Goal: Task Accomplishment & Management: Complete application form

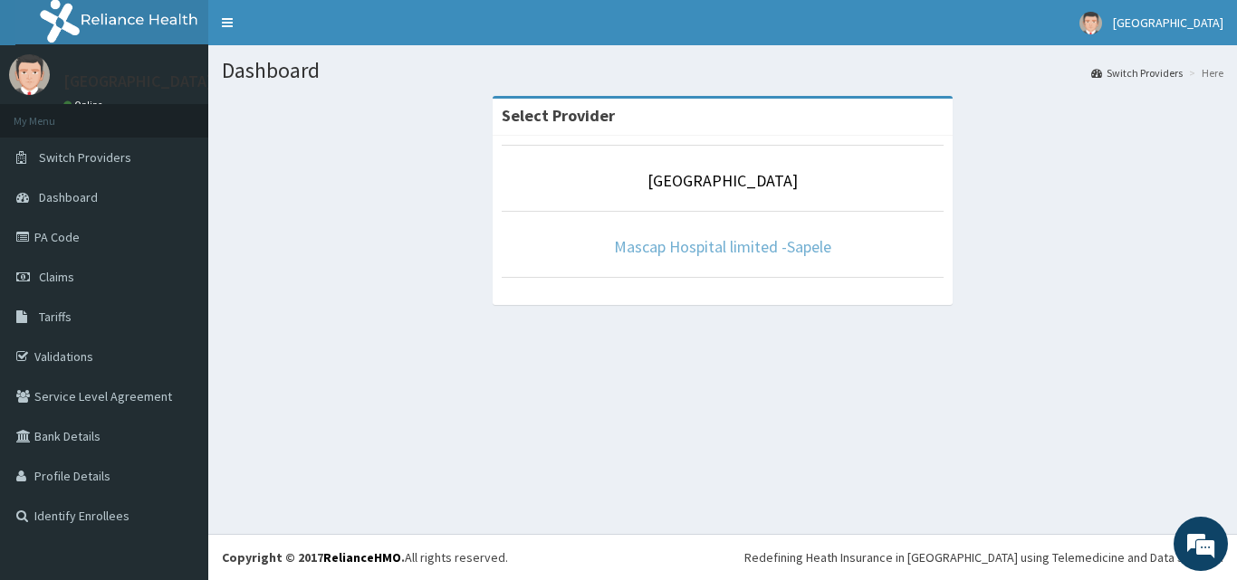
click at [743, 251] on link "Mascap Hospital limited -Sapele" at bounding box center [722, 246] width 217 height 21
click at [697, 253] on link "Mascap Hospital limited -Sapele" at bounding box center [722, 246] width 217 height 21
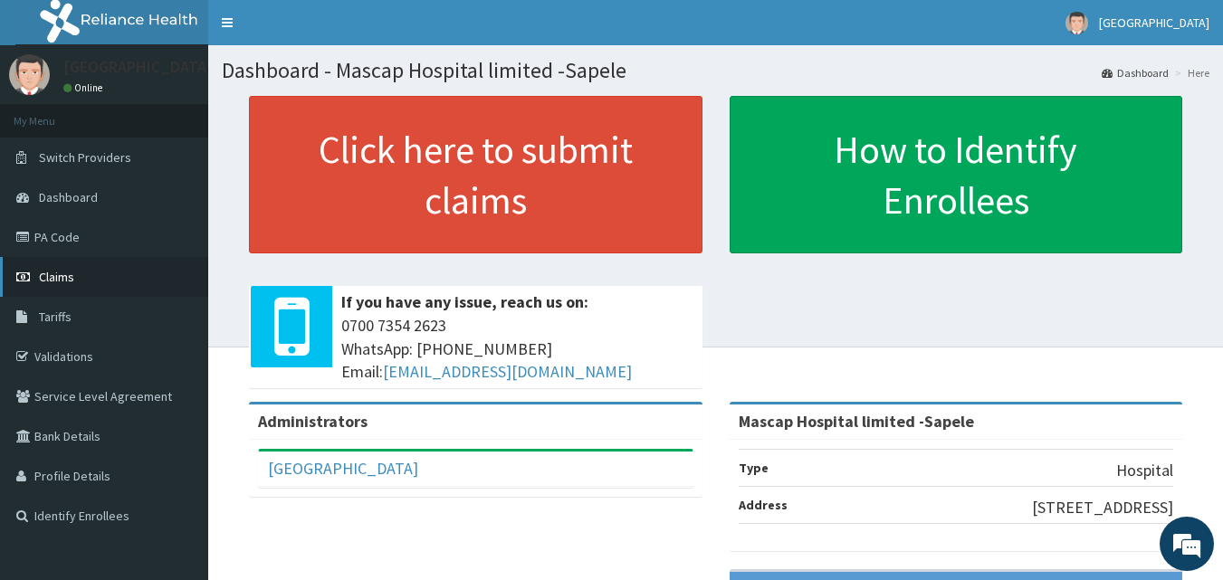
click at [65, 277] on span "Claims" at bounding box center [56, 277] width 35 height 16
click at [72, 243] on link "PA Code" at bounding box center [104, 237] width 208 height 40
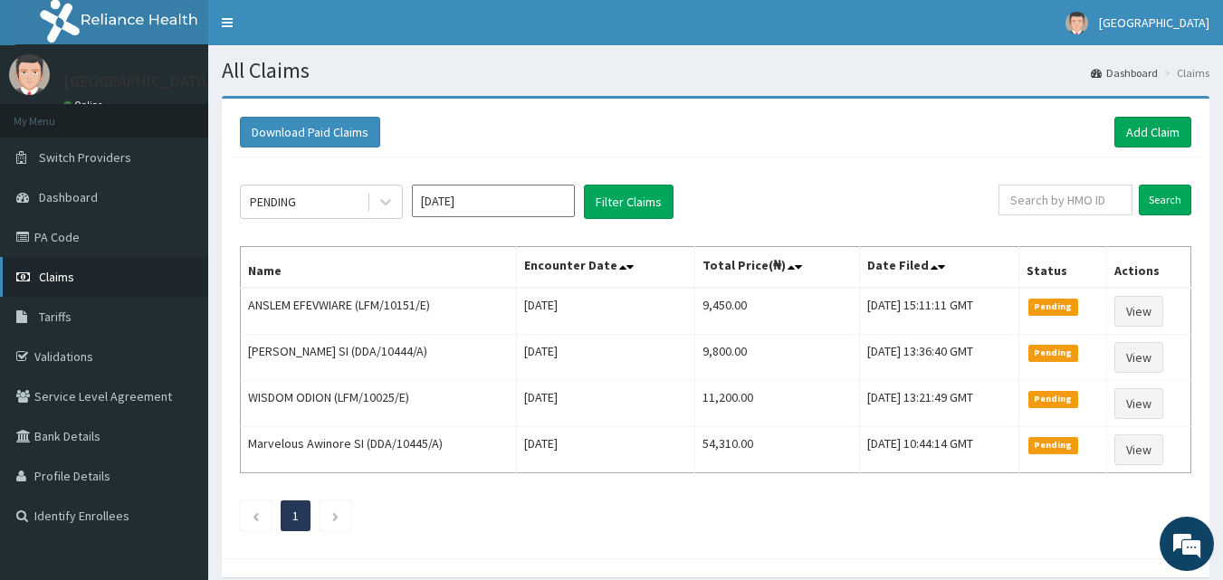
click at [71, 280] on span "Claims" at bounding box center [56, 277] width 35 height 16
click at [1148, 134] on link "Add Claim" at bounding box center [1152, 132] width 77 height 31
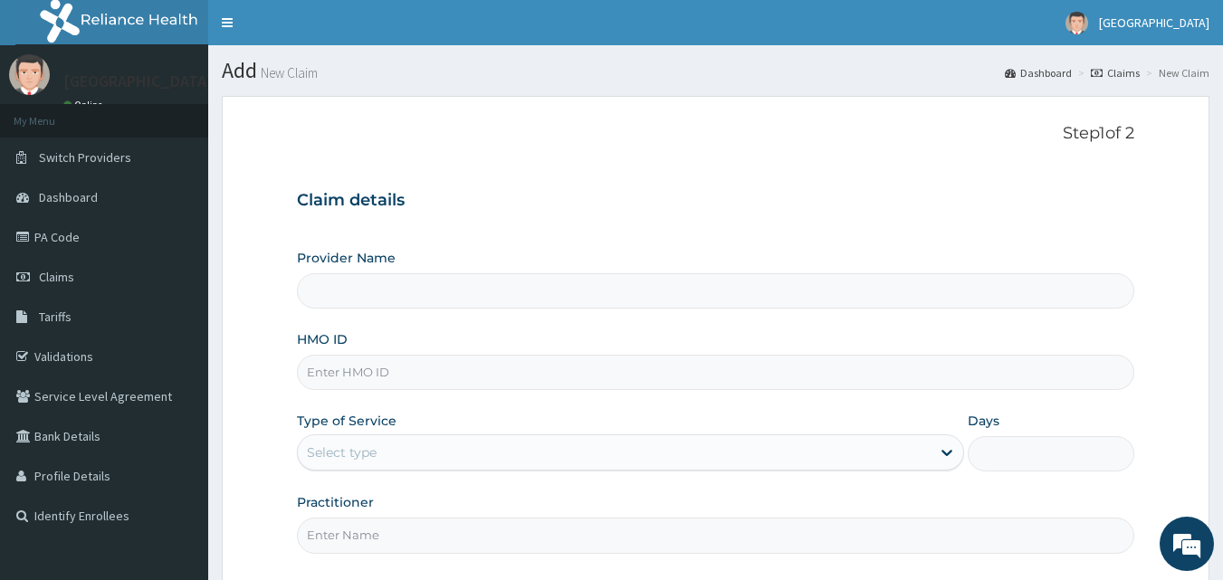
type input "Mascap Hospital limited -Sapele"
click at [368, 373] on input "HMO ID" at bounding box center [716, 372] width 838 height 35
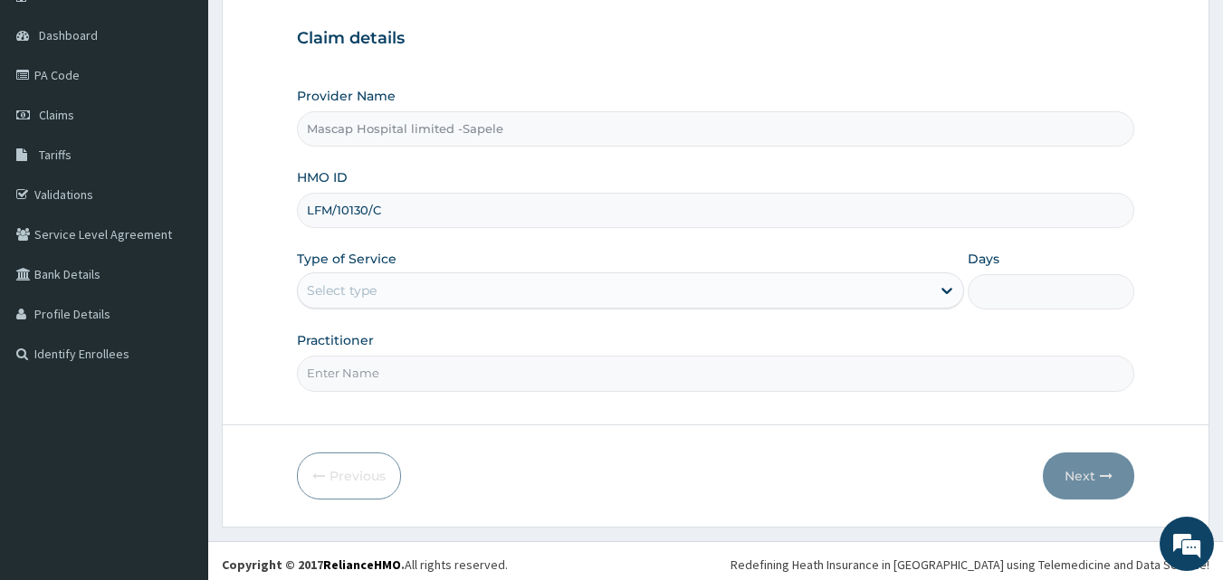
scroll to position [169, 0]
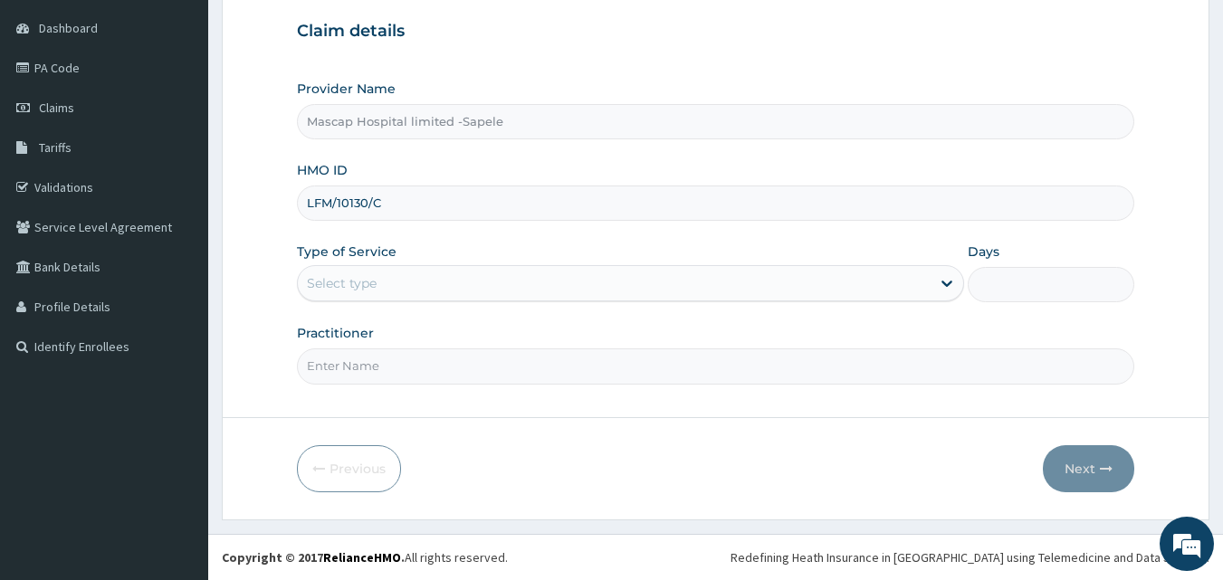
type input "LFM/10130/C"
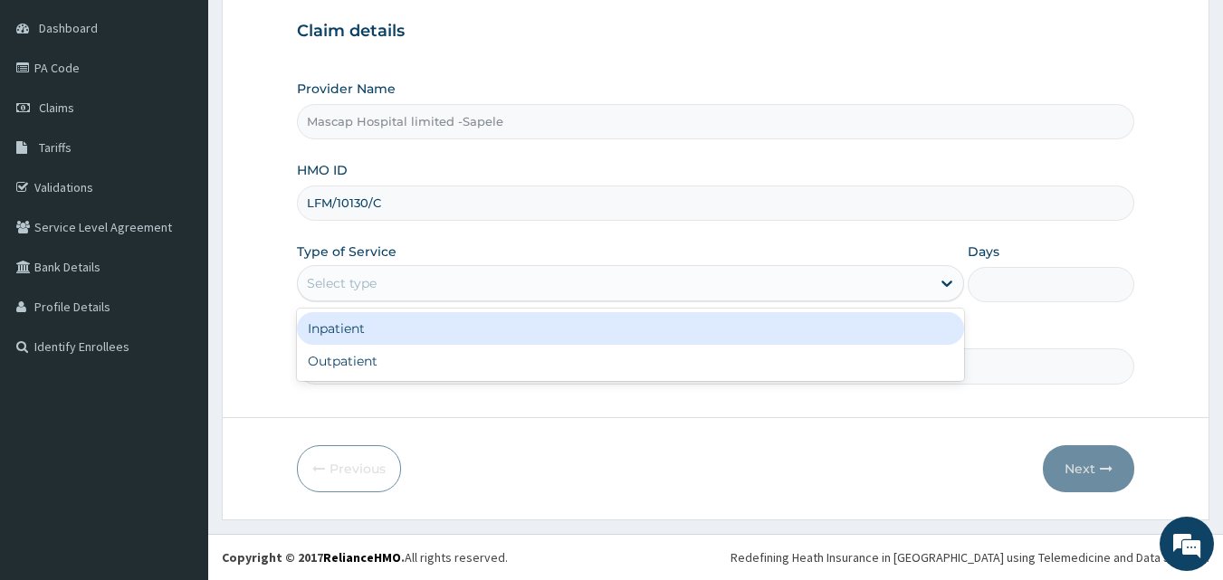
click at [434, 291] on div "Select type" at bounding box center [614, 283] width 633 height 29
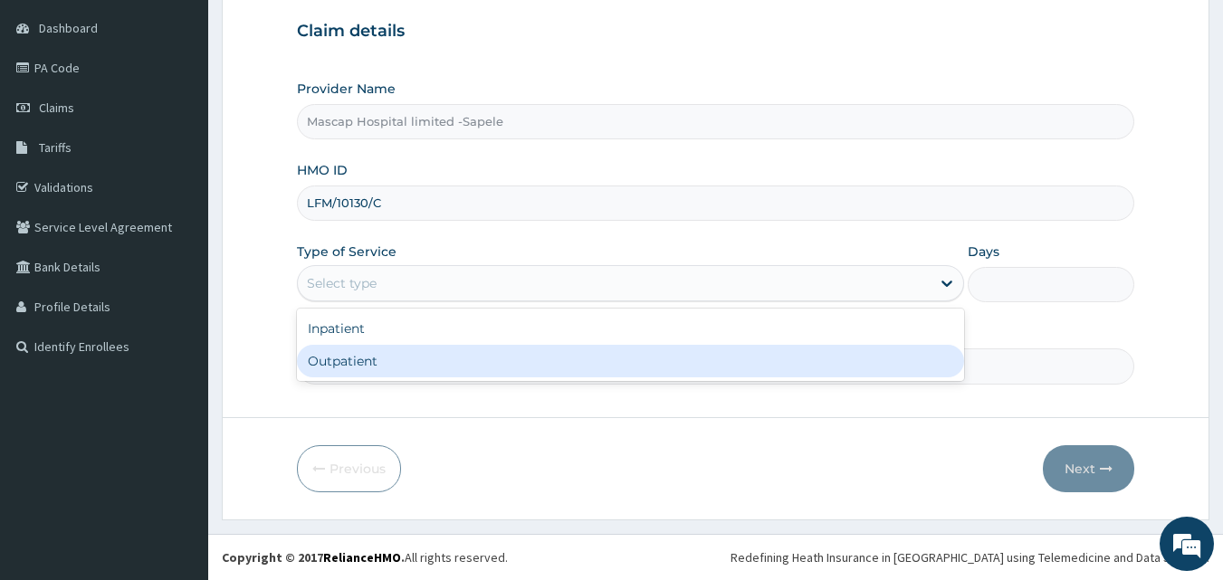
click at [414, 360] on div "Outpatient" at bounding box center [630, 361] width 667 height 33
type input "1"
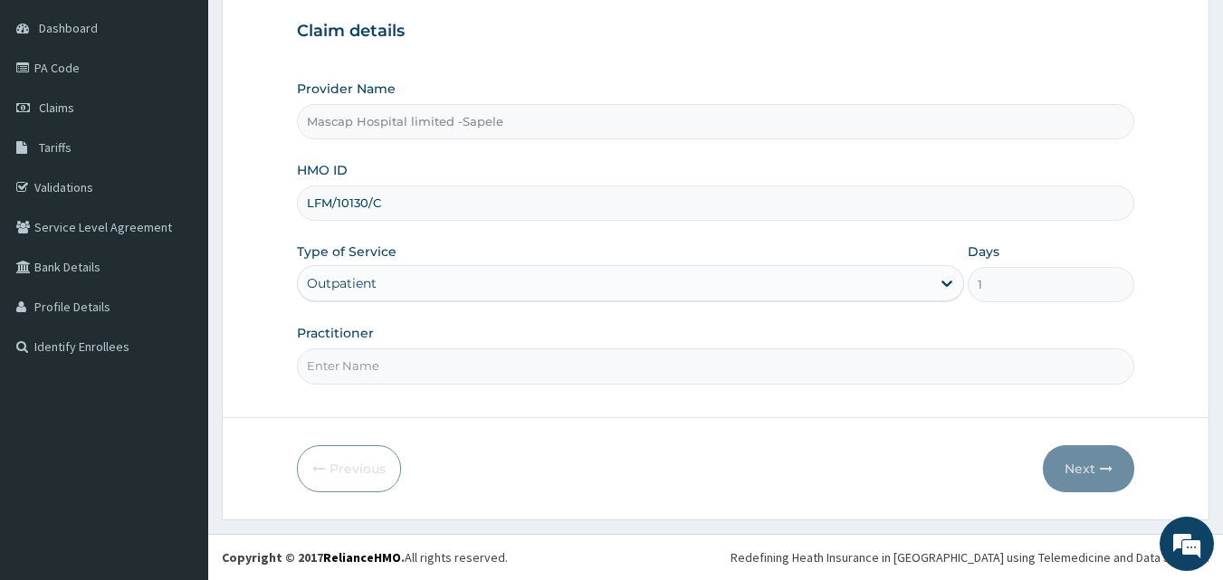
click at [376, 364] on input "Practitioner" at bounding box center [716, 366] width 838 height 35
type input "DR HECTOR"
click at [1069, 471] on button "Next" at bounding box center [1088, 468] width 91 height 47
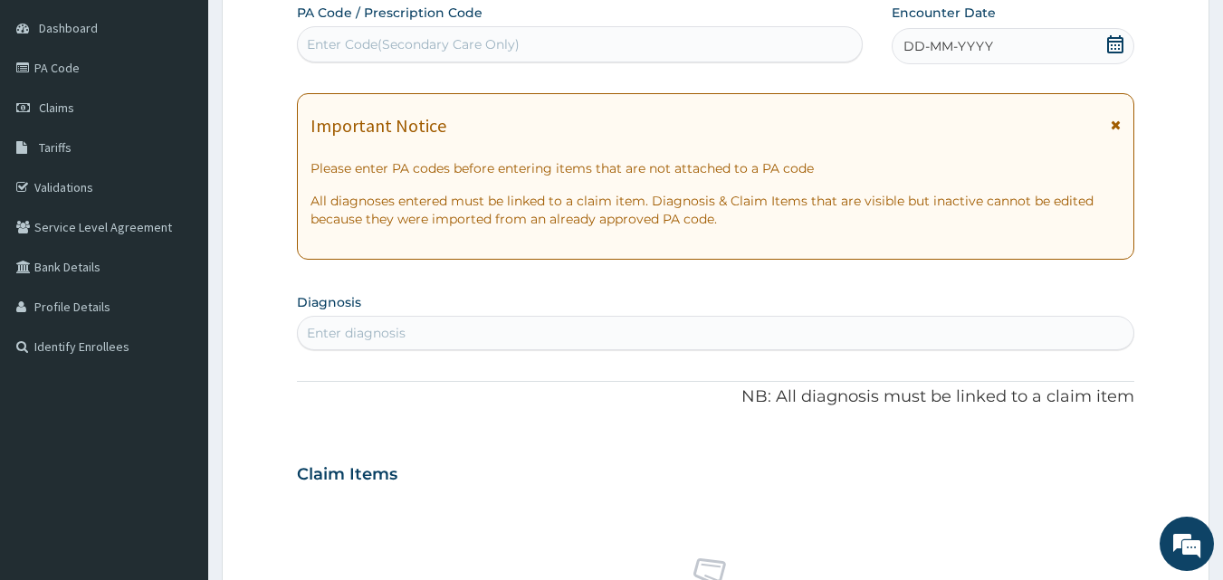
click at [1117, 47] on icon at bounding box center [1115, 44] width 18 height 18
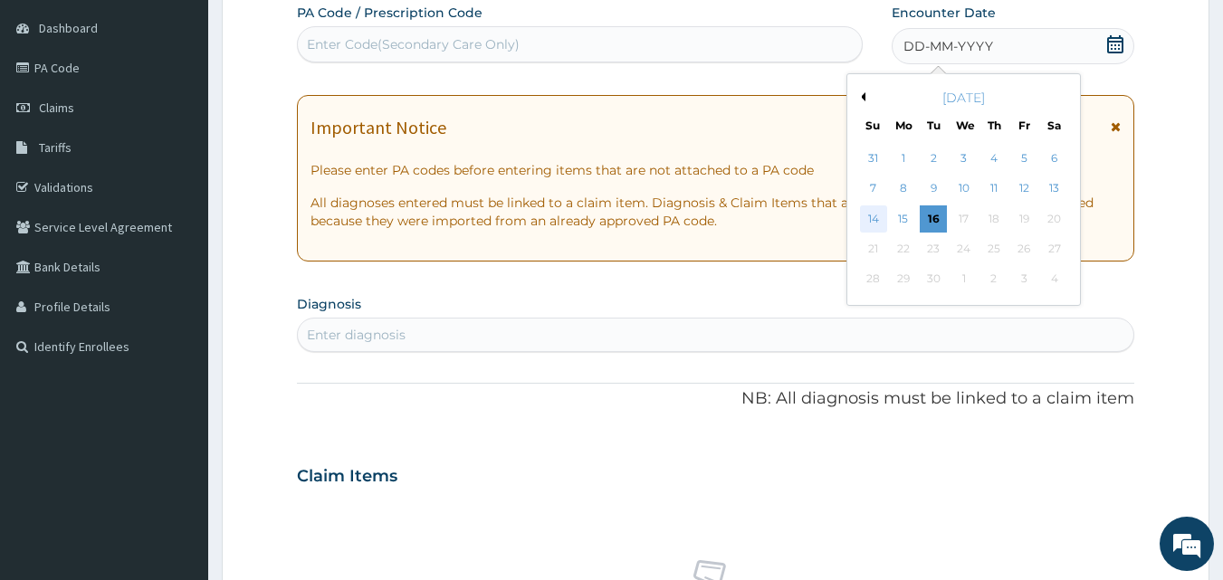
click at [873, 211] on div "14" at bounding box center [873, 219] width 27 height 27
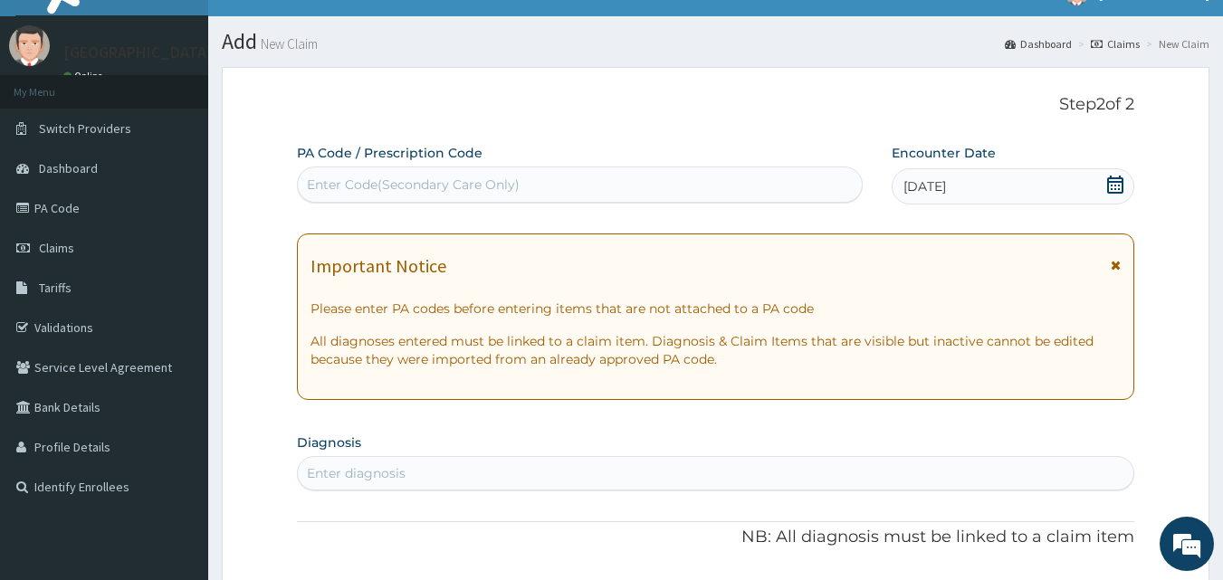
scroll to position [0, 0]
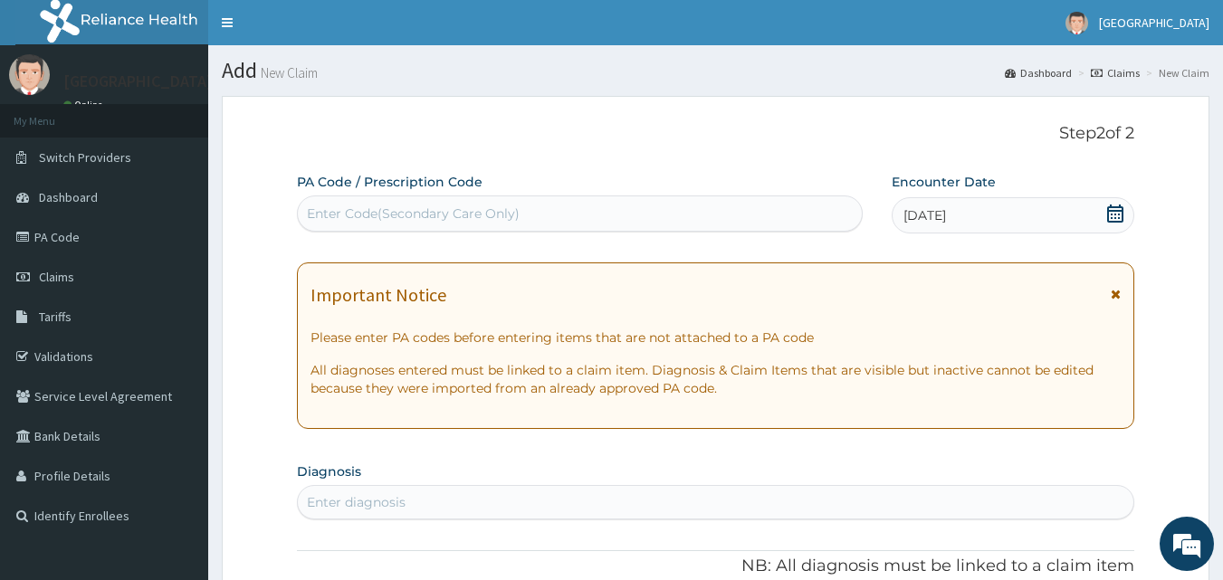
click at [370, 219] on div "Enter Code(Secondary Care Only)" at bounding box center [413, 214] width 213 height 18
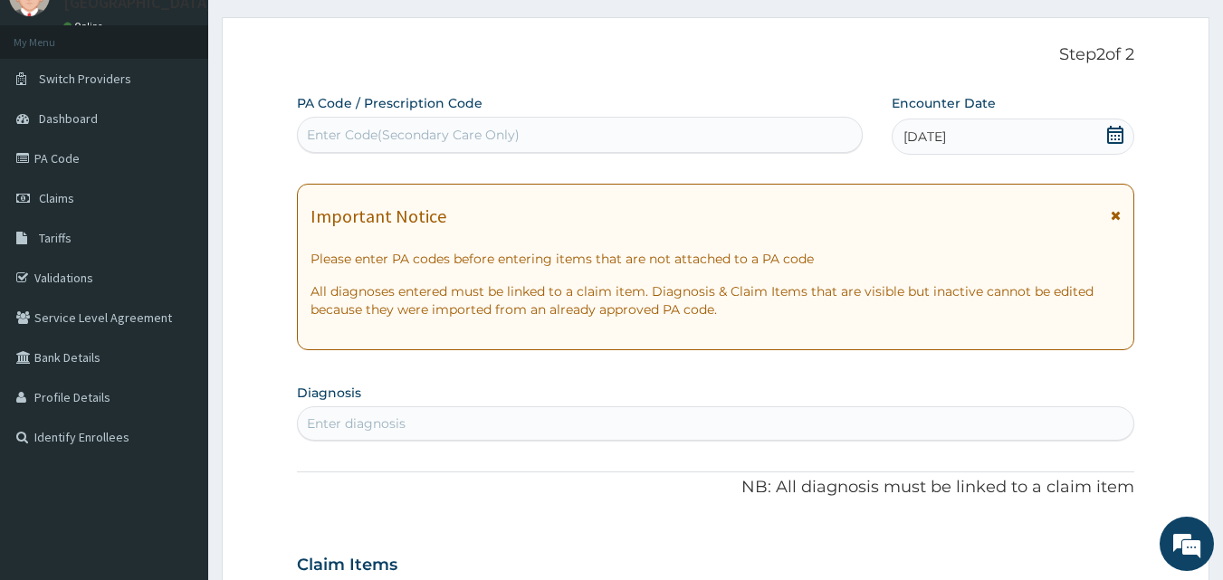
scroll to position [181, 0]
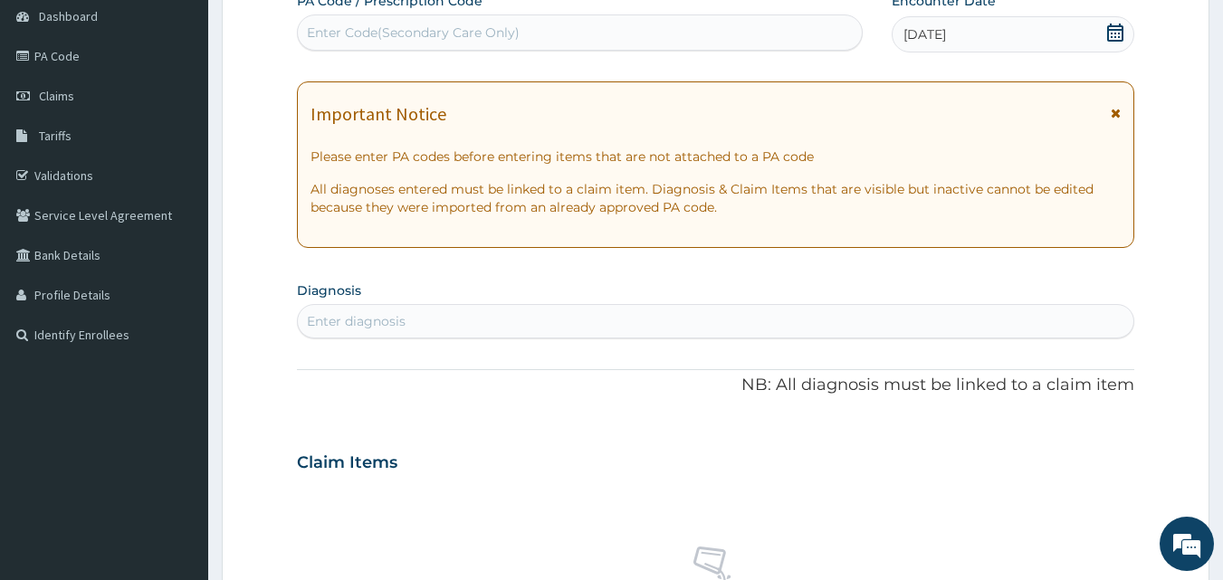
click at [349, 322] on div "Enter diagnosis" at bounding box center [356, 321] width 99 height 18
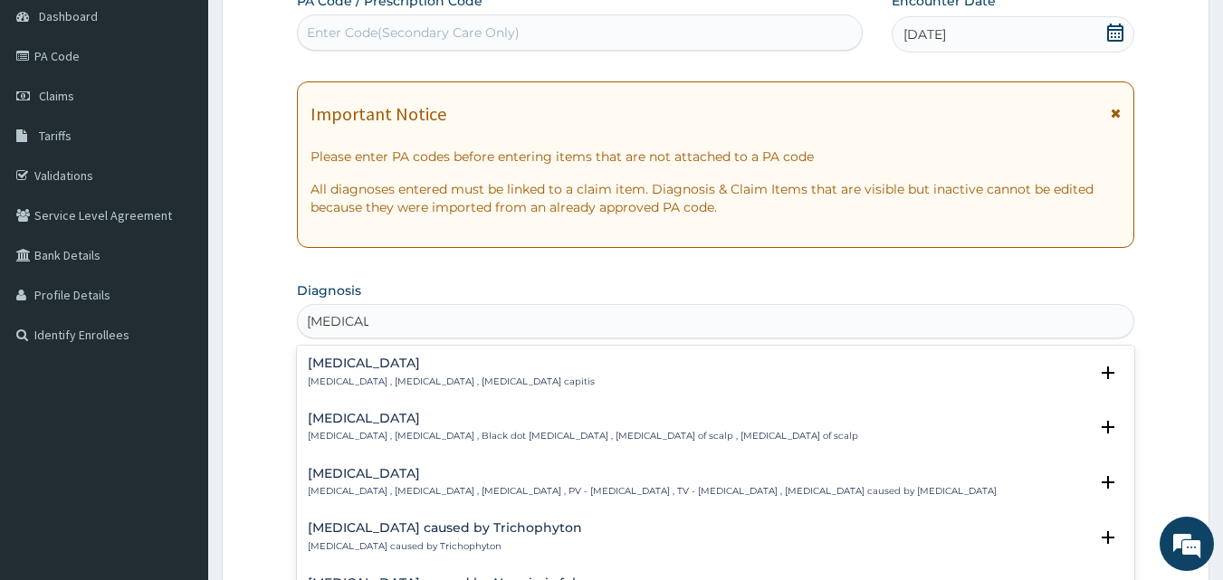
type input "TINEA CAP"
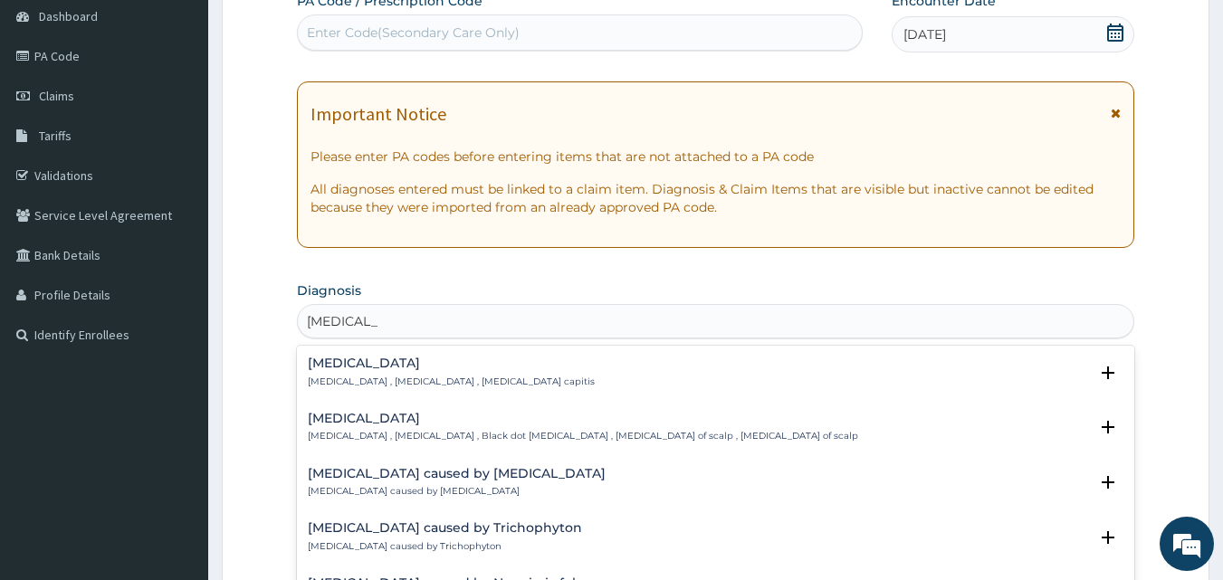
click at [397, 432] on p "Tinea capitis , Ringworm of the scalp , Black dot ringworm , Dermatophytosis of…" at bounding box center [583, 436] width 550 height 13
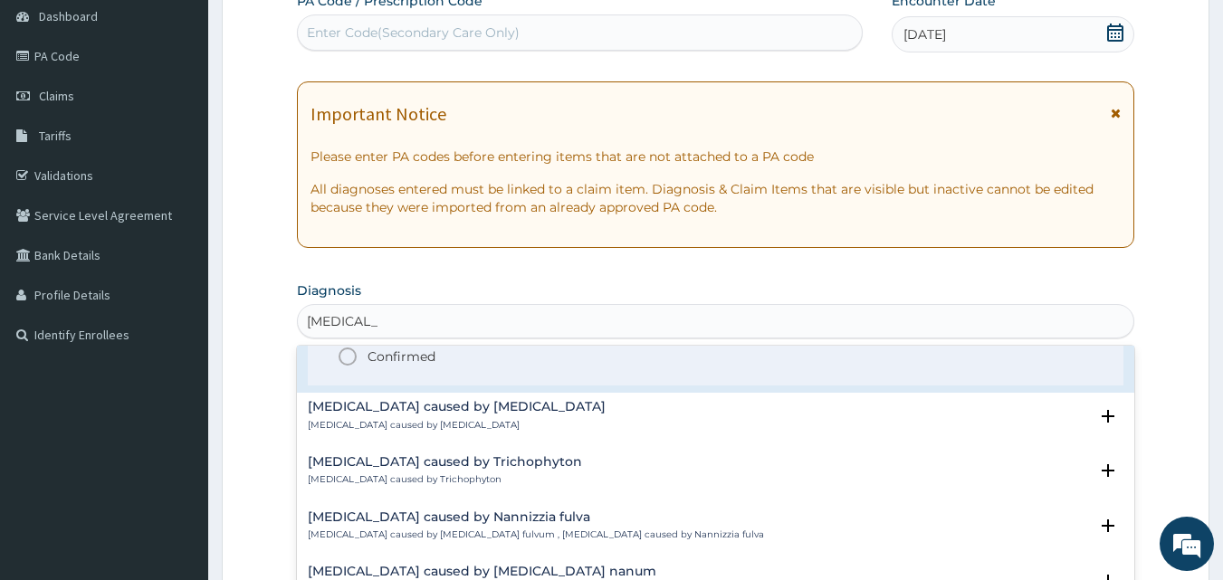
click at [393, 360] on p "Confirmed" at bounding box center [402, 357] width 68 height 18
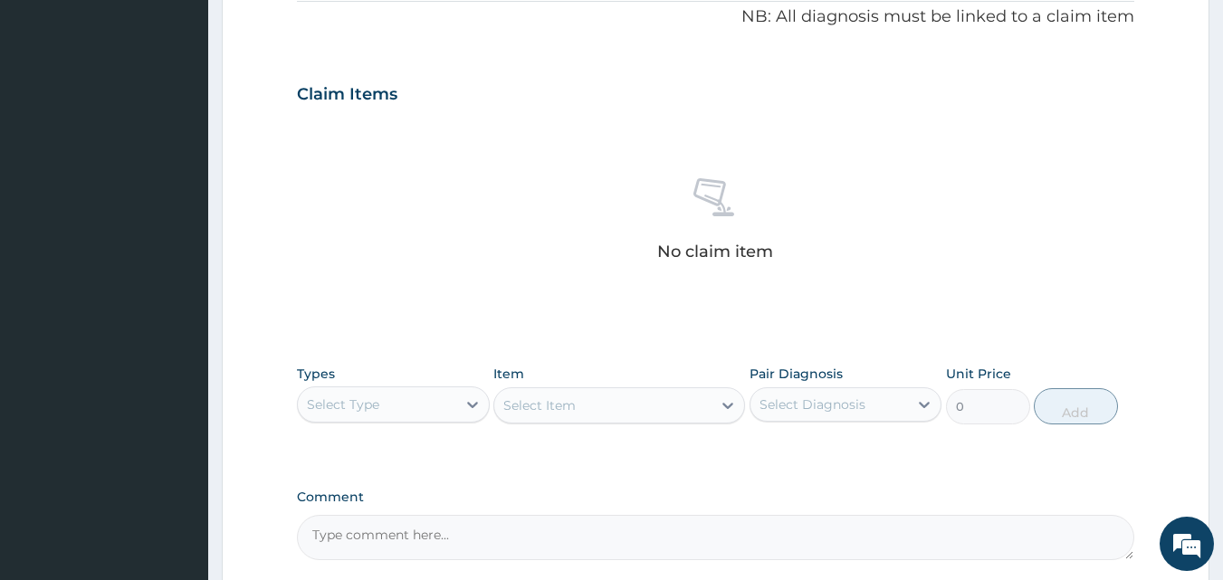
scroll to position [634, 0]
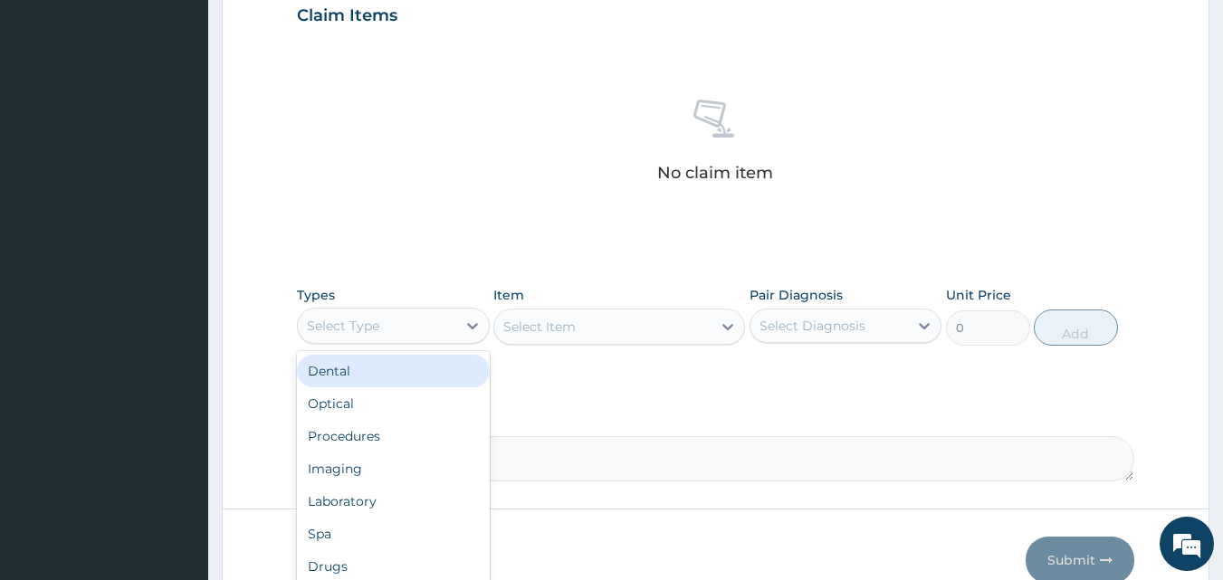
click at [384, 332] on div "Select Type" at bounding box center [377, 325] width 158 height 29
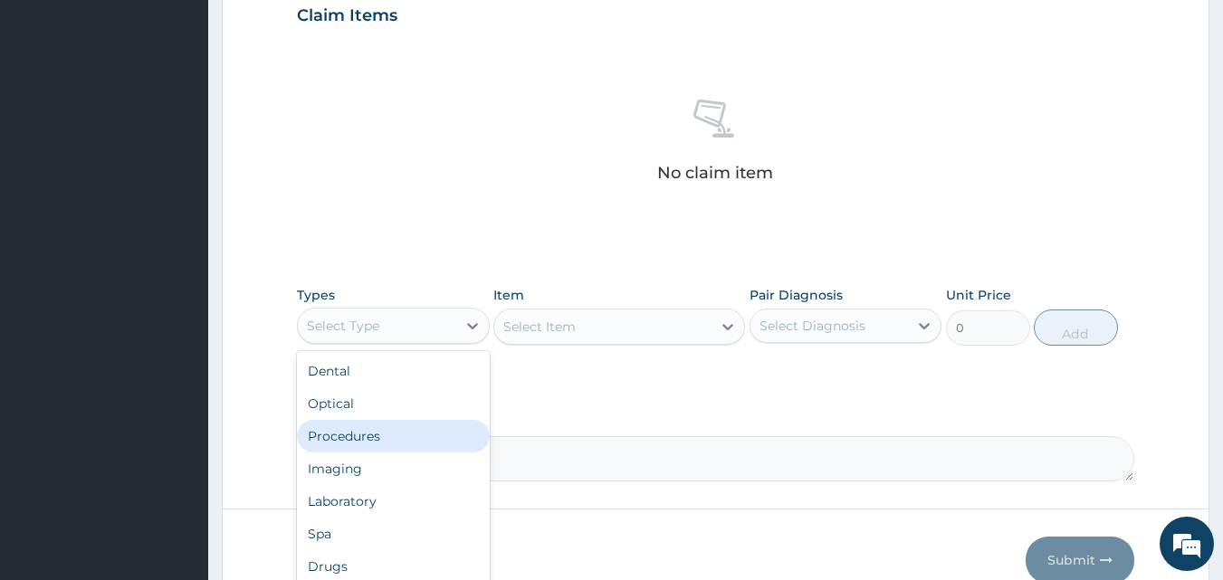
drag, startPoint x: 388, startPoint y: 436, endPoint x: 423, endPoint y: 414, distance: 41.2
click at [387, 437] on div "Procedures" at bounding box center [393, 436] width 193 height 33
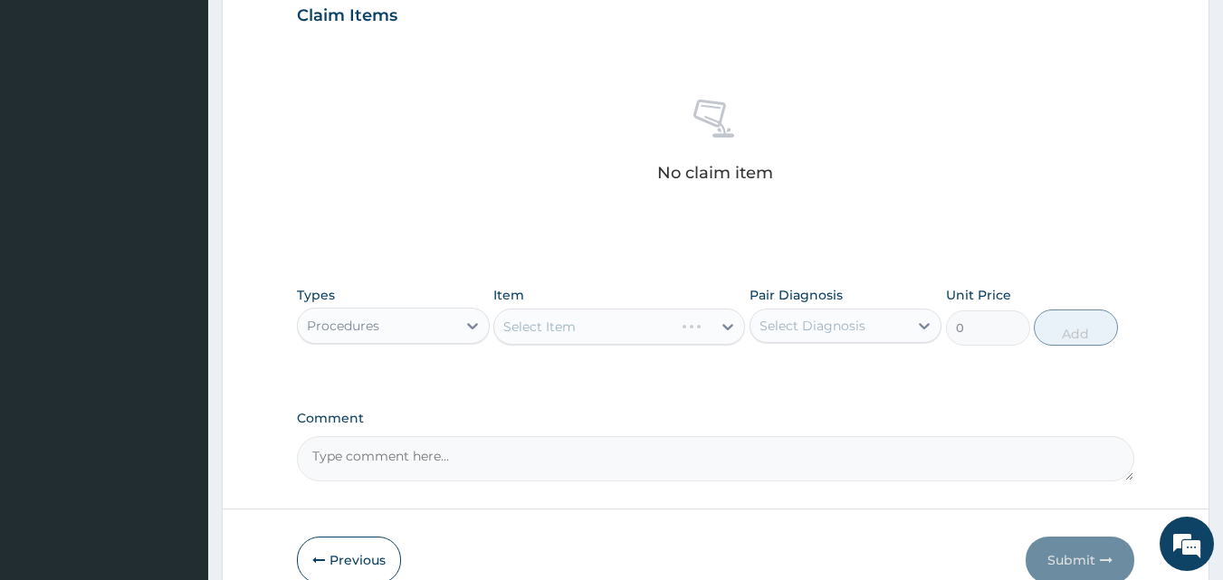
click at [570, 326] on div "Select Item" at bounding box center [619, 327] width 252 height 36
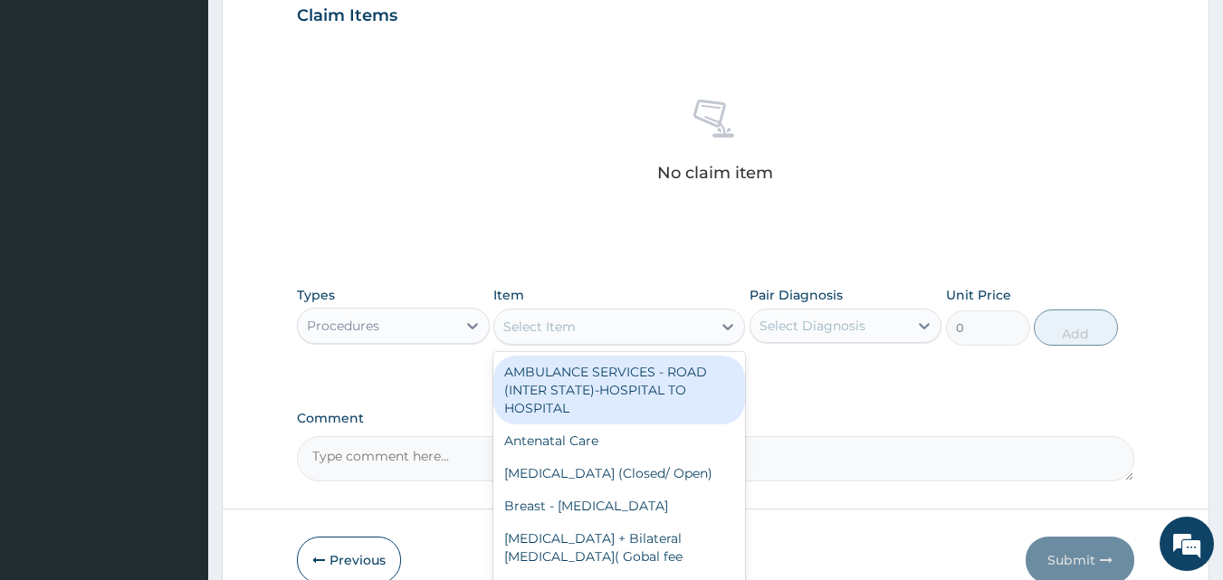
click at [551, 333] on div "Select Item" at bounding box center [539, 327] width 72 height 18
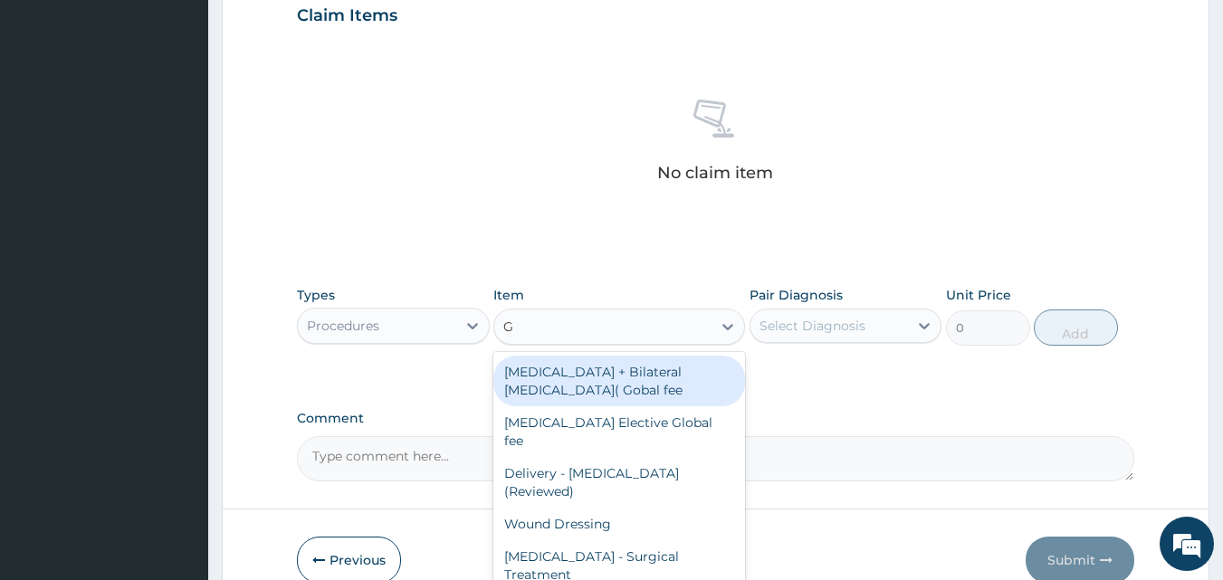
type input "GP"
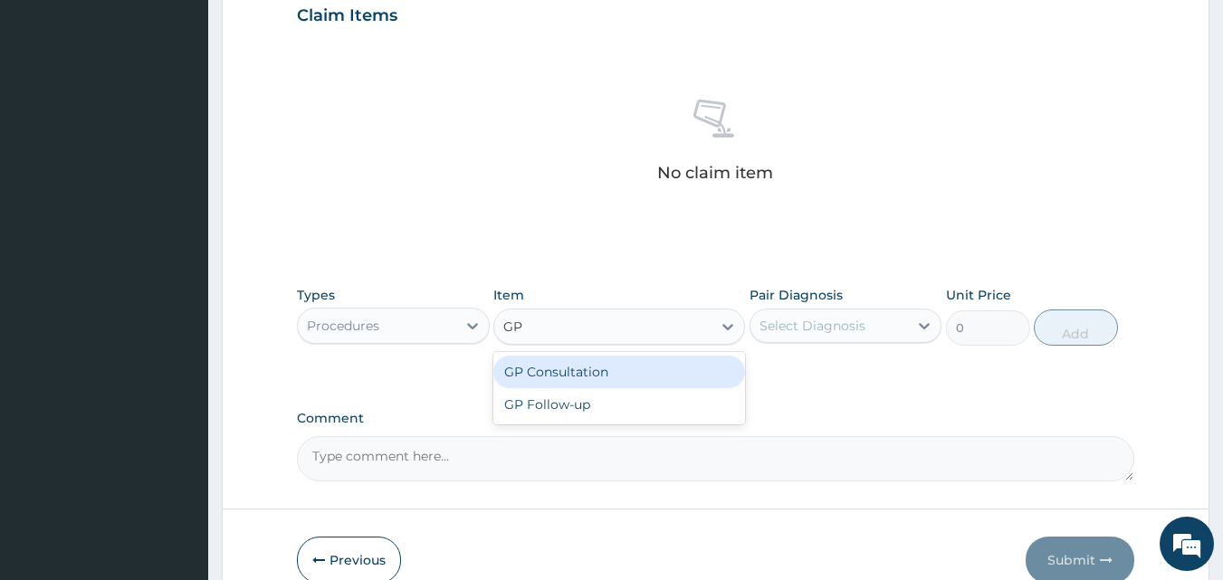
click at [589, 377] on div "GP Consultation" at bounding box center [619, 372] width 252 height 33
type input "1500"
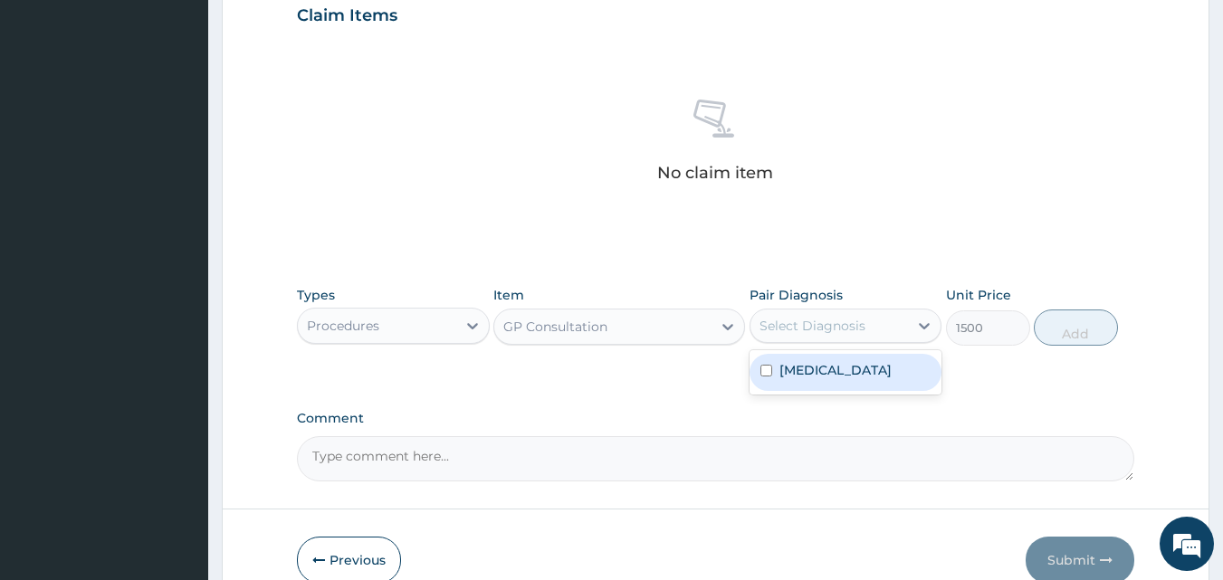
click at [797, 335] on div "Select Diagnosis" at bounding box center [830, 325] width 158 height 29
click at [794, 379] on div "Tinea capitis" at bounding box center [846, 372] width 193 height 37
checkbox input "true"
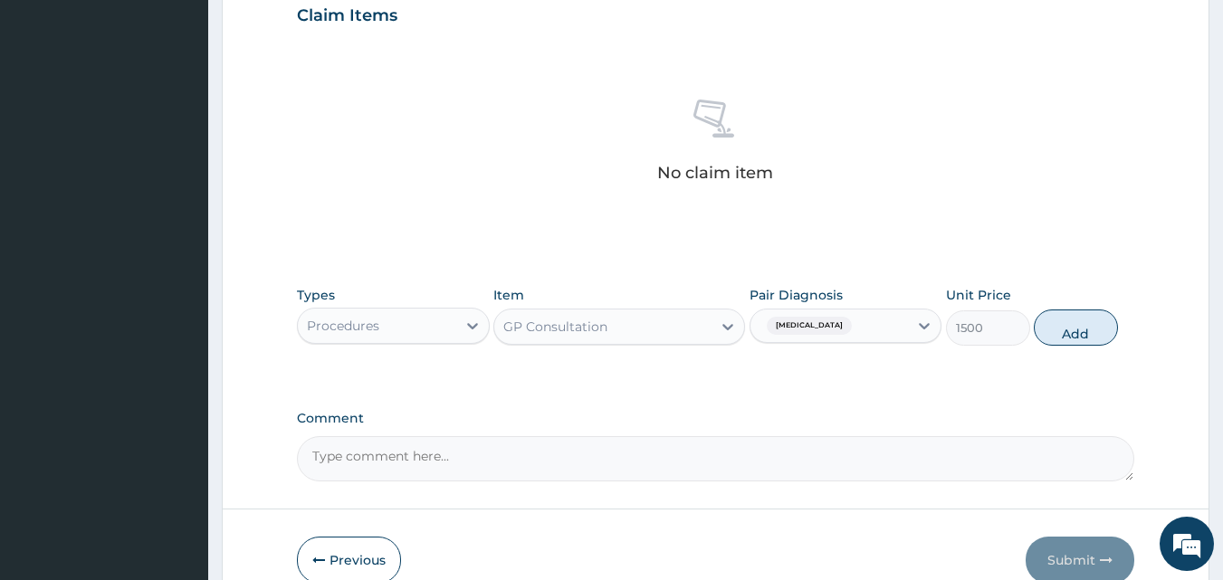
click at [1107, 340] on button "Add" at bounding box center [1076, 328] width 84 height 36
type input "0"
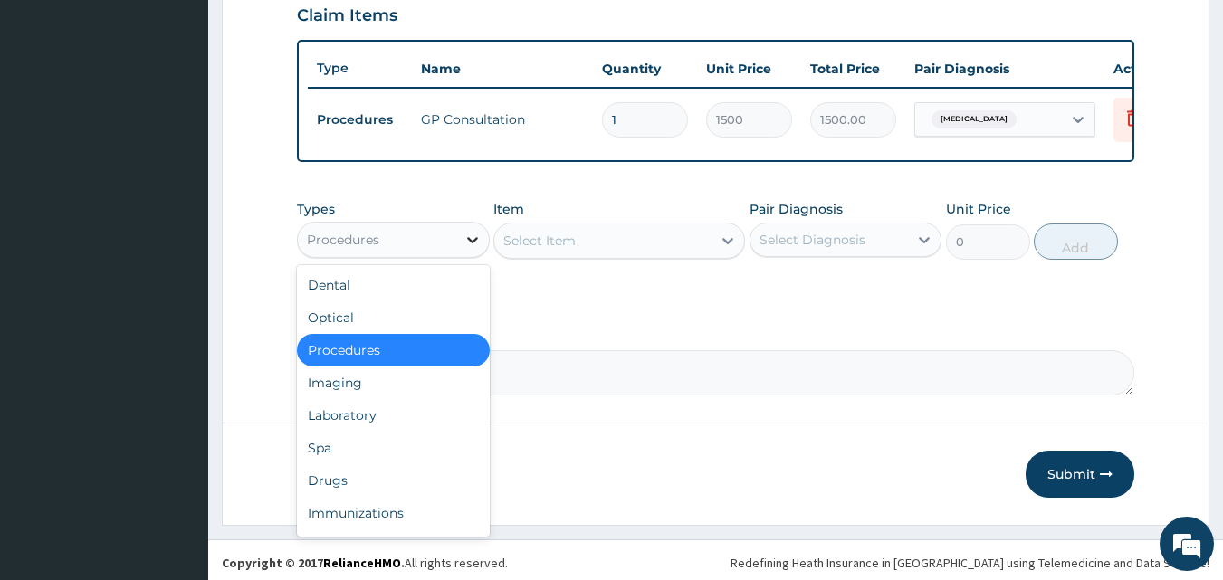
click at [473, 249] on icon at bounding box center [473, 240] width 18 height 18
click at [370, 489] on div "Drugs" at bounding box center [393, 480] width 193 height 33
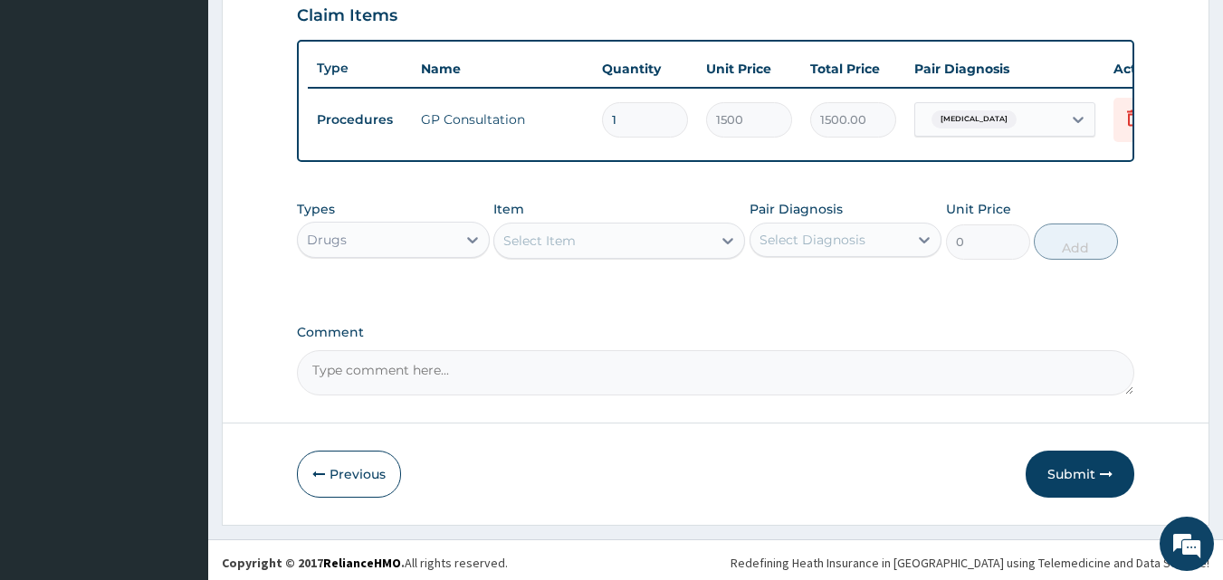
click at [587, 255] on div "Select Item" at bounding box center [602, 240] width 217 height 29
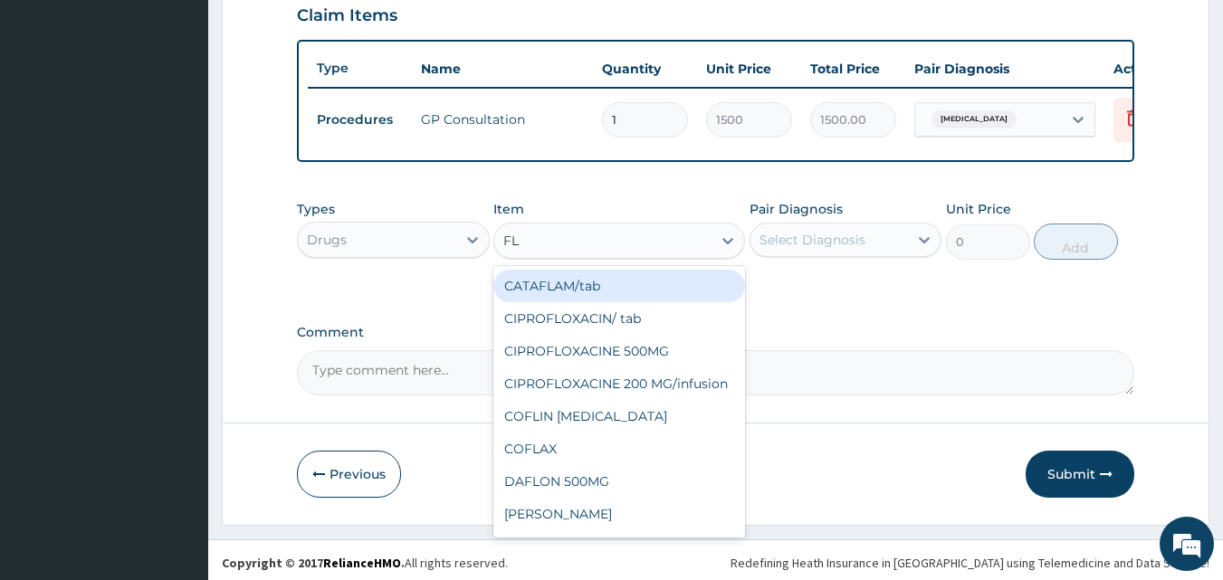
type input "FLU"
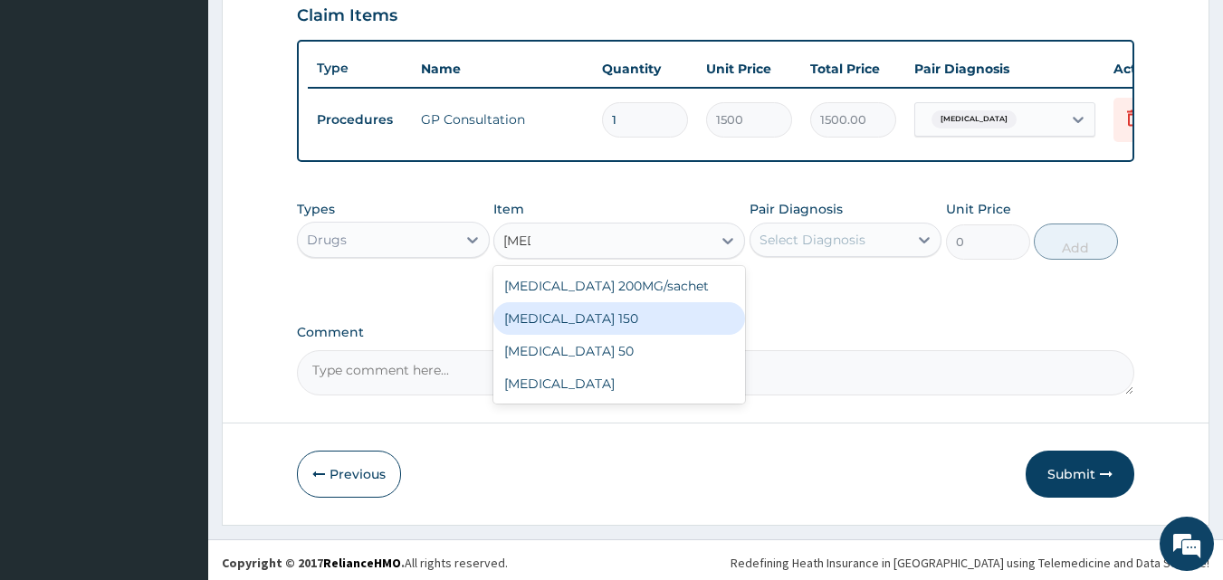
click at [607, 334] on div "[MEDICAL_DATA] 150" at bounding box center [619, 318] width 252 height 33
type input "200"
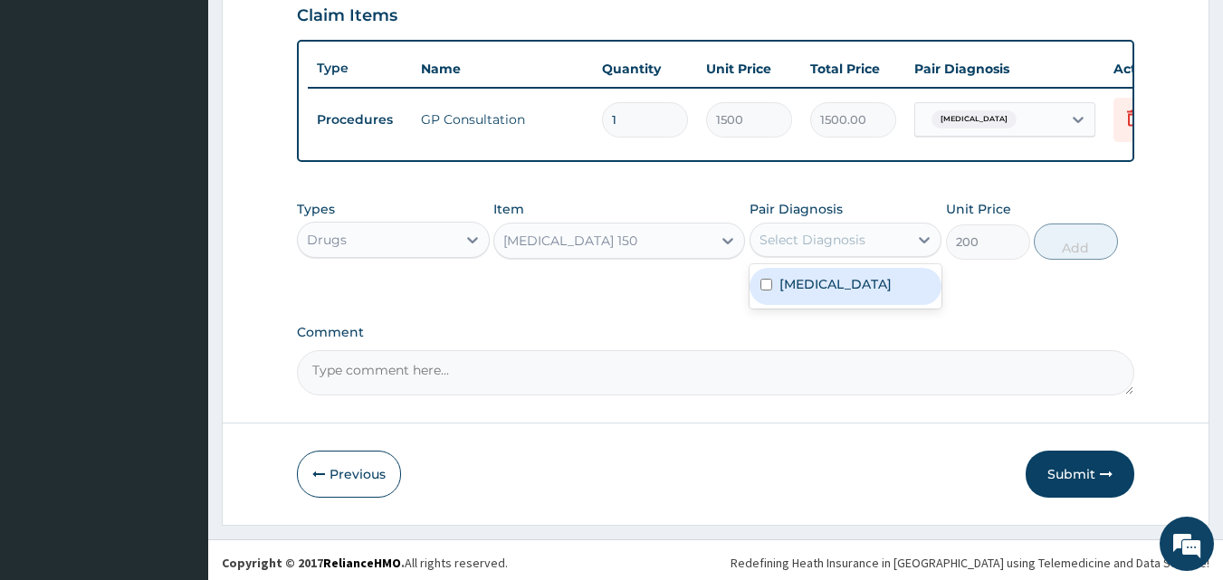
click at [826, 249] on div "Select Diagnosis" at bounding box center [813, 240] width 106 height 18
click at [825, 305] on div "Tinea capitis" at bounding box center [846, 286] width 193 height 37
checkbox input "true"
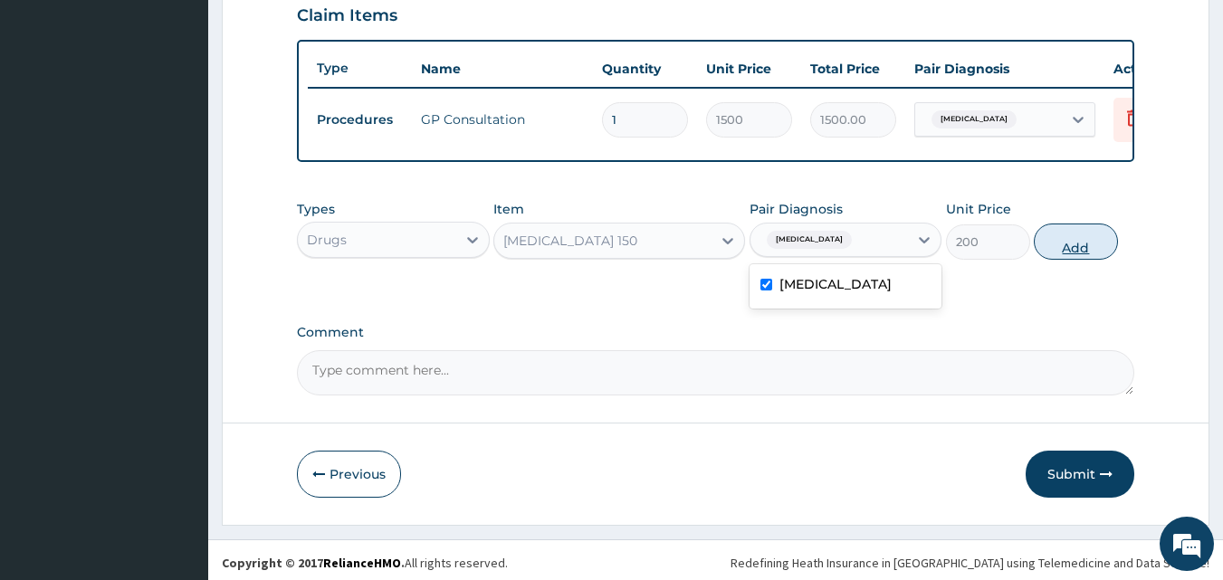
click at [1073, 260] on button "Add" at bounding box center [1076, 242] width 84 height 36
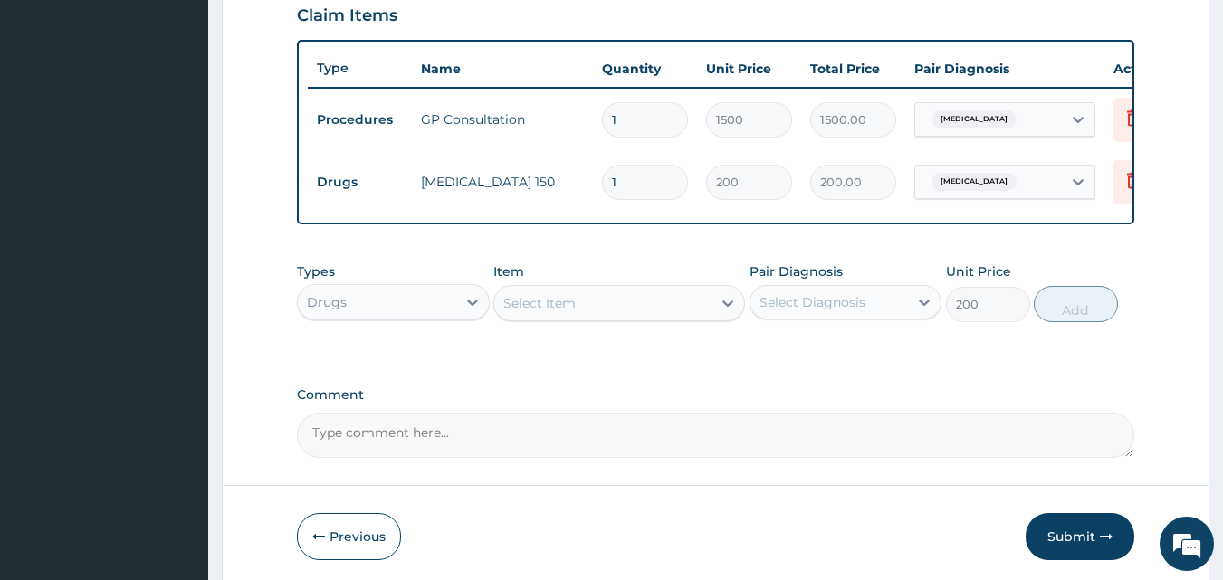
type input "0"
click at [632, 192] on input "1" at bounding box center [645, 182] width 86 height 35
type input "0.00"
type input "5"
type input "1000.00"
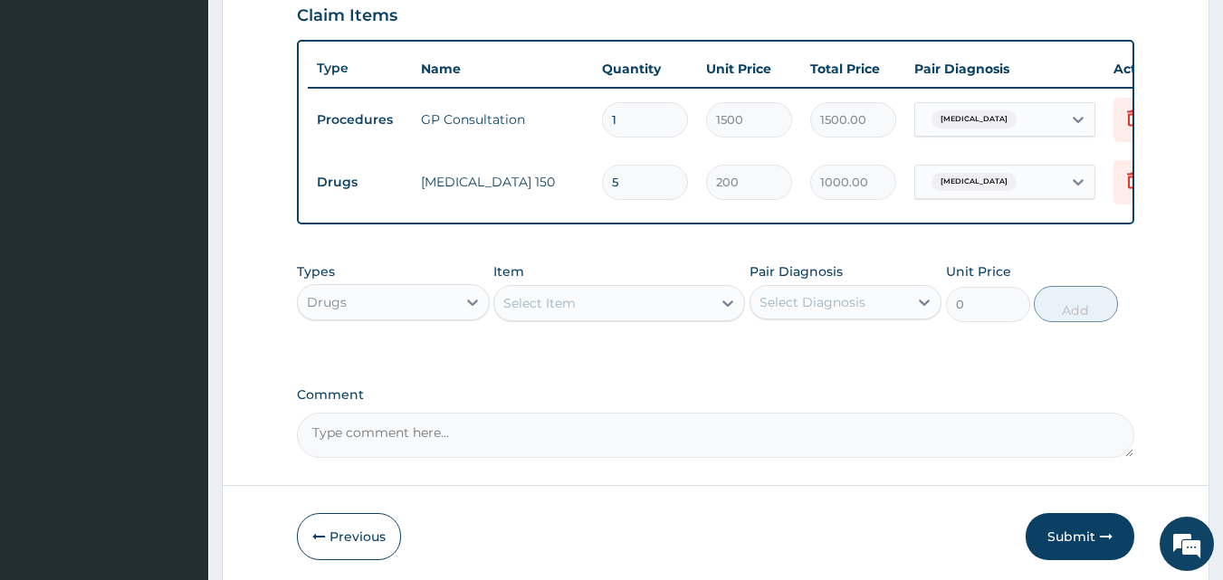
type input "5"
click at [534, 312] on div "Select Item" at bounding box center [539, 303] width 72 height 18
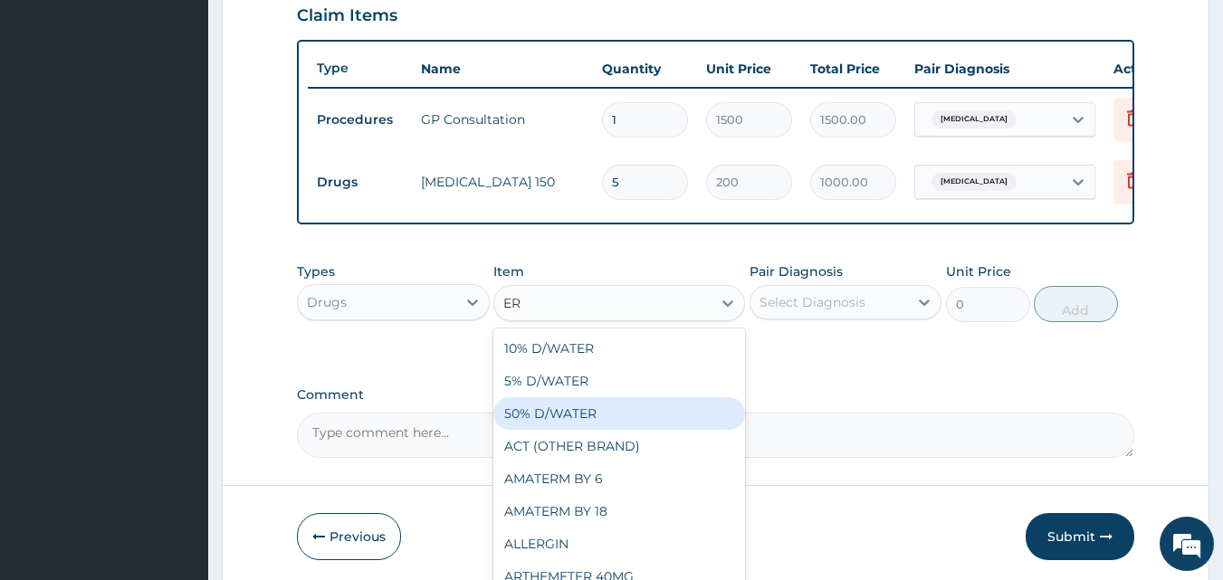
type input "ERY"
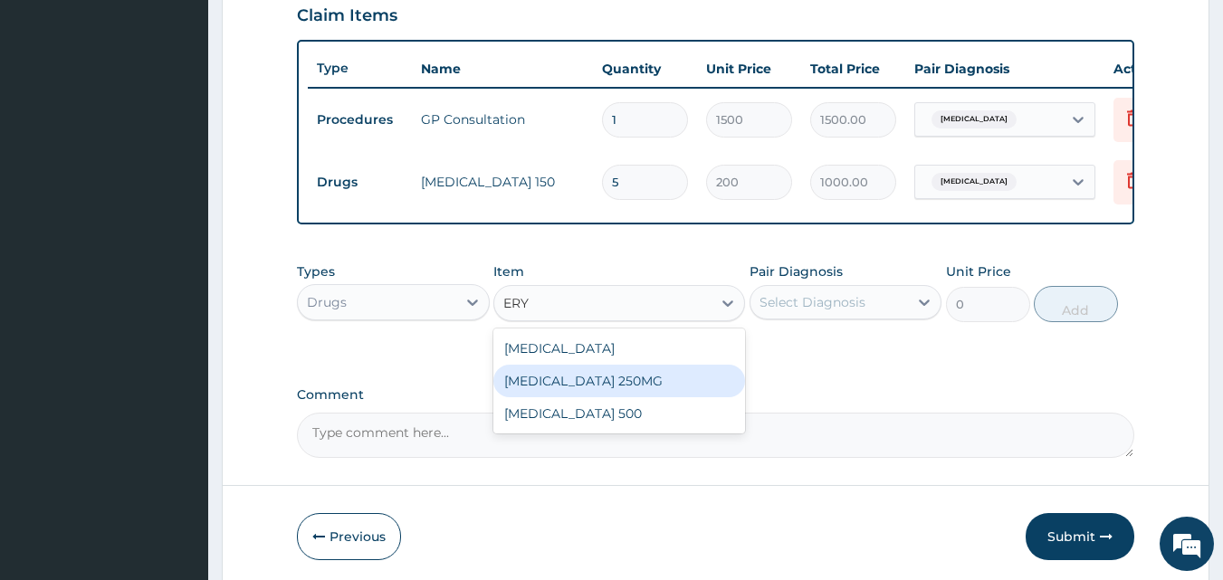
click at [558, 397] on div "[MEDICAL_DATA] 250MG" at bounding box center [619, 381] width 252 height 33
type input "50"
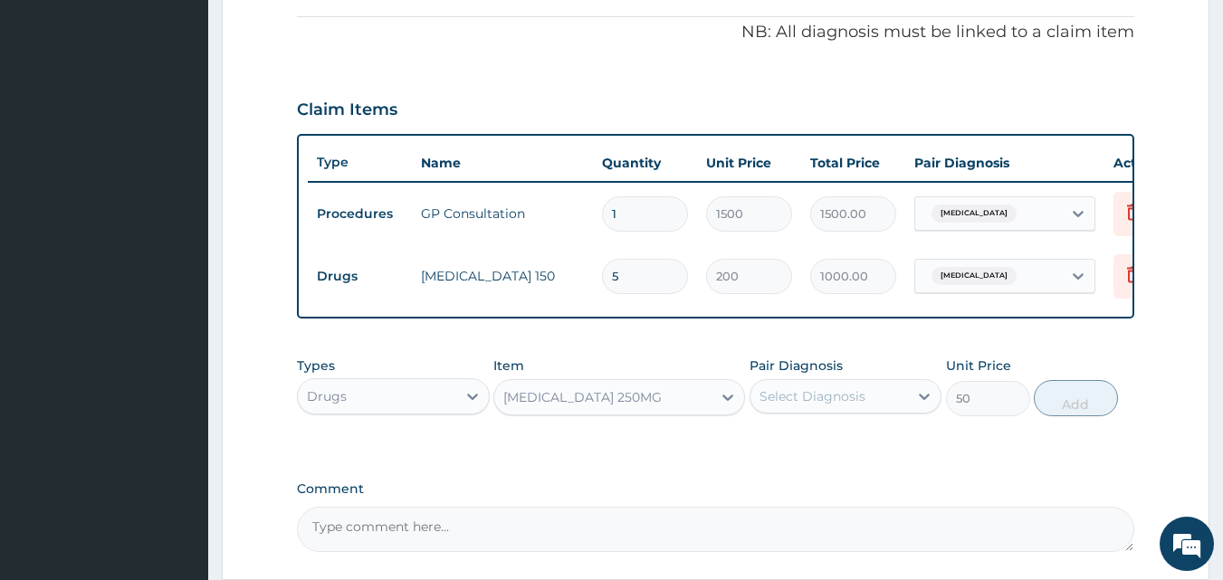
scroll to position [362, 0]
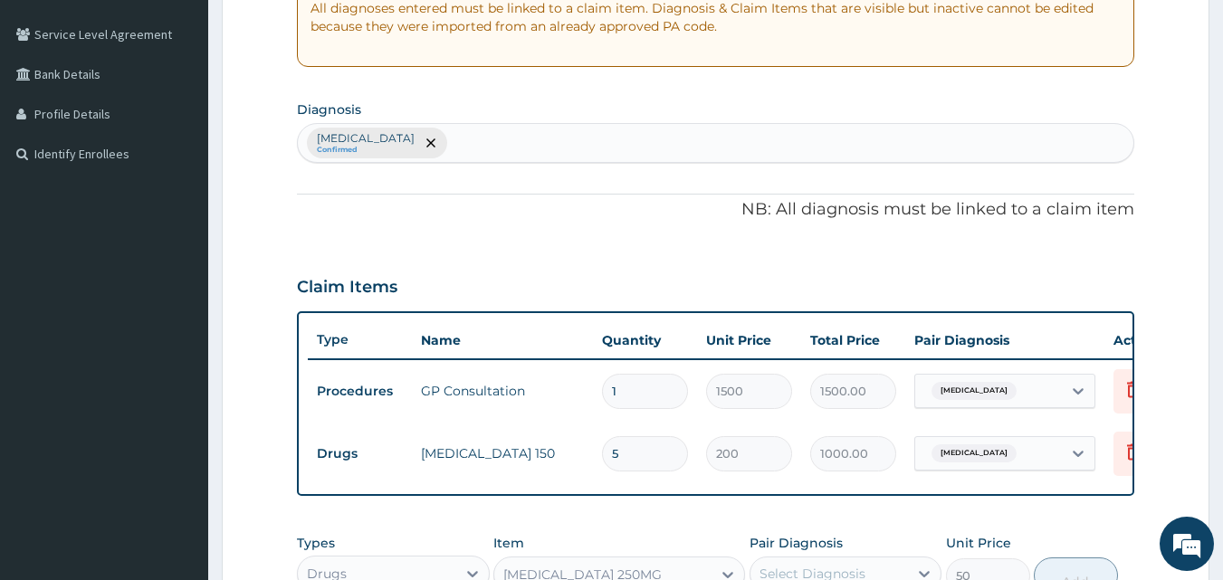
click at [454, 144] on div "Tinea capitis Confirmed" at bounding box center [716, 143] width 837 height 38
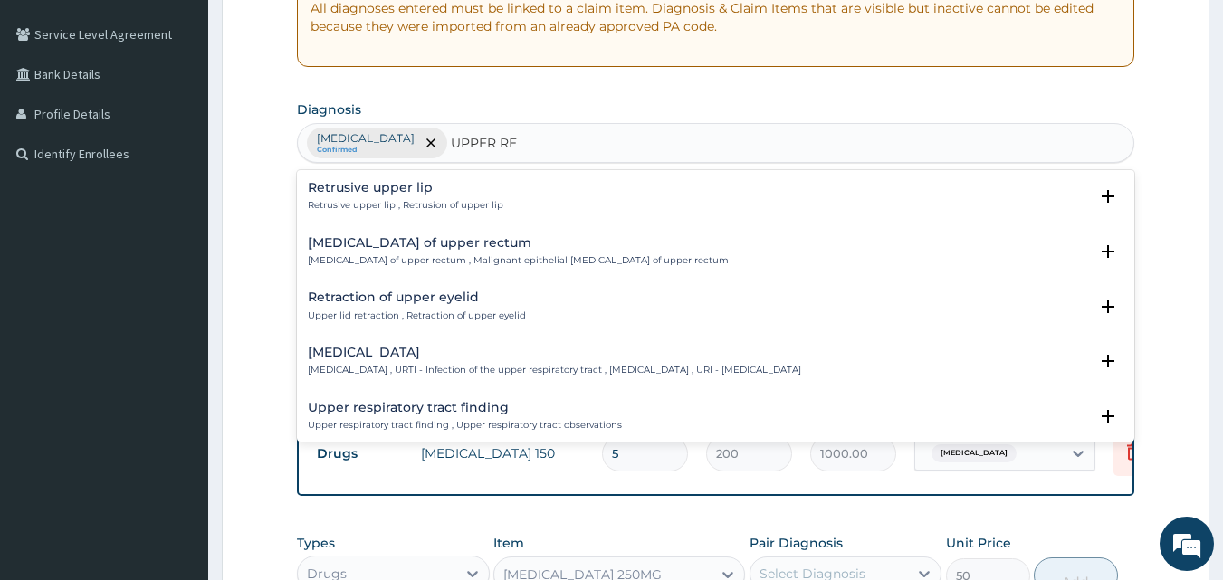
type input "UPPER RES"
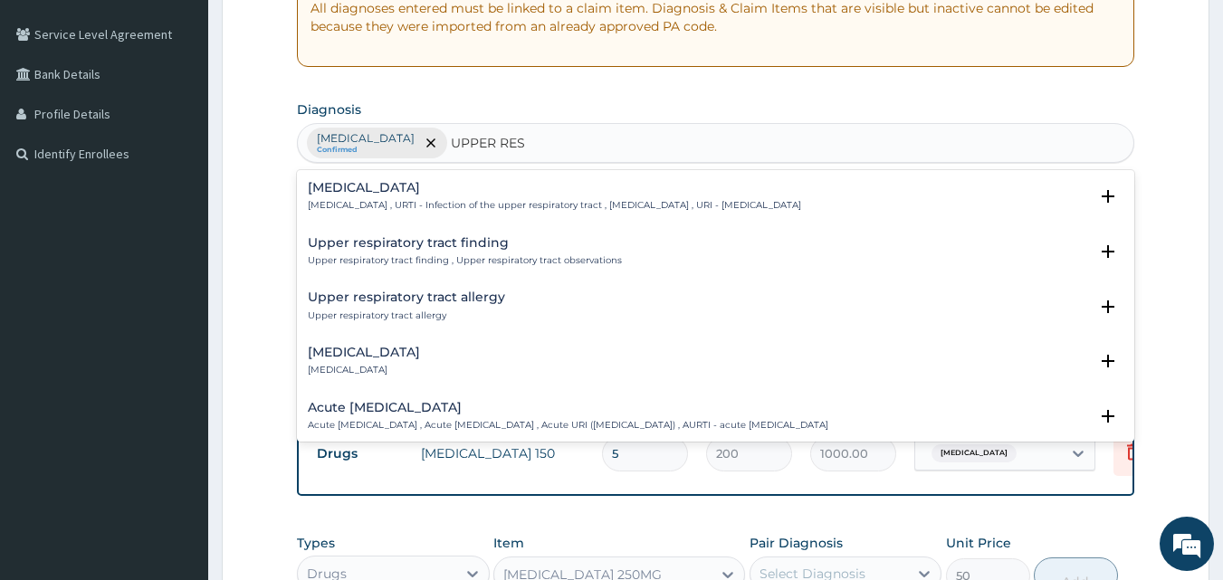
click at [462, 195] on h4 "[MEDICAL_DATA]" at bounding box center [554, 188] width 493 height 14
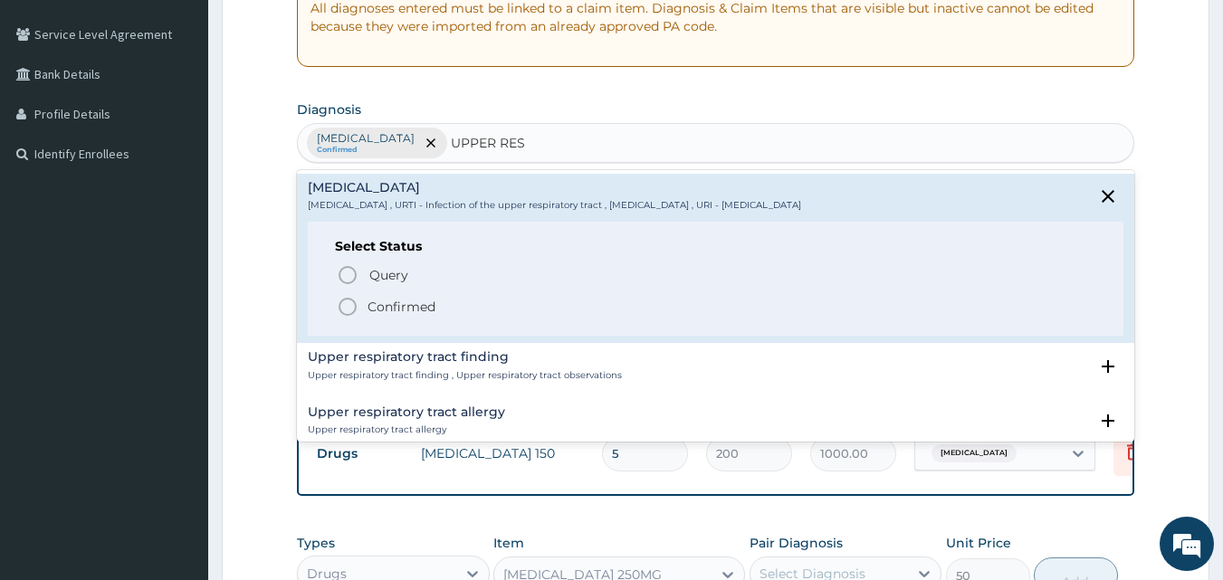
click at [429, 302] on p "Confirmed" at bounding box center [402, 307] width 68 height 18
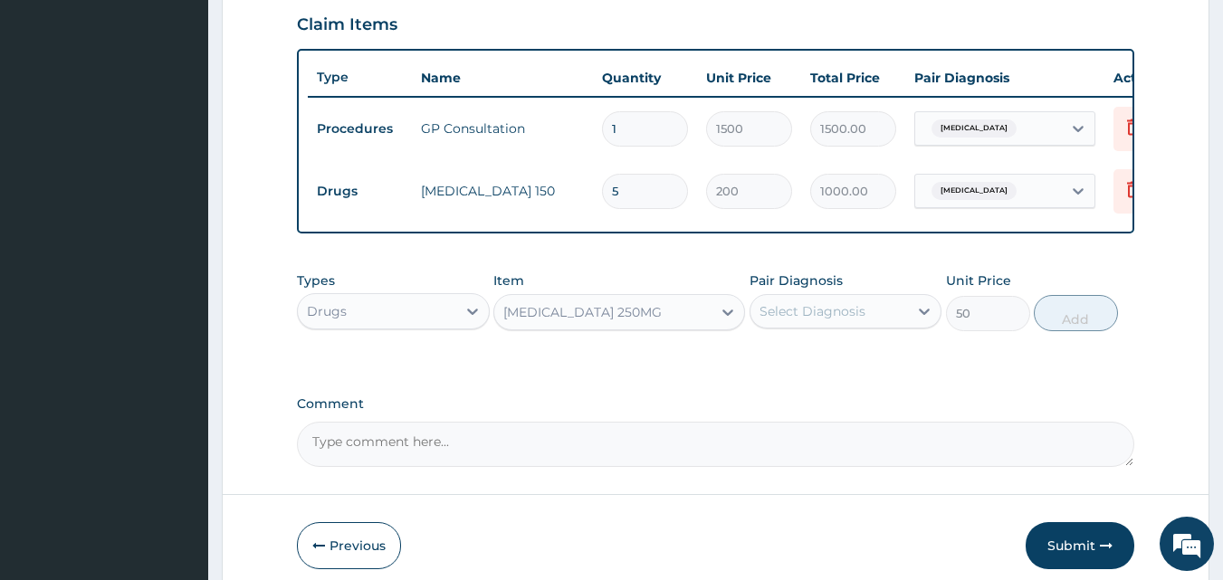
scroll to position [634, 0]
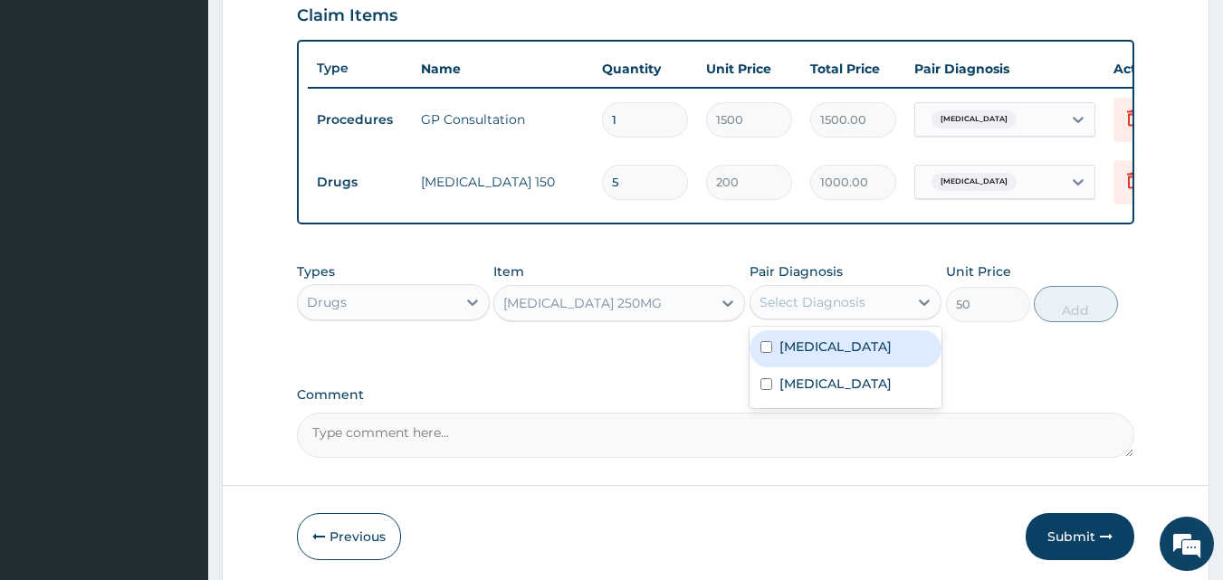
click at [798, 307] on div "Select Diagnosis" at bounding box center [813, 302] width 106 height 18
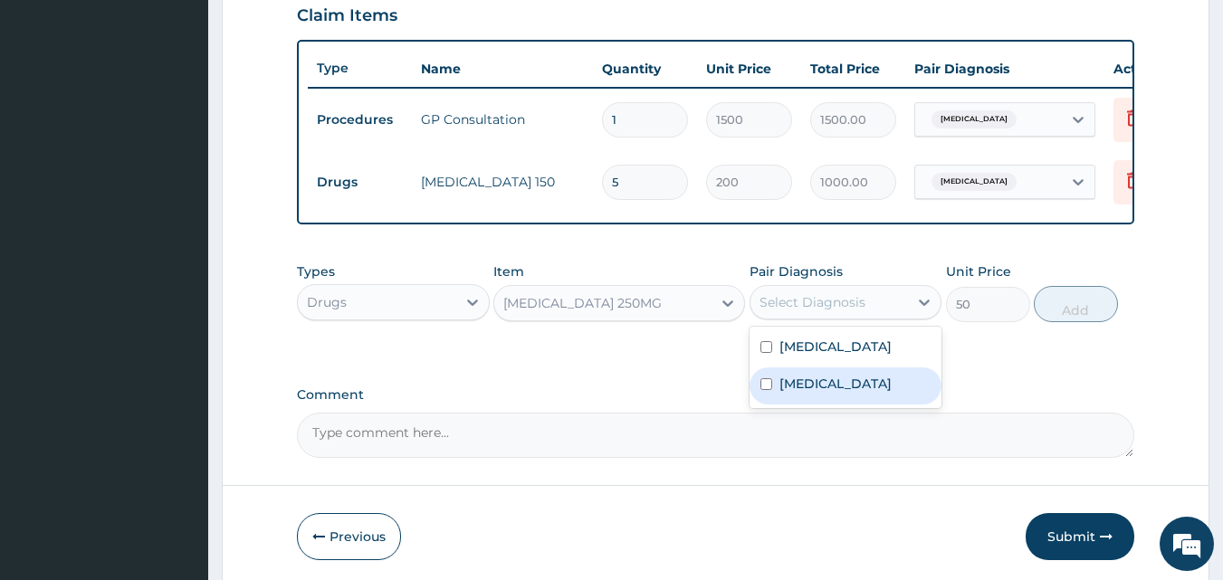
click at [830, 393] on label "Upper respiratory infection" at bounding box center [835, 384] width 112 height 18
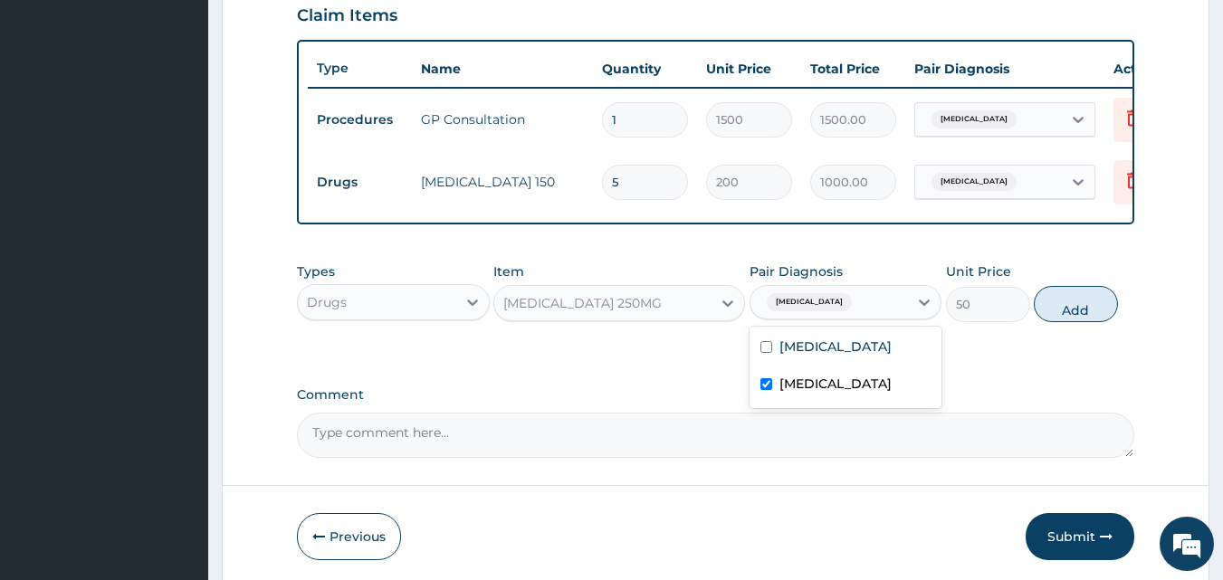
checkbox input "true"
click at [1059, 322] on button "Add" at bounding box center [1076, 304] width 84 height 36
type input "0"
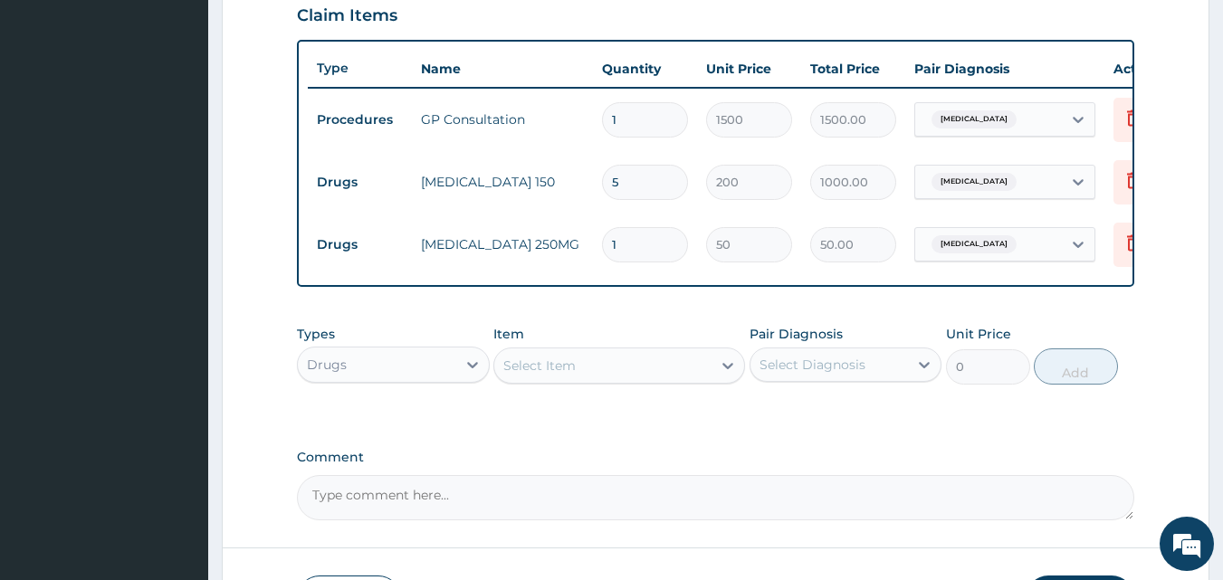
click at [642, 240] on input "1" at bounding box center [645, 244] width 86 height 35
type input "15"
type input "750.00"
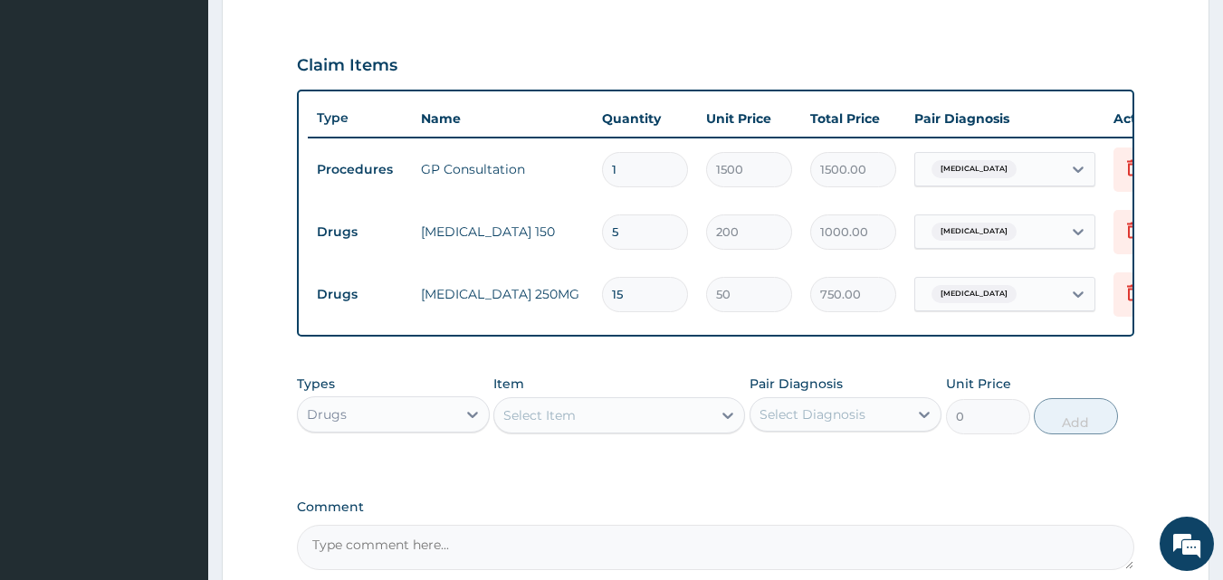
scroll to position [778, 0]
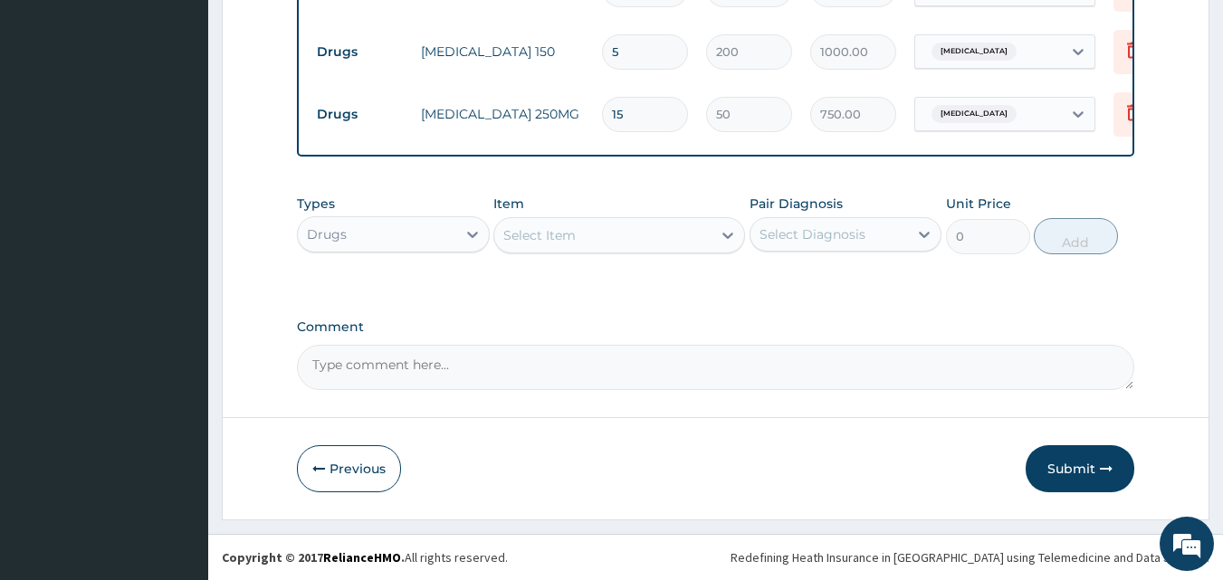
type input "15"
click at [571, 249] on div "Select Item" at bounding box center [602, 235] width 217 height 29
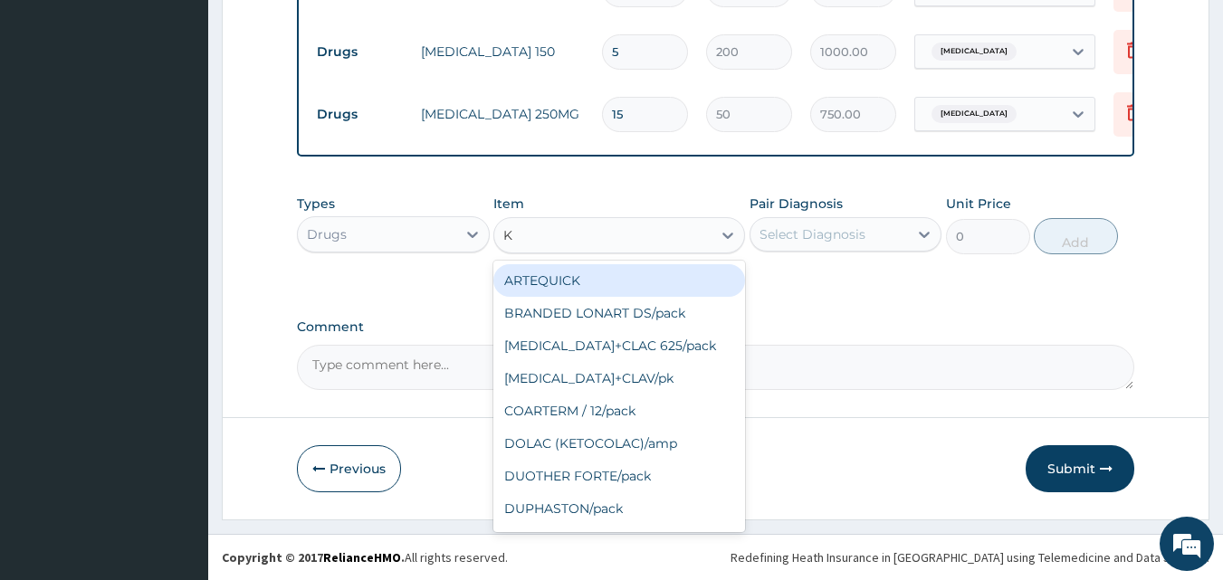
type input "KE"
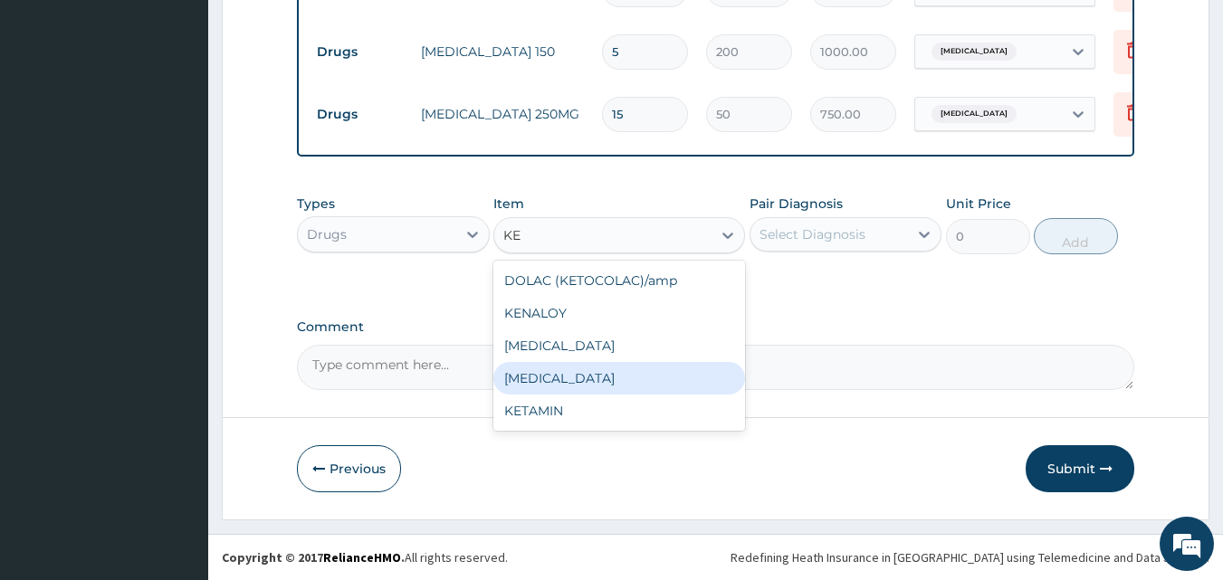
click at [613, 373] on div "KETOCONAZOLE" at bounding box center [619, 378] width 252 height 33
type input "600"
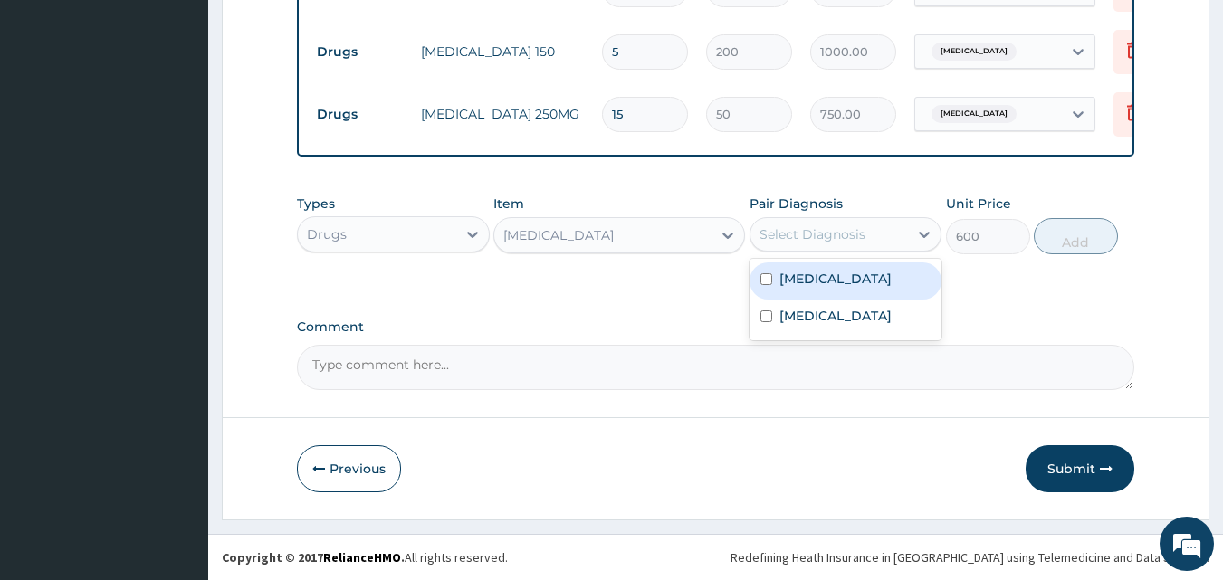
click at [852, 245] on div "Select Diagnosis" at bounding box center [830, 234] width 158 height 29
click at [849, 274] on label "Tinea capitis" at bounding box center [835, 279] width 112 height 18
checkbox input "true"
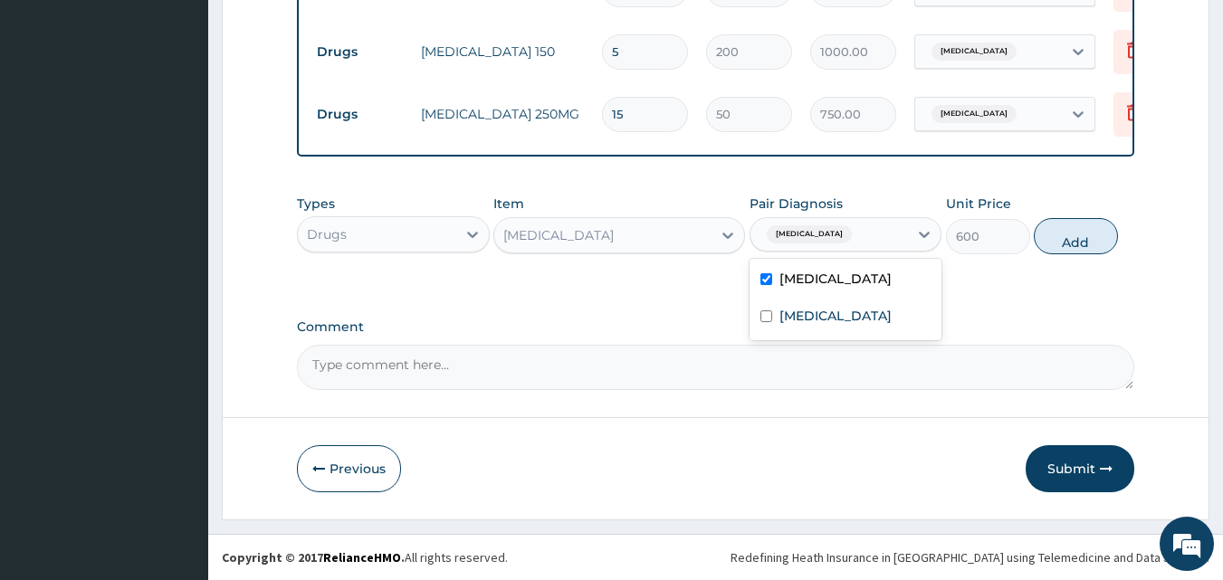
click at [1064, 254] on div "Types Drugs Item KETOCONAZOLE Pair Diagnosis option Tinea capitis, selected. op…" at bounding box center [716, 225] width 838 height 78
click at [602, 237] on div "KETOCONAZOLE" at bounding box center [558, 235] width 110 height 18
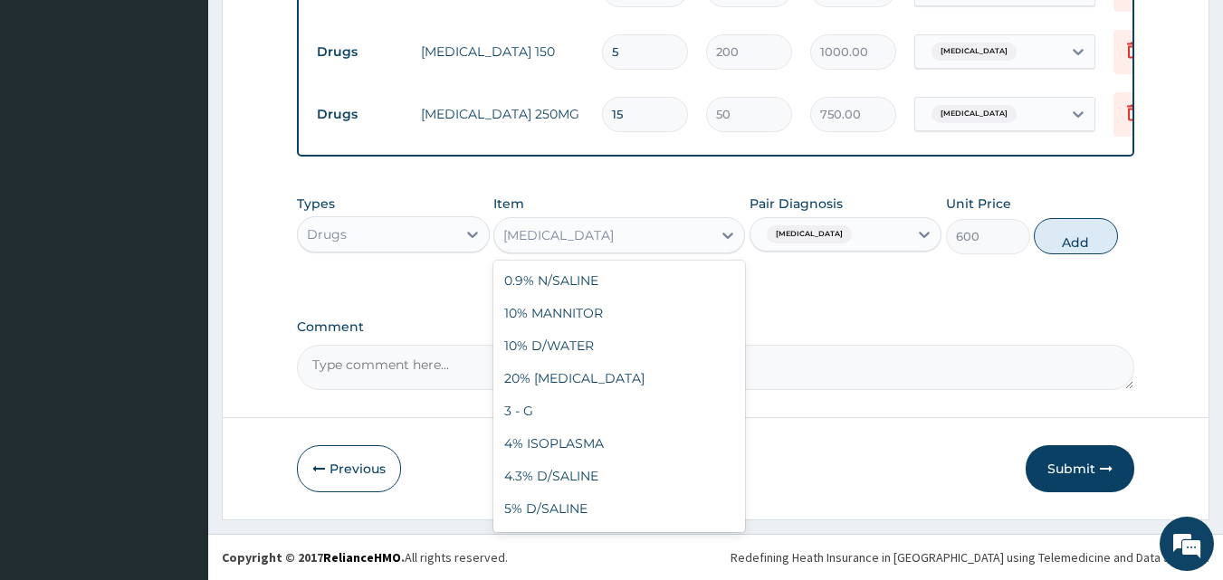
scroll to position [7666, 0]
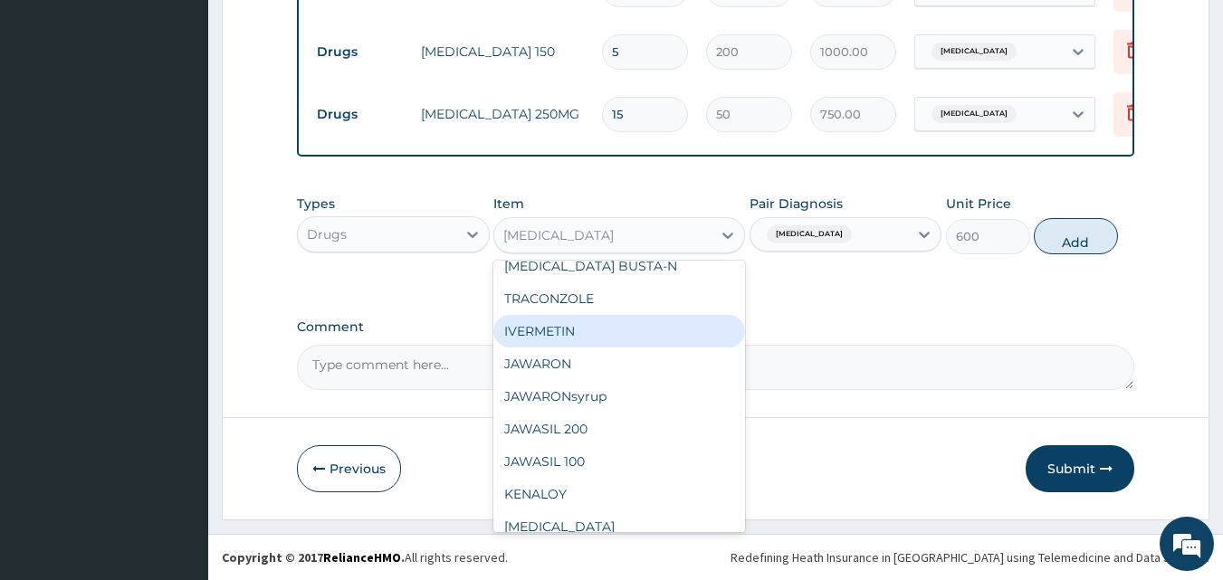
type input "J"
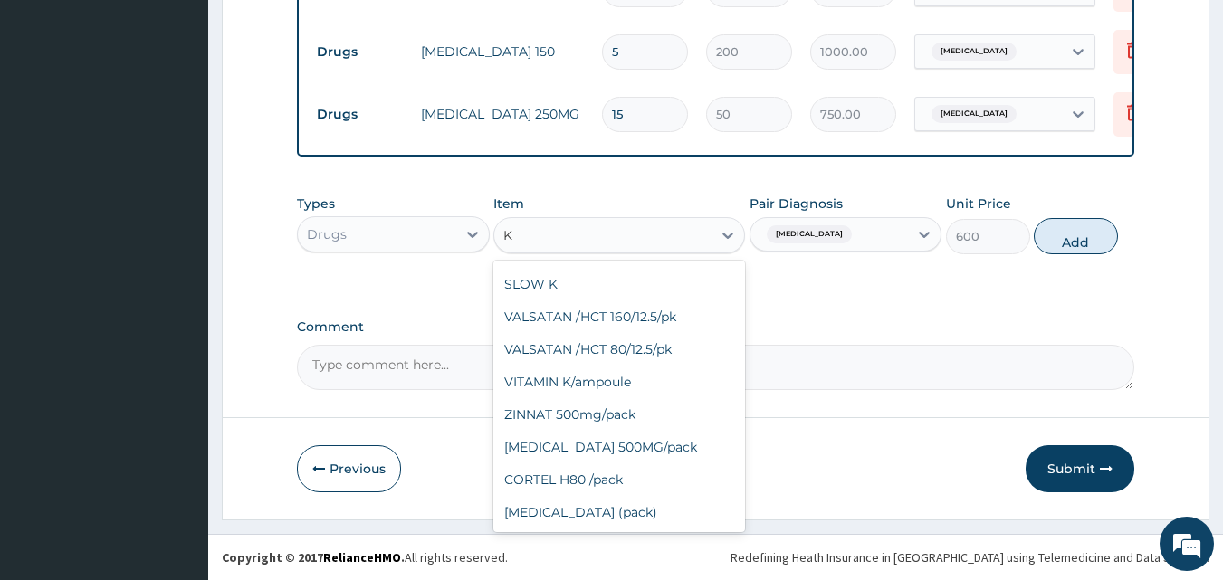
scroll to position [297, 0]
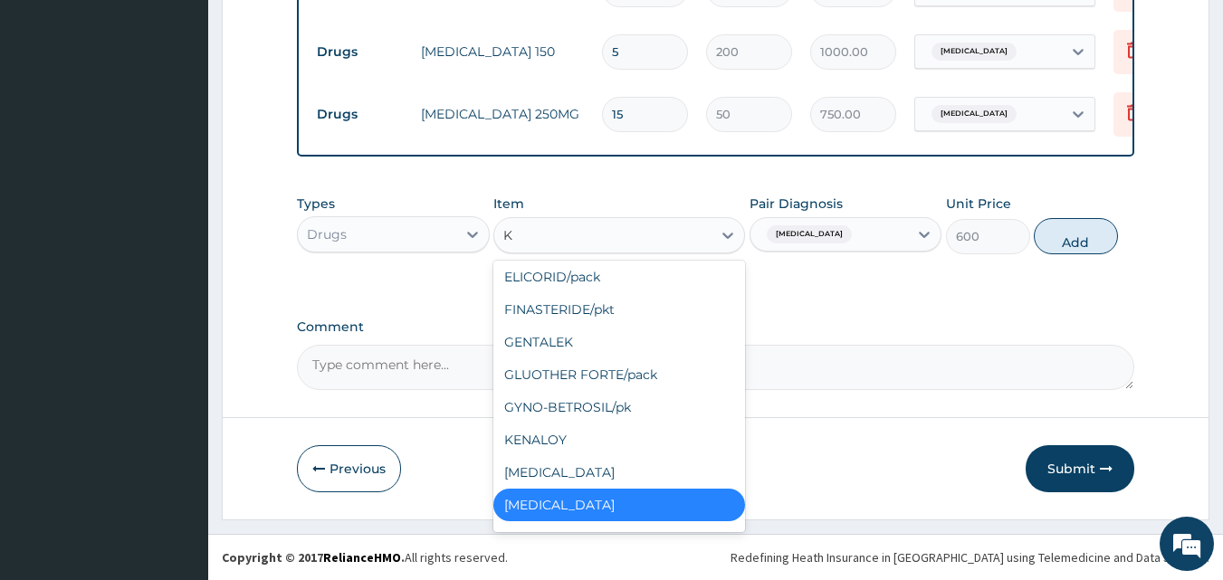
type input "KE"
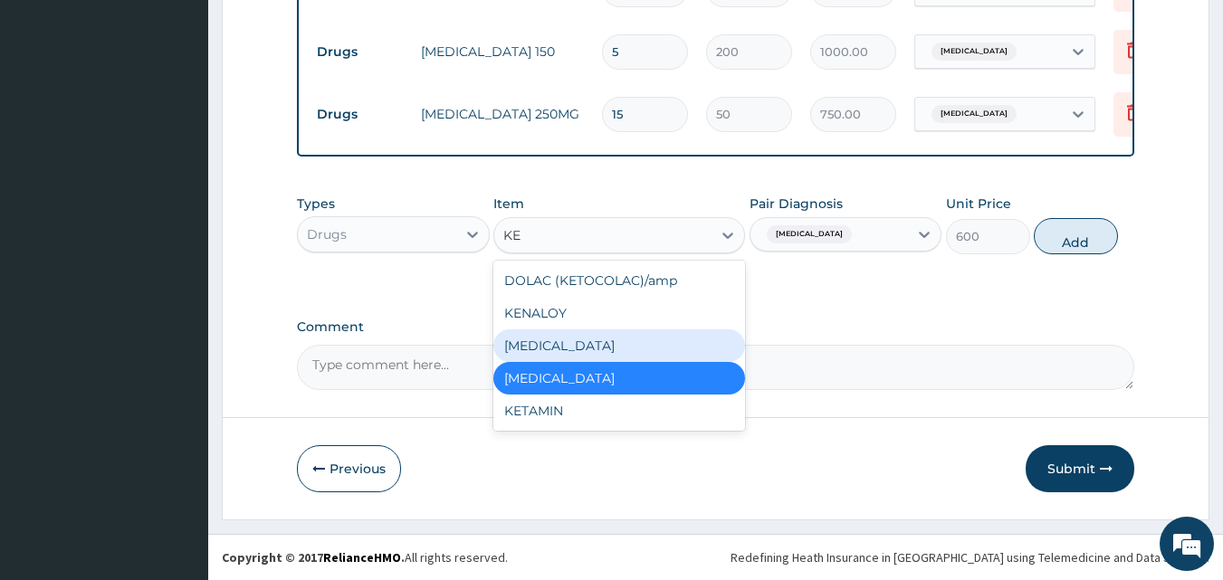
click at [607, 340] on div "KETOCONAZOLE" at bounding box center [619, 346] width 252 height 33
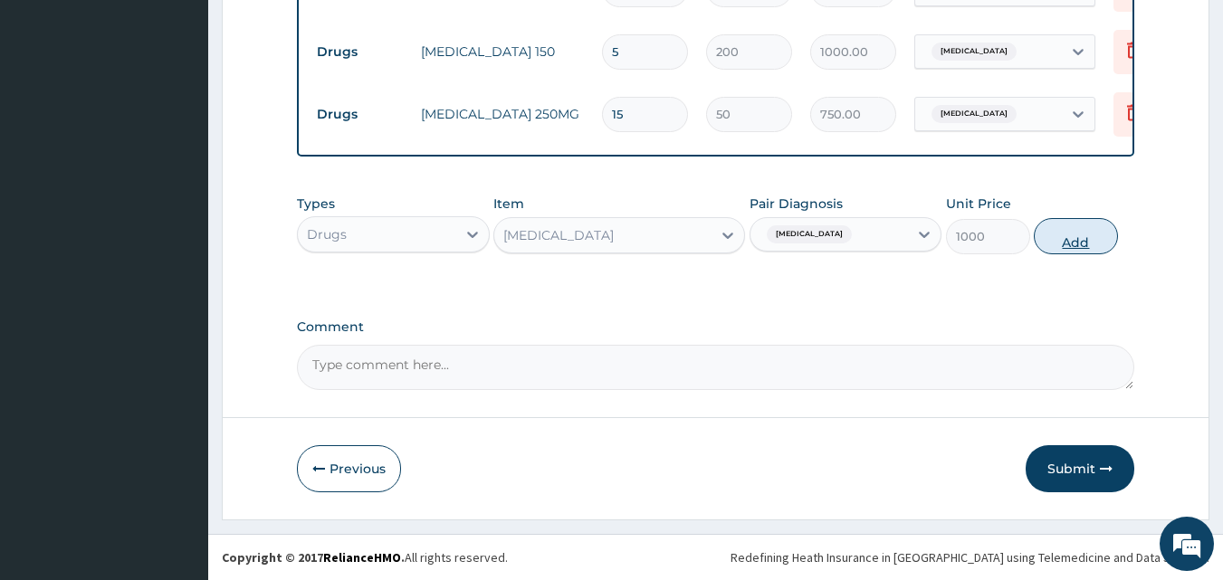
click at [1088, 252] on button "Add" at bounding box center [1076, 236] width 84 height 36
type input "0"
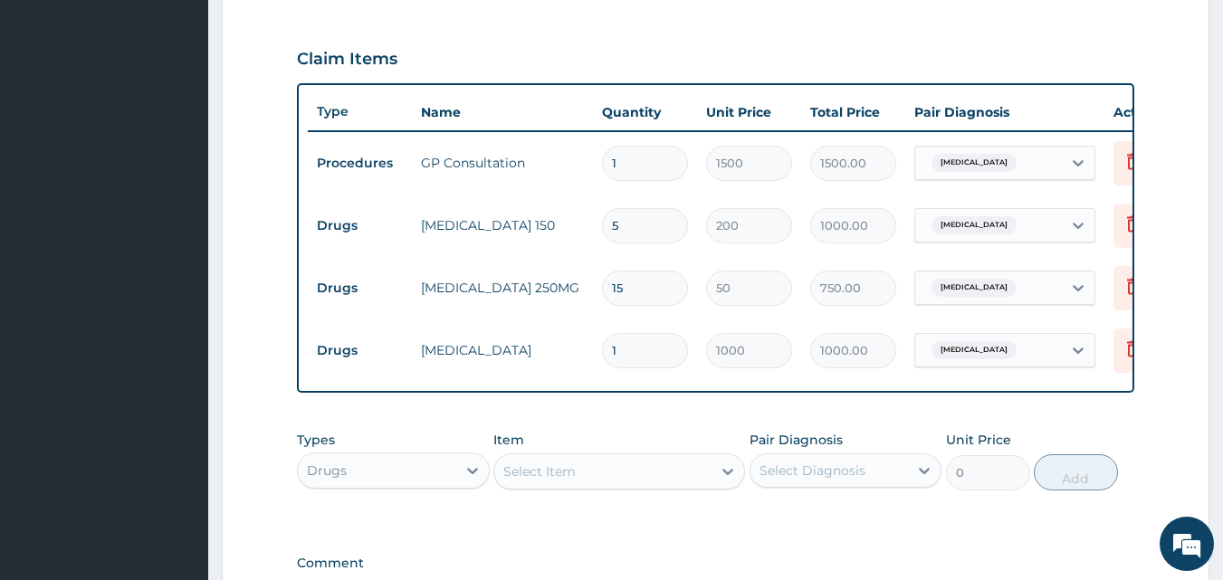
scroll to position [750, 0]
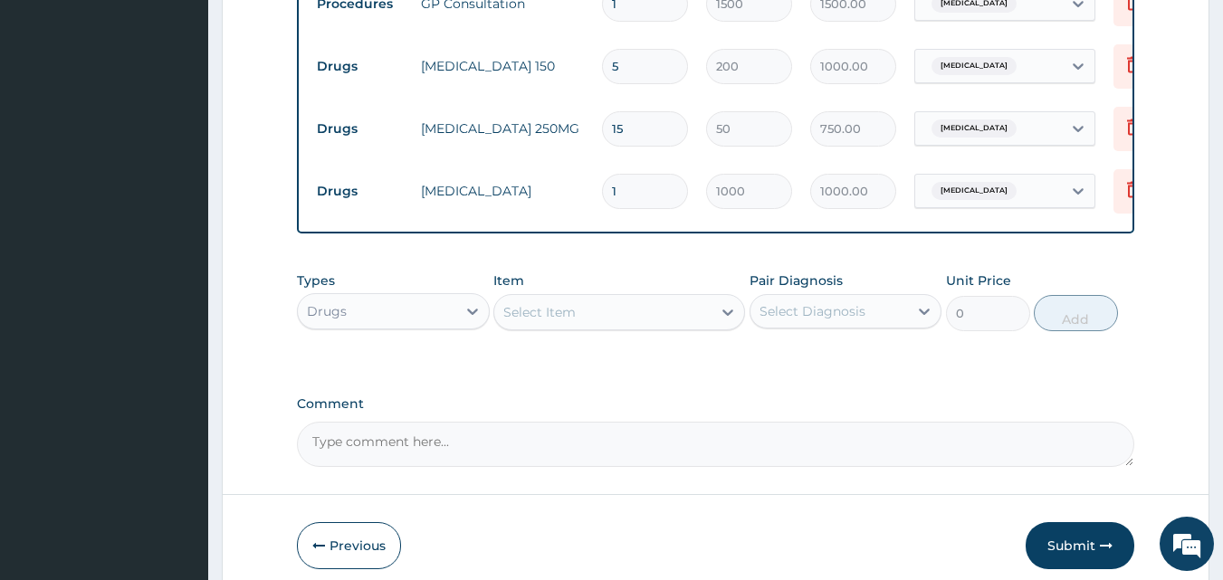
click at [564, 321] on div "Select Item" at bounding box center [539, 312] width 72 height 18
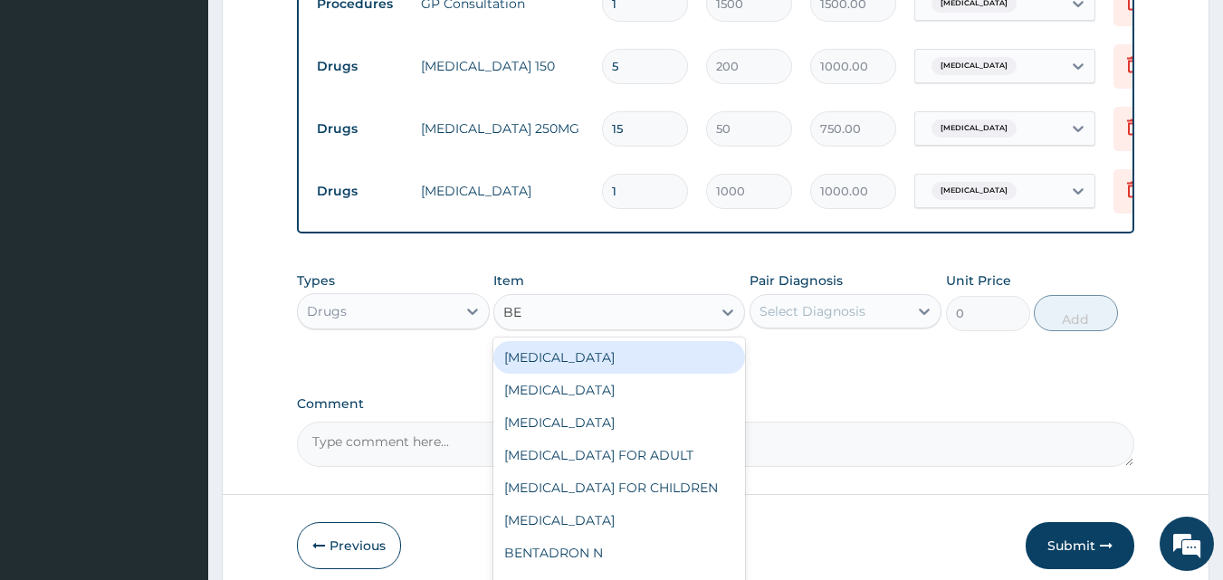
type input "BEN"
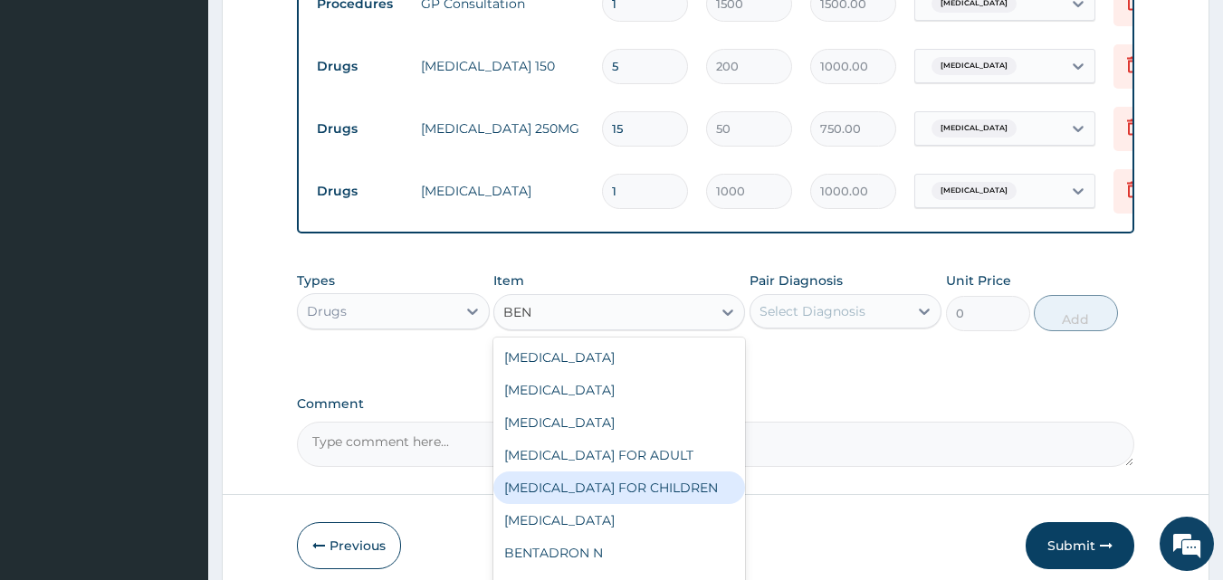
click at [621, 492] on div "BENYLIN FOR CHILDREN" at bounding box center [619, 488] width 252 height 33
type input "700"
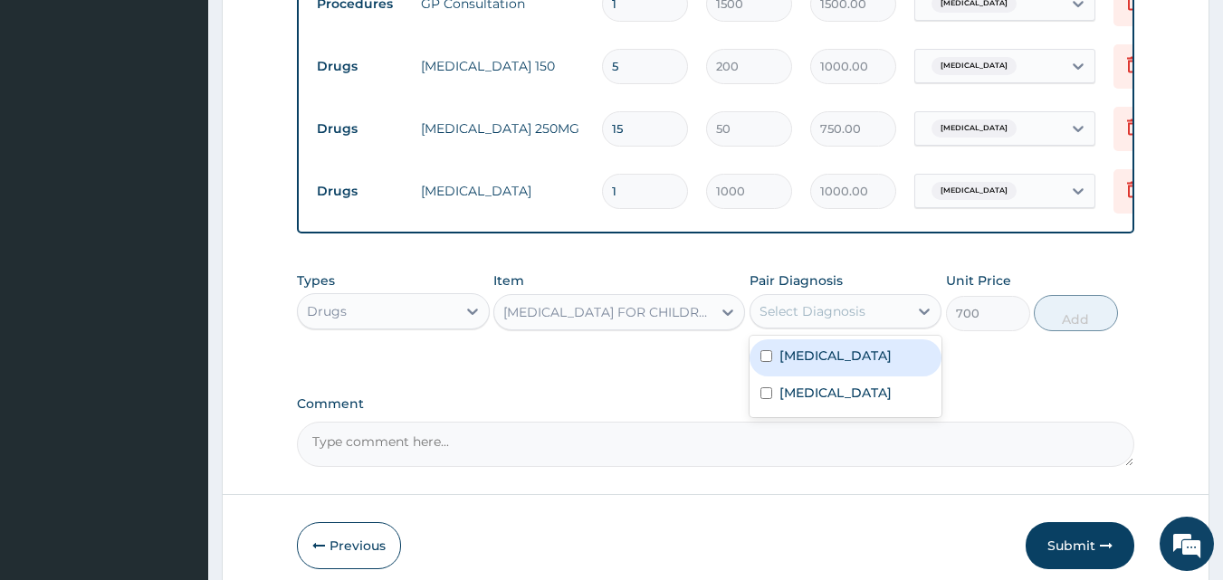
click at [785, 320] on div "Select Diagnosis" at bounding box center [813, 311] width 106 height 18
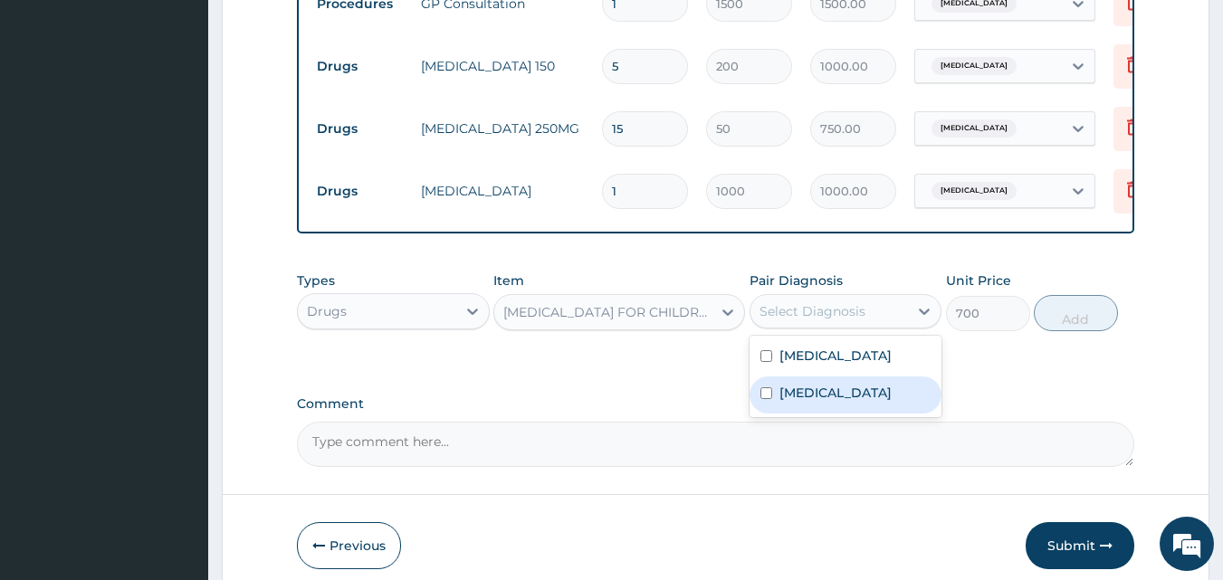
click at [816, 402] on label "Upper respiratory infection" at bounding box center [835, 393] width 112 height 18
checkbox input "true"
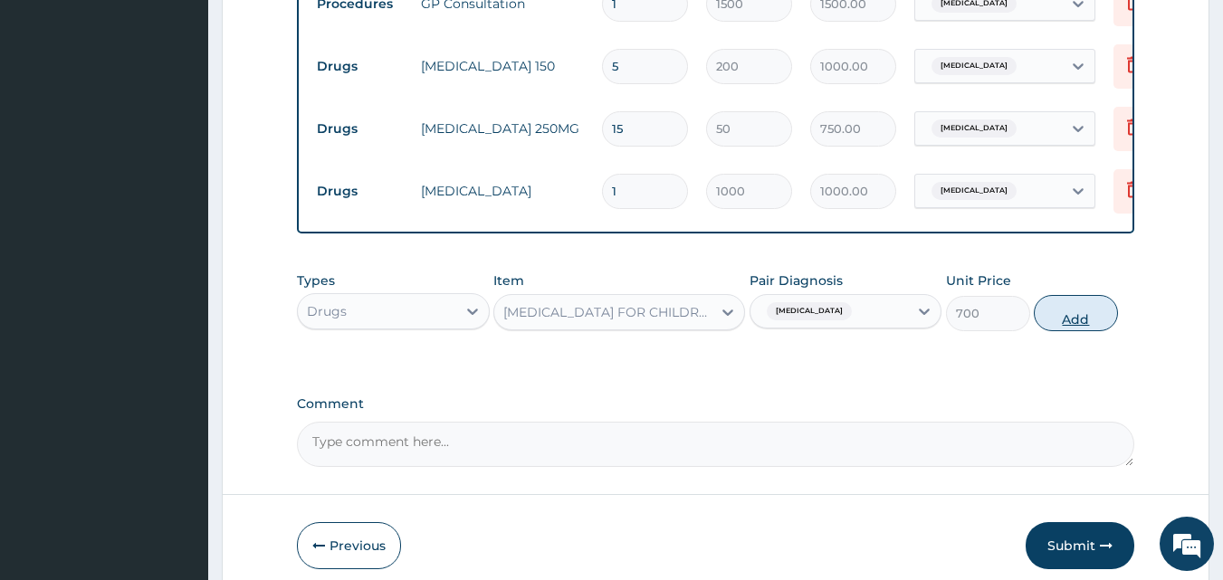
click at [1105, 320] on button "Add" at bounding box center [1076, 313] width 84 height 36
type input "0"
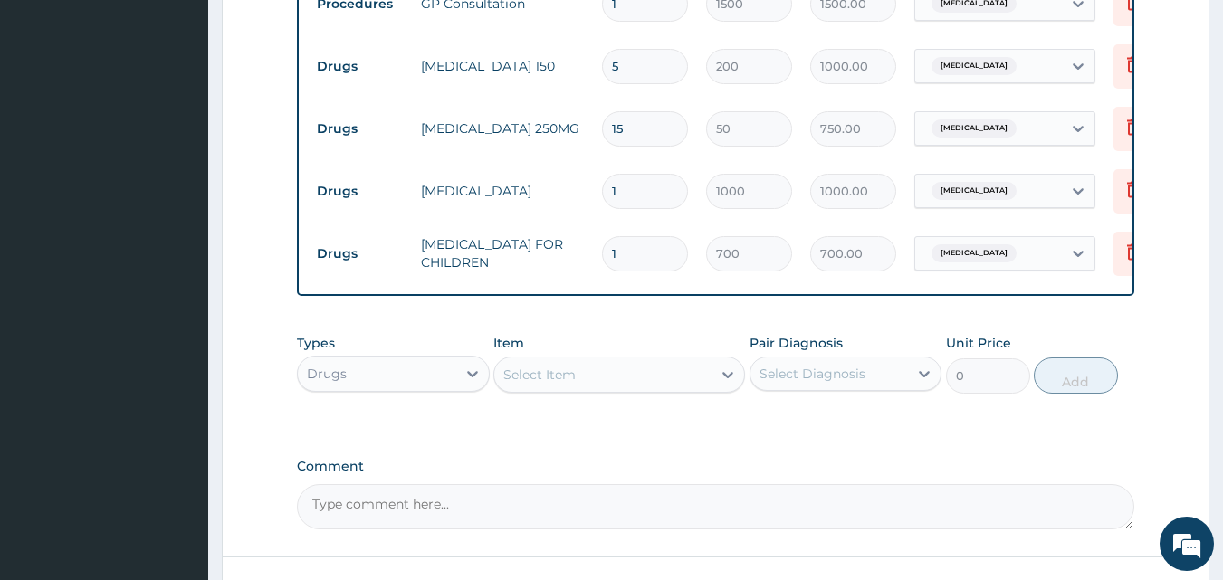
click at [623, 380] on div "Select Item" at bounding box center [602, 374] width 217 height 29
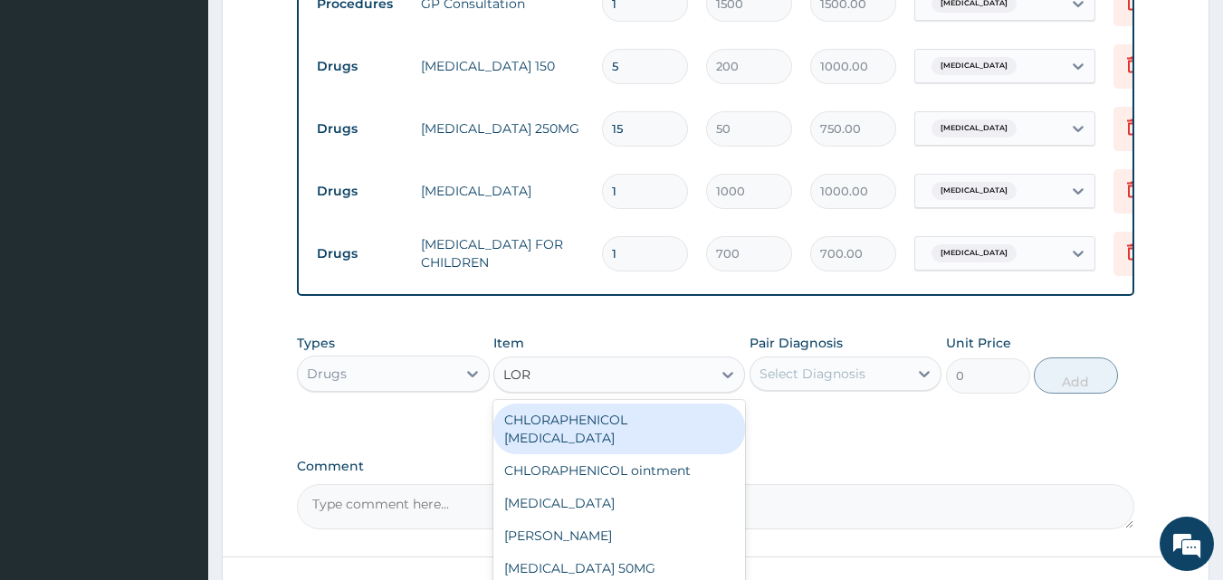
type input "LORA"
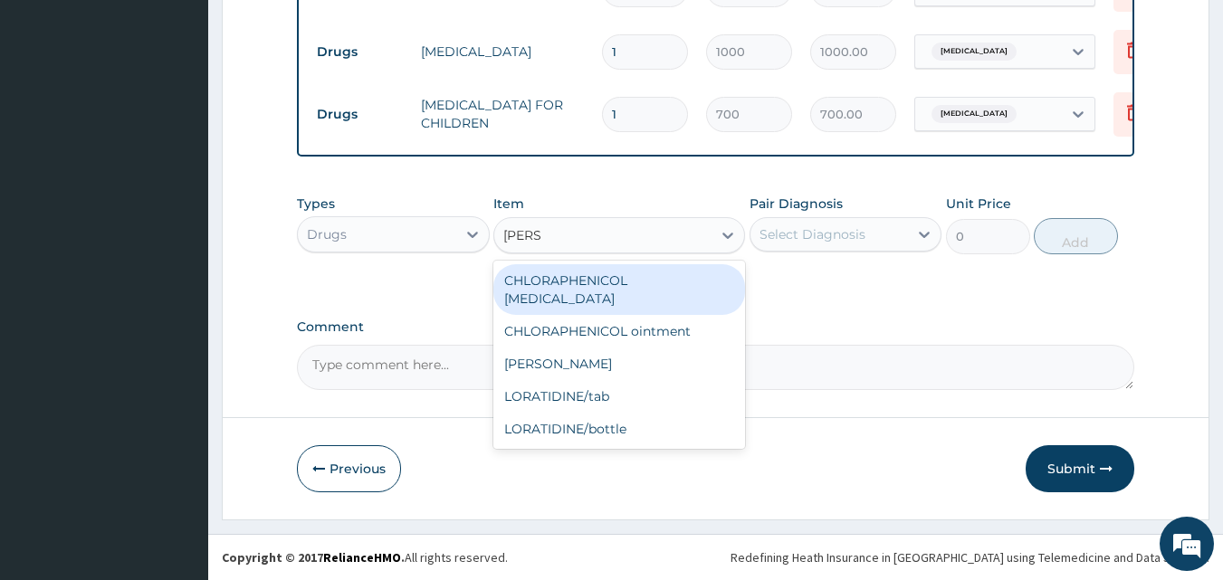
scroll to position [903, 0]
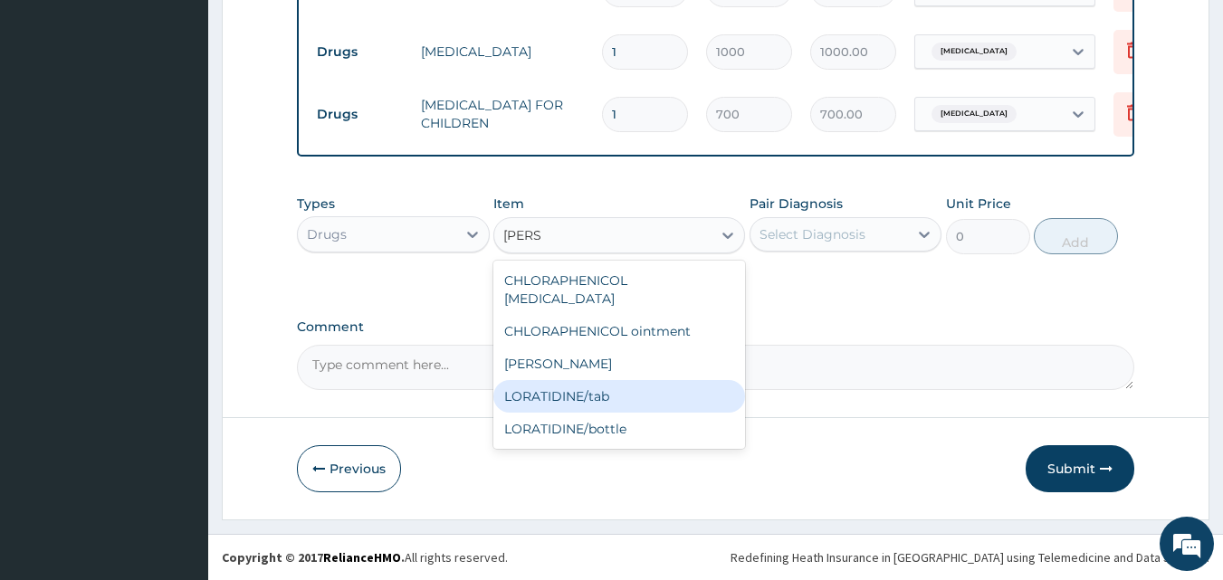
click at [603, 380] on div "LORATIDINE/tab" at bounding box center [619, 396] width 252 height 33
type input "30"
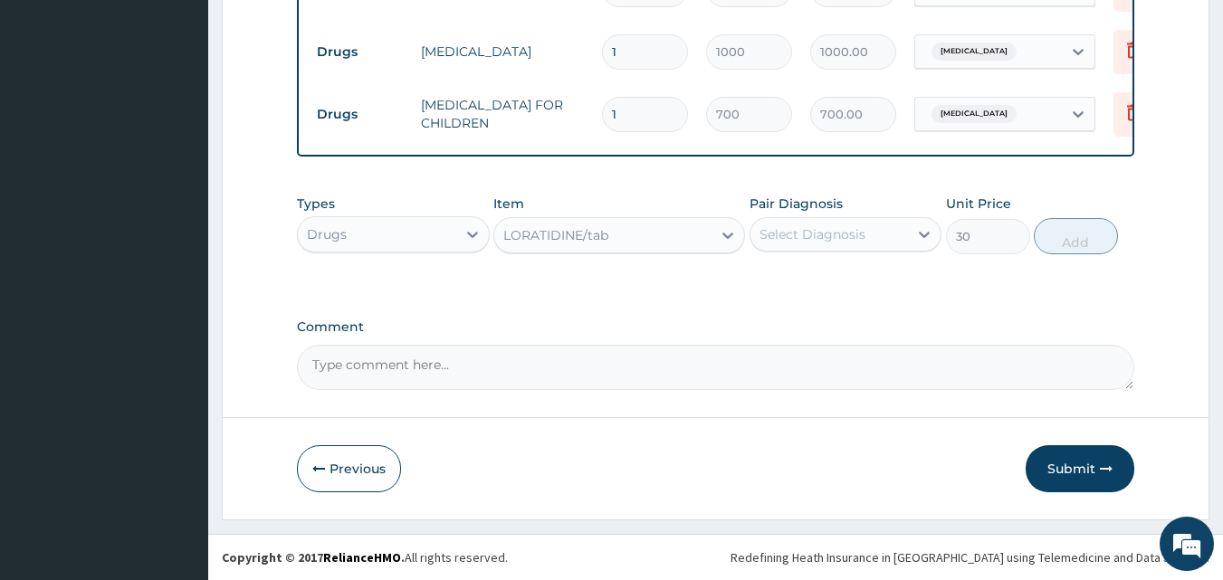
click at [781, 242] on div "Select Diagnosis" at bounding box center [813, 234] width 106 height 18
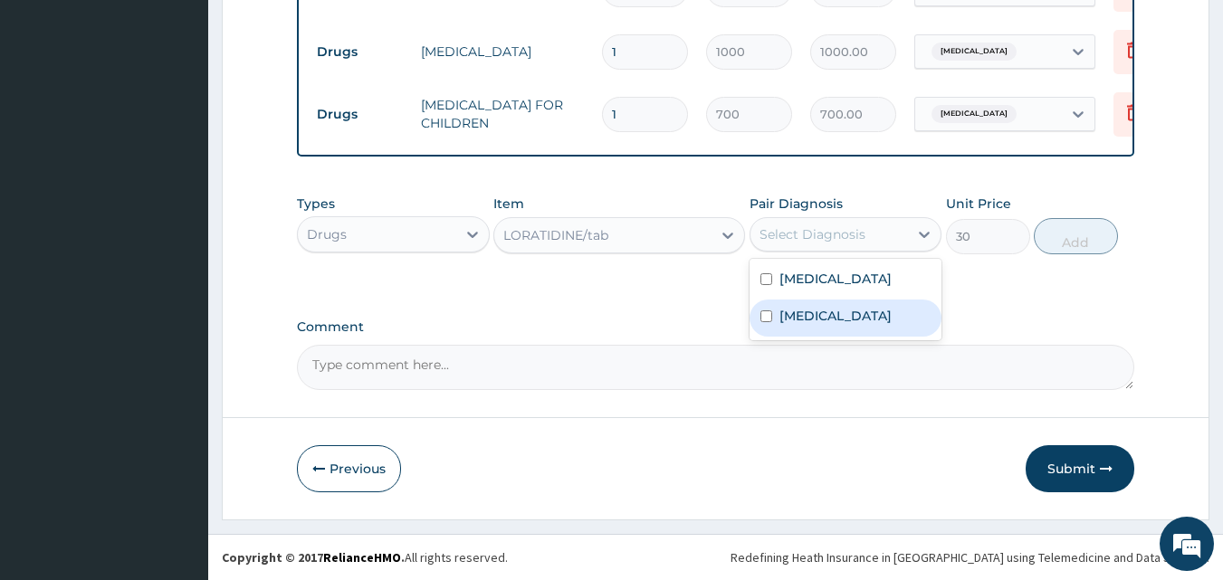
click at [815, 320] on label "Upper respiratory infection" at bounding box center [835, 316] width 112 height 18
checkbox input "true"
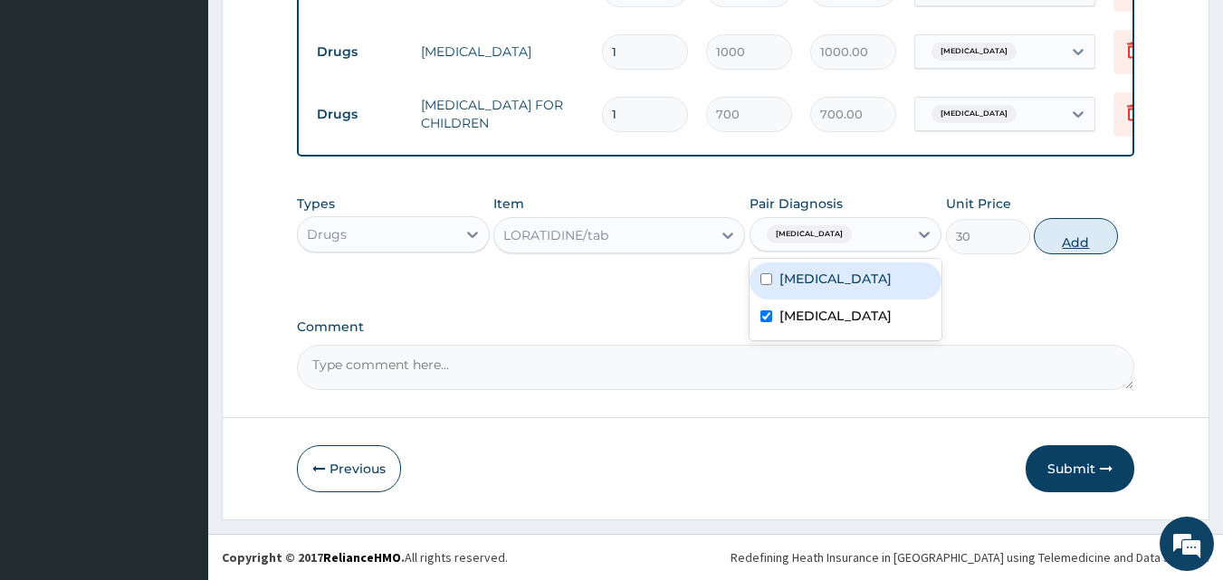
click at [1049, 228] on button "Add" at bounding box center [1076, 236] width 84 height 36
type input "0"
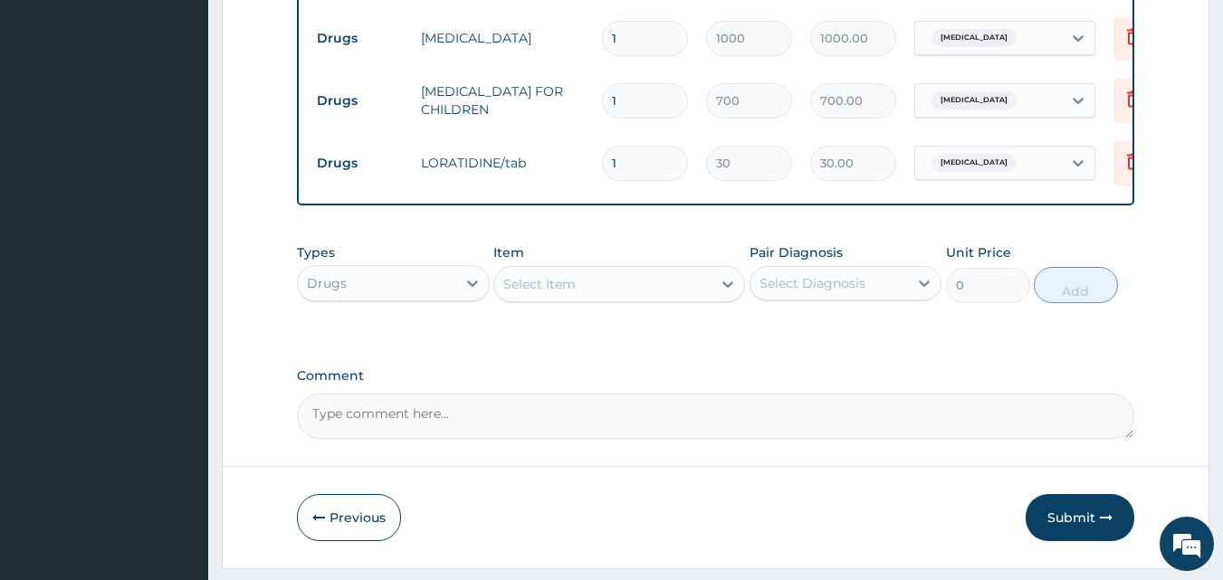
type input "0.00"
type input "5"
type input "150.00"
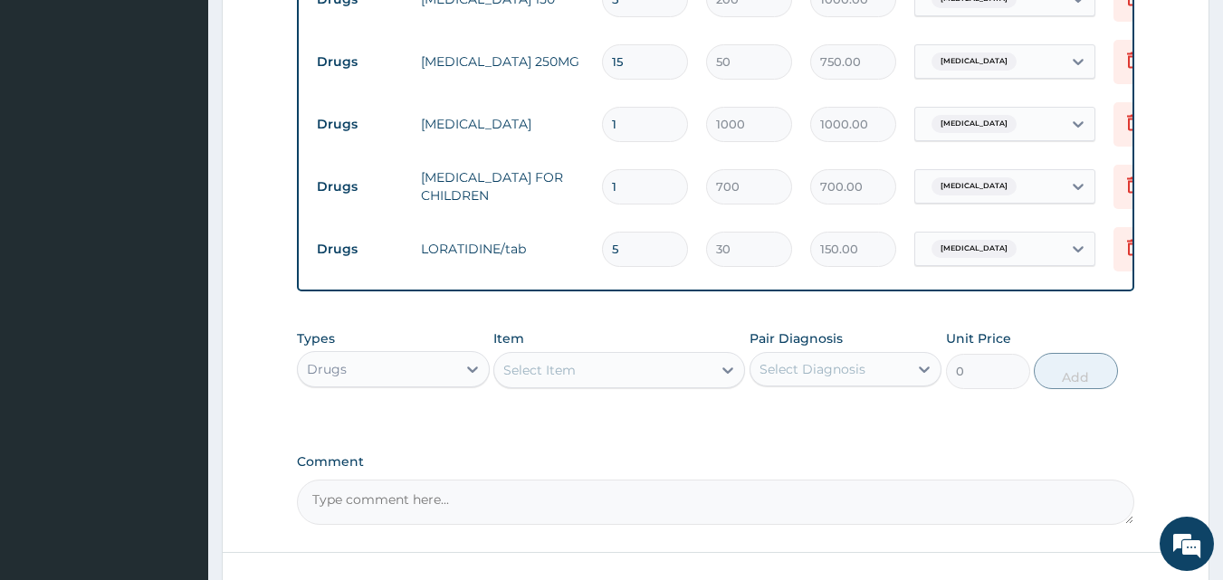
scroll to position [965, 0]
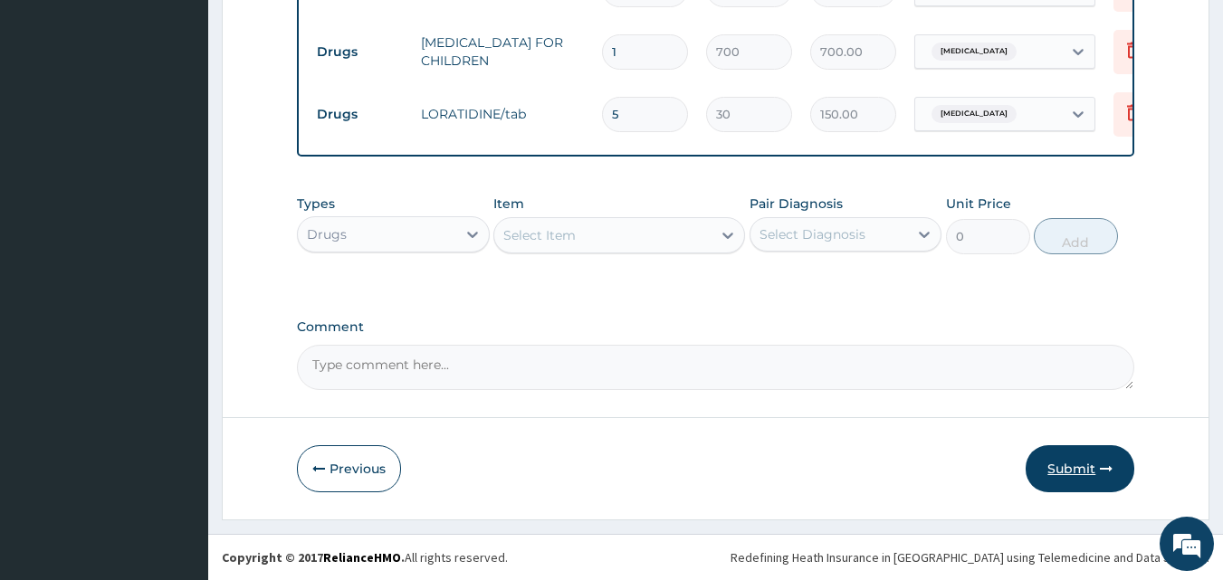
type input "5"
click at [1081, 475] on button "Submit" at bounding box center [1080, 468] width 109 height 47
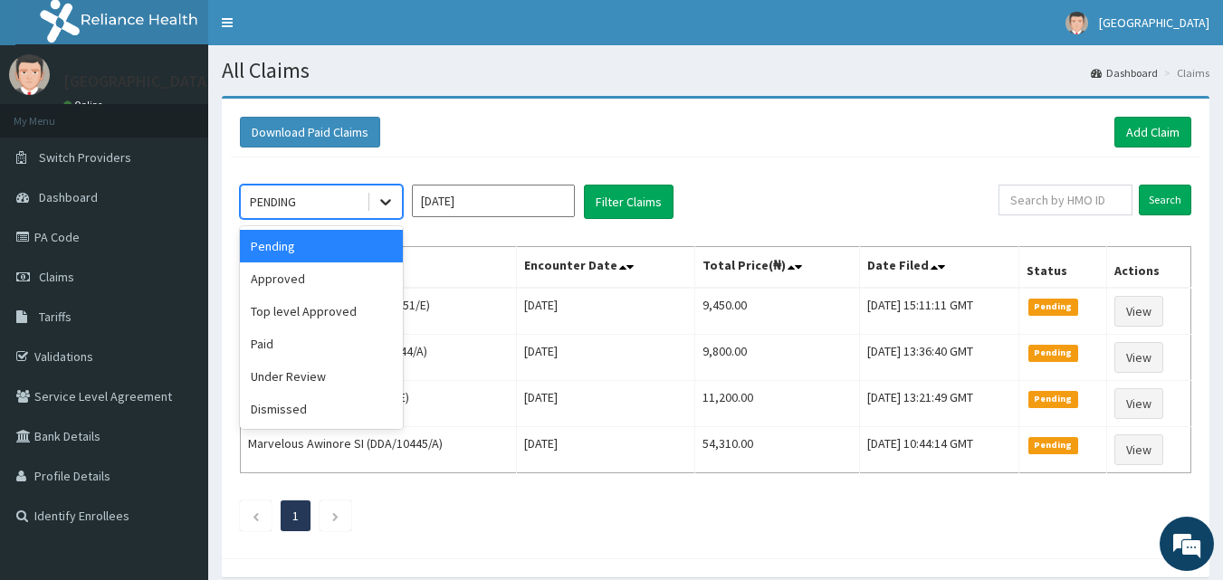
click at [389, 209] on icon at bounding box center [386, 202] width 18 height 18
click at [318, 282] on div "Approved" at bounding box center [321, 279] width 163 height 33
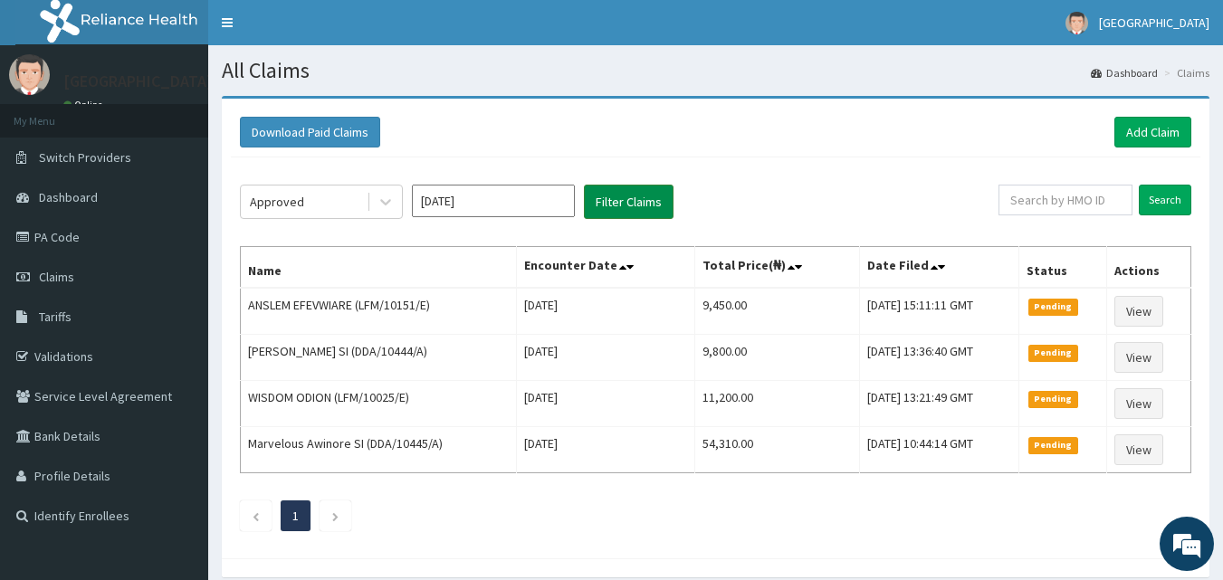
click at [624, 194] on button "Filter Claims" at bounding box center [629, 202] width 90 height 34
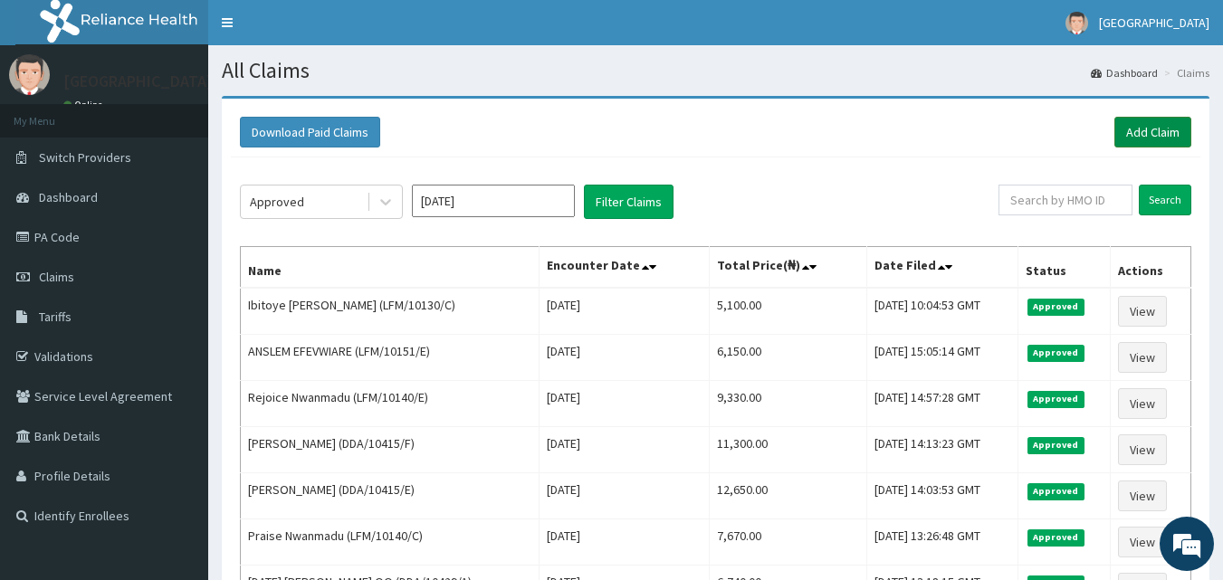
click at [1140, 138] on link "Add Claim" at bounding box center [1152, 132] width 77 height 31
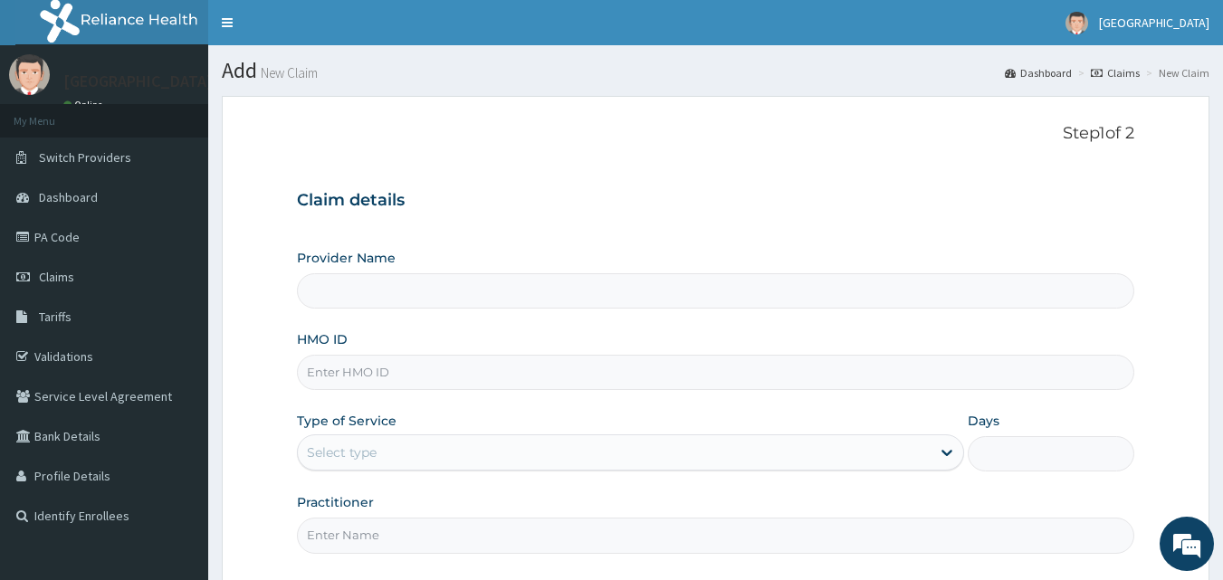
type input "Mascap Hospital limited -Sapele"
click at [351, 377] on input "HMO ID" at bounding box center [716, 372] width 838 height 35
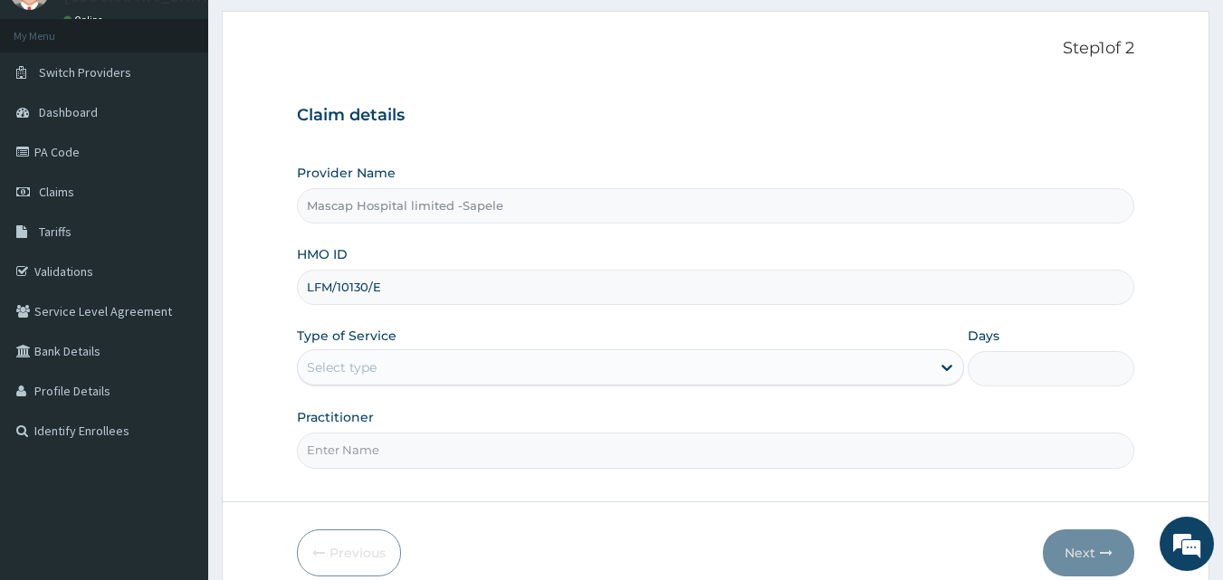
scroll to position [169, 0]
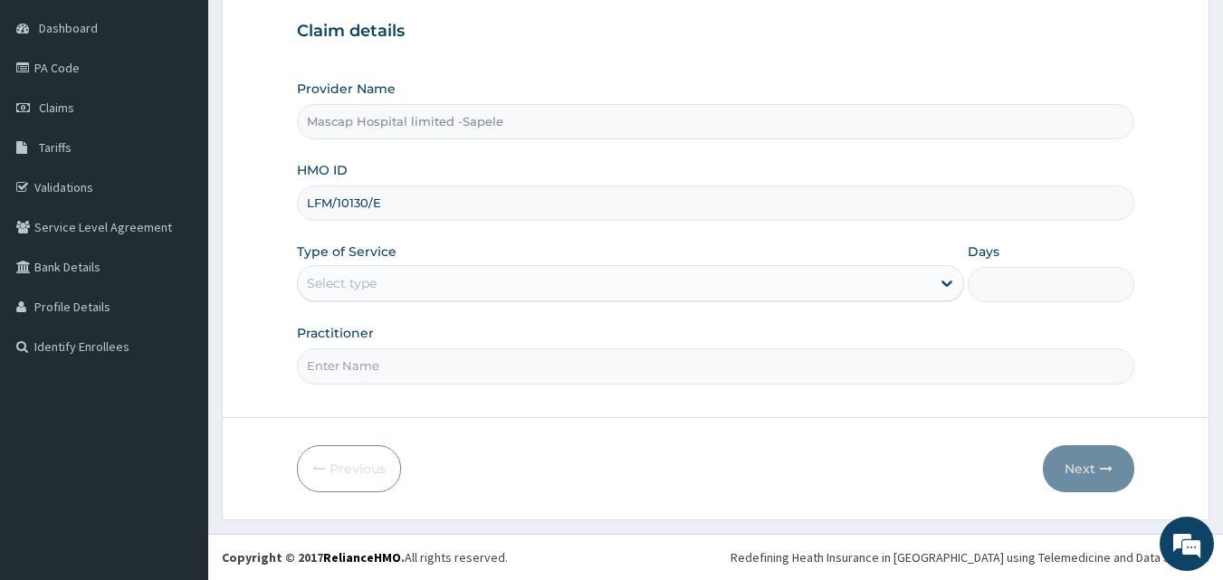
type input "LFM/10130/E"
click at [442, 286] on div "Select type" at bounding box center [614, 283] width 633 height 29
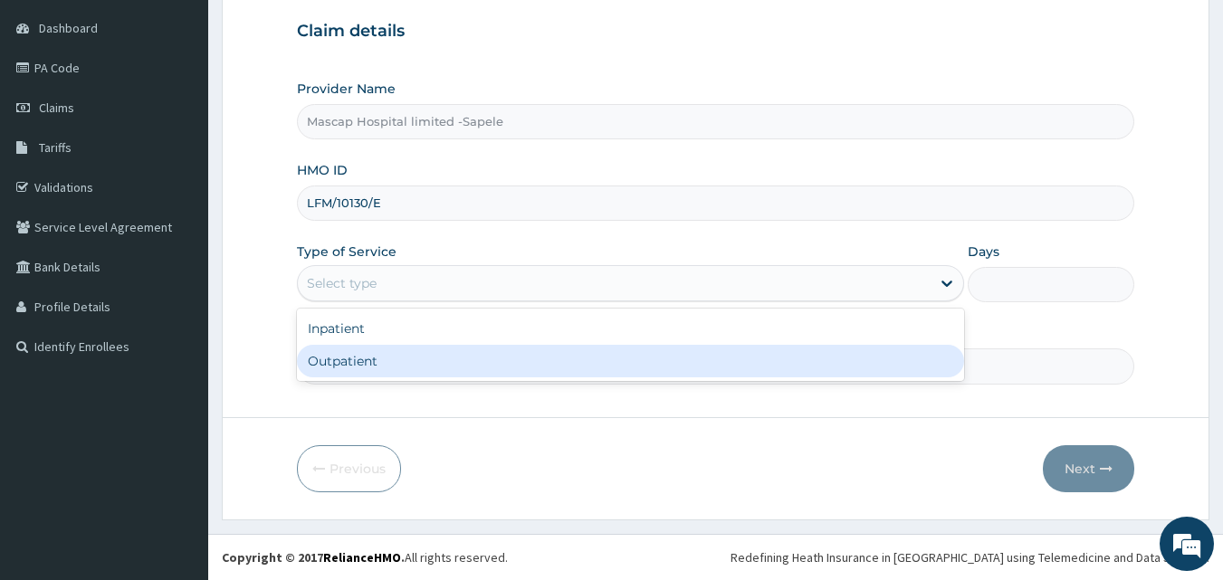
click at [374, 359] on div "Outpatient" at bounding box center [630, 361] width 667 height 33
type input "1"
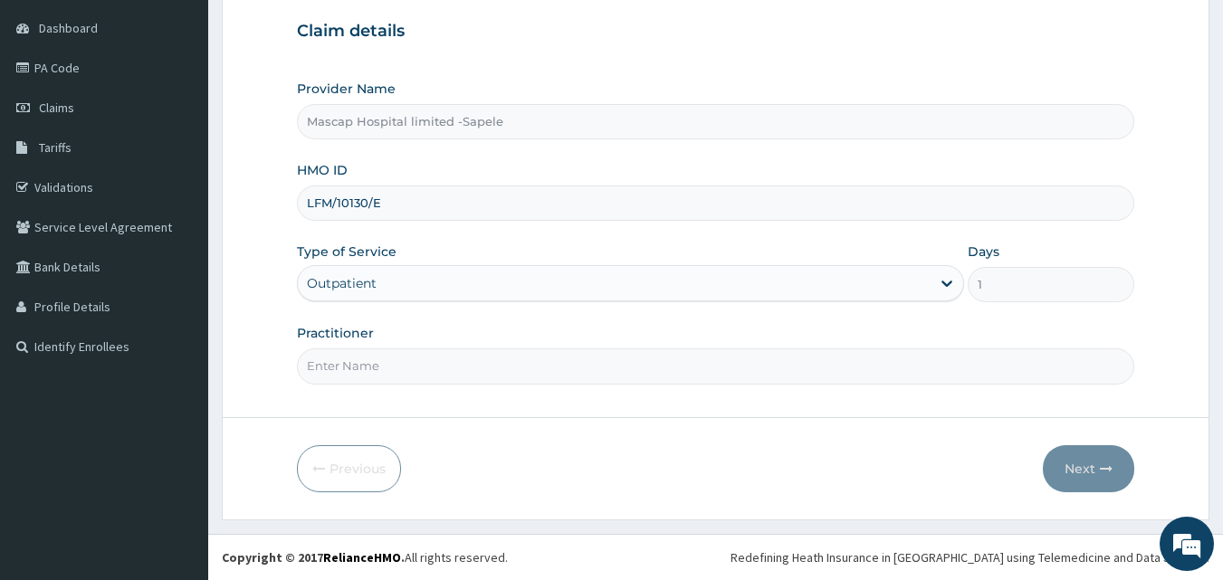
click at [368, 368] on input "Practitioner" at bounding box center [716, 366] width 838 height 35
type input "DR UCHE"
click at [1062, 474] on button "Next" at bounding box center [1088, 468] width 91 height 47
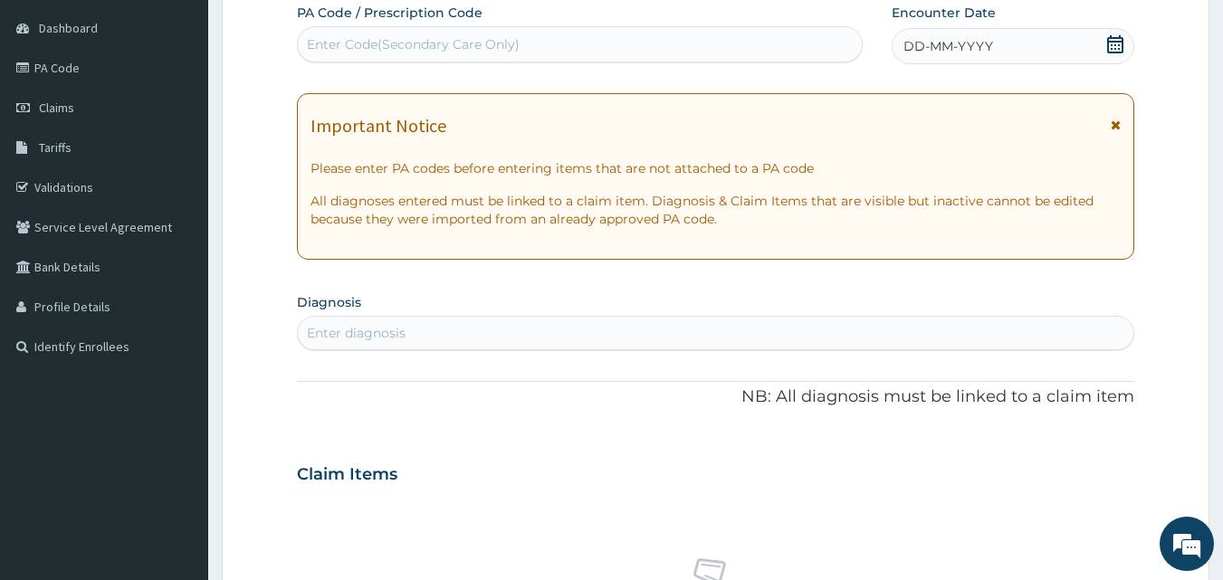
click at [1119, 45] on icon at bounding box center [1115, 44] width 16 height 18
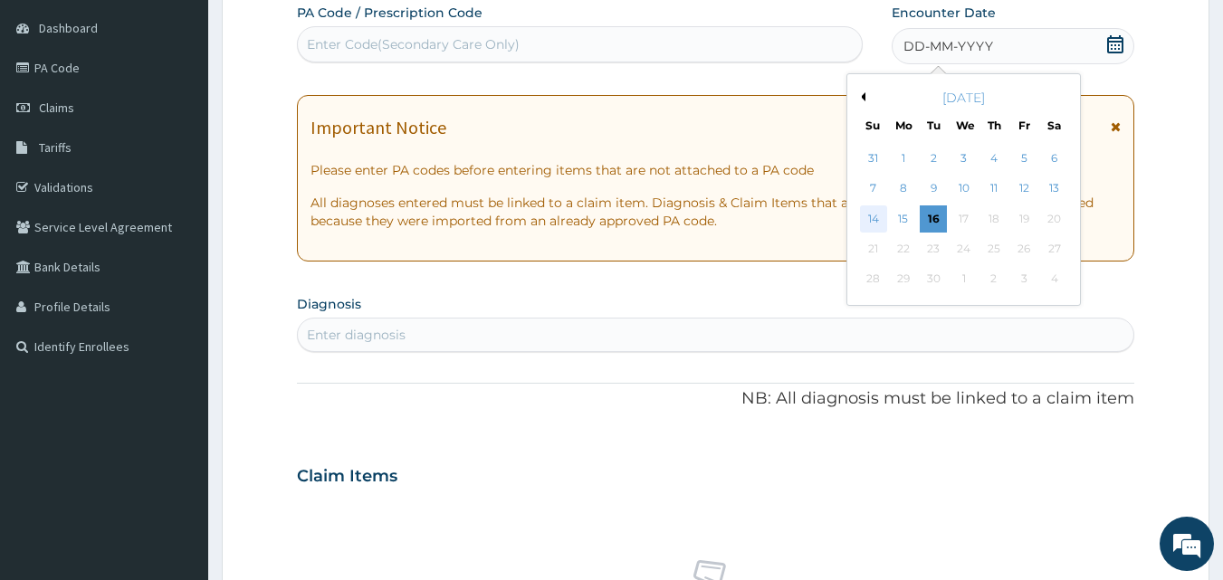
click at [872, 215] on div "14" at bounding box center [873, 219] width 27 height 27
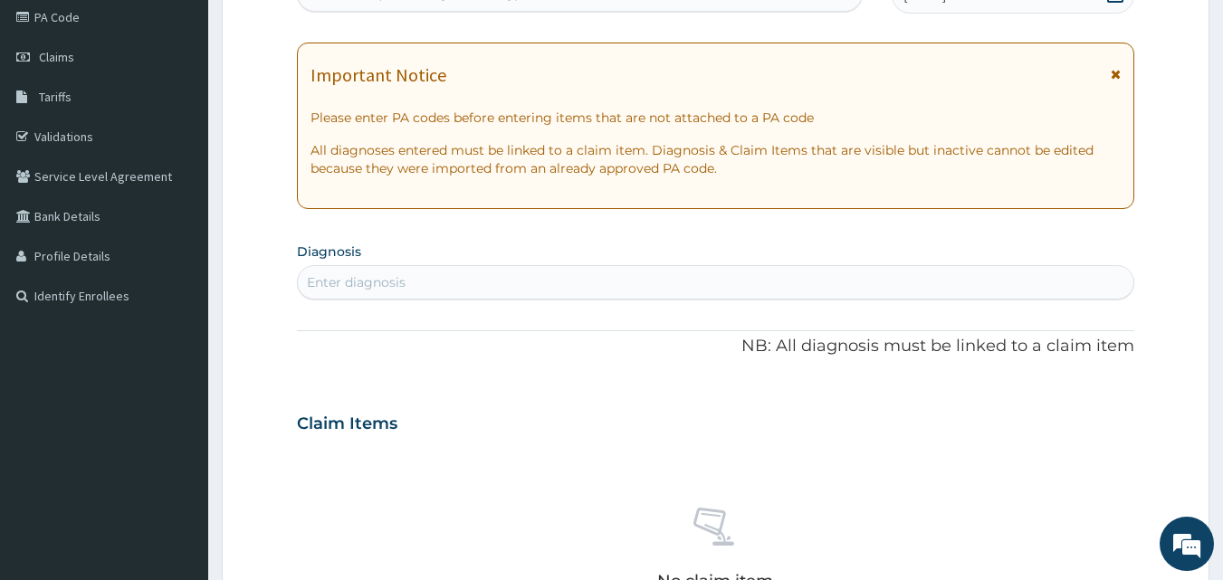
scroll to position [260, 0]
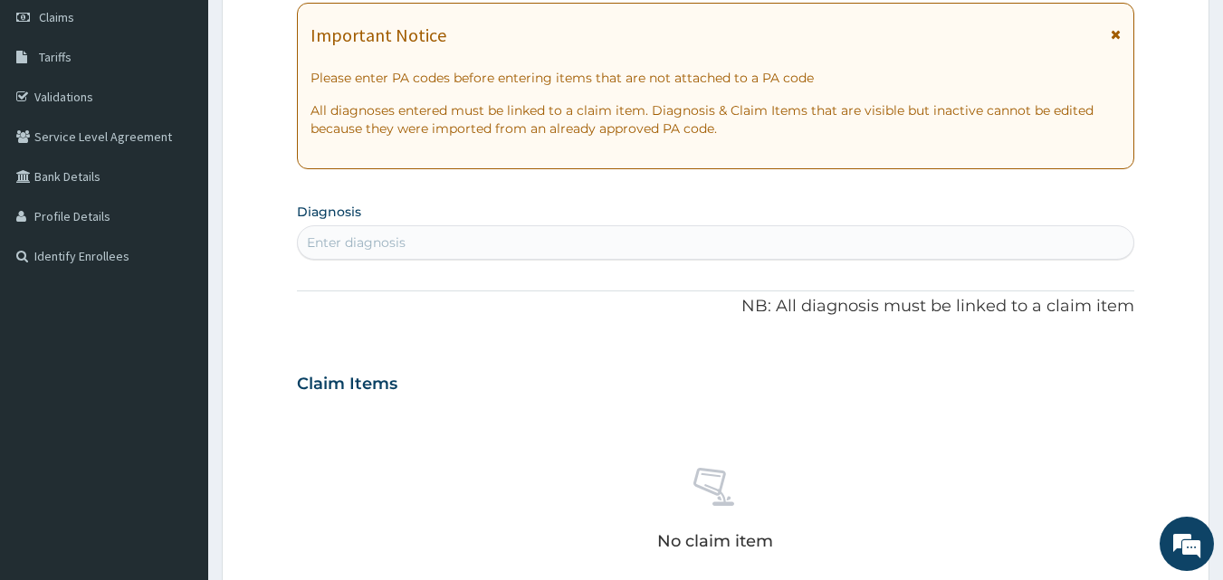
click at [403, 246] on div "Enter diagnosis" at bounding box center [356, 243] width 99 height 18
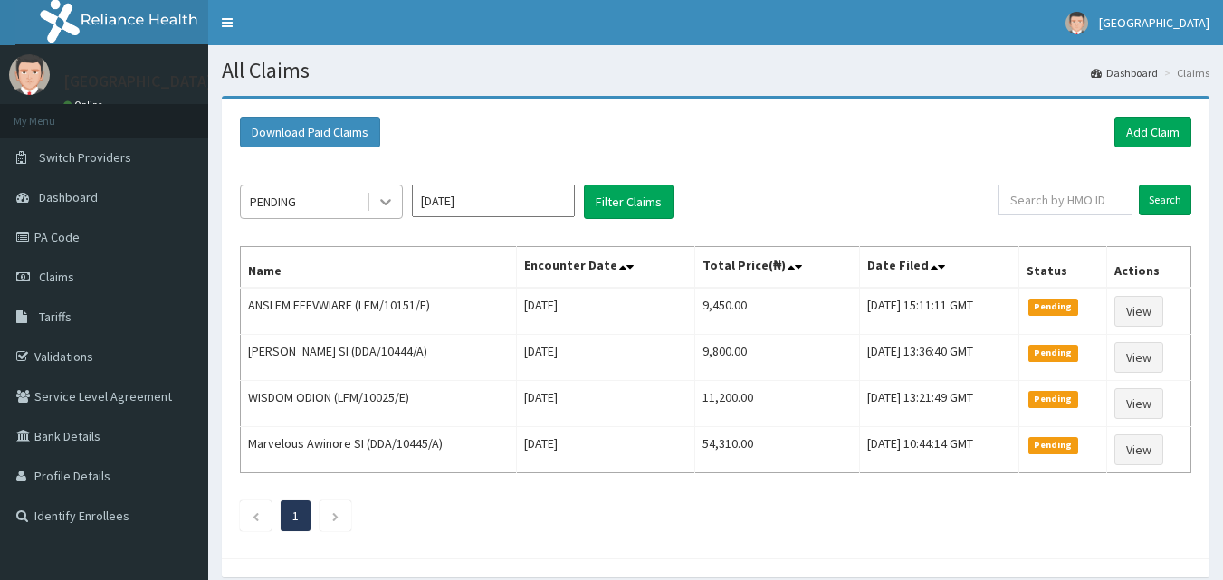
click at [389, 208] on icon at bounding box center [386, 202] width 18 height 18
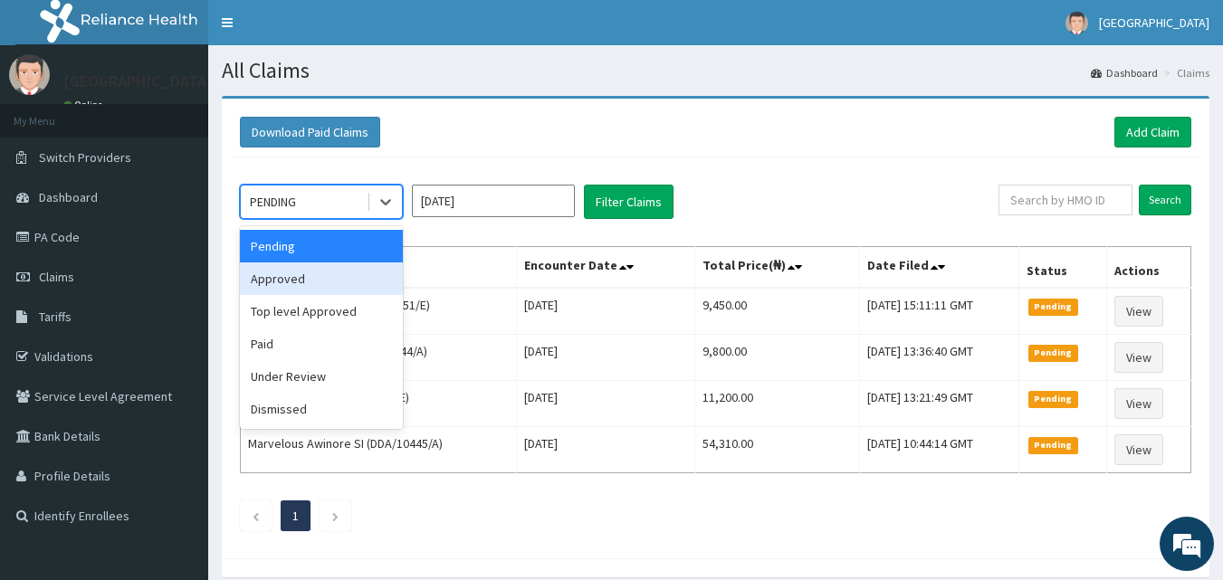
click at [350, 281] on div "Approved" at bounding box center [321, 279] width 163 height 33
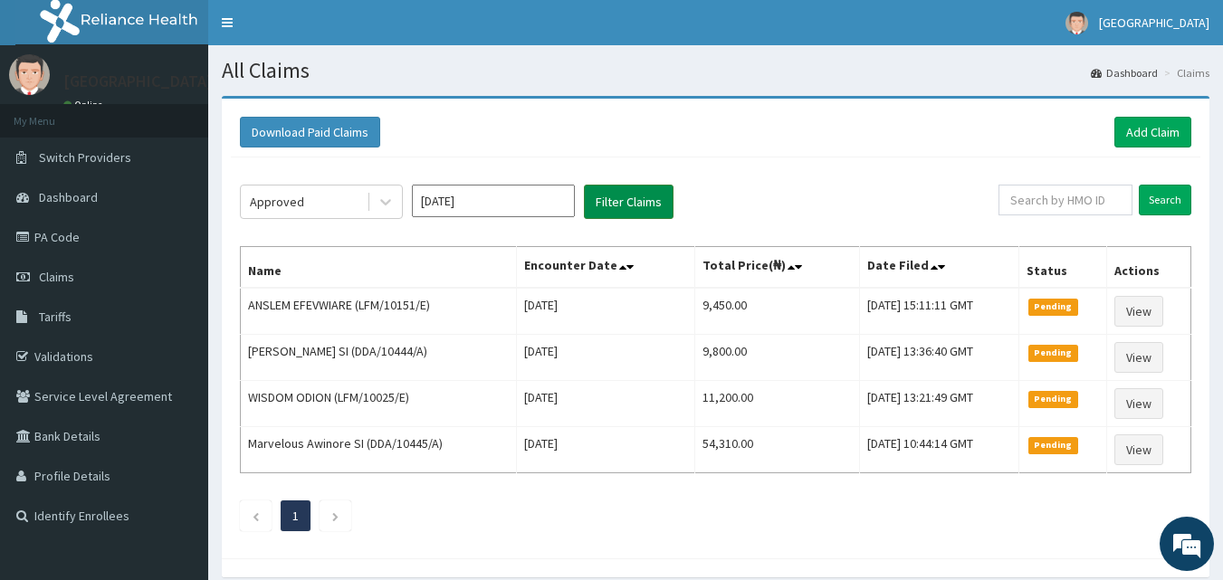
click at [607, 192] on button "Filter Claims" at bounding box center [629, 202] width 90 height 34
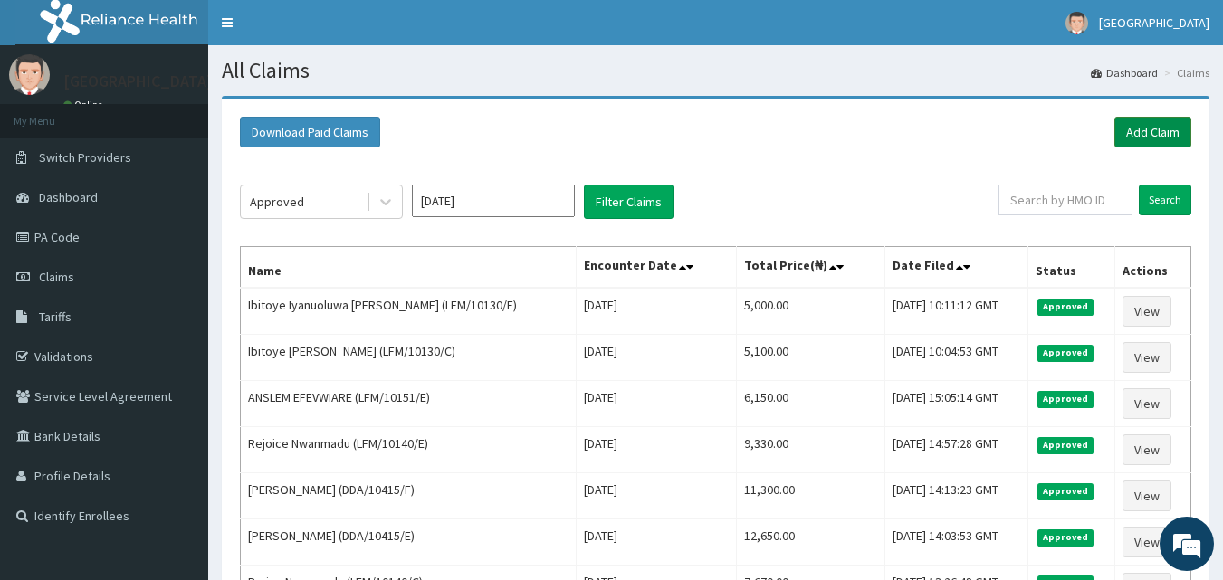
drag, startPoint x: 1141, startPoint y: 134, endPoint x: 1150, endPoint y: 130, distance: 9.8
click at [1143, 133] on link "Add Claim" at bounding box center [1152, 132] width 77 height 31
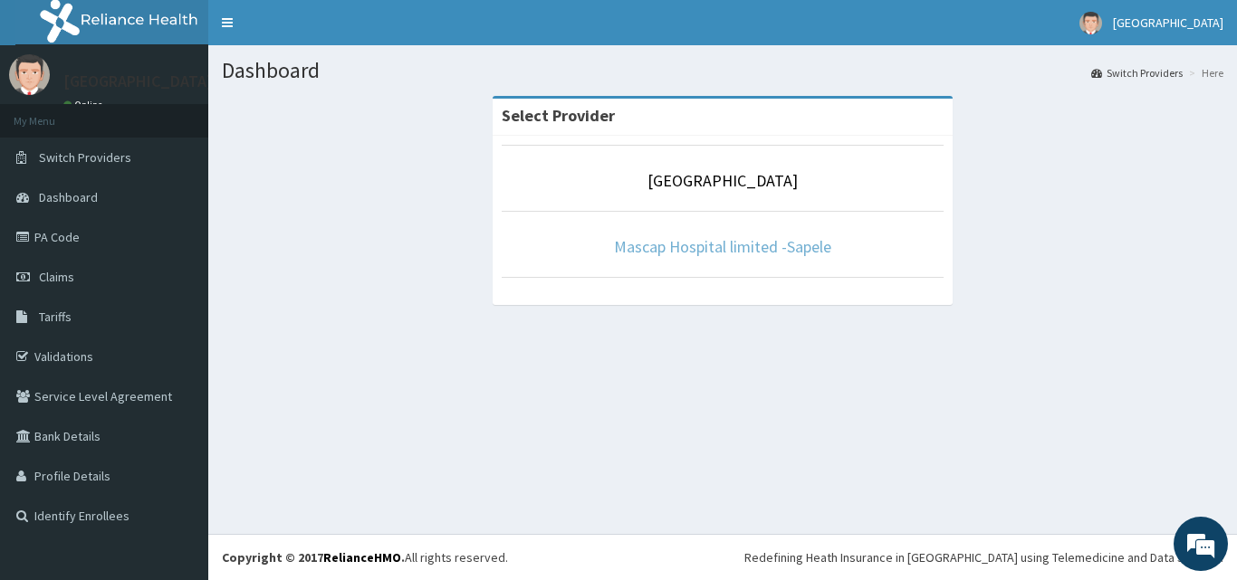
click at [801, 242] on link "Mascap Hospital limited -Sapele" at bounding box center [722, 246] width 217 height 21
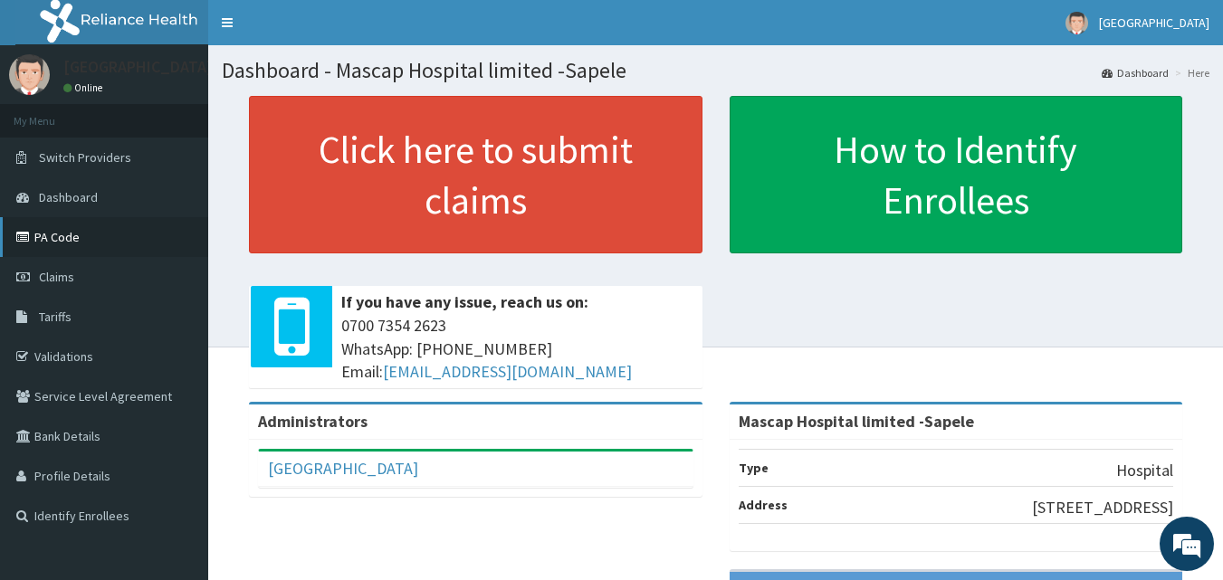
click at [53, 233] on link "PA Code" at bounding box center [104, 237] width 208 height 40
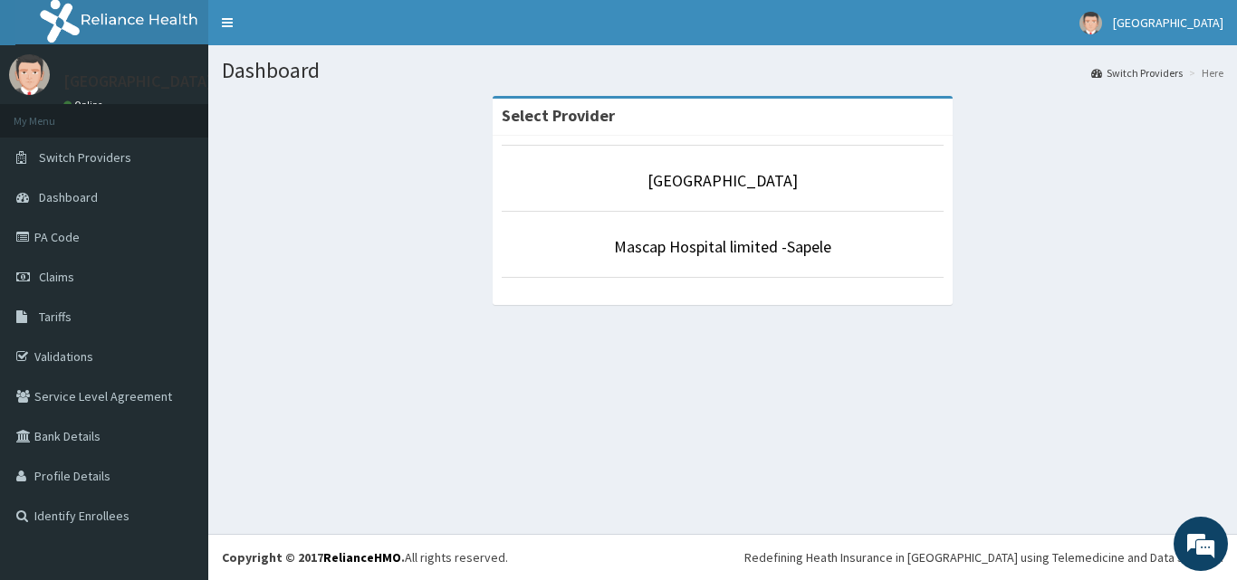
click at [766, 260] on li "Mascap Hospital limited -Sapele" at bounding box center [723, 244] width 442 height 67
click at [733, 240] on link "Mascap Hospital limited -Sapele" at bounding box center [722, 246] width 217 height 21
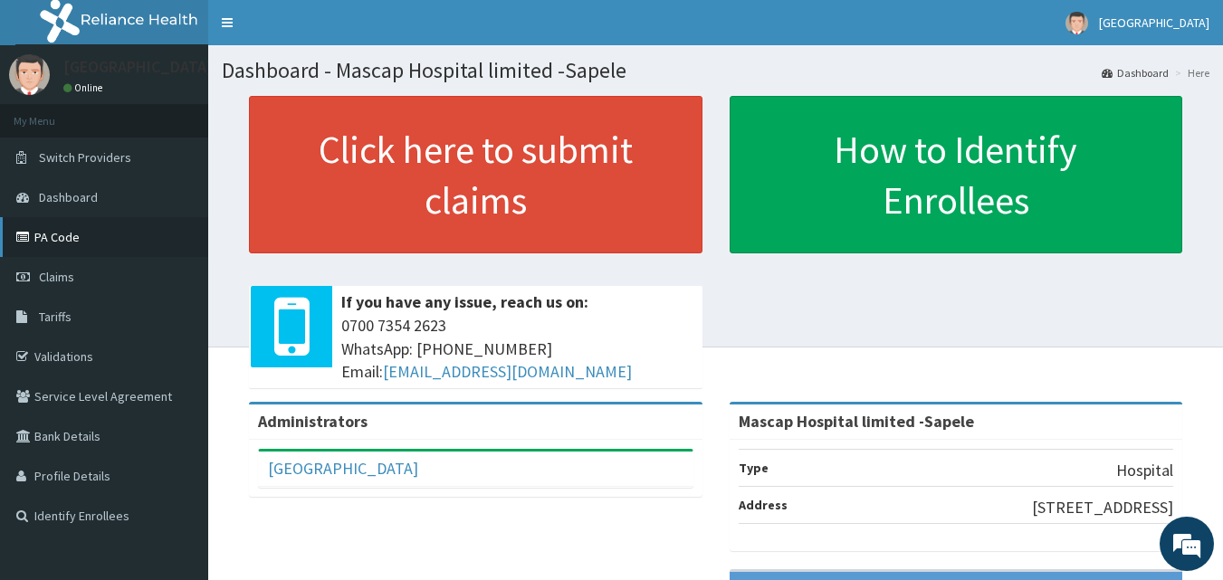
click at [78, 249] on link "PA Code" at bounding box center [104, 237] width 208 height 40
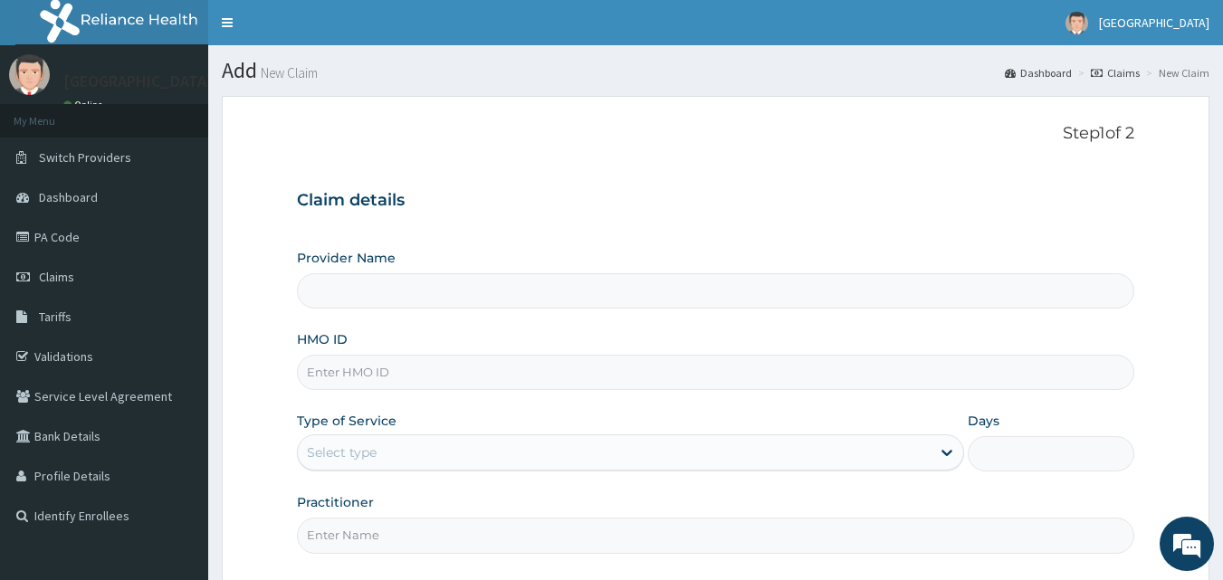
type input "Mascap Hospital limited -Sapele"
click at [331, 366] on input "HMO ID" at bounding box center [716, 372] width 838 height 35
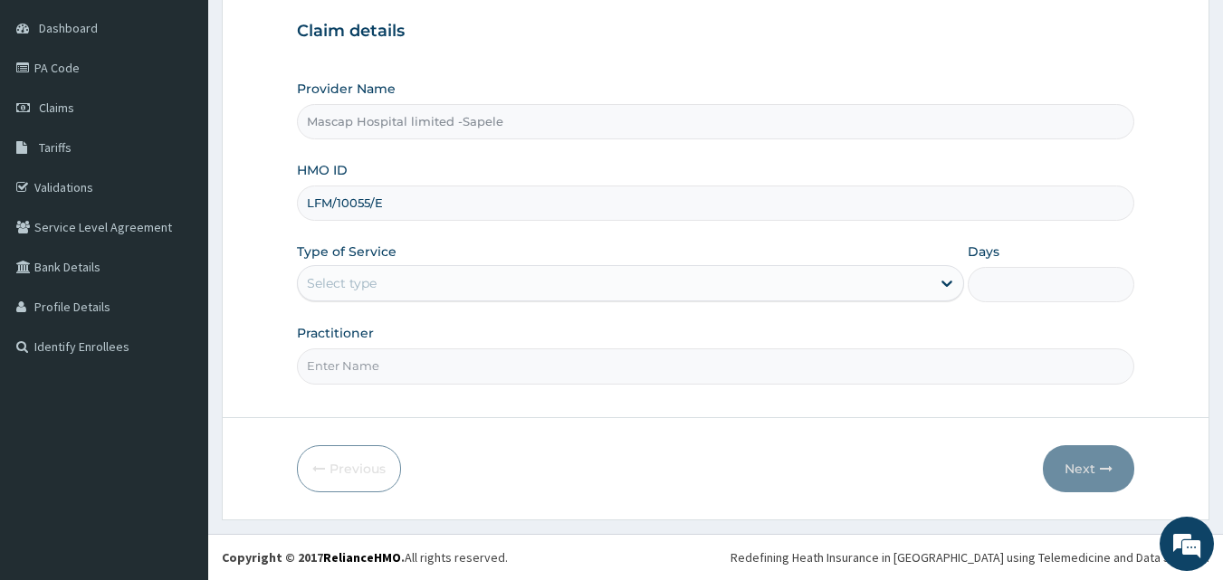
type input "LFM/10055/E"
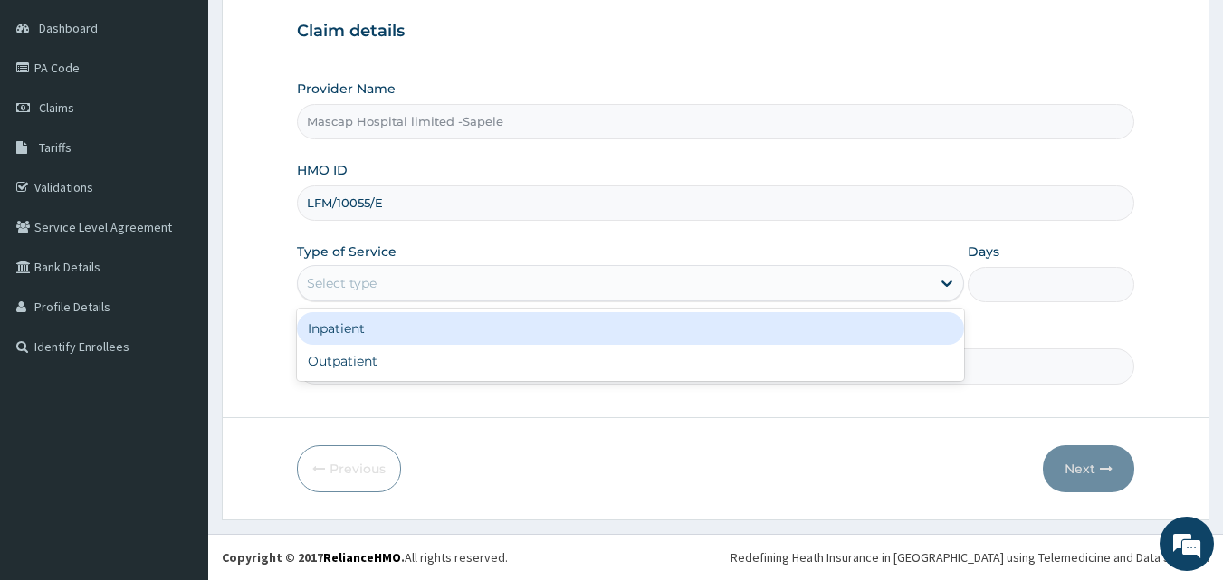
click at [528, 280] on div "Select type" at bounding box center [614, 283] width 633 height 29
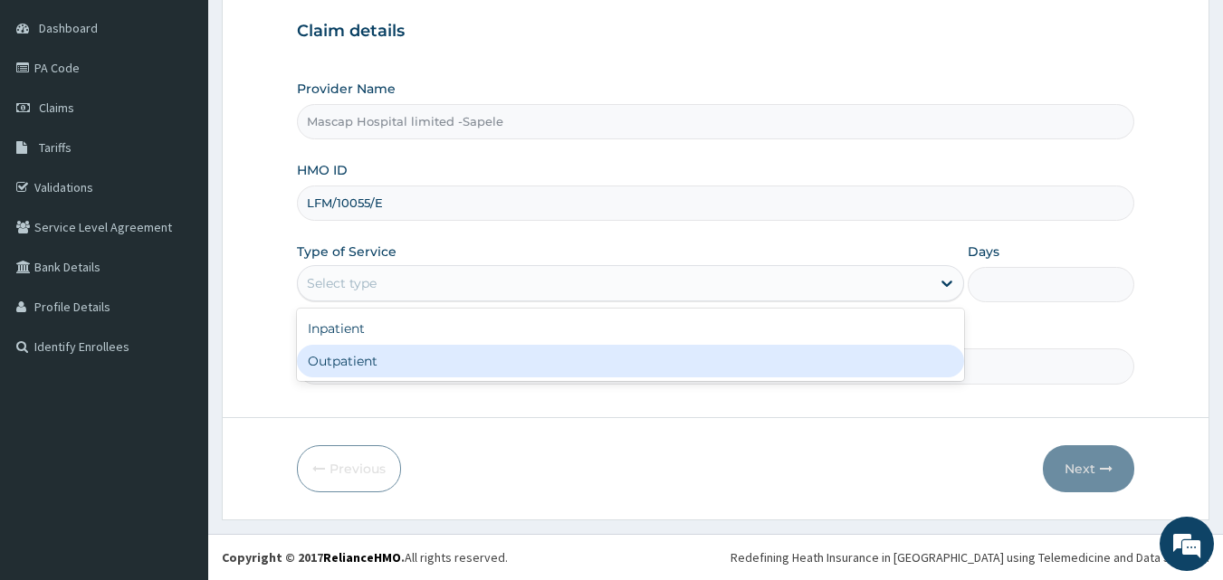
click at [433, 356] on div "Outpatient" at bounding box center [630, 361] width 667 height 33
type input "1"
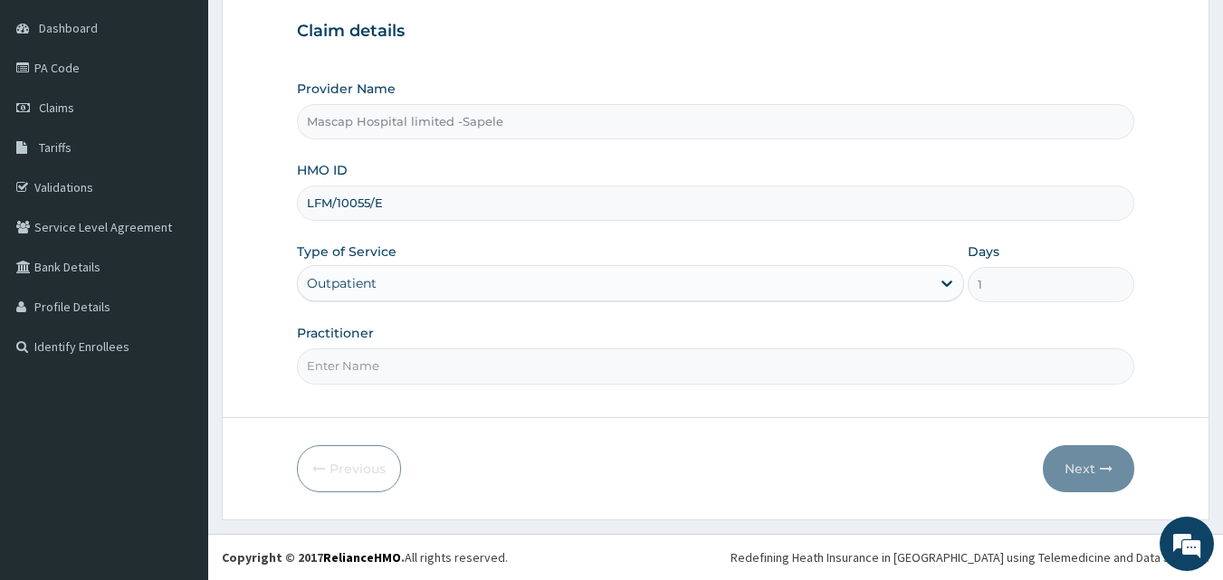
click at [379, 360] on input "Practitioner" at bounding box center [716, 366] width 838 height 35
type input "DR [PERSON_NAME]"
click at [1094, 454] on button "Next" at bounding box center [1088, 468] width 91 height 47
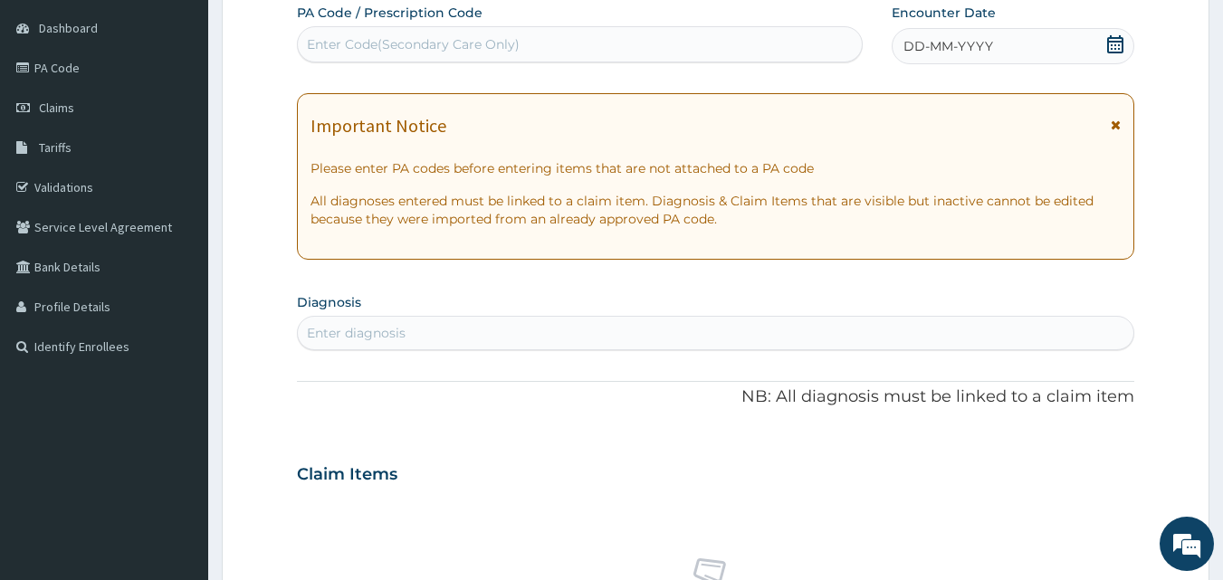
click at [1119, 41] on icon at bounding box center [1115, 44] width 16 height 18
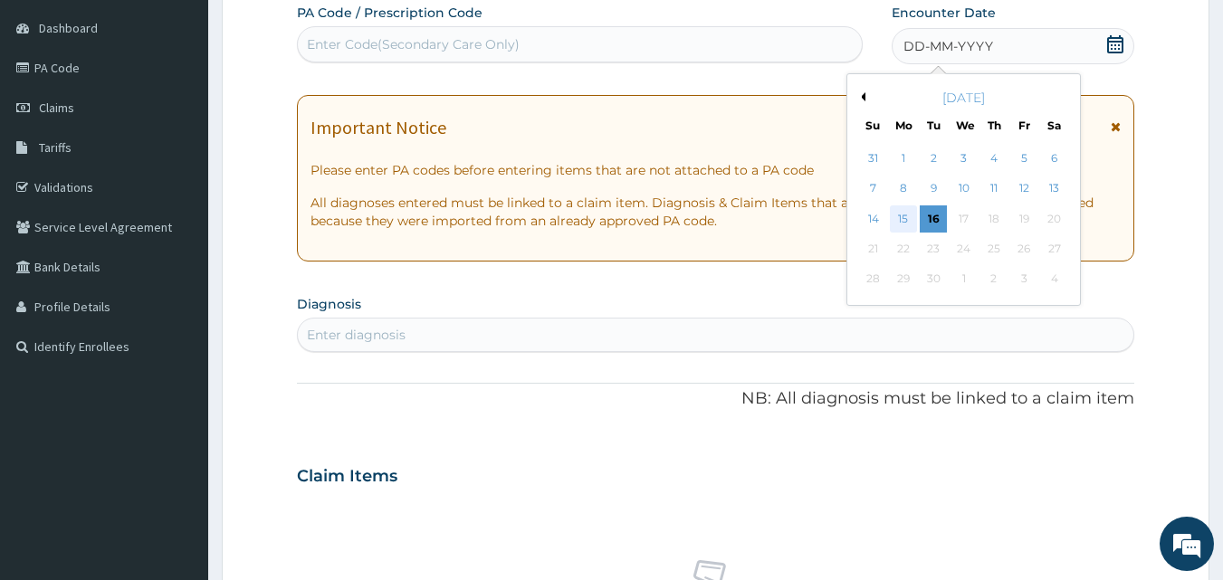
click at [899, 213] on div "15" at bounding box center [903, 219] width 27 height 27
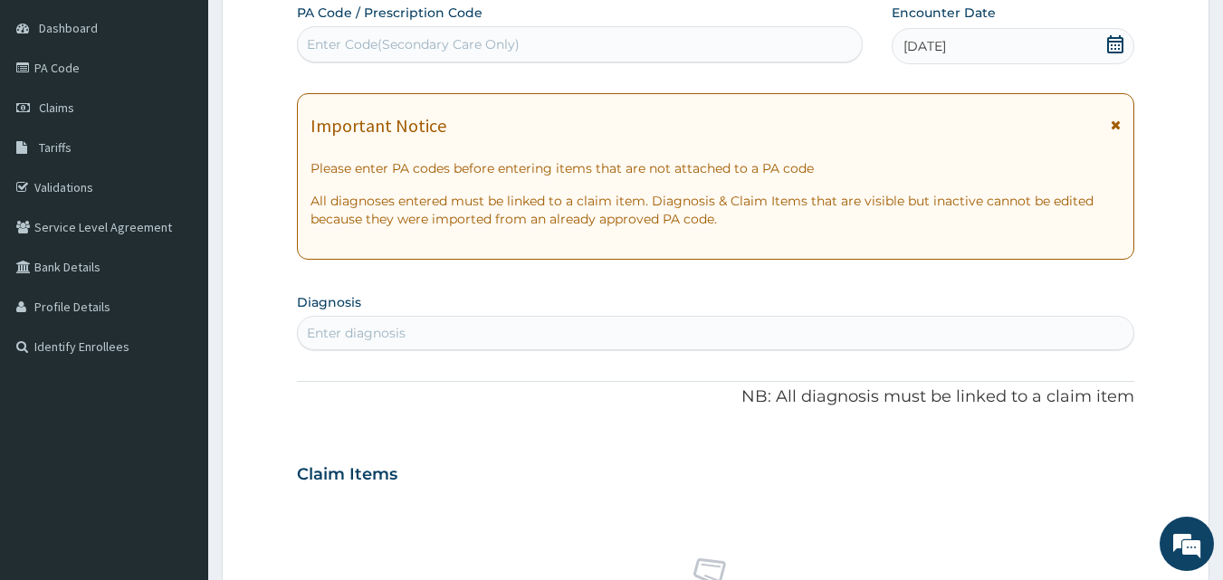
click at [334, 333] on div "Enter diagnosis" at bounding box center [356, 333] width 99 height 18
type input "[MEDICAL_DATA]"
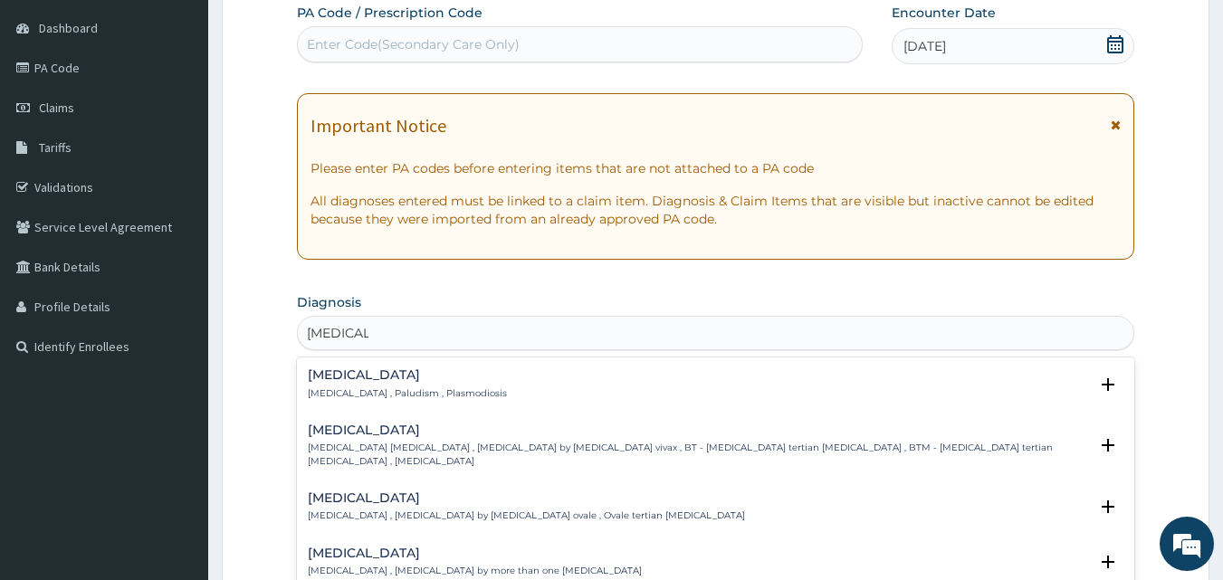
click at [350, 370] on h4 "[MEDICAL_DATA]" at bounding box center [407, 375] width 199 height 14
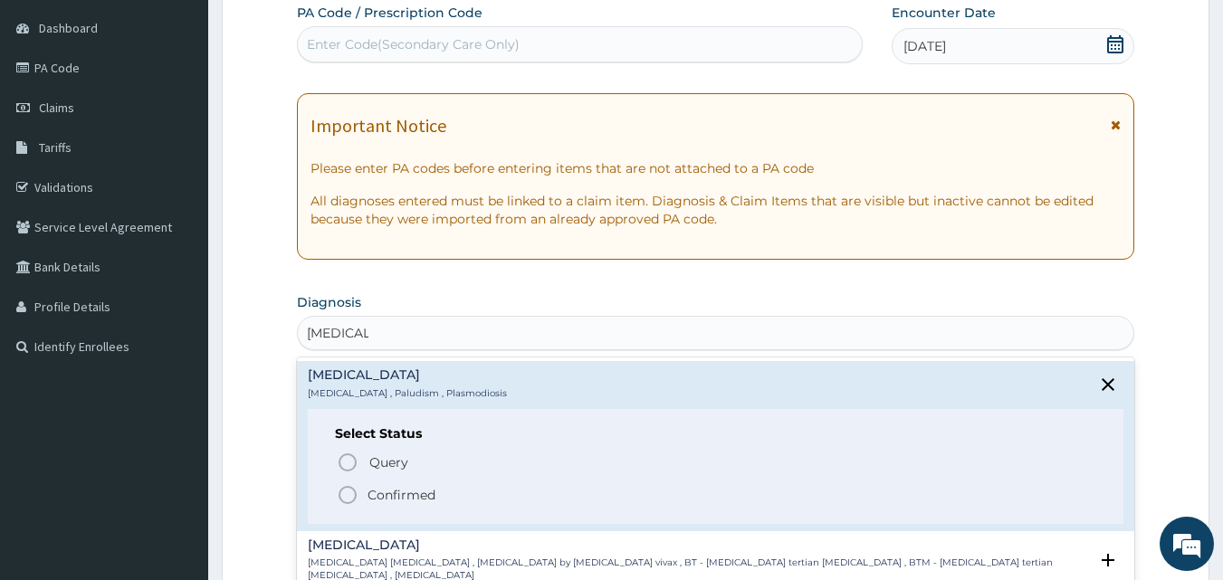
click at [367, 484] on span "Confirmed" at bounding box center [717, 495] width 760 height 22
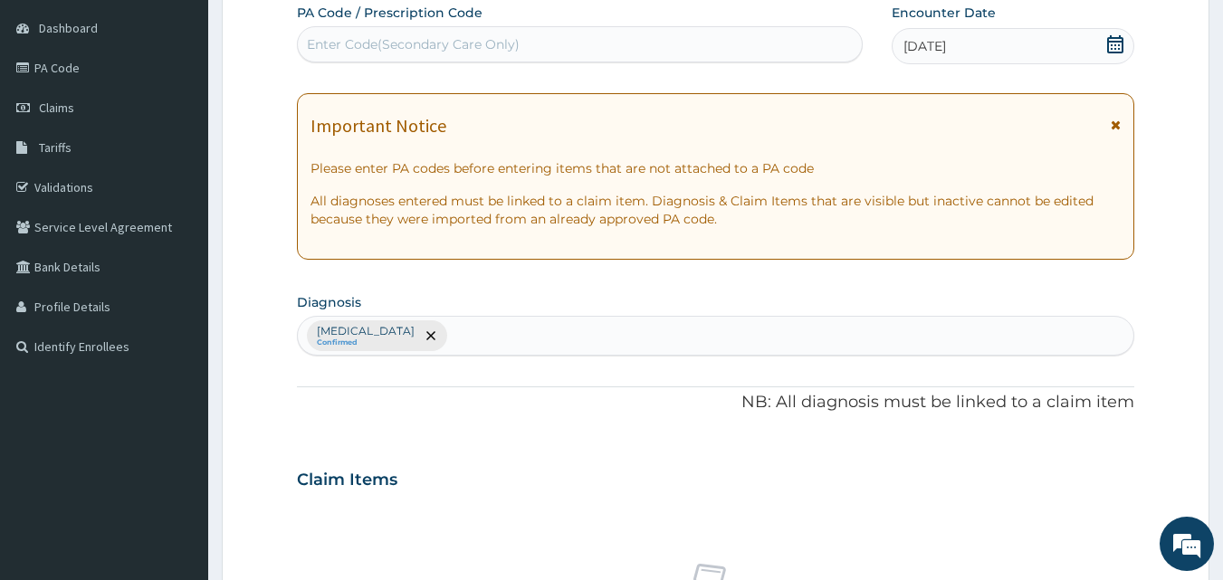
click at [410, 338] on div "[MEDICAL_DATA] Confirmed" at bounding box center [716, 336] width 837 height 38
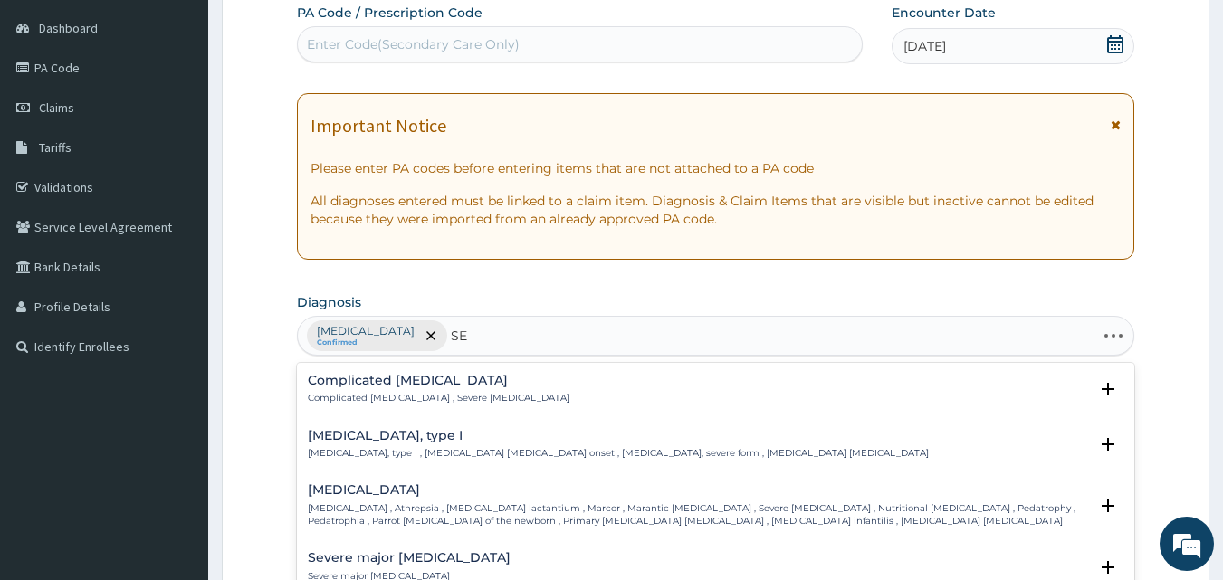
type input "S"
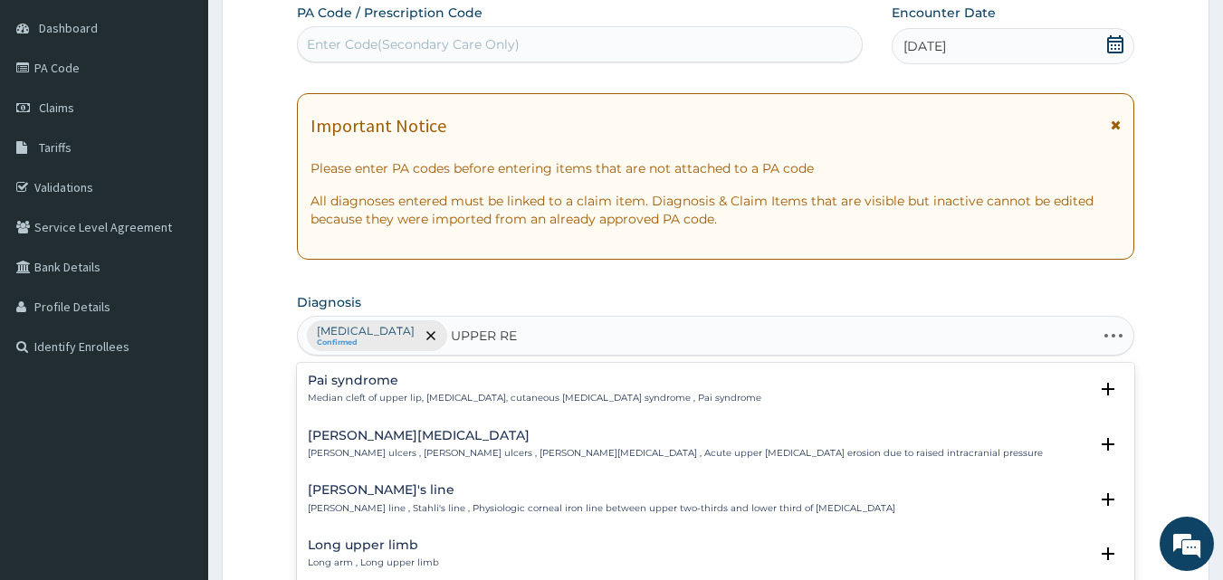
type input "UPPER RES"
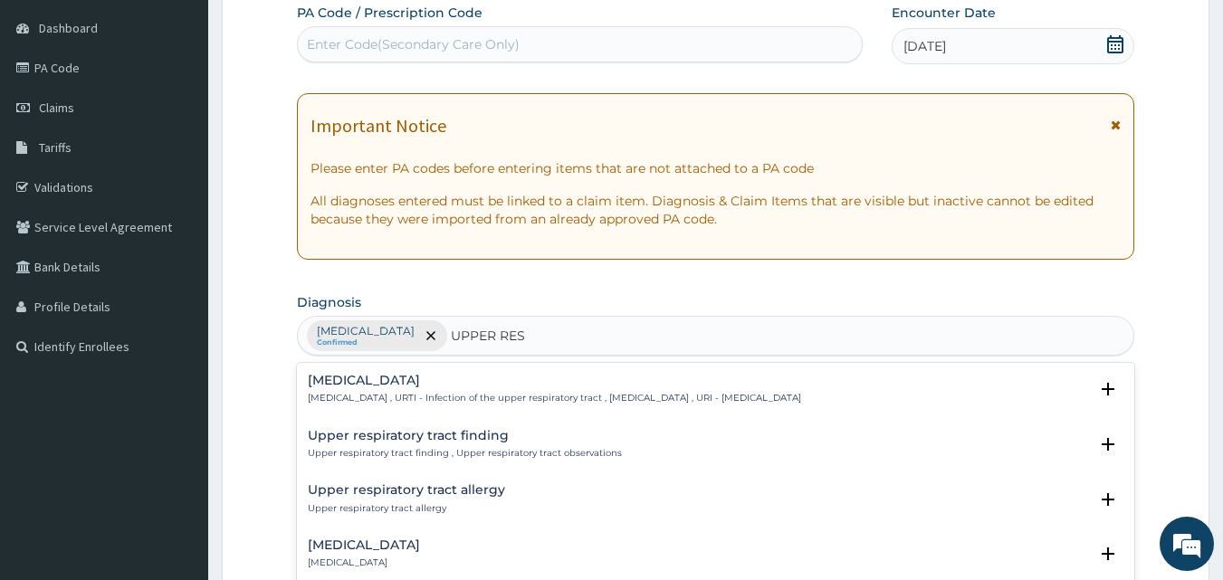
click at [427, 389] on div "[MEDICAL_DATA] [MEDICAL_DATA] , URTI - Infection of the upper respiratory tract…" at bounding box center [554, 390] width 493 height 32
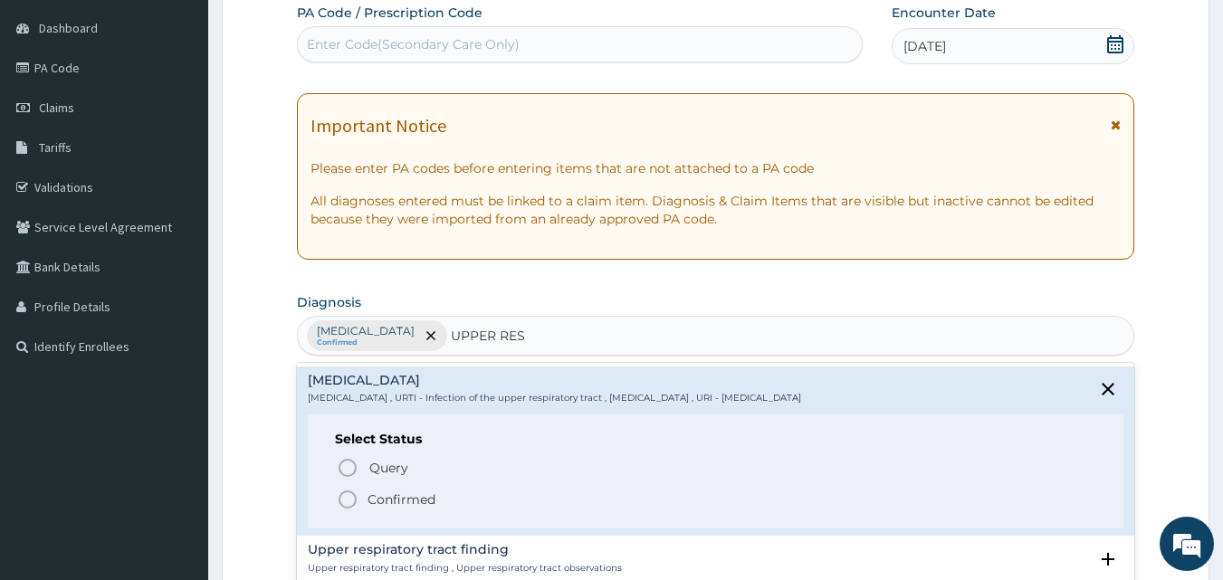
click at [412, 500] on p "Confirmed" at bounding box center [402, 500] width 68 height 18
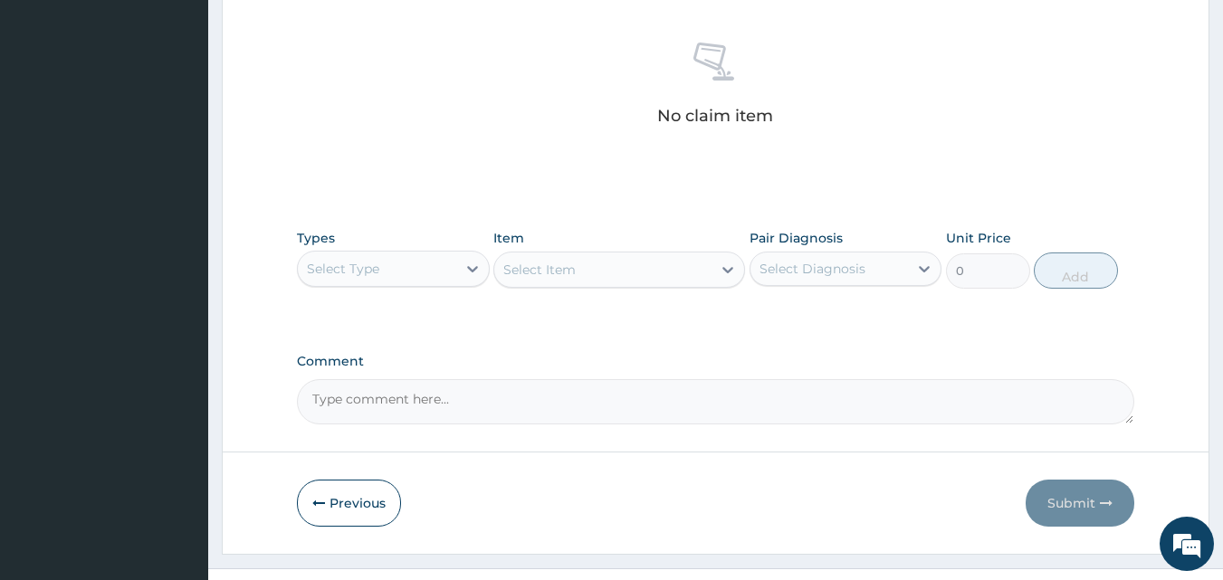
scroll to position [712, 0]
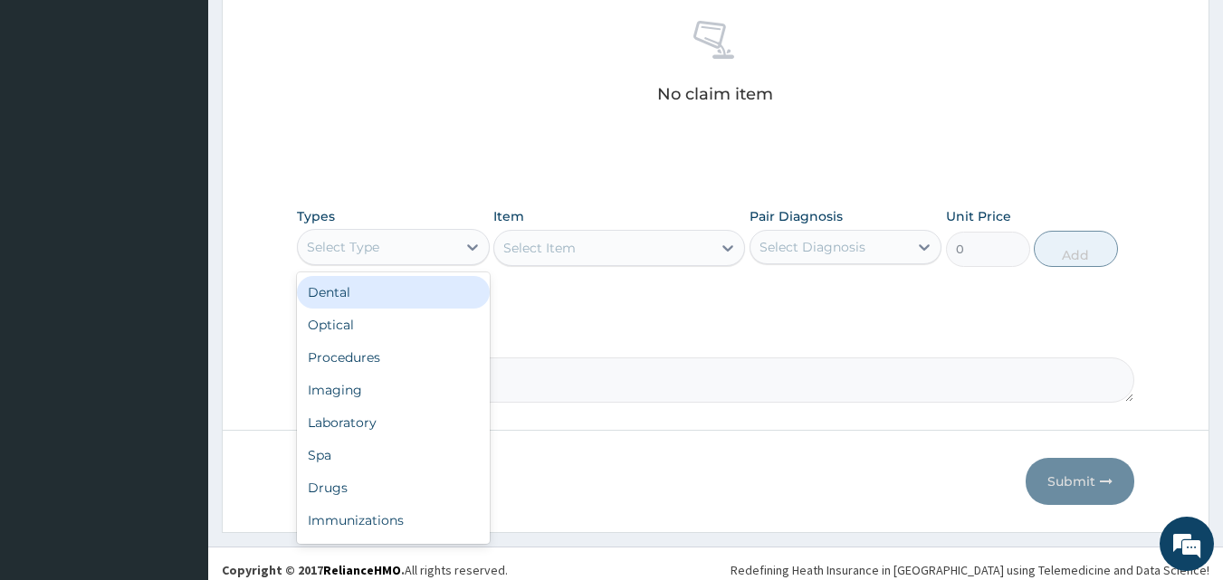
click at [379, 248] on div "Select Type" at bounding box center [377, 247] width 158 height 29
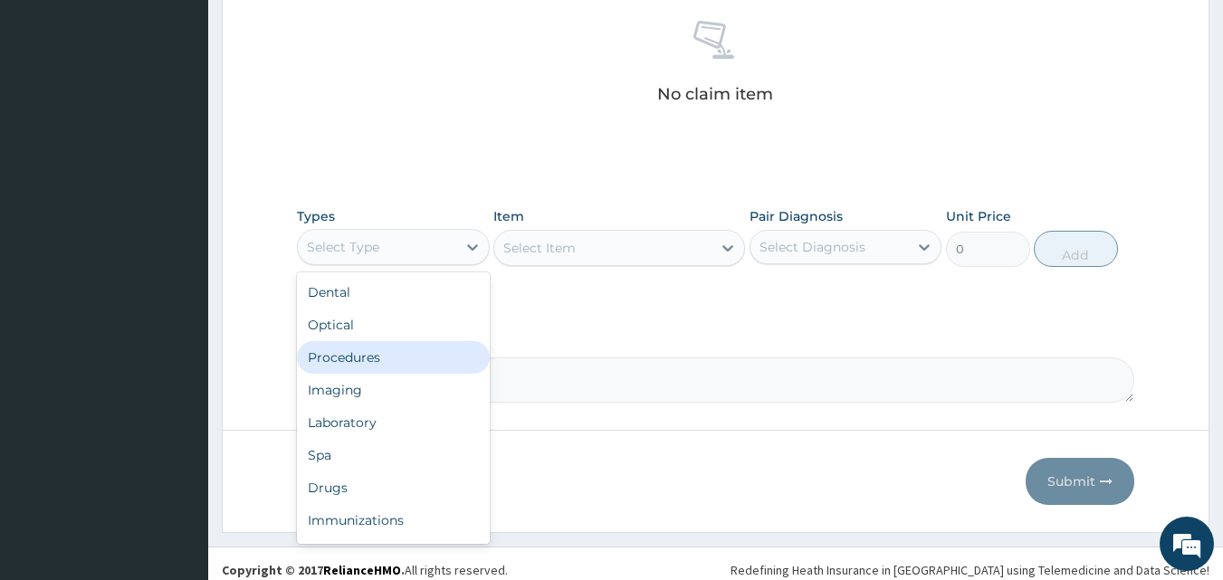
click at [371, 349] on div "Procedures" at bounding box center [393, 357] width 193 height 33
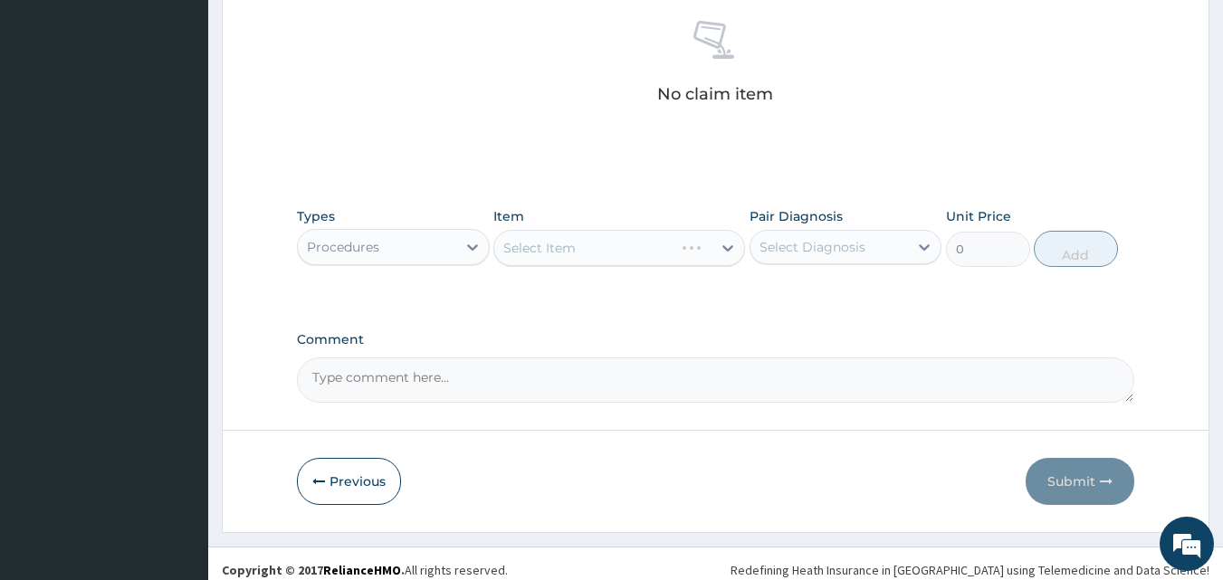
click at [627, 236] on div "Select Item" at bounding box center [619, 248] width 252 height 36
click at [602, 251] on div "Select Item" at bounding box center [619, 248] width 252 height 36
click at [600, 251] on div "Select Item" at bounding box center [619, 248] width 252 height 36
click at [575, 244] on div "Select Item" at bounding box center [539, 248] width 72 height 18
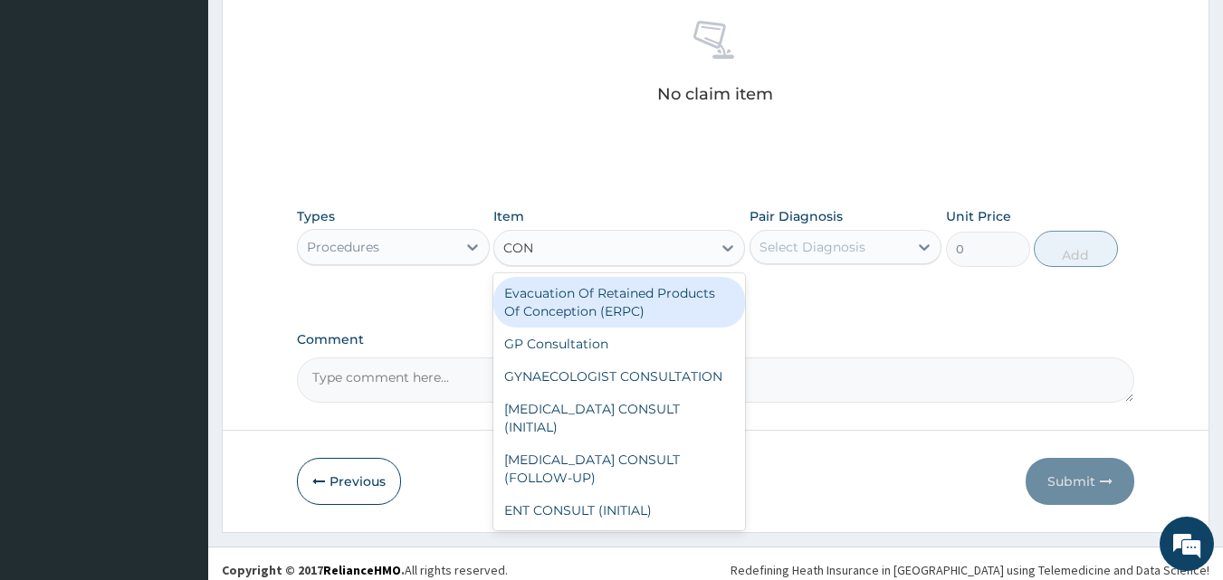
type input "CONS"
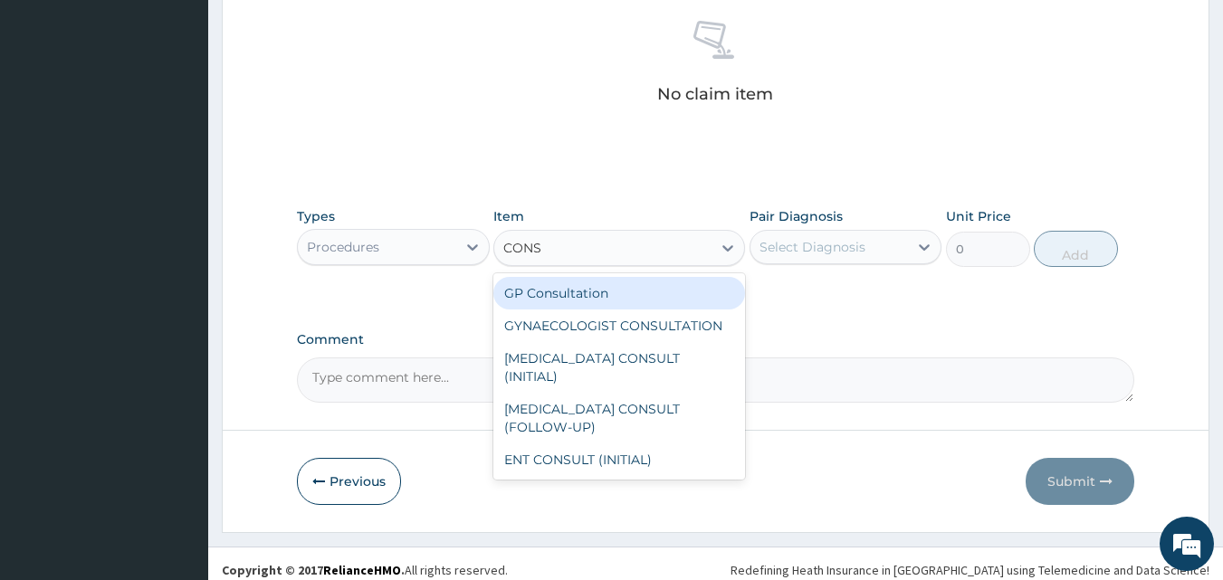
click at [578, 288] on div "GP Consultation" at bounding box center [619, 293] width 252 height 33
type input "1500"
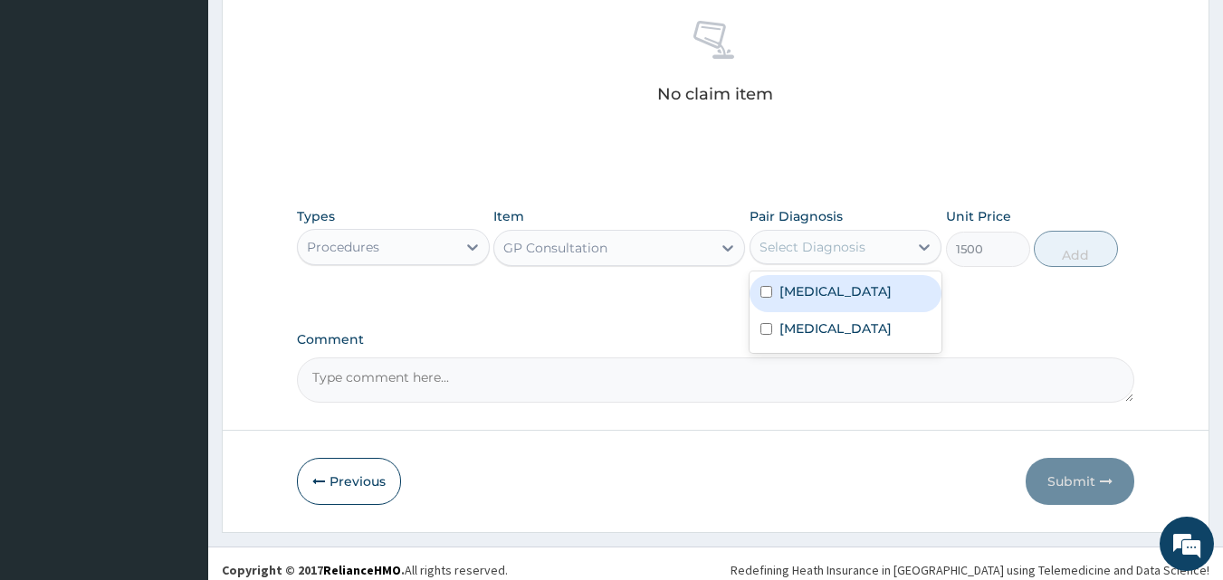
click at [789, 255] on div "Select Diagnosis" at bounding box center [813, 247] width 106 height 18
click at [789, 298] on label "[MEDICAL_DATA]" at bounding box center [835, 291] width 112 height 18
checkbox input "true"
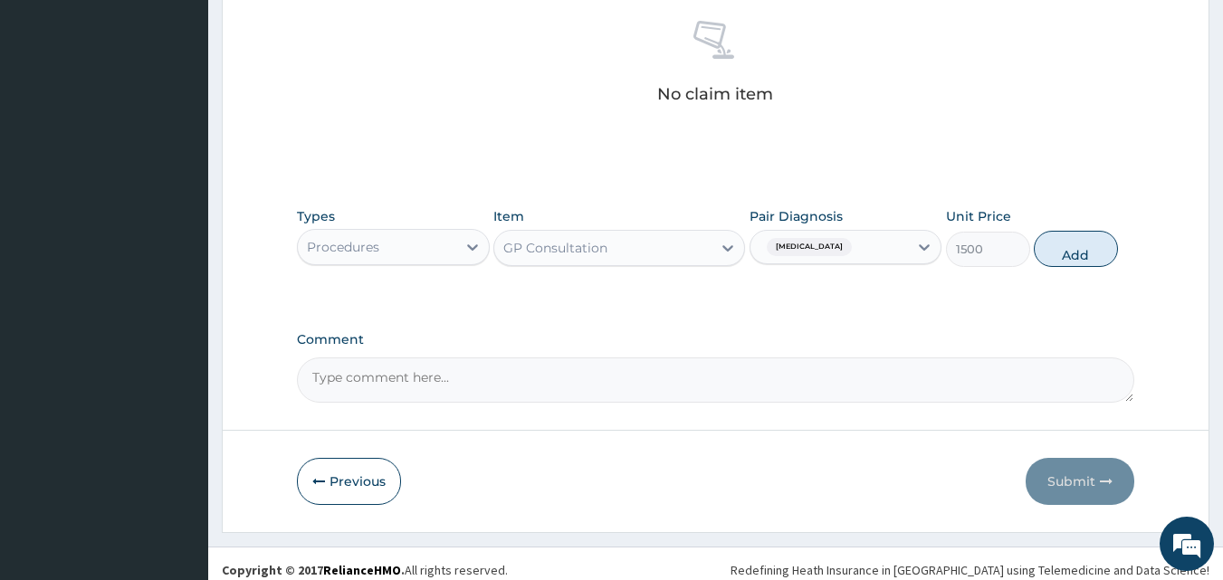
drag, startPoint x: 1046, startPoint y: 253, endPoint x: 818, endPoint y: 273, distance: 228.9
click at [1047, 253] on button "Add" at bounding box center [1076, 249] width 84 height 36
type input "0"
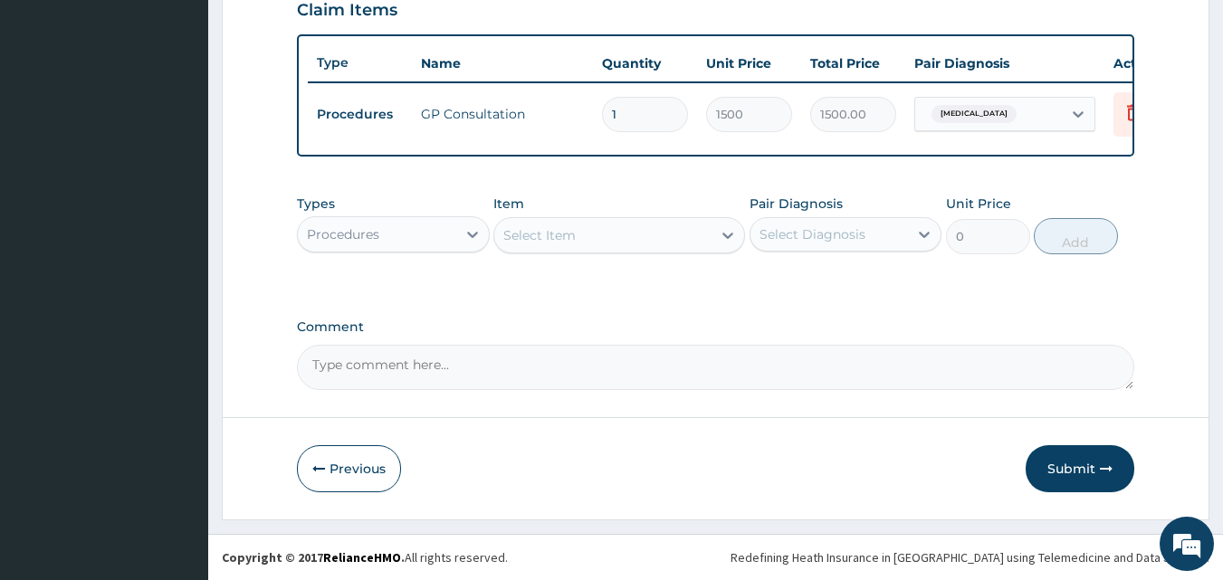
scroll to position [653, 0]
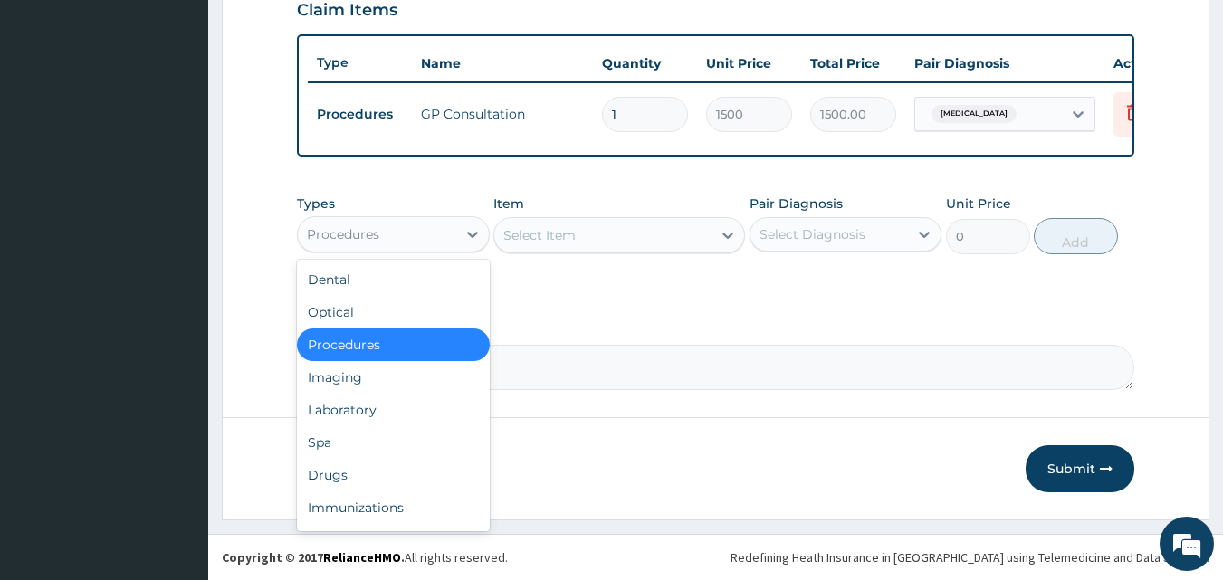
click at [452, 243] on div "Procedures" at bounding box center [377, 234] width 158 height 29
click at [346, 407] on div "Laboratory" at bounding box center [393, 410] width 193 height 33
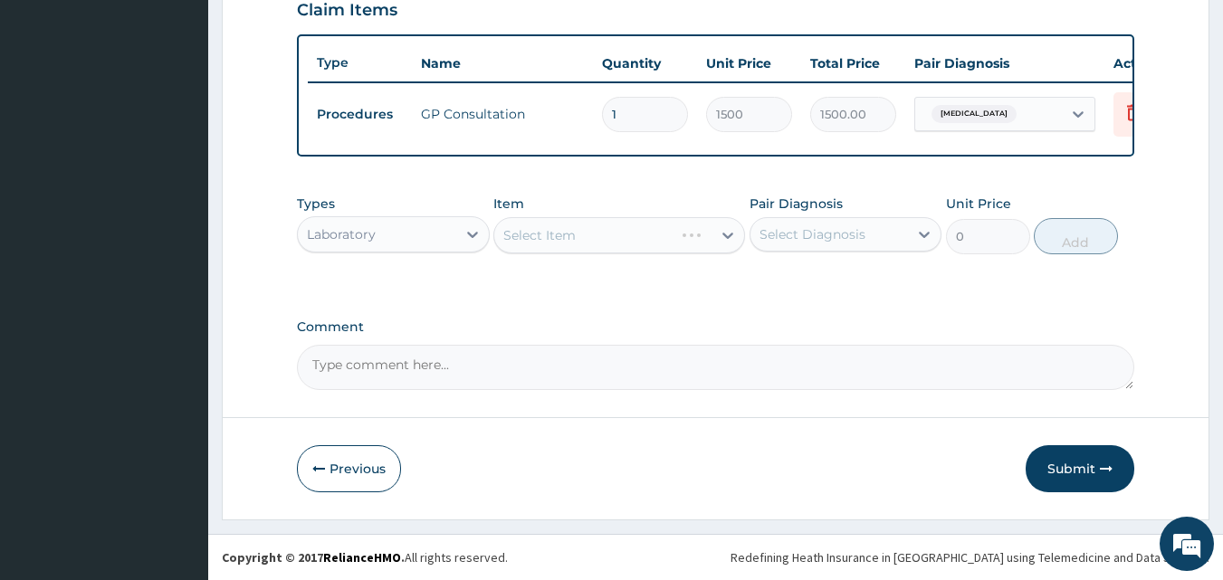
click at [551, 245] on div "Select Item" at bounding box center [619, 235] width 252 height 36
click at [555, 233] on div "Select Item" at bounding box center [619, 235] width 252 height 36
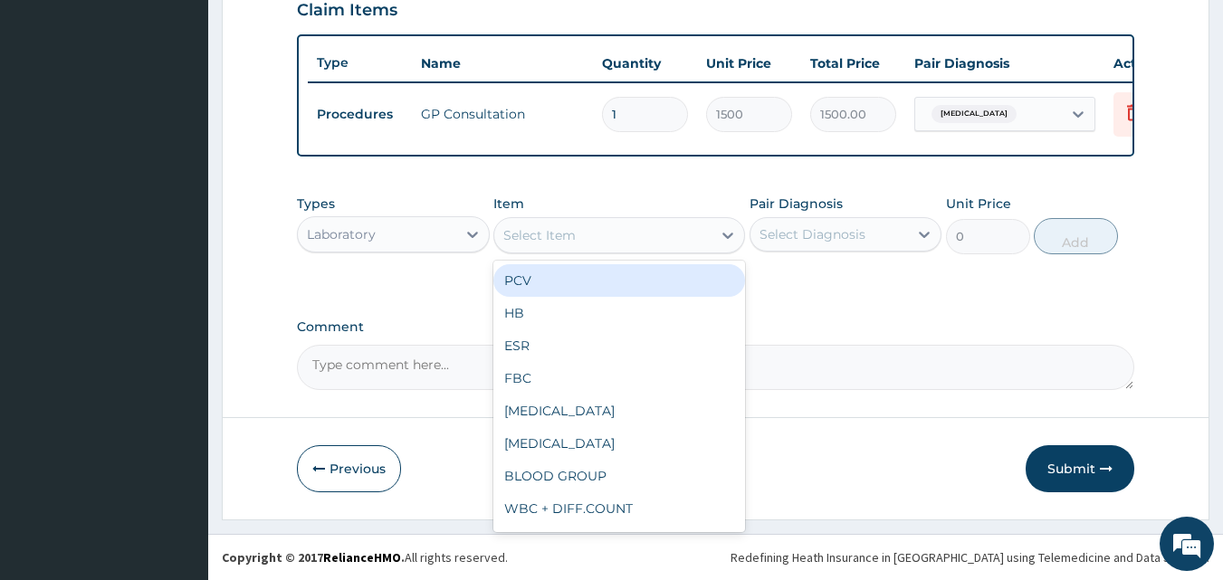
click at [548, 243] on div "Select Item" at bounding box center [539, 235] width 72 height 18
type input "MP"
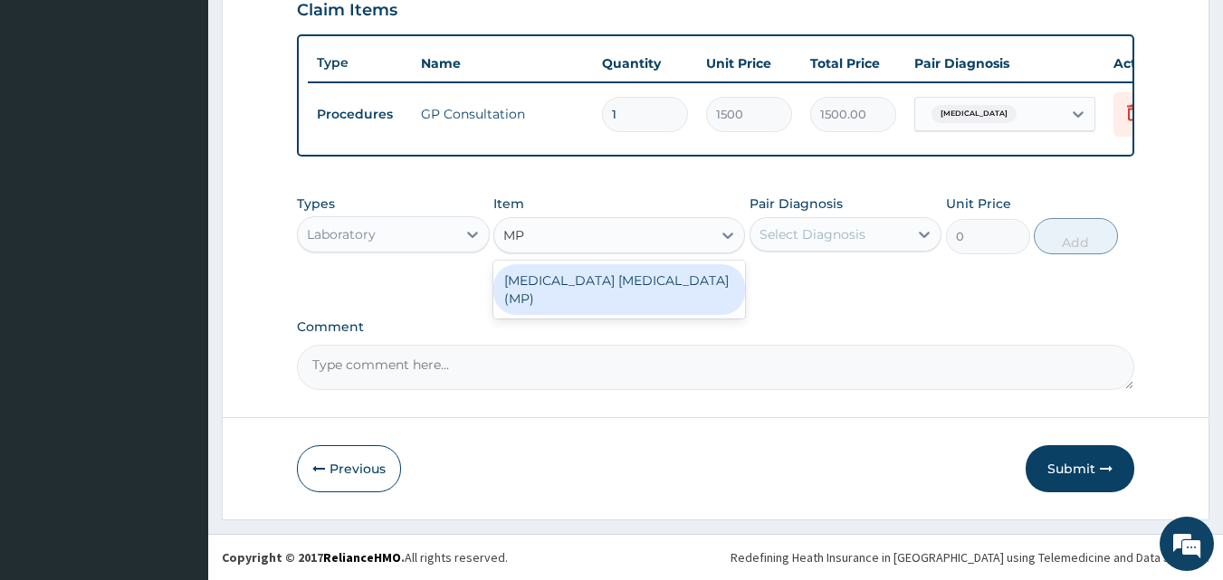
click at [651, 287] on div "[MEDICAL_DATA] [MEDICAL_DATA] (MP)" at bounding box center [619, 289] width 252 height 51
type input "800"
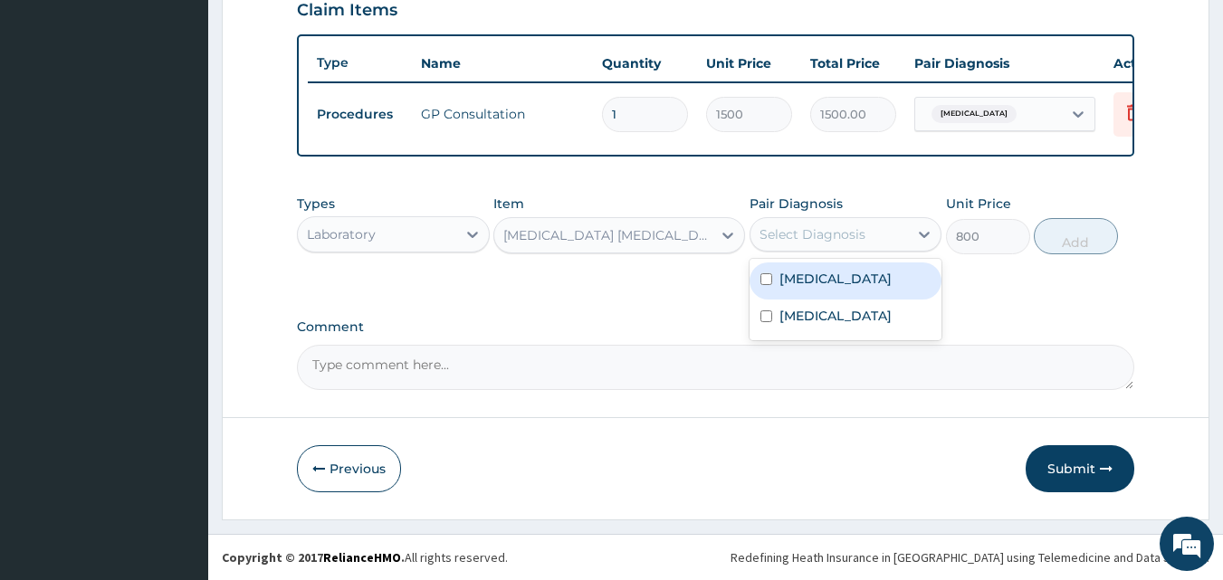
click at [812, 237] on div "Select Diagnosis" at bounding box center [813, 234] width 106 height 18
click at [817, 273] on label "[MEDICAL_DATA]" at bounding box center [835, 279] width 112 height 18
checkbox input "true"
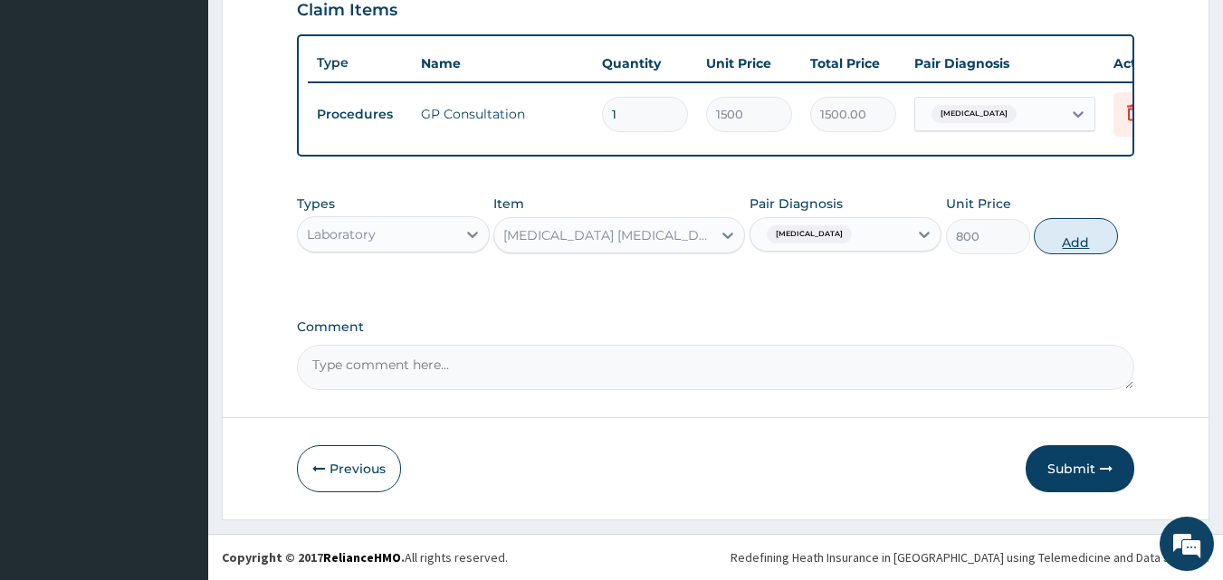
click at [1104, 238] on button "Add" at bounding box center [1076, 236] width 84 height 36
type input "0"
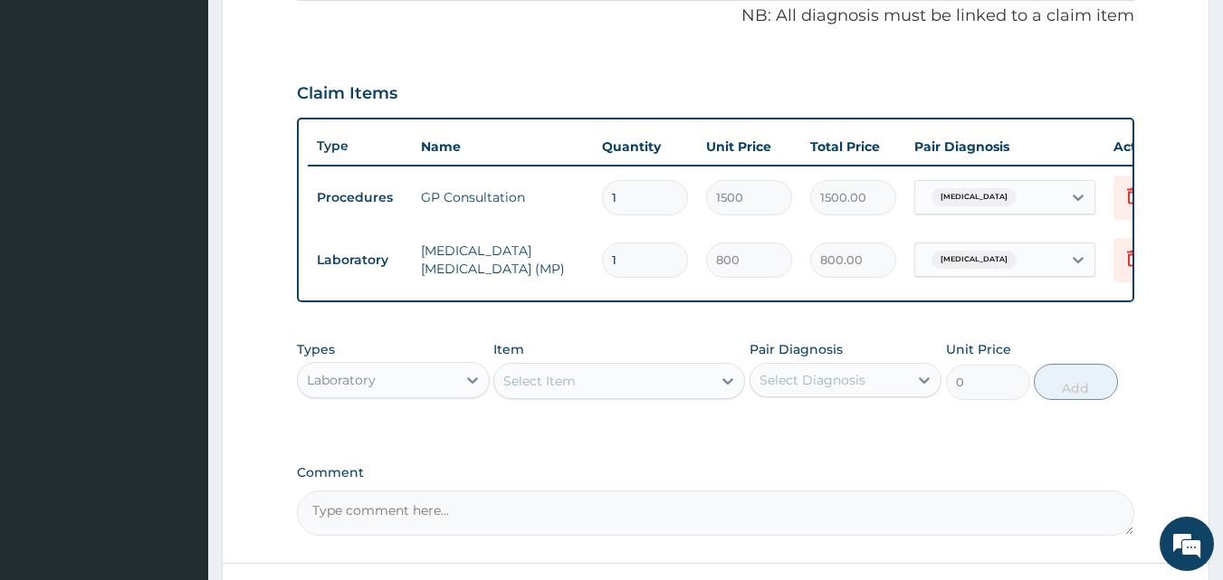
scroll to position [381, 0]
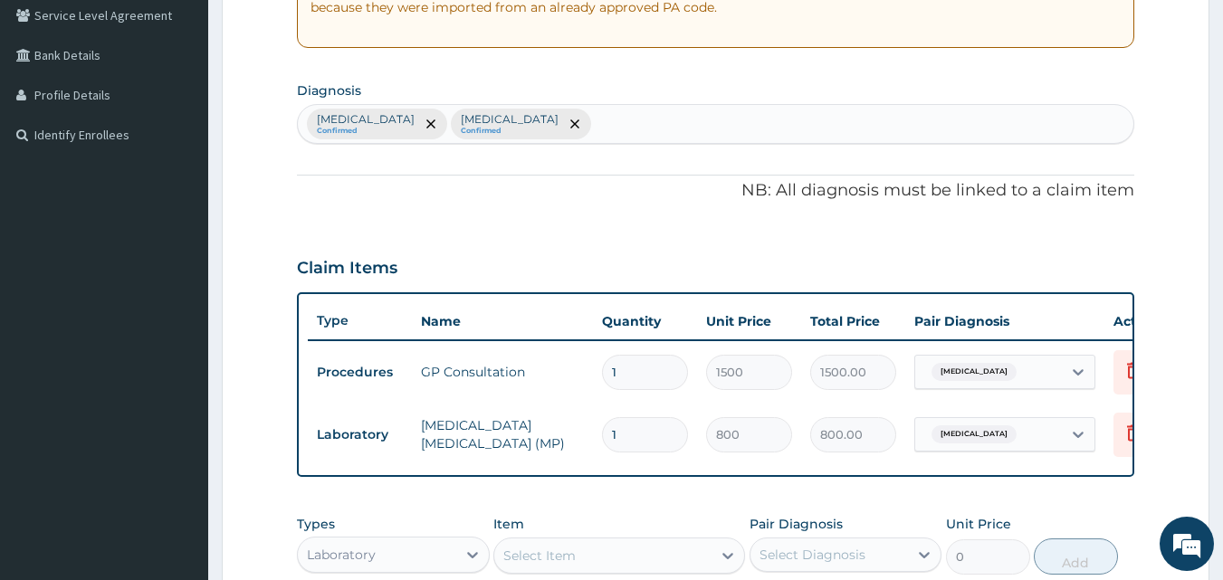
click at [626, 124] on div "[MEDICAL_DATA] Confirmed [MEDICAL_DATA] Confirmed" at bounding box center [716, 124] width 837 height 38
type input "[PERSON_NAME]"
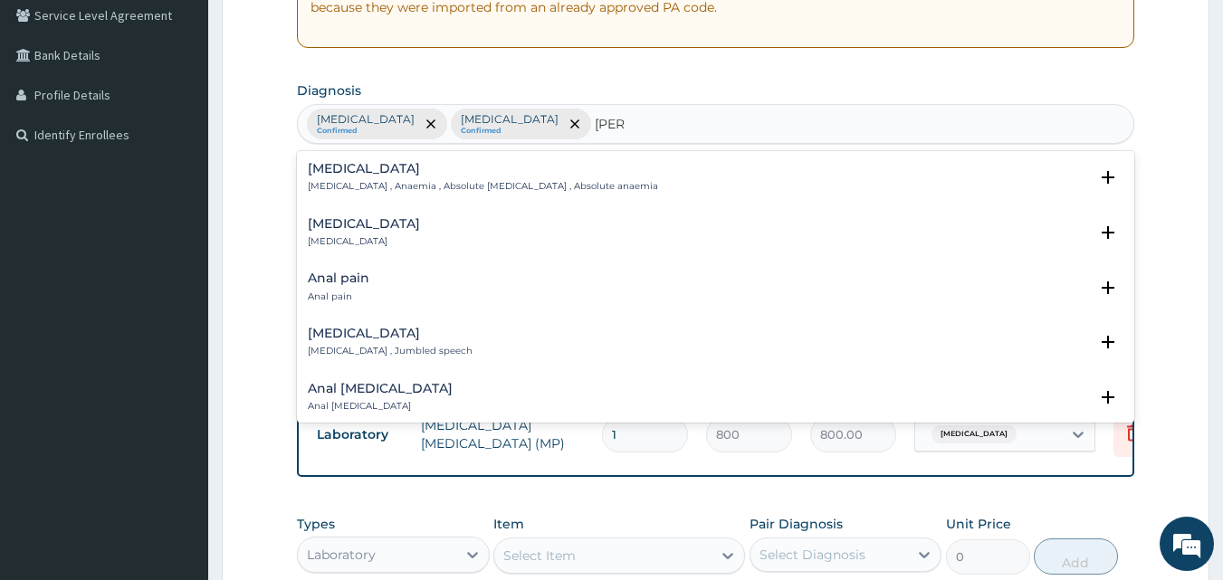
click at [355, 183] on p "[MEDICAL_DATA] , Anaemia , Absolute [MEDICAL_DATA] , Absolute anaemia" at bounding box center [483, 186] width 350 height 13
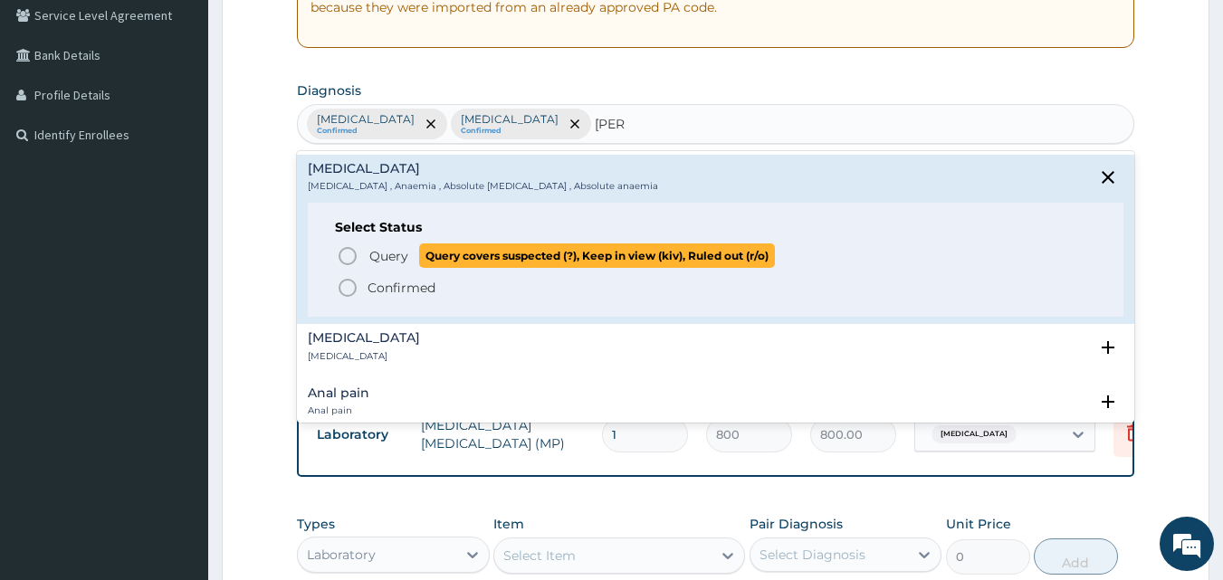
click at [384, 261] on span "Query" at bounding box center [388, 256] width 39 height 18
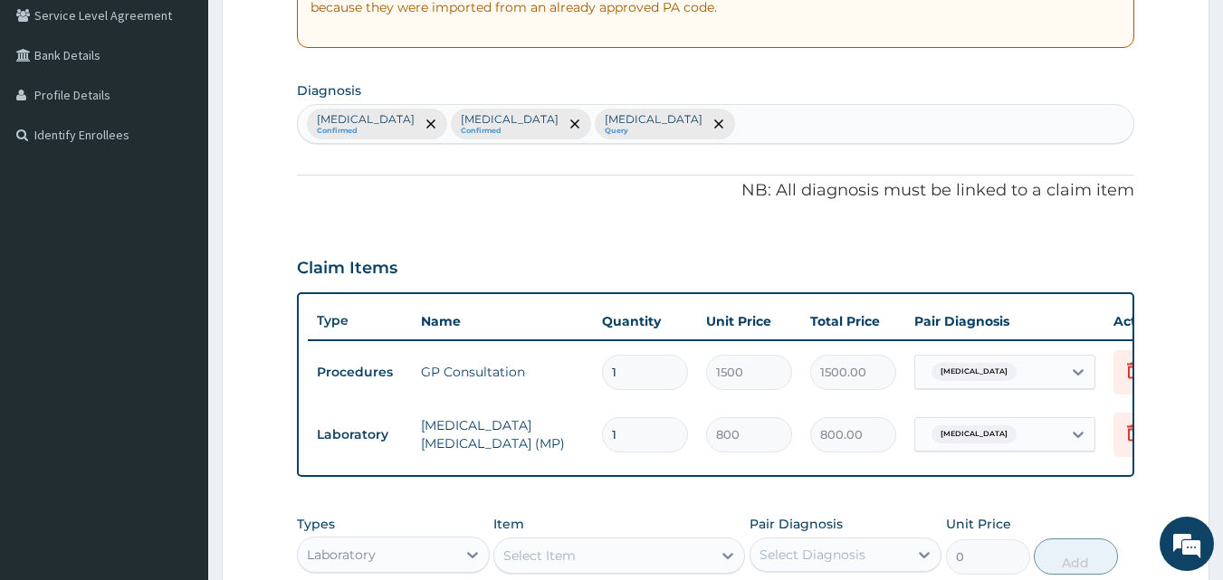
scroll to position [715, 0]
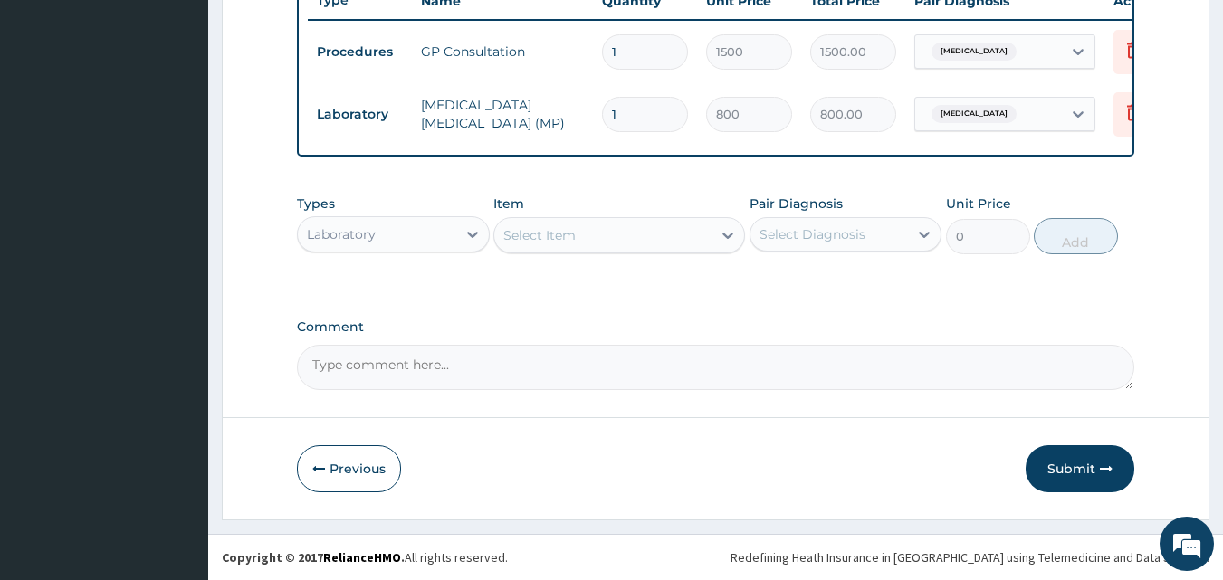
click at [551, 234] on div "Select Item" at bounding box center [539, 235] width 72 height 18
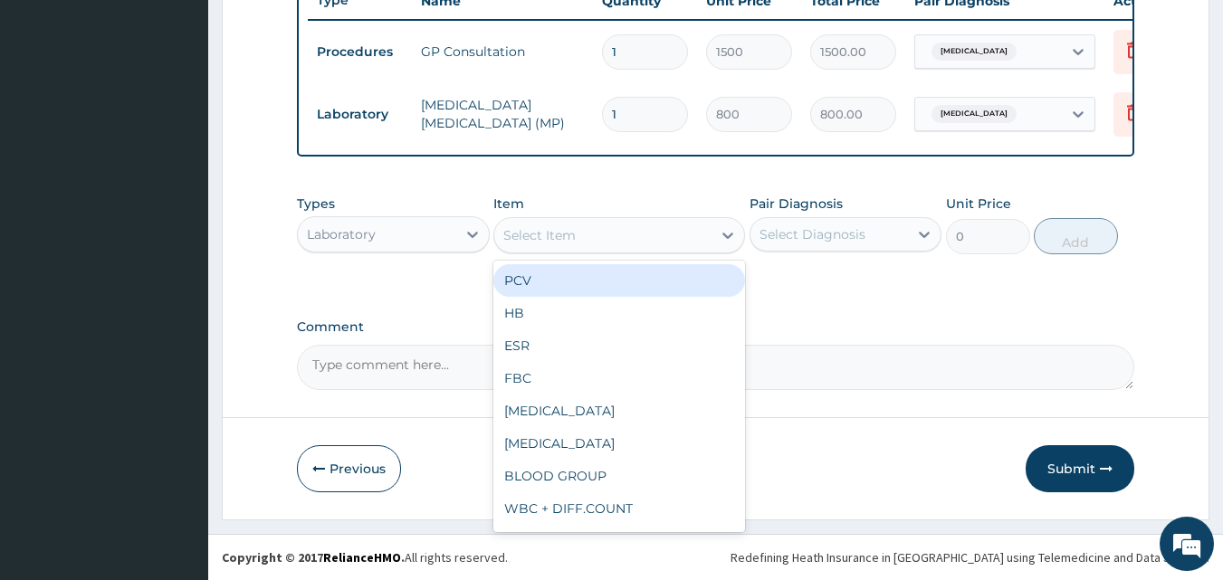
click at [554, 270] on div "PCV" at bounding box center [619, 280] width 252 height 33
type input "800"
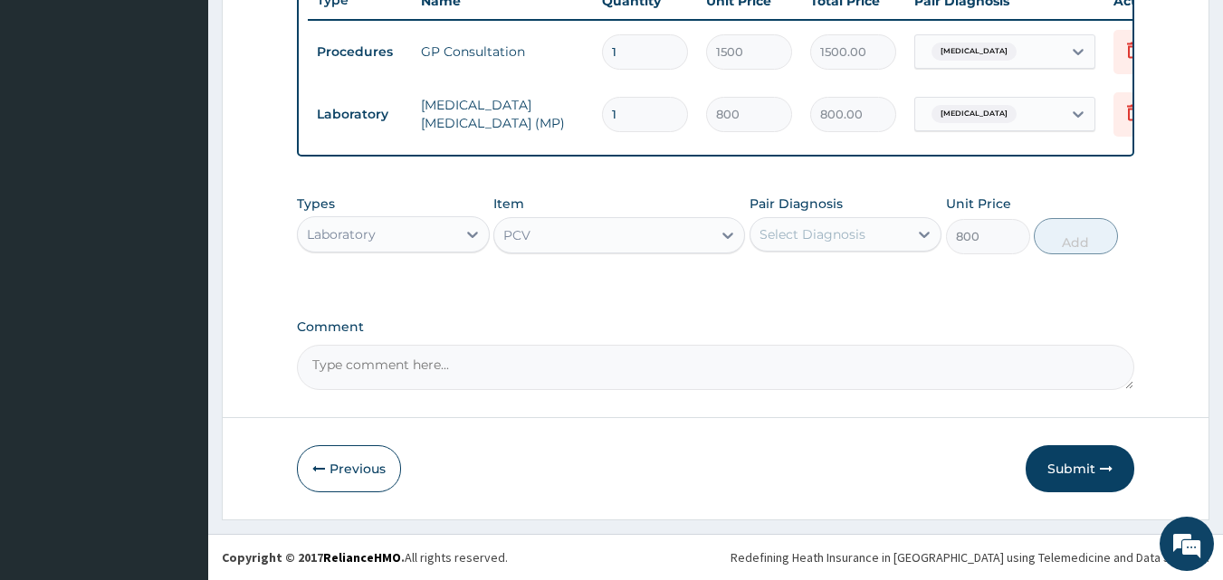
click at [763, 239] on div "Select Diagnosis" at bounding box center [813, 234] width 106 height 18
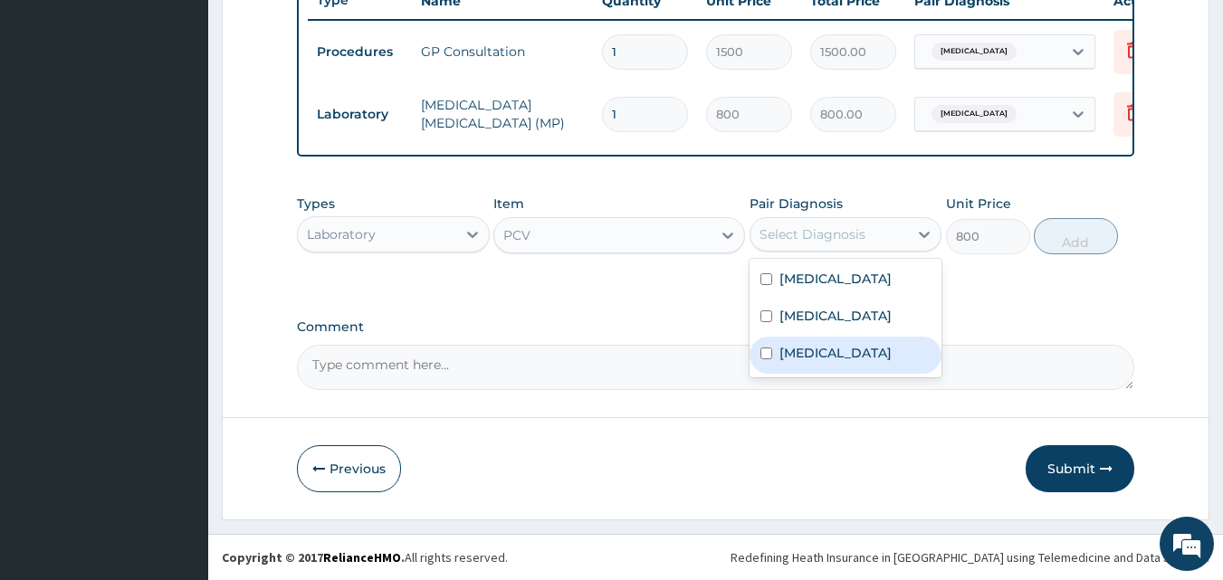
click at [812, 374] on div "[MEDICAL_DATA]" at bounding box center [846, 355] width 193 height 37
checkbox input "true"
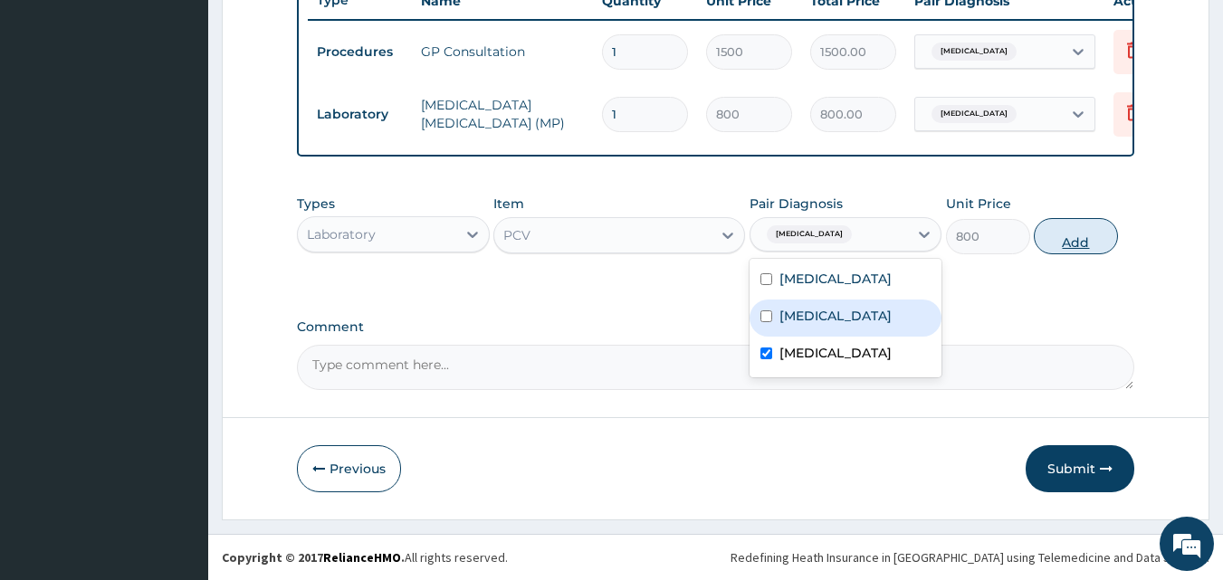
click at [1096, 244] on button "Add" at bounding box center [1076, 236] width 84 height 36
type input "0"
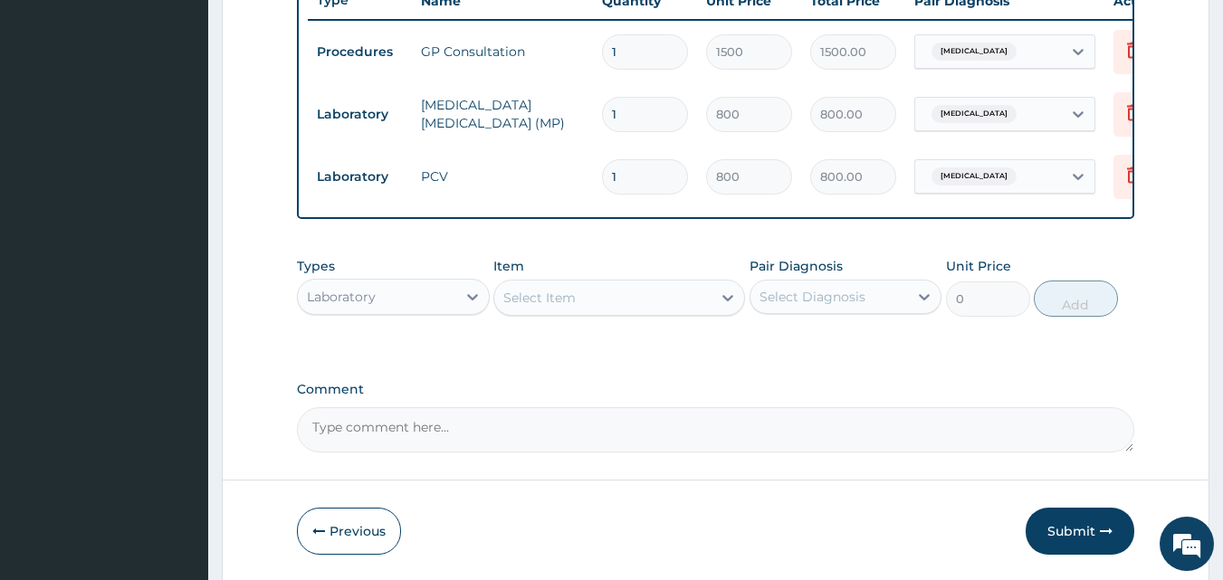
scroll to position [778, 0]
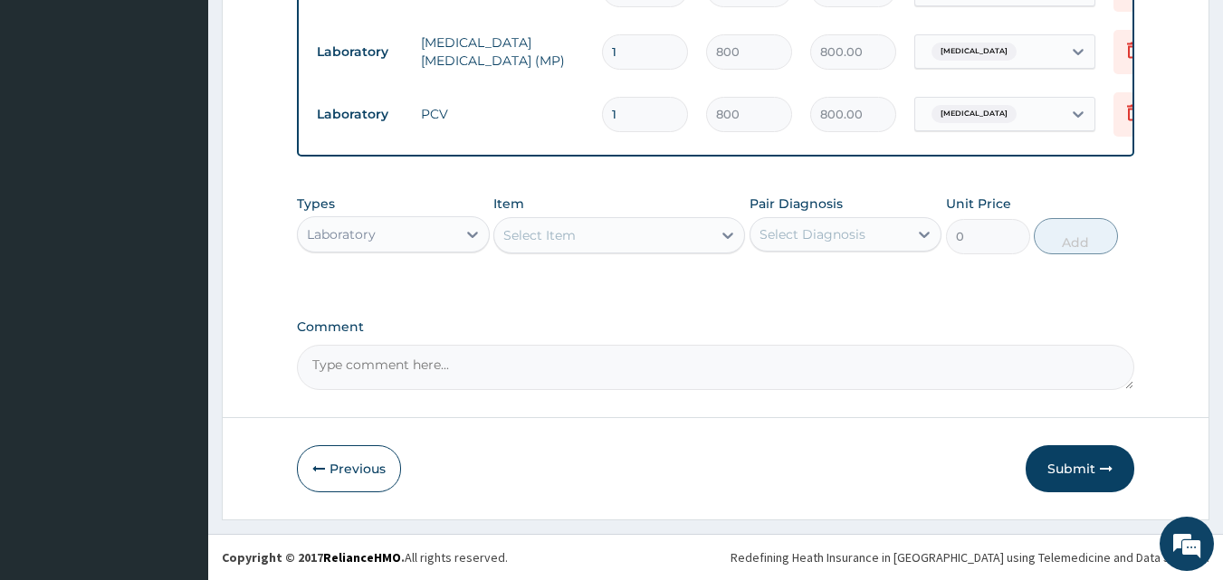
click at [432, 237] on div "Laboratory" at bounding box center [377, 234] width 158 height 29
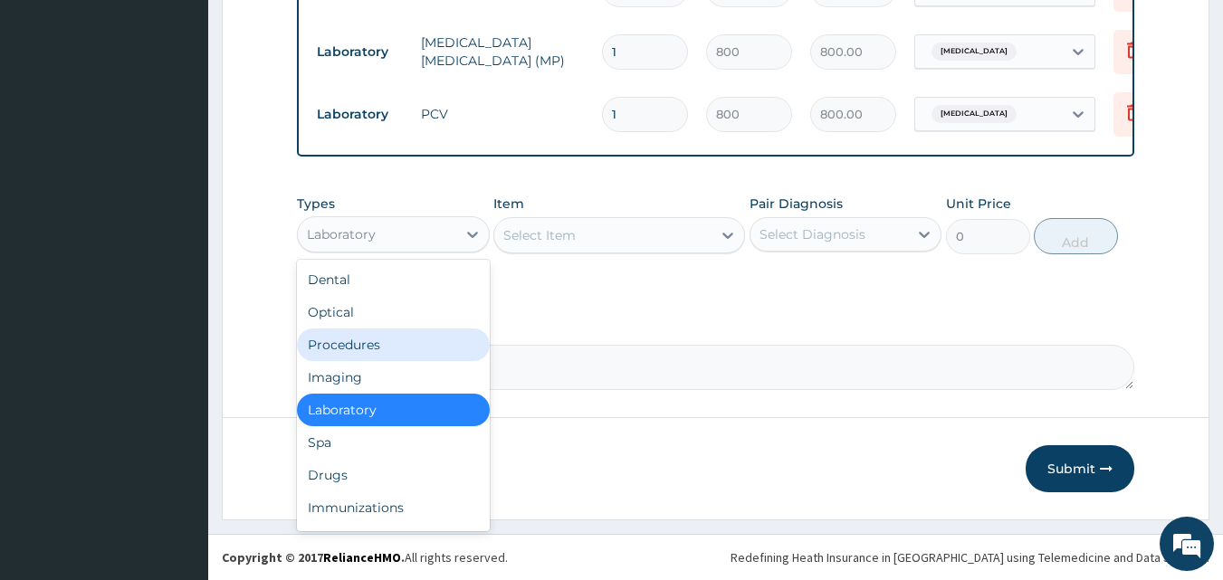
click at [366, 351] on div "Procedures" at bounding box center [393, 345] width 193 height 33
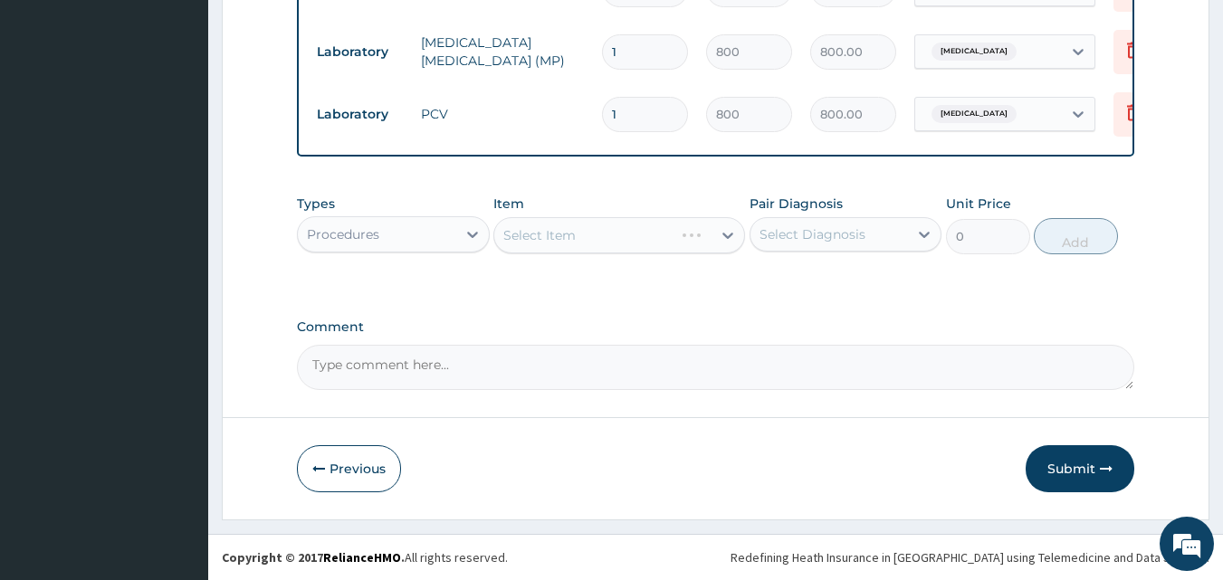
click at [579, 247] on div "Select Item" at bounding box center [619, 235] width 252 height 36
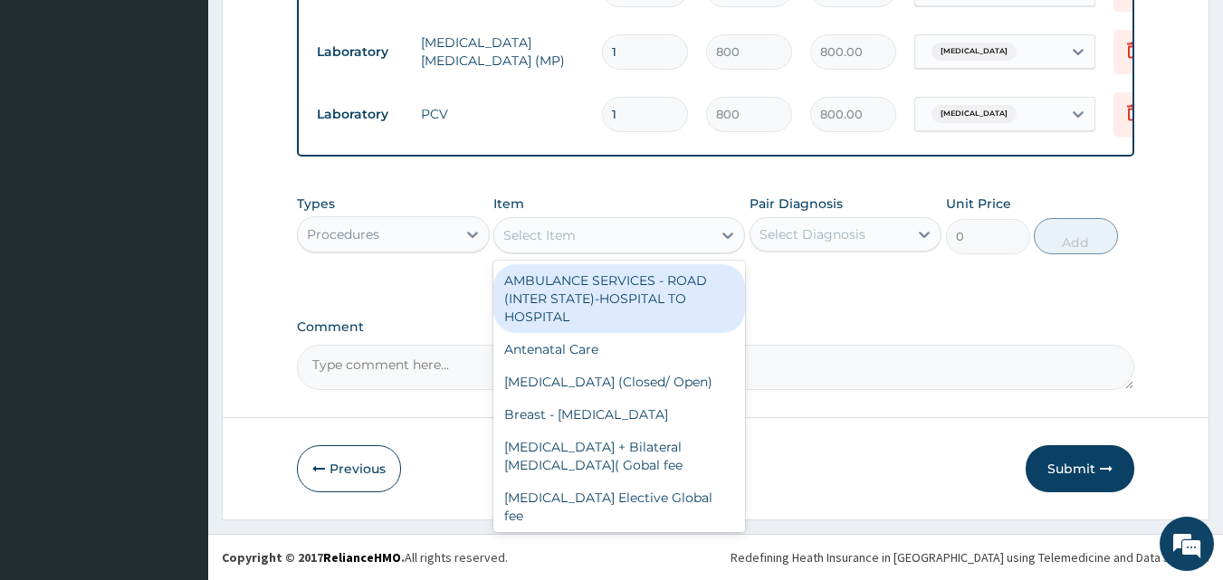
click at [582, 242] on div "Select Item" at bounding box center [602, 235] width 217 height 29
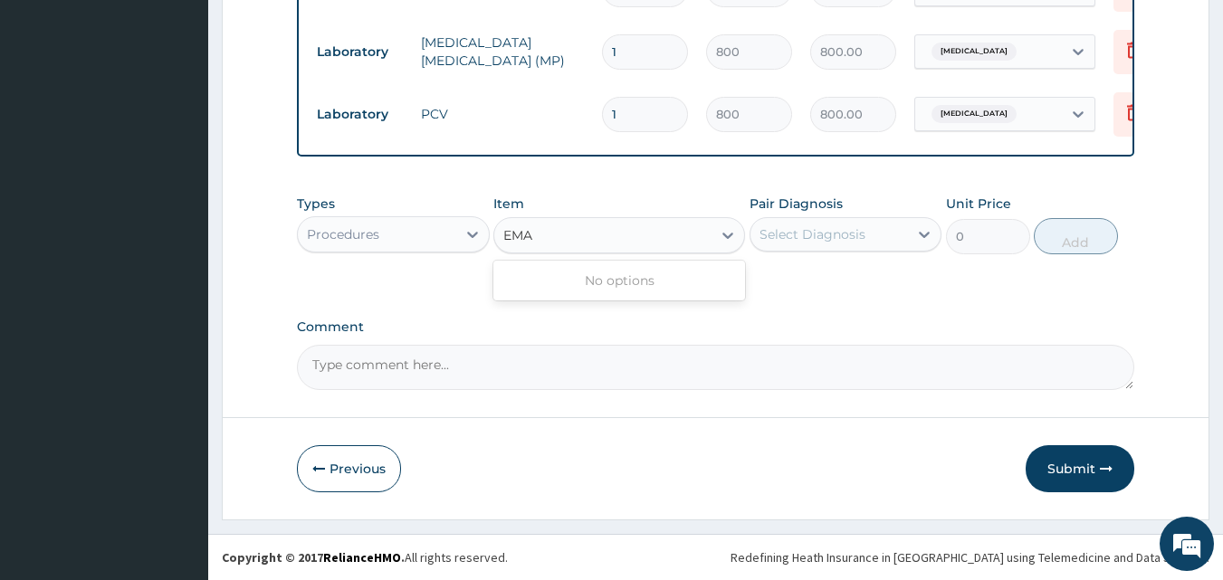
type input "EMA"
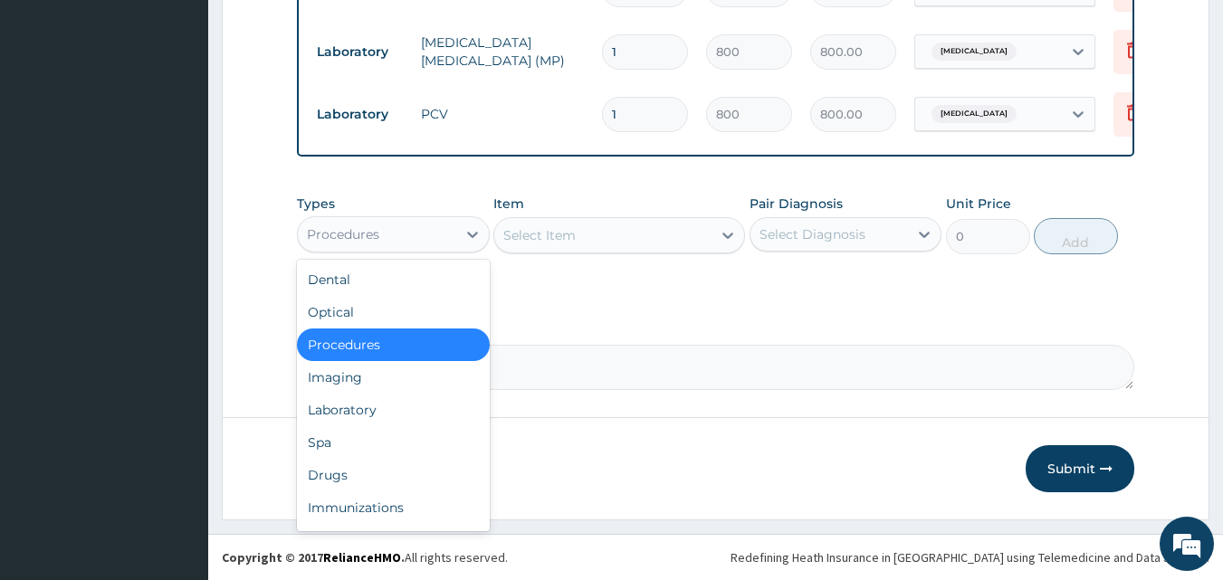
click at [423, 237] on div "Procedures" at bounding box center [377, 234] width 158 height 29
click at [334, 468] on div "Drugs" at bounding box center [393, 475] width 193 height 33
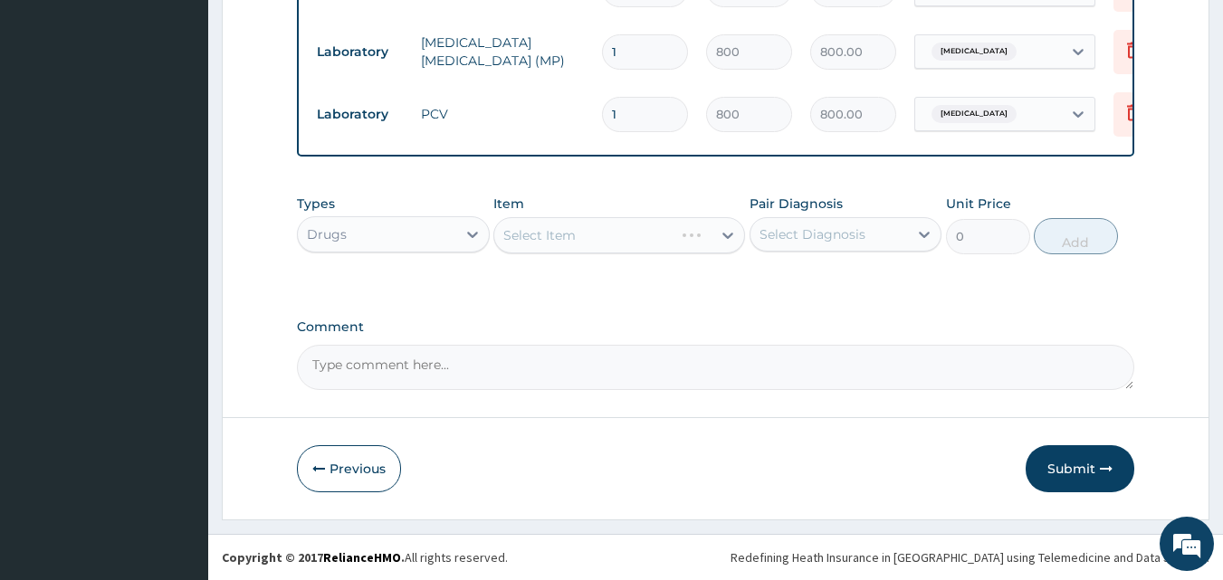
click at [567, 234] on div "Select Item" at bounding box center [619, 235] width 252 height 36
click at [559, 224] on div "Select Item" at bounding box center [602, 235] width 217 height 29
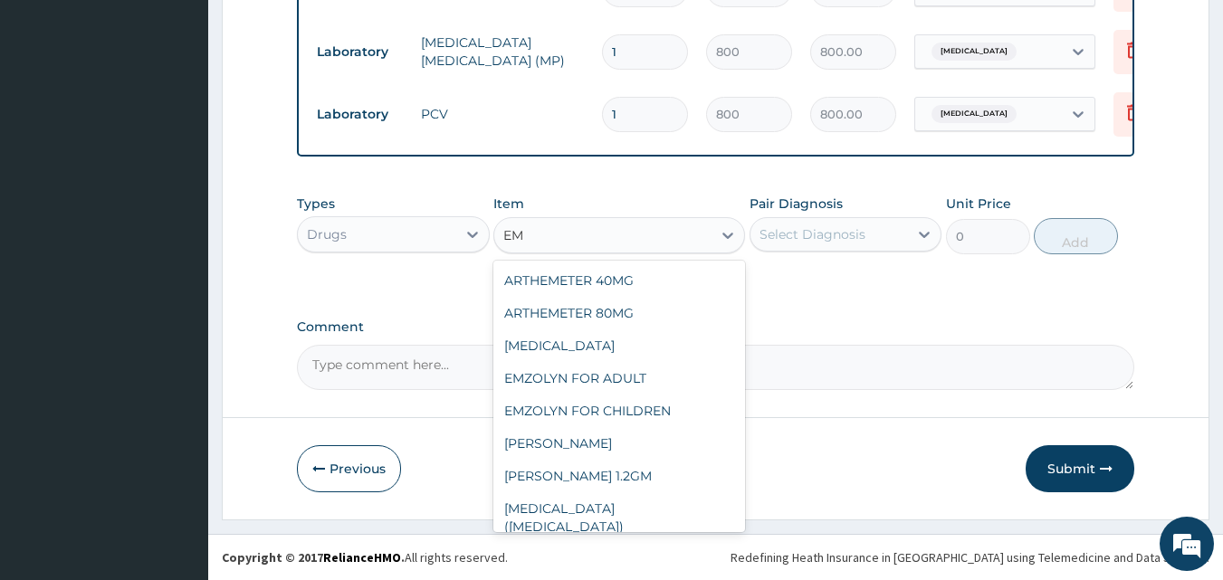
type input "E"
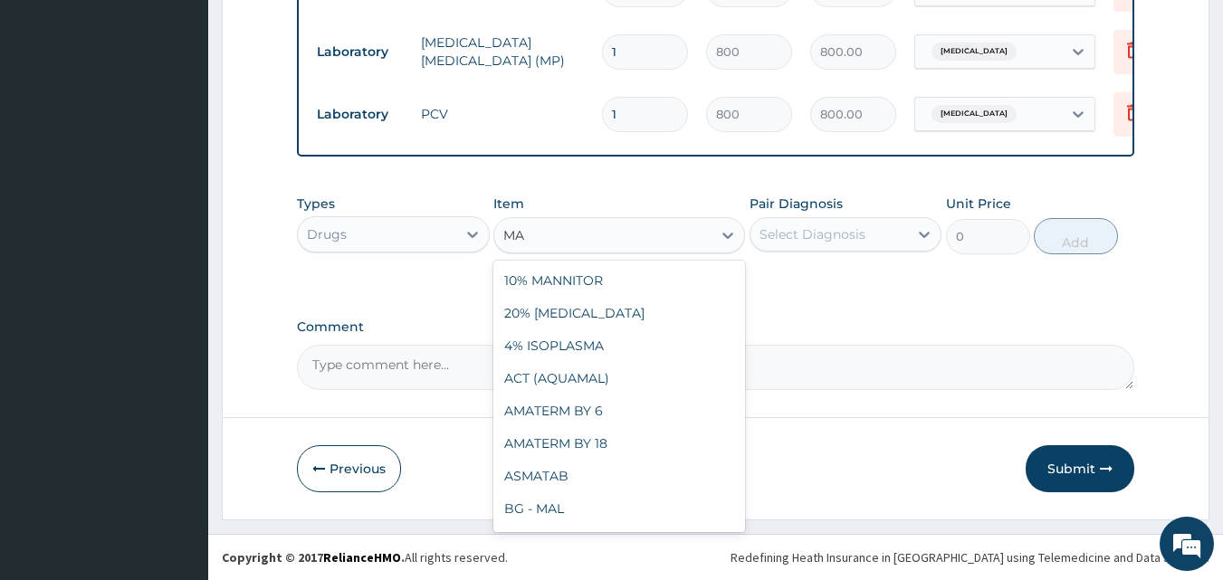
type input "MAL"
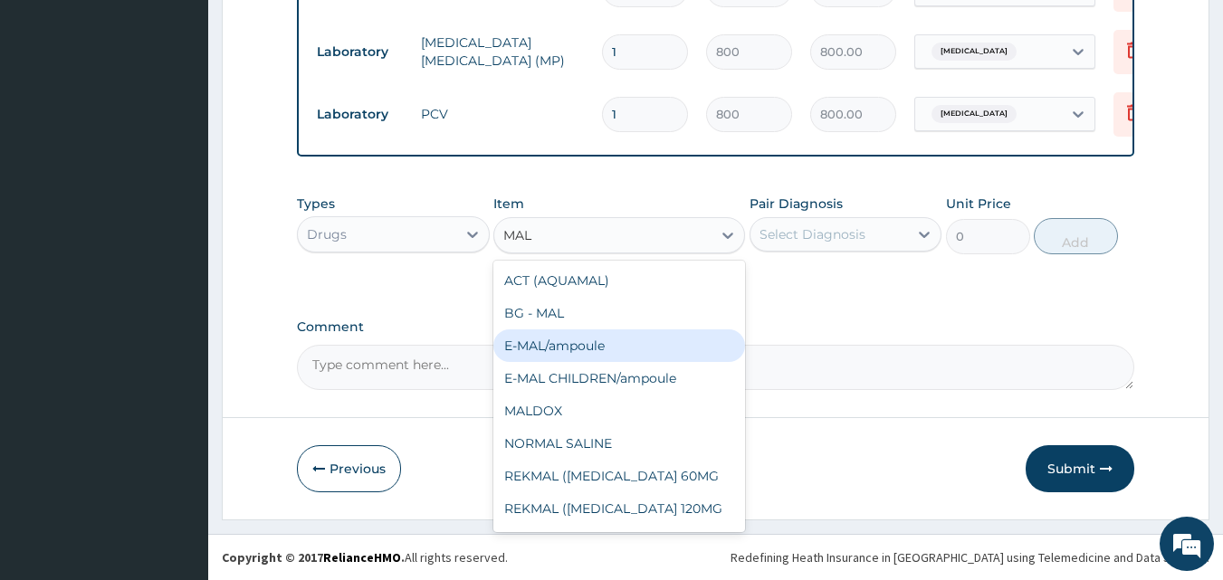
click at [628, 347] on div "E-MAL/ampoule" at bounding box center [619, 346] width 252 height 33
type input "1000"
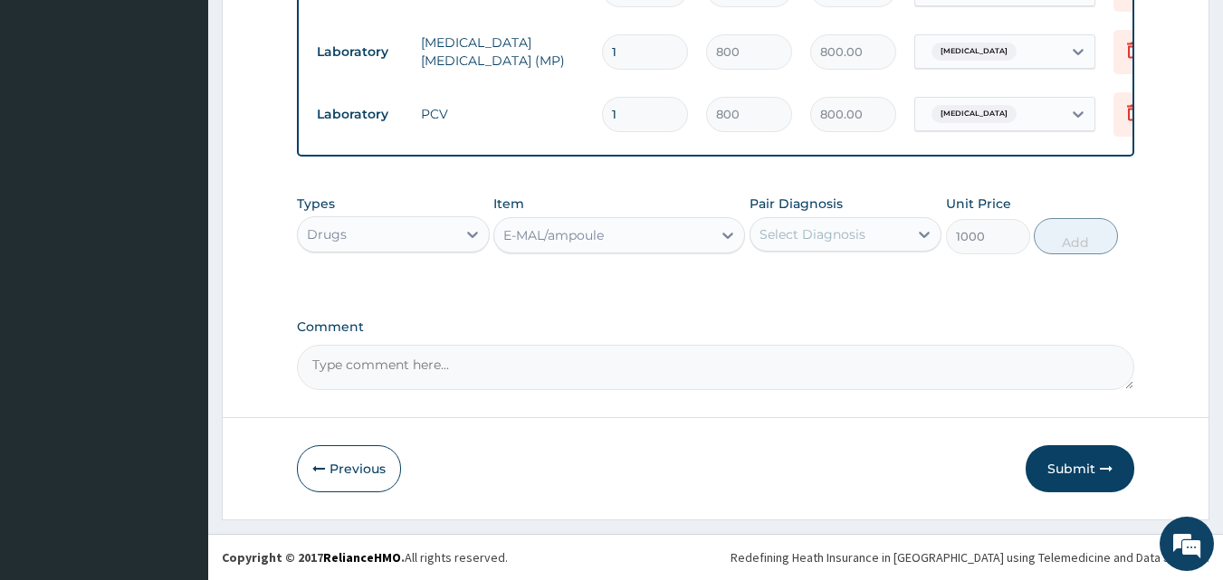
click at [871, 253] on div "Pair Diagnosis Select Diagnosis" at bounding box center [846, 225] width 193 height 60
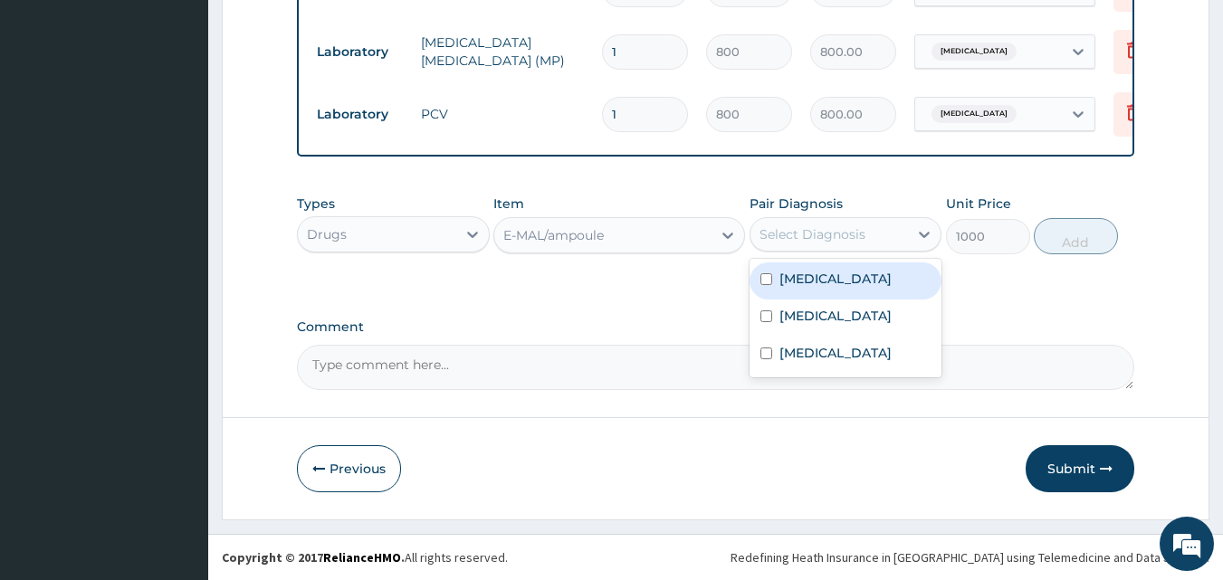
click at [867, 236] on div "Select Diagnosis" at bounding box center [830, 234] width 158 height 29
click at [841, 286] on div "Malaria" at bounding box center [846, 281] width 193 height 37
checkbox input "true"
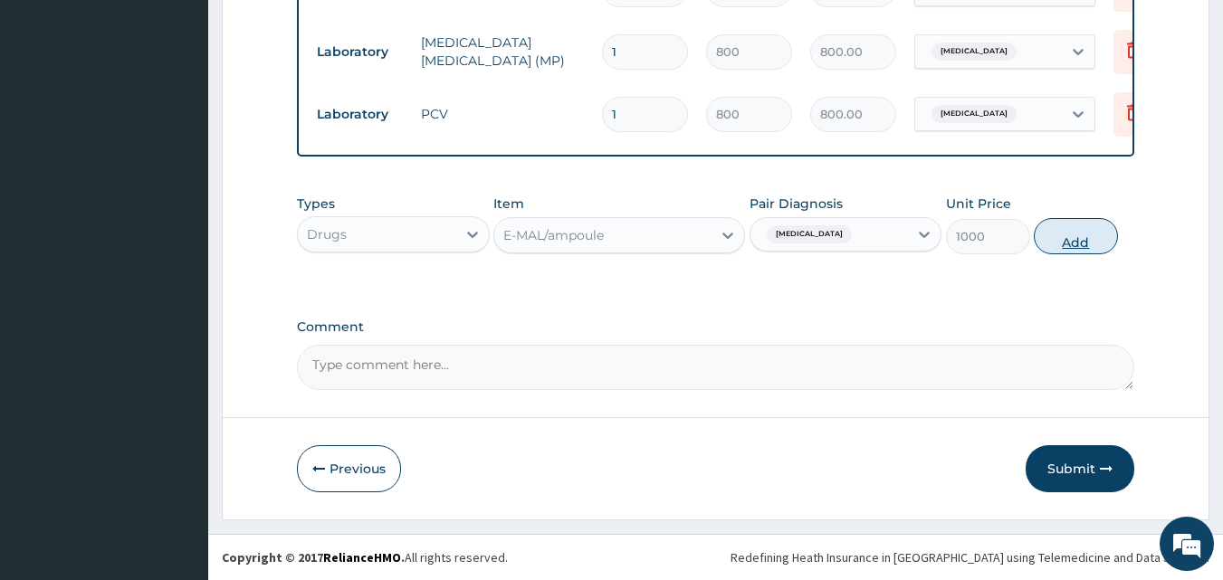
click at [1097, 231] on button "Add" at bounding box center [1076, 236] width 84 height 36
type input "0"
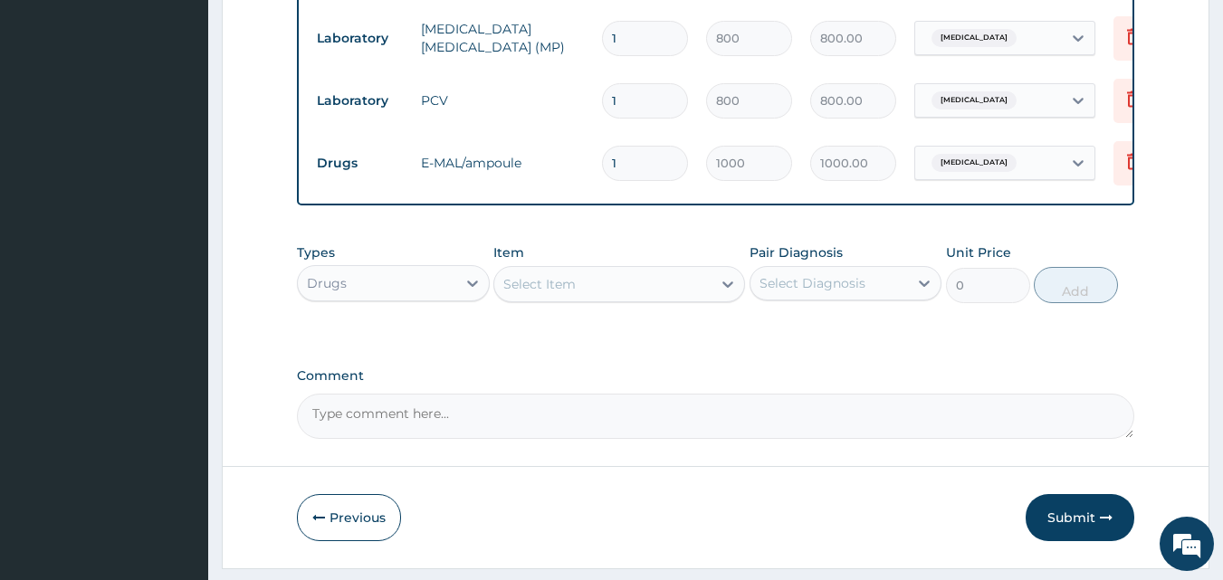
click at [634, 169] on input "1" at bounding box center [645, 163] width 86 height 35
type input "0.00"
type input "3"
type input "3000.00"
type input "3"
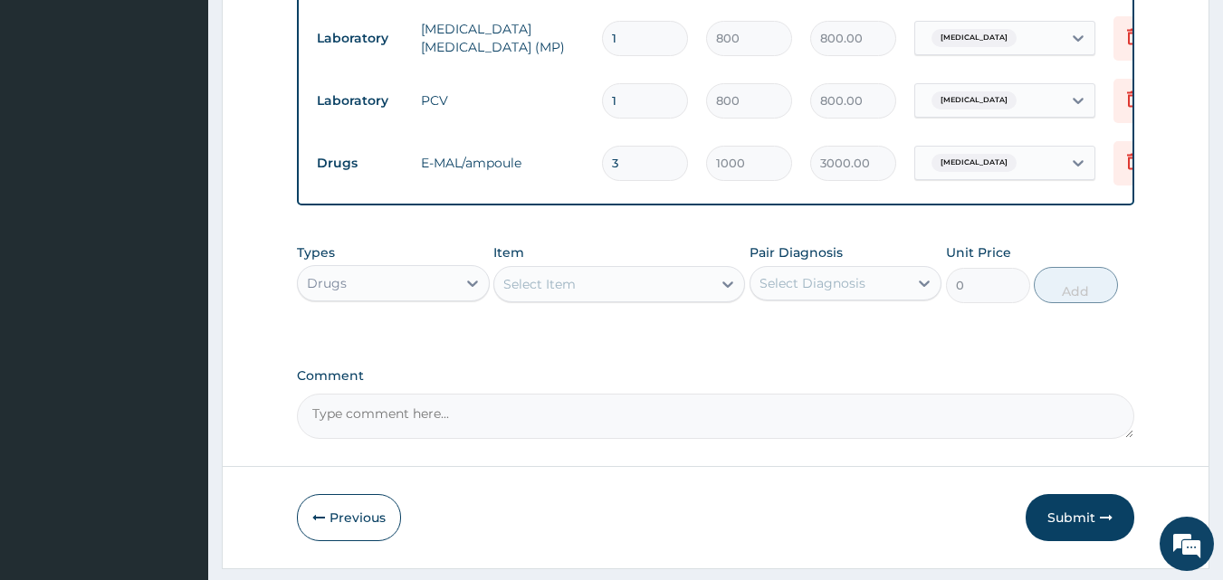
click at [559, 284] on div "Select Item" at bounding box center [602, 284] width 217 height 29
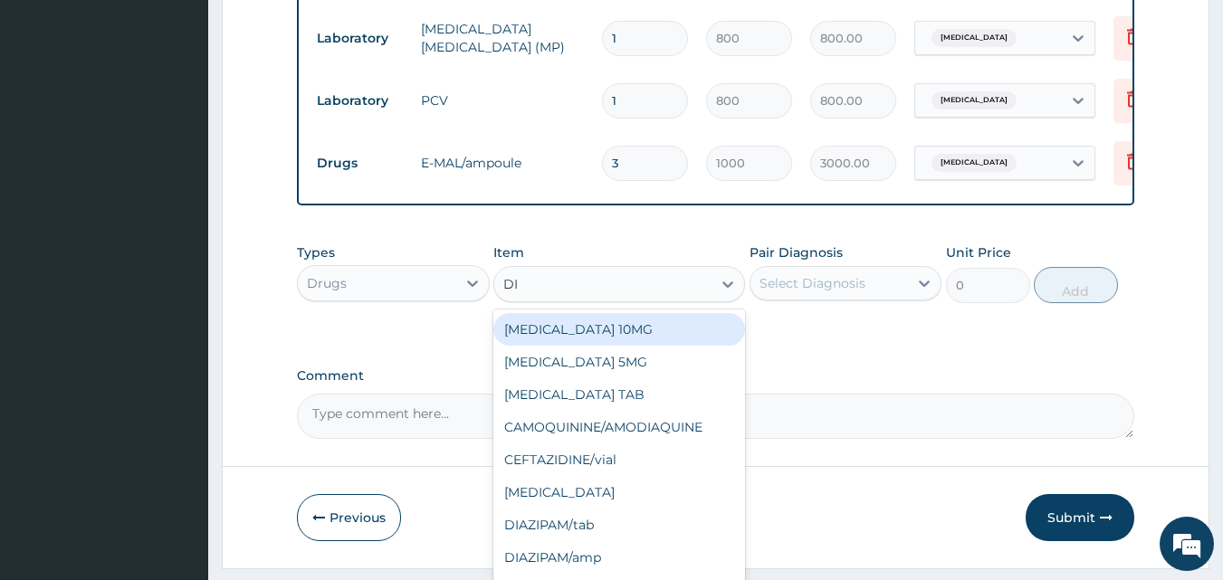
type input "DIC"
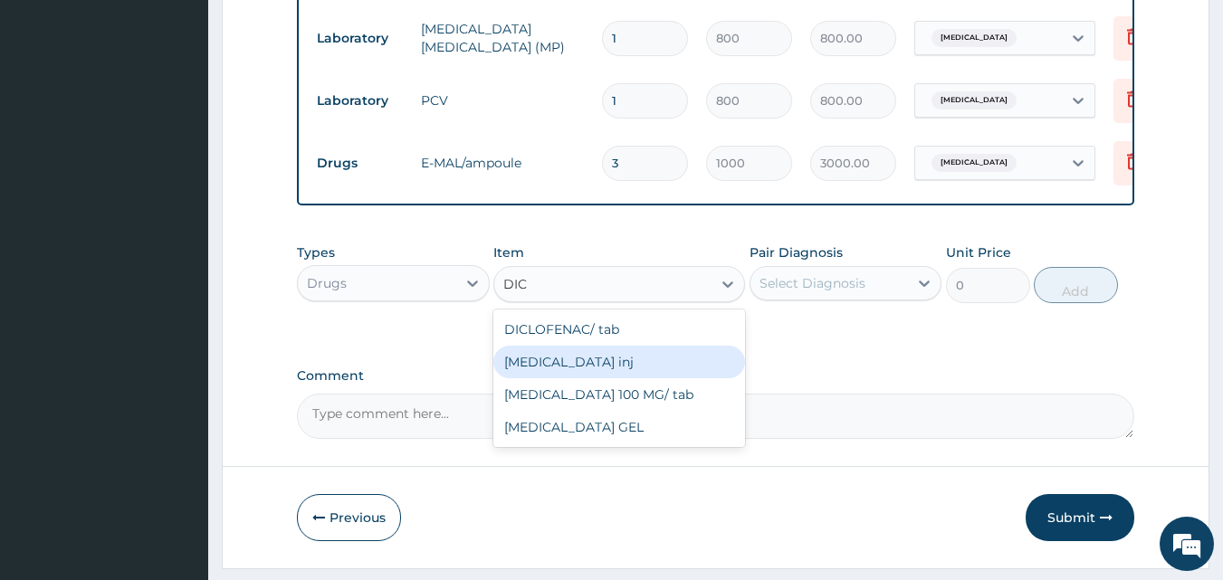
click at [598, 373] on div "DICLOFENAC inj" at bounding box center [619, 362] width 252 height 33
type input "300"
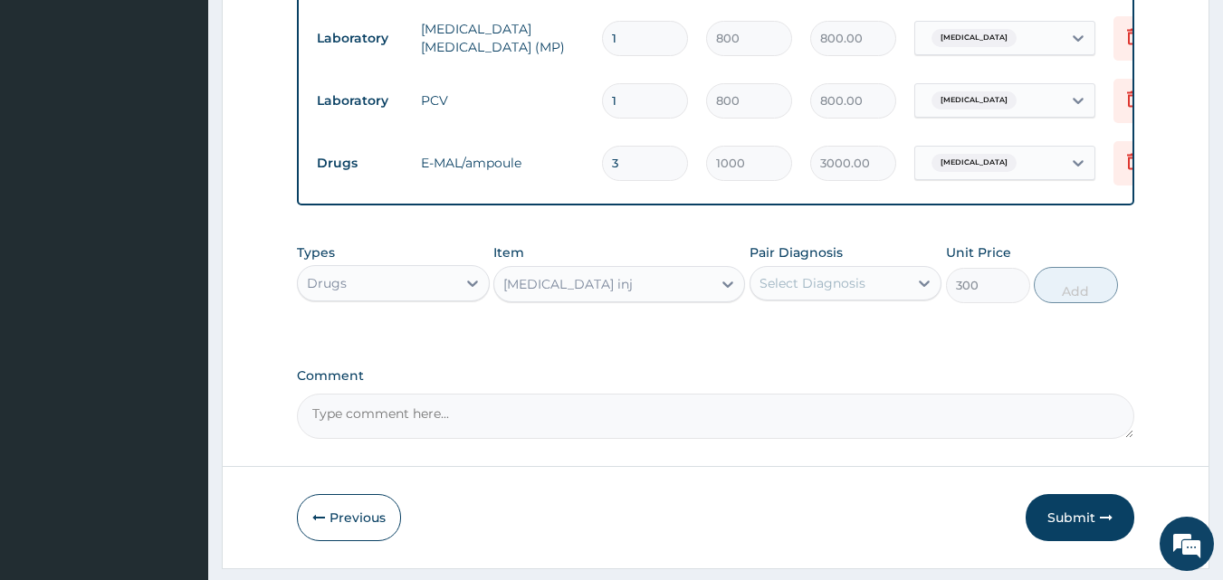
click at [766, 298] on div "Select Diagnosis" at bounding box center [830, 283] width 158 height 29
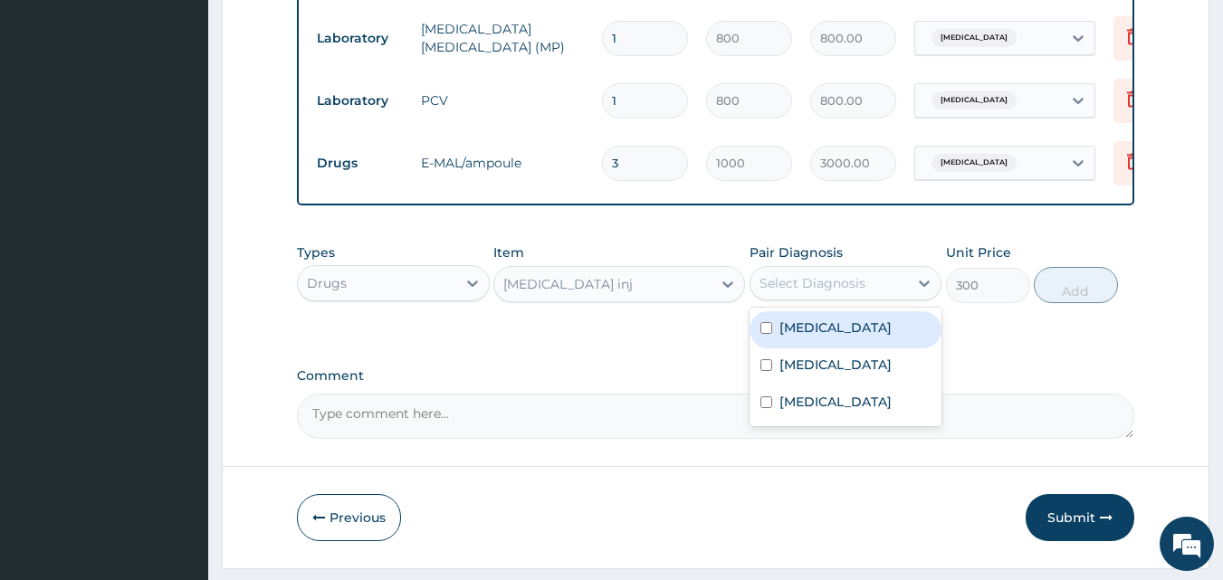
click at [818, 337] on label "Malaria" at bounding box center [835, 328] width 112 height 18
checkbox input "true"
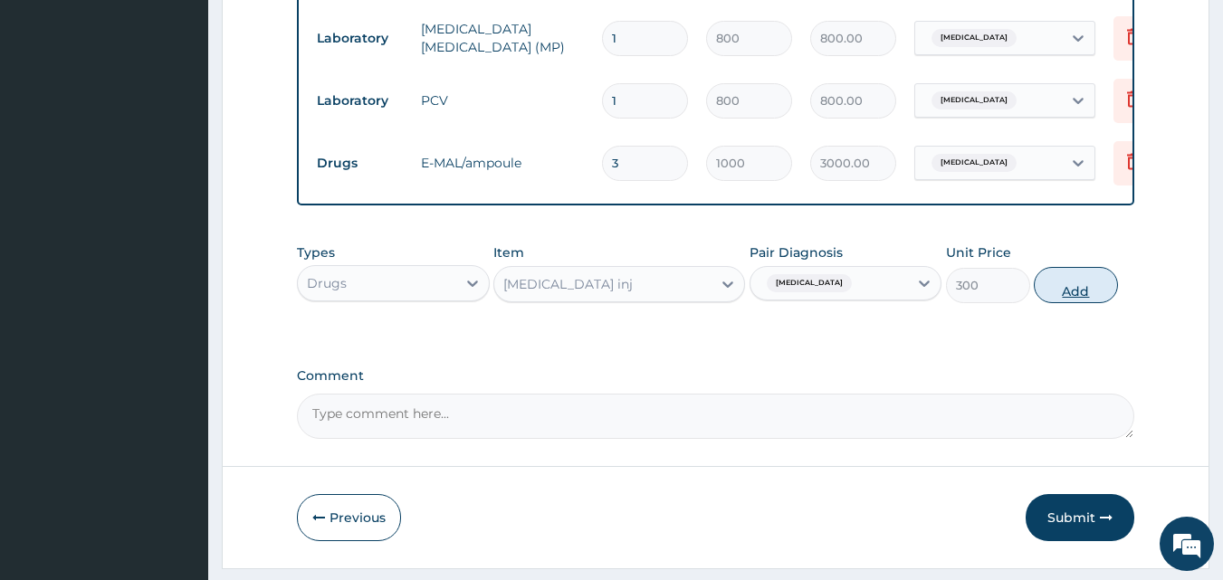
click at [1059, 303] on button "Add" at bounding box center [1076, 285] width 84 height 36
type input "0"
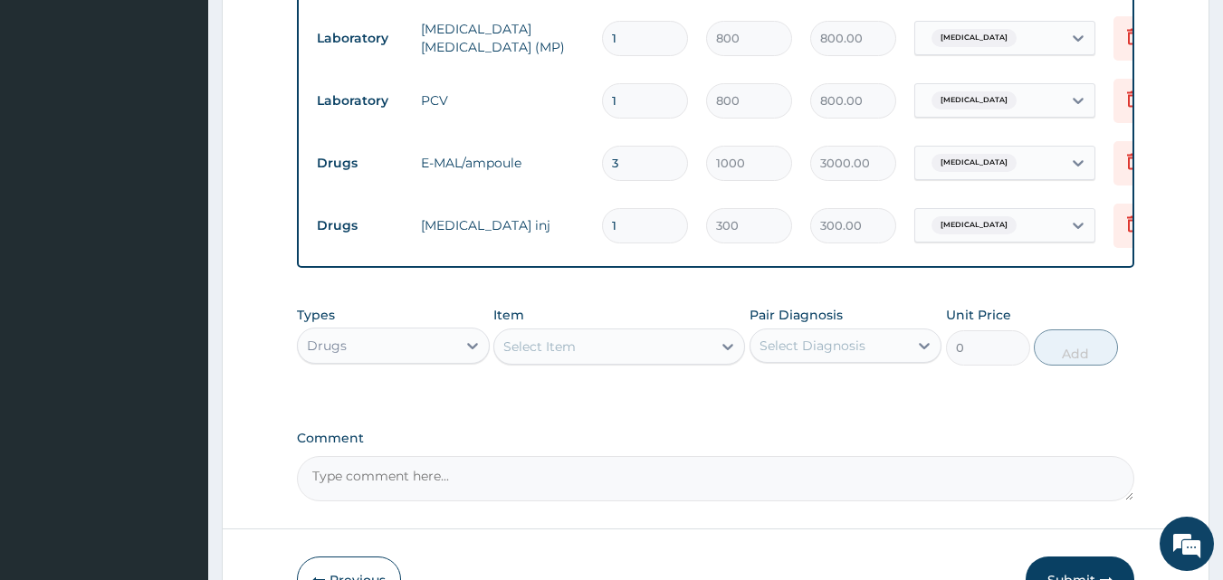
click at [626, 350] on div "Select Item" at bounding box center [602, 346] width 217 height 29
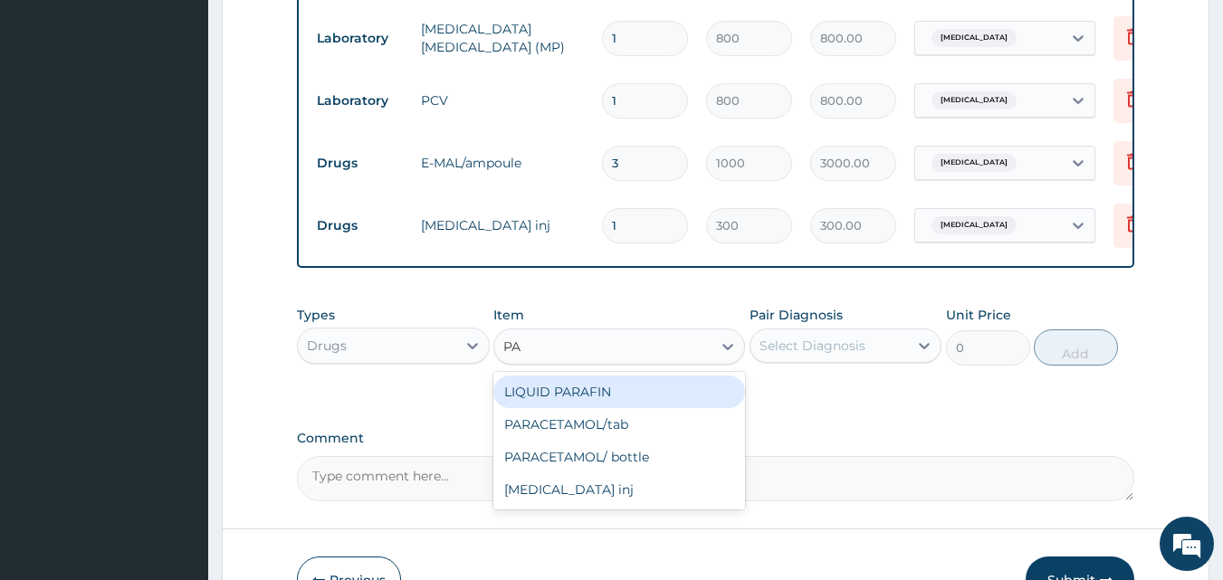
type input "P"
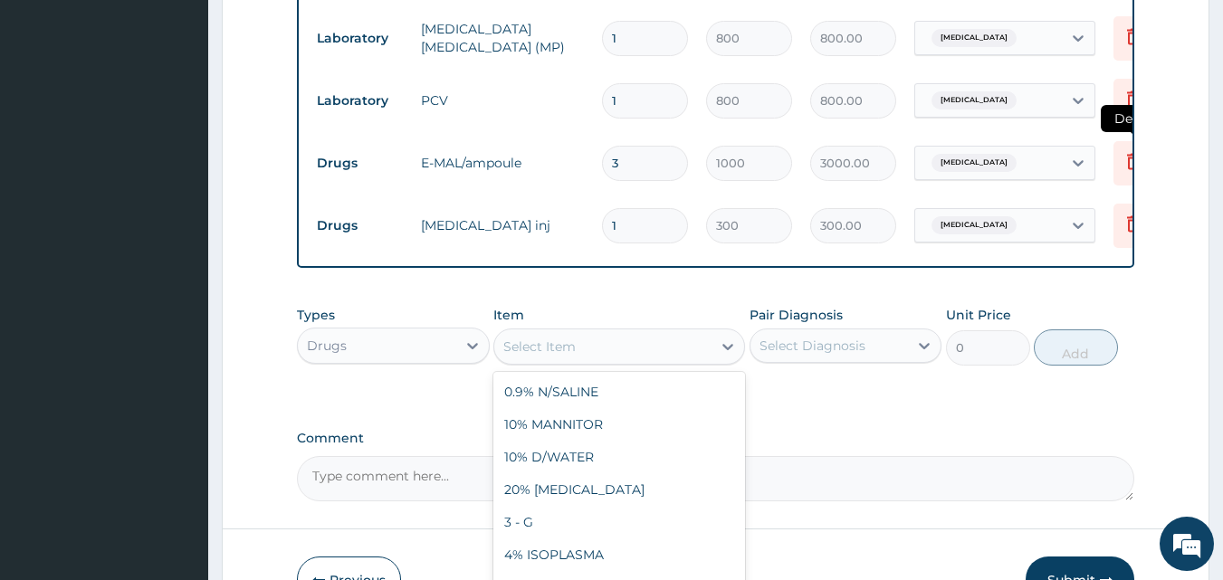
click at [1128, 156] on icon at bounding box center [1133, 161] width 13 height 16
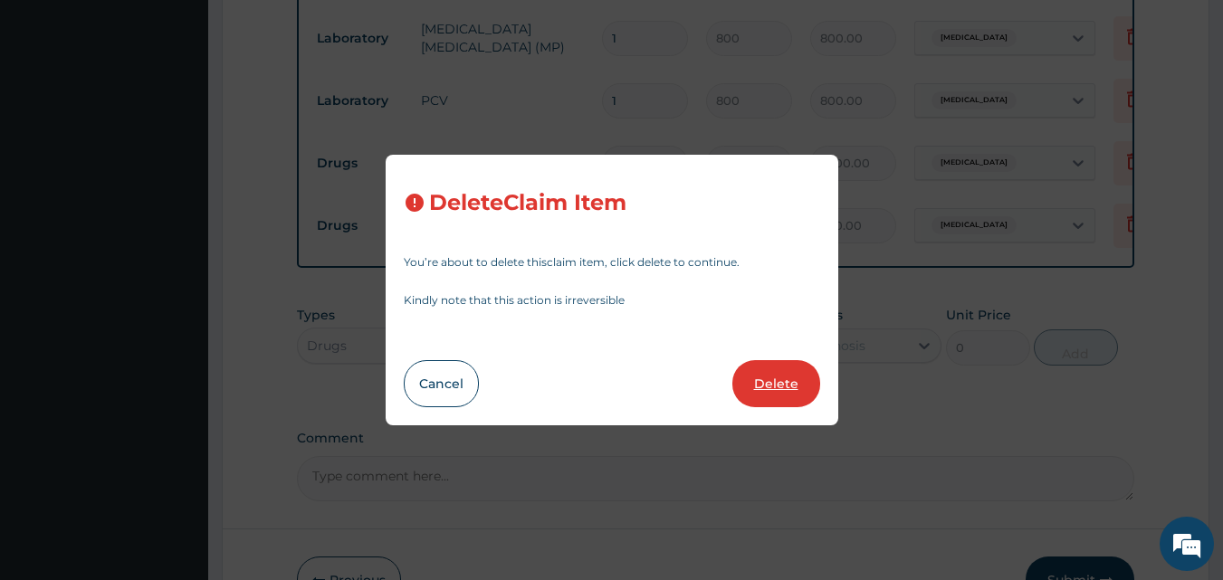
click at [747, 378] on button "Delete" at bounding box center [776, 383] width 88 height 47
type input "1"
type input "300"
type input "300.00"
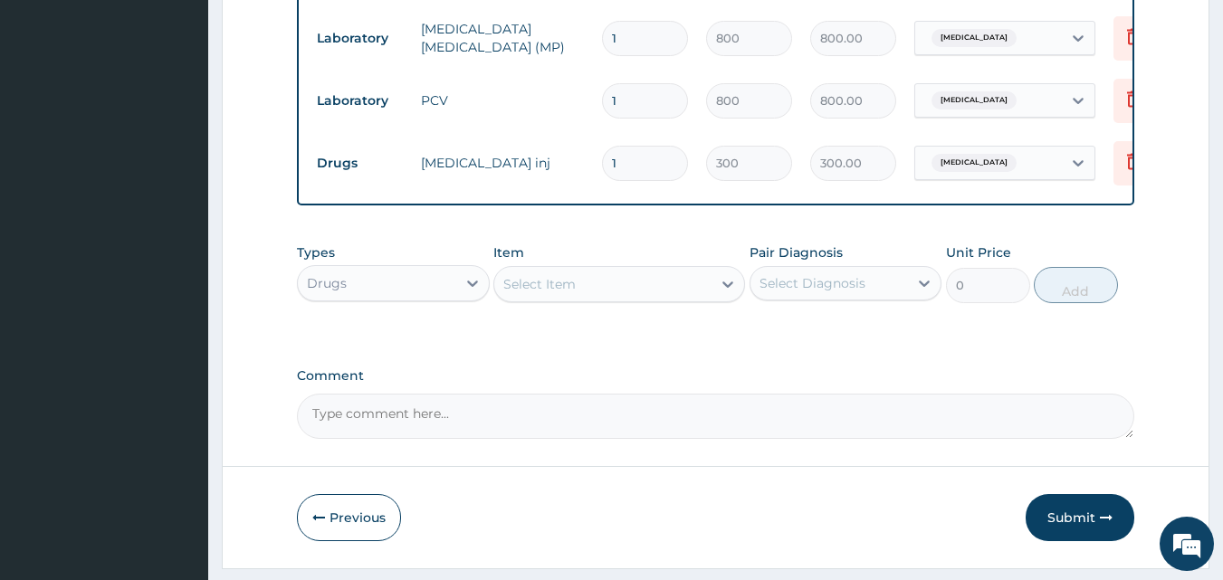
click at [551, 293] on div "Select Item" at bounding box center [539, 284] width 72 height 18
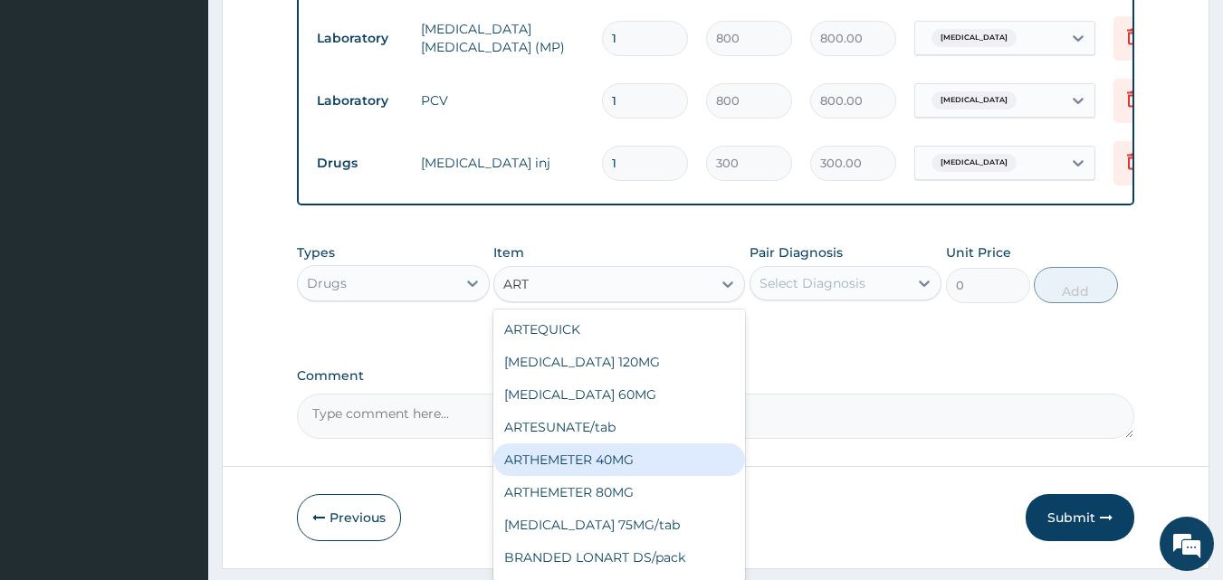
type input "ARTE"
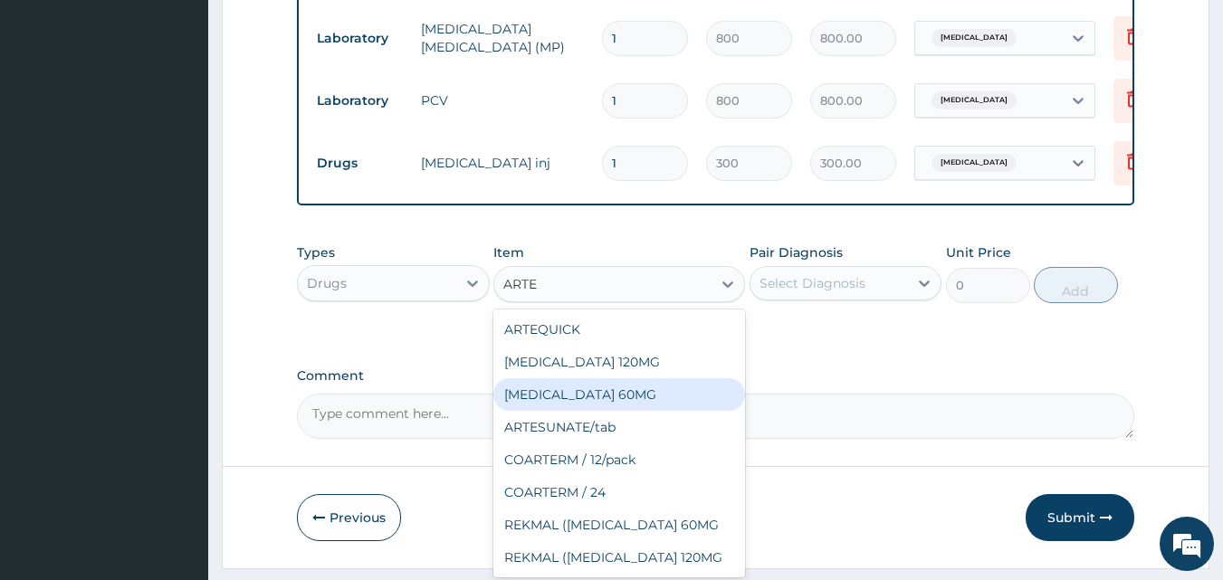
click at [590, 408] on div "ARTESUNATE 60MG" at bounding box center [619, 394] width 252 height 33
type input "1200"
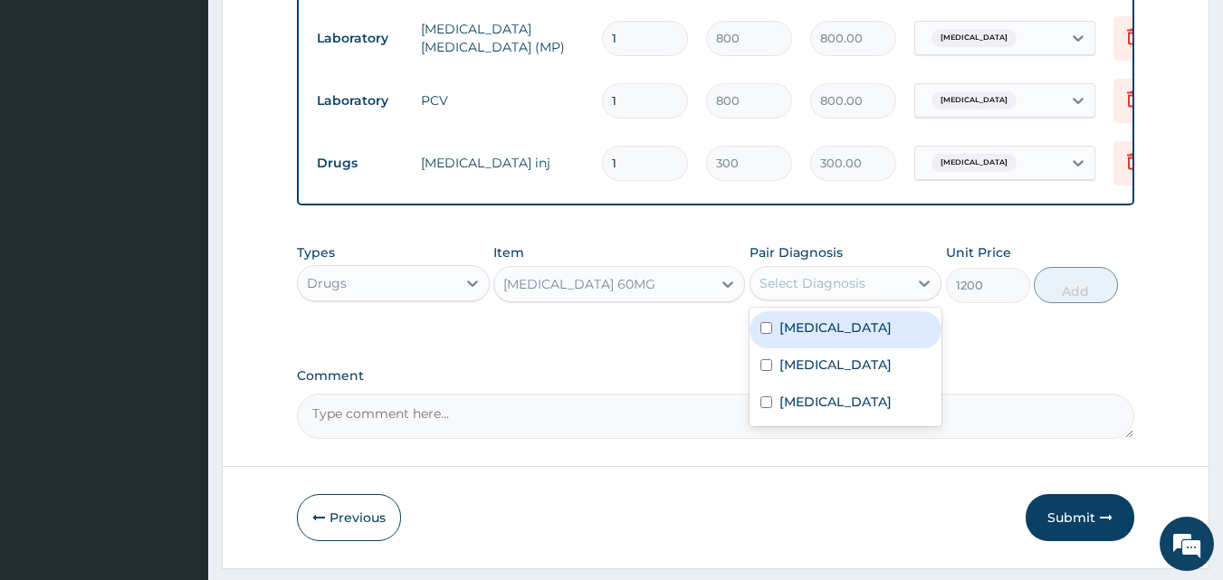
click at [822, 292] on div "Select Diagnosis" at bounding box center [813, 283] width 106 height 18
click at [823, 337] on label "Malaria" at bounding box center [835, 328] width 112 height 18
checkbox input "true"
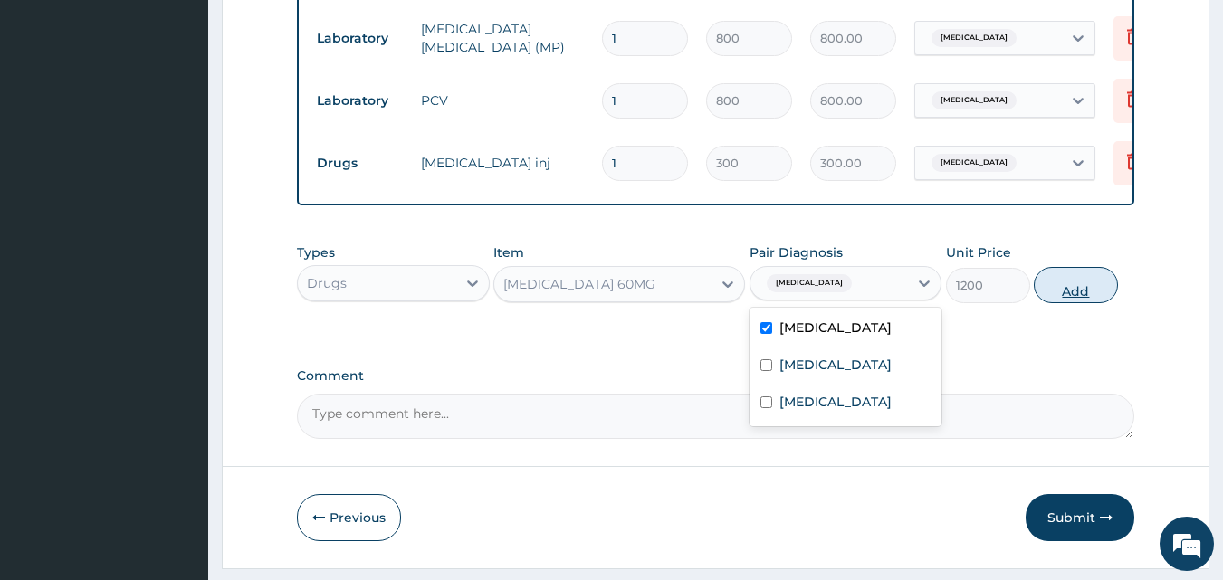
click at [1072, 303] on button "Add" at bounding box center [1076, 285] width 84 height 36
type input "0"
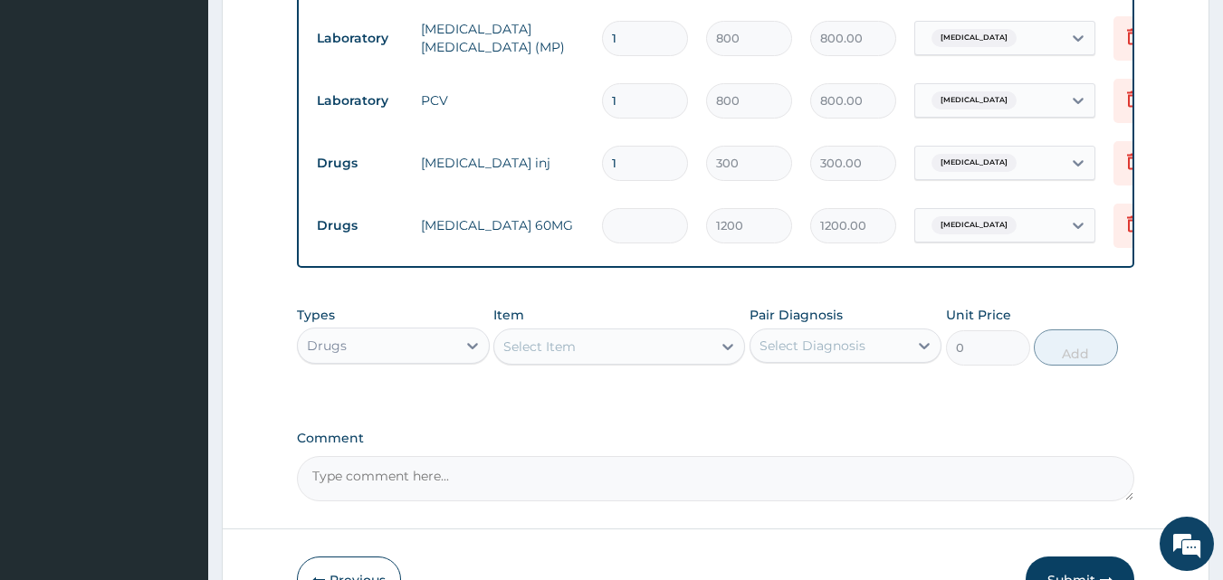
type input "0.00"
type input "3"
type input "3600.00"
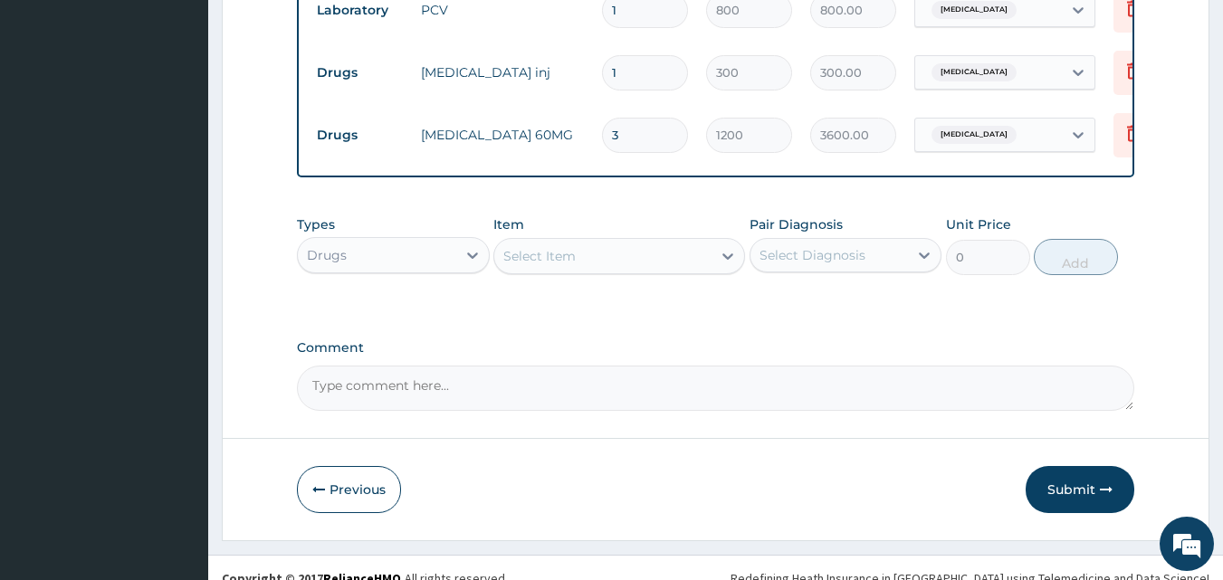
type input "3"
click at [618, 271] on div "Select Item" at bounding box center [602, 256] width 217 height 29
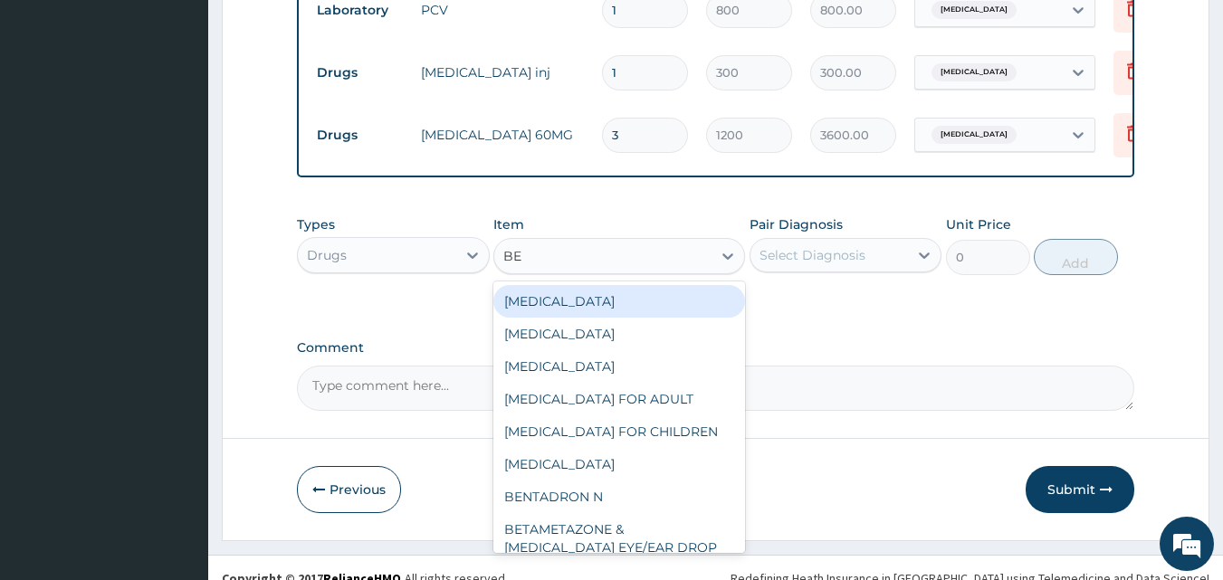
type input "BEN"
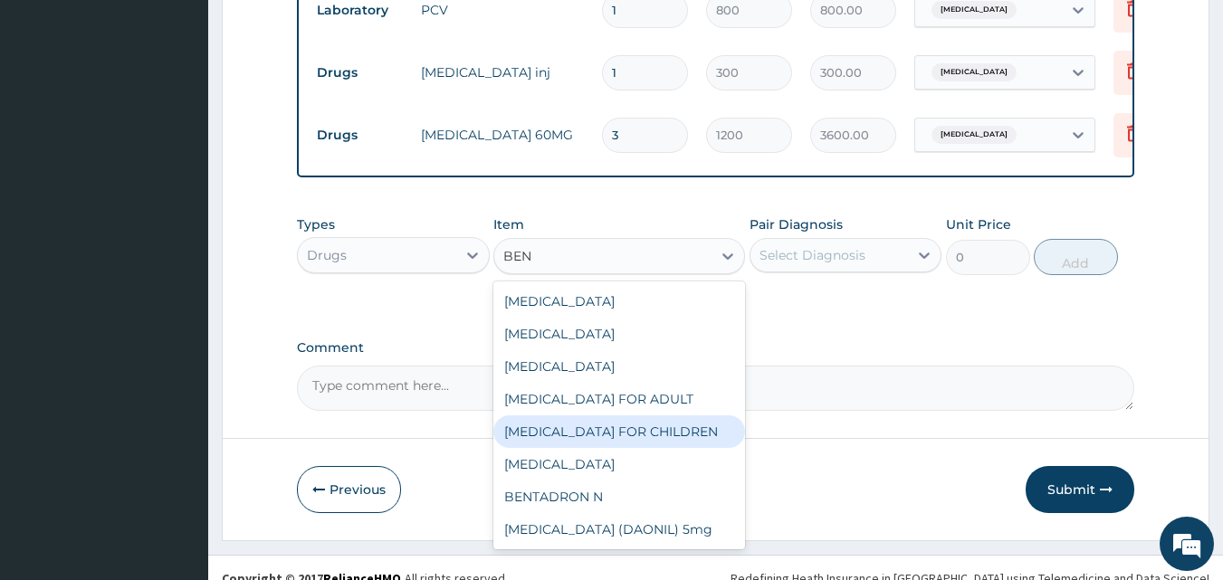
click at [651, 443] on div "BENYLIN FOR CHILDREN" at bounding box center [619, 432] width 252 height 33
type input "700"
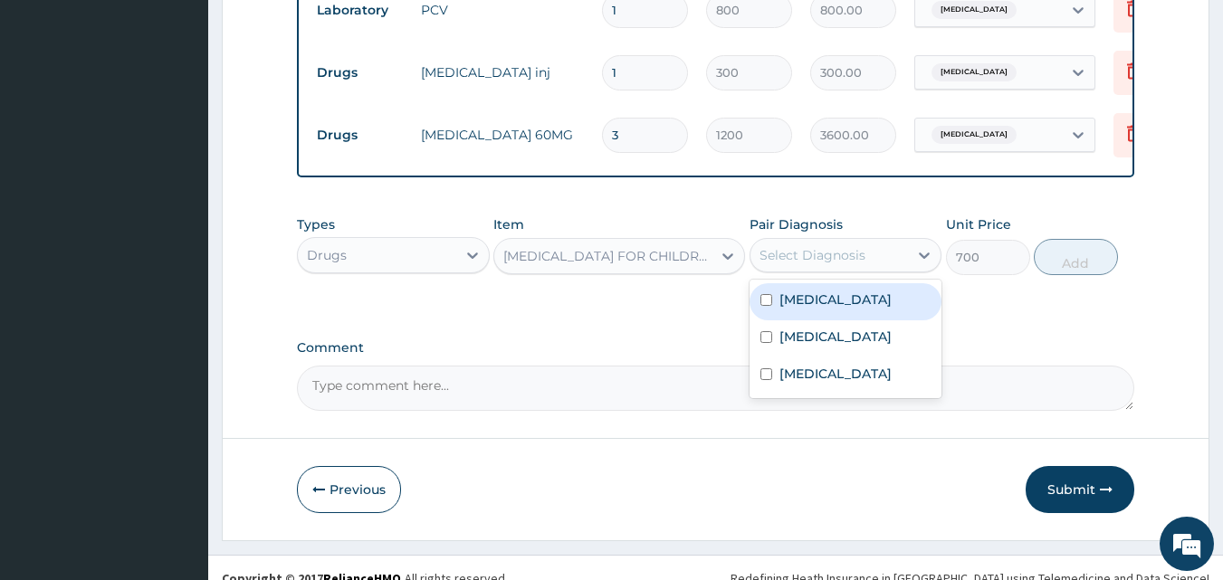
click at [812, 264] on div "Select Diagnosis" at bounding box center [813, 255] width 106 height 18
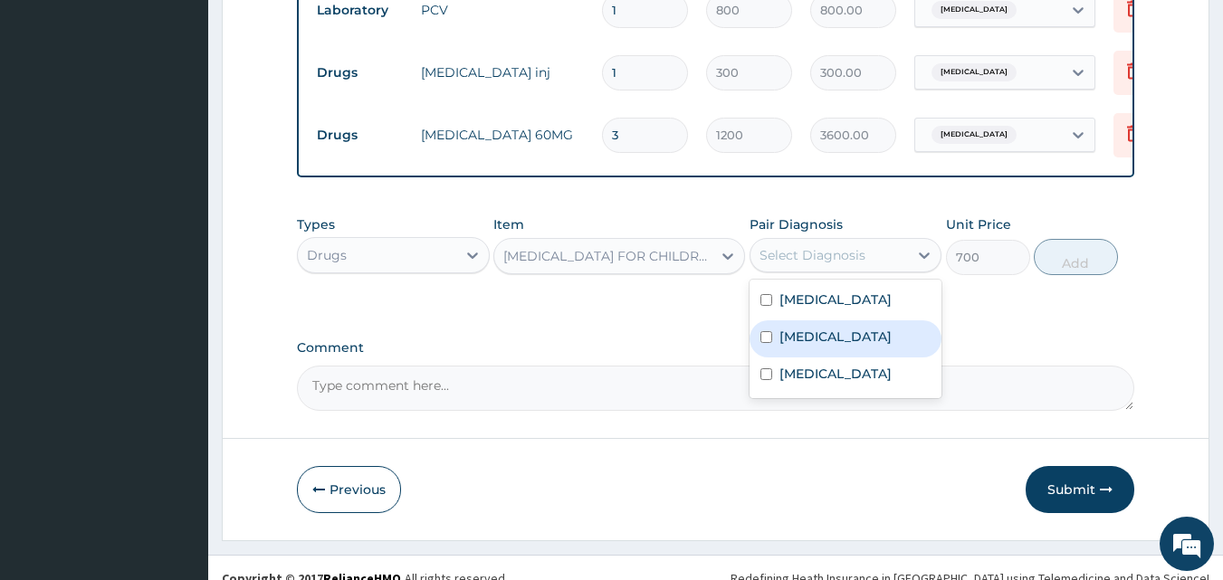
click at [835, 346] on label "Upper respiratory infection" at bounding box center [835, 337] width 112 height 18
checkbox input "true"
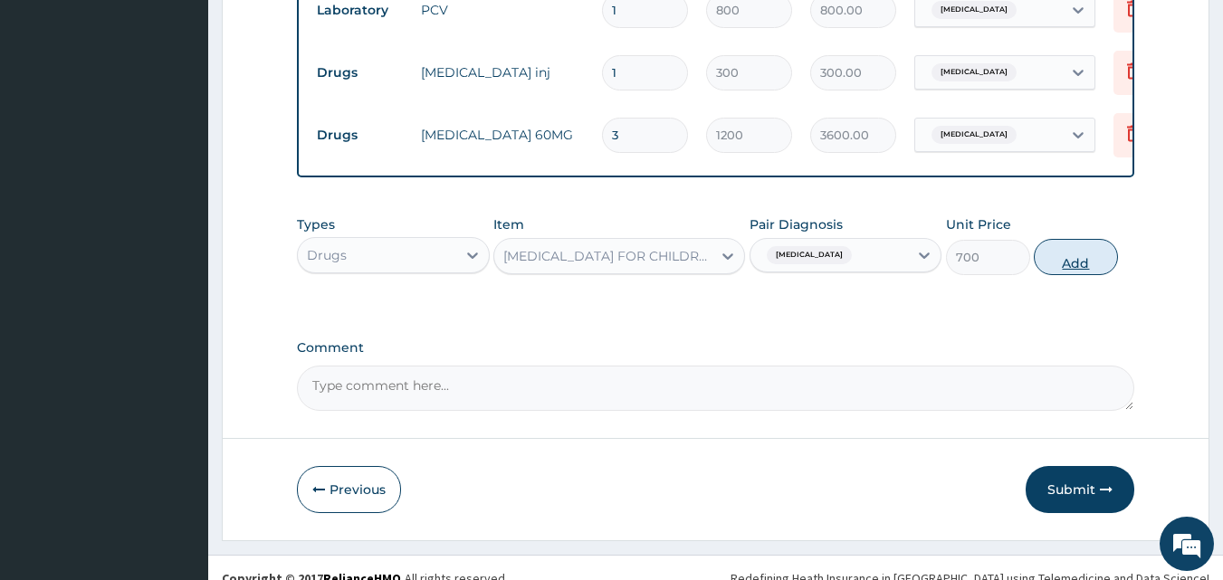
click at [1069, 275] on button "Add" at bounding box center [1076, 257] width 84 height 36
type input "0"
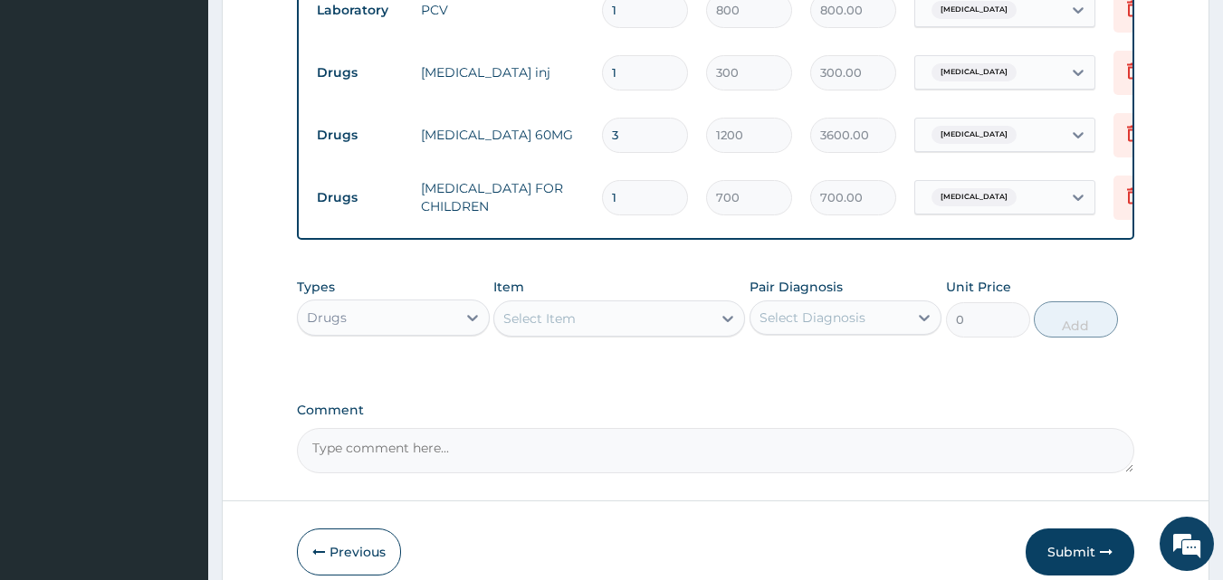
click at [522, 328] on div "Select Item" at bounding box center [539, 319] width 72 height 18
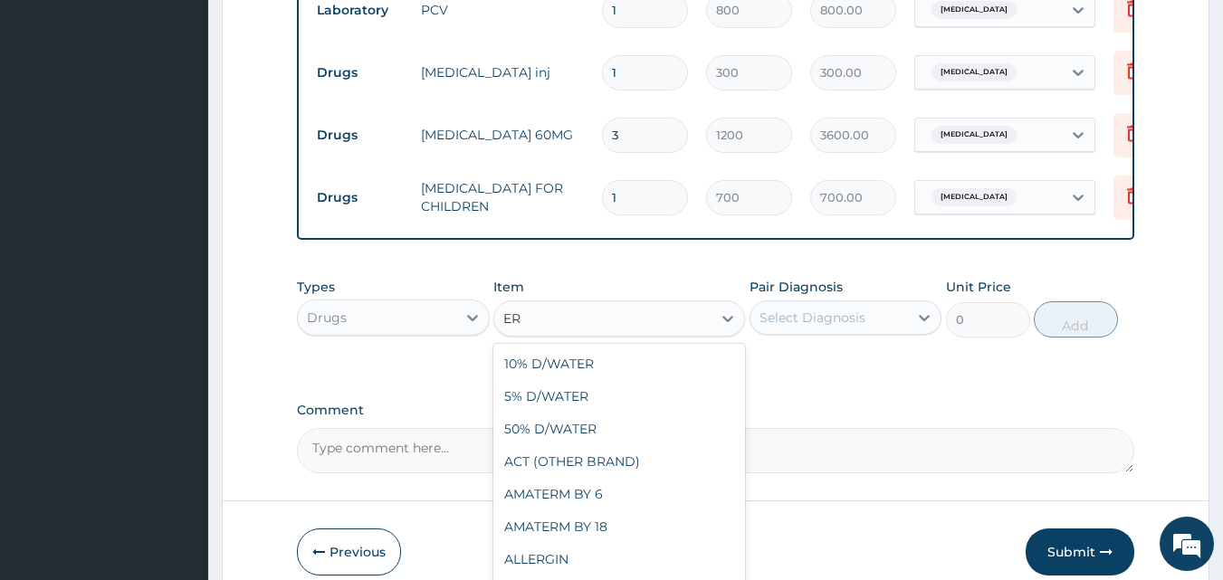
type input "E"
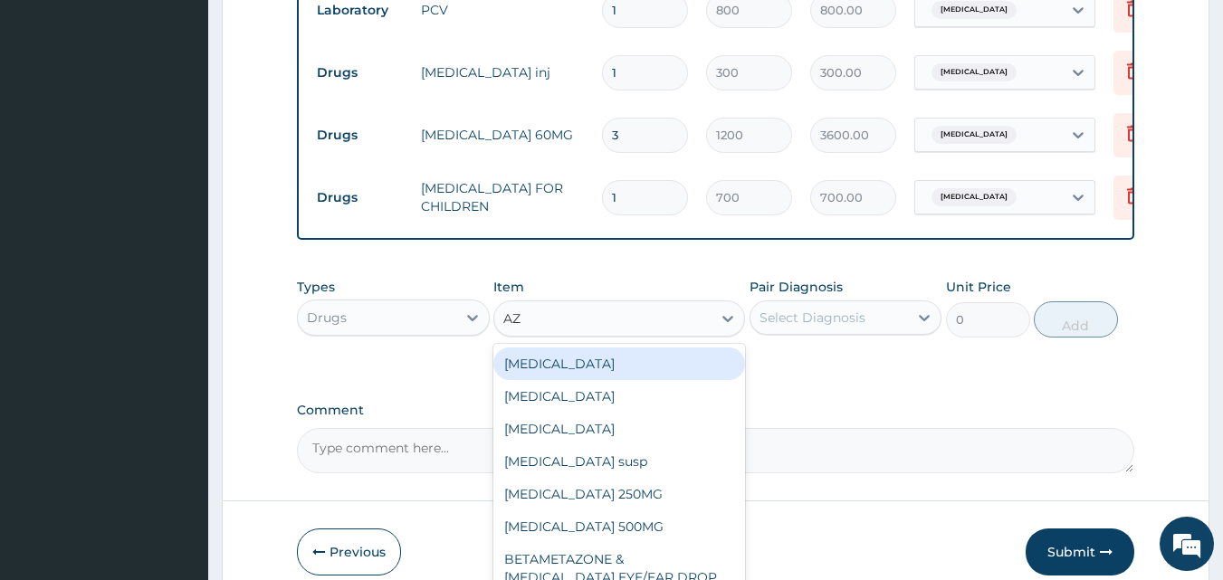
type input "AZI"
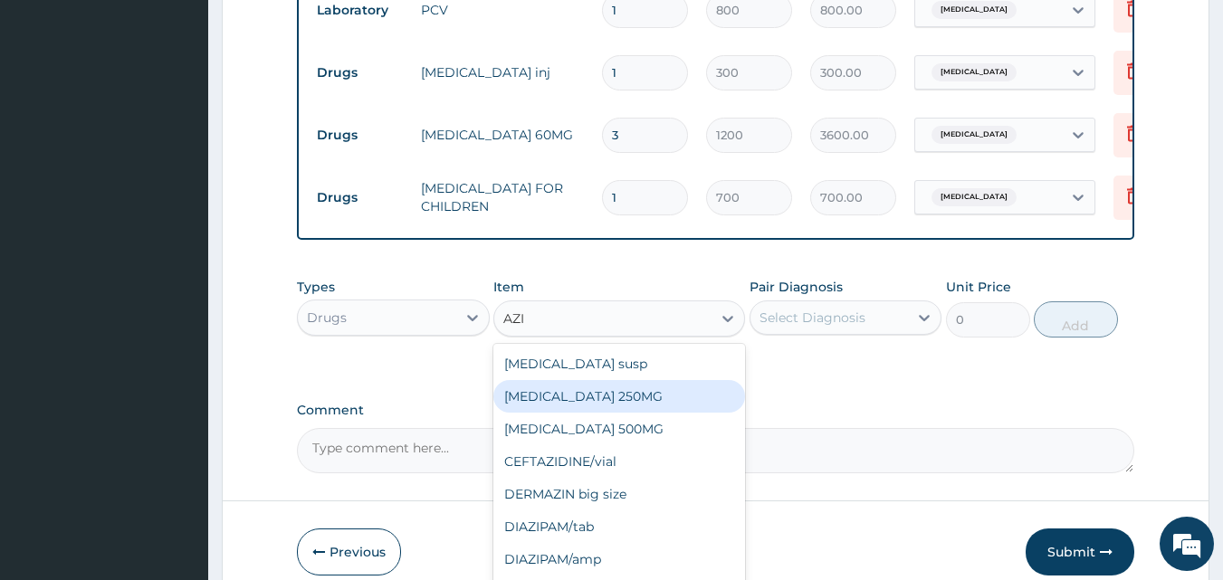
click at [603, 397] on div "AZITHROMYCIN 250MG" at bounding box center [619, 396] width 252 height 33
type input "100"
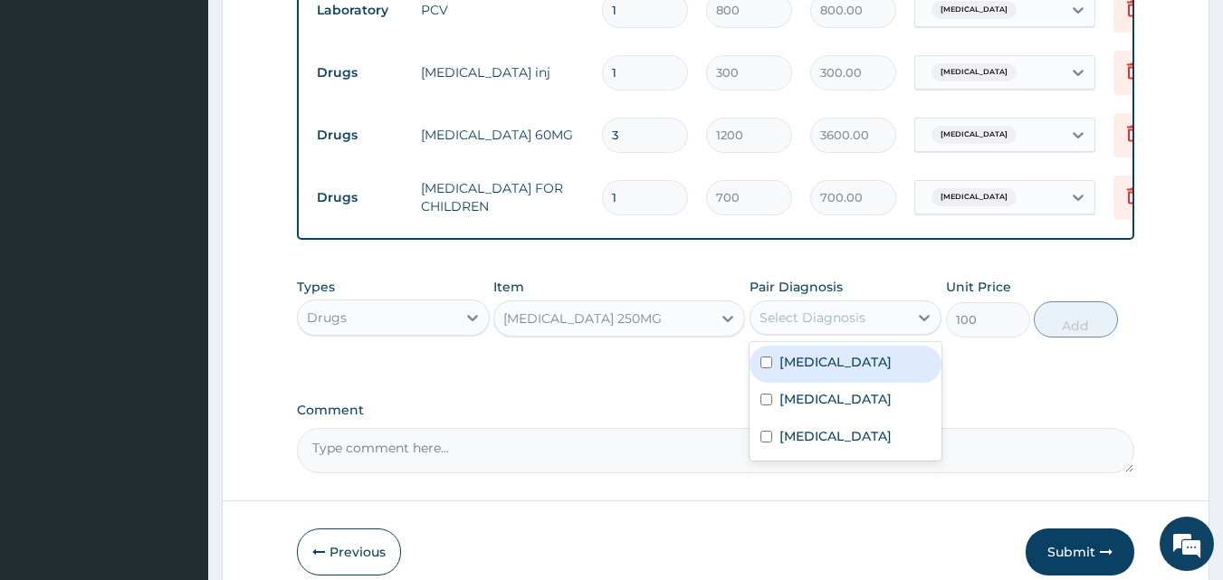
click at [835, 332] on div "Select Diagnosis" at bounding box center [830, 317] width 158 height 29
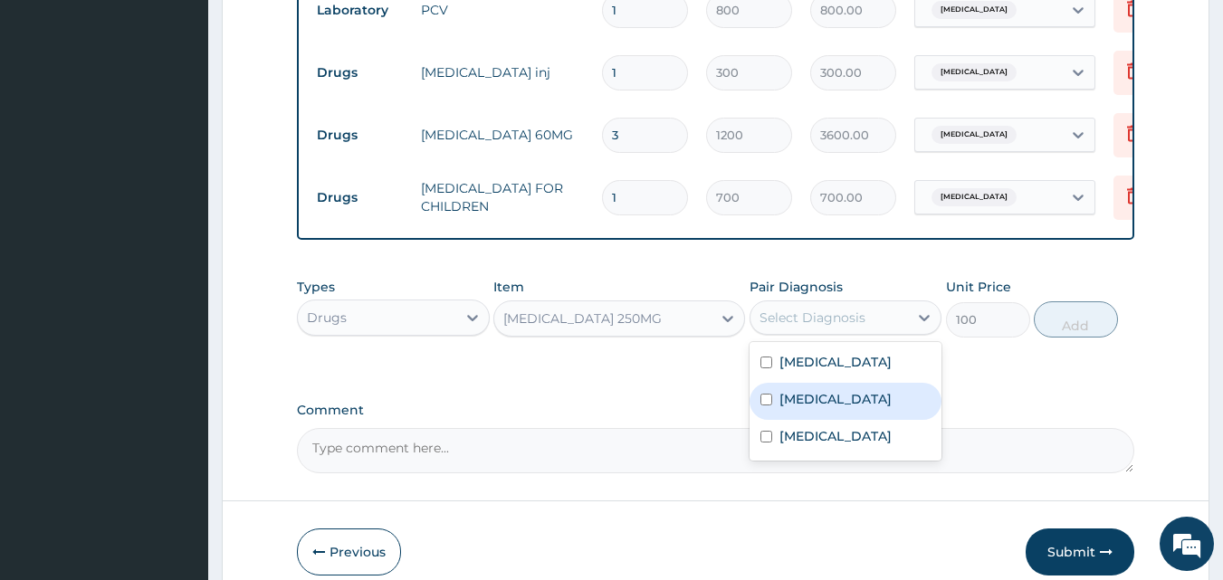
click at [823, 408] on label "Upper respiratory infection" at bounding box center [835, 399] width 112 height 18
checkbox input "true"
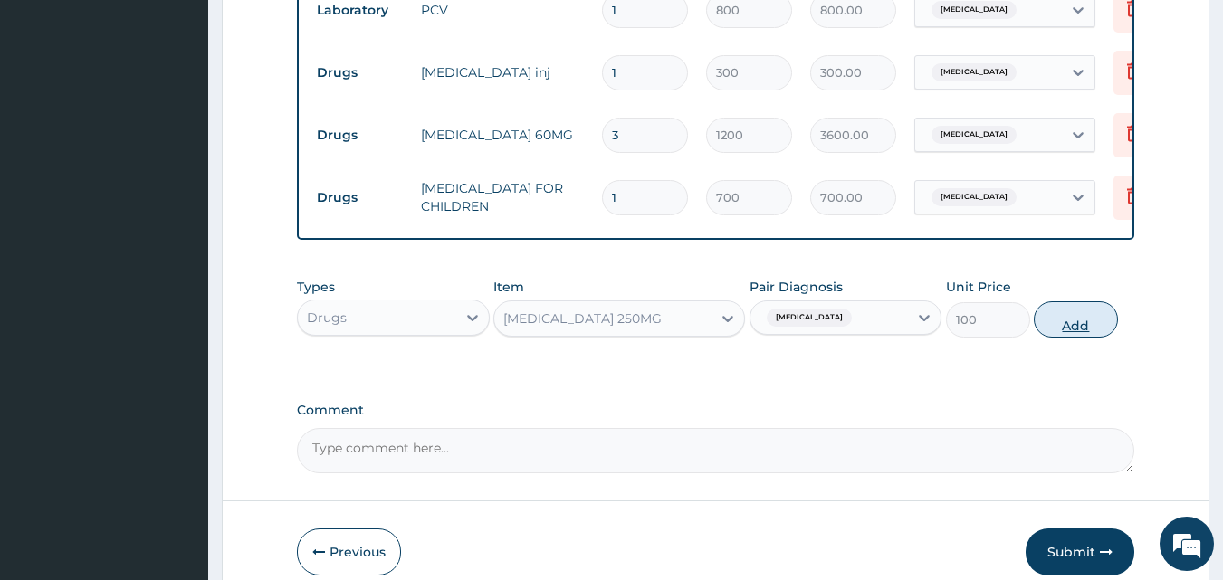
click at [1071, 338] on button "Add" at bounding box center [1076, 319] width 84 height 36
type input "0"
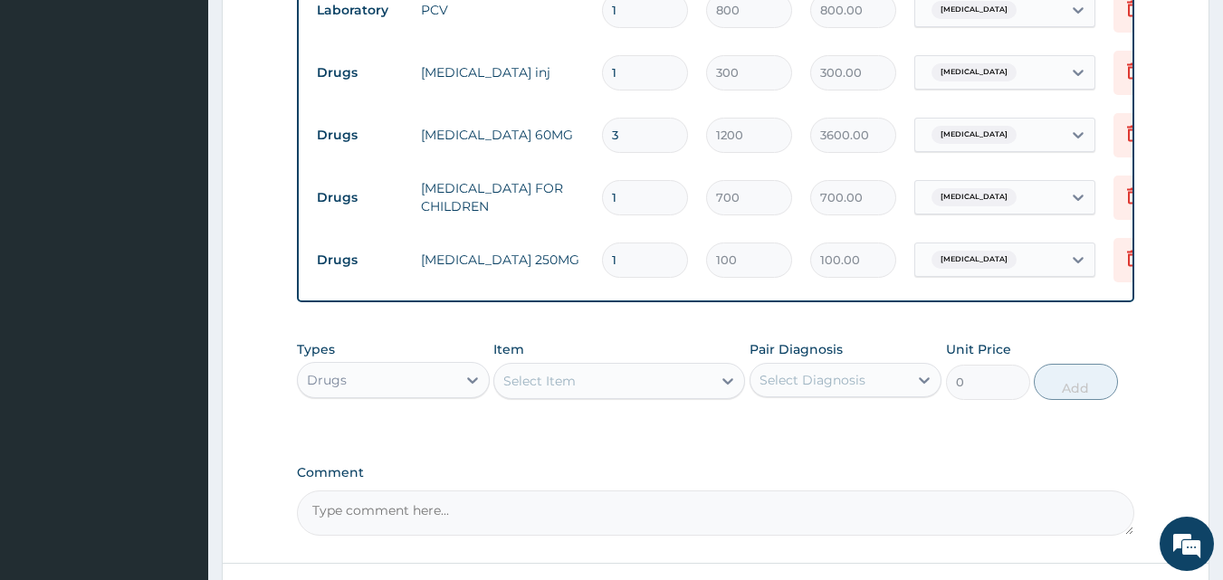
type input "15"
type input "1500.00"
type input "15"
click at [595, 393] on div "Select Item" at bounding box center [602, 381] width 217 height 29
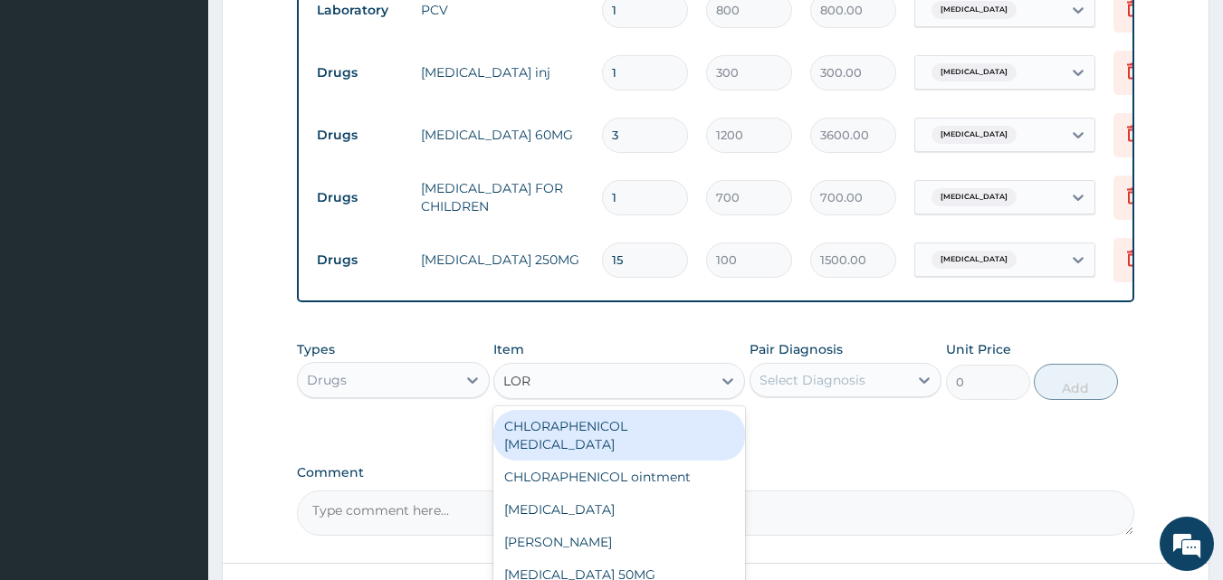
type input "LORA"
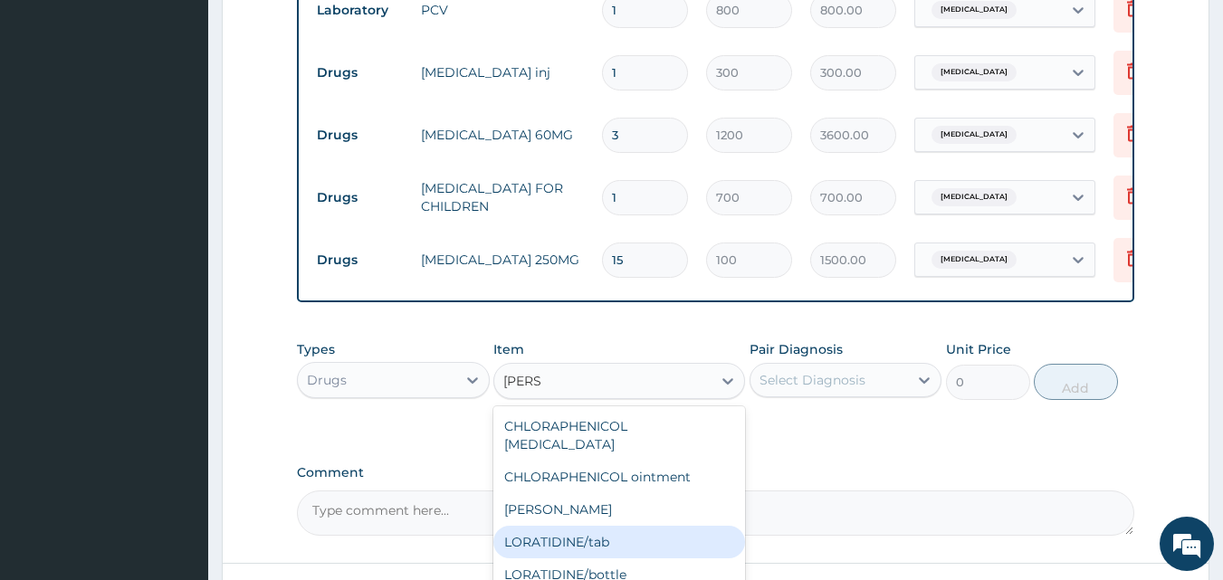
click at [605, 540] on div "LORATIDINE/tab" at bounding box center [619, 542] width 252 height 33
type input "30"
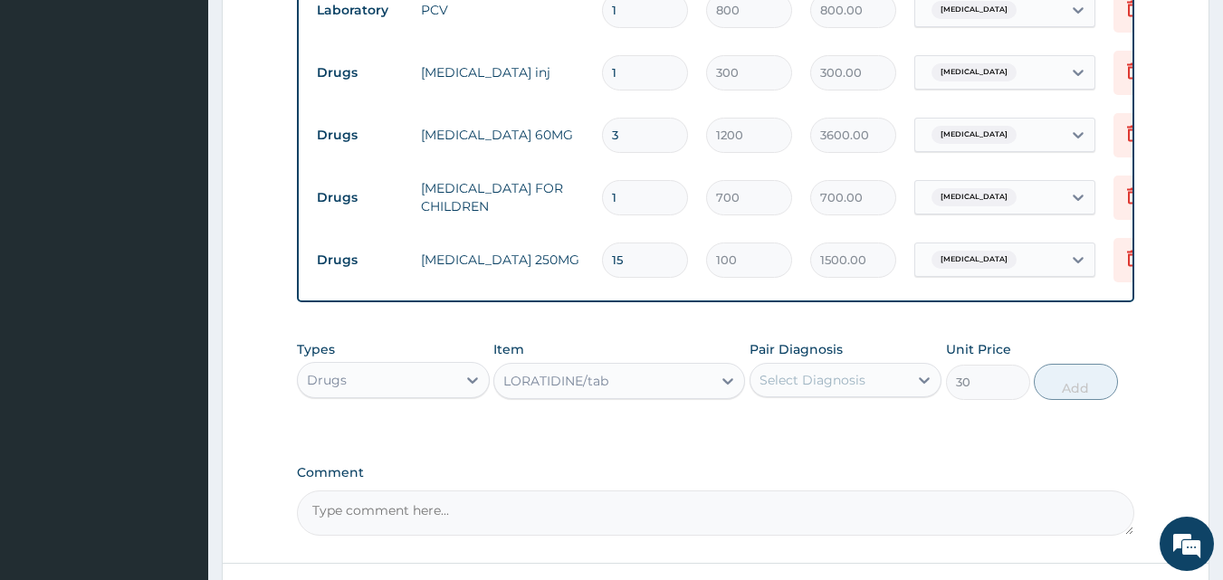
click at [868, 375] on div "Pair Diagnosis Select Diagnosis" at bounding box center [846, 370] width 193 height 60
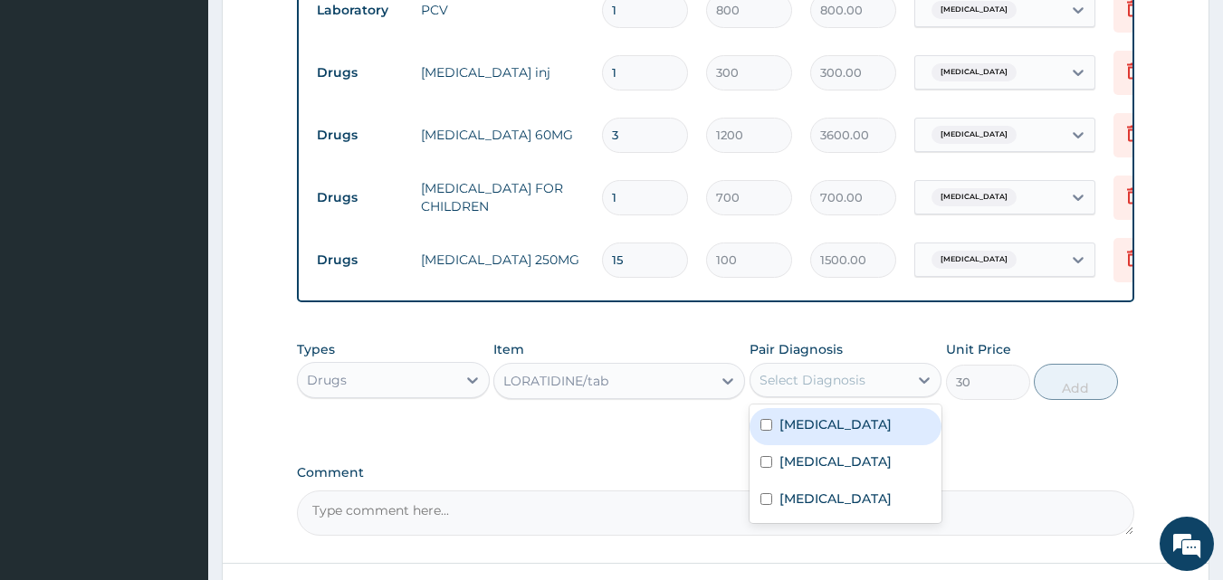
click at [857, 389] on div "Select Diagnosis" at bounding box center [813, 380] width 106 height 18
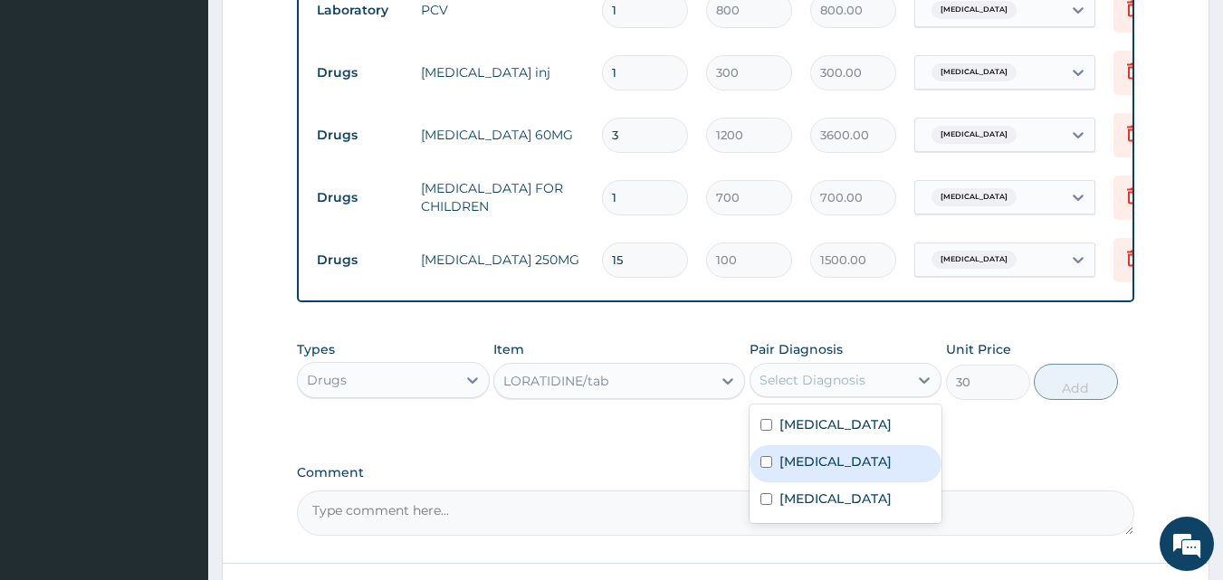
click at [796, 471] on label "Upper respiratory infection" at bounding box center [835, 462] width 112 height 18
checkbox input "true"
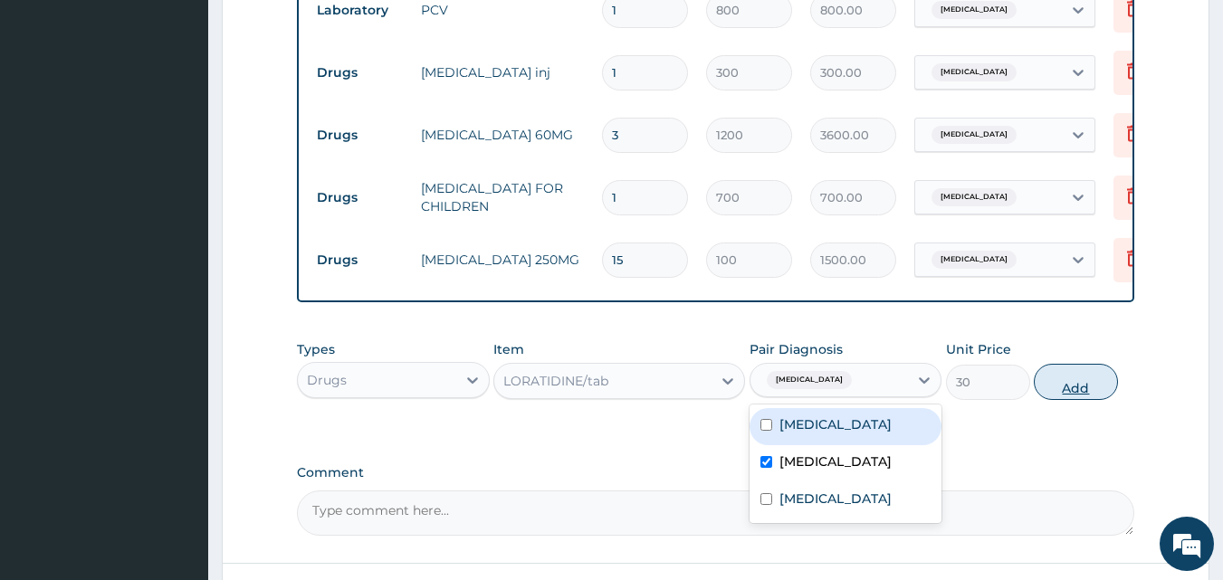
click at [1093, 397] on button "Add" at bounding box center [1076, 382] width 84 height 36
type input "0"
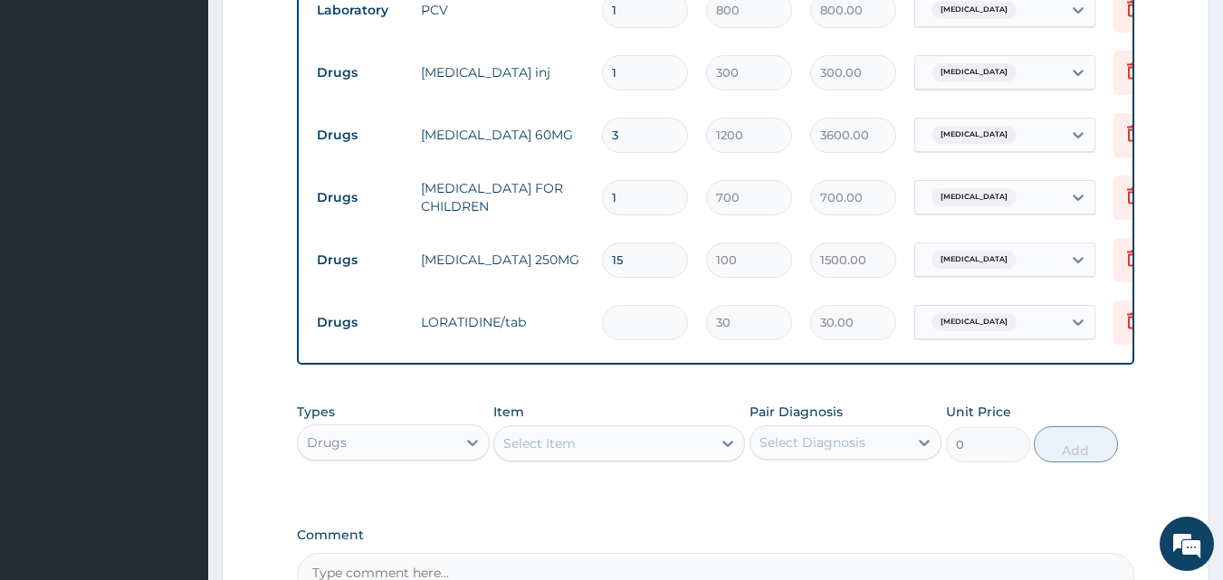
type input "0.00"
type input "5"
type input "150.00"
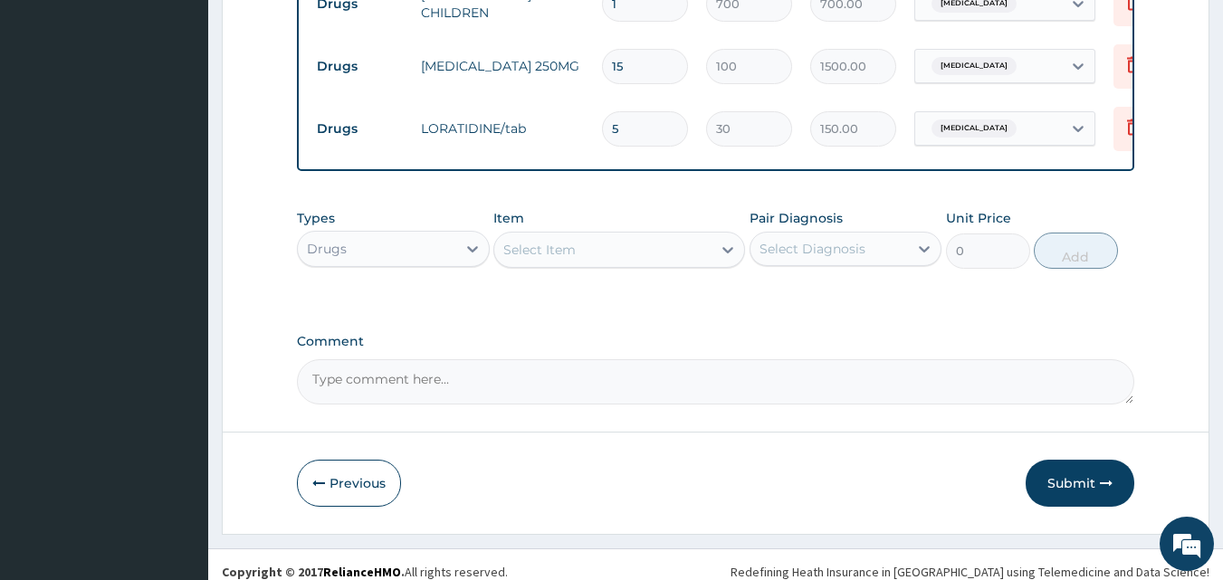
scroll to position [1090, 0]
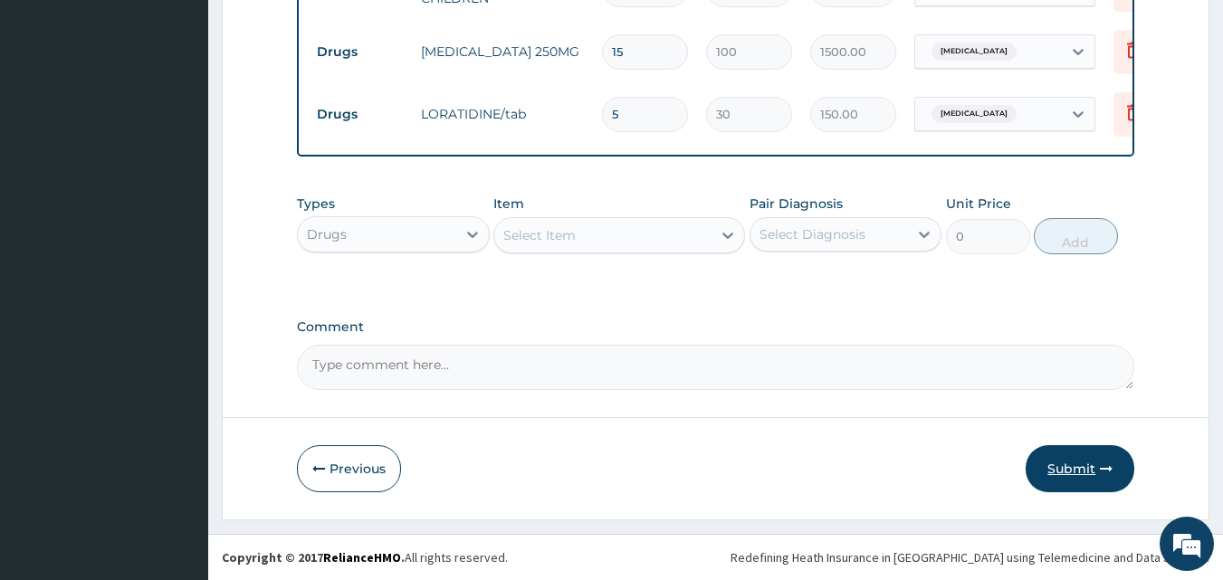
type input "5"
click at [1077, 452] on button "Submit" at bounding box center [1080, 468] width 109 height 47
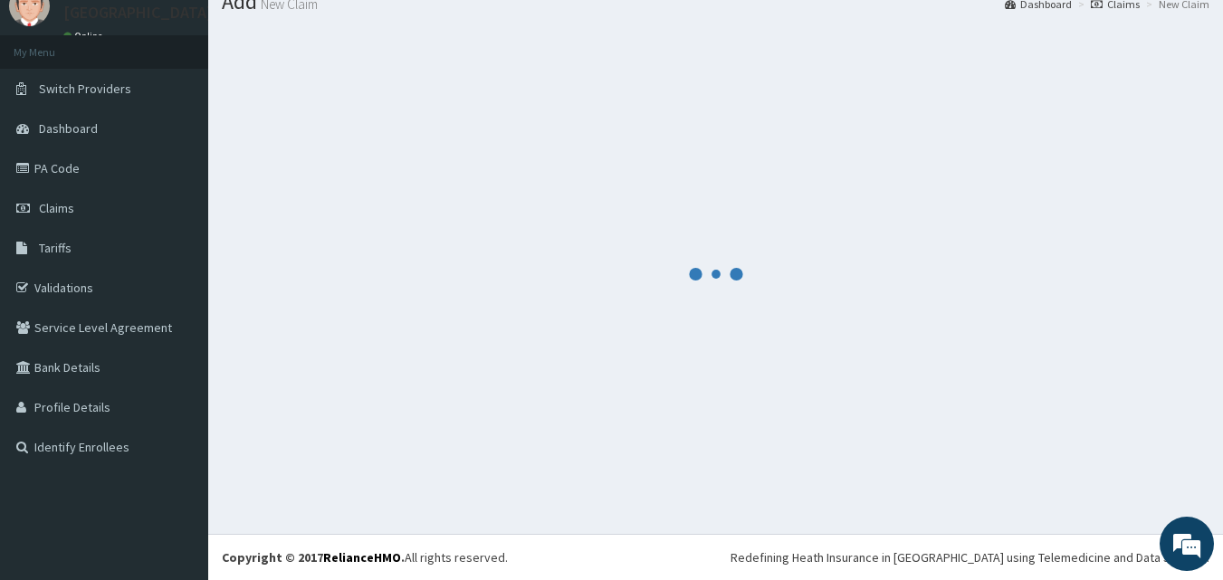
scroll to position [69, 0]
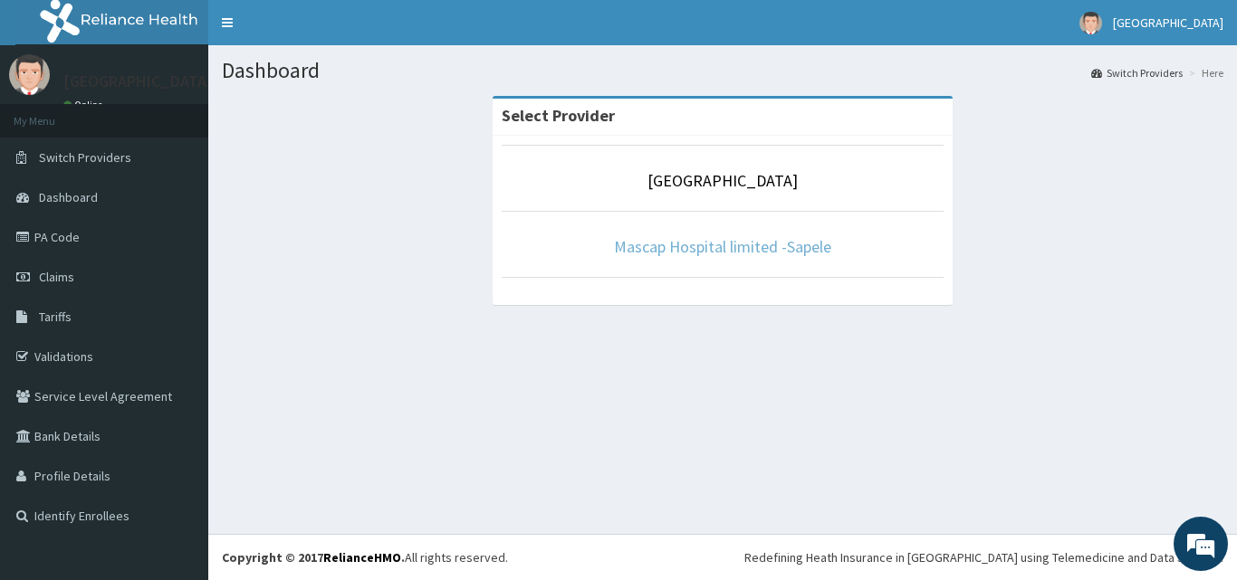
click at [726, 247] on link "Mascap Hospital limited -Sapele" at bounding box center [722, 246] width 217 height 21
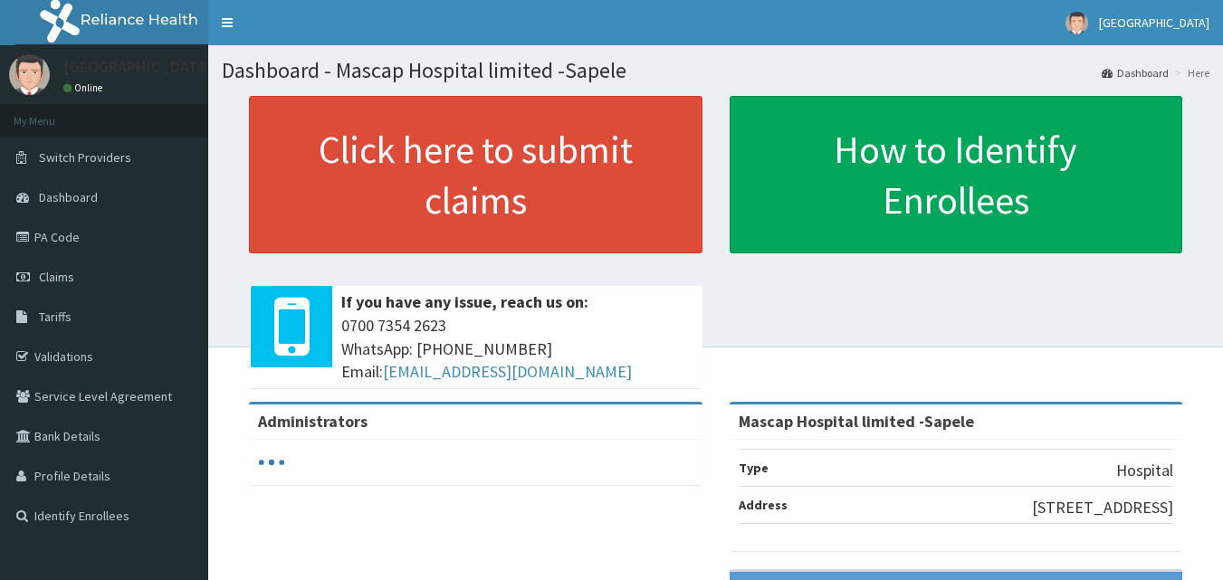
click at [59, 233] on link "PA Code" at bounding box center [104, 237] width 208 height 40
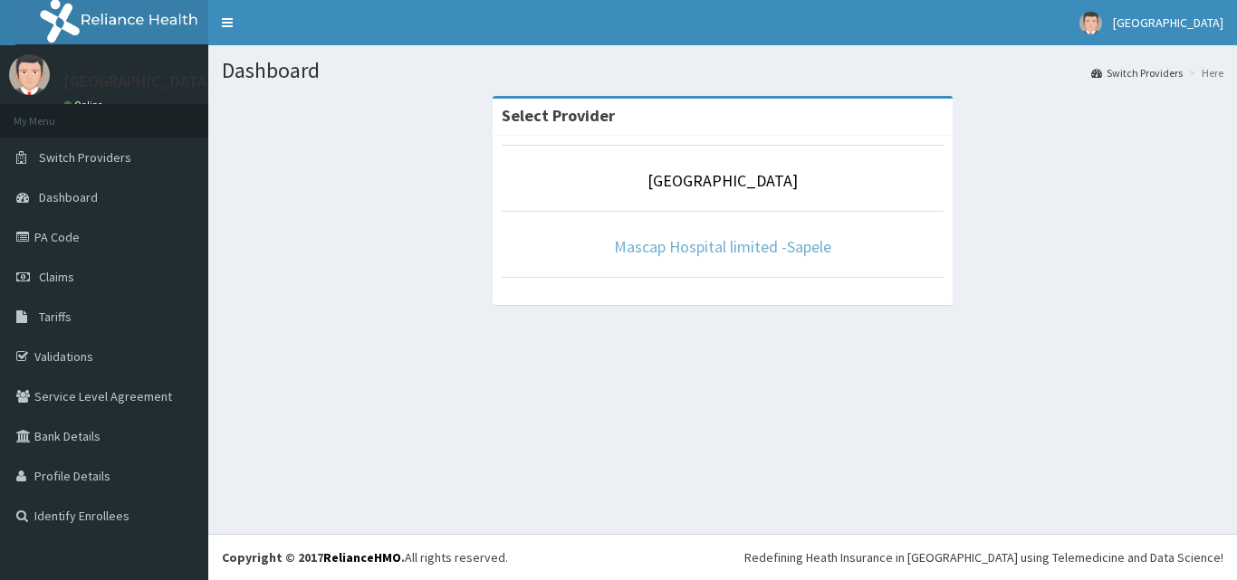
click at [748, 253] on link "Mascap Hospital limited -Sapele" at bounding box center [722, 246] width 217 height 21
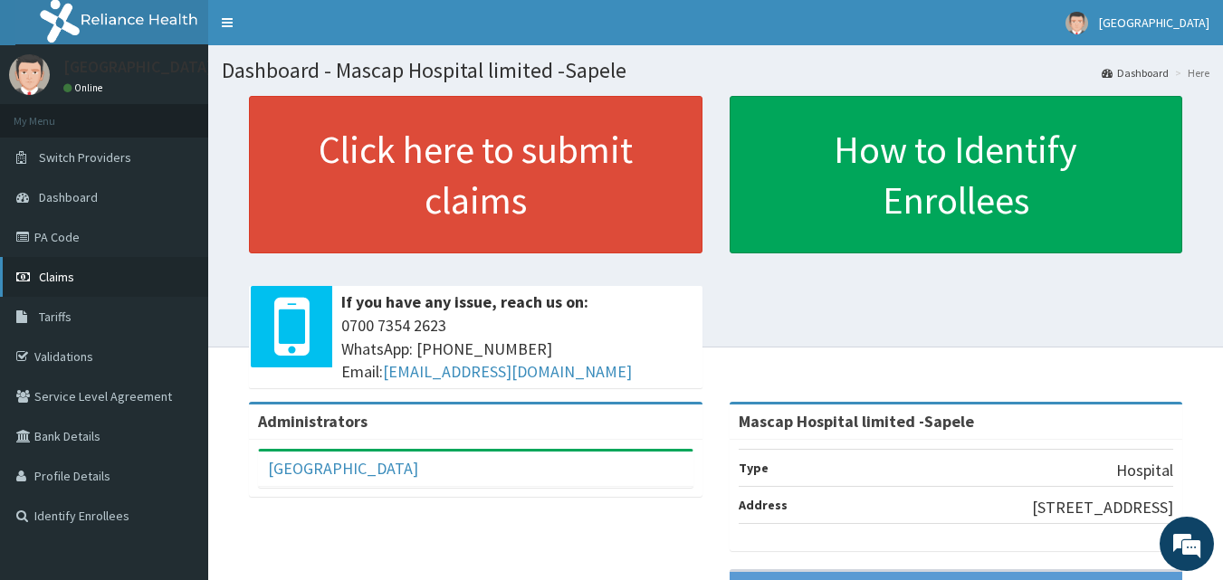
click at [68, 283] on span "Claims" at bounding box center [56, 277] width 35 height 16
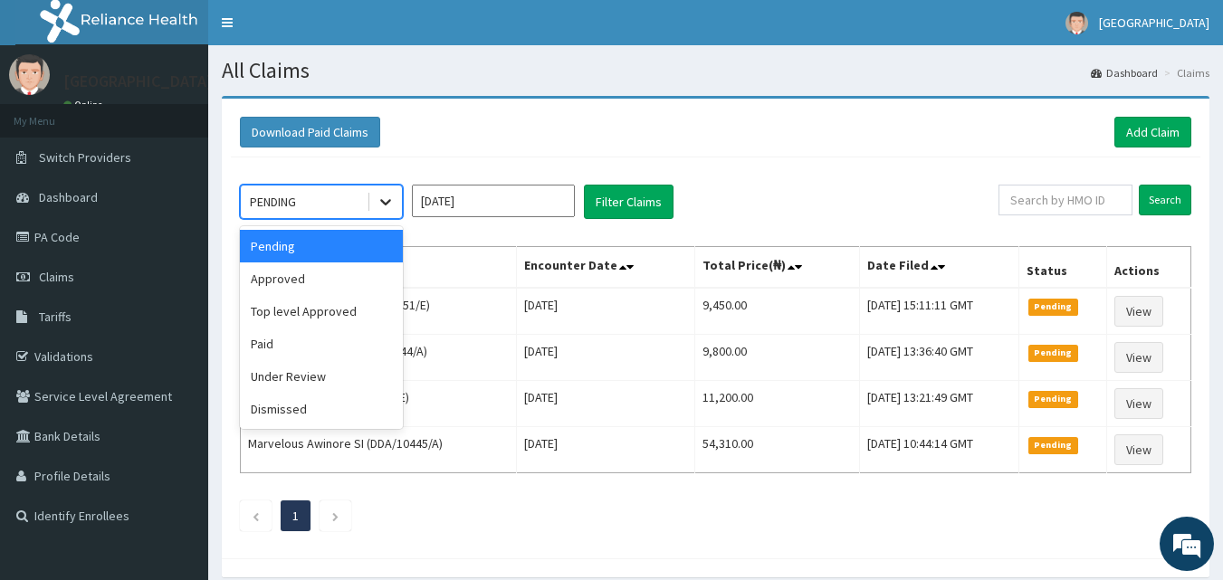
click at [399, 214] on div at bounding box center [385, 202] width 33 height 33
click at [354, 271] on div "Approved" at bounding box center [321, 279] width 163 height 33
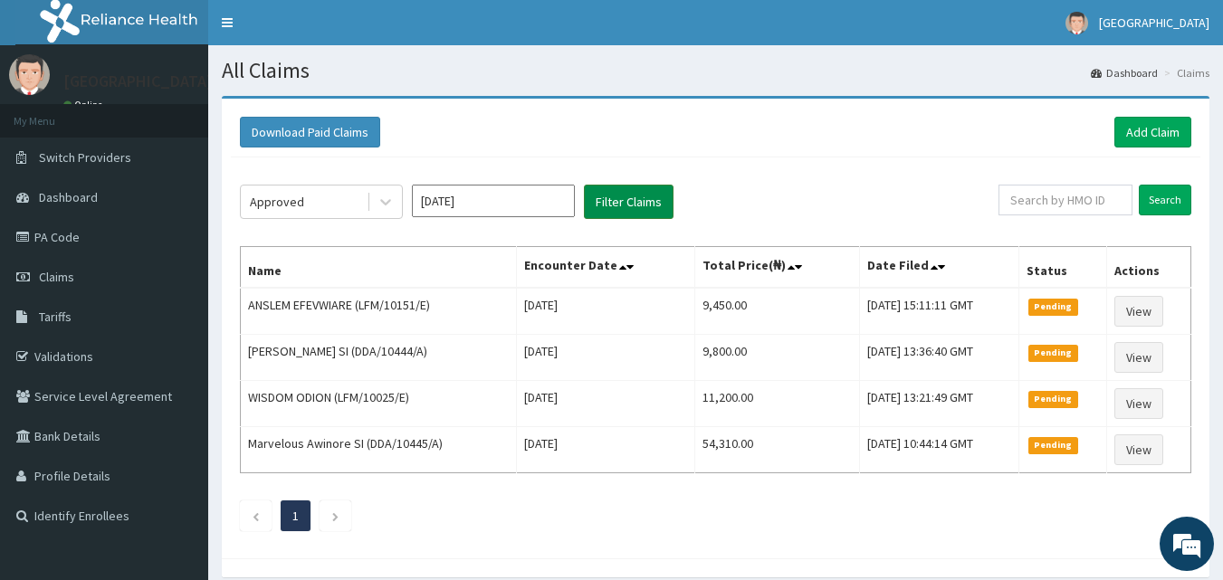
click at [626, 203] on button "Filter Claims" at bounding box center [629, 202] width 90 height 34
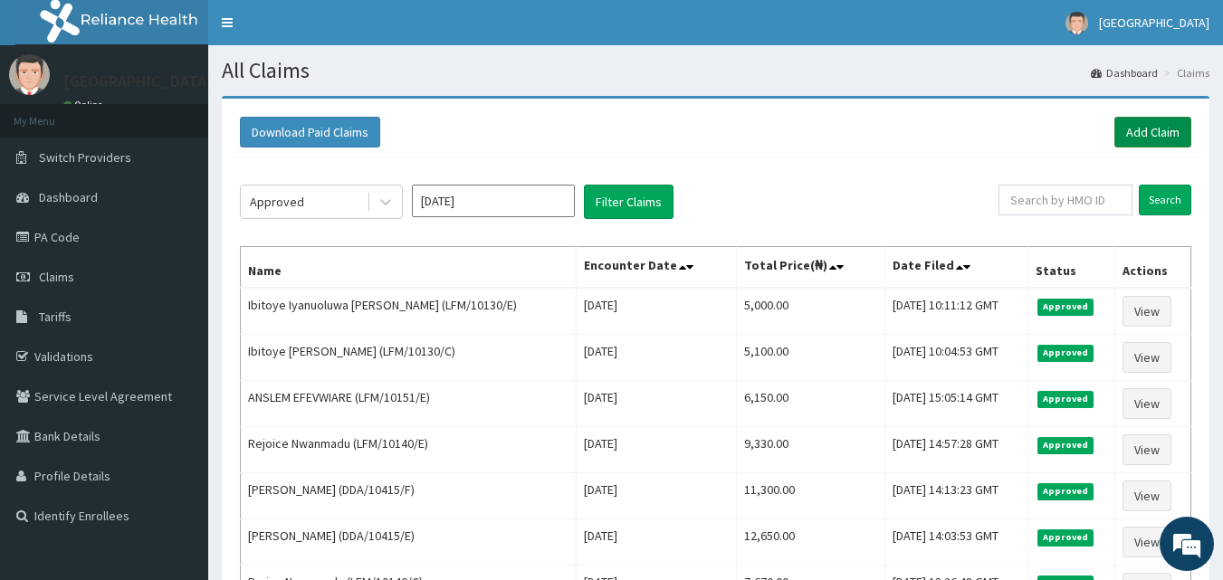
click at [1173, 143] on link "Add Claim" at bounding box center [1152, 132] width 77 height 31
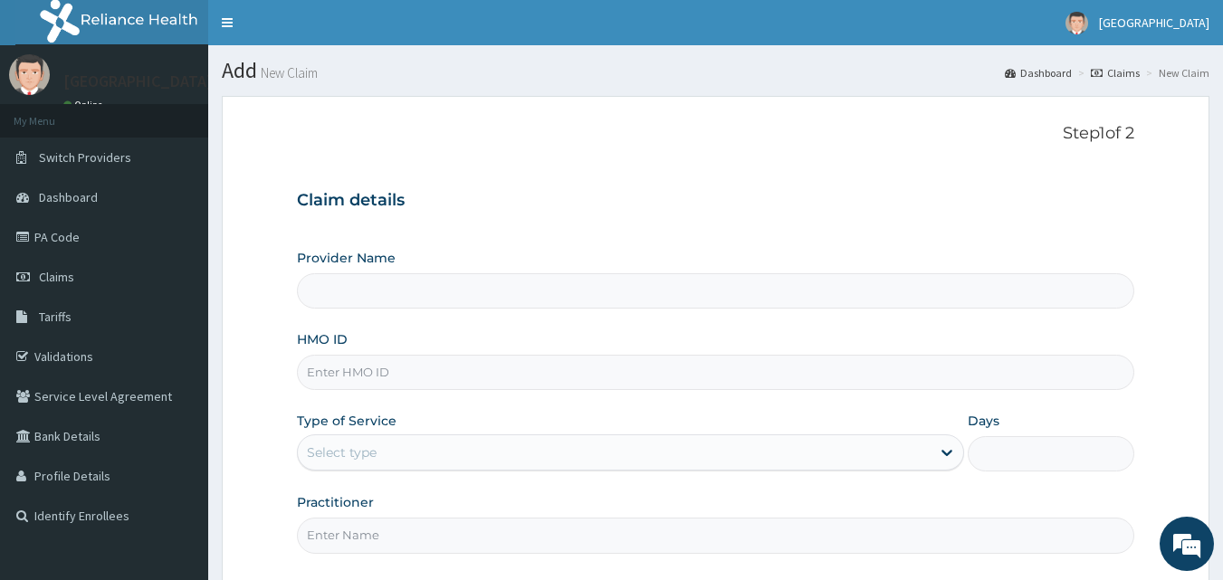
type input "Mascap Hospital limited -Sapele"
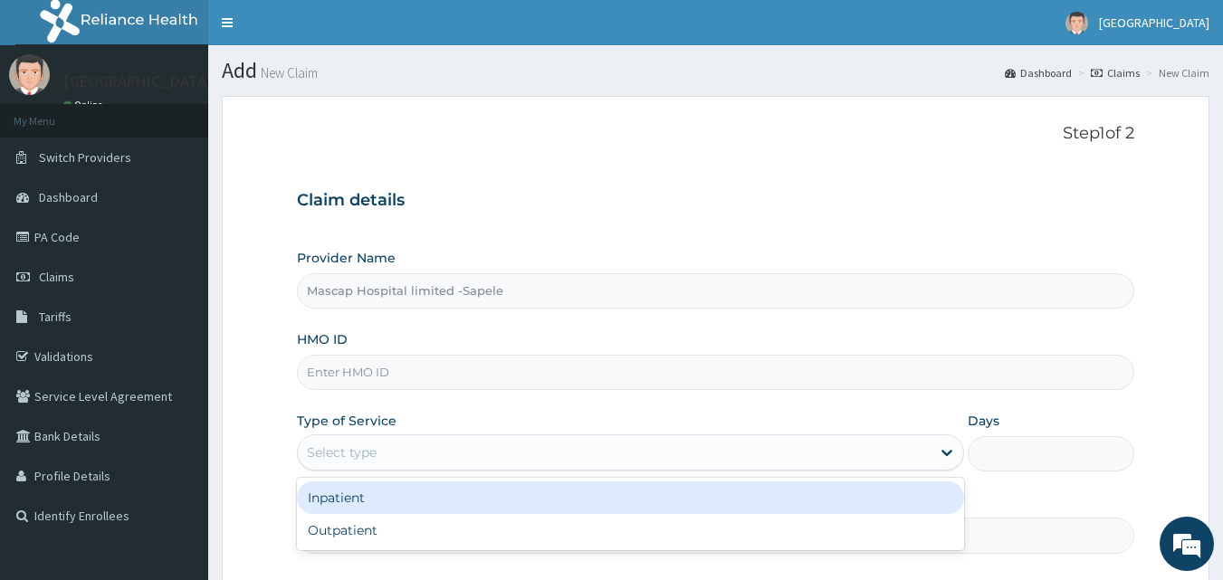
click at [390, 466] on div "Select type" at bounding box center [614, 452] width 633 height 29
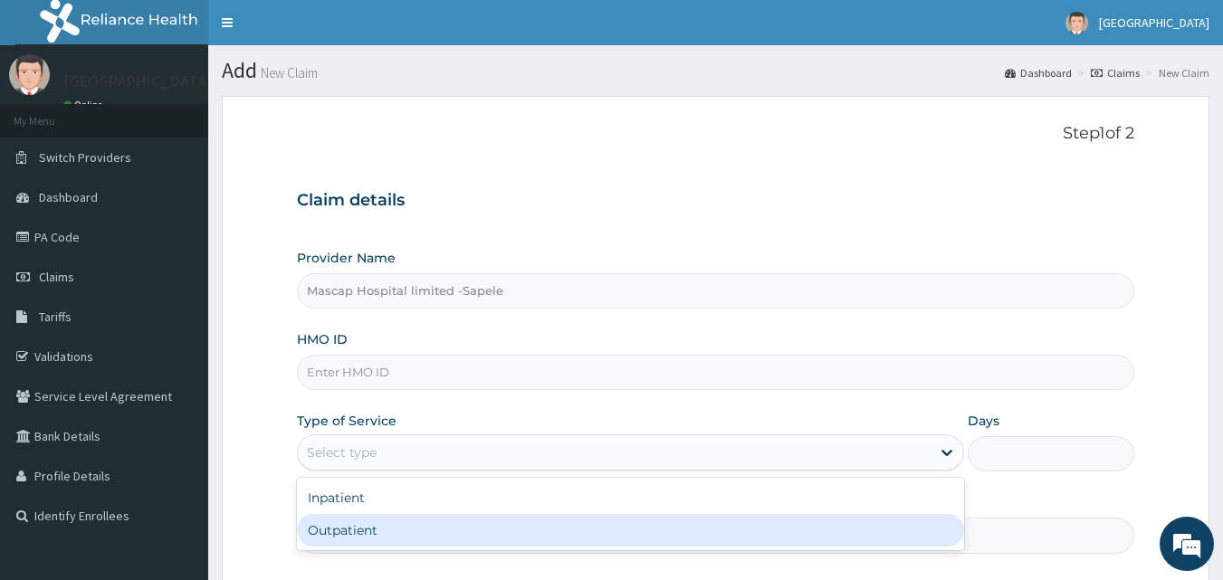
click at [368, 523] on div "Outpatient" at bounding box center [630, 530] width 667 height 33
type input "1"
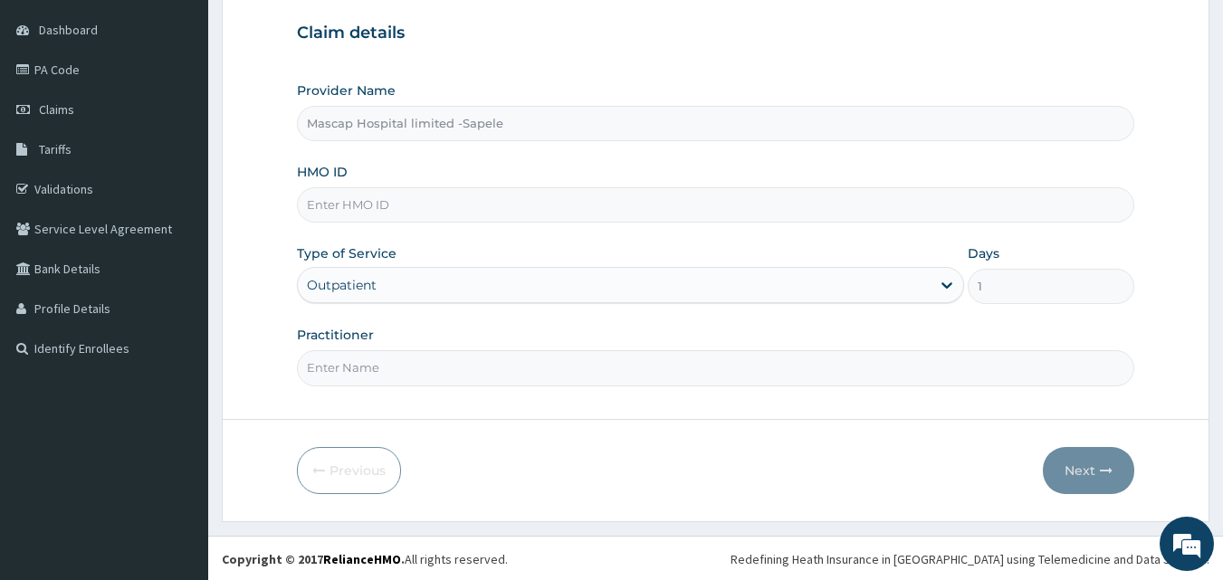
scroll to position [169, 0]
click at [381, 201] on input "HMO ID" at bounding box center [716, 203] width 838 height 35
type input "LFM/10055/E"
click at [535, 363] on input "Practitioner" at bounding box center [716, 366] width 838 height 35
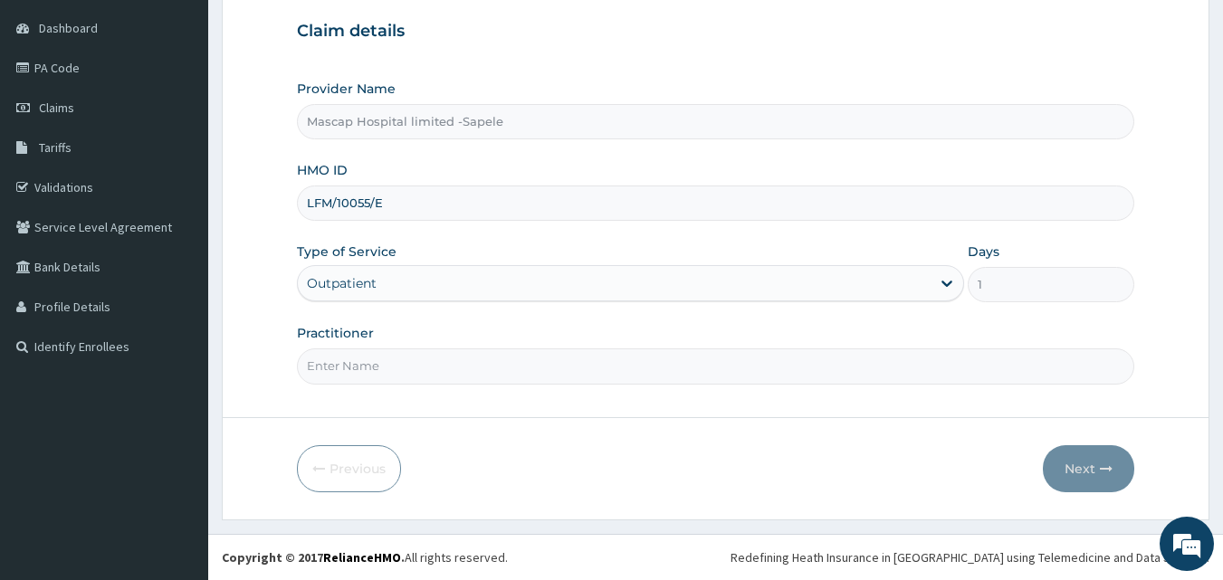
type input "DR AJIRI"
click at [1068, 461] on button "Next" at bounding box center [1088, 468] width 91 height 47
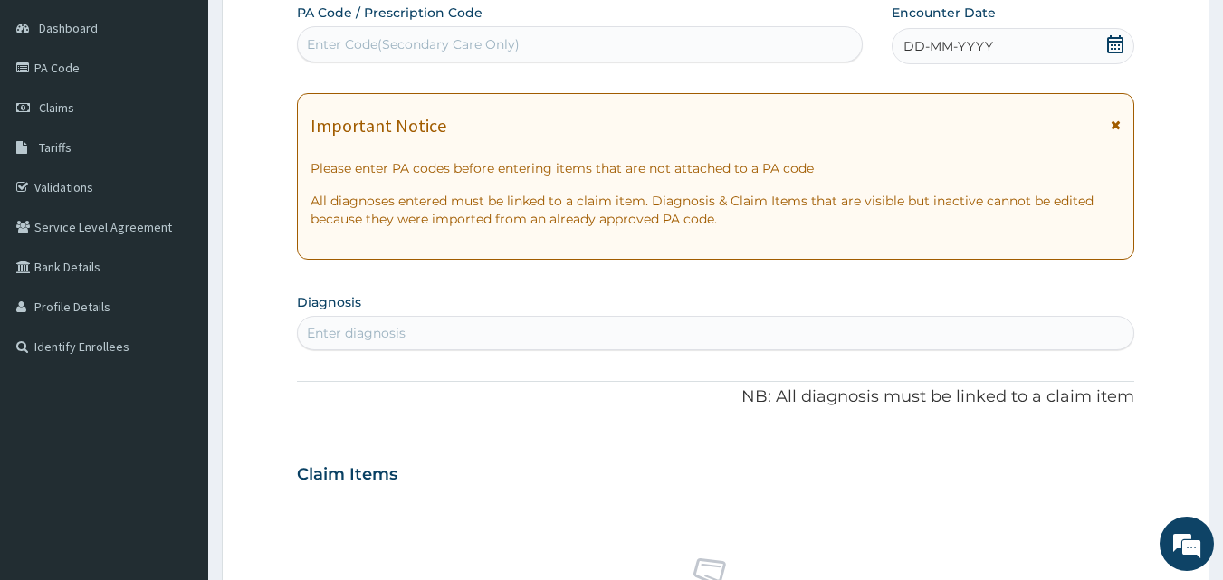
click at [1123, 43] on icon at bounding box center [1115, 44] width 16 height 18
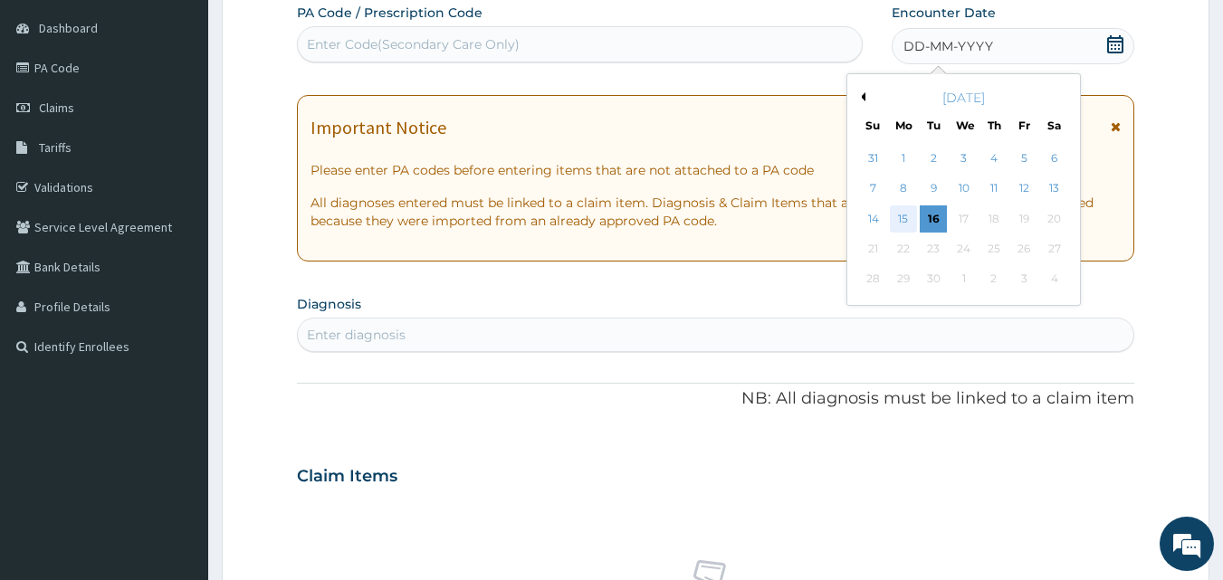
click at [900, 220] on div "15" at bounding box center [903, 219] width 27 height 27
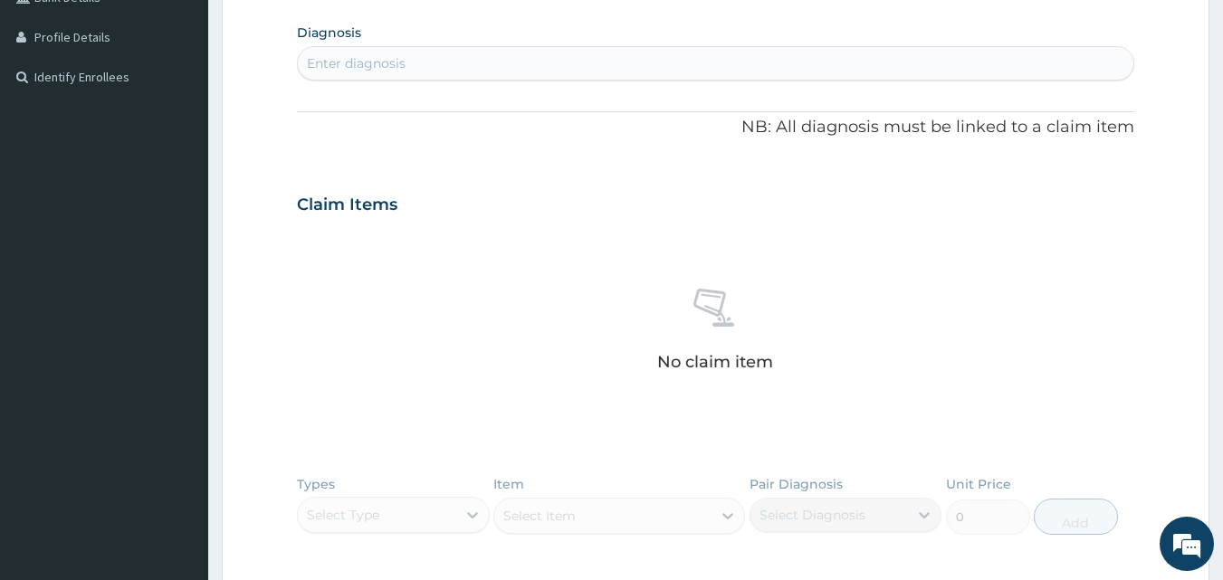
scroll to position [441, 0]
click at [399, 76] on div "Enter diagnosis" at bounding box center [716, 61] width 837 height 29
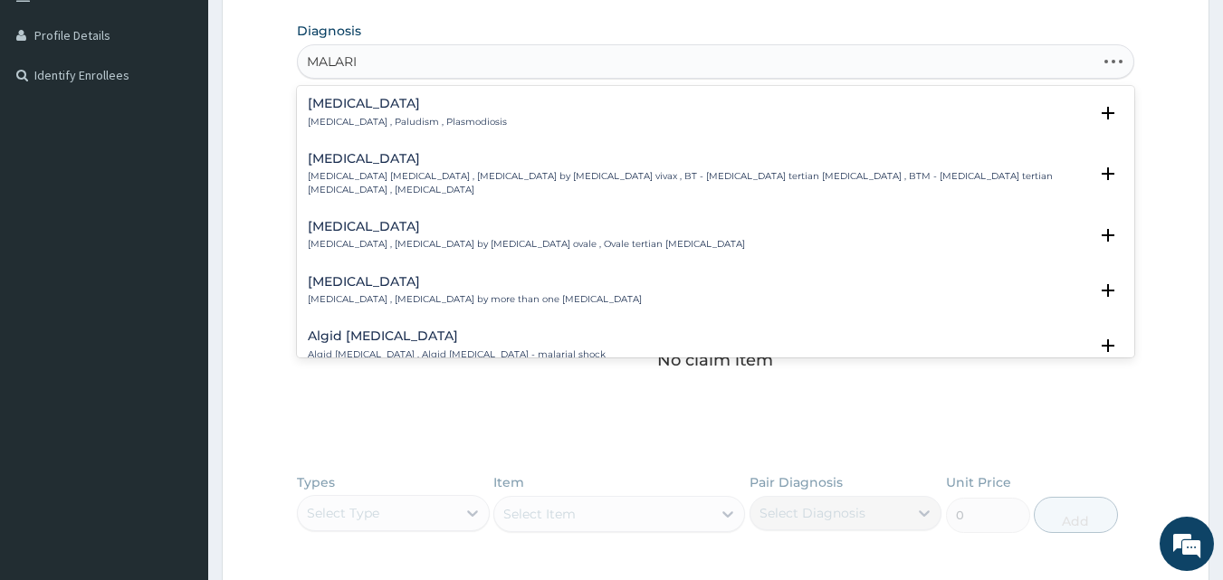
type input "MALARIA"
click at [349, 111] on div "Malaria Malaria , Paludism , Plasmodiosis" at bounding box center [407, 113] width 199 height 32
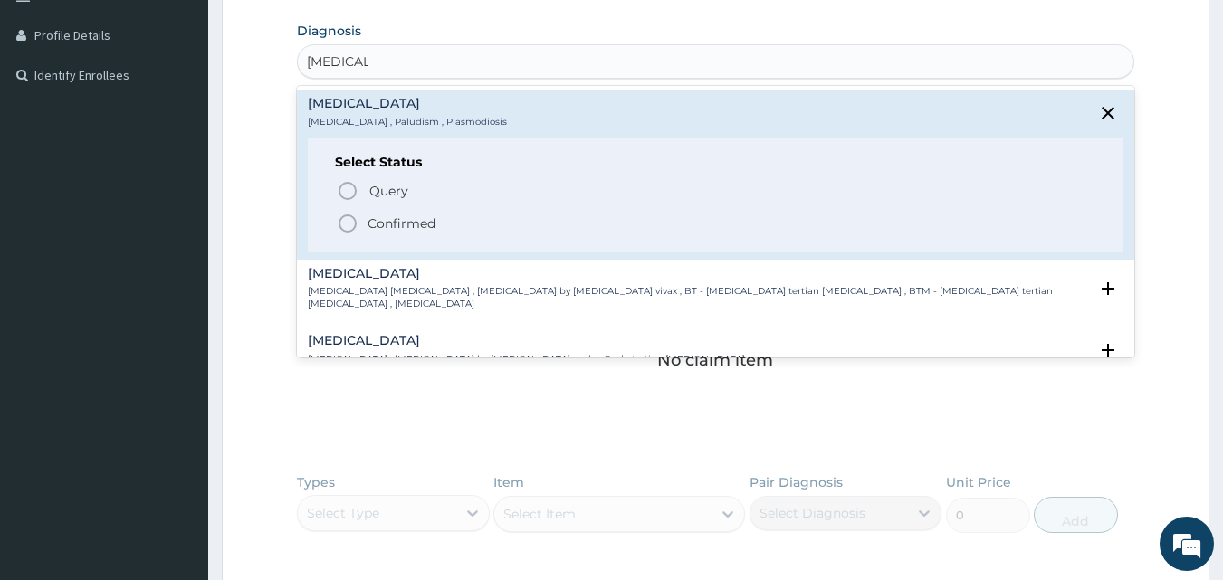
click at [384, 219] on p "Confirmed" at bounding box center [402, 224] width 68 height 18
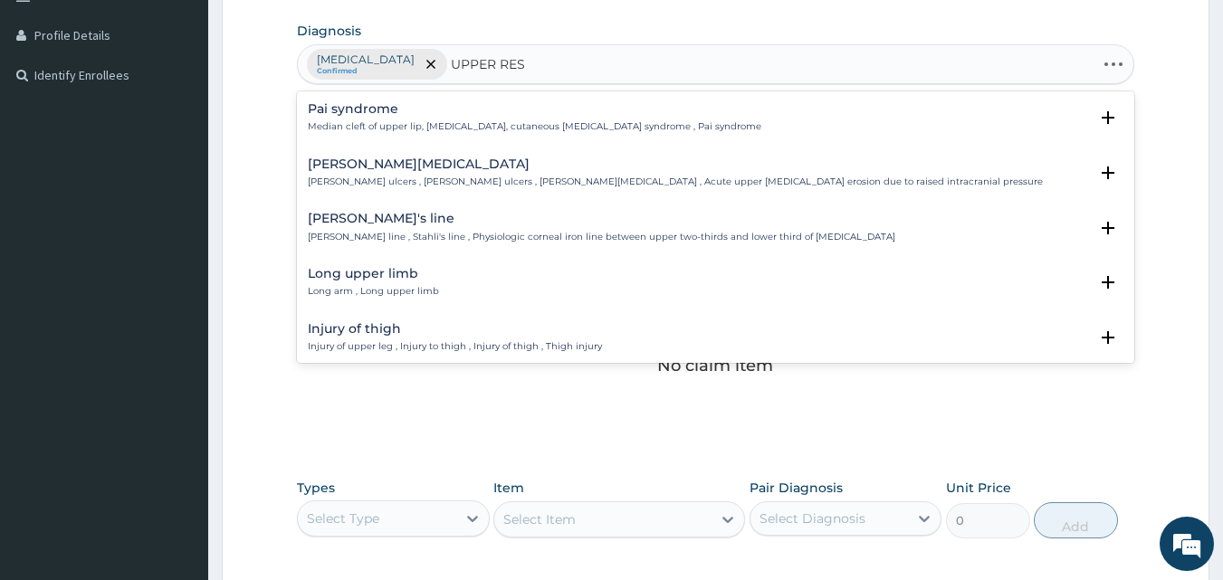
type input "UPPER RESP"
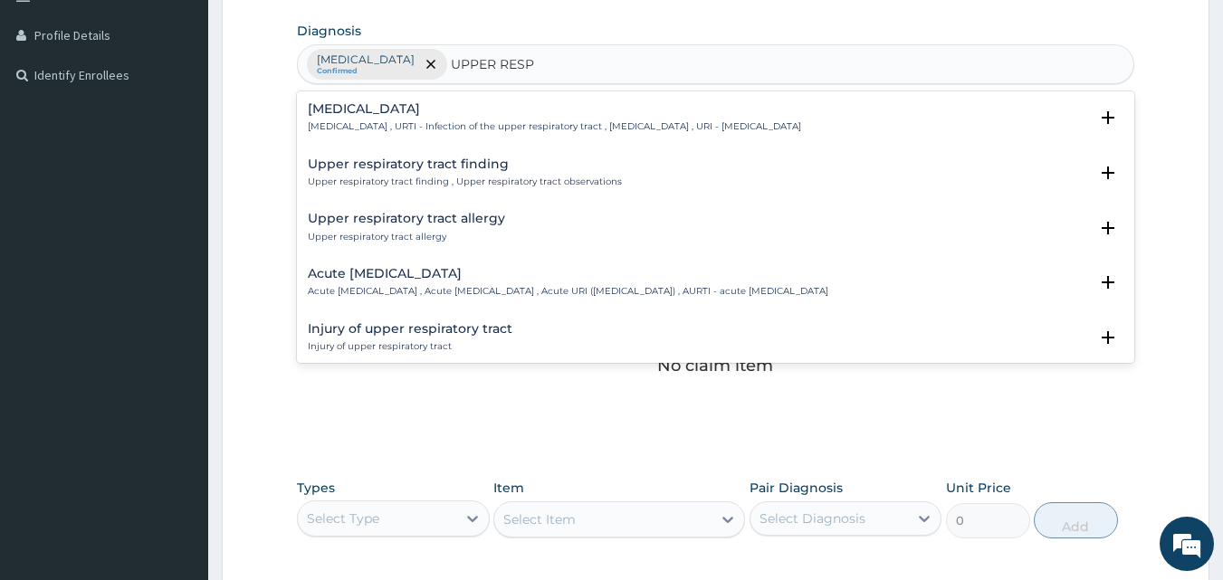
click at [442, 115] on h4 "Upper respiratory infection" at bounding box center [554, 109] width 493 height 14
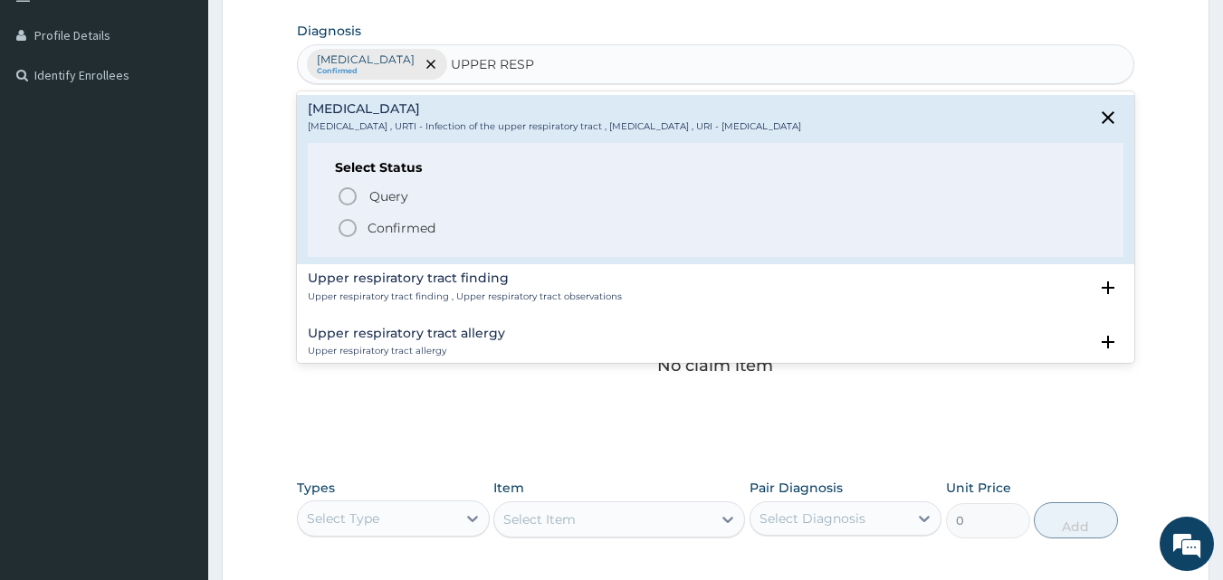
click at [445, 230] on span "Confirmed" at bounding box center [717, 228] width 760 height 22
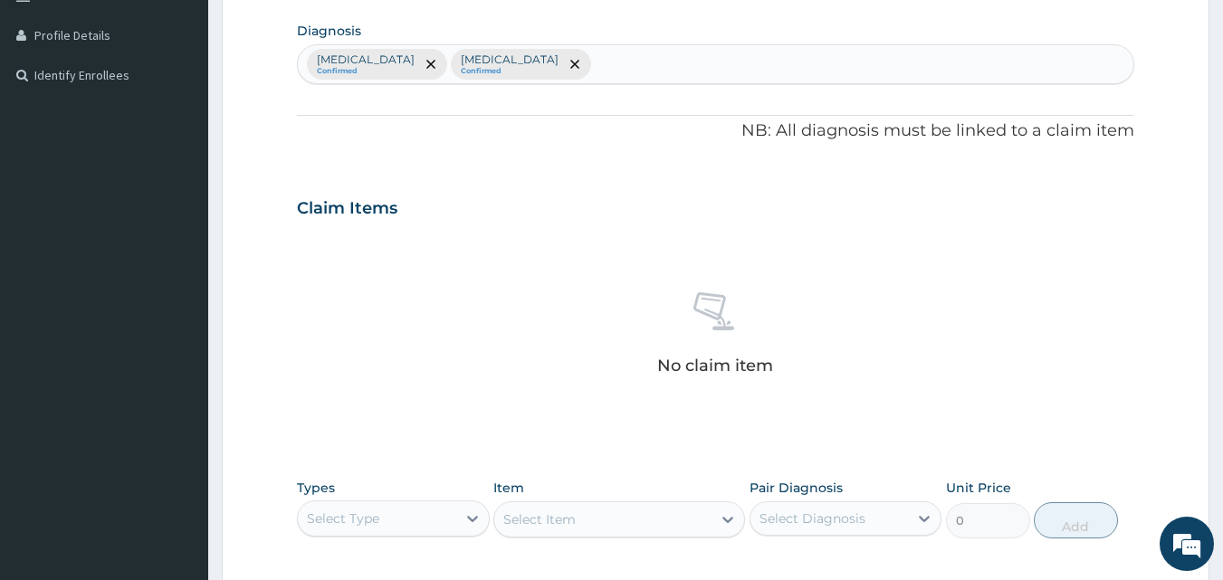
click at [588, 69] on div "Malaria Confirmed Upper respiratory infection Confirmed" at bounding box center [716, 64] width 837 height 38
type input "ANA"
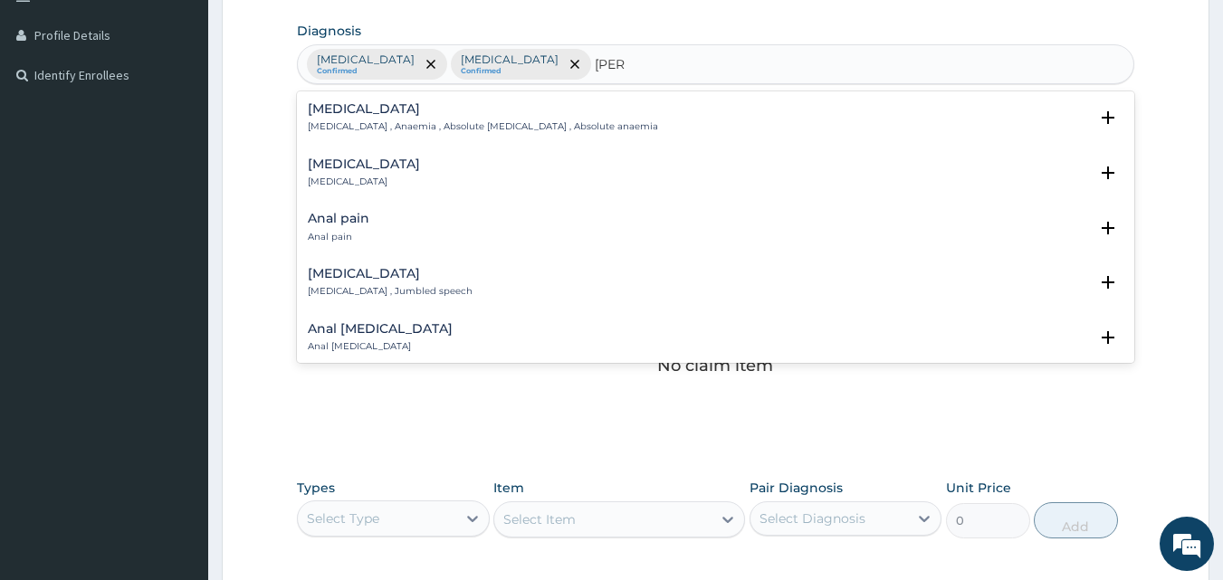
click at [426, 120] on div "Anemia Anemia , Anaemia , Absolute anemia , Absolute anaemia" at bounding box center [483, 118] width 350 height 32
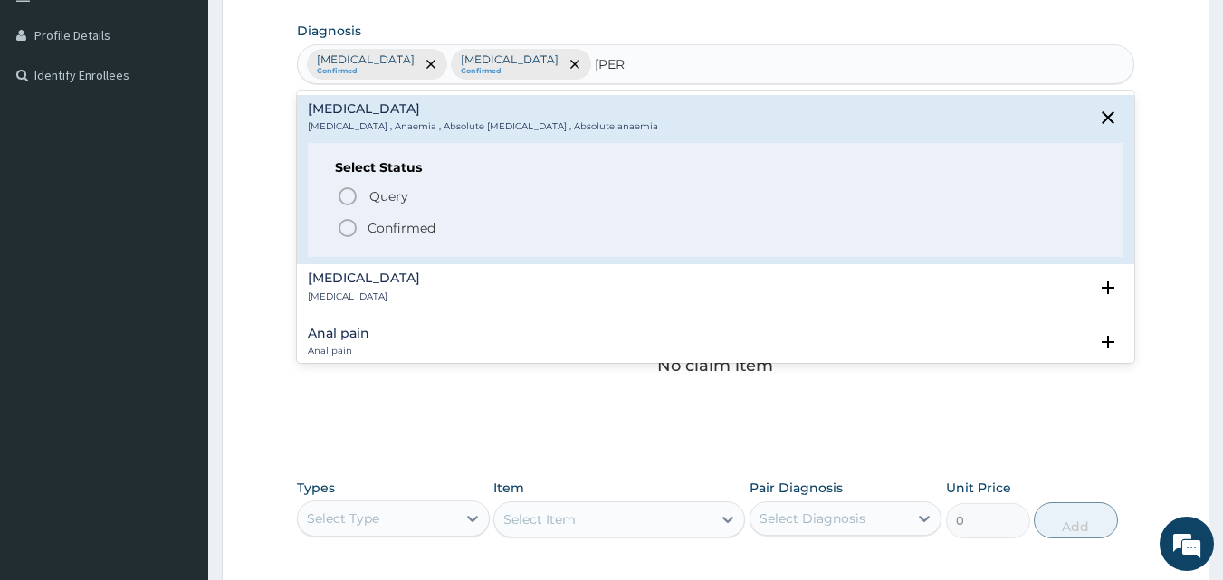
click at [399, 238] on span "Confirmed" at bounding box center [717, 228] width 760 height 22
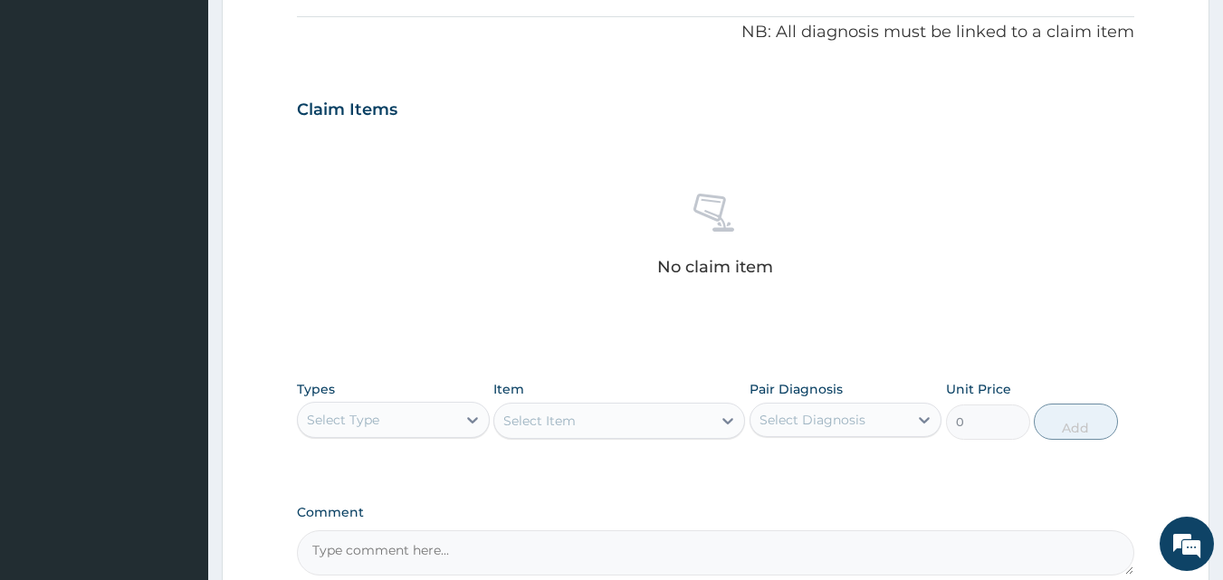
scroll to position [712, 0]
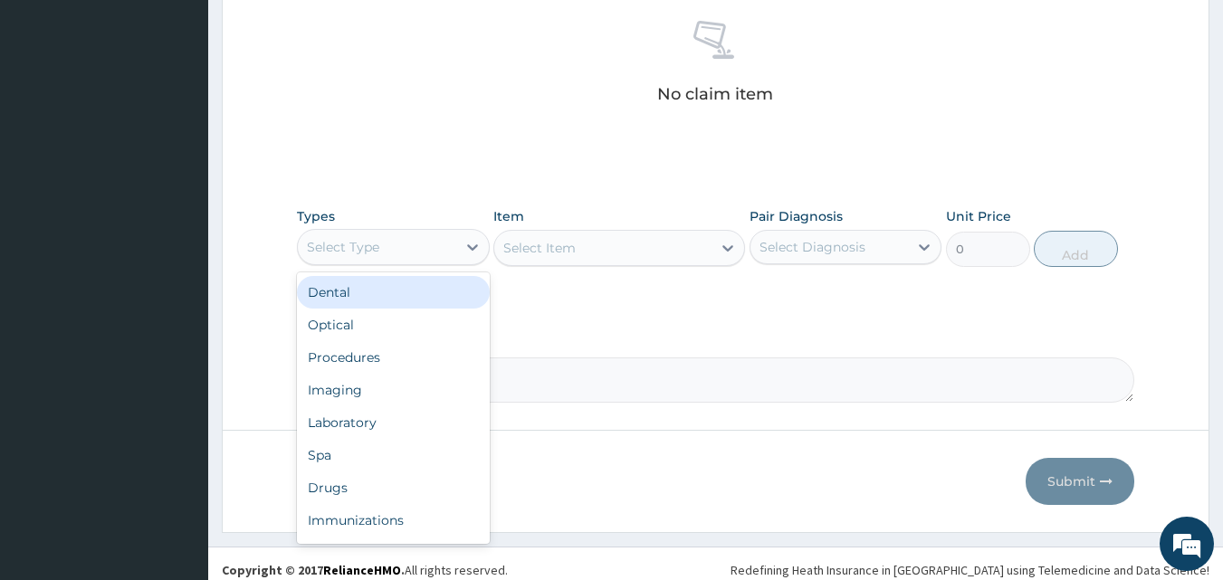
click at [422, 262] on div "Select Type" at bounding box center [393, 247] width 193 height 36
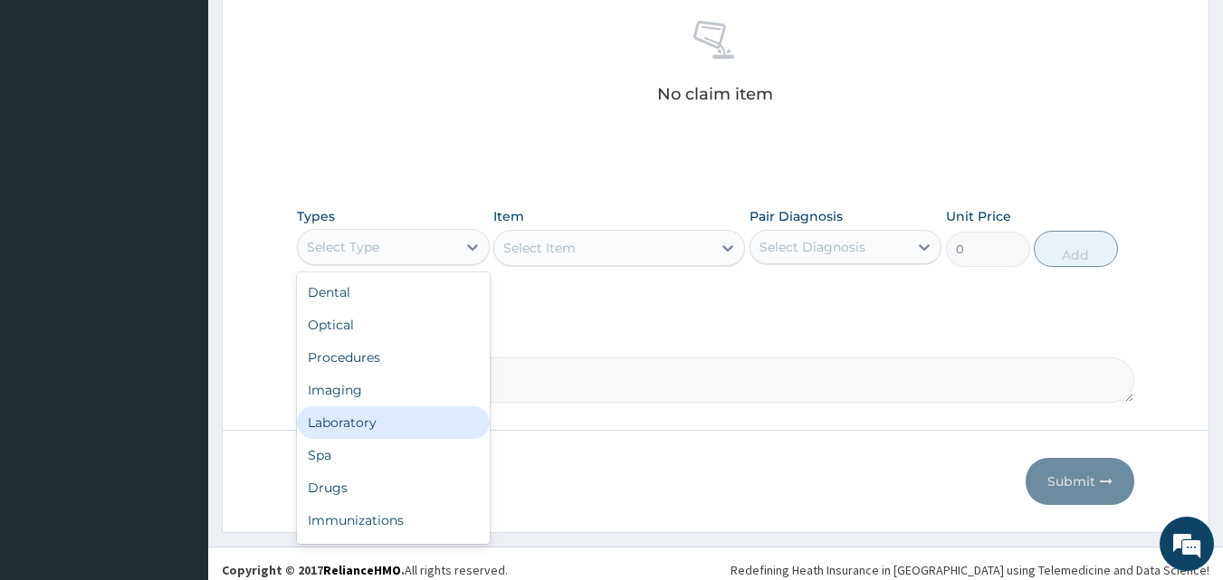
click at [364, 423] on div "Laboratory" at bounding box center [393, 422] width 193 height 33
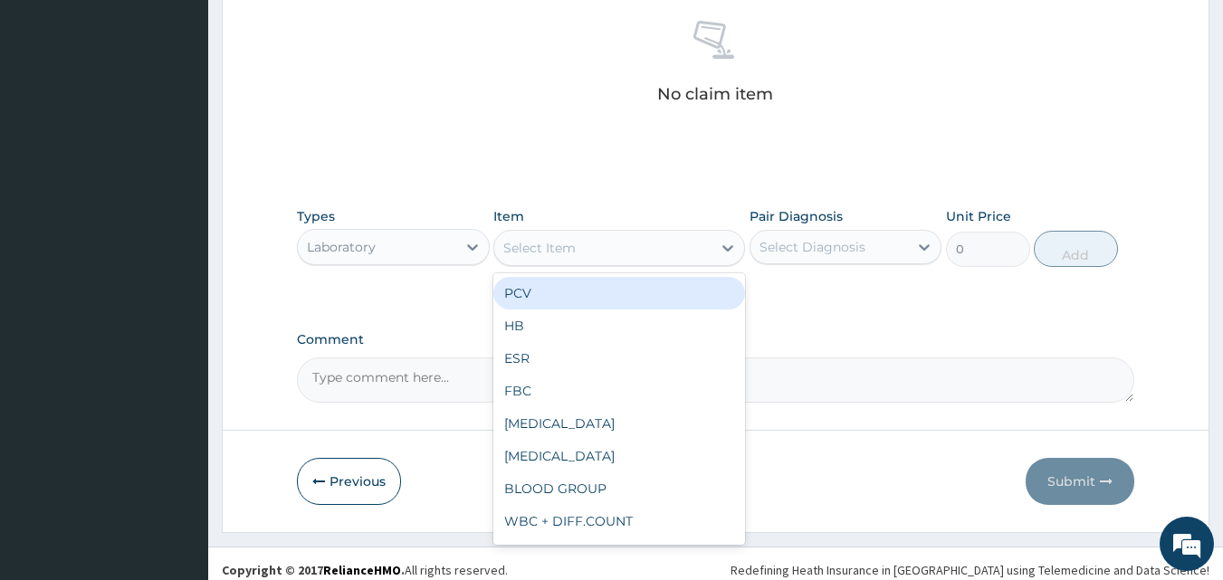
click at [605, 255] on div "Select Item" at bounding box center [602, 248] width 217 height 29
click at [582, 282] on div "PCV" at bounding box center [619, 293] width 252 height 33
type input "800"
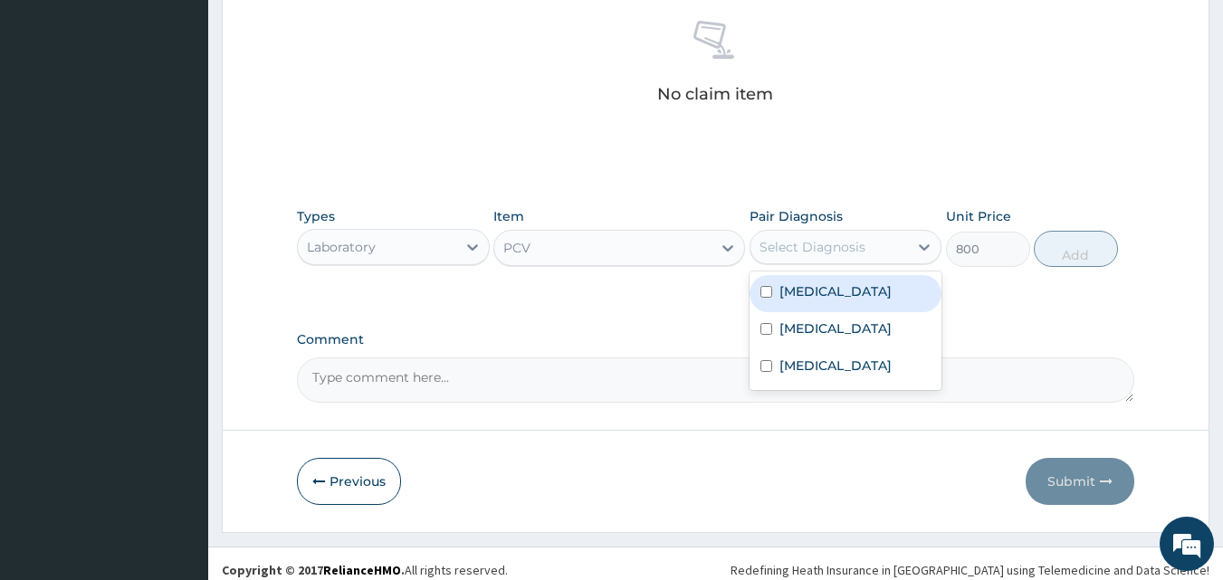
click at [789, 236] on div "Select Diagnosis" at bounding box center [830, 247] width 158 height 29
click at [779, 293] on label "Malaria" at bounding box center [835, 291] width 112 height 18
checkbox input "true"
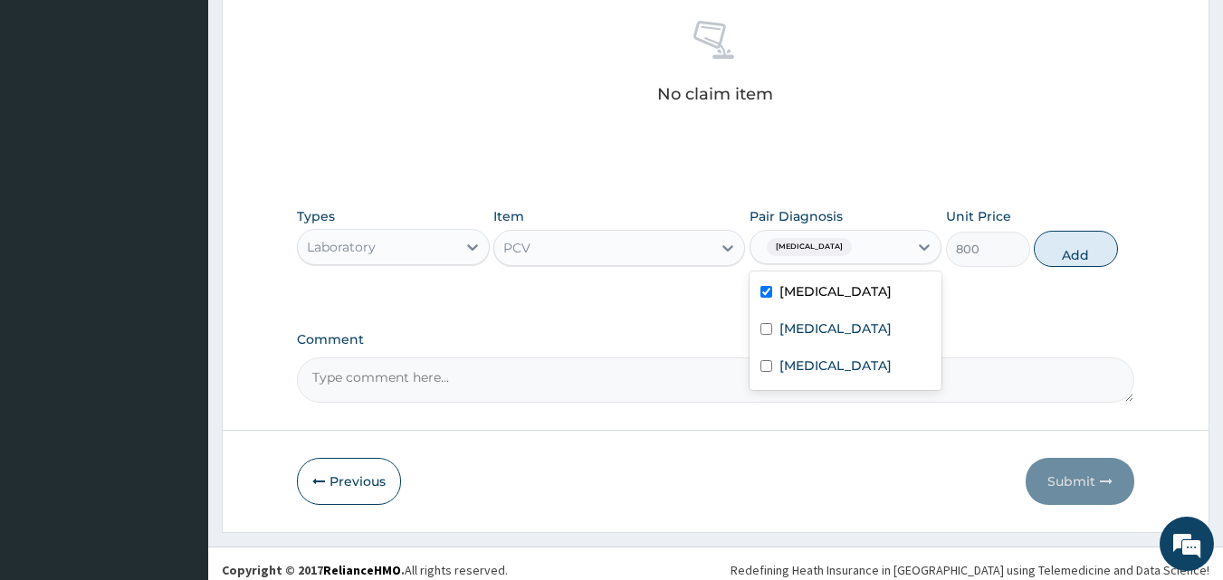
click at [790, 252] on span "Malaria" at bounding box center [809, 247] width 85 height 18
click at [781, 246] on span "Malaria" at bounding box center [809, 247] width 85 height 18
click at [788, 375] on label "Anemia" at bounding box center [835, 366] width 112 height 18
checkbox input "true"
click at [767, 295] on input "checkbox" at bounding box center [766, 292] width 12 height 12
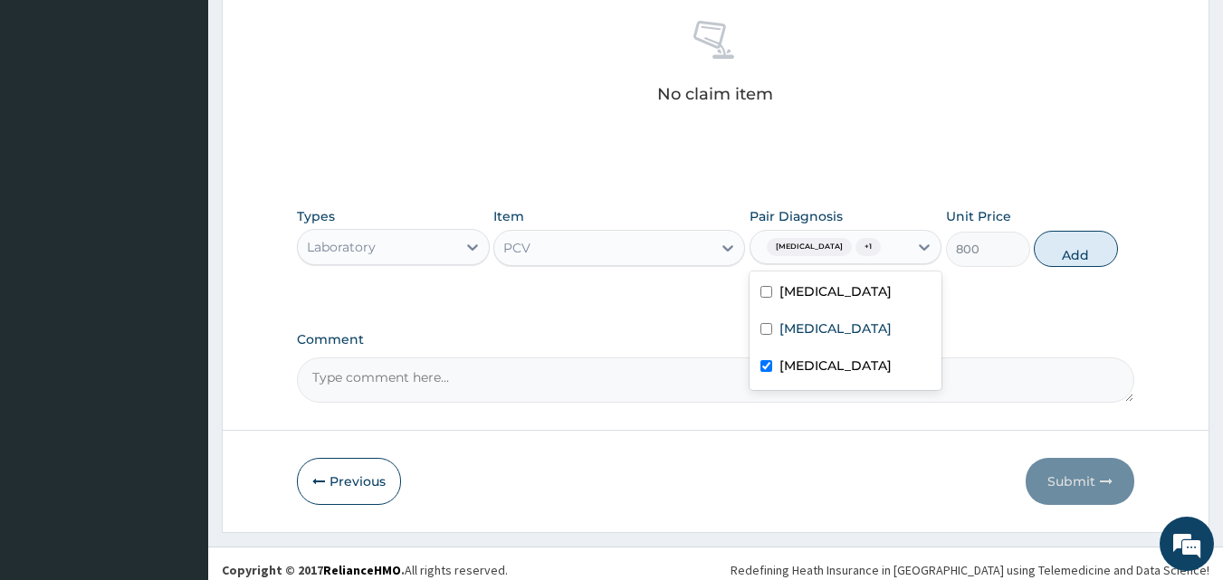
checkbox input "false"
click at [1050, 254] on button "Add" at bounding box center [1076, 249] width 84 height 36
type input "0"
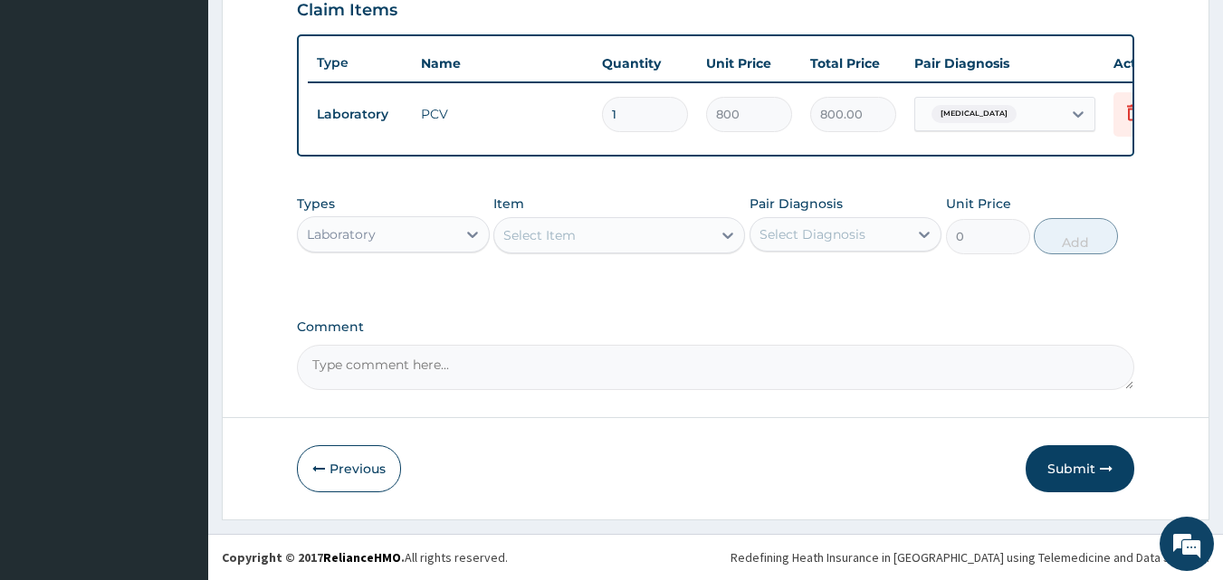
scroll to position [653, 0]
click at [551, 227] on div "Select Item" at bounding box center [539, 235] width 72 height 18
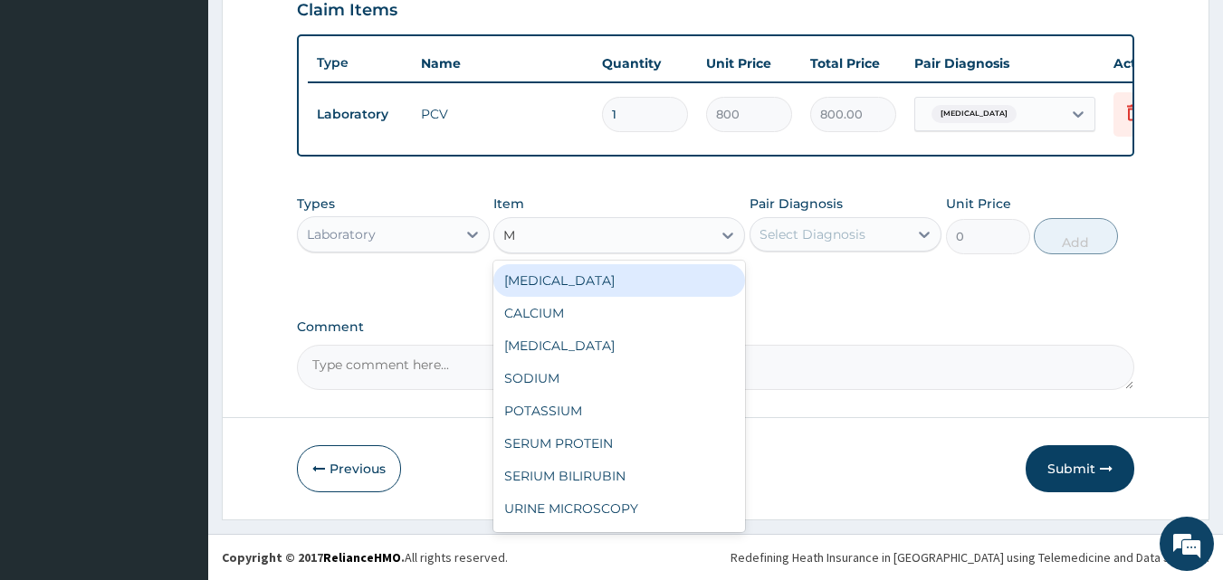
type input "MP"
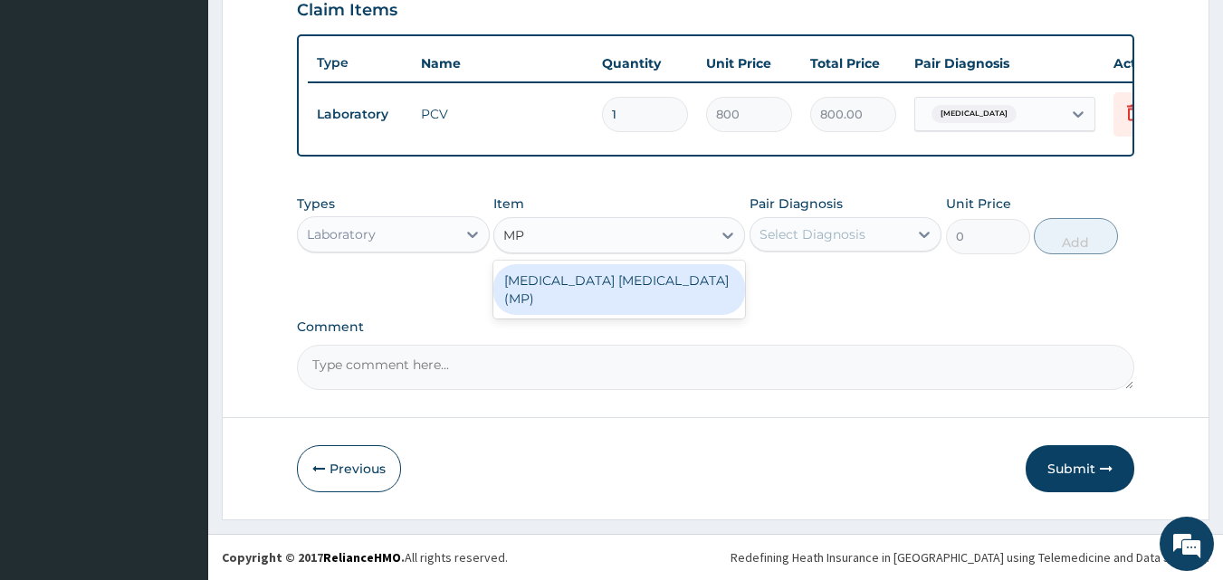
click at [524, 276] on div "MALARIA PARASITE (MP)" at bounding box center [619, 289] width 252 height 51
type input "800"
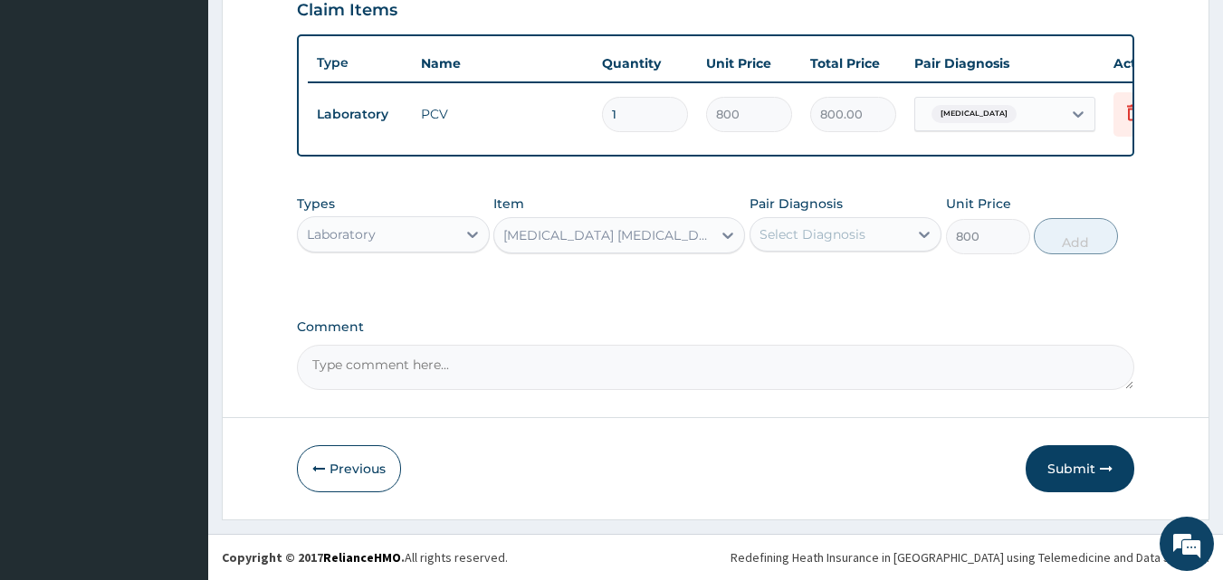
click at [788, 239] on div "Select Diagnosis" at bounding box center [813, 234] width 106 height 18
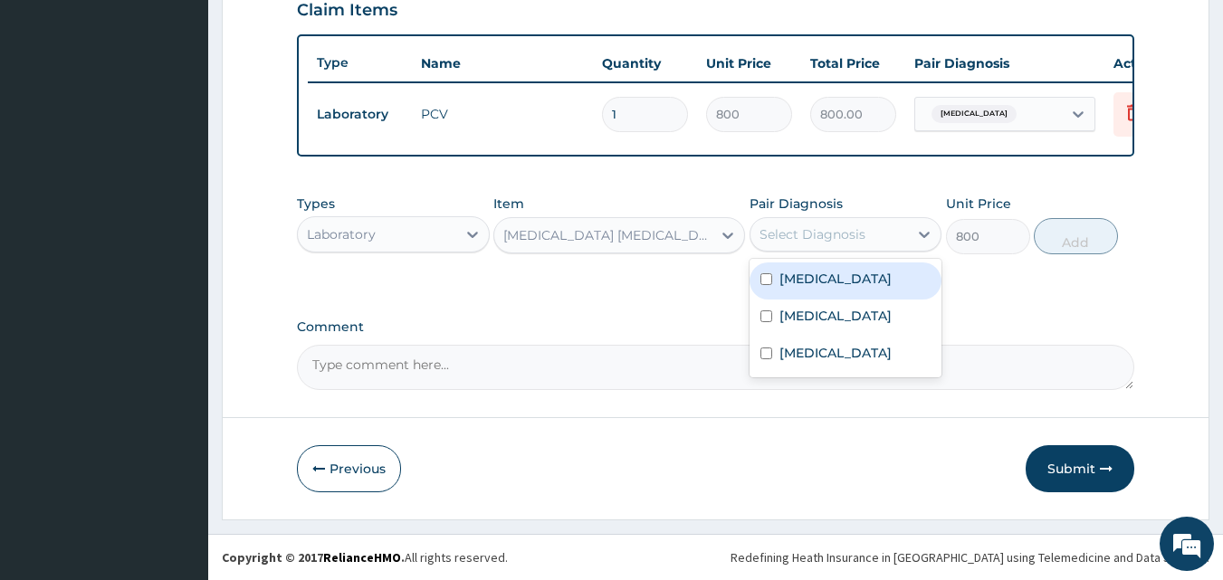
click at [814, 282] on label "Malaria" at bounding box center [835, 279] width 112 height 18
checkbox input "true"
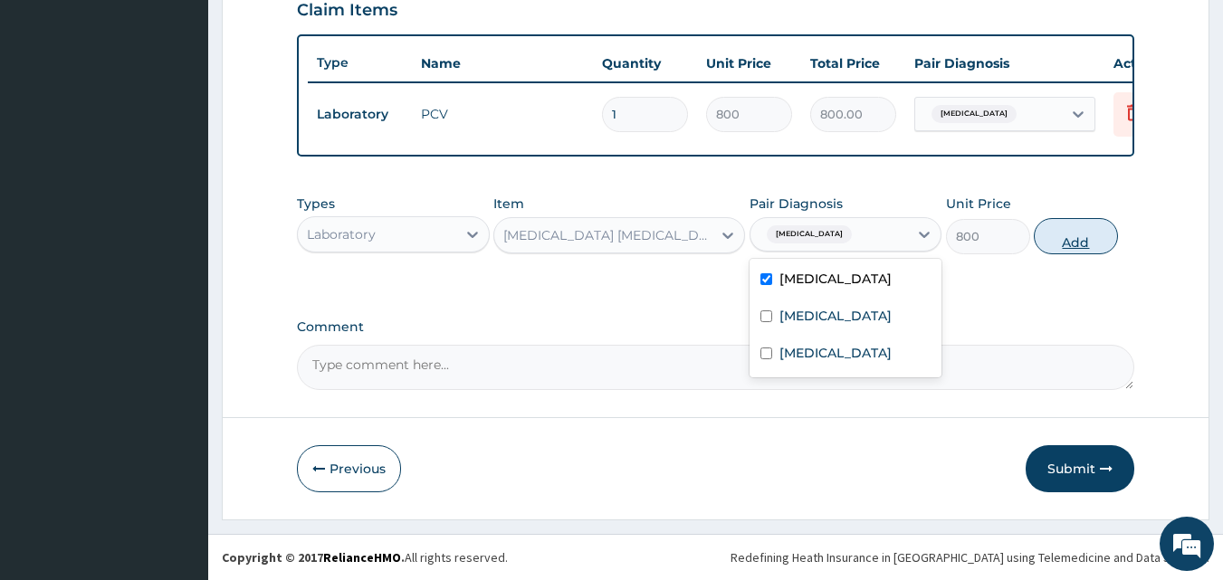
click at [1075, 244] on button "Add" at bounding box center [1076, 236] width 84 height 36
type input "0"
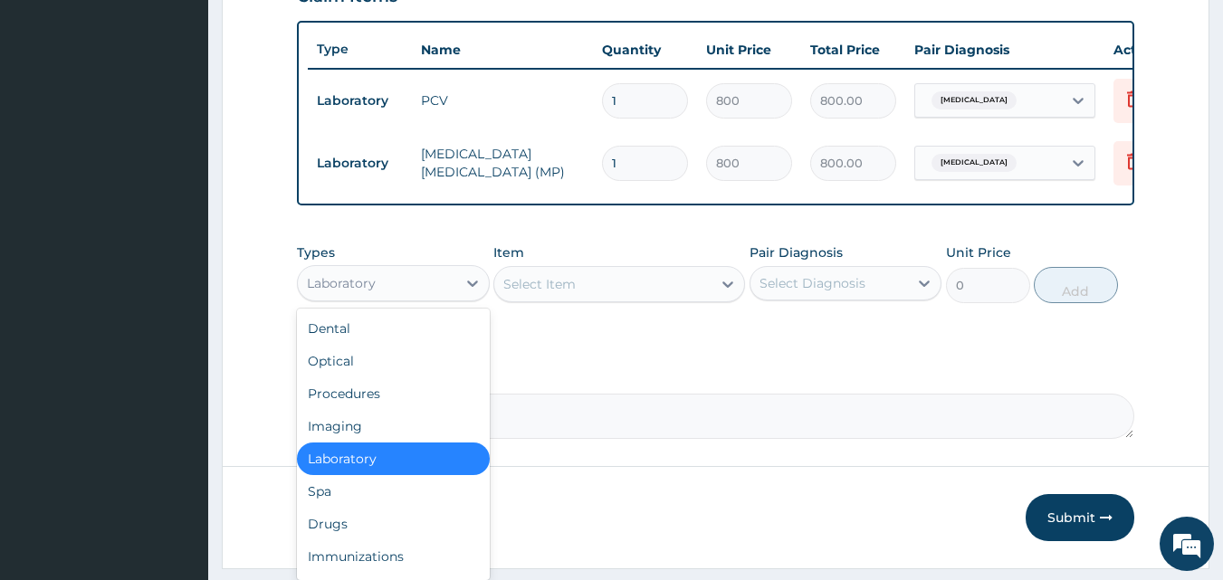
click at [437, 298] on div "Laboratory" at bounding box center [377, 283] width 158 height 29
click at [374, 406] on div "Procedures" at bounding box center [393, 394] width 193 height 33
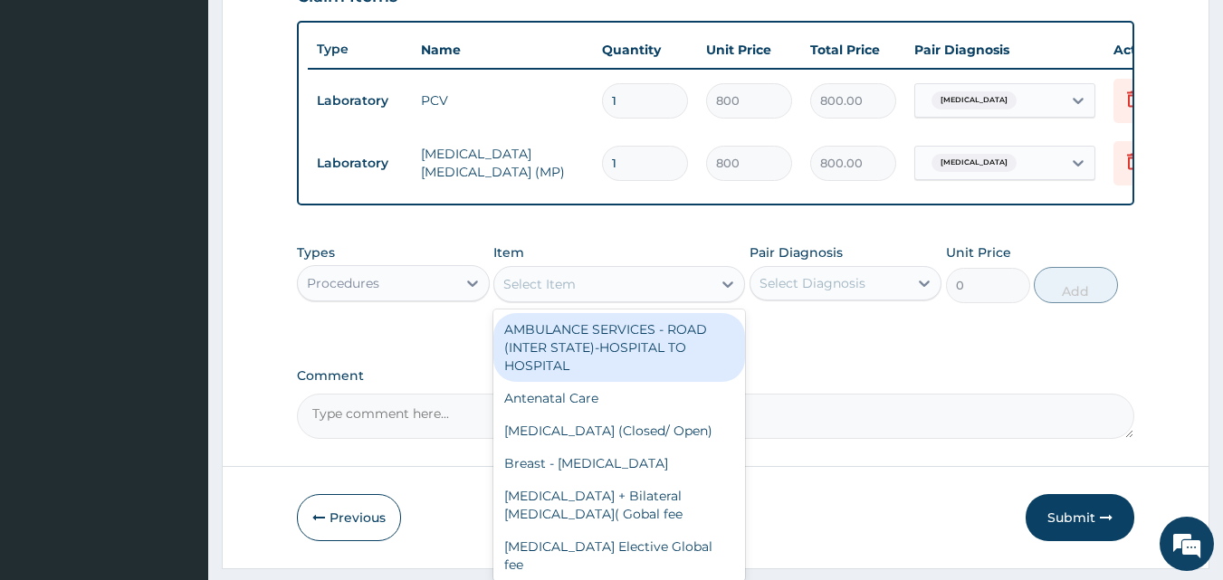
click at [569, 293] on div "Select Item" at bounding box center [539, 284] width 72 height 18
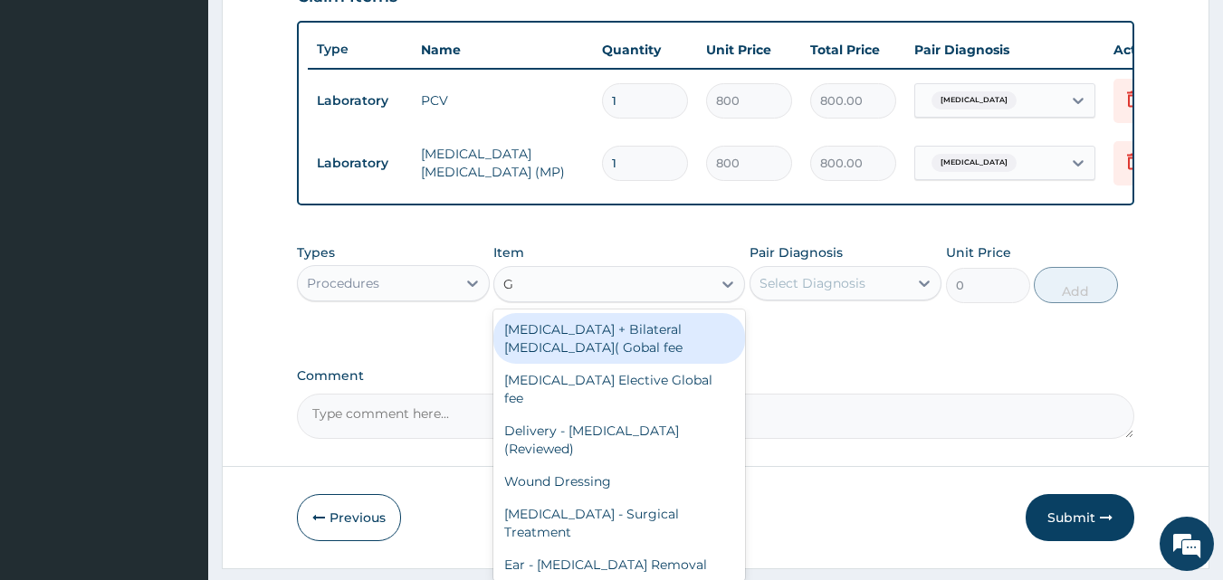
type input "GP"
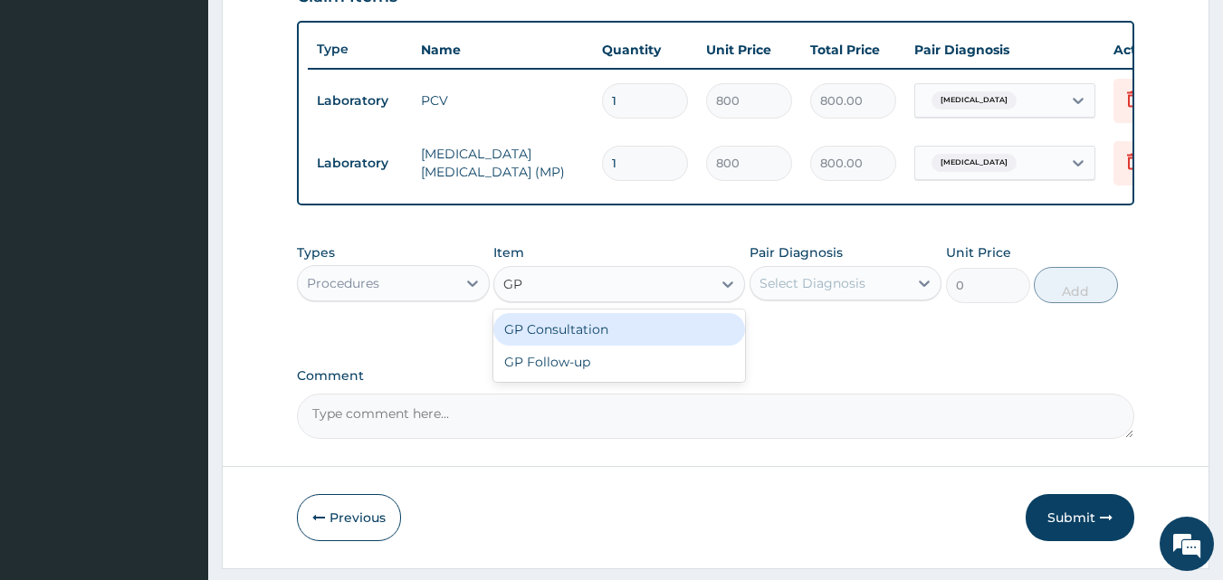
drag, startPoint x: 637, startPoint y: 330, endPoint x: 690, endPoint y: 322, distance: 53.1
click at [637, 331] on div "GP Consultation" at bounding box center [619, 329] width 252 height 33
type input "1500"
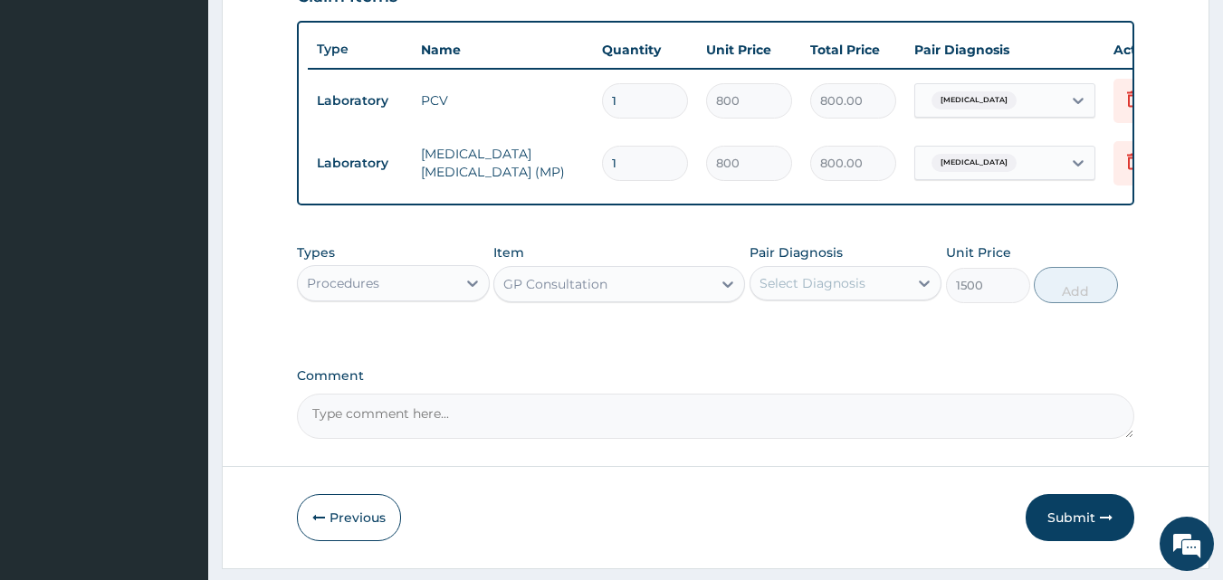
click at [828, 292] on div "Select Diagnosis" at bounding box center [813, 283] width 106 height 18
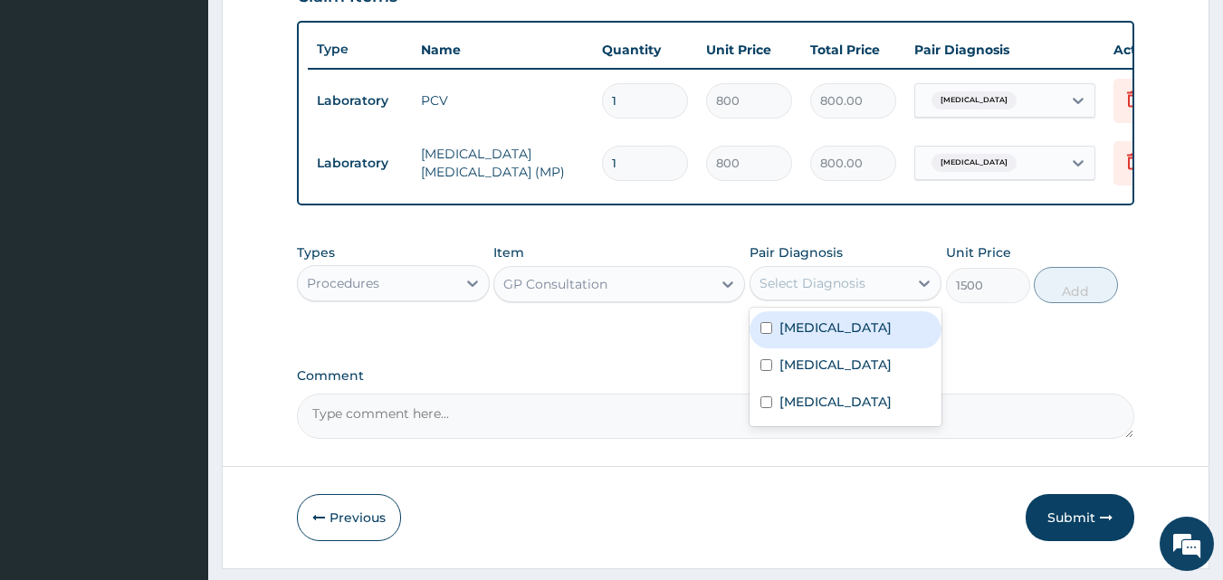
click at [833, 339] on div "Malaria" at bounding box center [846, 329] width 193 height 37
checkbox input "true"
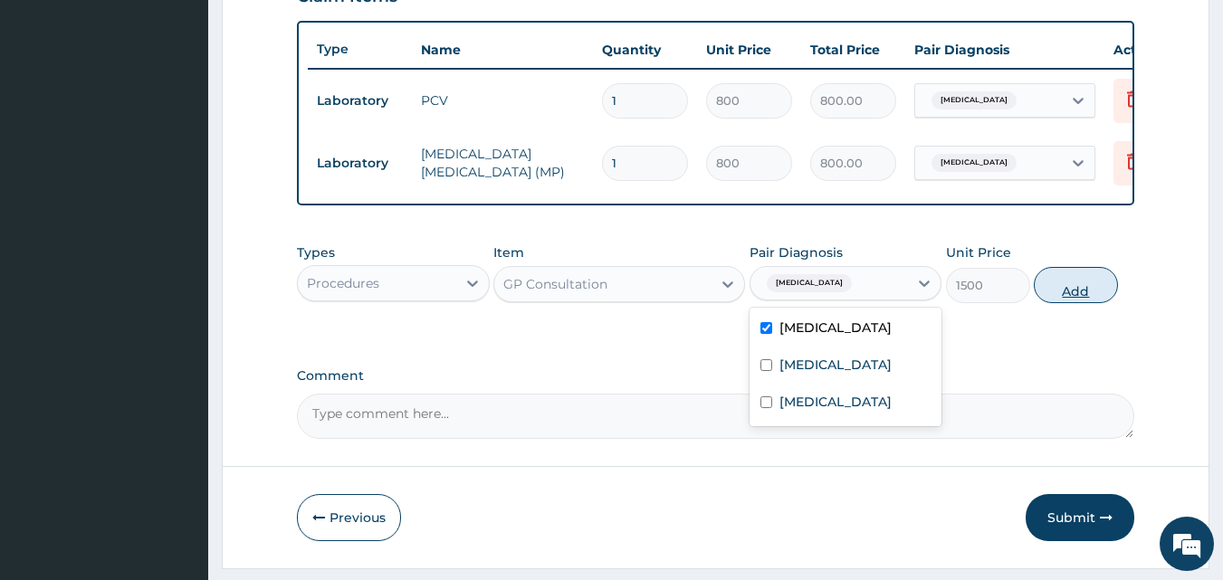
click at [1071, 303] on button "Add" at bounding box center [1076, 285] width 84 height 36
type input "0"
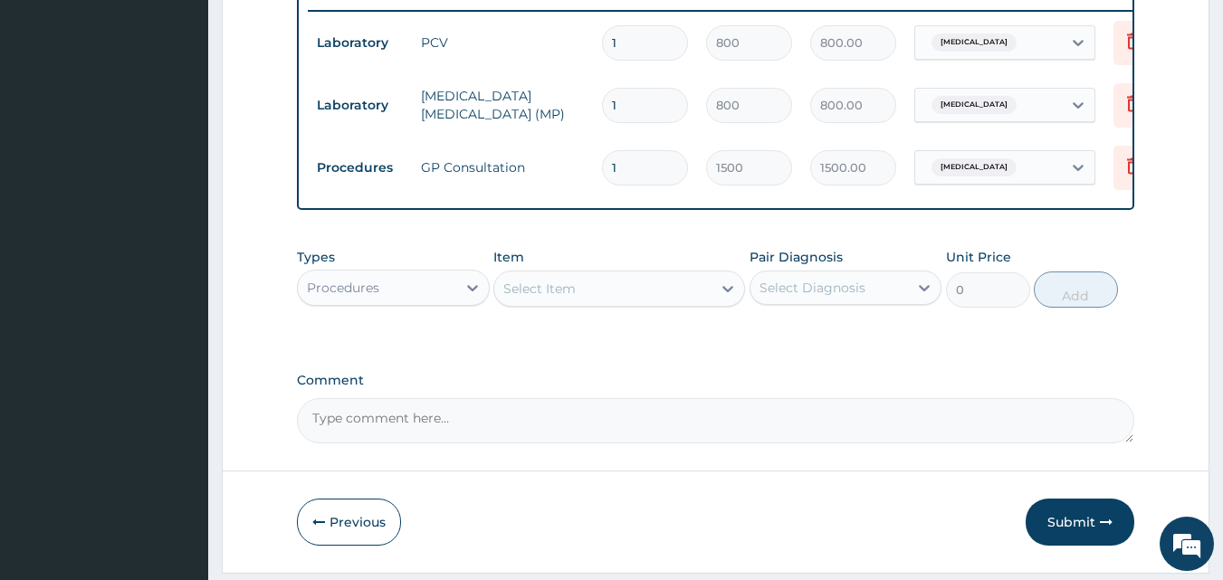
scroll to position [778, 0]
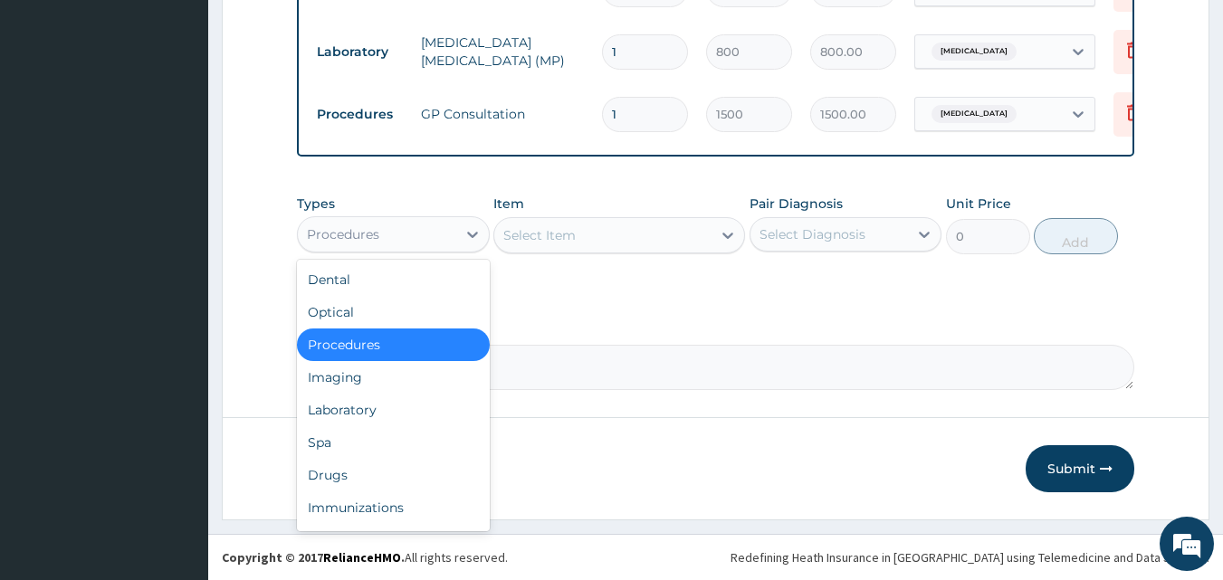
click at [394, 225] on div "Procedures" at bounding box center [377, 234] width 158 height 29
click at [348, 478] on div "Drugs" at bounding box center [393, 475] width 193 height 33
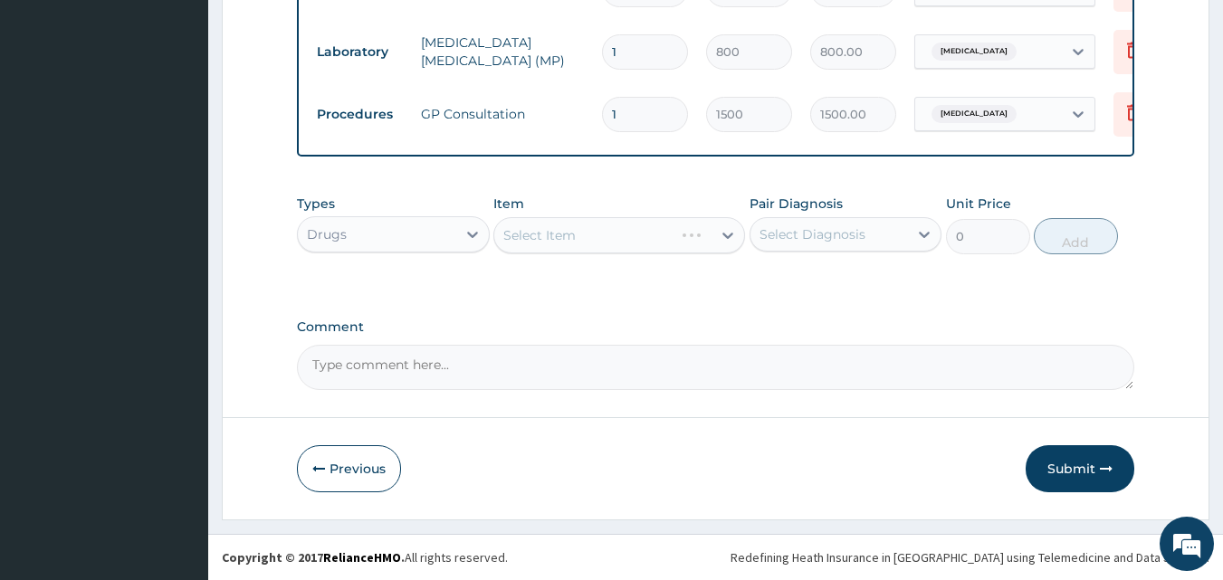
click at [557, 218] on div "Select Item" at bounding box center [619, 235] width 252 height 36
click at [561, 236] on div "Select Item" at bounding box center [539, 235] width 72 height 18
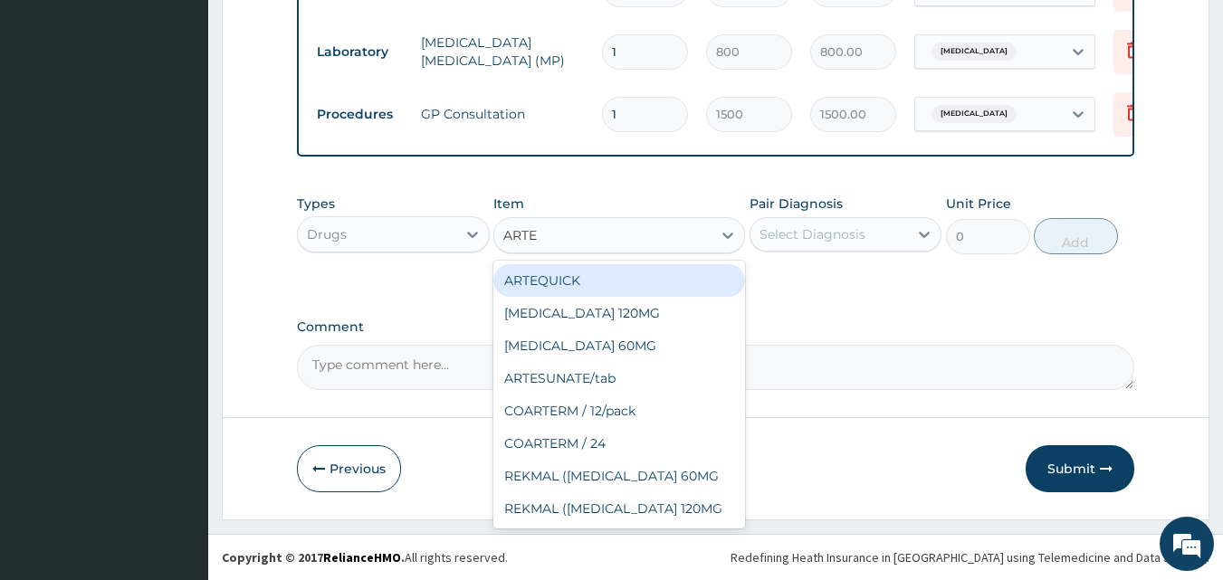
type input "ARTES"
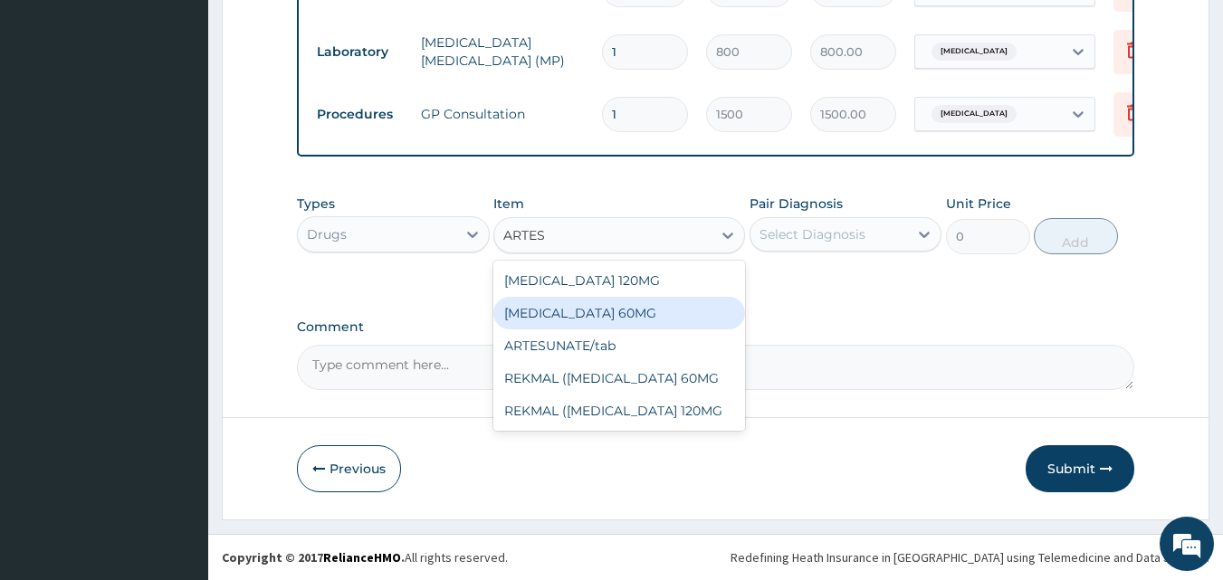
click at [626, 311] on div "ARTESUNATE 60MG" at bounding box center [619, 313] width 252 height 33
type input "1200"
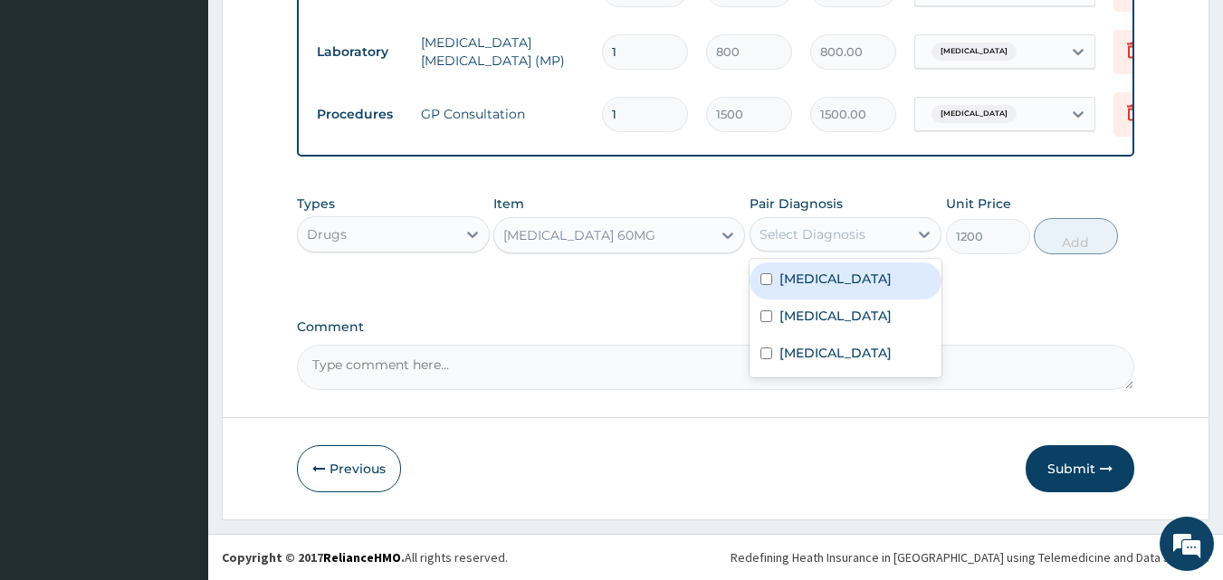
click at [807, 241] on div "Select Diagnosis" at bounding box center [813, 234] width 106 height 18
click at [838, 280] on div "Malaria" at bounding box center [846, 281] width 193 height 37
checkbox input "true"
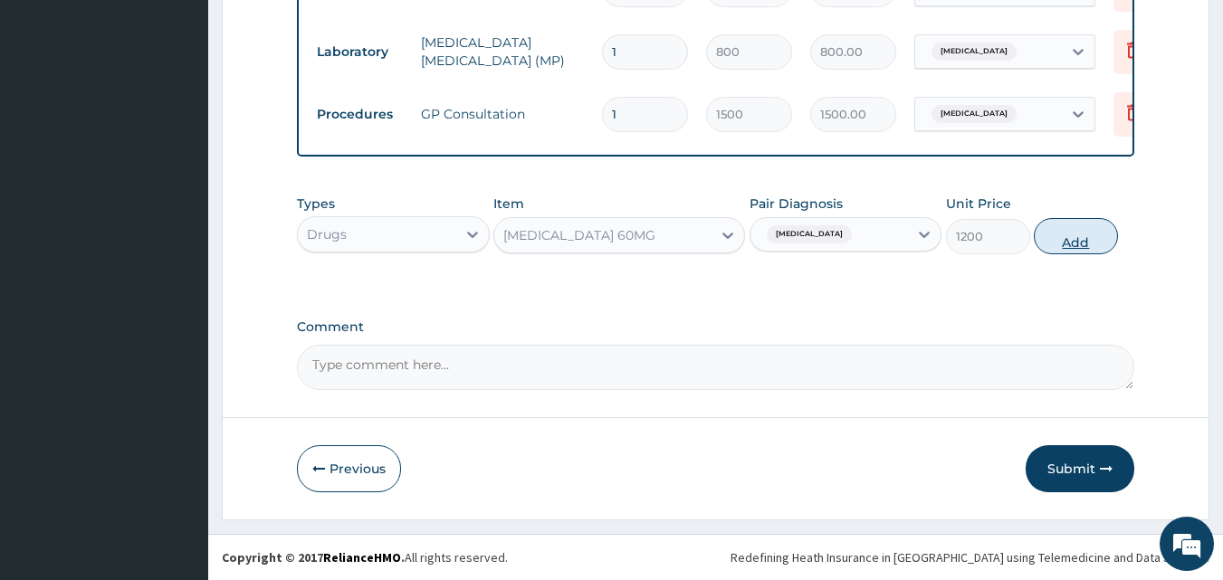
click at [1078, 244] on button "Add" at bounding box center [1076, 236] width 84 height 36
type input "0"
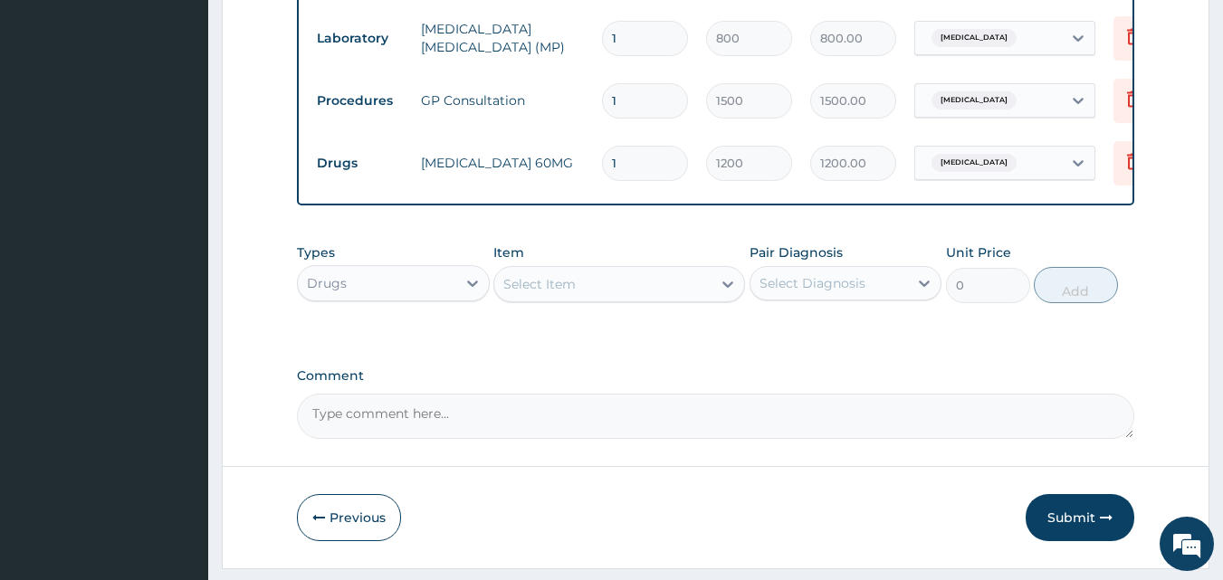
type input "0.00"
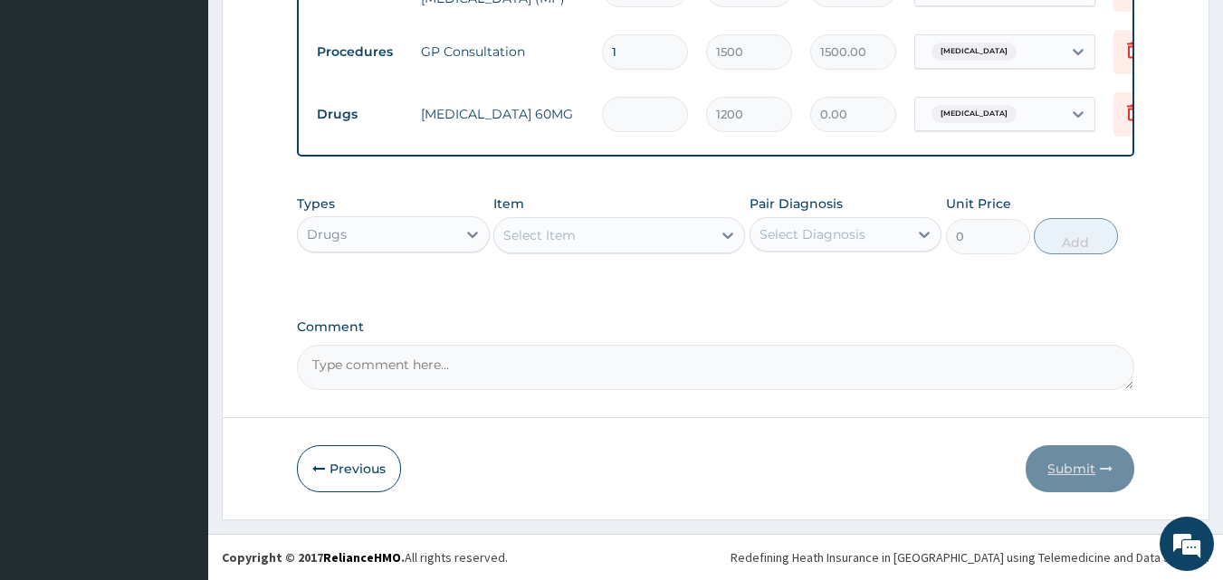
type input "3"
click at [626, 101] on input "3" at bounding box center [645, 114] width 86 height 35
click at [638, 110] on input "3" at bounding box center [645, 114] width 86 height 35
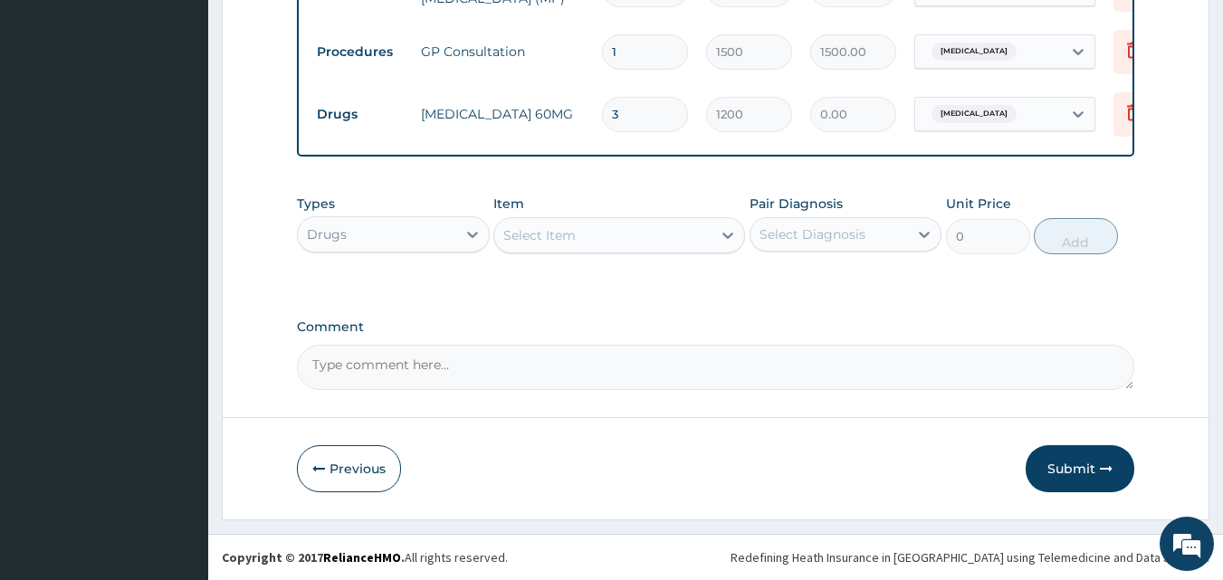
type input "3600.00"
type input "3"
click at [516, 359] on textarea "Comment" at bounding box center [716, 367] width 838 height 45
click at [518, 231] on div "Select Item" at bounding box center [539, 235] width 72 height 18
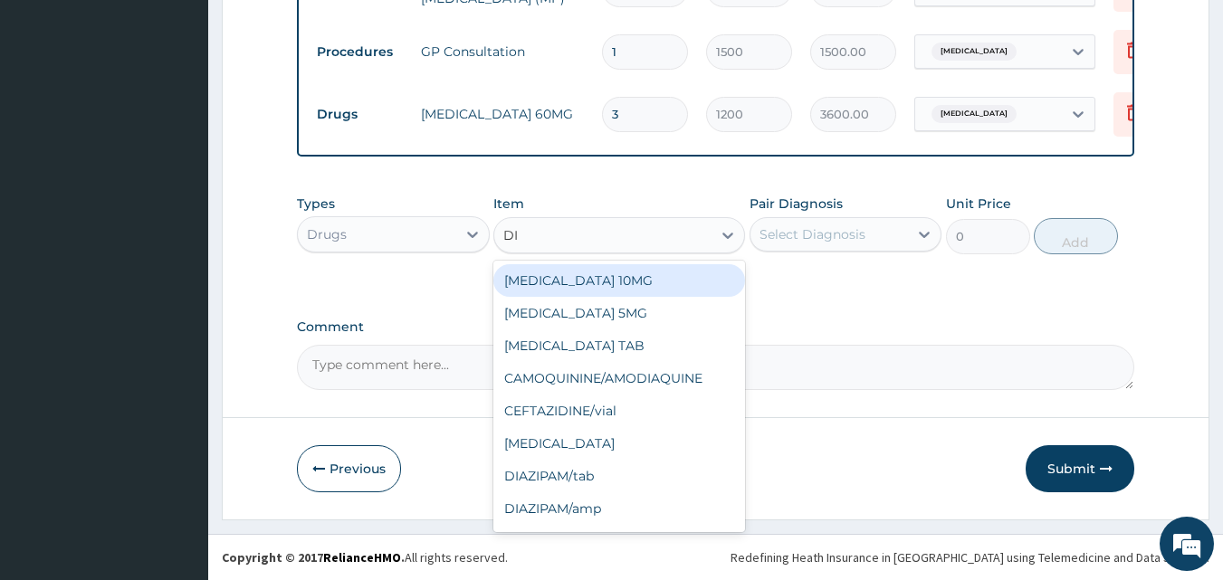
type input "DIC"
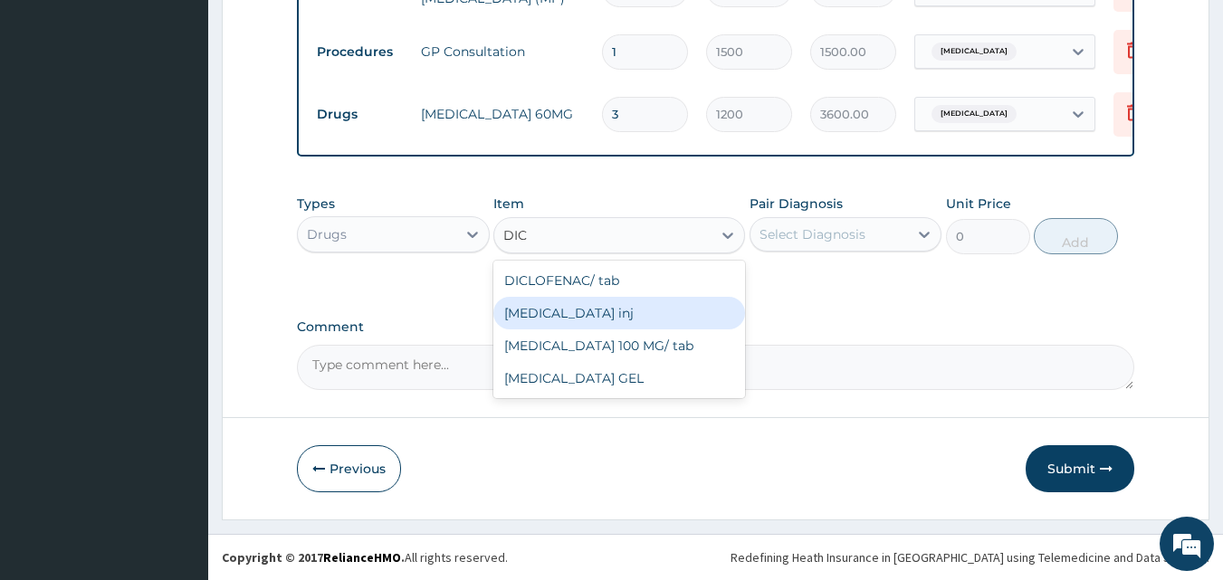
click at [600, 317] on div "DICLOFENAC inj" at bounding box center [619, 313] width 252 height 33
type input "300"
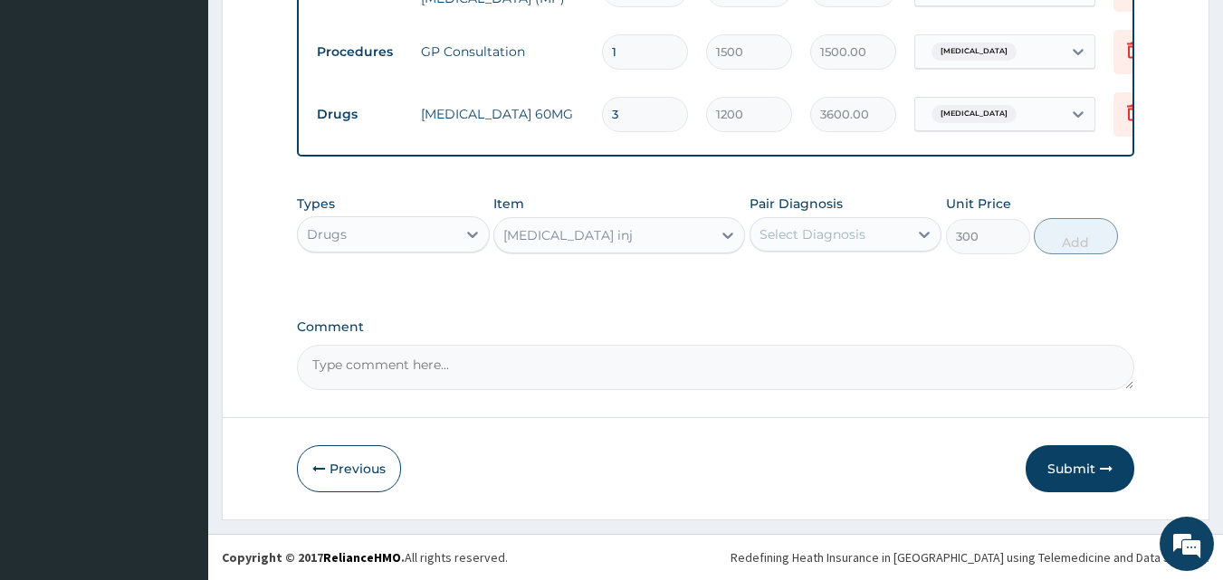
click at [849, 234] on div "Select Diagnosis" at bounding box center [813, 234] width 106 height 18
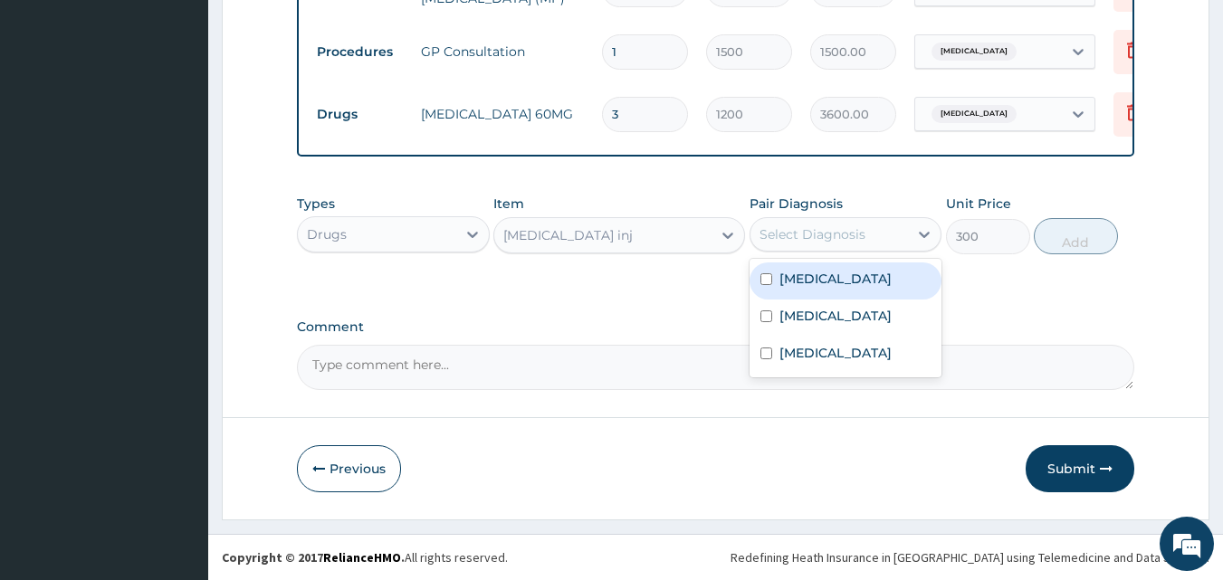
click at [849, 274] on div "Malaria" at bounding box center [846, 281] width 193 height 37
checkbox input "true"
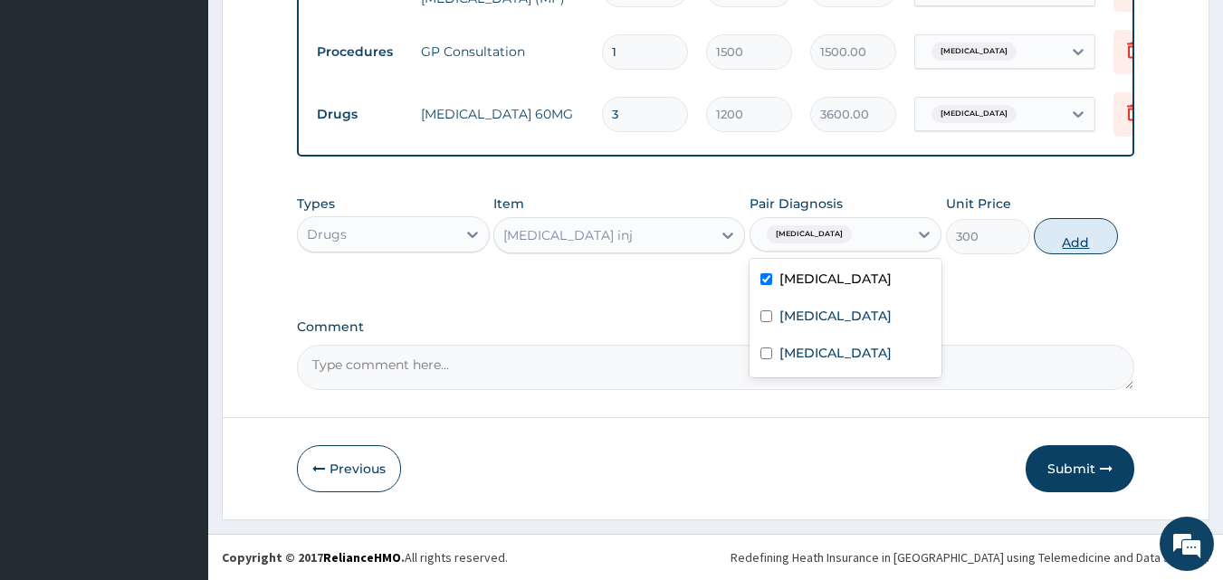
click at [1066, 242] on button "Add" at bounding box center [1076, 236] width 84 height 36
type input "0"
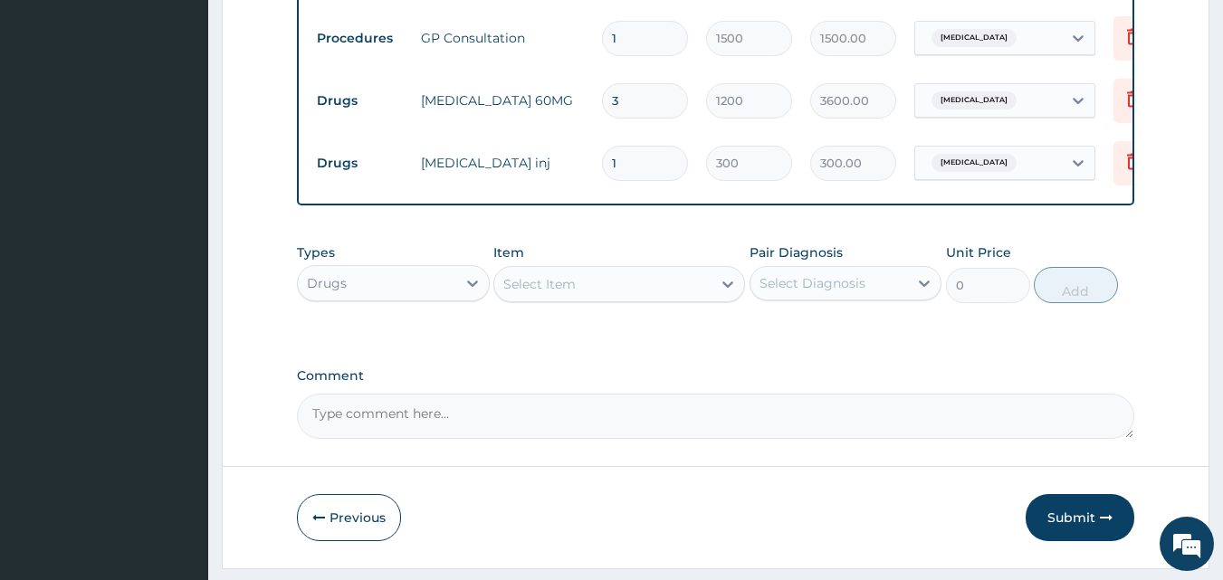
click at [540, 292] on div "Select Item" at bounding box center [539, 284] width 72 height 18
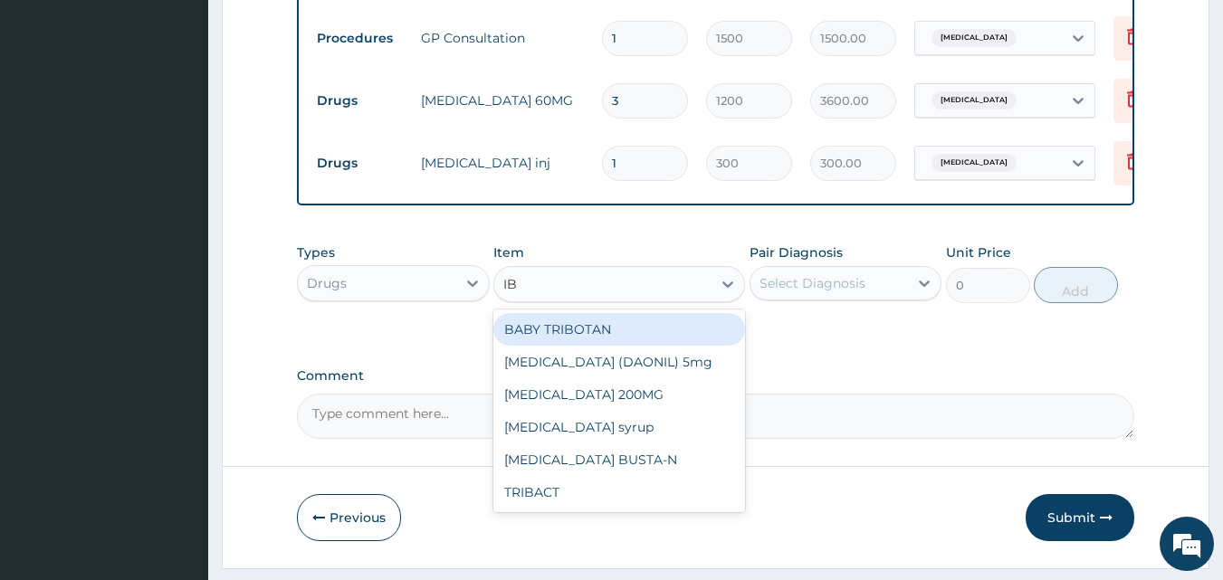
type input "IBU"
click at [655, 346] on div "IBUPROFEN 200MG" at bounding box center [619, 329] width 252 height 33
type input "50"
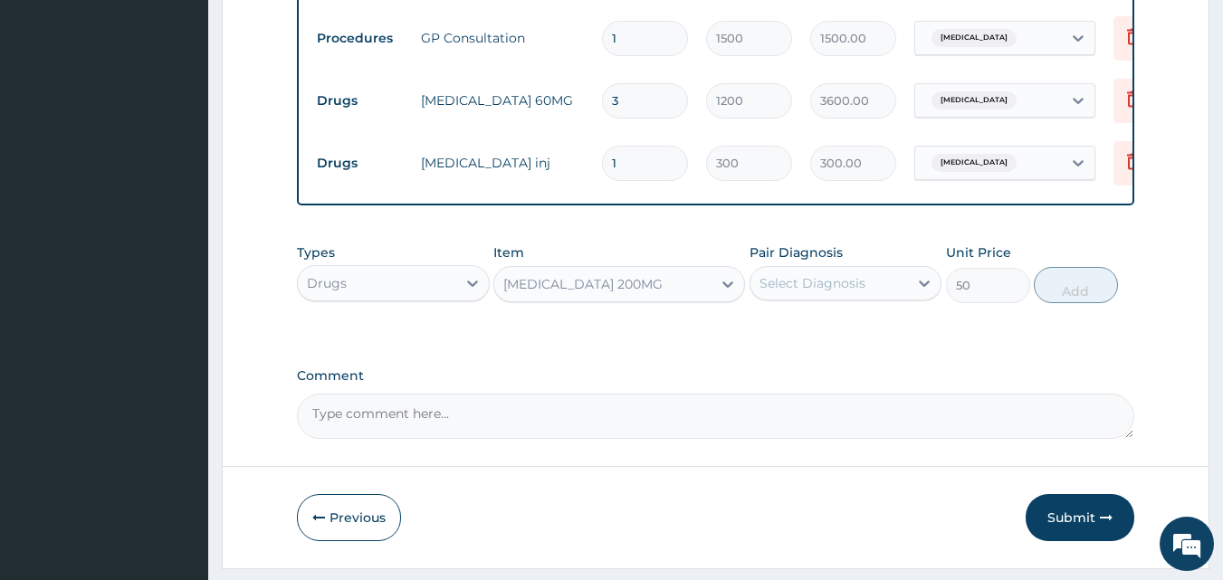
click at [808, 298] on div "Select Diagnosis" at bounding box center [830, 283] width 158 height 29
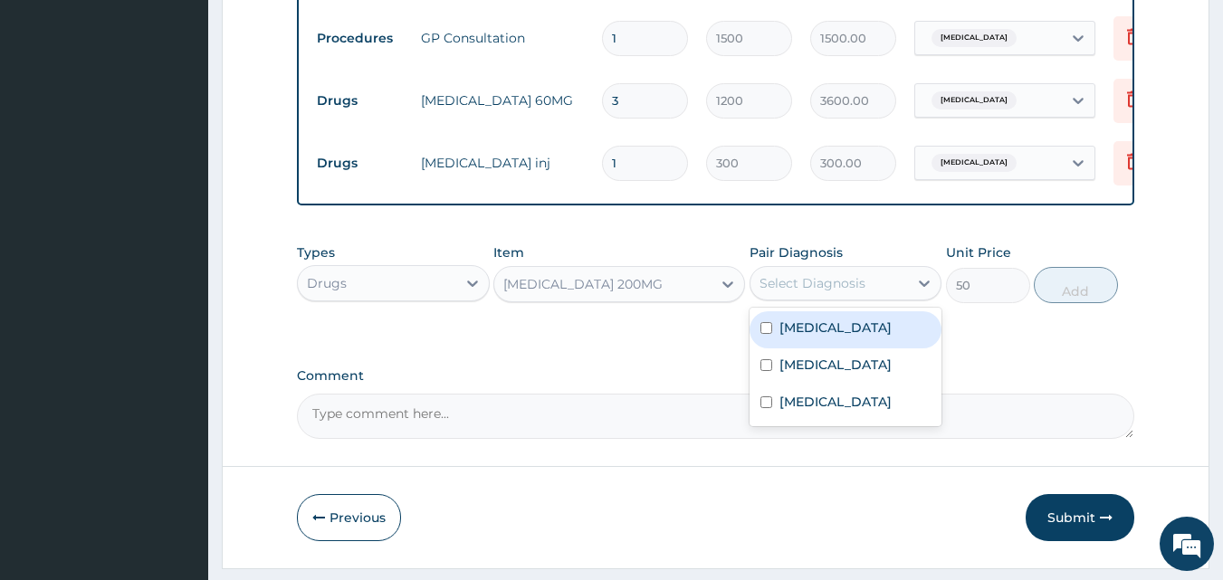
click at [833, 334] on div "Malaria" at bounding box center [846, 329] width 193 height 37
checkbox input "true"
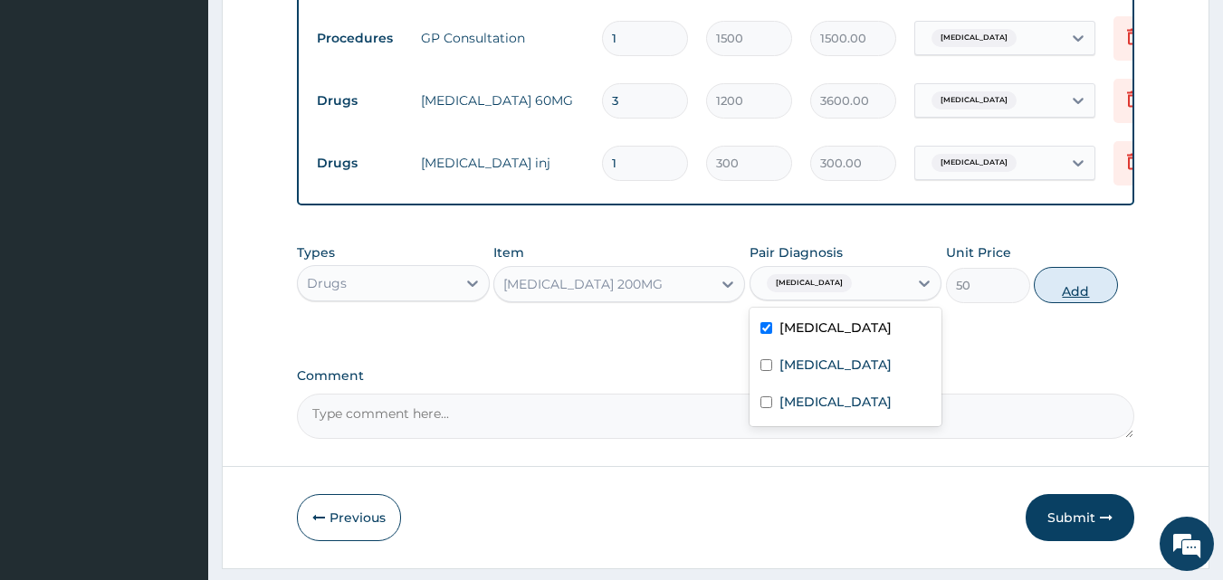
click at [1081, 301] on button "Add" at bounding box center [1076, 285] width 84 height 36
type input "0"
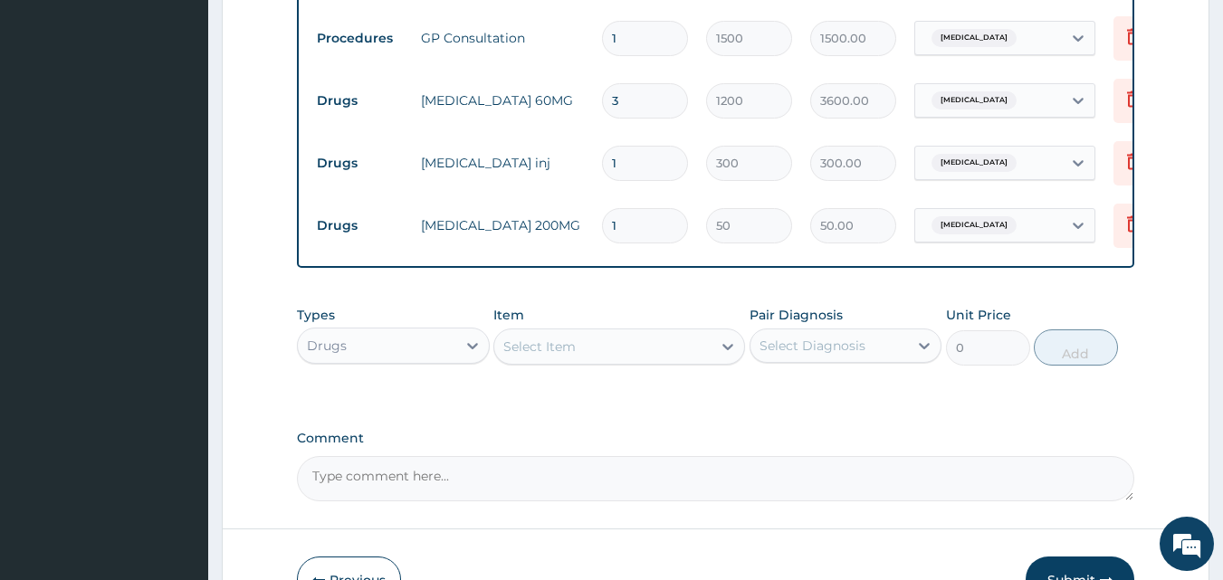
type input "10"
type input "500.00"
type input "10"
click at [555, 356] on div "Select Item" at bounding box center [539, 347] width 72 height 18
type input "AZI"
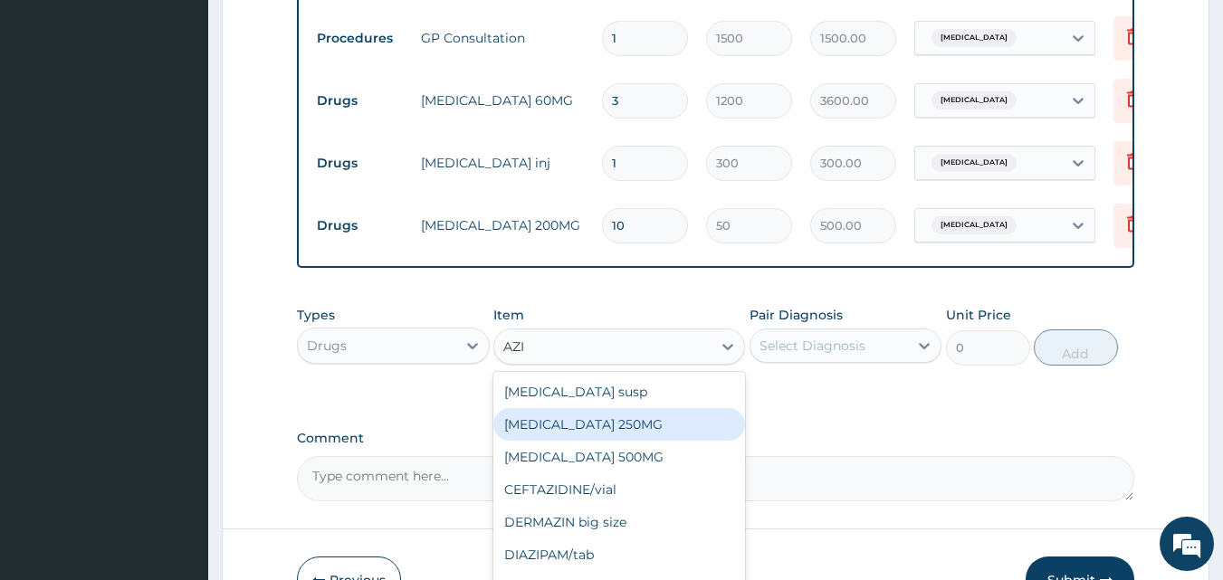
click at [654, 441] on div "AZITHROMYCIN 250MG" at bounding box center [619, 424] width 252 height 33
type input "100"
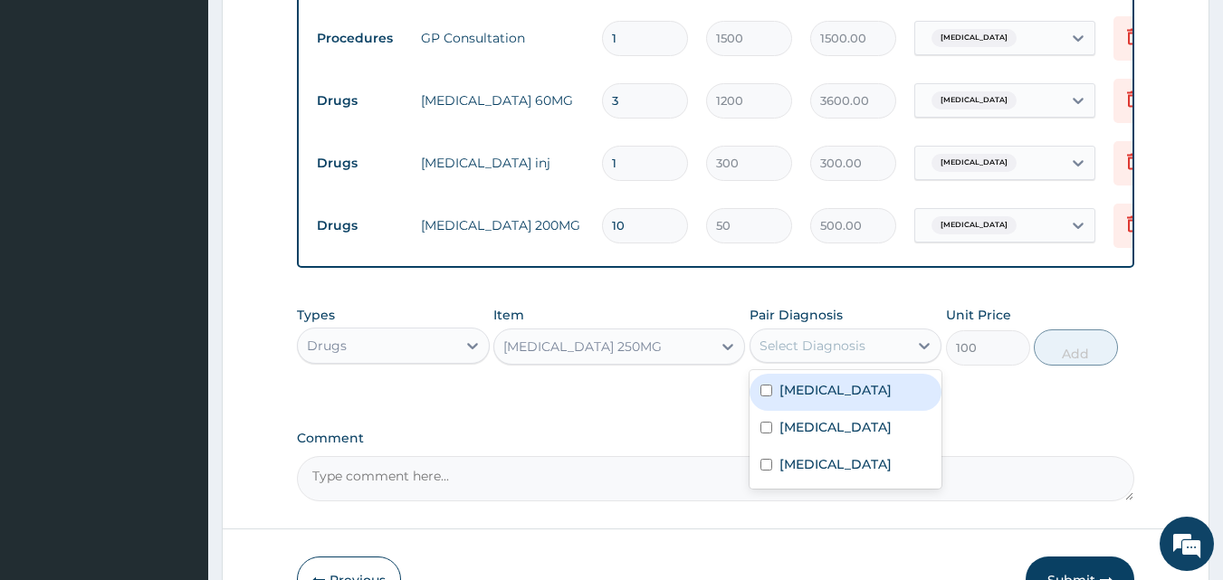
click at [780, 355] on div "Select Diagnosis" at bounding box center [813, 346] width 106 height 18
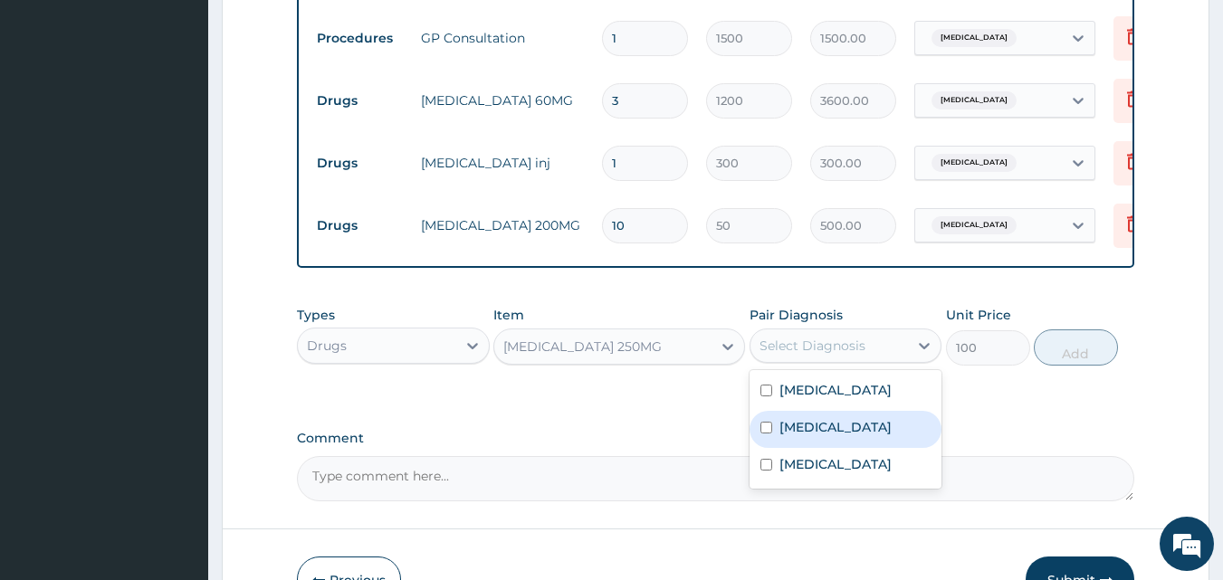
click at [817, 436] on label "Upper respiratory infection" at bounding box center [835, 427] width 112 height 18
checkbox input "true"
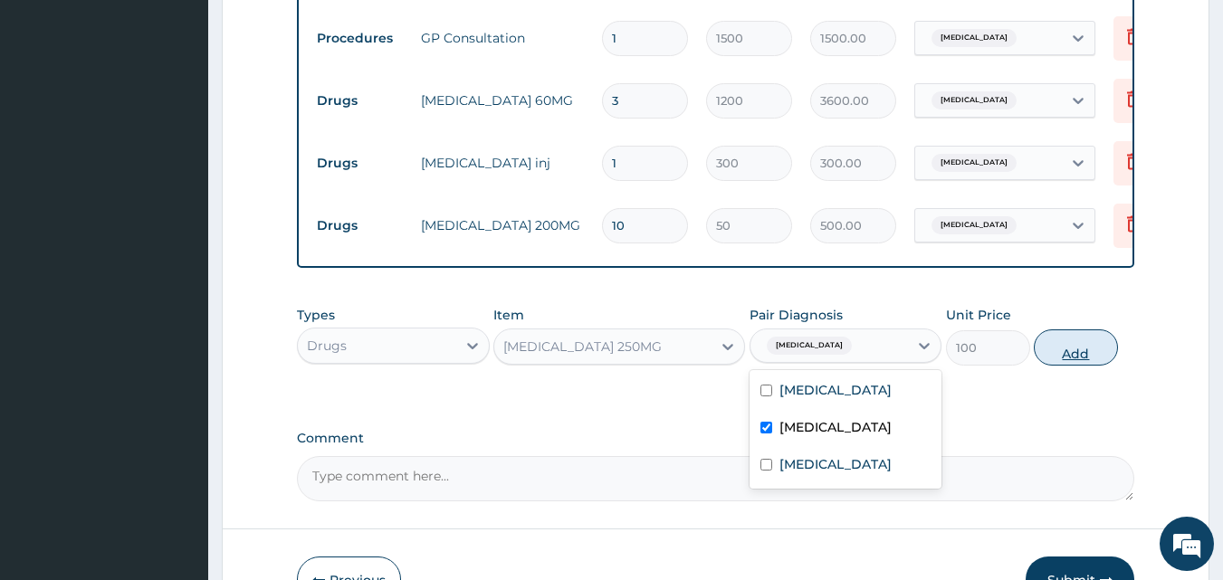
click at [1096, 366] on button "Add" at bounding box center [1076, 348] width 84 height 36
type input "0"
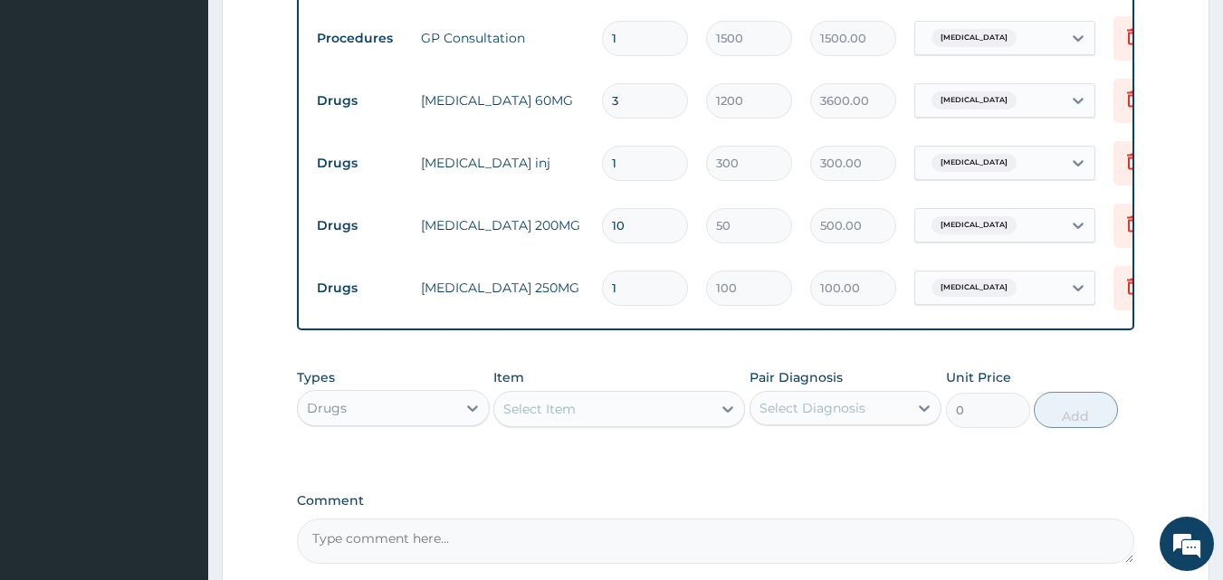
type input "15"
type input "1500.00"
type input "15"
click at [559, 408] on div "Select Item" at bounding box center [602, 409] width 217 height 29
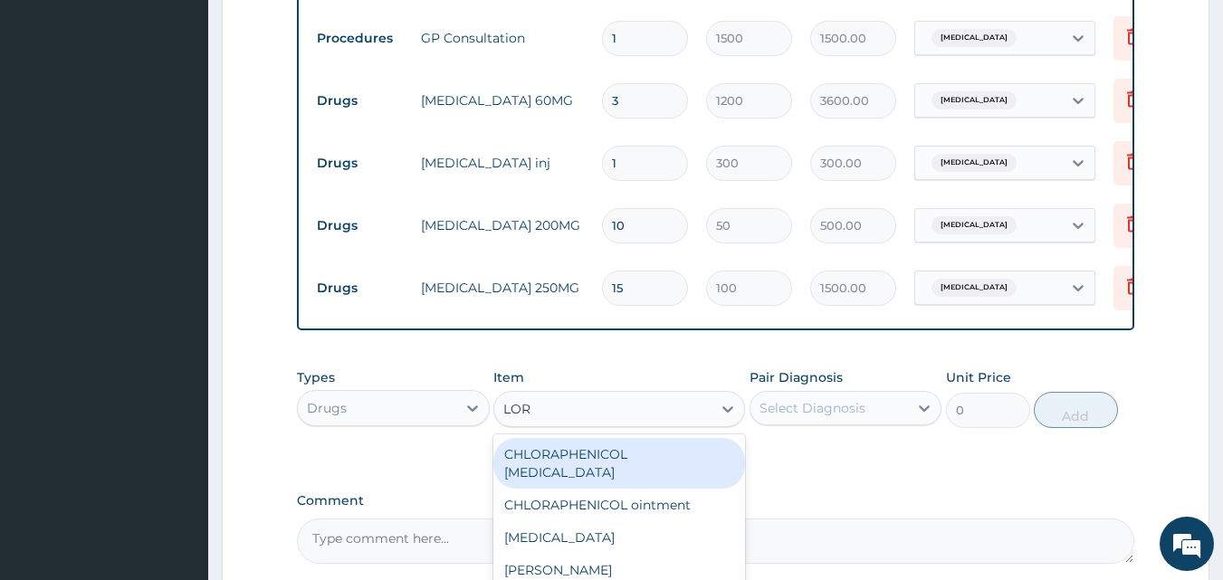
type input "LORA"
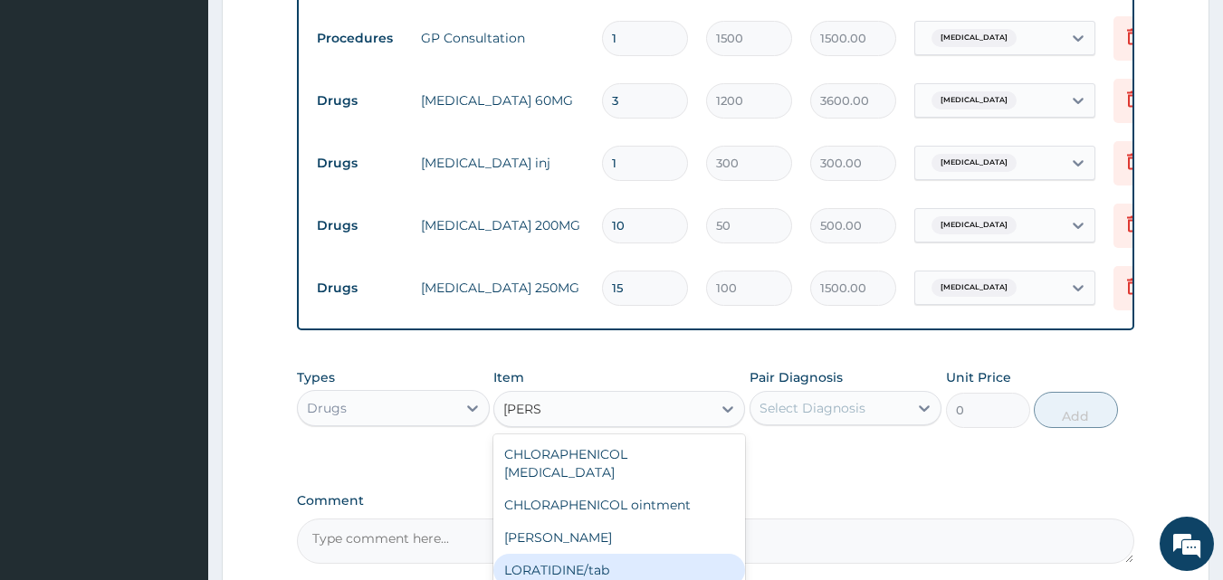
click at [632, 569] on div "LORATIDINE/tab" at bounding box center [619, 570] width 252 height 33
type input "30"
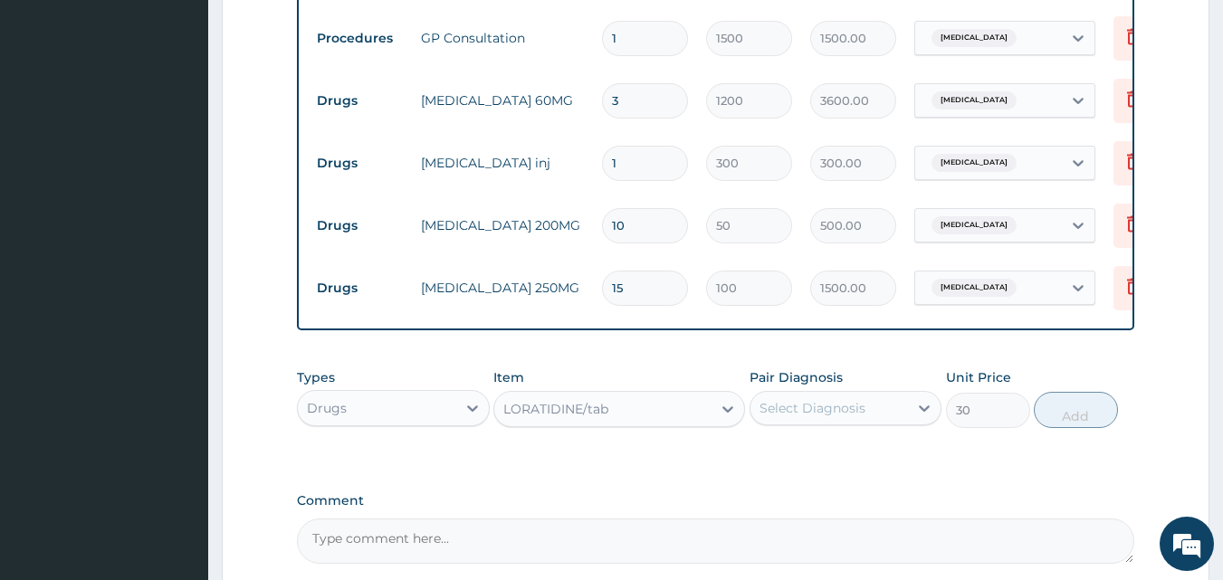
click at [848, 417] on div "Select Diagnosis" at bounding box center [813, 408] width 106 height 18
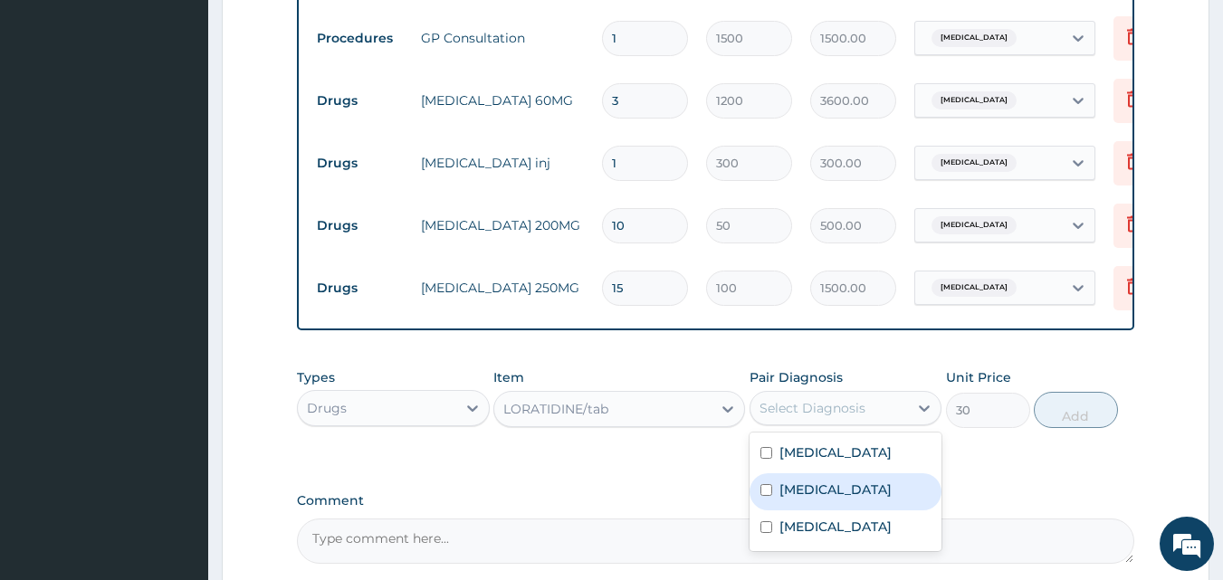
click at [799, 499] on label "Upper respiratory infection" at bounding box center [835, 490] width 112 height 18
checkbox input "true"
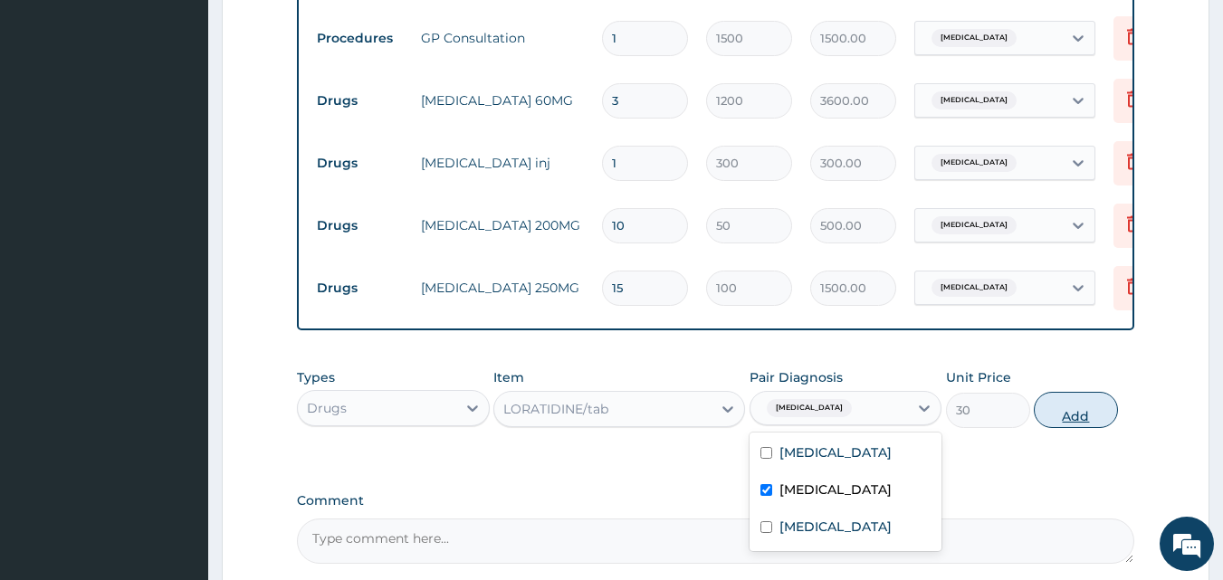
click at [1090, 419] on button "Add" at bounding box center [1076, 410] width 84 height 36
type input "0"
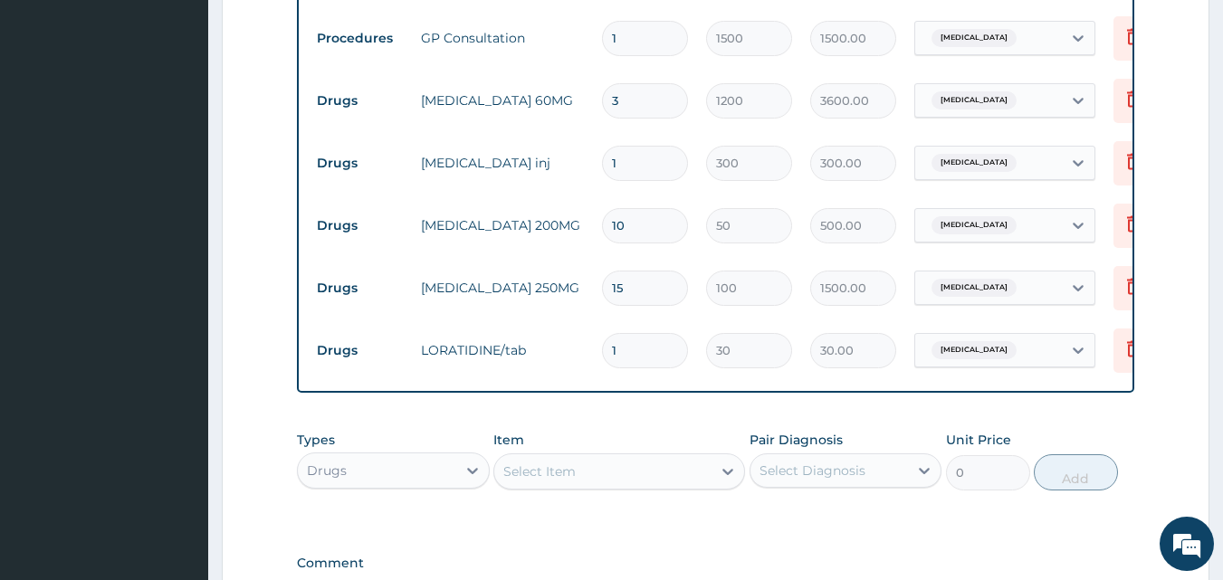
type input "0.00"
type input "5"
type input "150.00"
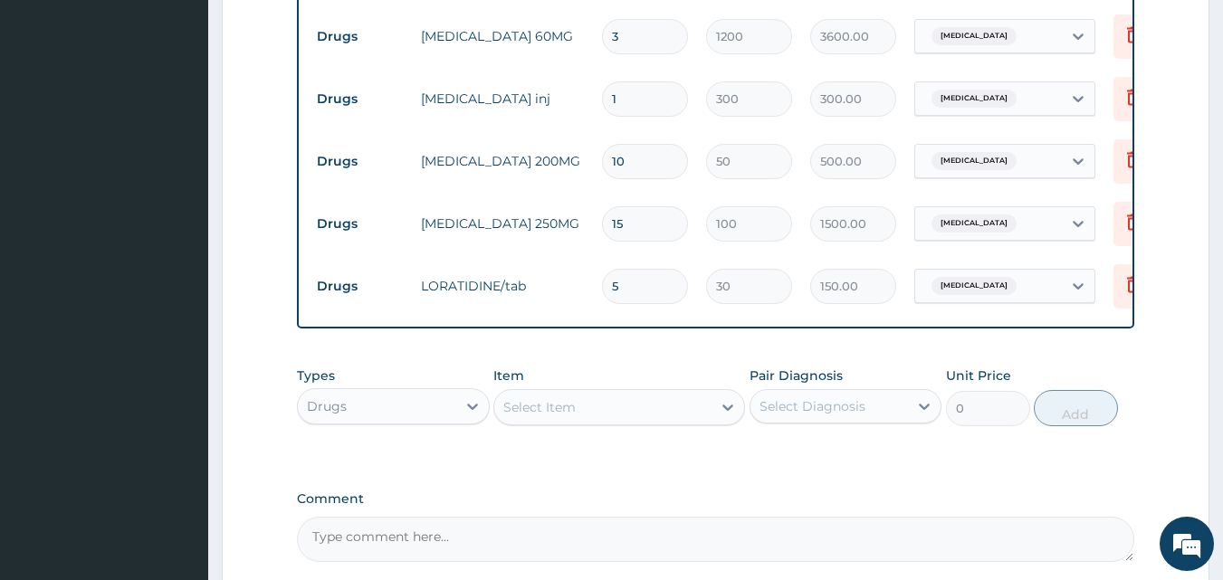
scroll to position [1021, 0]
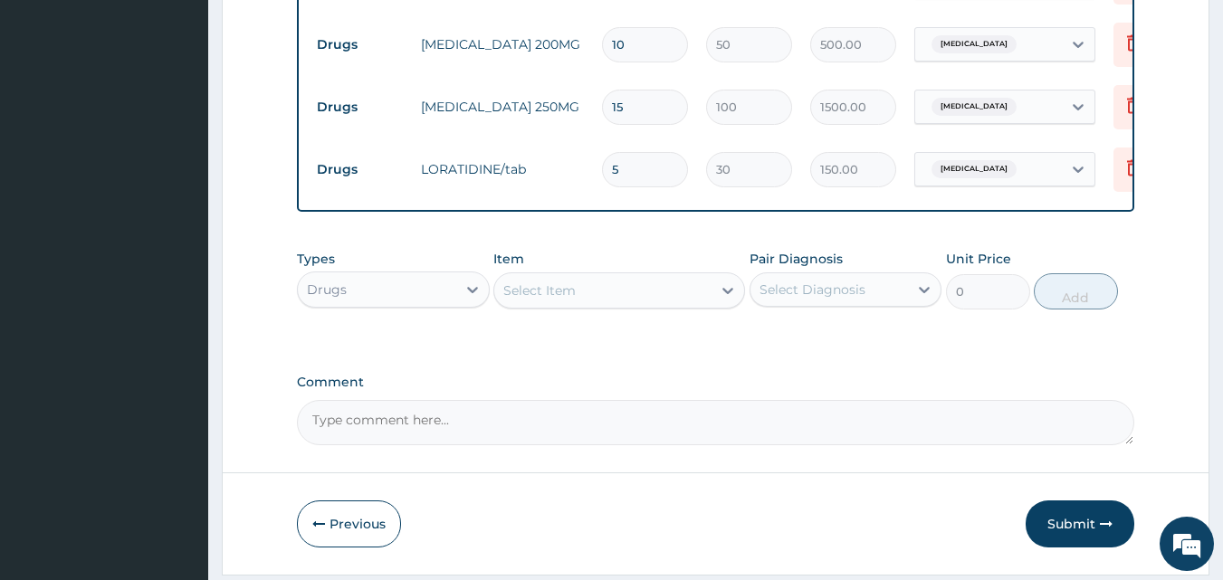
type input "5"
click at [582, 296] on div "Select Item" at bounding box center [602, 290] width 217 height 29
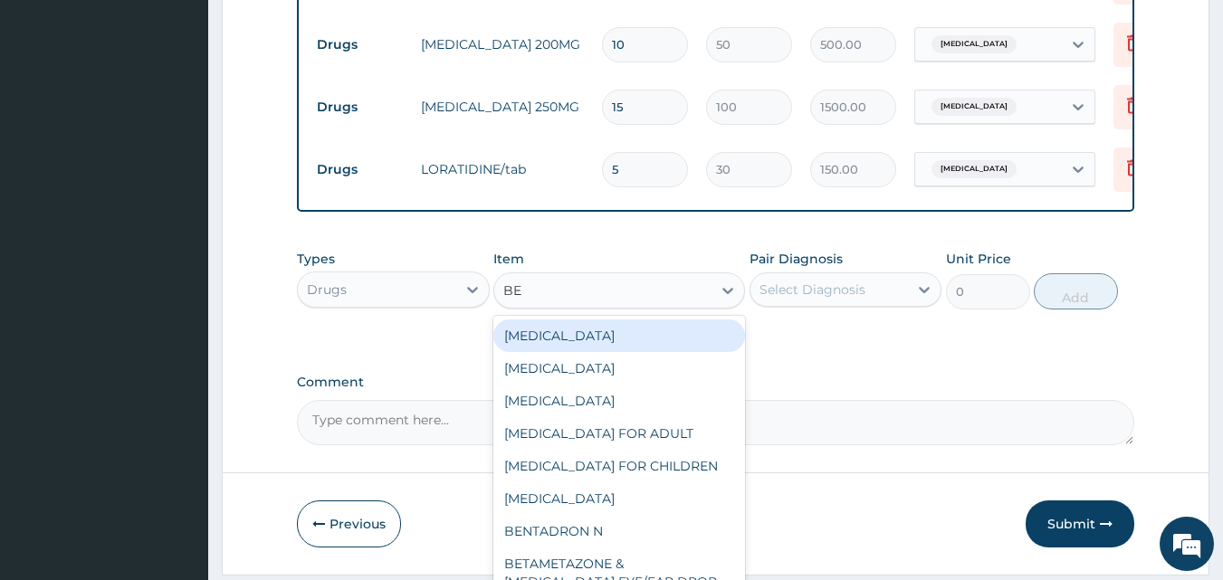
type input "BEN"
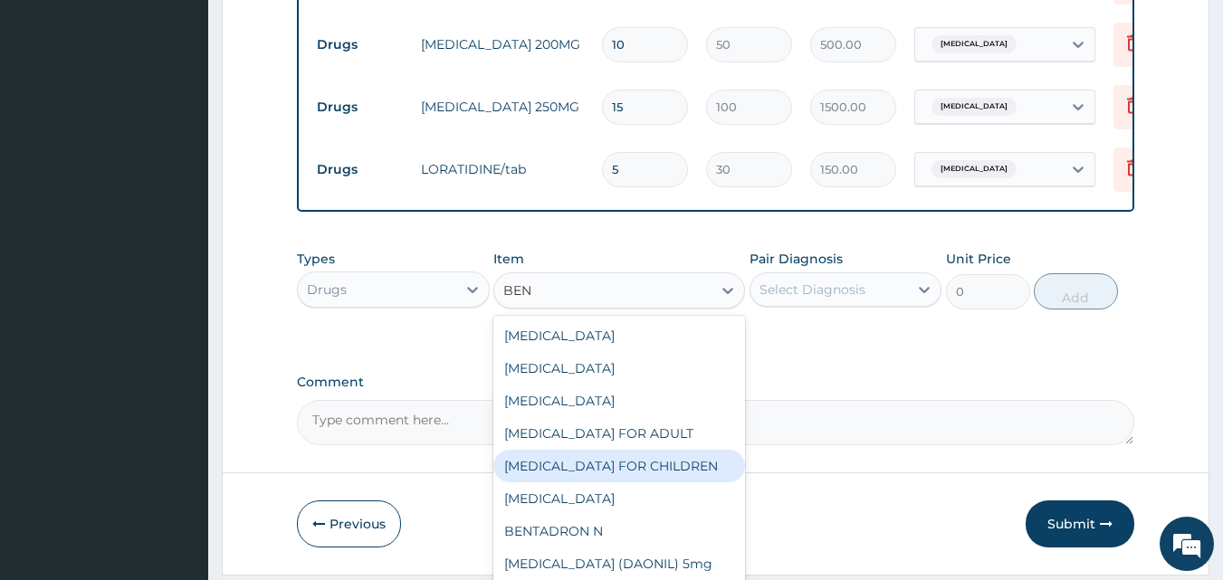
click at [656, 481] on div "BENYLIN FOR CHILDREN" at bounding box center [619, 466] width 252 height 33
type input "700"
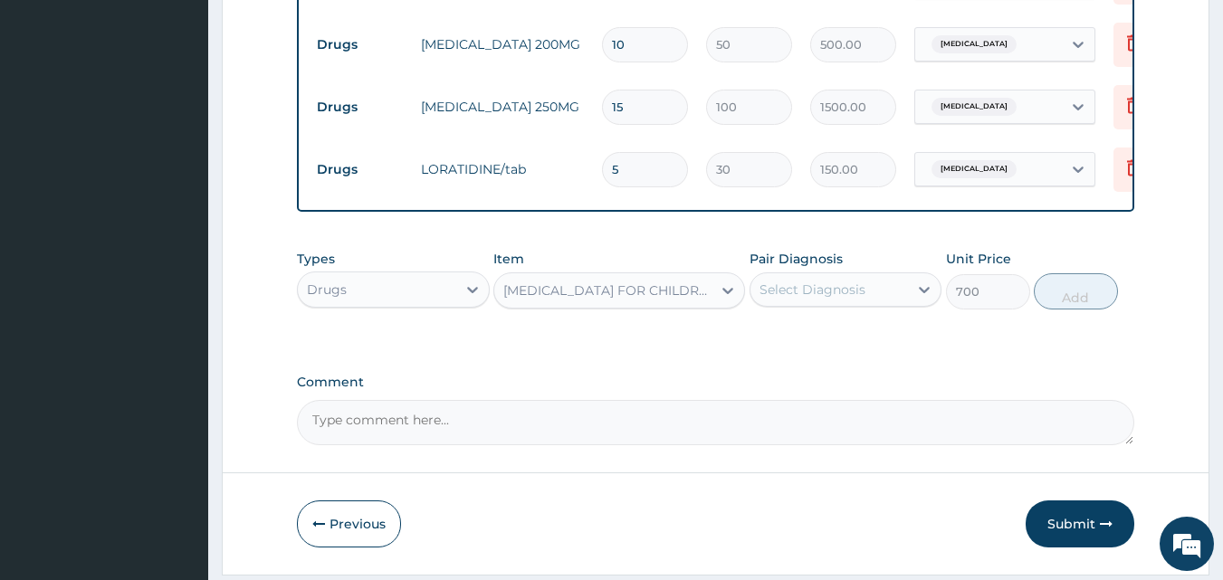
click at [814, 307] on div "Select Diagnosis" at bounding box center [846, 290] width 193 height 34
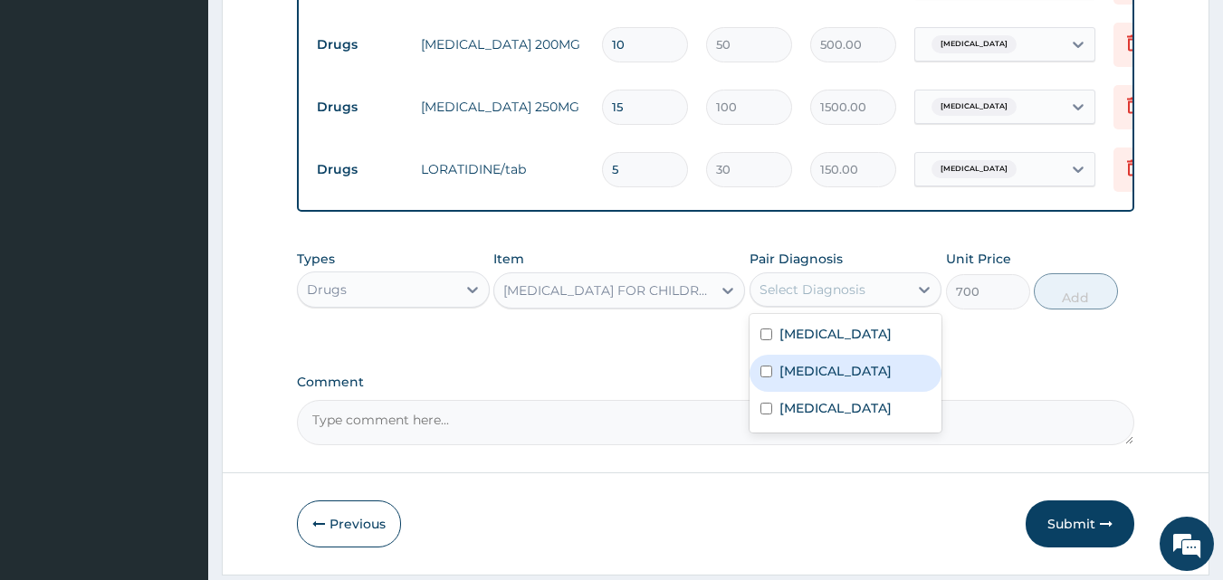
click at [831, 380] on label "Upper respiratory infection" at bounding box center [835, 371] width 112 height 18
checkbox input "true"
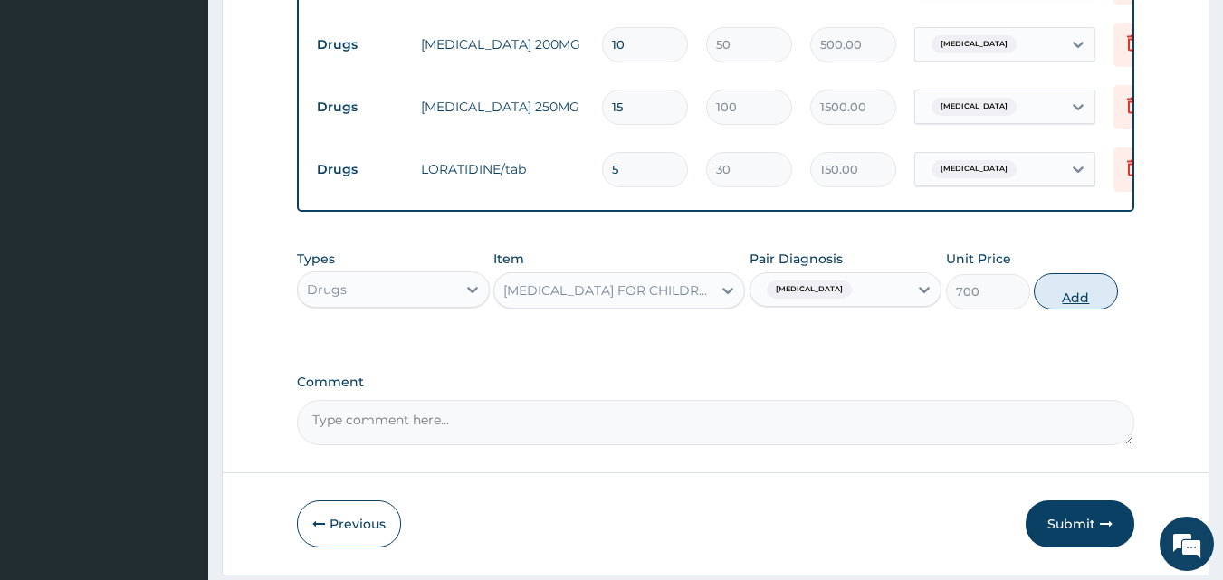
click at [1114, 310] on button "Add" at bounding box center [1076, 291] width 84 height 36
type input "0"
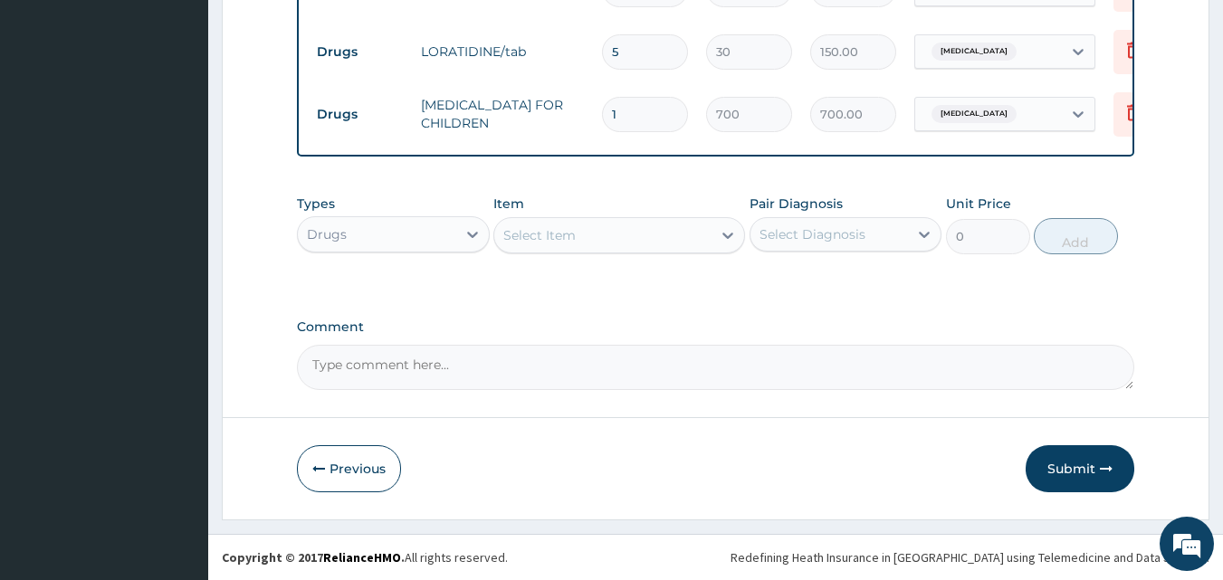
scroll to position [1152, 0]
click at [1073, 451] on button "Submit" at bounding box center [1080, 468] width 109 height 47
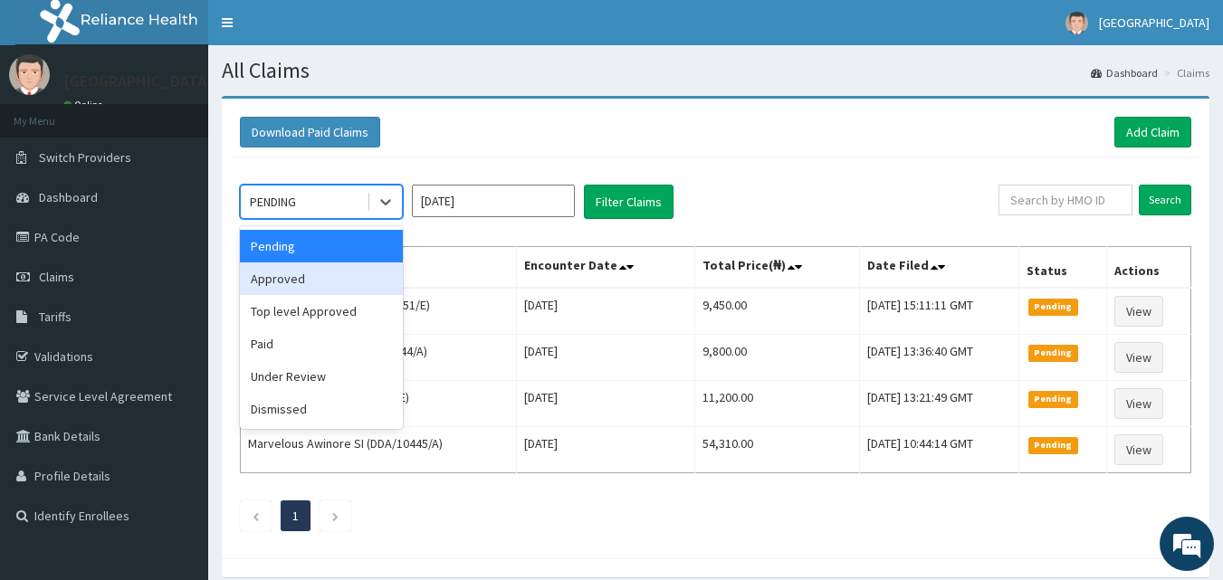
click at [359, 268] on div "Approved" at bounding box center [321, 279] width 163 height 33
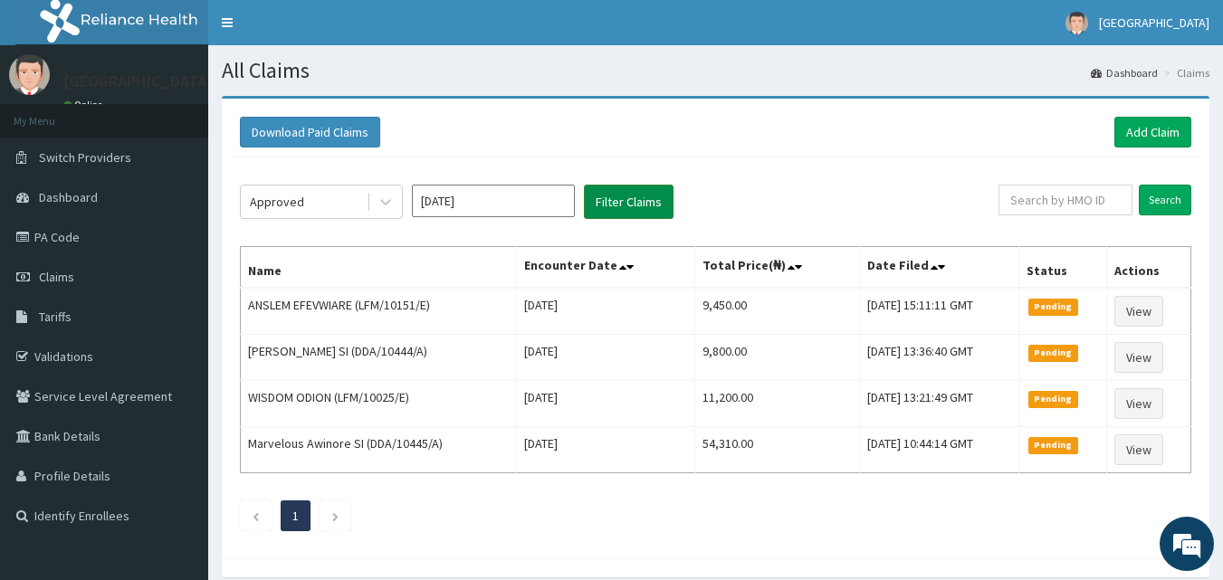
click at [626, 206] on button "Filter Claims" at bounding box center [629, 202] width 90 height 34
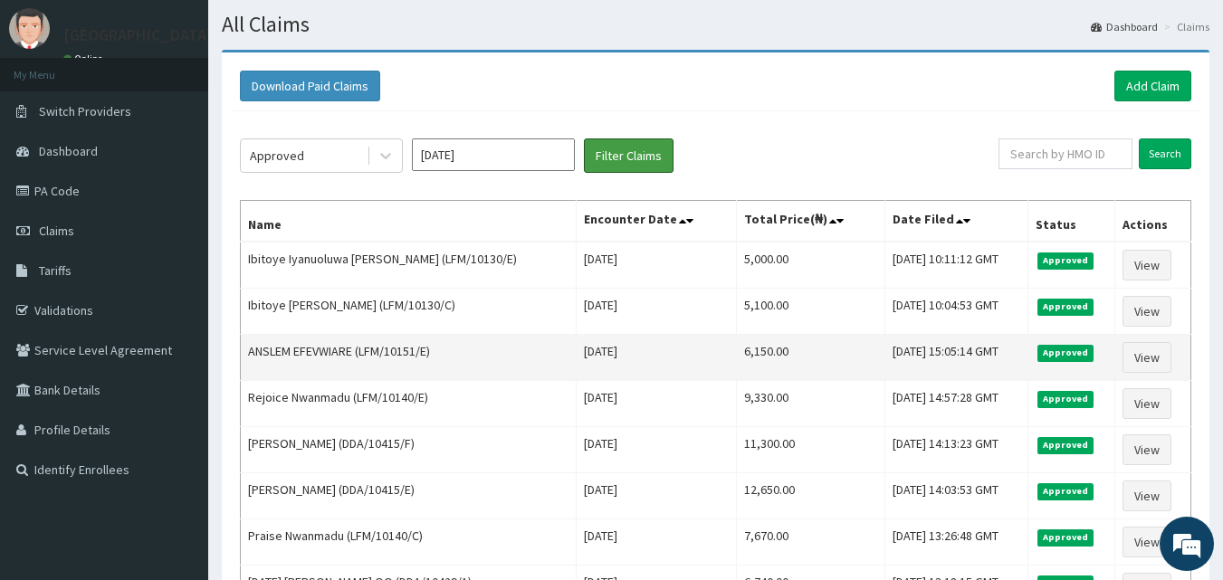
scroll to position [91, 0]
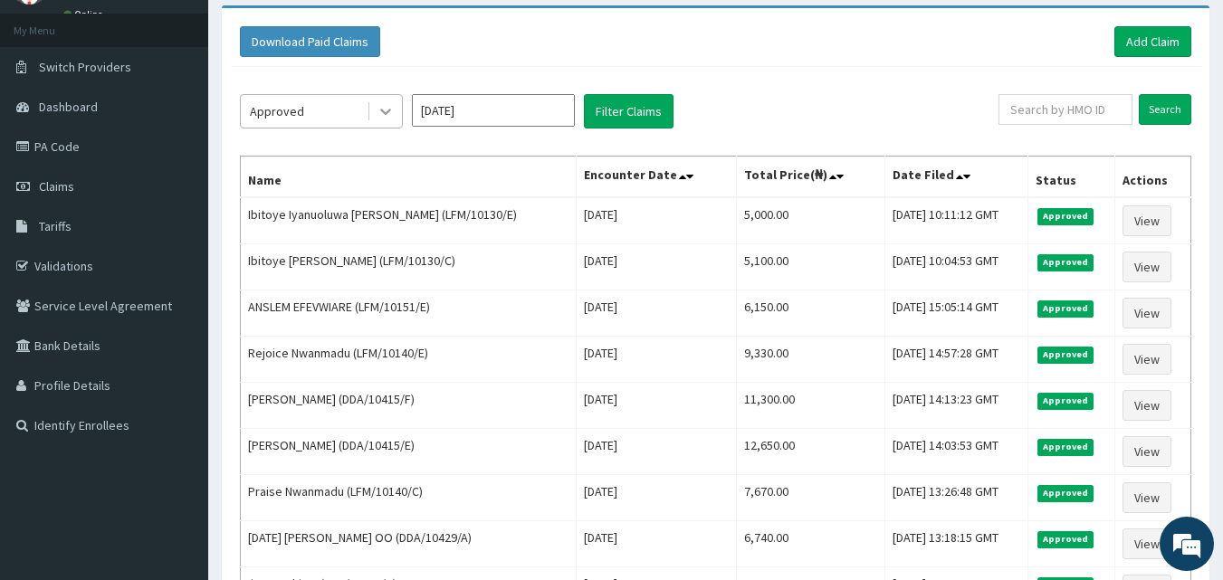
click at [383, 108] on icon at bounding box center [386, 111] width 18 height 18
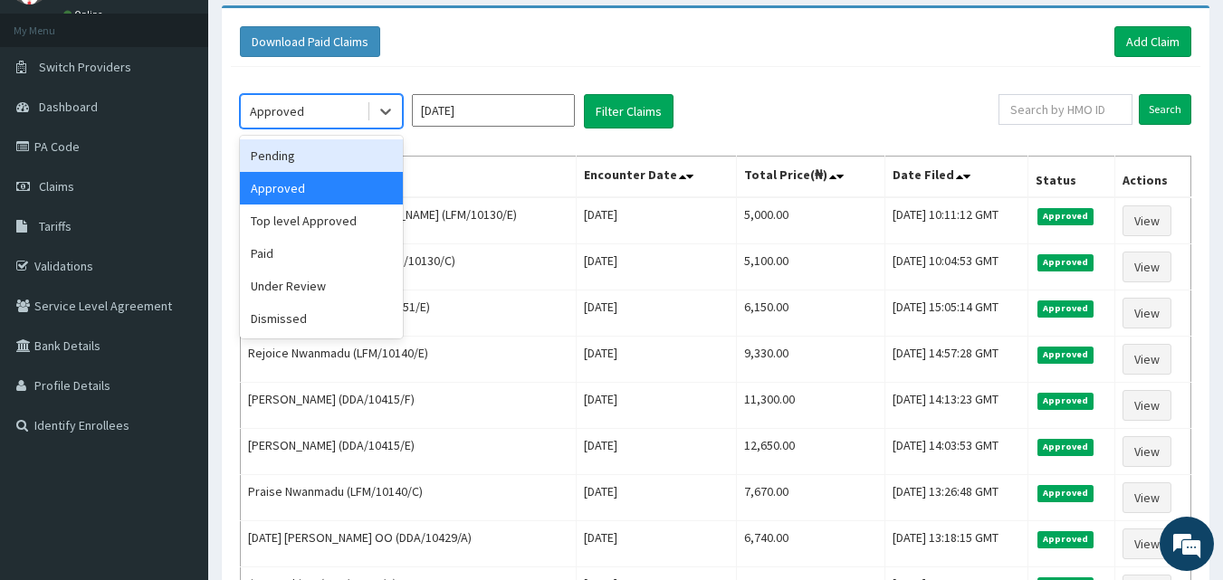
click at [280, 154] on div "Pending" at bounding box center [321, 155] width 163 height 33
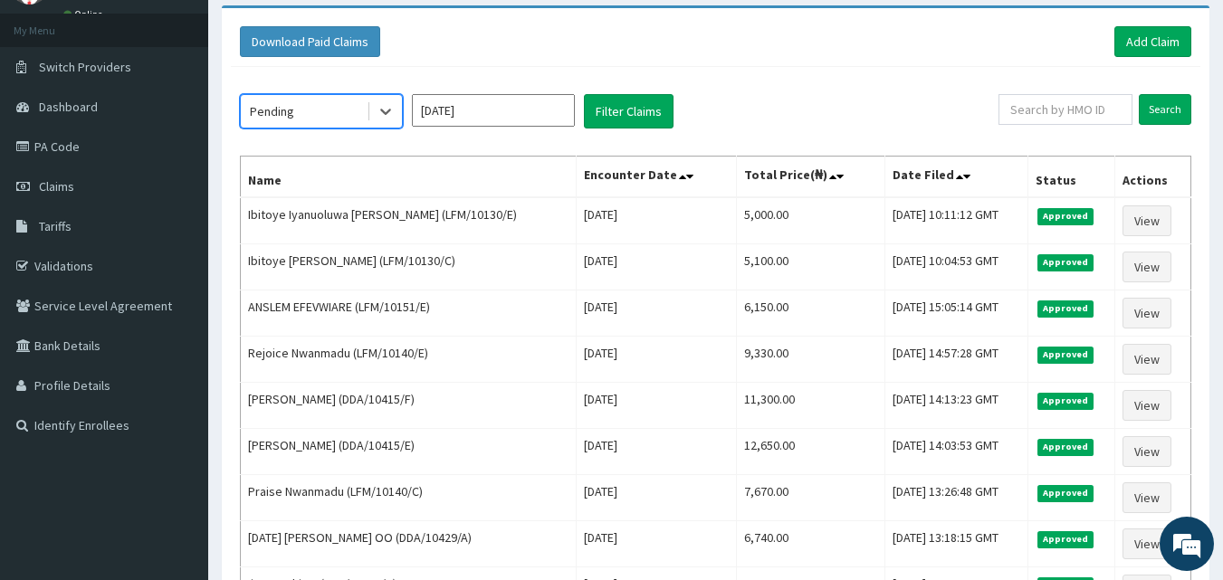
scroll to position [0, 0]
click at [644, 110] on button "Filter Claims" at bounding box center [629, 111] width 90 height 34
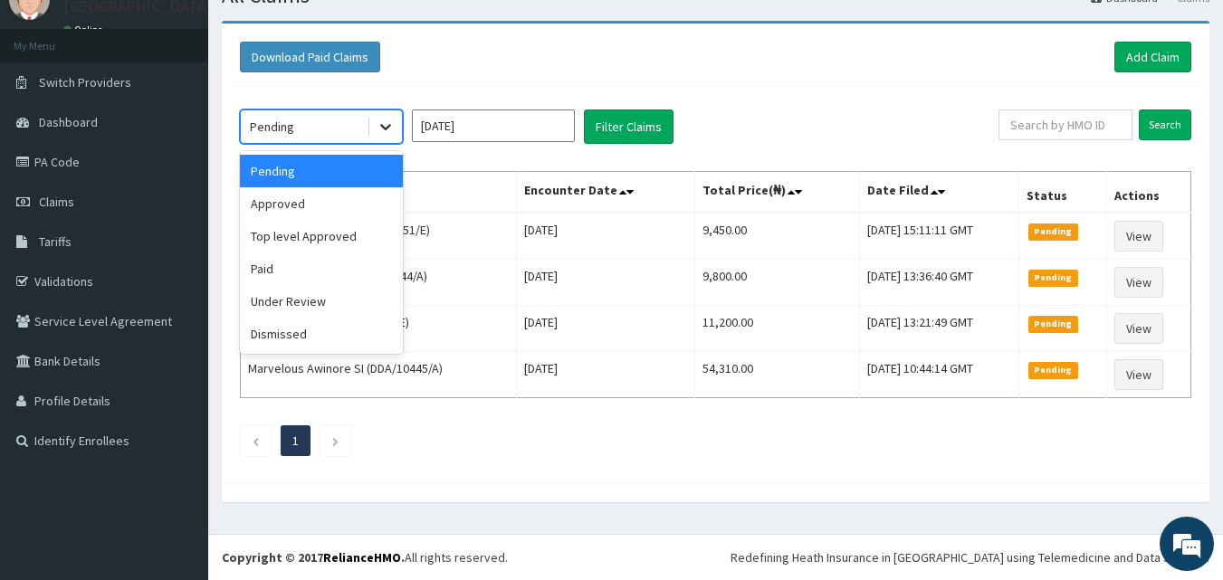
click at [384, 126] on icon at bounding box center [386, 127] width 18 height 18
click at [311, 297] on div "Under Review" at bounding box center [321, 301] width 163 height 33
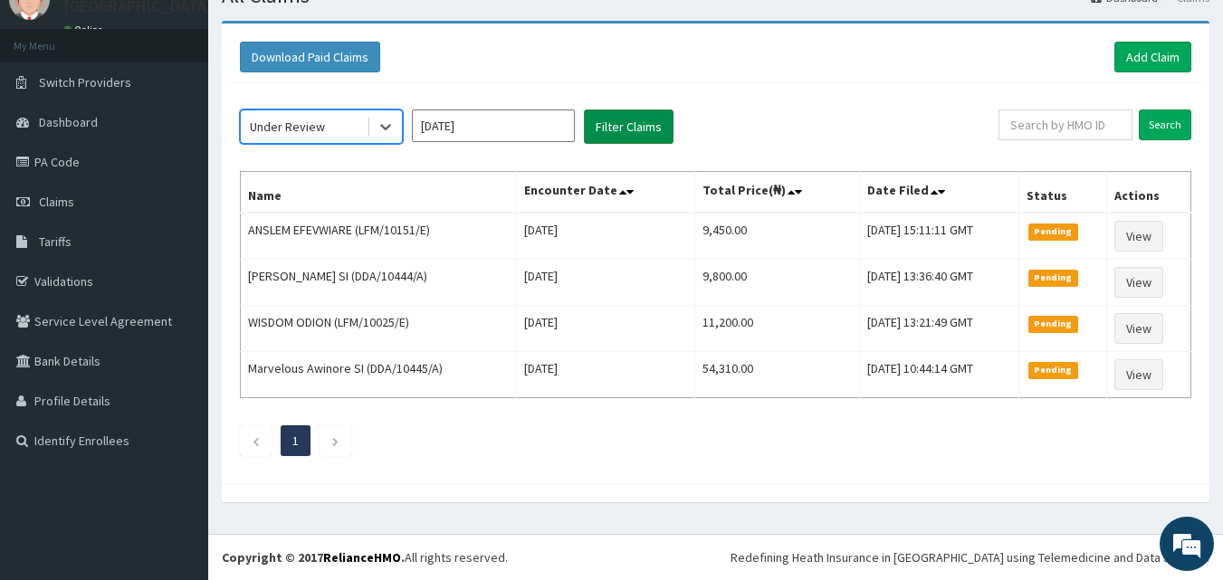
click at [623, 129] on button "Filter Claims" at bounding box center [629, 127] width 90 height 34
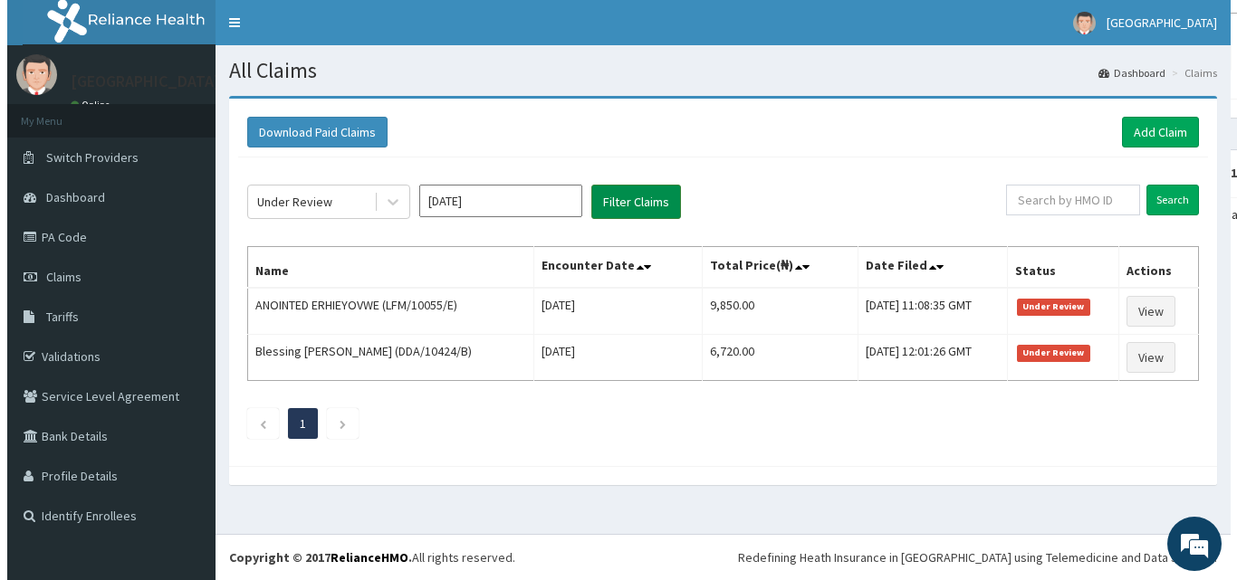
scroll to position [0, 0]
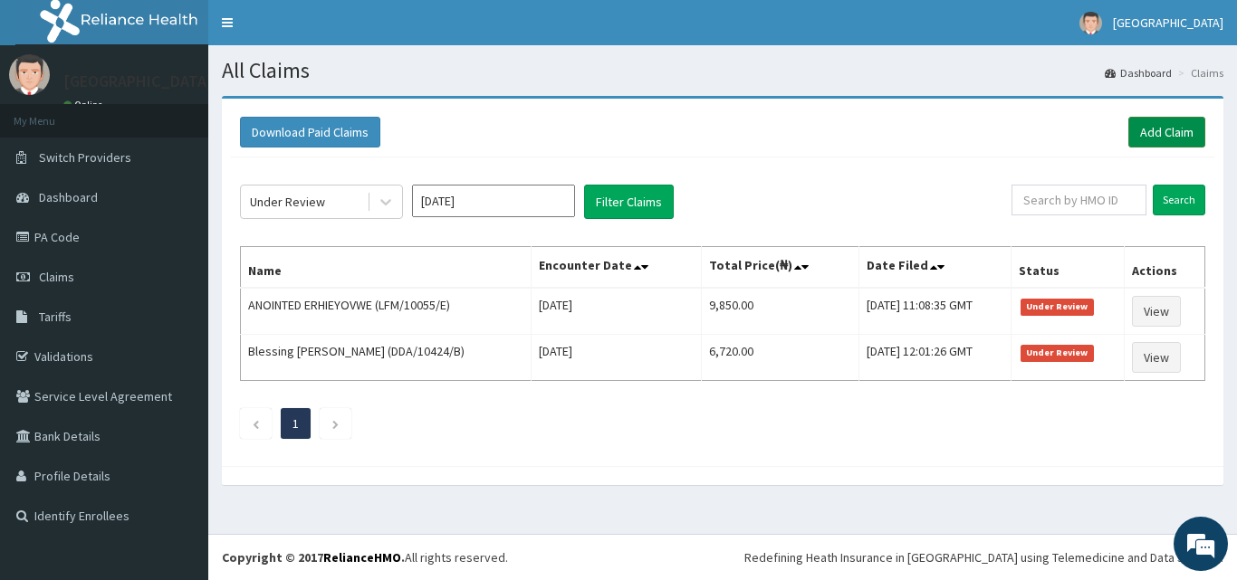
click at [1172, 126] on link "Add Claim" at bounding box center [1166, 132] width 77 height 31
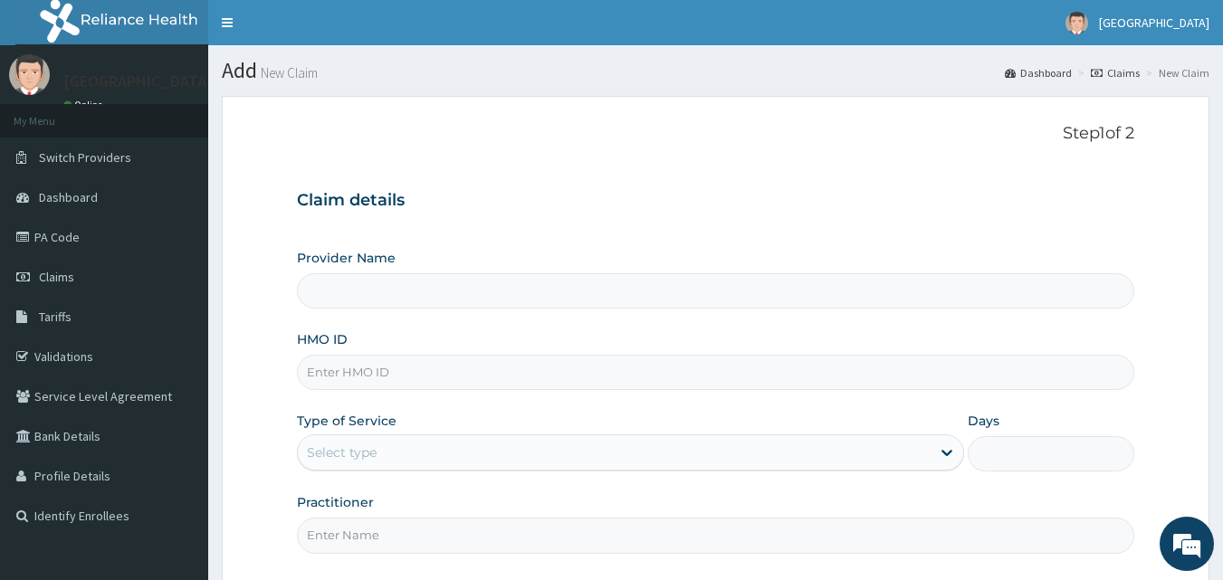
paste input "LFM/10052/A"
type input "LFM/10052/A"
type input "Mascap Hospital limited -Sapele"
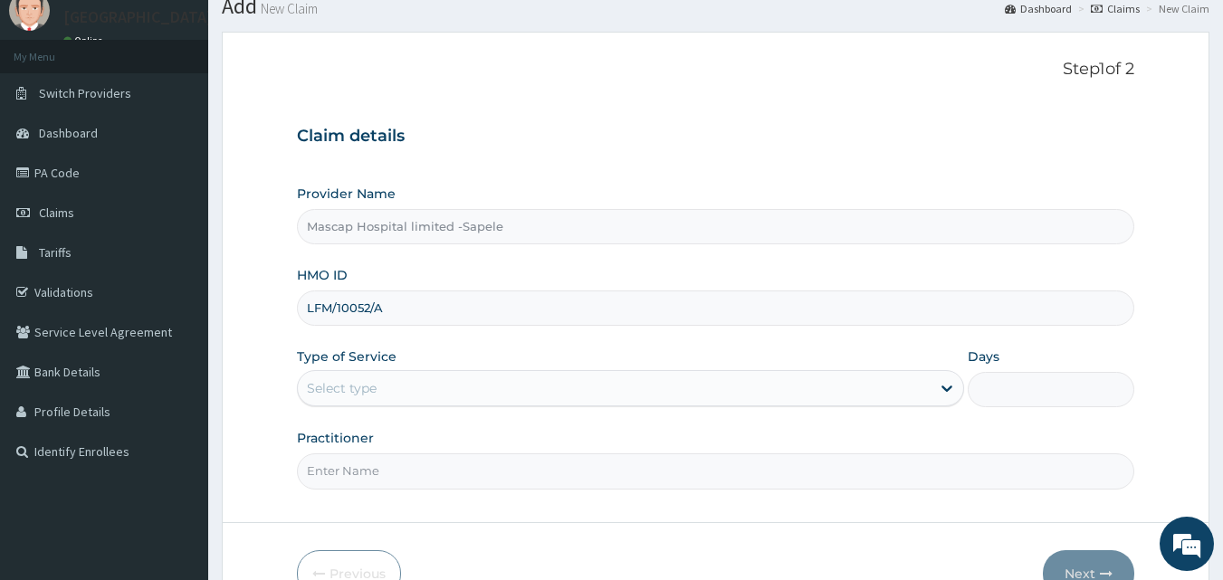
scroll to position [169, 0]
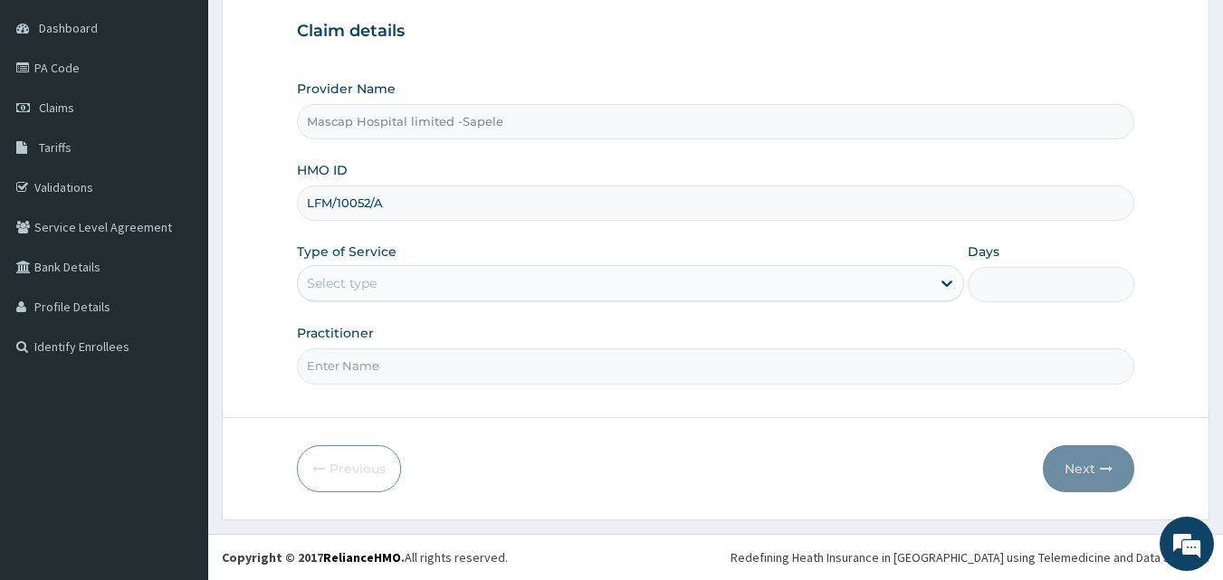
type input "LFM/10052/A"
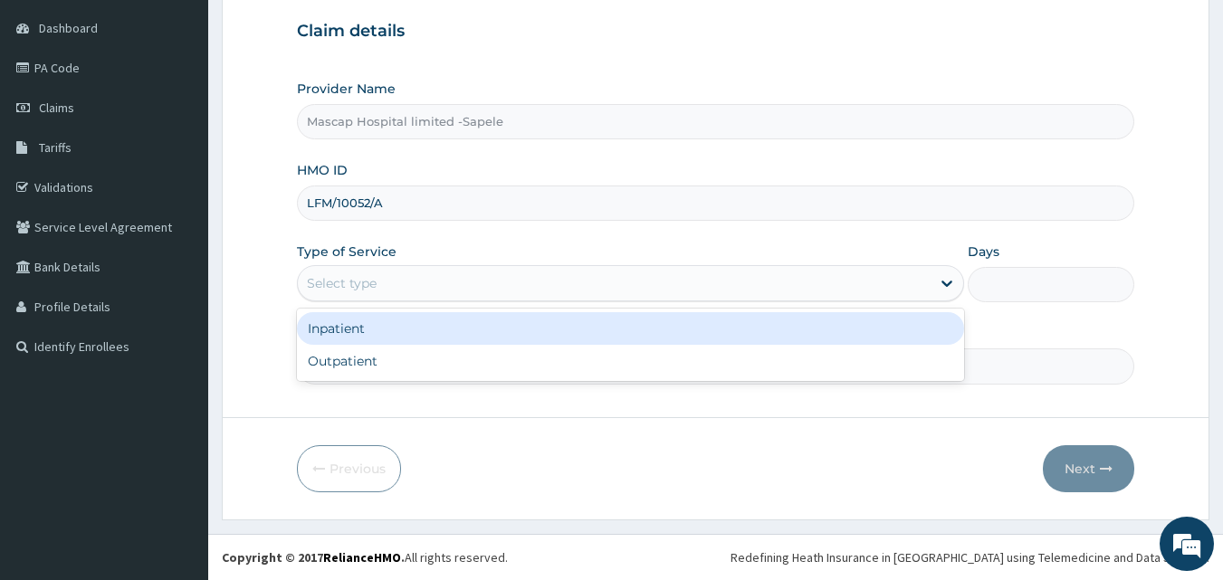
click at [428, 290] on div "Select type" at bounding box center [614, 283] width 633 height 29
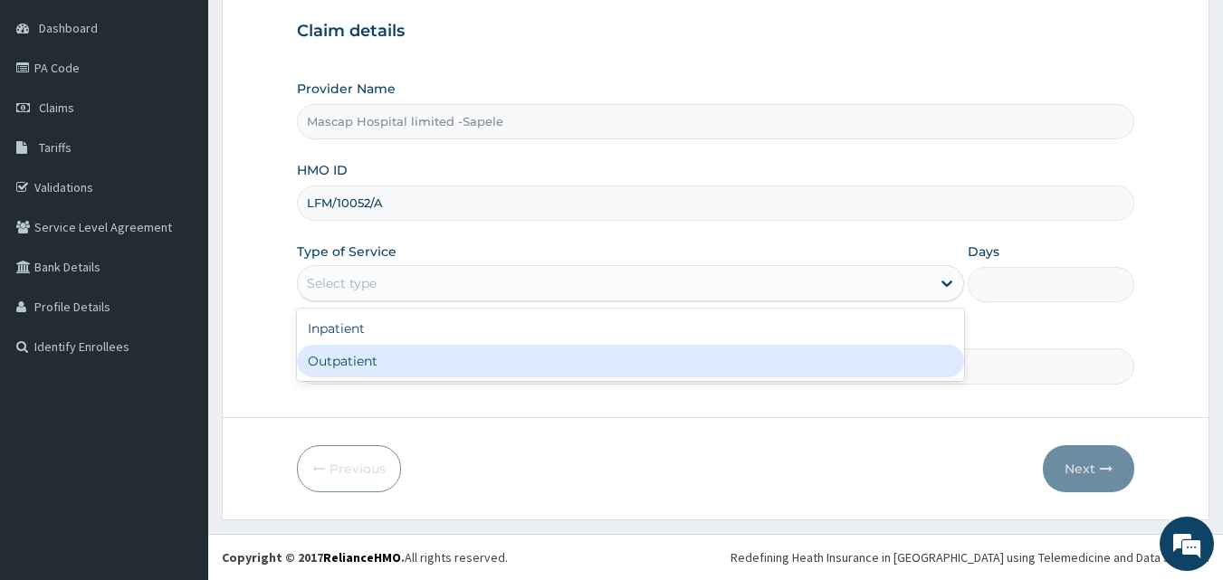
click at [385, 360] on div "Outpatient" at bounding box center [630, 361] width 667 height 33
type input "1"
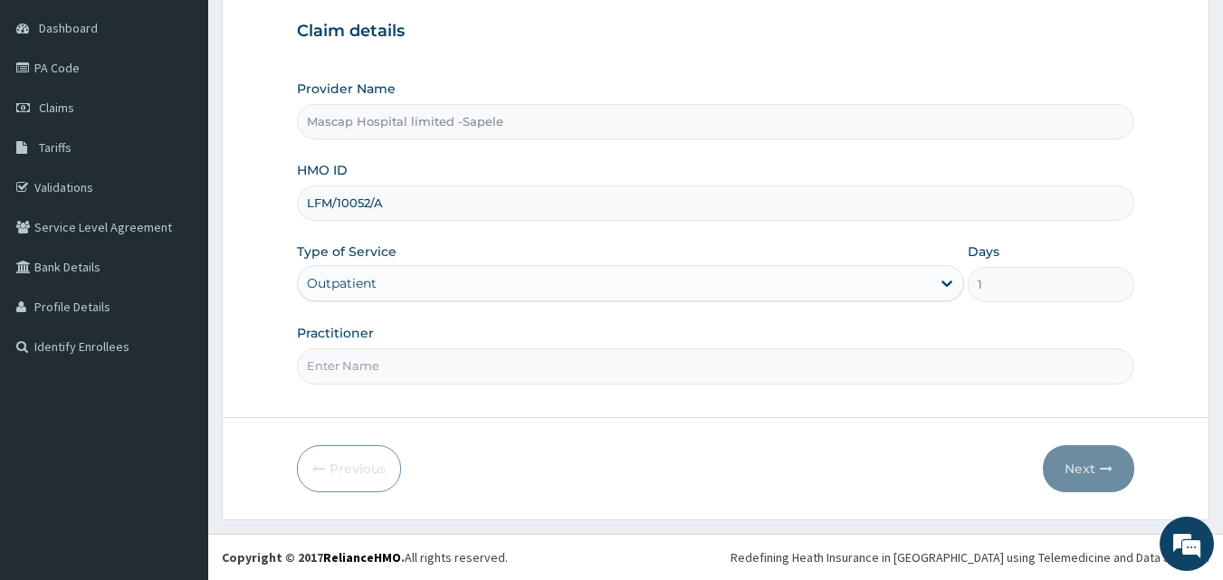
click at [407, 366] on input "Practitioner" at bounding box center [716, 366] width 838 height 35
type input "[PERSON_NAME]"
click at [1105, 455] on button "Next" at bounding box center [1088, 468] width 91 height 47
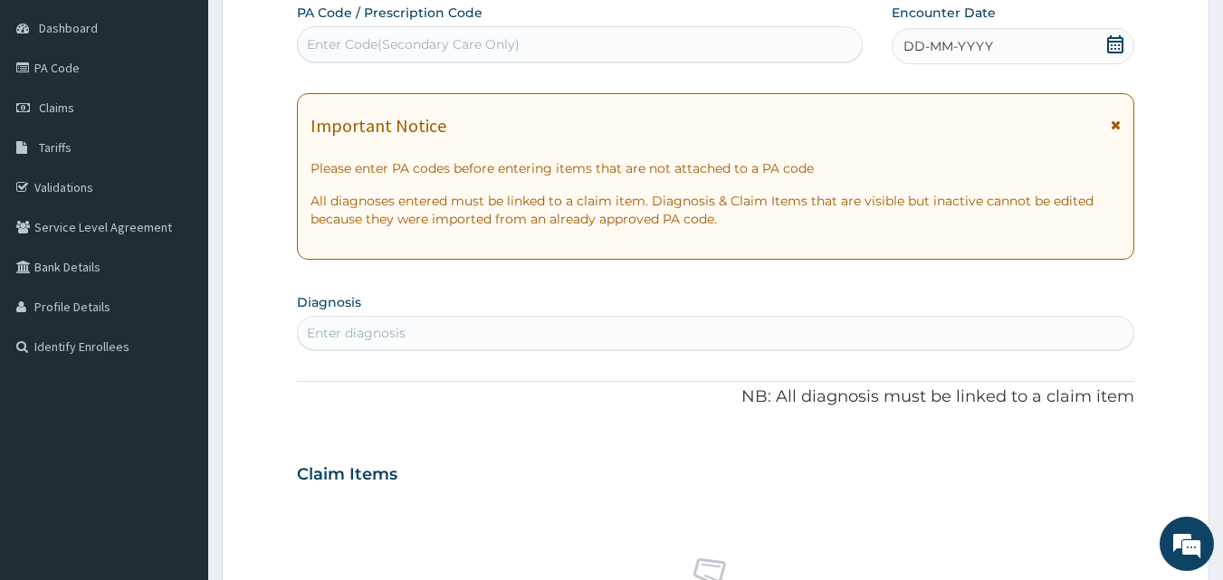
scroll to position [0, 0]
click at [438, 43] on div "Enter Code(Secondary Care Only)" at bounding box center [413, 44] width 213 height 18
type input "PA/3E2818"
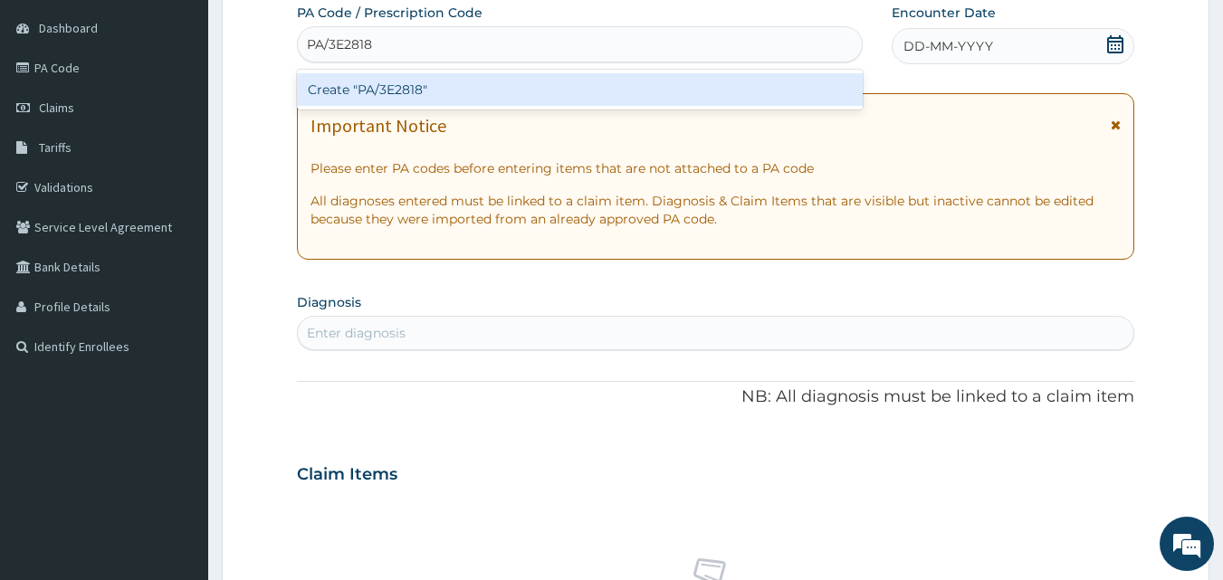
click at [388, 92] on div "Create "PA/3E2818"" at bounding box center [580, 89] width 567 height 33
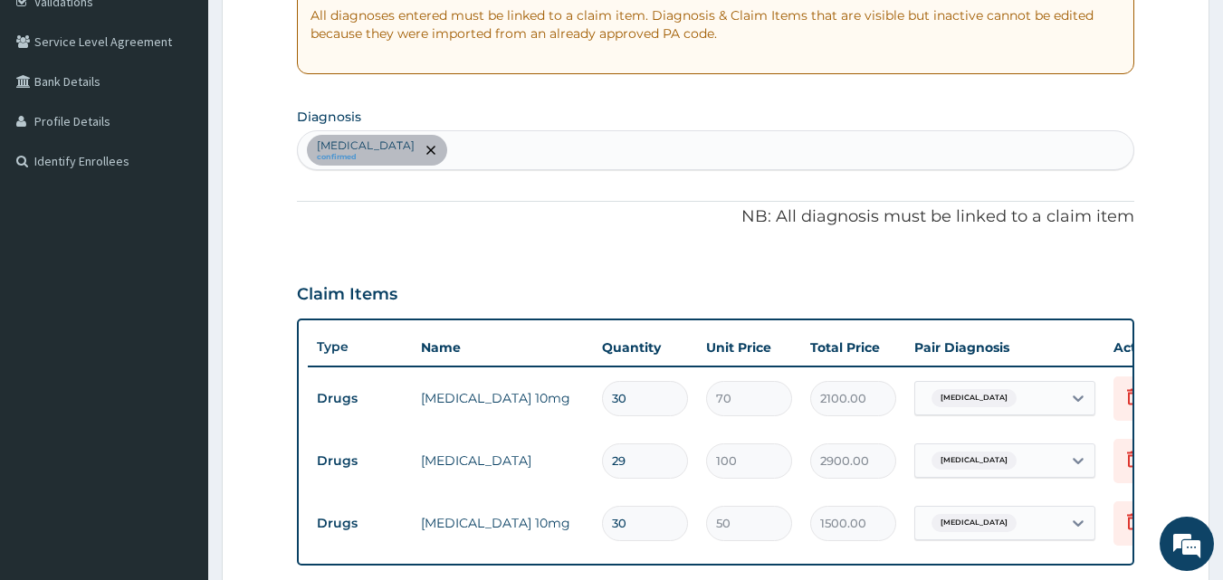
scroll to position [362, 0]
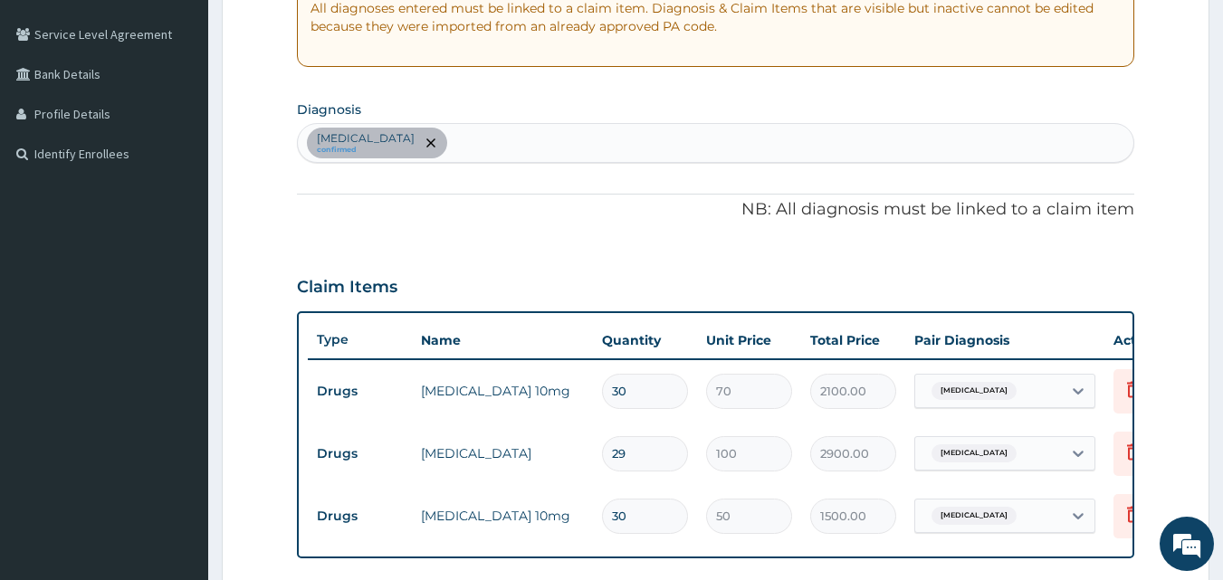
click at [511, 146] on div "Essential hypertension confirmed" at bounding box center [716, 143] width 837 height 38
type input "MALARIA"
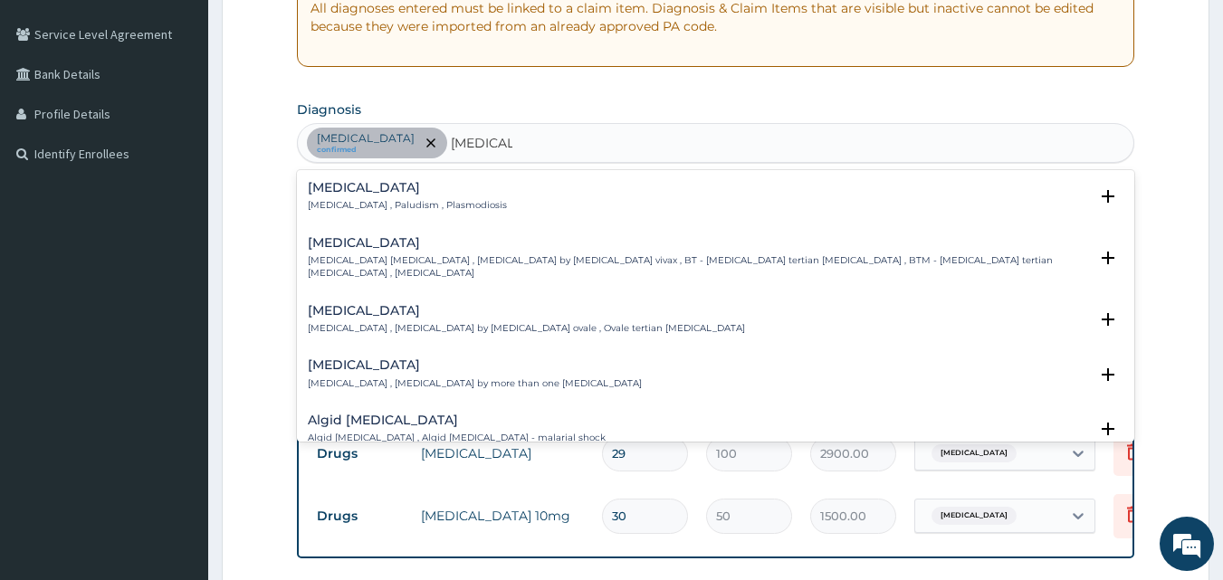
click at [377, 191] on h4 "Malaria" at bounding box center [407, 188] width 199 height 14
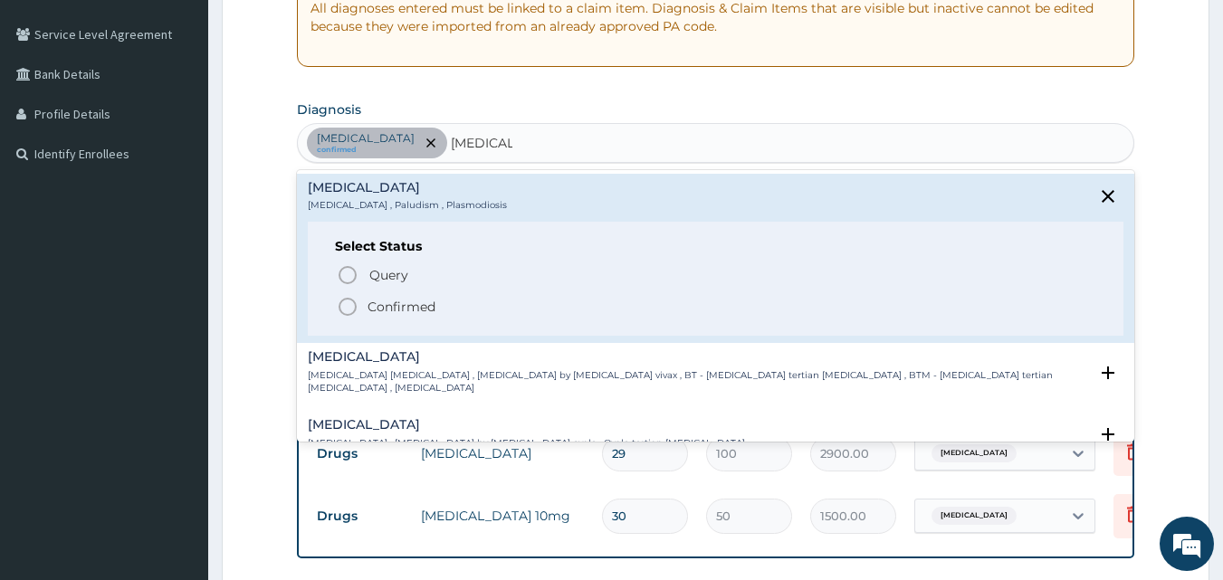
click at [400, 309] on p "Confirmed" at bounding box center [402, 307] width 68 height 18
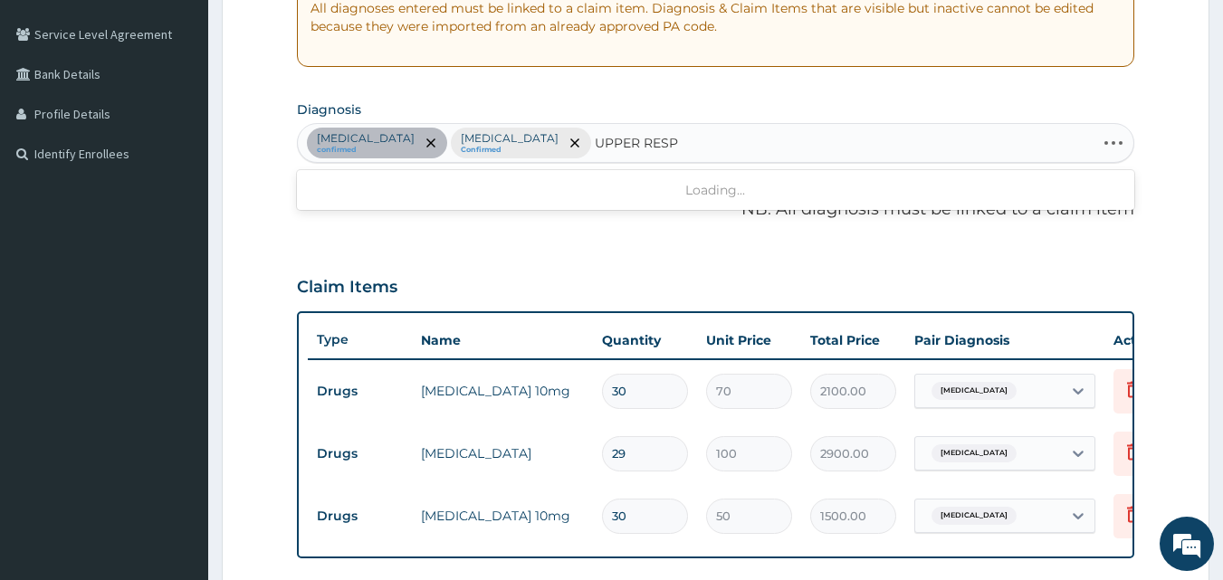
type input "UPPER RESPI"
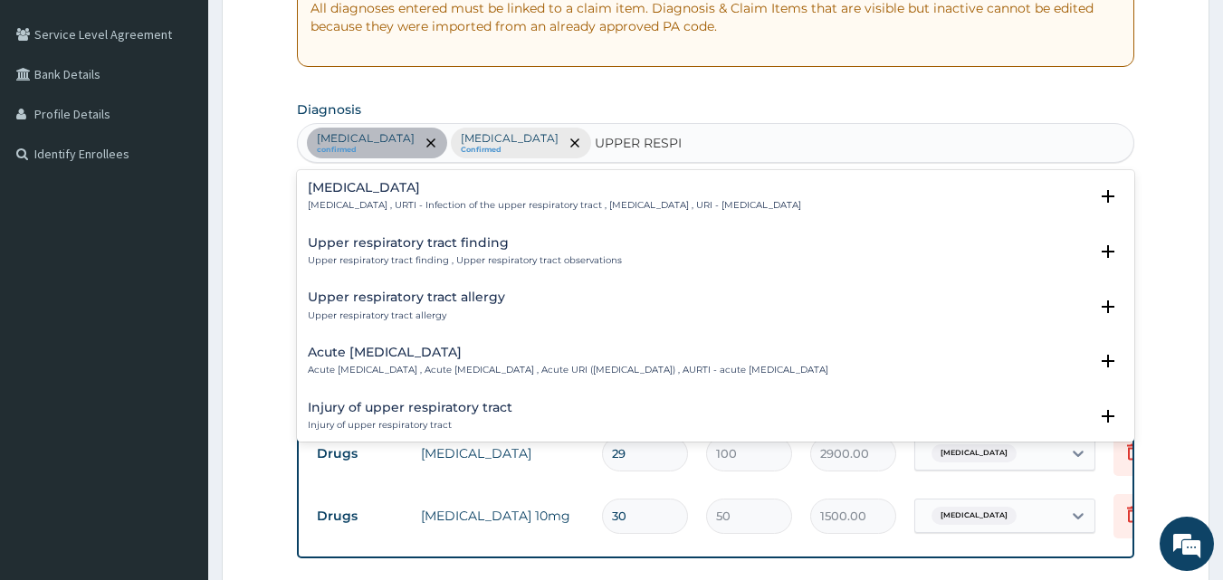
click at [387, 202] on p "Upper respiratory infection , URTI - Infection of the upper respiratory tract ,…" at bounding box center [554, 205] width 493 height 13
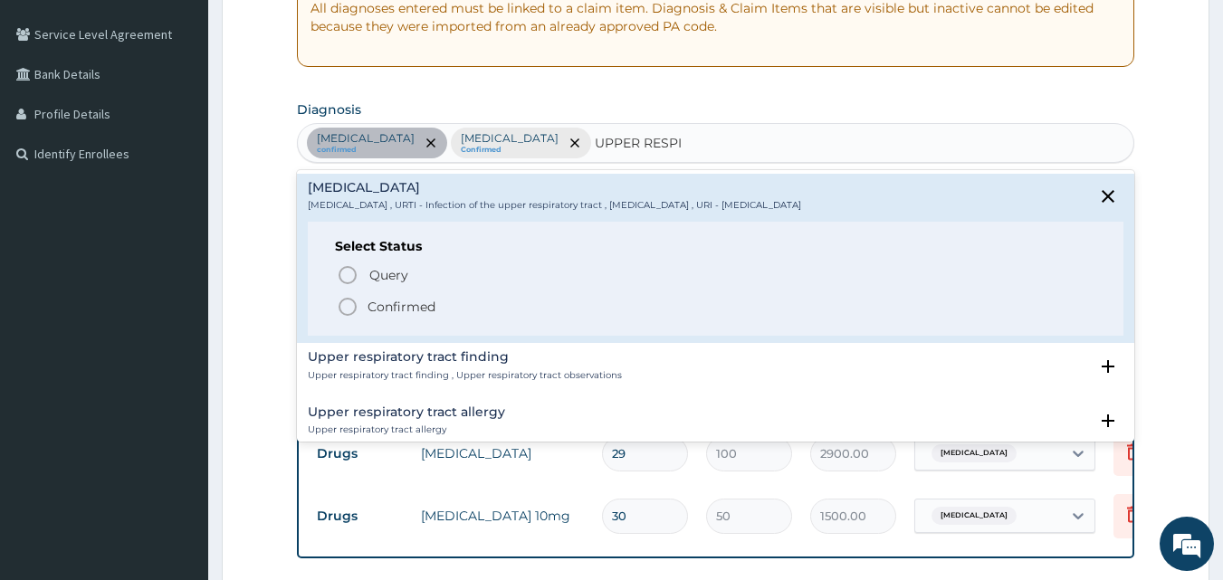
click at [397, 301] on p "Confirmed" at bounding box center [402, 307] width 68 height 18
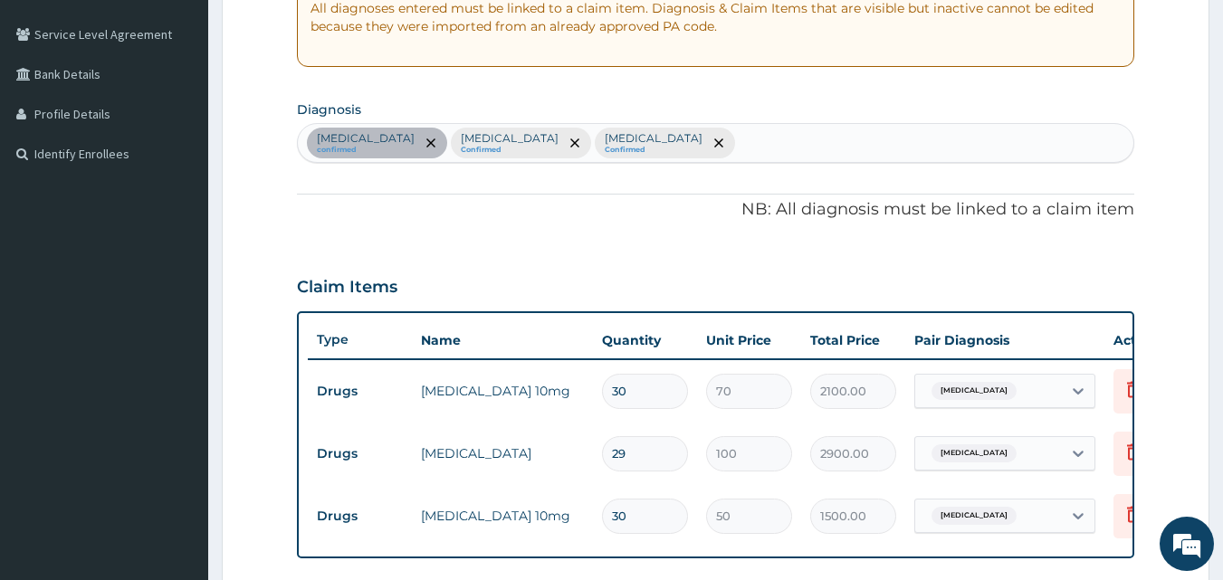
click at [780, 154] on div "Essential hypertension confirmed Malaria Confirmed Upper respiratory infection …" at bounding box center [716, 143] width 837 height 38
type input "B"
type input "SEPS"
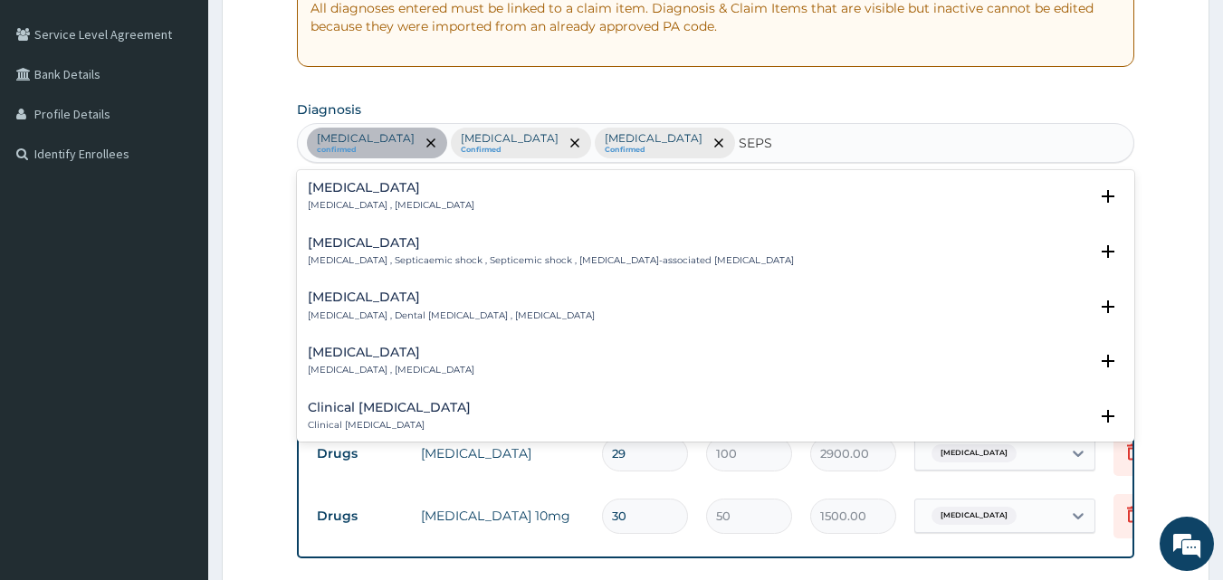
click at [399, 207] on p "Systemic infection , Sepsis" at bounding box center [391, 205] width 167 height 13
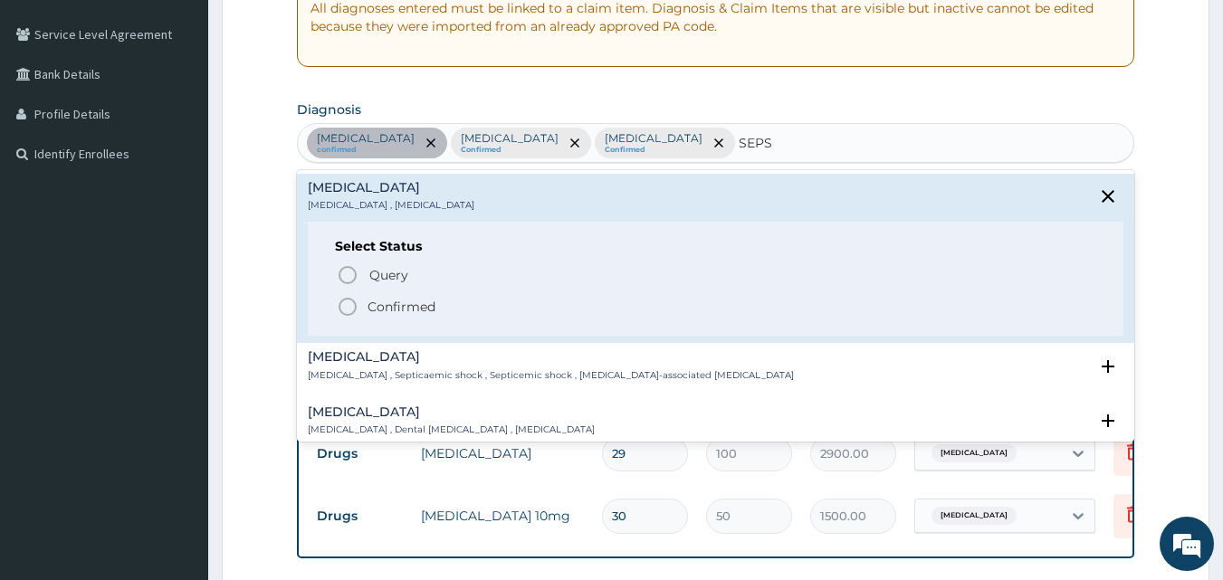
click at [401, 312] on p "Confirmed" at bounding box center [402, 307] width 68 height 18
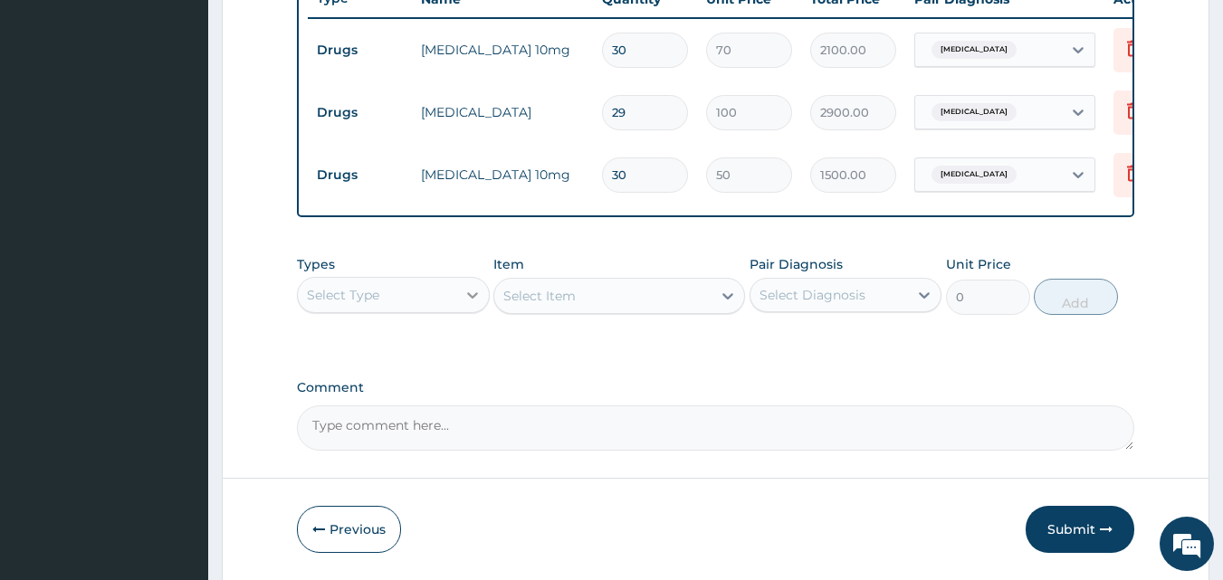
scroll to position [724, 0]
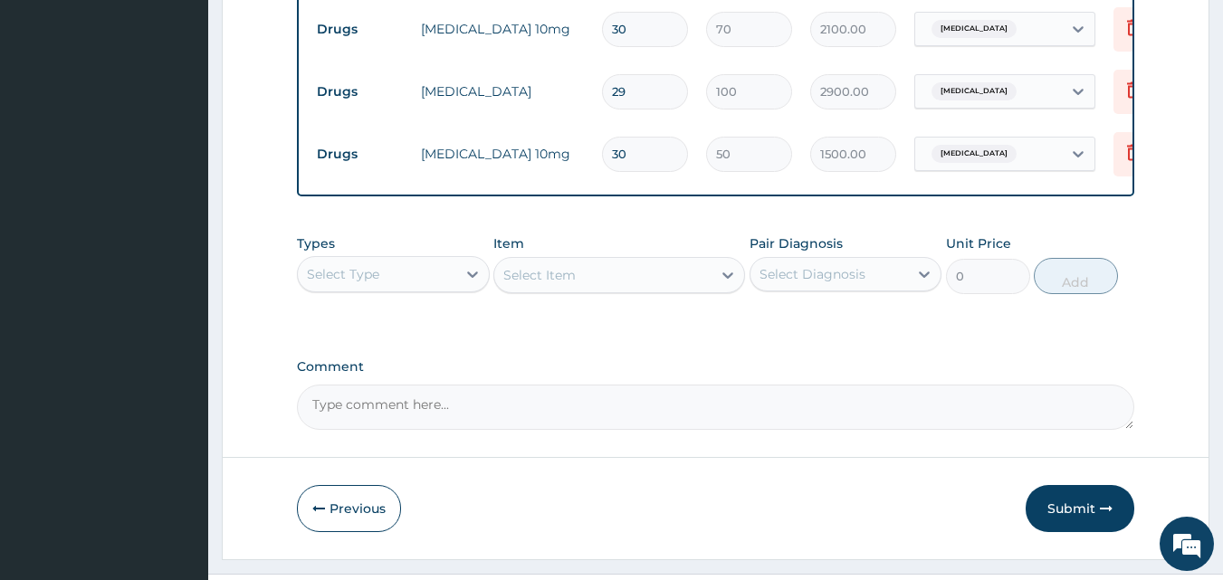
click at [399, 303] on div "Types Select Type Item Select Item Pair Diagnosis Select Diagnosis Unit Price 0…" at bounding box center [716, 264] width 838 height 78
click at [388, 289] on div "Select Type" at bounding box center [377, 274] width 158 height 29
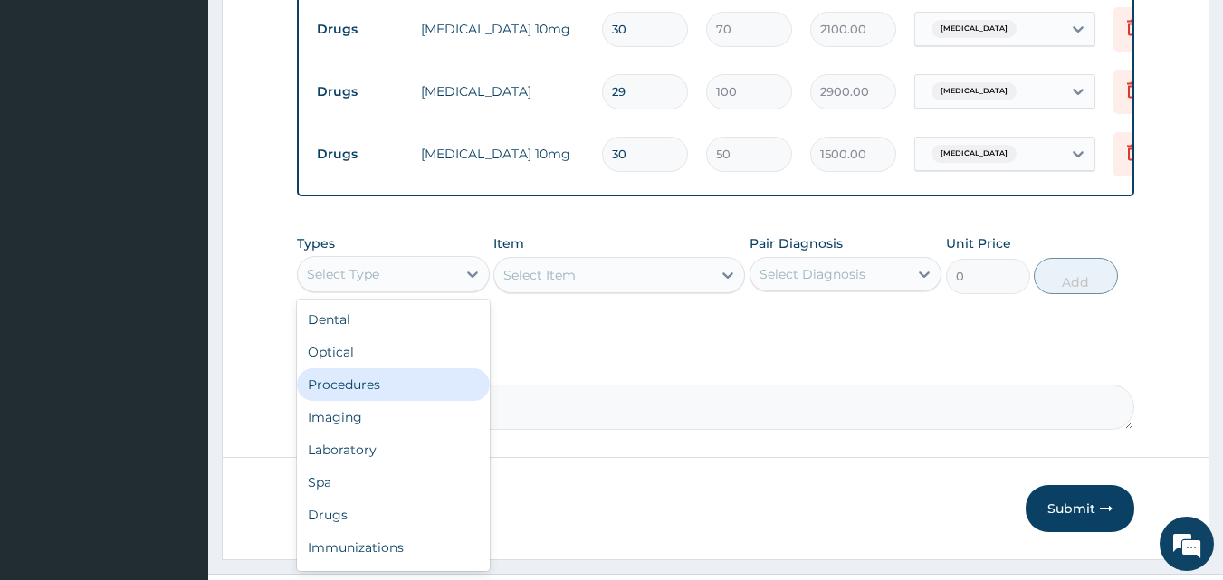
click at [378, 388] on div "Procedures" at bounding box center [393, 384] width 193 height 33
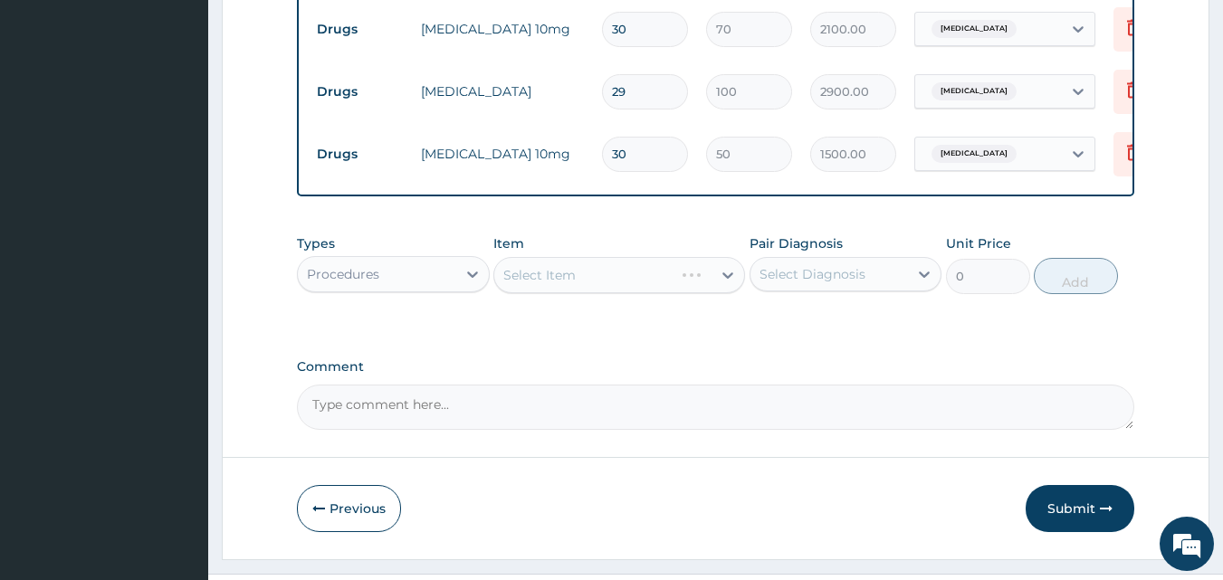
click at [563, 287] on div "Select Item" at bounding box center [619, 275] width 252 height 36
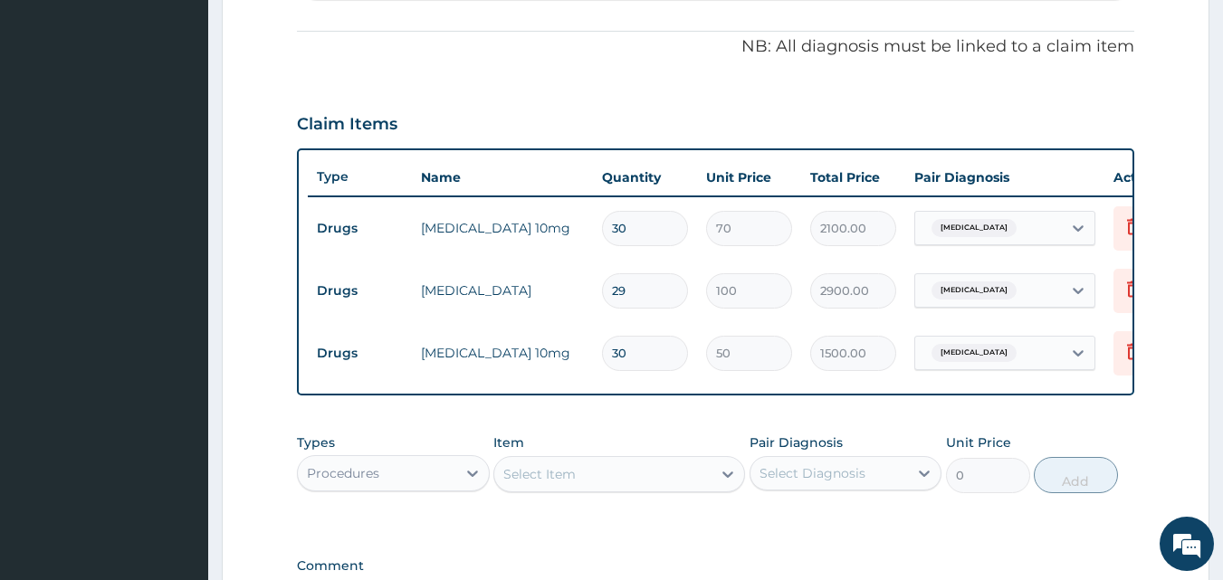
scroll to position [634, 0]
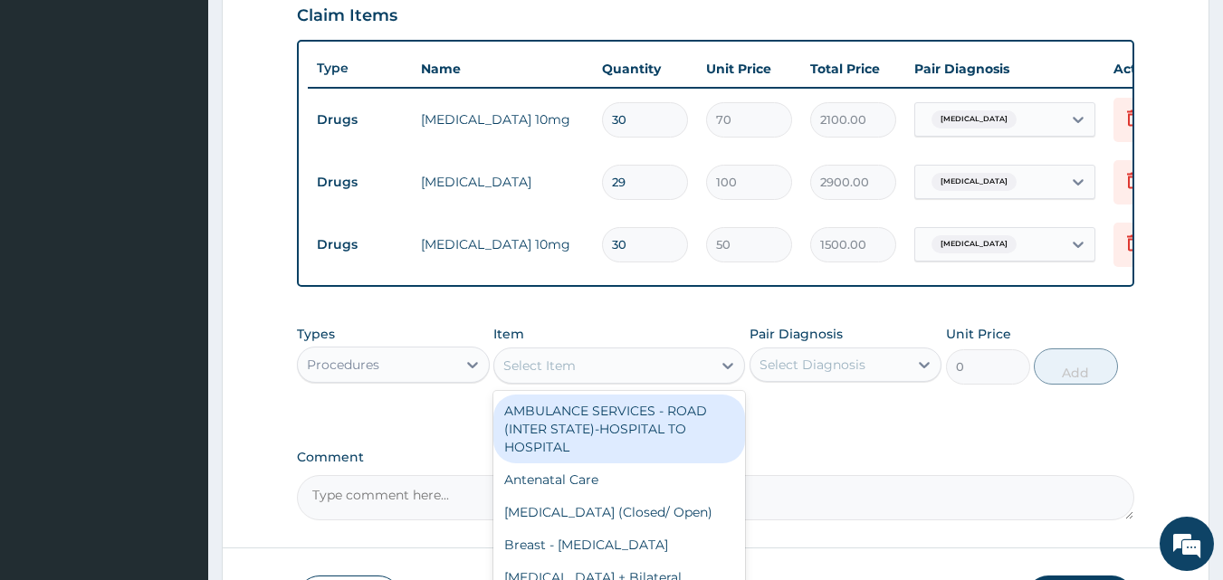
click at [548, 373] on div "Select Item" at bounding box center [539, 366] width 72 height 18
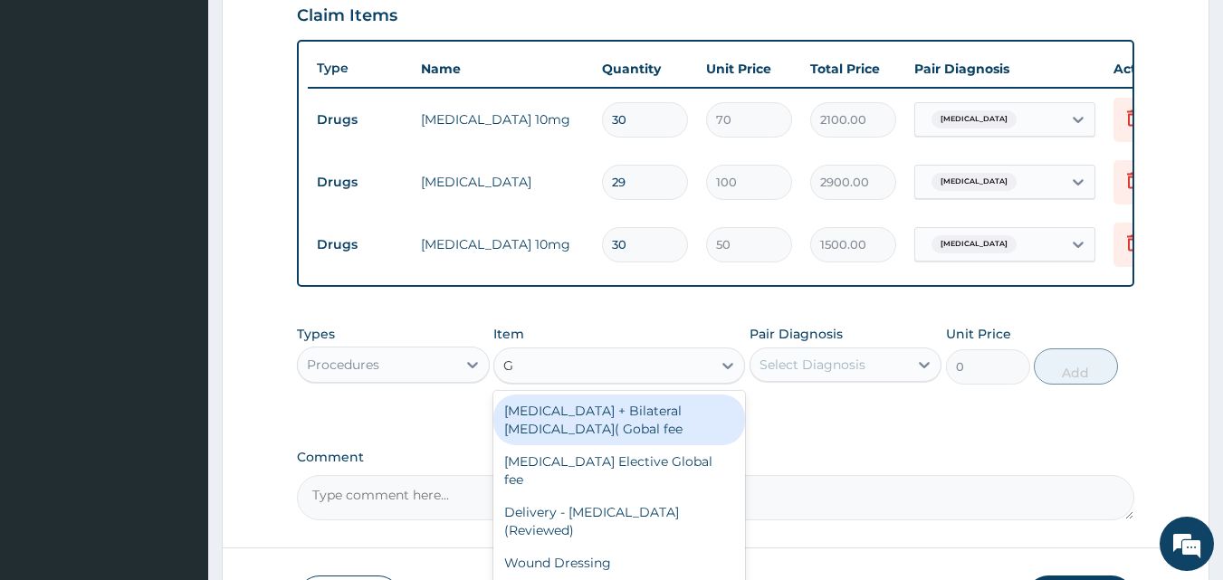
type input "GP"
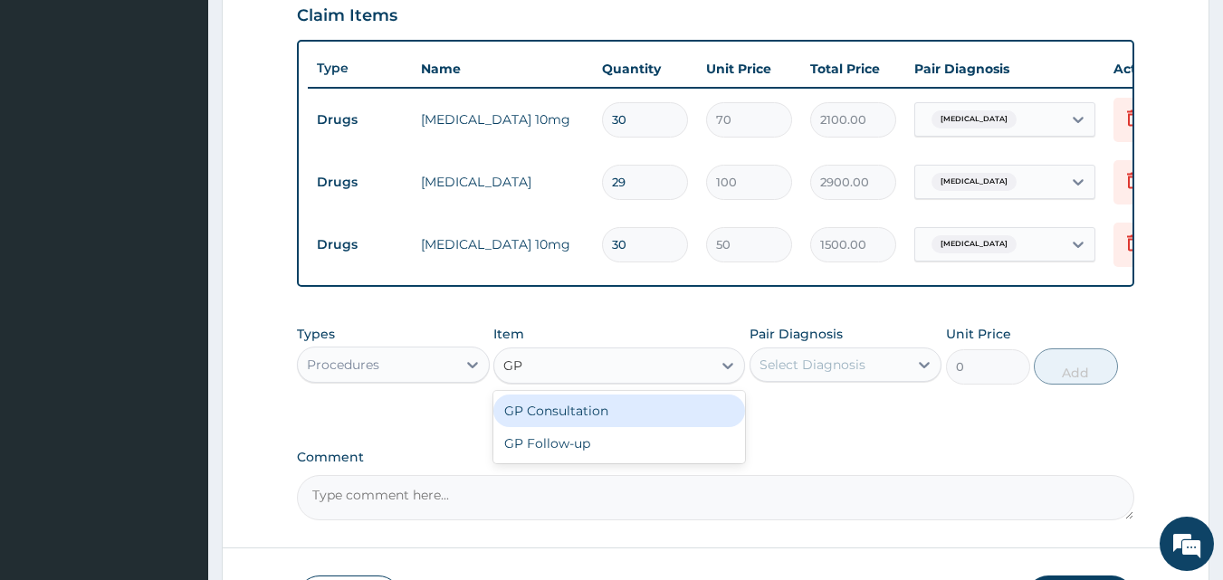
click at [608, 420] on div "GP Consultation" at bounding box center [619, 411] width 252 height 33
type input "1500"
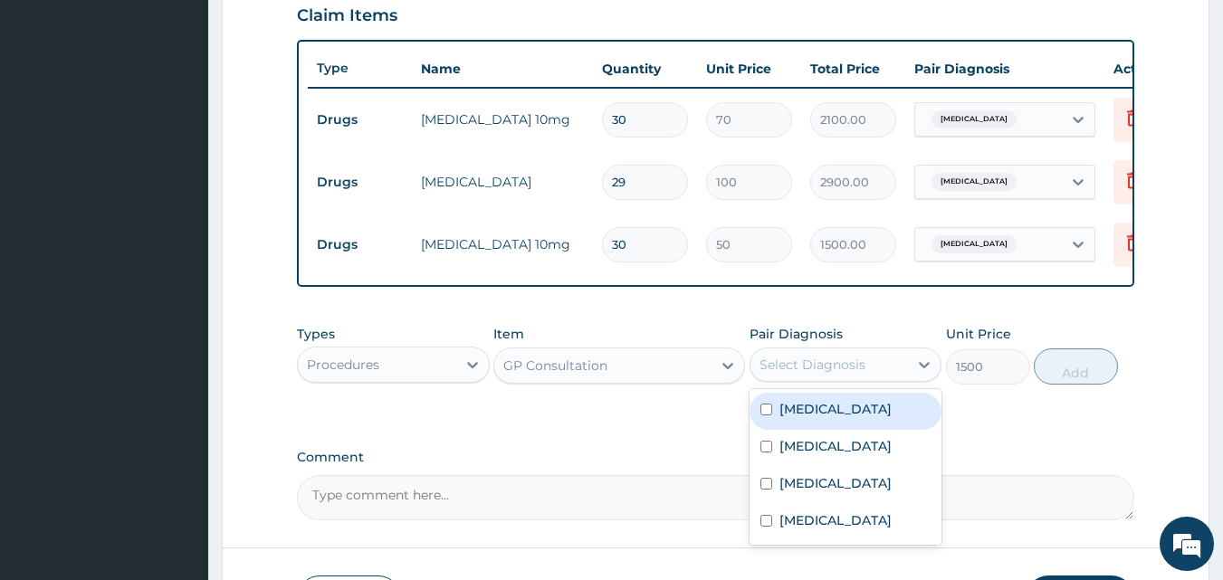
click at [820, 374] on div "Select Diagnosis" at bounding box center [813, 365] width 106 height 18
click at [849, 418] on label "Essential hypertension" at bounding box center [835, 409] width 112 height 18
checkbox input "true"
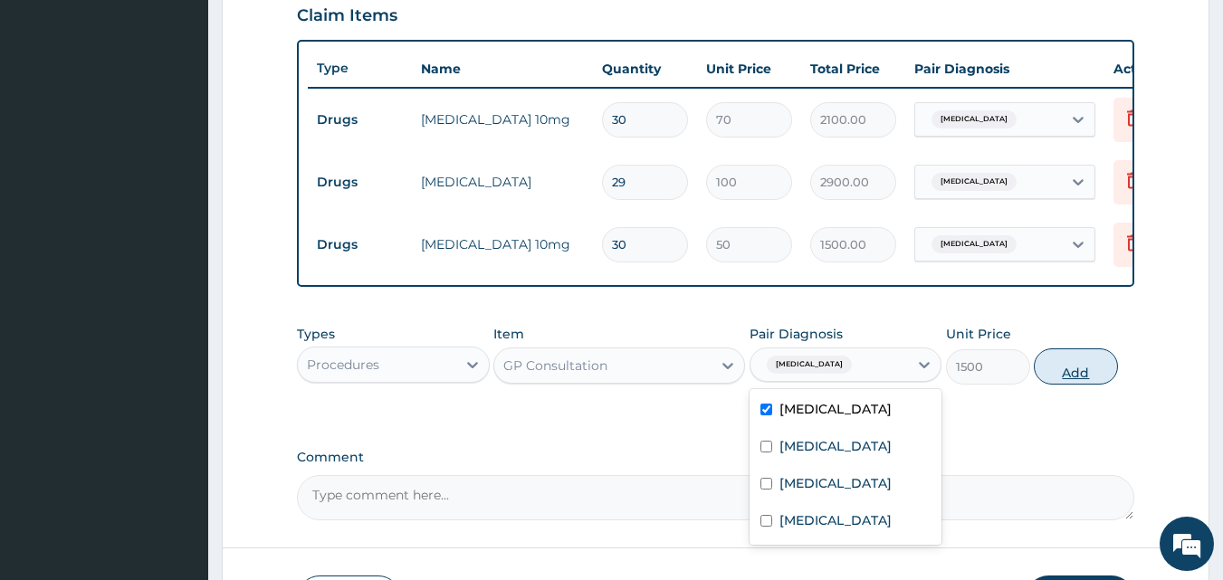
click at [1072, 378] on button "Add" at bounding box center [1076, 367] width 84 height 36
type input "0"
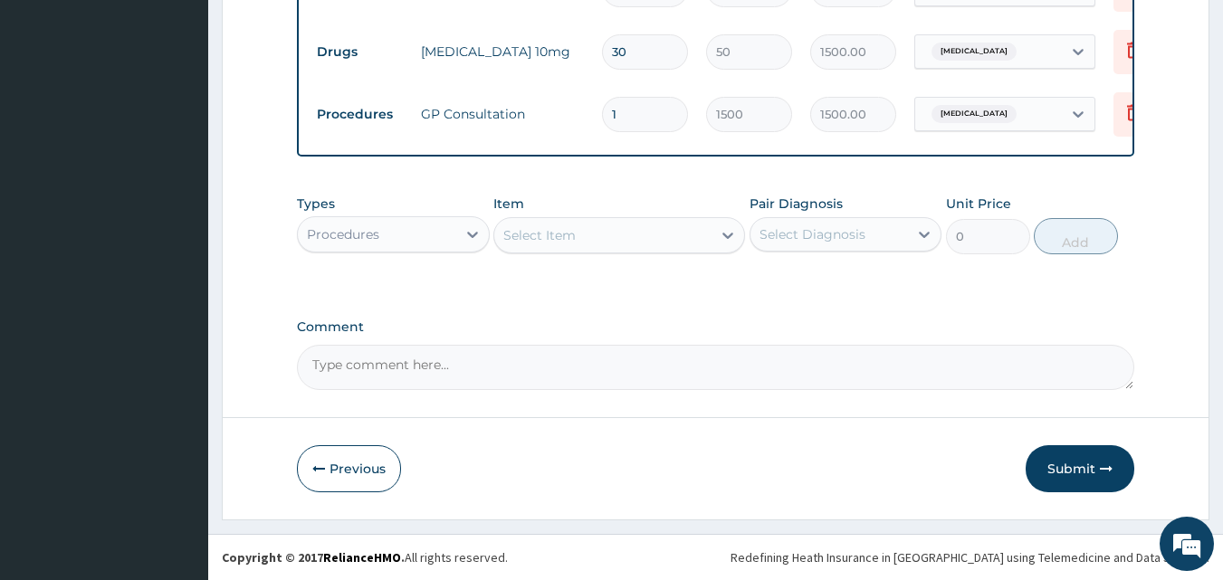
scroll to position [840, 0]
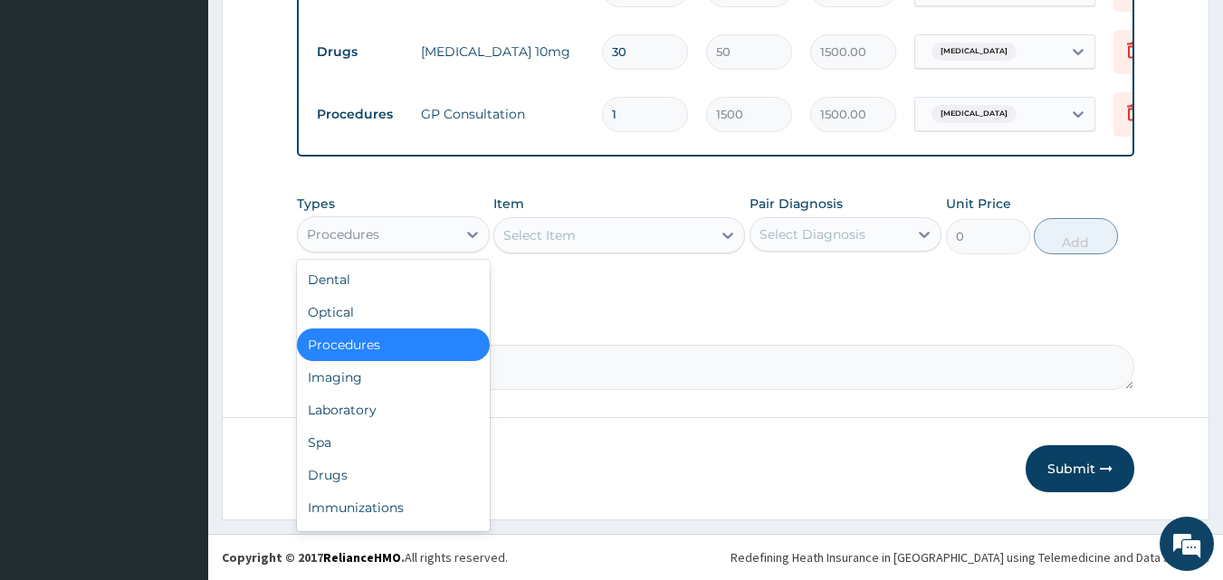
click at [403, 234] on div "Procedures" at bounding box center [377, 234] width 158 height 29
click at [352, 476] on div "Drugs" at bounding box center [393, 475] width 193 height 33
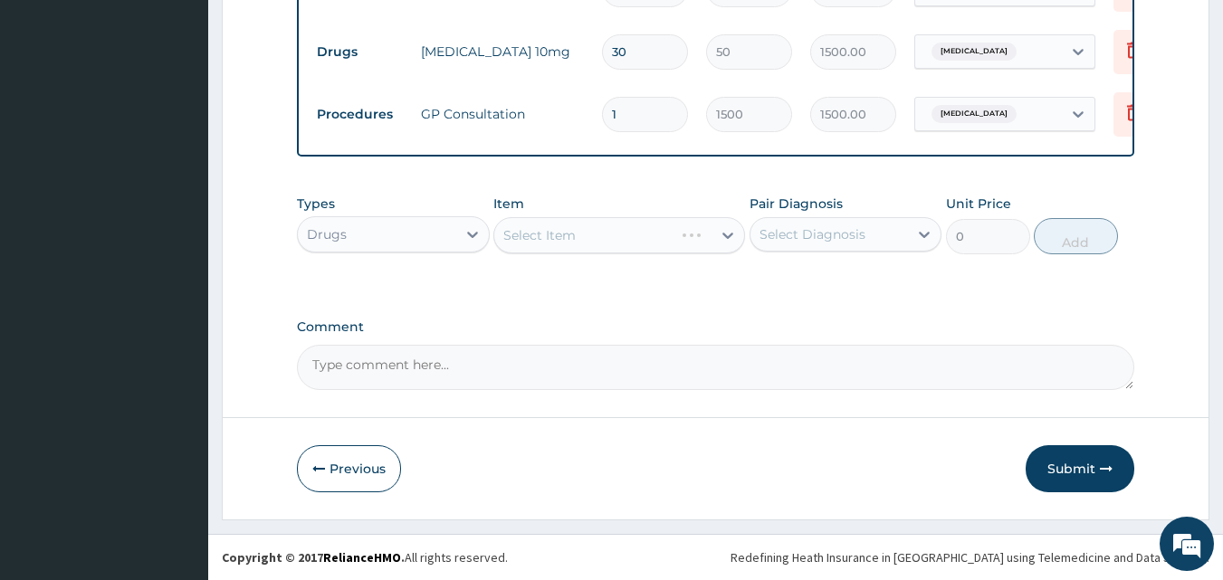
click at [556, 230] on div "Select Item" at bounding box center [619, 235] width 252 height 36
click at [579, 231] on div "Select Item" at bounding box center [619, 235] width 252 height 36
click at [543, 233] on div "Select Item" at bounding box center [539, 235] width 72 height 18
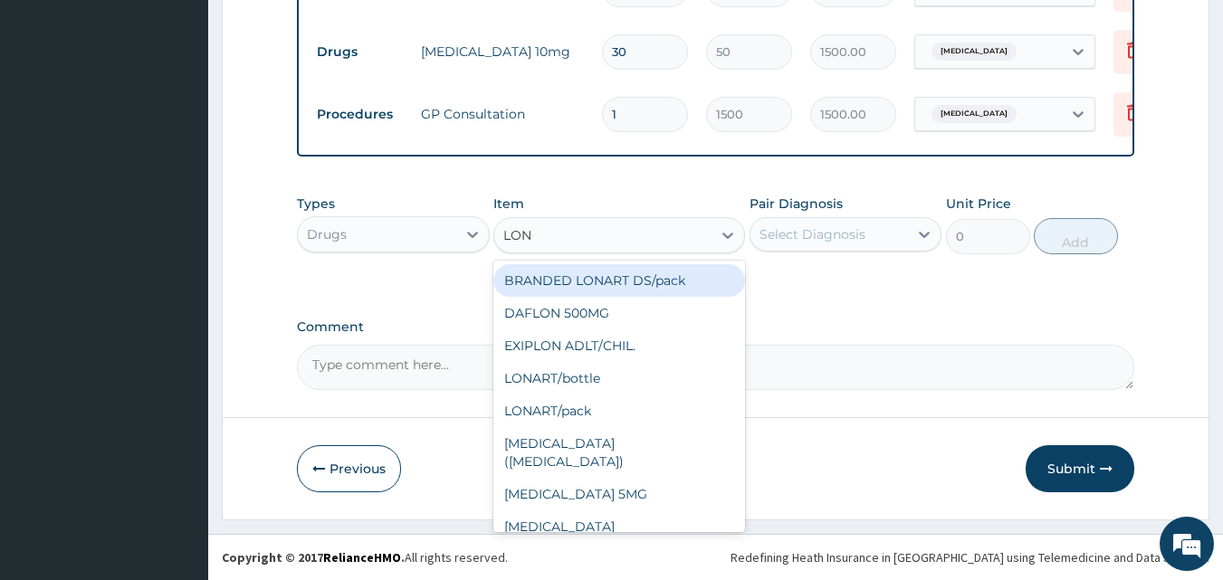
type input "LONA"
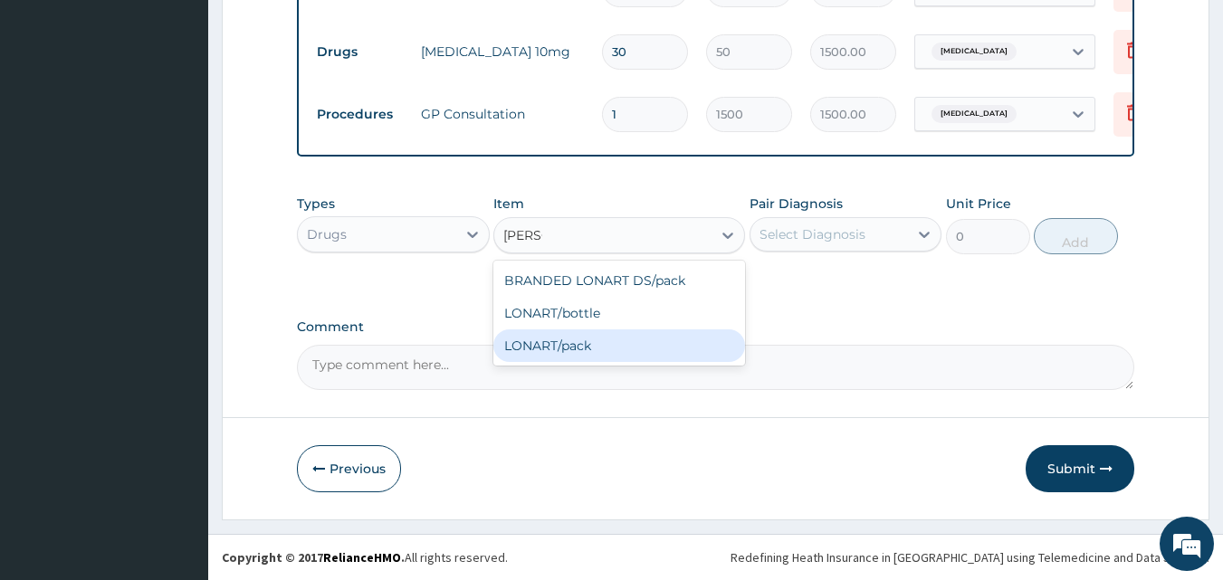
click at [579, 339] on div "LONART/pack" at bounding box center [619, 346] width 252 height 33
type input "1500"
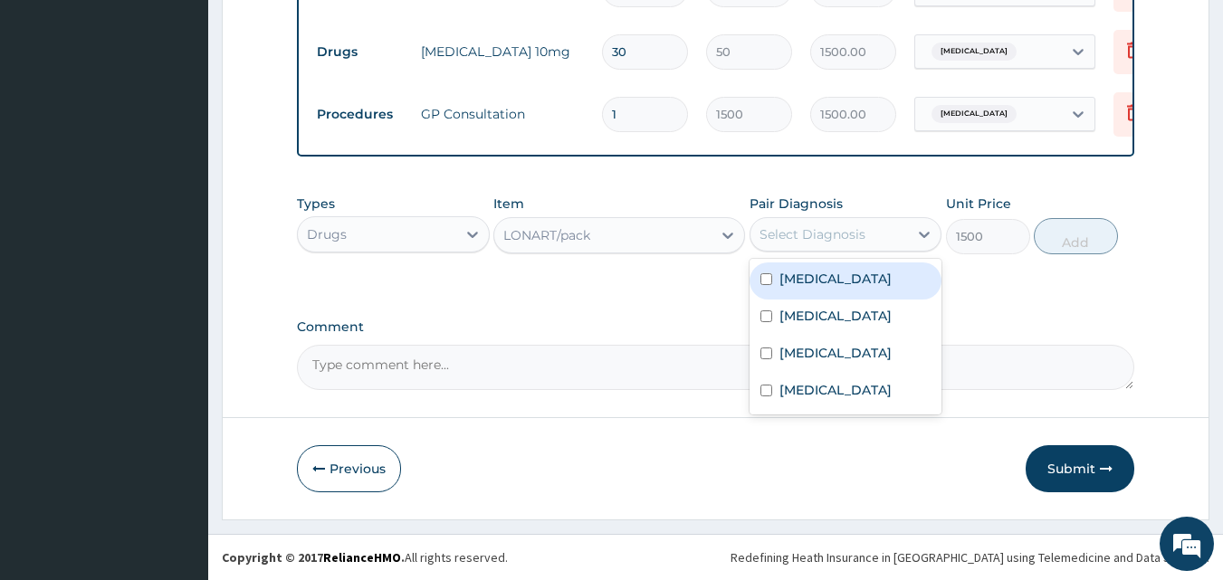
click at [821, 244] on div "Select Diagnosis" at bounding box center [830, 234] width 158 height 29
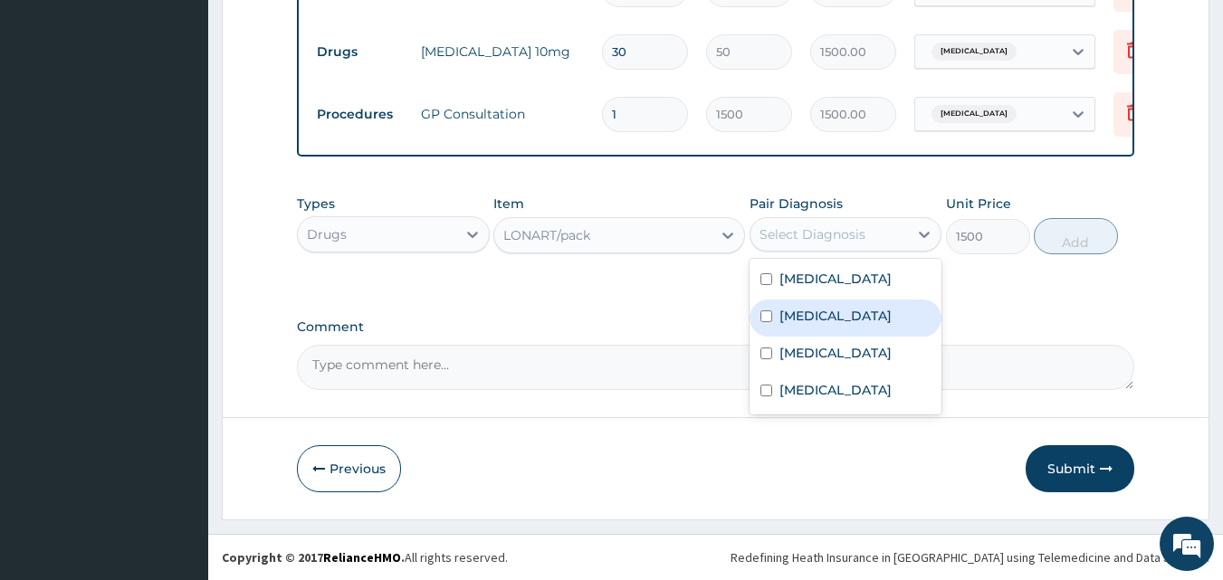
click at [821, 318] on label "Malaria" at bounding box center [835, 316] width 112 height 18
checkbox input "true"
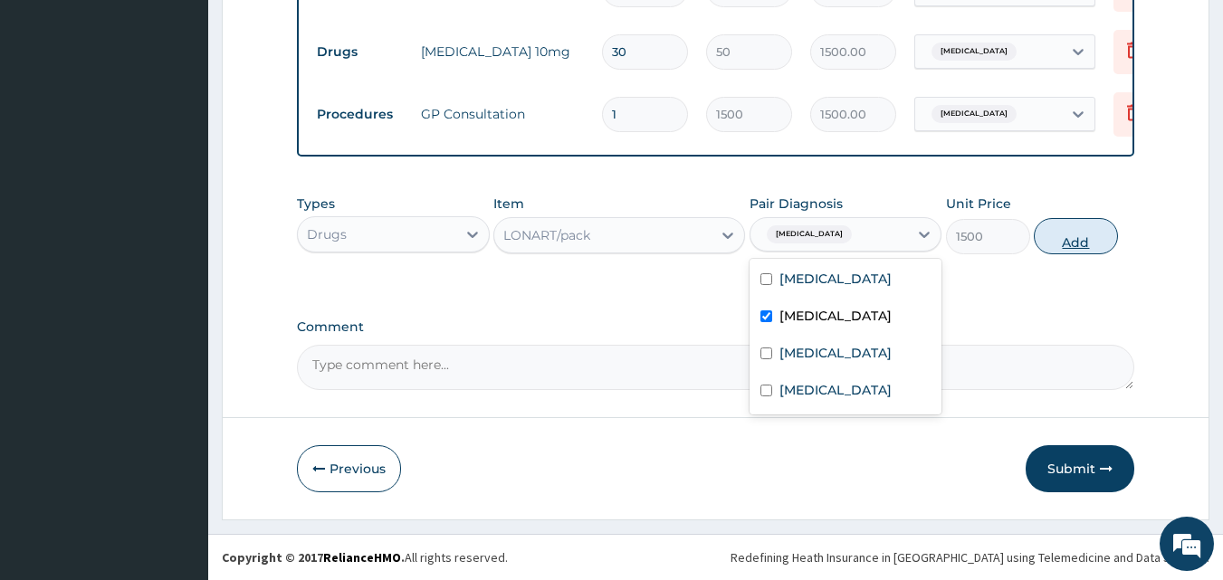
click at [1062, 231] on button "Add" at bounding box center [1076, 236] width 84 height 36
type input "0"
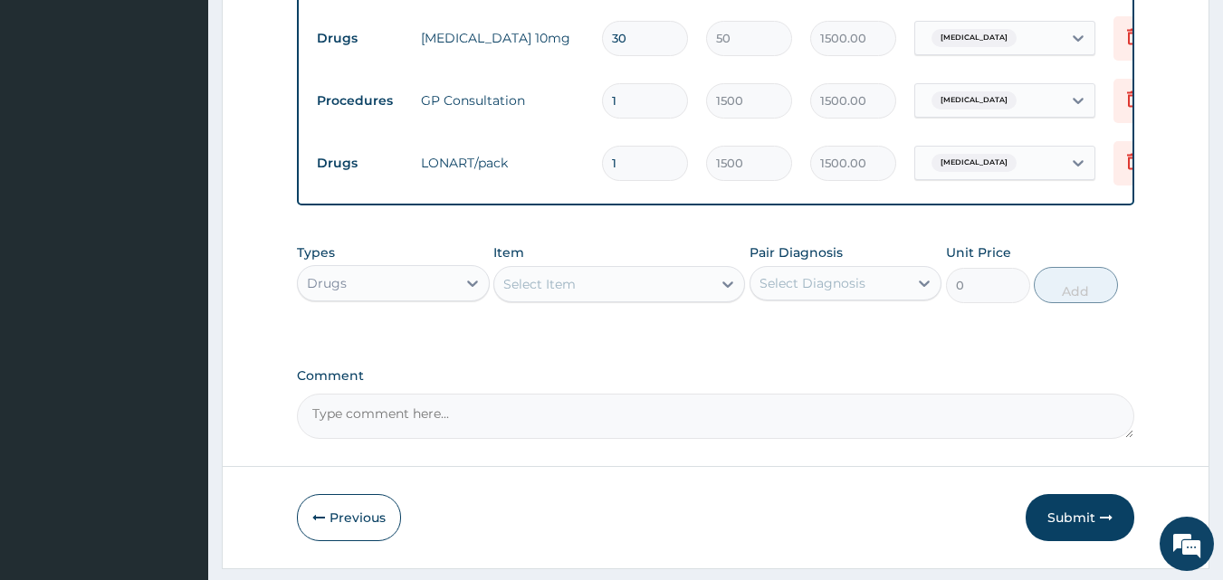
click at [422, 283] on div "Drugs" at bounding box center [377, 283] width 158 height 29
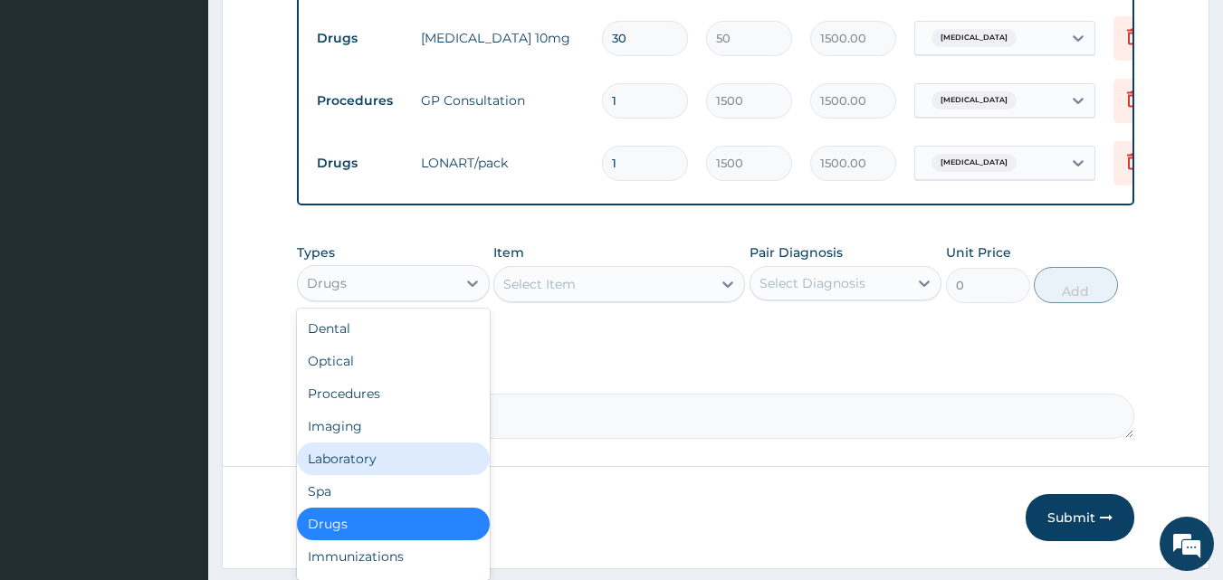
click at [338, 471] on div "Laboratory" at bounding box center [393, 459] width 193 height 33
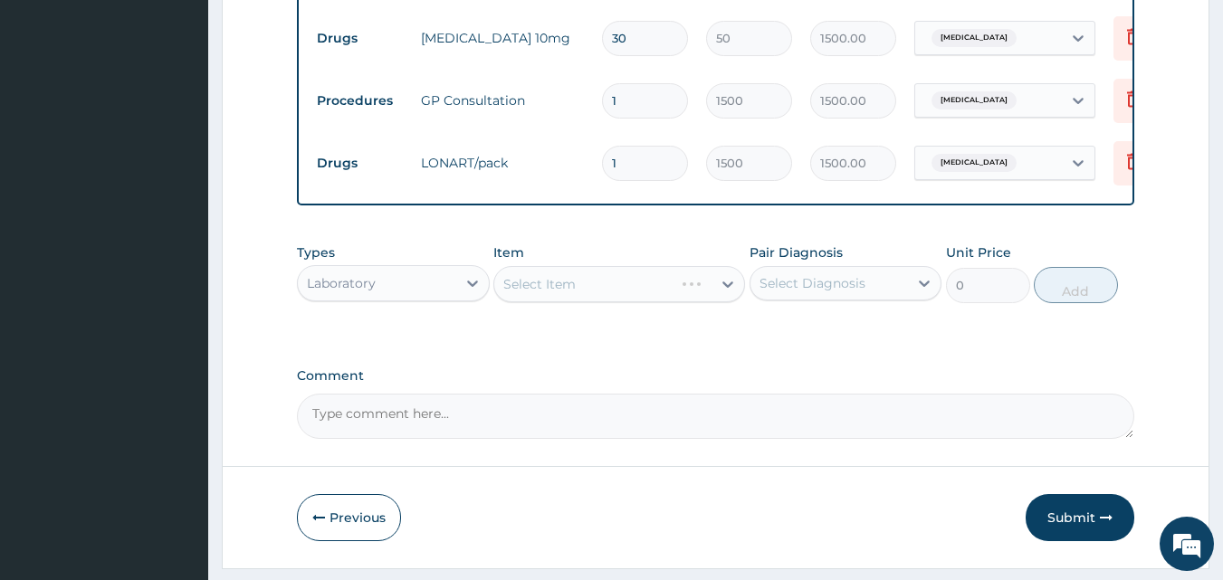
click at [578, 302] on div "Select Item" at bounding box center [619, 284] width 252 height 36
click at [579, 299] on div "Select Item" at bounding box center [602, 284] width 217 height 29
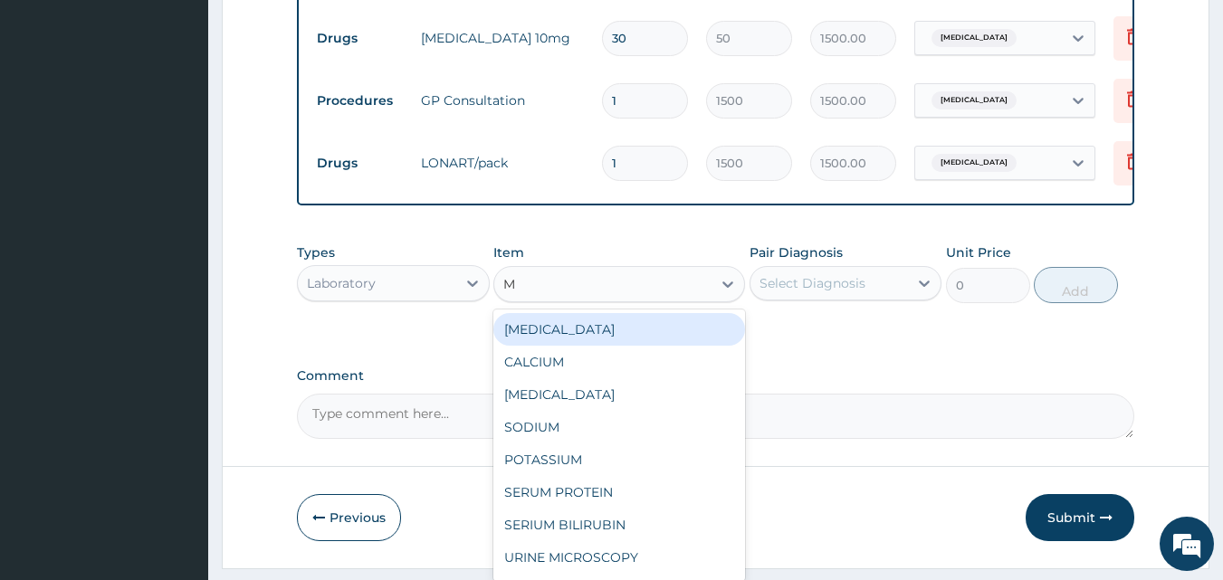
type input "MP"
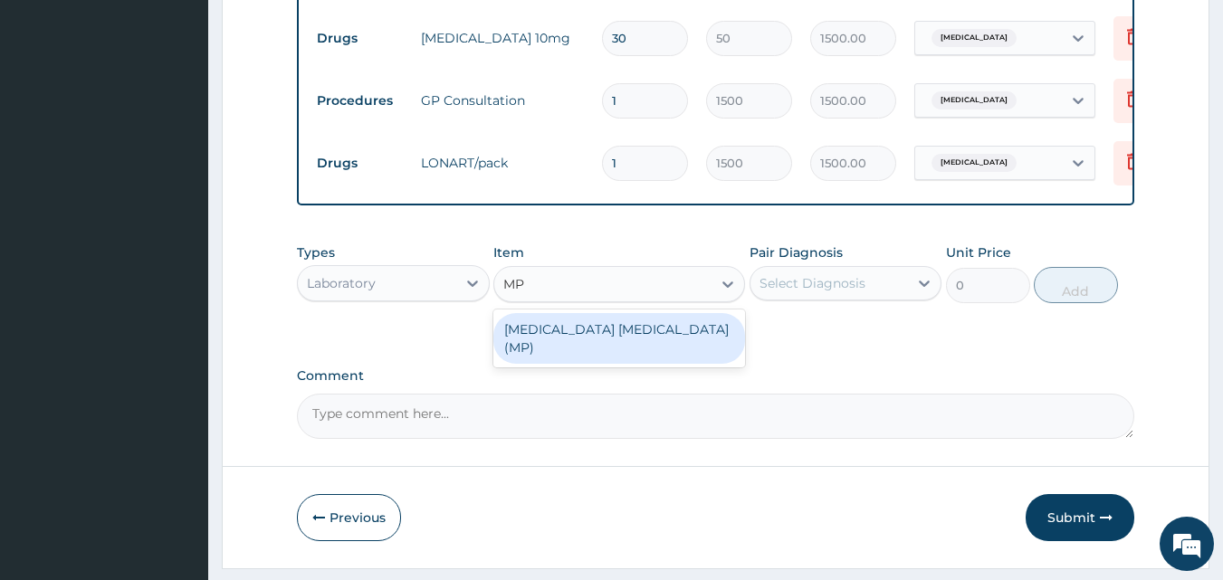
click at [592, 335] on div "MALARIA PARASITE (MP)" at bounding box center [619, 338] width 252 height 51
type input "800"
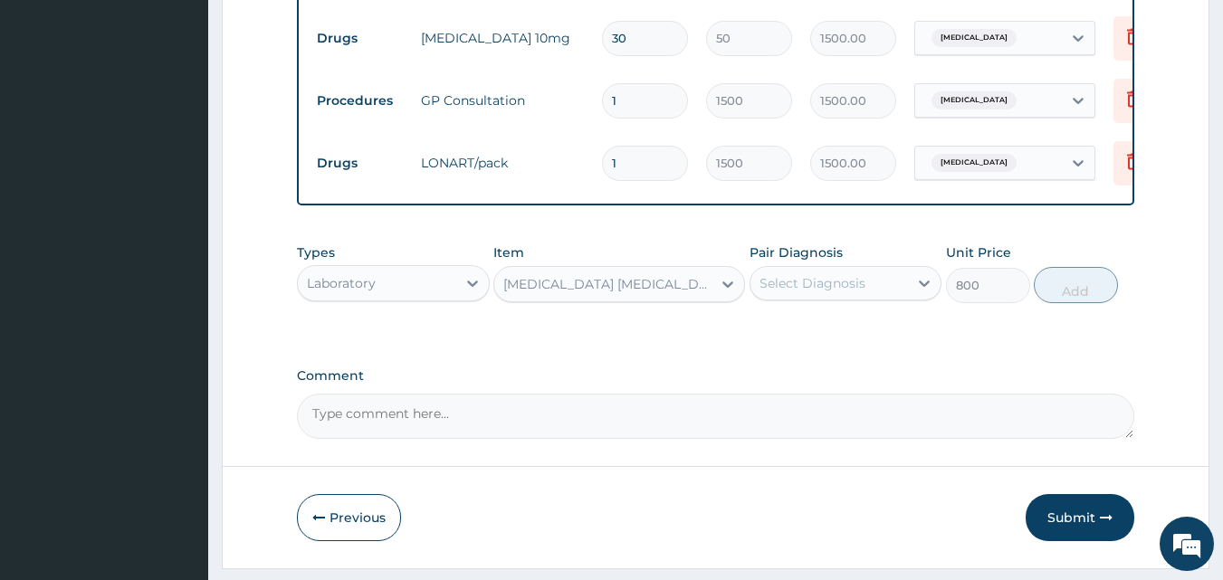
click at [832, 298] on div "Select Diagnosis" at bounding box center [830, 283] width 158 height 29
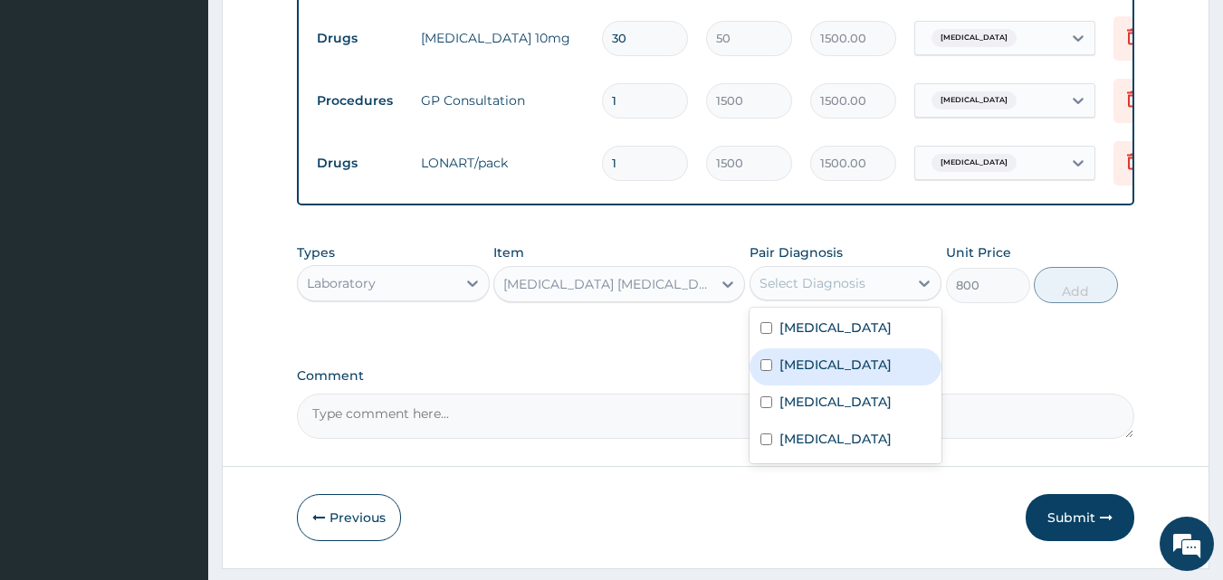
drag, startPoint x: 818, startPoint y: 383, endPoint x: 838, endPoint y: 376, distance: 21.2
click at [818, 374] on label "Malaria" at bounding box center [835, 365] width 112 height 18
checkbox input "true"
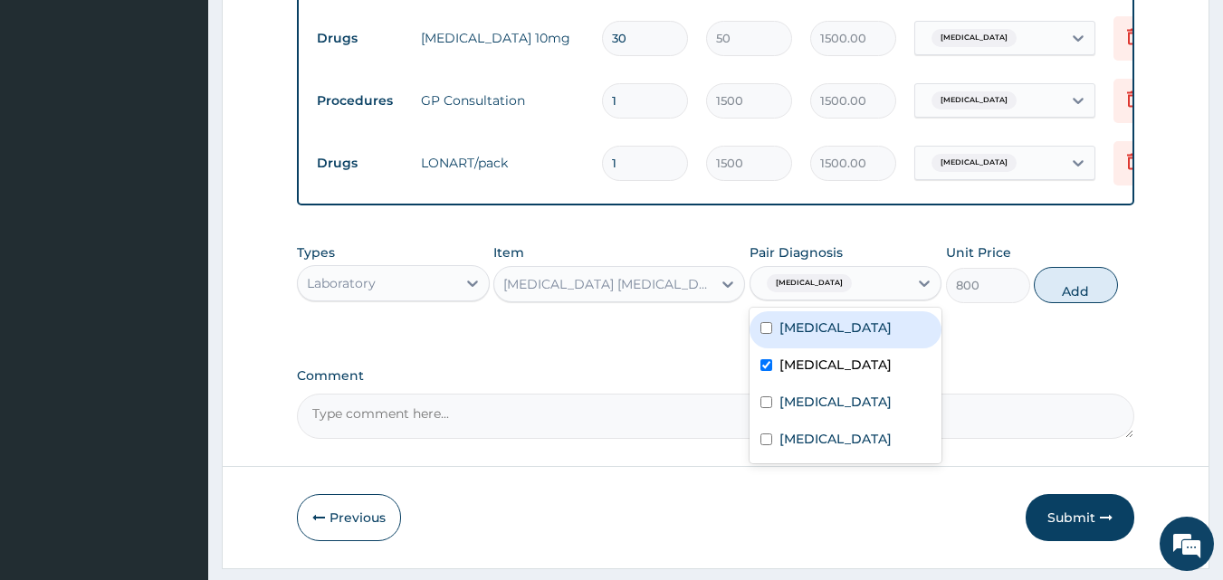
drag, startPoint x: 1084, startPoint y: 306, endPoint x: 917, endPoint y: 322, distance: 167.4
click at [1084, 303] on button "Add" at bounding box center [1076, 285] width 84 height 36
type input "0"
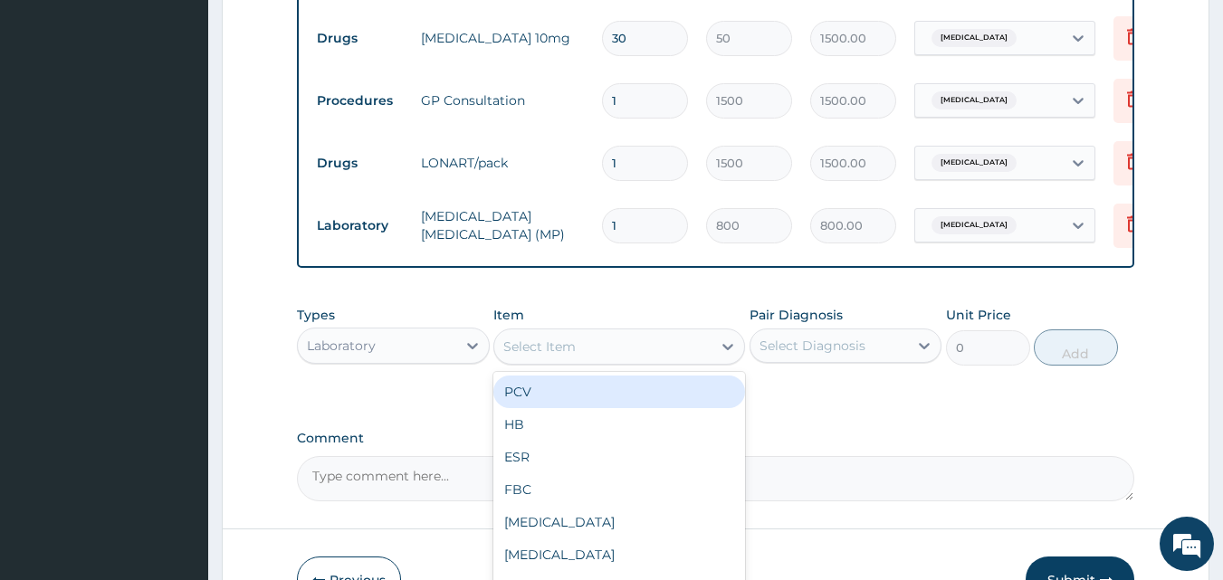
click at [611, 347] on div "Select Item" at bounding box center [602, 346] width 217 height 29
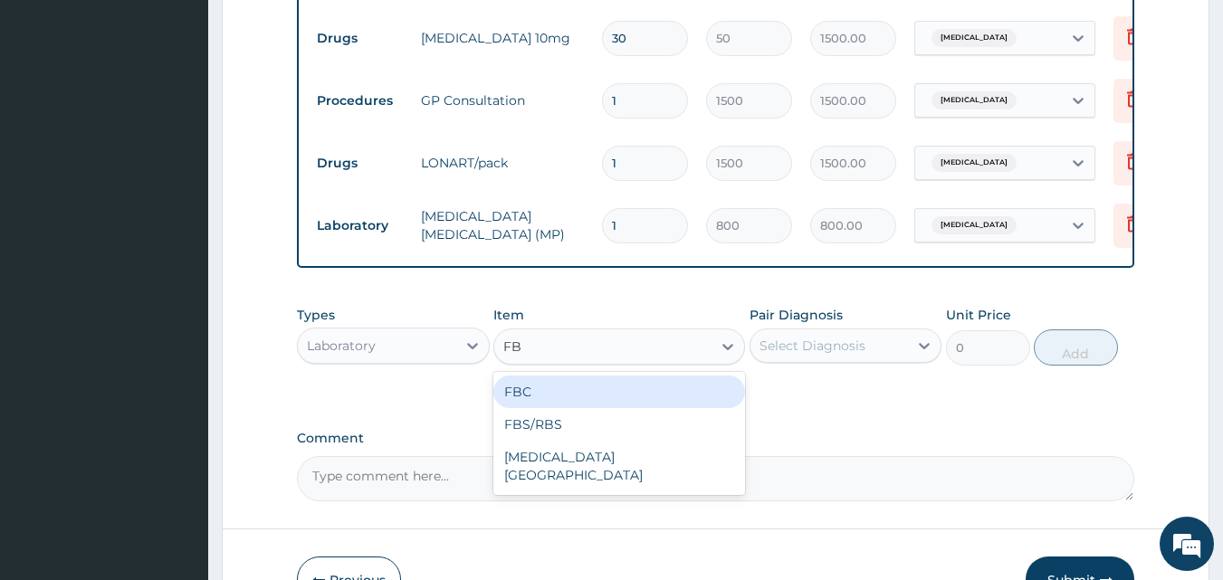
type input "FBC"
click at [601, 408] on div "FBC" at bounding box center [619, 392] width 252 height 33
type input "2000"
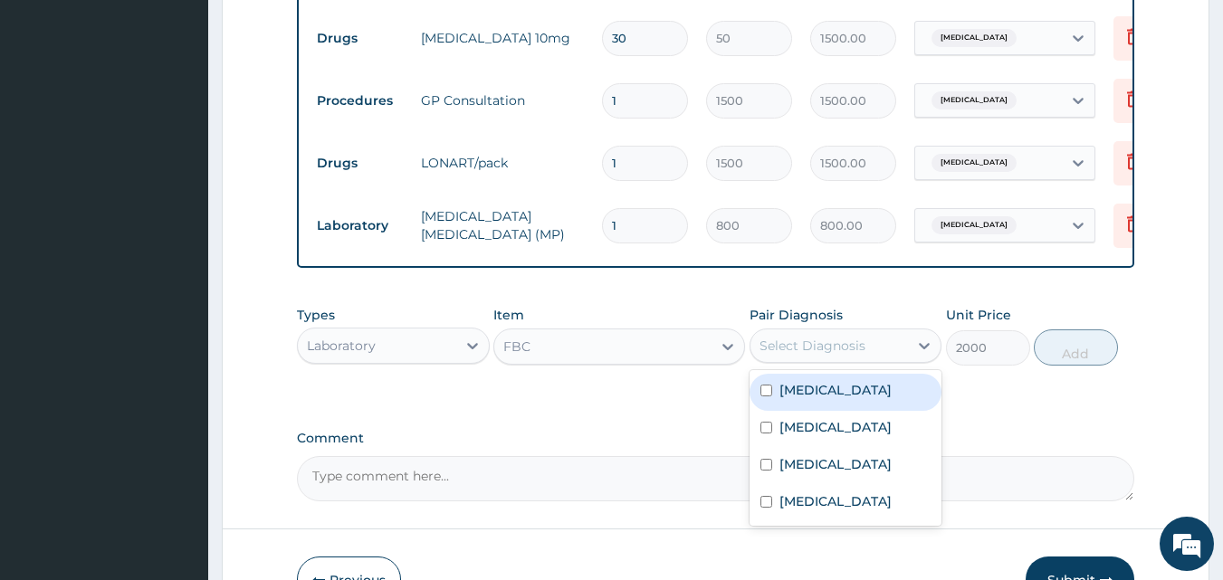
click at [843, 360] on div "Select Diagnosis" at bounding box center [830, 345] width 158 height 29
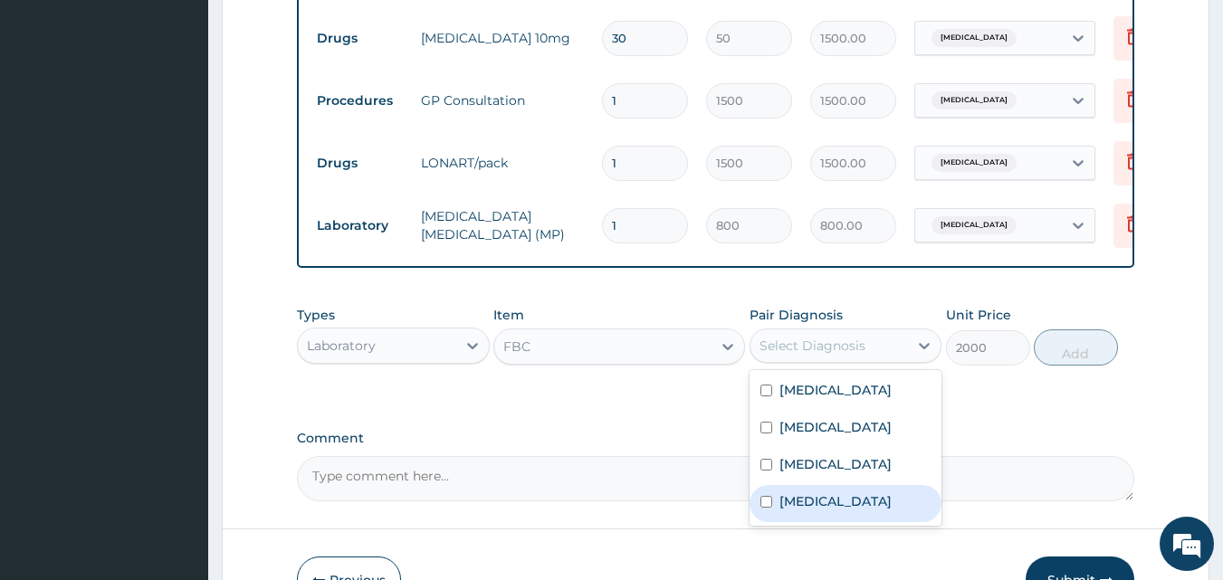
click at [800, 511] on label "Sepsis" at bounding box center [835, 501] width 112 height 18
checkbox input "true"
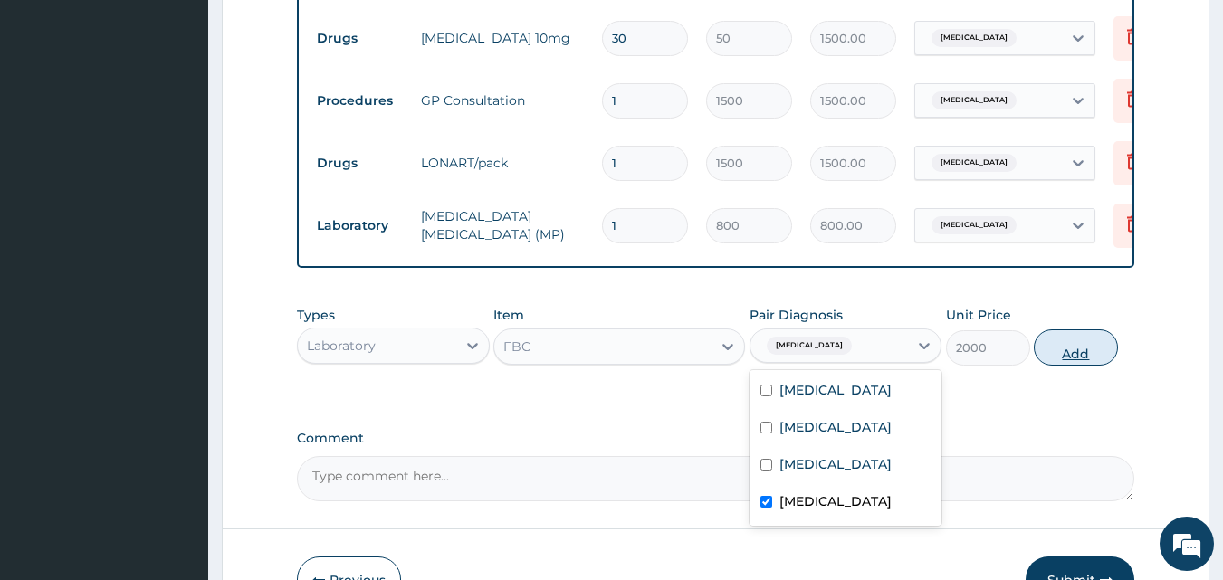
click at [1069, 352] on button "Add" at bounding box center [1076, 348] width 84 height 36
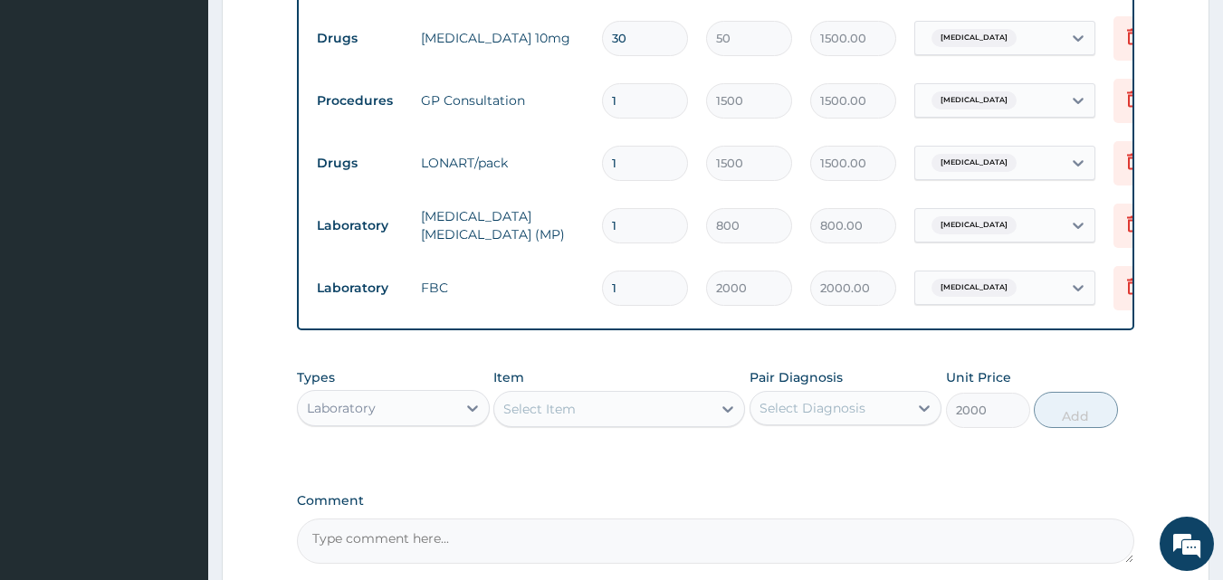
type input "0"
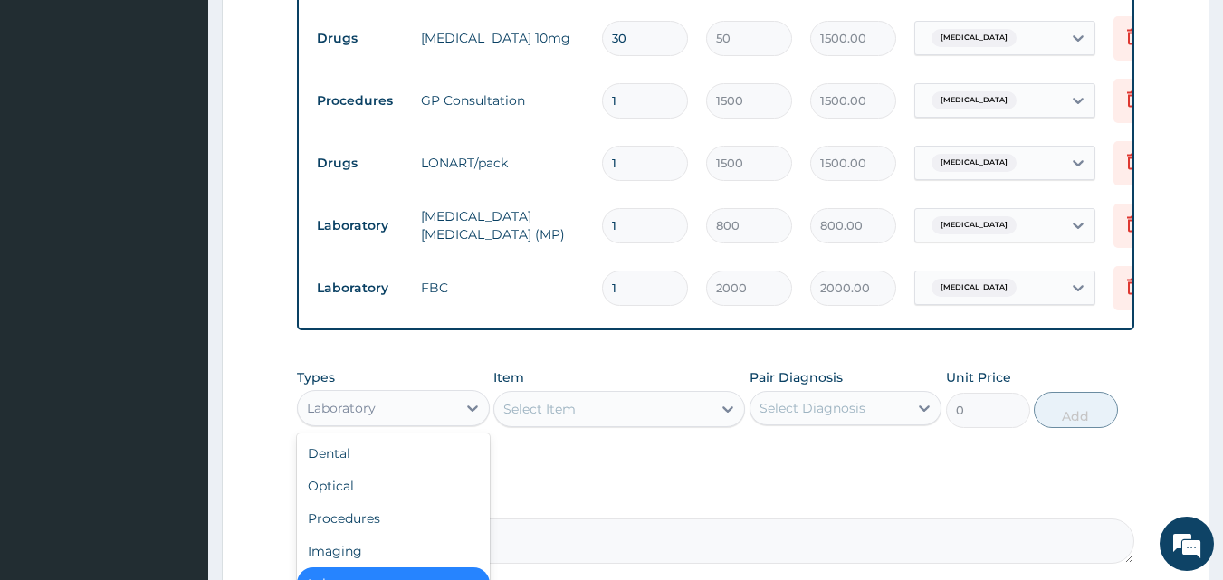
click at [437, 423] on div "Laboratory" at bounding box center [377, 408] width 158 height 29
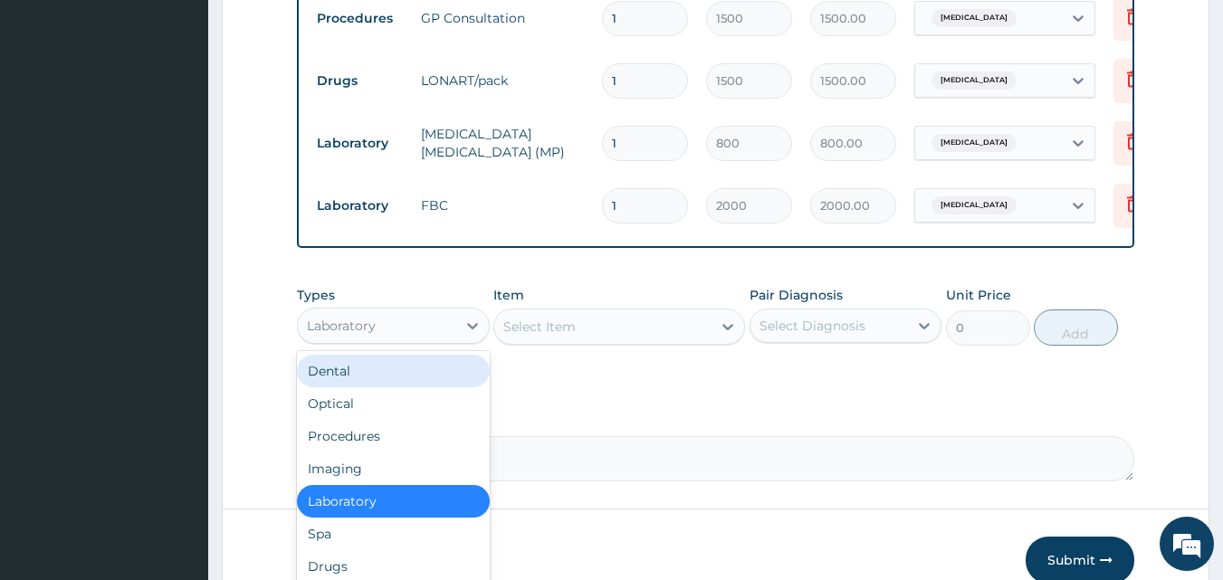
scroll to position [1021, 0]
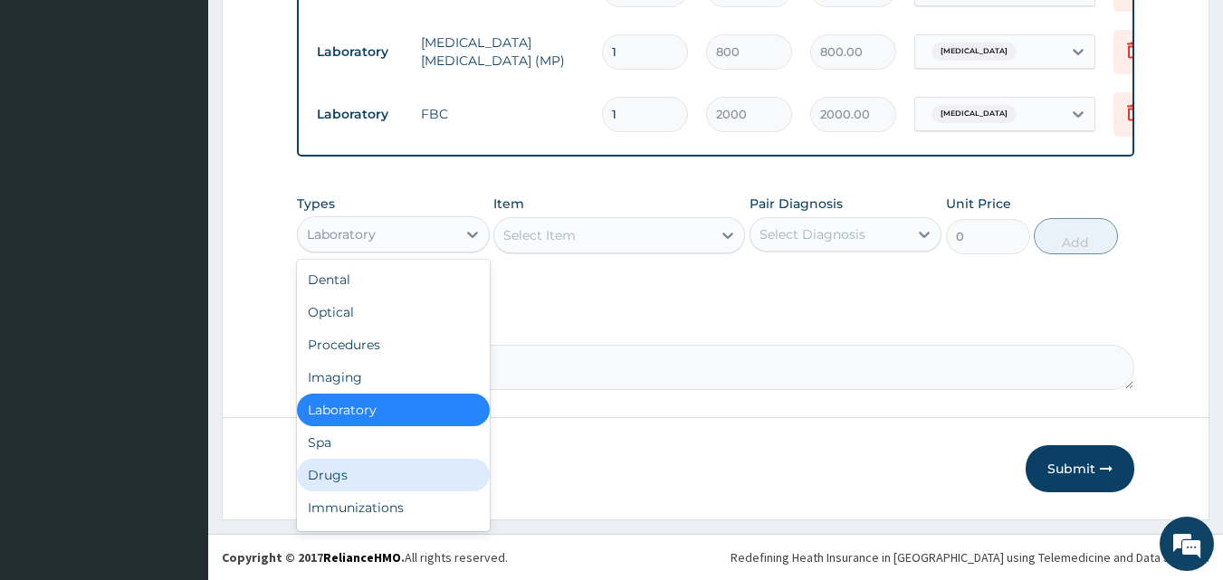
click at [344, 489] on div "Drugs" at bounding box center [393, 475] width 193 height 33
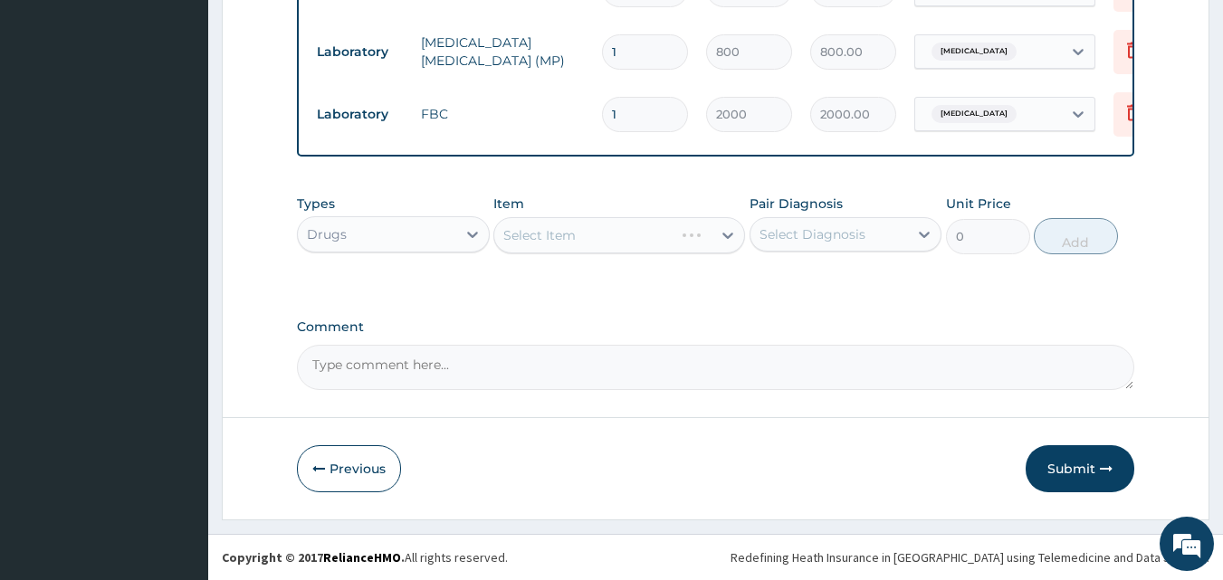
click at [541, 244] on div "Select Item" at bounding box center [619, 235] width 252 height 36
click at [542, 242] on div "Select Item" at bounding box center [619, 235] width 252 height 36
click at [526, 244] on div "Select Item" at bounding box center [619, 235] width 252 height 36
click at [645, 241] on div "Select Item" at bounding box center [602, 235] width 217 height 29
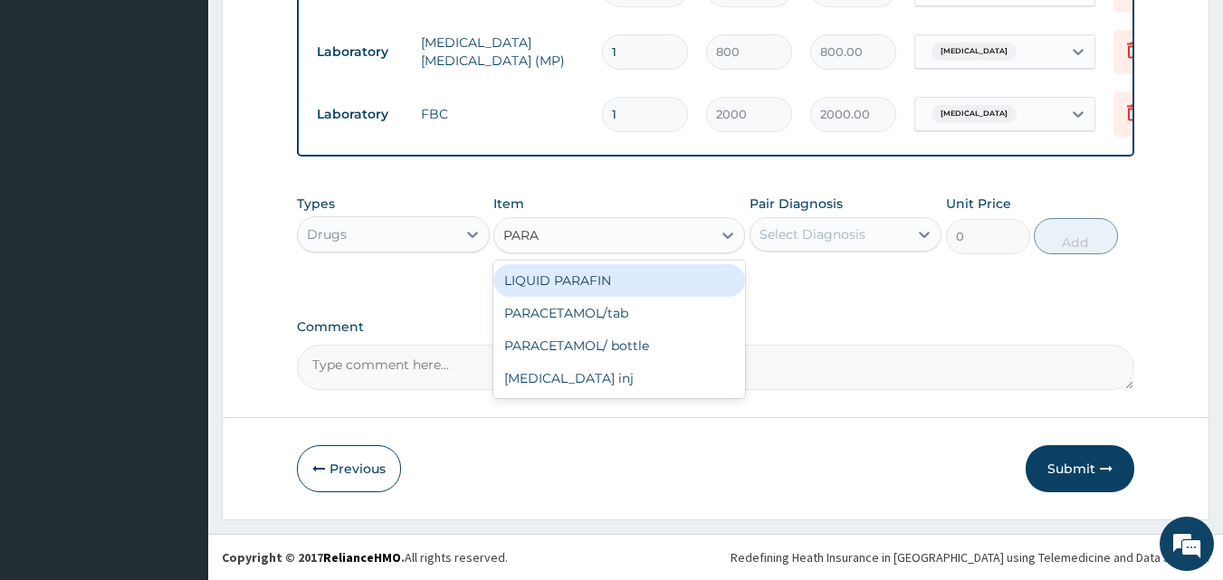
type input "PARAC"
click at [651, 284] on div "PARACETAMOL/tab" at bounding box center [619, 280] width 252 height 33
type input "20"
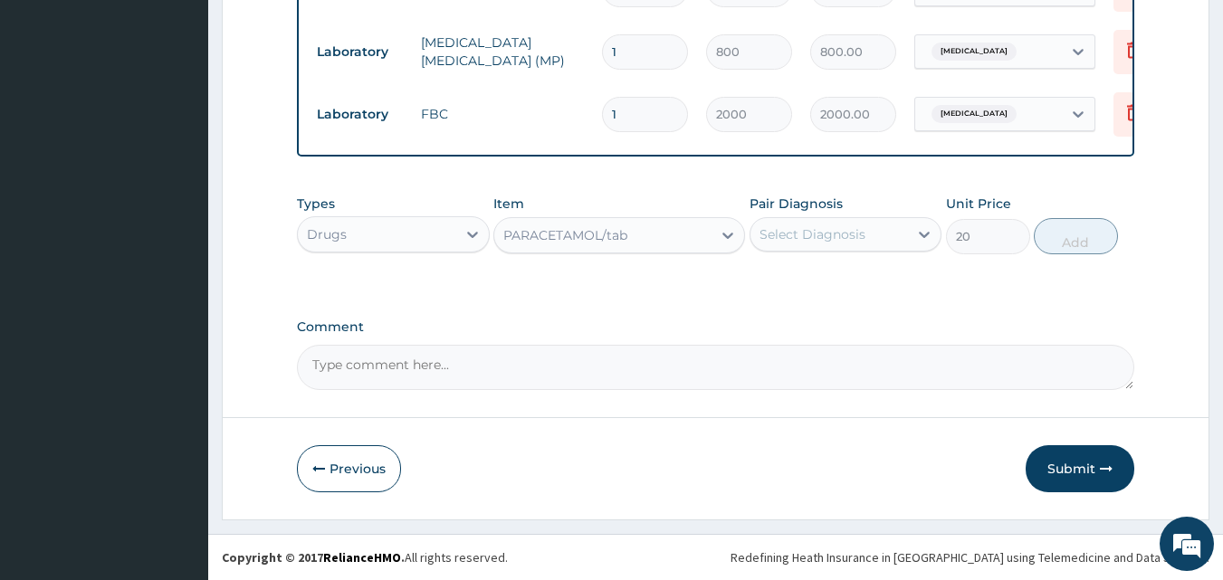
click at [789, 244] on div "Select Diagnosis" at bounding box center [813, 234] width 106 height 18
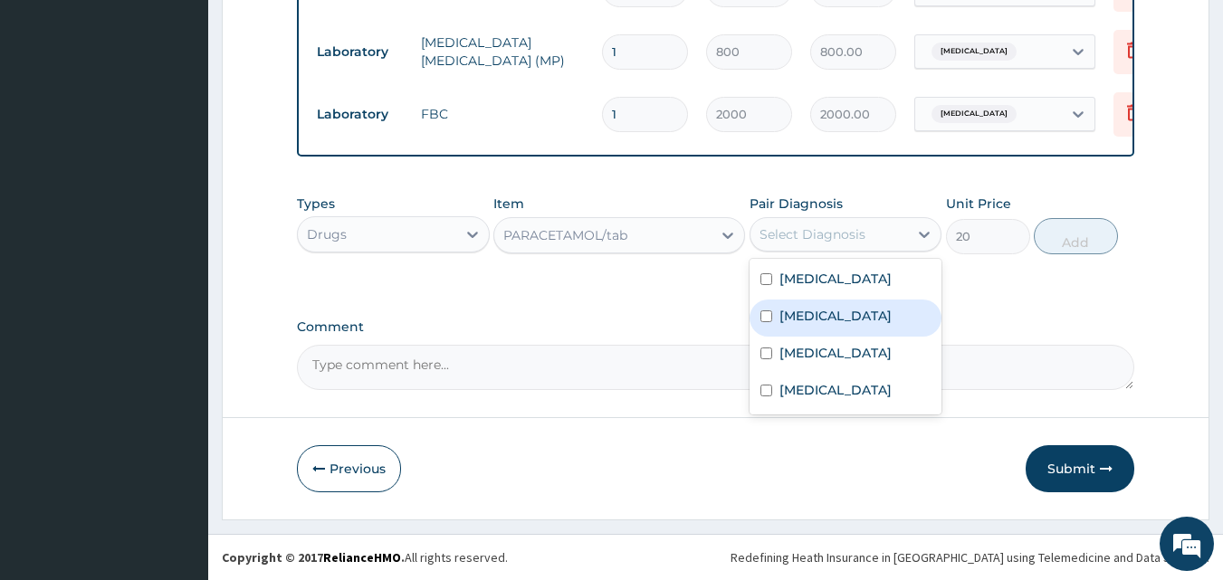
click at [818, 323] on label "Malaria" at bounding box center [835, 316] width 112 height 18
checkbox input "true"
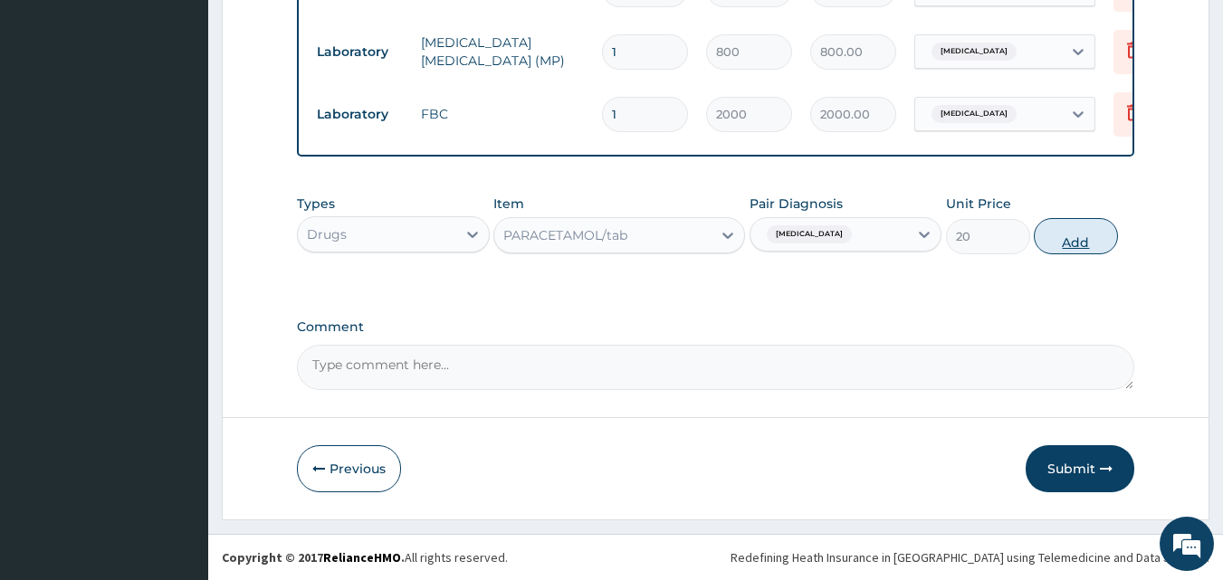
click at [1105, 233] on button "Add" at bounding box center [1076, 236] width 84 height 36
type input "0"
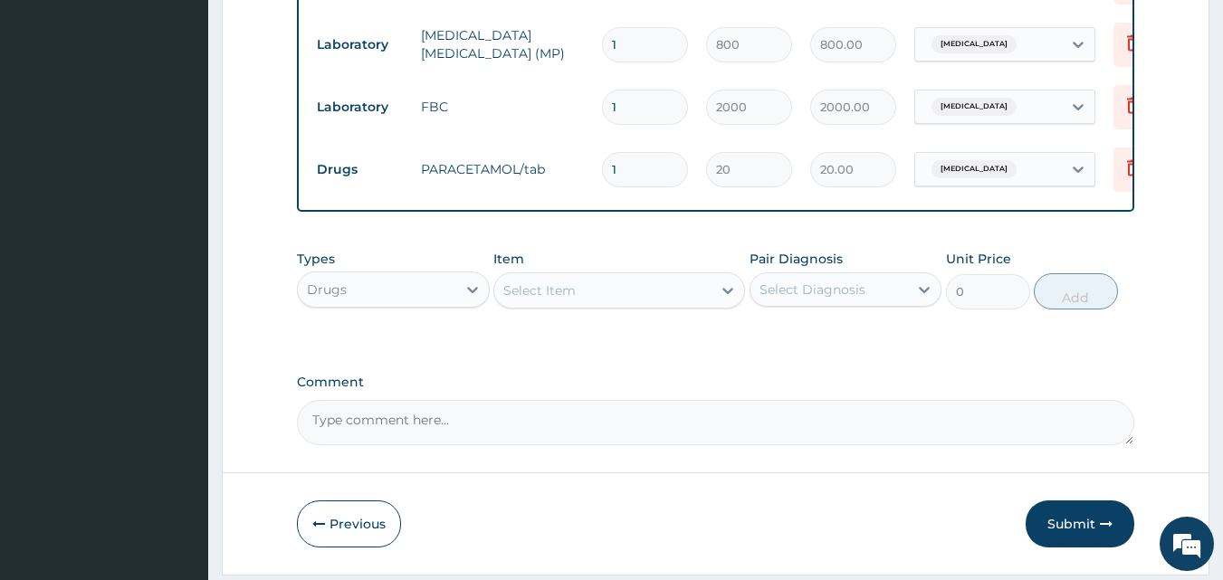
type input "18"
type input "360.00"
type input "18"
click at [626, 305] on div "Select Item" at bounding box center [602, 290] width 217 height 29
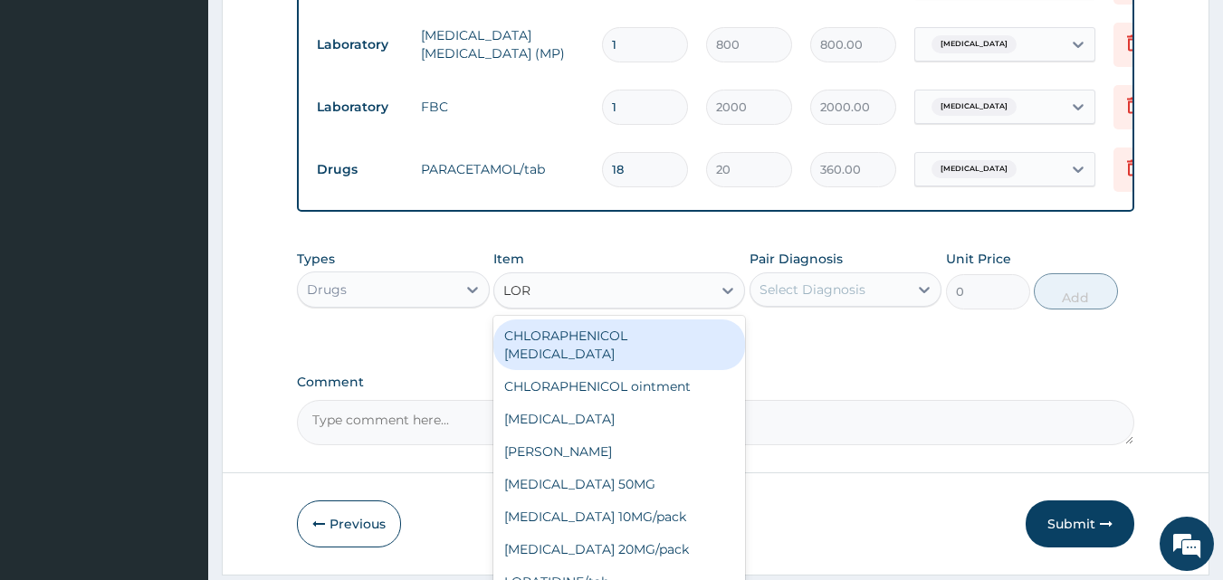
type input "LORA"
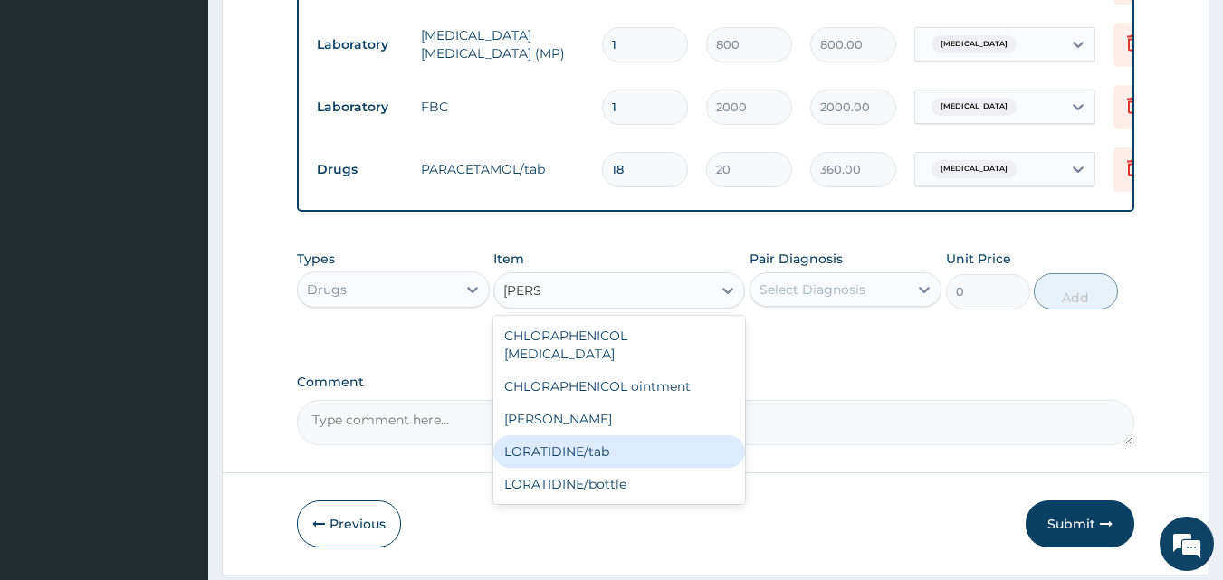
click at [594, 451] on div "LORATIDINE/tab" at bounding box center [619, 451] width 252 height 33
type input "30"
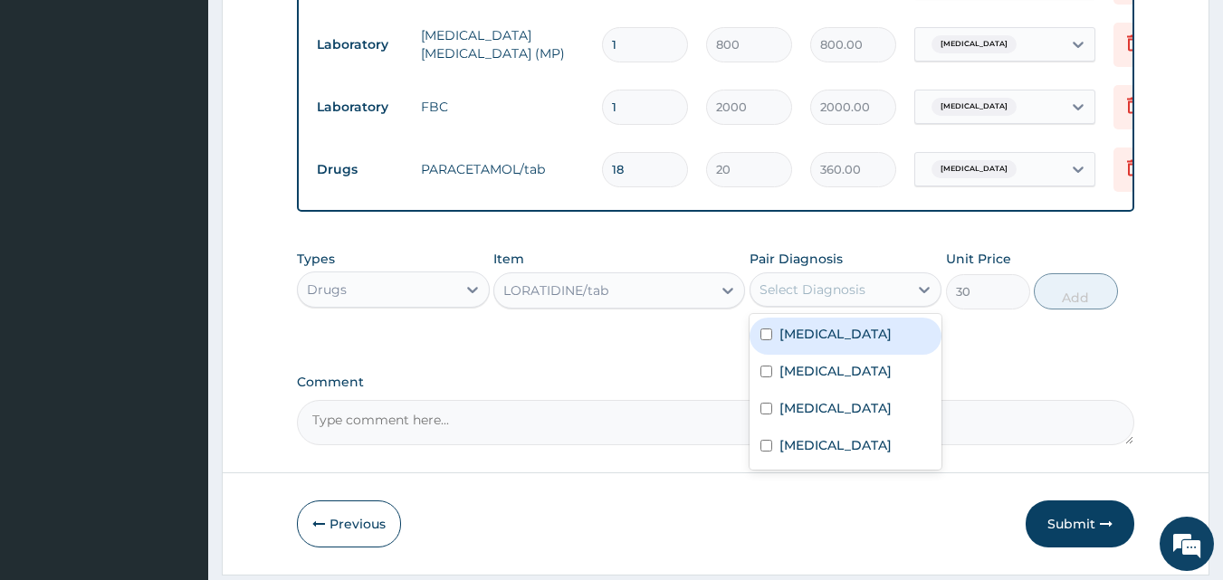
click at [852, 299] on div "Select Diagnosis" at bounding box center [813, 290] width 106 height 18
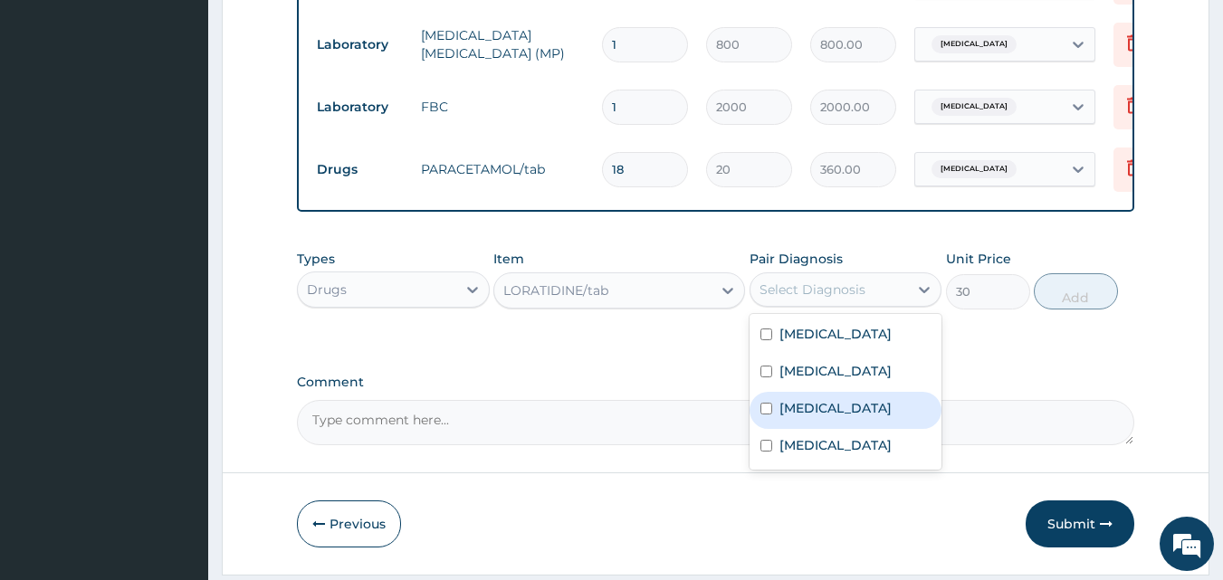
click at [823, 417] on label "Upper respiratory infection" at bounding box center [835, 408] width 112 height 18
checkbox input "true"
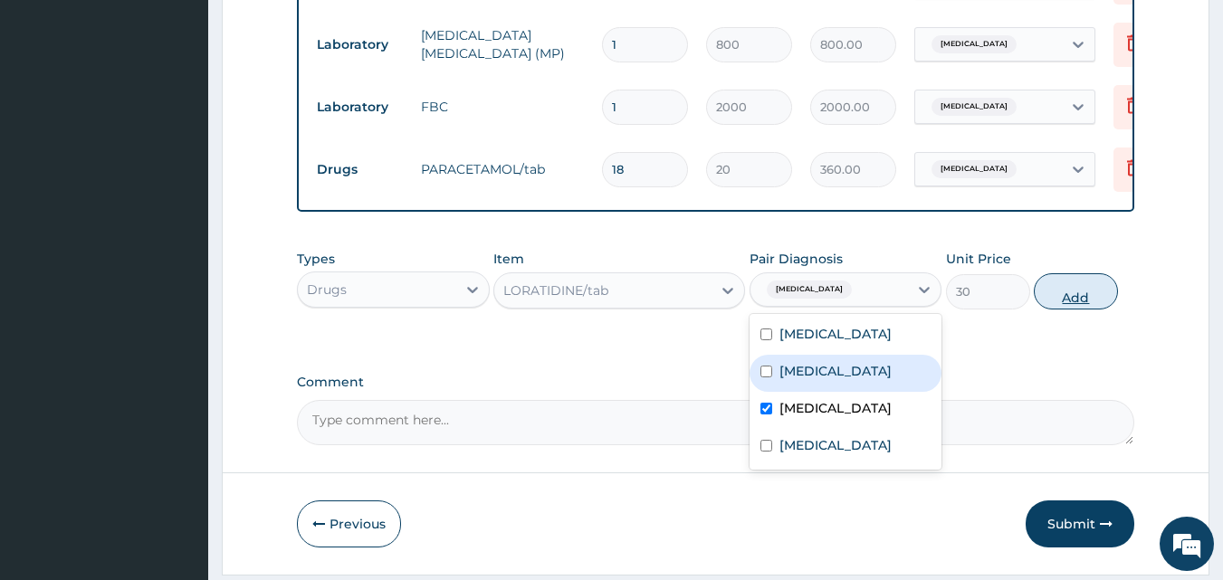
click at [1070, 308] on button "Add" at bounding box center [1076, 291] width 84 height 36
type input "0"
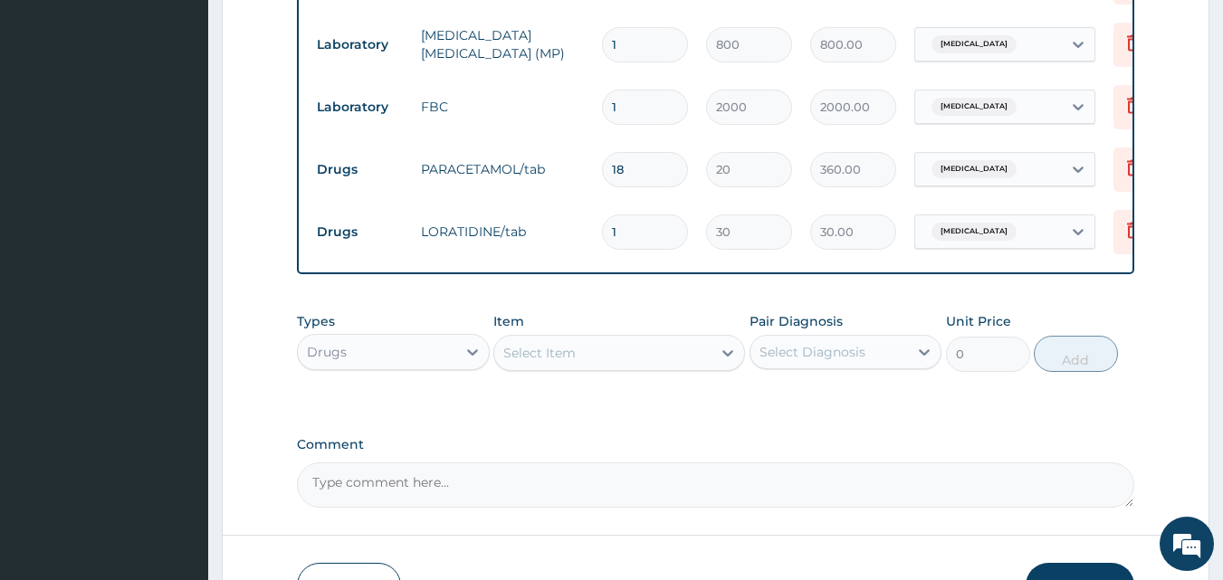
type input "10"
type input "300.00"
type input "10"
click at [538, 368] on div "Select Item" at bounding box center [602, 353] width 217 height 29
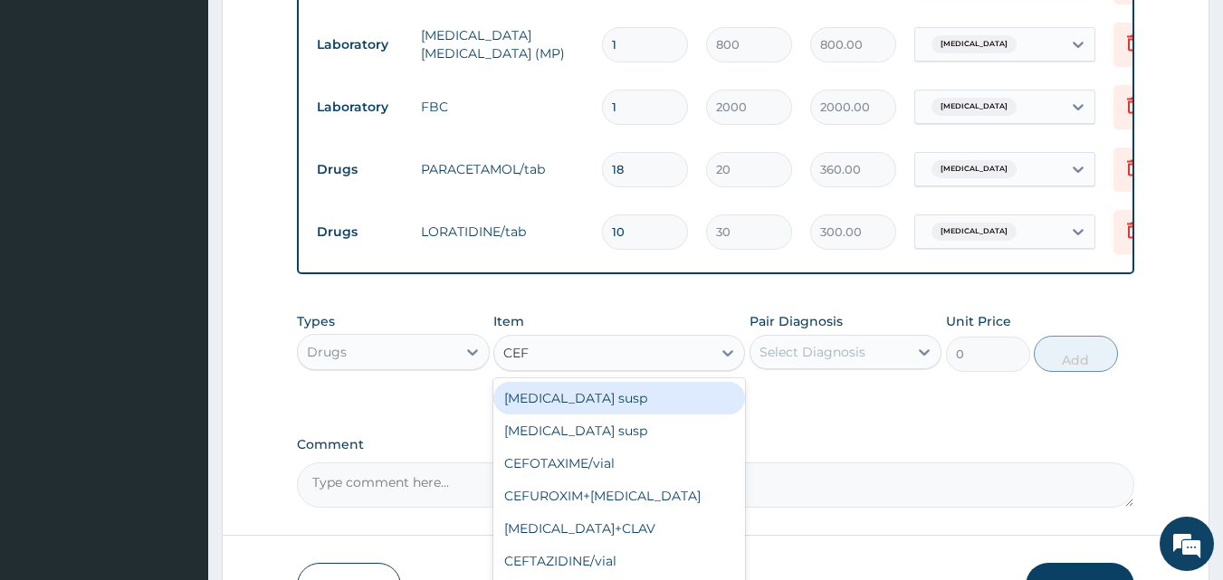
type input "CEFU"
click at [550, 368] on div "CEFU" at bounding box center [602, 353] width 217 height 29
type input "AUG"
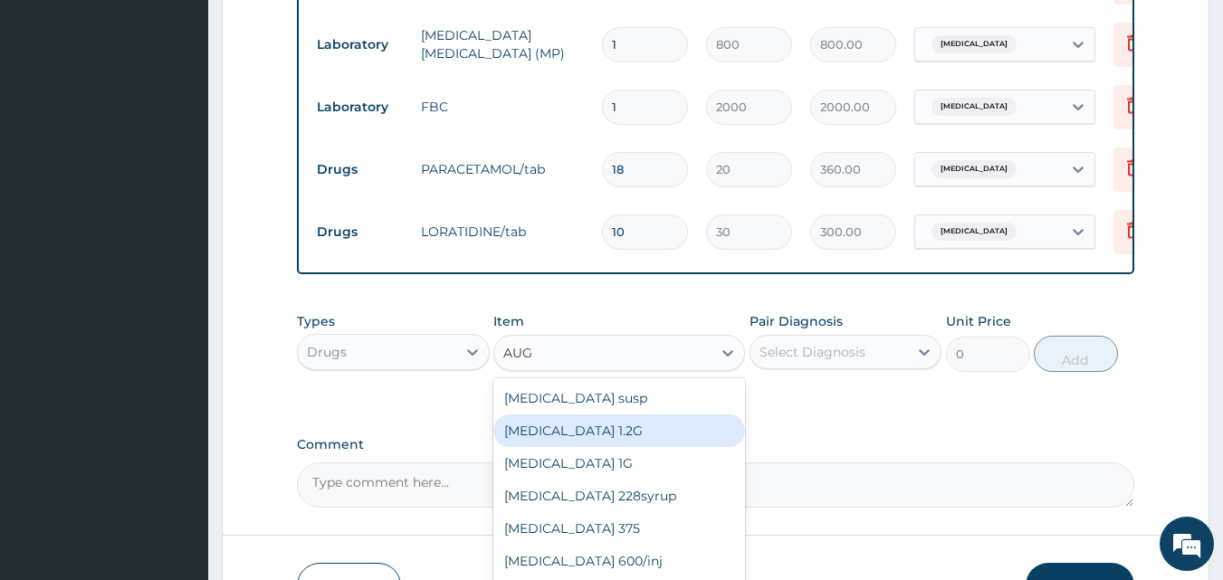
scroll to position [1152, 0]
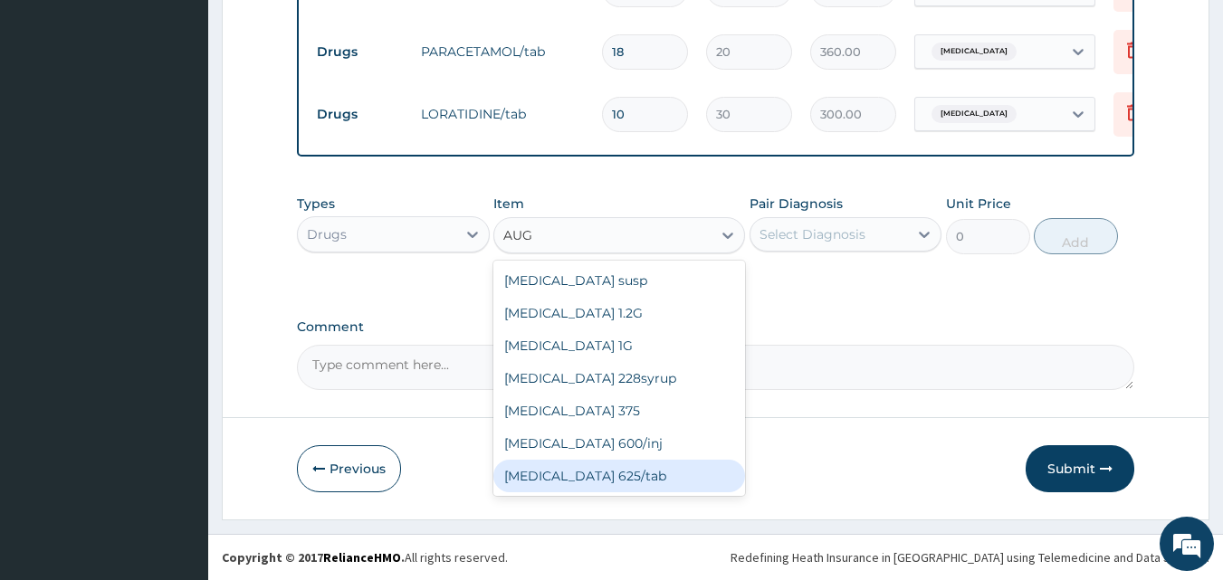
drag, startPoint x: 635, startPoint y: 471, endPoint x: 613, endPoint y: 475, distance: 22.2
click at [634, 472] on div "[MEDICAL_DATA] 625/tab" at bounding box center [619, 476] width 252 height 33
type input "250"
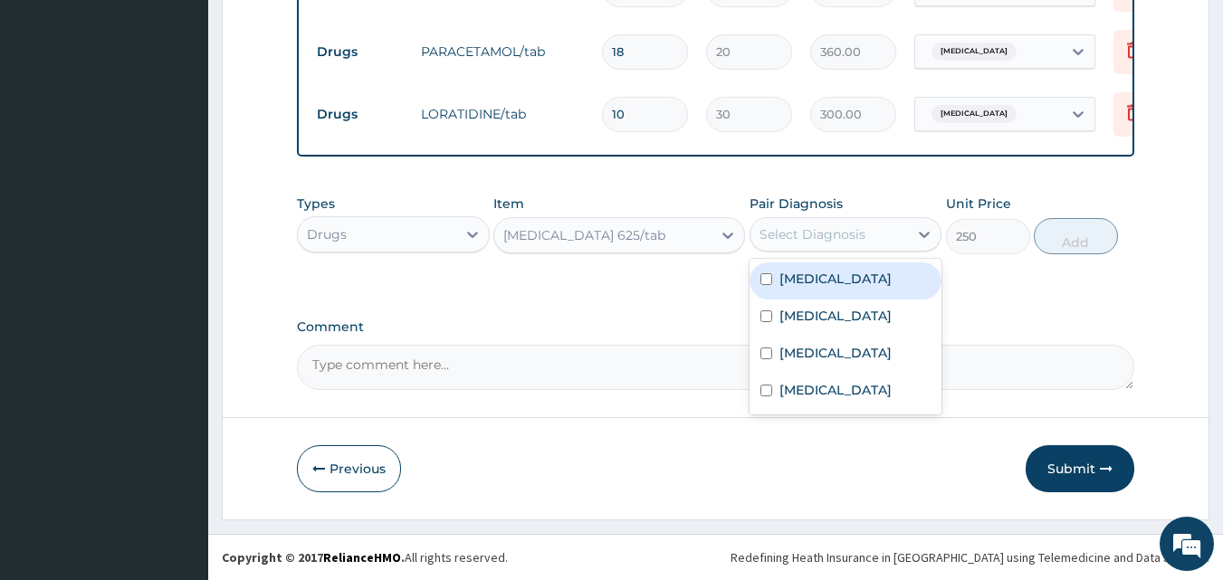
click at [780, 229] on div "Select Diagnosis" at bounding box center [813, 234] width 106 height 18
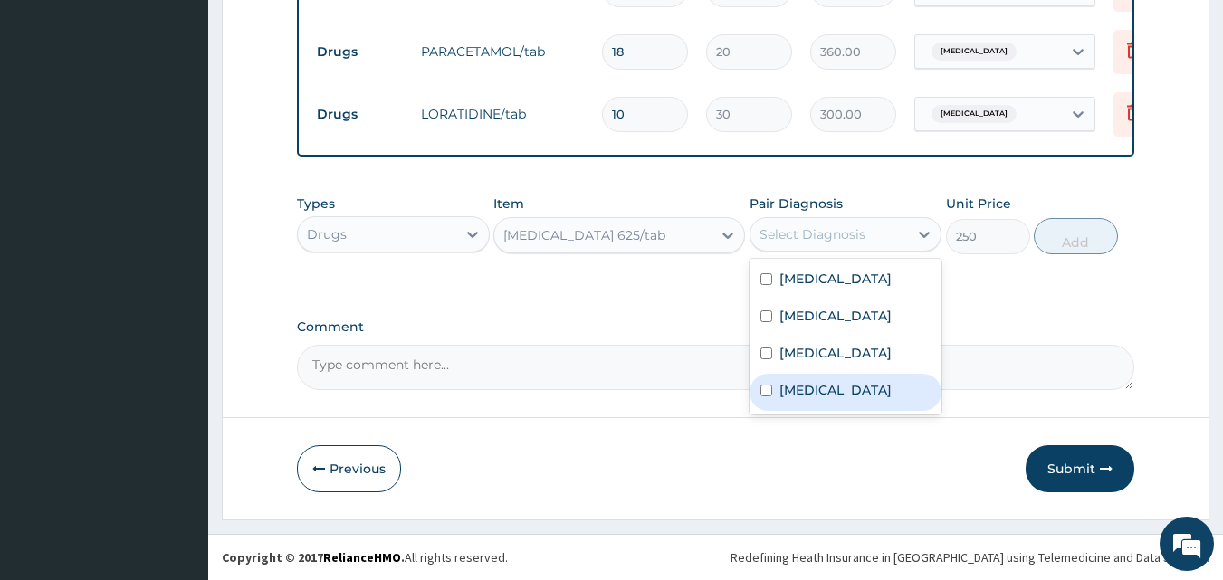
click at [817, 399] on label "Sepsis" at bounding box center [835, 390] width 112 height 18
checkbox input "true"
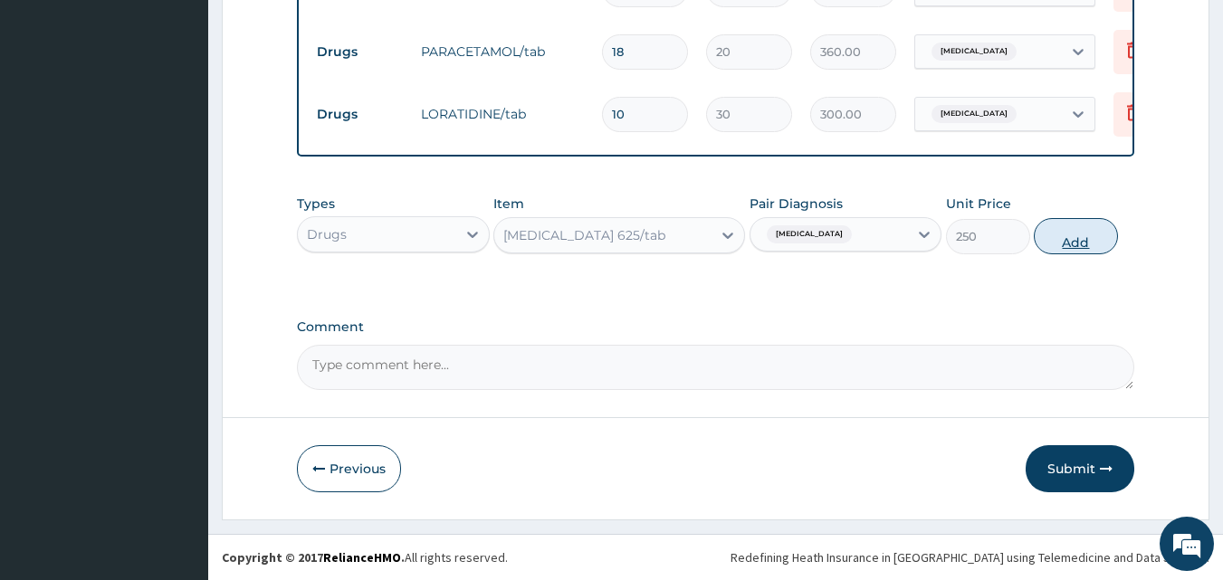
click at [1072, 243] on button "Add" at bounding box center [1076, 236] width 84 height 36
type input "0"
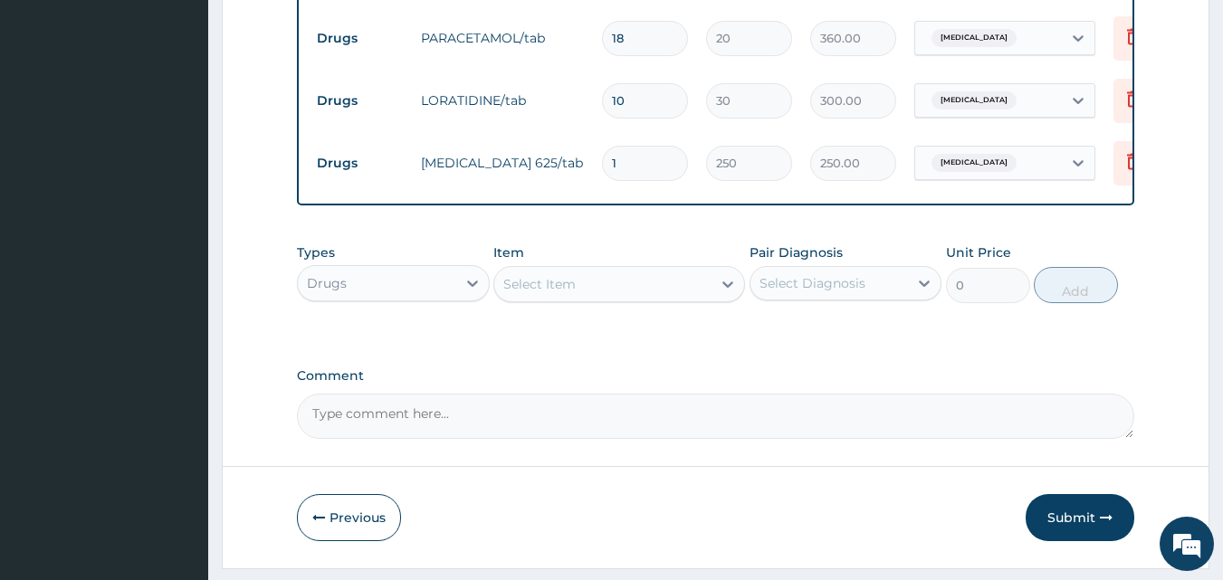
click at [640, 169] on input "1" at bounding box center [645, 163] width 86 height 35
type input "14"
type input "3500.00"
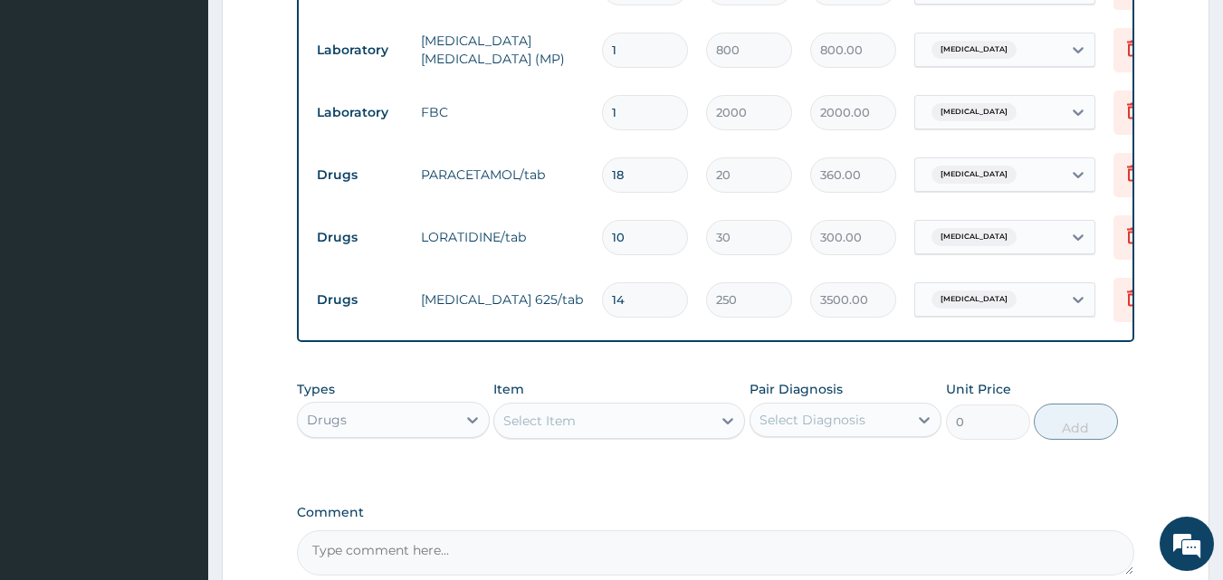
scroll to position [1062, 0]
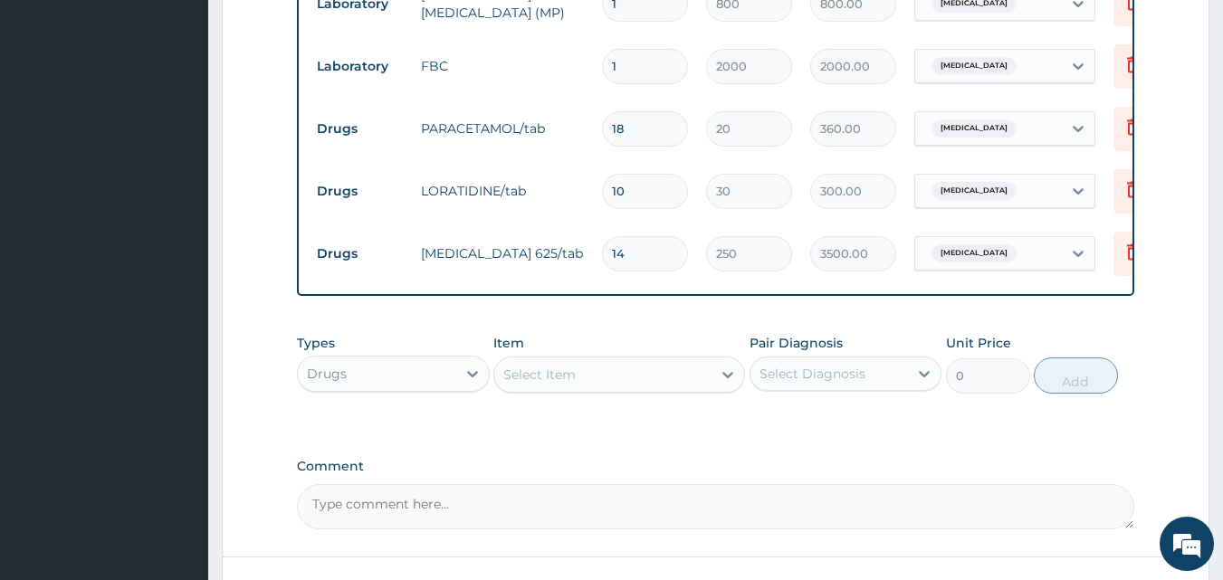
type input "14"
click at [576, 386] on div "Select Item" at bounding box center [602, 374] width 217 height 29
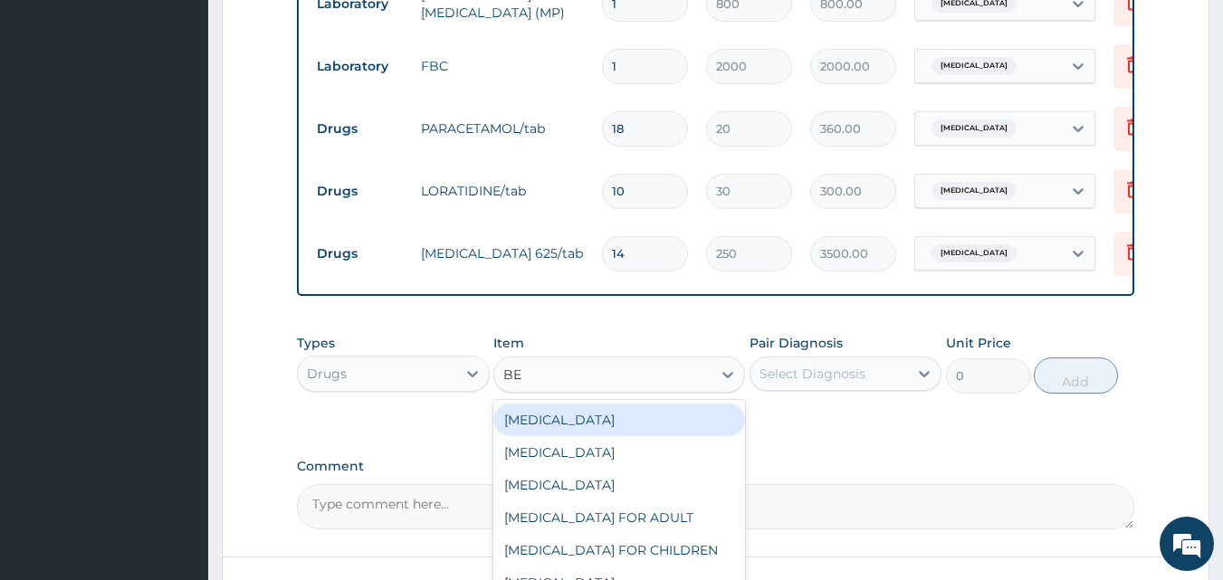
type input "BEN"
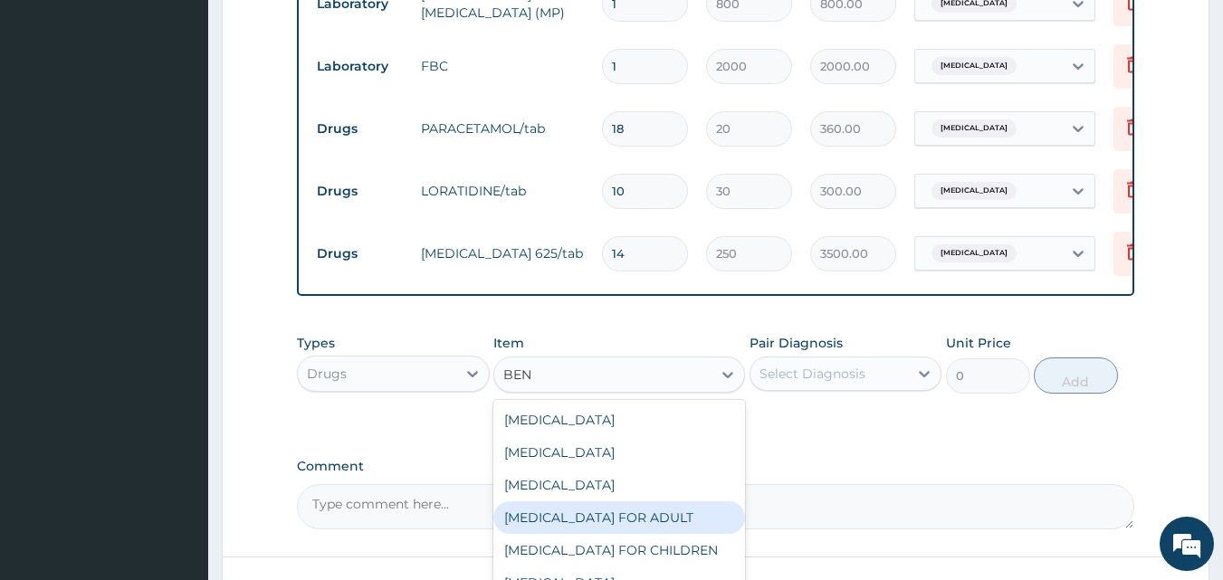
click at [636, 522] on div "BENYLIN FOR ADULT" at bounding box center [619, 518] width 252 height 33
type input "1200"
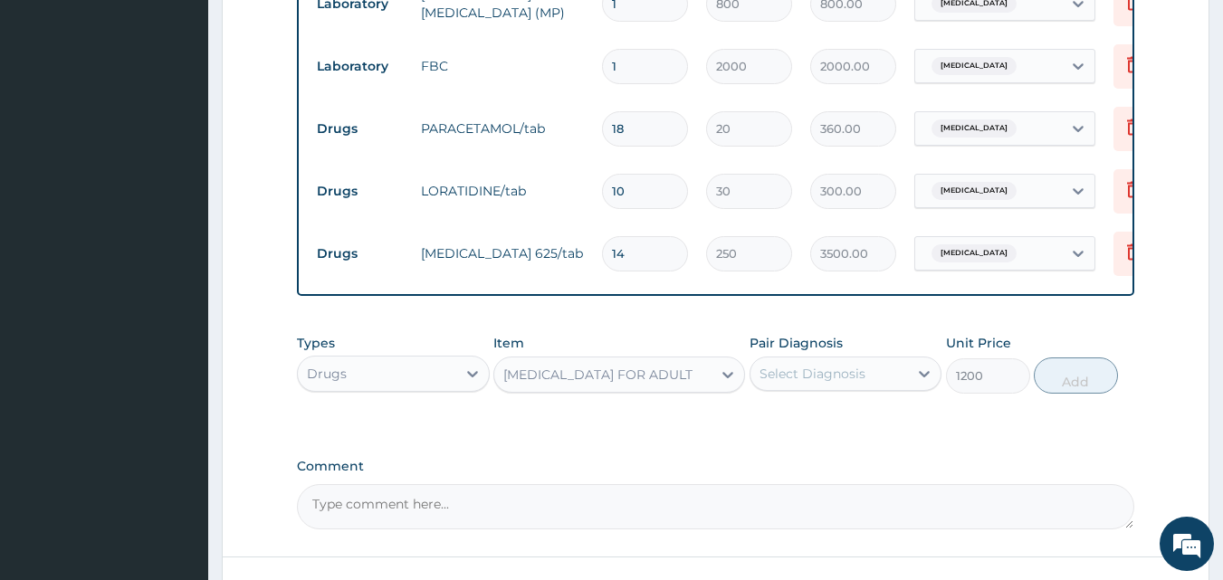
click at [833, 383] on div "Select Diagnosis" at bounding box center [813, 374] width 106 height 18
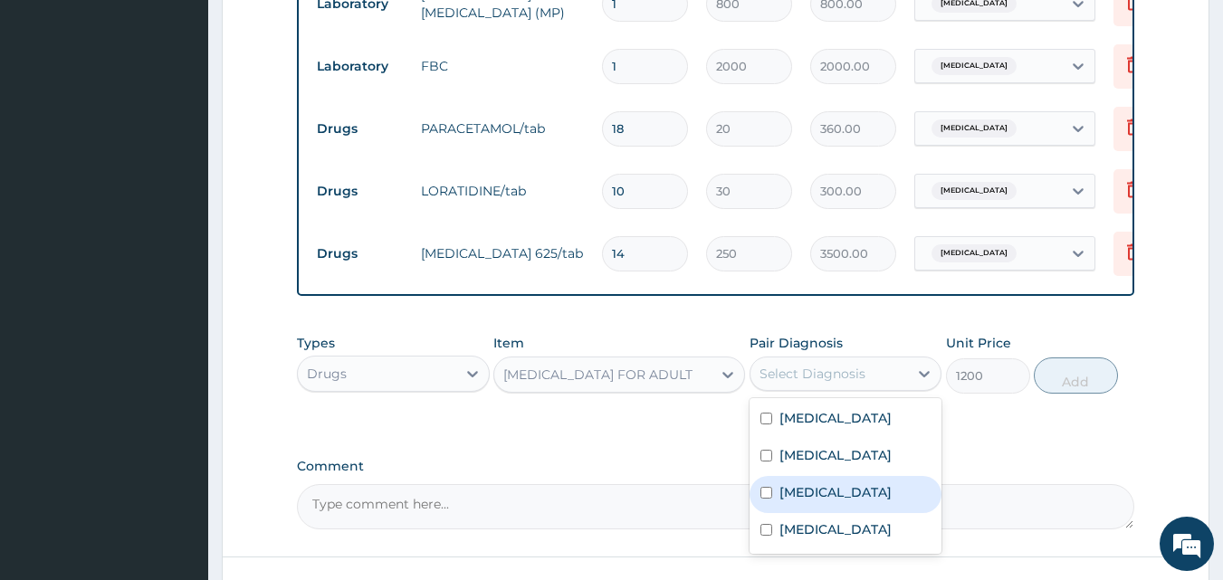
click at [794, 502] on label "Upper respiratory infection" at bounding box center [835, 492] width 112 height 18
checkbox input "true"
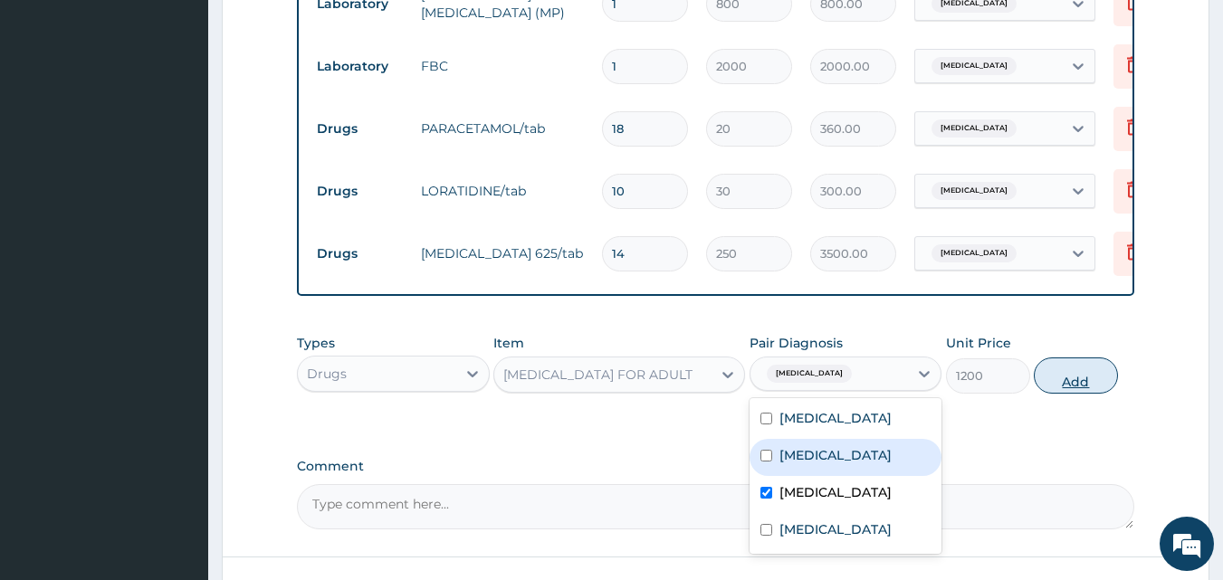
click at [1056, 394] on button "Add" at bounding box center [1076, 376] width 84 height 36
type input "0"
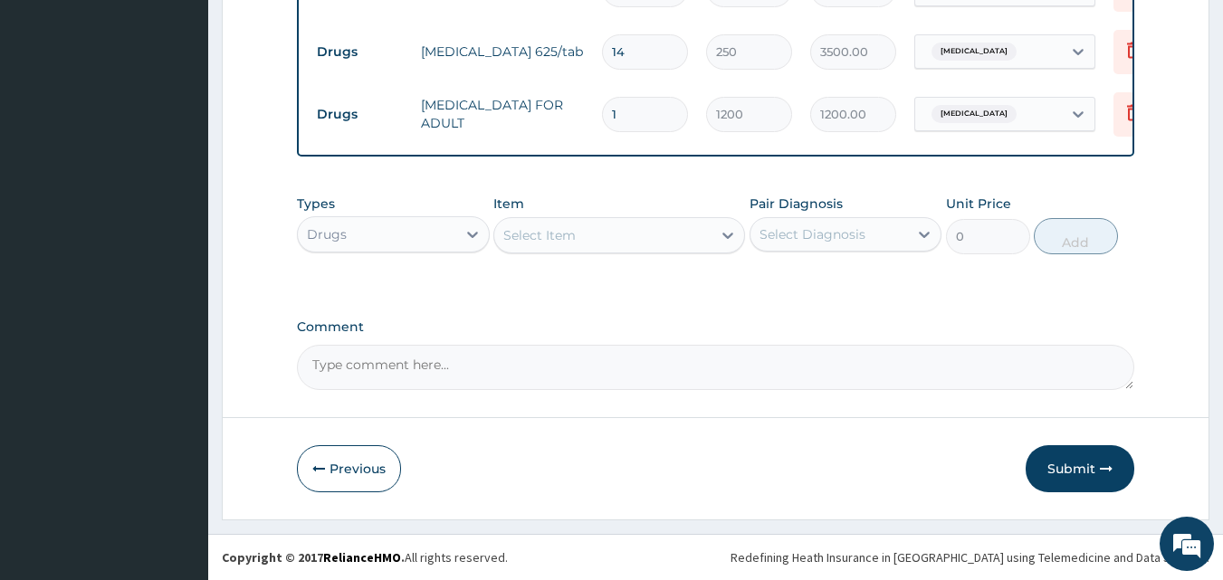
scroll to position [1277, 0]
click at [1084, 453] on button "Submit" at bounding box center [1080, 468] width 109 height 47
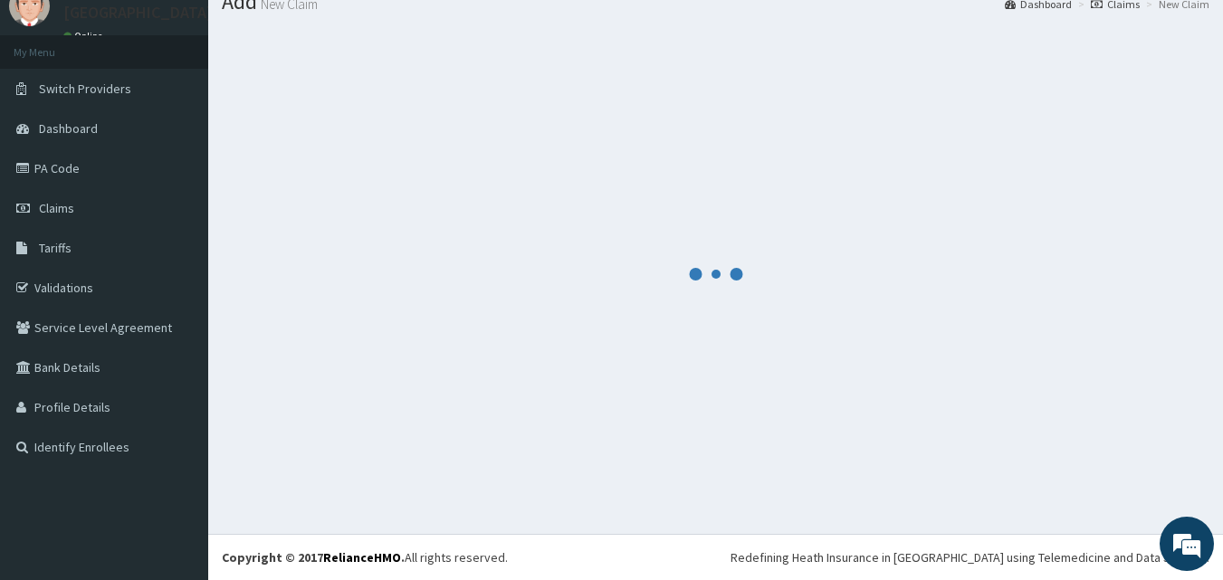
scroll to position [69, 0]
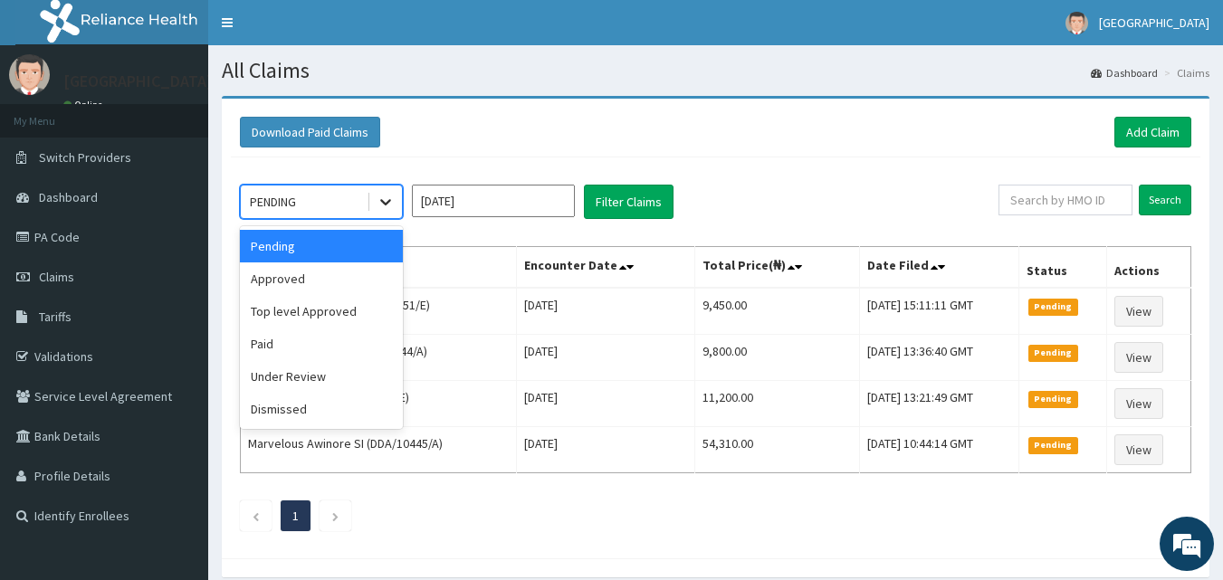
click at [390, 214] on div at bounding box center [385, 202] width 33 height 33
click at [353, 285] on div "Approved" at bounding box center [321, 279] width 163 height 33
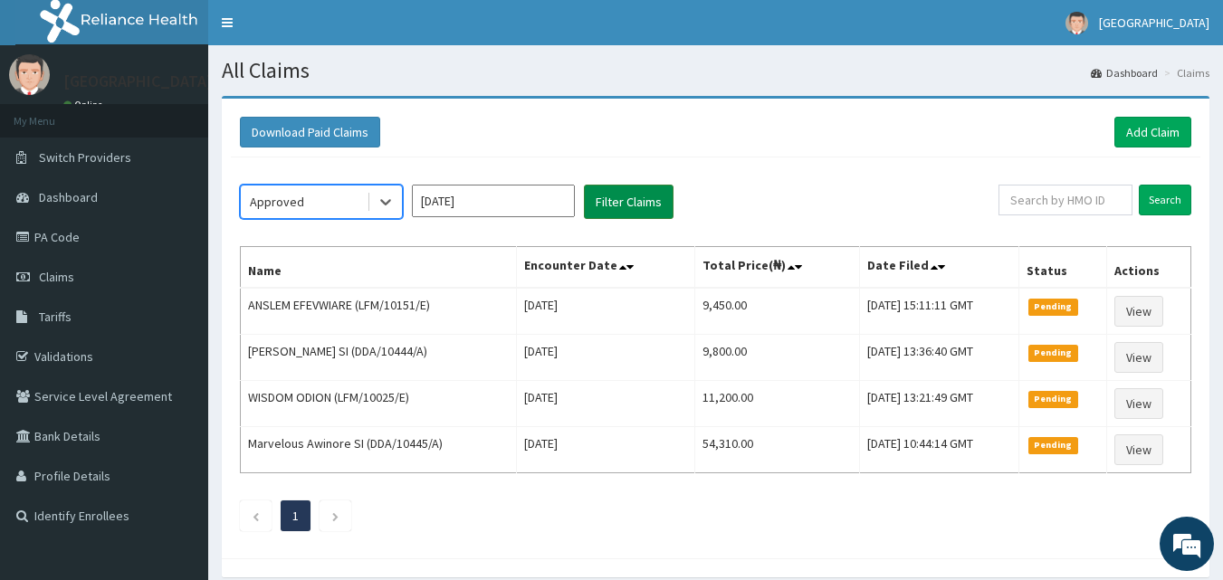
click at [598, 198] on button "Filter Claims" at bounding box center [629, 202] width 90 height 34
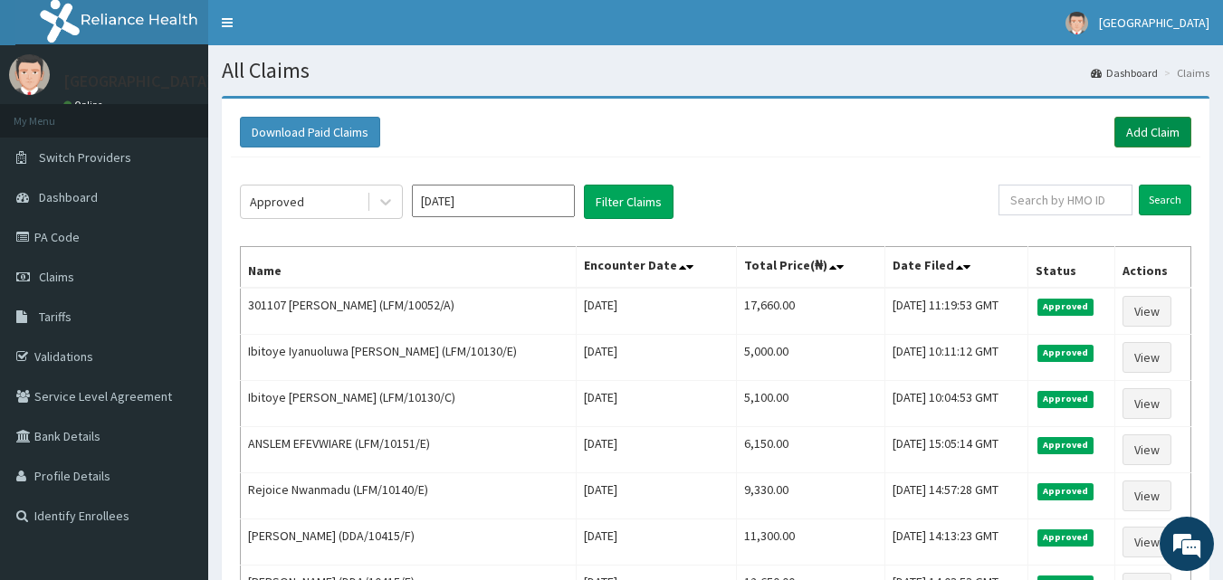
click at [1137, 120] on link "Add Claim" at bounding box center [1152, 132] width 77 height 31
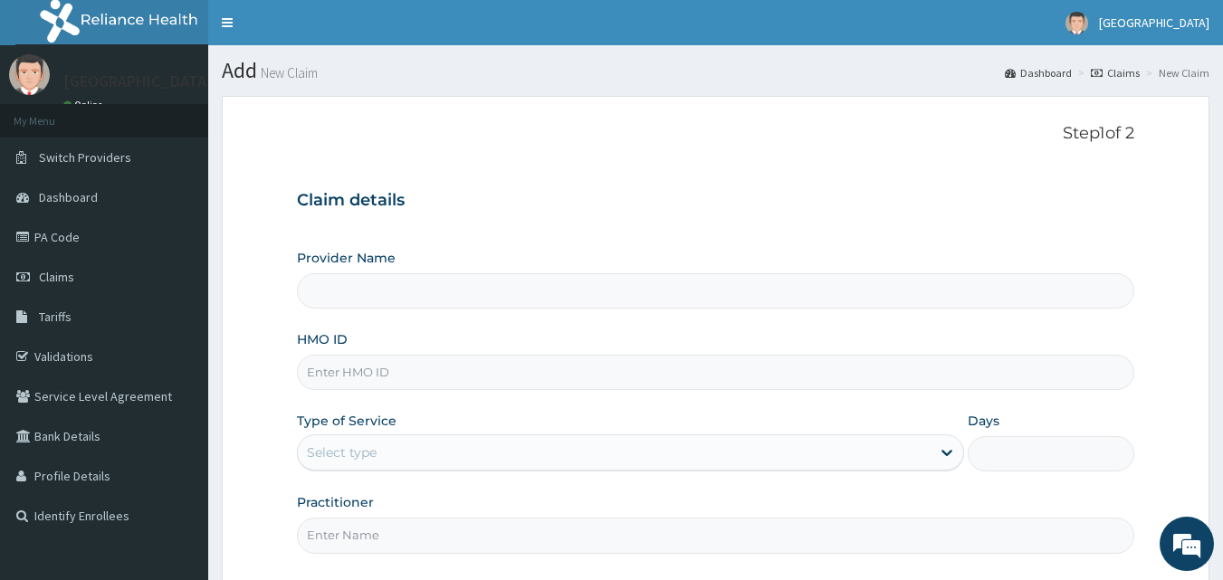
click at [598, 169] on div "Step 1 of 2 Claim details Provider Name HMO ID Type of Service Select type Days…" at bounding box center [716, 341] width 838 height 435
type input "Mascap Hospital limited -Sapele"
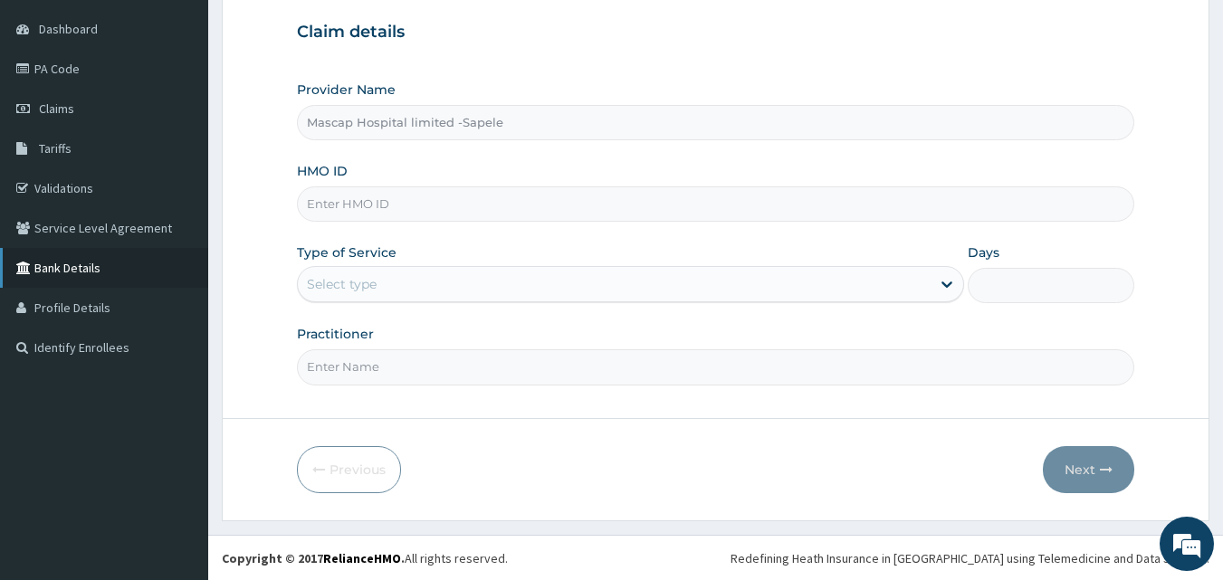
scroll to position [169, 0]
paste input "LFM/10042/A"
type input "LFM/10042/A"
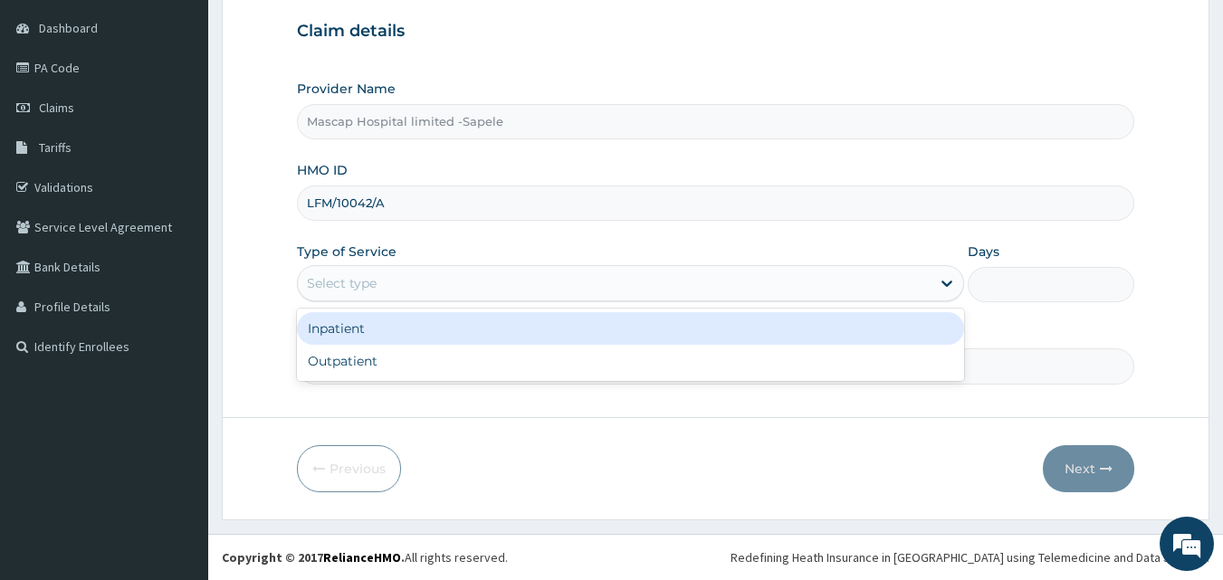
click at [360, 275] on div "Select type" at bounding box center [342, 283] width 70 height 18
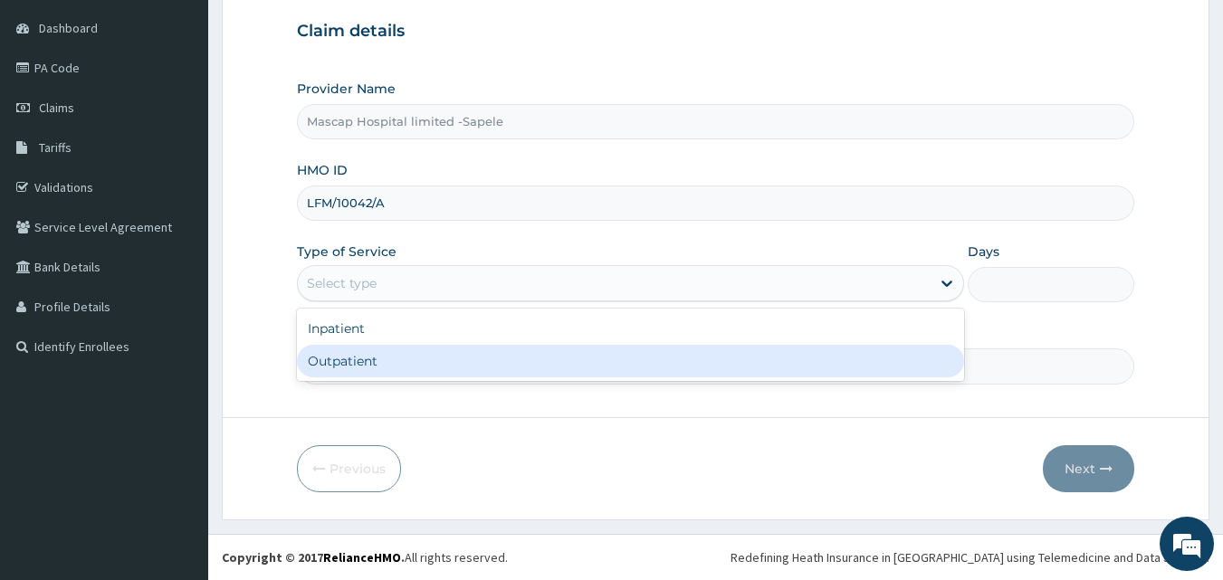
click at [355, 367] on div "Outpatient" at bounding box center [630, 361] width 667 height 33
type input "1"
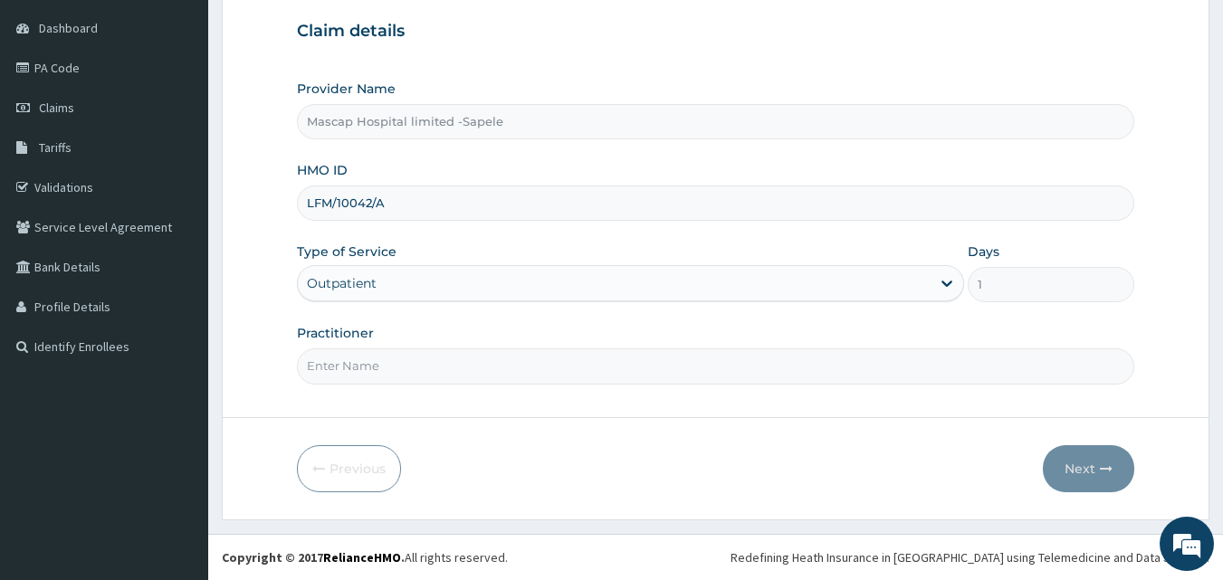
drag, startPoint x: 382, startPoint y: 377, endPoint x: 392, endPoint y: 385, distance: 12.9
click at [382, 377] on input "Practitioner" at bounding box center [716, 366] width 838 height 35
type input "DR UCHE"
click at [1102, 459] on button "Next" at bounding box center [1088, 468] width 91 height 47
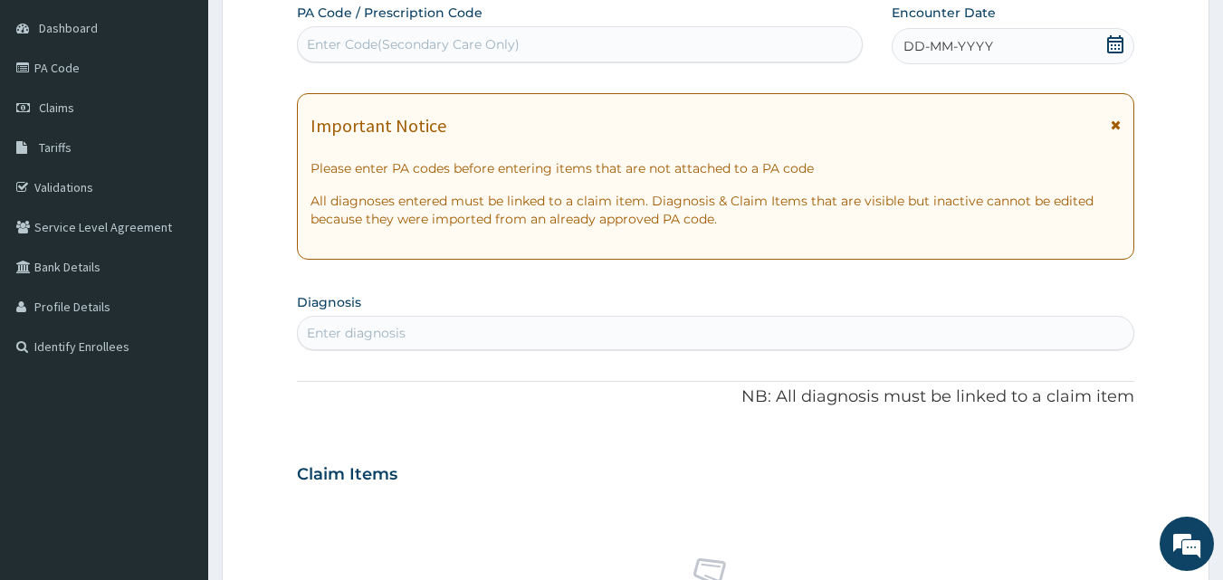
click at [320, 42] on div "Enter Code(Secondary Care Only)" at bounding box center [413, 44] width 213 height 18
paste input "LFM/10042/A"
type input "L"
paste input "PA/9F590A"
type input "PA/9F590A"
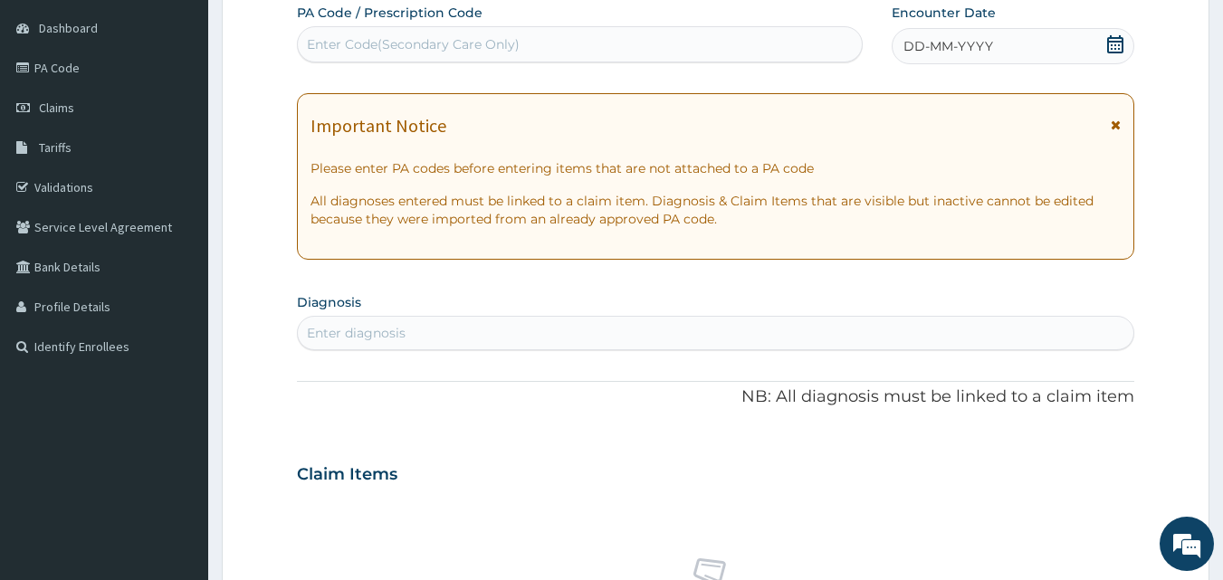
drag, startPoint x: 379, startPoint y: 43, endPoint x: 276, endPoint y: 107, distance: 121.6
click at [268, 114] on form "Step 2 of 2 PA Code / Prescription Code option , deselected. Select is focused …" at bounding box center [716, 499] width 988 height 1144
drag, startPoint x: 330, startPoint y: 41, endPoint x: 254, endPoint y: 201, distance: 177.4
click at [254, 201] on form "Step 2 of 2 PA Code / Prescription Code Enter Code(Secondary Care Only) Encount…" at bounding box center [716, 499] width 988 height 1144
click at [389, 47] on div "Enter Code(Secondary Care Only)" at bounding box center [413, 44] width 213 height 18
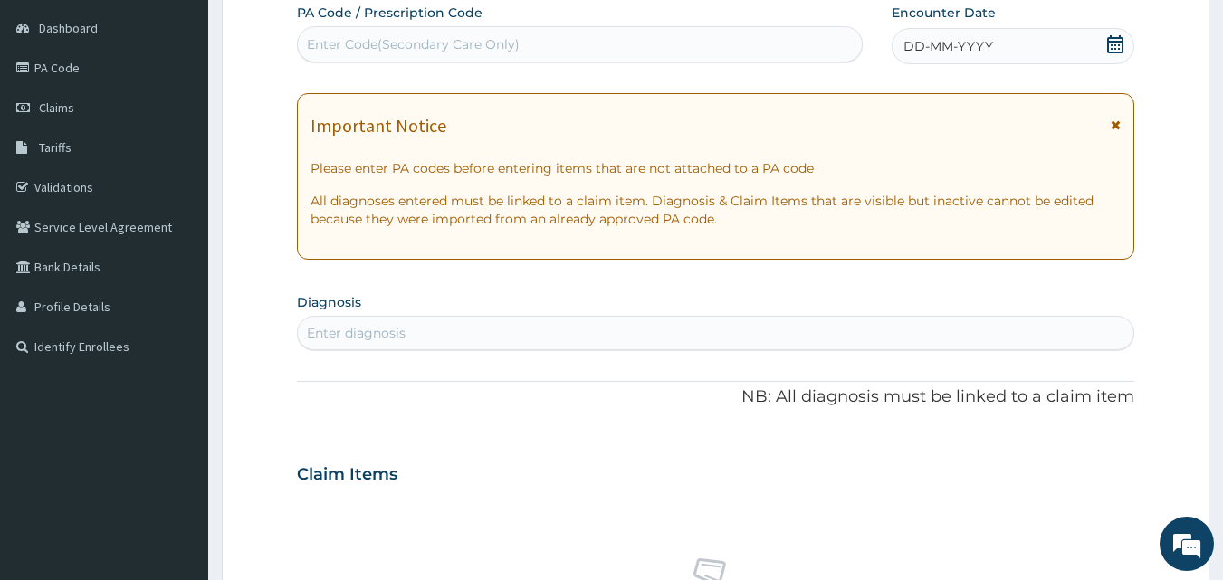
paste input "PA/9F590A"
type input "PA/9F590A"
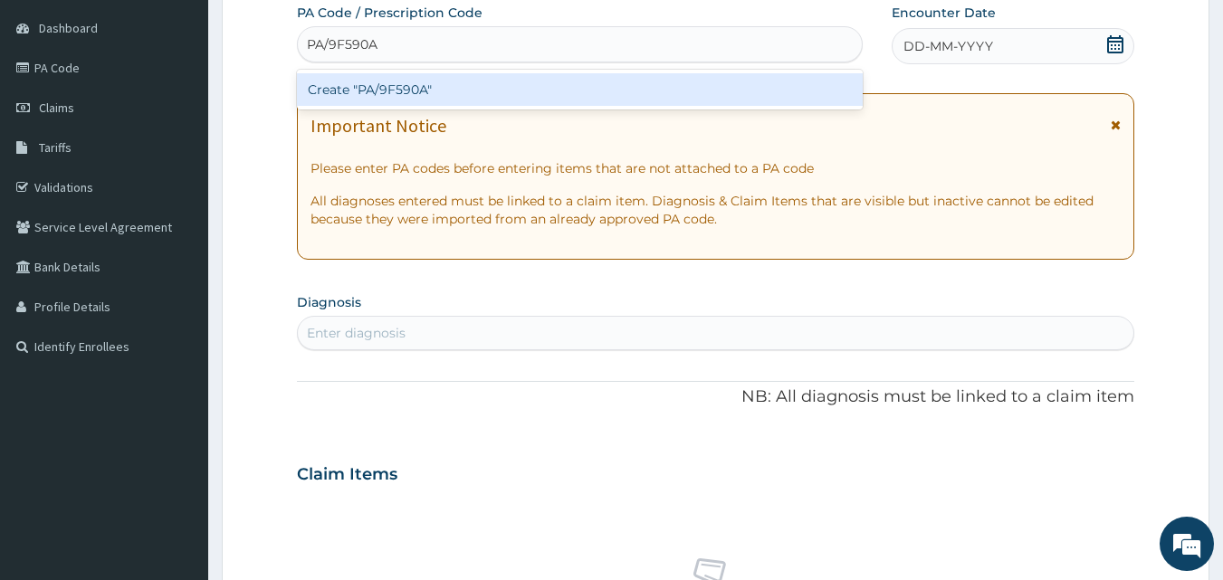
click at [426, 82] on div "Create "PA/9F590A"" at bounding box center [580, 89] width 567 height 33
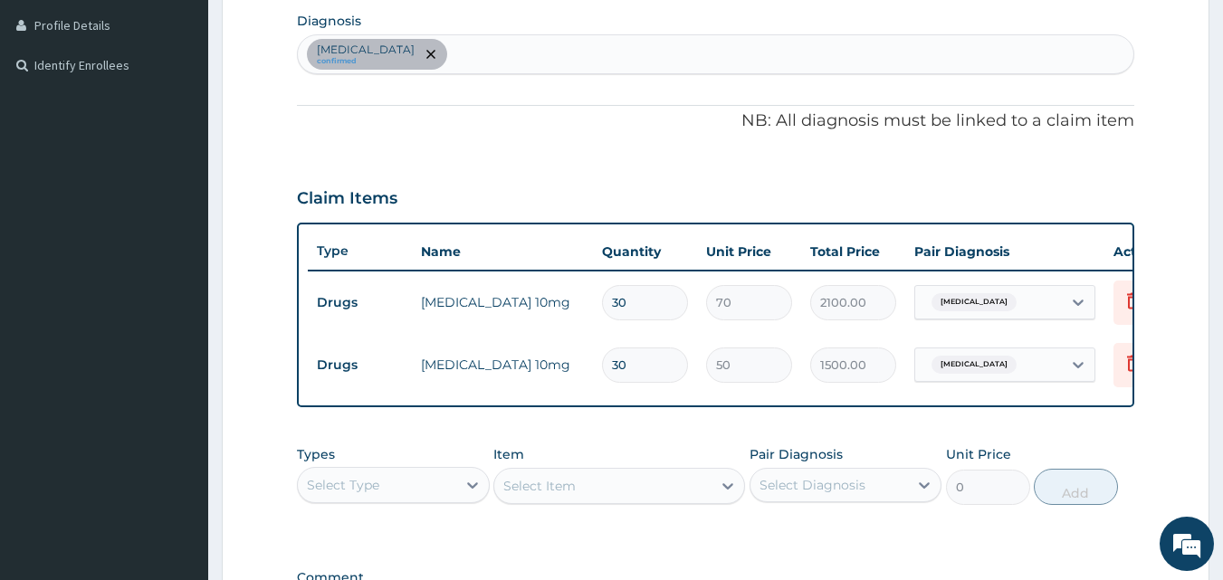
scroll to position [345, 0]
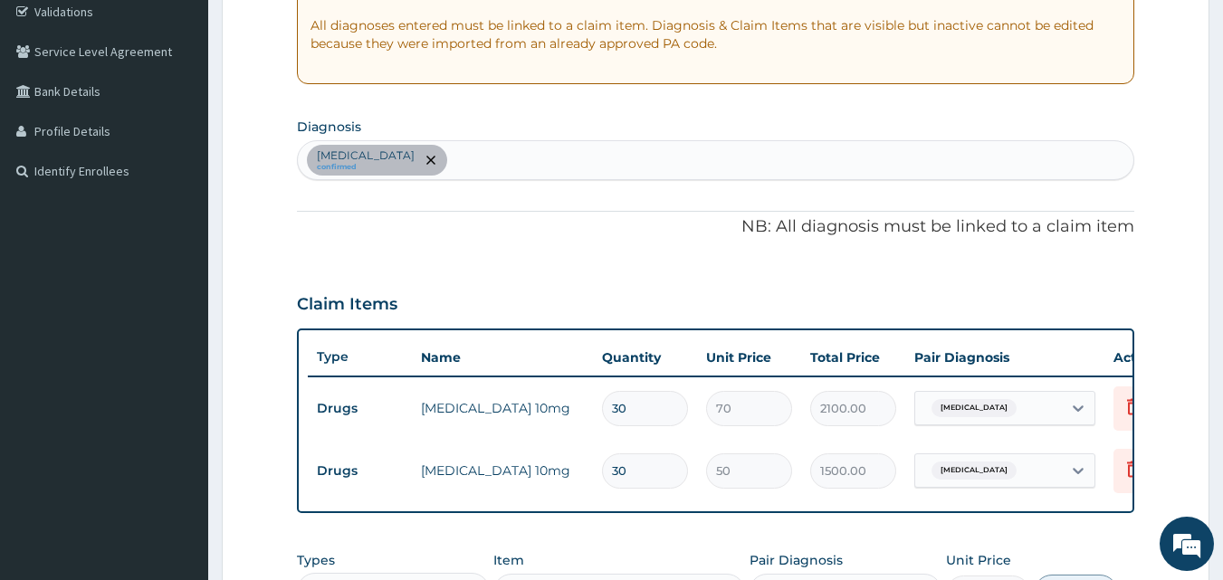
click at [512, 150] on div "Essential hypertension confirmed" at bounding box center [716, 160] width 837 height 38
type input "MALARI"
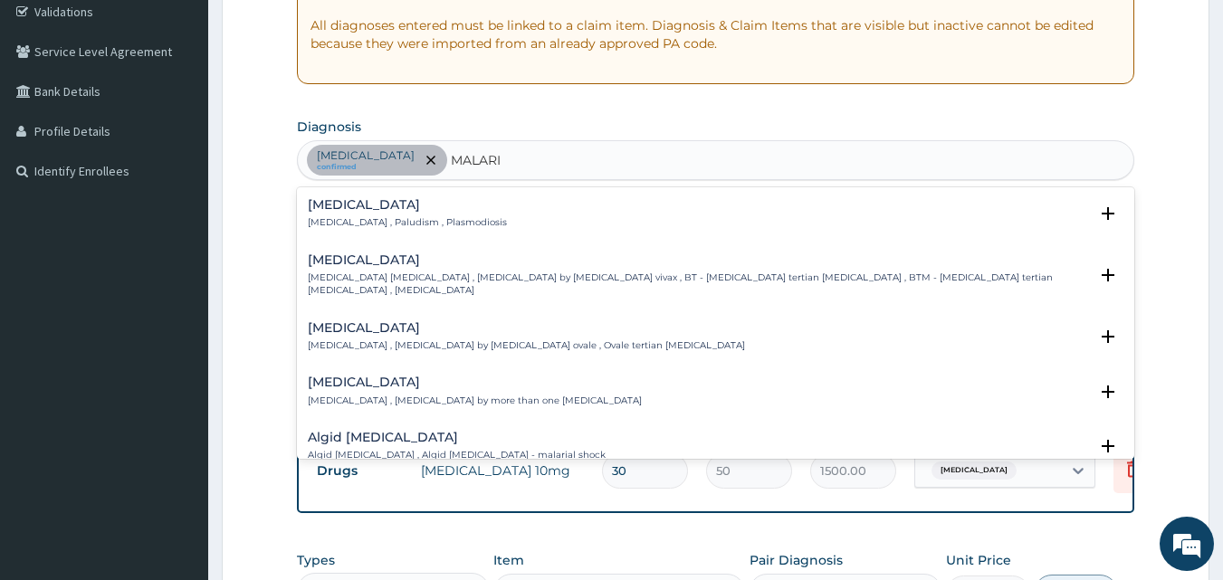
click at [401, 218] on p "Malaria , Paludism , Plasmodiosis" at bounding box center [407, 222] width 199 height 13
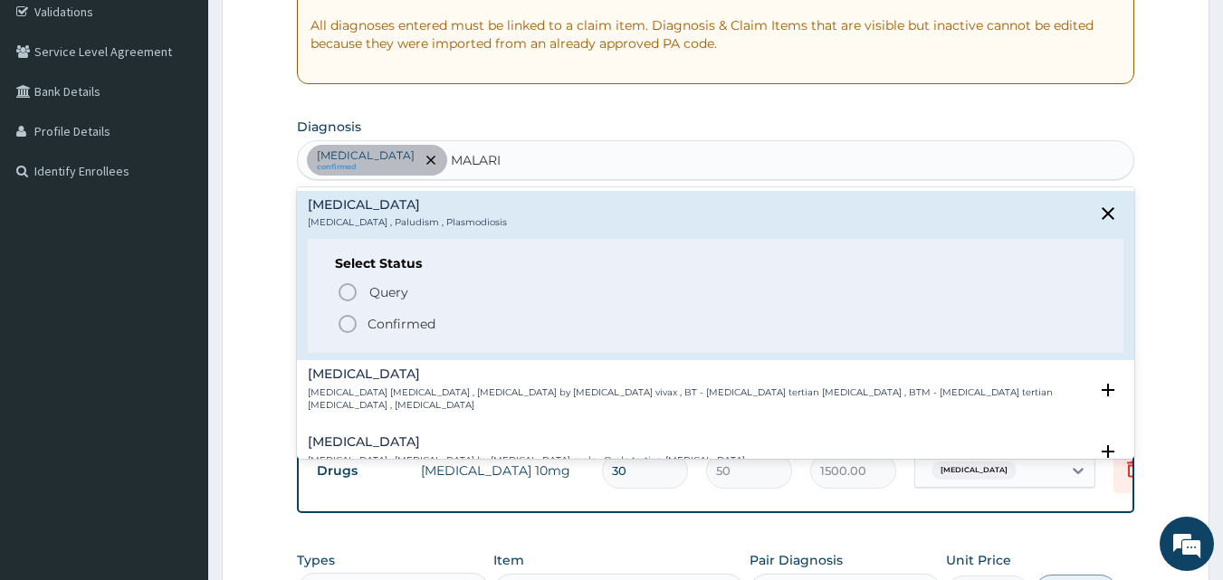
click at [420, 326] on p "Confirmed" at bounding box center [402, 324] width 68 height 18
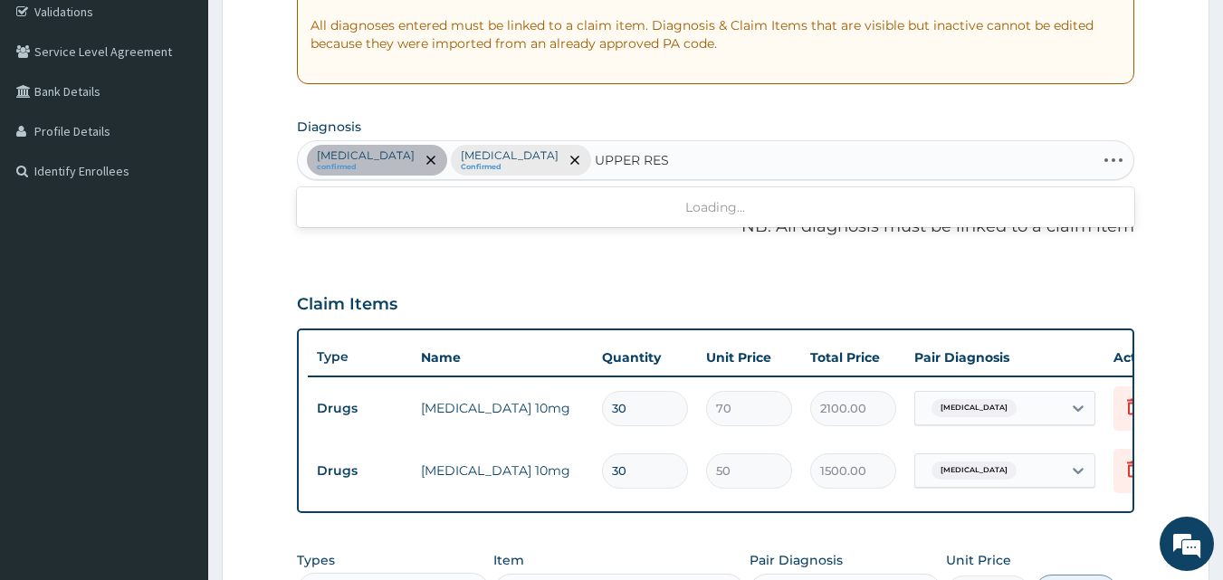
type input "UPPER RESP"
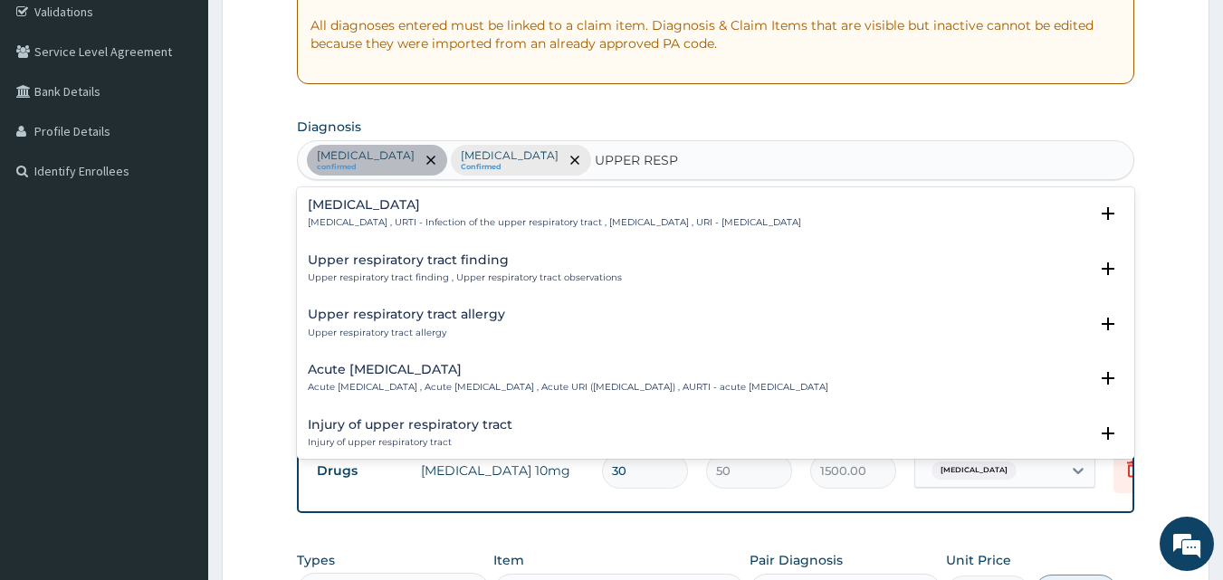
click at [425, 200] on h4 "Upper respiratory infection" at bounding box center [554, 205] width 493 height 14
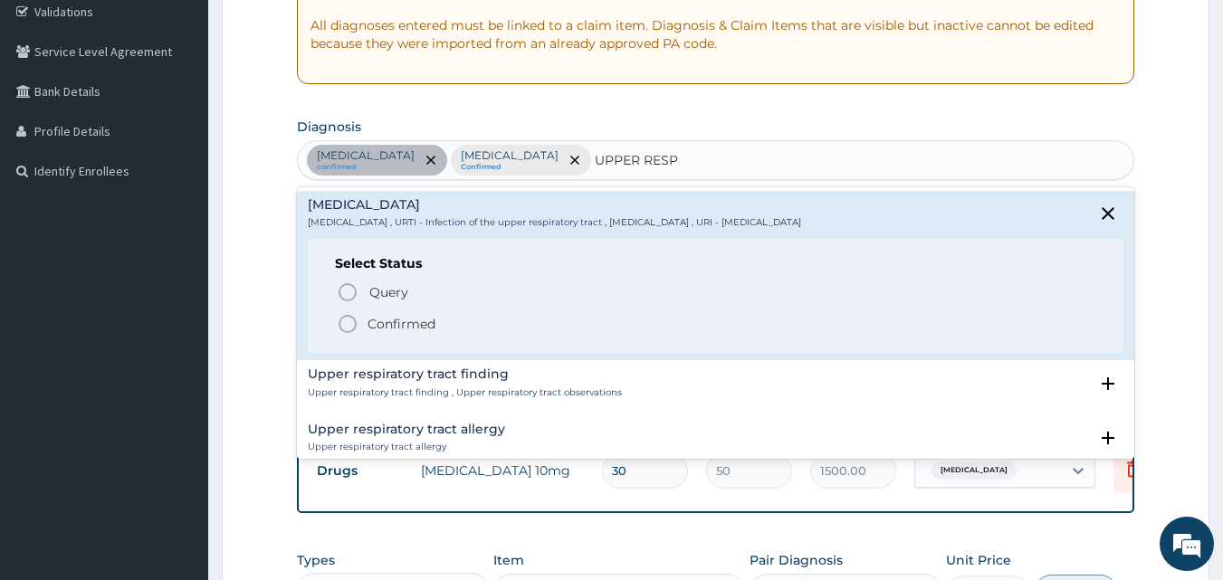
click at [454, 323] on span "Confirmed" at bounding box center [717, 324] width 760 height 22
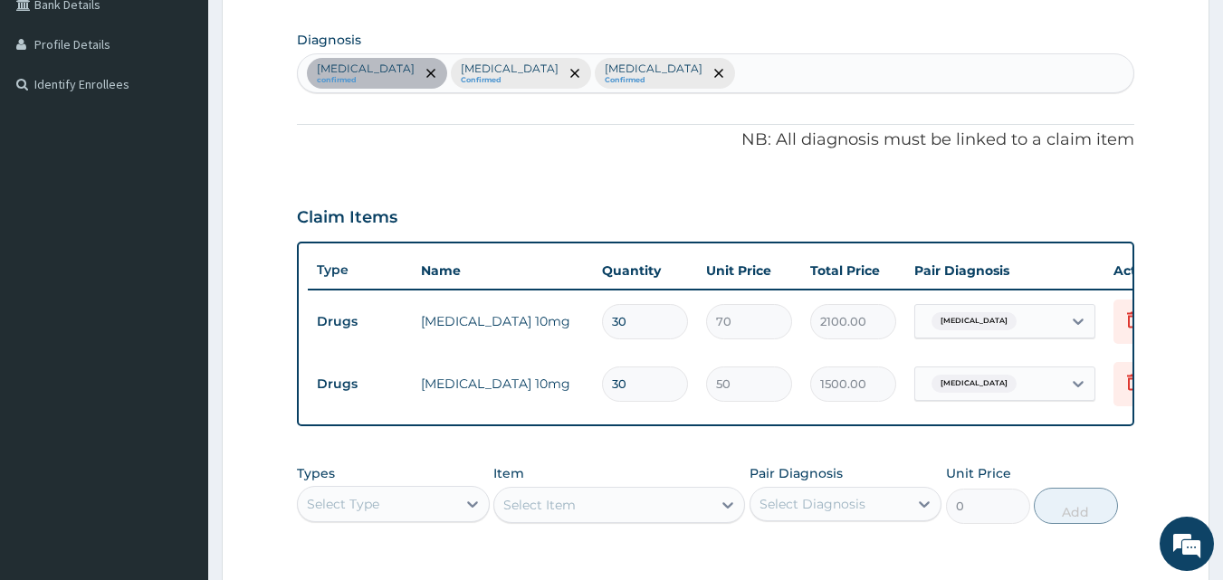
scroll to position [617, 0]
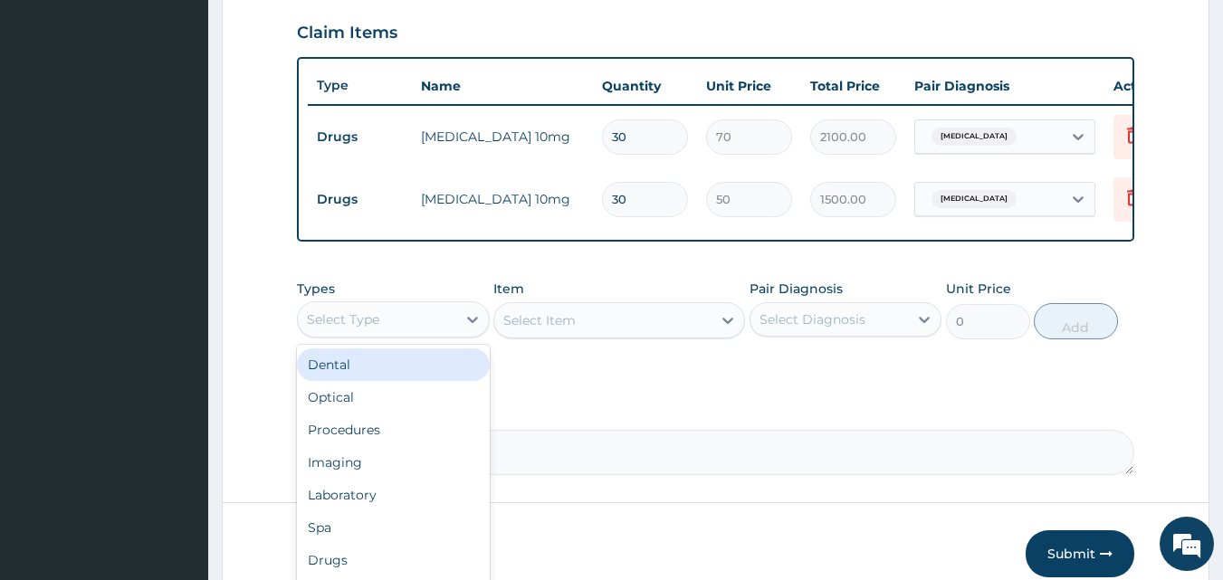
click at [443, 334] on div "Select Type" at bounding box center [377, 319] width 158 height 29
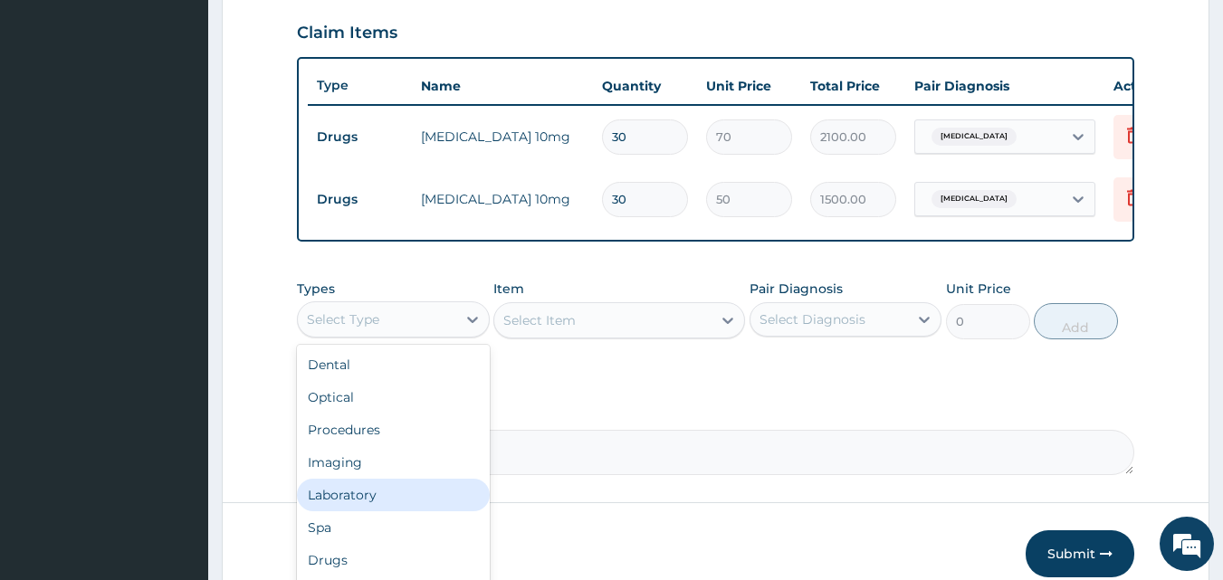
click at [388, 512] on div "Laboratory" at bounding box center [393, 495] width 193 height 33
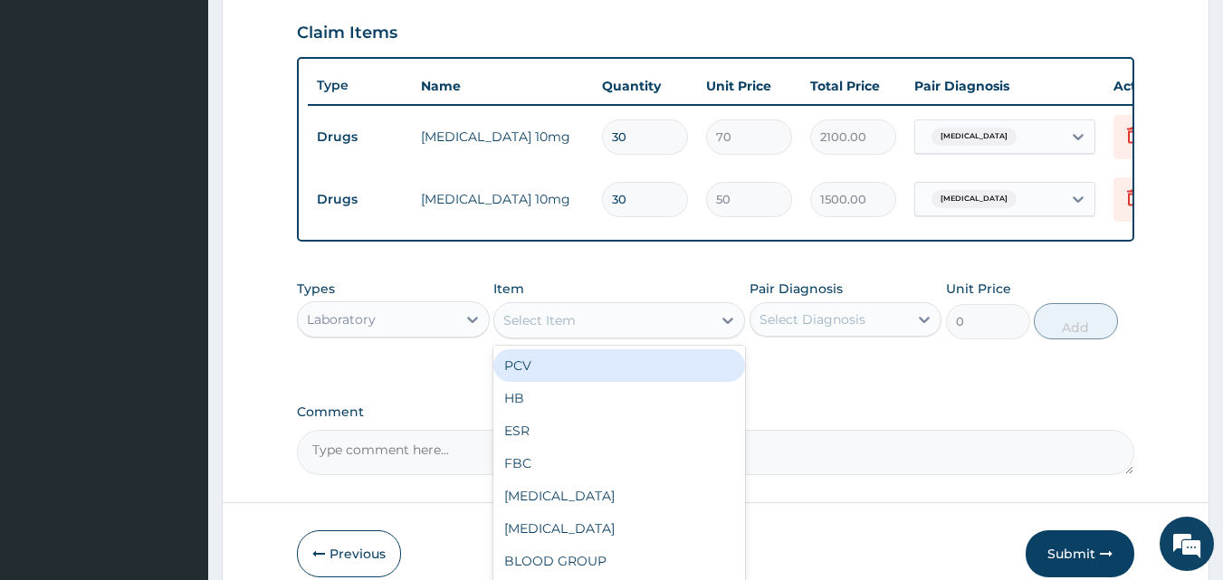
click at [656, 324] on div "Select Item" at bounding box center [602, 320] width 217 height 29
click at [656, 326] on div "Select Item" at bounding box center [602, 320] width 217 height 29
click at [631, 327] on div "Select Item" at bounding box center [602, 320] width 217 height 29
type input "MP"
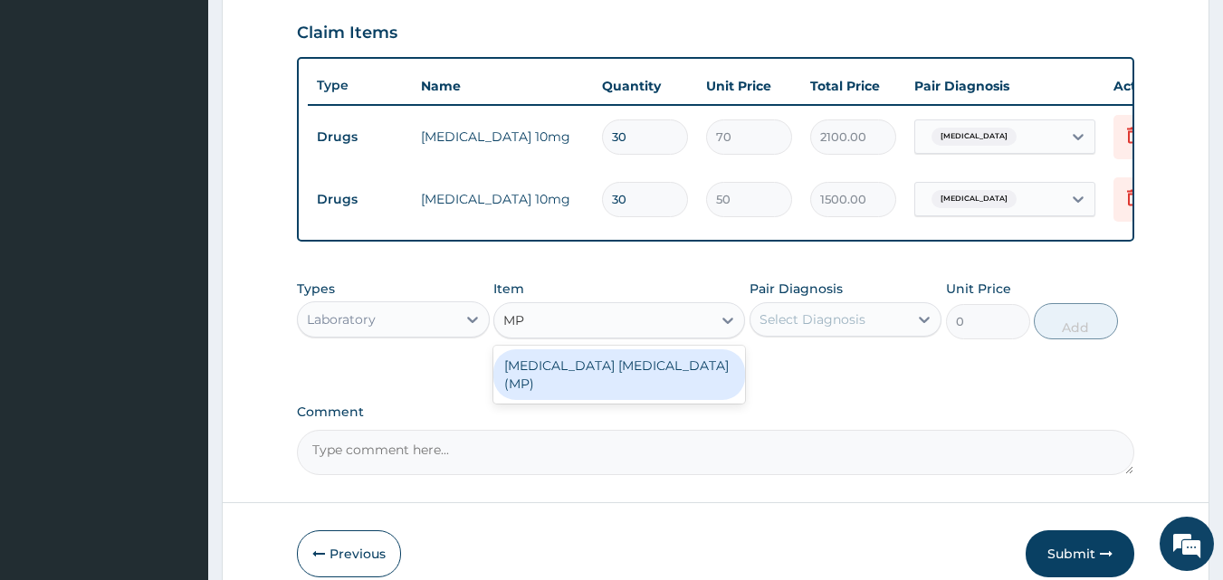
click at [619, 366] on div "MALARIA PARASITE (MP)" at bounding box center [619, 374] width 252 height 51
type input "800"
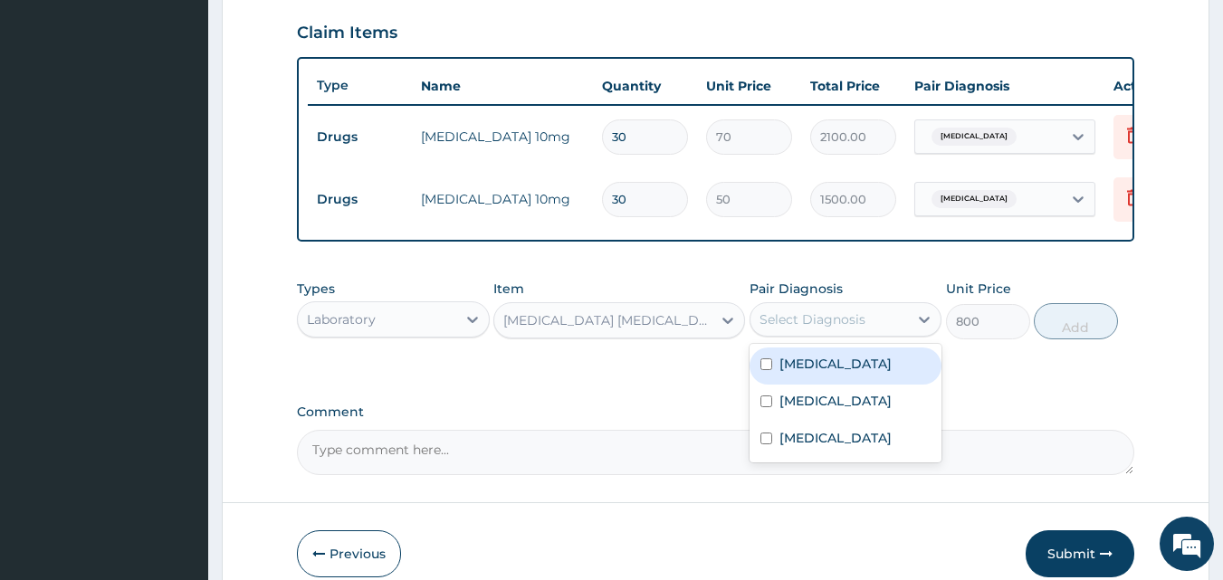
click at [876, 334] on div "Select Diagnosis" at bounding box center [830, 319] width 158 height 29
click at [849, 373] on label "Essential hypertension" at bounding box center [835, 364] width 112 height 18
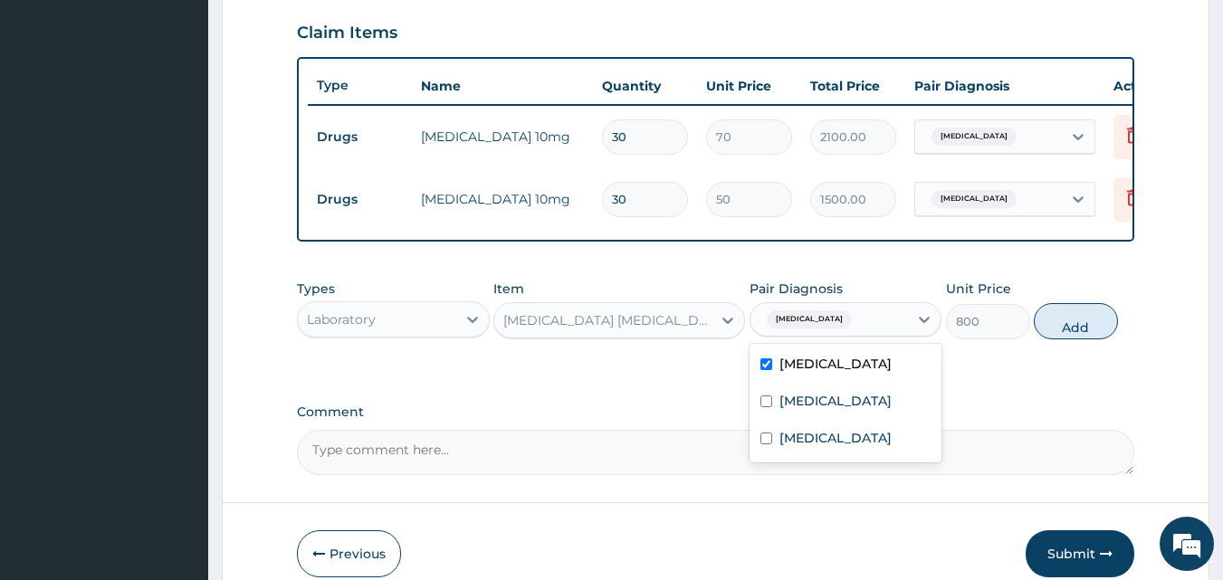
click at [766, 370] on input "checkbox" at bounding box center [766, 365] width 12 height 12
checkbox input "false"
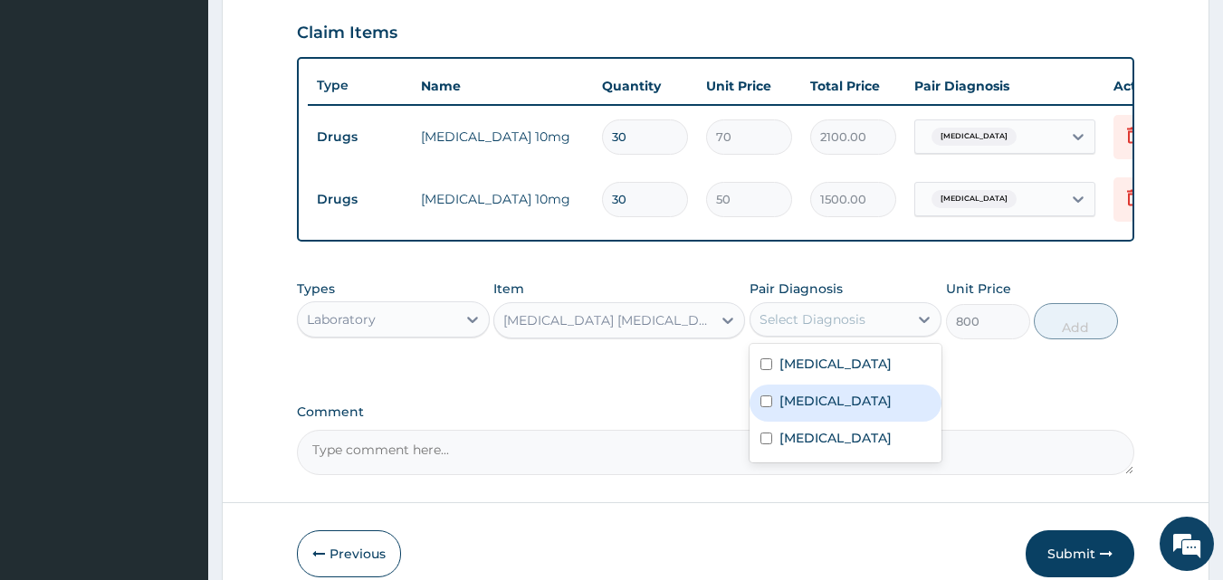
click at [766, 407] on input "checkbox" at bounding box center [766, 402] width 12 height 12
checkbox input "true"
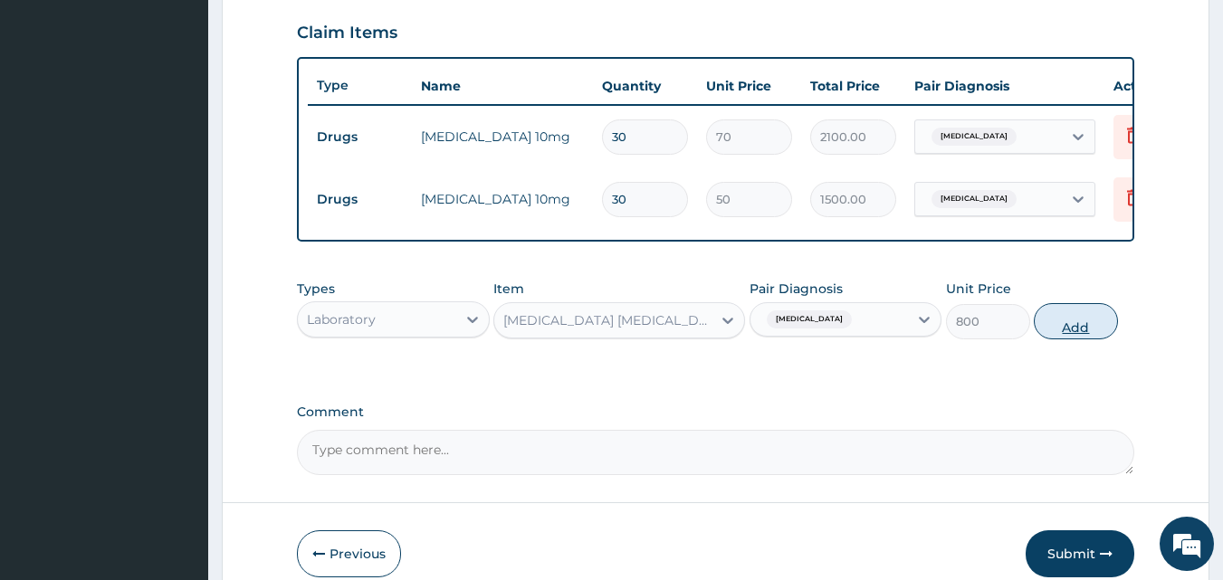
click at [1102, 334] on button "Add" at bounding box center [1076, 321] width 84 height 36
type input "0"
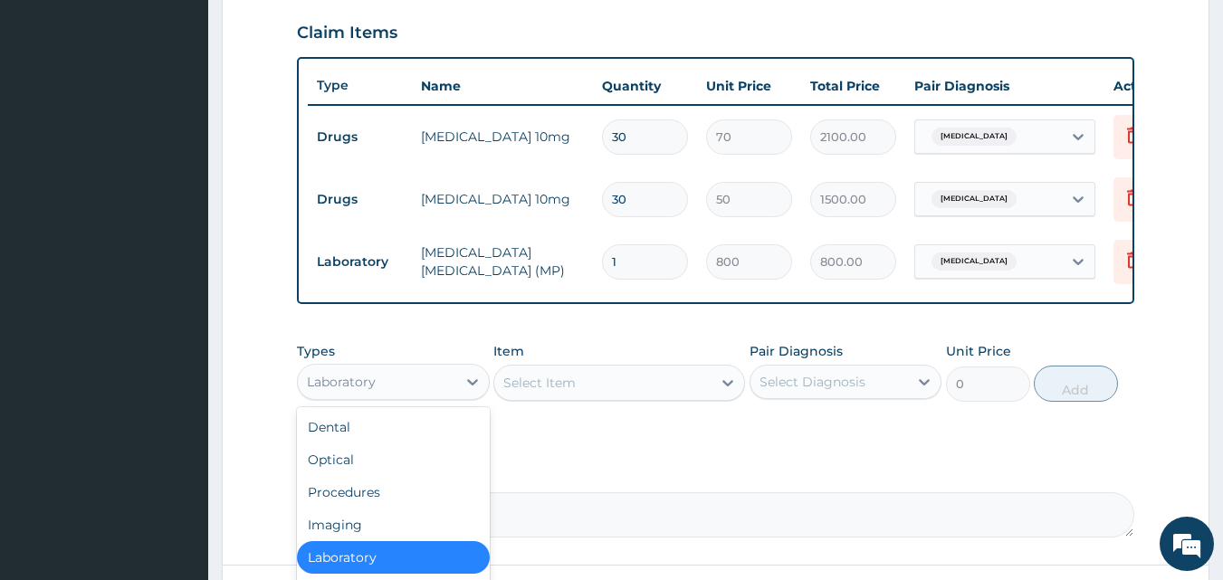
click at [429, 397] on div "Laboratory" at bounding box center [377, 382] width 158 height 29
click at [378, 505] on div "Procedures" at bounding box center [393, 492] width 193 height 33
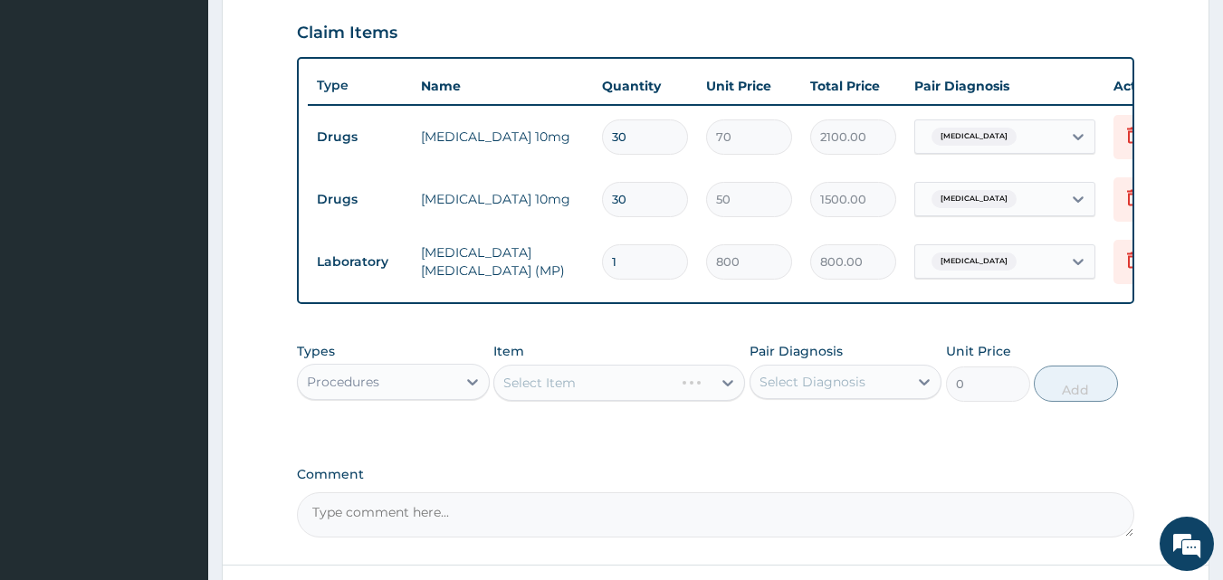
click at [531, 401] on div "Select Item" at bounding box center [619, 383] width 252 height 36
drag, startPoint x: 485, startPoint y: 468, endPoint x: 496, endPoint y: 459, distance: 14.1
click at [494, 461] on div "PA Code / Prescription Code PA/9F590A Encounter Date 14-09-2025 Important Notic…" at bounding box center [716, 46] width 838 height 981
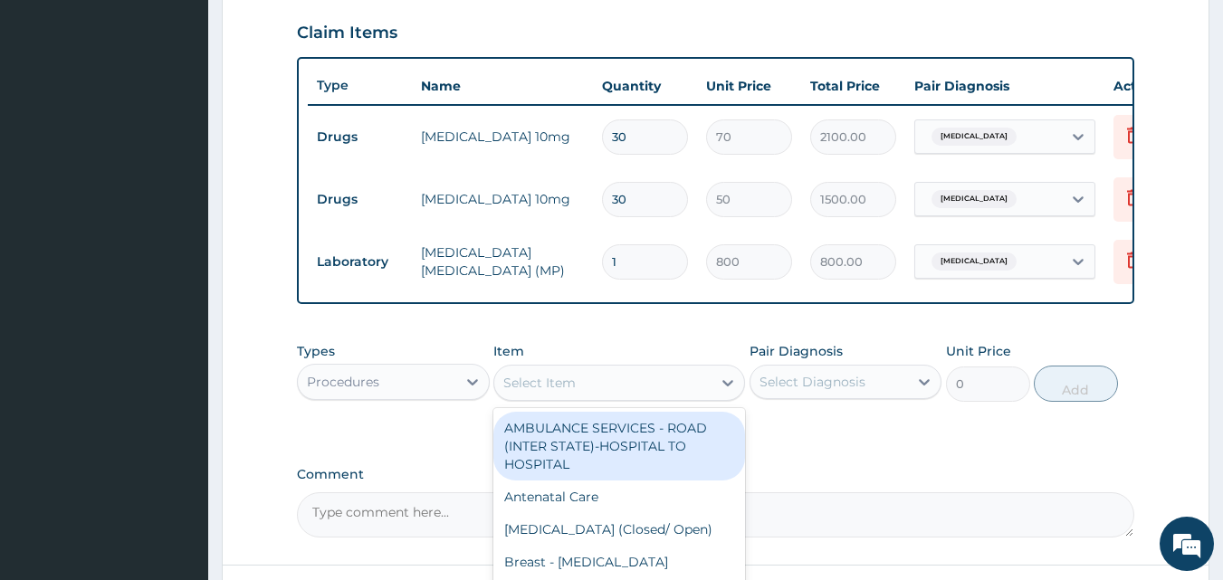
click at [527, 392] on div "Select Item" at bounding box center [539, 383] width 72 height 18
type input "g"
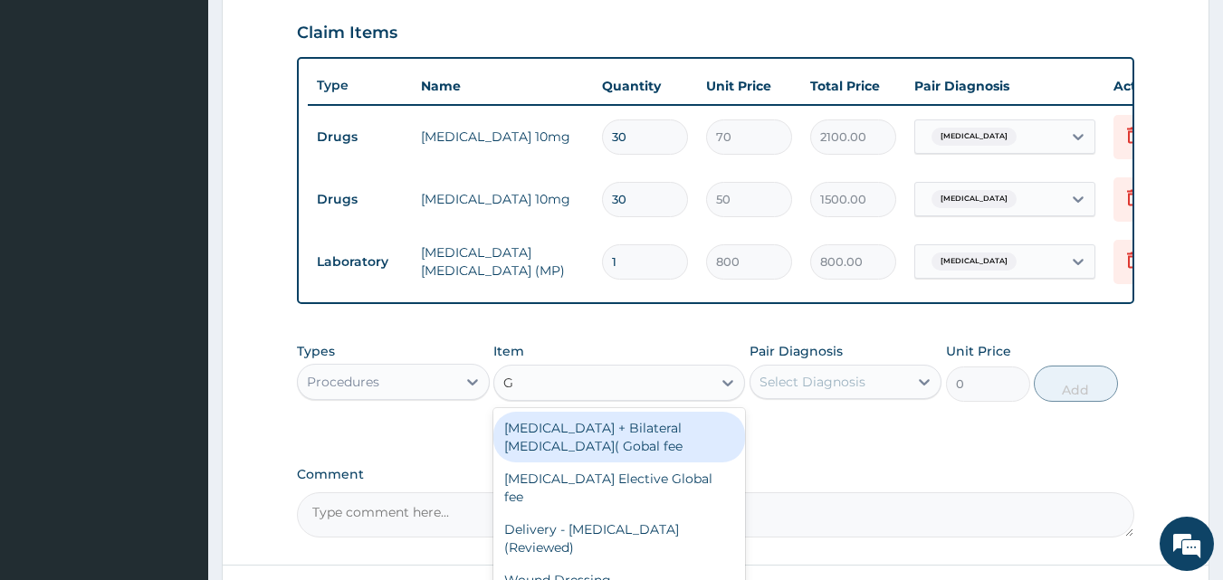
type input "GP"
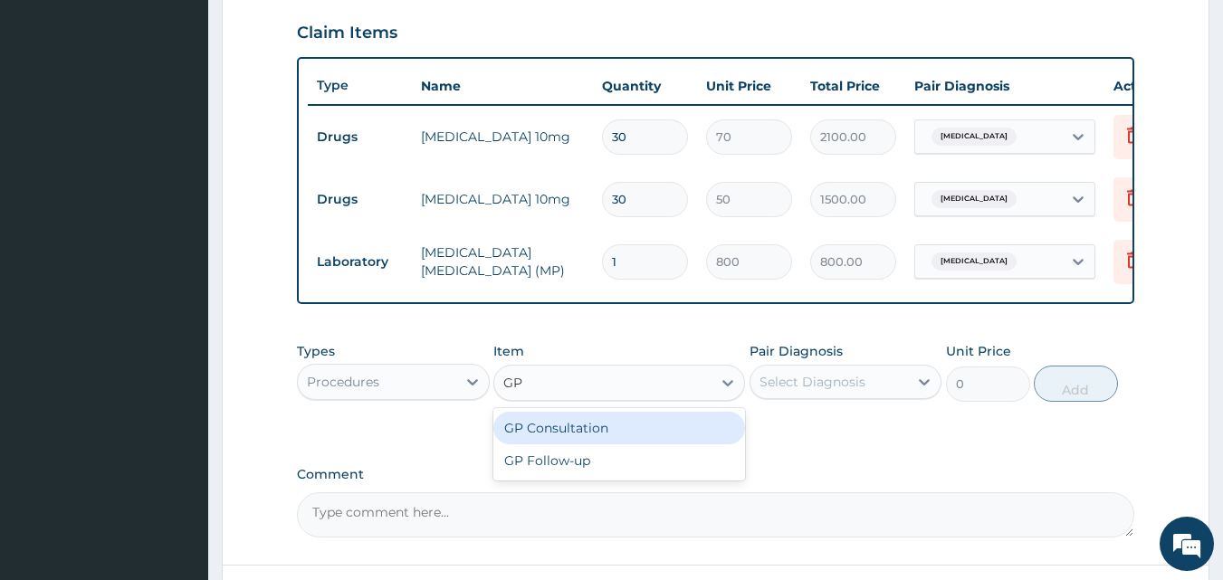
click at [584, 444] on div "GP Consultation" at bounding box center [619, 428] width 252 height 33
type input "1500"
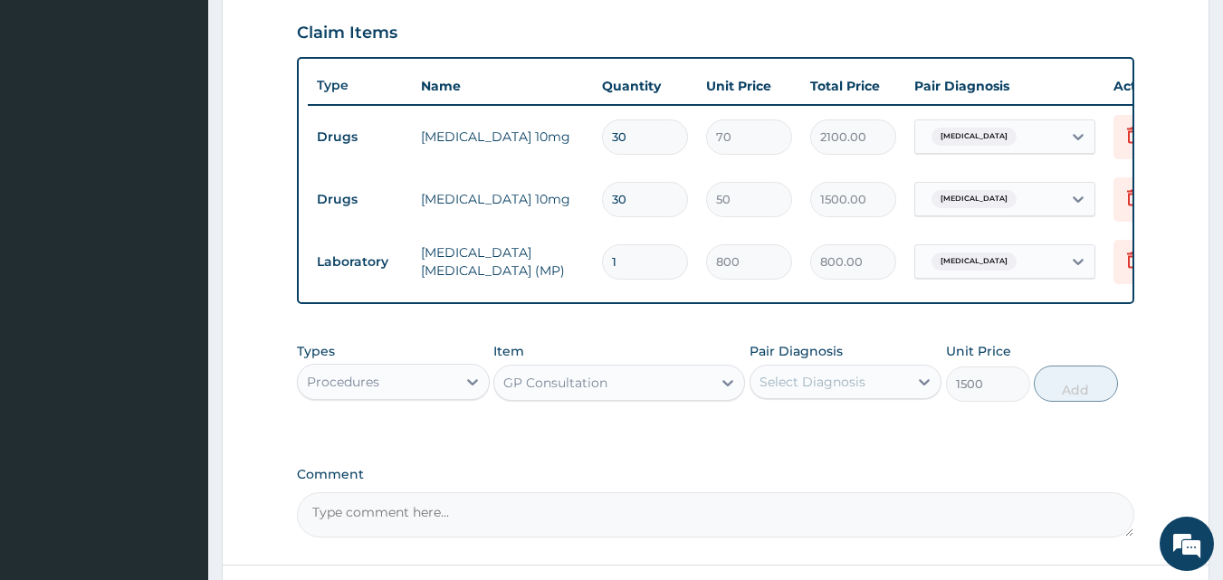
click at [866, 397] on div "Select Diagnosis" at bounding box center [830, 382] width 158 height 29
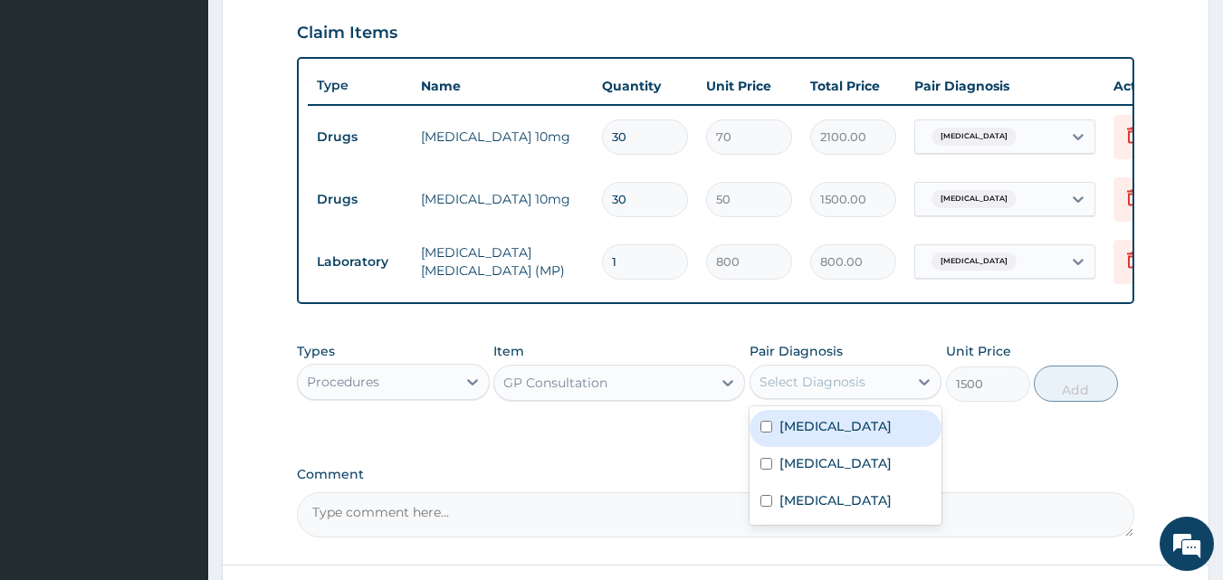
click at [855, 435] on label "Essential hypertension" at bounding box center [835, 426] width 112 height 18
checkbox input "true"
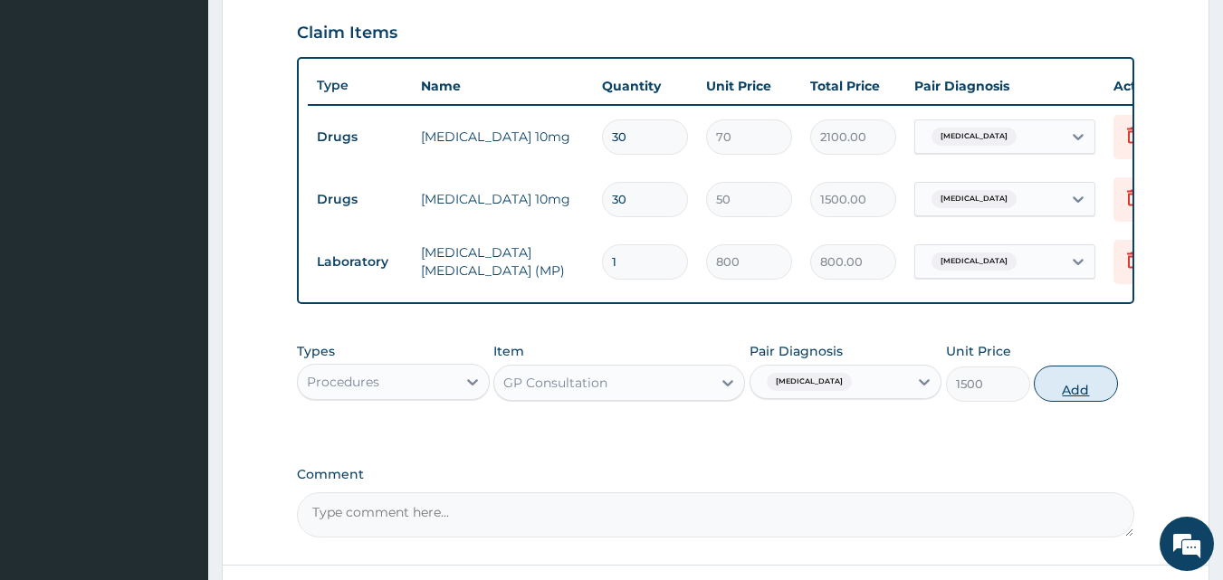
click at [1060, 402] on button "Add" at bounding box center [1076, 384] width 84 height 36
type input "0"
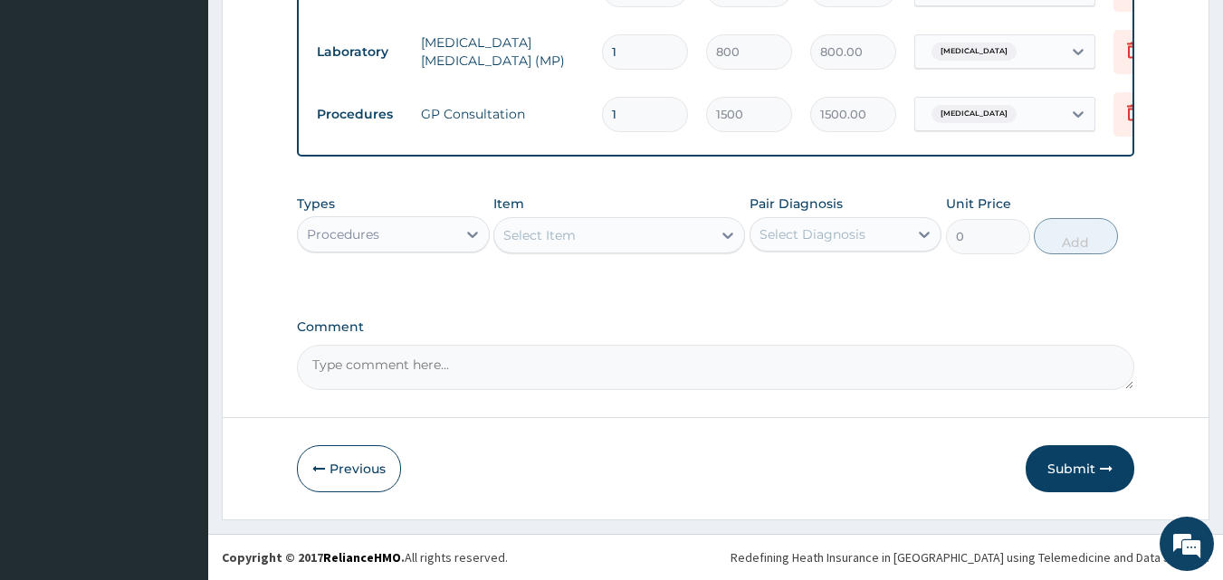
scroll to position [840, 0]
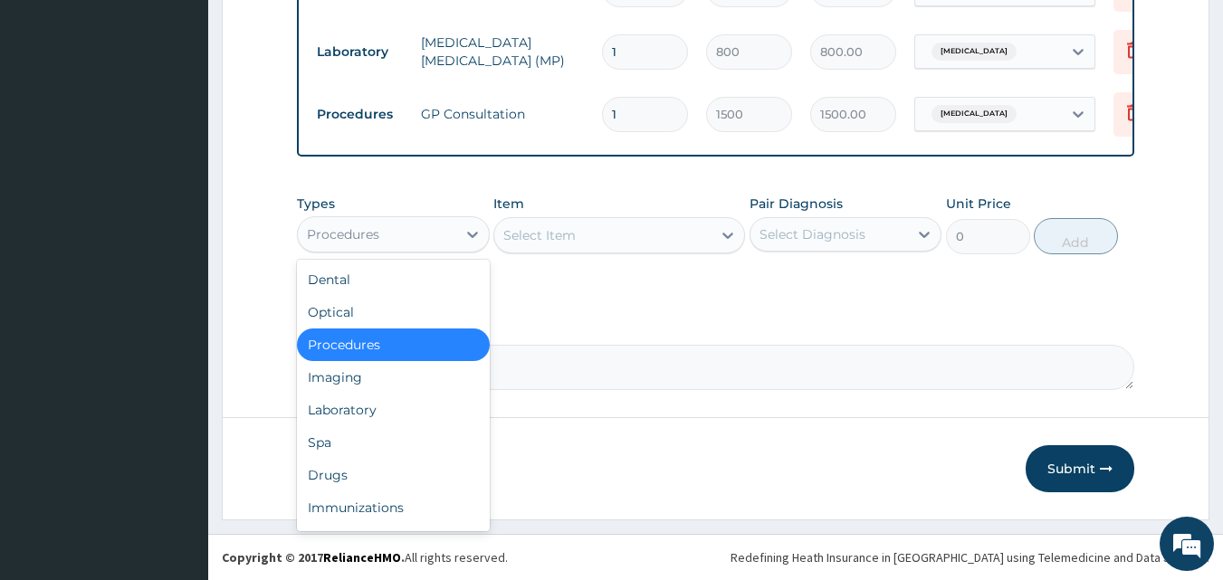
click at [415, 227] on div "Procedures" at bounding box center [377, 234] width 158 height 29
click at [351, 479] on div "Drugs" at bounding box center [393, 475] width 193 height 33
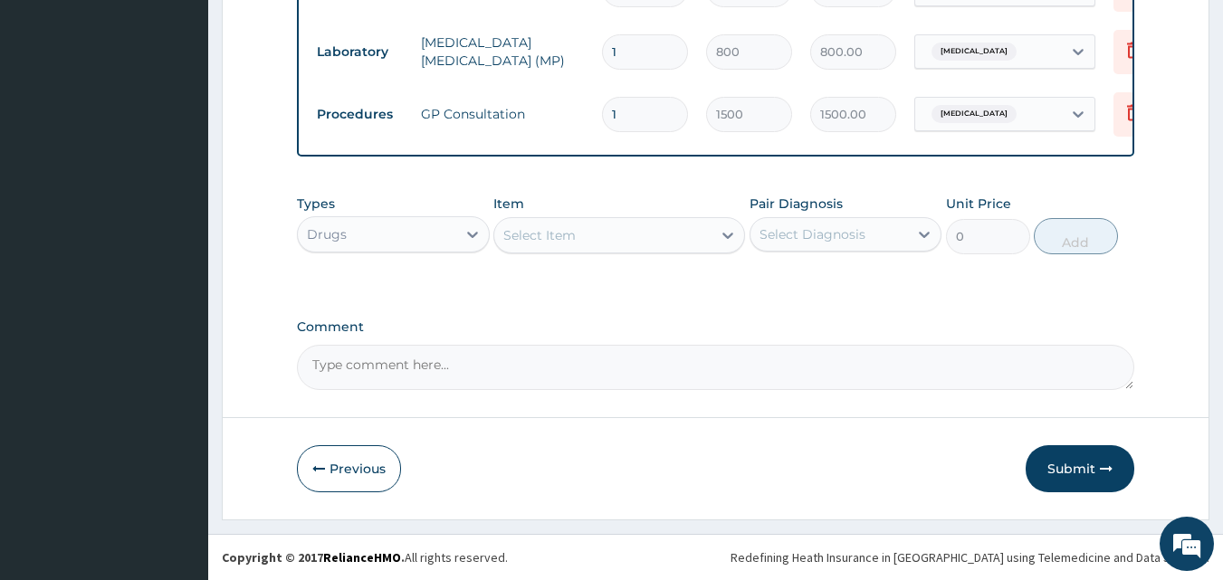
click at [552, 245] on div "Select Item" at bounding box center [602, 235] width 217 height 29
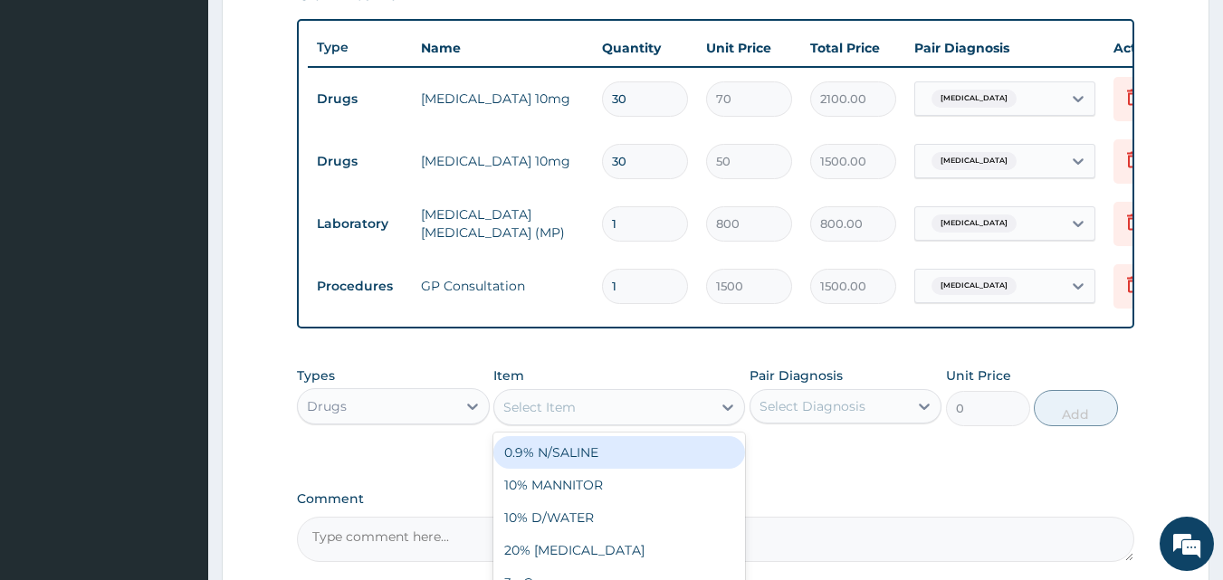
scroll to position [750, 0]
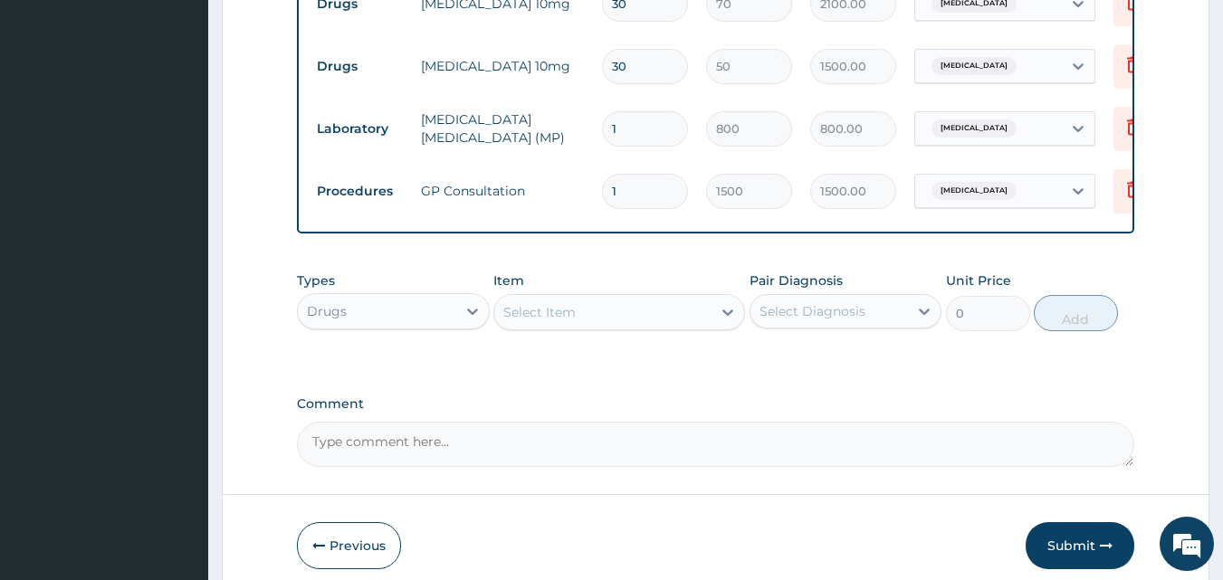
click at [591, 327] on div "Select Item" at bounding box center [602, 312] width 217 height 29
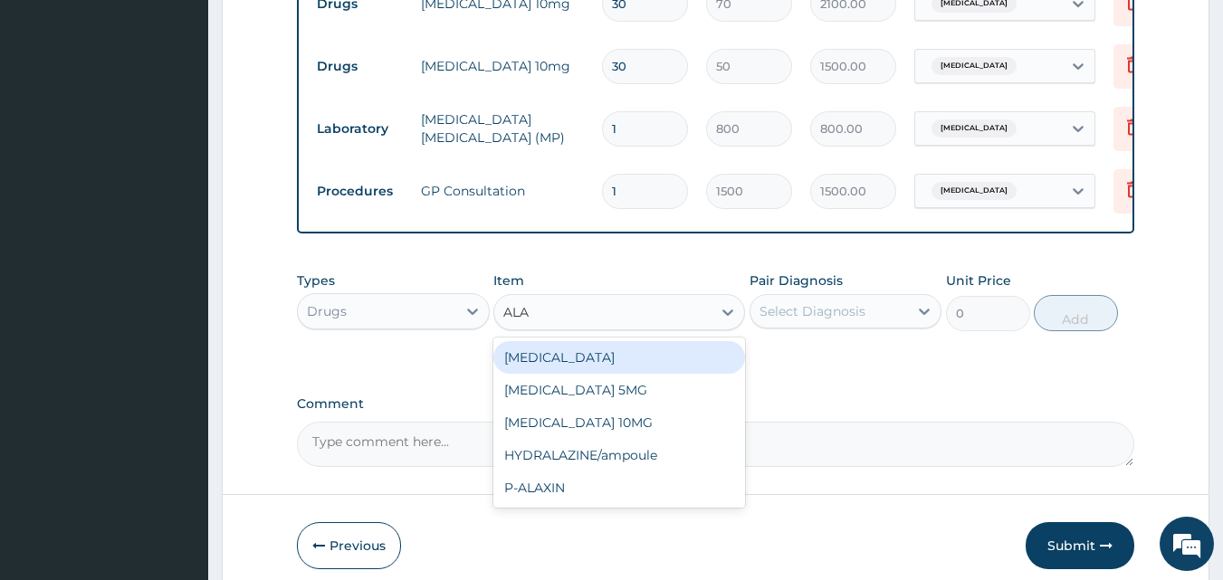
type input "ALAX"
drag, startPoint x: 641, startPoint y: 370, endPoint x: 654, endPoint y: 365, distance: 13.8
click at [642, 370] on div "P-ALAXIN" at bounding box center [619, 357] width 252 height 33
type input "1500"
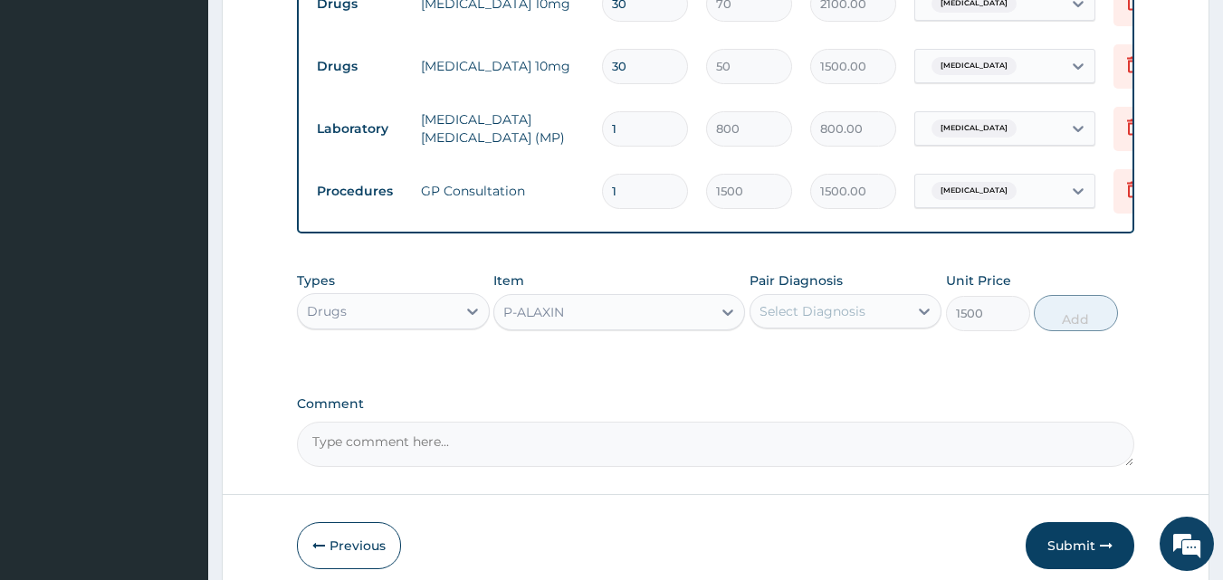
click at [852, 320] on div "Select Diagnosis" at bounding box center [813, 311] width 106 height 18
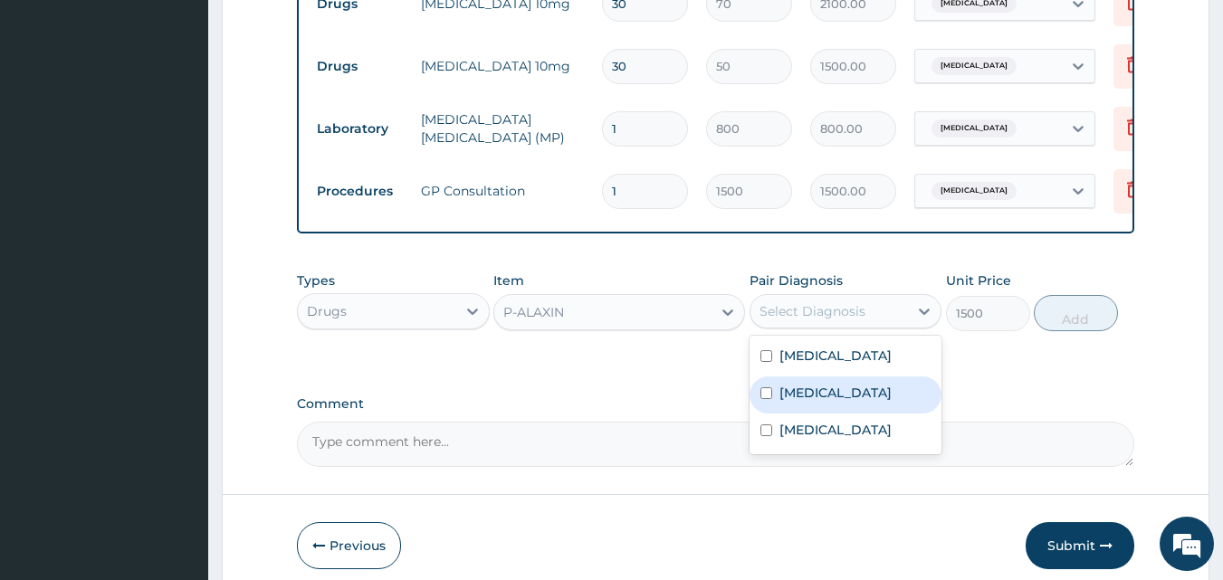
click at [828, 414] on div "[MEDICAL_DATA]" at bounding box center [846, 395] width 193 height 37
checkbox input "true"
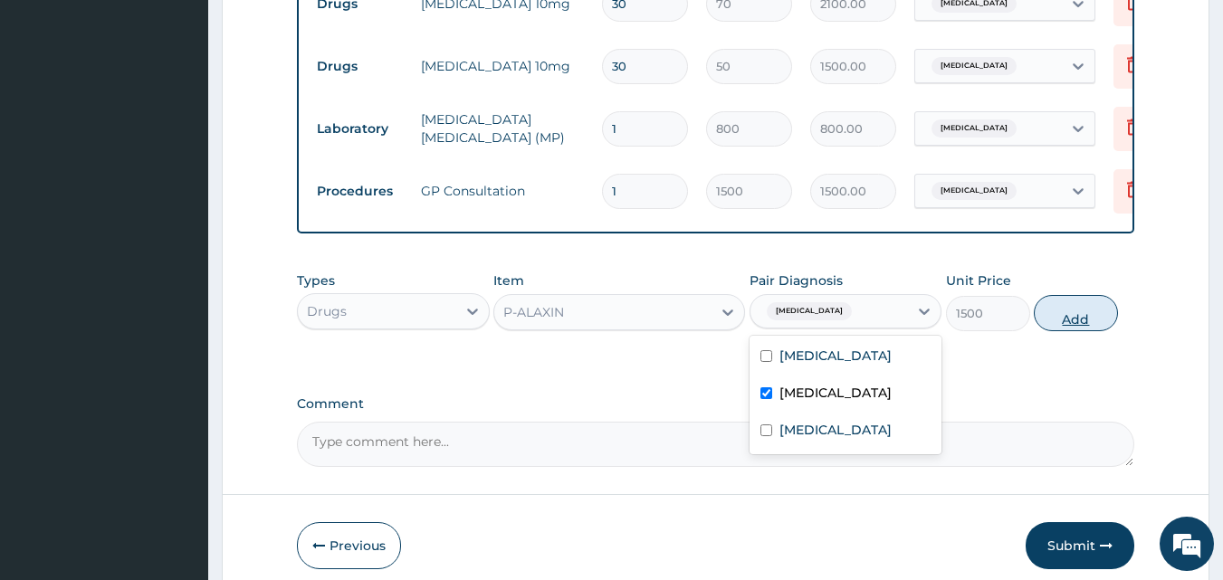
click at [1044, 331] on button "Add" at bounding box center [1076, 313] width 84 height 36
type input "0"
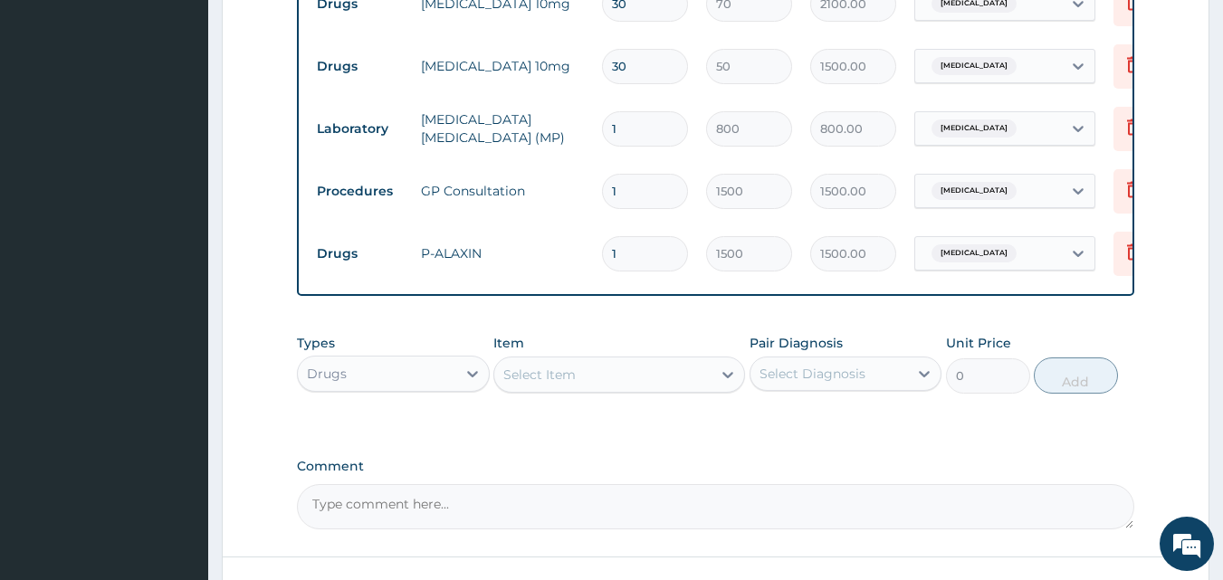
click at [600, 369] on div "Select Item" at bounding box center [619, 375] width 252 height 36
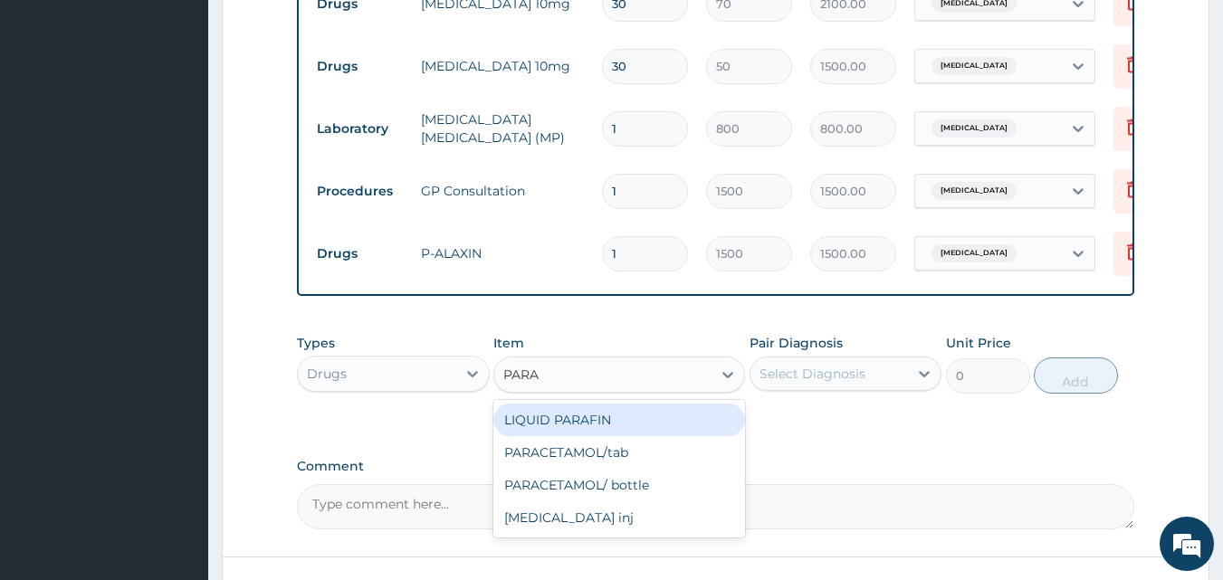
type input "PARAC"
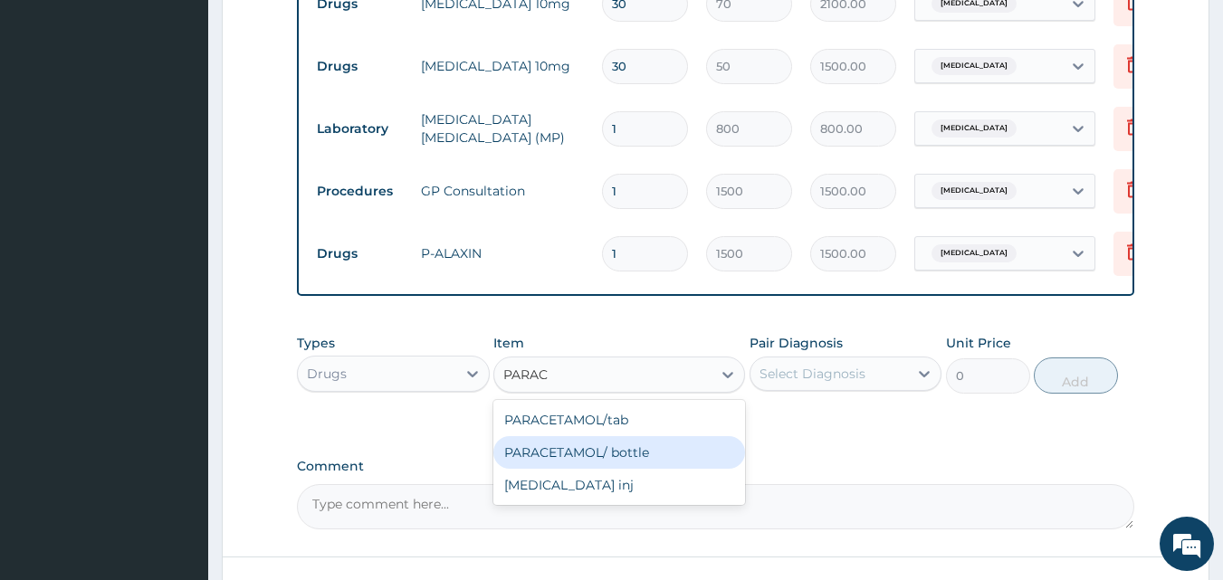
click at [643, 469] on div "PARACETAMOL/ bottle" at bounding box center [619, 452] width 252 height 33
type input "500"
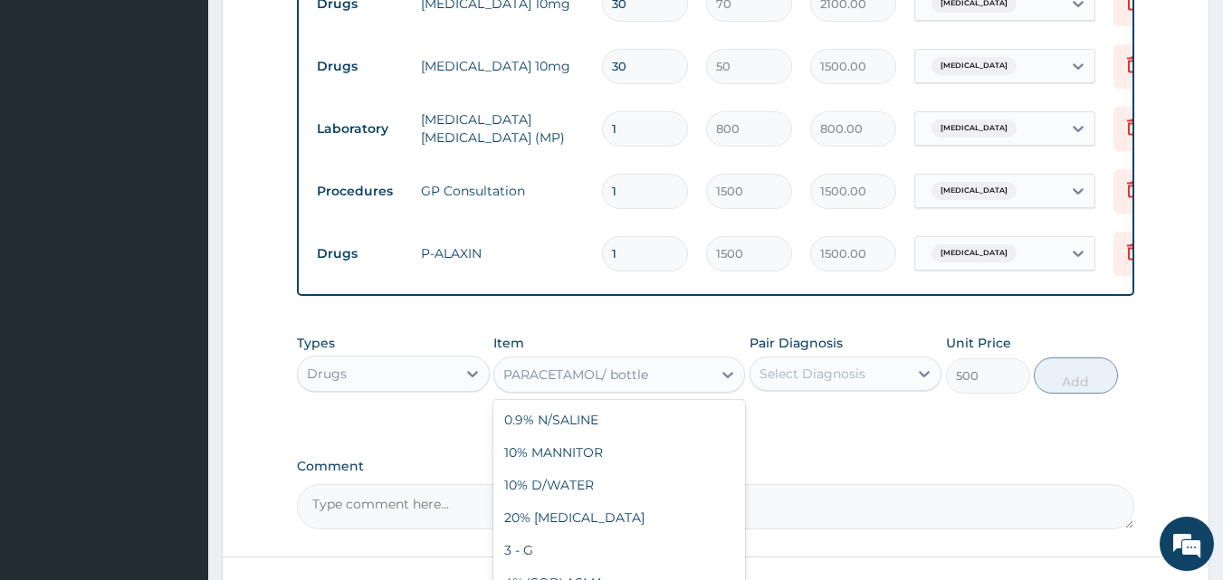
click at [655, 387] on div "PARACETAMOL/ bottle" at bounding box center [602, 374] width 217 height 29
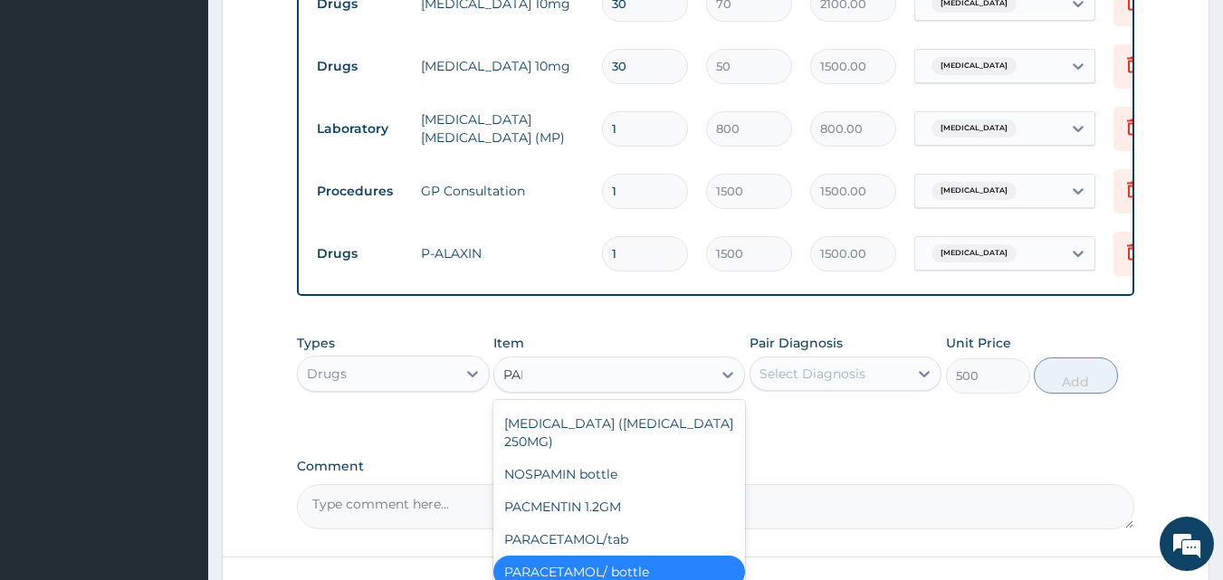
scroll to position [0, 0]
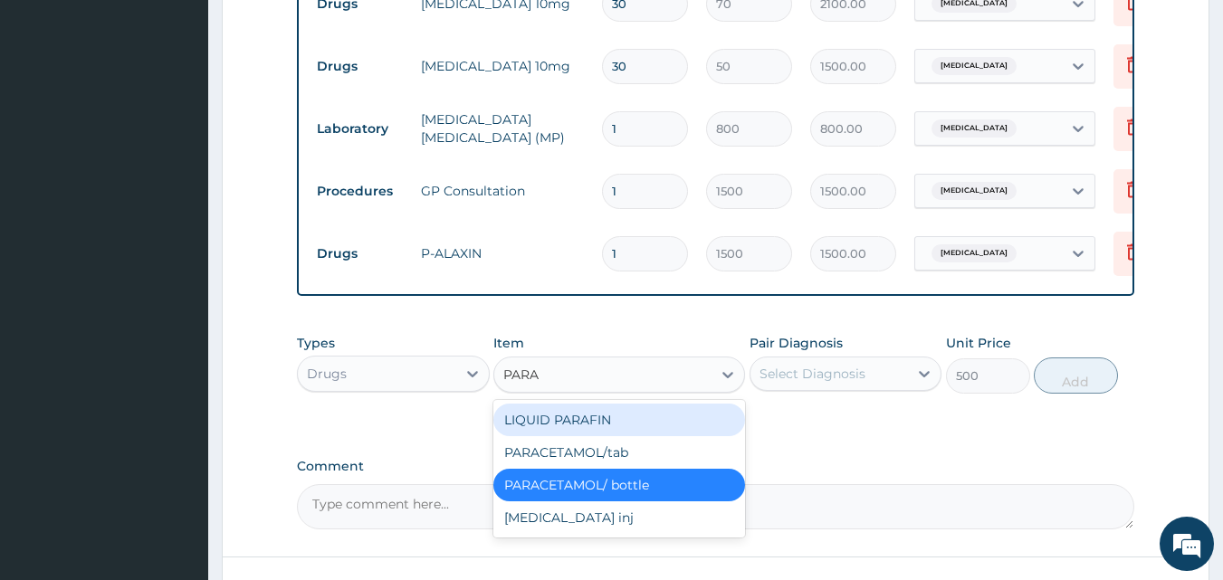
type input "PARAC"
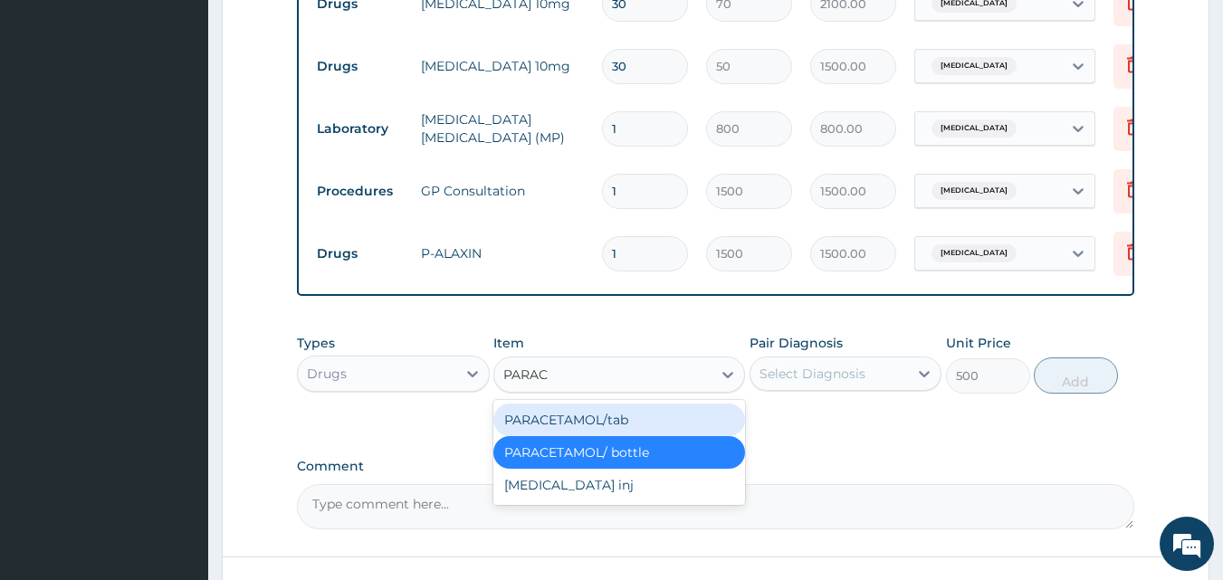
click at [607, 436] on div "PARACETAMOL/tab" at bounding box center [619, 420] width 252 height 33
type input "20"
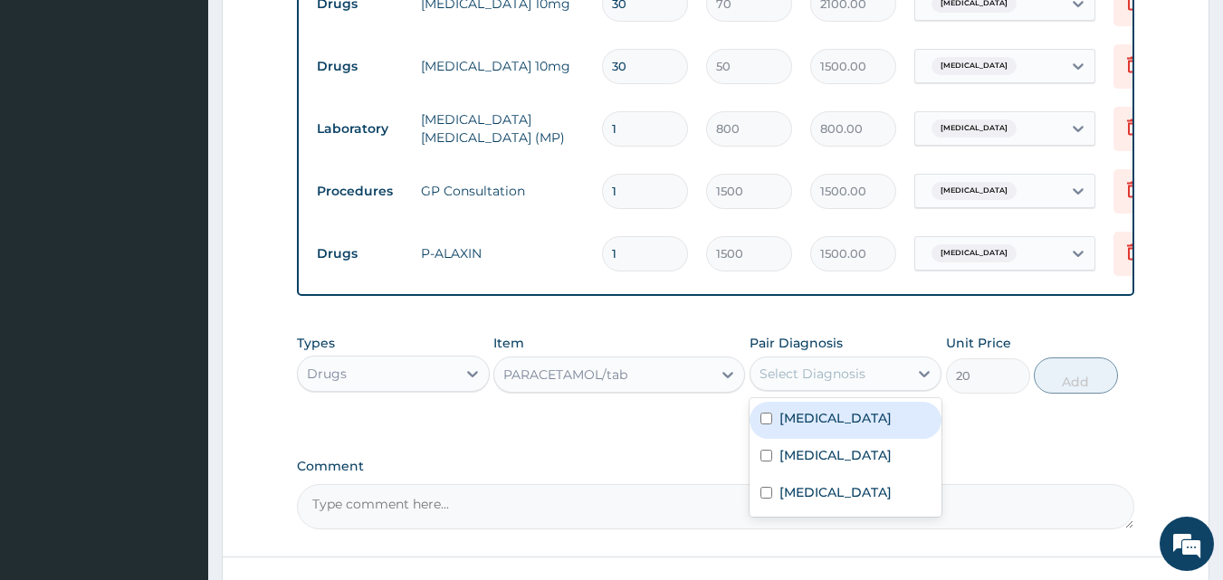
click at [813, 383] on div "Select Diagnosis" at bounding box center [813, 374] width 106 height 18
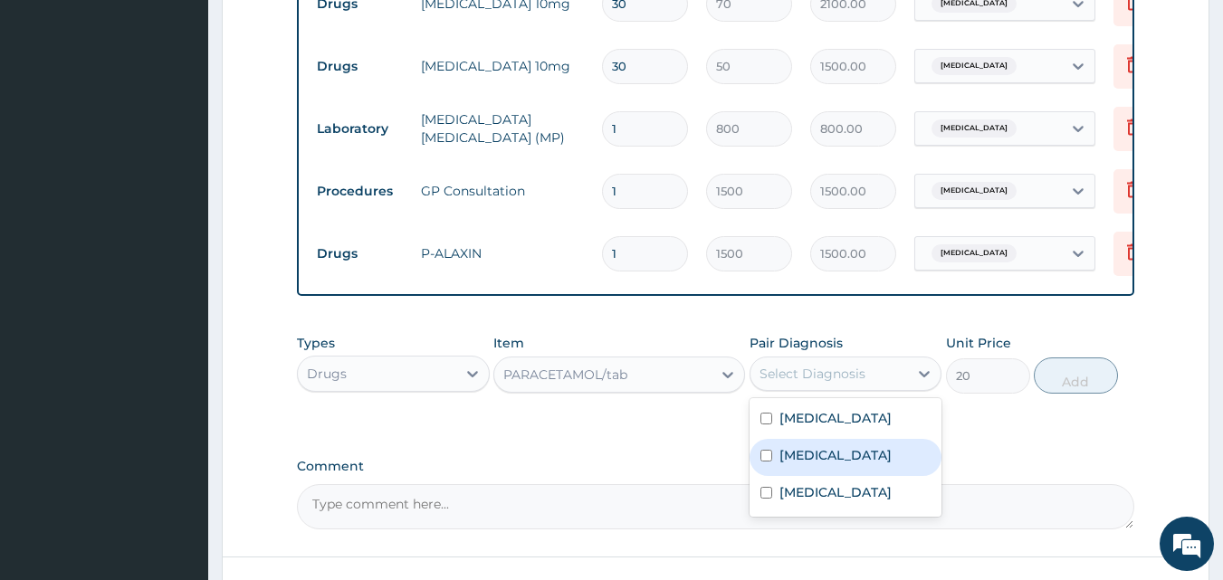
click at [797, 464] on label "[MEDICAL_DATA]" at bounding box center [835, 455] width 112 height 18
checkbox input "true"
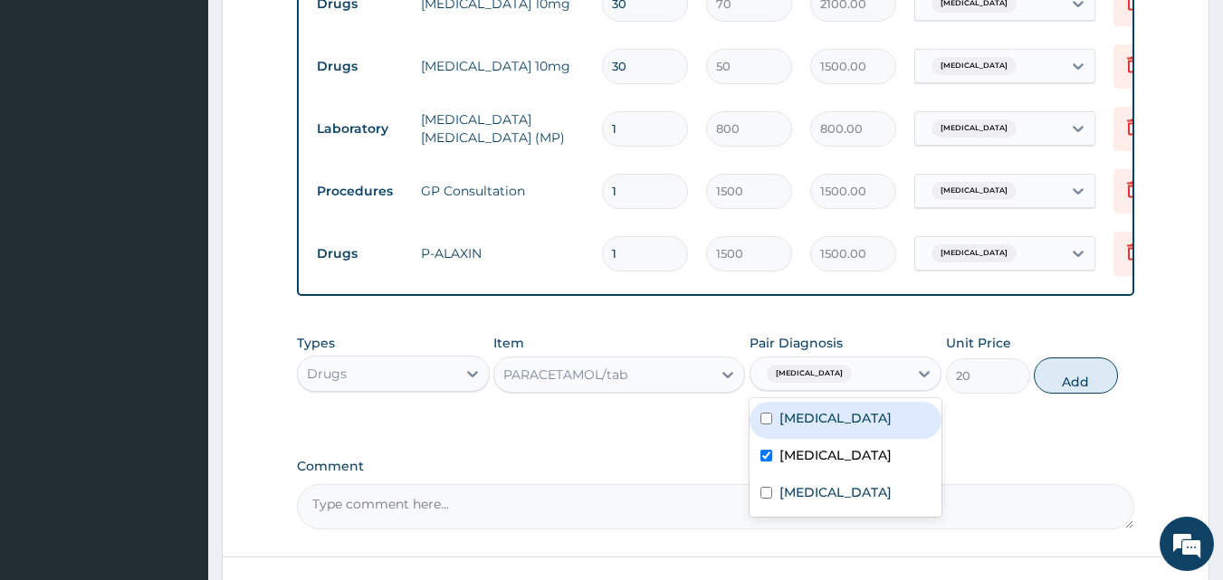
click at [635, 389] on div "PARACETAMOL/tab" at bounding box center [602, 374] width 217 height 29
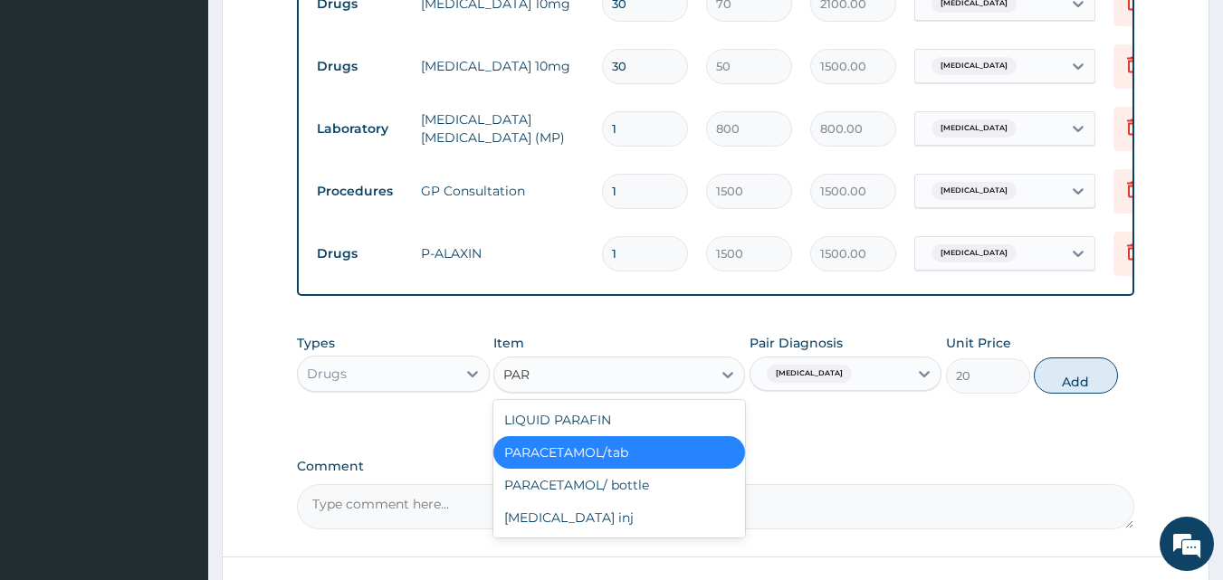
type input "PARA"
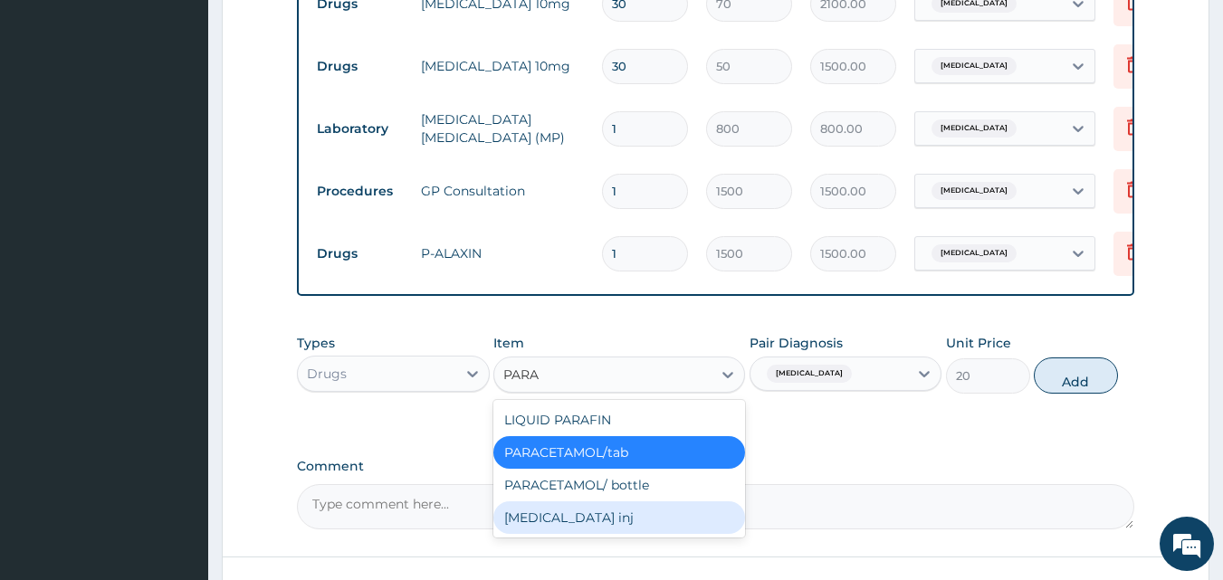
click at [618, 521] on div "[MEDICAL_DATA] inj" at bounding box center [619, 518] width 252 height 33
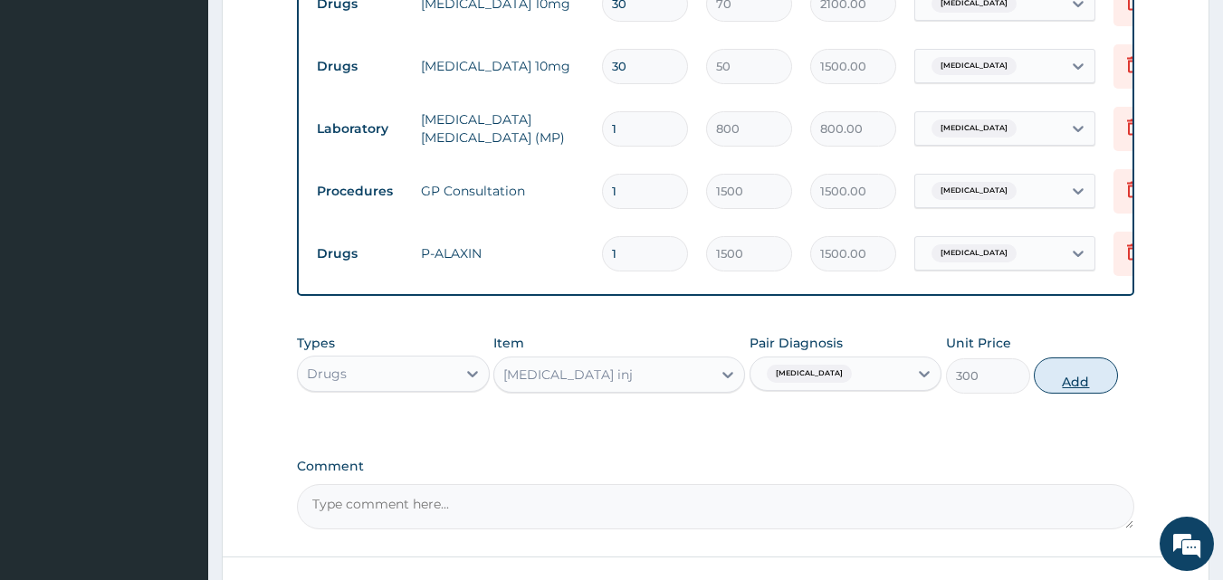
click at [1079, 394] on button "Add" at bounding box center [1076, 376] width 84 height 36
type input "0"
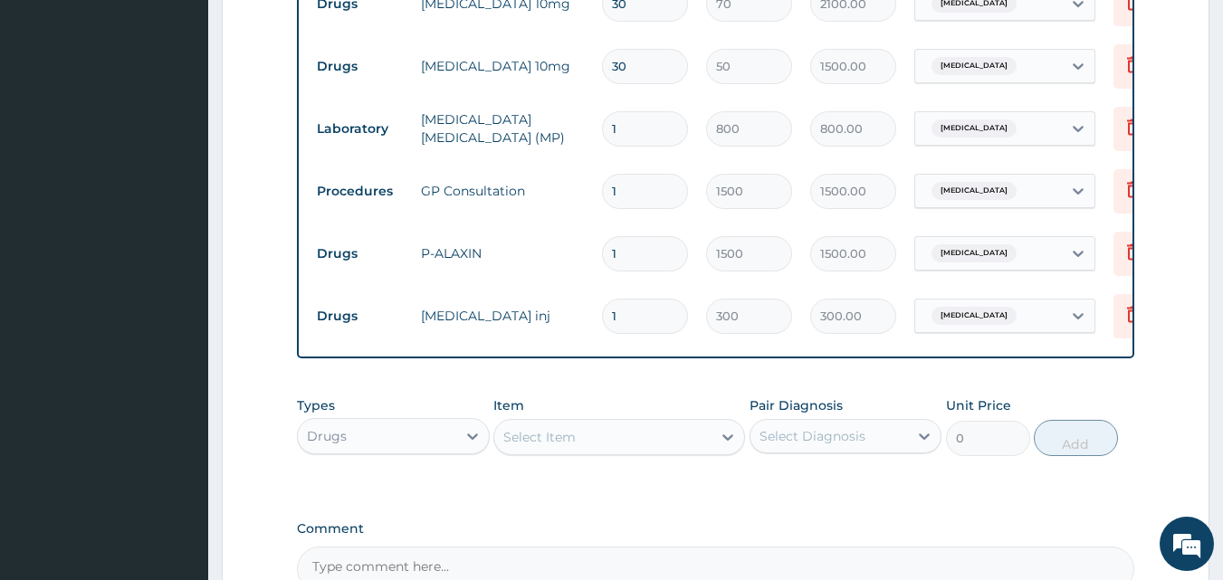
click at [654, 309] on input "1" at bounding box center [645, 316] width 86 height 35
type input "0.00"
type input "3"
type input "900.00"
type input "3"
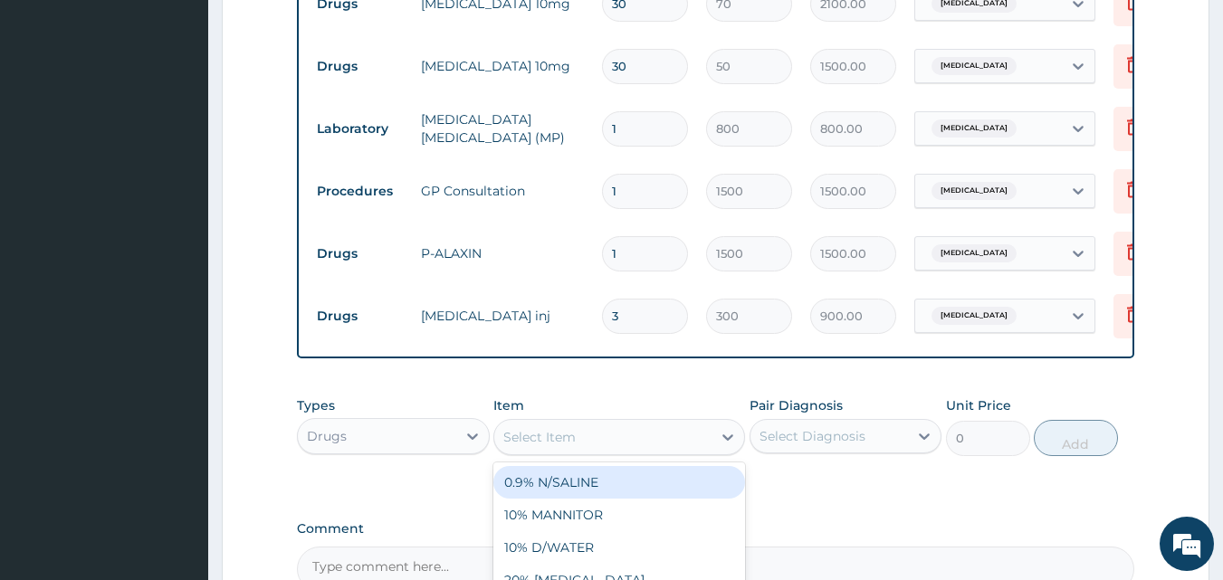
click at [591, 444] on div "Select Item" at bounding box center [602, 437] width 217 height 29
type input "AZI"
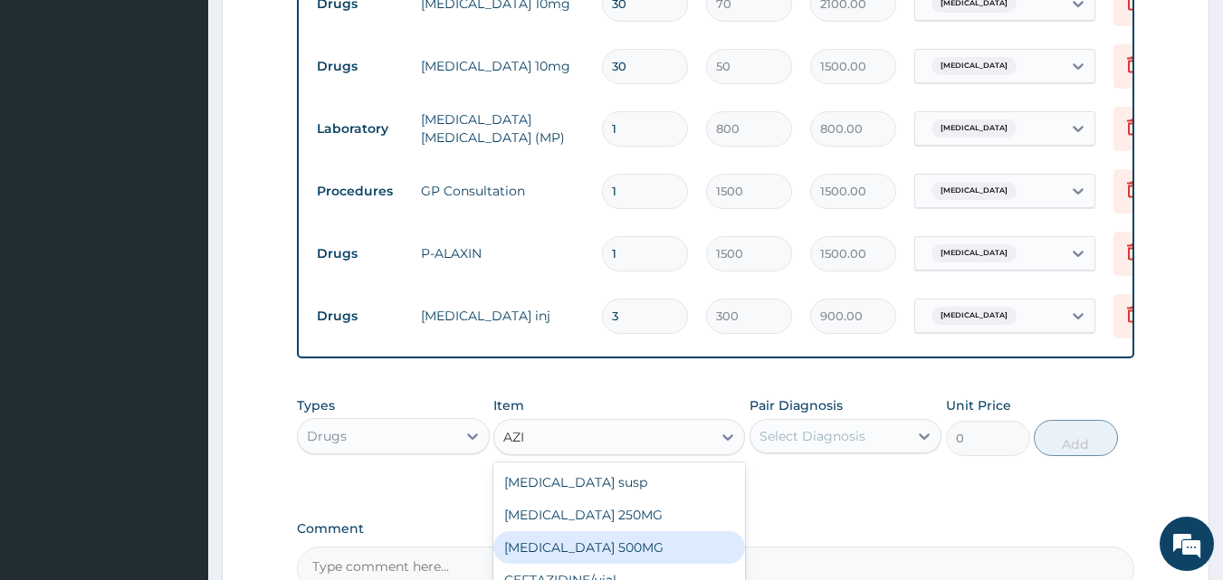
click at [632, 564] on div "[MEDICAL_DATA] 500MG" at bounding box center [619, 547] width 252 height 33
type input "250"
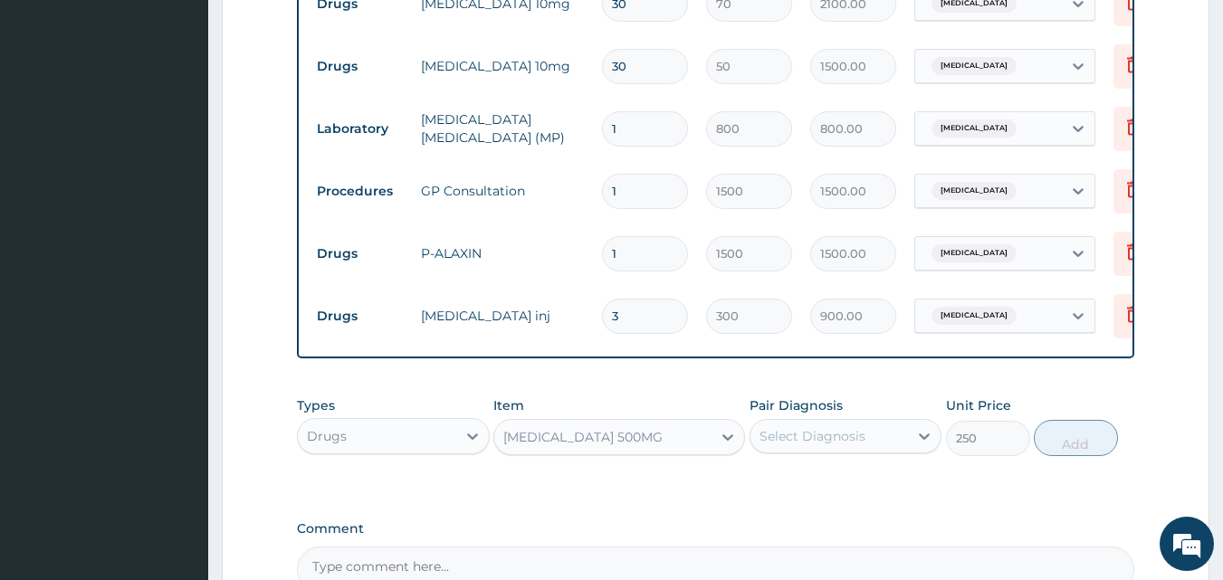
click at [765, 445] on div "Select Diagnosis" at bounding box center [813, 436] width 106 height 18
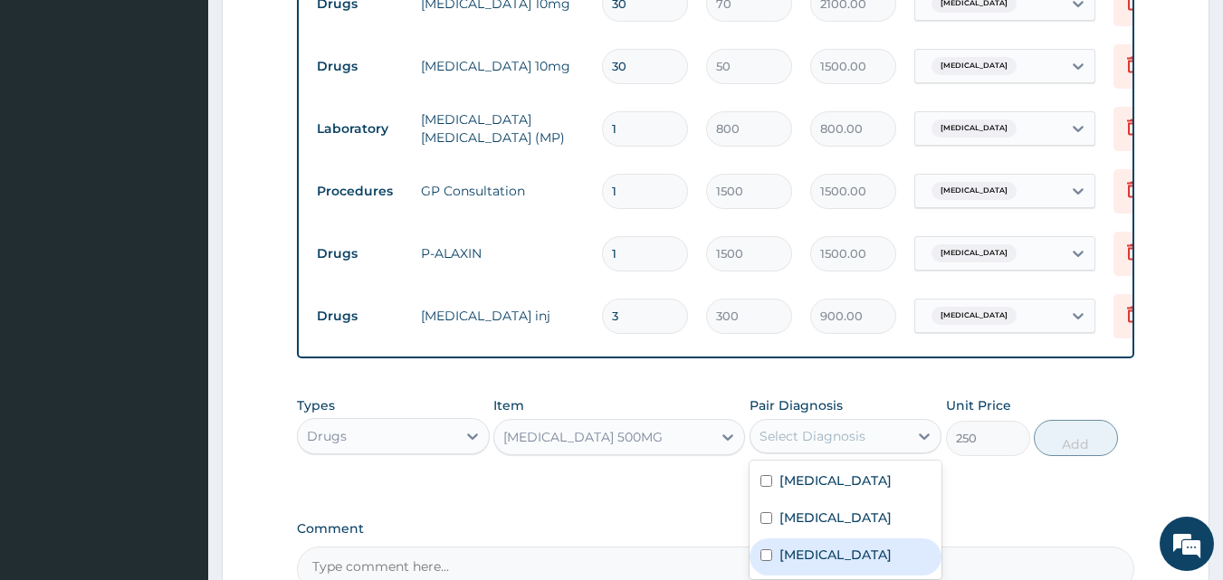
click at [787, 564] on label "[MEDICAL_DATA]" at bounding box center [835, 555] width 112 height 18
checkbox input "true"
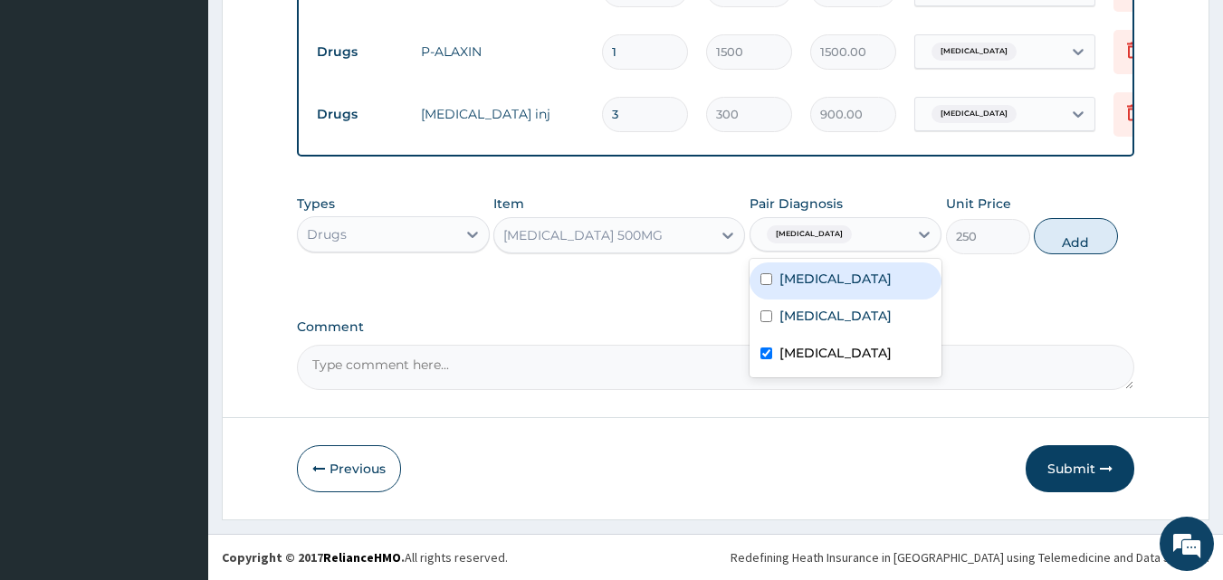
scroll to position [965, 0]
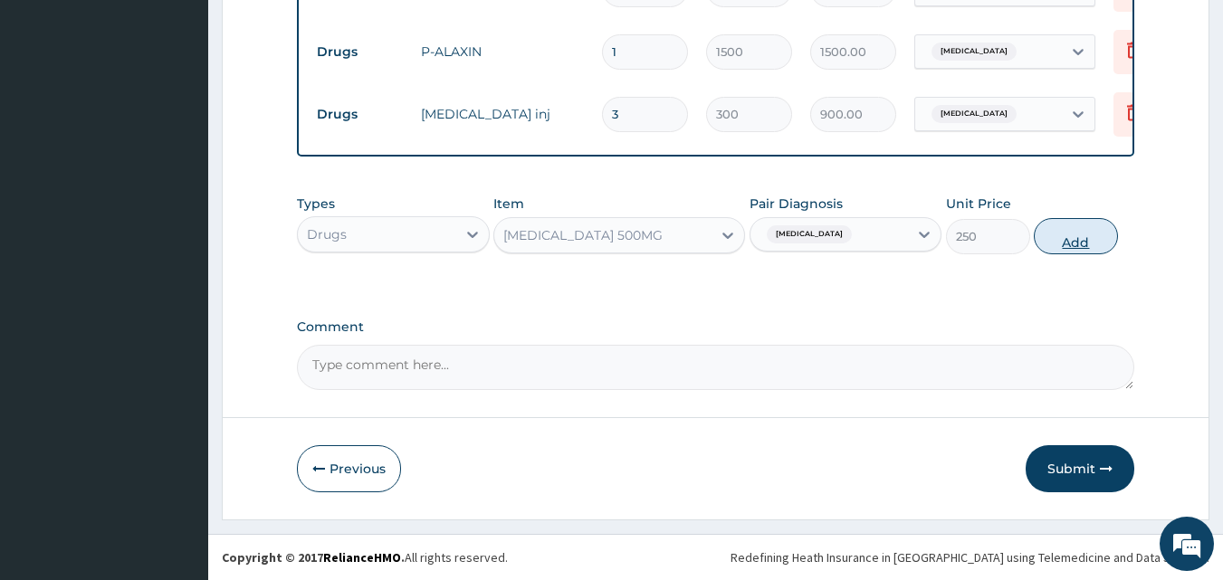
click at [1070, 247] on button "Add" at bounding box center [1076, 236] width 84 height 36
type input "0"
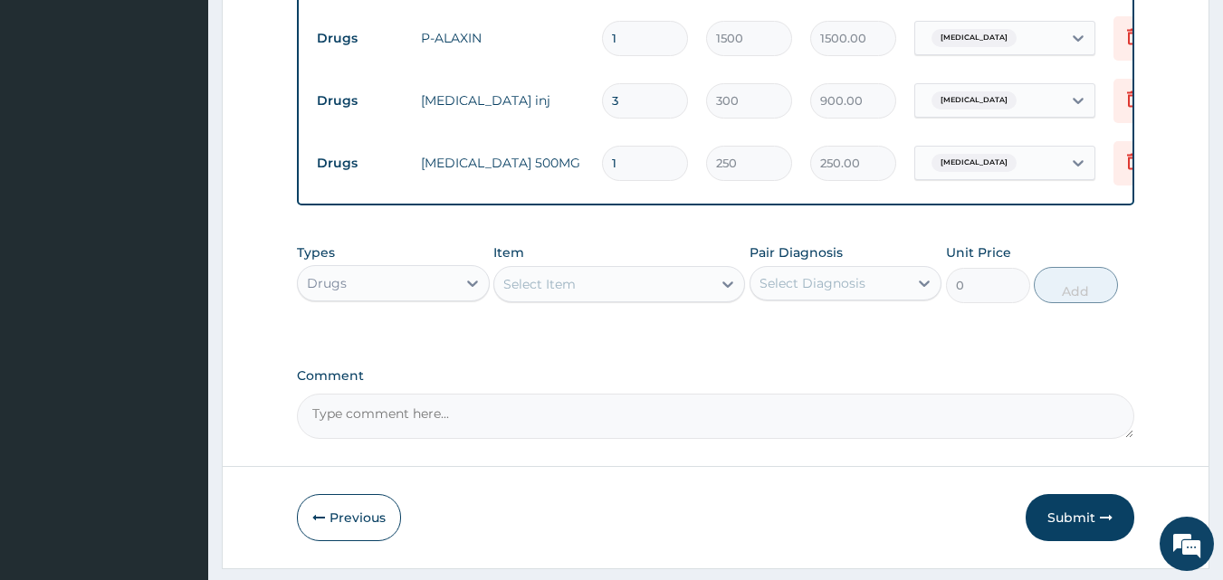
click at [632, 168] on input "1" at bounding box center [645, 163] width 86 height 35
type input "10"
type input "2500.00"
type input "10"
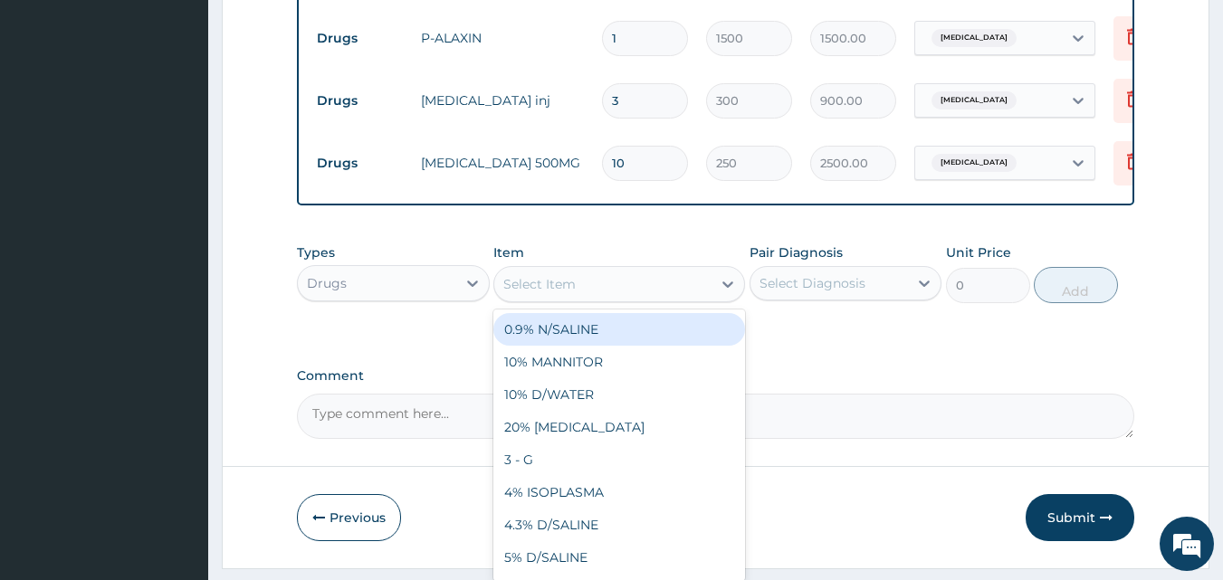
click at [609, 299] on div "Select Item" at bounding box center [602, 284] width 217 height 29
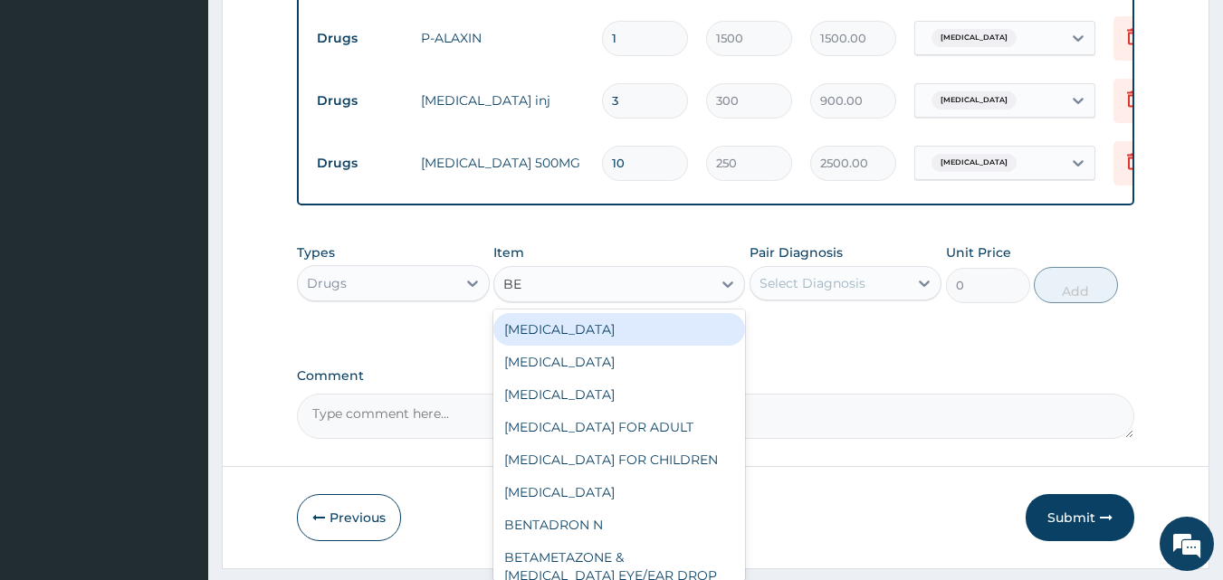
type input "BEN"
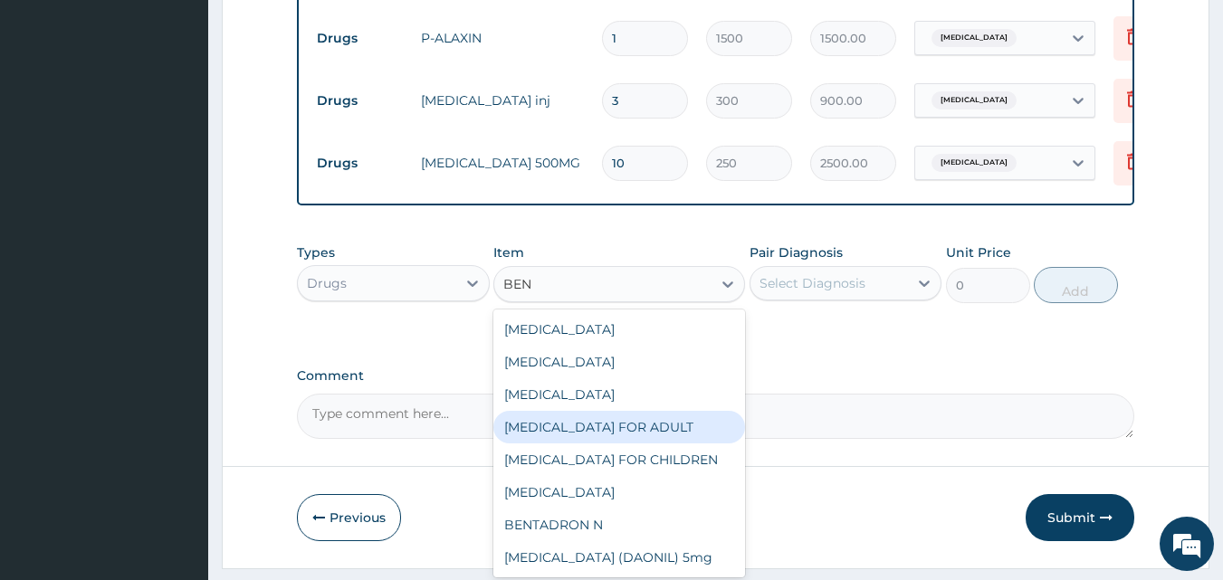
click at [622, 439] on div "[MEDICAL_DATA] FOR ADULT" at bounding box center [619, 427] width 252 height 33
type input "1200"
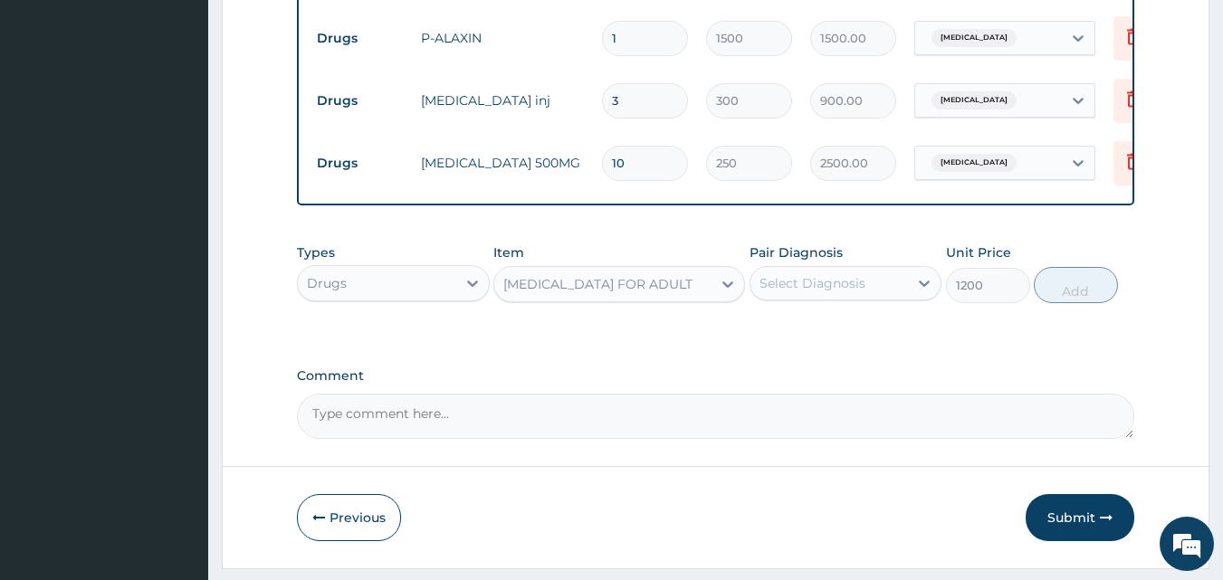
click at [846, 292] on div "Select Diagnosis" at bounding box center [813, 283] width 106 height 18
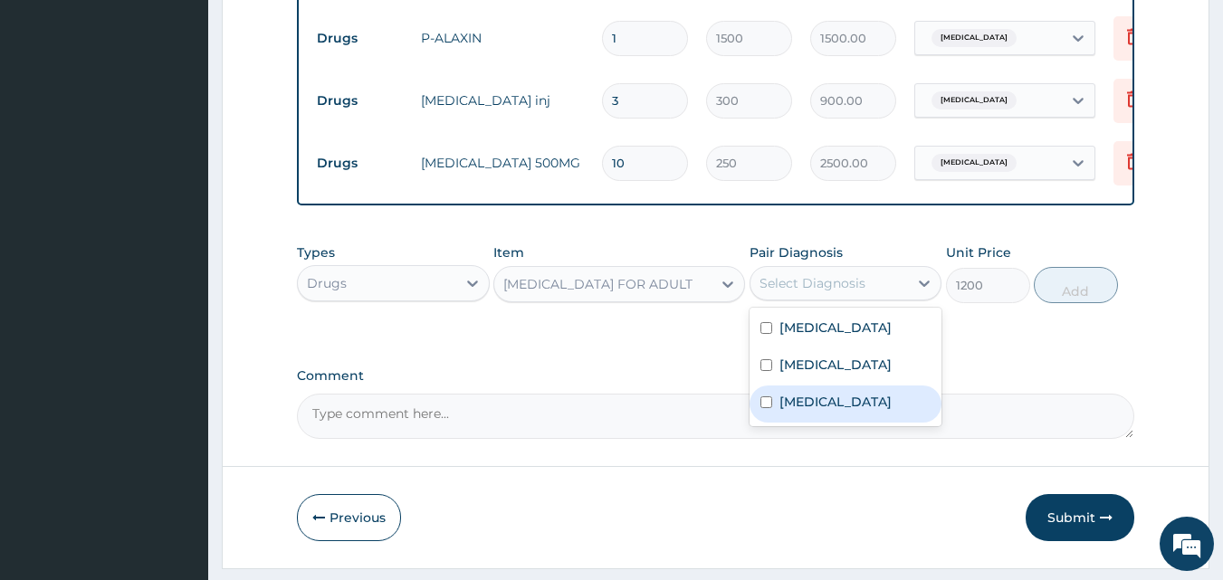
click at [865, 411] on label "[MEDICAL_DATA]" at bounding box center [835, 402] width 112 height 18
checkbox input "true"
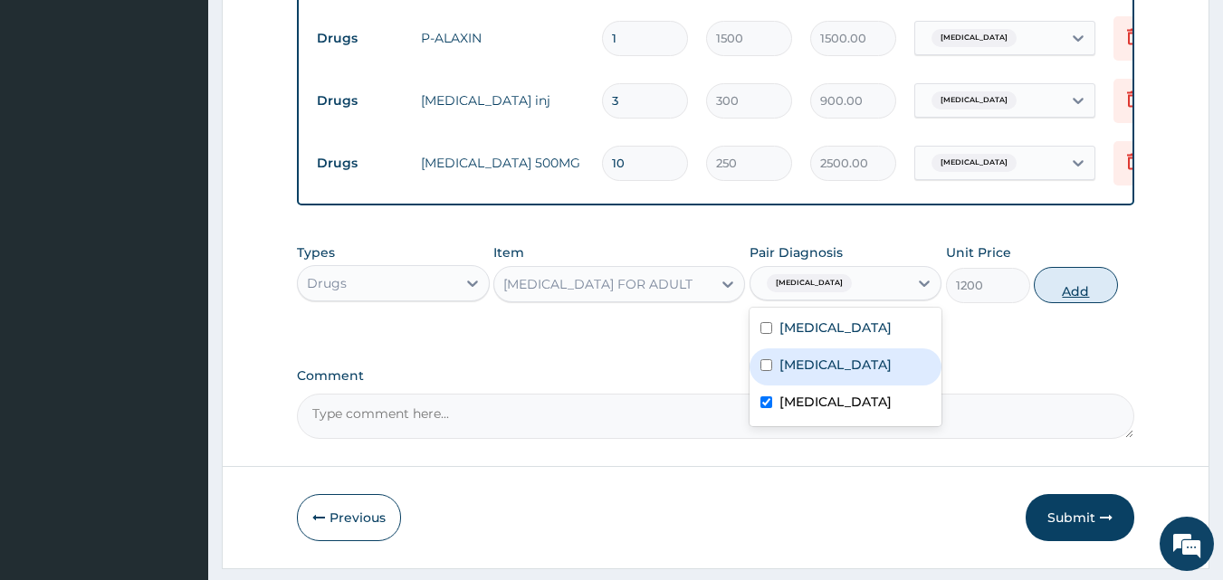
click at [1085, 303] on button "Add" at bounding box center [1076, 285] width 84 height 36
type input "0"
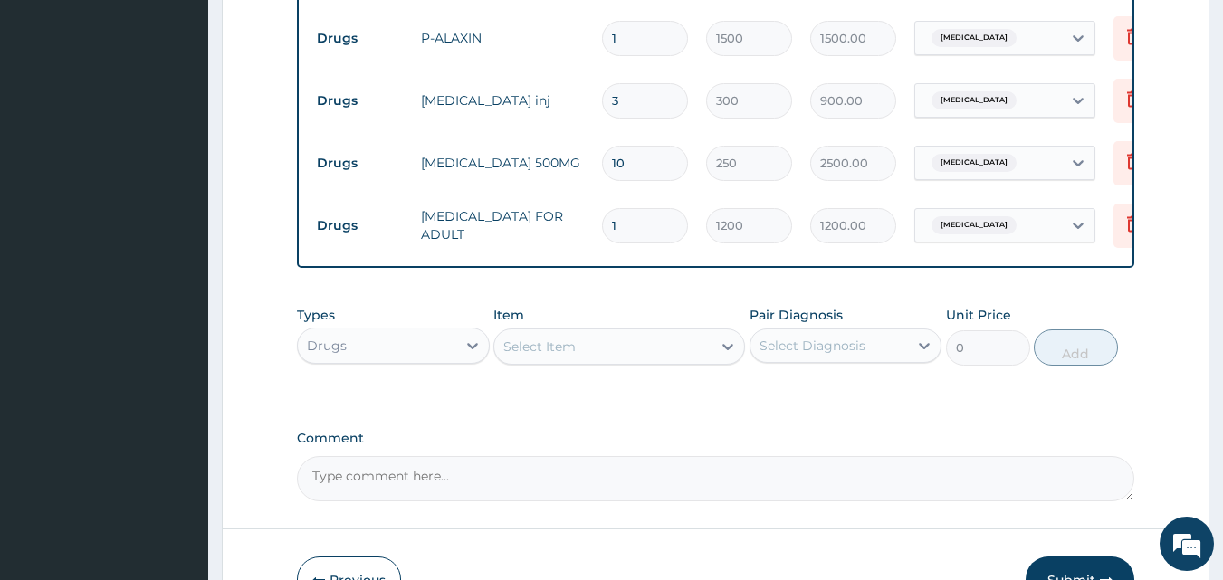
click at [584, 361] on div "Select Item" at bounding box center [602, 346] width 217 height 29
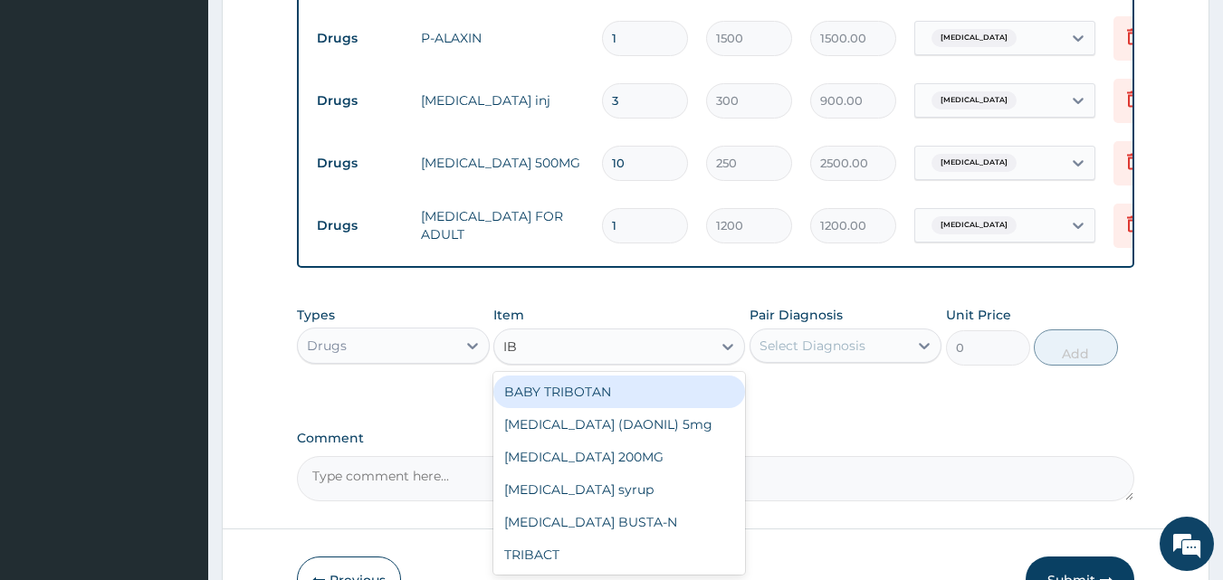
type input "IBU"
click at [646, 408] on div "[MEDICAL_DATA] 200MG" at bounding box center [619, 392] width 252 height 33
type input "50"
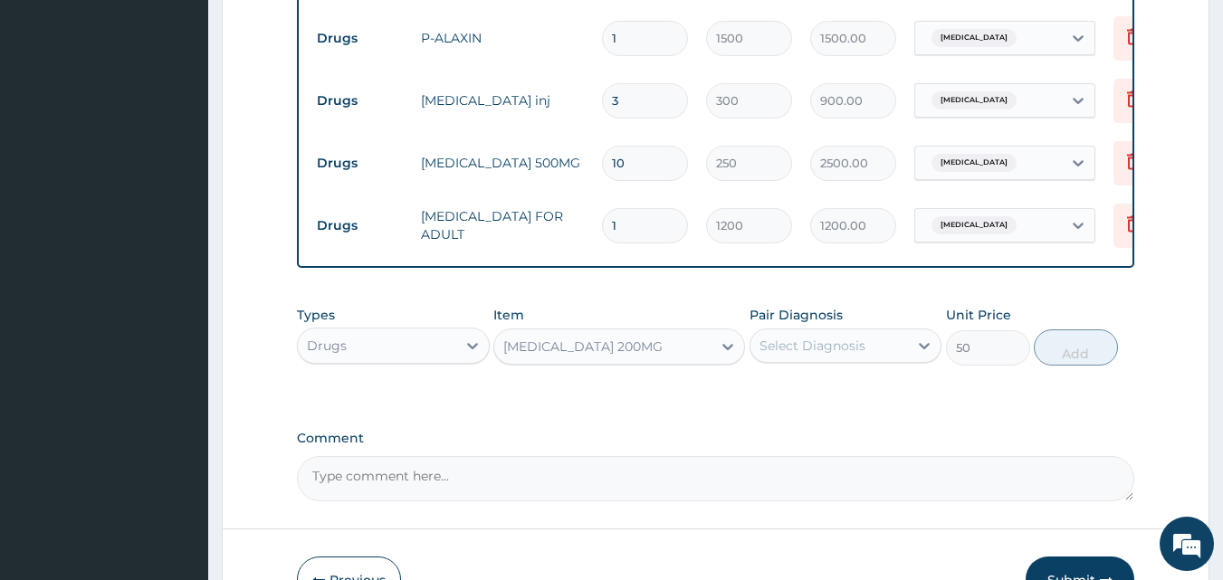
click at [836, 363] on div "Select Diagnosis" at bounding box center [846, 346] width 193 height 34
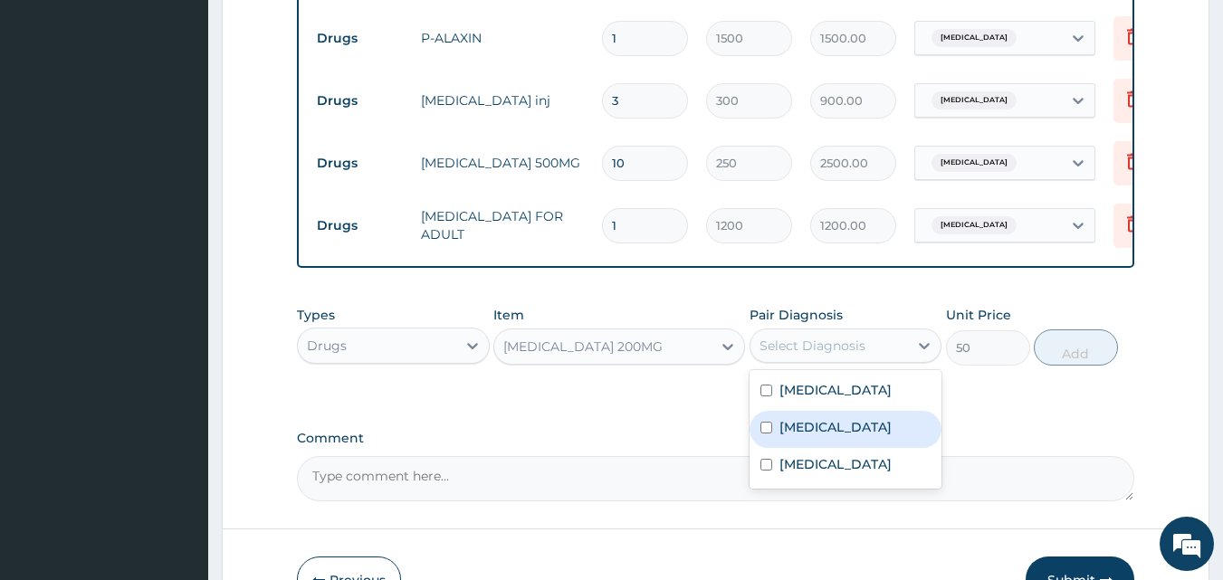
click at [856, 435] on div "[MEDICAL_DATA]" at bounding box center [846, 429] width 193 height 37
checkbox input "true"
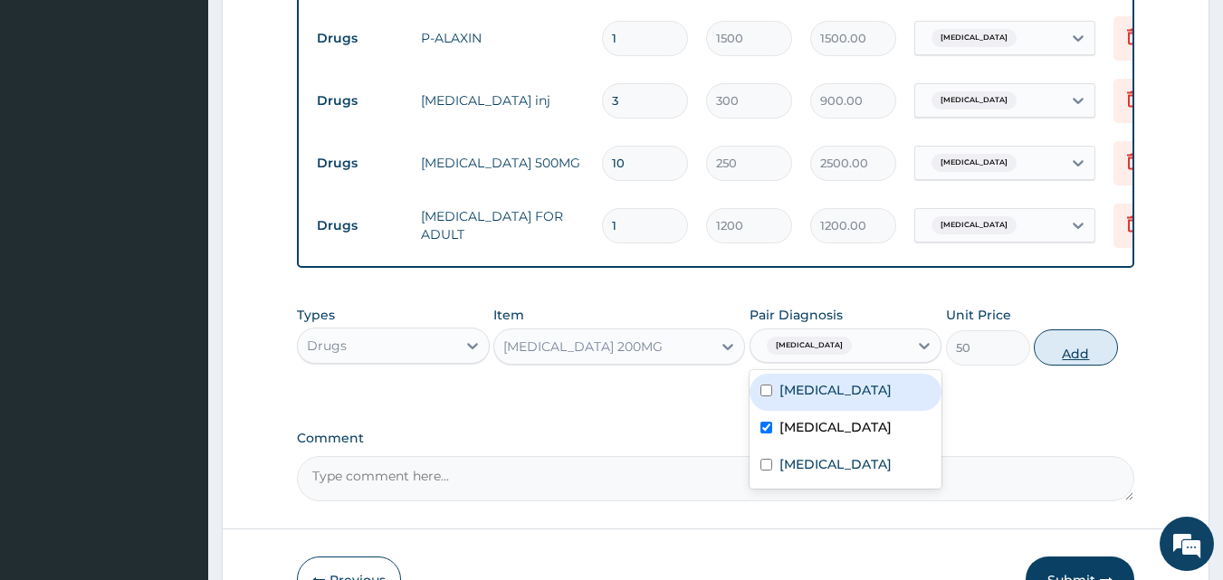
click at [1091, 359] on button "Add" at bounding box center [1076, 348] width 84 height 36
type input "0"
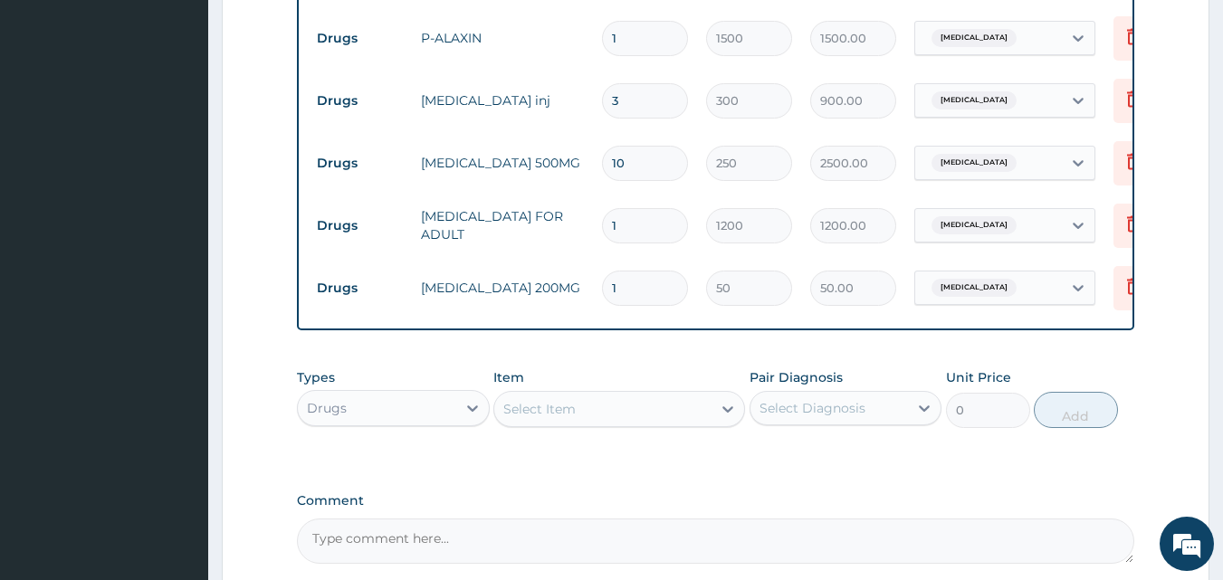
type input "0.00"
type input "2"
type input "100.00"
type input "20"
type input "1000.00"
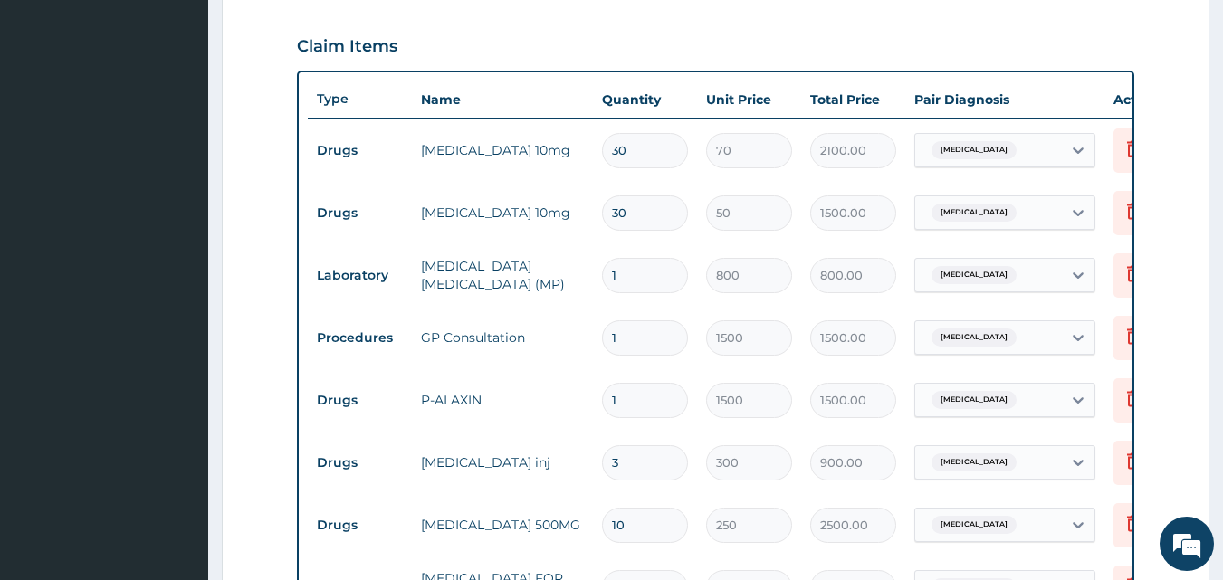
scroll to position [784, 0]
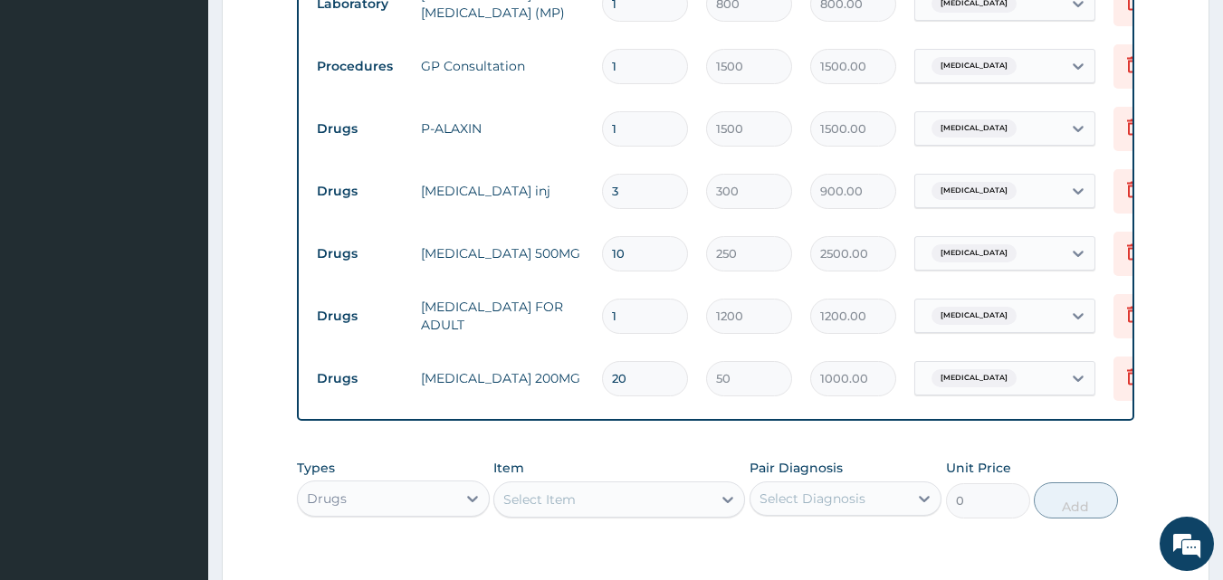
type input "19"
type input "950.00"
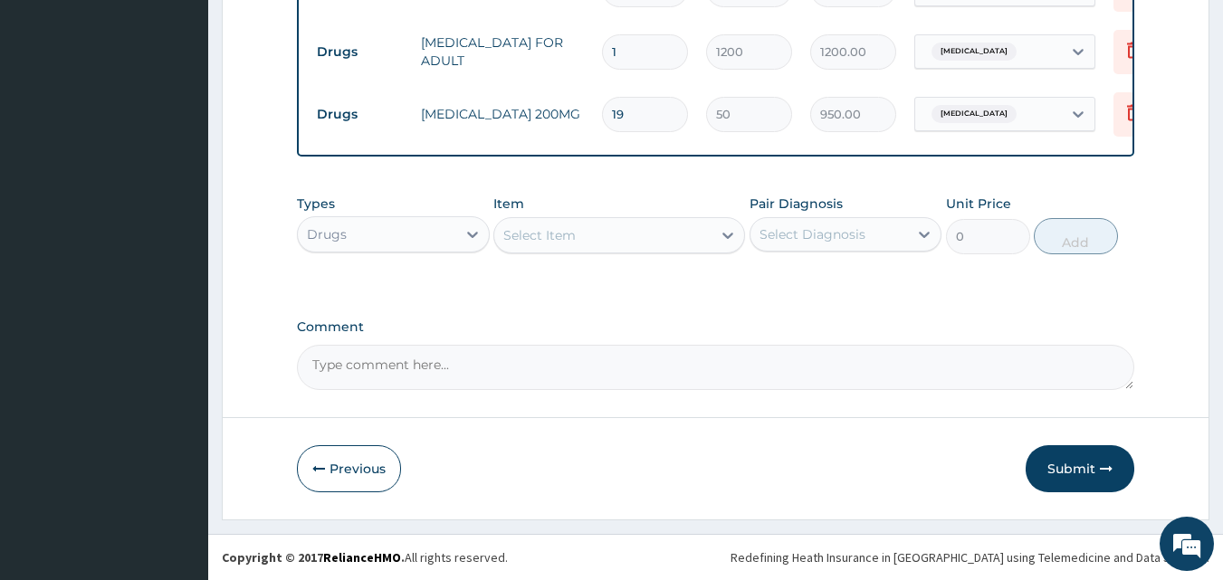
scroll to position [1152, 0]
type input "19"
click at [1082, 452] on button "Submit" at bounding box center [1080, 468] width 109 height 47
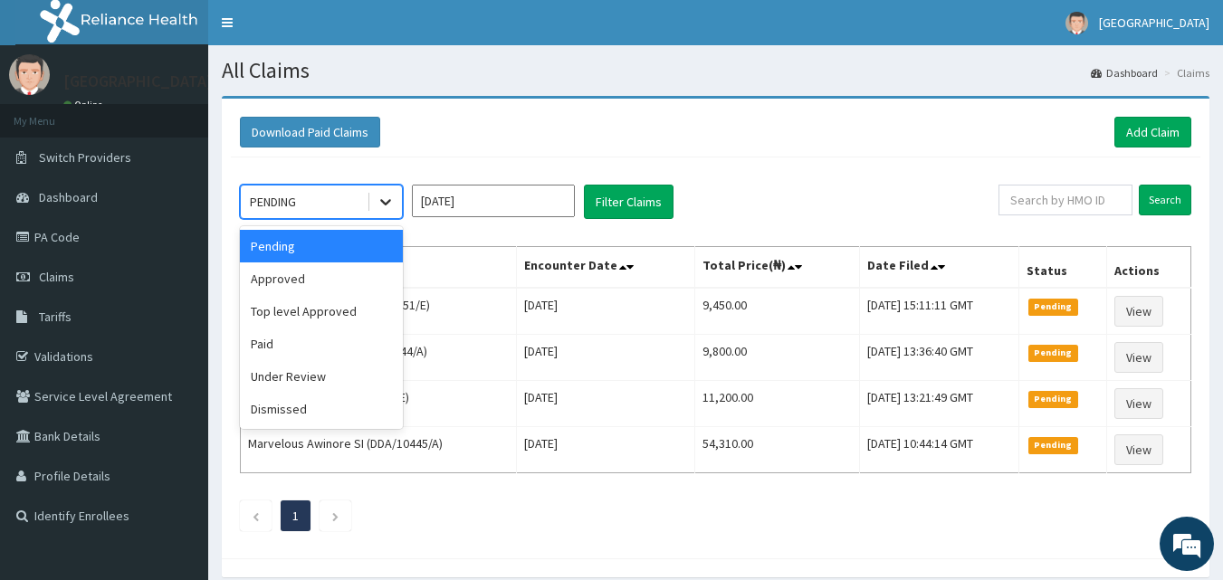
click at [394, 210] on icon at bounding box center [386, 202] width 18 height 18
click at [368, 288] on div "Approved" at bounding box center [321, 279] width 163 height 33
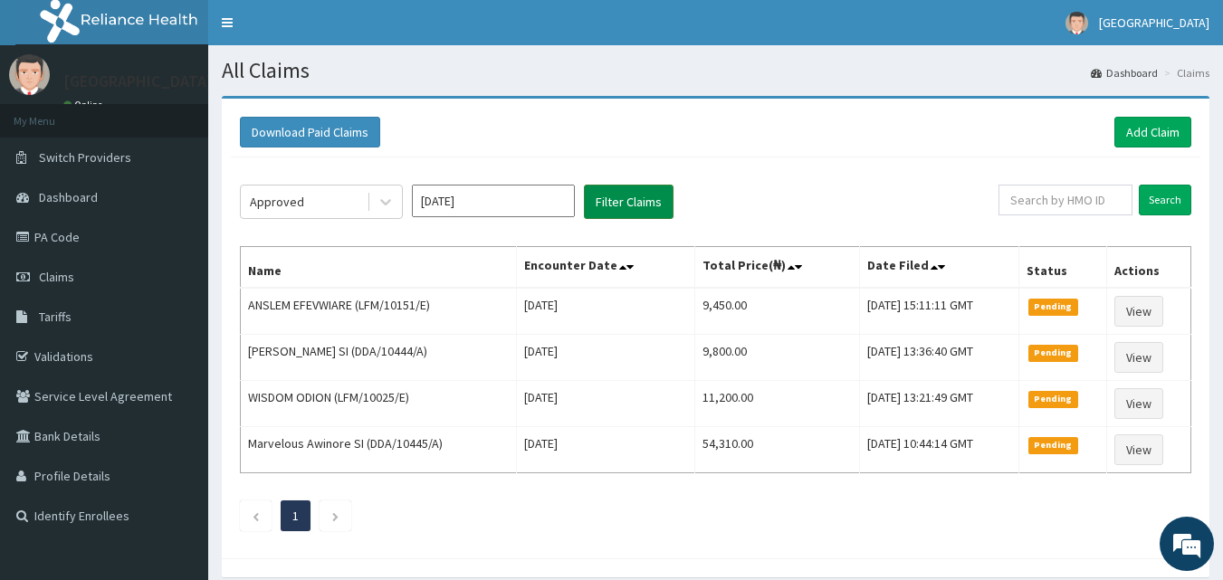
click at [642, 210] on button "Filter Claims" at bounding box center [629, 202] width 90 height 34
click at [648, 202] on button "Filter Claims" at bounding box center [629, 202] width 90 height 34
click at [612, 196] on button "Filter Claims" at bounding box center [629, 202] width 90 height 34
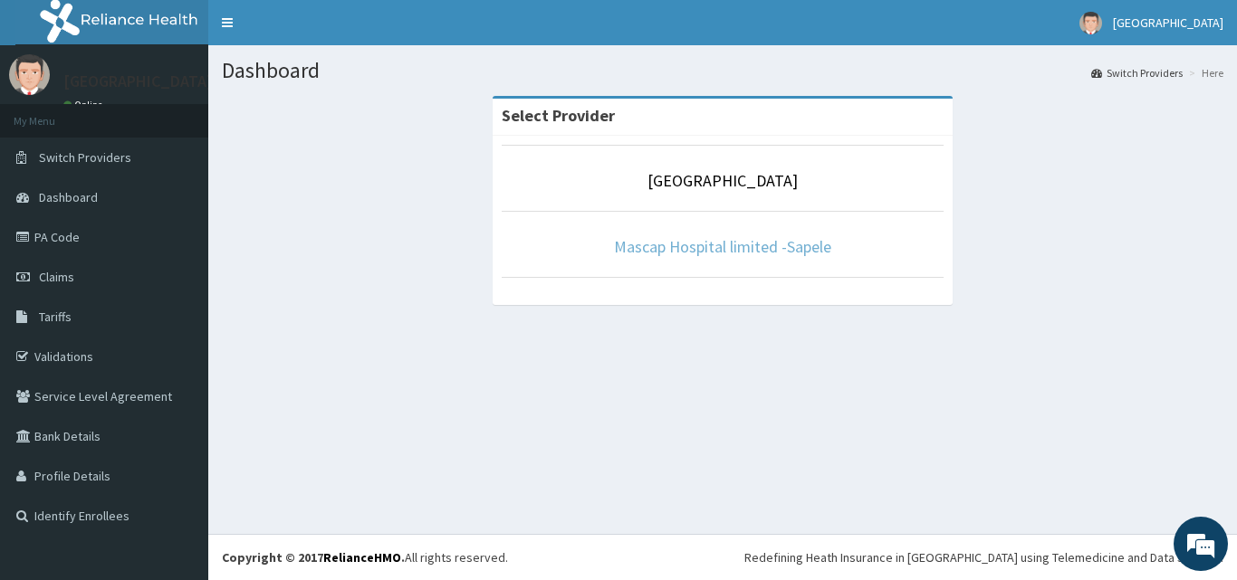
click at [765, 244] on link "Mascap Hospital limited -Sapele" at bounding box center [722, 246] width 217 height 21
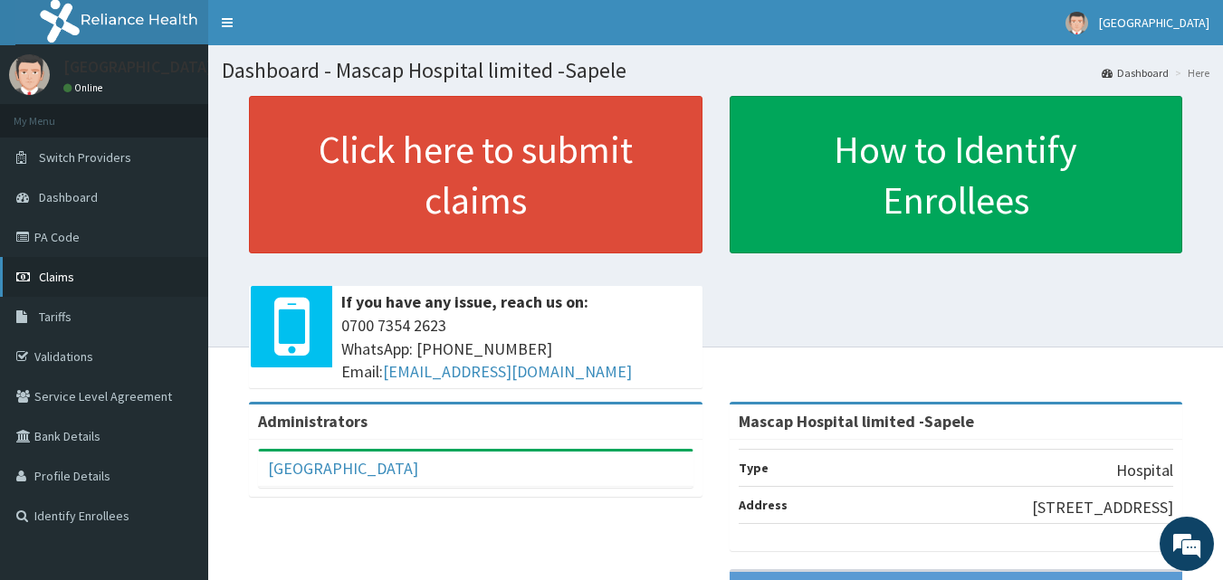
click at [77, 267] on link "Claims" at bounding box center [104, 277] width 208 height 40
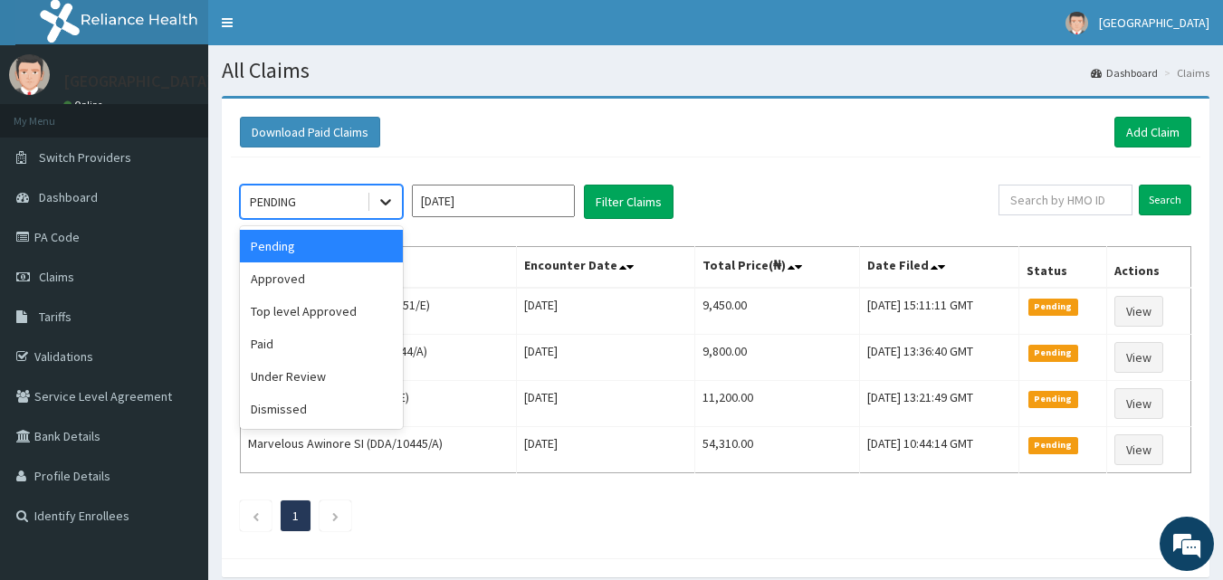
click at [381, 209] on icon at bounding box center [386, 202] width 18 height 18
click at [322, 270] on div "Approved" at bounding box center [321, 279] width 163 height 33
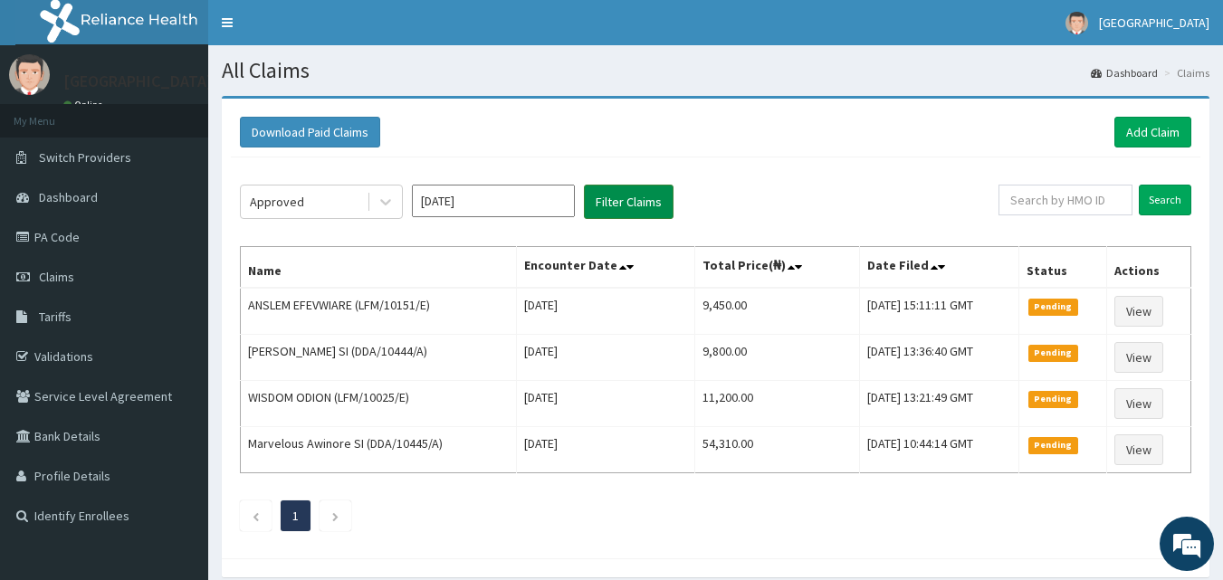
click at [627, 207] on button "Filter Claims" at bounding box center [629, 202] width 90 height 34
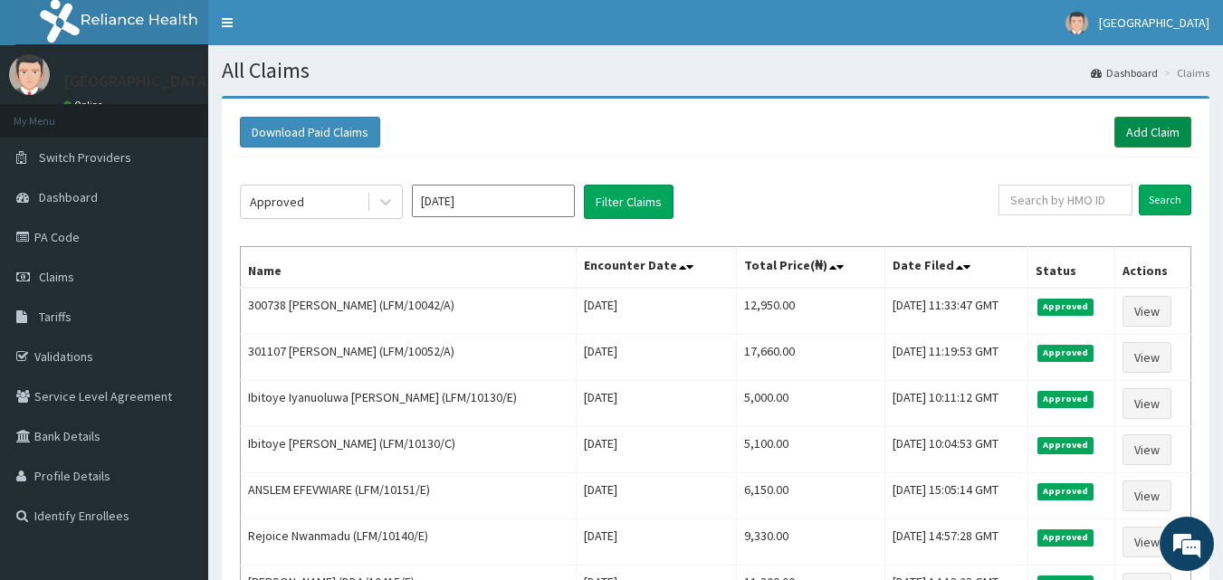
click at [1135, 125] on link "Add Claim" at bounding box center [1152, 132] width 77 height 31
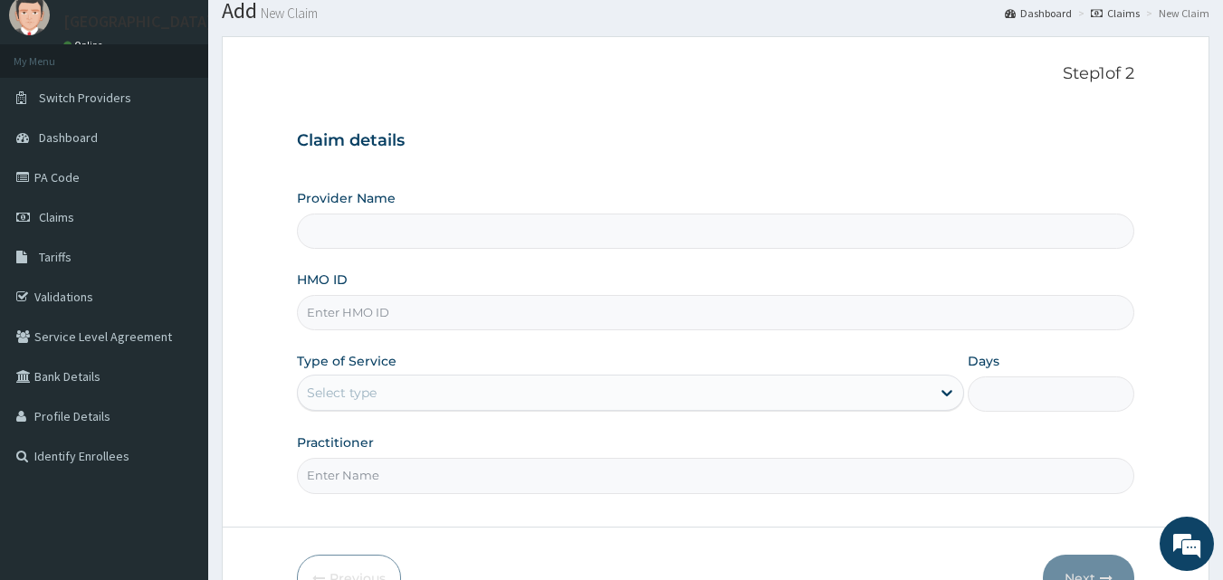
scroll to position [169, 0]
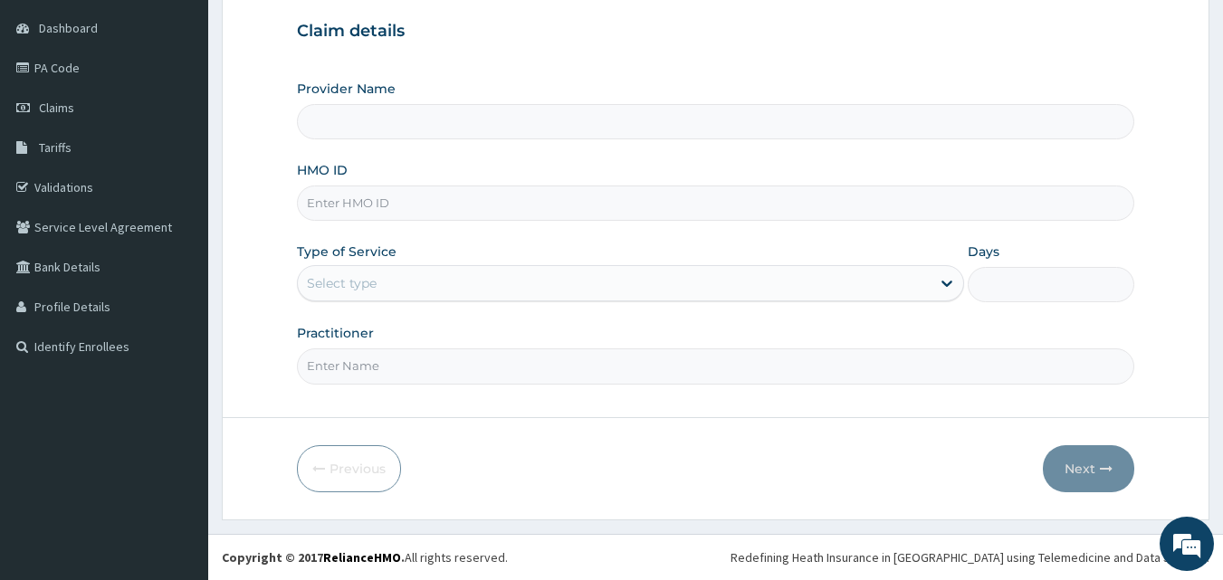
type input "Mascap Hospital limited -Sapele"
click at [339, 203] on input "HMO ID" at bounding box center [716, 203] width 838 height 35
type input "LFM/10055/D"
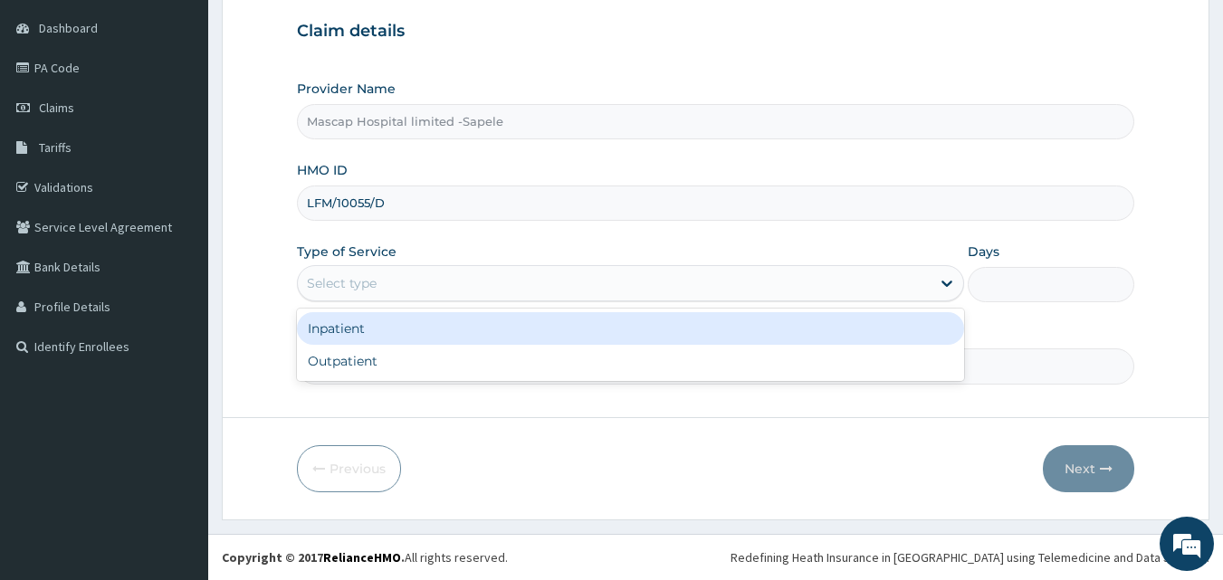
click at [352, 286] on div "Select type" at bounding box center [342, 283] width 70 height 18
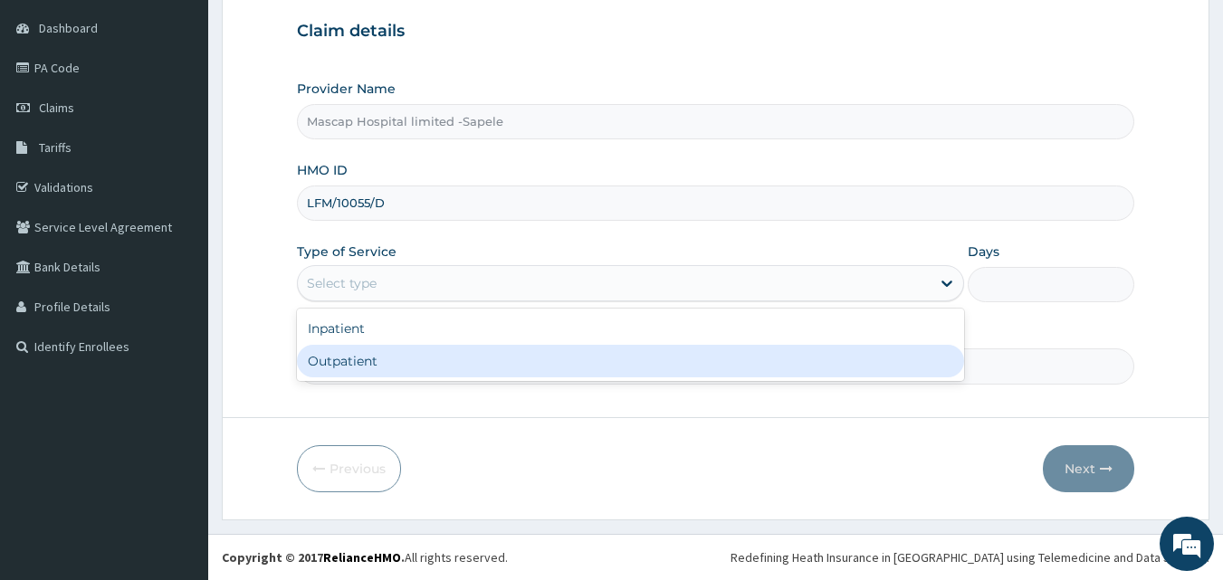
click at [358, 361] on div "Outpatient" at bounding box center [630, 361] width 667 height 33
type input "1"
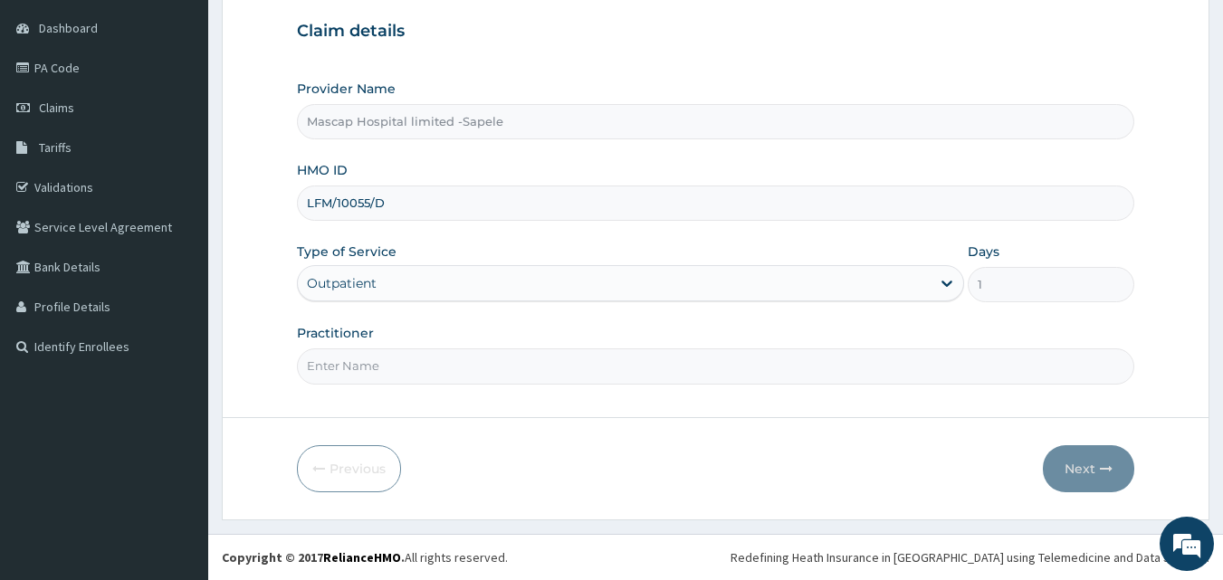
click at [349, 363] on input "Practitioner" at bounding box center [716, 366] width 838 height 35
type input "[PERSON_NAME]"
click at [1078, 450] on button "Next" at bounding box center [1088, 468] width 91 height 47
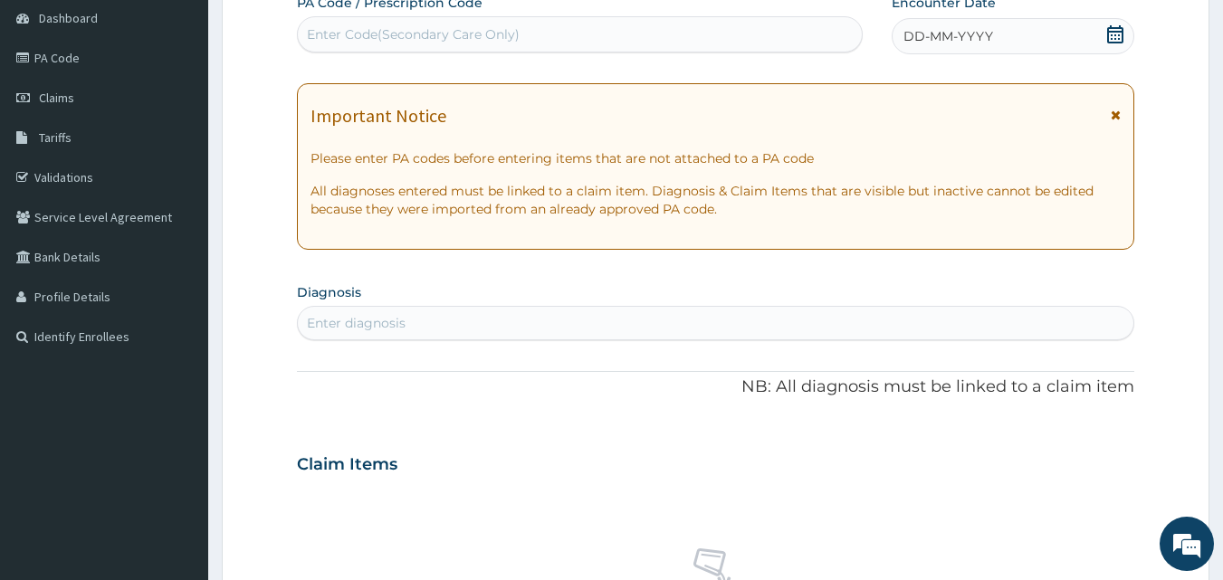
scroll to position [181, 0]
click at [961, 27] on span "DD-MM-YYYY" at bounding box center [949, 34] width 90 height 18
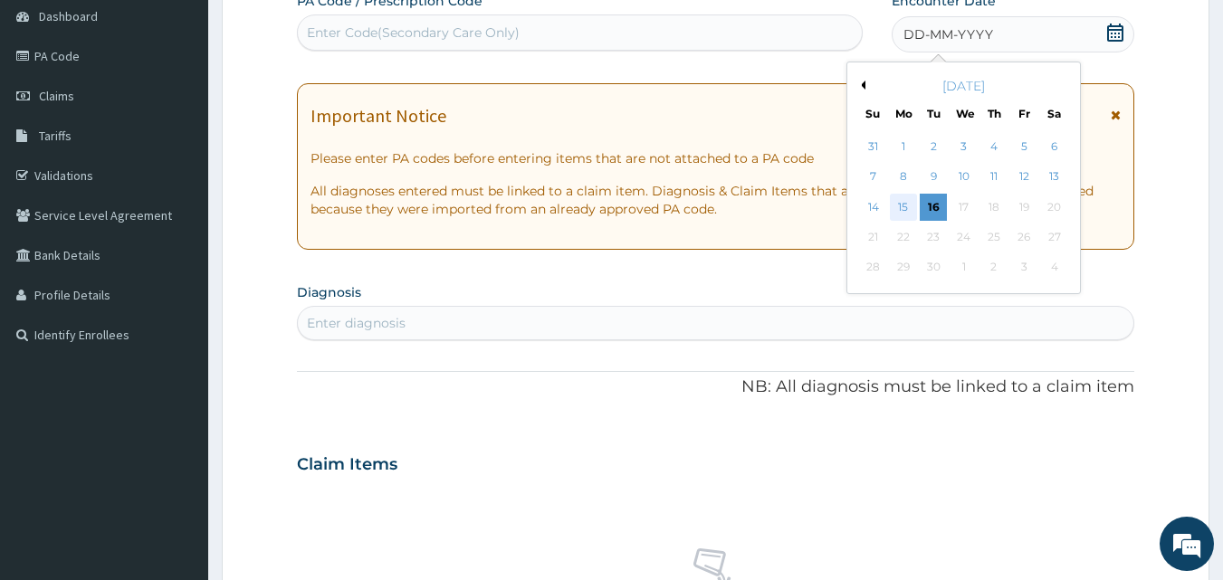
click at [904, 203] on div "15" at bounding box center [903, 207] width 27 height 27
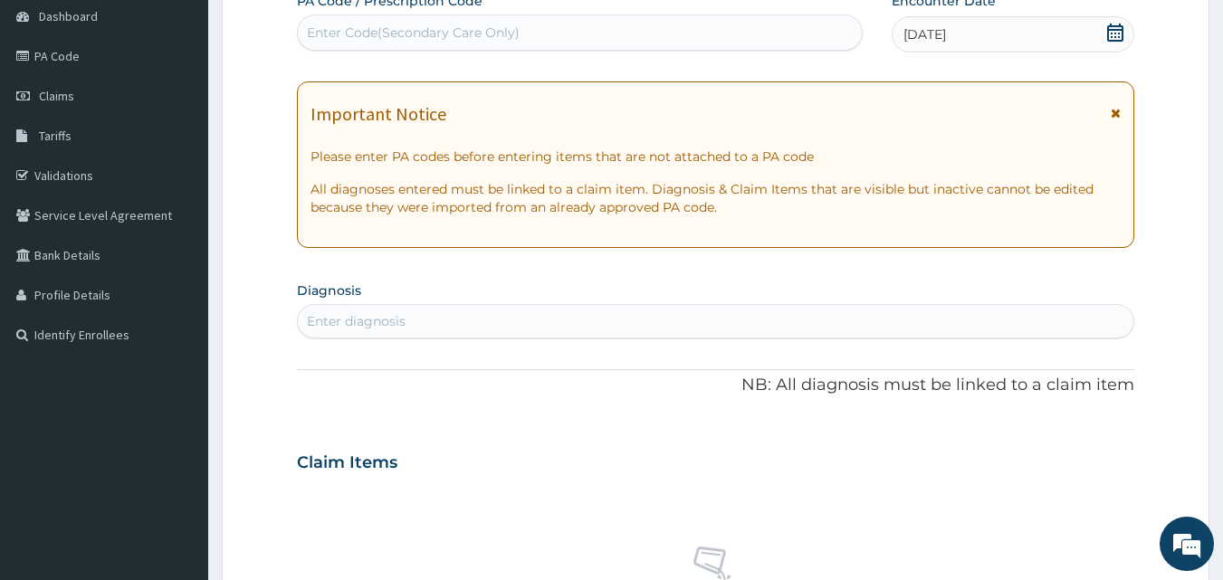
click at [358, 311] on div "Enter diagnosis" at bounding box center [716, 321] width 837 height 29
click at [360, 321] on div "Enter diagnosis" at bounding box center [356, 321] width 99 height 18
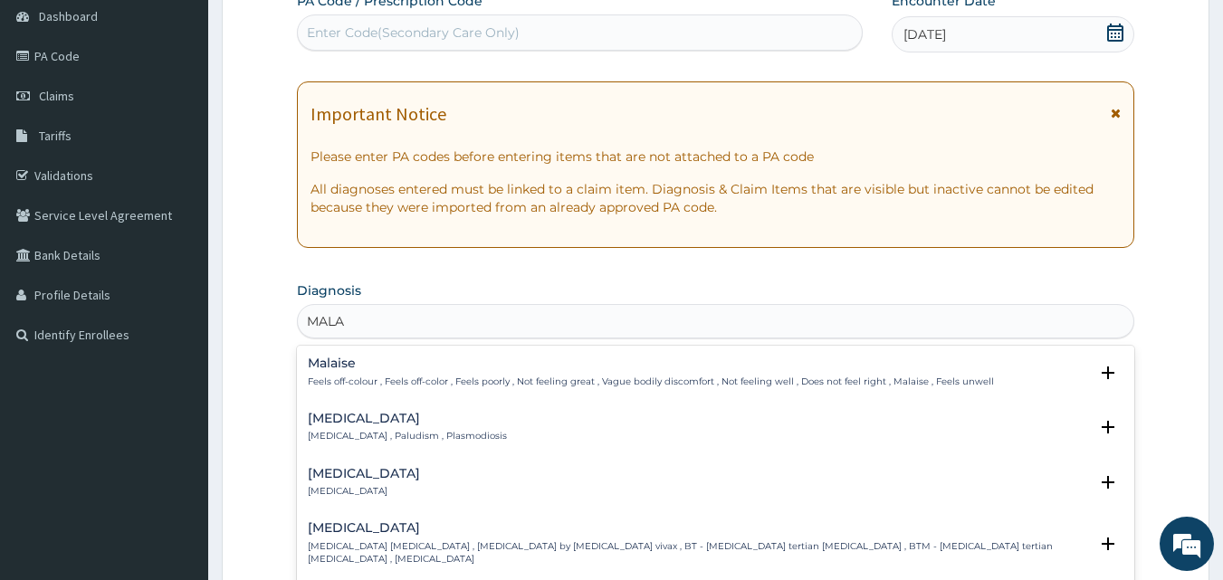
type input "MALAR"
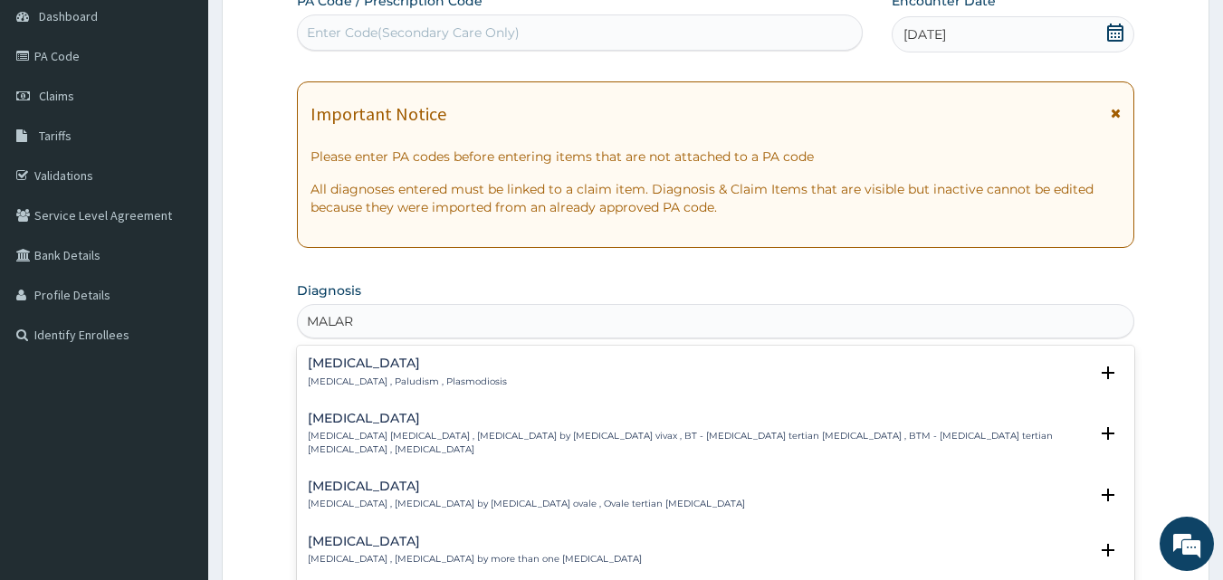
click at [417, 376] on p "[MEDICAL_DATA] , Paludism , Plasmodiosis" at bounding box center [407, 382] width 199 height 13
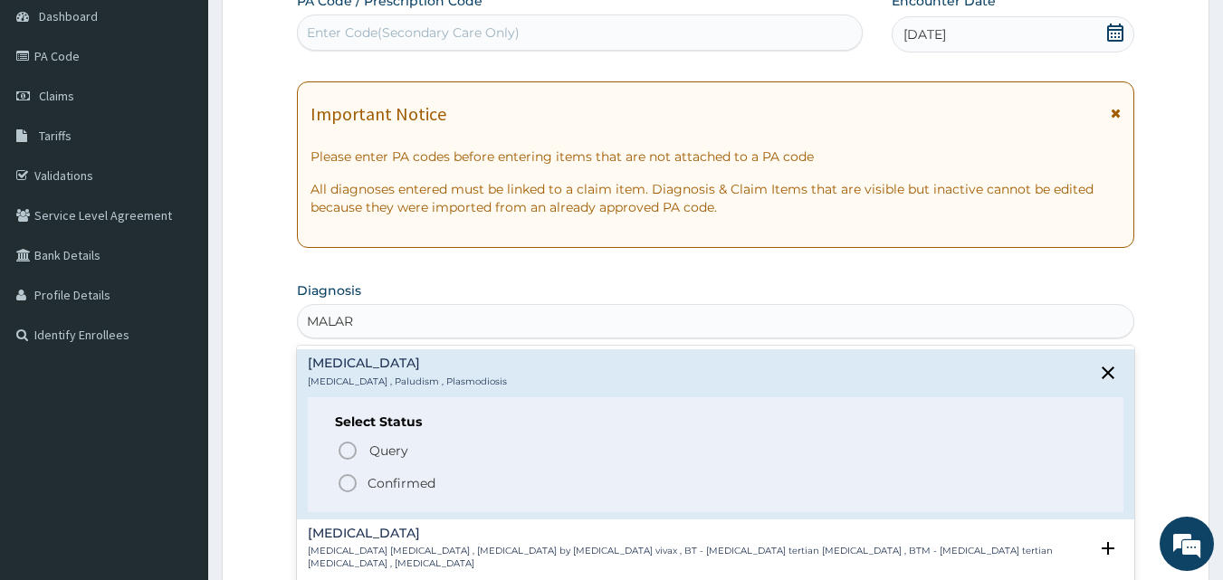
click at [351, 483] on icon "status option filled" at bounding box center [348, 484] width 22 height 22
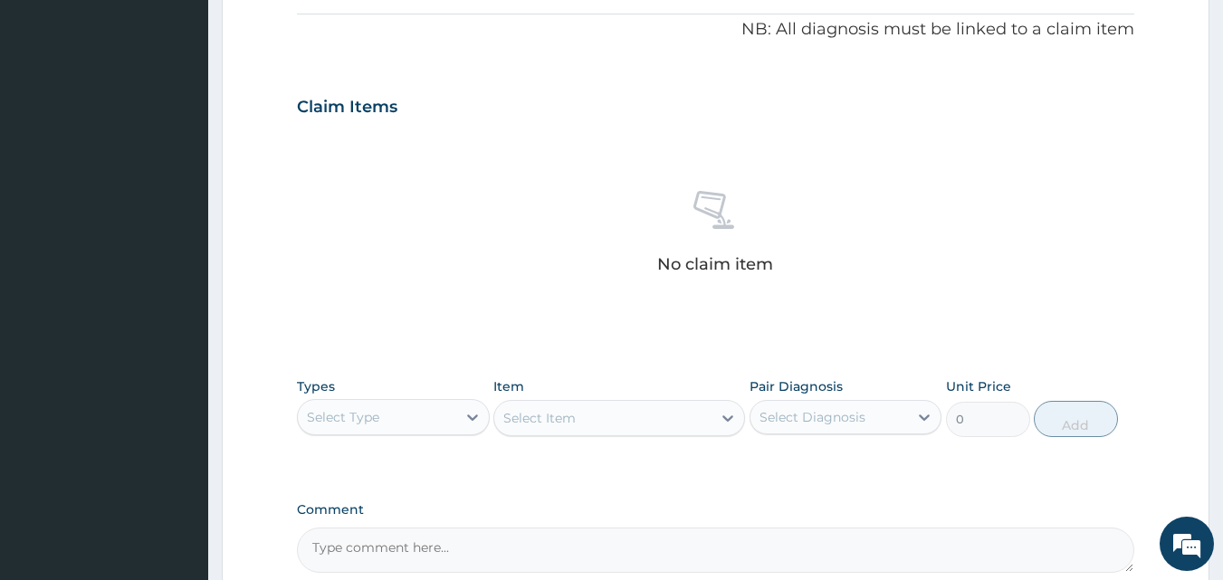
scroll to position [543, 0]
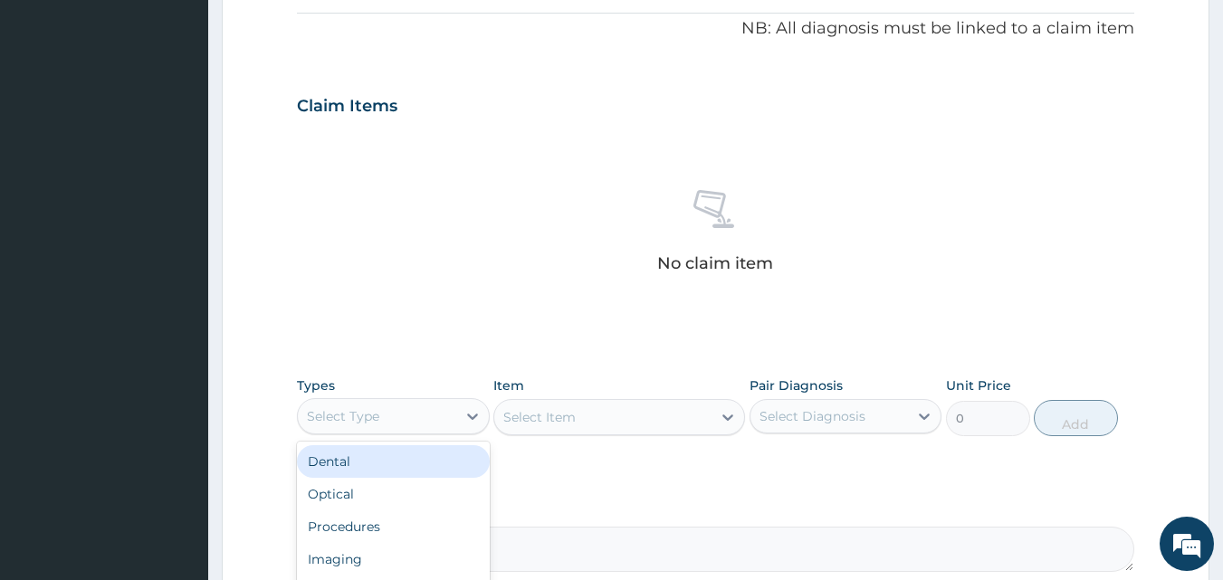
click at [370, 419] on div "Select Type" at bounding box center [343, 416] width 72 height 18
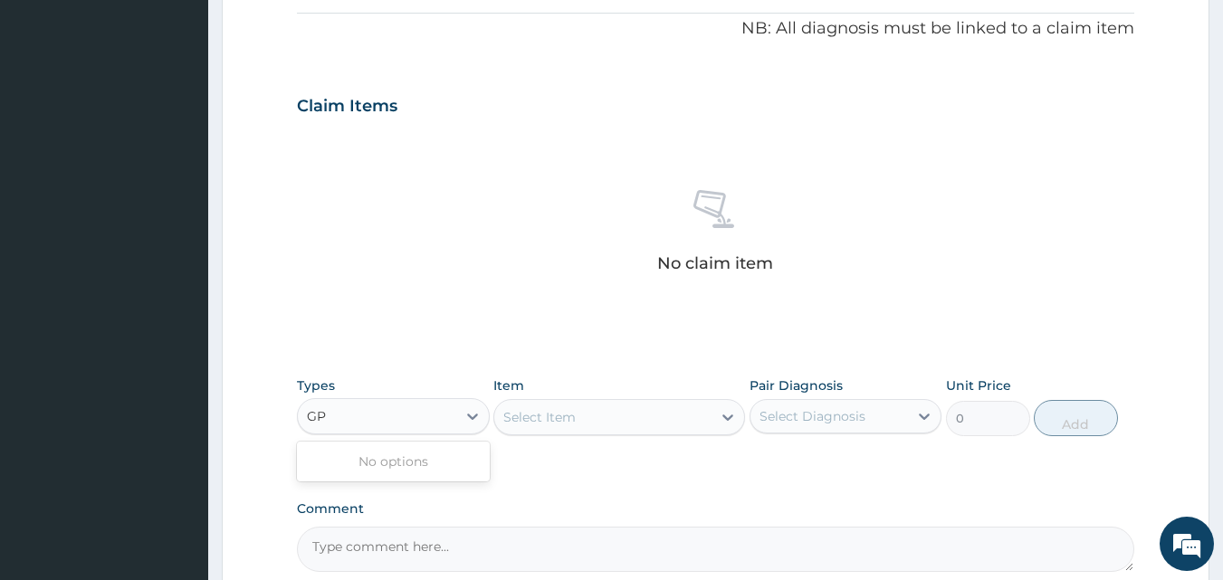
type input "G"
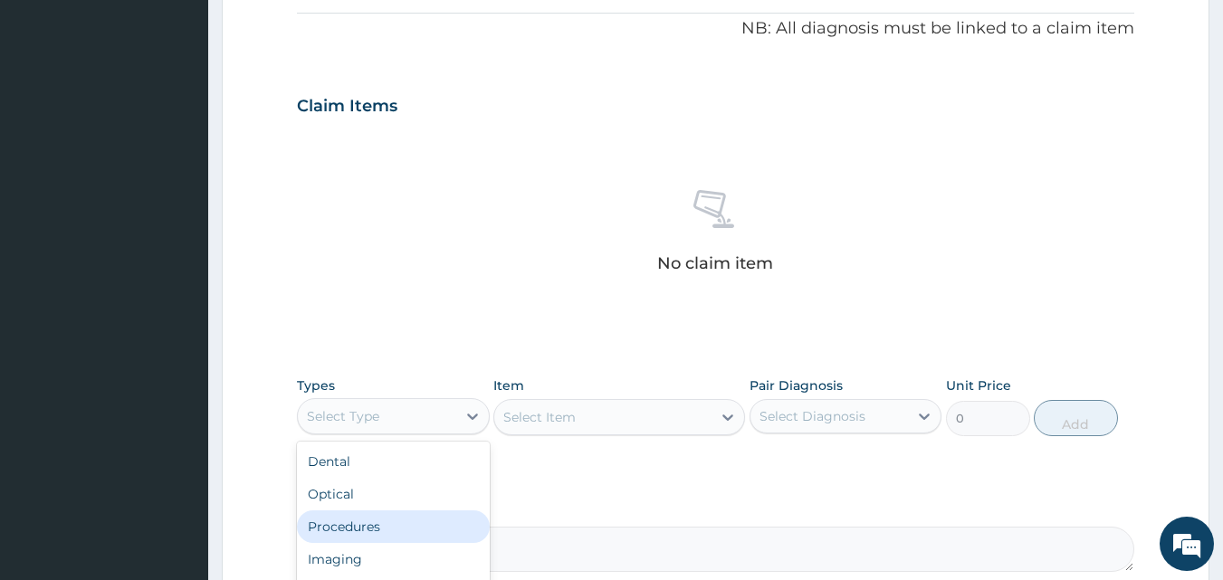
click at [359, 521] on div "Procedures" at bounding box center [393, 527] width 193 height 33
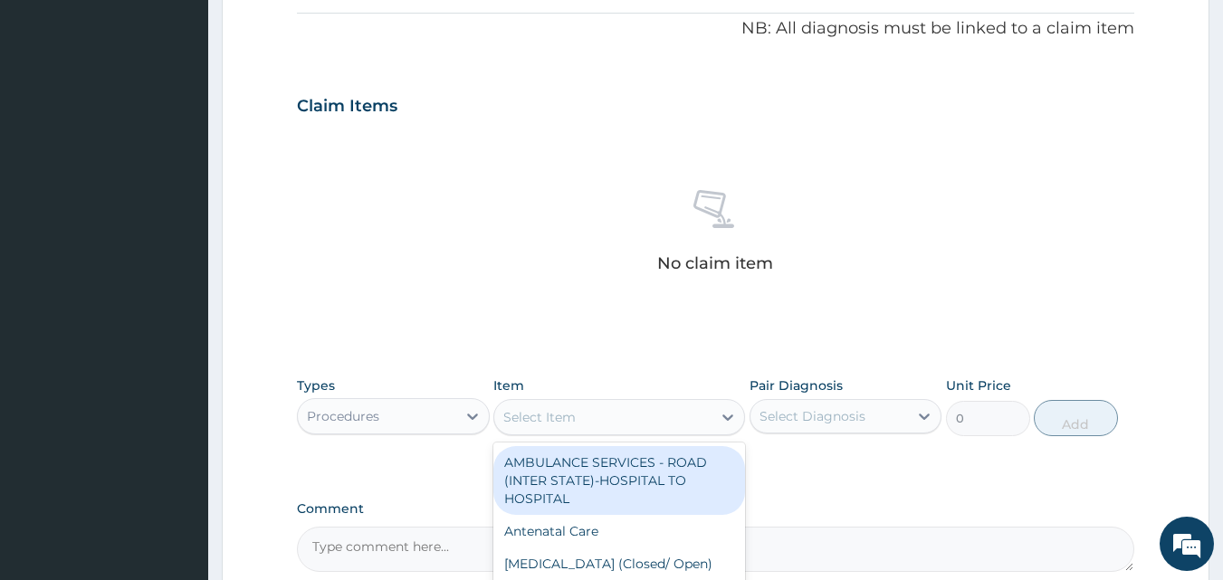
click at [531, 418] on div "Select Item" at bounding box center [539, 417] width 72 height 18
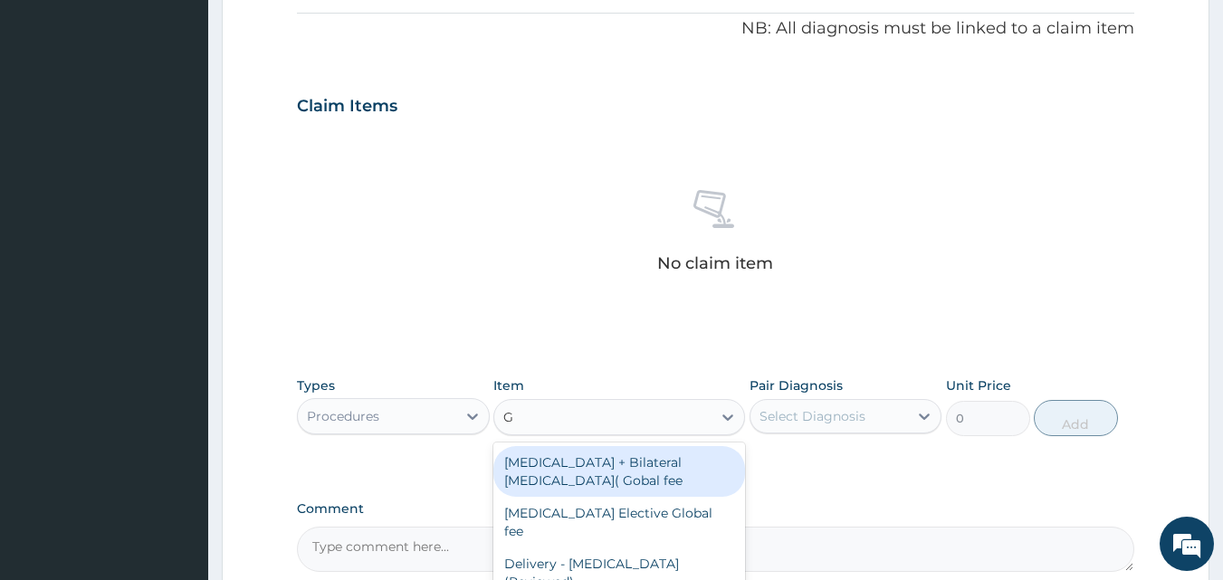
type input "GP"
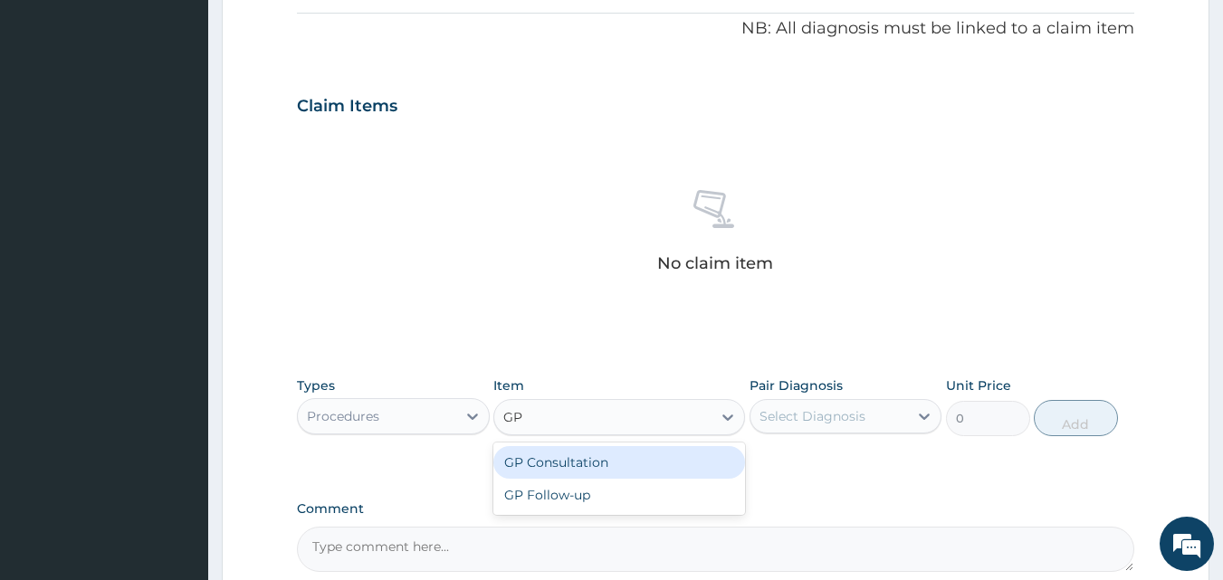
click at [550, 463] on div "GP Consultation" at bounding box center [619, 462] width 252 height 33
type input "1500"
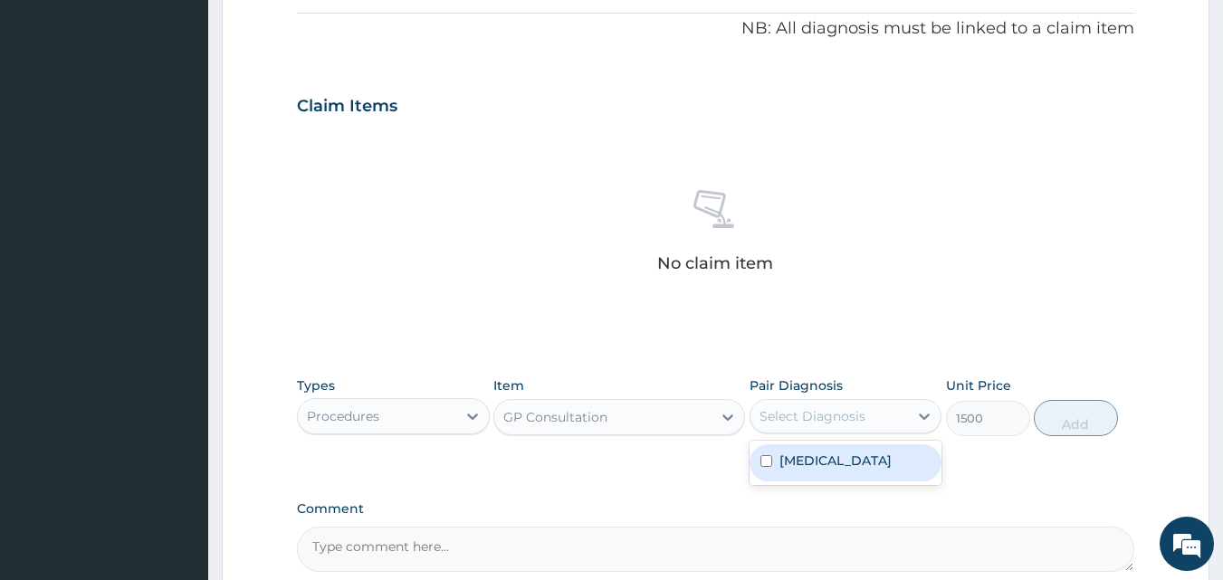
click at [818, 416] on div "Select Diagnosis" at bounding box center [813, 416] width 106 height 18
click at [769, 459] on input "checkbox" at bounding box center [766, 461] width 12 height 12
checkbox input "true"
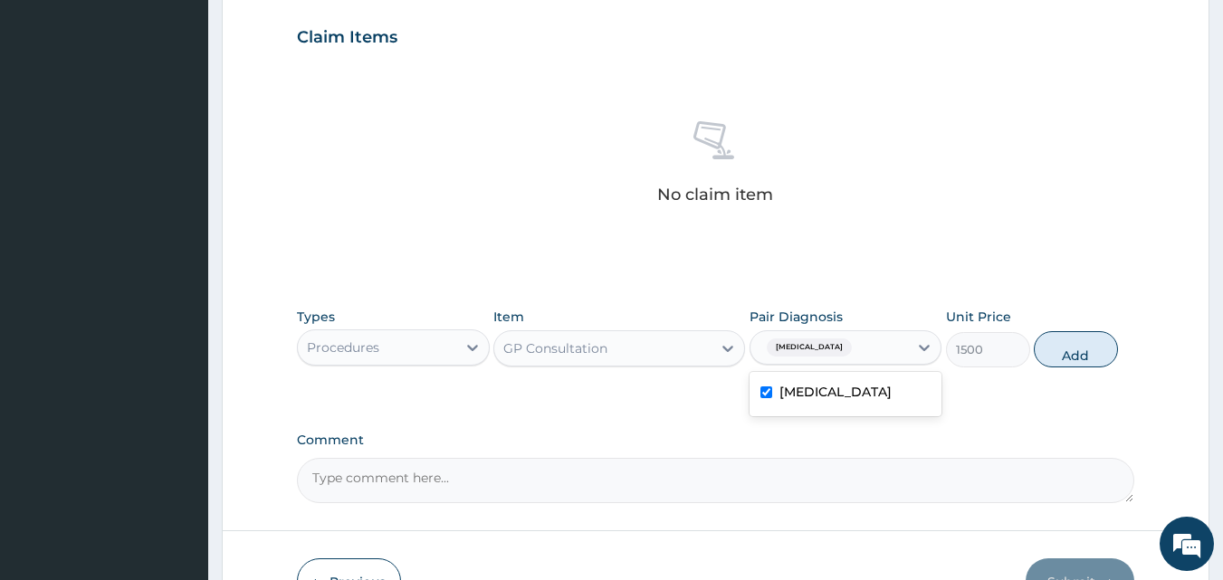
scroll to position [724, 0]
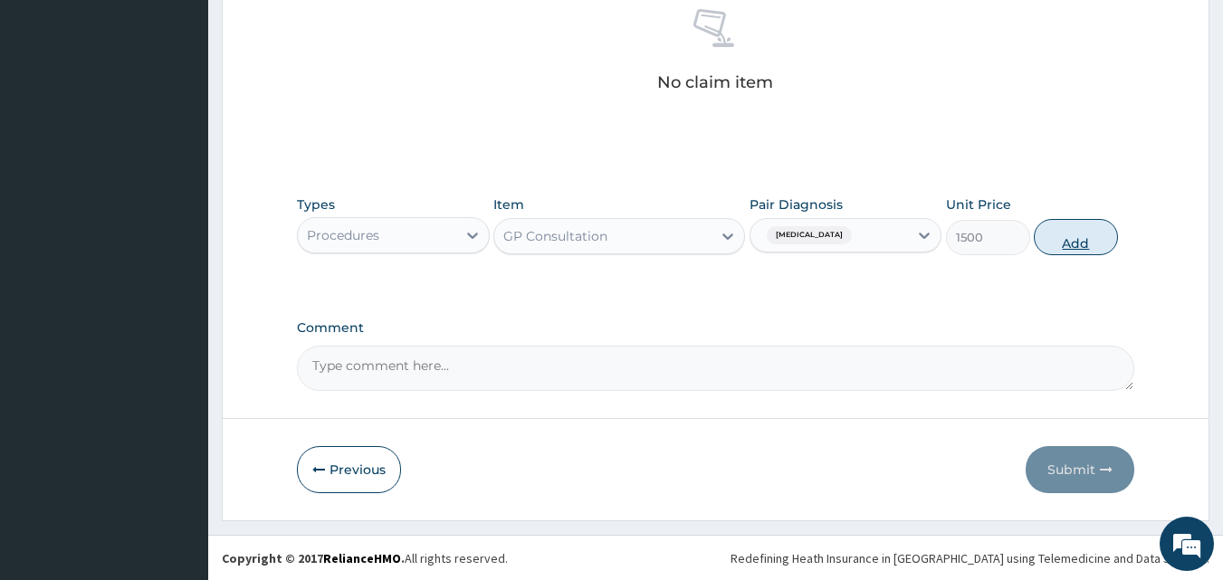
click at [1071, 240] on button "Add" at bounding box center [1076, 237] width 84 height 36
type input "0"
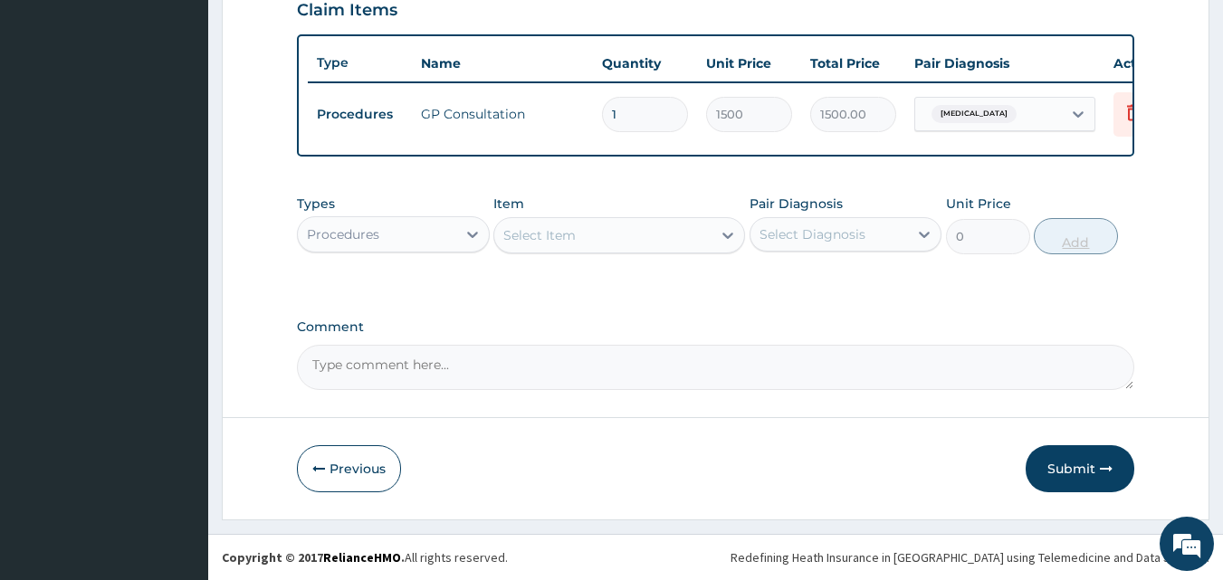
scroll to position [653, 0]
click at [367, 235] on div "Procedures" at bounding box center [343, 234] width 72 height 18
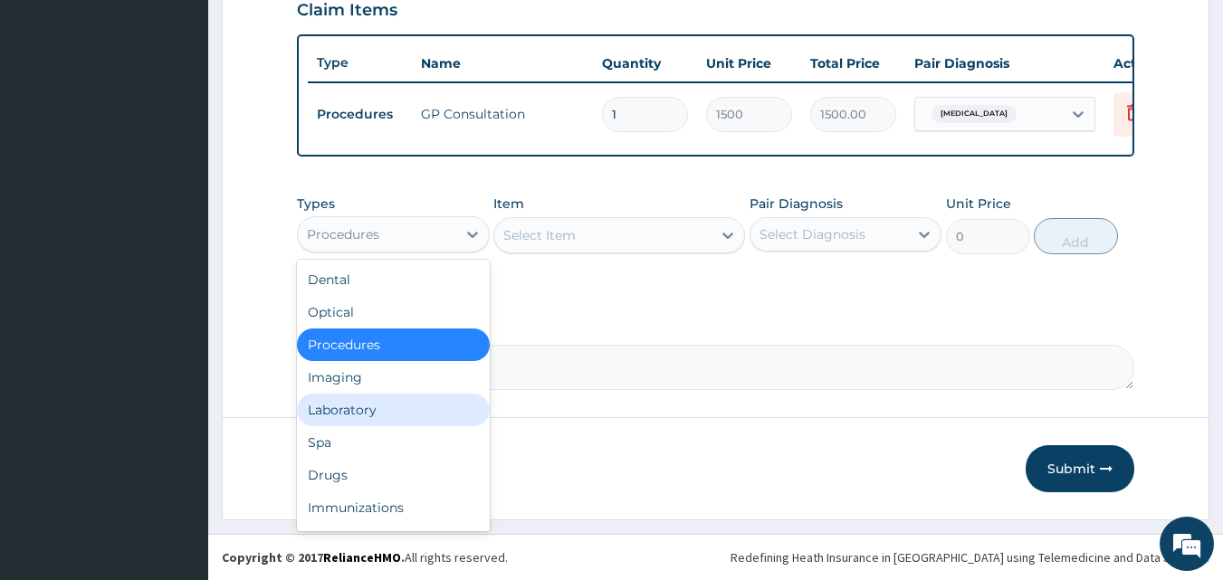
click at [350, 406] on div "Laboratory" at bounding box center [393, 410] width 193 height 33
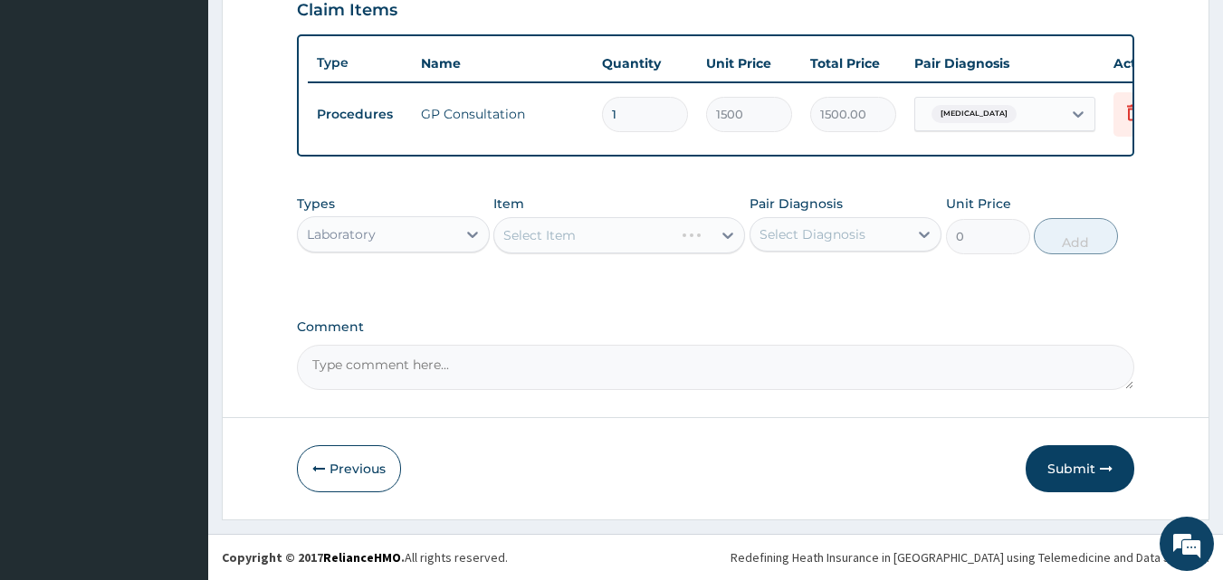
click at [543, 234] on div "Select Item" at bounding box center [619, 235] width 252 height 36
click at [561, 233] on div "Select Item" at bounding box center [619, 235] width 252 height 36
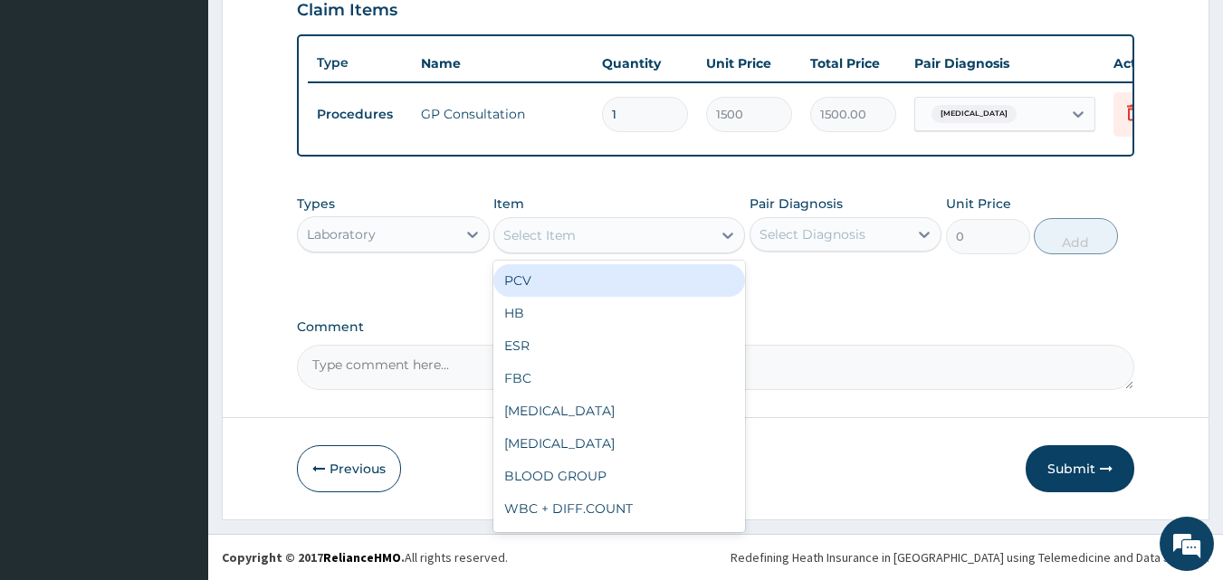
click at [690, 229] on div "Select Item" at bounding box center [602, 235] width 217 height 29
type input "MA"
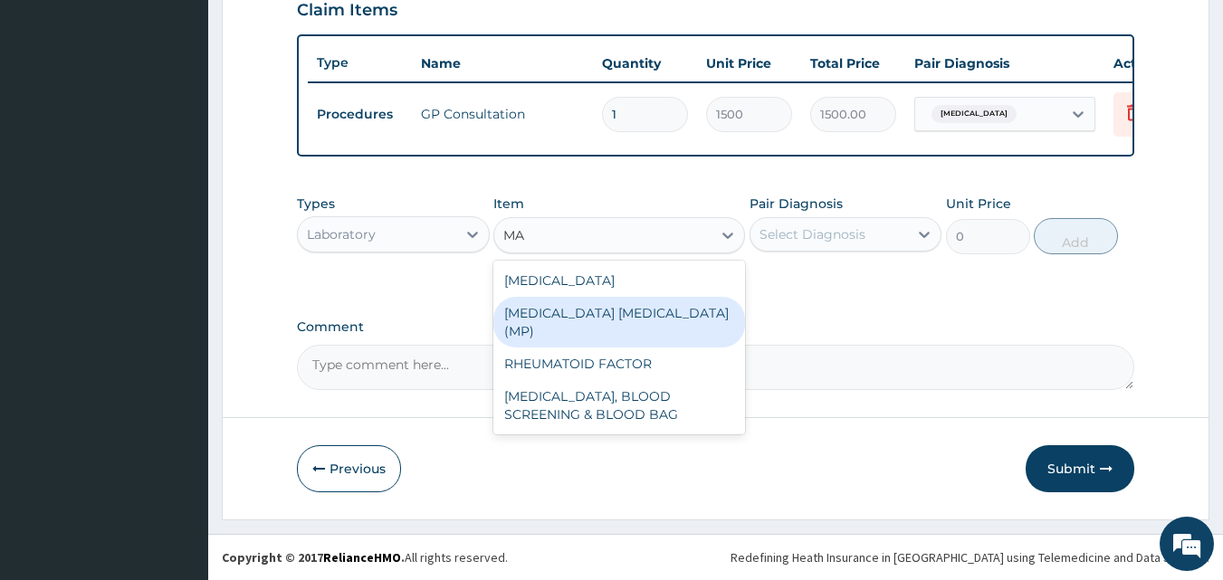
click at [614, 311] on div "MALARIA PARASITE (MP)" at bounding box center [619, 322] width 252 height 51
type input "800"
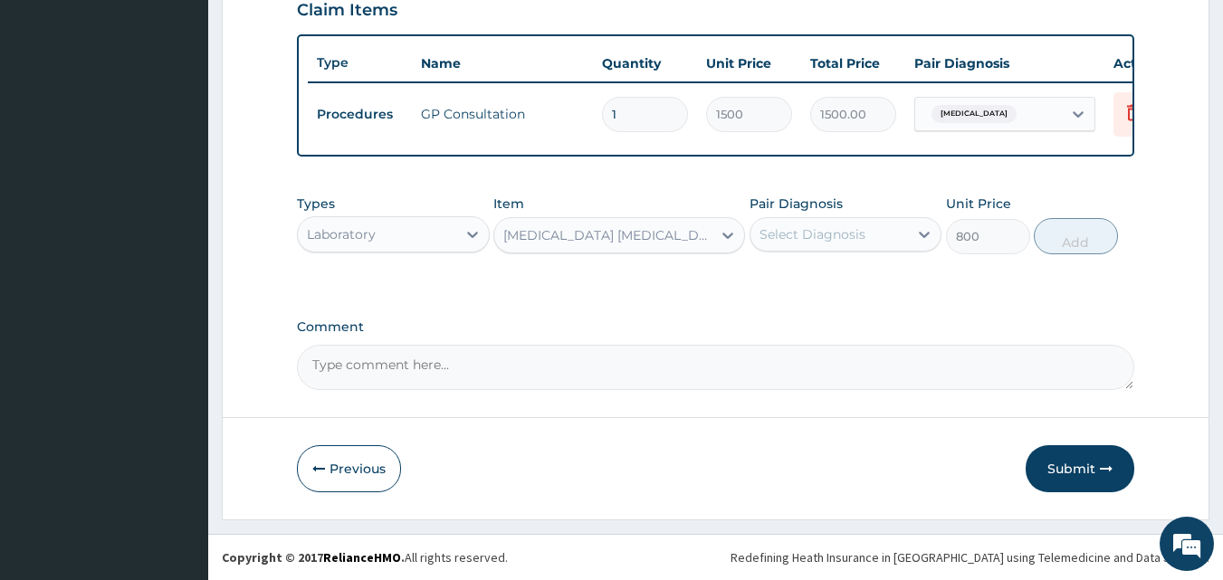
click at [813, 234] on div "Select Diagnosis" at bounding box center [813, 234] width 106 height 18
click at [762, 278] on input "checkbox" at bounding box center [766, 279] width 12 height 12
checkbox input "true"
click at [1077, 240] on button "Add" at bounding box center [1076, 236] width 84 height 36
type input "0"
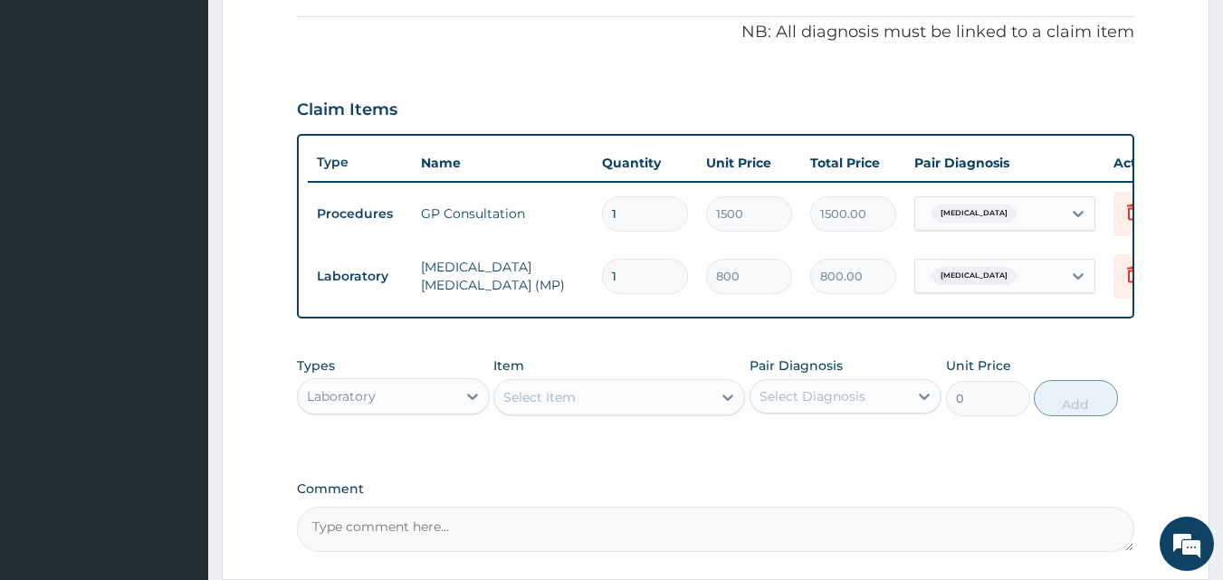
scroll to position [534, 0]
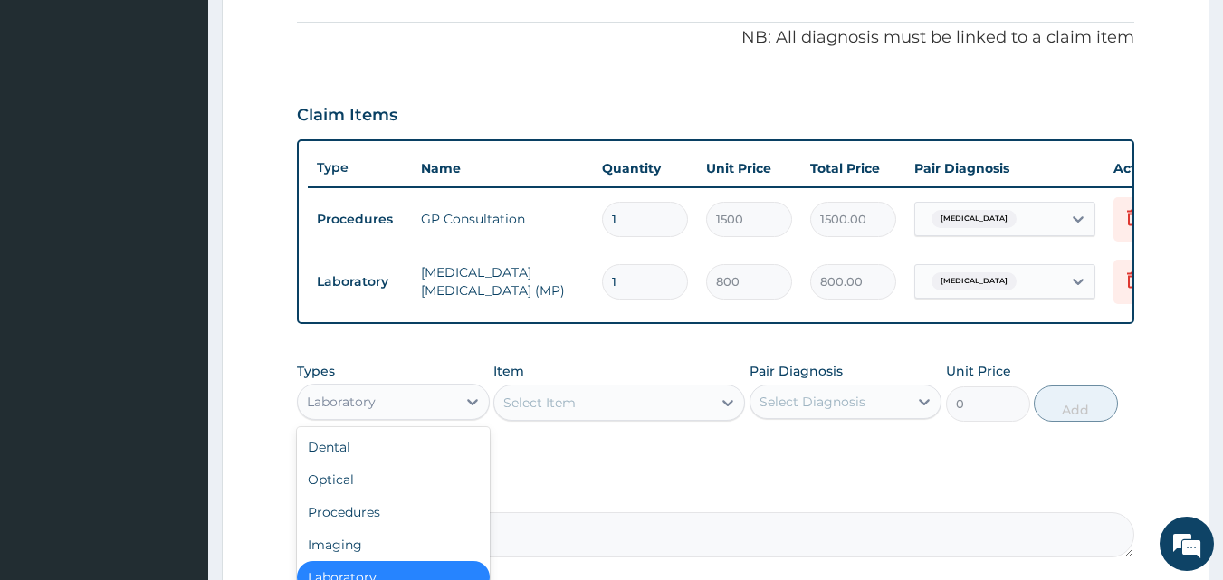
click at [392, 416] on div "Laboratory" at bounding box center [377, 401] width 158 height 29
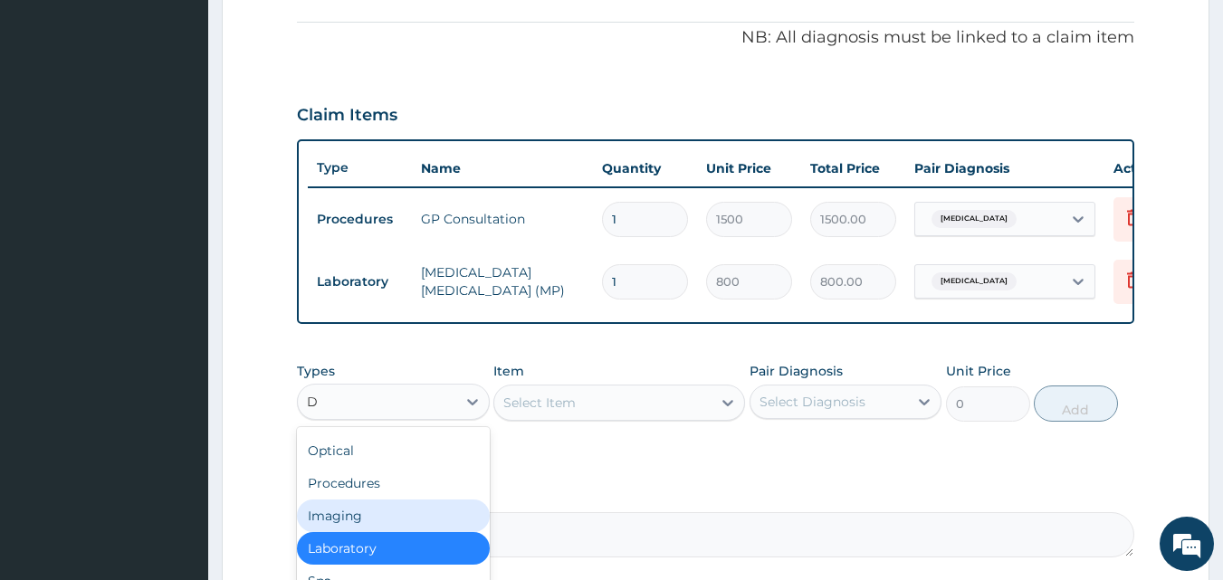
scroll to position [29, 0]
type input "DR"
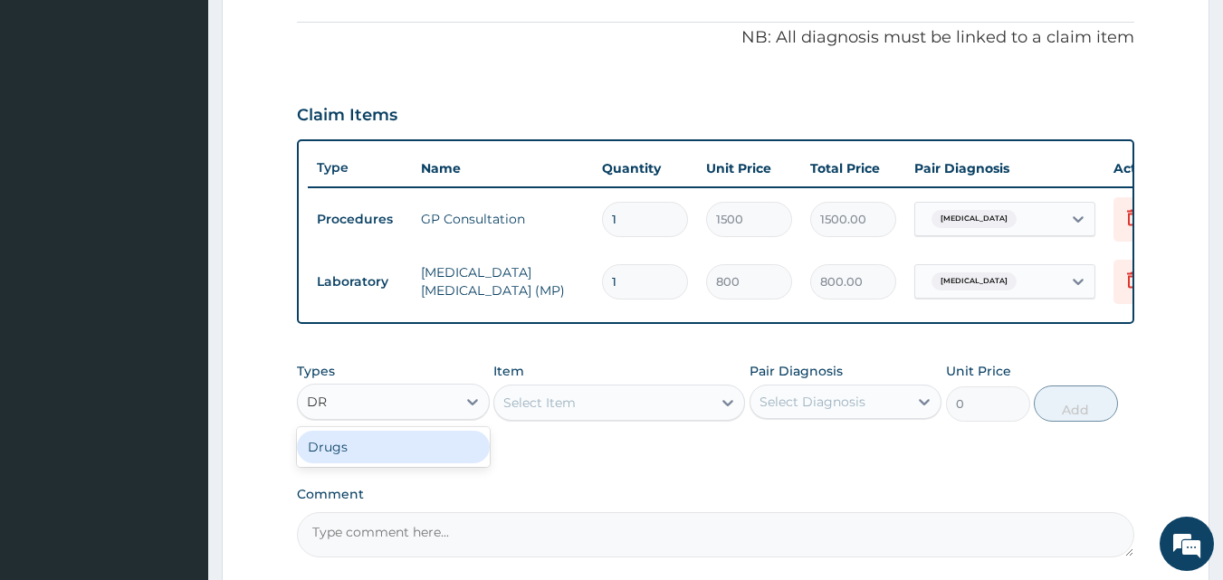
click at [339, 458] on div "Drugs" at bounding box center [393, 447] width 193 height 33
click at [528, 416] on div "Select Item" at bounding box center [619, 403] width 252 height 36
click at [727, 406] on icon at bounding box center [727, 403] width 11 height 6
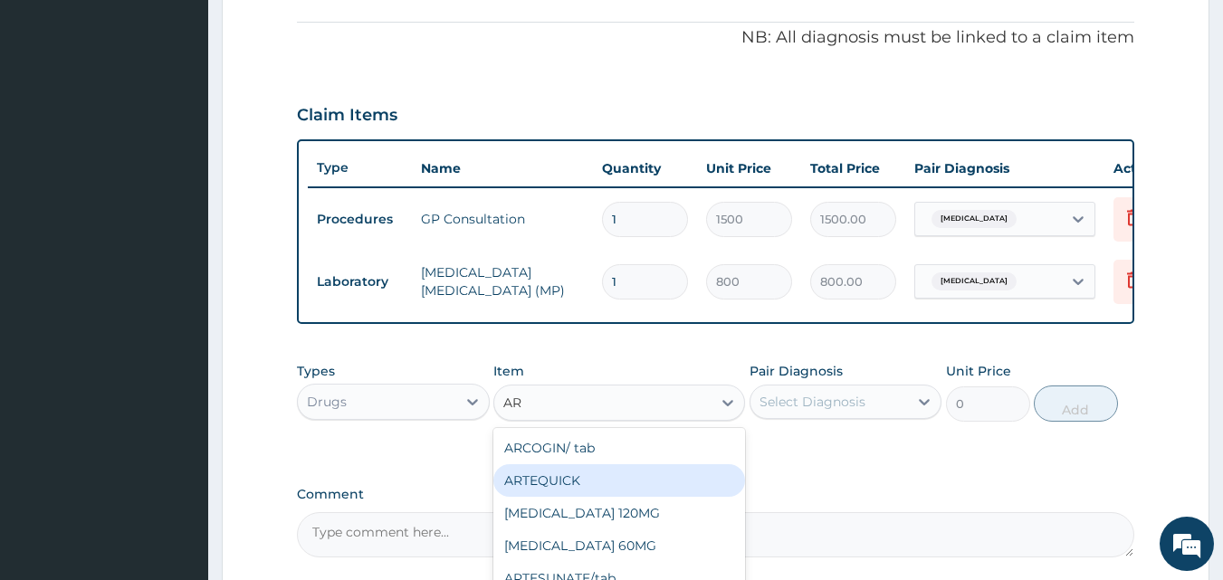
type input "A"
type input "ART"
click at [594, 490] on div "ARTHEMETER 80MG" at bounding box center [619, 477] width 252 height 33
type input "500"
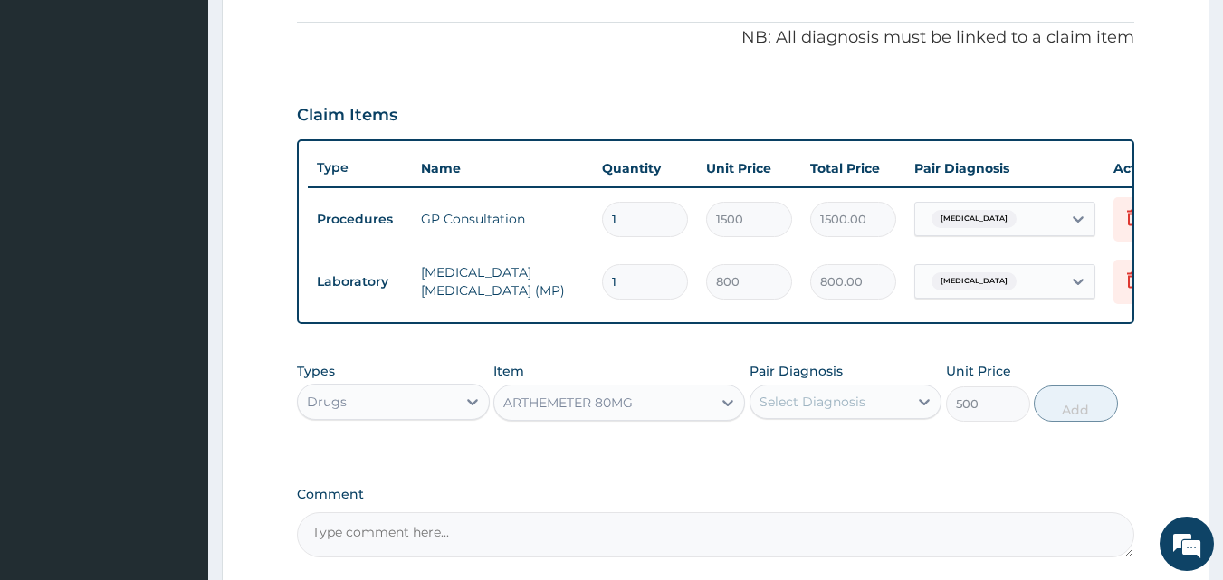
click at [808, 411] on div "Select Diagnosis" at bounding box center [813, 402] width 106 height 18
click at [769, 453] on input "checkbox" at bounding box center [766, 447] width 12 height 12
checkbox input "true"
click at [1076, 419] on button "Add" at bounding box center [1076, 404] width 84 height 36
type input "0"
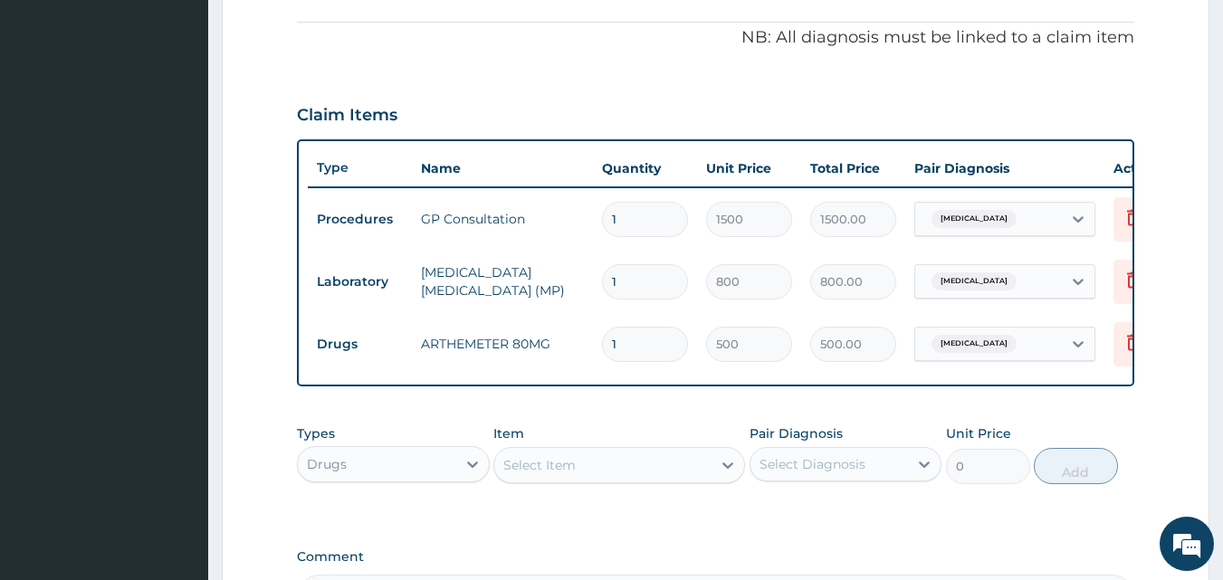
click at [530, 474] on div "Select Item" at bounding box center [539, 465] width 72 height 18
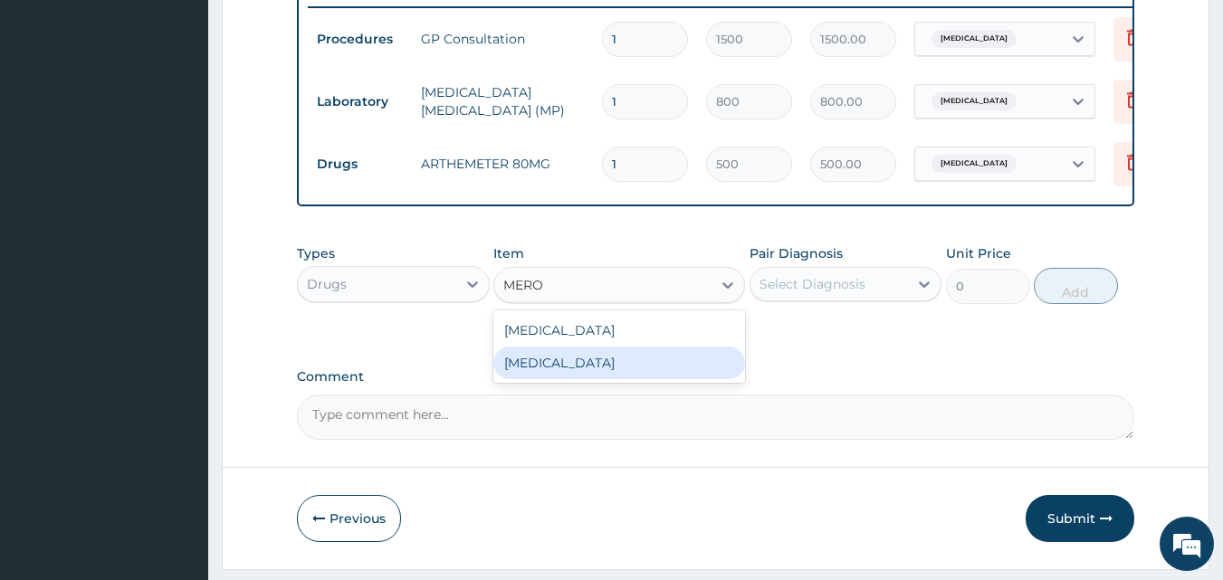
scroll to position [715, 0]
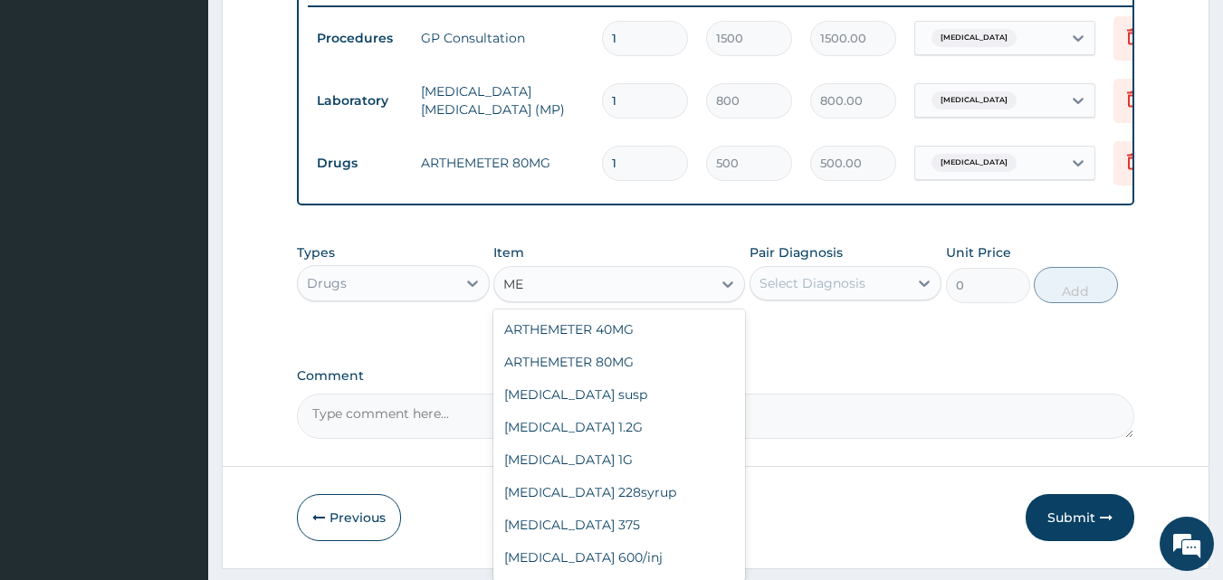
type input "M"
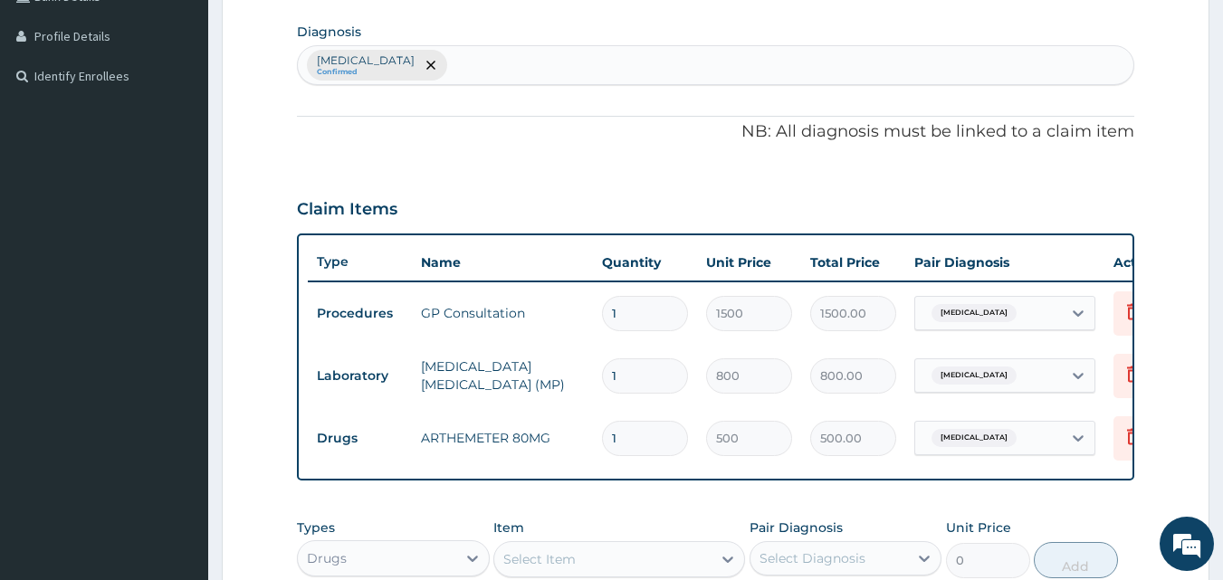
scroll to position [778, 0]
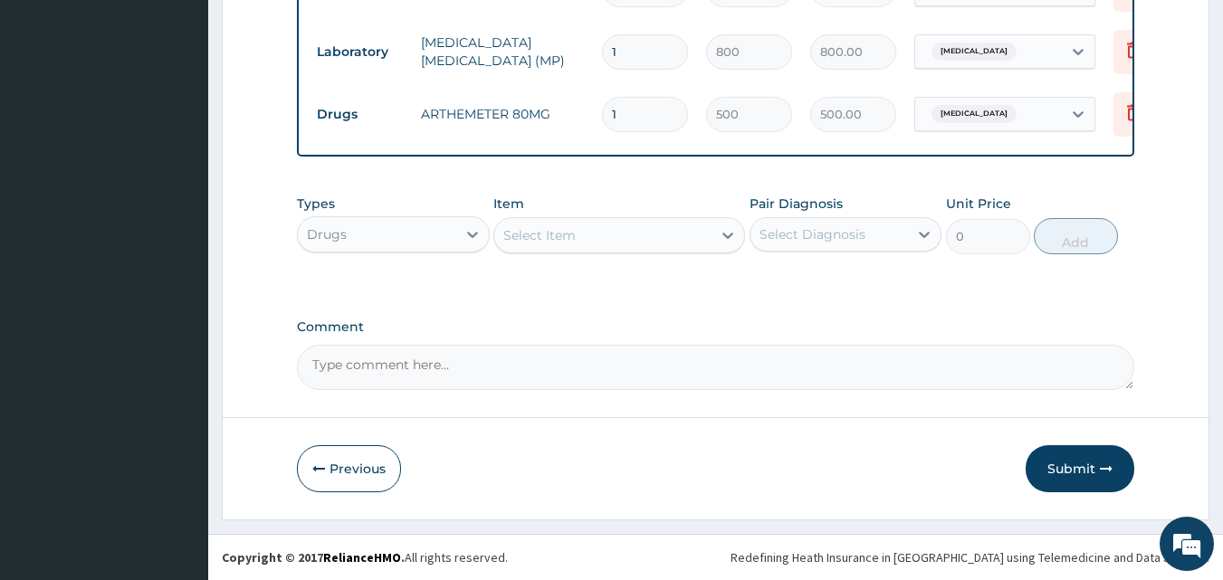
click at [616, 230] on div "Select Item" at bounding box center [602, 235] width 217 height 29
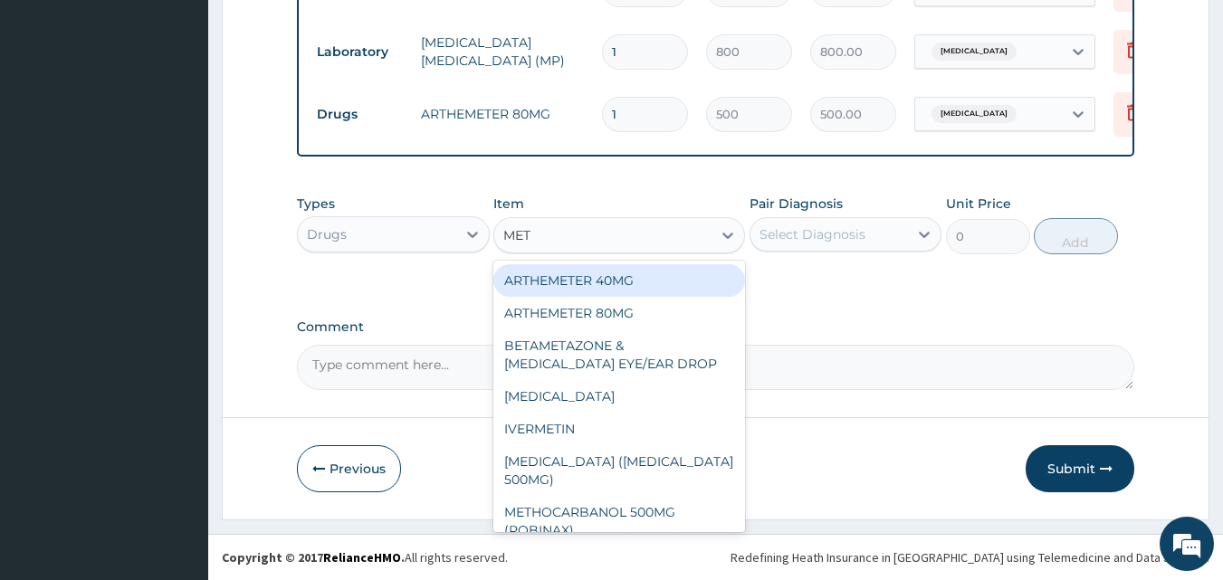
type input "METR"
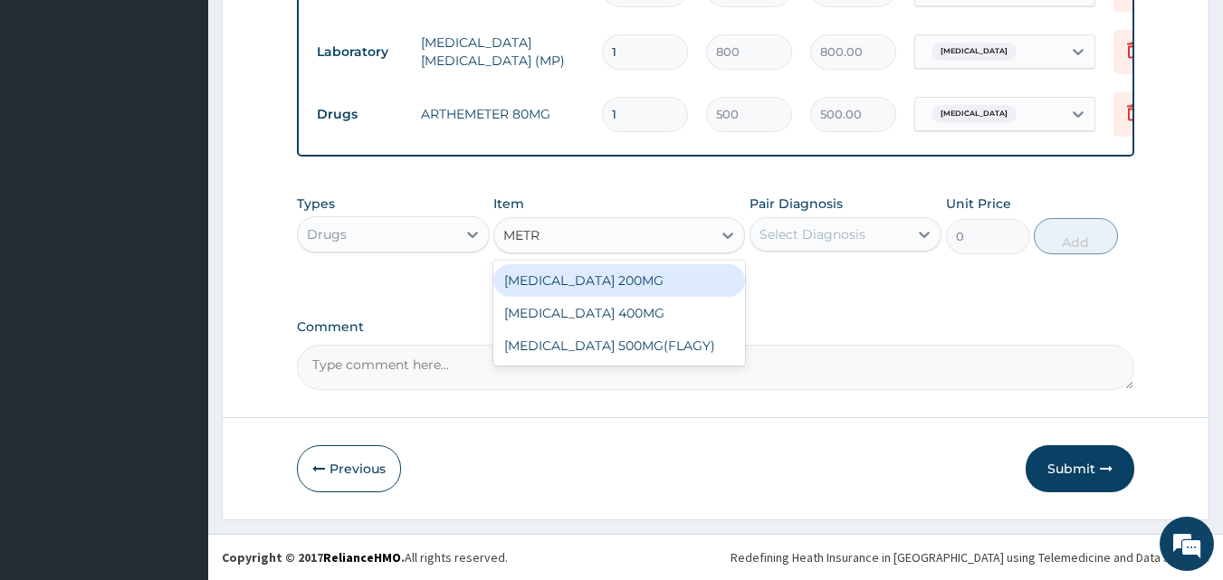
click at [582, 279] on div "METRONIDAZOLE 200MG" at bounding box center [619, 280] width 252 height 33
type input "30"
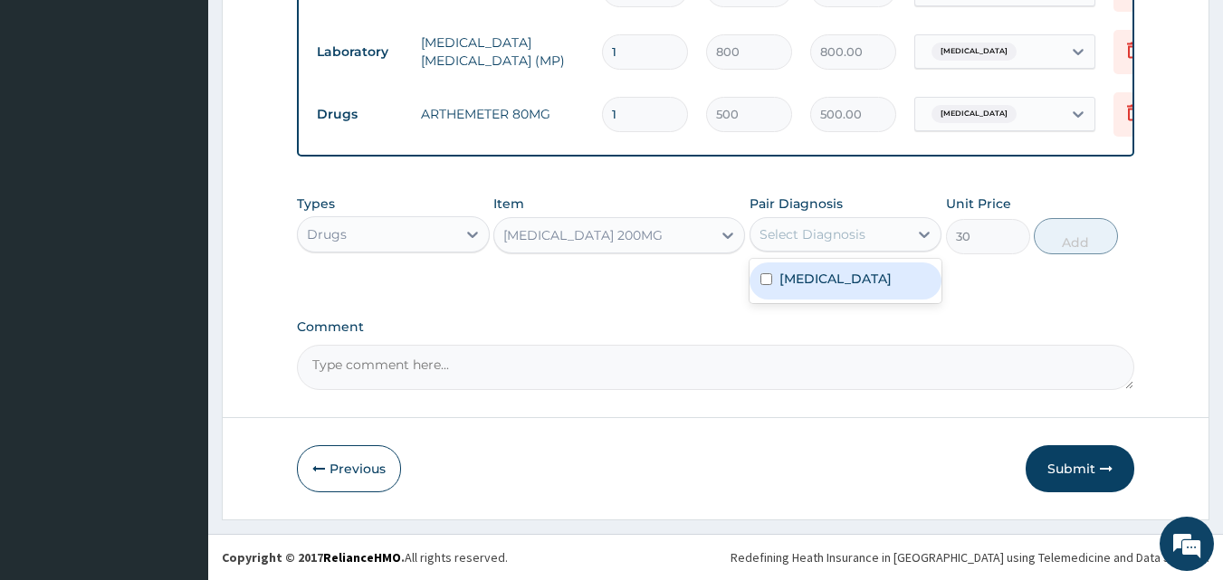
click at [905, 232] on div "Select Diagnosis" at bounding box center [830, 234] width 158 height 29
click at [854, 286] on div "Malaria" at bounding box center [846, 281] width 193 height 37
checkbox input "true"
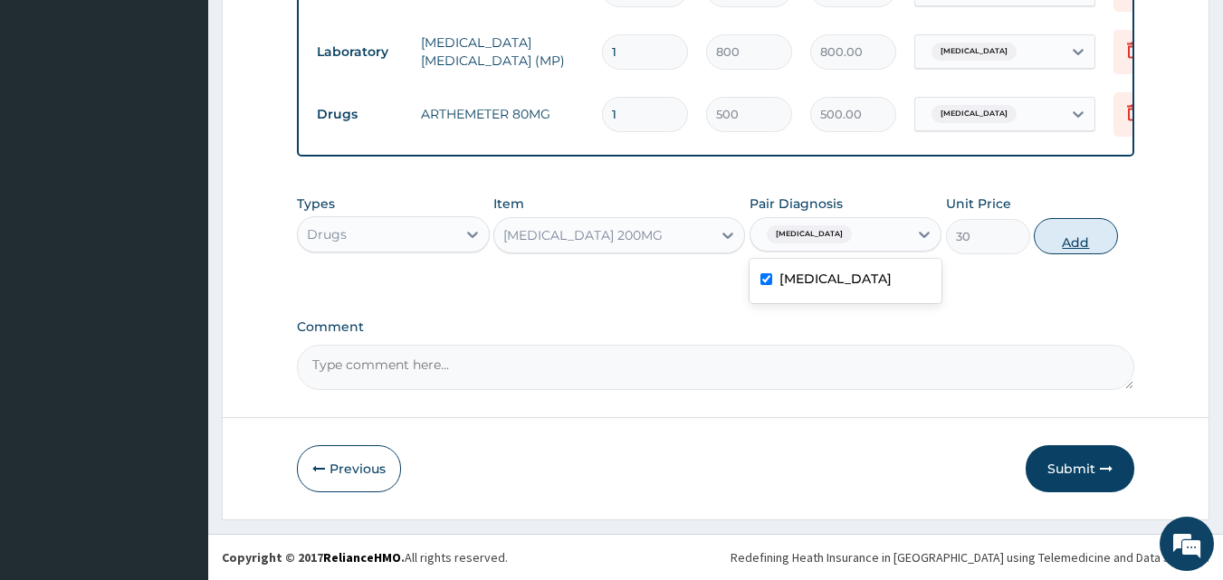
click at [1068, 242] on button "Add" at bounding box center [1076, 236] width 84 height 36
type input "0"
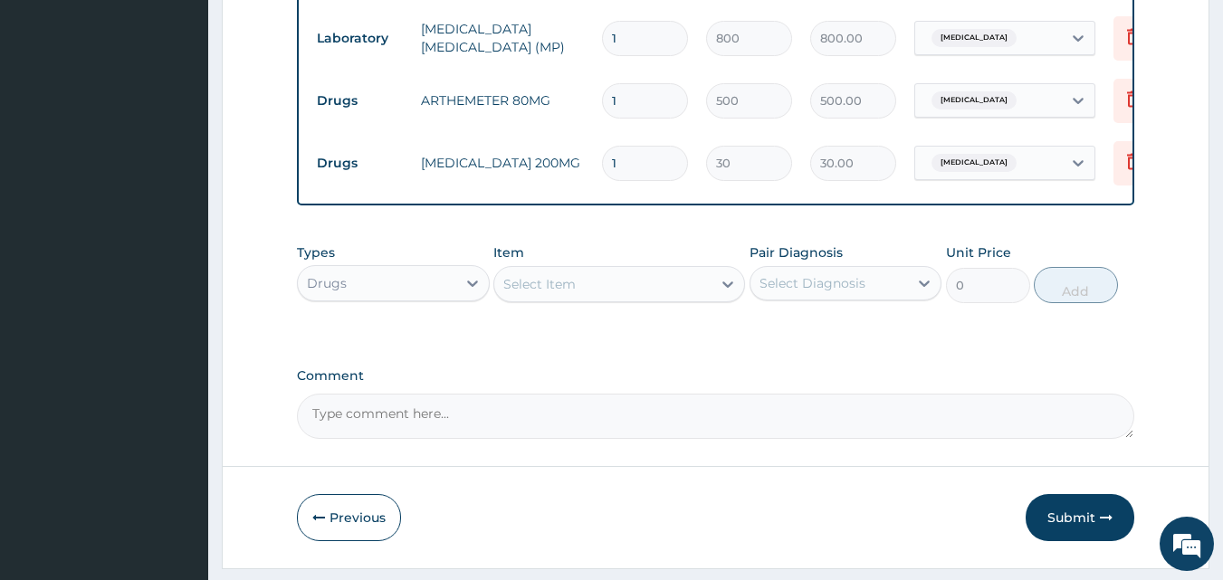
click at [575, 293] on div "Select Item" at bounding box center [539, 284] width 72 height 18
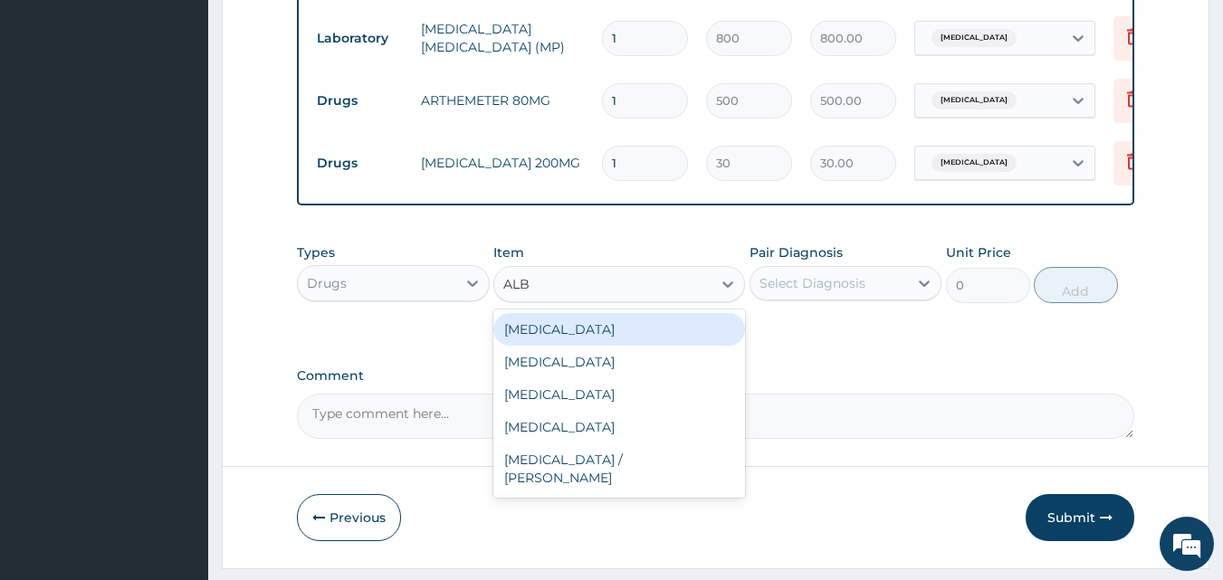
type input "ALBE"
click at [571, 340] on div "ALBENDAZOLE" at bounding box center [619, 329] width 252 height 33
type input "400"
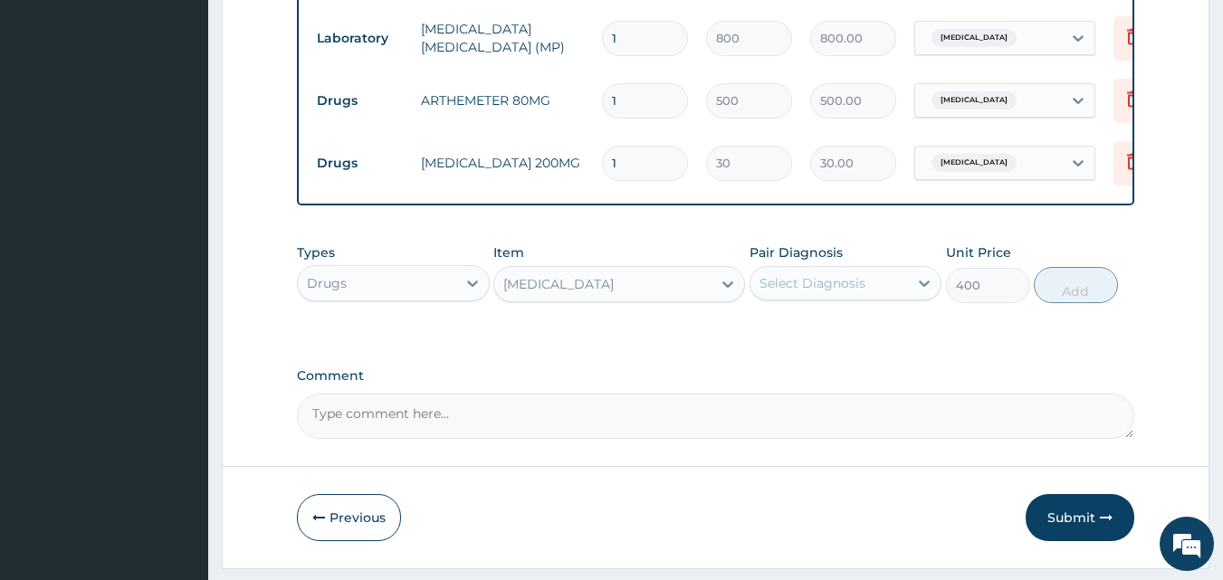
click at [901, 294] on div "Select Diagnosis" at bounding box center [830, 283] width 158 height 29
click at [771, 334] on input "checkbox" at bounding box center [766, 328] width 12 height 12
checkbox input "true"
click at [1089, 293] on button "Add" at bounding box center [1076, 285] width 84 height 36
type input "0"
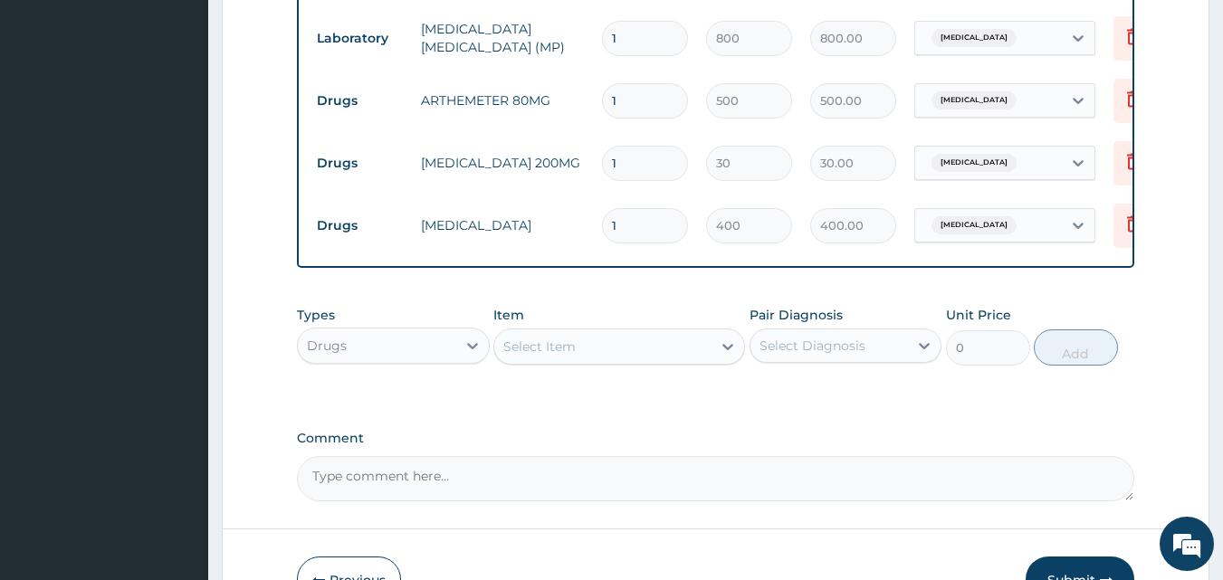
click at [599, 358] on div "Select Item" at bounding box center [602, 346] width 217 height 29
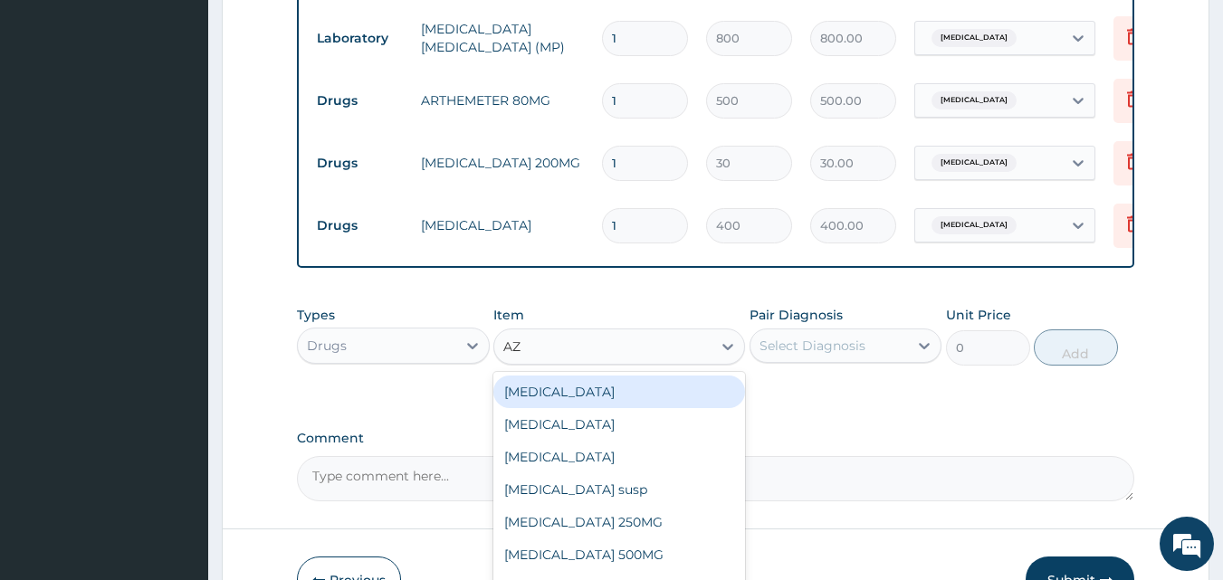
type input "A"
type input "ERY"
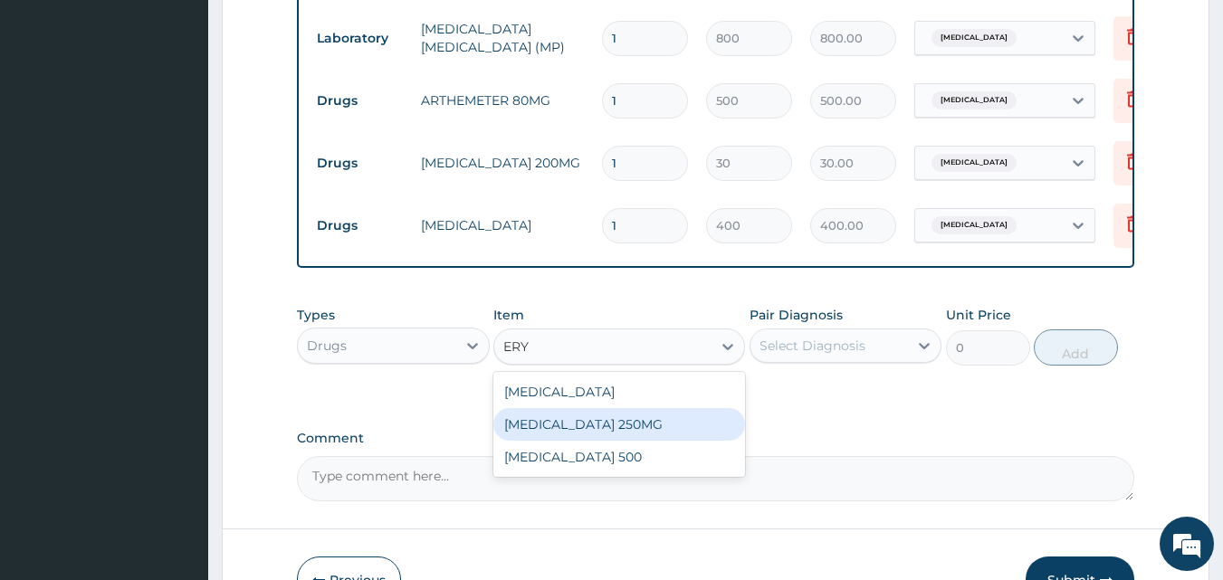
click at [609, 438] on div "ERYTHROMYCIN 250MG" at bounding box center [619, 424] width 252 height 33
type input "50"
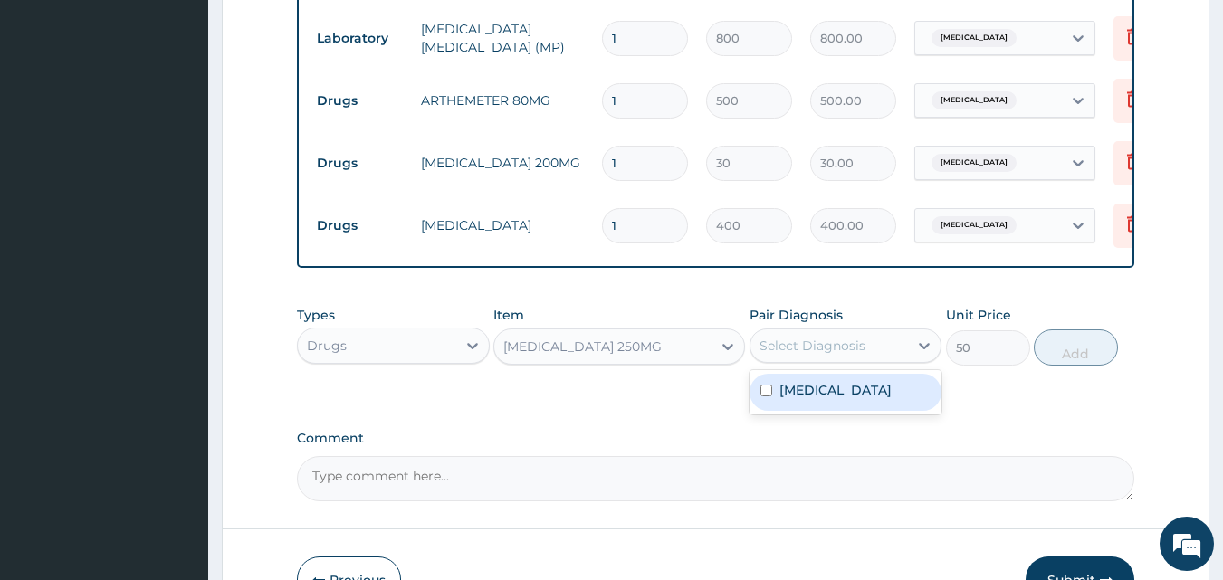
click at [867, 356] on div "Select Diagnosis" at bounding box center [830, 345] width 158 height 29
click at [923, 355] on icon at bounding box center [924, 346] width 18 height 18
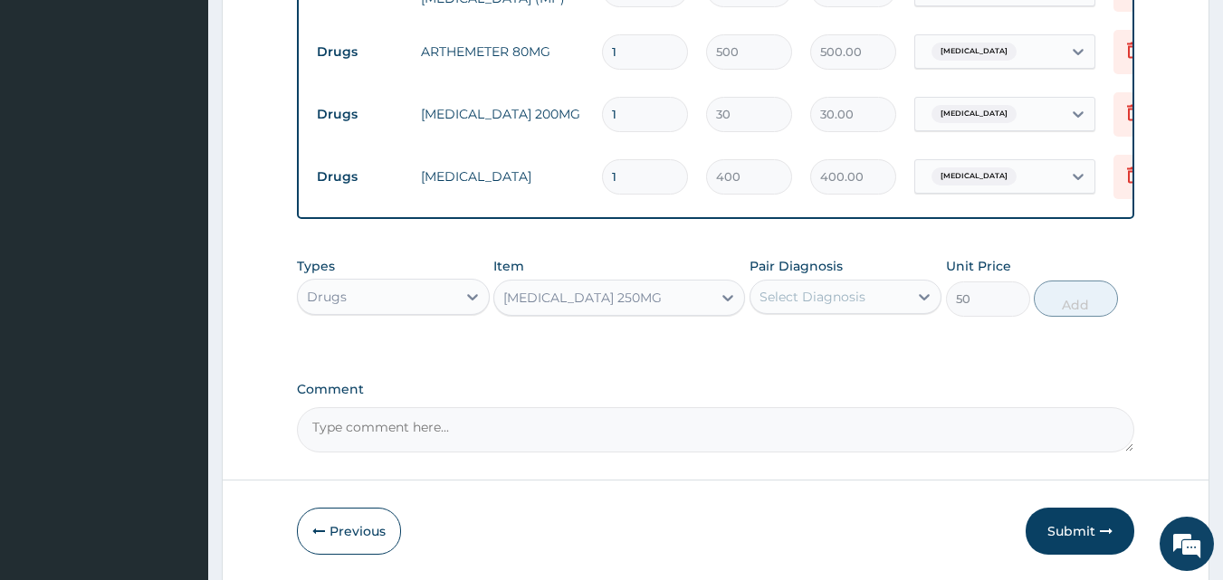
scroll to position [903, 0]
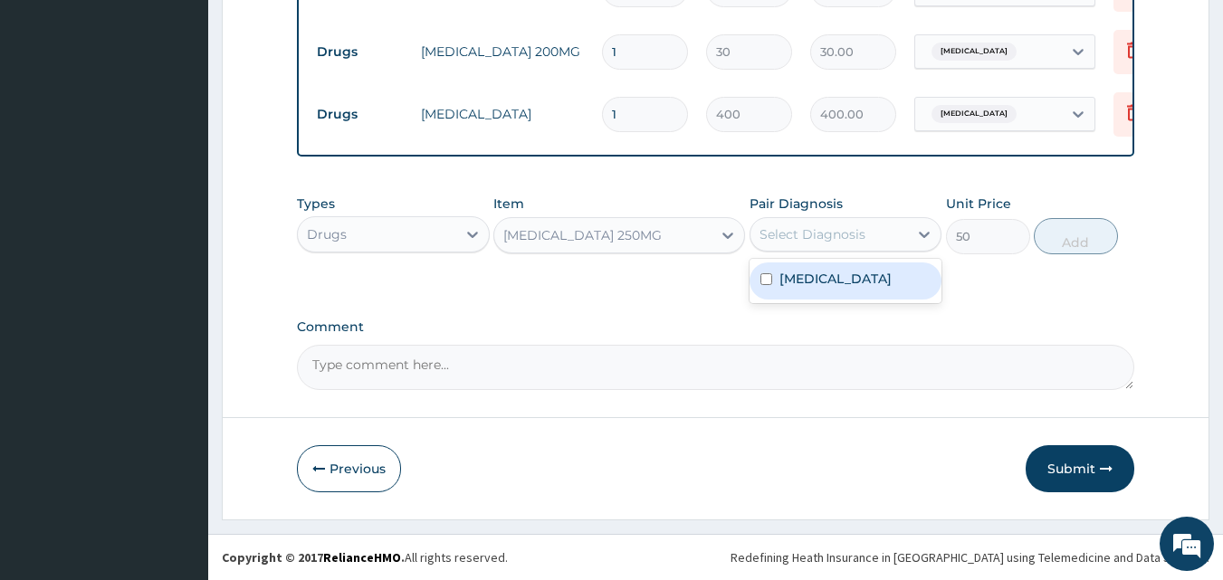
click at [895, 228] on div "Select Diagnosis" at bounding box center [830, 234] width 158 height 29
click at [769, 282] on input "checkbox" at bounding box center [766, 279] width 12 height 12
checkbox input "true"
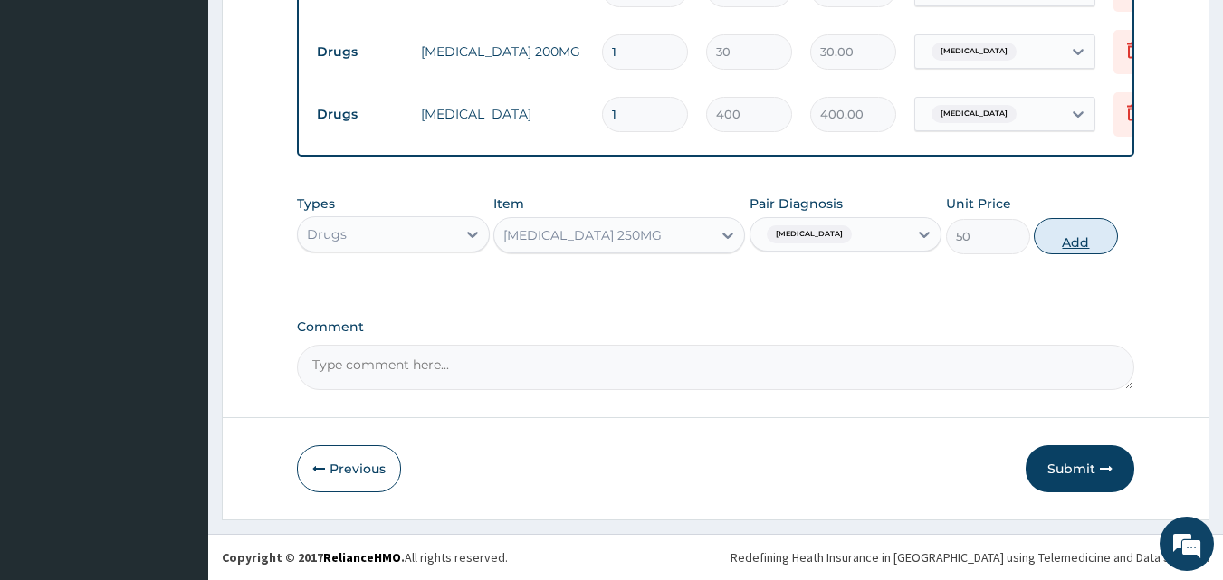
click at [1065, 244] on button "Add" at bounding box center [1076, 236] width 84 height 36
type input "0"
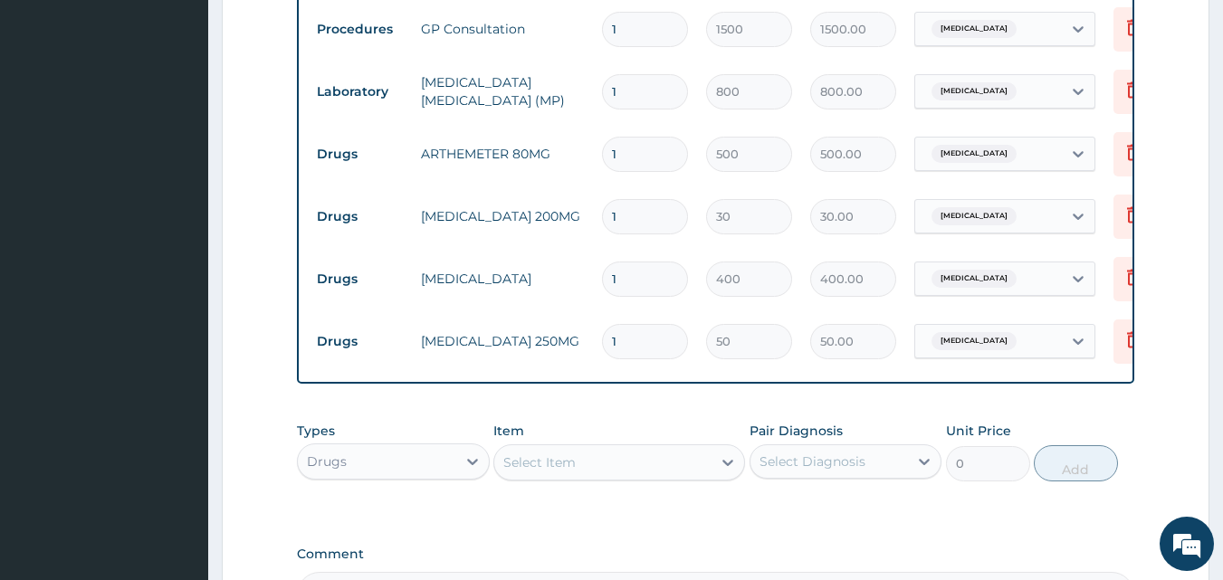
scroll to position [722, 0]
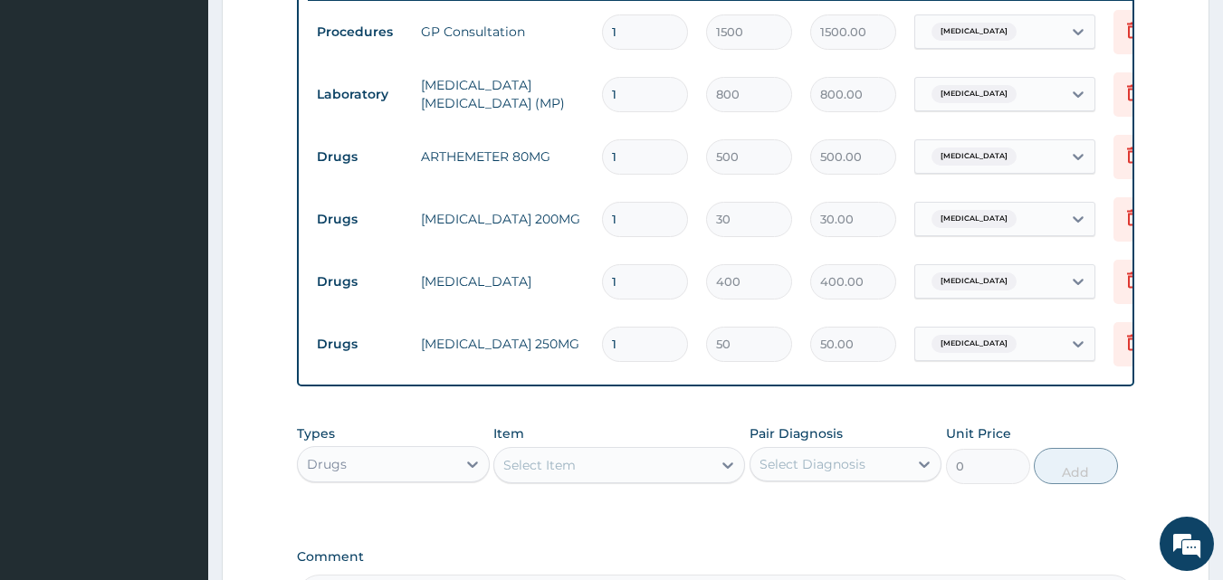
click at [640, 340] on input "1" at bounding box center [645, 344] width 86 height 35
click at [671, 347] on input "1" at bounding box center [645, 344] width 86 height 35
click at [609, 348] on input "1" at bounding box center [645, 344] width 86 height 35
click at [633, 344] on input "1" at bounding box center [645, 344] width 86 height 35
type input "0.00"
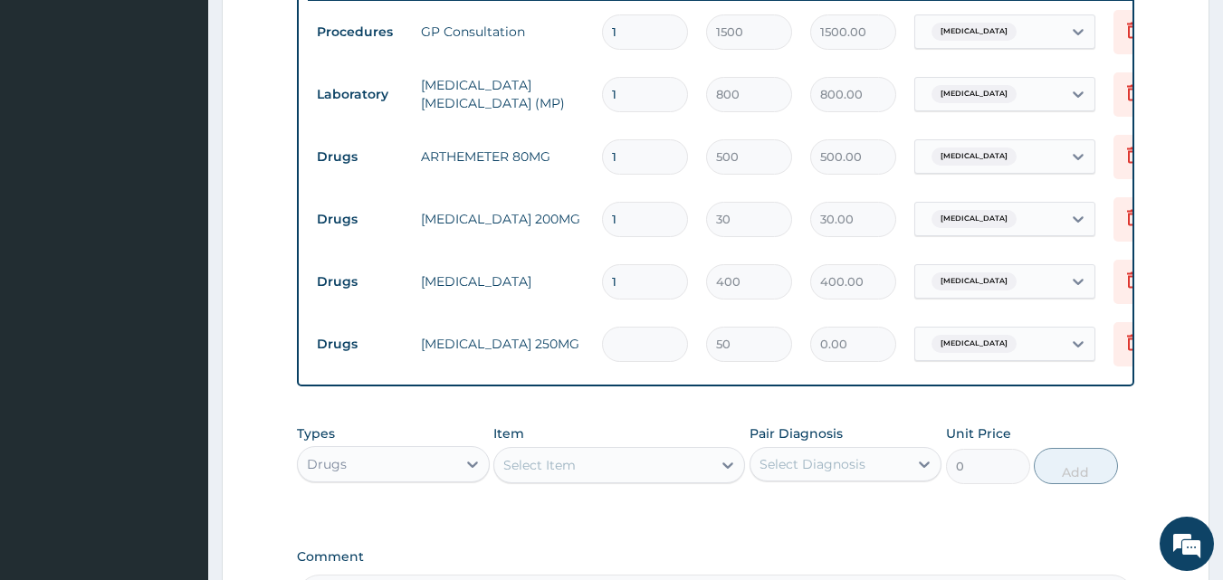
type input "1"
type input "50.00"
type input "10"
type input "500.00"
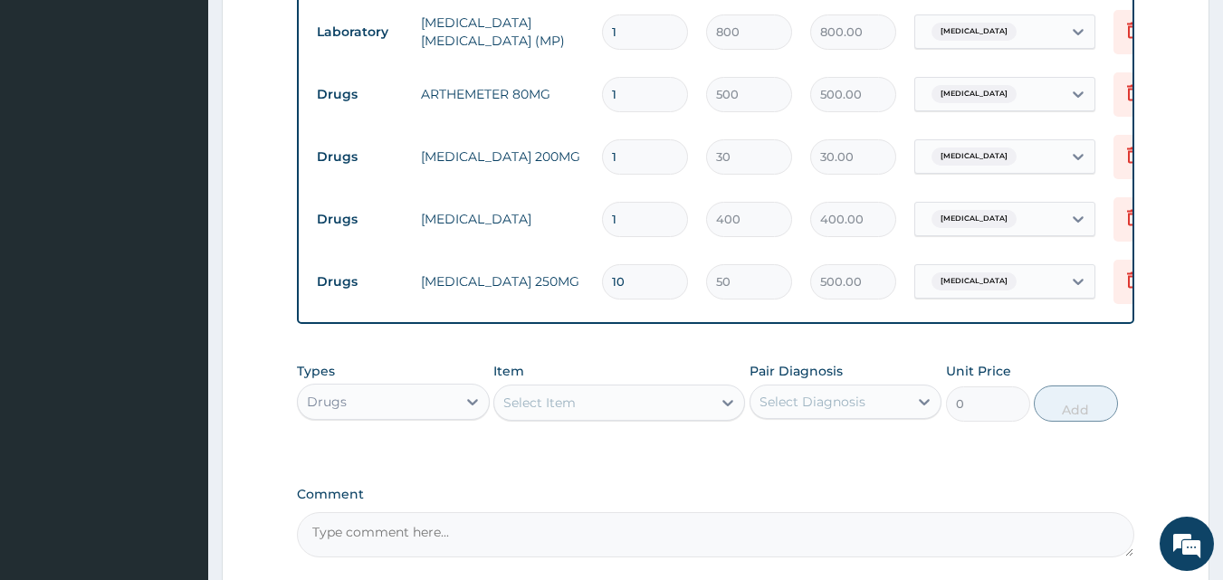
scroll to position [812, 0]
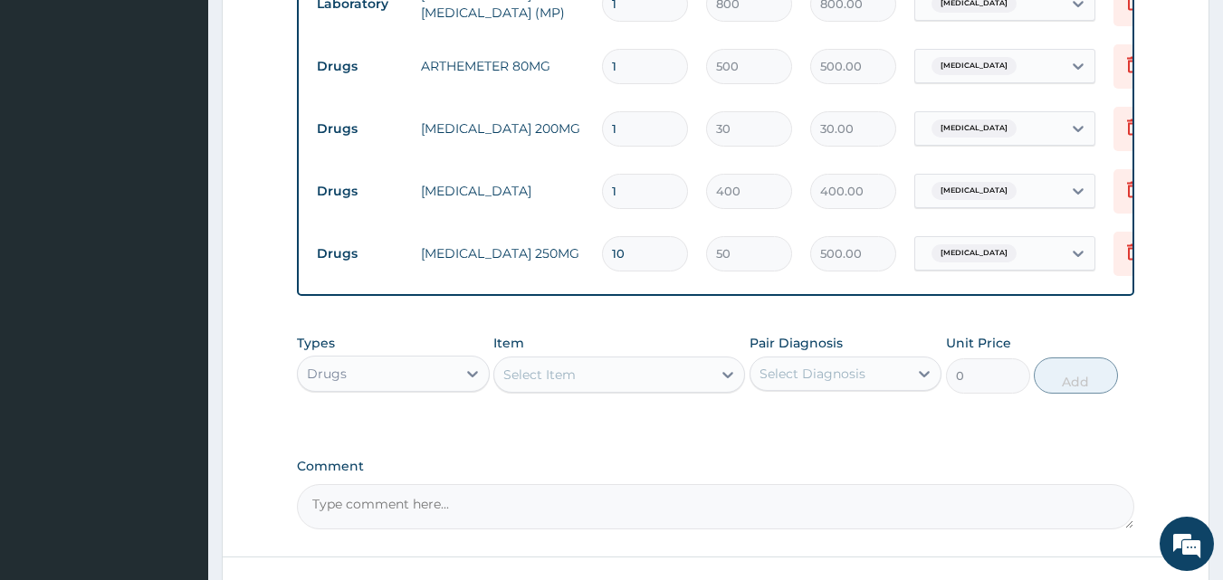
type input "10"
click at [557, 384] on div "Select Item" at bounding box center [539, 375] width 72 height 18
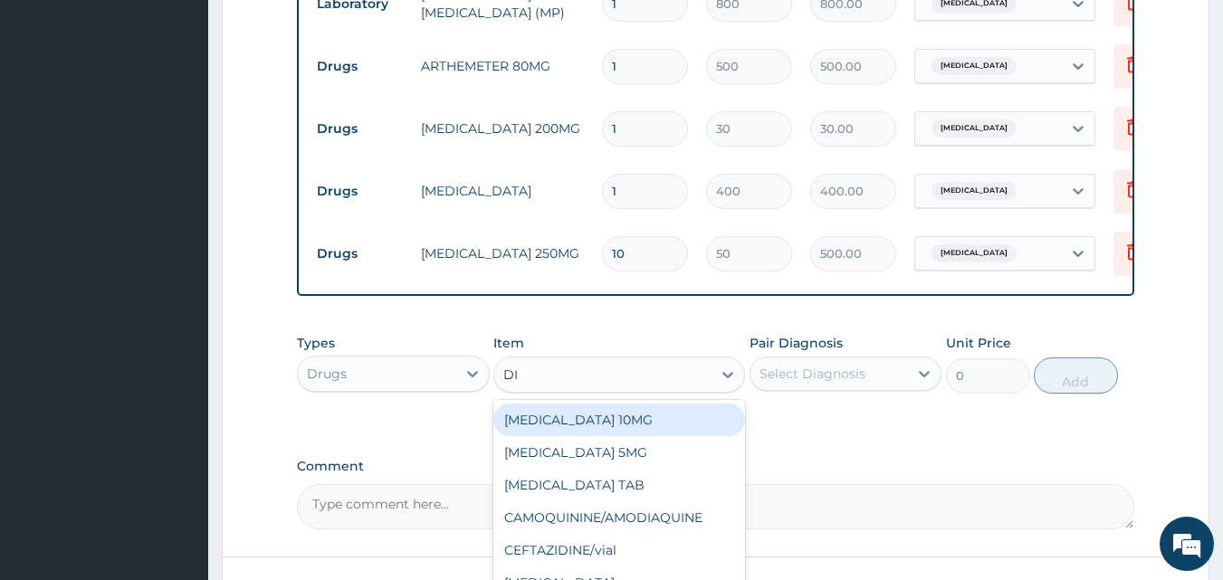
type input "DIC"
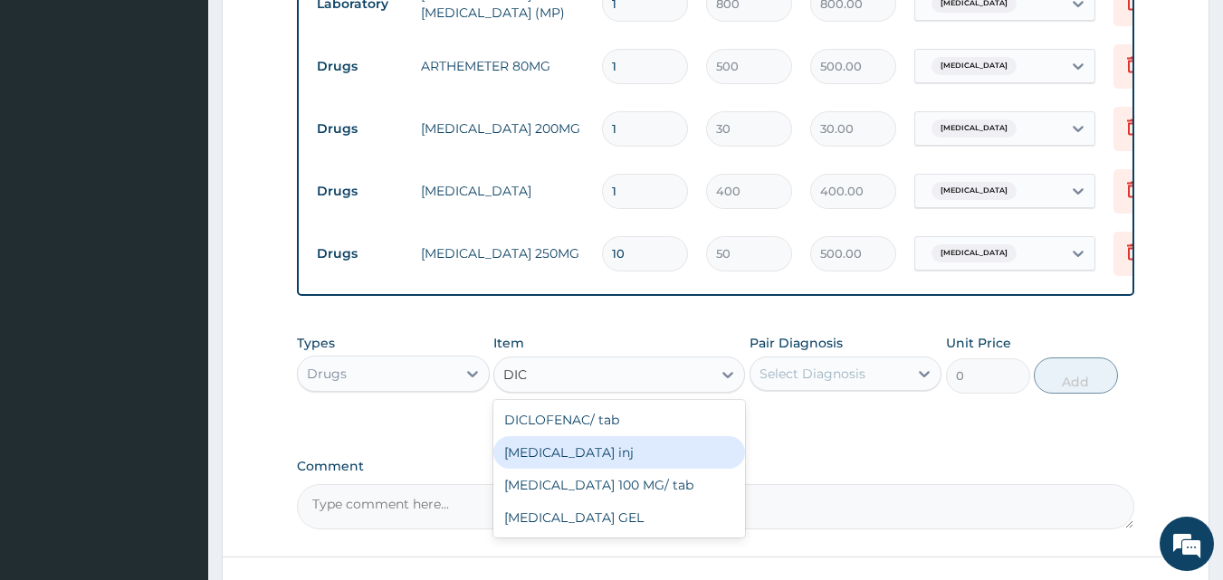
click at [579, 463] on div "[MEDICAL_DATA] inj" at bounding box center [619, 452] width 252 height 33
type input "300"
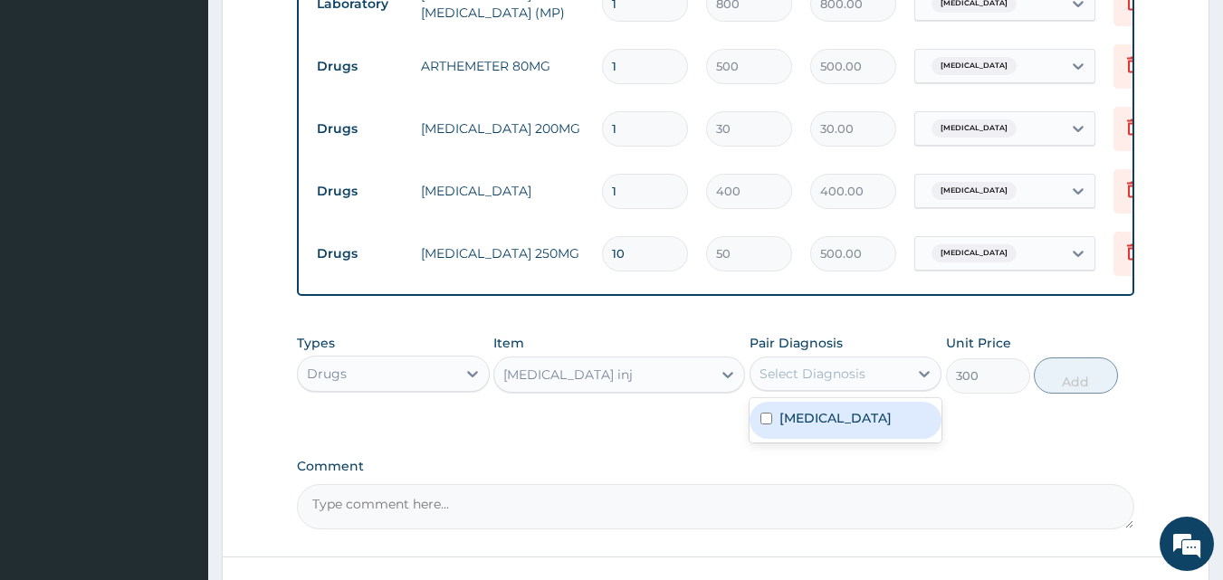
click at [814, 383] on div "Select Diagnosis" at bounding box center [813, 374] width 106 height 18
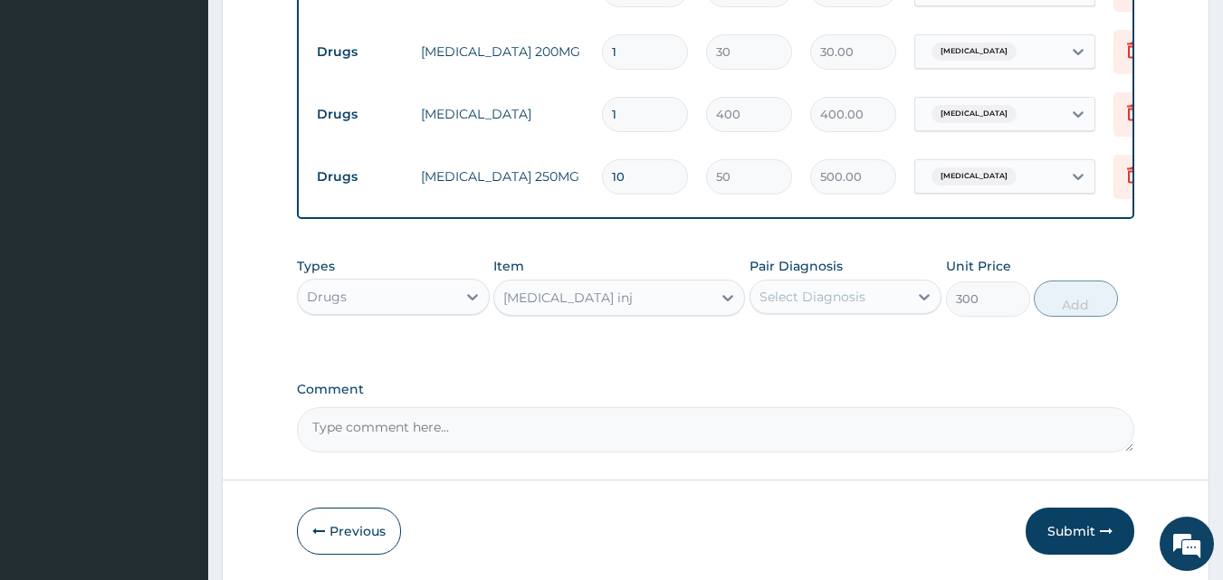
scroll to position [965, 0]
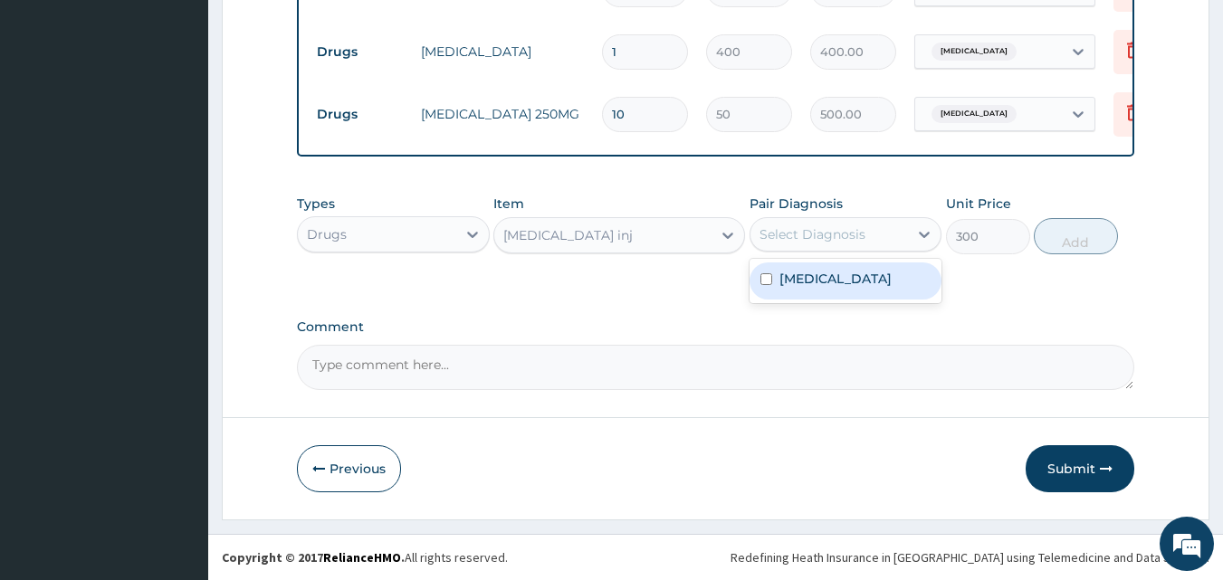
click at [841, 229] on div "Select Diagnosis" at bounding box center [813, 234] width 106 height 18
click at [770, 282] on input "checkbox" at bounding box center [766, 279] width 12 height 12
checkbox input "true"
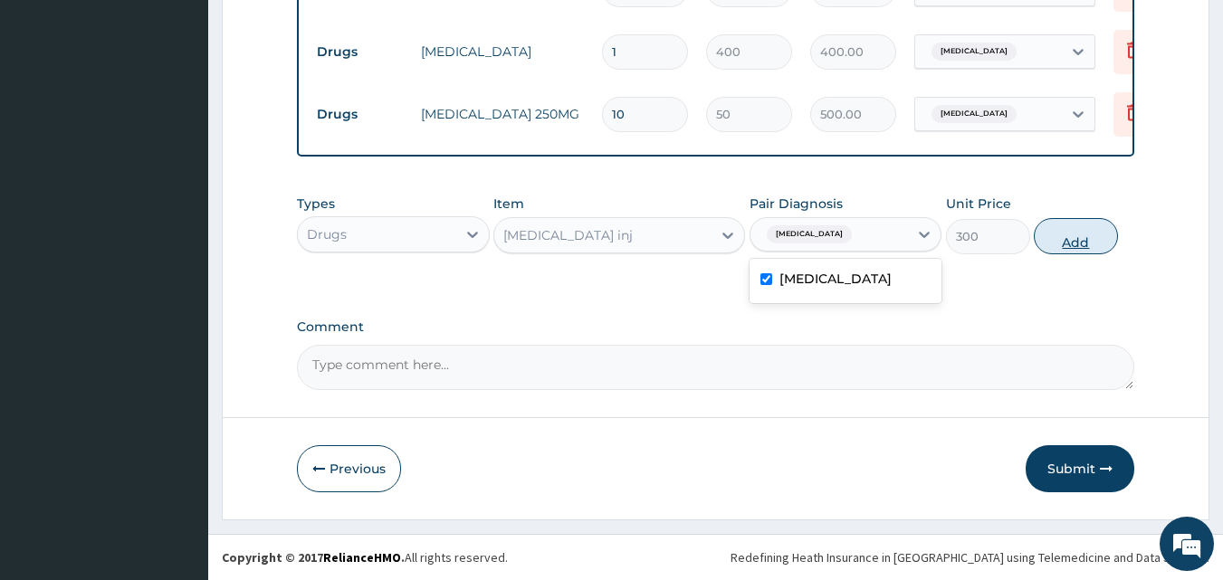
click at [1061, 235] on button "Add" at bounding box center [1076, 236] width 84 height 36
type input "0"
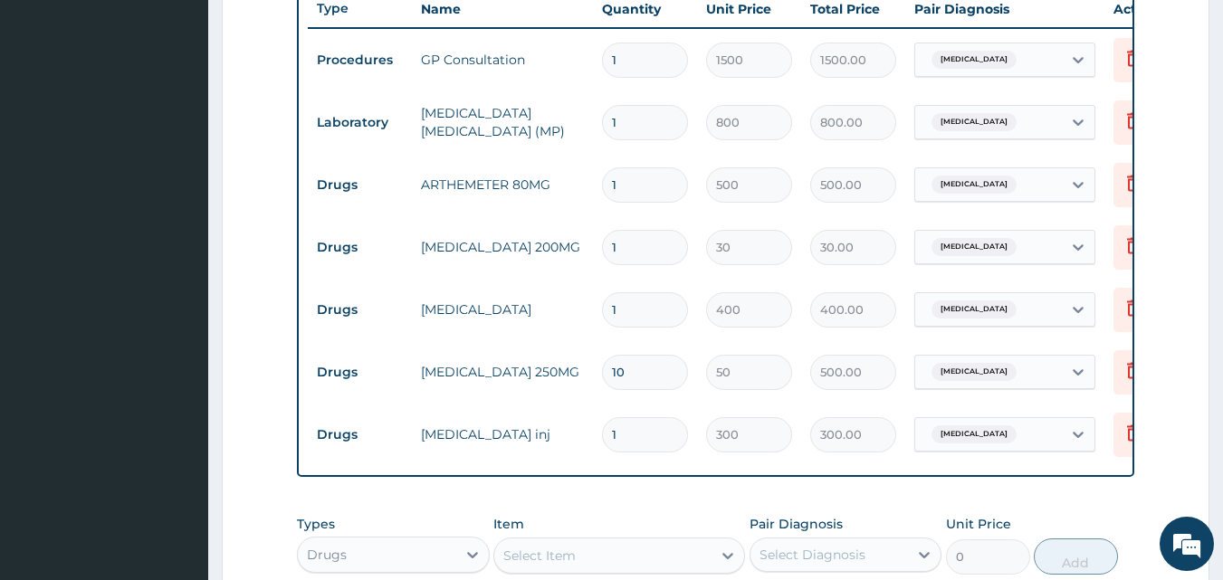
scroll to position [603, 0]
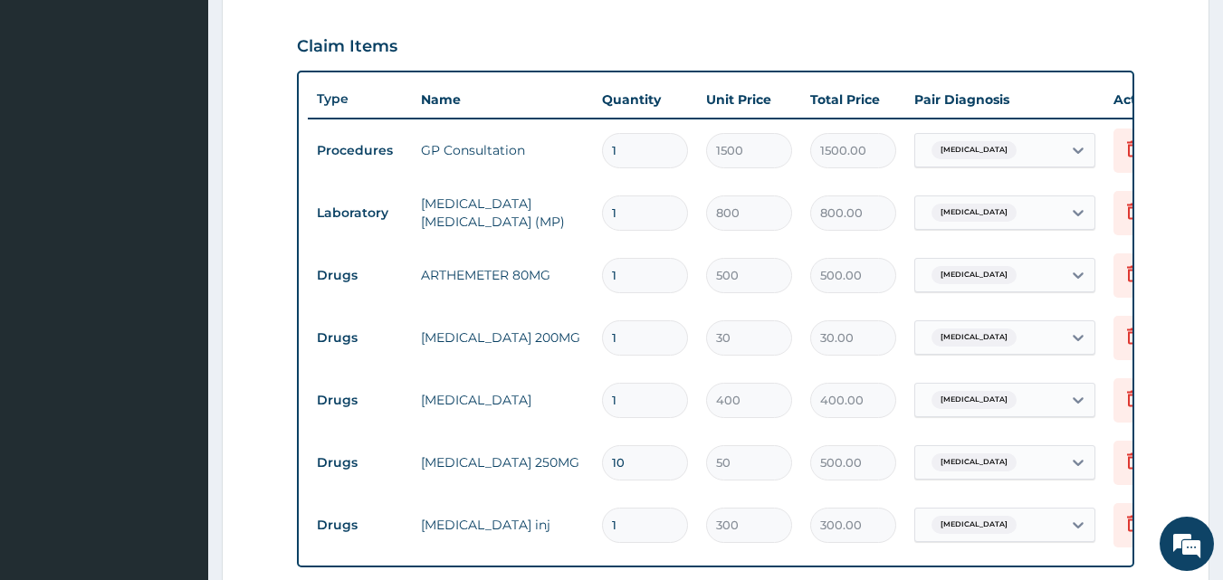
click at [621, 280] on input "1" at bounding box center [645, 275] width 86 height 35
type input "0.00"
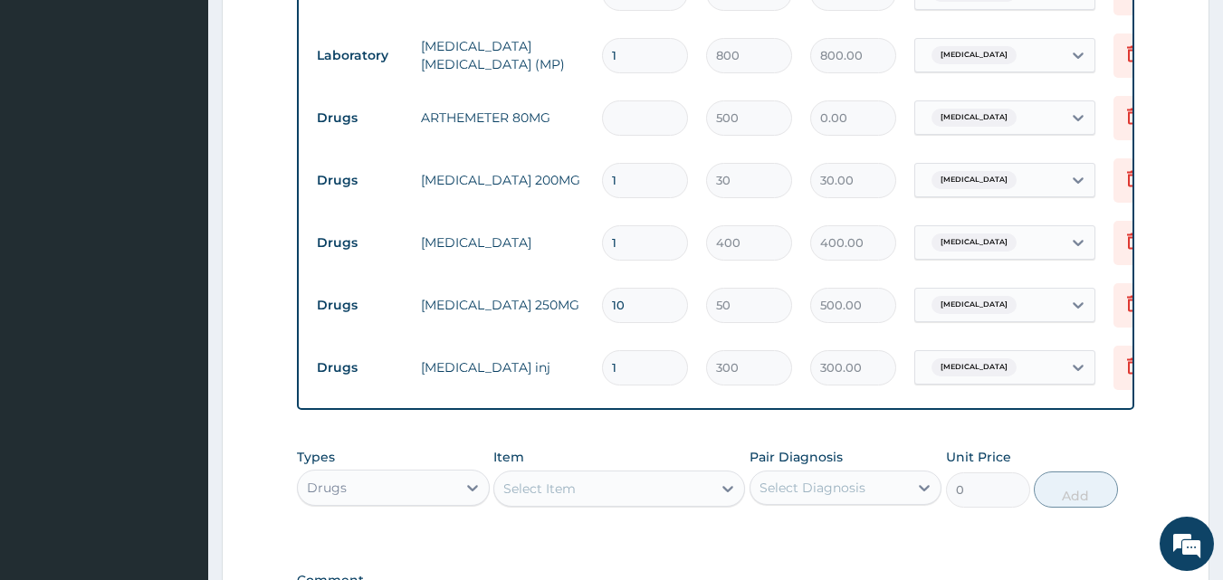
scroll to position [756, 0]
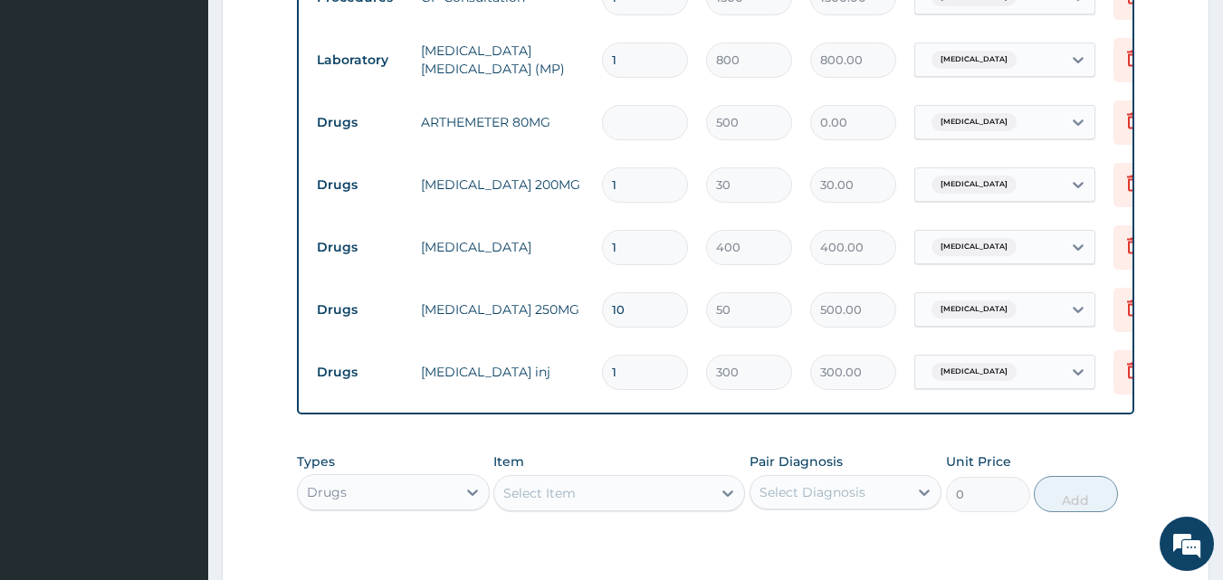
type input "3"
type input "1500.00"
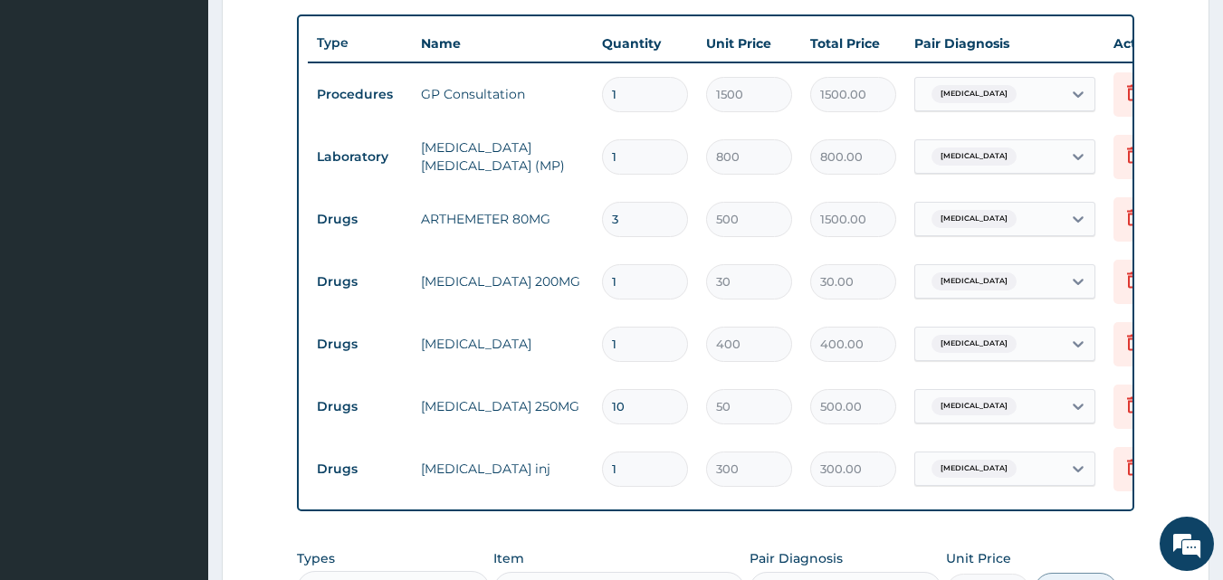
scroll to position [665, 0]
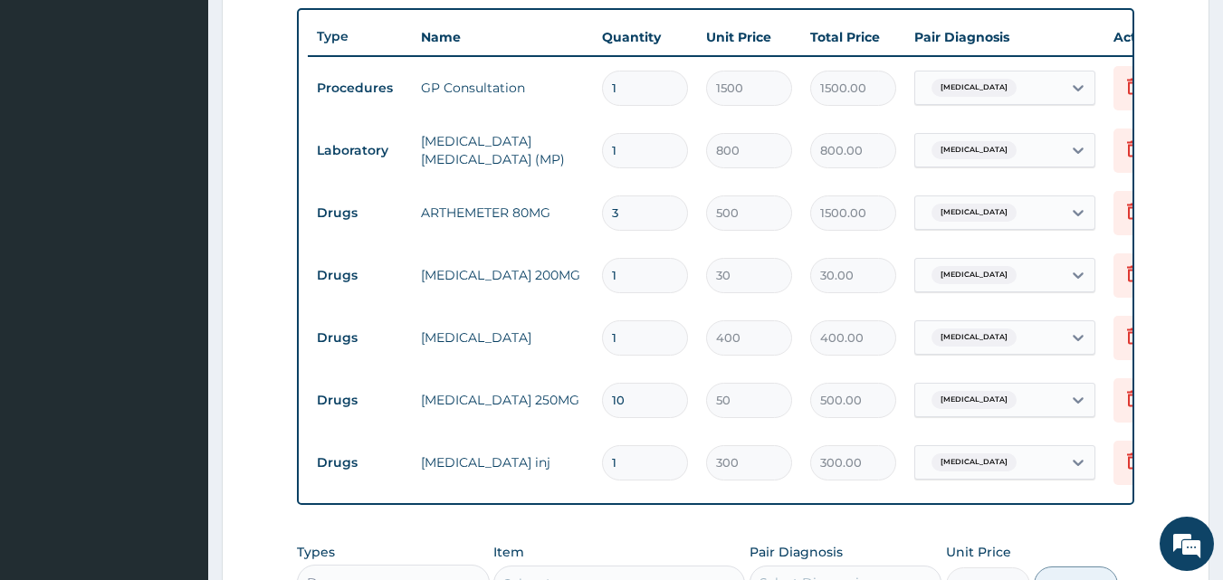
type input "3"
click at [623, 276] on input "1" at bounding box center [645, 275] width 86 height 35
type input "0.00"
type input "1"
type input "30.00"
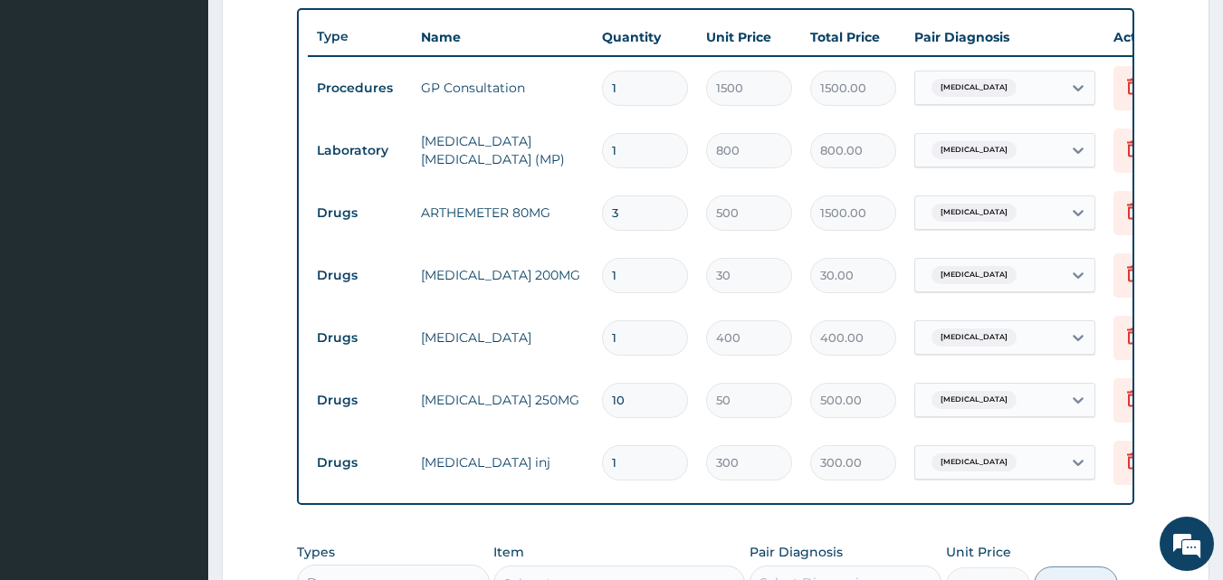
type input "15"
type input "450.00"
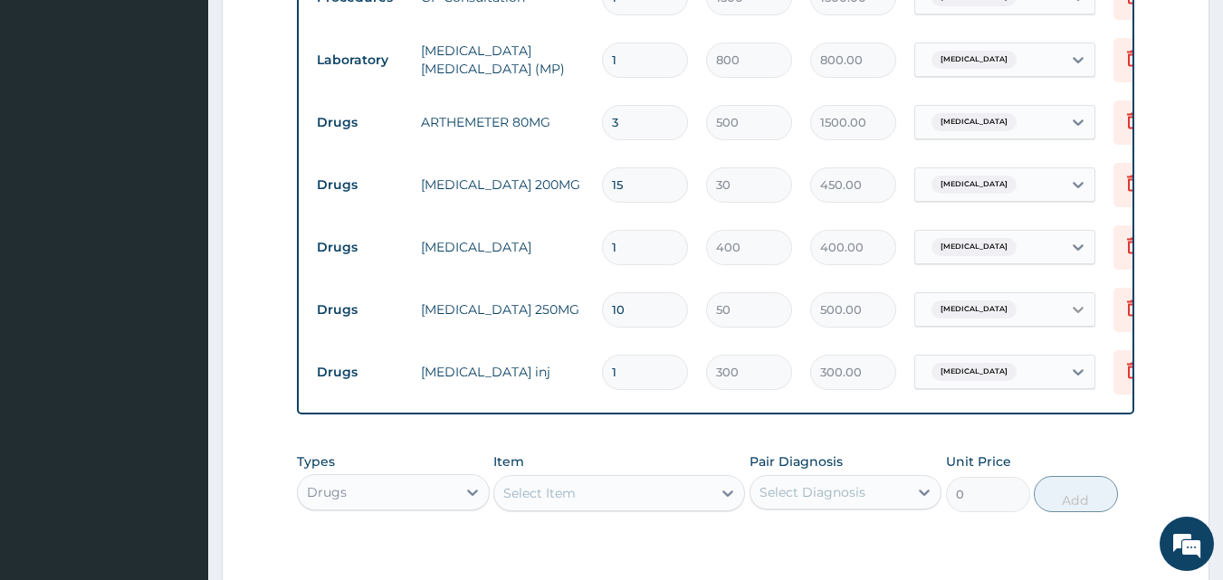
type input "15"
click at [1076, 311] on icon at bounding box center [1078, 310] width 11 height 6
checkbox input "false"
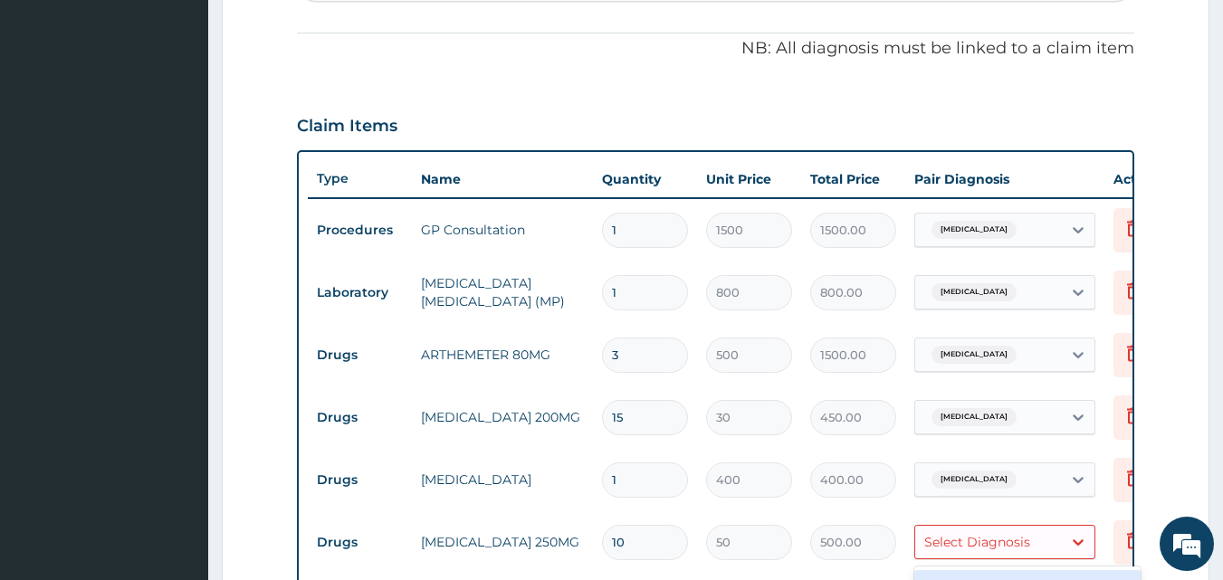
scroll to position [484, 0]
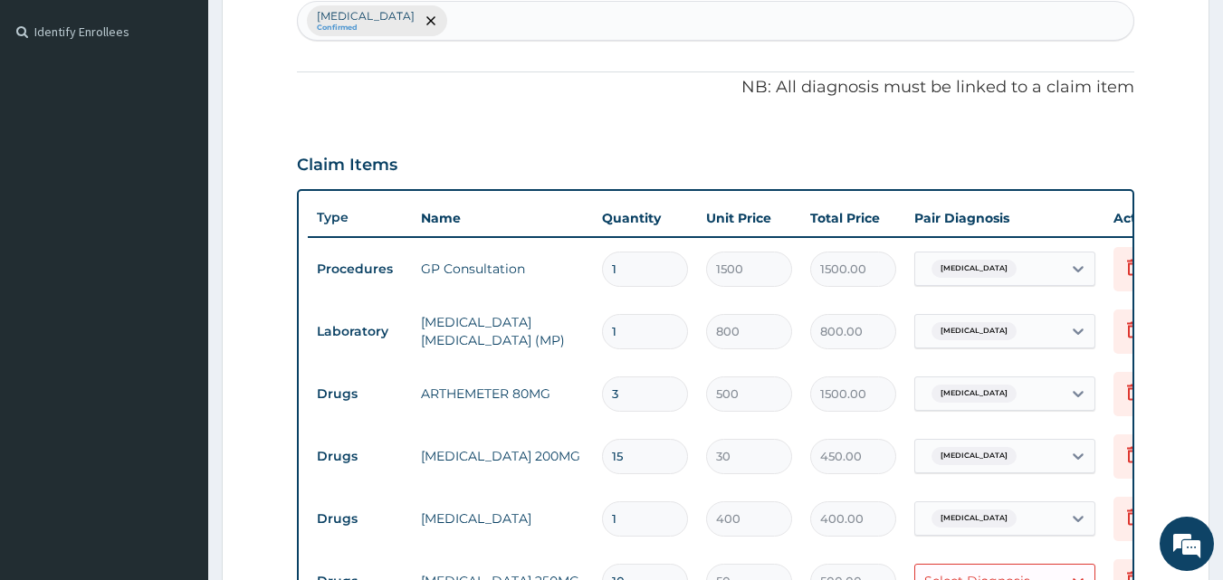
click at [454, 22] on div "Malaria Confirmed" at bounding box center [716, 21] width 837 height 38
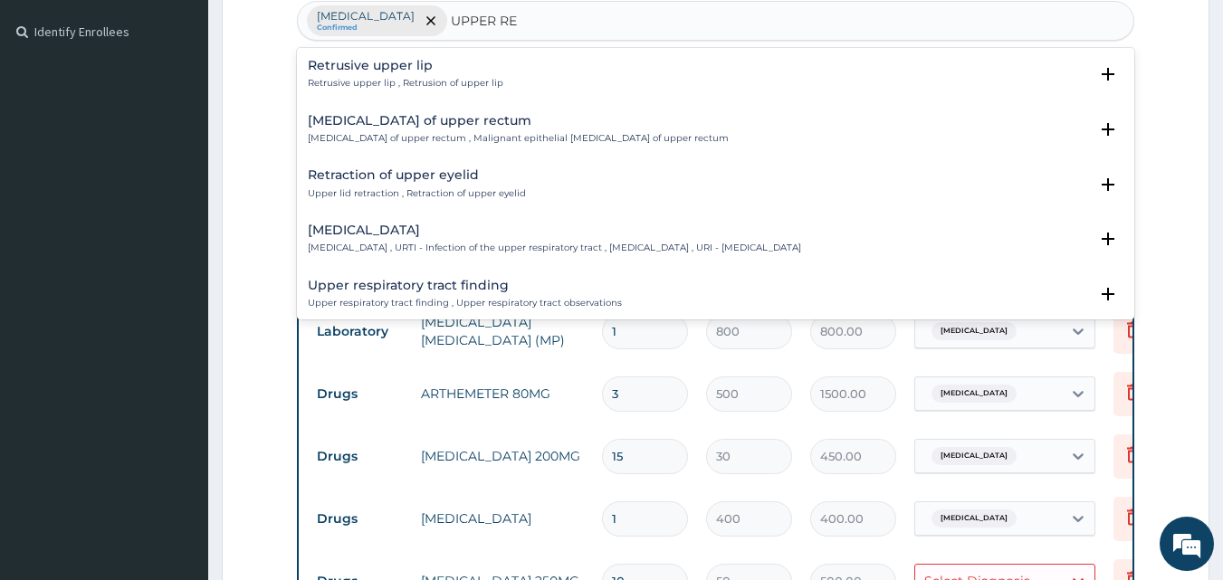
type input "UPPER RES"
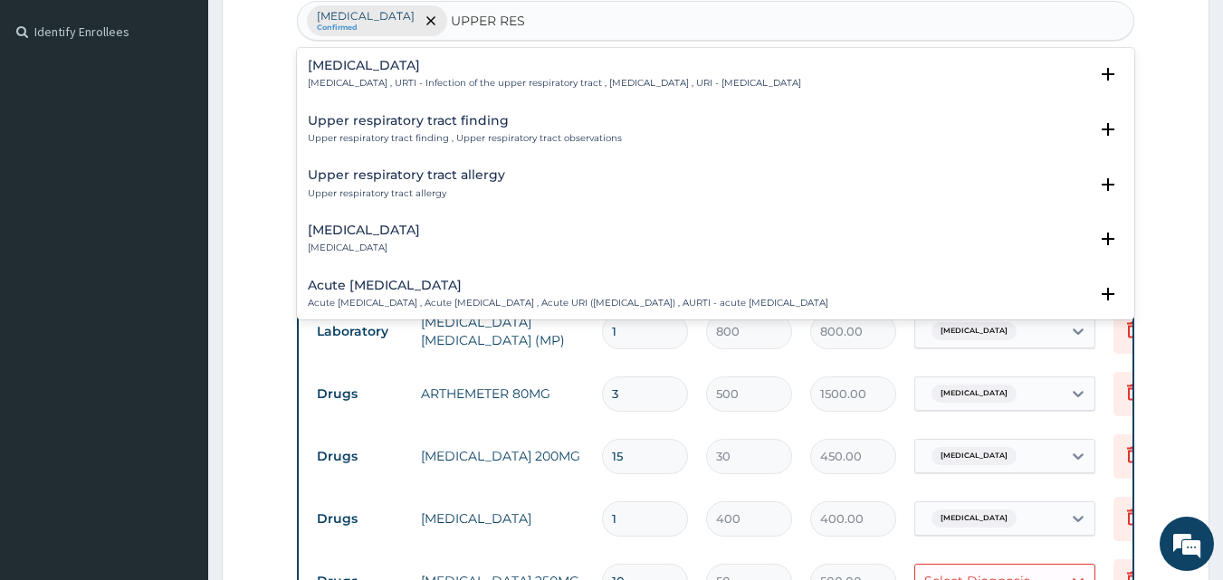
click at [360, 73] on div "Upper respiratory infection Upper respiratory infection , URTI - Infection of t…" at bounding box center [554, 75] width 493 height 32
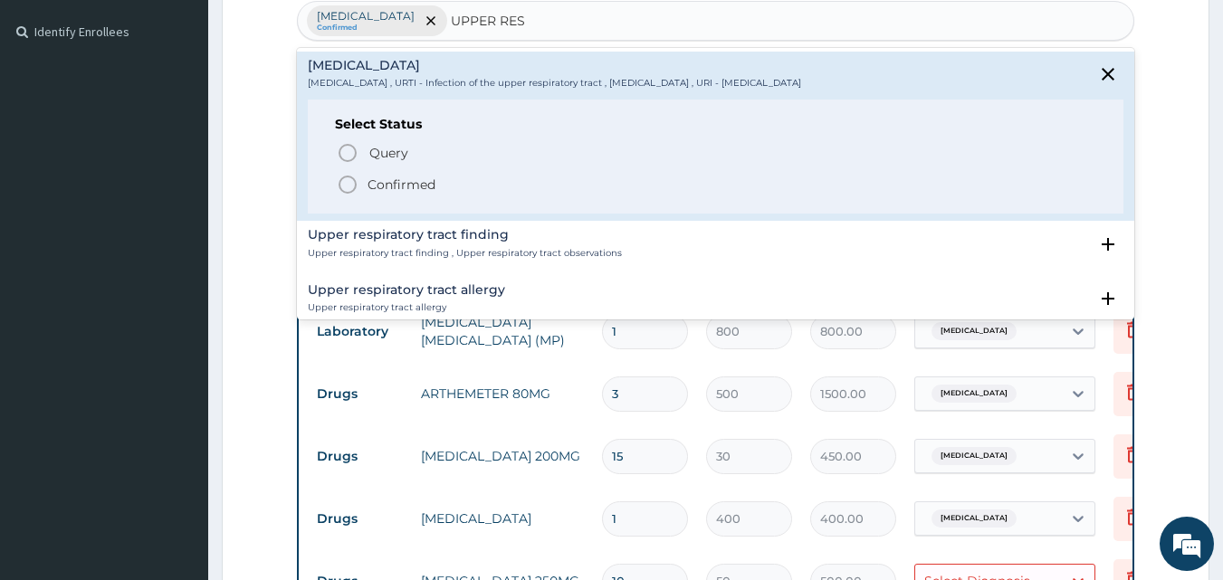
click at [345, 185] on icon "status option filled" at bounding box center [348, 185] width 22 height 22
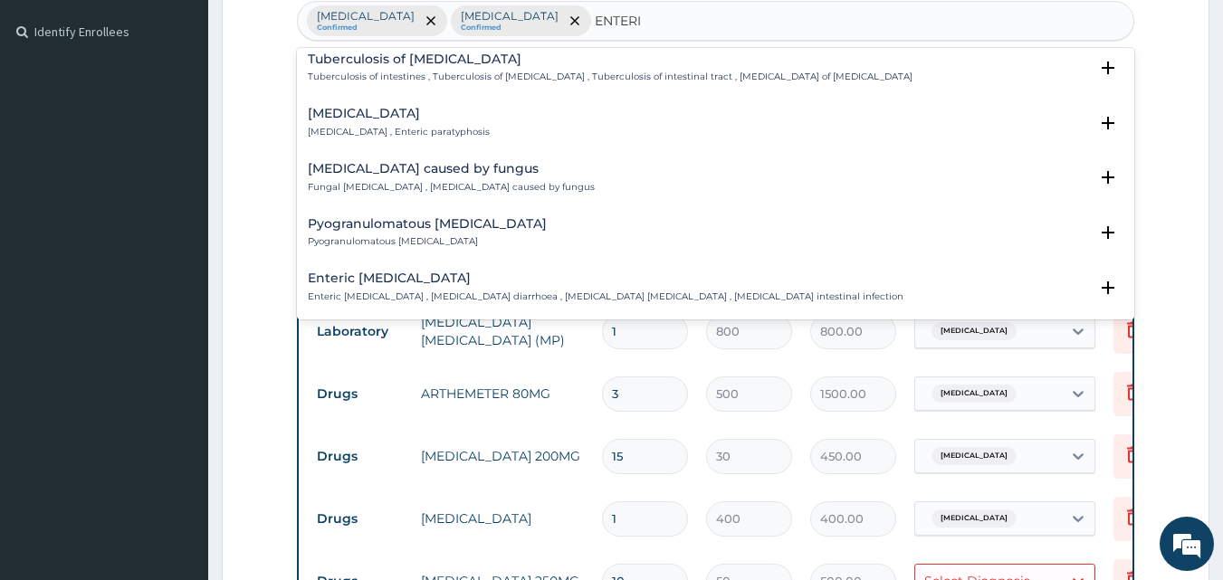
scroll to position [930, 0]
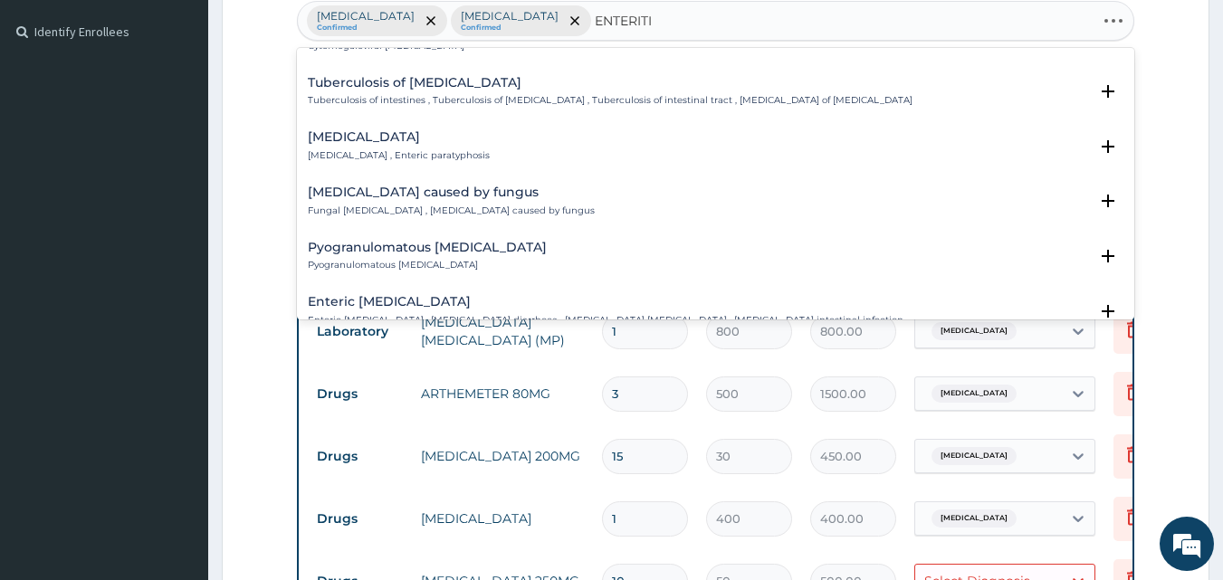
type input "ENTERITIS"
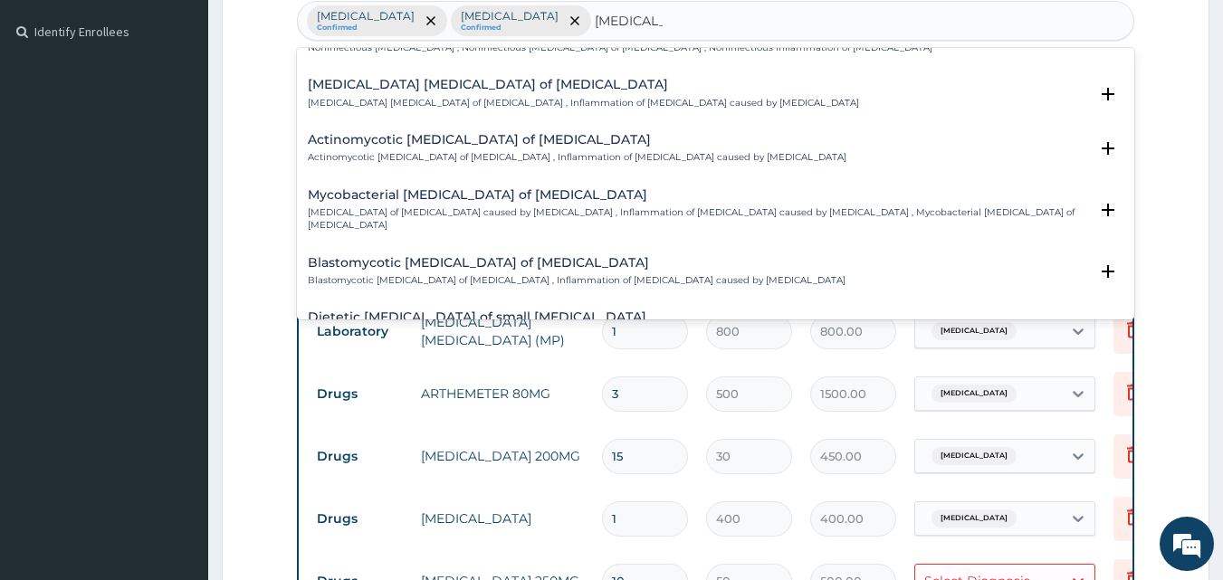
scroll to position [2469, 0]
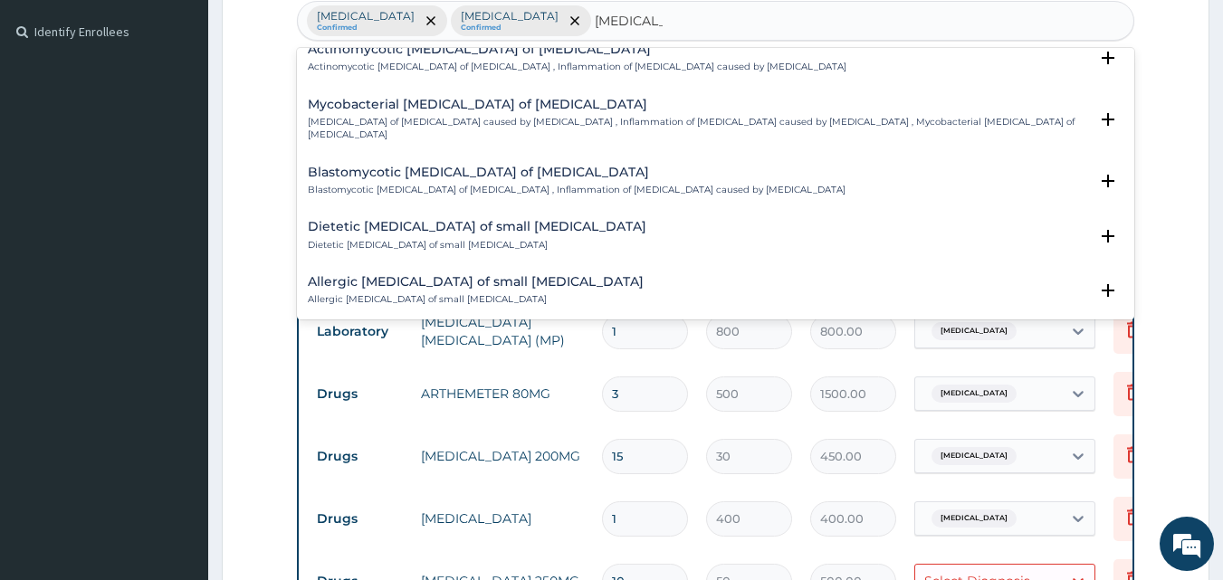
click at [467, 349] on p "Arizonosis , Arizona infection , Salmonella enteritis , Paracolon infection , S…" at bounding box center [577, 355] width 538 height 13
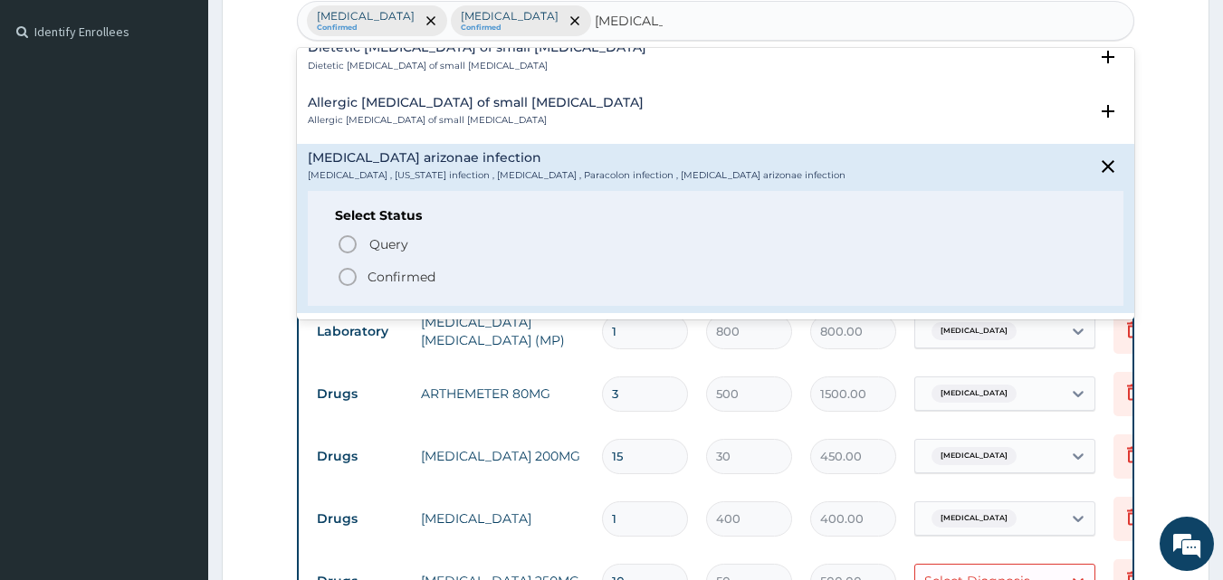
click at [421, 268] on p "Confirmed" at bounding box center [402, 277] width 68 height 18
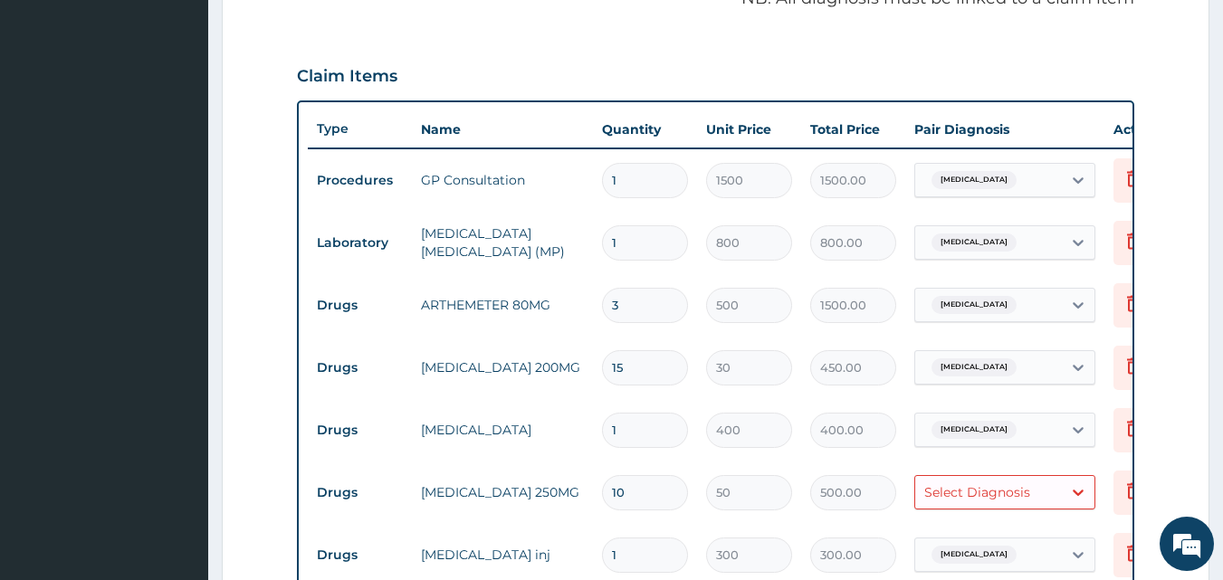
scroll to position [575, 0]
click at [966, 367] on span "Malaria" at bounding box center [974, 366] width 85 height 18
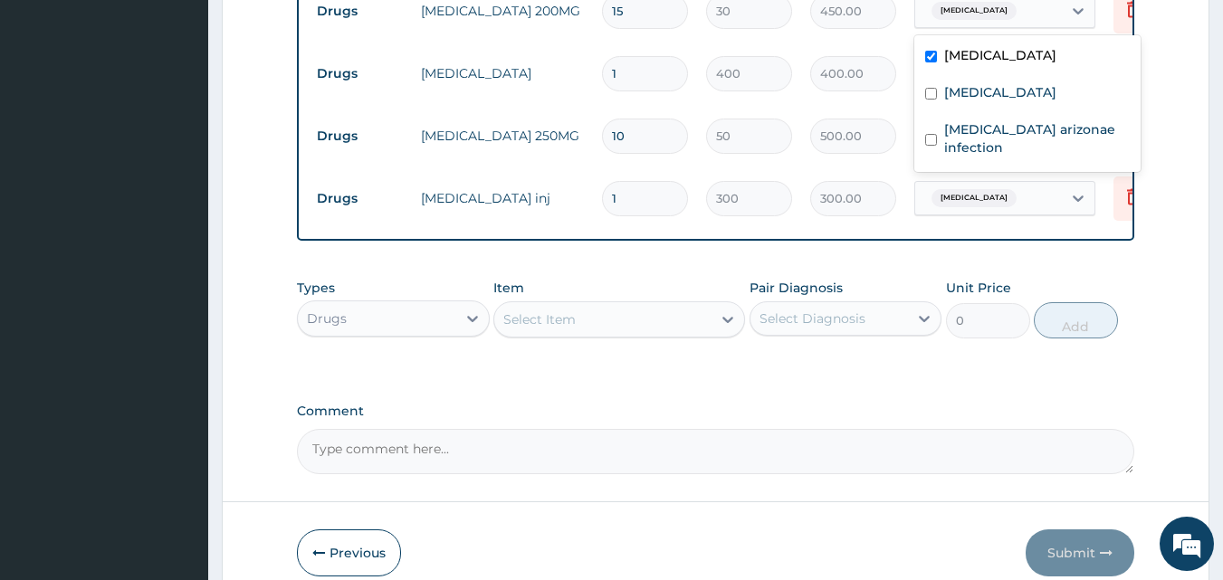
scroll to position [937, 0]
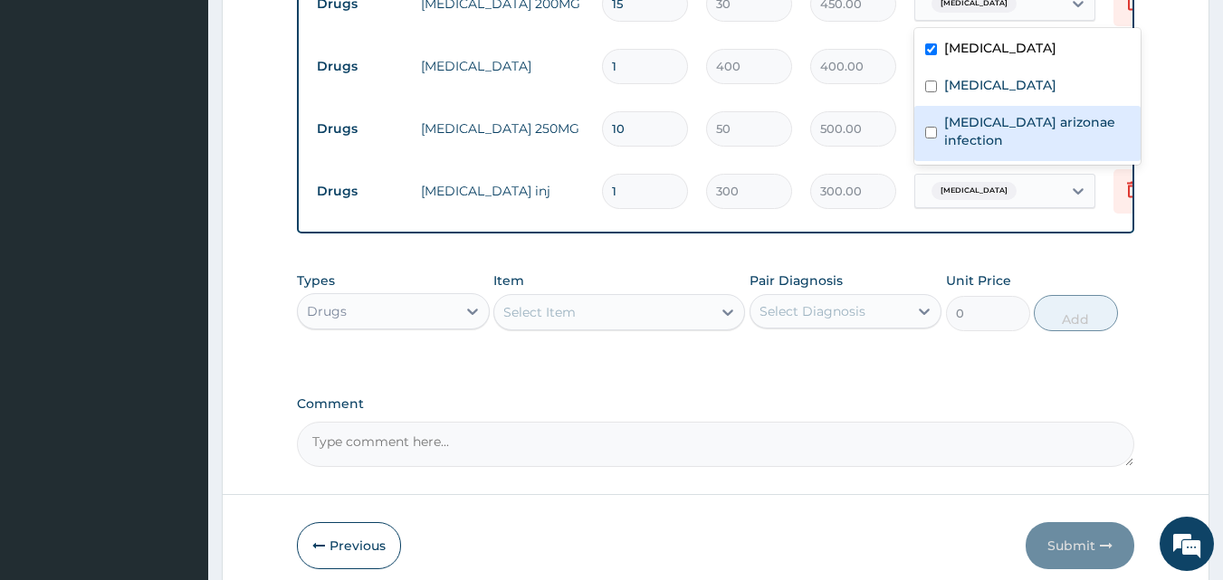
click at [975, 137] on label "Salmonella enterica arizonae infection" at bounding box center [1037, 131] width 186 height 36
checkbox input "true"
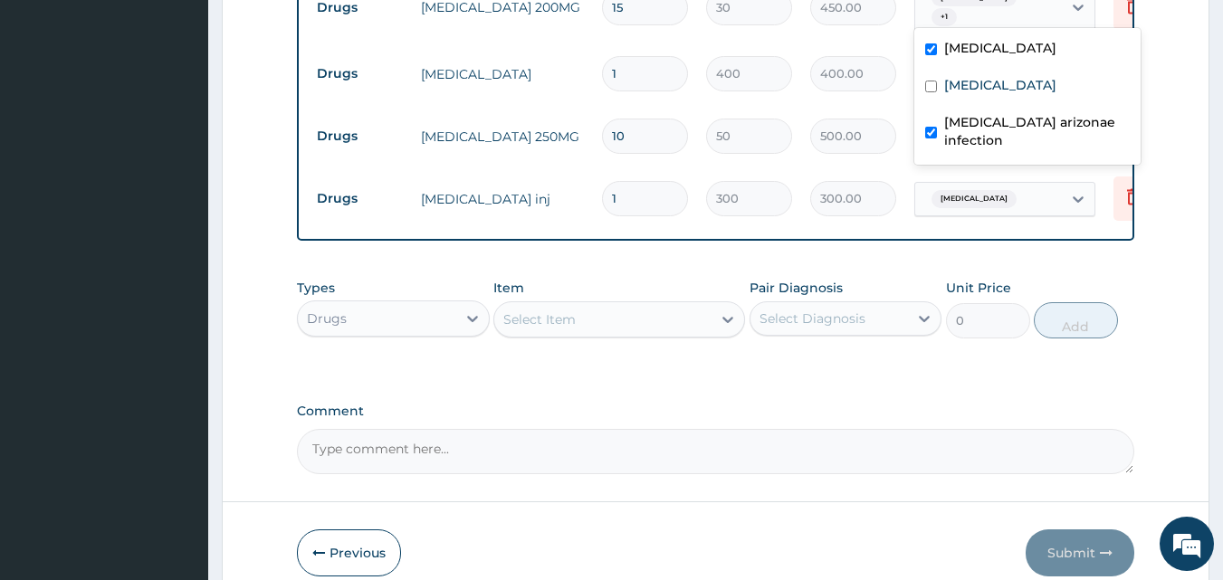
click at [930, 48] on input "checkbox" at bounding box center [931, 49] width 12 height 12
checkbox input "false"
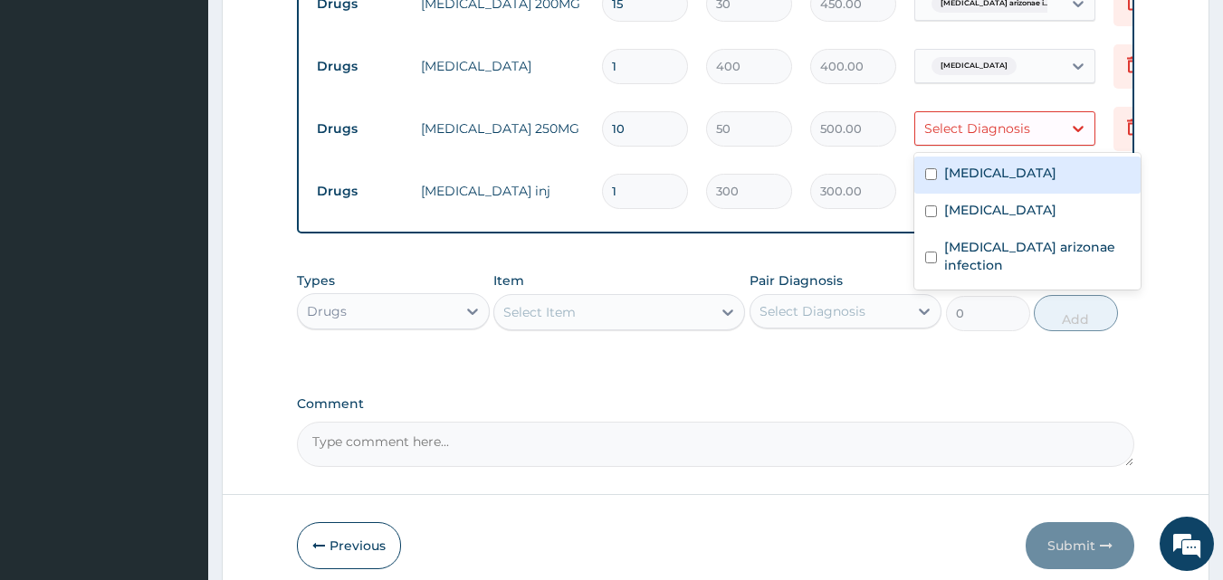
click at [970, 130] on div "Select Diagnosis" at bounding box center [977, 129] width 106 height 18
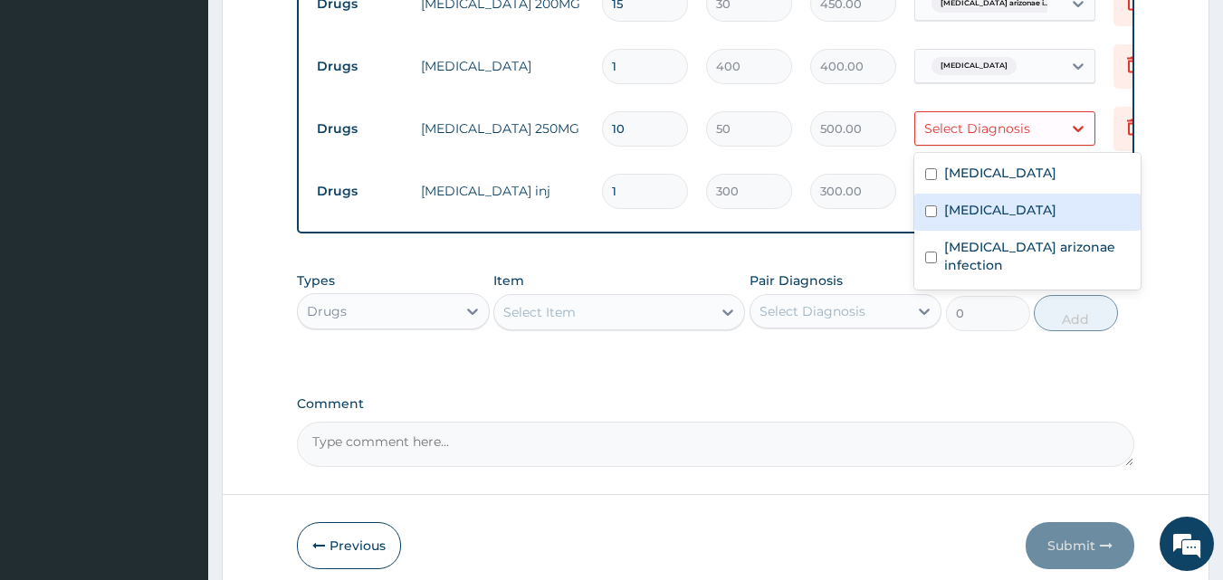
click at [1012, 213] on label "Upper respiratory infection" at bounding box center [1000, 210] width 112 height 18
checkbox input "true"
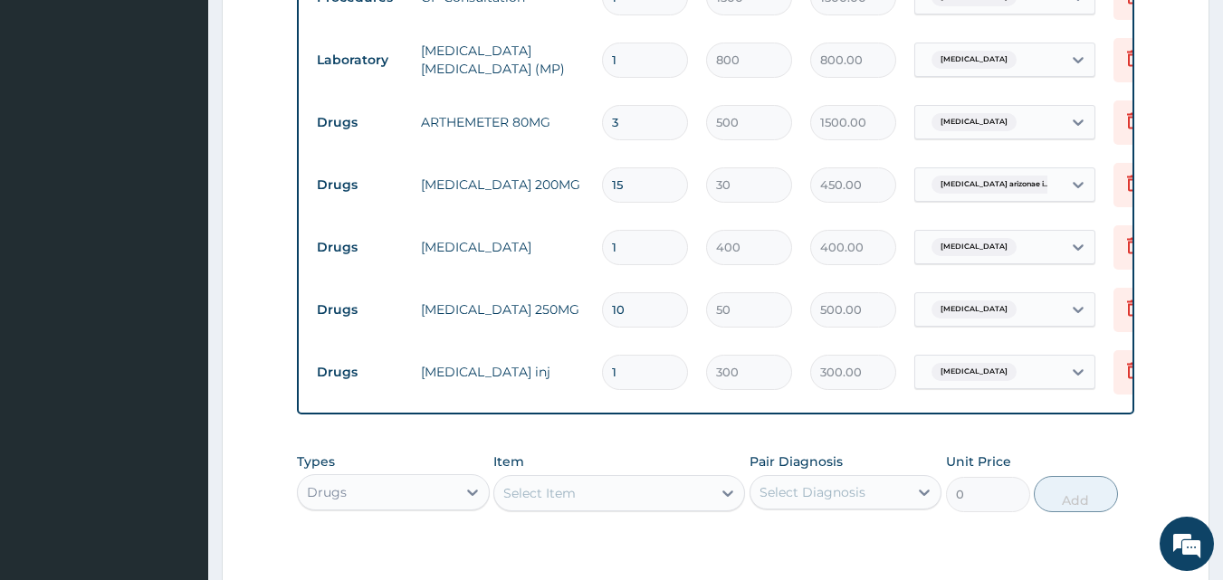
scroll to position [1028, 0]
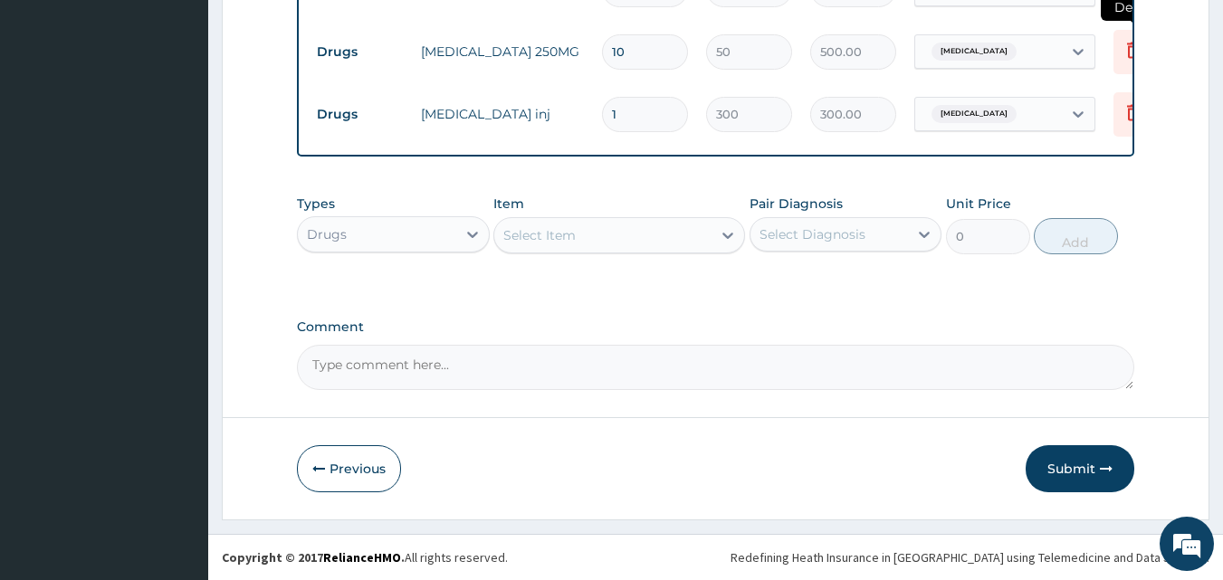
click at [1126, 47] on icon at bounding box center [1134, 52] width 40 height 44
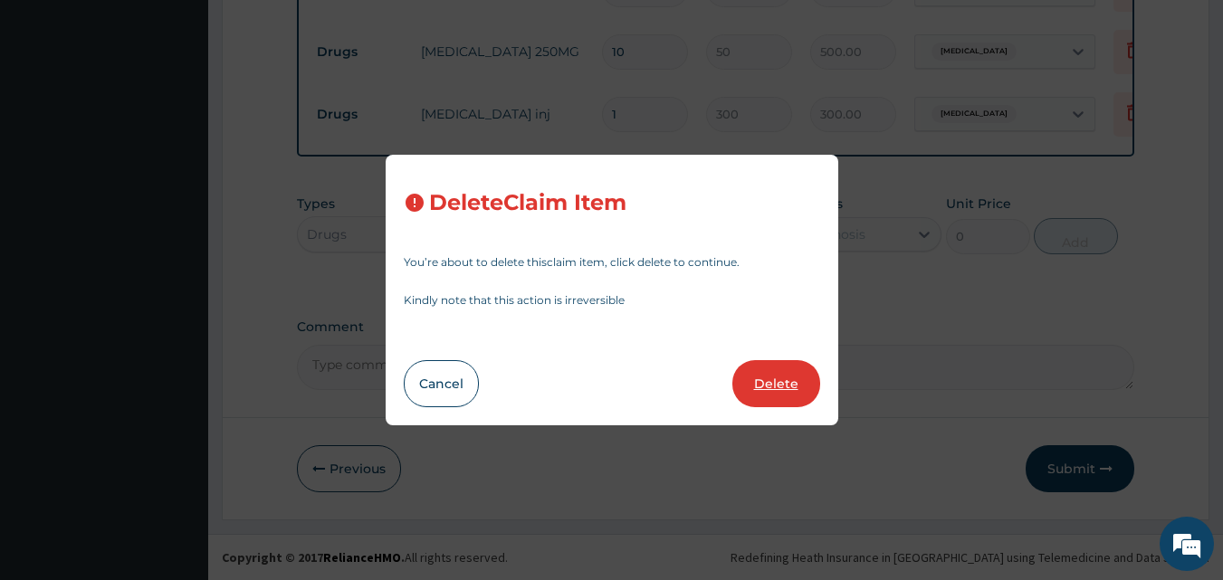
click at [796, 368] on button "Delete" at bounding box center [776, 383] width 88 height 47
type input "1"
type input "300"
type input "300.00"
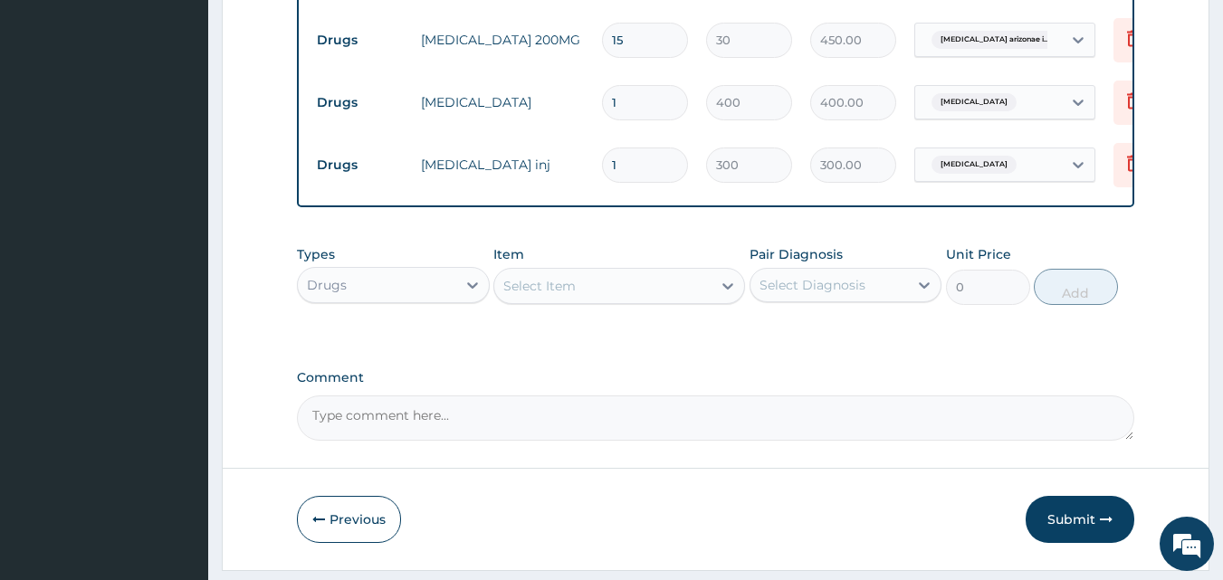
scroll to position [965, 0]
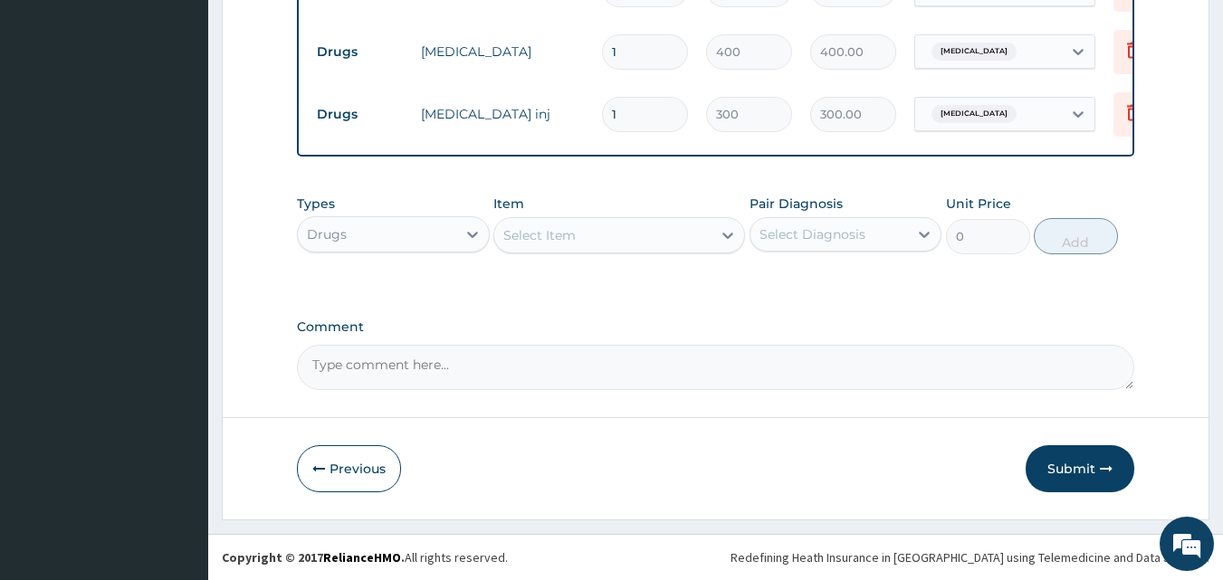
click at [576, 237] on div "Select Item" at bounding box center [602, 235] width 217 height 29
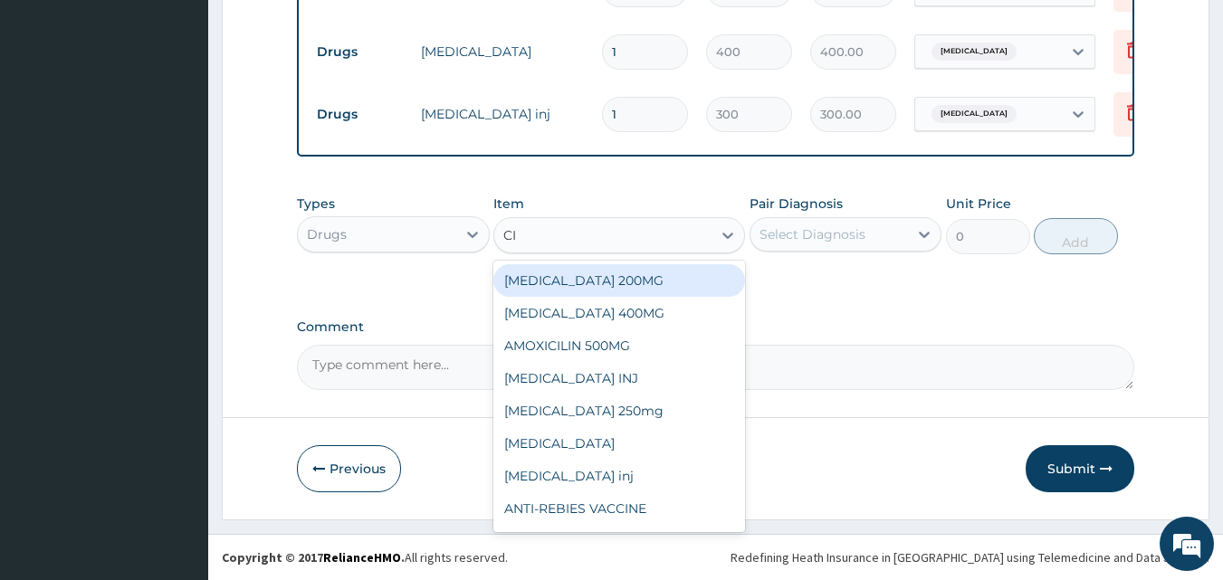
type input "CIP"
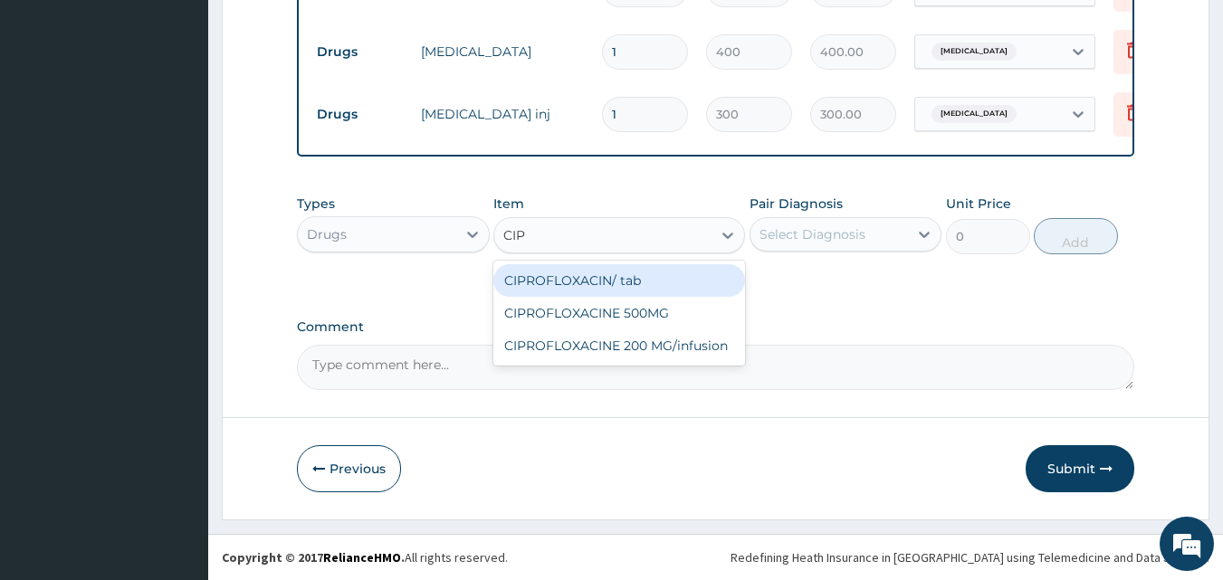
click at [575, 279] on div "CIPROFLOXACIN/ tab" at bounding box center [619, 280] width 252 height 33
type input "1000"
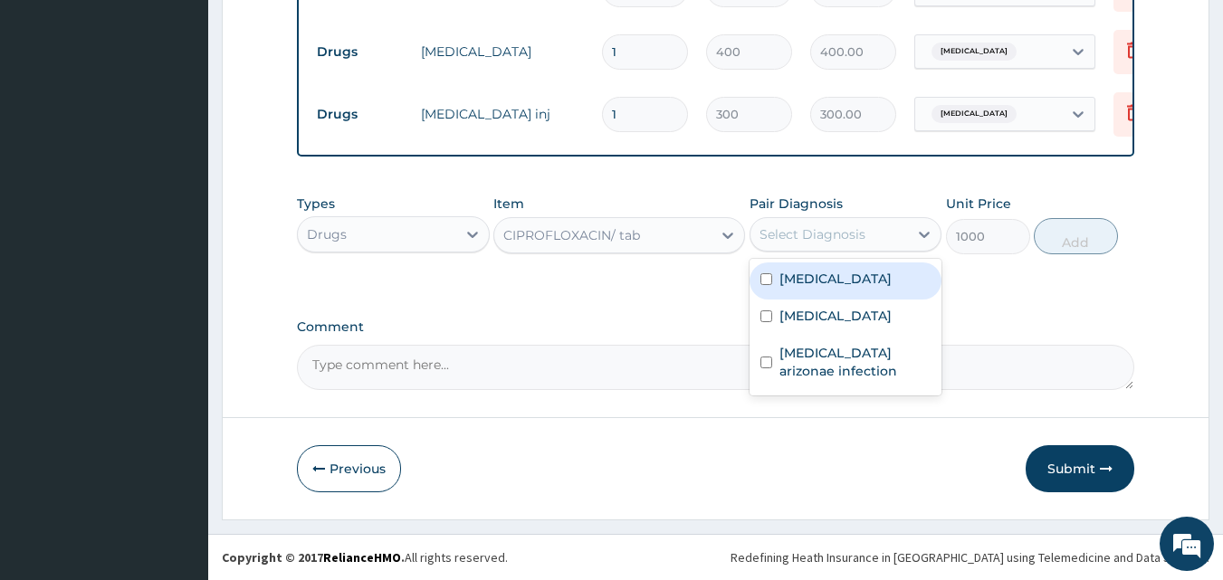
click at [851, 236] on div "Select Diagnosis" at bounding box center [813, 234] width 106 height 18
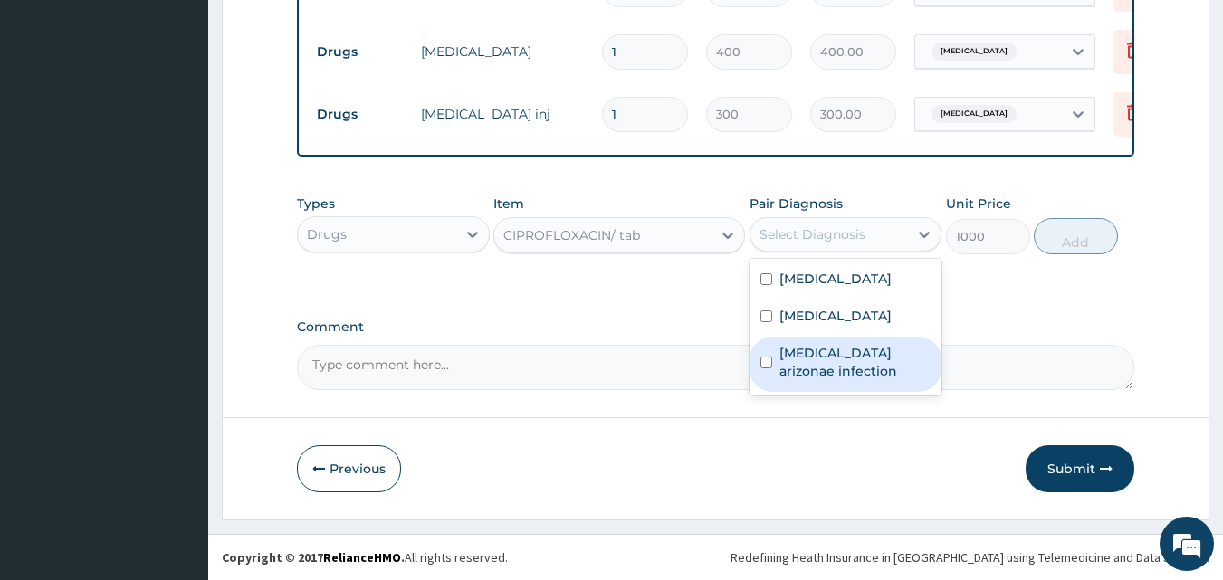
click at [768, 368] on input "checkbox" at bounding box center [766, 363] width 12 height 12
checkbox input "true"
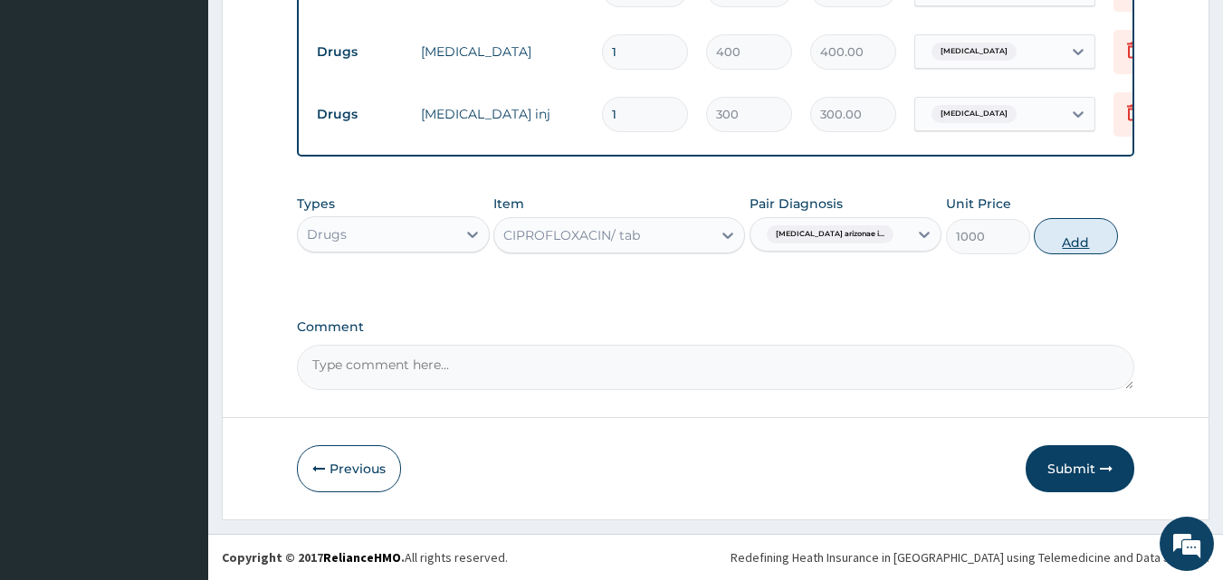
click at [1072, 233] on button "Add" at bounding box center [1076, 236] width 84 height 36
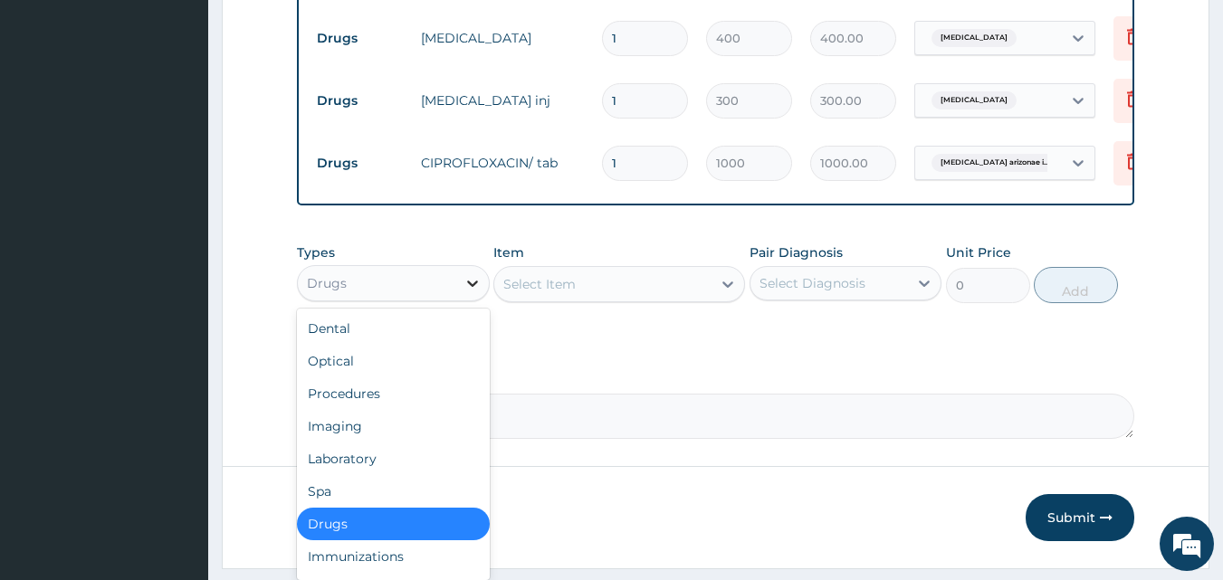
click at [466, 292] on icon at bounding box center [473, 283] width 18 height 18
click at [358, 475] on div "Laboratory" at bounding box center [393, 459] width 193 height 33
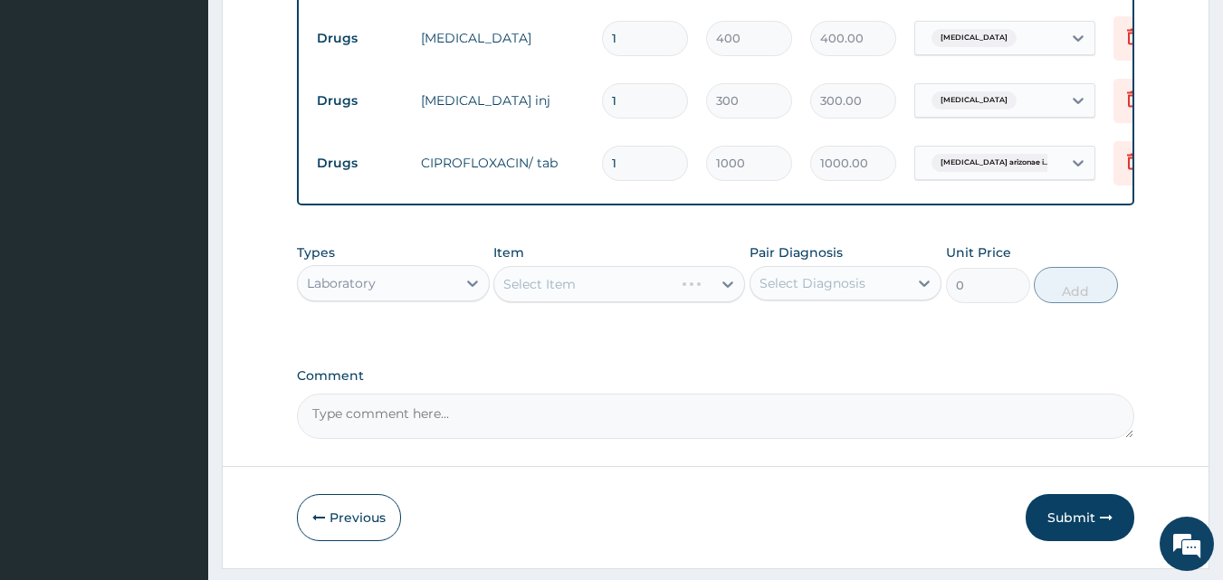
click at [589, 295] on div "Select Item" at bounding box center [619, 284] width 252 height 36
click at [598, 295] on div "Select Item" at bounding box center [619, 284] width 252 height 36
click at [630, 297] on div "Select Item" at bounding box center [602, 284] width 217 height 29
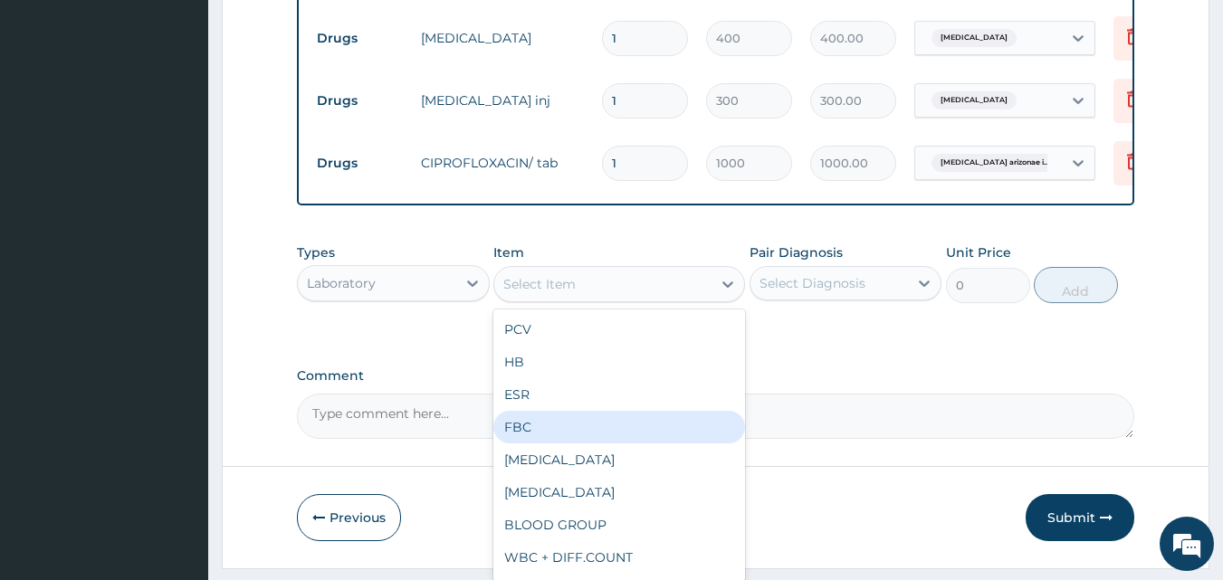
click at [524, 435] on div "FBC" at bounding box center [619, 427] width 252 height 33
type input "2000"
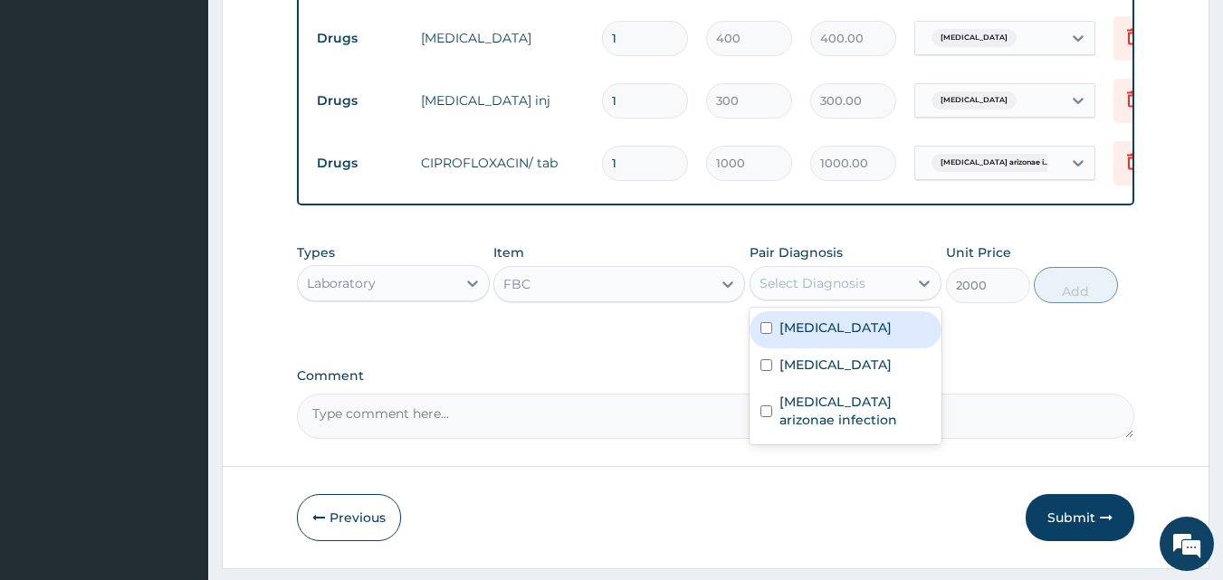
click at [868, 291] on div "Select Diagnosis" at bounding box center [830, 283] width 158 height 29
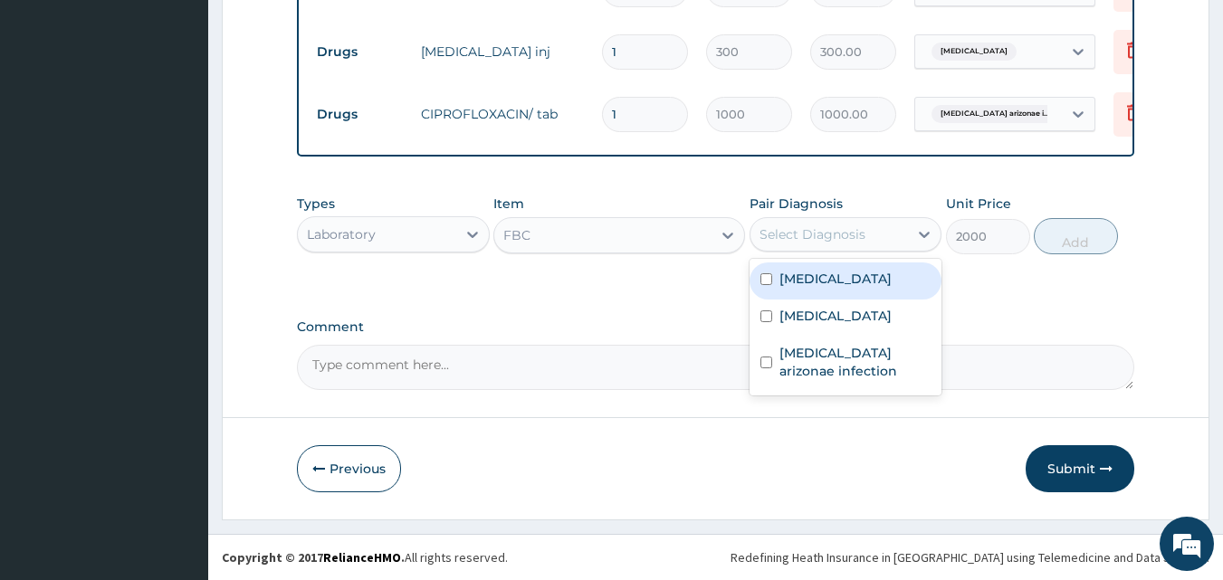
scroll to position [1028, 0]
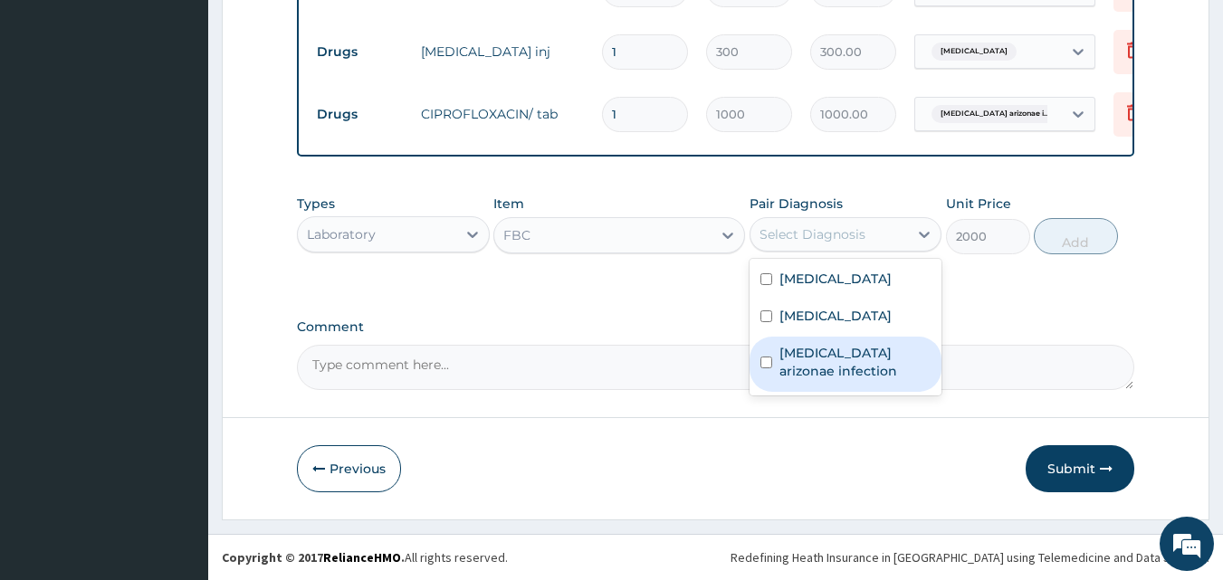
click at [766, 368] on input "checkbox" at bounding box center [766, 363] width 12 height 12
checkbox input "true"
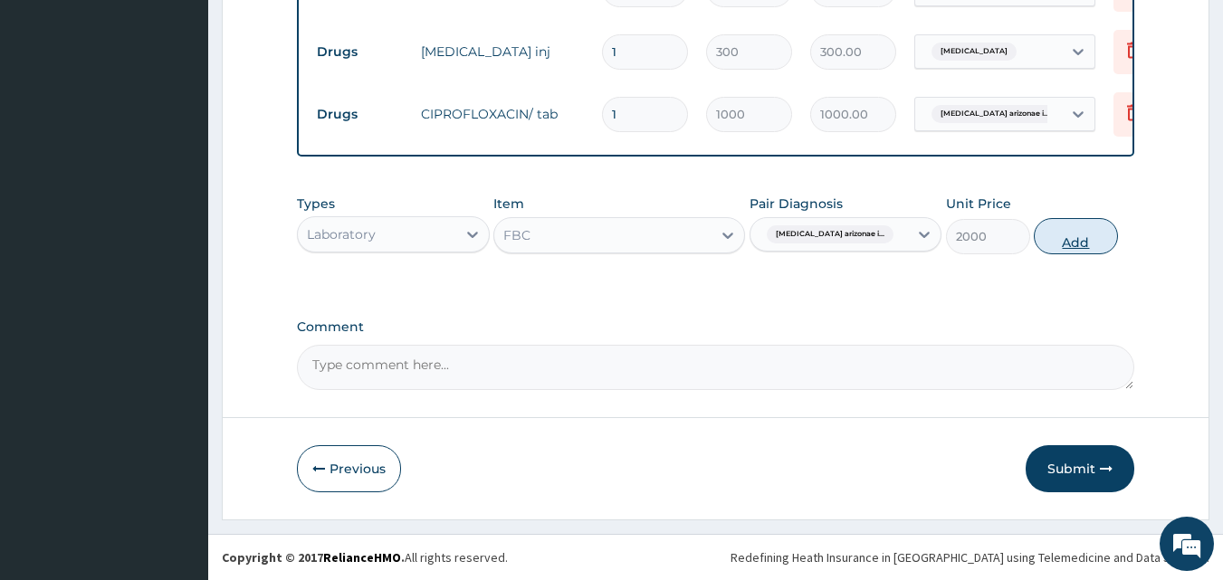
click at [1079, 234] on button "Add" at bounding box center [1076, 236] width 84 height 36
type input "0"
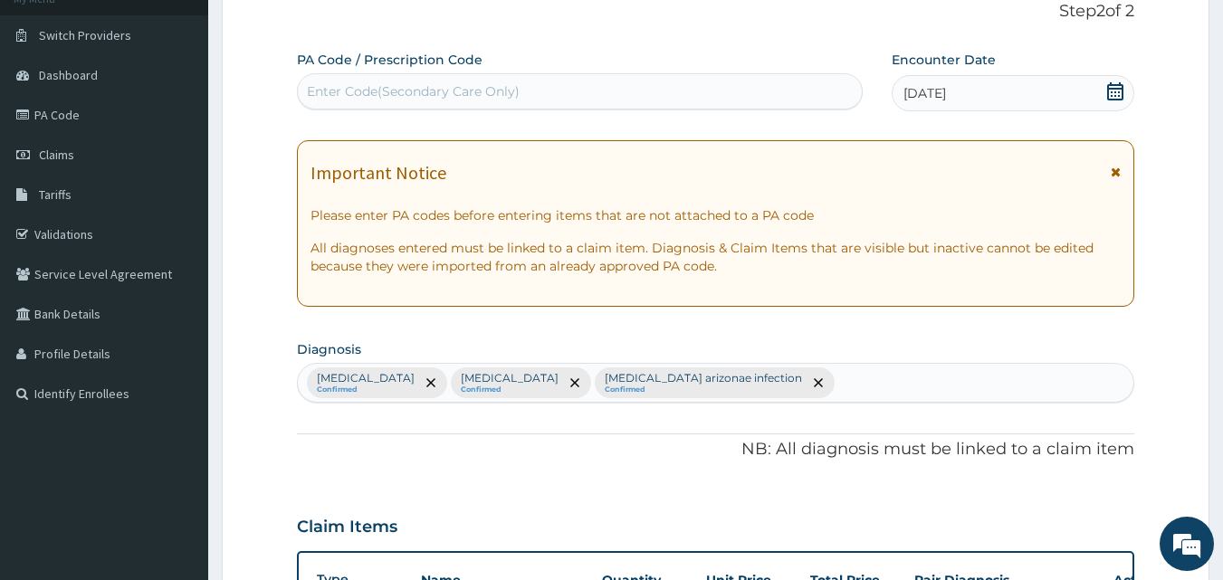
scroll to position [303, 0]
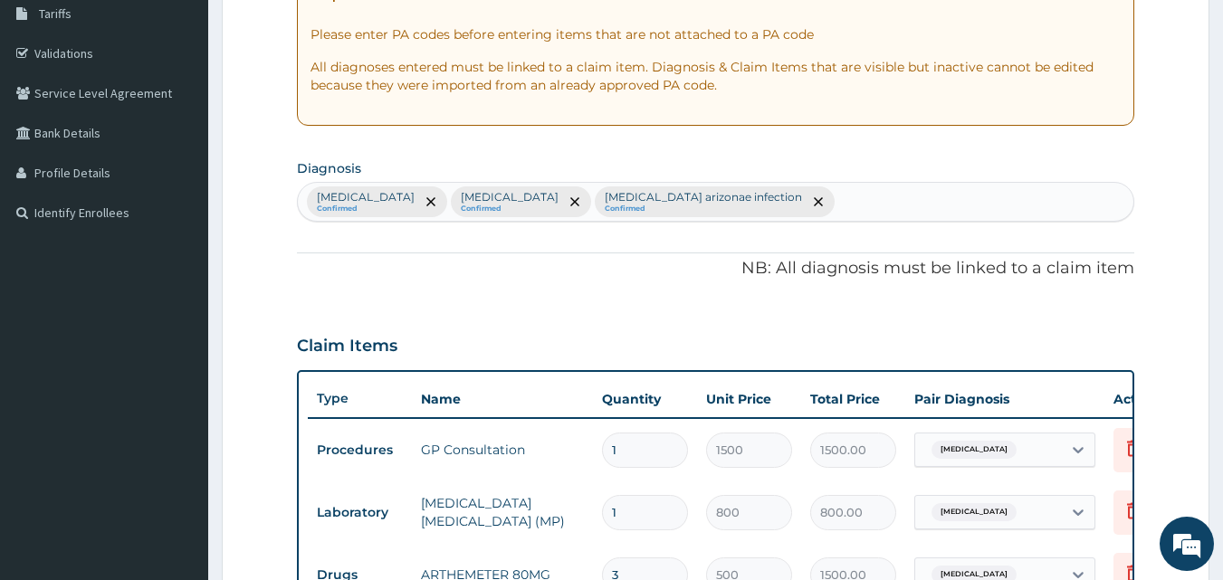
click at [871, 193] on div "Malaria Confirmed Upper respiratory infection Confirmed Salmonella enterica ari…" at bounding box center [716, 202] width 837 height 38
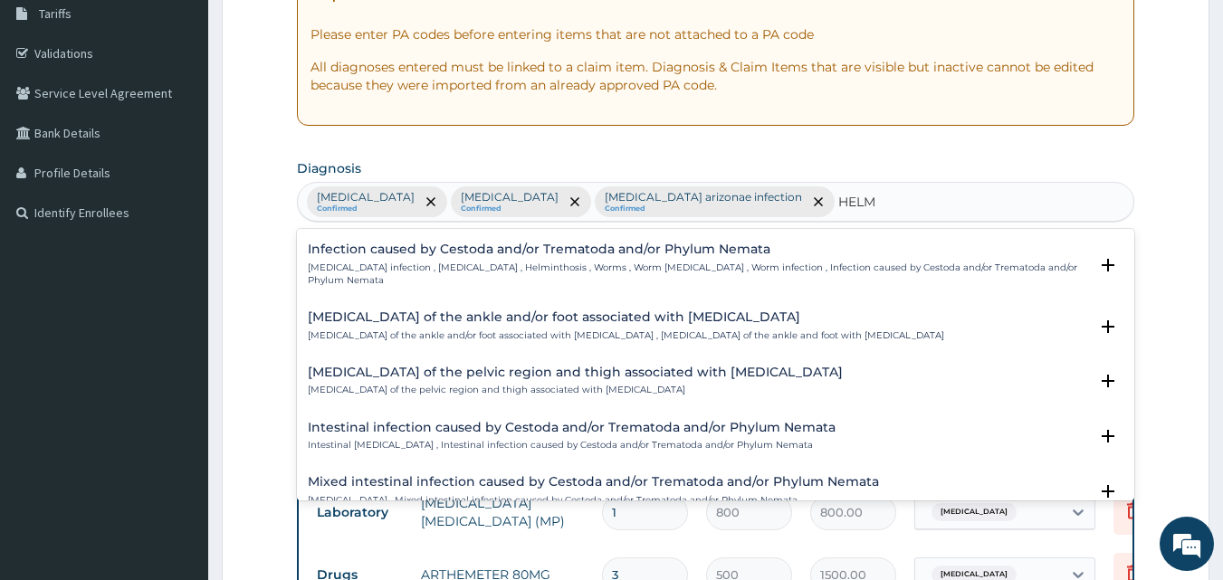
scroll to position [285, 0]
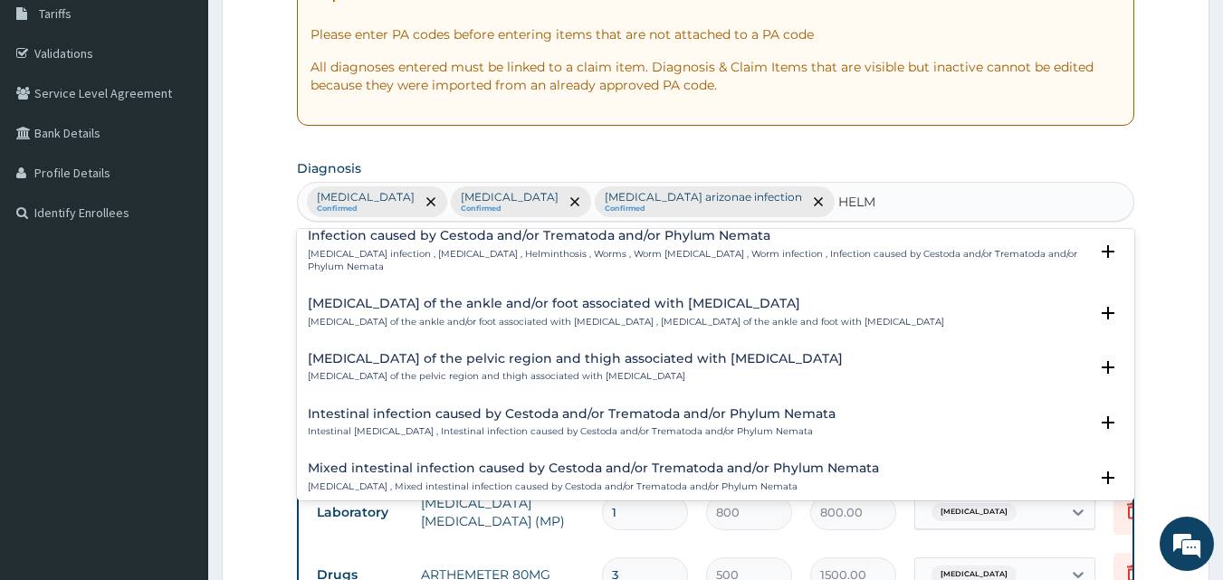
click at [457, 462] on h4 "Mixed intestinal infection caused by Cestoda and/or Trematoda and/or Phylum Nem…" at bounding box center [593, 469] width 571 height 14
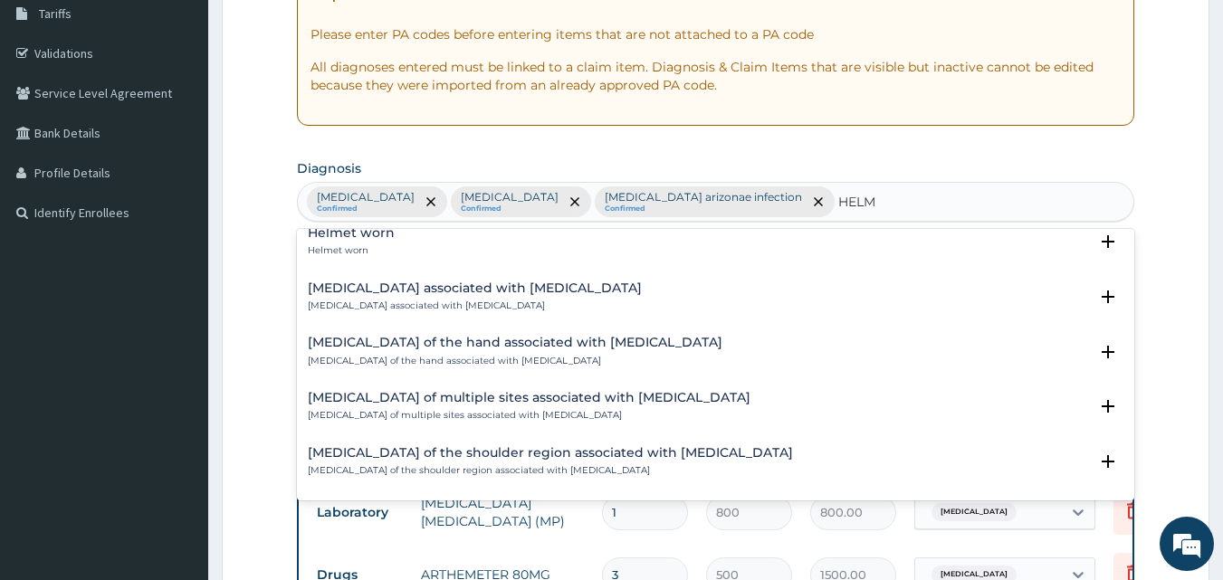
scroll to position [91, 0]
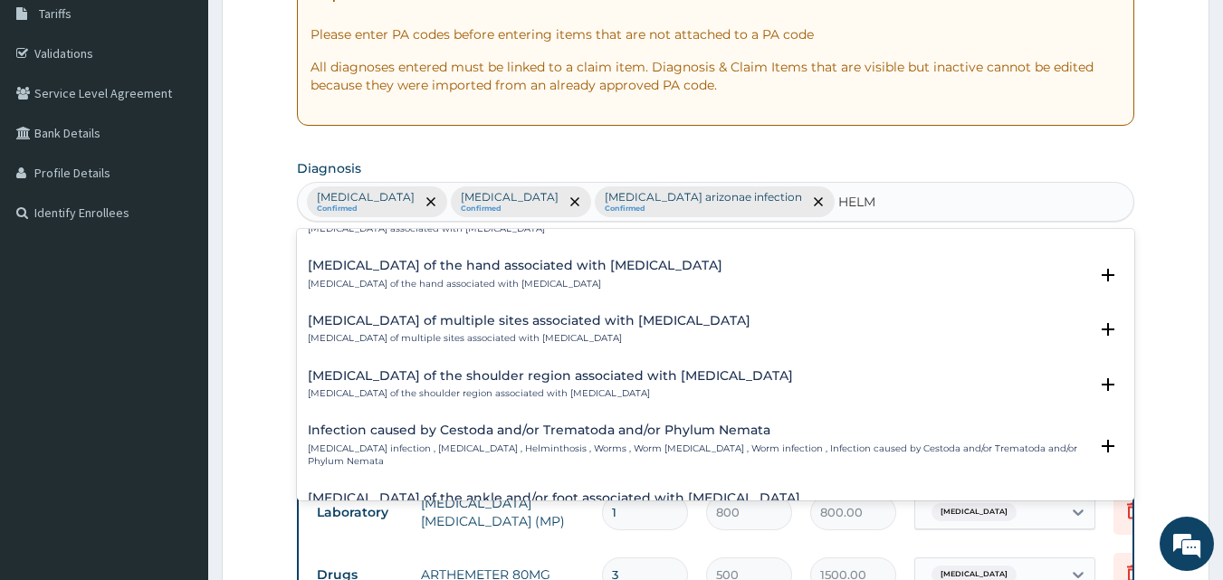
type input "HELM"
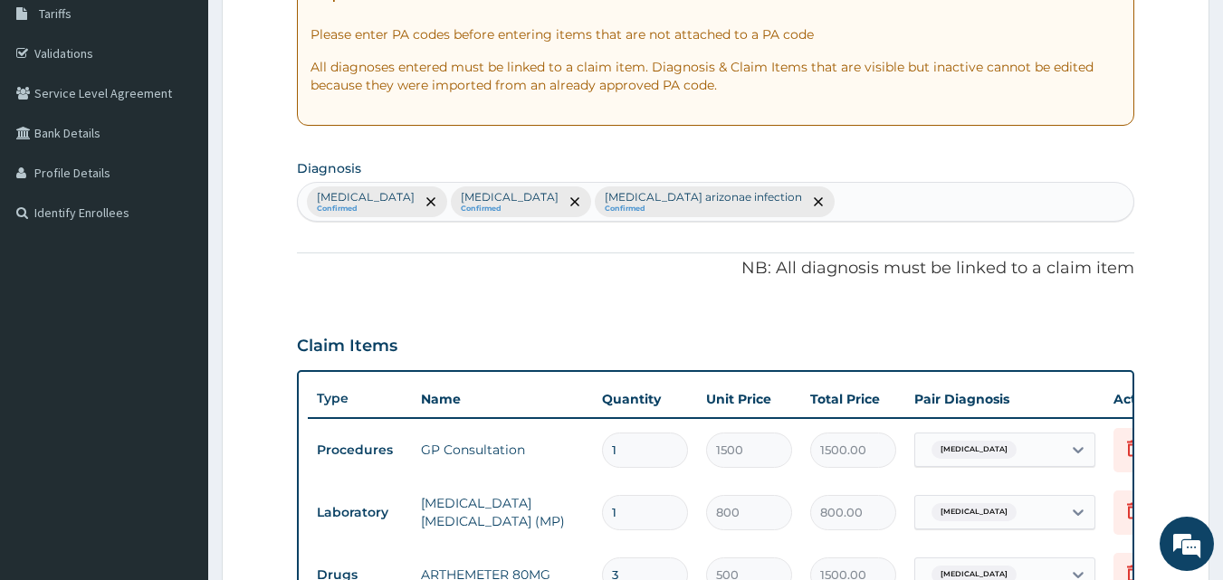
click at [899, 188] on div "Malaria Confirmed Upper respiratory infection Confirmed Salmonella enterica ari…" at bounding box center [716, 202] width 837 height 38
type input "HELM"
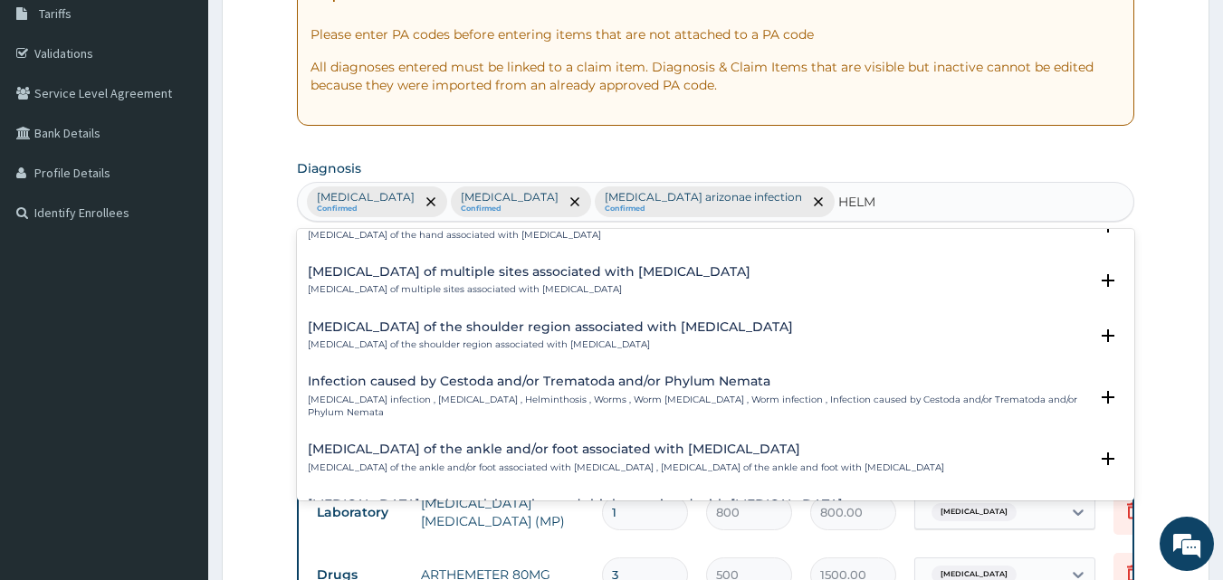
scroll to position [181, 0]
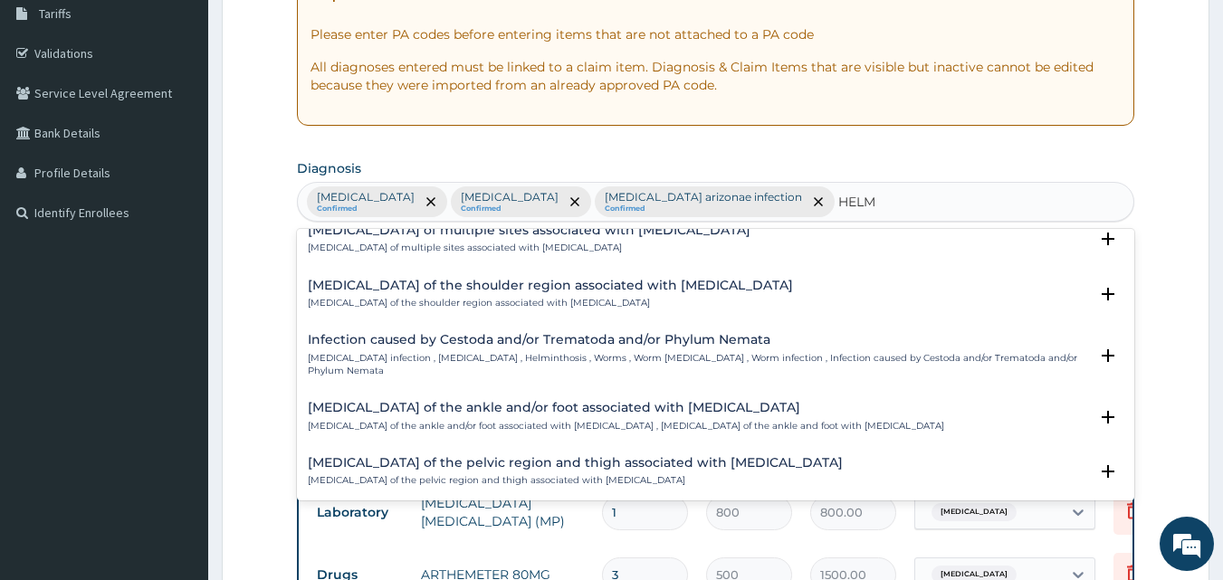
click at [459, 349] on div "Infection caused by Cestoda and/or Trematoda and/or Phylum Nemata Helminth infe…" at bounding box center [698, 355] width 781 height 44
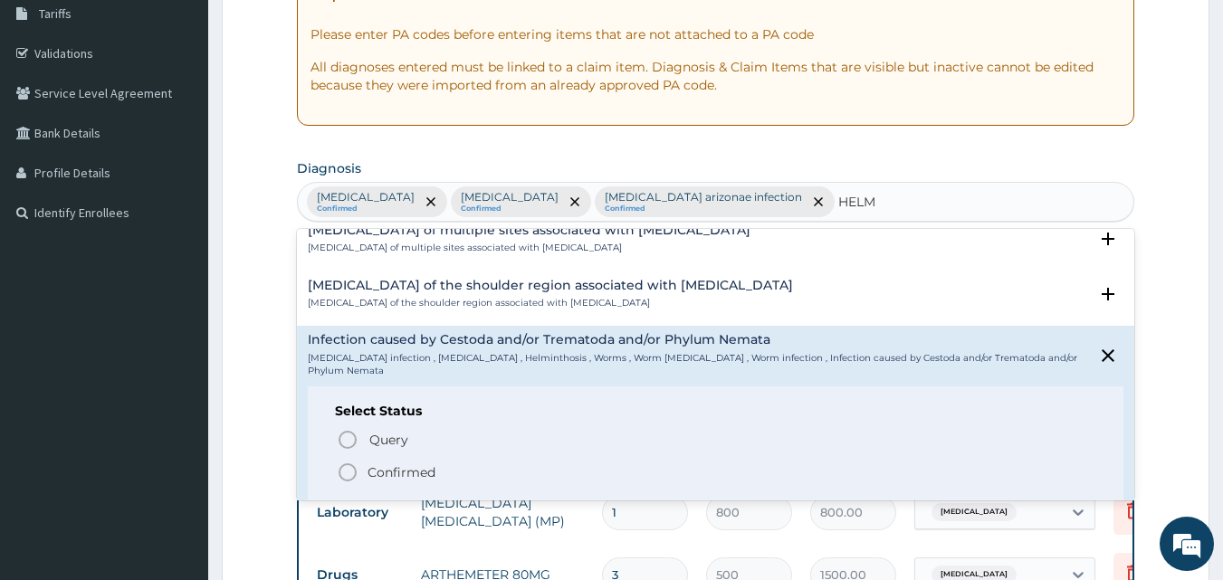
click at [349, 462] on icon "status option filled" at bounding box center [348, 473] width 22 height 22
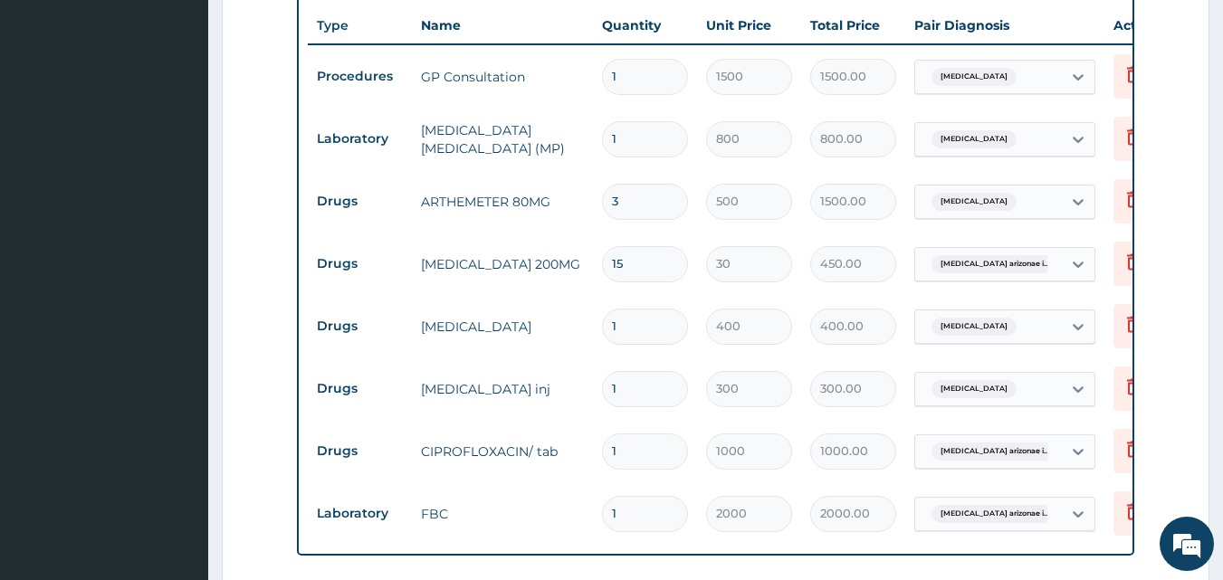
scroll to position [756, 0]
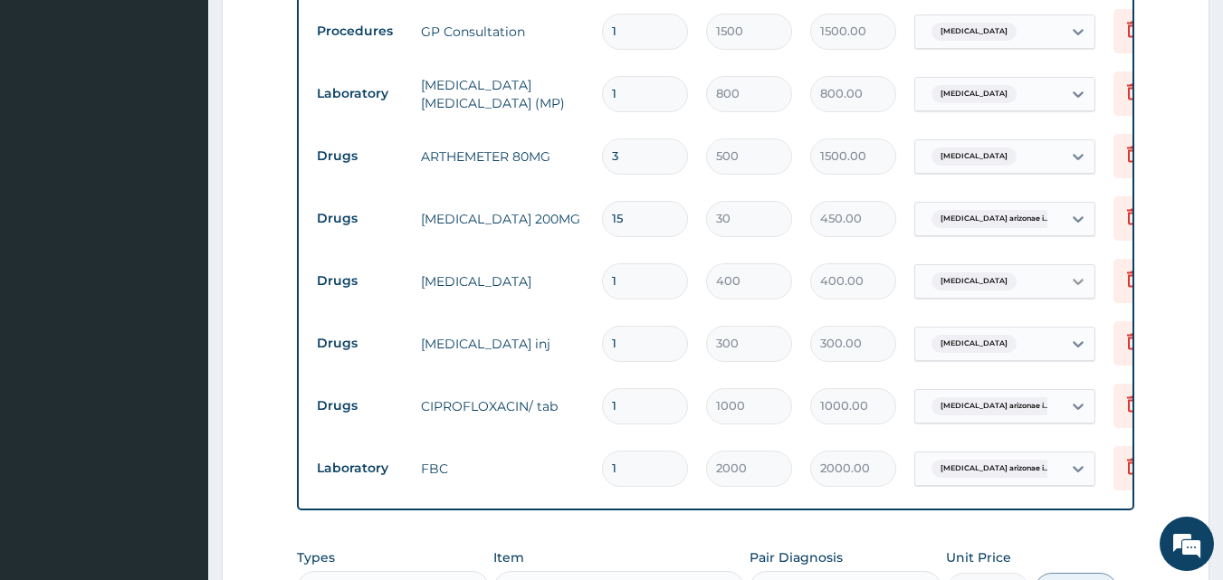
click at [1075, 279] on icon at bounding box center [1078, 282] width 18 height 18
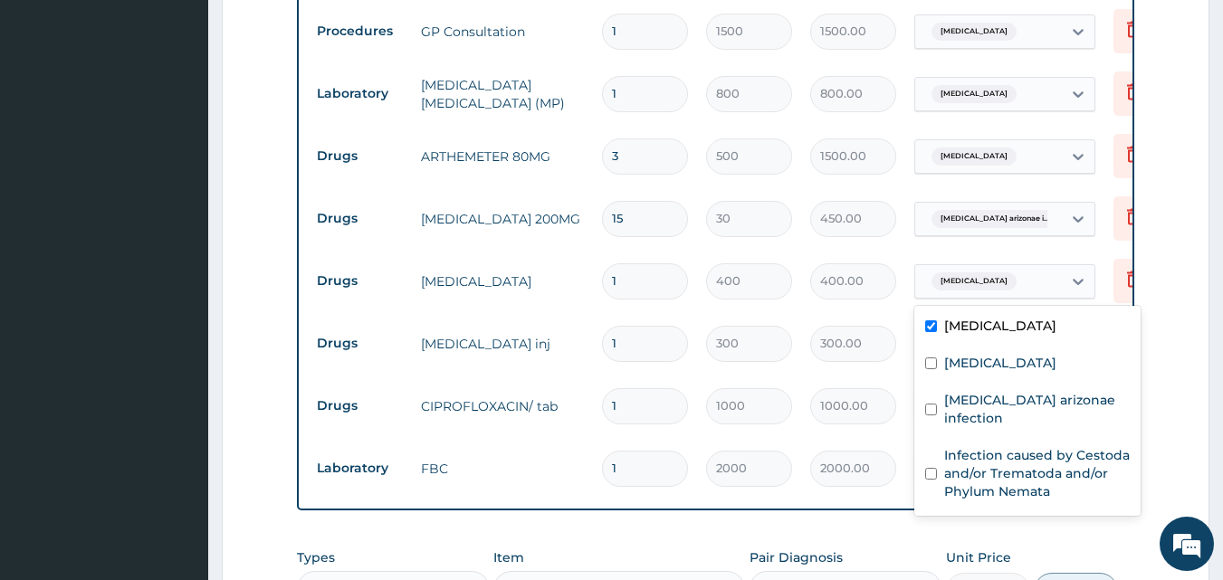
click at [926, 326] on input "checkbox" at bounding box center [931, 326] width 12 height 12
checkbox input "false"
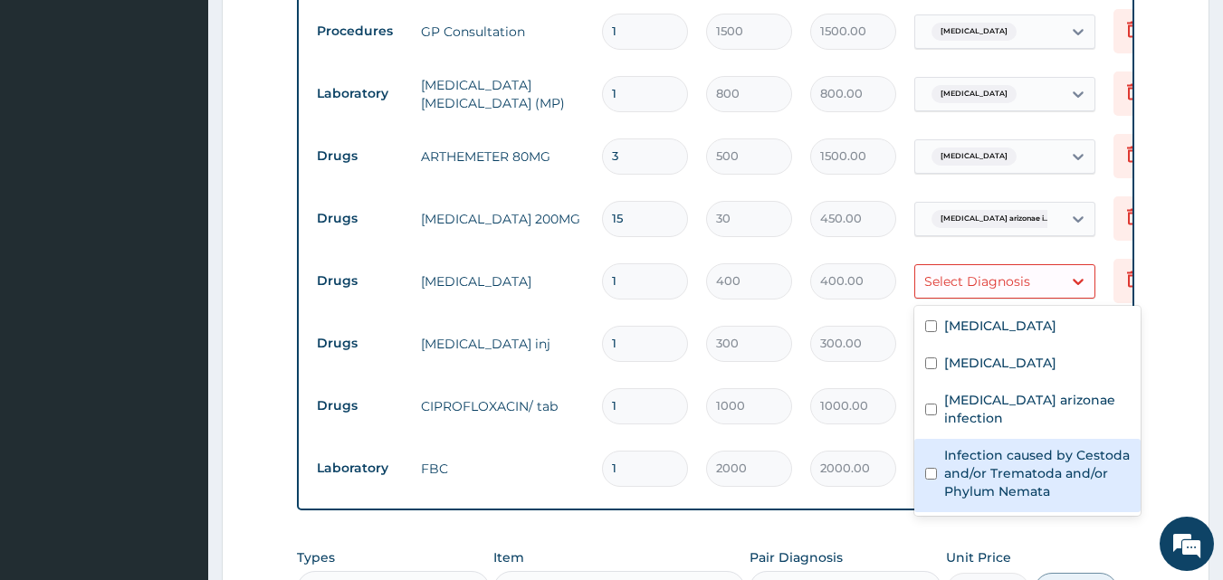
click at [928, 454] on div "Infection caused by Cestoda and/or Trematoda and/or Phylum Nemata" at bounding box center [1027, 475] width 226 height 73
checkbox input "true"
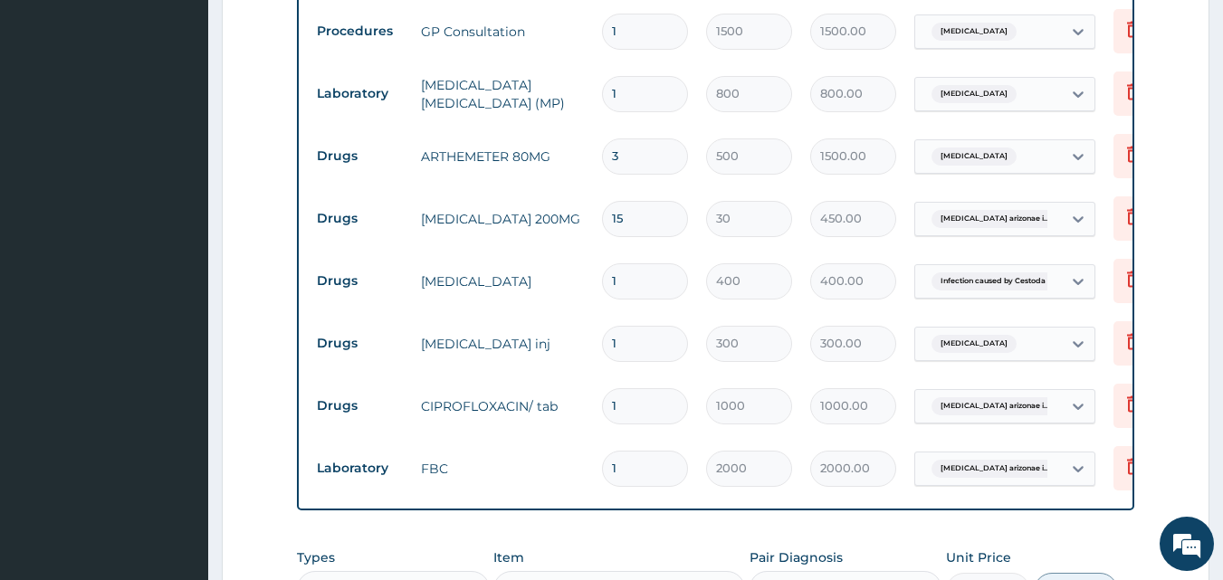
click at [248, 374] on form "Step 2 of 2 PA Code / Prescription Code Enter Code(Secondary Care Only) Encount…" at bounding box center [716, 107] width 988 height 1535
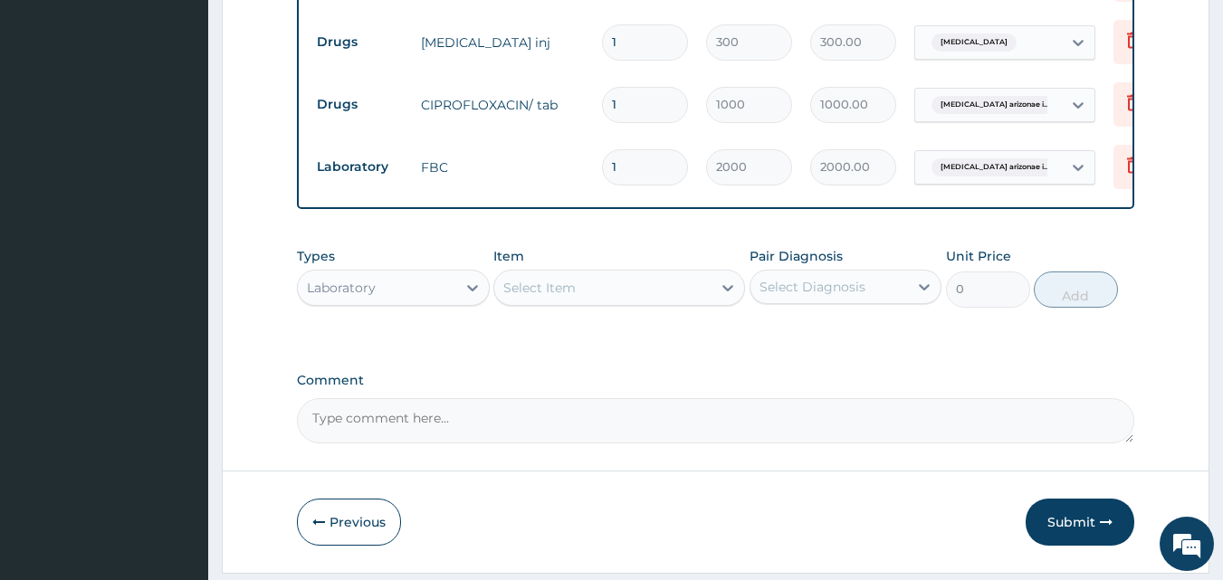
scroll to position [1124, 0]
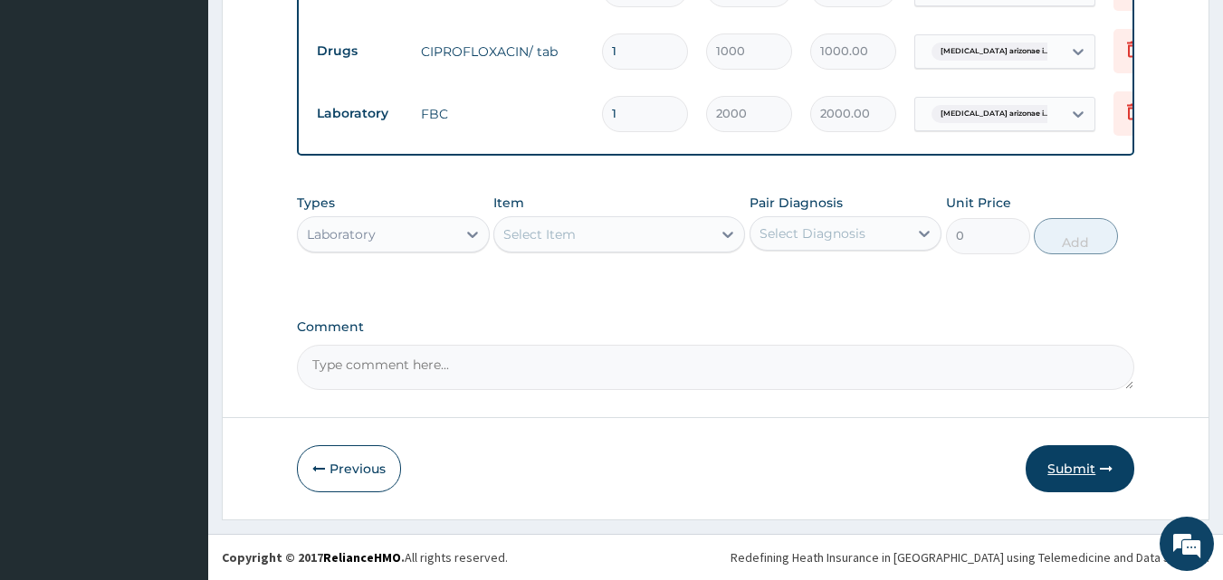
click at [1075, 446] on button "Submit" at bounding box center [1080, 468] width 109 height 47
click at [1073, 467] on button "Submit" at bounding box center [1080, 468] width 109 height 47
click at [1072, 465] on button "Submit" at bounding box center [1080, 468] width 109 height 47
click at [1110, 465] on icon "button" at bounding box center [1106, 469] width 13 height 13
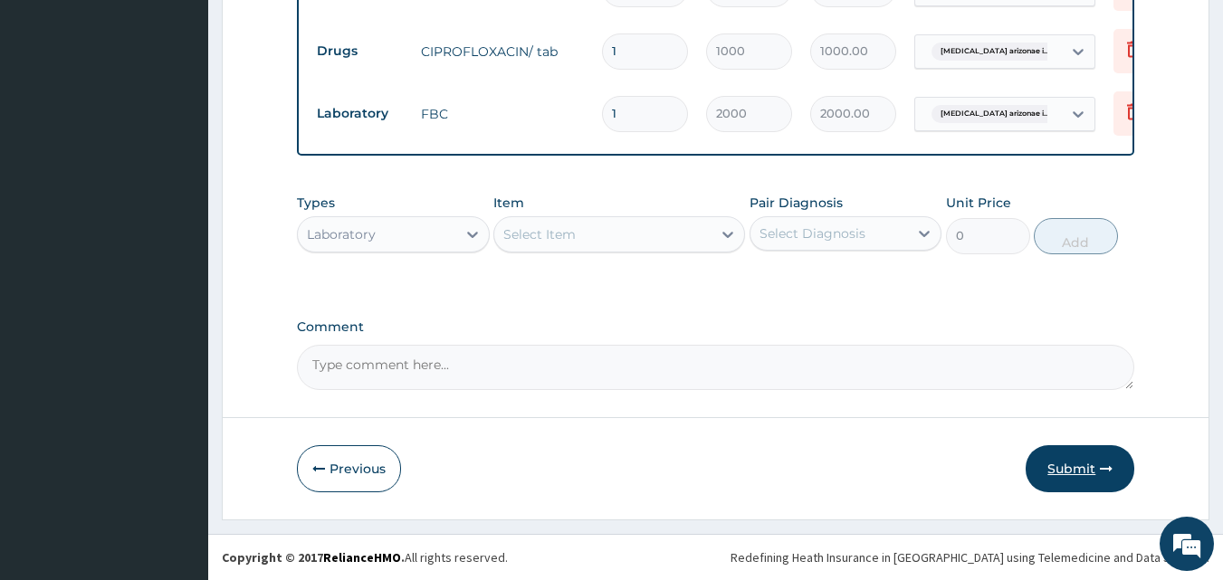
click at [1110, 465] on icon "button" at bounding box center [1106, 469] width 13 height 13
click at [1071, 467] on button "Submit" at bounding box center [1080, 468] width 109 height 47
click at [1057, 467] on button "Submit" at bounding box center [1080, 468] width 109 height 47
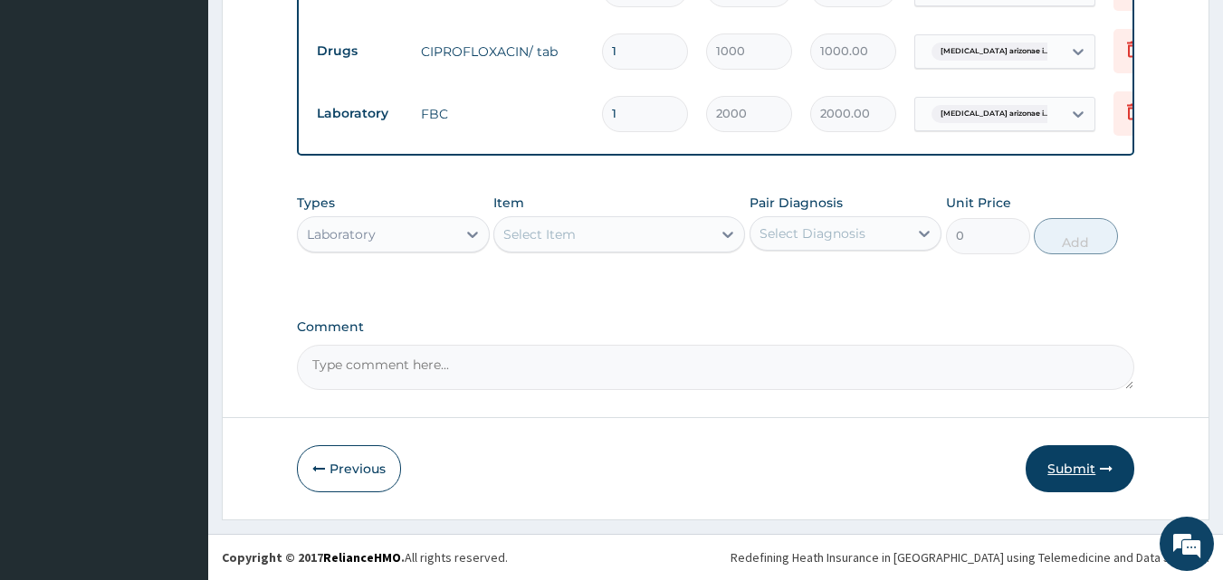
click at [1059, 465] on button "Submit" at bounding box center [1080, 468] width 109 height 47
click at [1070, 461] on button "Submit" at bounding box center [1080, 468] width 109 height 47
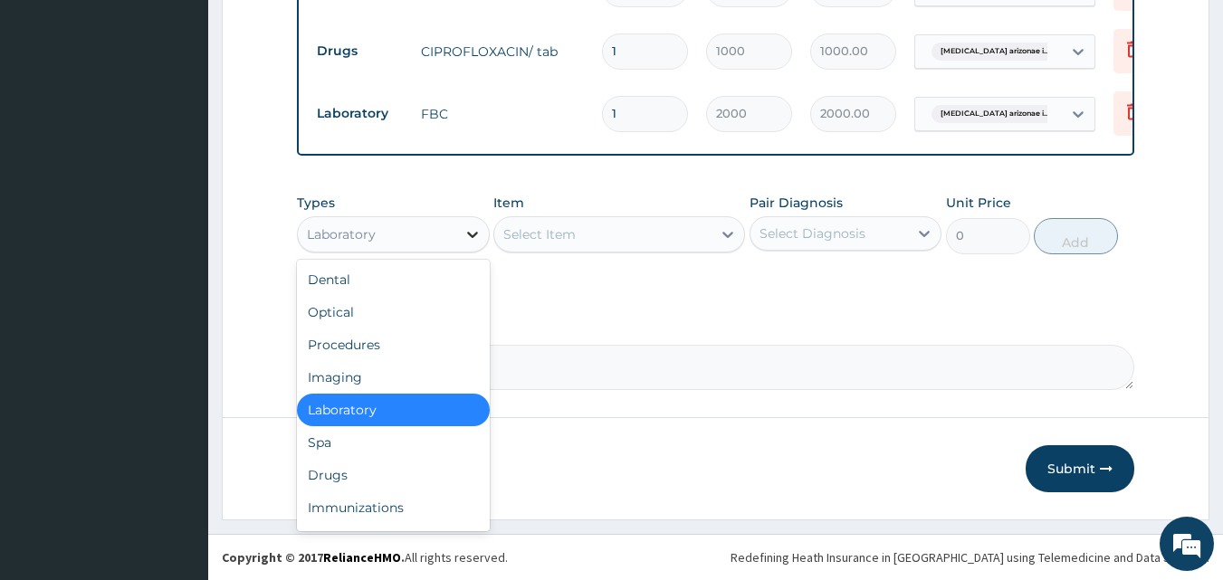
click at [472, 234] on icon at bounding box center [473, 234] width 18 height 18
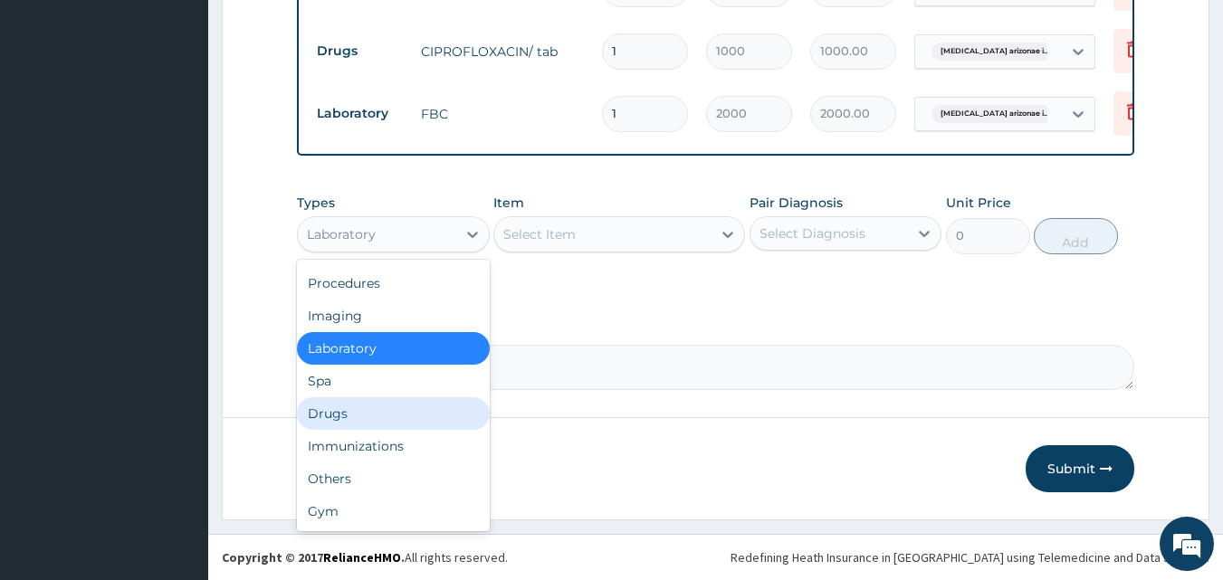
click at [345, 415] on div "Drugs" at bounding box center [393, 413] width 193 height 33
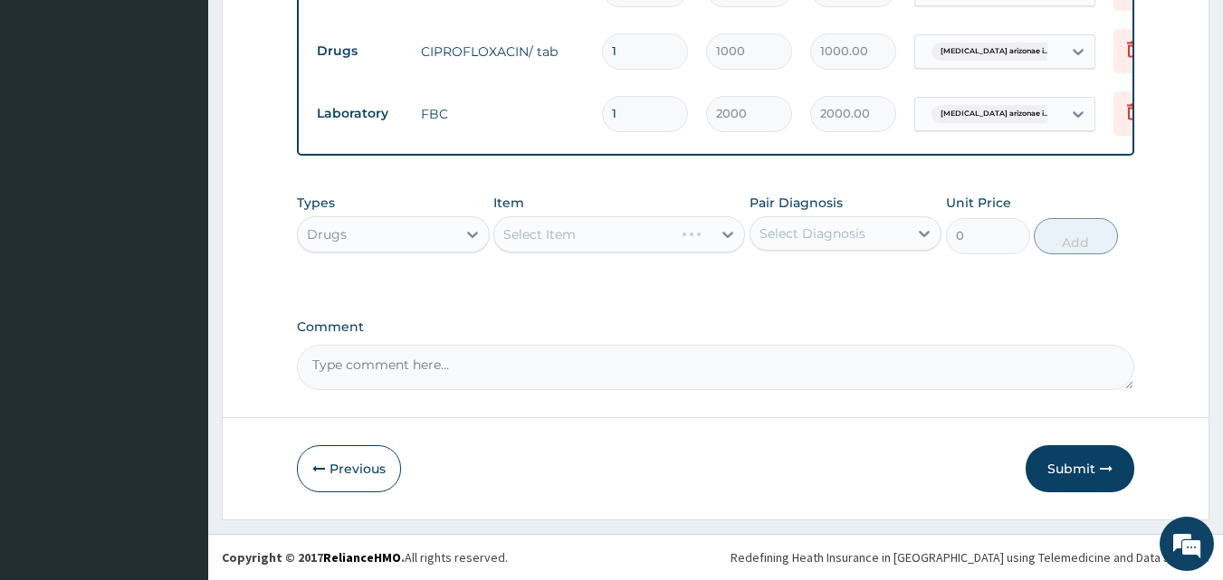
click at [540, 240] on div "Select Item" at bounding box center [619, 234] width 252 height 36
click at [564, 236] on div "Select Item" at bounding box center [619, 234] width 252 height 36
click at [719, 225] on div at bounding box center [728, 234] width 33 height 33
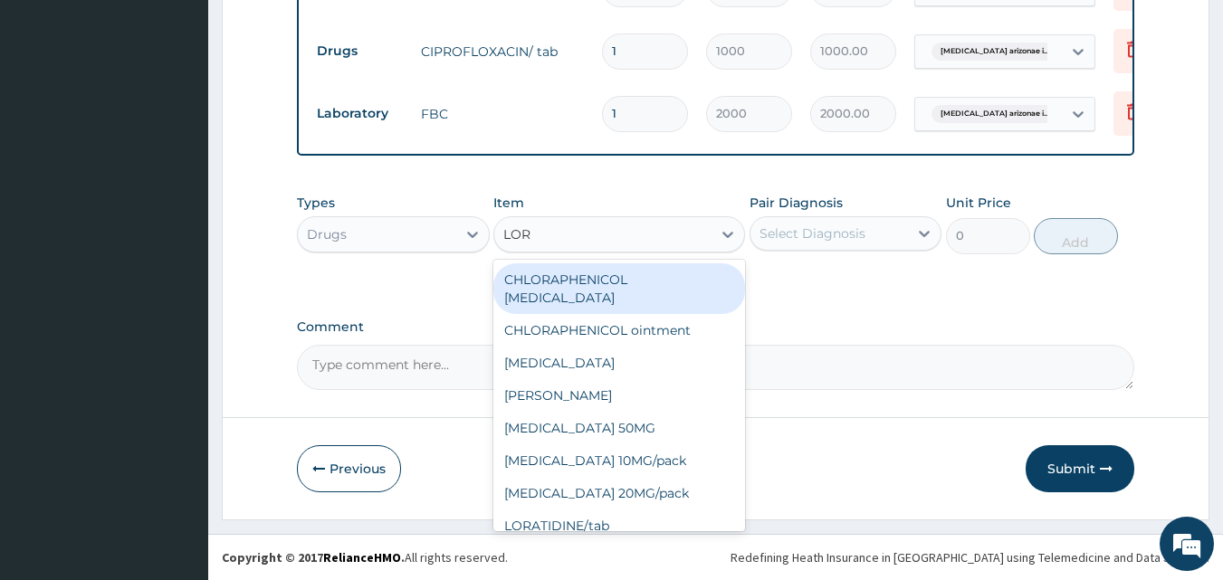
type input "LOR"
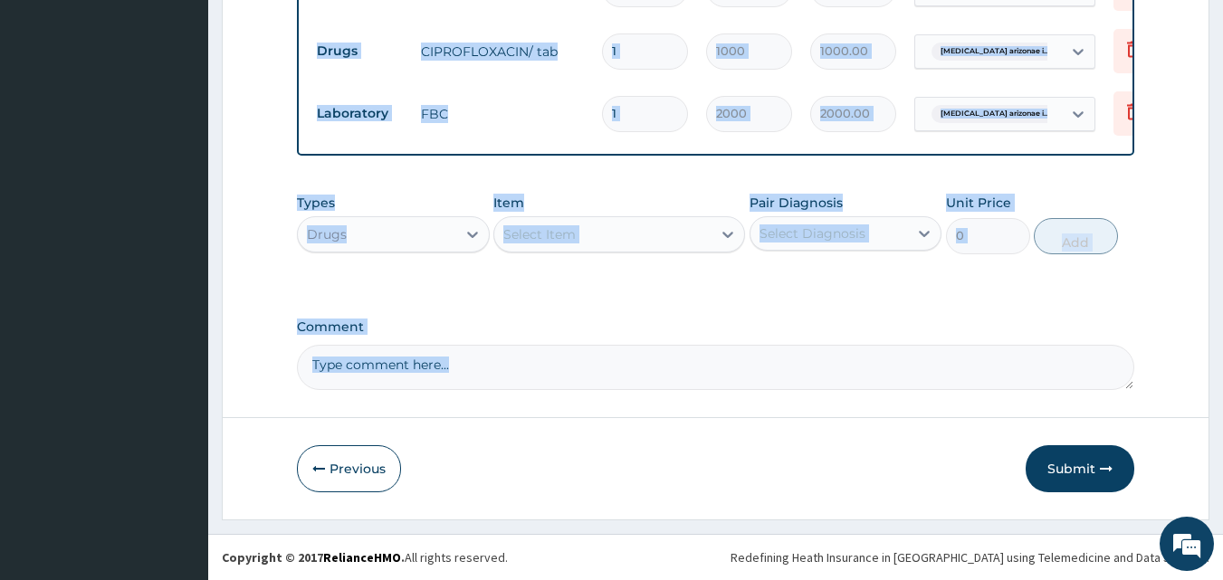
drag, startPoint x: 247, startPoint y: 454, endPoint x: 187, endPoint y: 370, distance: 103.2
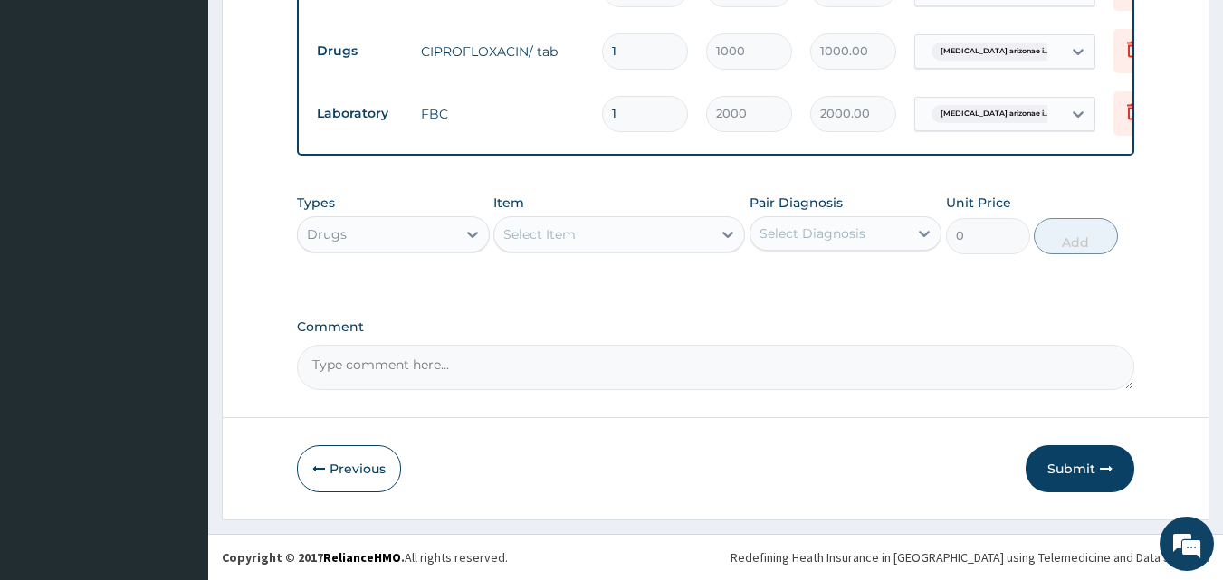
click at [589, 234] on div "Select Item" at bounding box center [602, 234] width 217 height 29
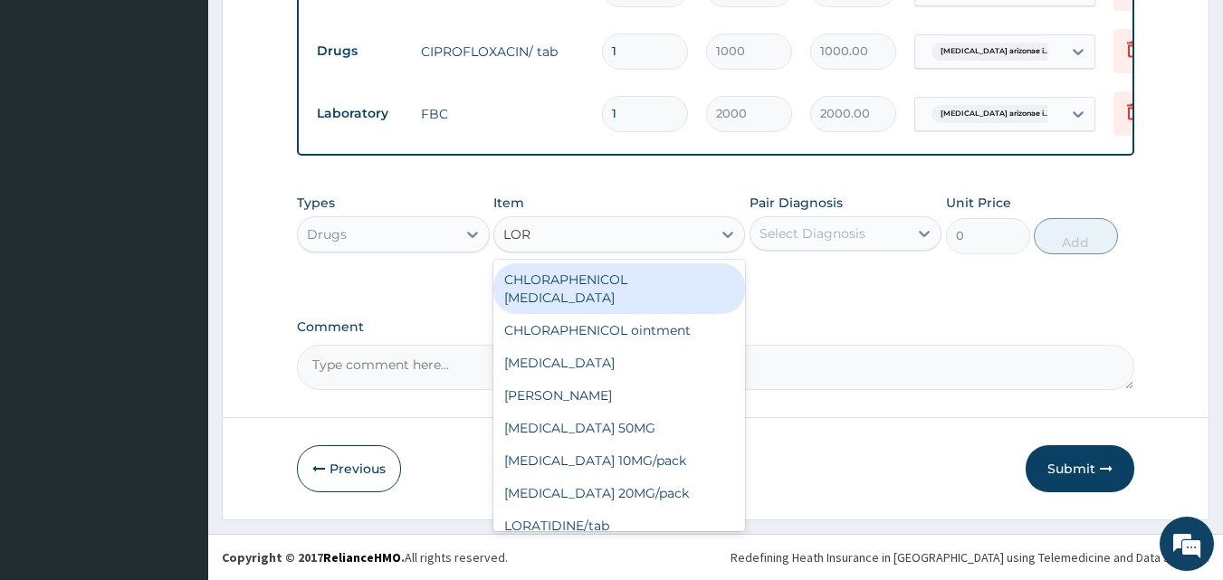
type input "LORA"
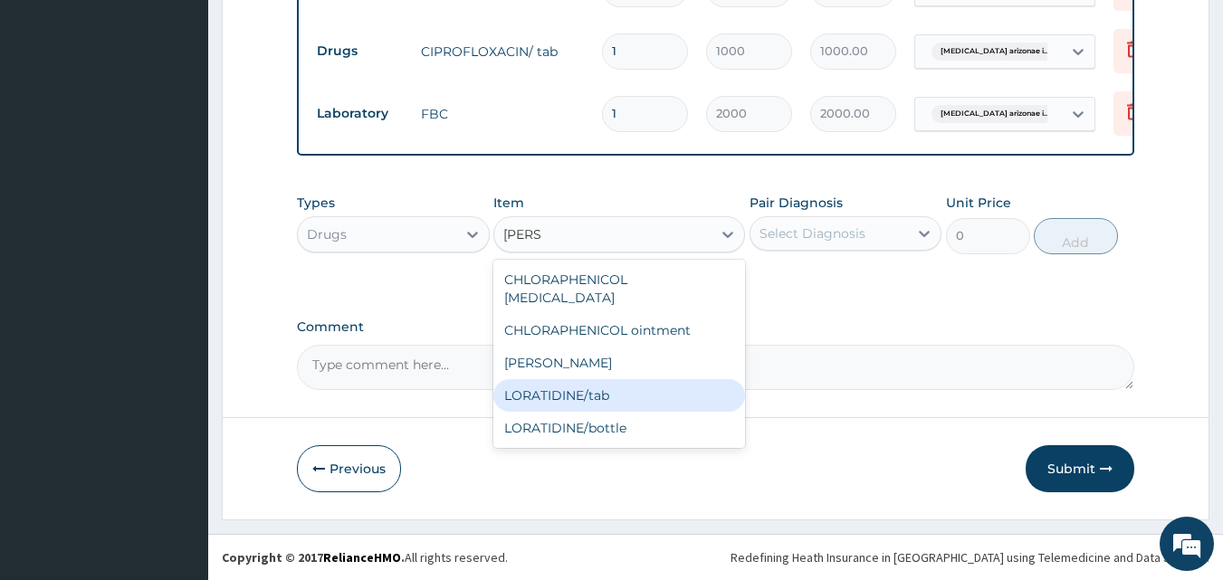
click at [607, 381] on div "LORATIDINE/tab" at bounding box center [619, 395] width 252 height 33
type input "30"
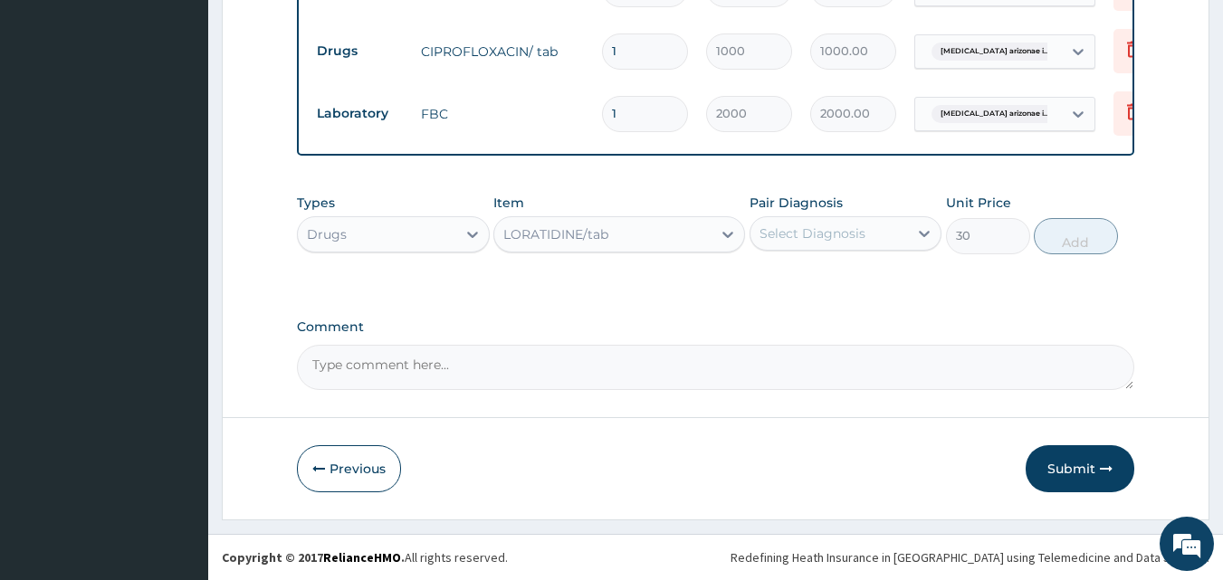
click at [891, 232] on div "Select Diagnosis" at bounding box center [830, 233] width 158 height 29
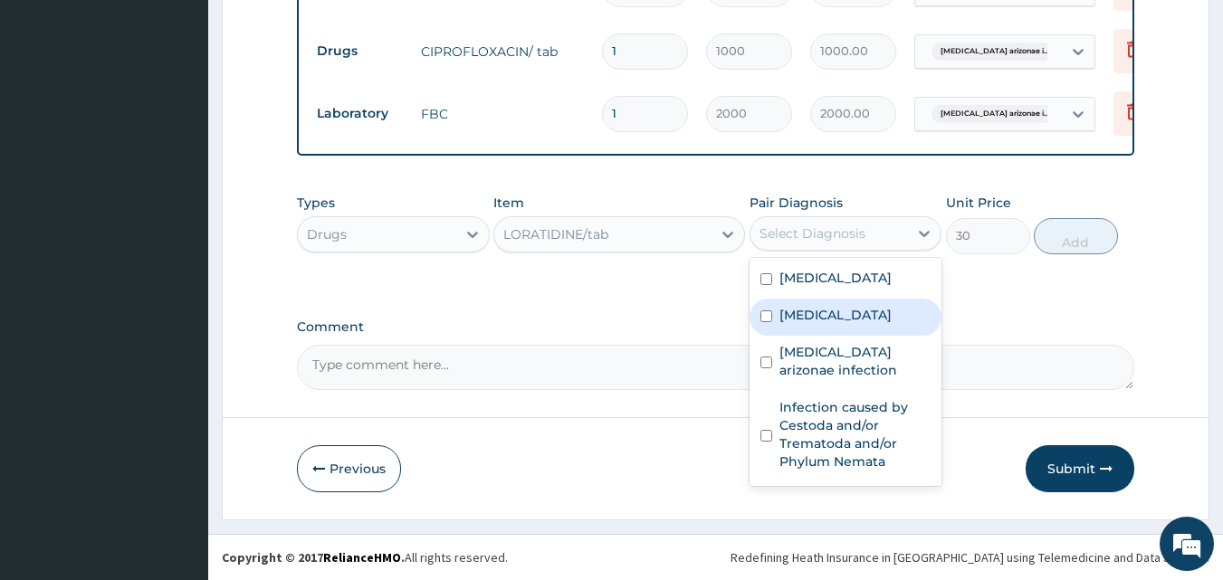
click at [761, 322] on input "checkbox" at bounding box center [766, 317] width 12 height 12
checkbox input "true"
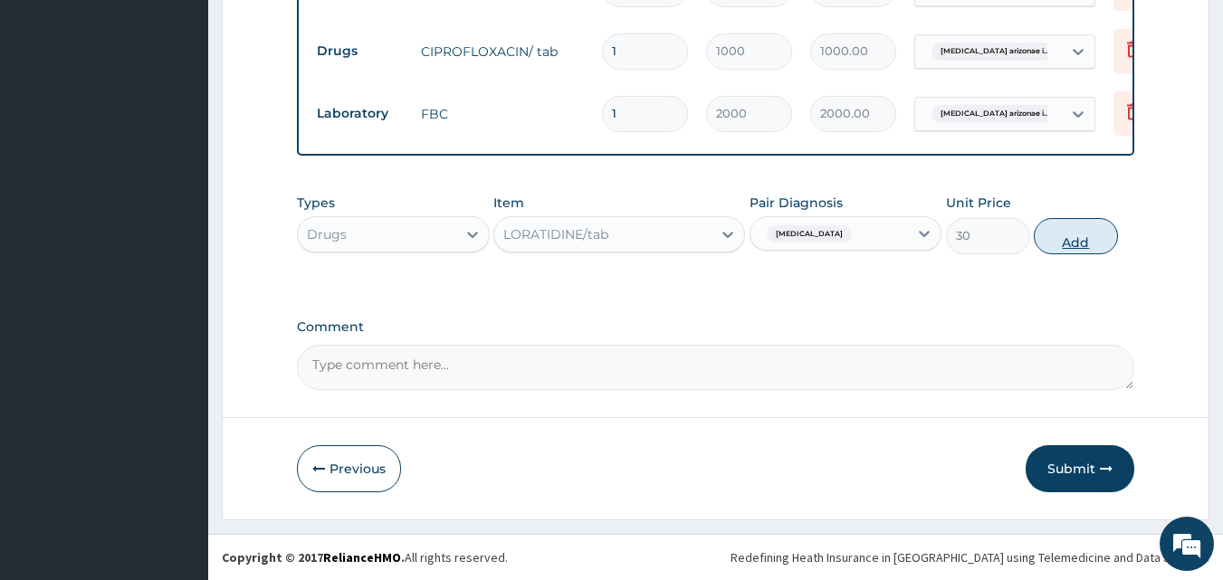
click at [1072, 234] on button "Add" at bounding box center [1076, 236] width 84 height 36
type input "0"
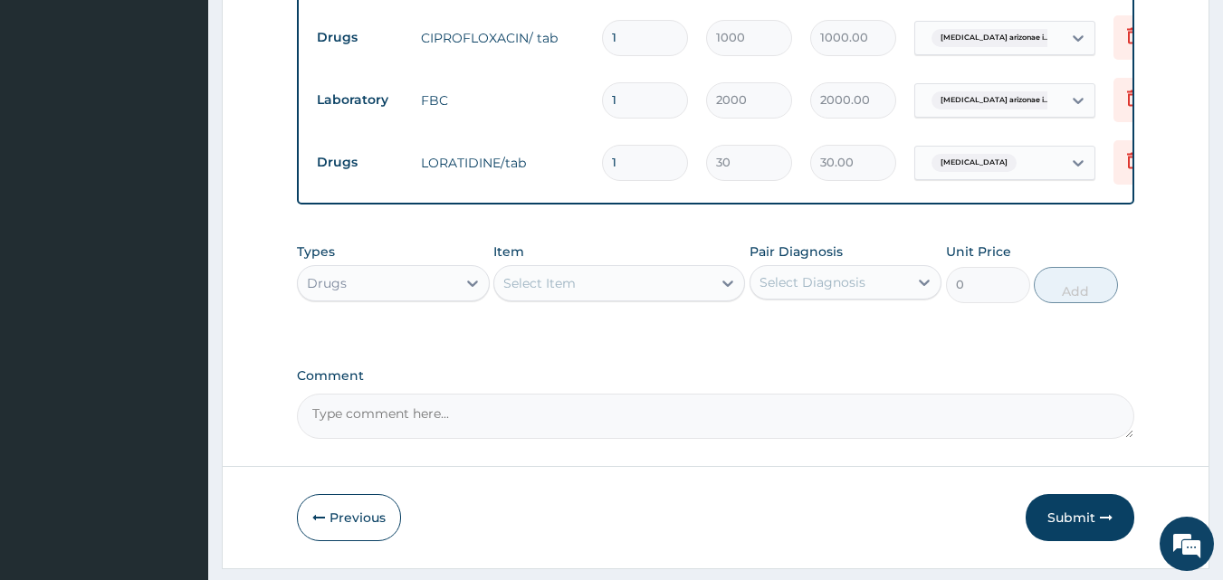
type input "0.00"
type input "5"
type input "150.00"
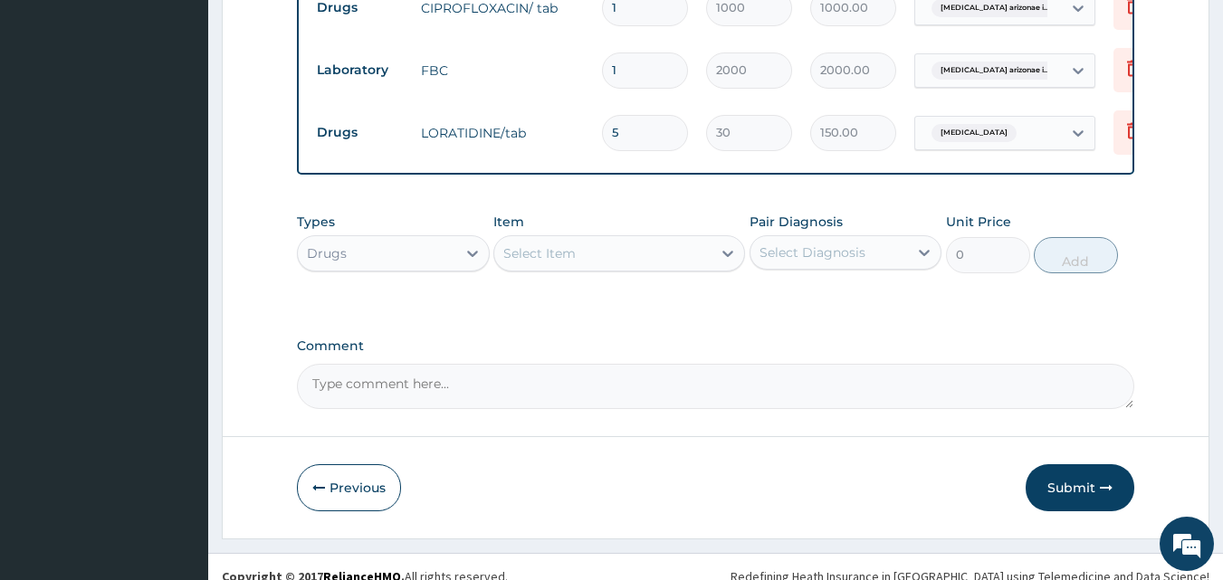
scroll to position [1177, 0]
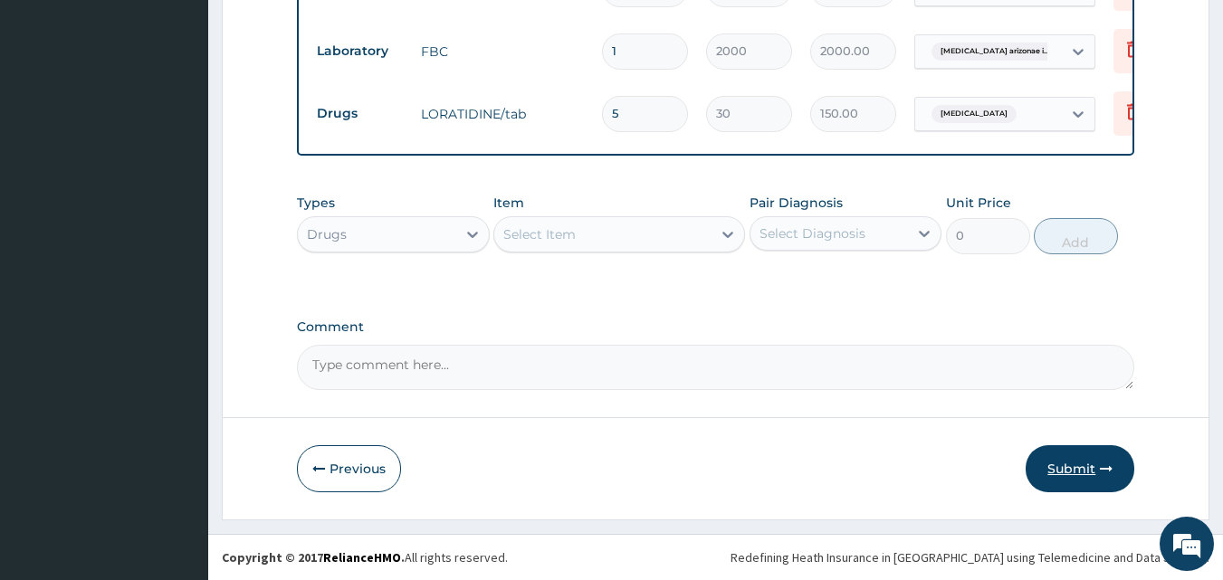
type input "5"
click at [1071, 472] on button "Submit" at bounding box center [1080, 468] width 109 height 47
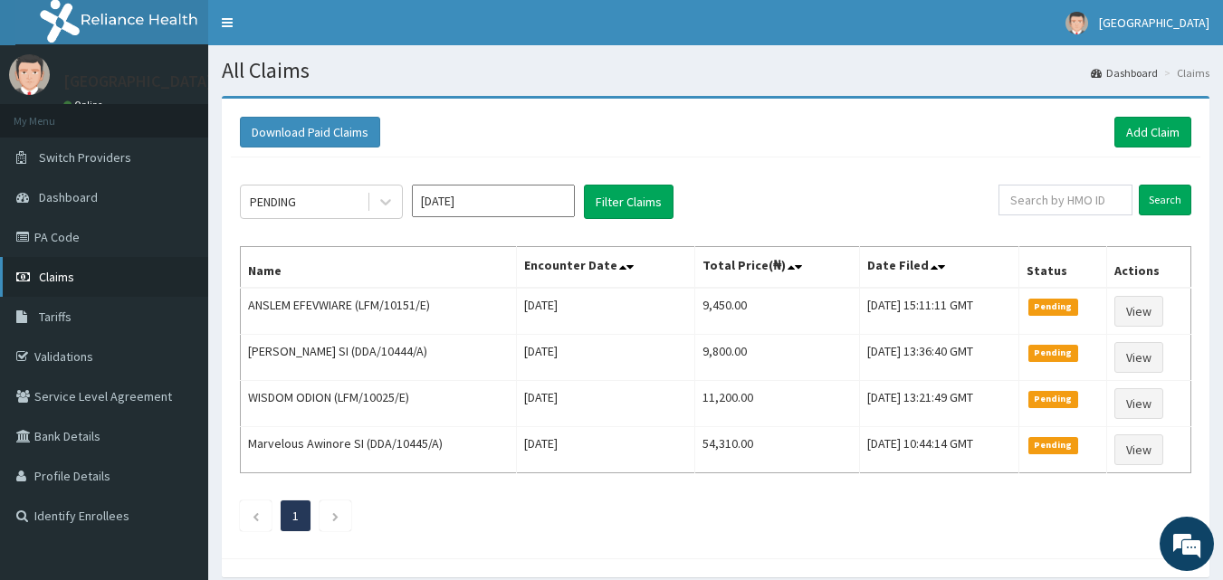
scroll to position [75, 0]
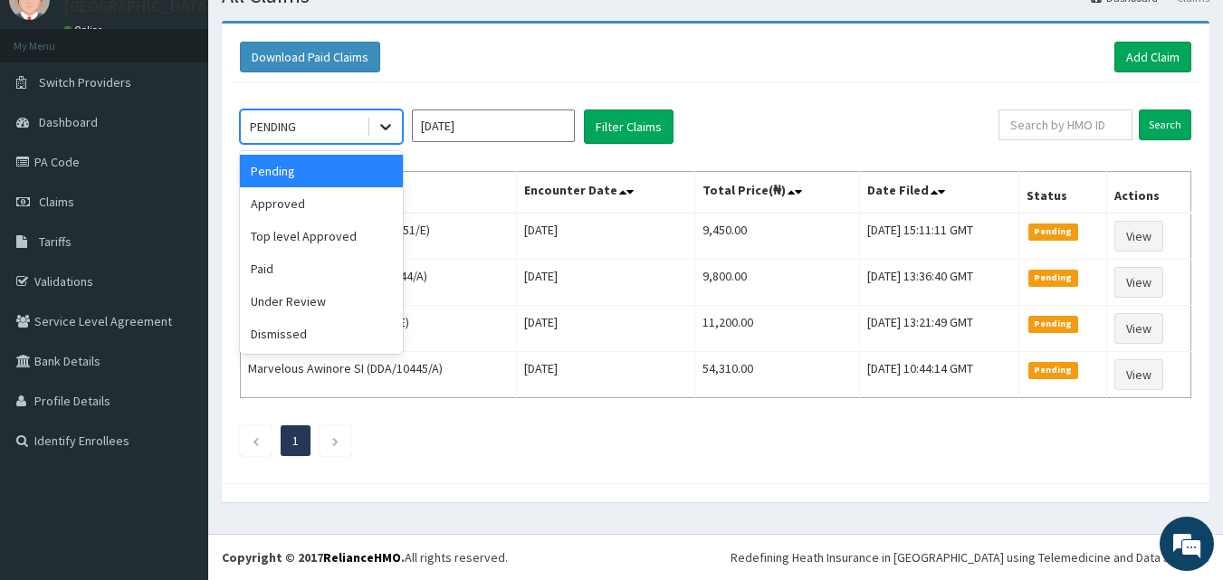
click at [383, 120] on icon at bounding box center [386, 127] width 18 height 18
click at [329, 210] on div "Approved" at bounding box center [321, 203] width 163 height 33
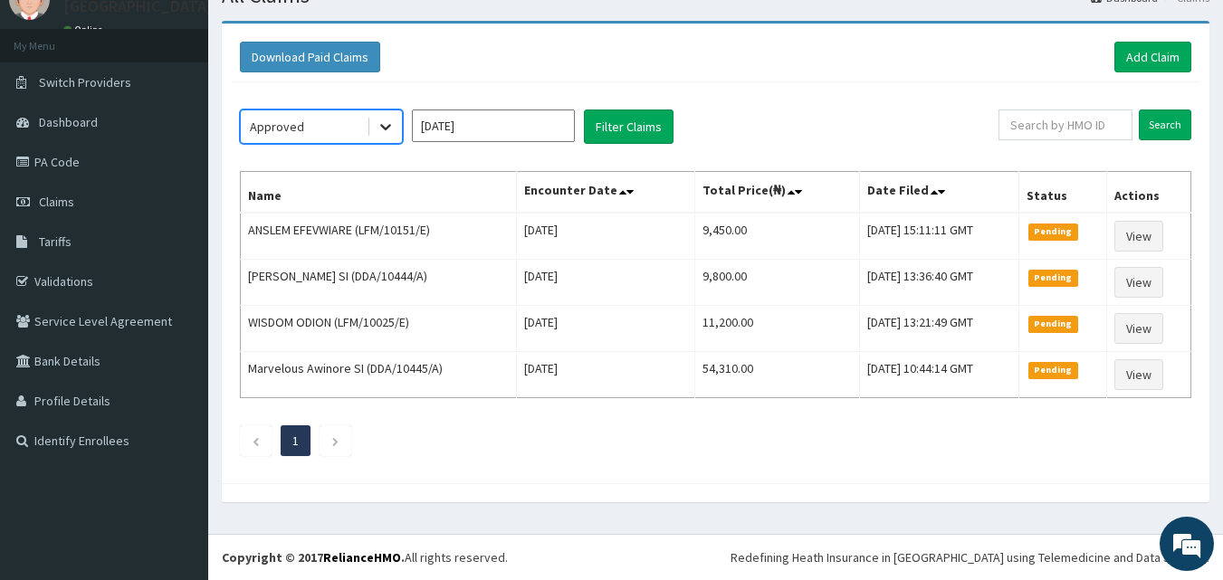
click at [388, 126] on icon at bounding box center [385, 128] width 11 height 6
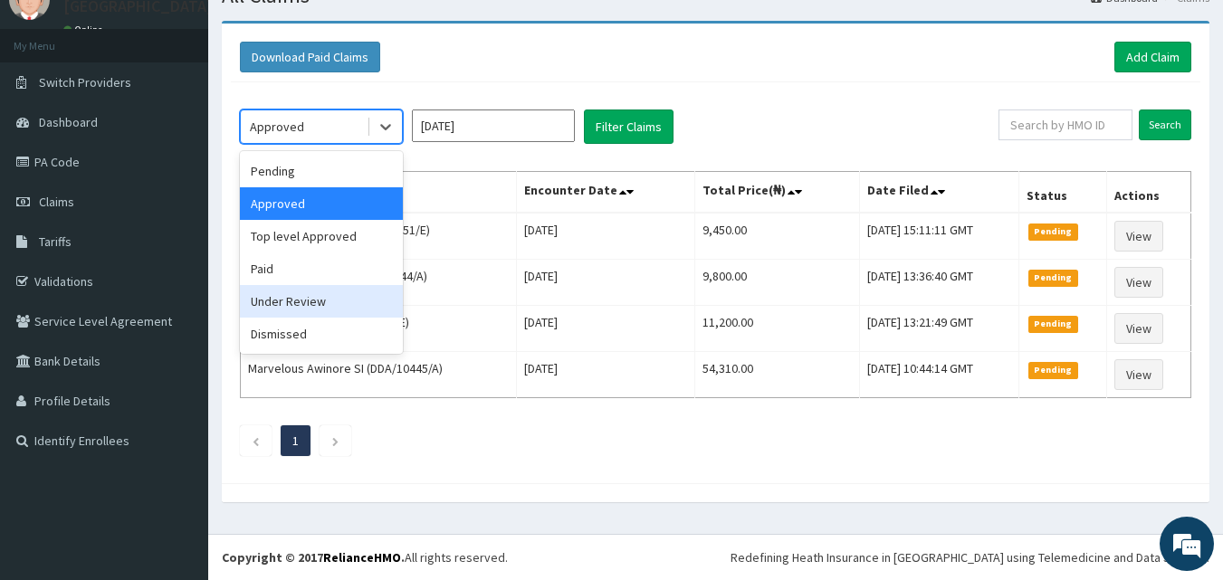
click at [320, 298] on div "Under Review" at bounding box center [321, 301] width 163 height 33
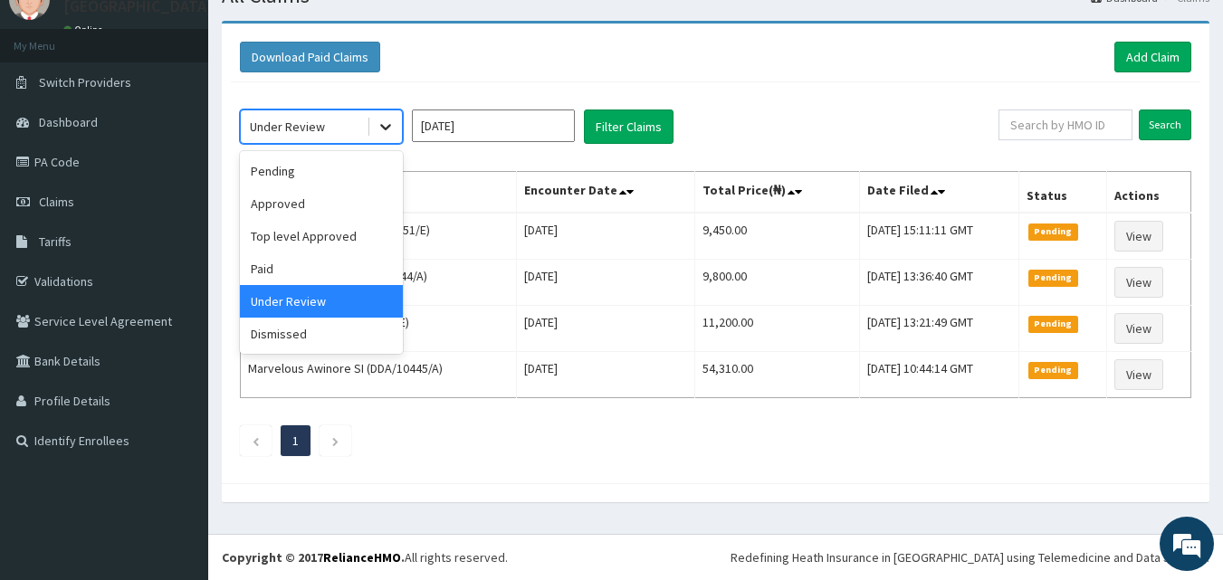
click at [390, 131] on icon at bounding box center [386, 127] width 18 height 18
click at [311, 337] on div "Dismissed" at bounding box center [321, 334] width 163 height 33
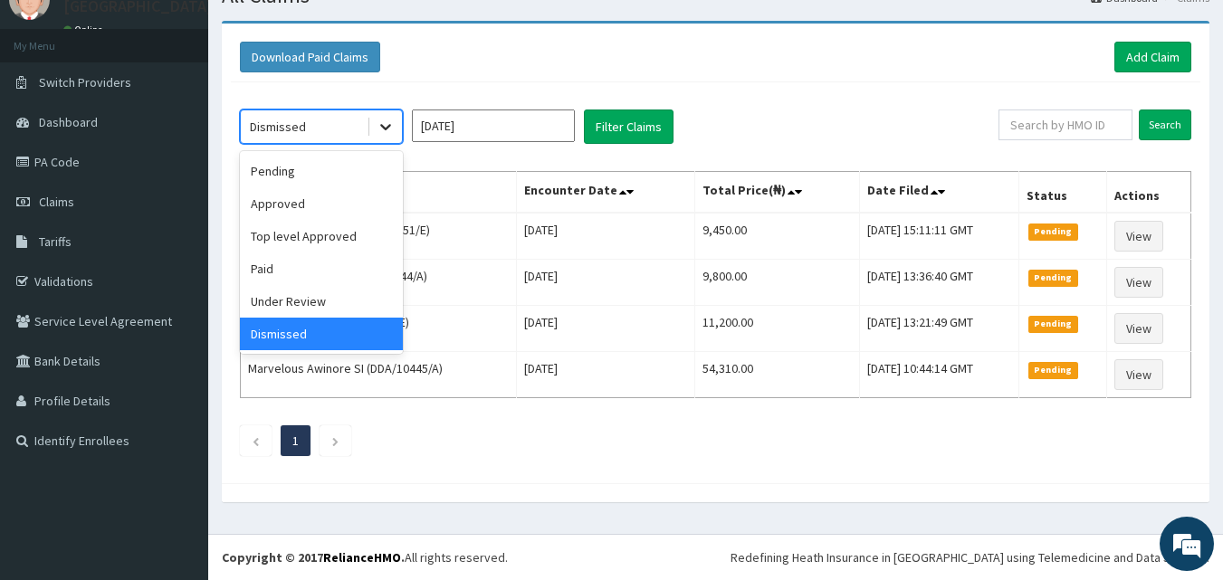
click at [379, 123] on icon at bounding box center [386, 127] width 18 height 18
click at [298, 196] on div "Approved" at bounding box center [321, 203] width 163 height 33
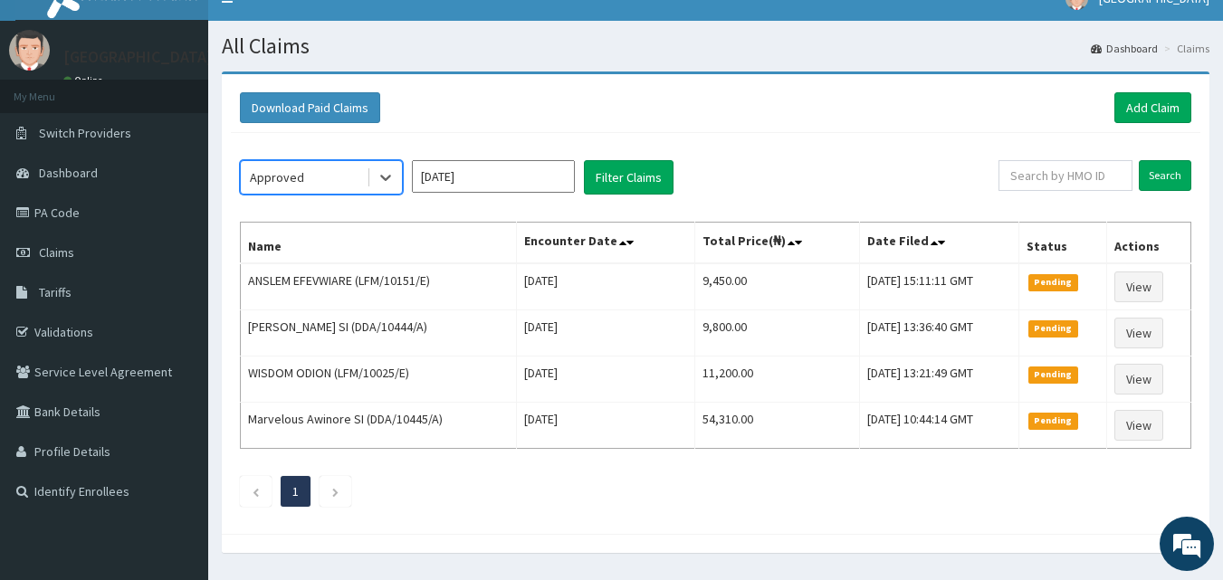
scroll to position [0, 0]
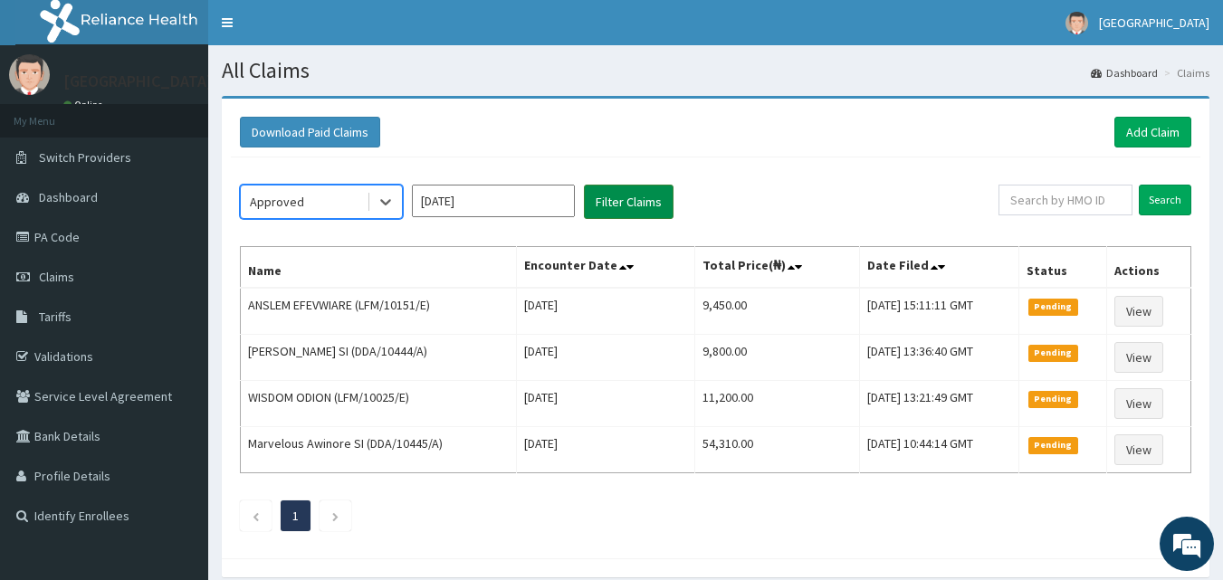
click at [626, 203] on button "Filter Claims" at bounding box center [629, 202] width 90 height 34
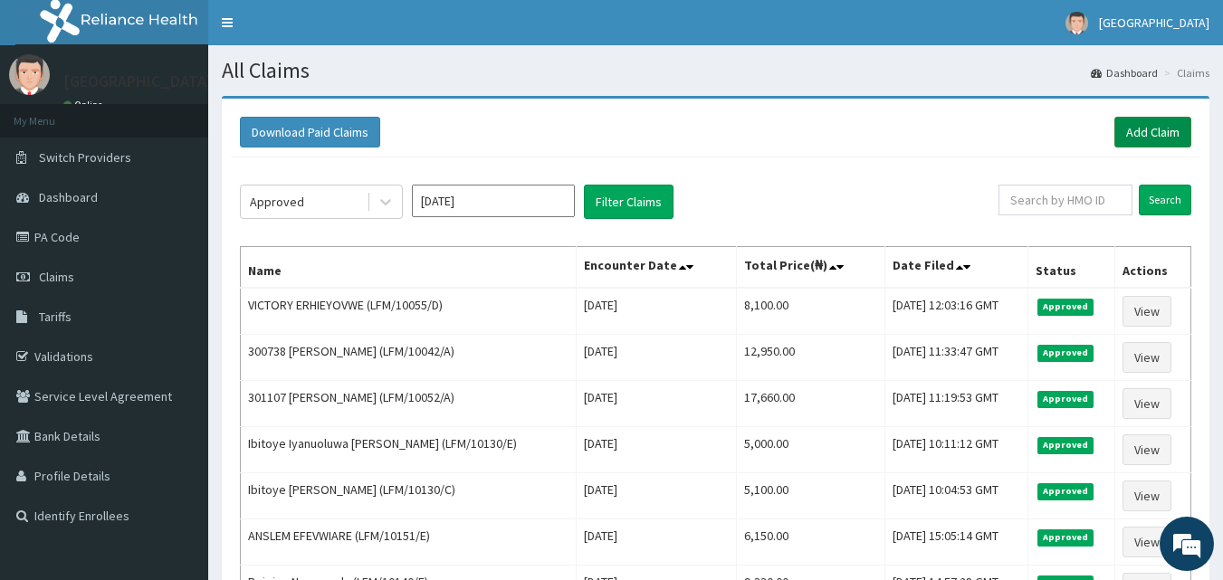
click at [1156, 138] on link "Add Claim" at bounding box center [1152, 132] width 77 height 31
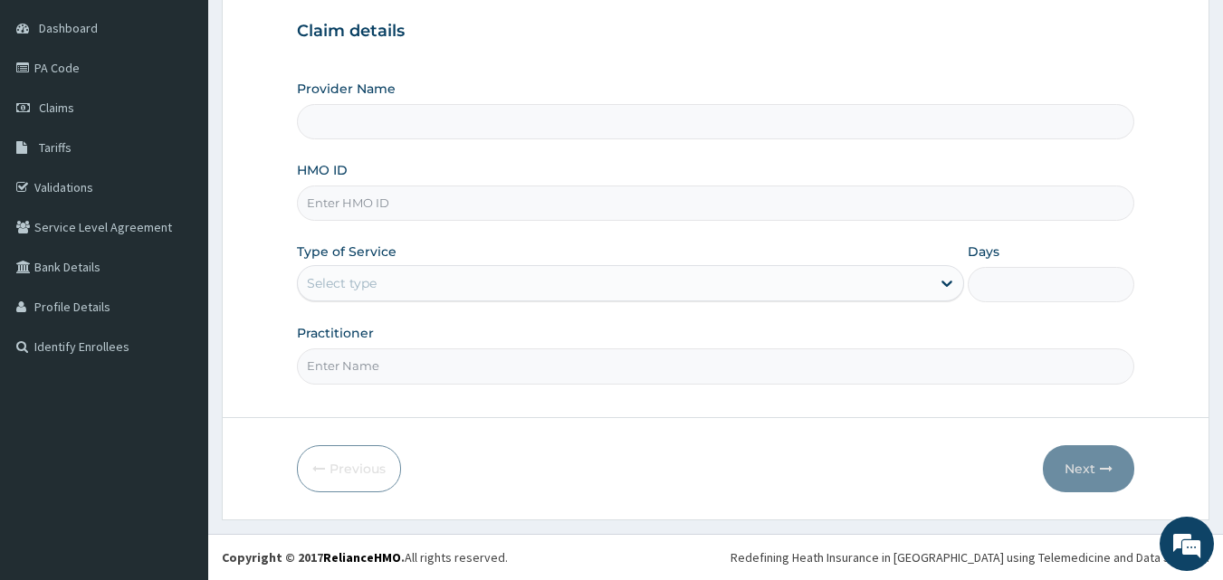
click at [317, 205] on input "HMO ID" at bounding box center [716, 203] width 838 height 35
click at [354, 208] on input "HMO ID" at bounding box center [716, 203] width 838 height 35
drag, startPoint x: 86, startPoint y: 431, endPoint x: 90, endPoint y: 447, distance: 16.7
click at [90, 447] on aside "[GEOGRAPHIC_DATA] Online My Menu Switch Providers Dashboard PA Code Claims Tari…" at bounding box center [104, 206] width 208 height 750
click at [423, 214] on input "LFM/" at bounding box center [716, 203] width 838 height 35
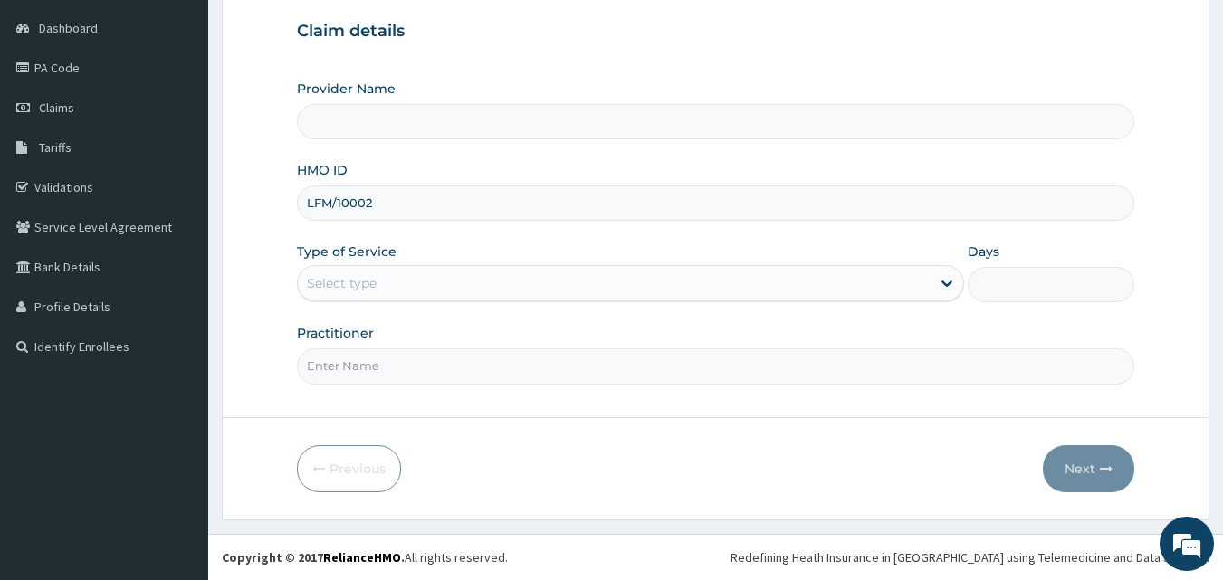
click at [387, 197] on input "LFM/10002" at bounding box center [716, 203] width 838 height 35
drag, startPoint x: 636, startPoint y: 444, endPoint x: 669, endPoint y: 417, distance: 42.6
click at [669, 417] on form "Step 1 of 2 Claim details Provider Name HMO ID LFM/10002 Type of Service Select…" at bounding box center [716, 224] width 988 height 594
click at [381, 198] on input "LFM/10002" at bounding box center [716, 203] width 838 height 35
type input "LFM/10002/C"
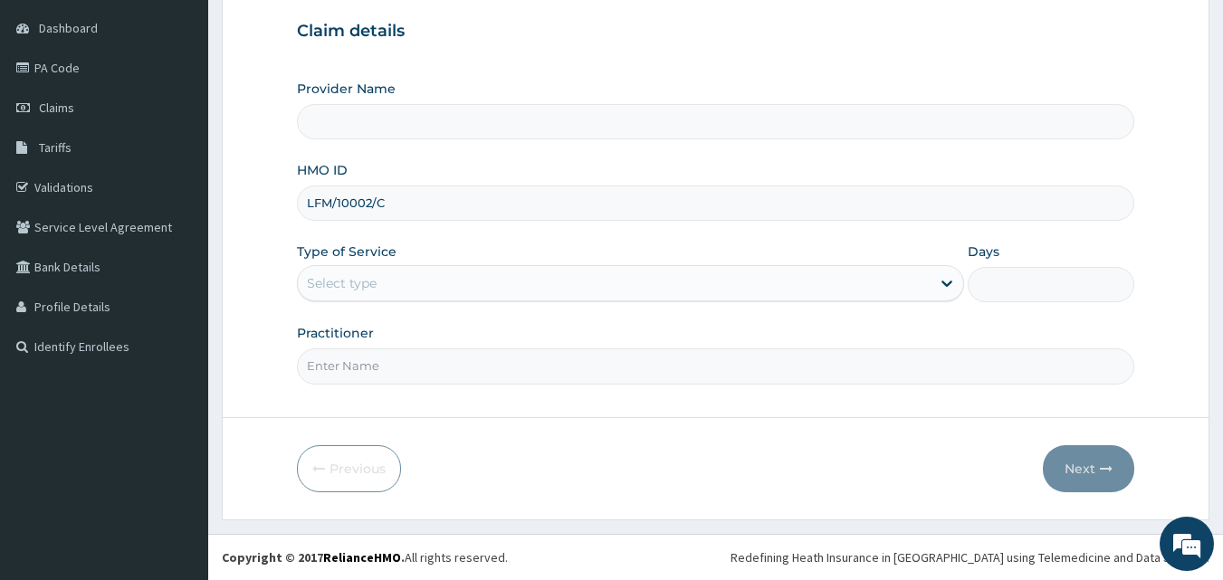
click at [370, 282] on div "Select type" at bounding box center [342, 283] width 70 height 18
click at [370, 283] on div "Select type" at bounding box center [342, 283] width 70 height 18
click at [756, 277] on div "Select type" at bounding box center [614, 283] width 633 height 29
click at [419, 360] on input "Practitioner" at bounding box center [716, 366] width 838 height 35
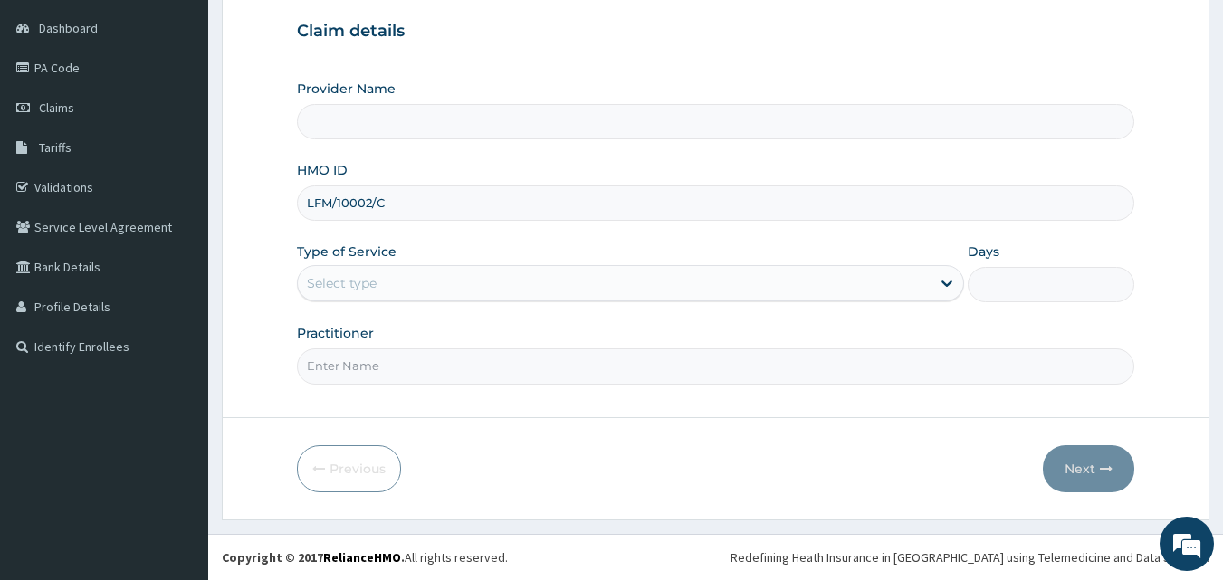
type input "[PERSON_NAME]"
click at [348, 287] on div "Select type" at bounding box center [342, 283] width 70 height 18
click at [946, 283] on icon at bounding box center [947, 283] width 18 height 18
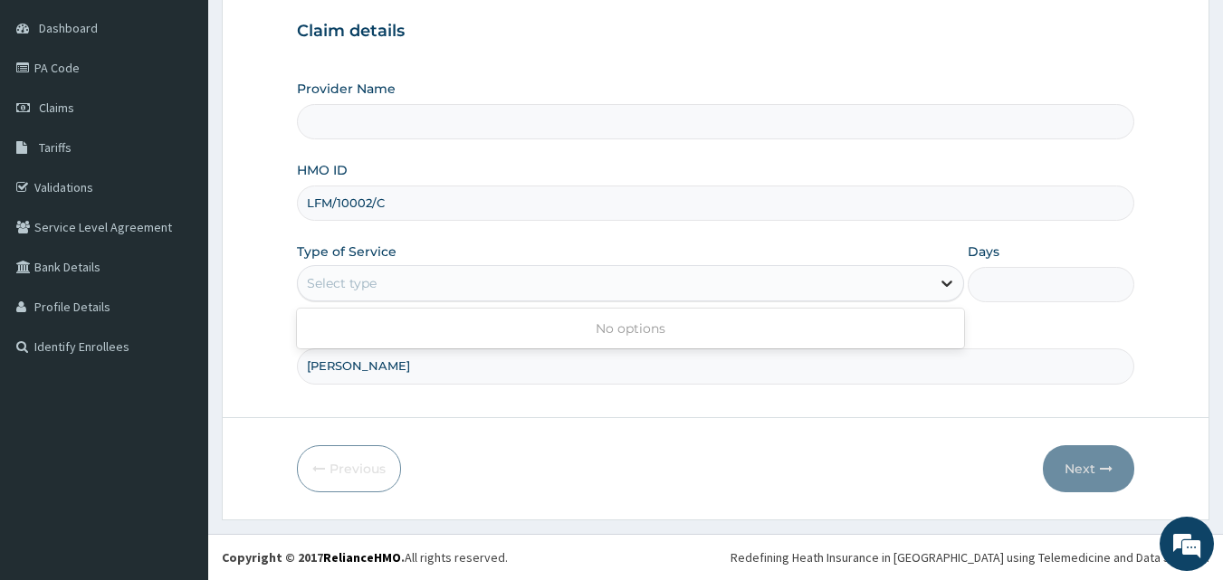
click at [947, 282] on icon at bounding box center [947, 283] width 18 height 18
click at [334, 282] on div "Select type" at bounding box center [342, 283] width 70 height 18
click at [335, 282] on div "Select type" at bounding box center [342, 283] width 70 height 18
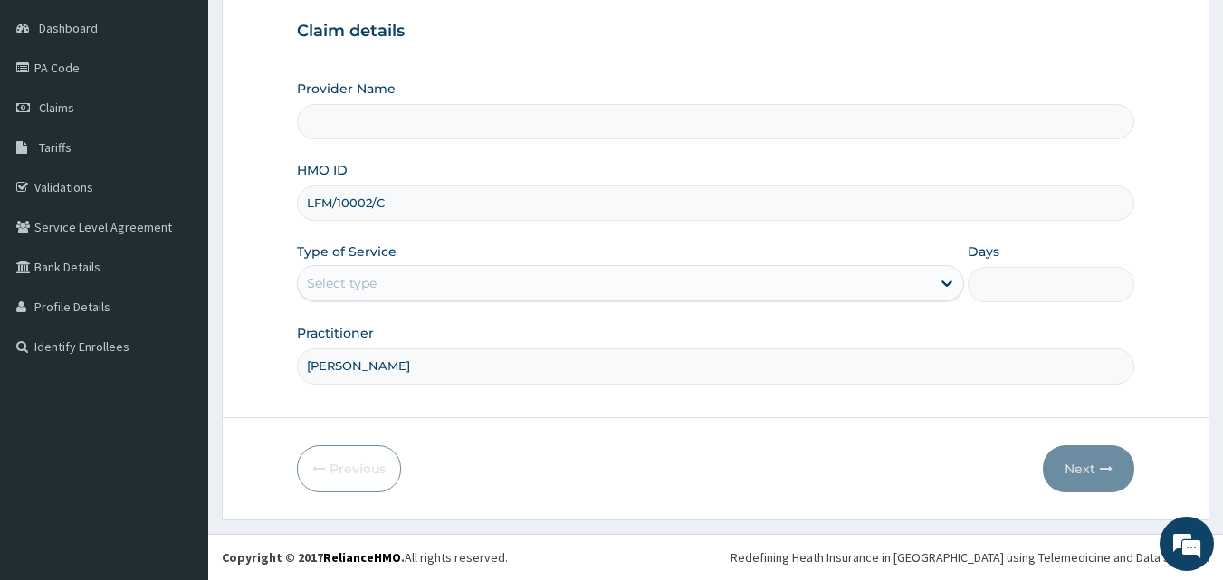
click at [357, 278] on div "Select type" at bounding box center [342, 283] width 70 height 18
click at [356, 125] on input "Provider Name" at bounding box center [716, 121] width 838 height 35
click at [332, 281] on div "Select type" at bounding box center [342, 283] width 70 height 18
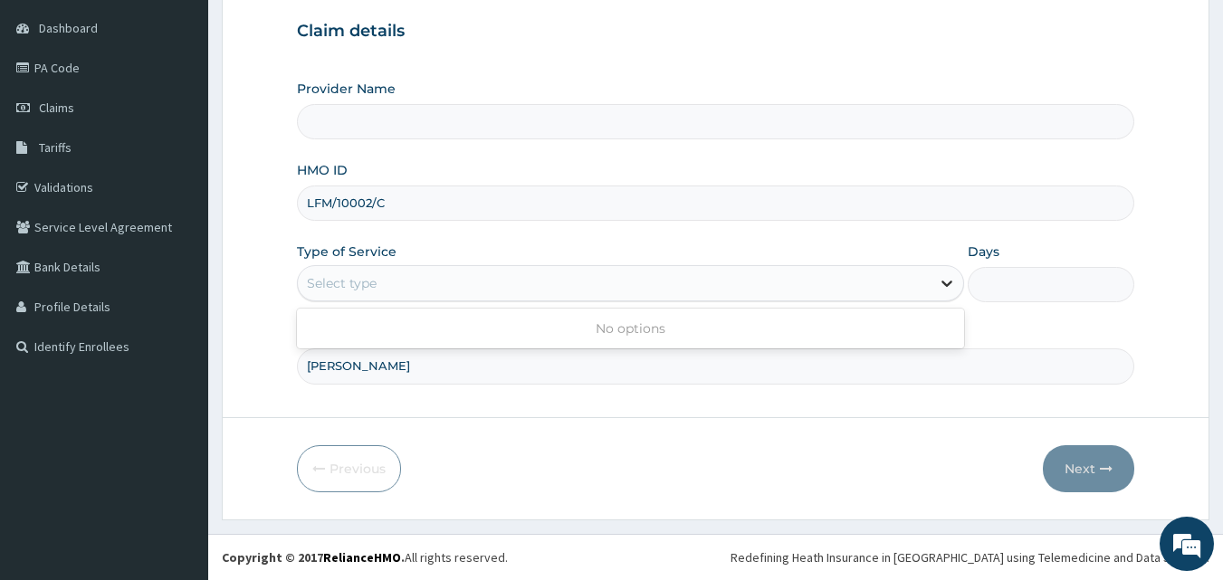
click at [942, 283] on icon at bounding box center [947, 285] width 11 height 6
click at [351, 279] on div "Select type" at bounding box center [342, 283] width 70 height 18
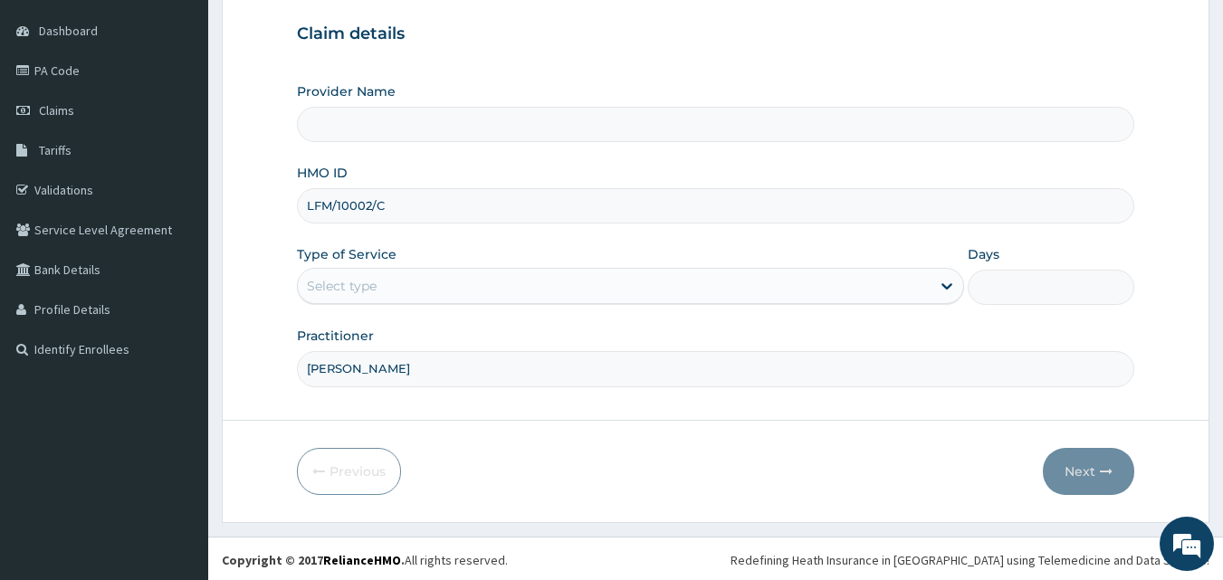
scroll to position [169, 0]
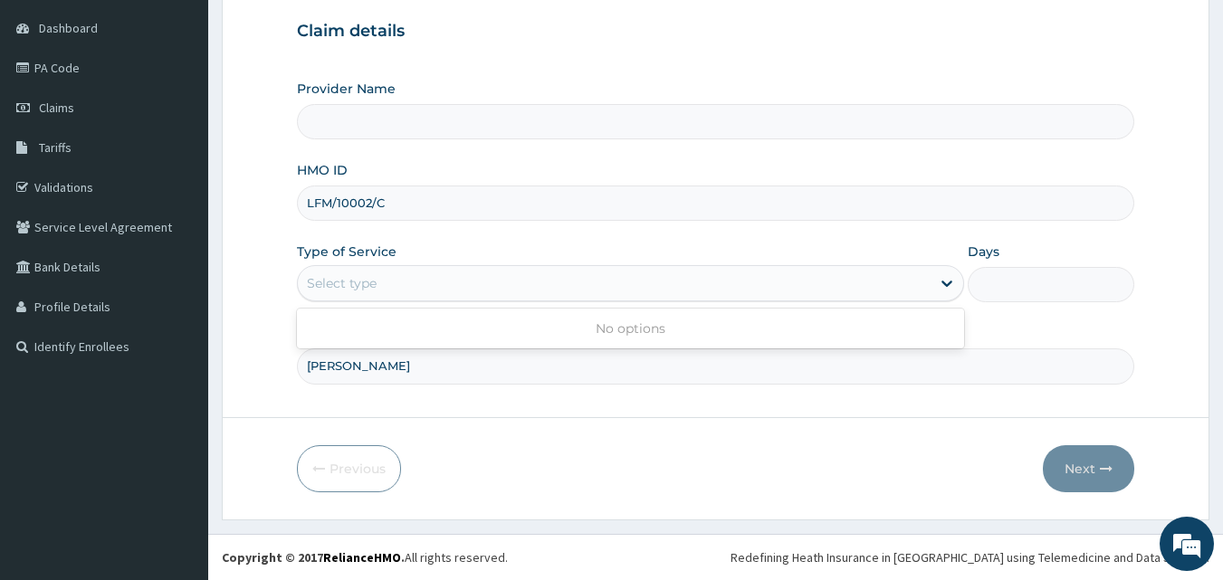
click at [351, 280] on div "Select type" at bounding box center [342, 283] width 70 height 18
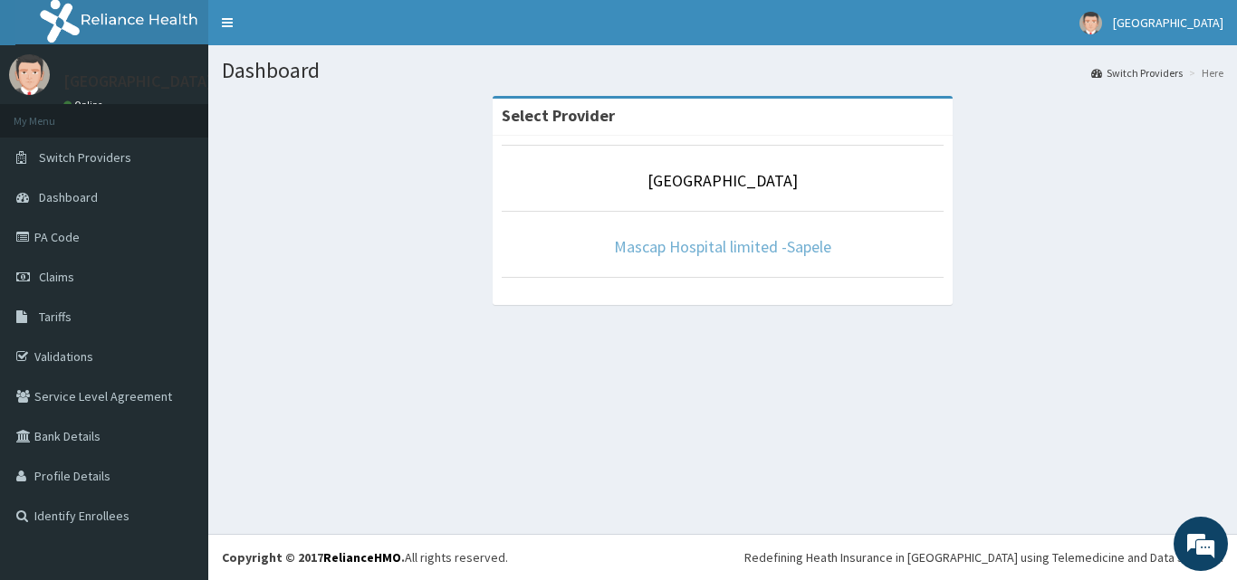
click at [704, 244] on link "Mascap Hospital limited -Sapele" at bounding box center [722, 246] width 217 height 21
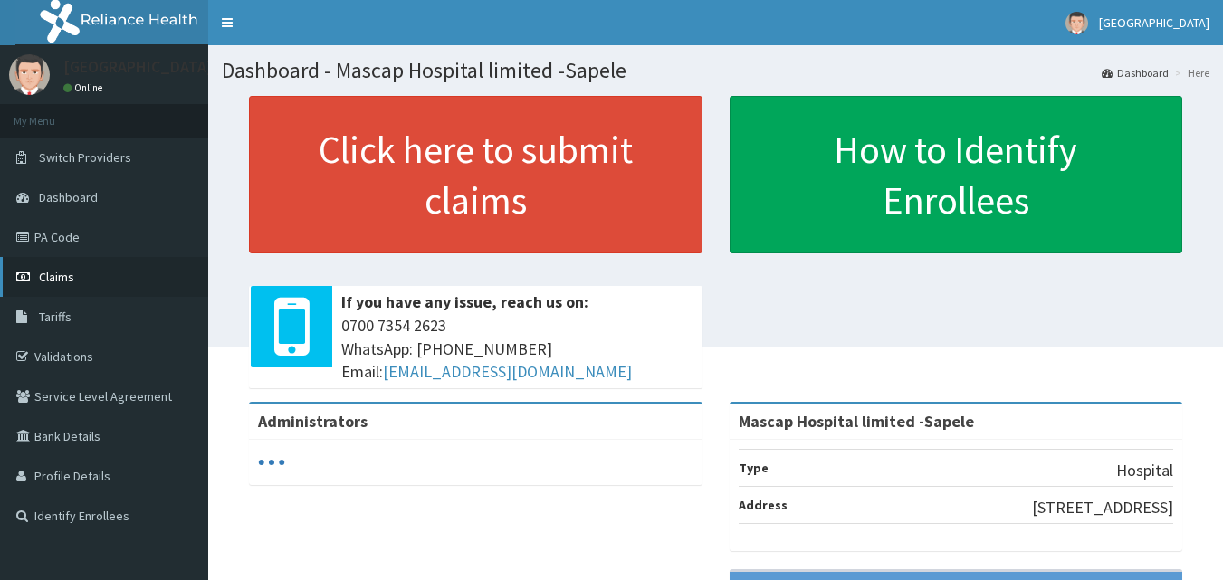
click at [50, 268] on link "Claims" at bounding box center [104, 277] width 208 height 40
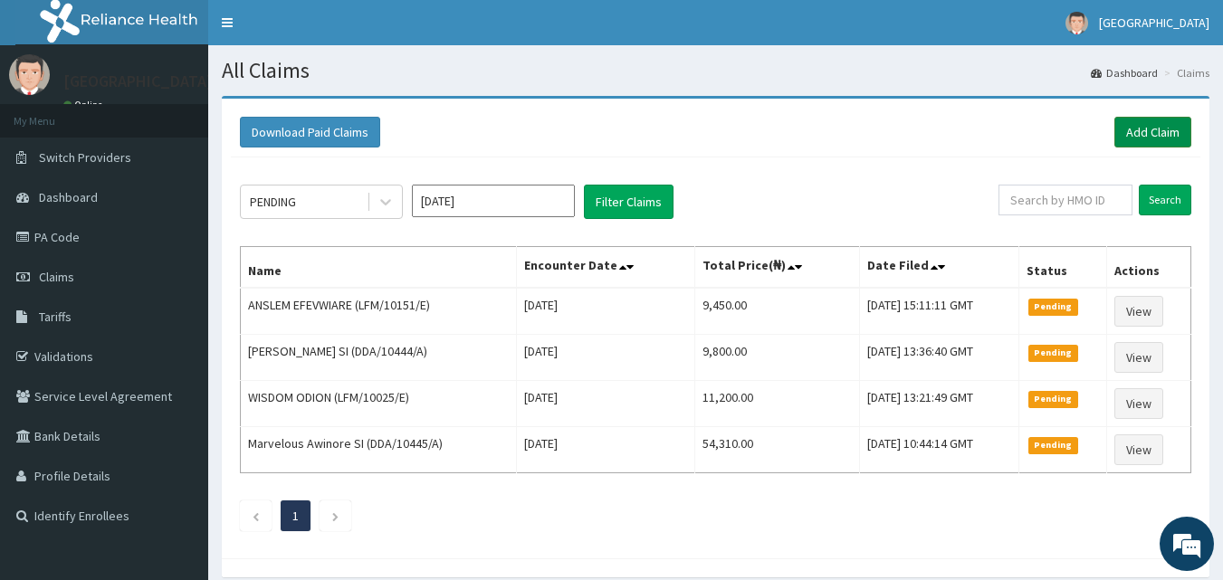
click at [1159, 130] on link "Add Claim" at bounding box center [1152, 132] width 77 height 31
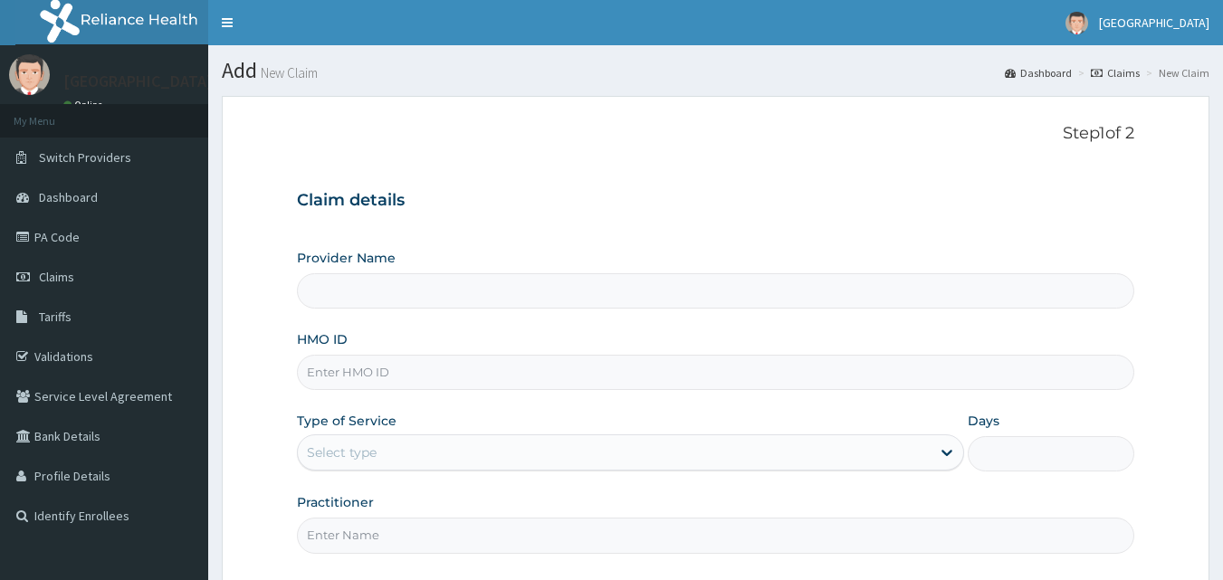
scroll to position [169, 0]
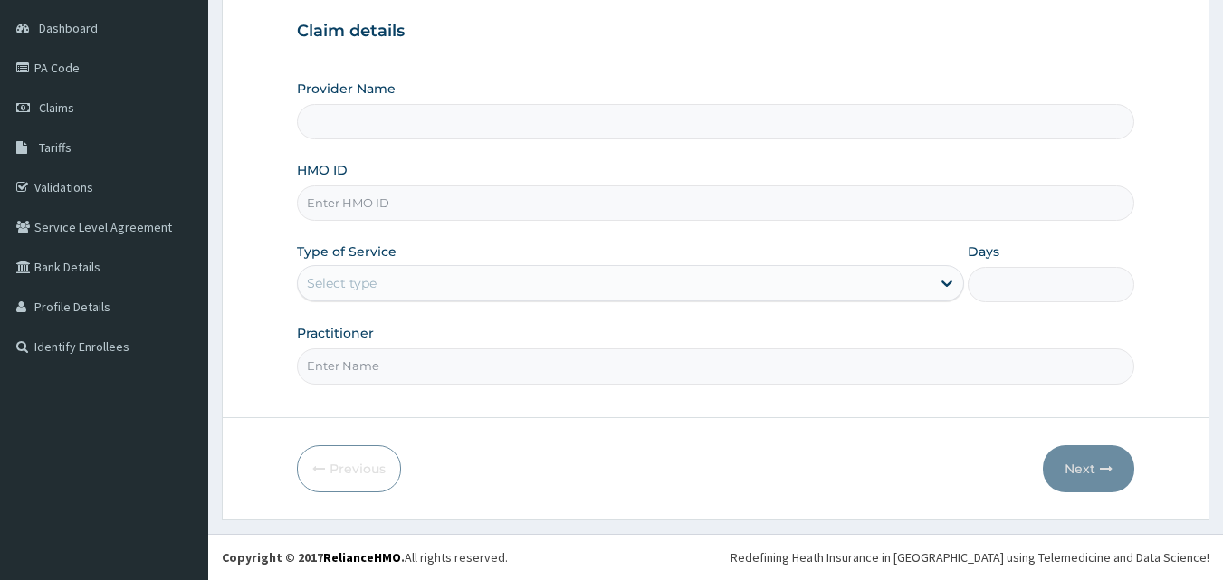
click at [387, 207] on input "HMO ID" at bounding box center [716, 203] width 838 height 35
type input "LF"
type input "Mascap Hospital limited -Sapele"
type input "LFM/10002/C"
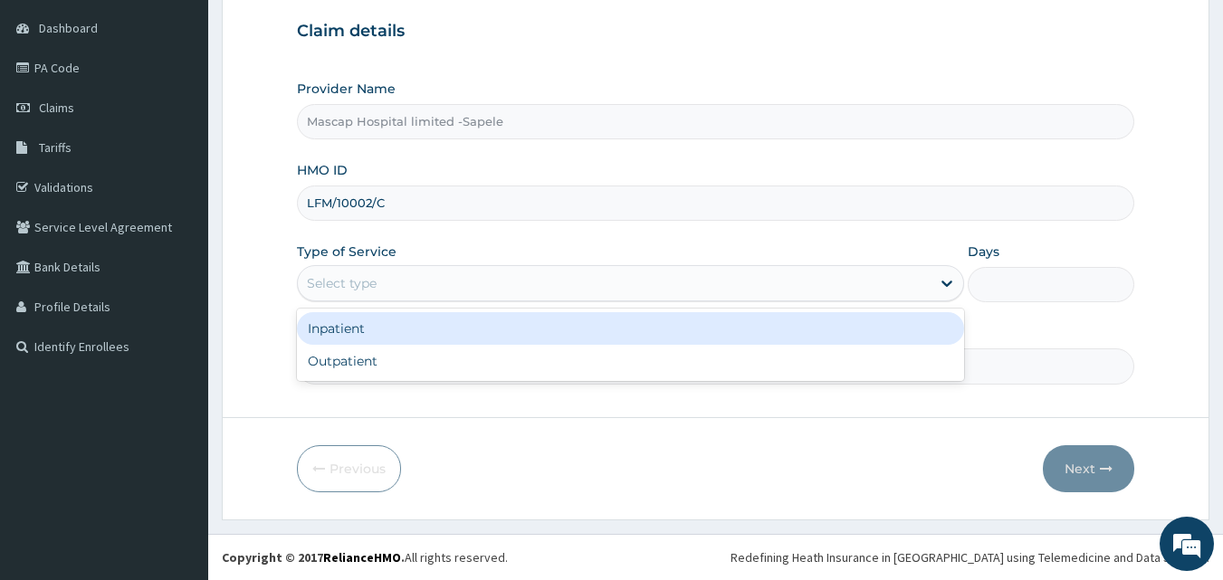
click at [513, 278] on div "Select type" at bounding box center [614, 283] width 633 height 29
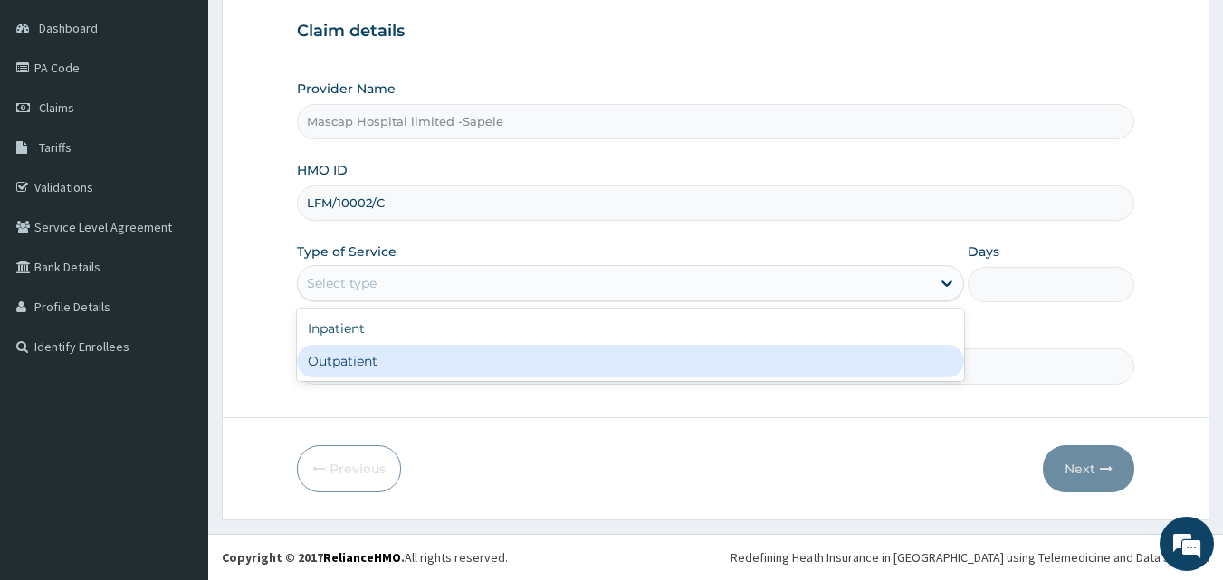
click at [415, 368] on div "Outpatient" at bounding box center [630, 361] width 667 height 33
type input "1"
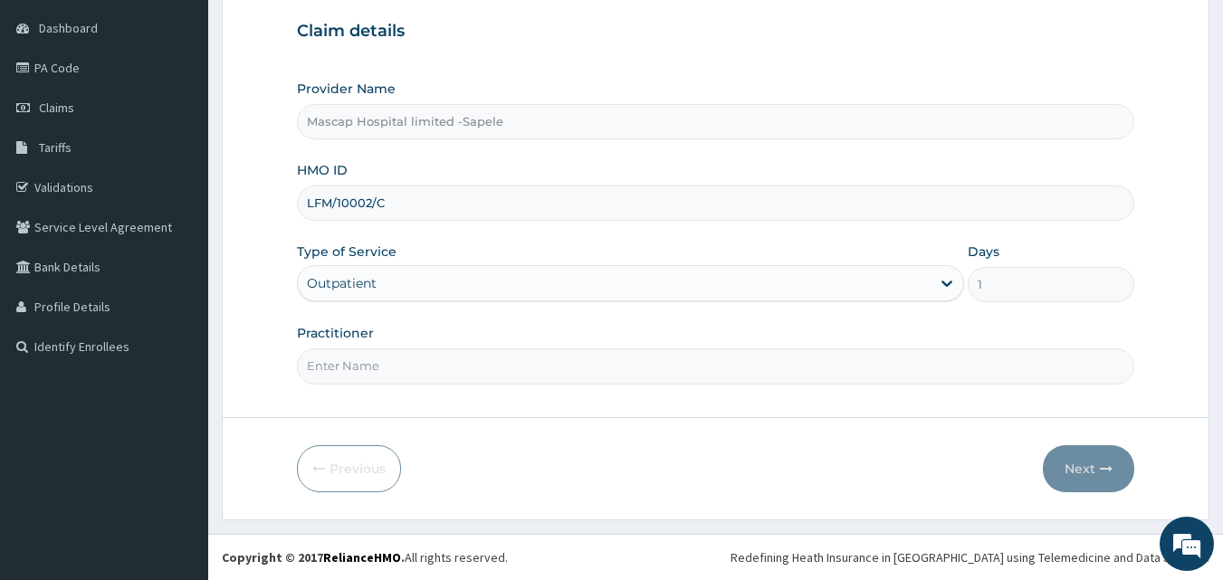
click at [419, 358] on input "Practitioner" at bounding box center [716, 366] width 838 height 35
type input "[PERSON_NAME]"
click at [1073, 465] on button "Next" at bounding box center [1088, 468] width 91 height 47
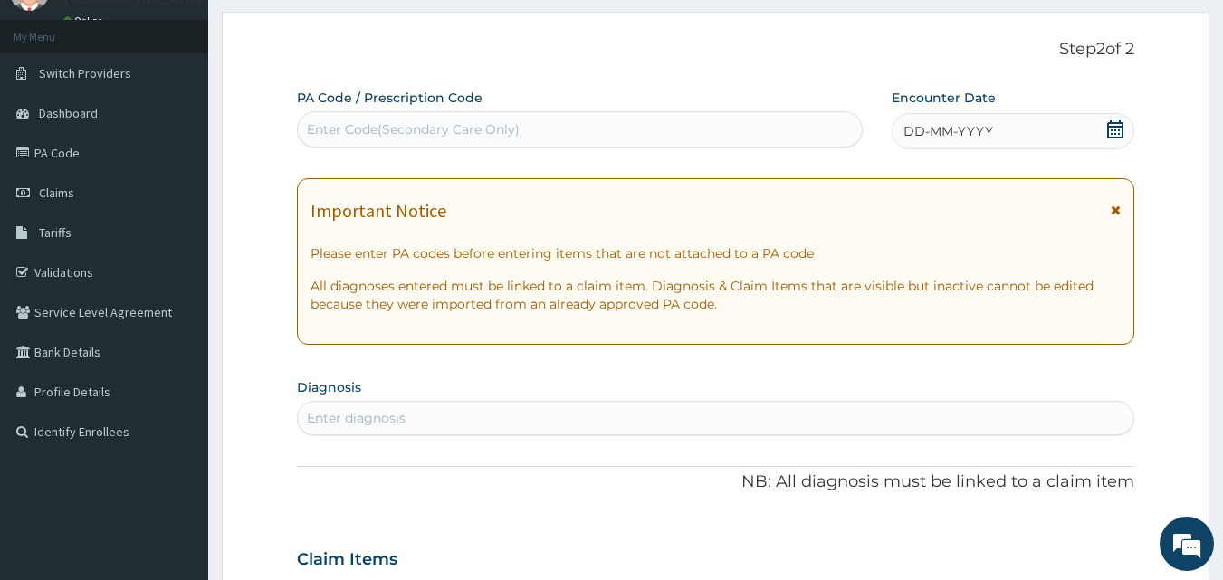
scroll to position [362, 0]
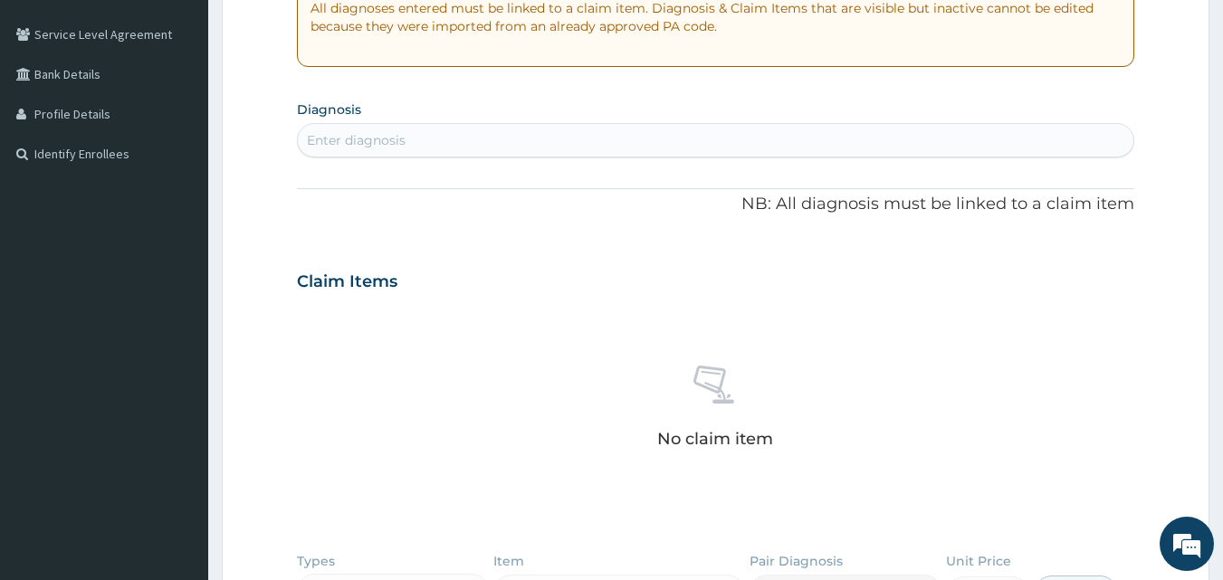
click at [349, 146] on div "Enter diagnosis" at bounding box center [356, 140] width 99 height 18
click at [353, 133] on div "Enter diagnosis" at bounding box center [356, 140] width 99 height 18
click at [559, 134] on div "Enter diagnosis" at bounding box center [716, 140] width 837 height 29
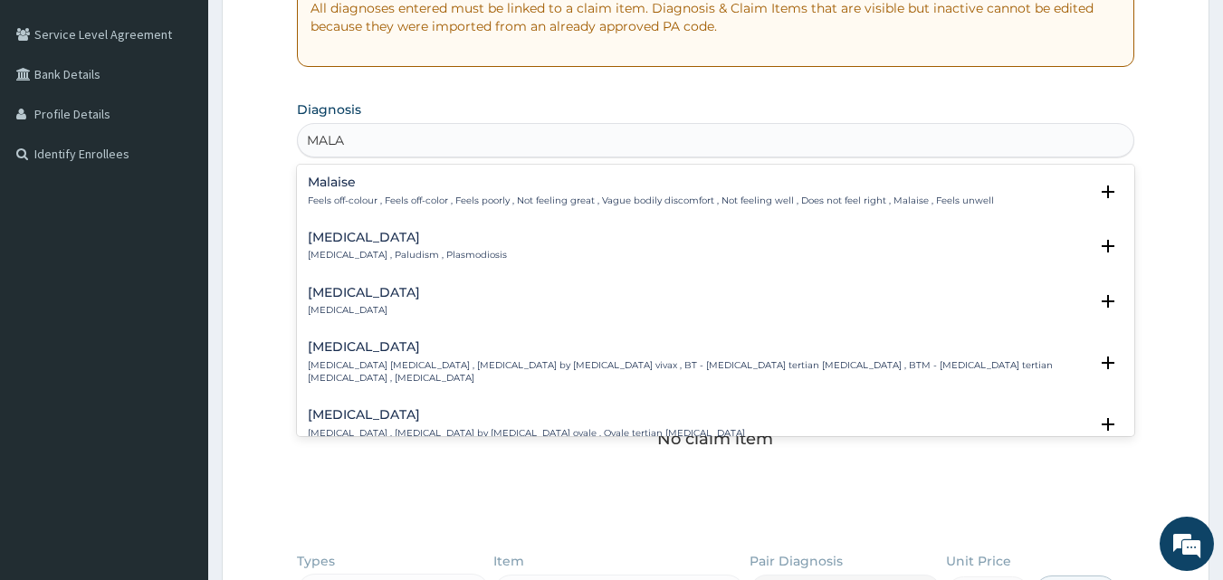
type input "MALAR"
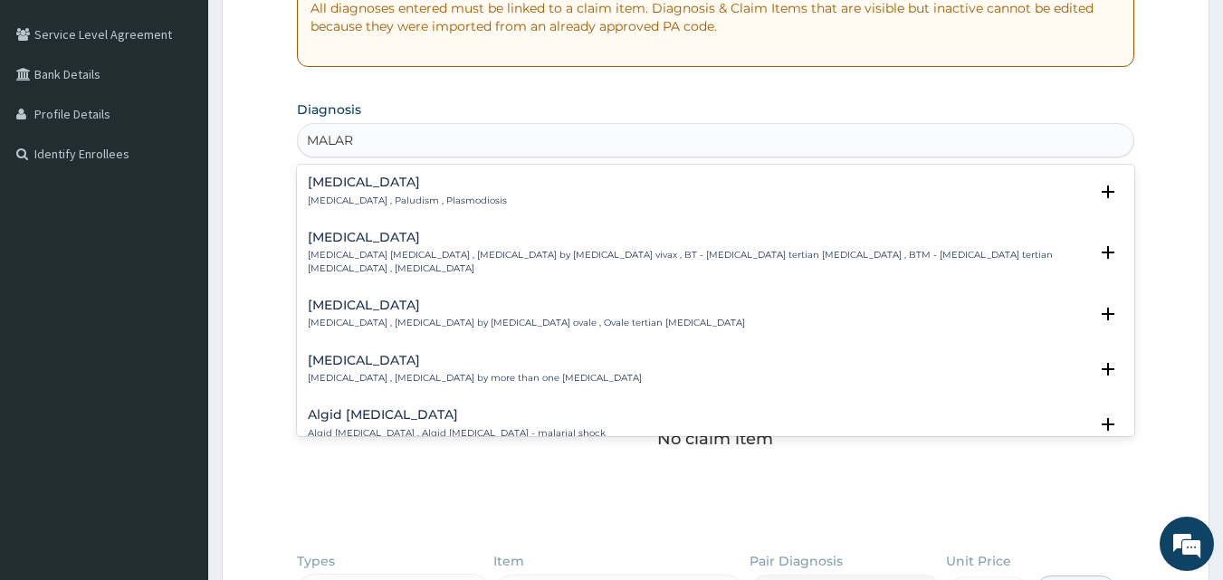
click at [389, 195] on p "[MEDICAL_DATA] , Paludism , Plasmodiosis" at bounding box center [407, 201] width 199 height 13
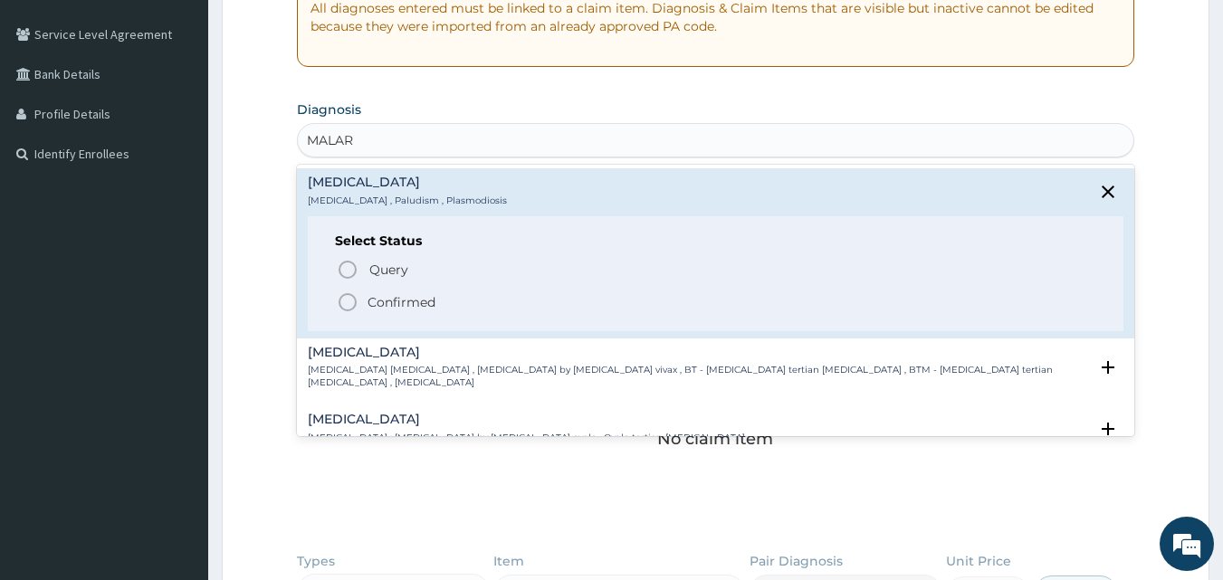
click at [344, 310] on circle "status option filled" at bounding box center [347, 302] width 16 height 16
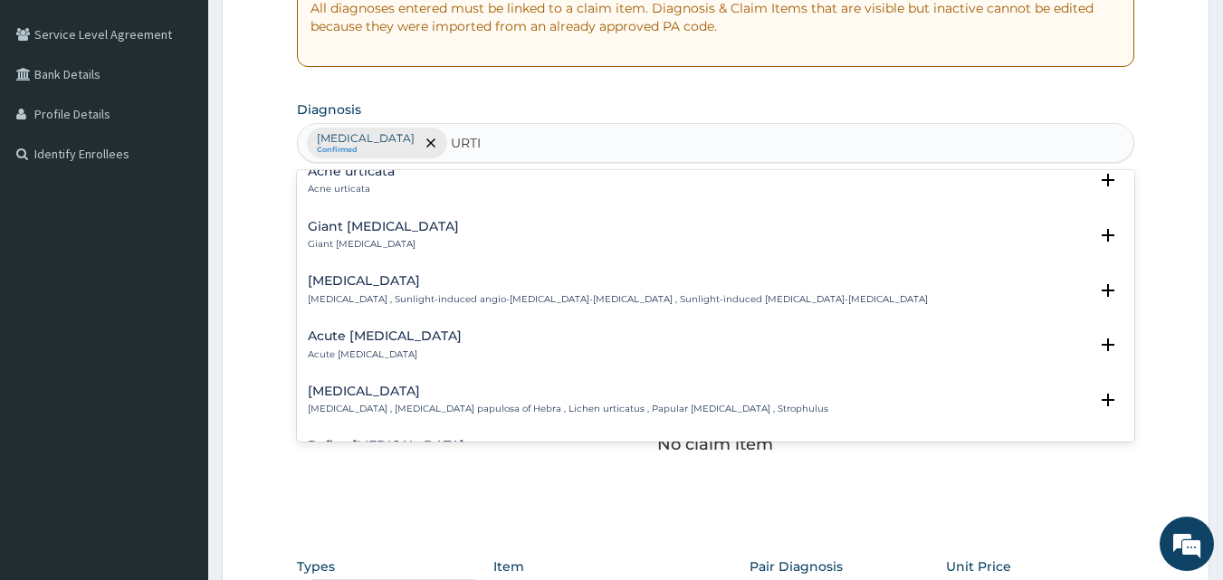
scroll to position [91, 0]
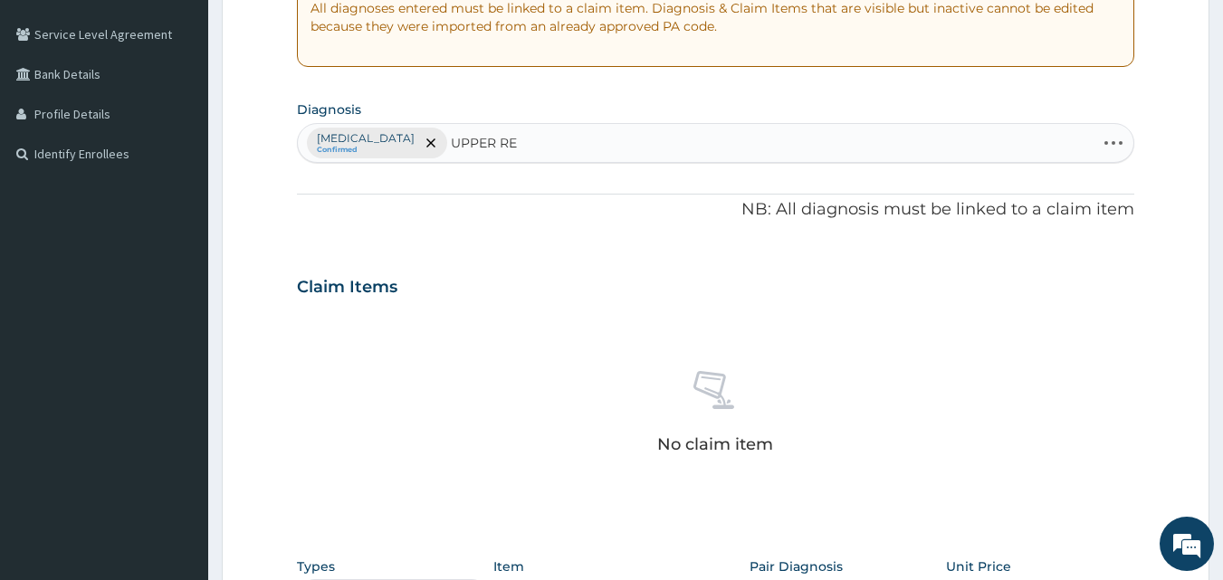
type input "UPPER RES"
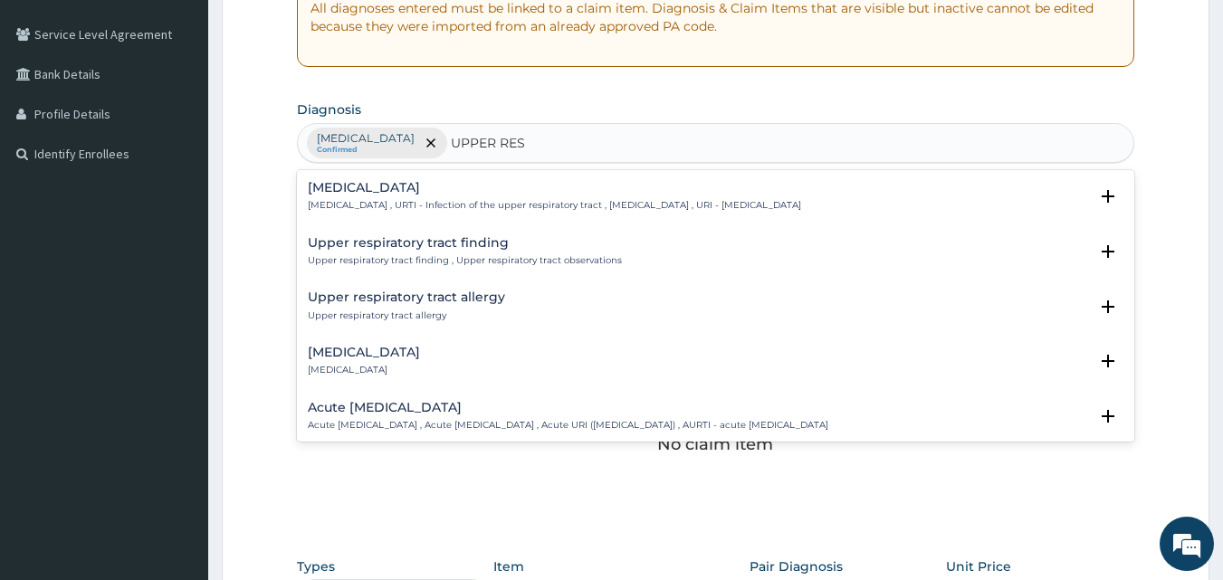
click at [426, 193] on h4 "[MEDICAL_DATA]" at bounding box center [554, 188] width 493 height 14
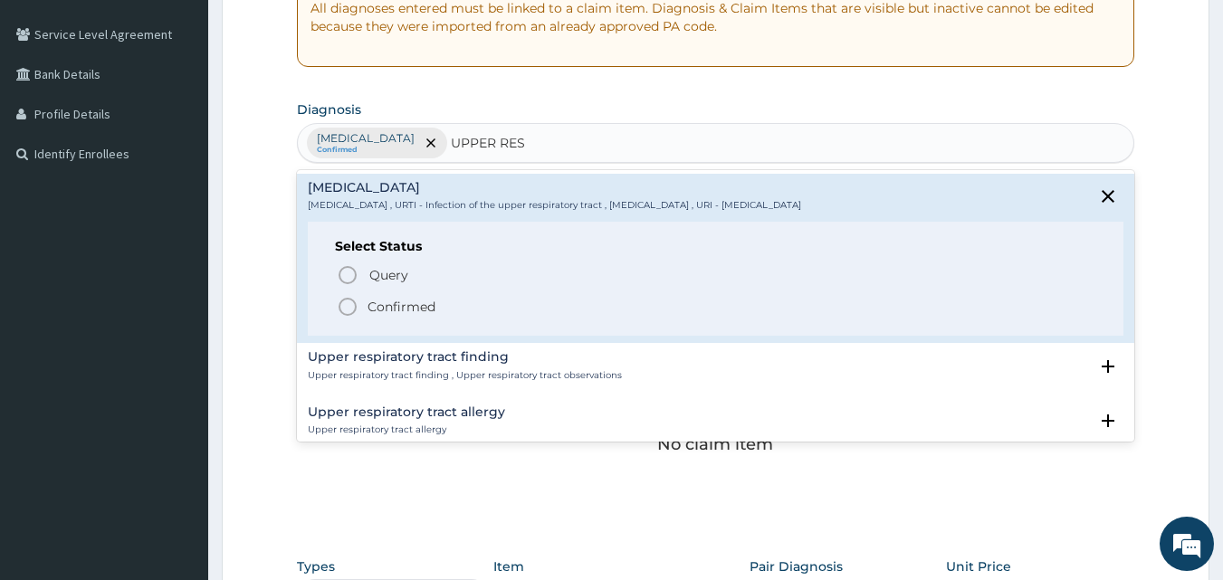
click at [346, 300] on circle "status option filled" at bounding box center [347, 307] width 16 height 16
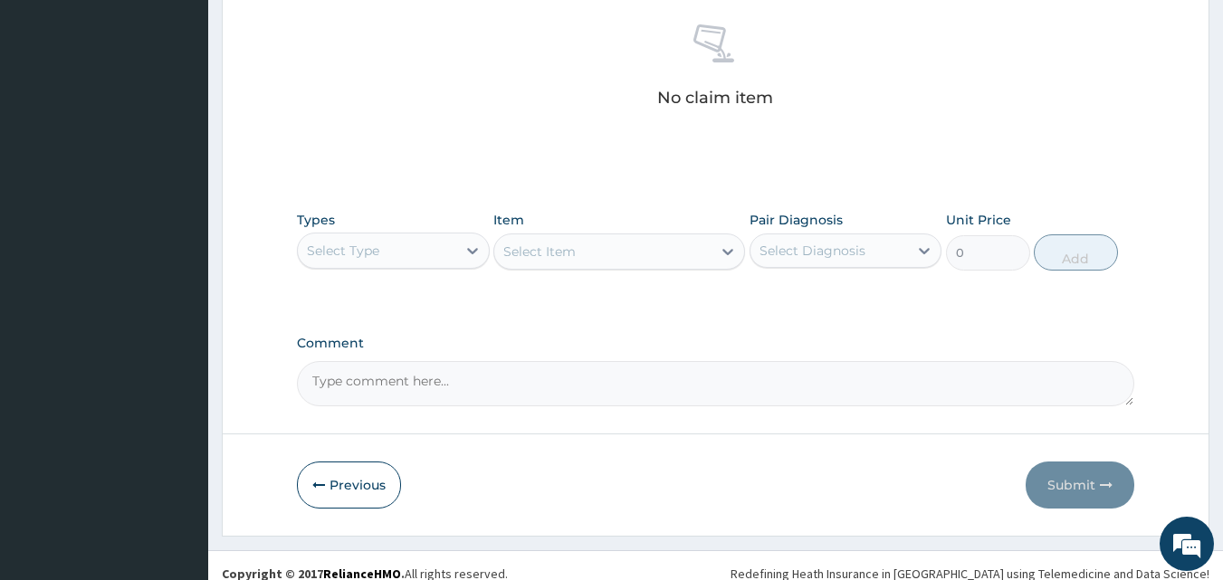
scroll to position [724, 0]
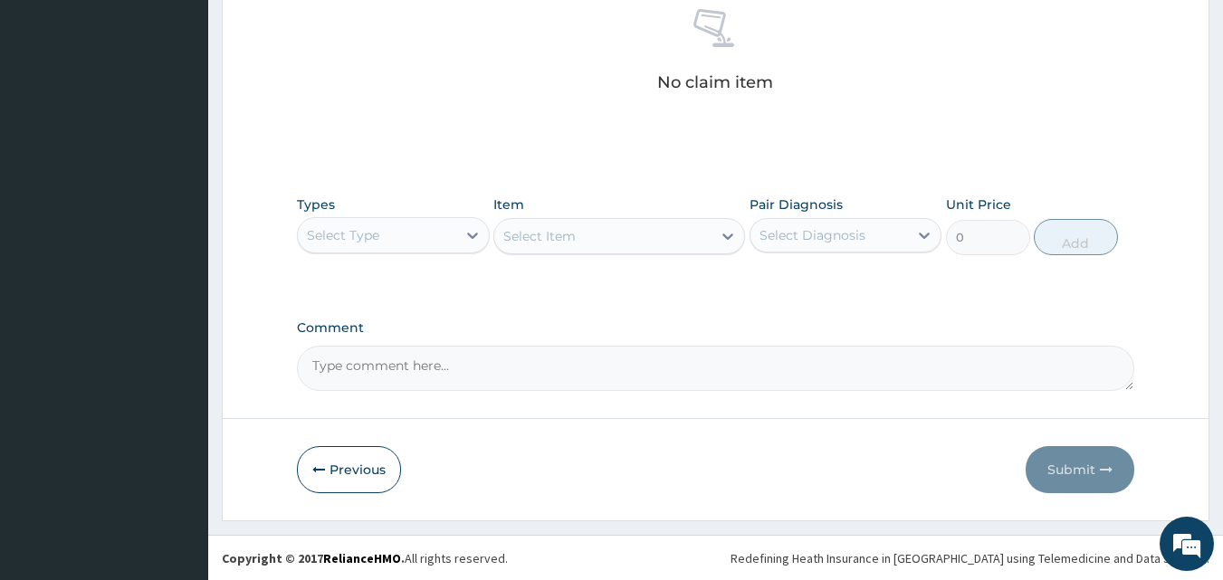
click at [391, 231] on div "Select Type" at bounding box center [377, 235] width 158 height 29
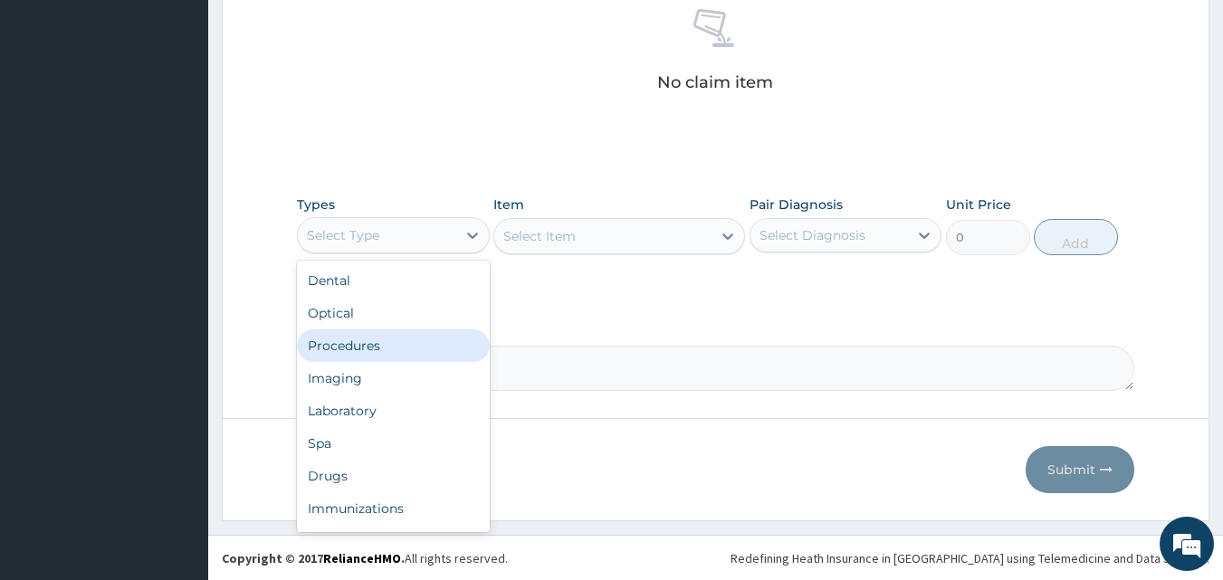
click at [395, 337] on div "Procedures" at bounding box center [393, 346] width 193 height 33
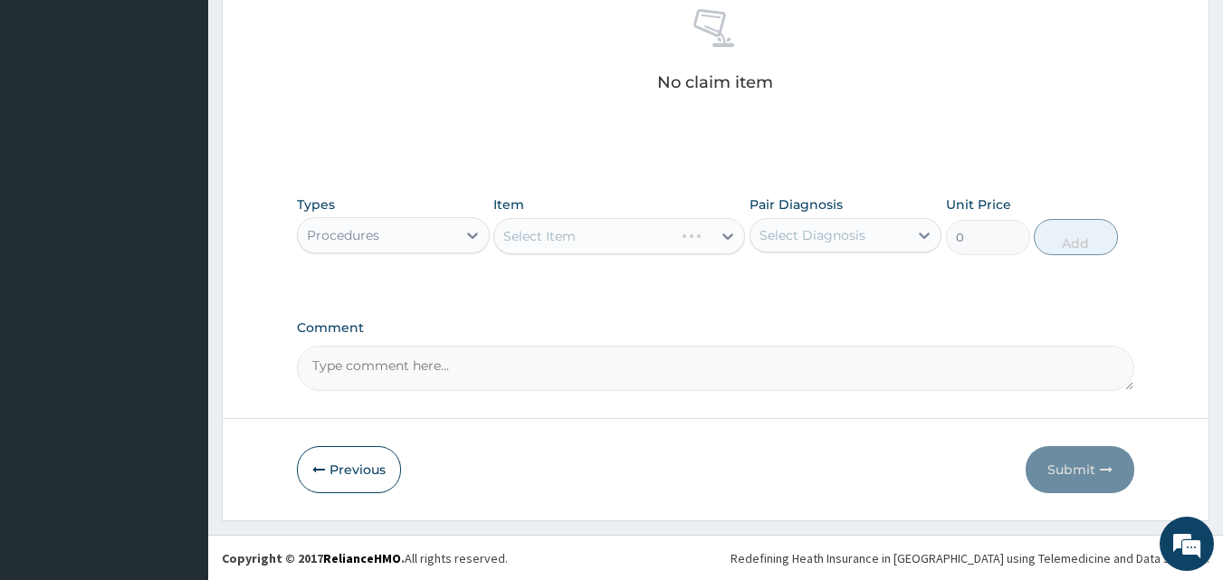
click at [531, 238] on div "Select Item" at bounding box center [619, 236] width 252 height 36
click at [543, 237] on div "Select Item" at bounding box center [619, 236] width 252 height 36
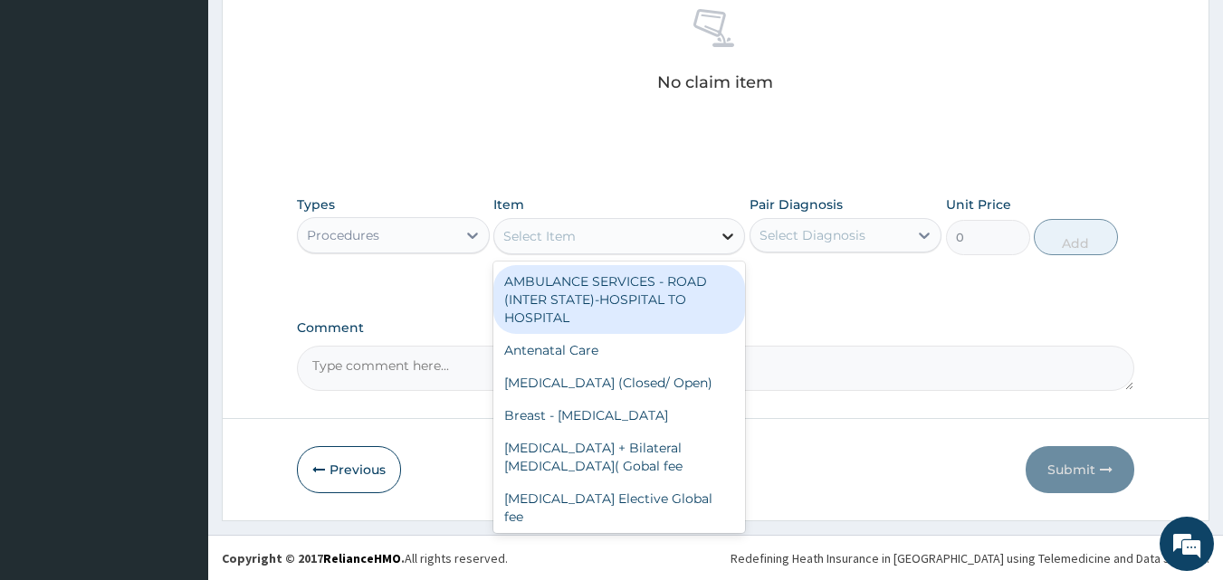
click at [724, 235] on icon at bounding box center [727, 237] width 11 height 6
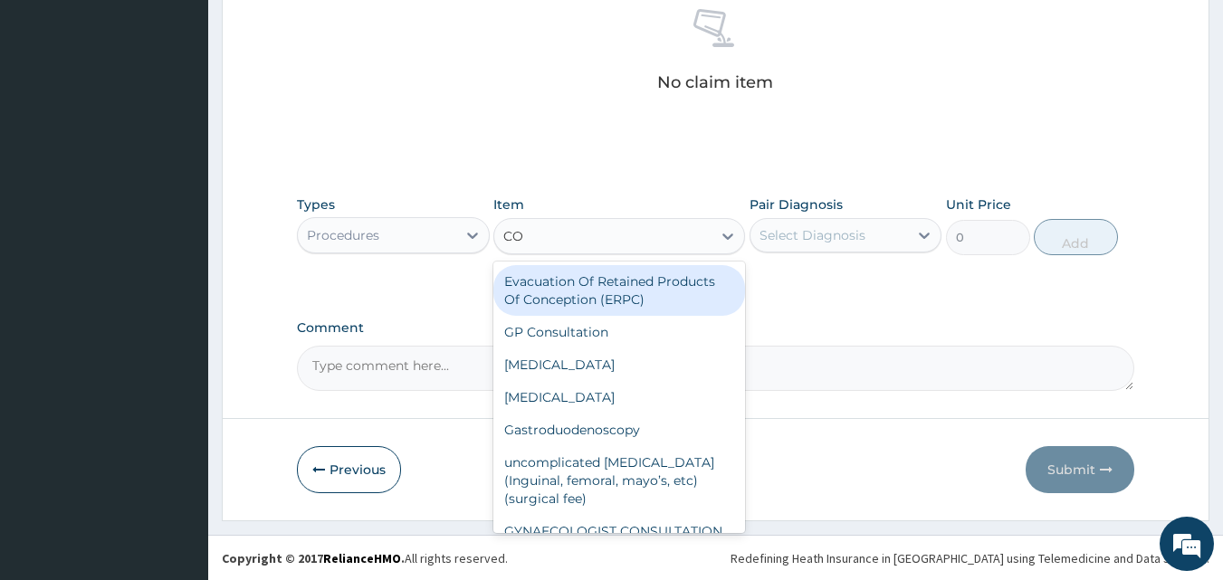
type input "CON"
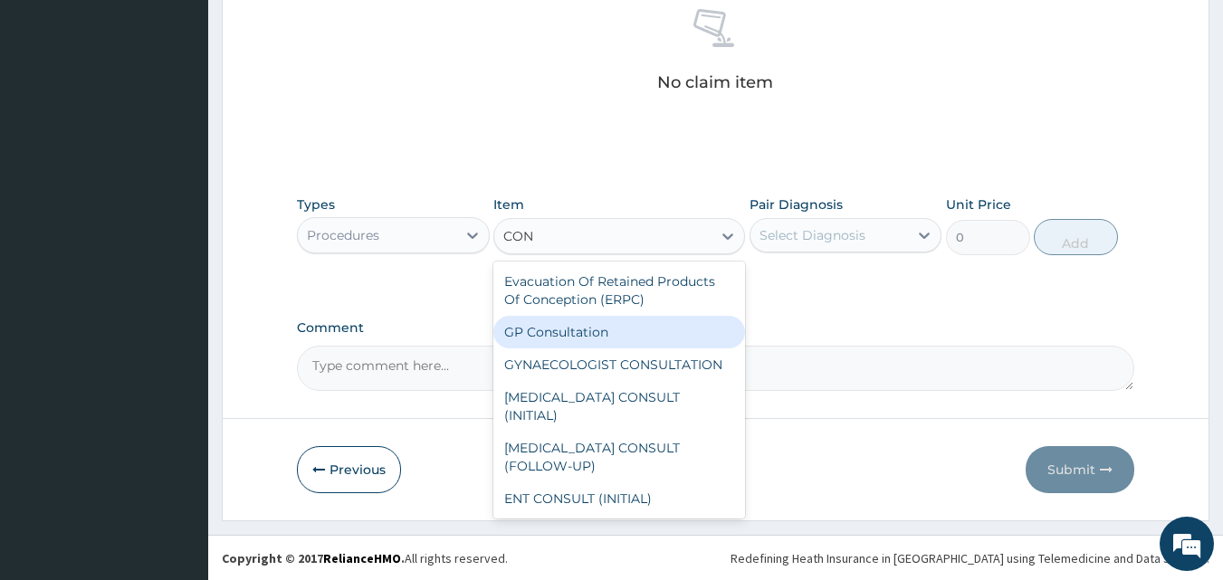
click at [595, 340] on div "GP Consultation" at bounding box center [619, 332] width 252 height 33
type input "1500"
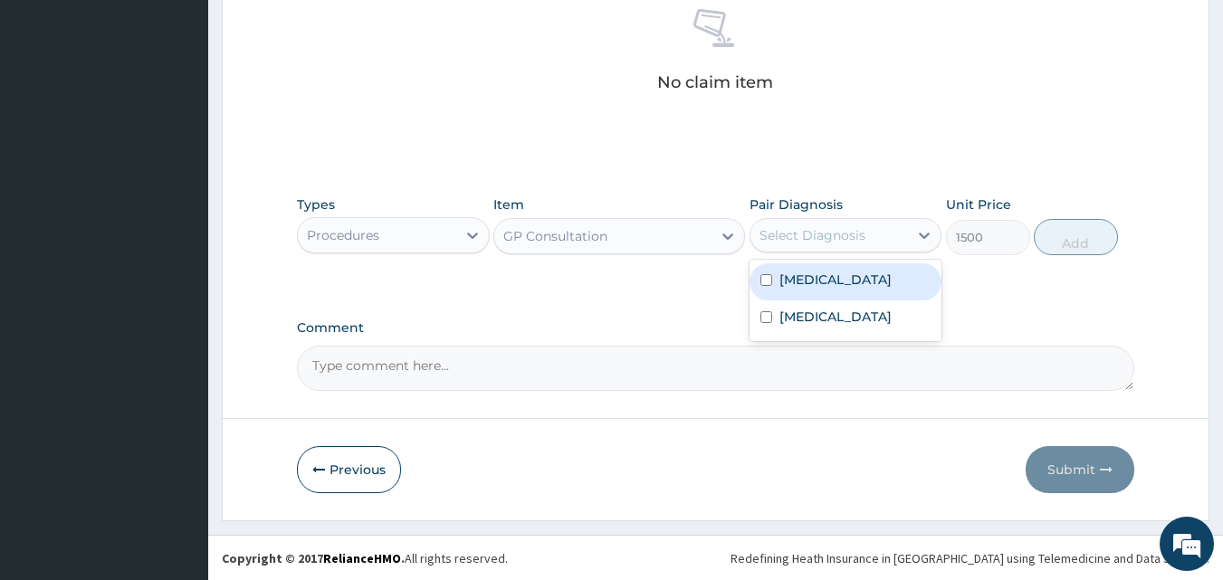
click at [888, 234] on div "Select Diagnosis" at bounding box center [830, 235] width 158 height 29
click at [763, 279] on input "checkbox" at bounding box center [766, 280] width 12 height 12
checkbox input "true"
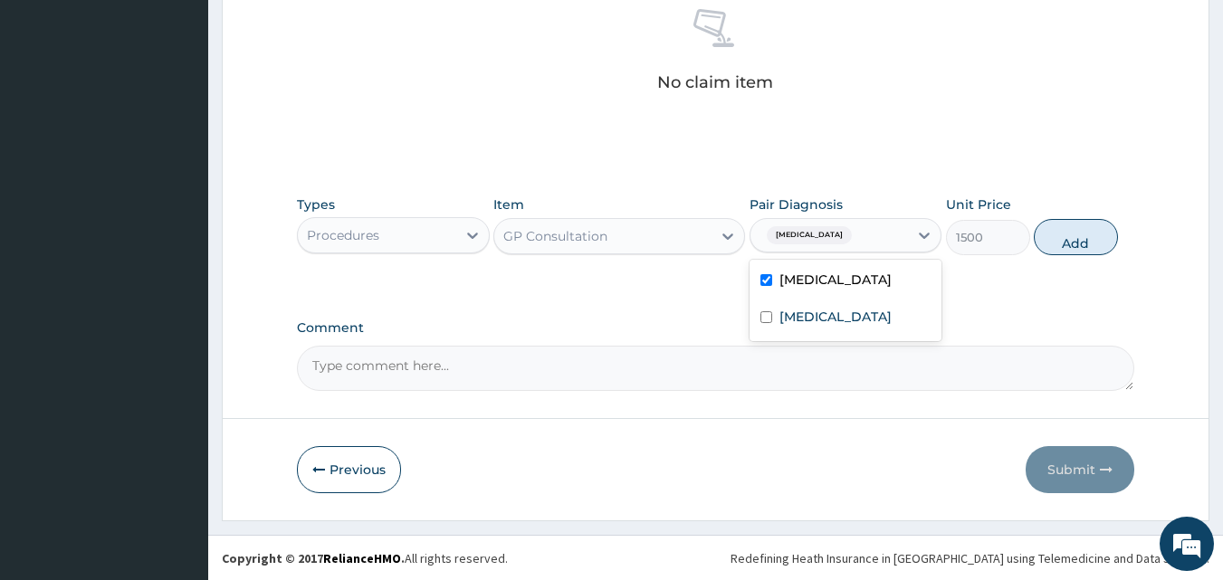
click at [1016, 269] on div "Types Procedures Item GP Consultation Pair Diagnosis option [MEDICAL_DATA], sel…" at bounding box center [716, 238] width 838 height 105
click at [1081, 241] on button "Add" at bounding box center [1076, 237] width 84 height 36
type input "0"
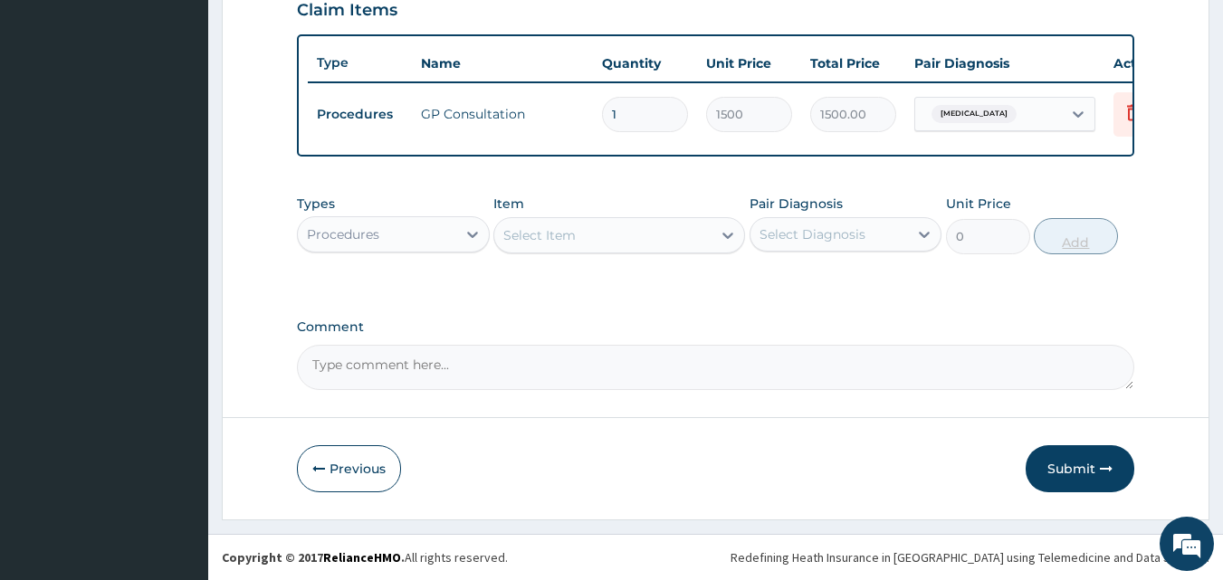
scroll to position [653, 0]
click at [382, 234] on div "Procedures" at bounding box center [377, 234] width 158 height 29
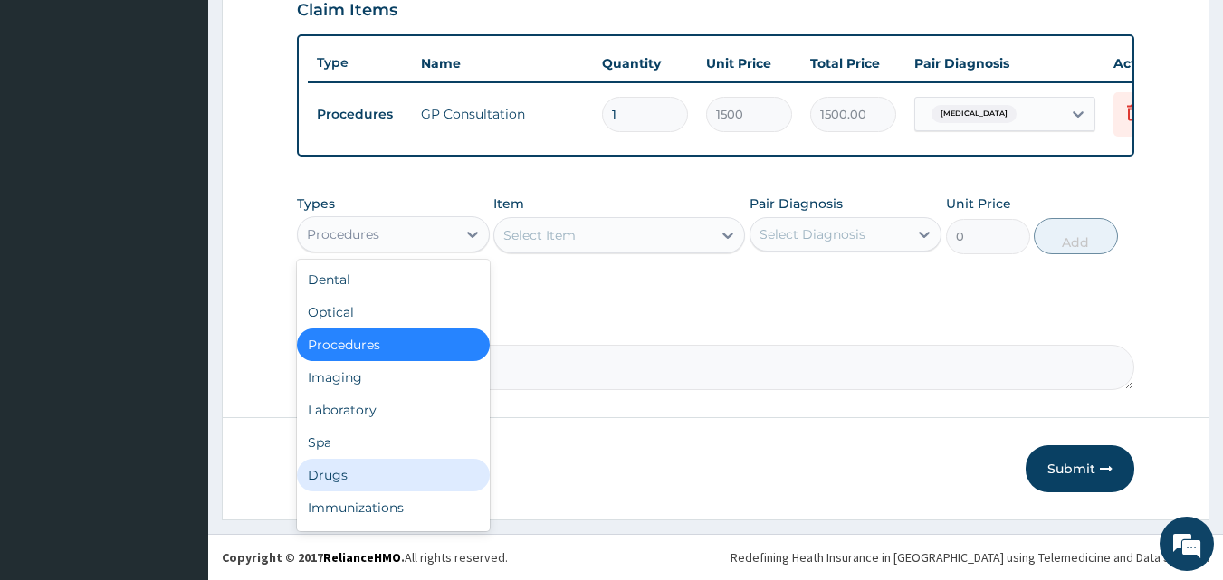
click at [331, 469] on div "Drugs" at bounding box center [393, 475] width 193 height 33
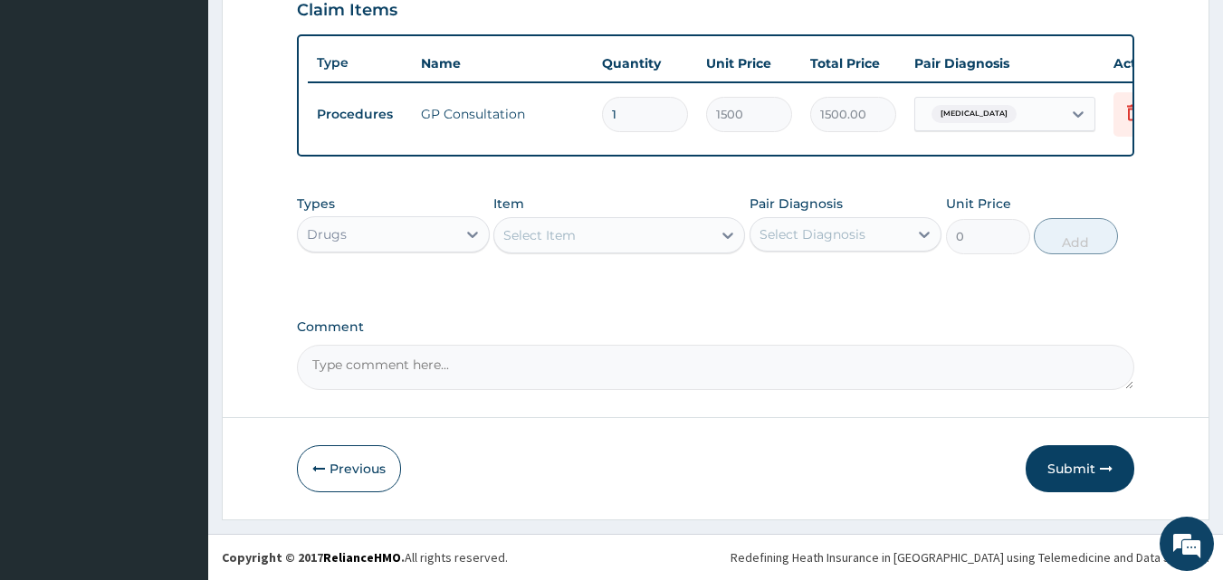
click at [562, 238] on div "Select Item" at bounding box center [539, 235] width 72 height 18
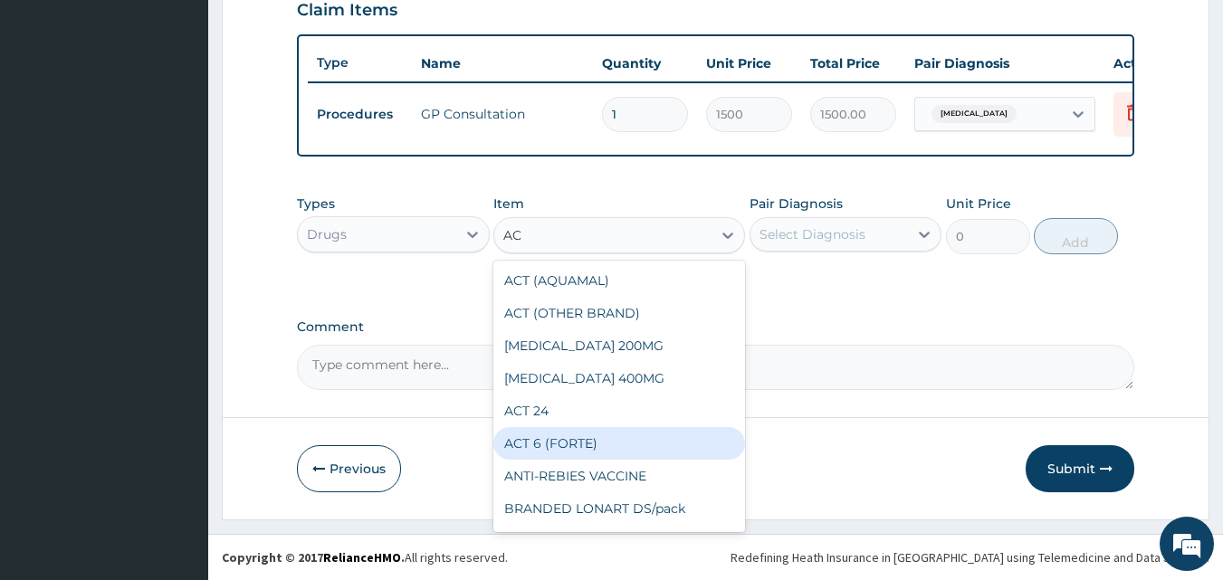
type input "ACT"
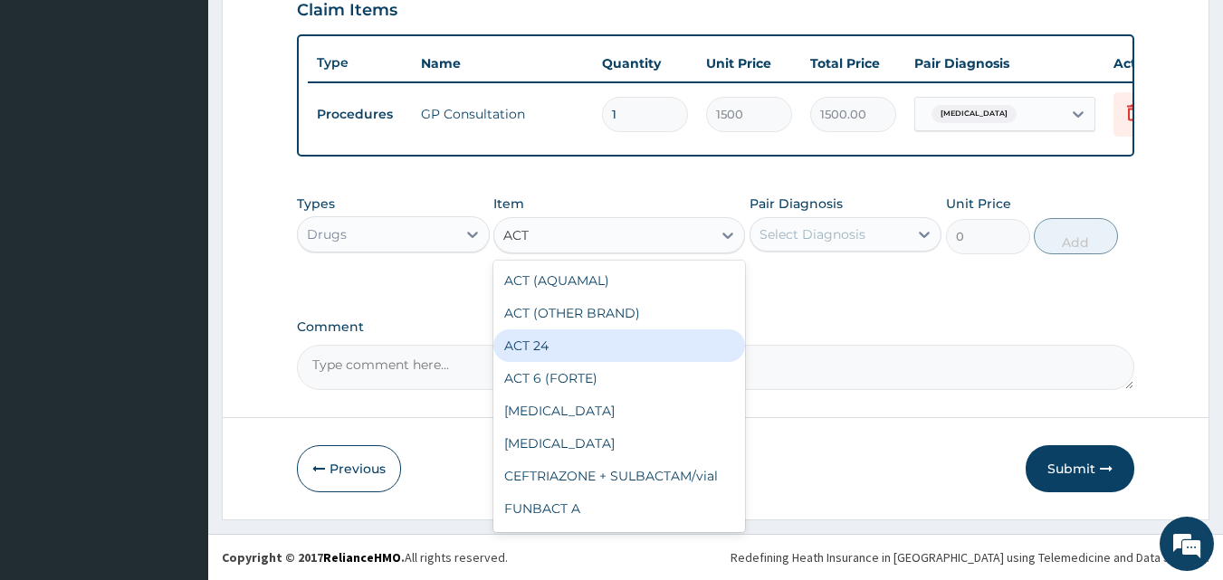
click at [549, 349] on div "ACT 24" at bounding box center [619, 346] width 252 height 33
type input "60"
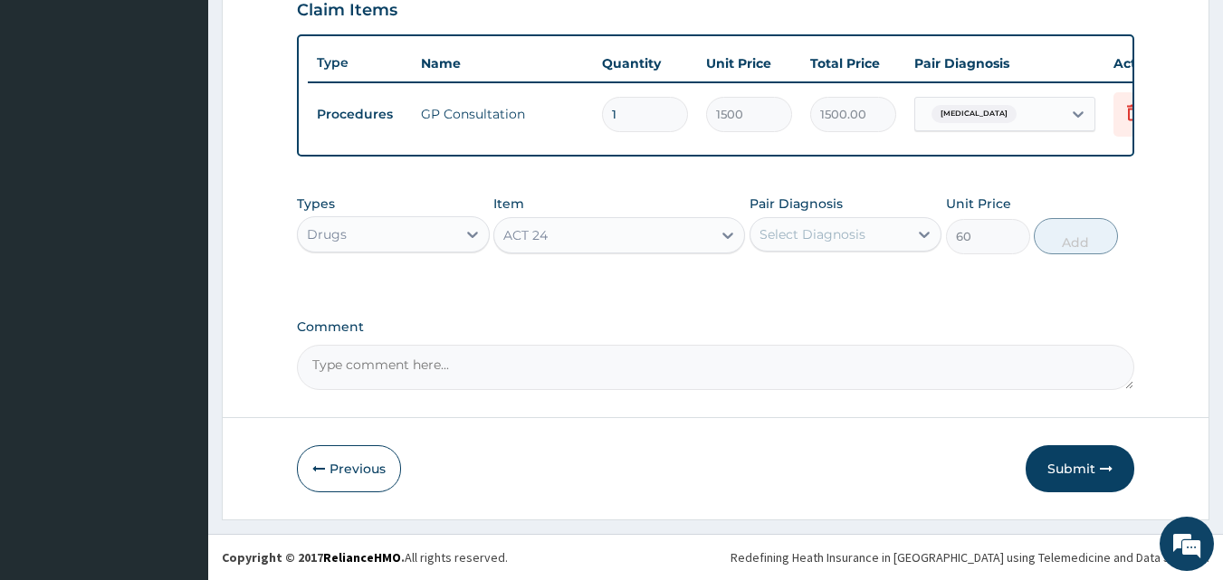
click at [554, 234] on div "ACT 24" at bounding box center [602, 235] width 217 height 29
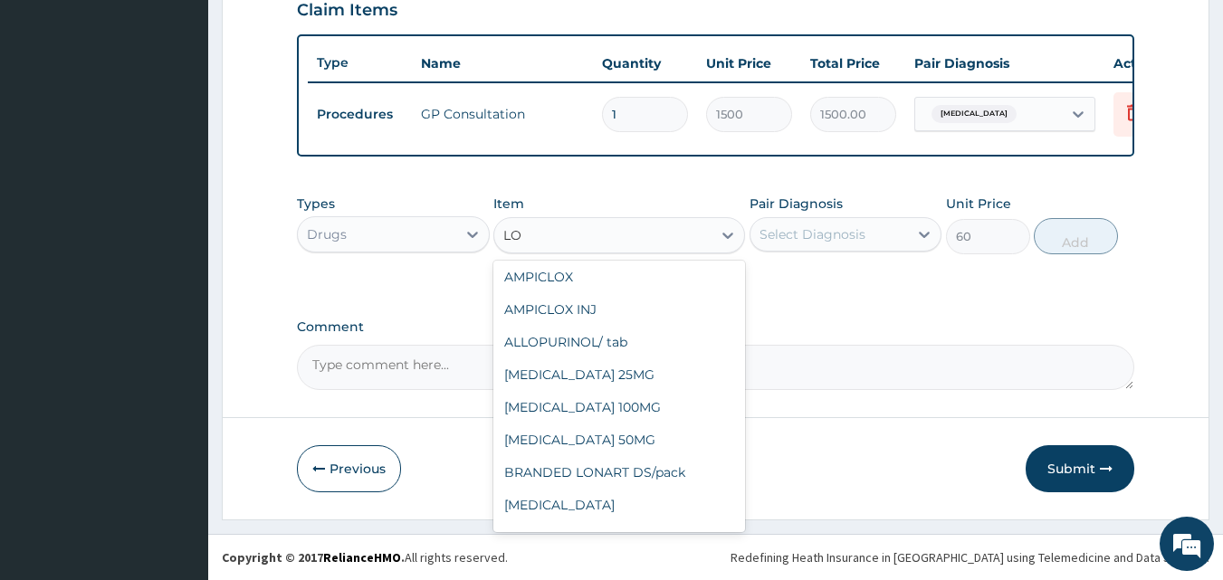
scroll to position [0, 0]
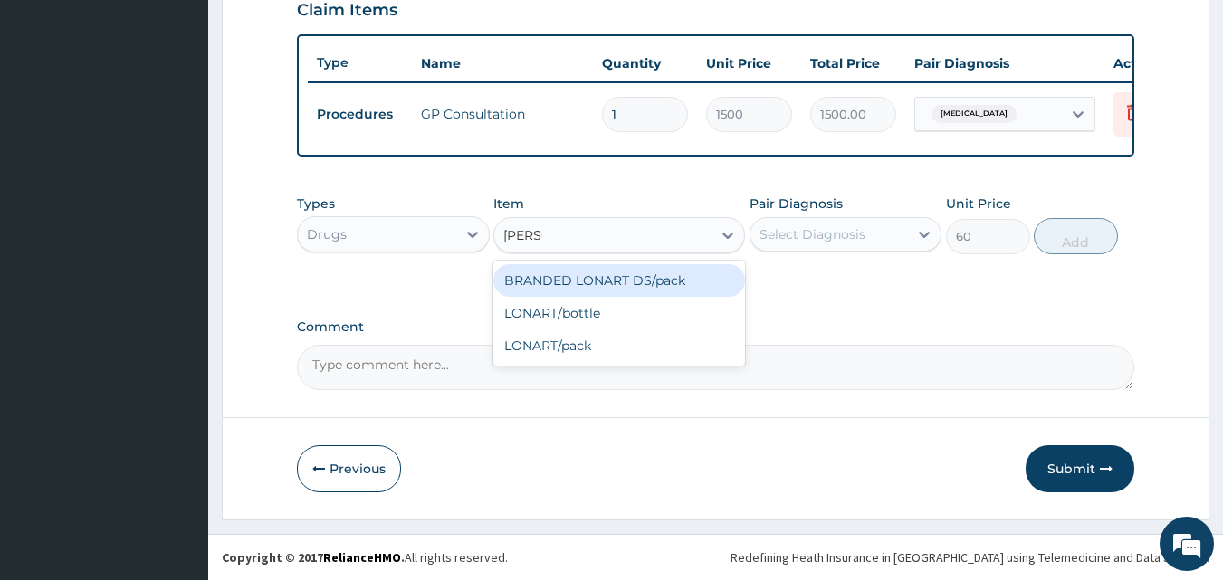
type input "LONAR"
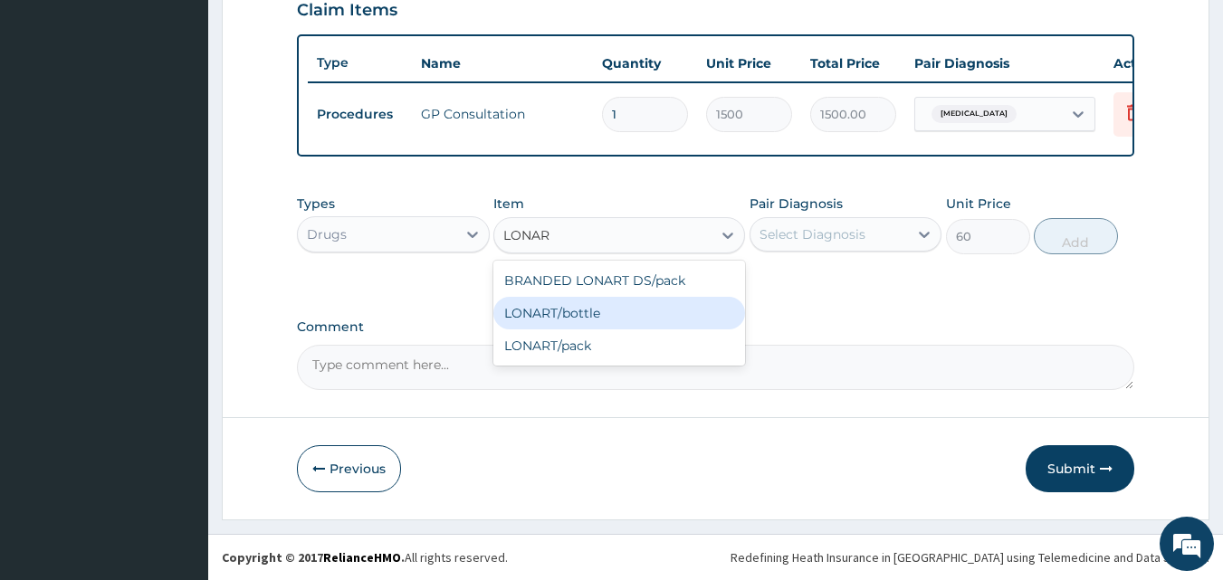
click at [578, 314] on div "LONART/bottle" at bounding box center [619, 313] width 252 height 33
type input "1500"
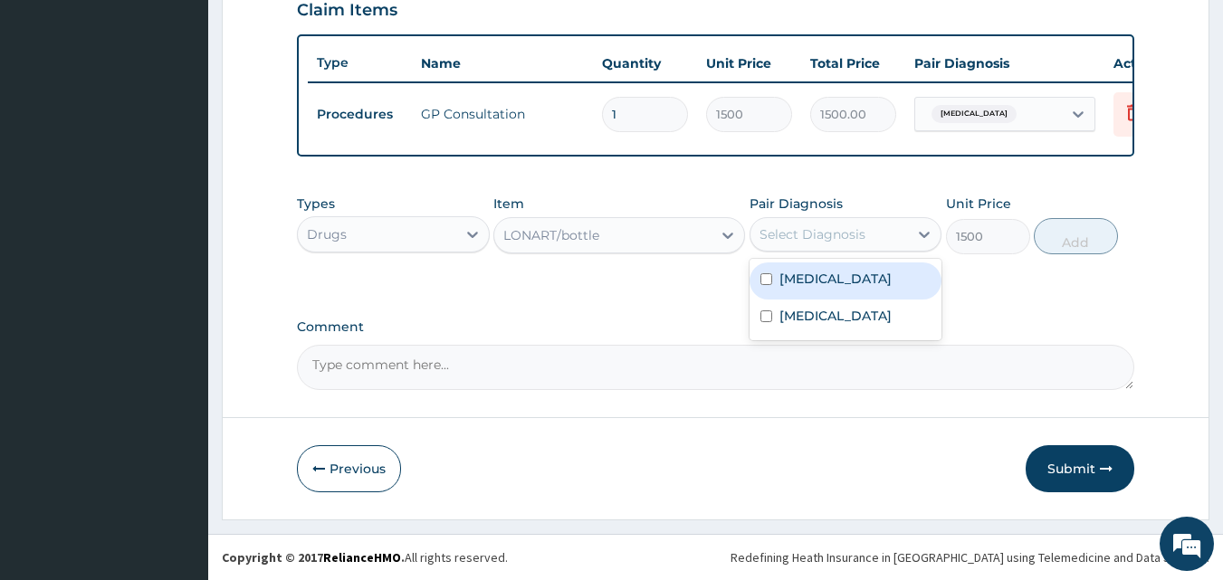
click at [856, 239] on div "Select Diagnosis" at bounding box center [813, 234] width 106 height 18
click at [763, 278] on input "checkbox" at bounding box center [766, 279] width 12 height 12
checkbox input "true"
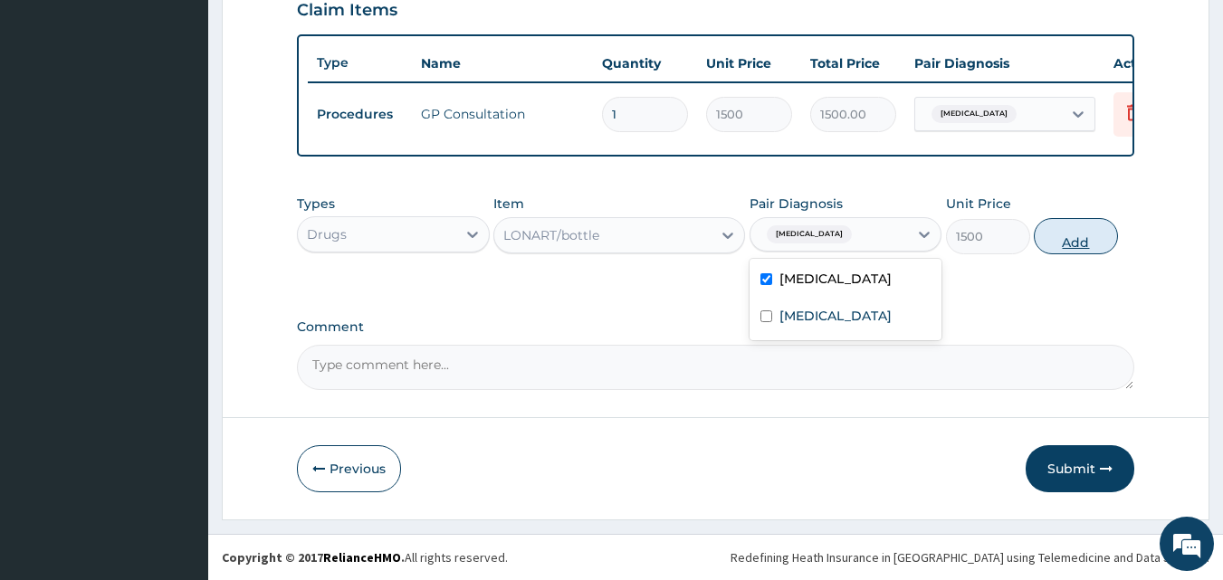
click at [1064, 238] on button "Add" at bounding box center [1076, 236] width 84 height 36
type input "0"
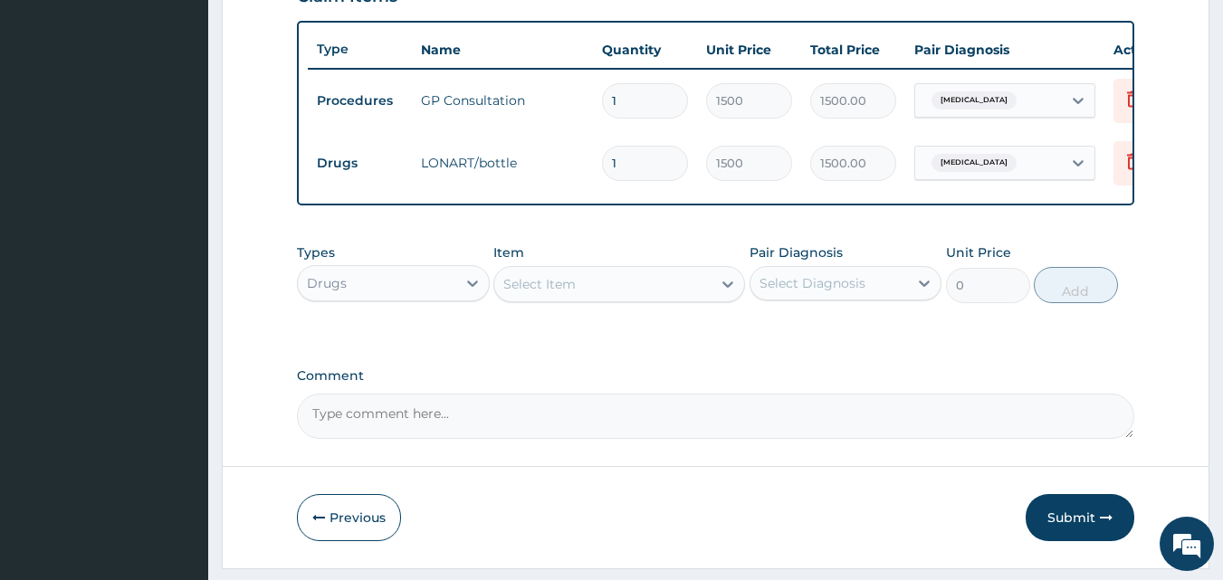
click at [583, 295] on div "Select Item" at bounding box center [602, 284] width 217 height 29
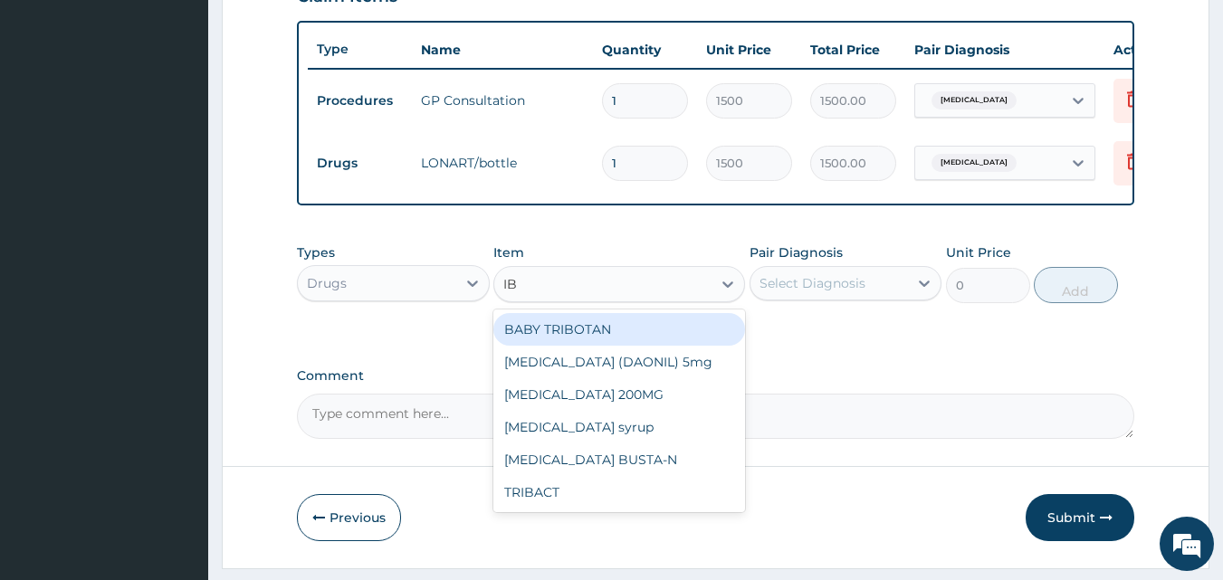
type input "IBU"
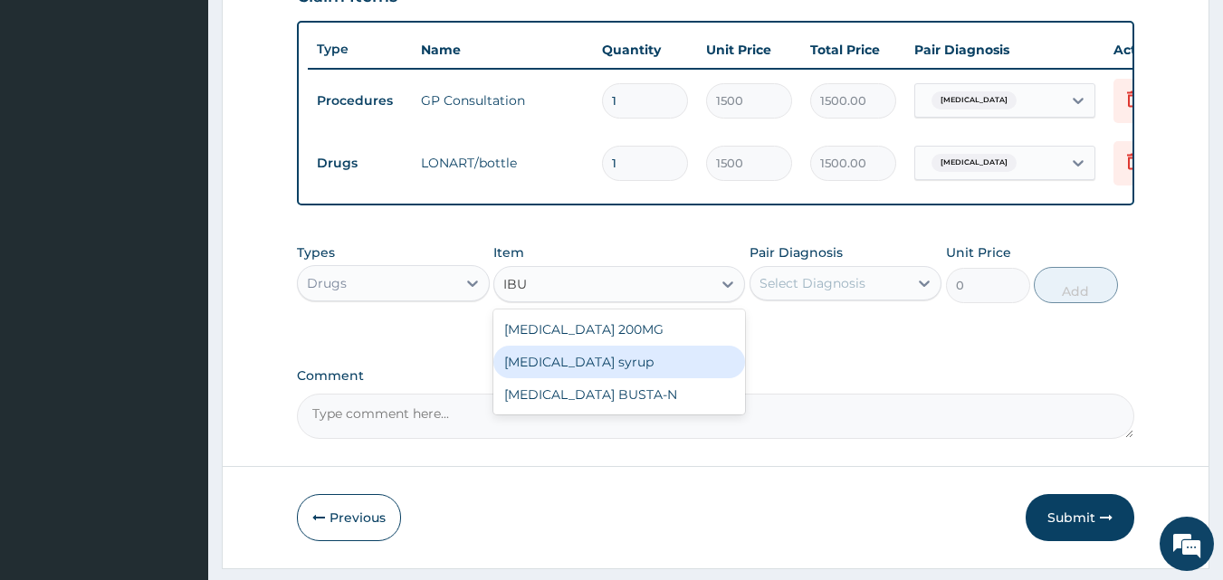
click at [578, 378] on div "[MEDICAL_DATA] syrup" at bounding box center [619, 362] width 252 height 33
type input "500"
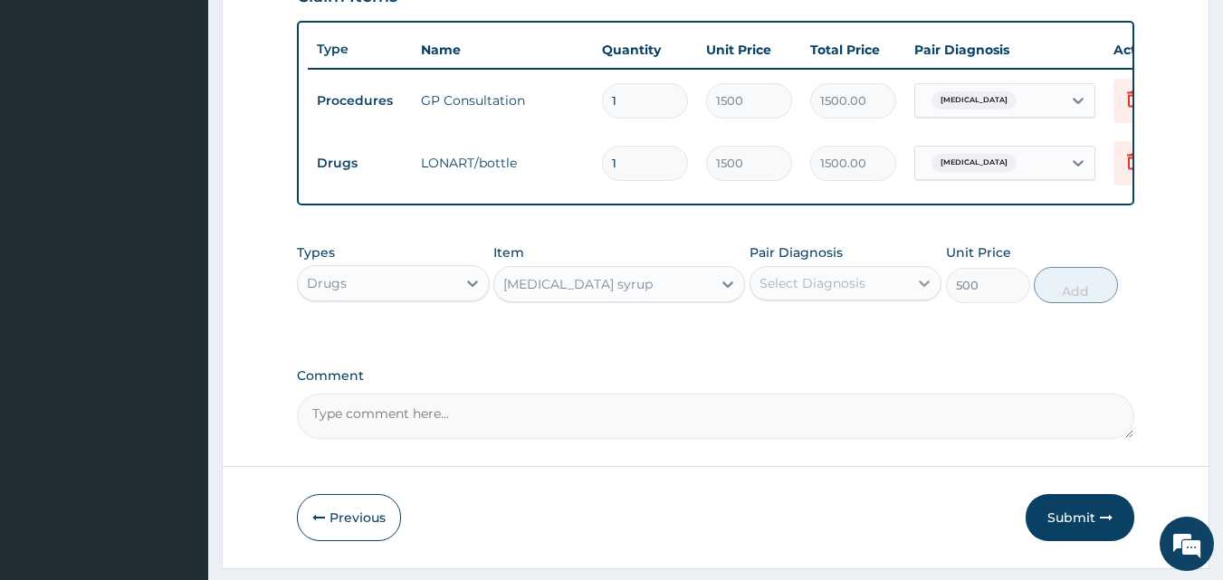
click at [923, 287] on icon at bounding box center [925, 284] width 11 height 6
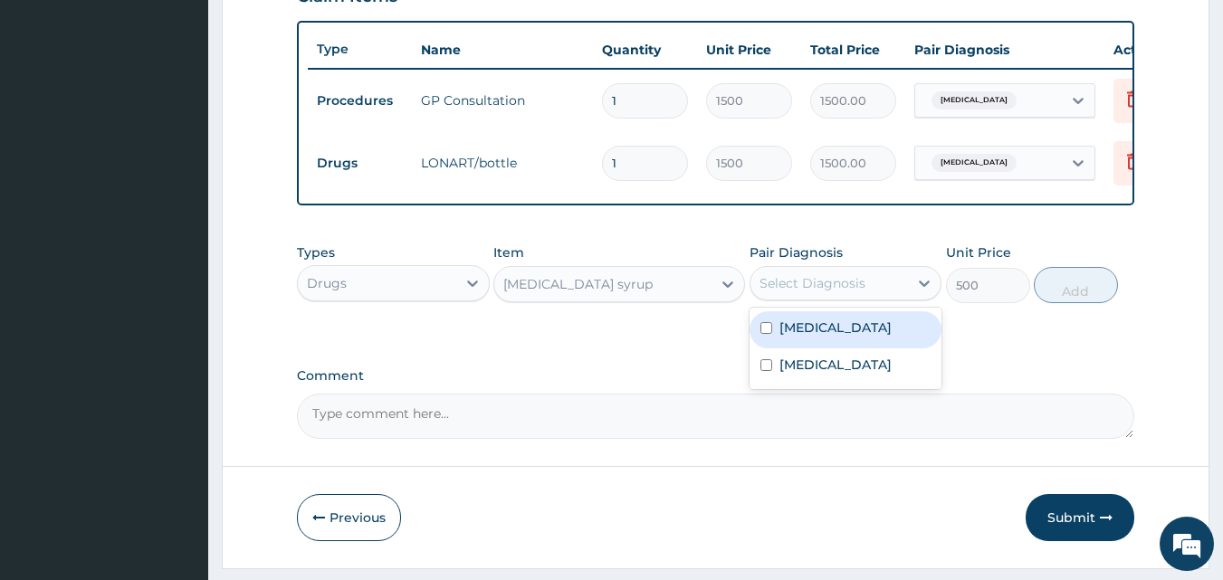
click at [765, 334] on input "checkbox" at bounding box center [766, 328] width 12 height 12
checkbox input "true"
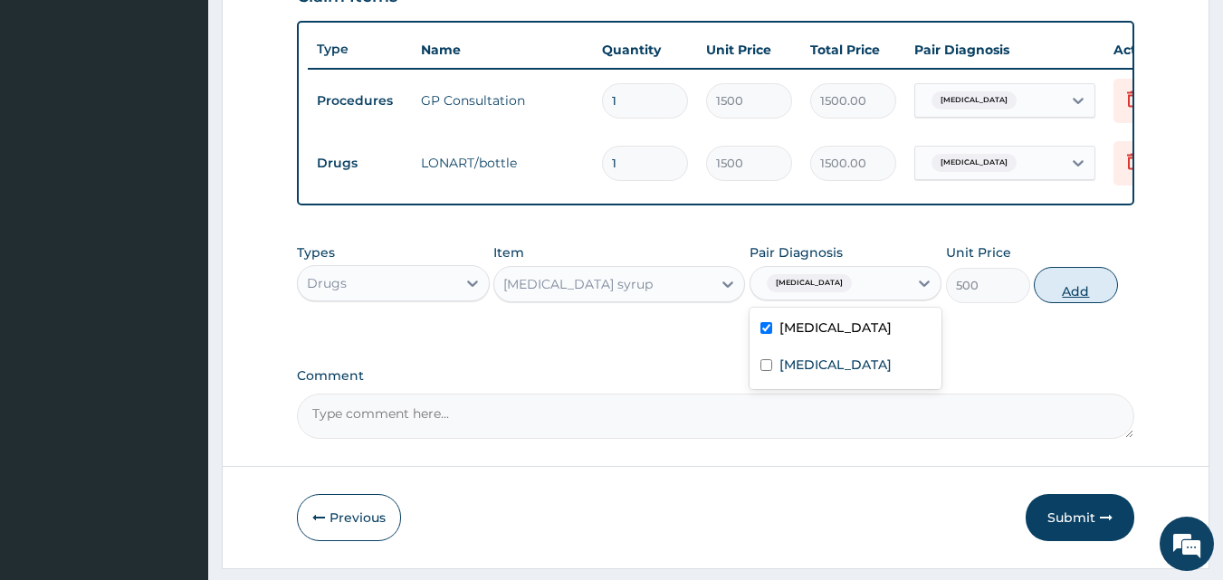
click at [1076, 294] on button "Add" at bounding box center [1076, 285] width 84 height 36
type input "0"
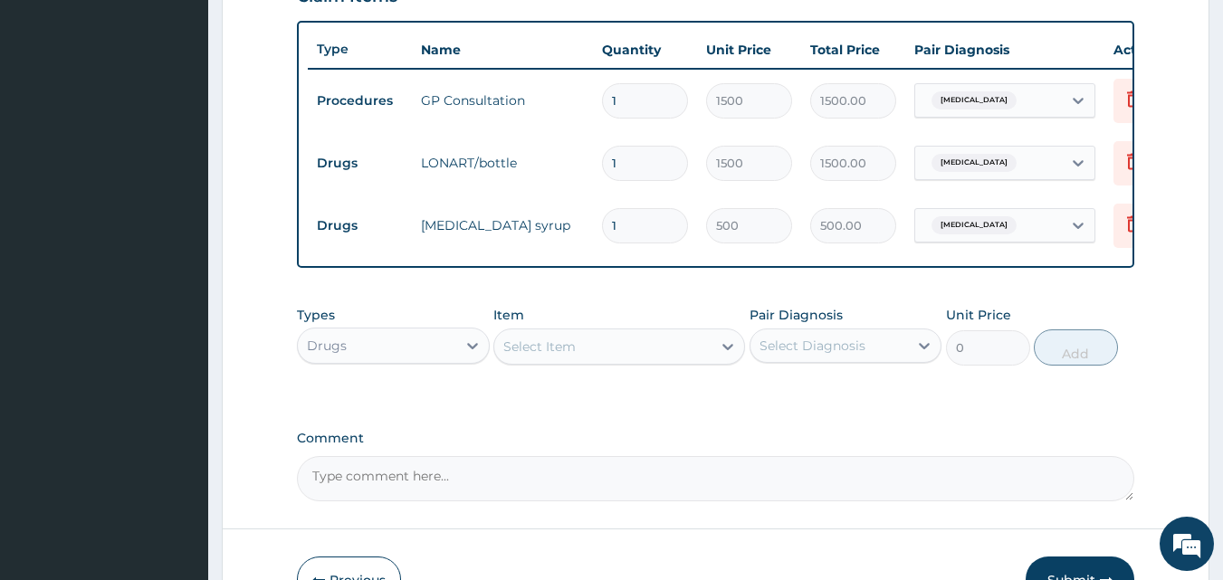
click at [536, 356] on div "Select Item" at bounding box center [539, 347] width 72 height 18
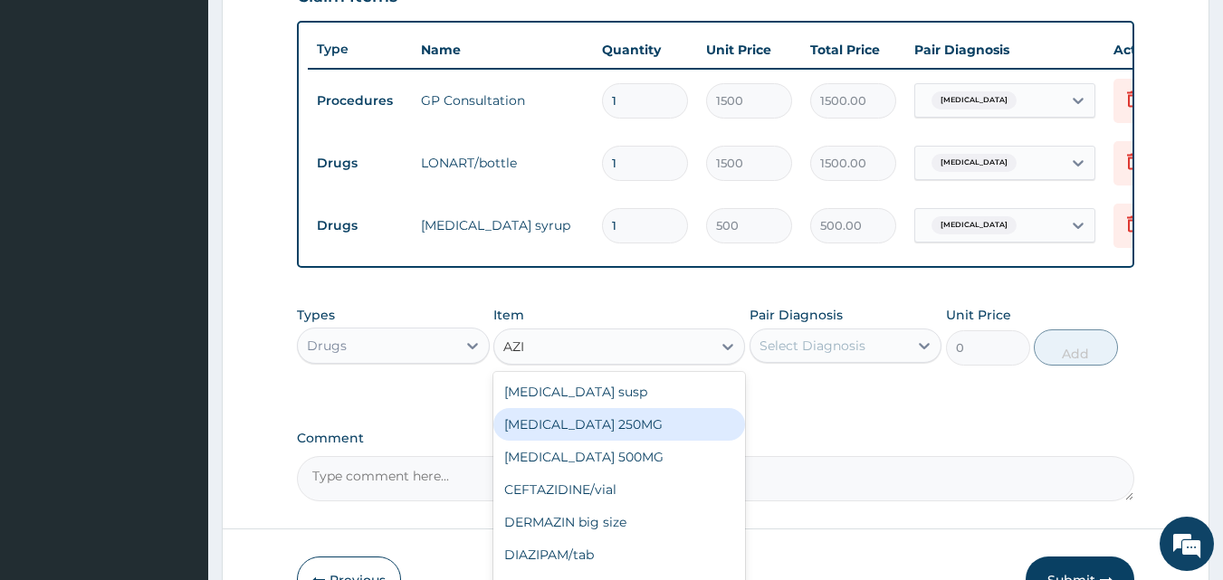
type input "AZI"
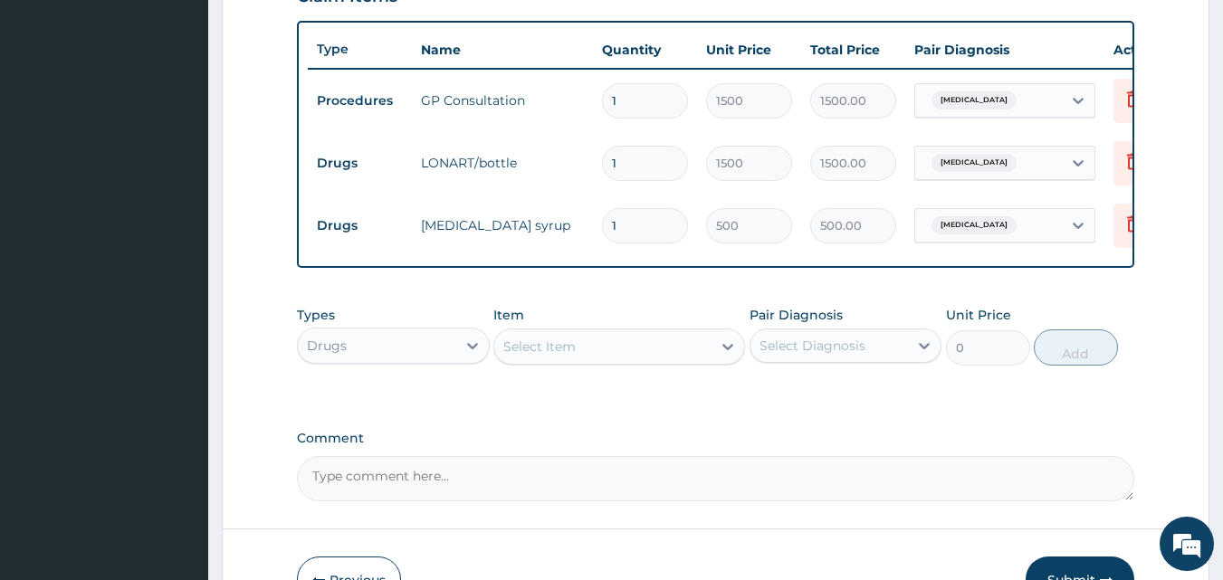
click at [523, 352] on div "Select Item" at bounding box center [539, 347] width 72 height 18
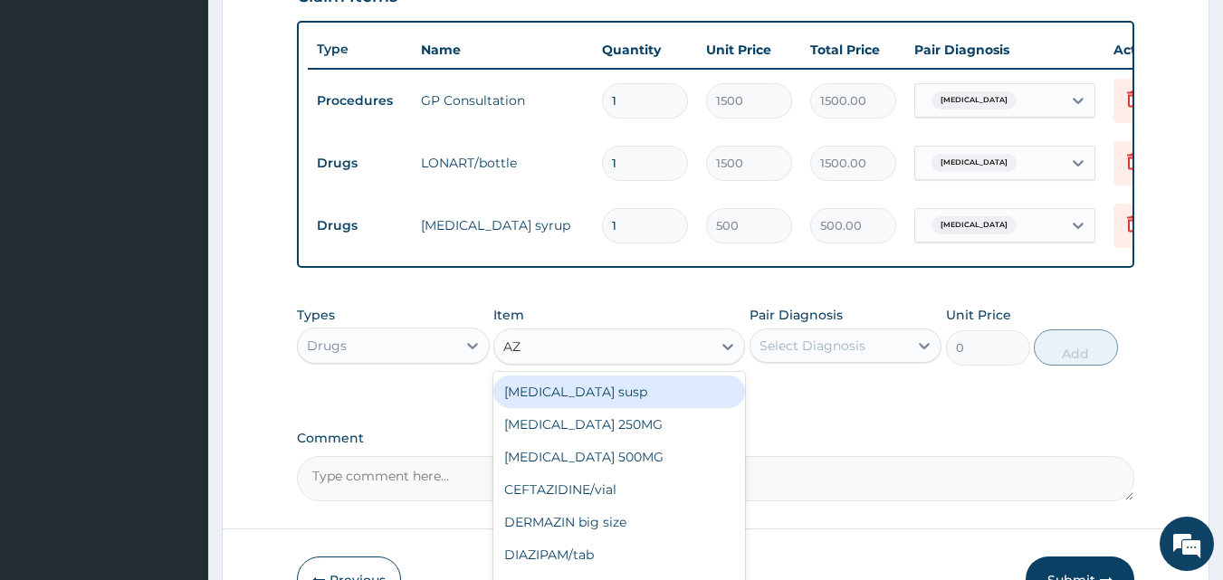
type input "AZI"
click at [549, 406] on div "AZITHROMYCIN susp" at bounding box center [619, 392] width 252 height 33
type input "900"
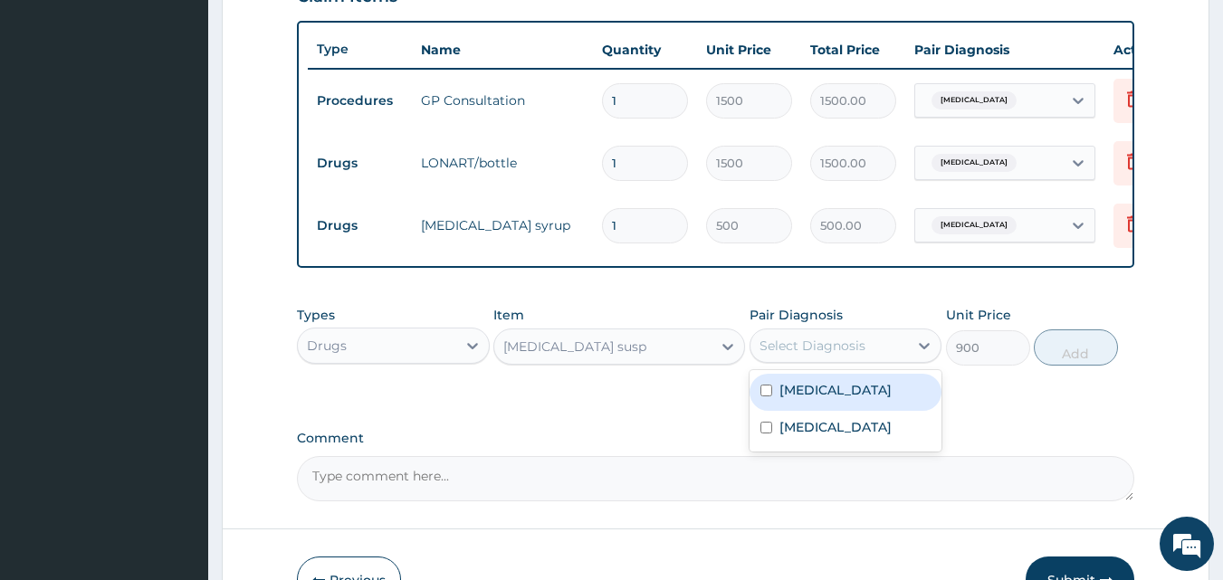
click at [831, 355] on div "Select Diagnosis" at bounding box center [813, 346] width 106 height 18
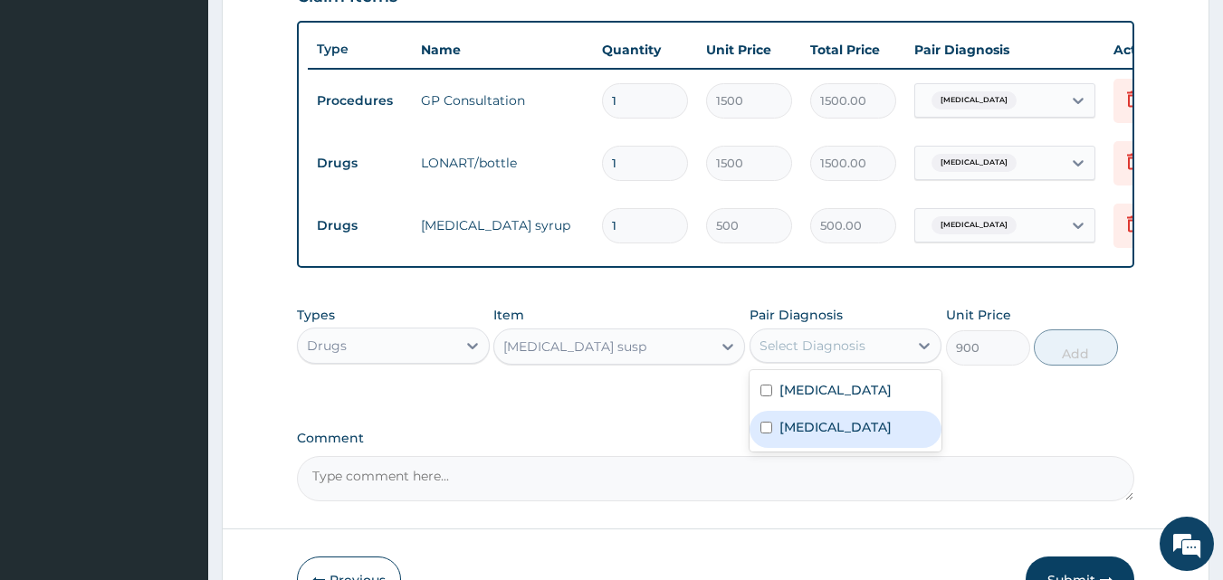
click at [767, 434] on input "checkbox" at bounding box center [766, 428] width 12 height 12
checkbox input "true"
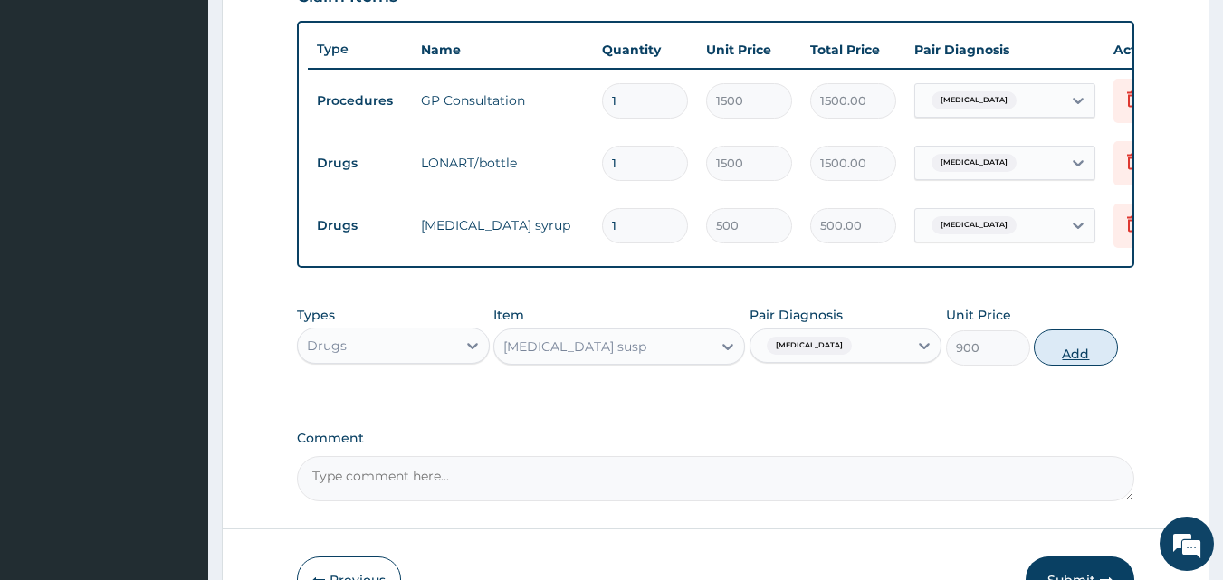
click at [1072, 362] on button "Add" at bounding box center [1076, 348] width 84 height 36
type input "0"
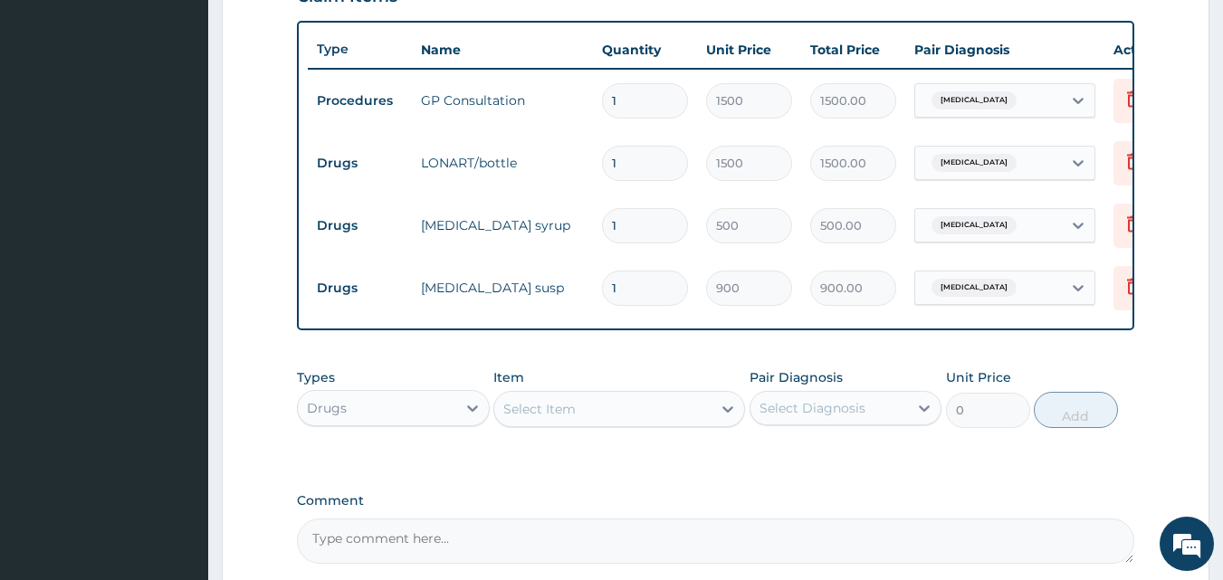
click at [577, 421] on div "Select Item" at bounding box center [602, 409] width 217 height 29
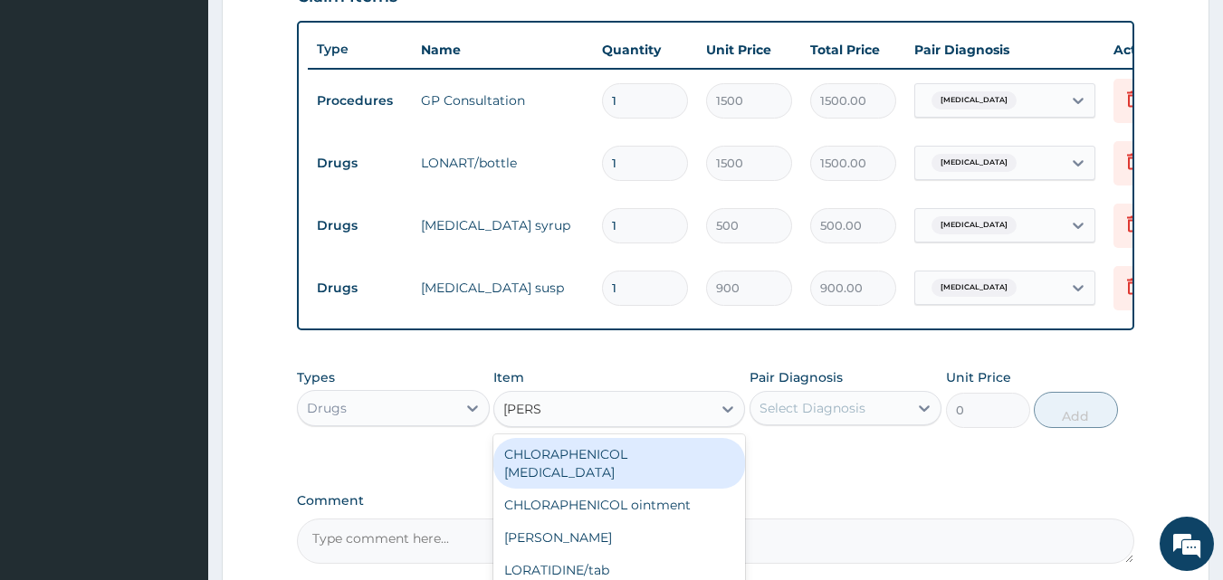
type input "LORAT"
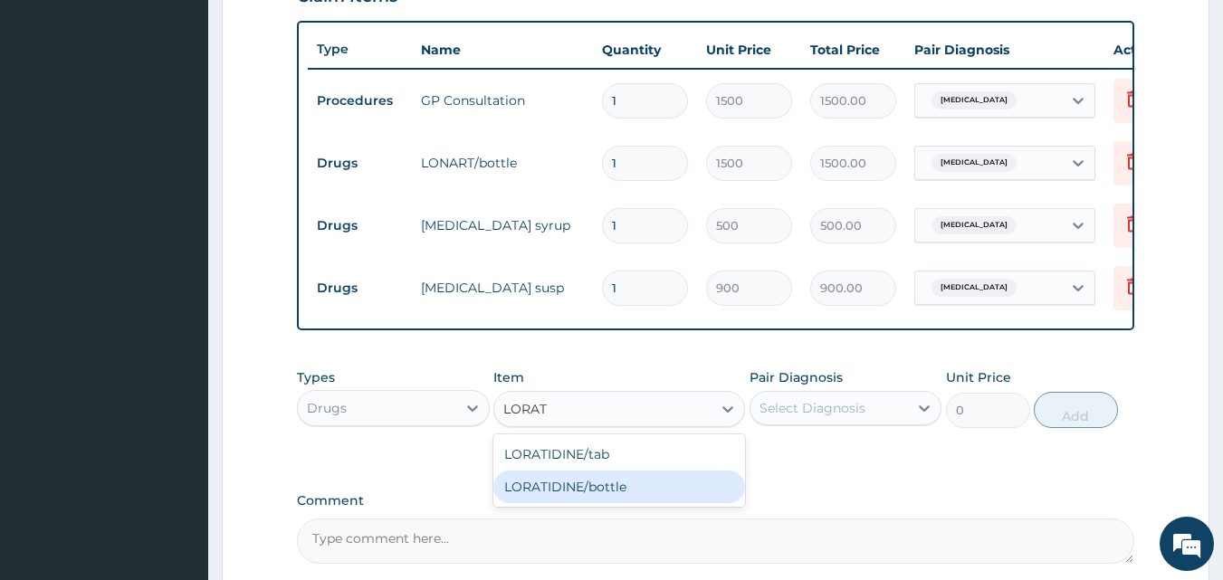
click at [534, 497] on div "LORATIDINE/bottle" at bounding box center [619, 487] width 252 height 33
type input "1000"
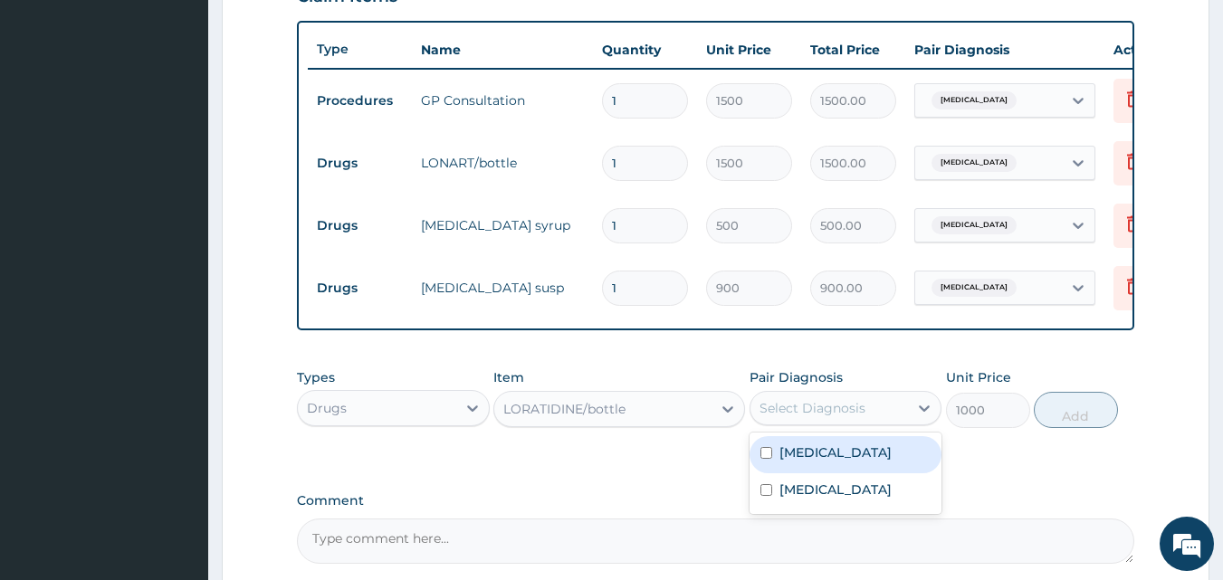
click at [875, 420] on div "Select Diagnosis" at bounding box center [830, 408] width 158 height 29
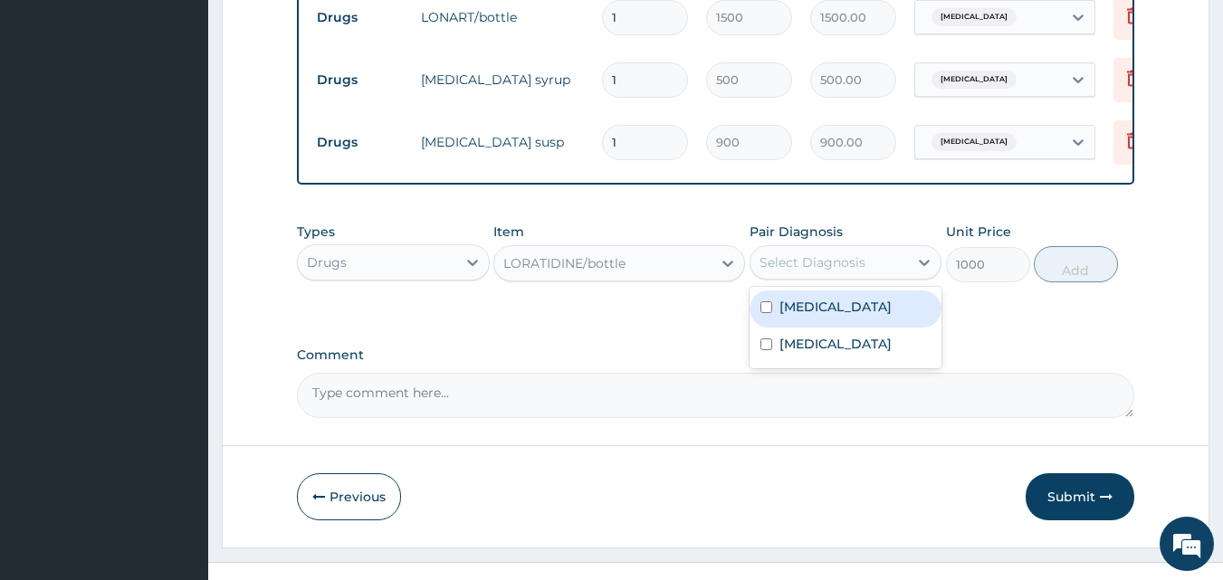
scroll to position [834, 0]
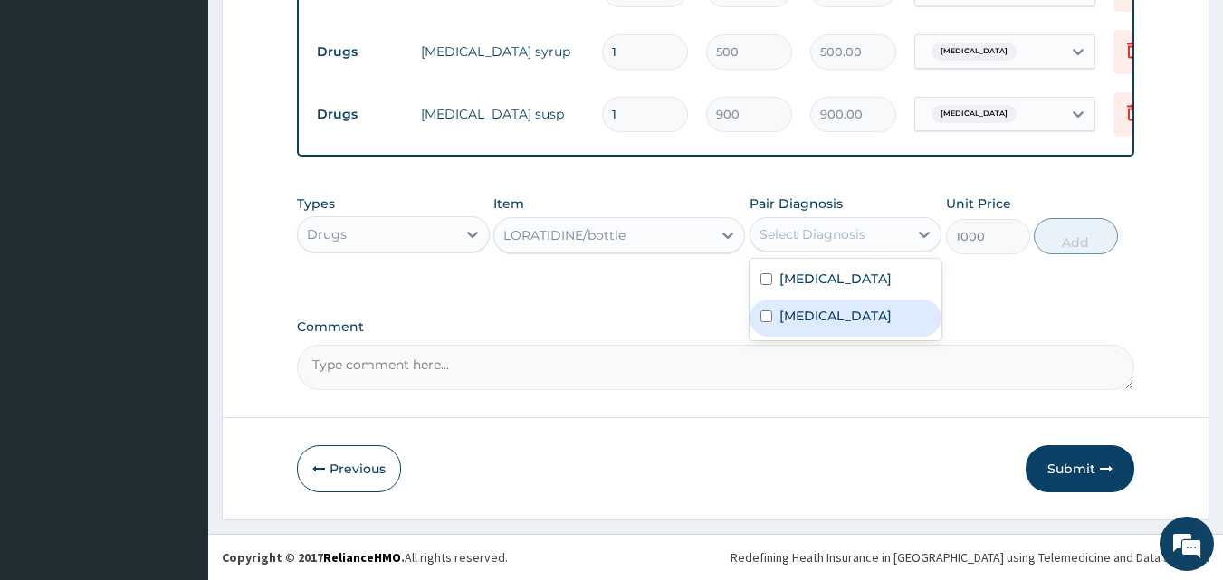
click at [761, 322] on input "checkbox" at bounding box center [766, 317] width 12 height 12
checkbox input "true"
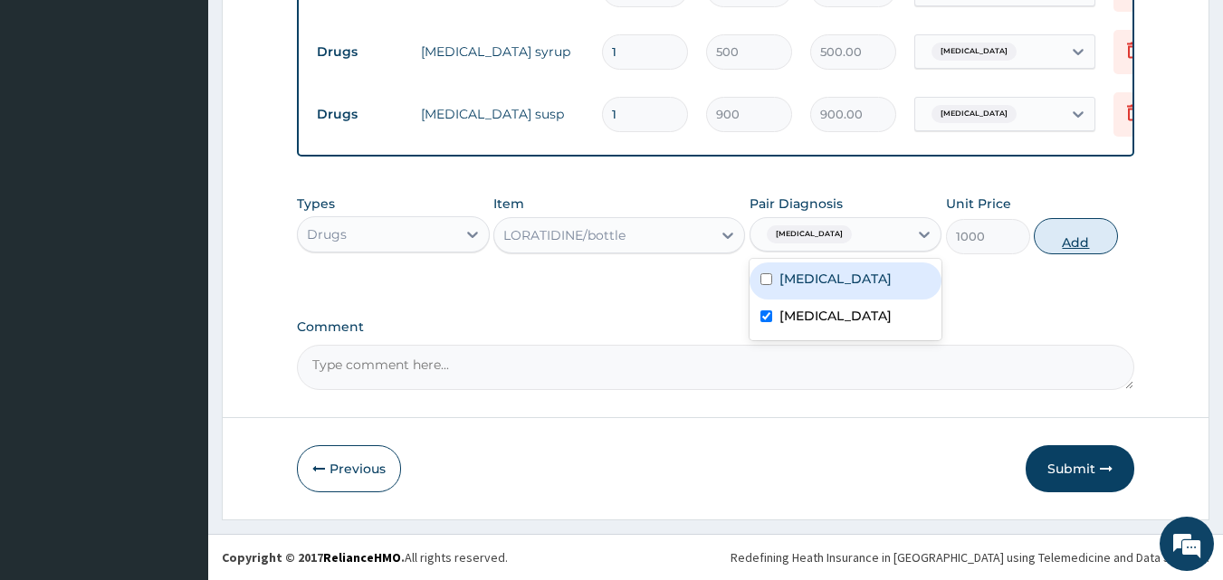
click at [1063, 243] on button "Add" at bounding box center [1076, 236] width 84 height 36
type input "0"
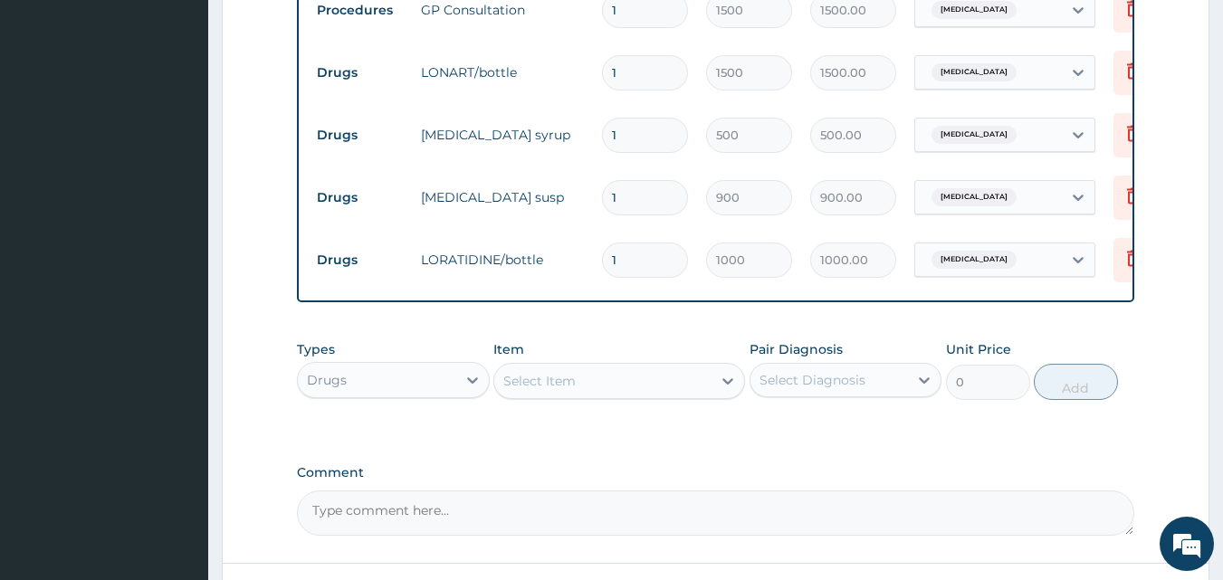
scroll to position [743, 0]
click at [564, 390] on div "Select Item" at bounding box center [539, 381] width 72 height 18
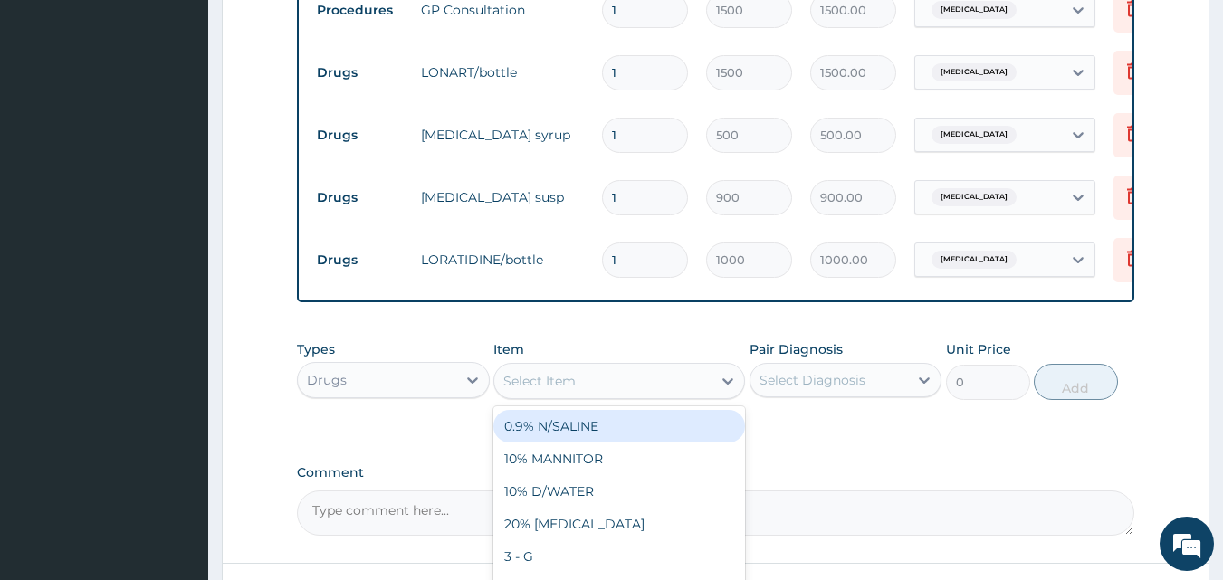
type input "B"
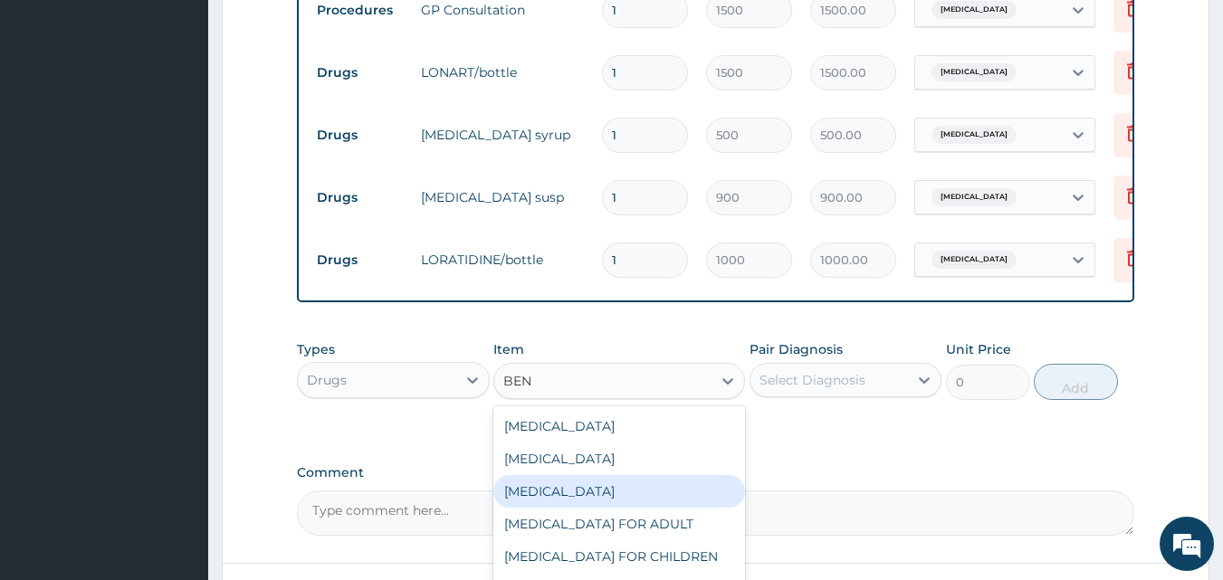
type input "BEN"
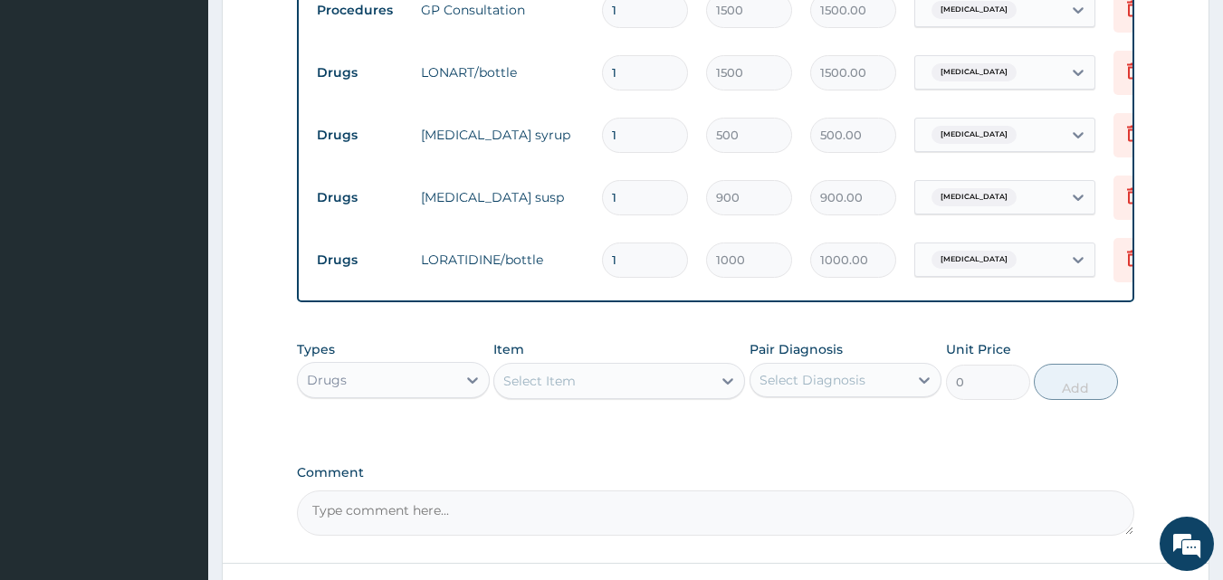
click at [559, 382] on div "Select Item" at bounding box center [602, 381] width 217 height 29
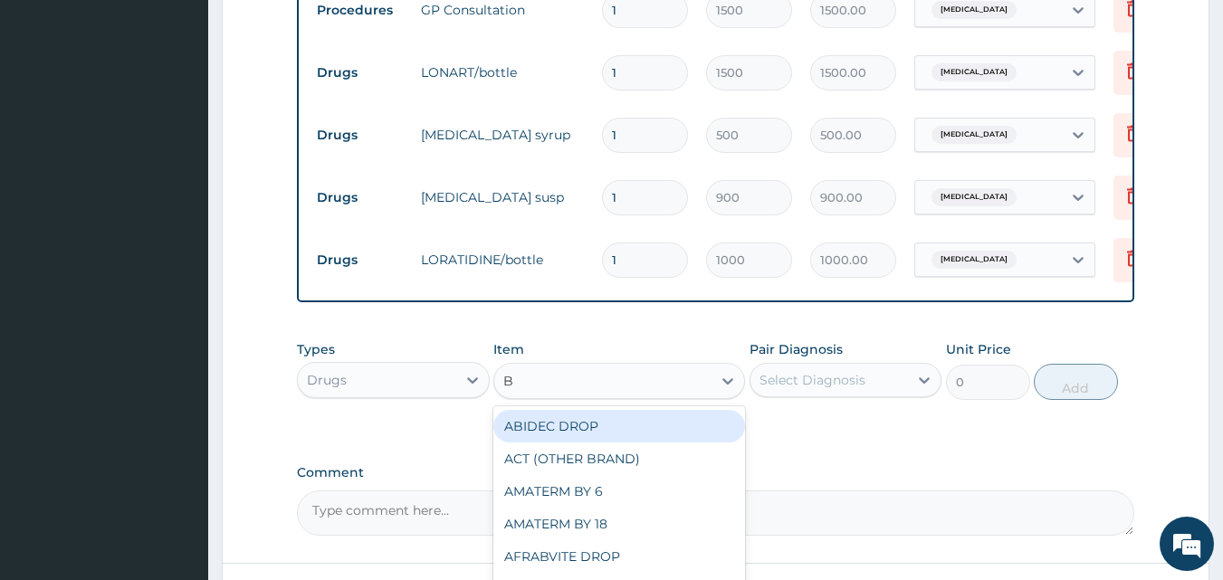
type input "BE"
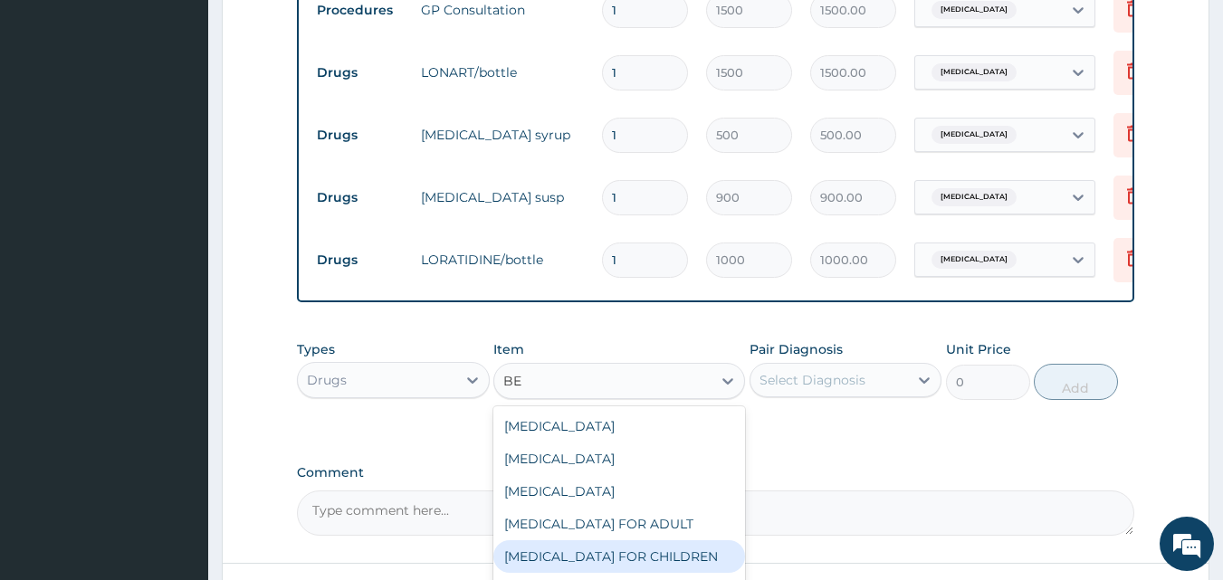
click at [544, 571] on div "BENYLIN FOR CHILDREN" at bounding box center [619, 556] width 252 height 33
type input "700"
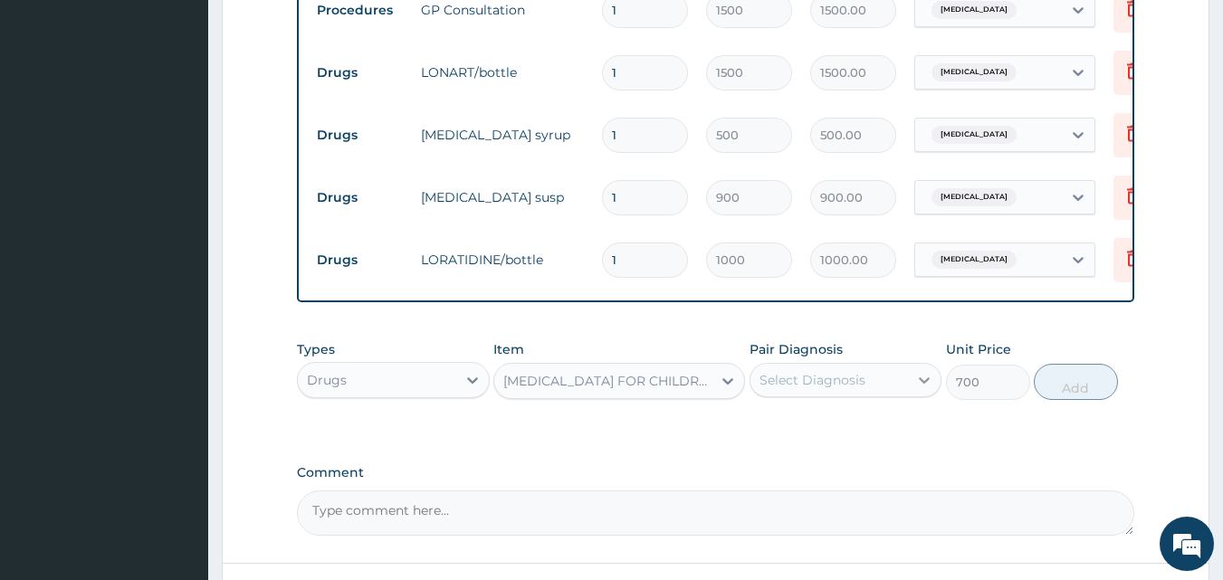
click at [914, 392] on div at bounding box center [924, 380] width 33 height 33
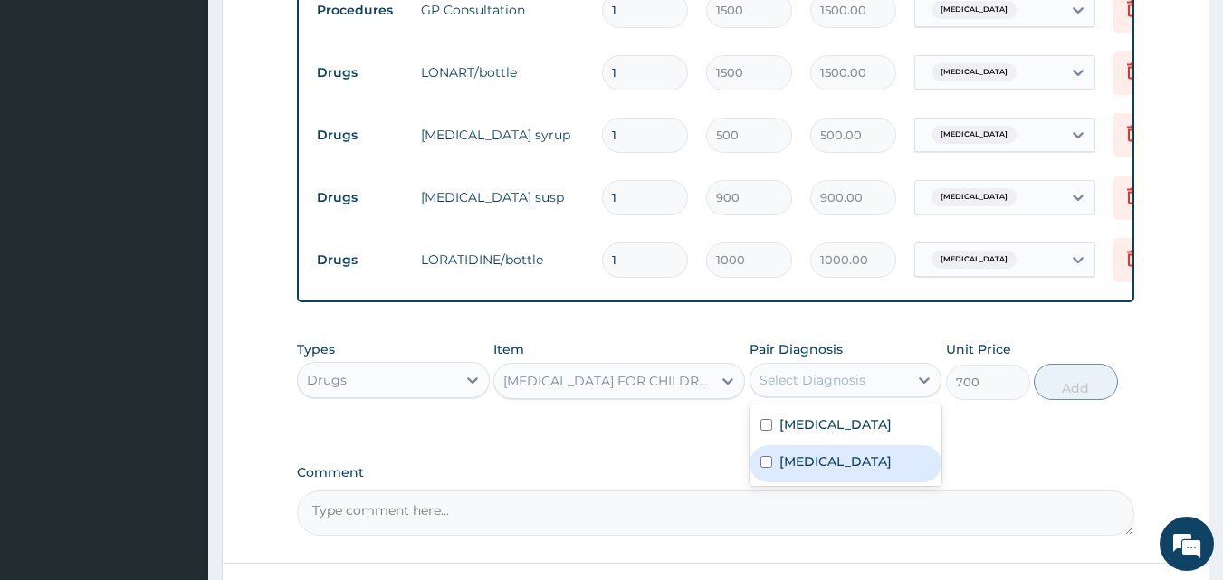
click at [764, 468] on input "checkbox" at bounding box center [766, 462] width 12 height 12
checkbox input "true"
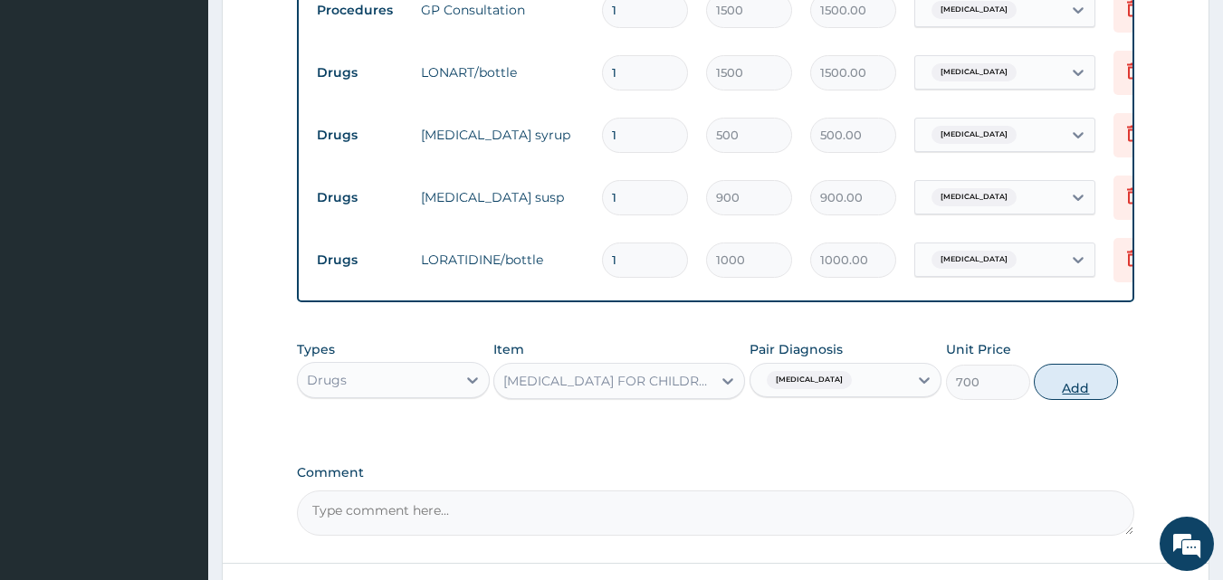
click at [1067, 396] on button "Add" at bounding box center [1076, 382] width 84 height 36
type input "0"
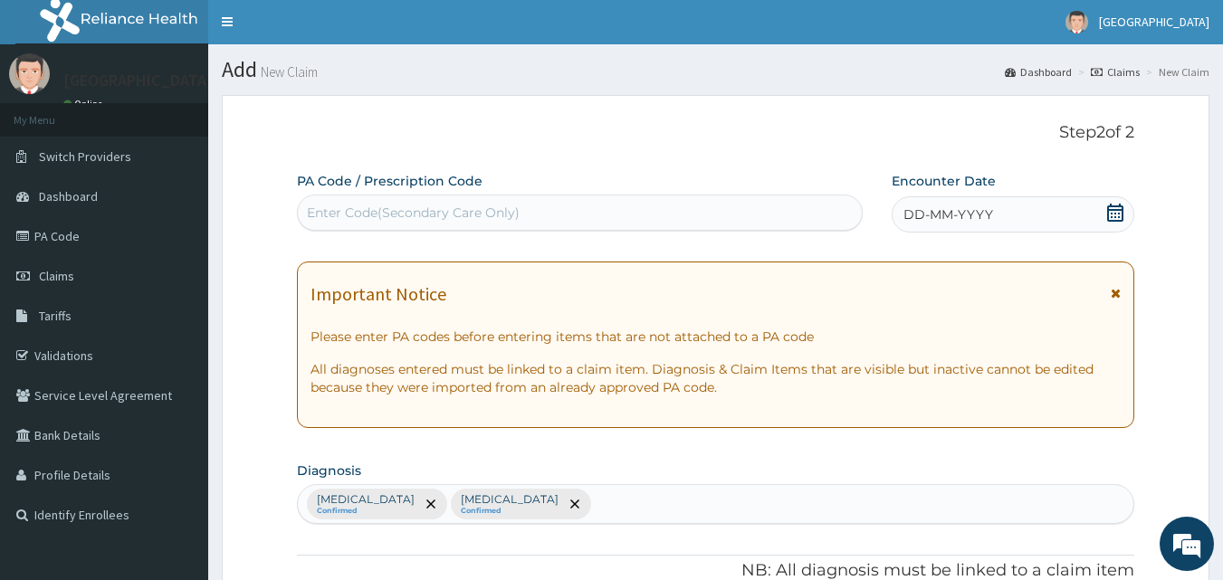
scroll to position [0, 0]
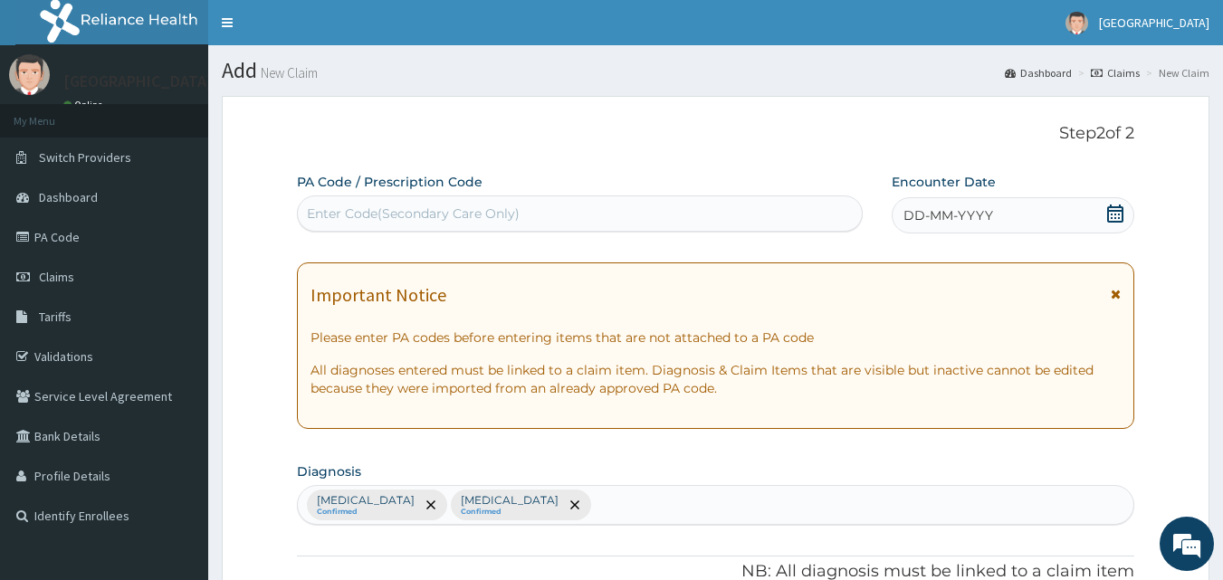
click at [967, 209] on span "DD-MM-YYYY" at bounding box center [949, 215] width 90 height 18
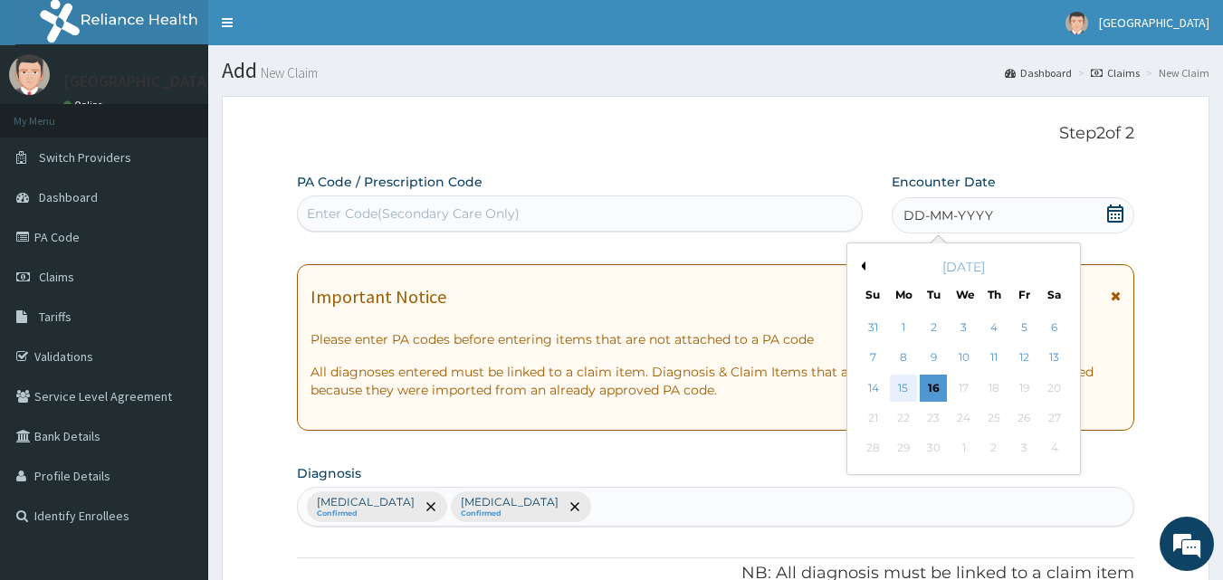
click at [906, 381] on div "15" at bounding box center [903, 388] width 27 height 27
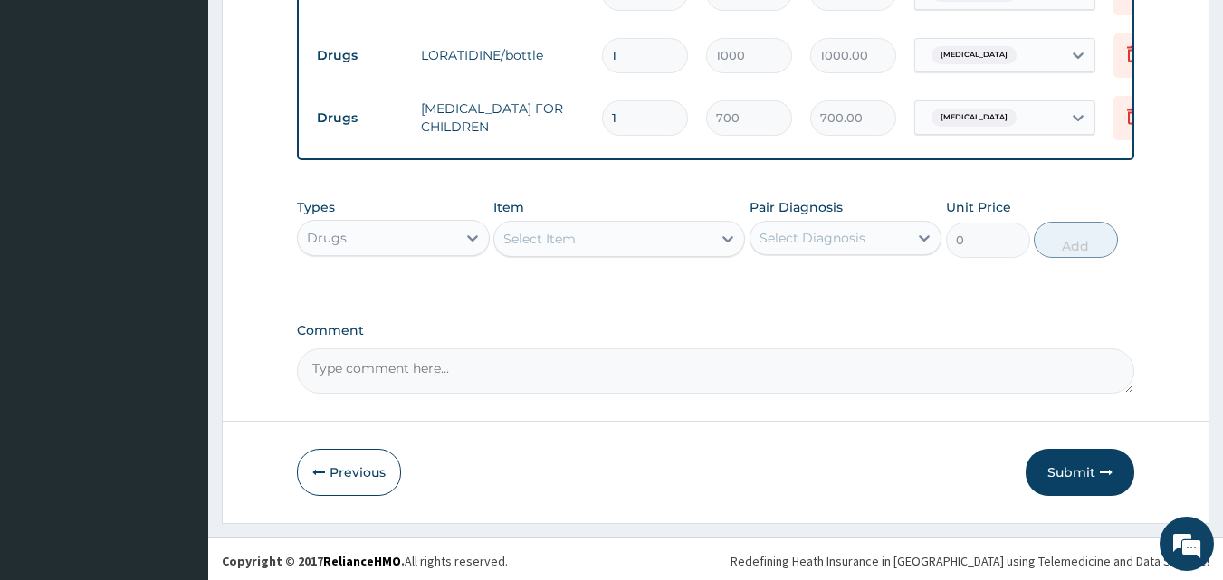
scroll to position [965, 0]
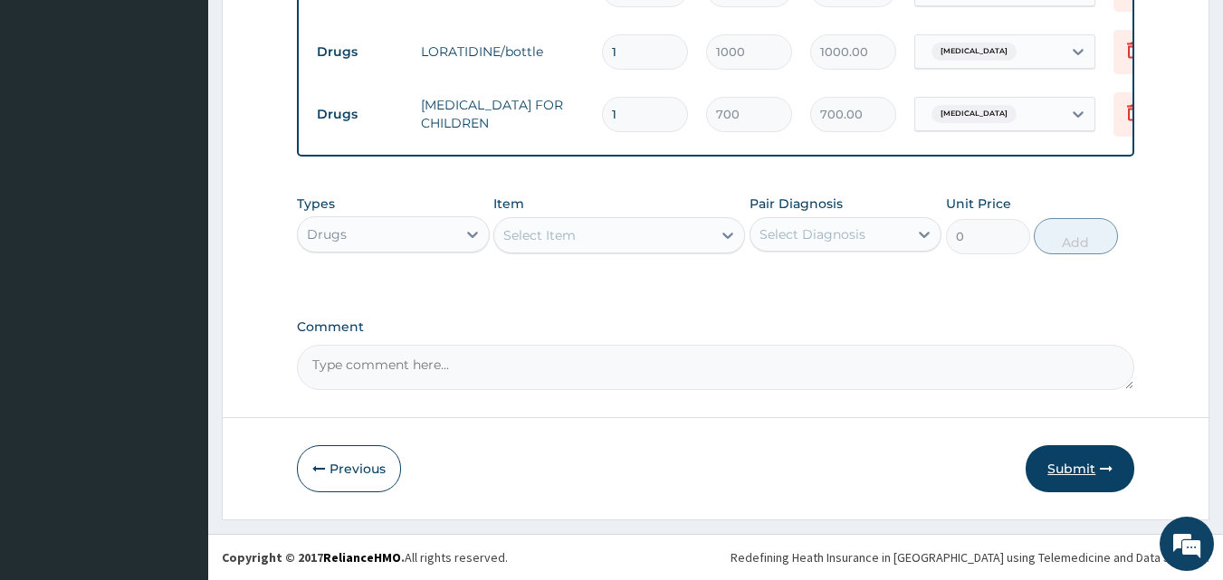
click at [1057, 467] on button "Submit" at bounding box center [1080, 468] width 109 height 47
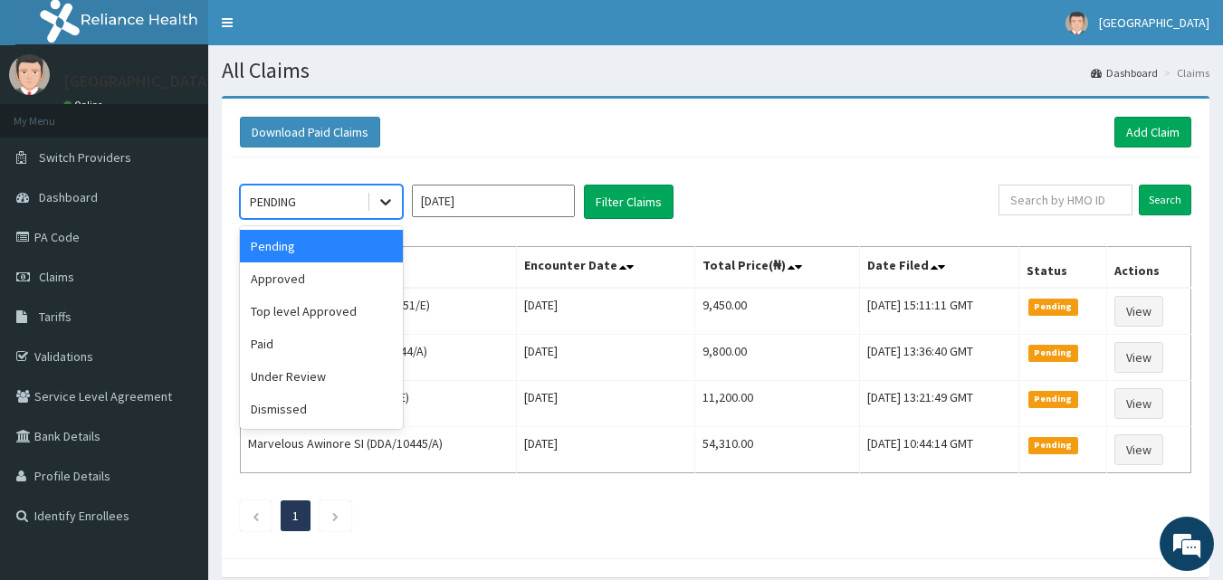
click at [381, 197] on icon at bounding box center [386, 202] width 18 height 18
click at [313, 268] on div "Approved" at bounding box center [321, 279] width 163 height 33
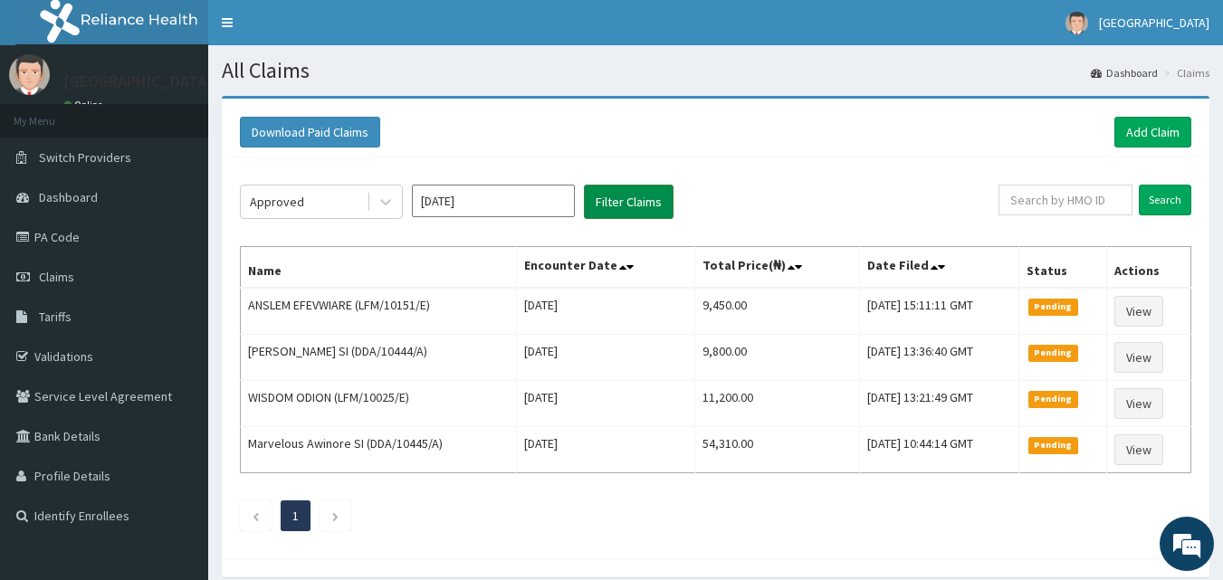
click at [601, 197] on button "Filter Claims" at bounding box center [629, 202] width 90 height 34
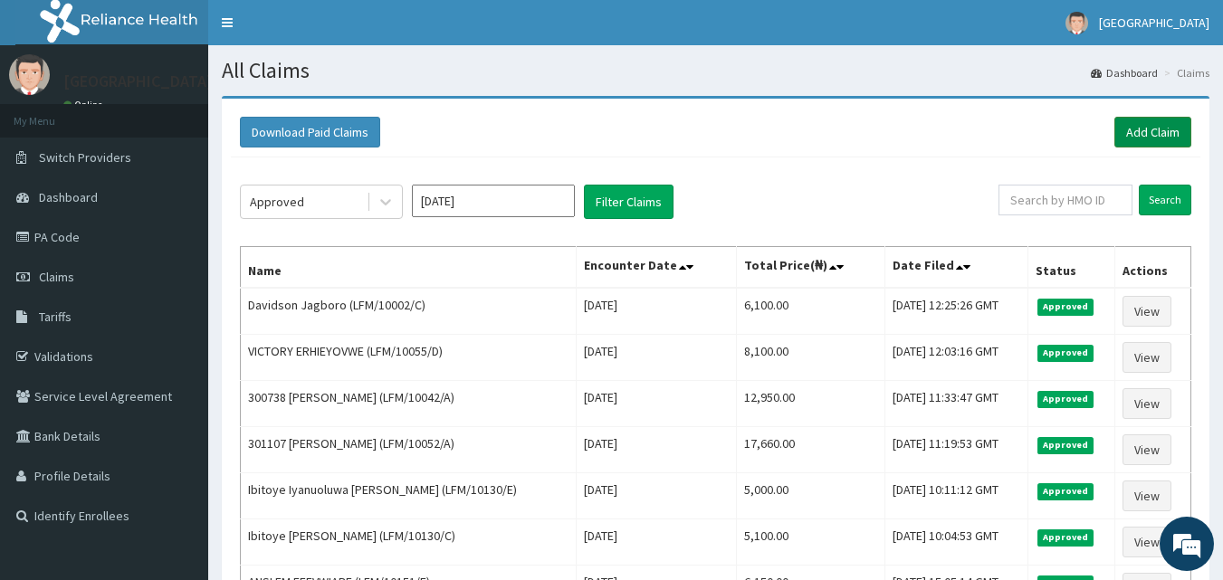
click at [1156, 128] on link "Add Claim" at bounding box center [1152, 132] width 77 height 31
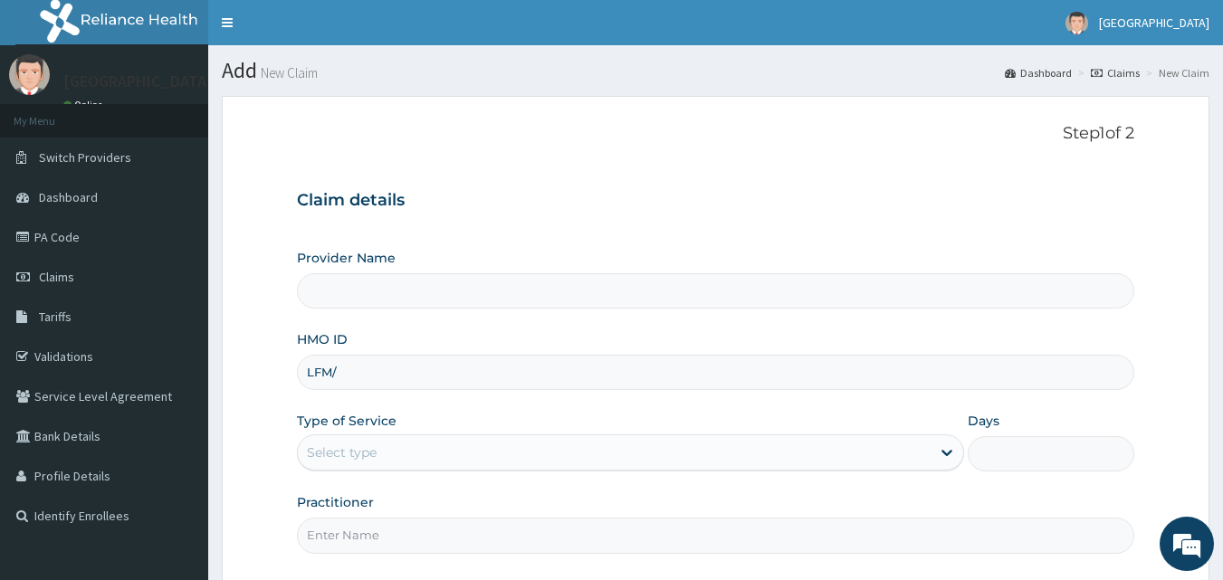
type input "LFM/1"
type input "Mascap Hospital limited -Sapele"
type input "LFM/1009/D"
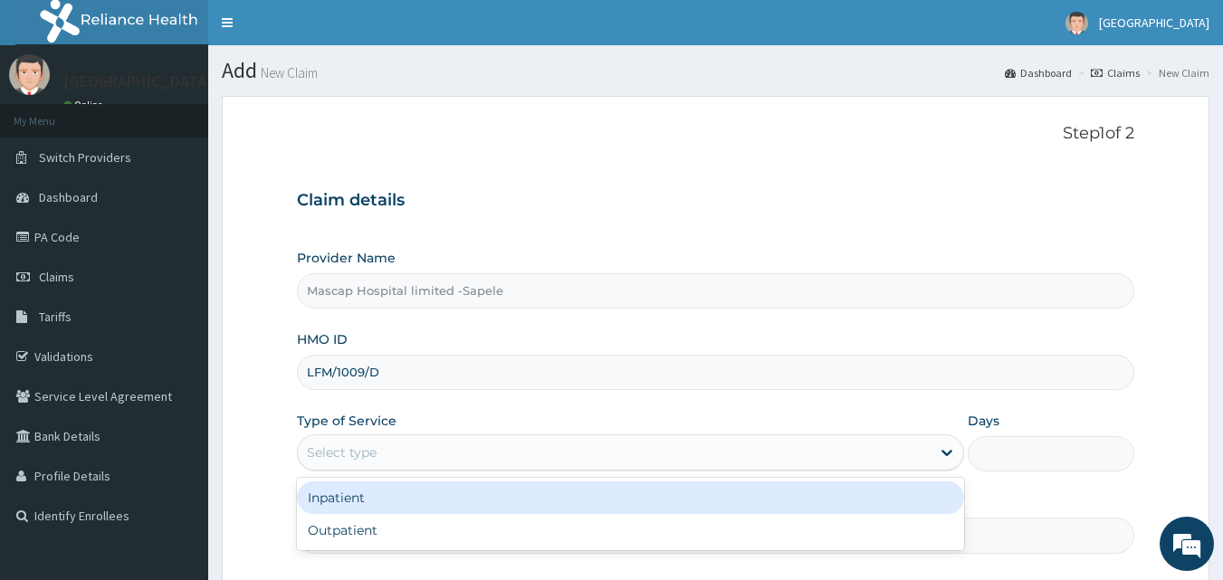
click at [359, 453] on div "Select type" at bounding box center [342, 453] width 70 height 18
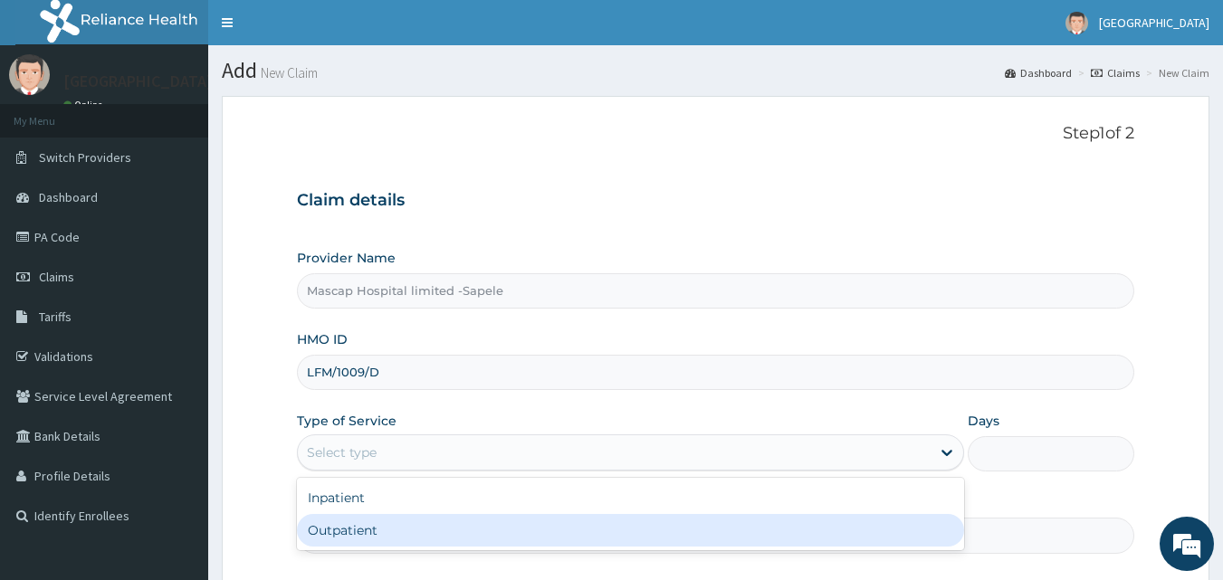
click at [370, 527] on div "Outpatient" at bounding box center [630, 530] width 667 height 33
type input "1"
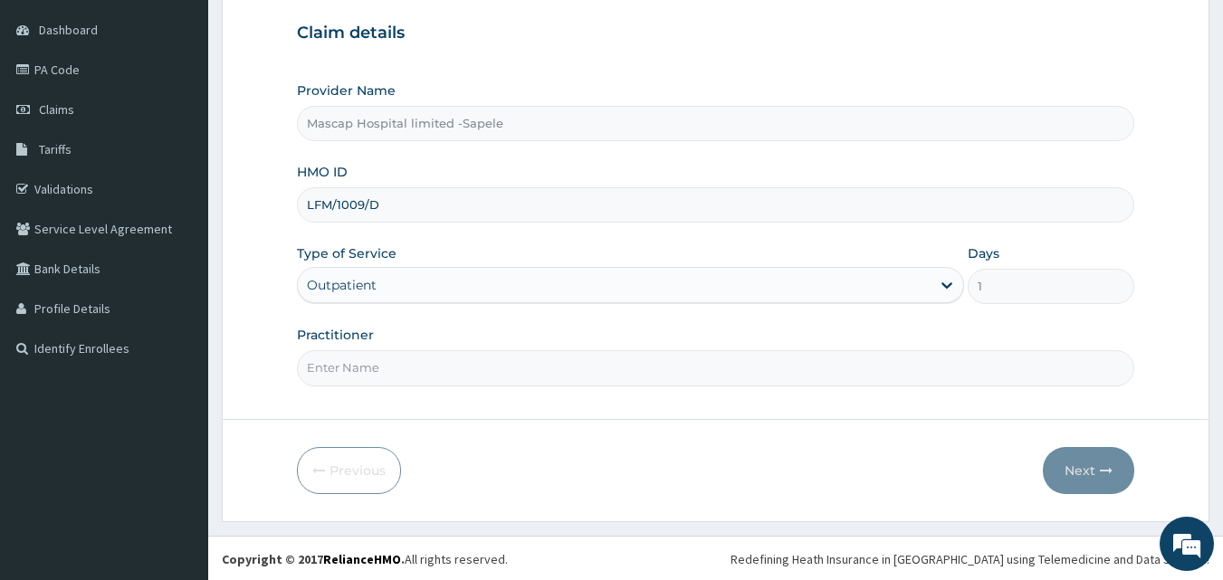
scroll to position [169, 0]
click at [419, 356] on input "Practitioner" at bounding box center [716, 366] width 838 height 35
type input "[PERSON_NAME]"
click at [1105, 470] on icon "button" at bounding box center [1106, 469] width 13 height 13
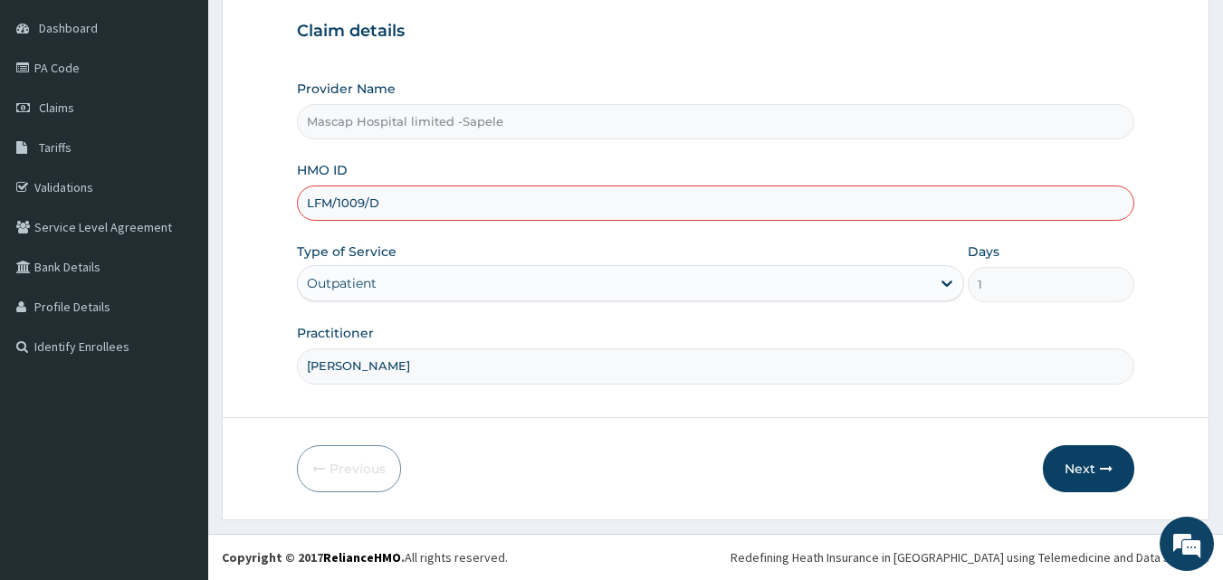
click at [356, 198] on input "LFM/1009/D" at bounding box center [716, 203] width 838 height 35
click at [356, 201] on input "LFM/1009/D" at bounding box center [716, 203] width 838 height 35
type input "LFM/10059/D"
click at [1095, 475] on button "Next" at bounding box center [1088, 468] width 91 height 47
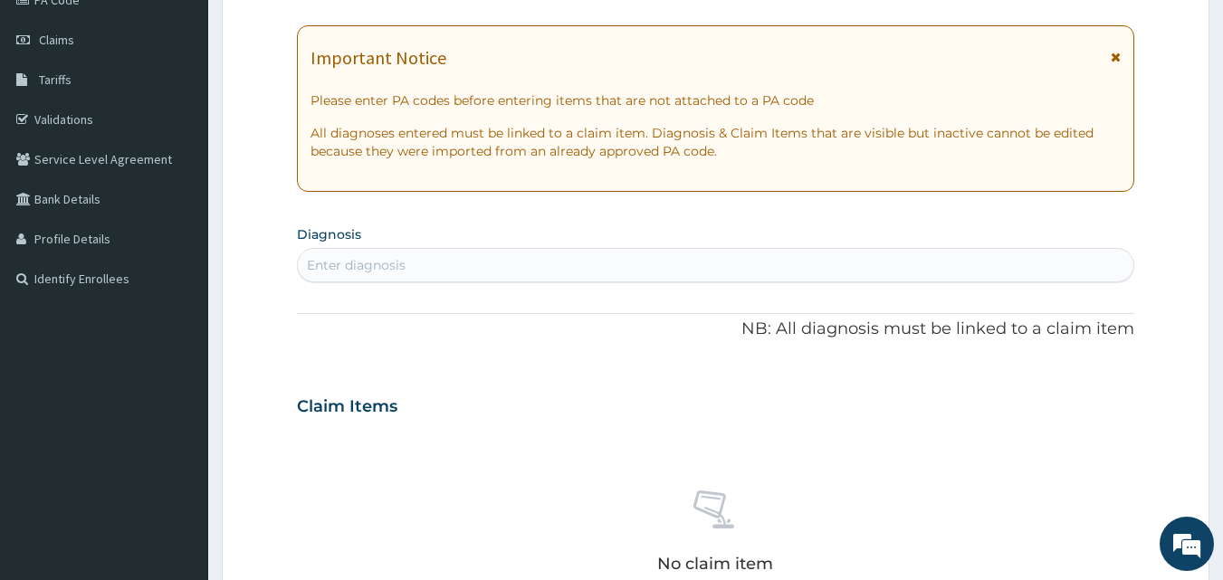
scroll to position [181, 0]
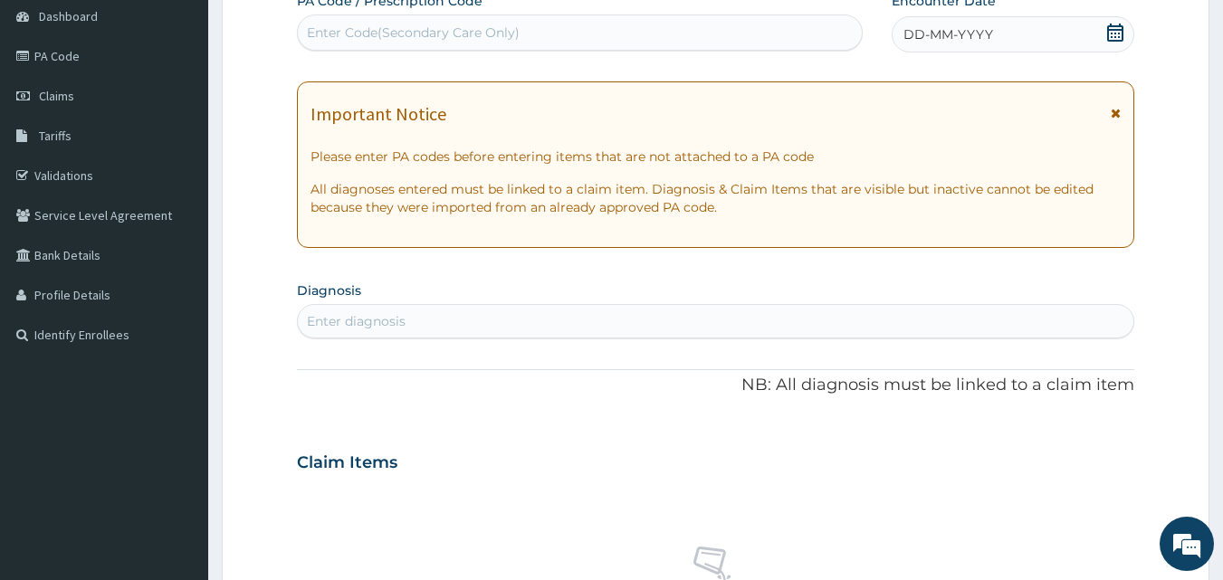
click at [956, 37] on span "DD-MM-YYYY" at bounding box center [949, 34] width 90 height 18
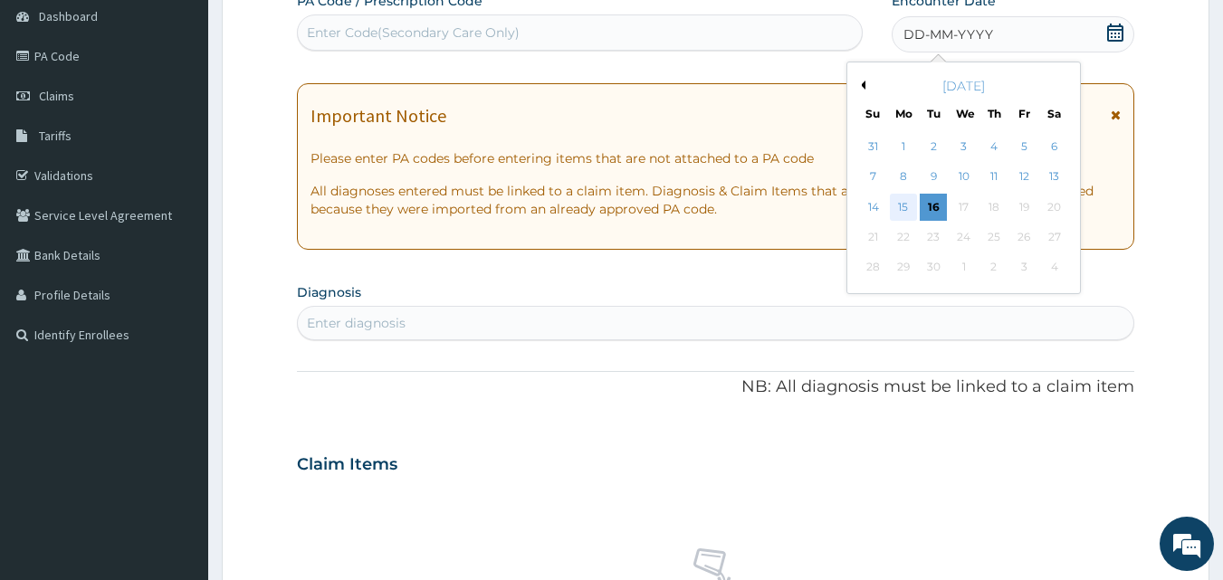
click at [897, 205] on div "15" at bounding box center [903, 207] width 27 height 27
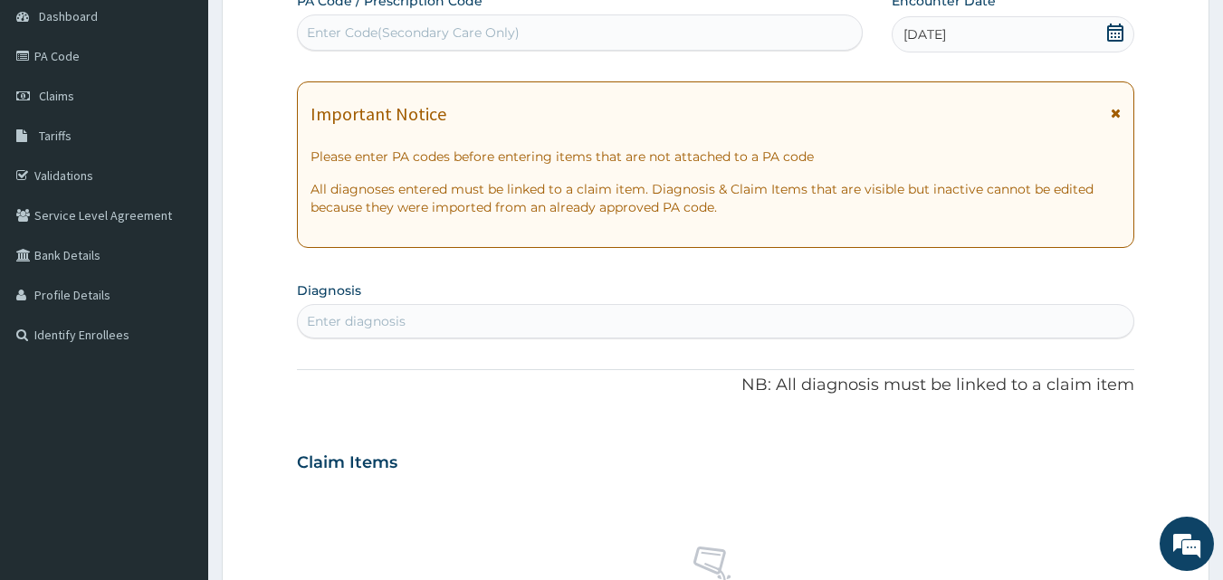
click at [359, 325] on div "Enter diagnosis" at bounding box center [356, 321] width 99 height 18
type input "MALARIA"
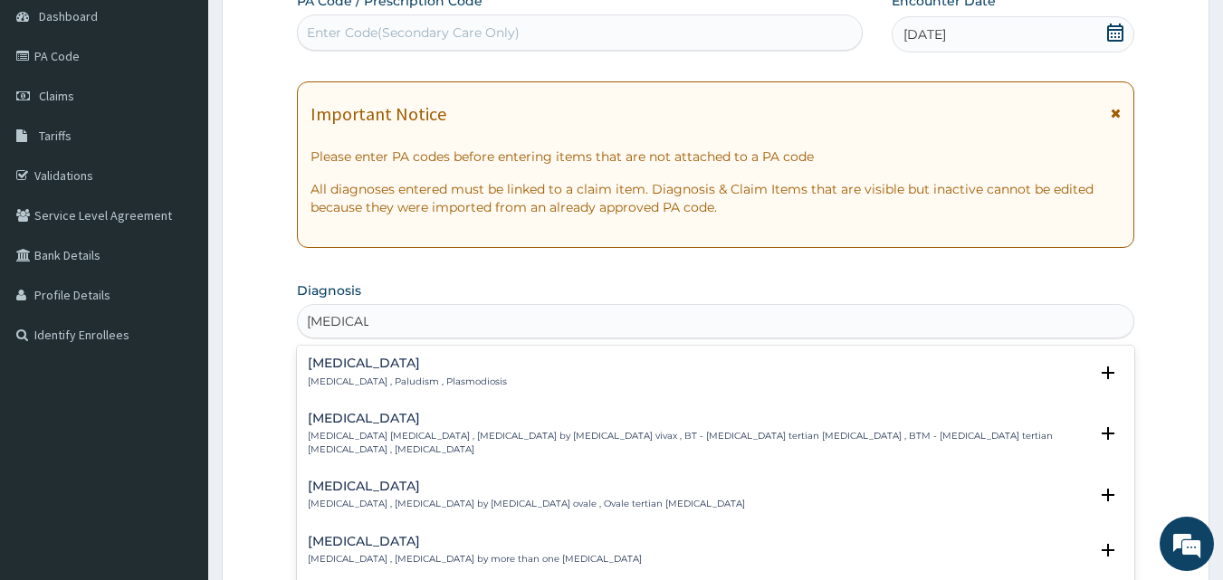
click at [354, 378] on p "Malaria , Paludism , Plasmodiosis" at bounding box center [407, 382] width 199 height 13
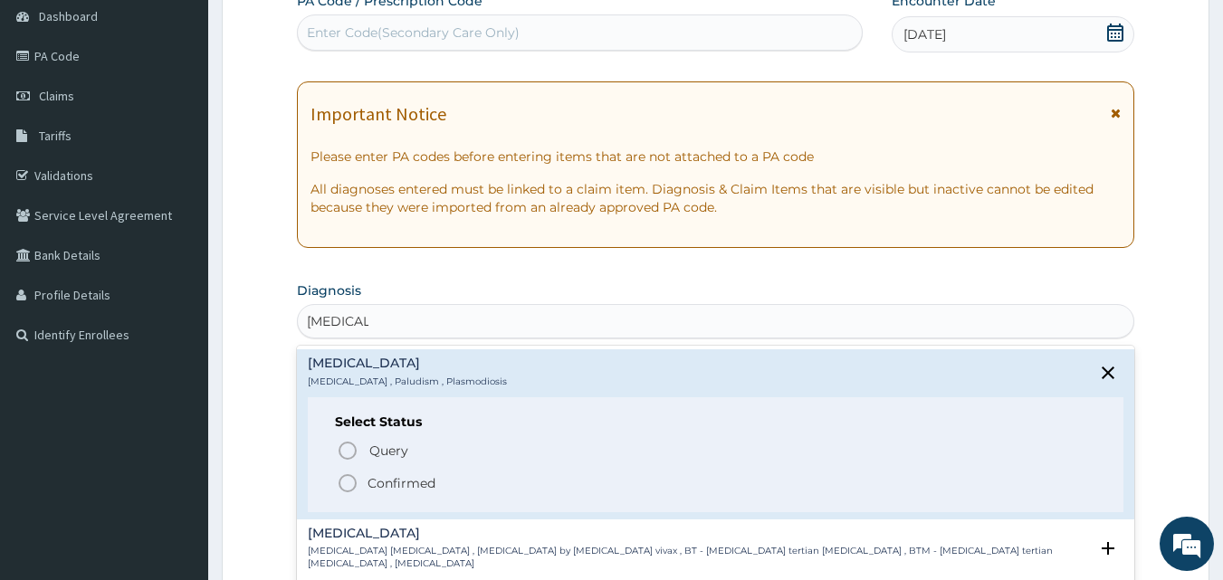
click at [344, 482] on icon "status option filled" at bounding box center [348, 484] width 22 height 22
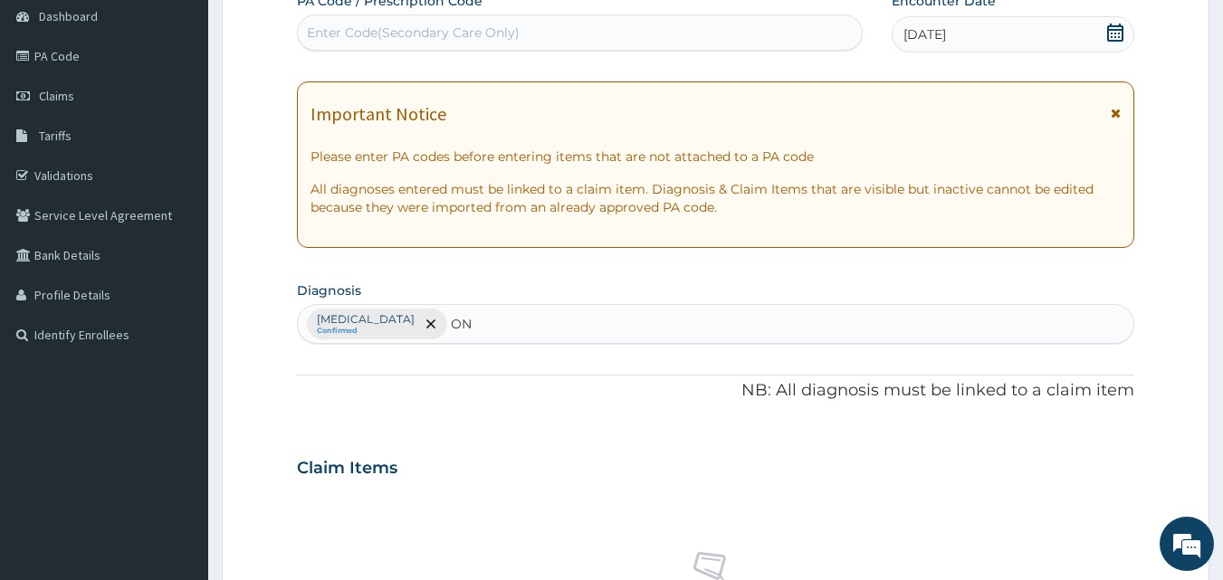
type input "O"
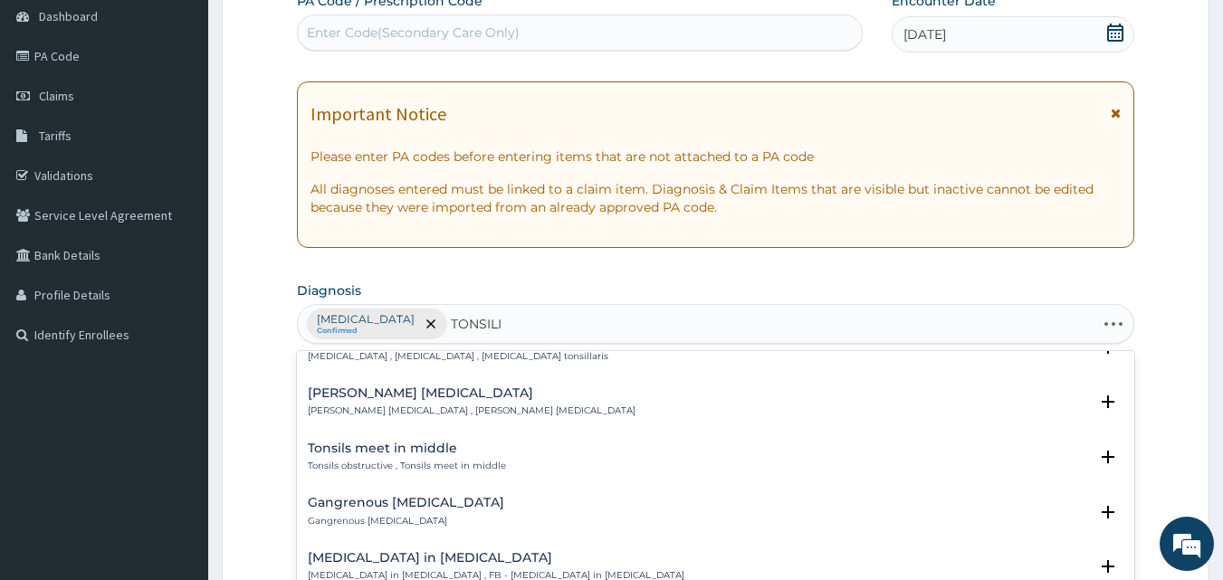
scroll to position [0, 0]
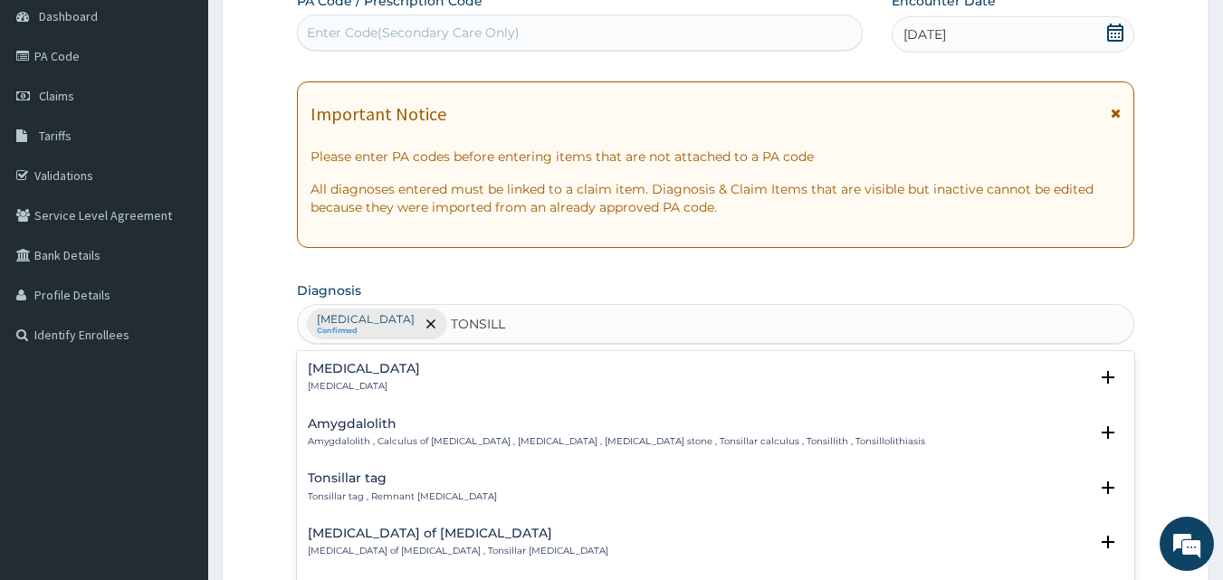
type input "TONSILLI"
click at [357, 532] on h4 "Acute tonsillitis" at bounding box center [412, 534] width 208 height 14
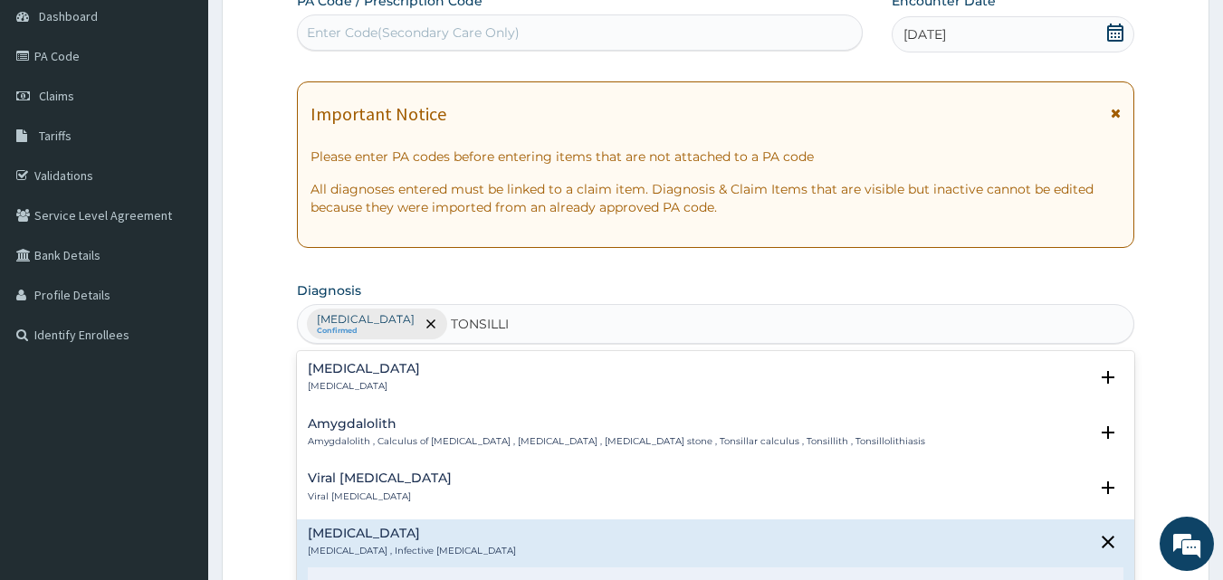
click at [357, 531] on h4 "Acute tonsillitis" at bounding box center [412, 534] width 208 height 14
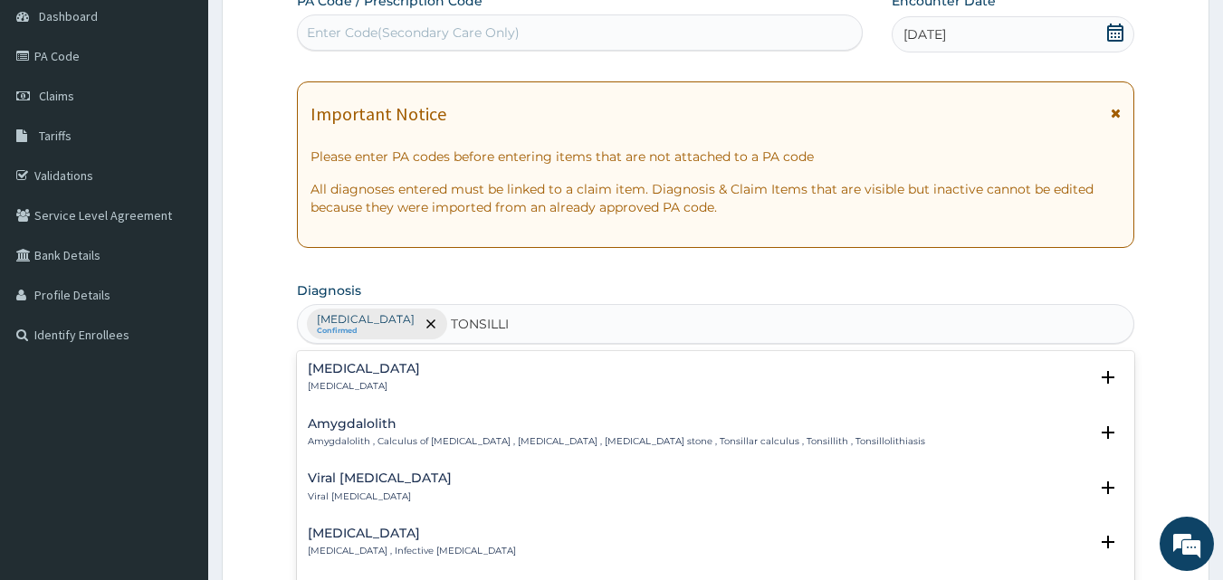
click at [357, 531] on h4 "Acute tonsillitis" at bounding box center [412, 534] width 208 height 14
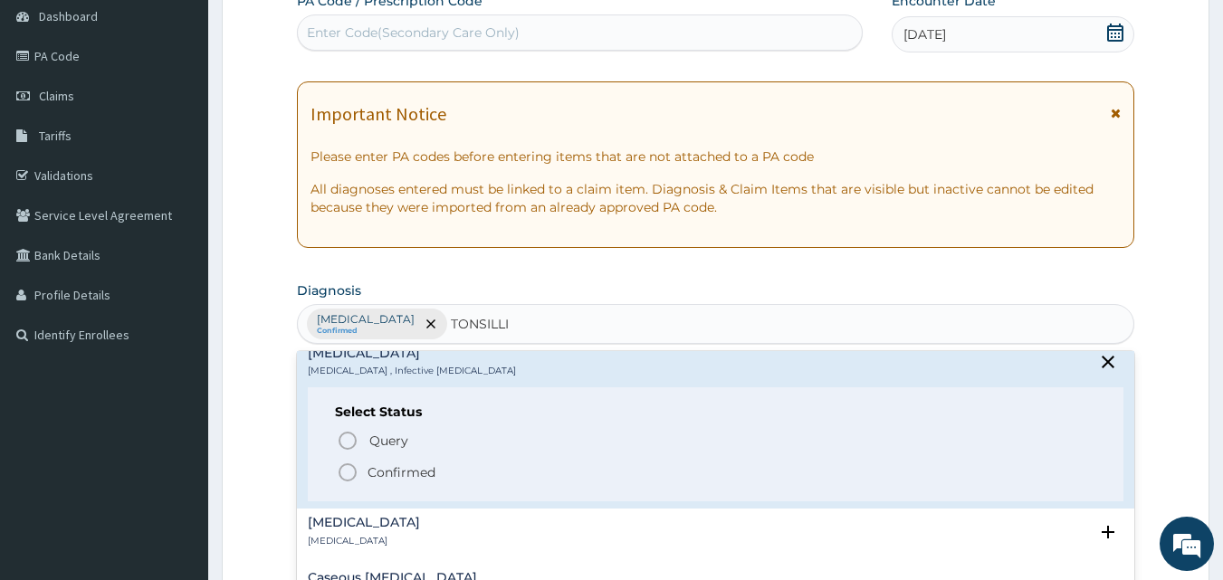
scroll to position [181, 0]
click at [349, 473] on icon "status option filled" at bounding box center [348, 472] width 22 height 22
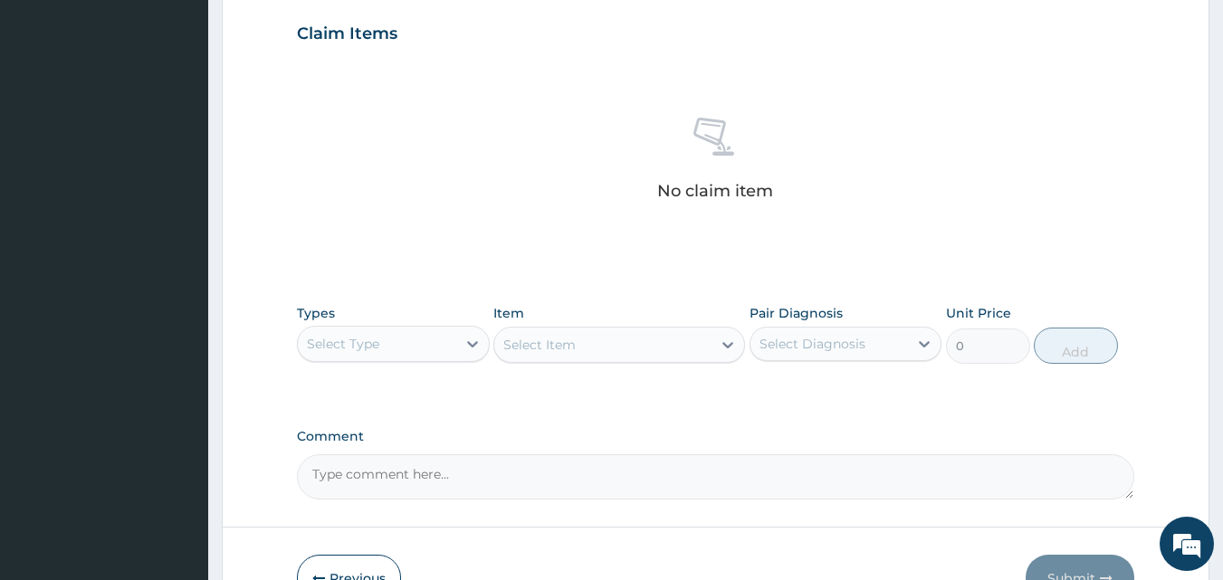
scroll to position [634, 0]
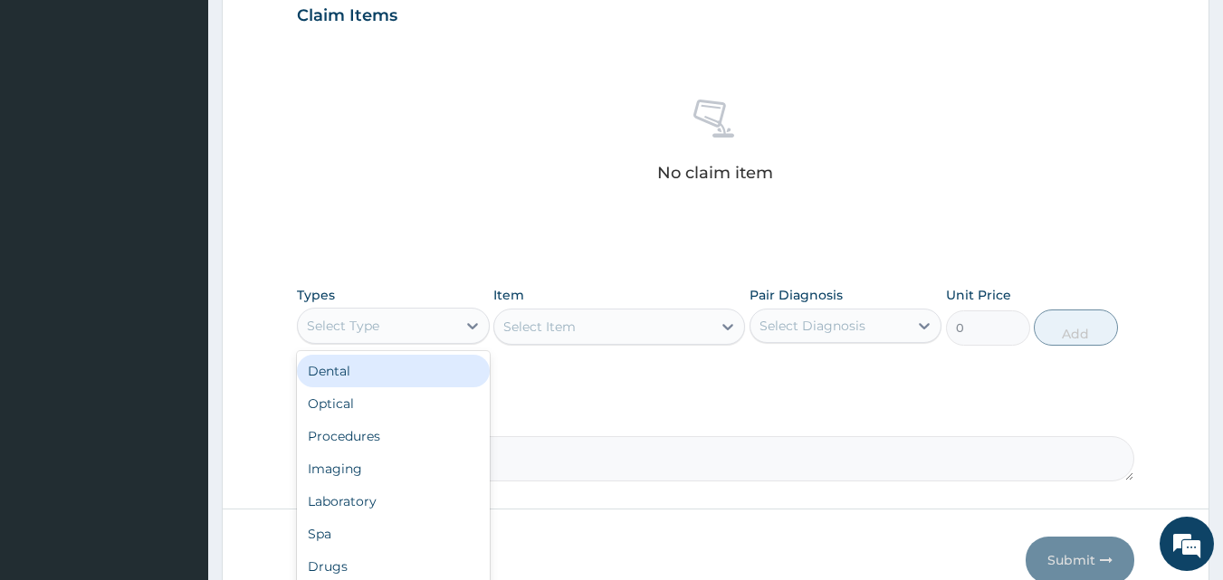
click at [371, 320] on div "Select Type" at bounding box center [343, 326] width 72 height 18
type input "PR"
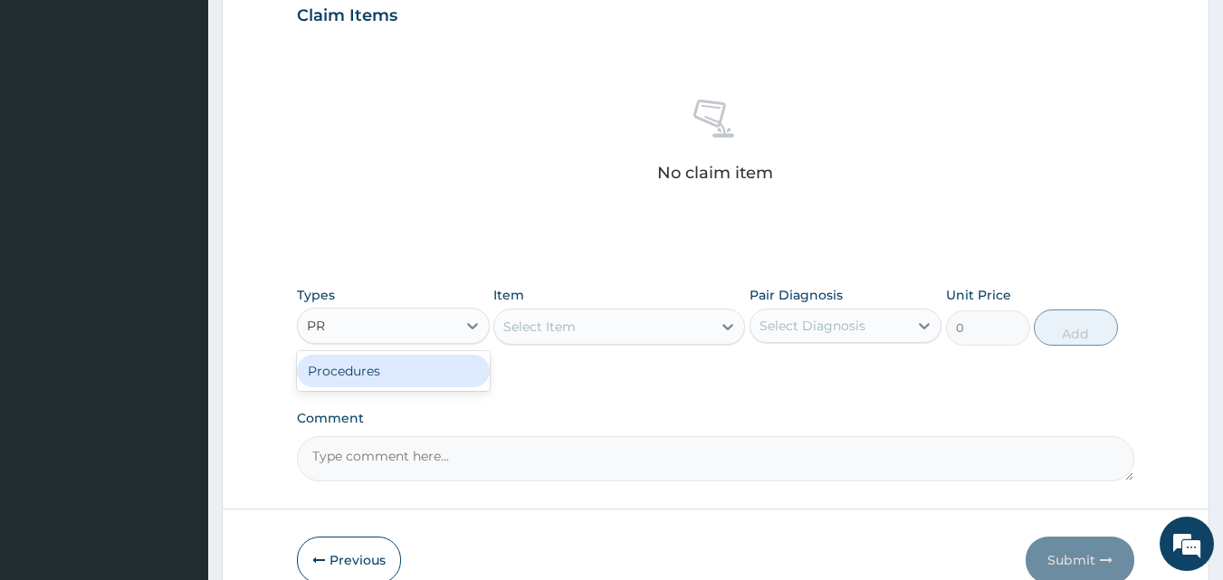
click at [371, 370] on div "Procedures" at bounding box center [393, 371] width 193 height 33
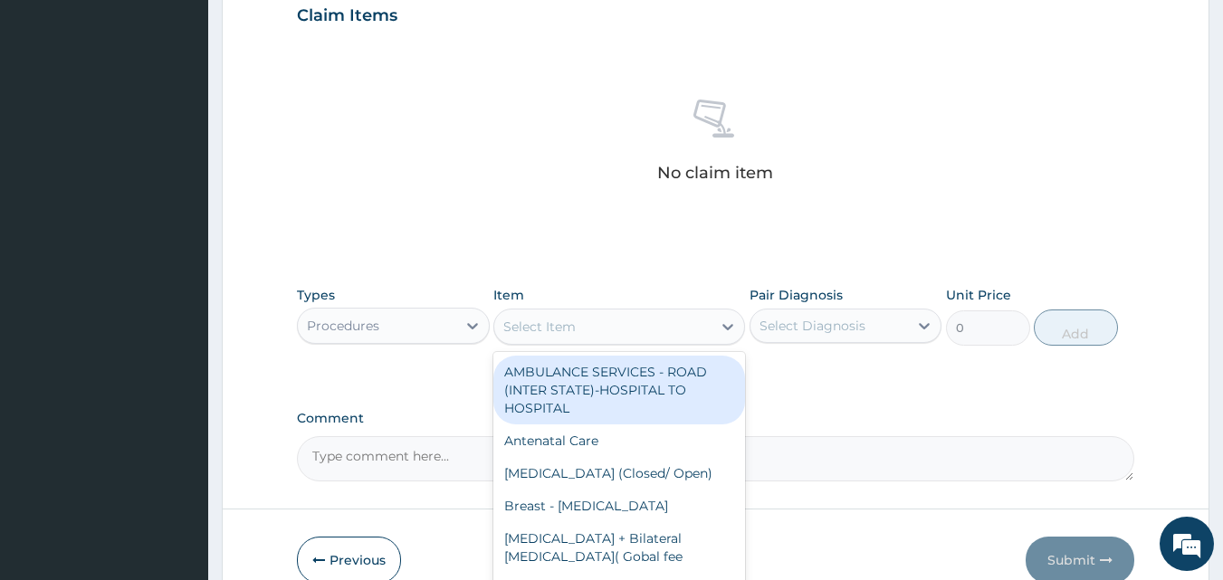
click at [571, 325] on div "Select Item" at bounding box center [539, 327] width 72 height 18
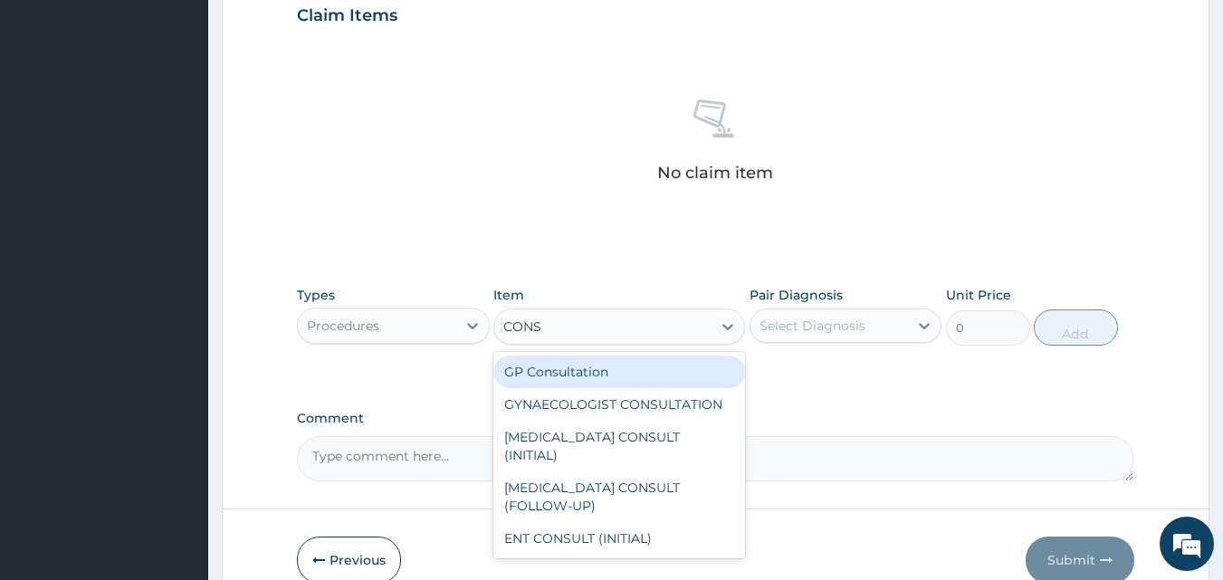
type input "CONSU"
click at [579, 366] on div "GP Consultation" at bounding box center [619, 372] width 252 height 33
type input "1500"
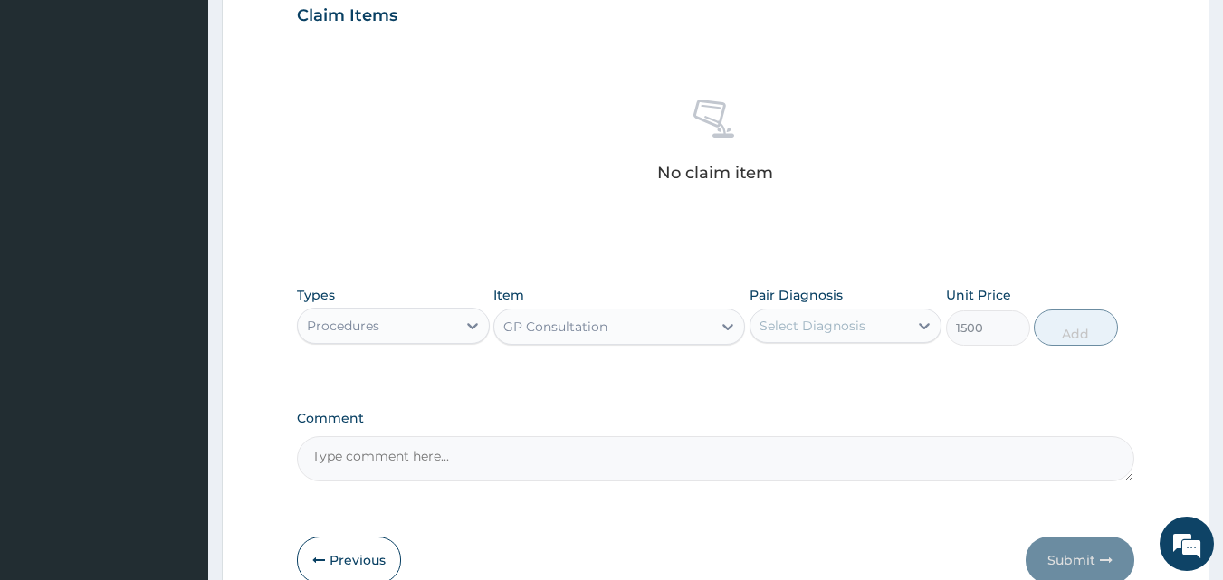
click at [879, 320] on div "Select Diagnosis" at bounding box center [830, 325] width 158 height 29
click at [765, 370] on input "checkbox" at bounding box center [766, 371] width 12 height 12
checkbox input "true"
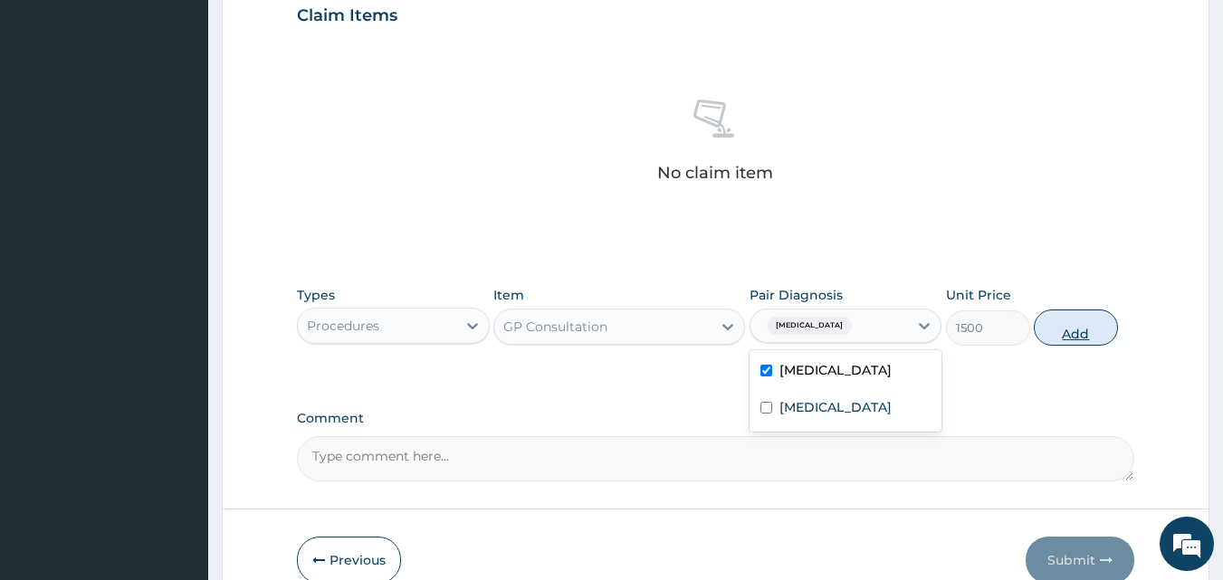
click at [1096, 330] on button "Add" at bounding box center [1076, 328] width 84 height 36
type input "0"
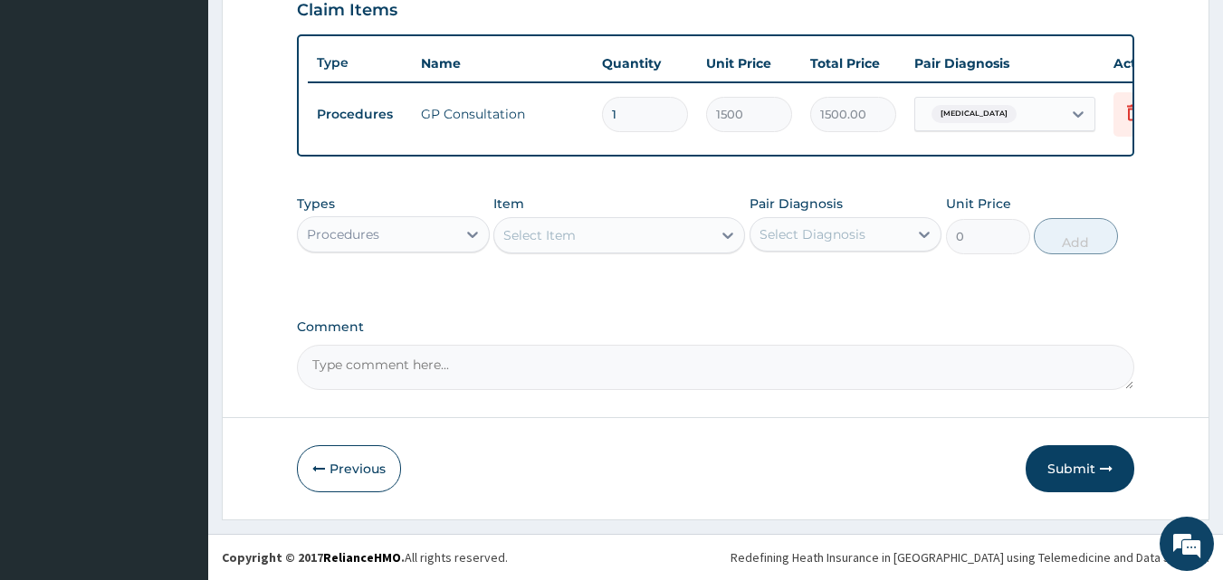
scroll to position [653, 0]
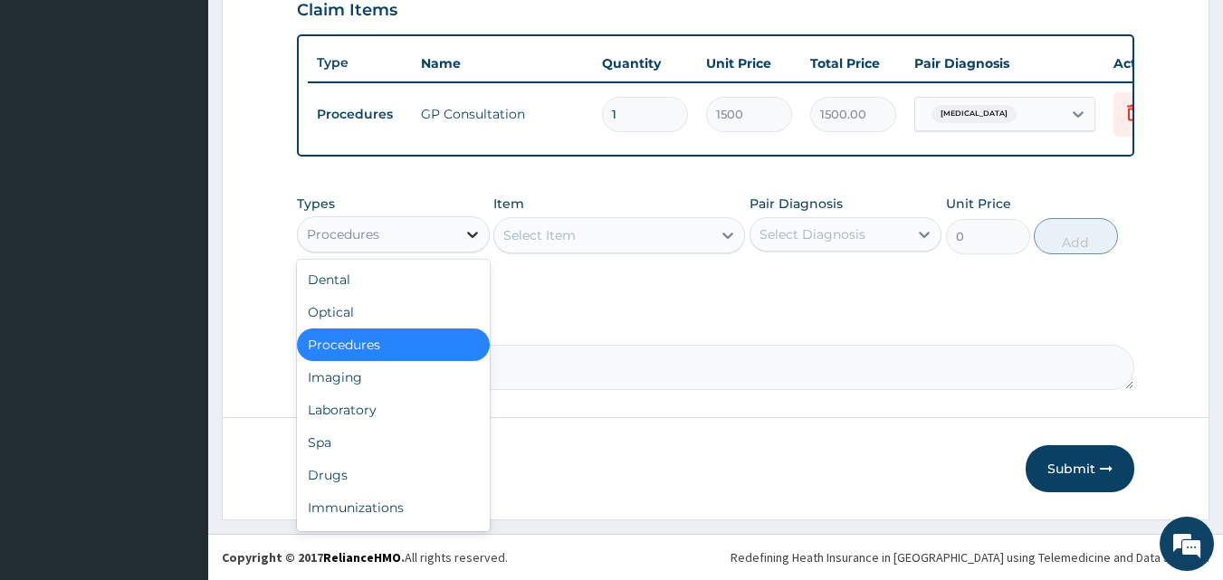
click at [470, 234] on icon at bounding box center [472, 235] width 11 height 6
click at [399, 399] on div "Laboratory" at bounding box center [393, 410] width 193 height 33
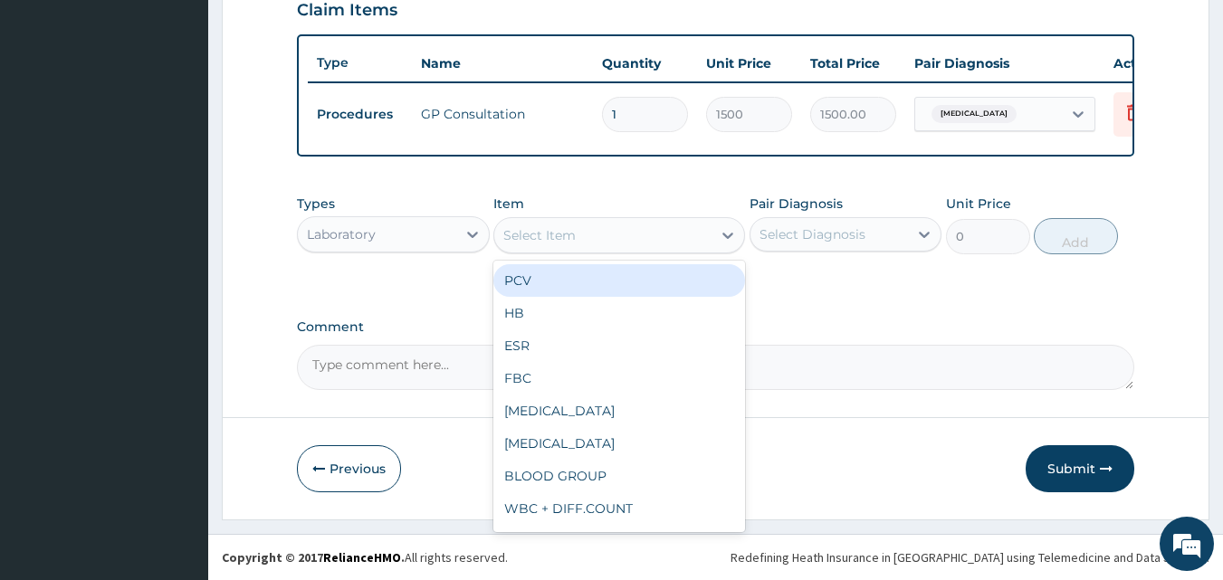
click at [552, 234] on div "Select Item" at bounding box center [539, 235] width 72 height 18
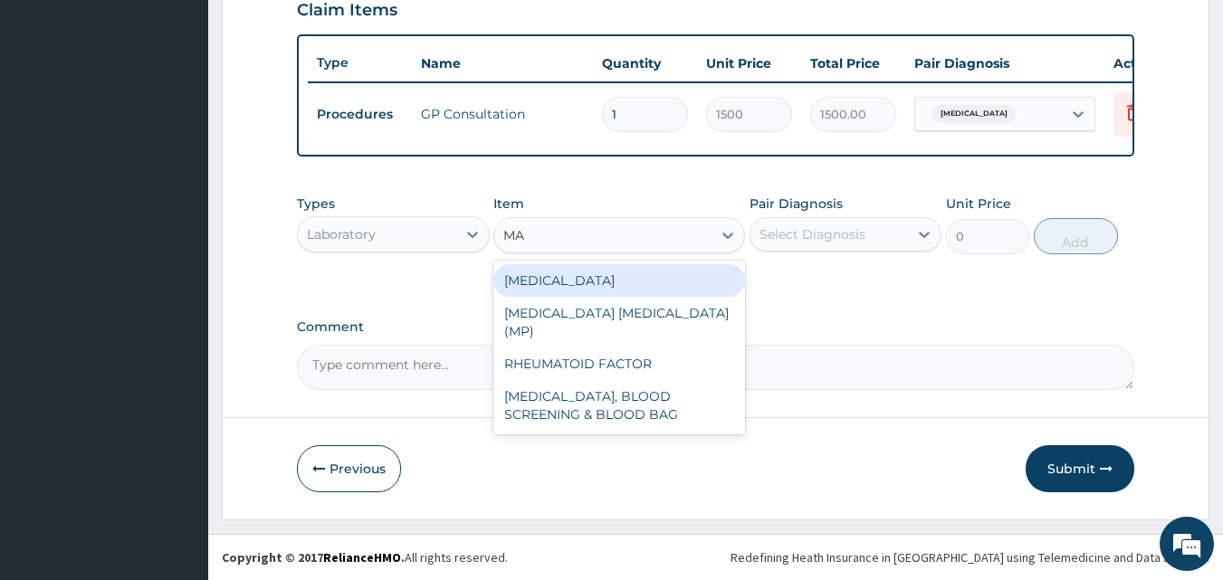
type input "MAL"
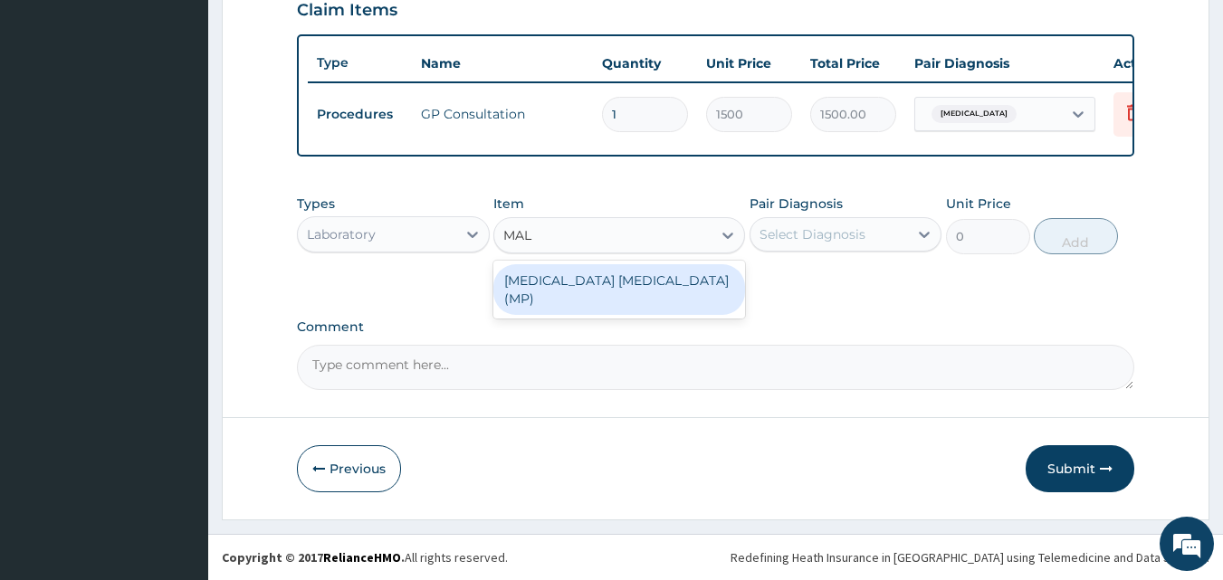
click at [549, 273] on div "MALARIA PARASITE (MP)" at bounding box center [619, 289] width 252 height 51
type input "800"
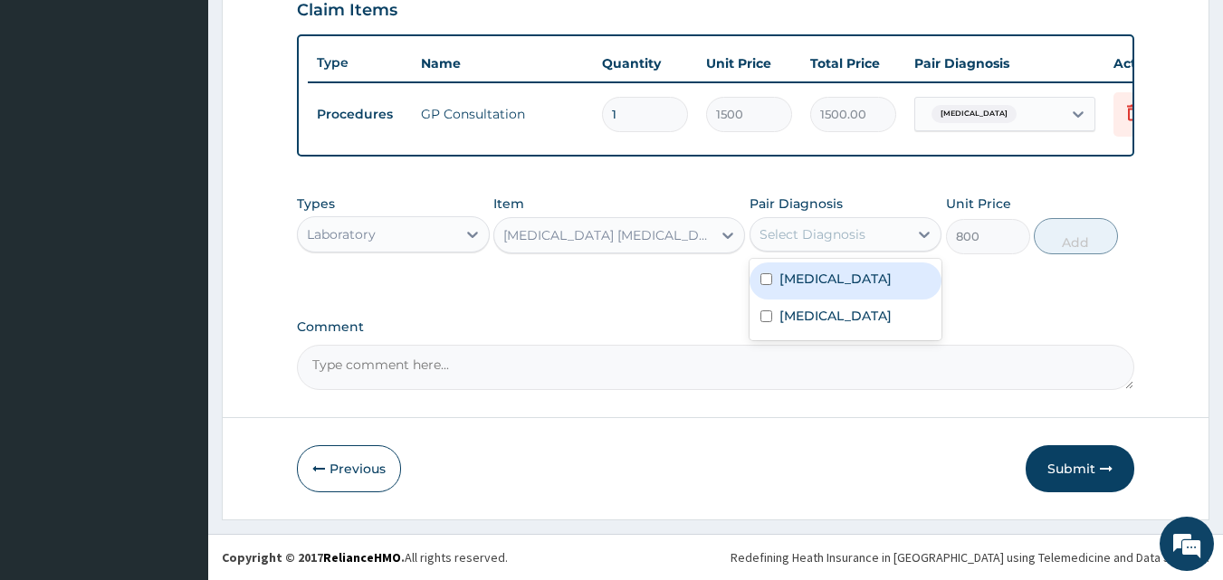
click at [890, 234] on div "Select Diagnosis" at bounding box center [830, 234] width 158 height 29
click at [762, 279] on input "checkbox" at bounding box center [766, 279] width 12 height 12
checkbox input "true"
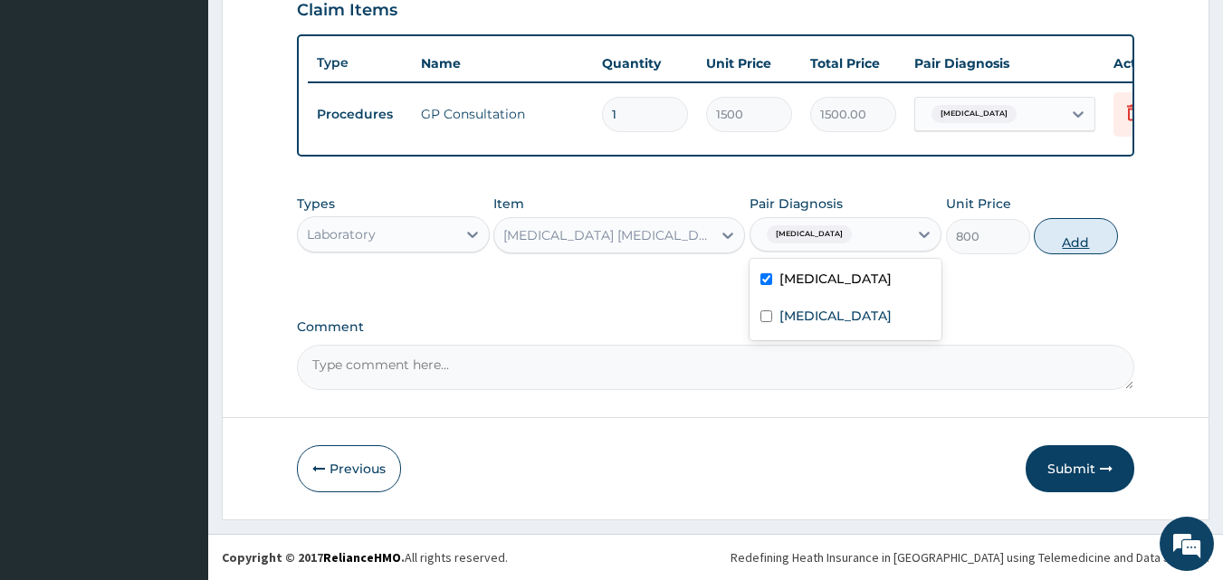
click at [1076, 239] on button "Add" at bounding box center [1076, 236] width 84 height 36
type input "0"
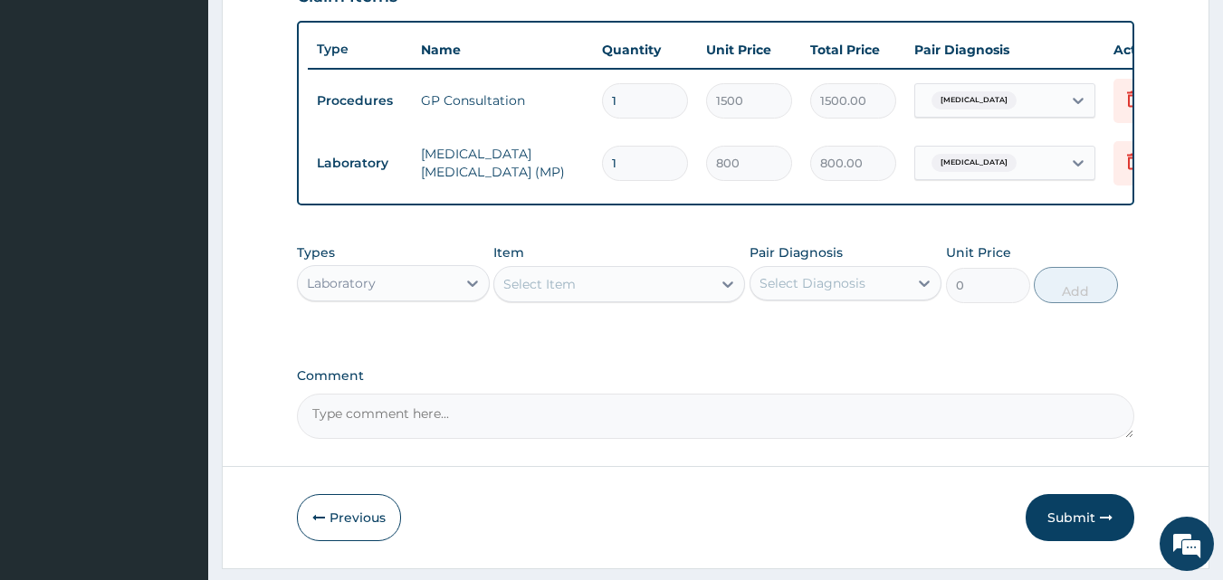
click at [585, 297] on div "Select Item" at bounding box center [602, 284] width 217 height 29
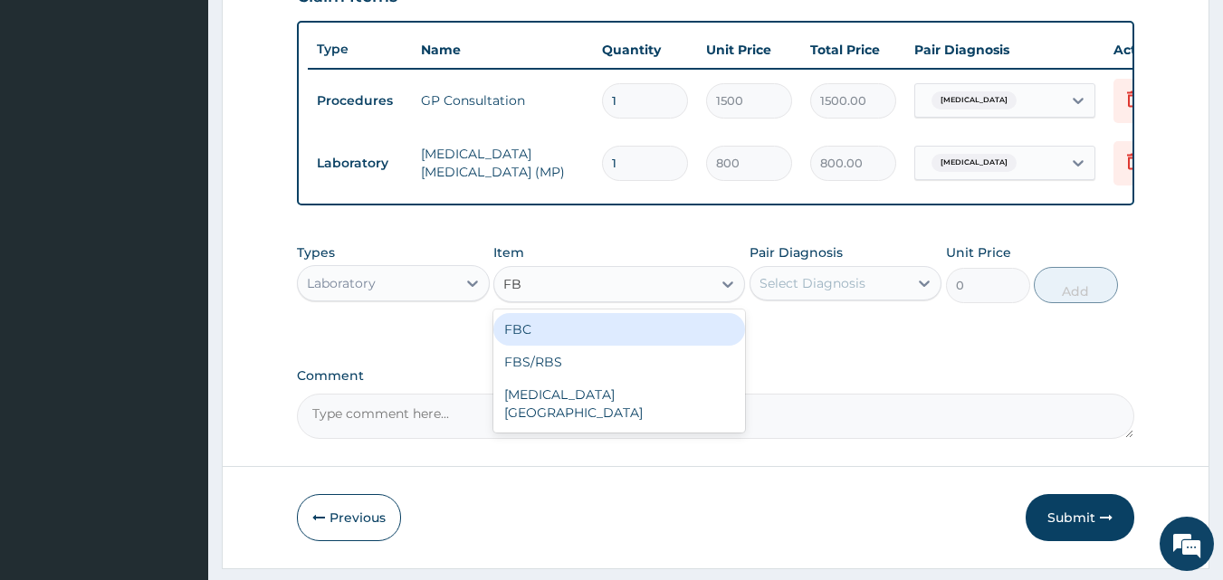
type input "FBC"
click at [535, 346] on div "FBC" at bounding box center [619, 329] width 252 height 33
type input "2000"
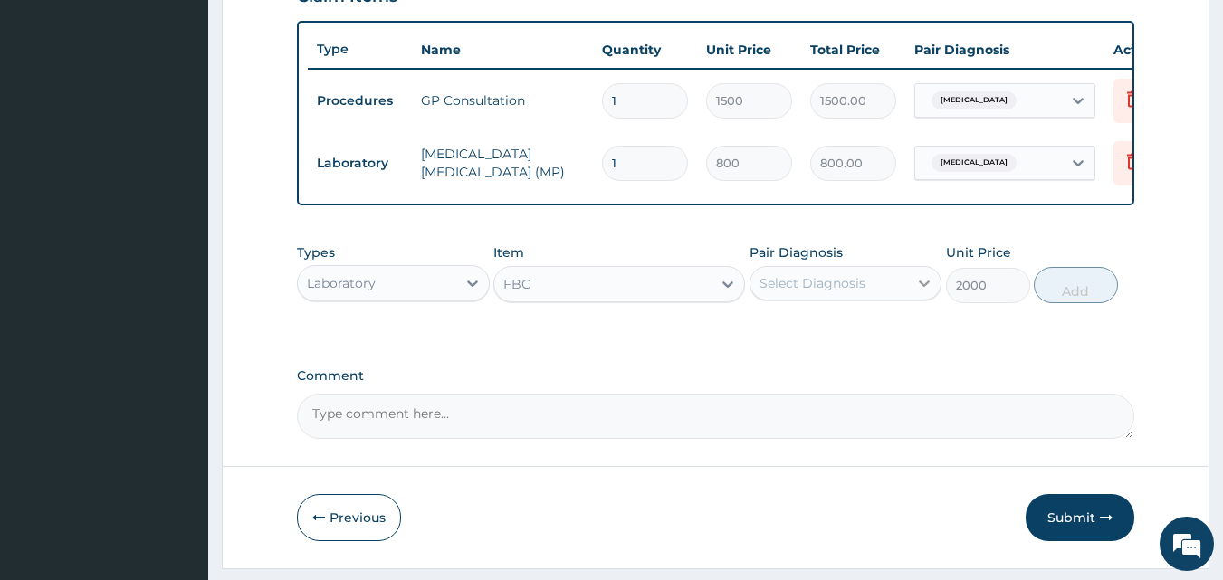
click at [909, 297] on div "Select Diagnosis" at bounding box center [846, 283] width 193 height 34
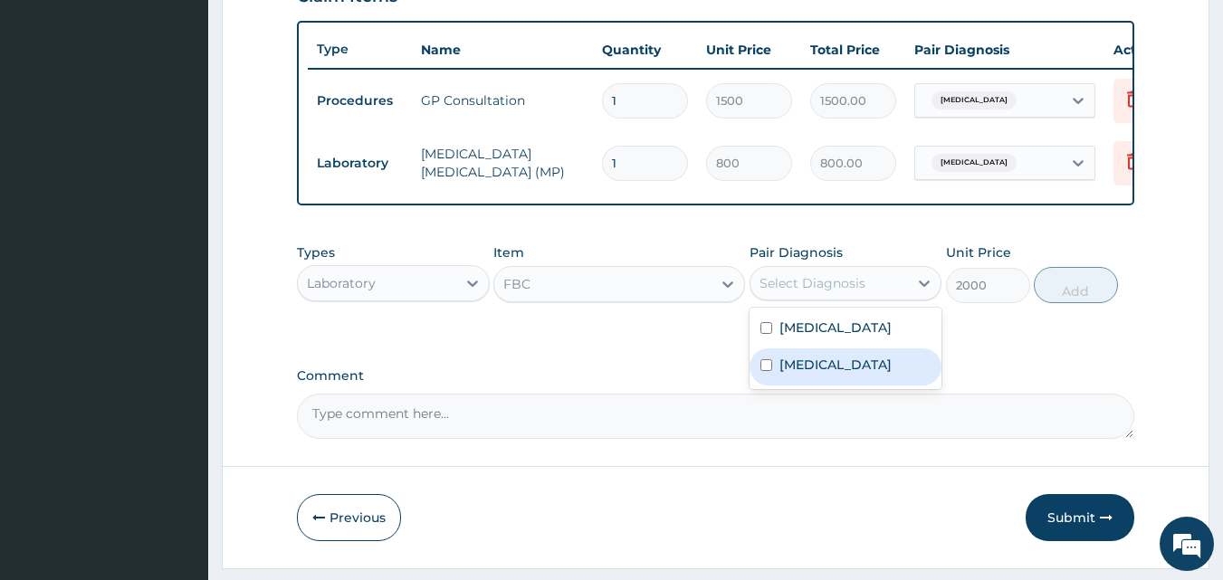
click at [770, 371] on input "checkbox" at bounding box center [766, 365] width 12 height 12
checkbox input "true"
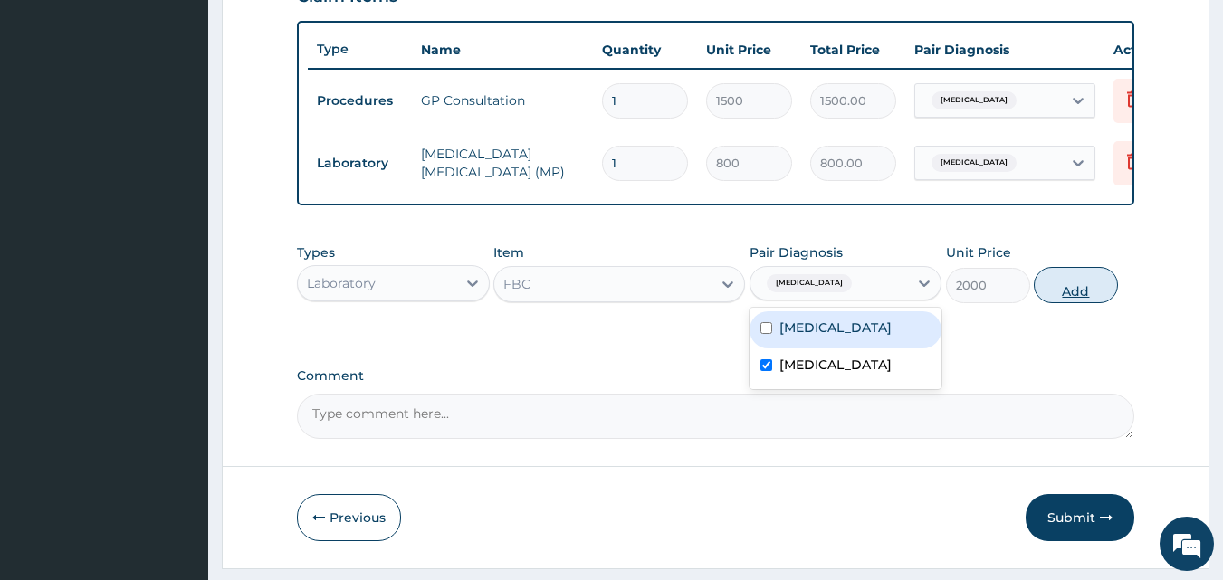
click at [1066, 303] on button "Add" at bounding box center [1076, 285] width 84 height 36
type input "0"
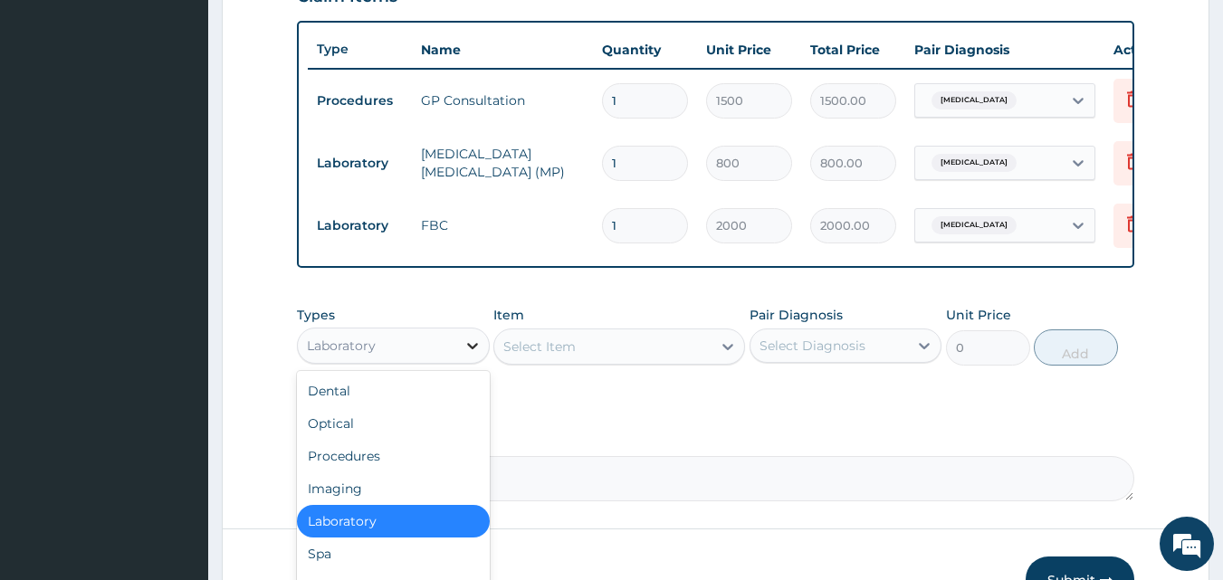
click at [467, 355] on icon at bounding box center [473, 346] width 18 height 18
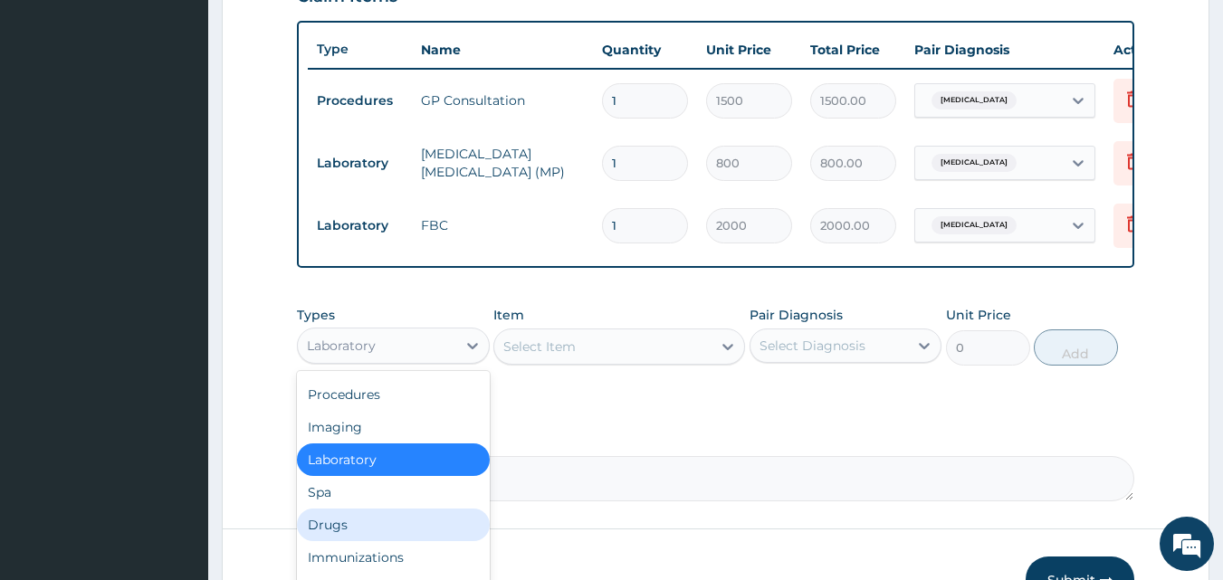
click at [351, 540] on div "Drugs" at bounding box center [393, 525] width 193 height 33
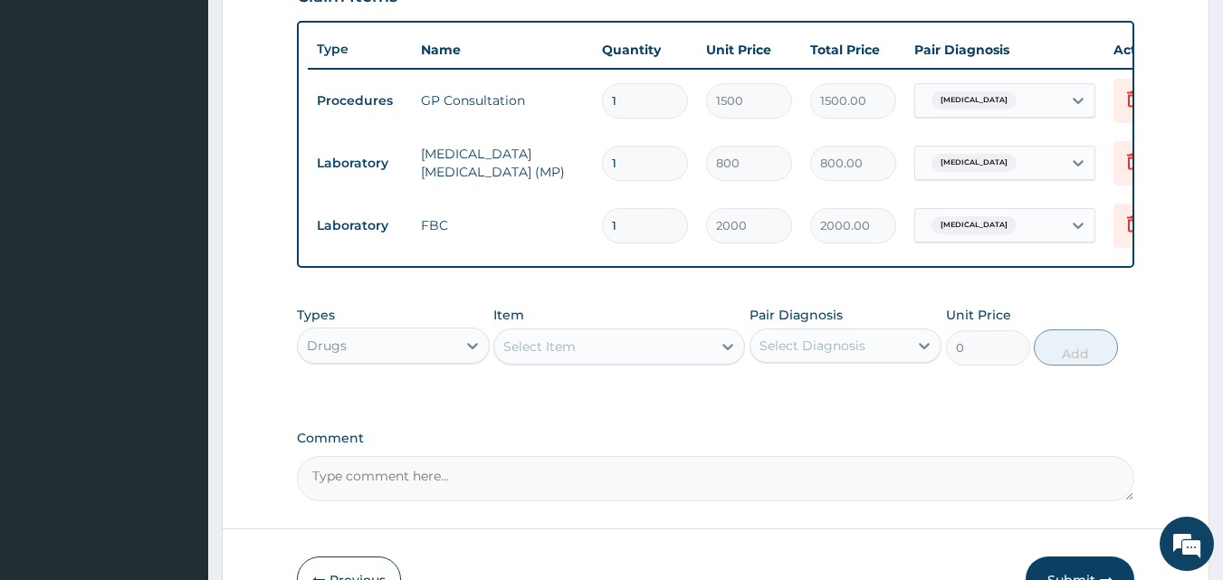
click at [564, 356] on div "Select Item" at bounding box center [539, 347] width 72 height 18
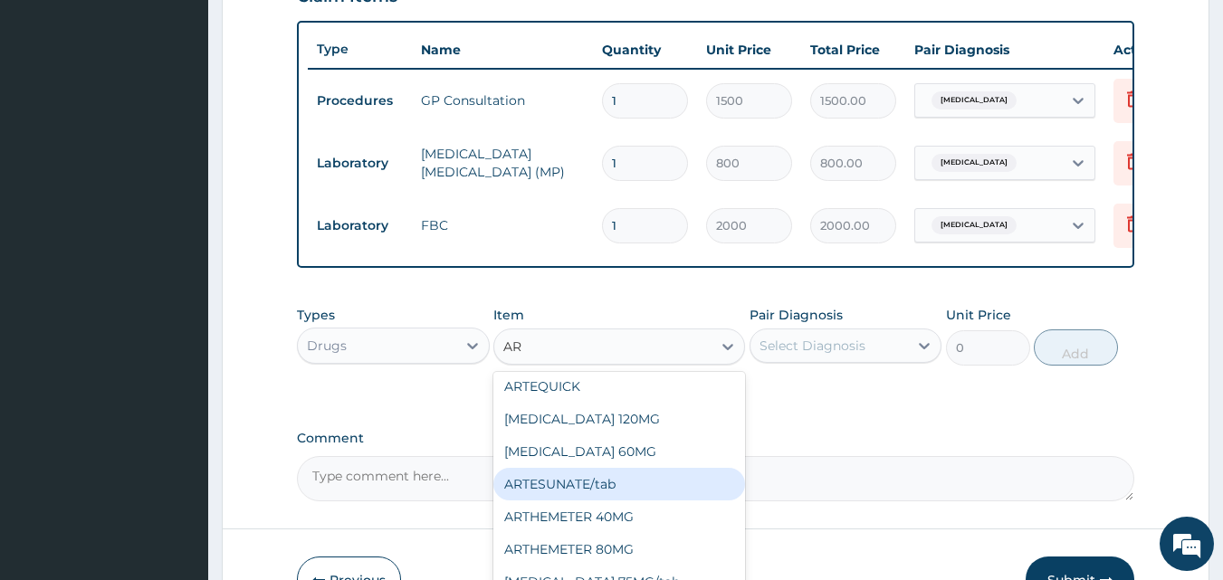
scroll to position [91, 0]
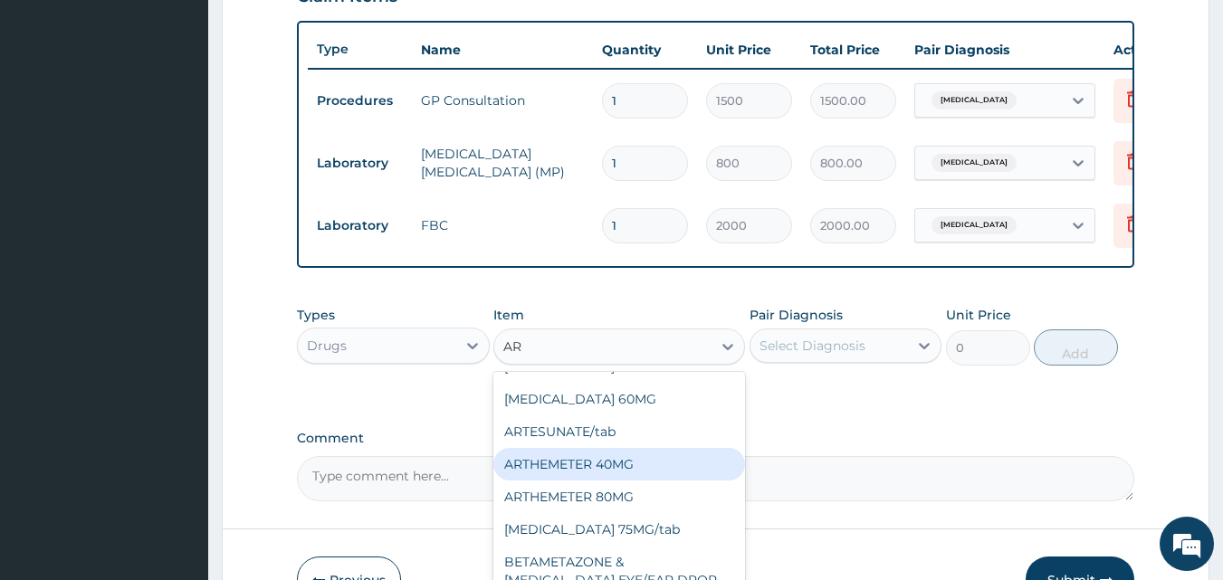
type input "AR"
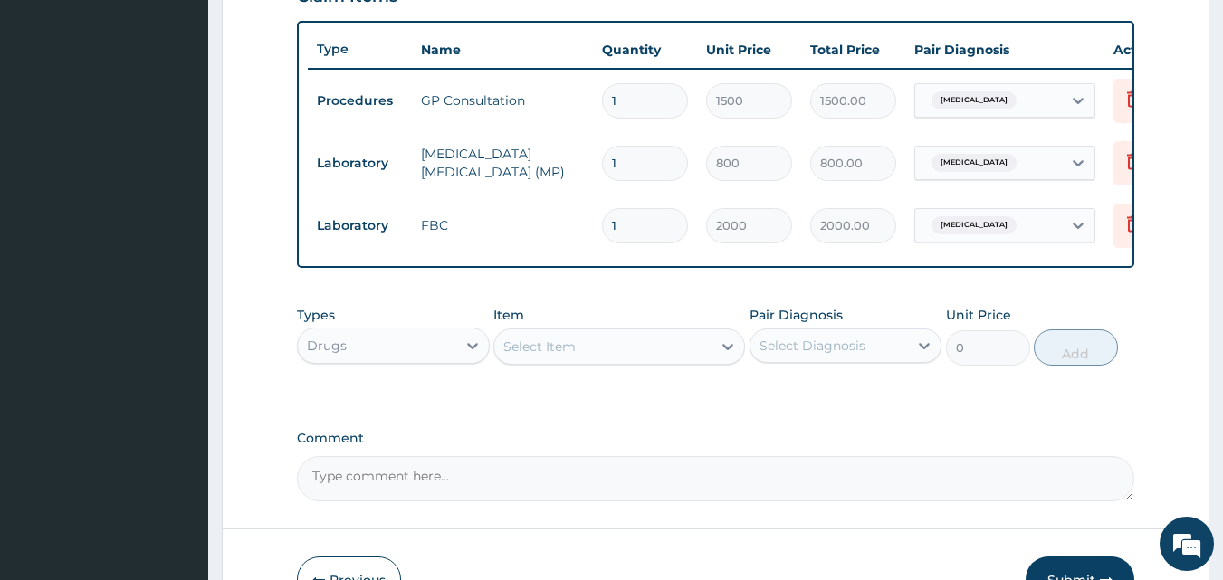
click at [527, 356] on div "Select Item" at bounding box center [539, 347] width 72 height 18
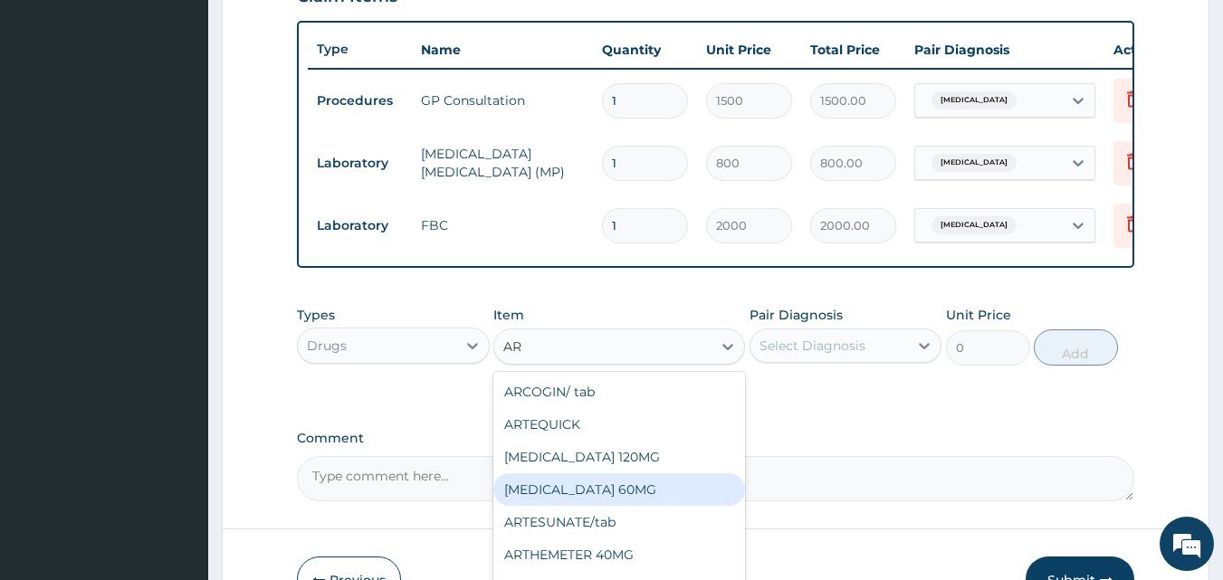
type input "ART"
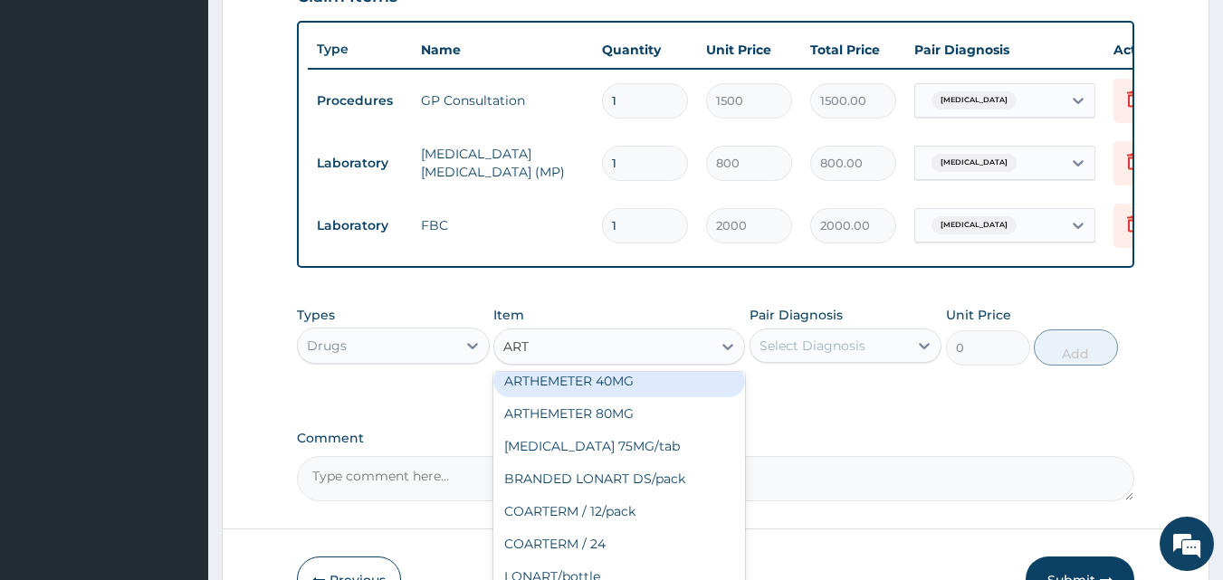
scroll to position [181, 0]
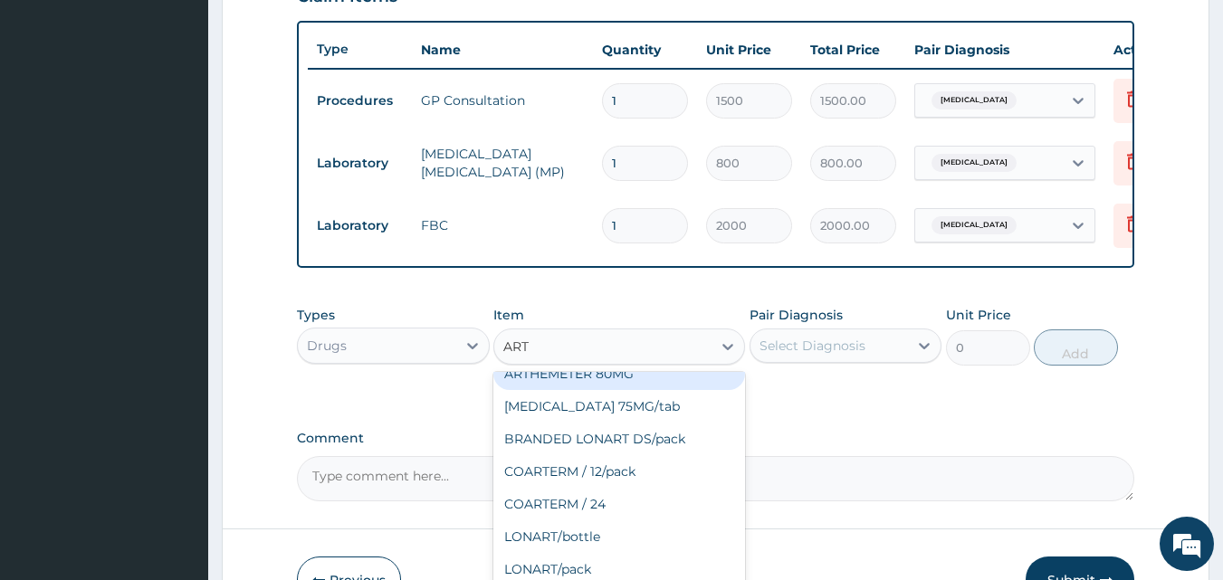
click at [543, 390] on div "ARTHEMETER 80MG" at bounding box center [619, 374] width 252 height 33
type input "500"
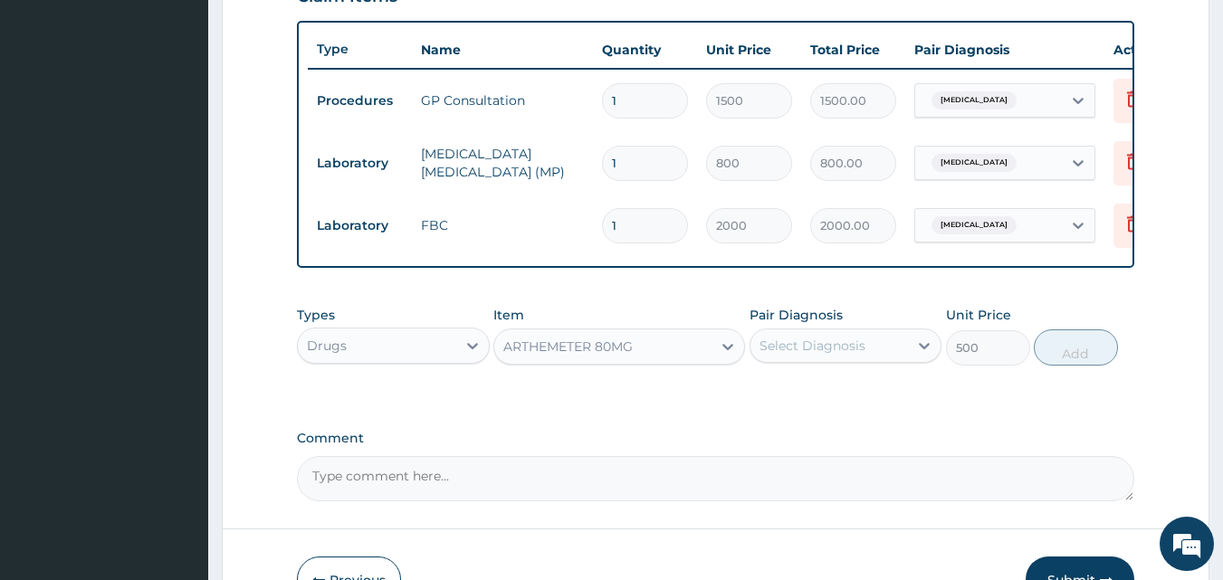
click at [887, 360] on div "Select Diagnosis" at bounding box center [830, 345] width 158 height 29
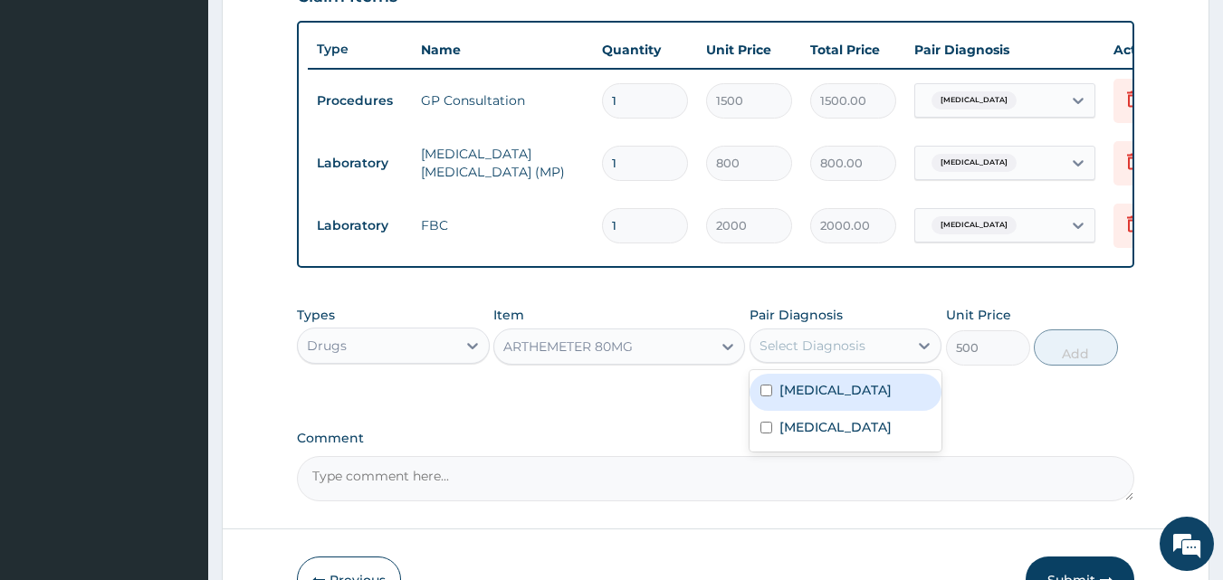
click at [767, 397] on input "checkbox" at bounding box center [766, 391] width 12 height 12
checkbox input "true"
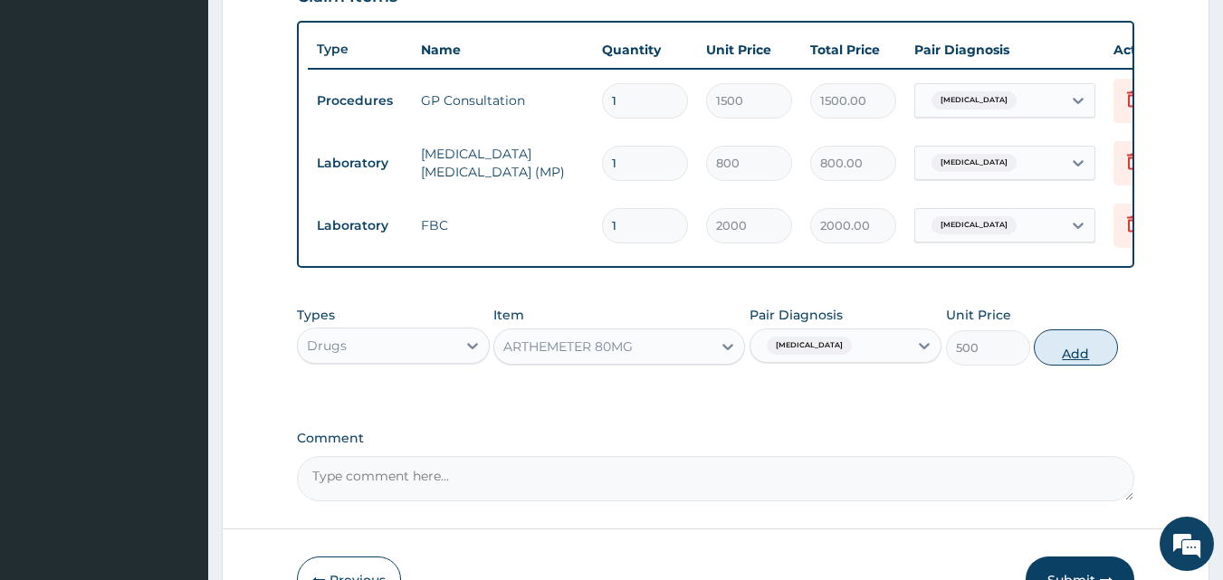
click at [1085, 364] on button "Add" at bounding box center [1076, 348] width 84 height 36
type input "0"
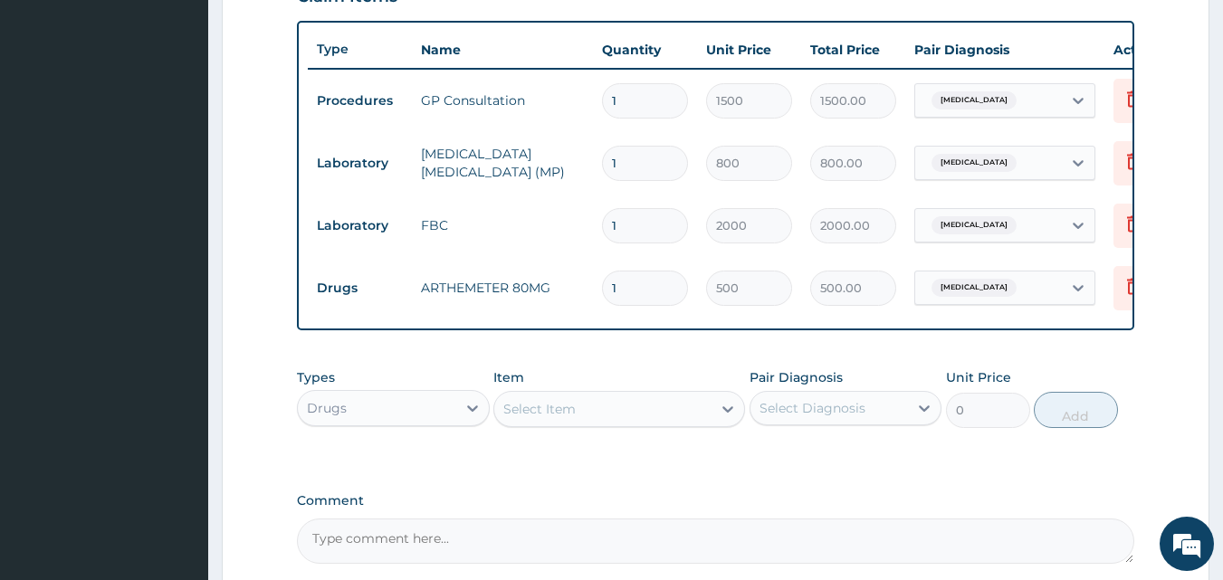
click at [535, 418] on div "Select Item" at bounding box center [539, 409] width 72 height 18
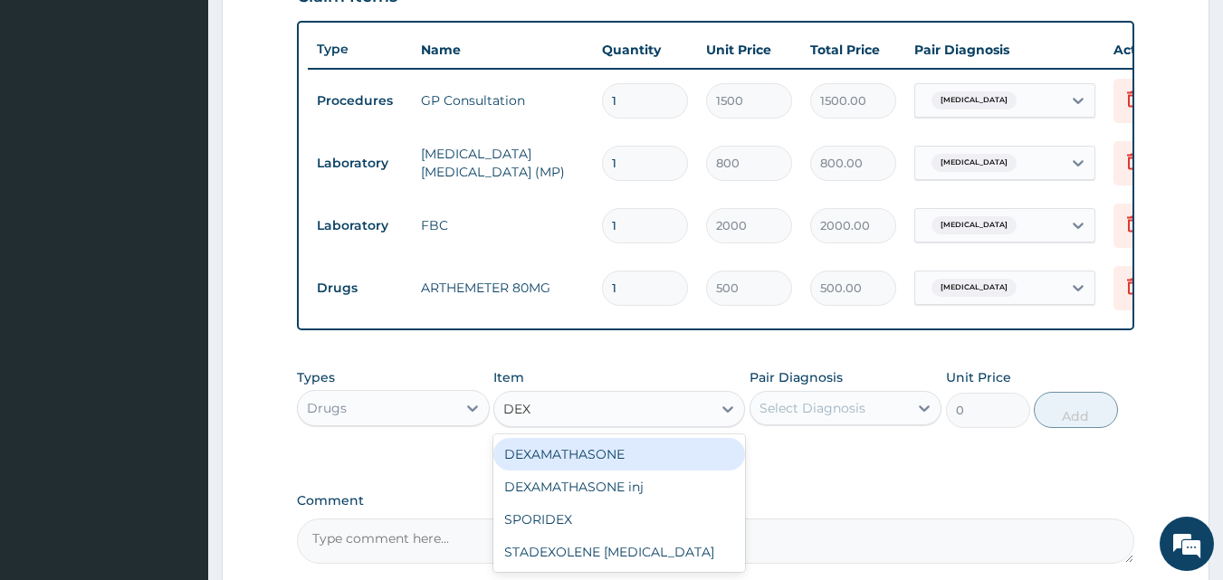
type input "DEXA"
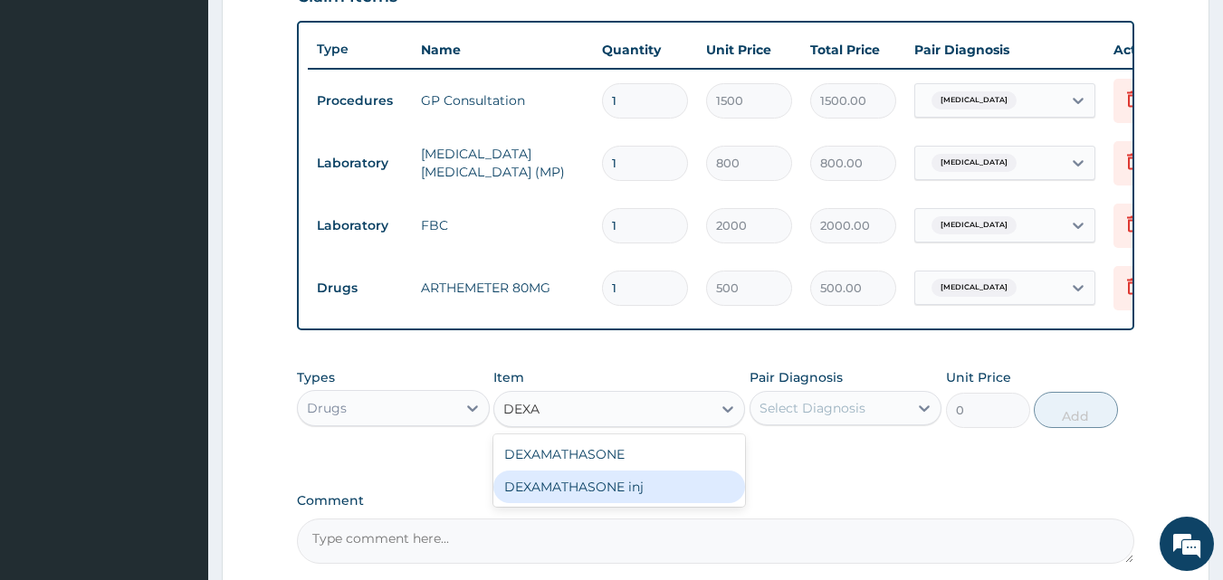
click at [537, 503] on div "DEXAMATHASONE inj" at bounding box center [619, 487] width 252 height 33
type input "300"
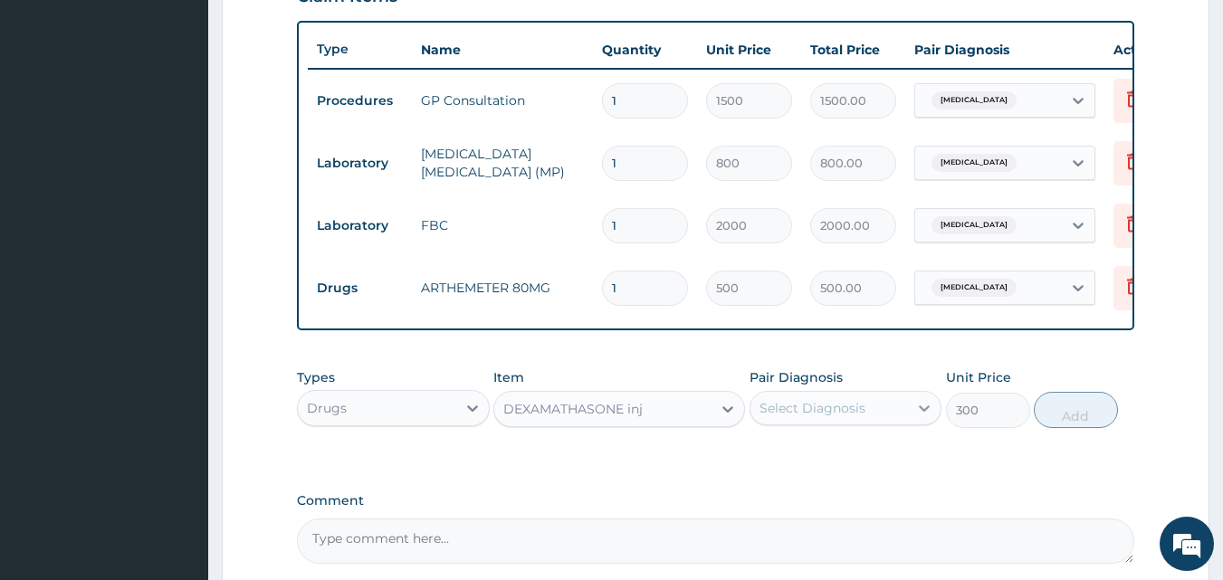
click at [919, 417] on icon at bounding box center [924, 408] width 18 height 18
click at [866, 423] on div "Select Diagnosis" at bounding box center [830, 408] width 158 height 29
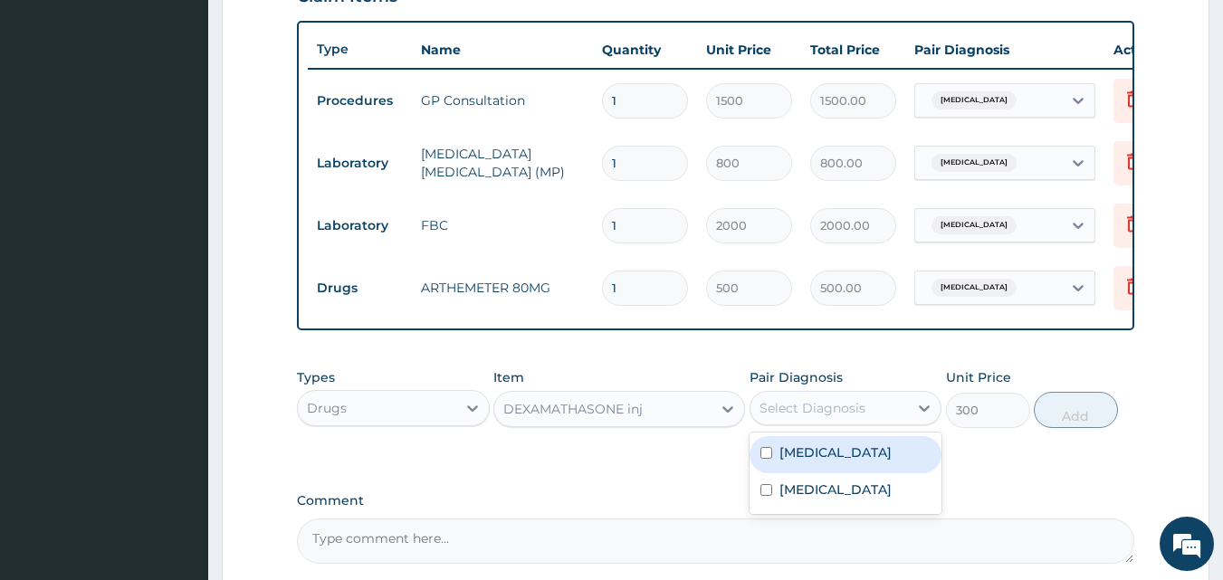
click at [766, 459] on input "checkbox" at bounding box center [766, 453] width 12 height 12
checkbox input "true"
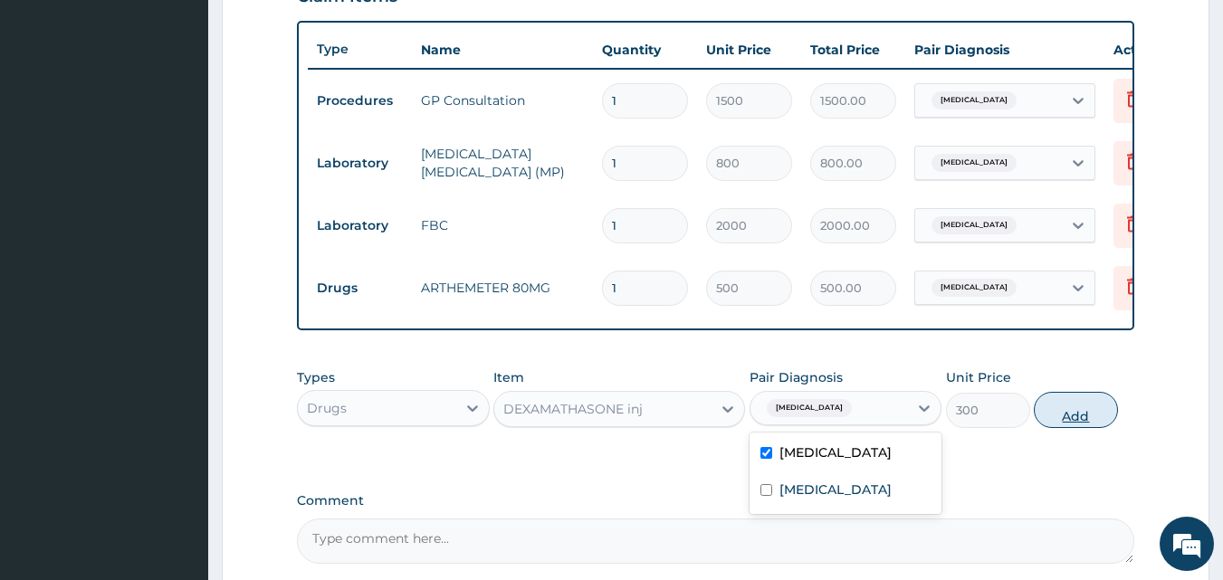
click at [1057, 417] on button "Add" at bounding box center [1076, 410] width 84 height 36
type input "0"
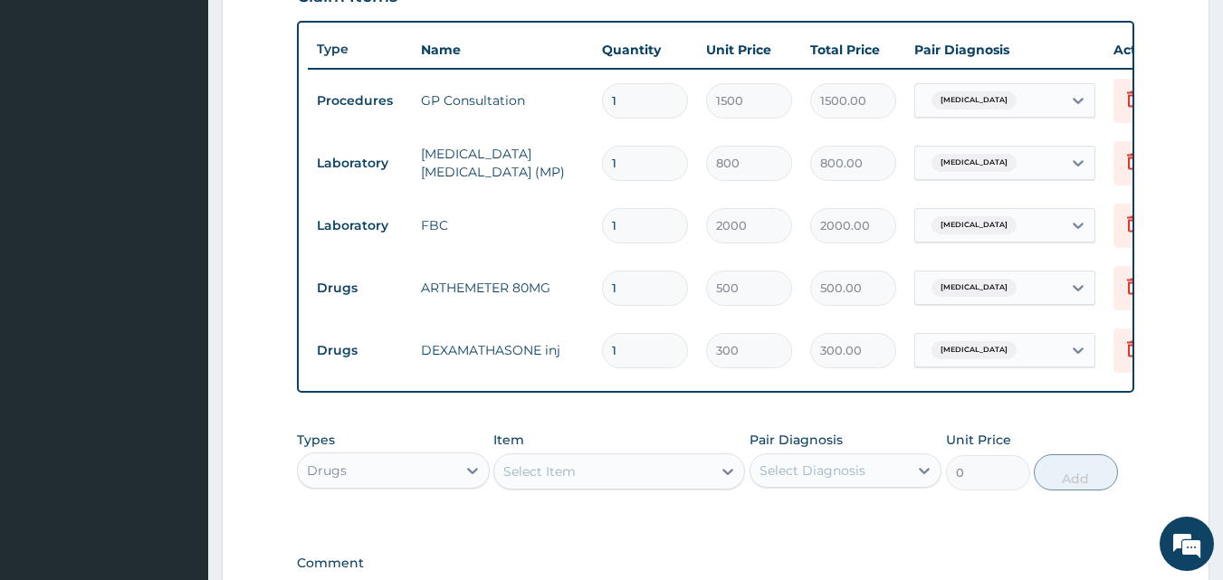
click at [548, 481] on div "Select Item" at bounding box center [539, 472] width 72 height 18
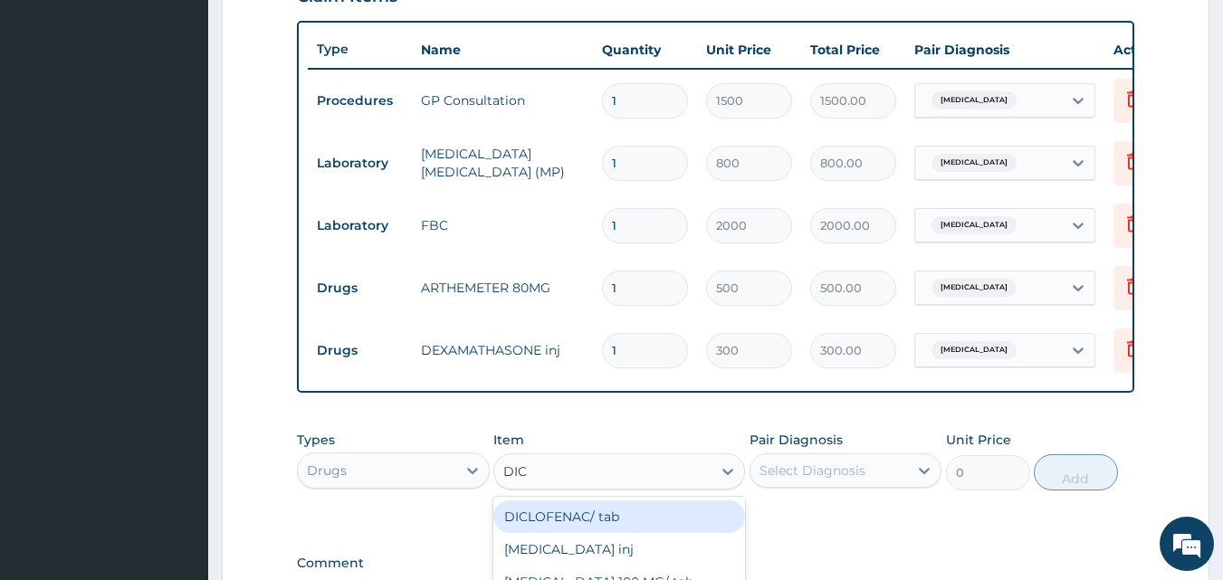
type input "DICL"
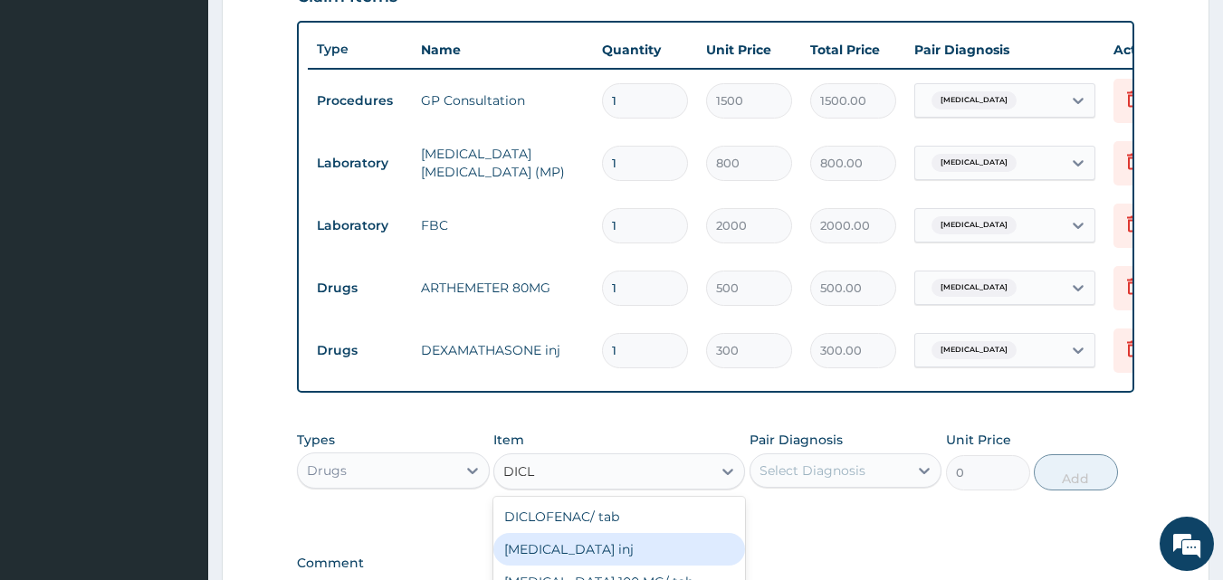
click at [538, 565] on div "DICLOFENAC inj" at bounding box center [619, 549] width 252 height 33
type input "300"
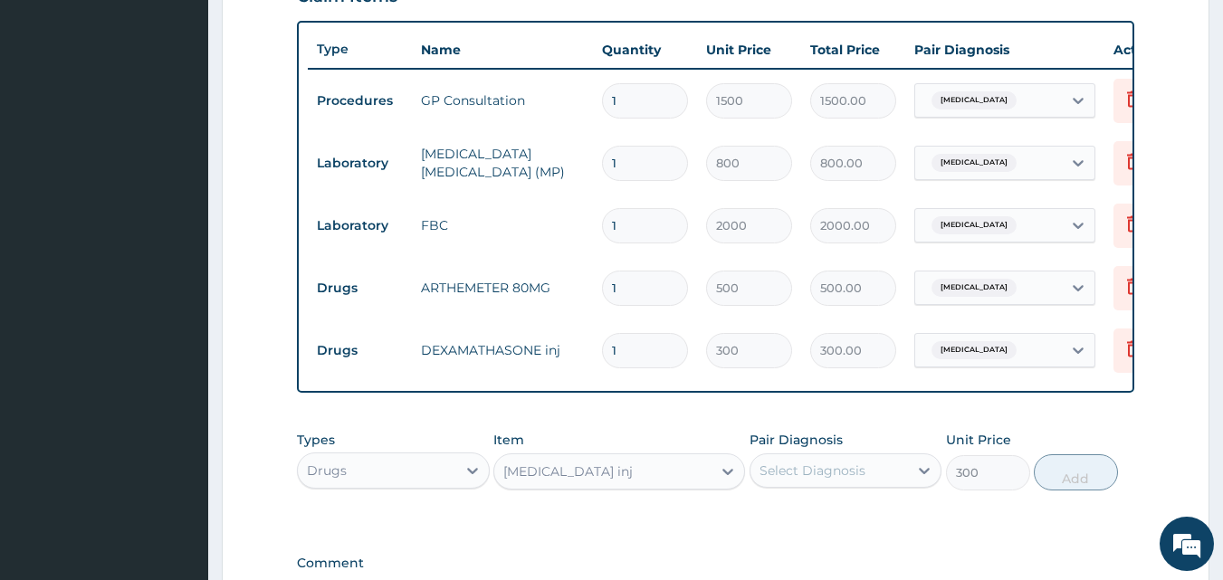
click at [561, 481] on div "DICLOFENAC inj" at bounding box center [567, 472] width 129 height 18
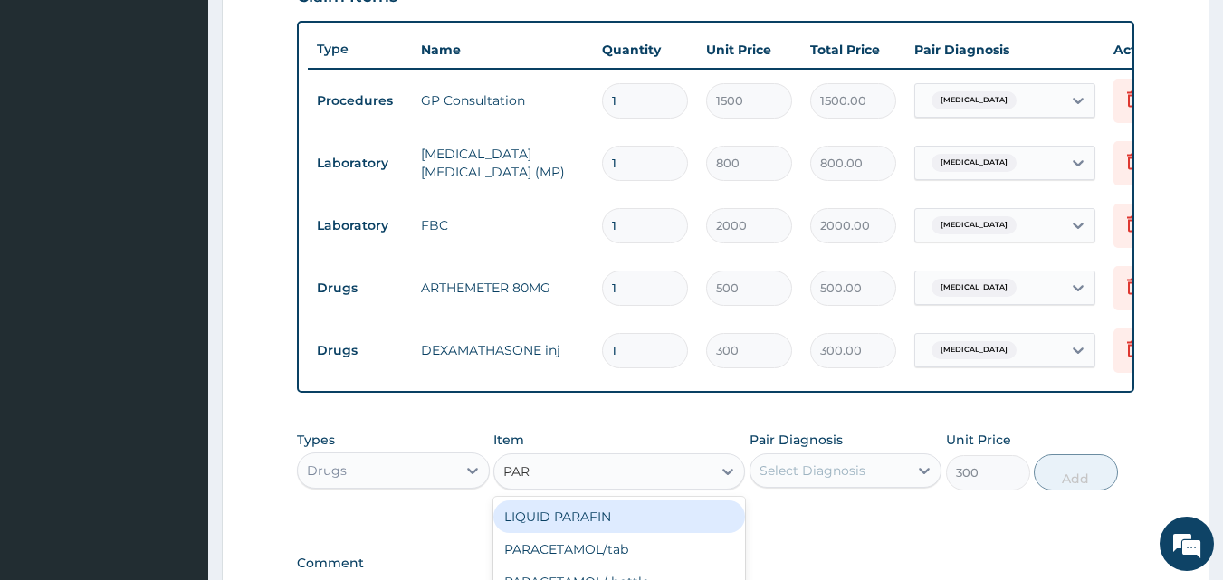
type input "PARA"
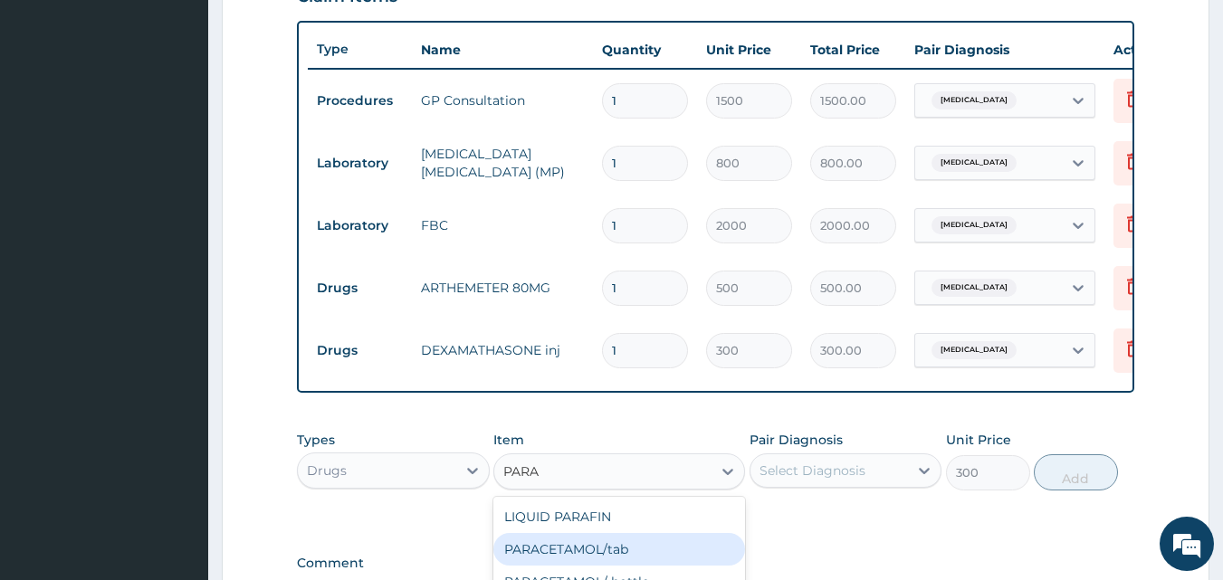
click at [539, 560] on div "PARACETAMOL/tab" at bounding box center [619, 549] width 252 height 33
type input "20"
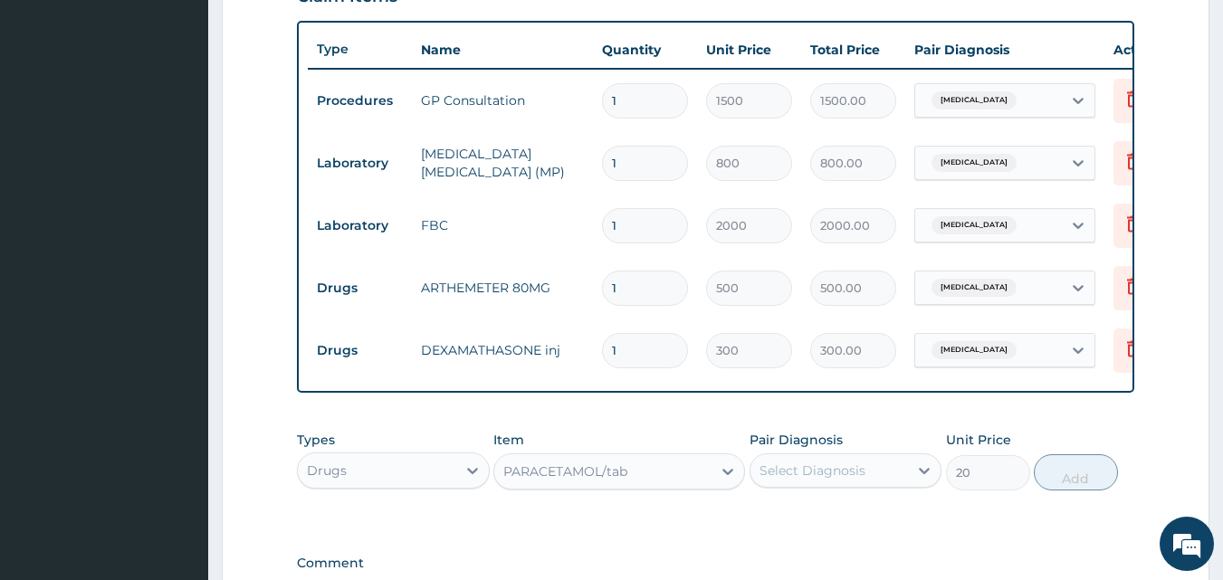
click at [559, 481] on div "PARACETAMOL/tab" at bounding box center [565, 472] width 124 height 18
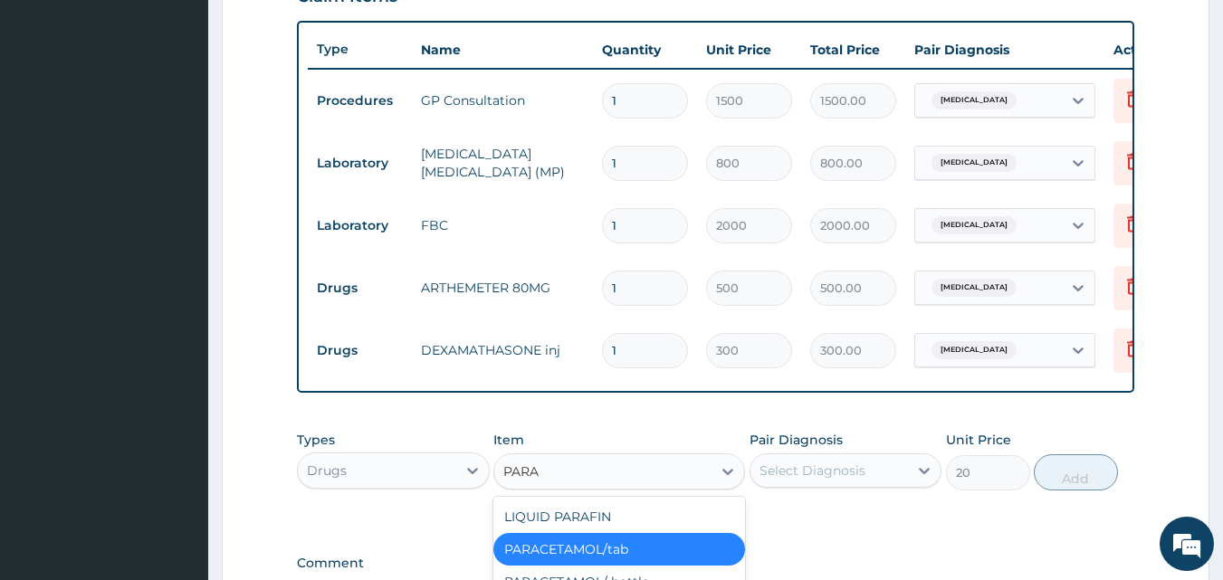
type input "PARAC"
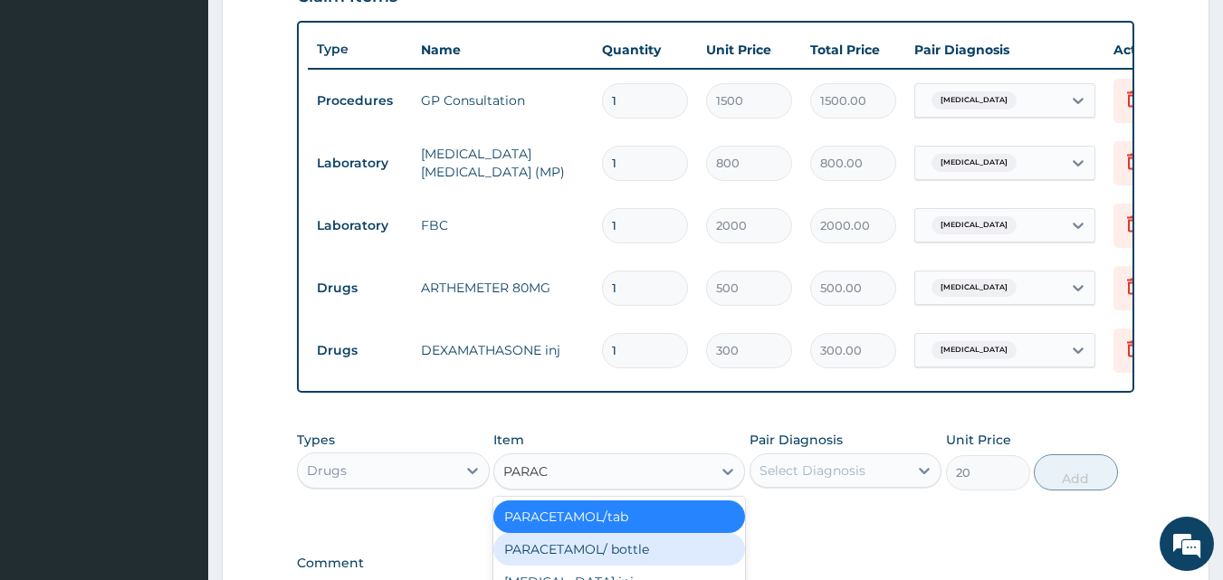
click at [536, 561] on div "PARACETAMOL/ bottle" at bounding box center [619, 549] width 252 height 33
type input "500"
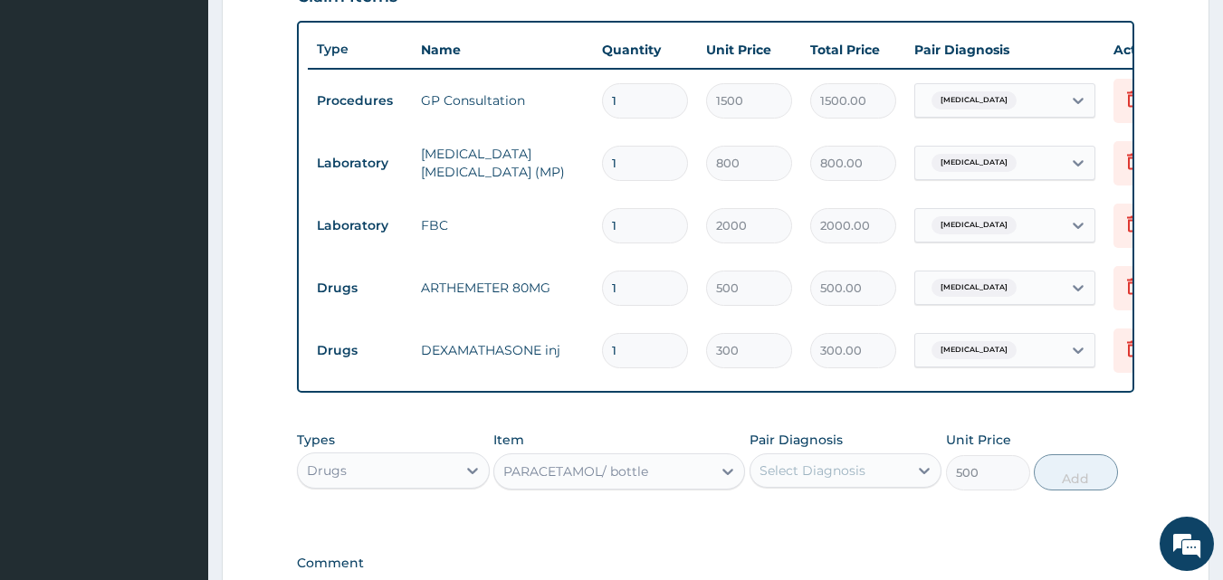
click at [560, 481] on div "PARACETAMOL/ bottle" at bounding box center [575, 472] width 145 height 18
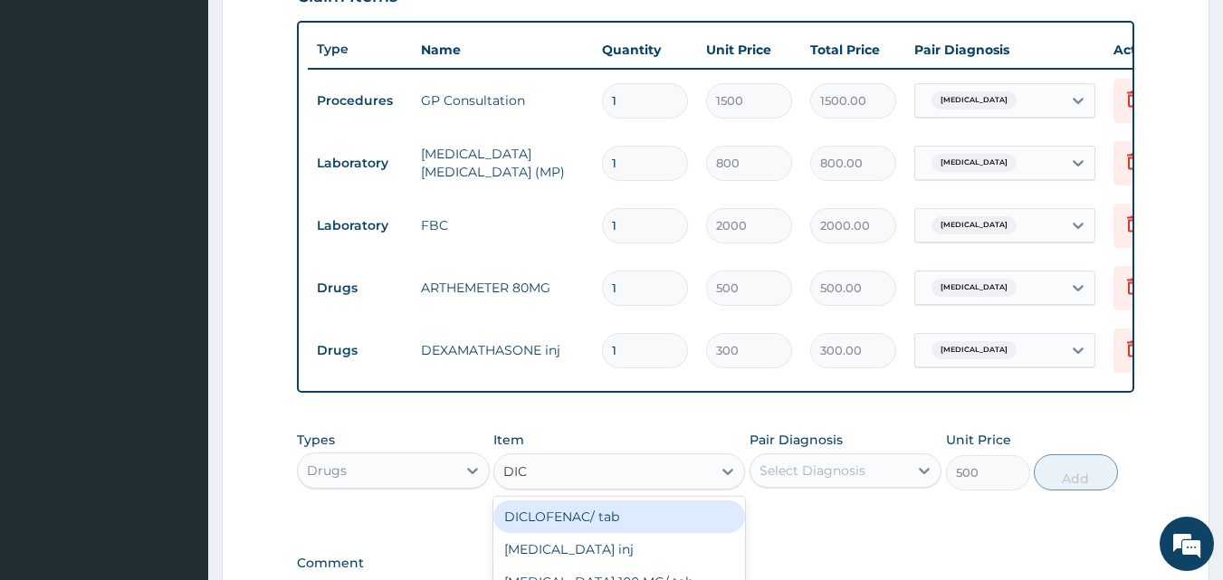
type input "DICL"
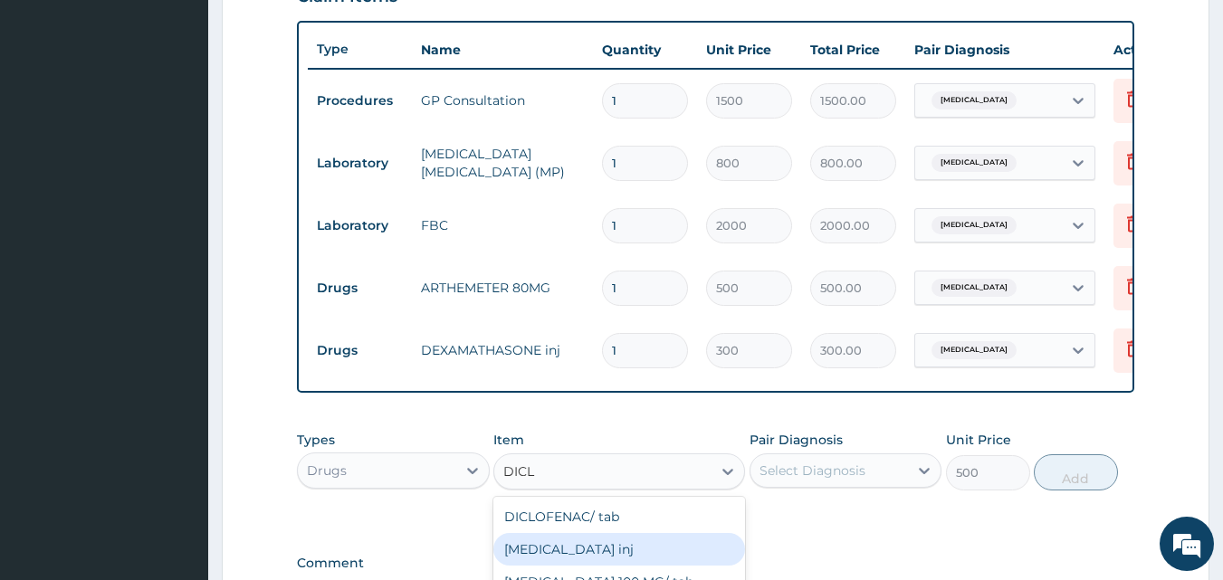
click at [541, 565] on div "[MEDICAL_DATA] inj" at bounding box center [619, 549] width 252 height 33
type input "300"
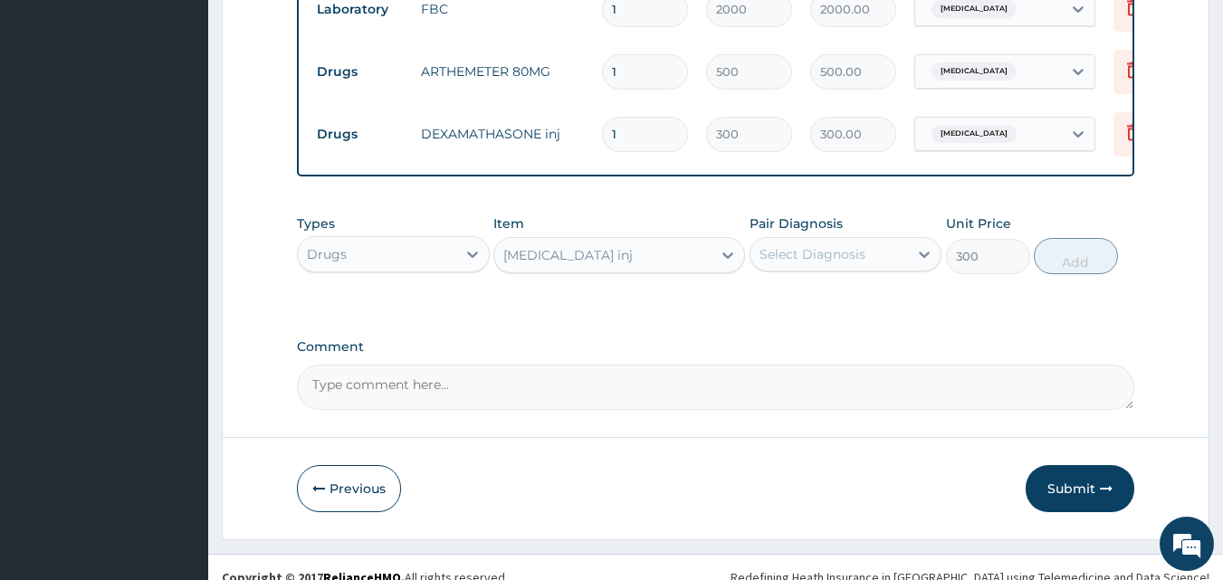
scroll to position [903, 0]
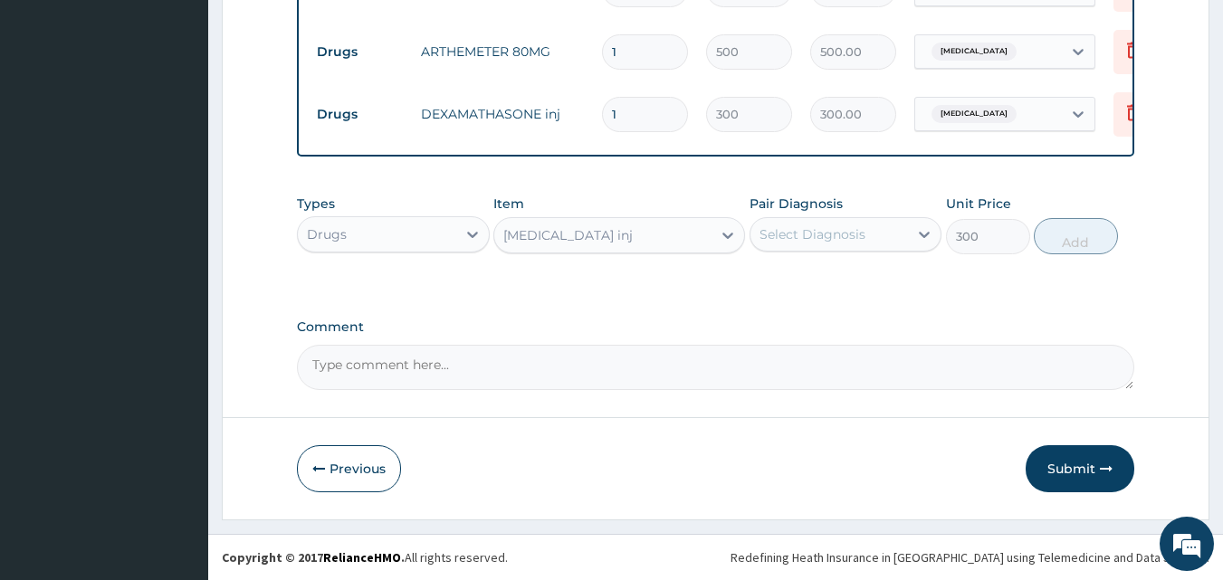
click at [856, 232] on div "Select Diagnosis" at bounding box center [813, 234] width 106 height 18
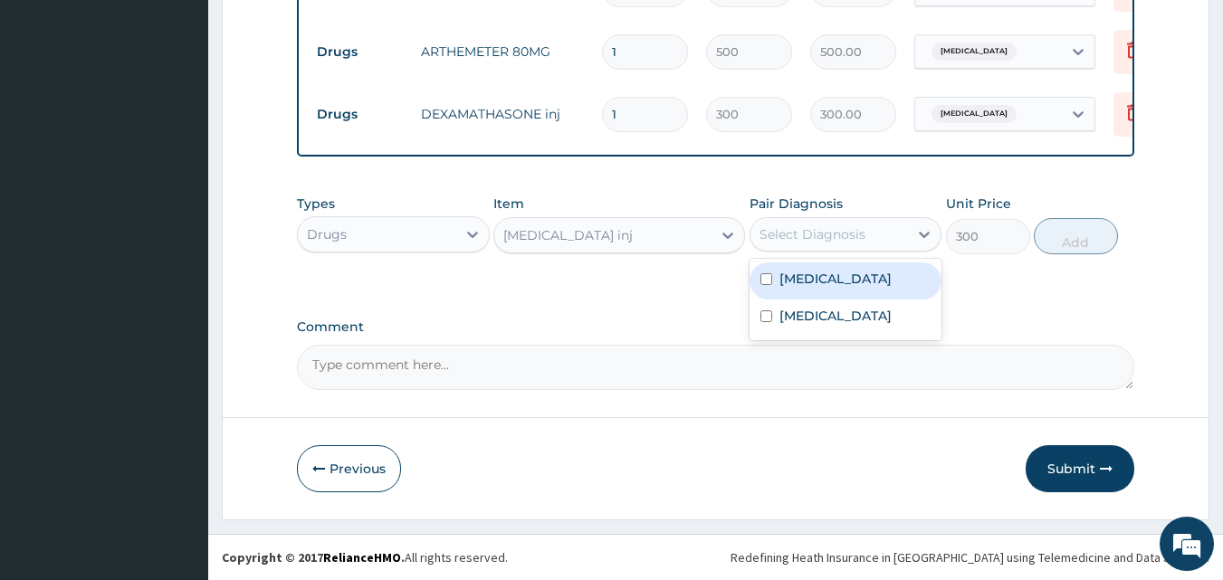
click at [762, 275] on input "checkbox" at bounding box center [766, 279] width 12 height 12
checkbox input "true"
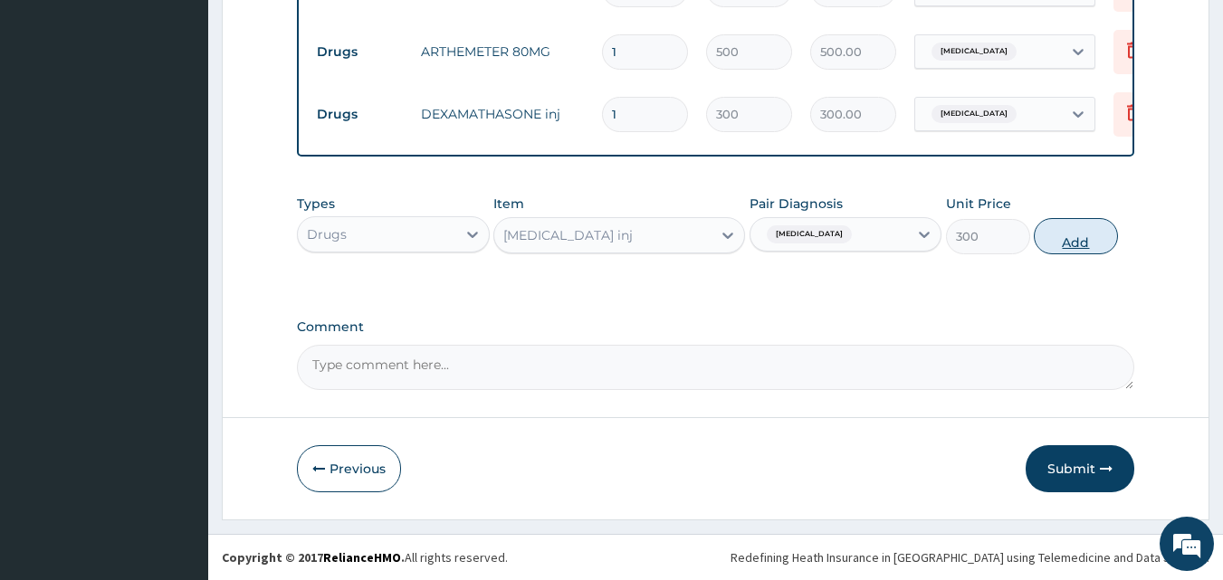
click at [1071, 236] on button "Add" at bounding box center [1076, 236] width 84 height 36
type input "0"
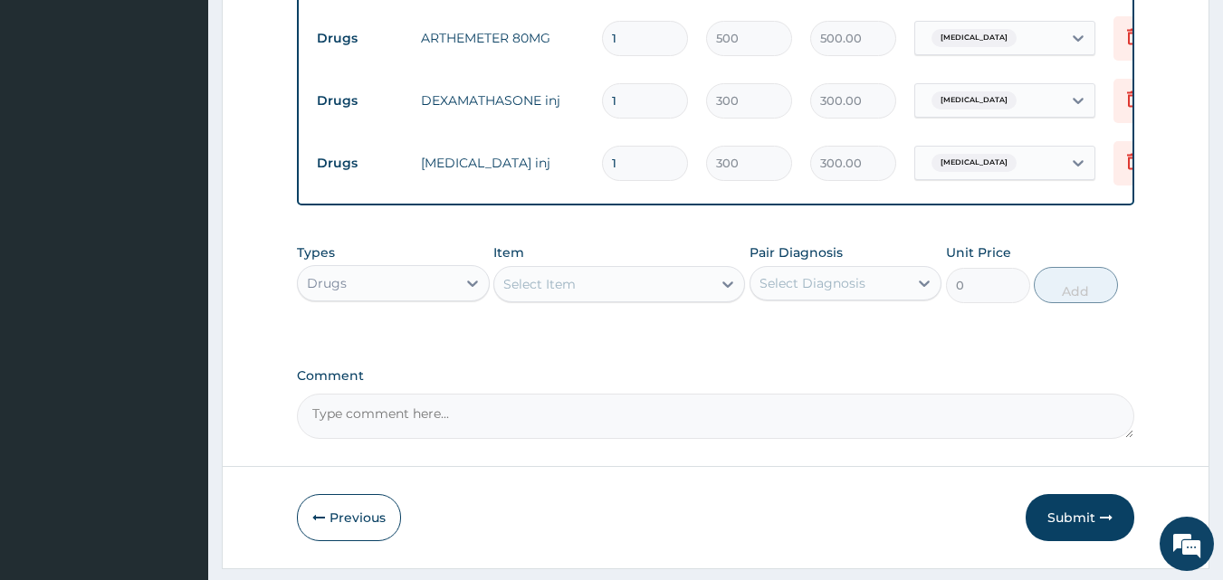
click at [516, 293] on div "Select Item" at bounding box center [539, 284] width 72 height 18
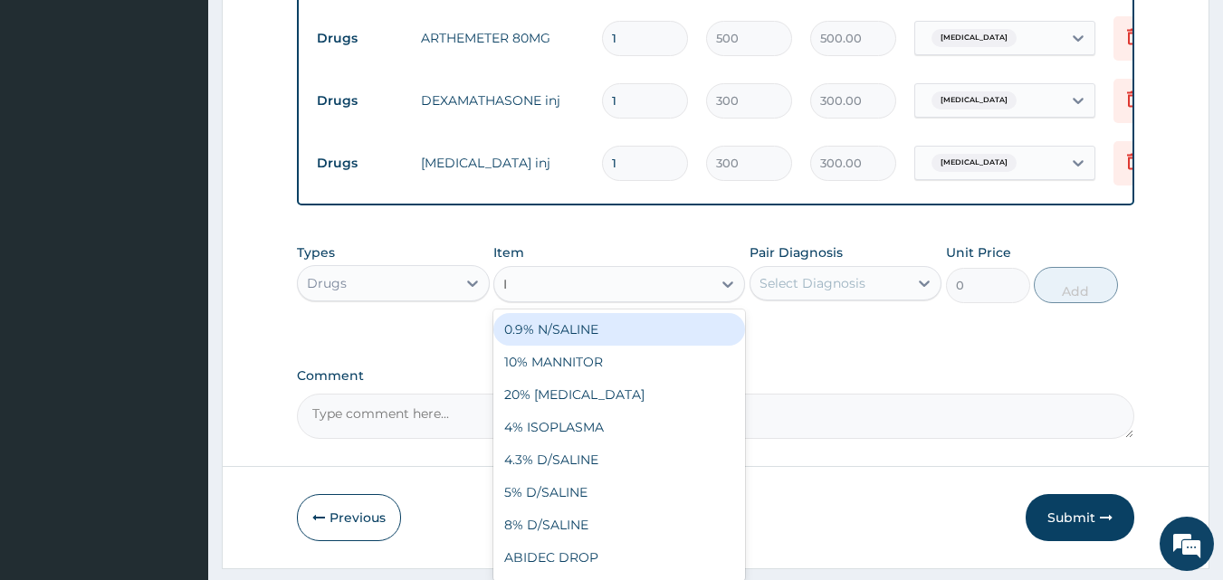
type input "IB"
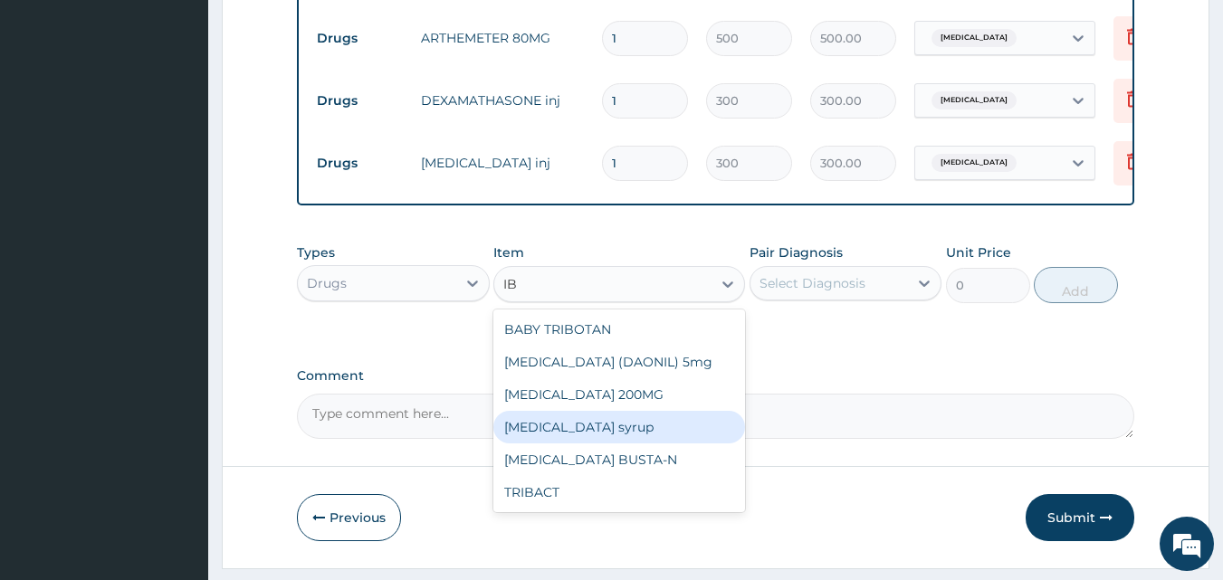
click at [547, 442] on div "[MEDICAL_DATA] syrup" at bounding box center [619, 427] width 252 height 33
type input "500"
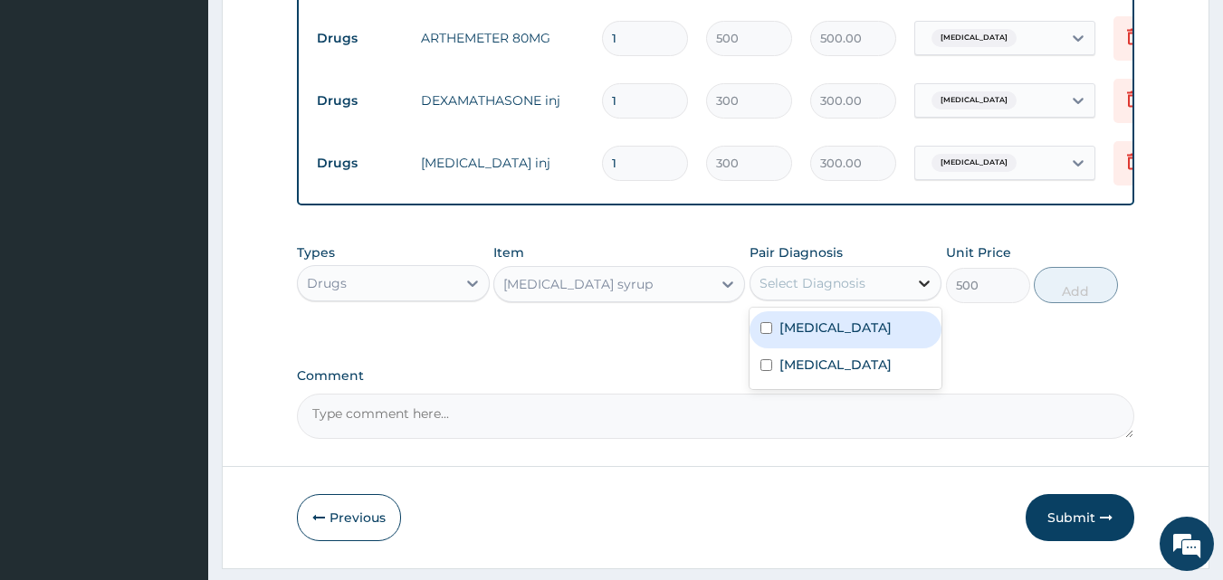
click at [924, 292] on icon at bounding box center [924, 283] width 18 height 18
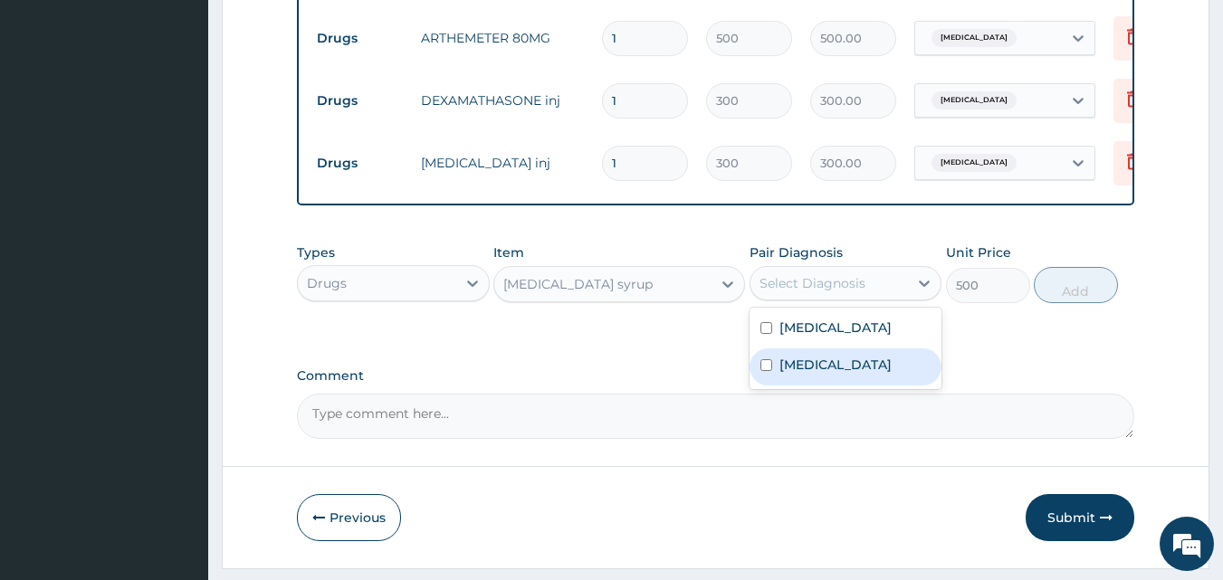
click at [765, 371] on input "checkbox" at bounding box center [766, 365] width 12 height 12
checkbox input "true"
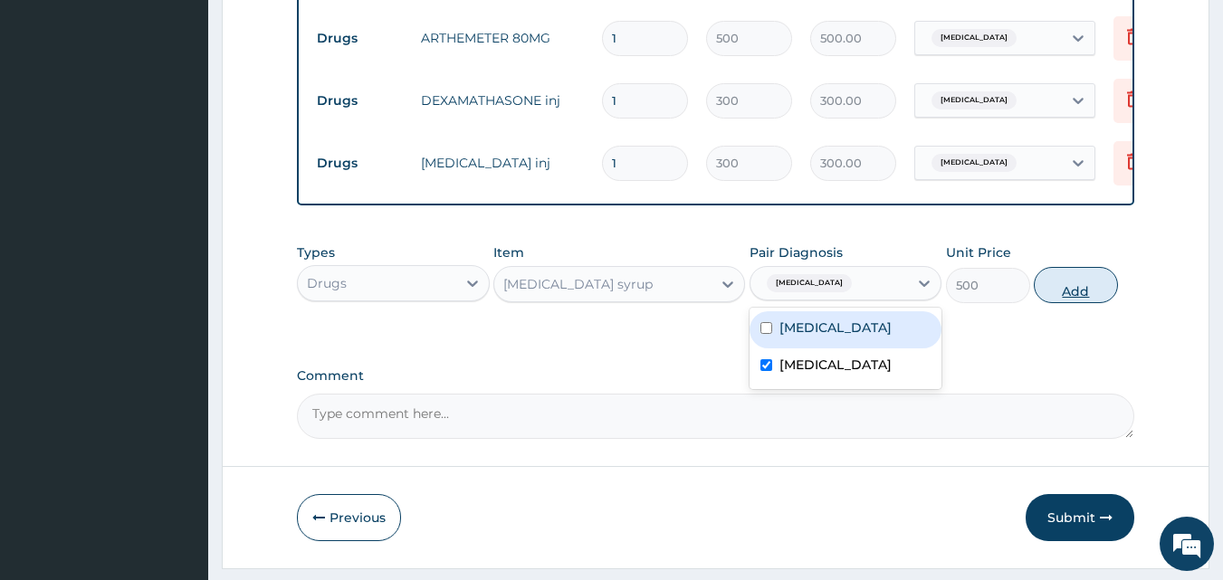
click at [1070, 296] on button "Add" at bounding box center [1076, 285] width 84 height 36
type input "0"
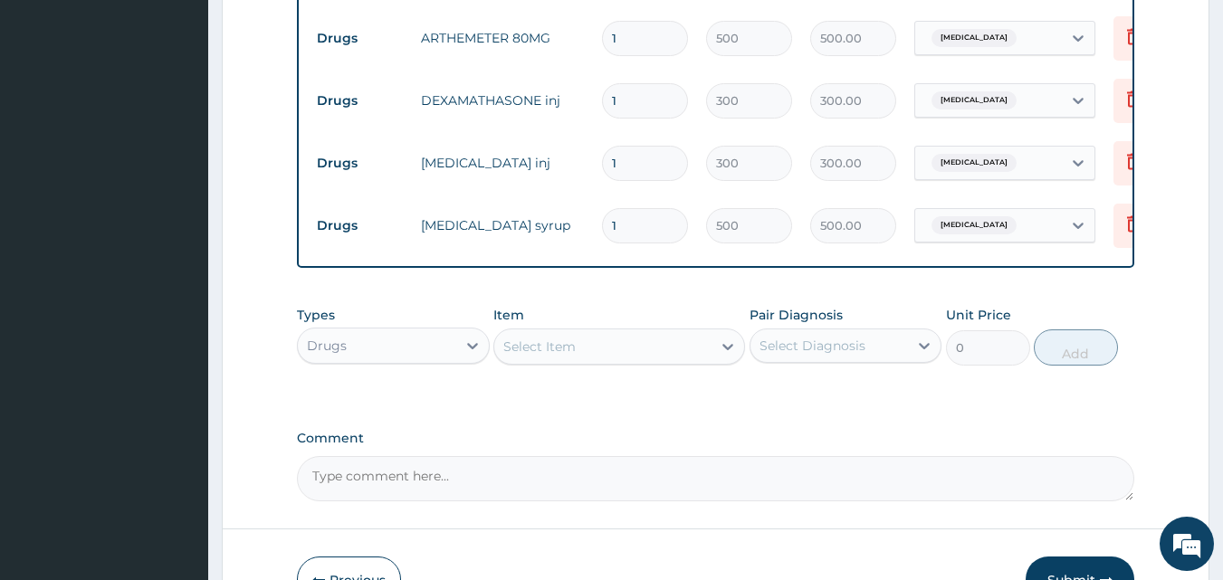
click at [560, 356] on div "Select Item" at bounding box center [539, 347] width 72 height 18
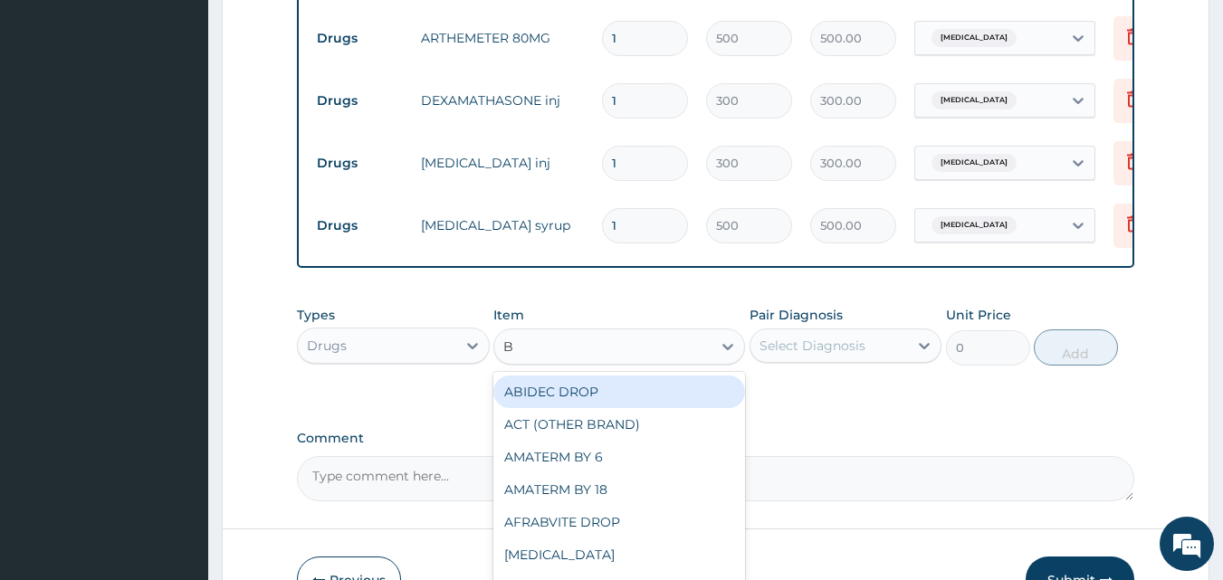
type input "BE"
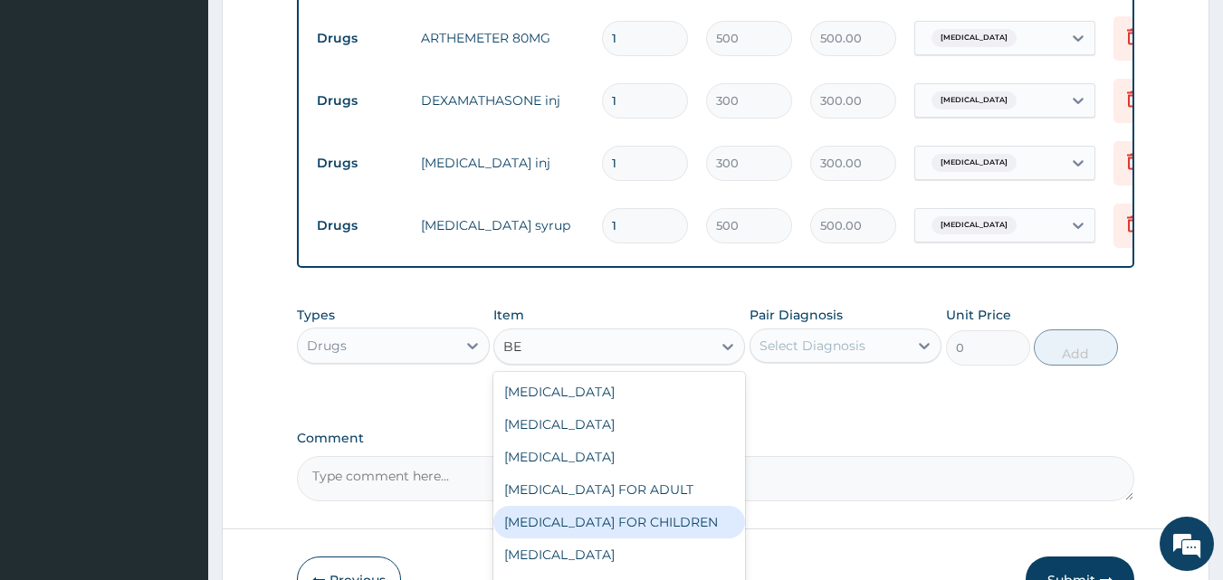
click at [548, 539] on div "[MEDICAL_DATA] FOR CHILDREN" at bounding box center [619, 522] width 252 height 33
type input "700"
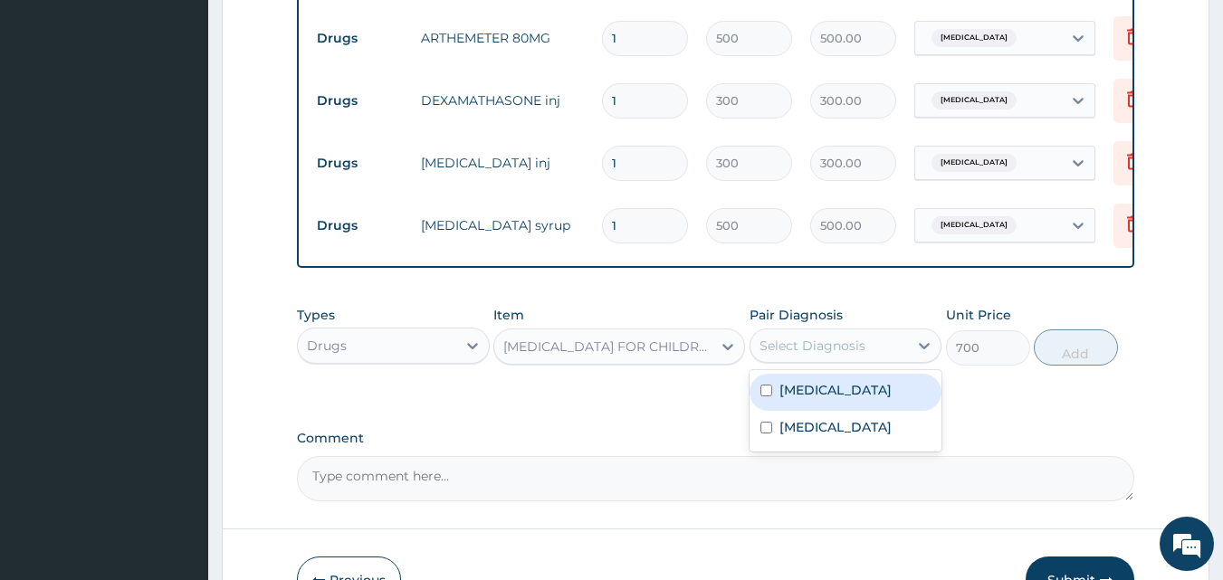
click at [864, 360] on div "Select Diagnosis" at bounding box center [830, 345] width 158 height 29
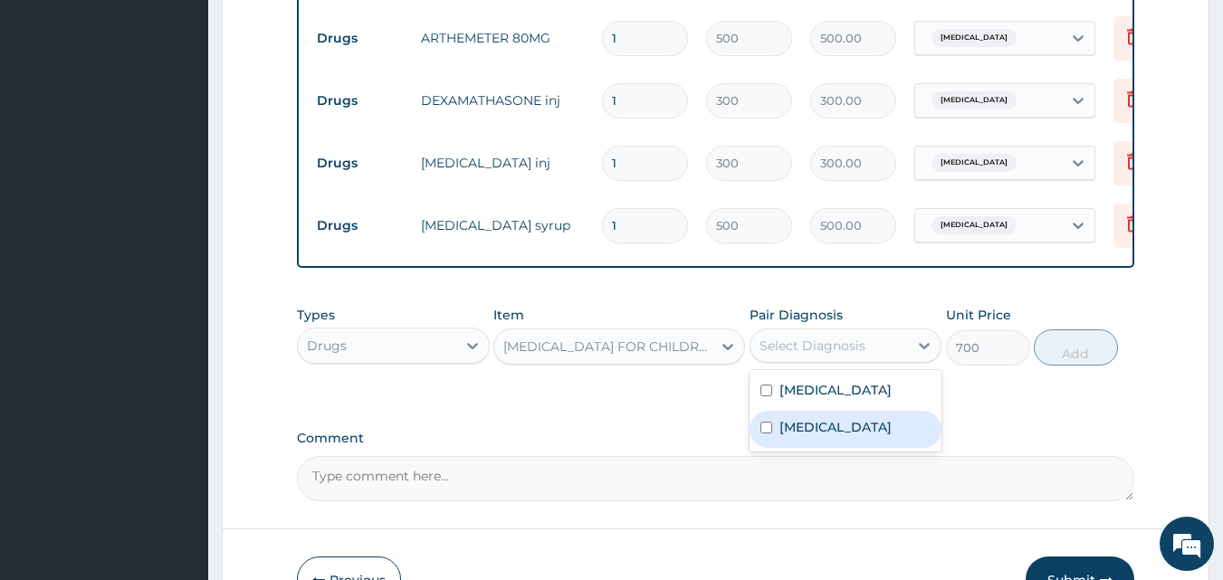
click at [763, 434] on input "checkbox" at bounding box center [766, 428] width 12 height 12
checkbox input "true"
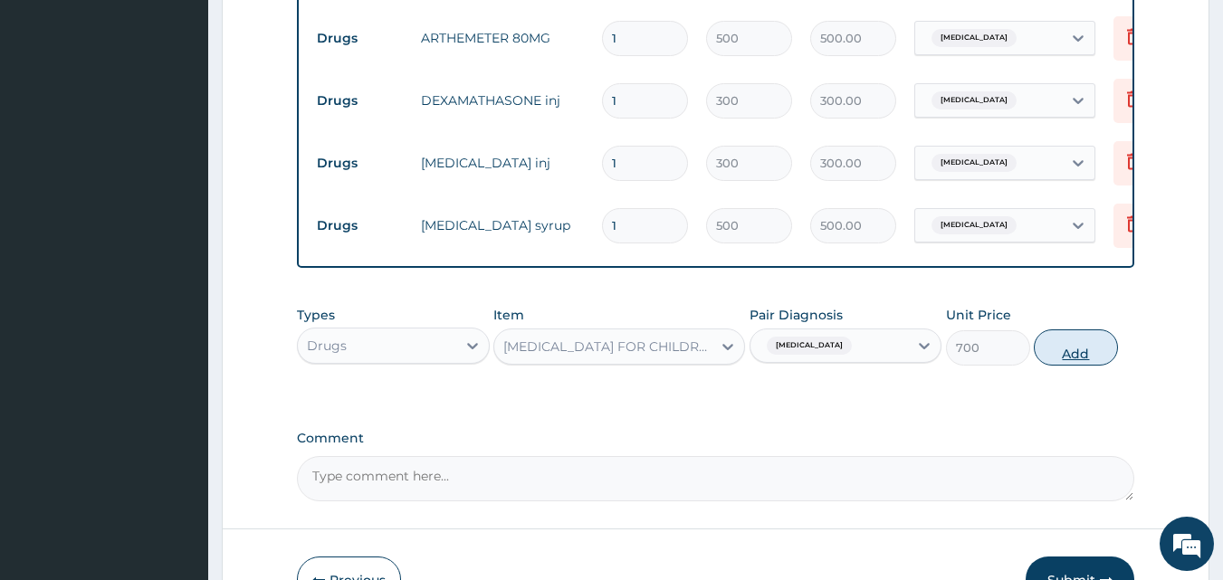
click at [1074, 366] on button "Add" at bounding box center [1076, 348] width 84 height 36
type input "0"
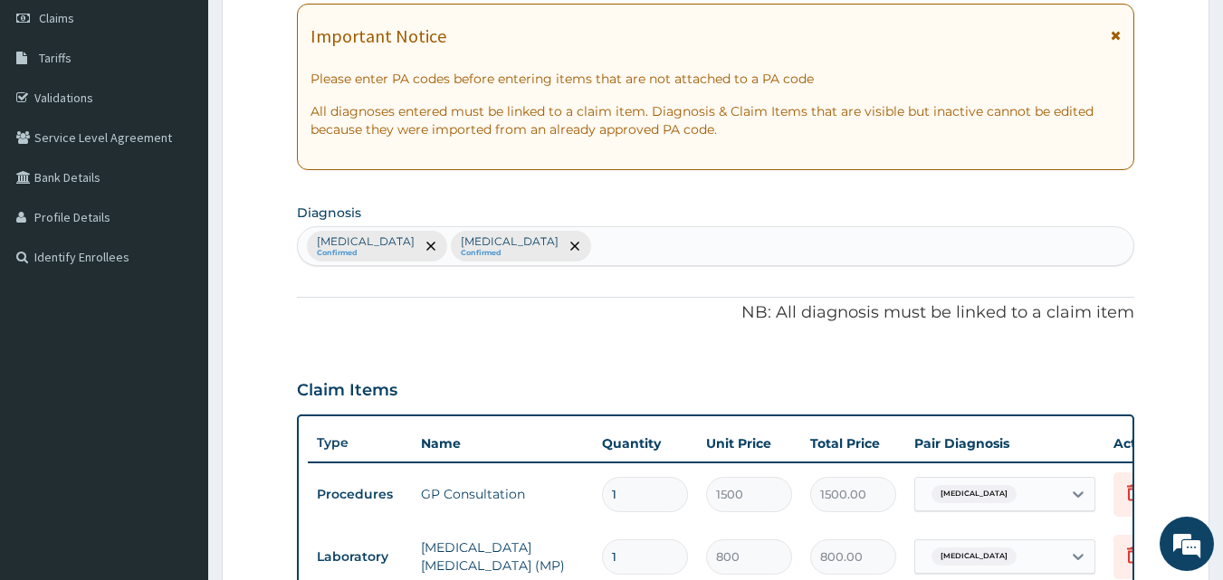
scroll to position [272, 0]
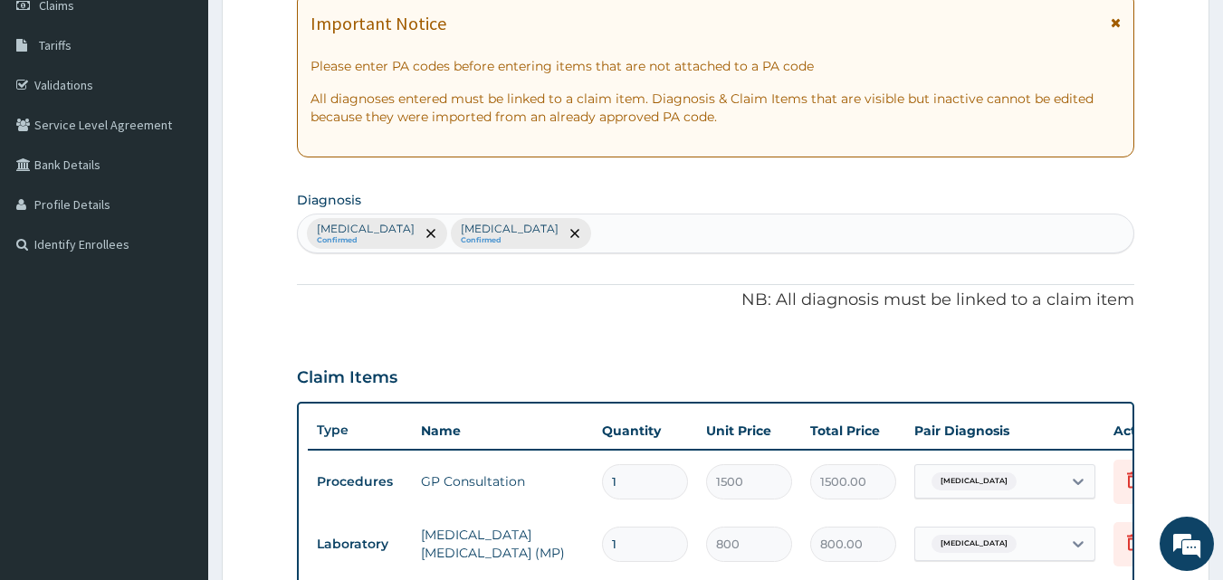
click at [567, 223] on div "Malaria Confirmed Acute tonsillitis Confirmed" at bounding box center [716, 234] width 837 height 38
type input "UPPER RES"
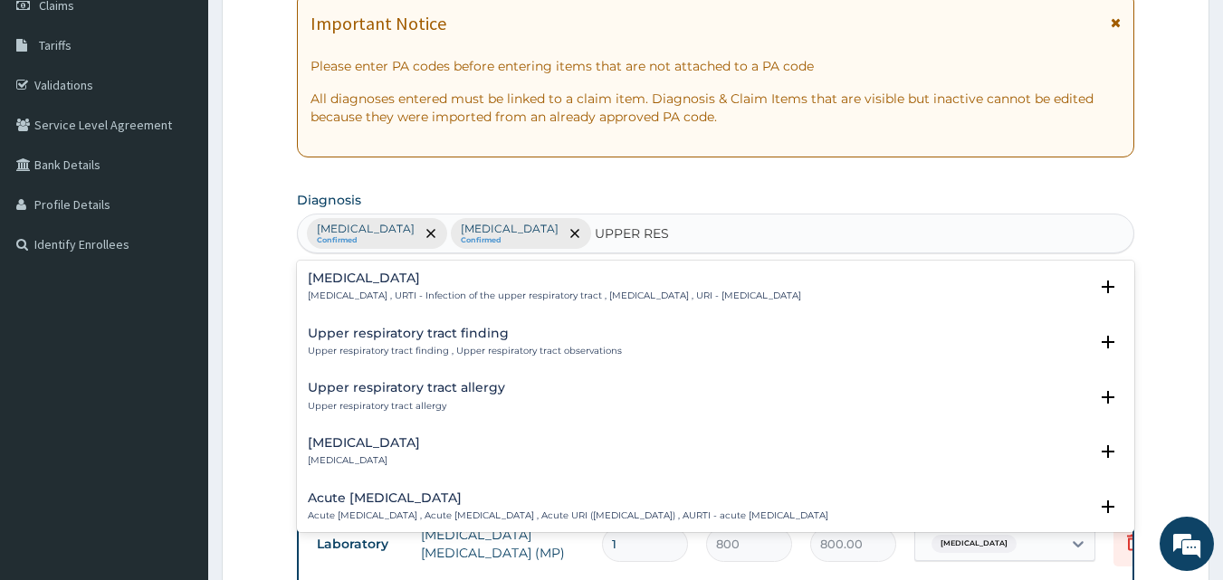
click at [399, 282] on h4 "[MEDICAL_DATA]" at bounding box center [554, 279] width 493 height 14
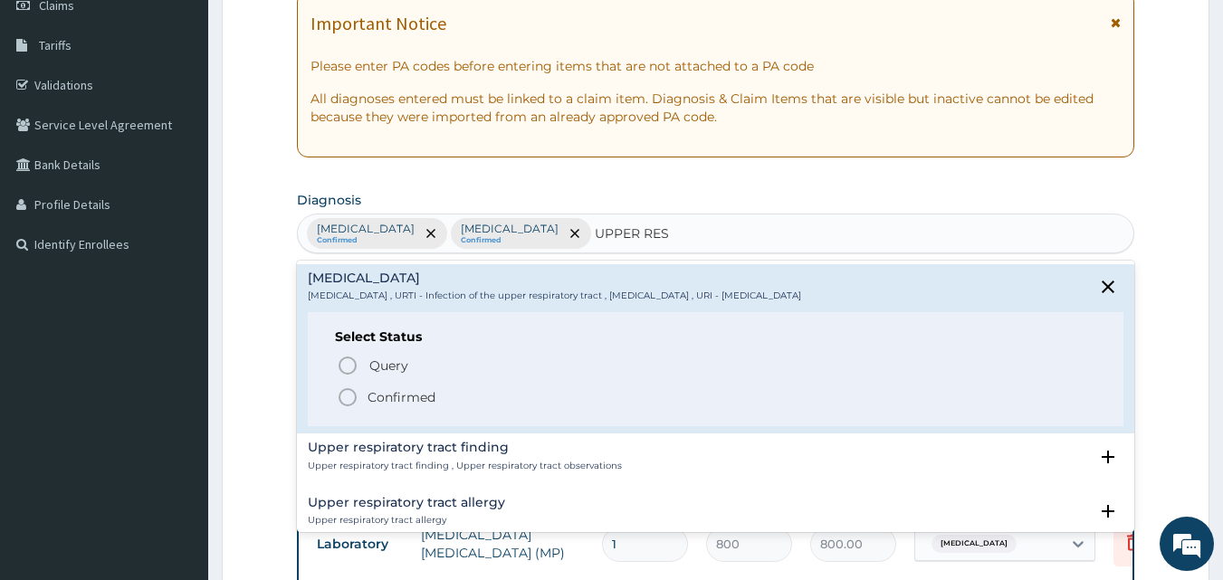
click at [346, 396] on icon "status option filled" at bounding box center [348, 398] width 22 height 22
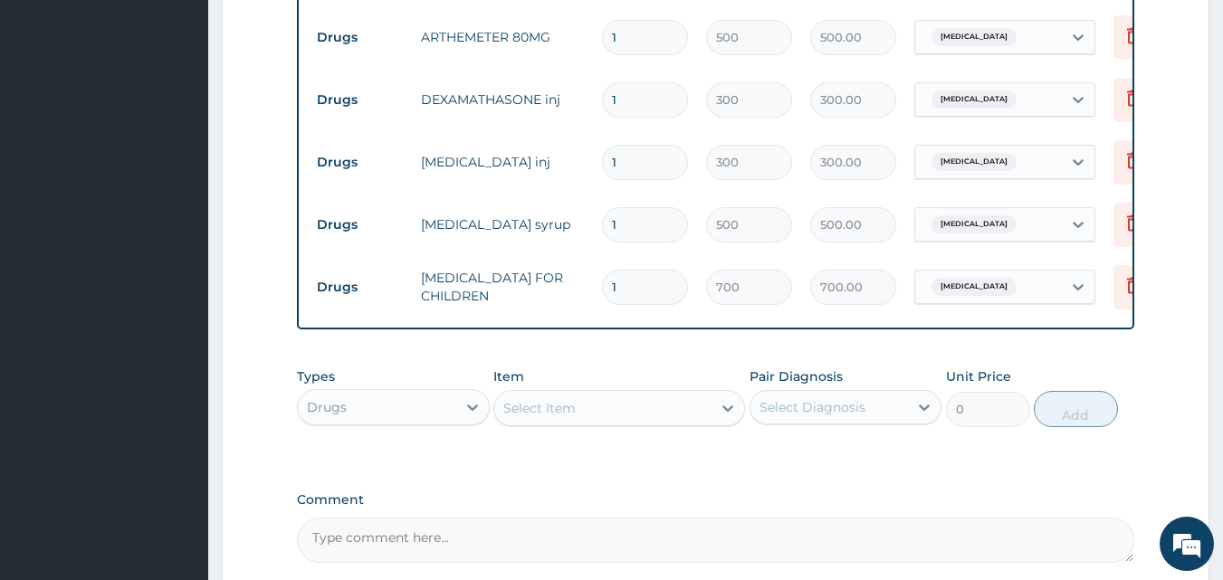
scroll to position [905, 0]
click at [1080, 285] on icon at bounding box center [1078, 285] width 11 height 6
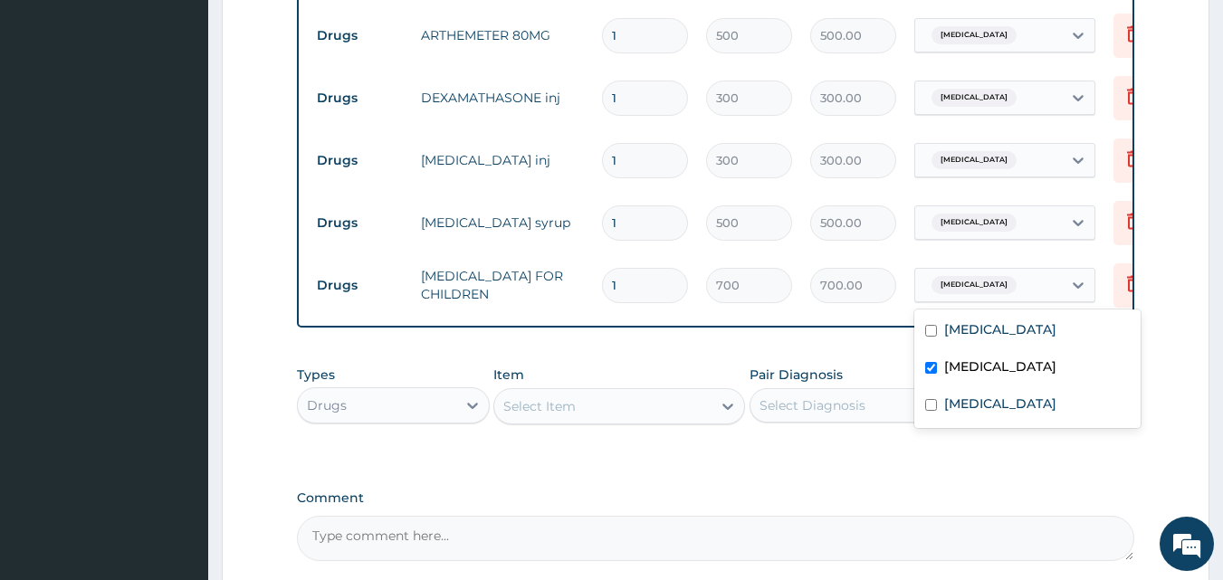
click at [934, 363] on input "checkbox" at bounding box center [931, 368] width 12 height 12
checkbox input "false"
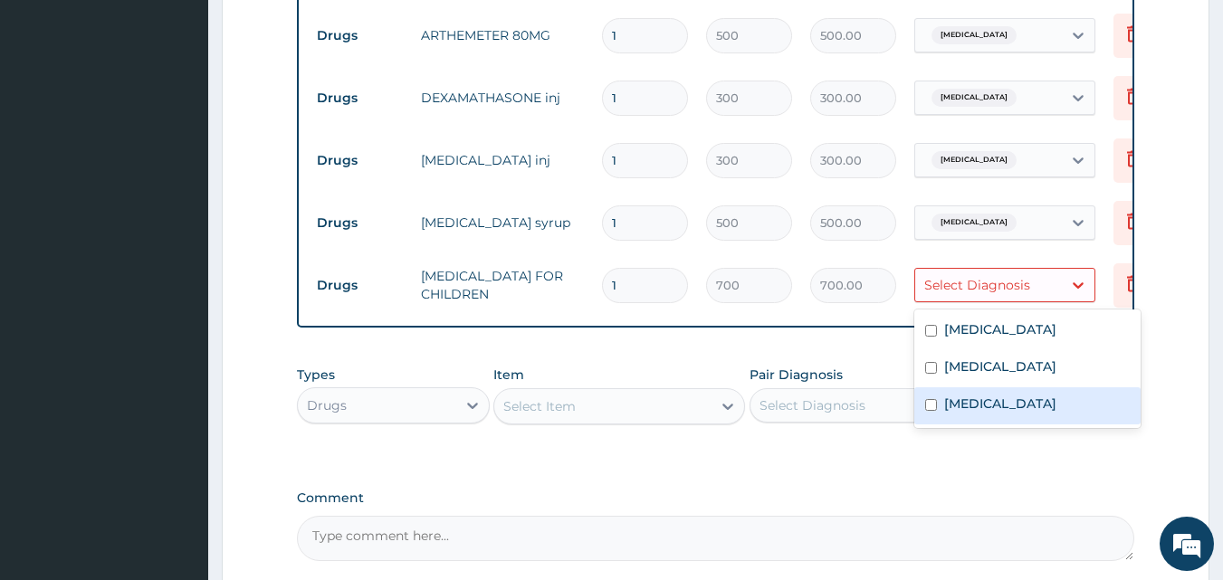
click at [931, 406] on input "checkbox" at bounding box center [931, 405] width 12 height 12
checkbox input "true"
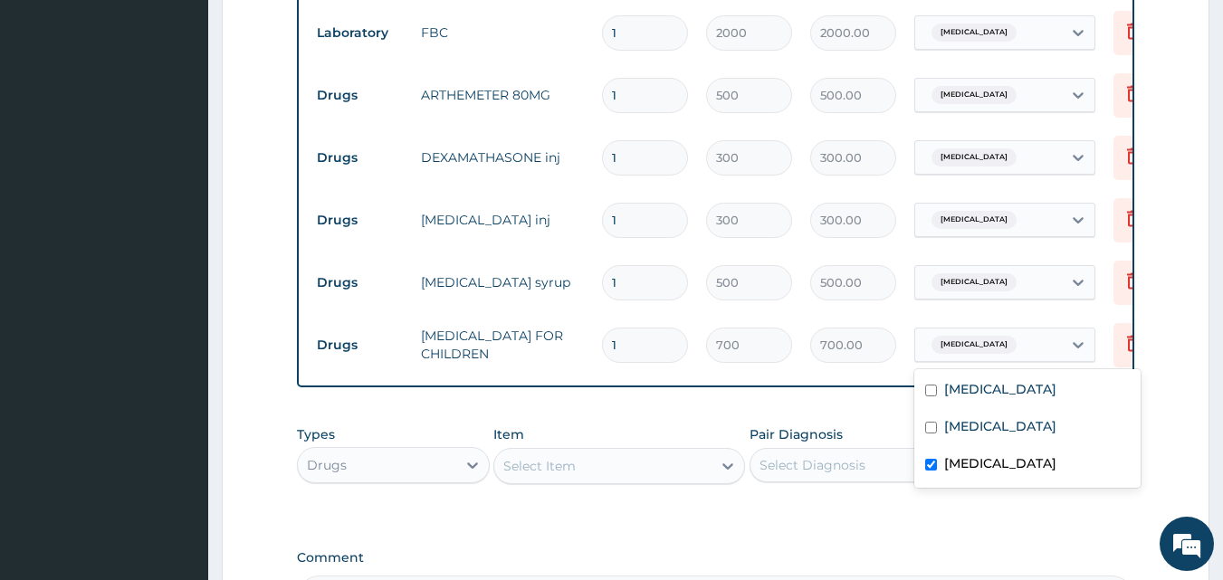
scroll to position [724, 0]
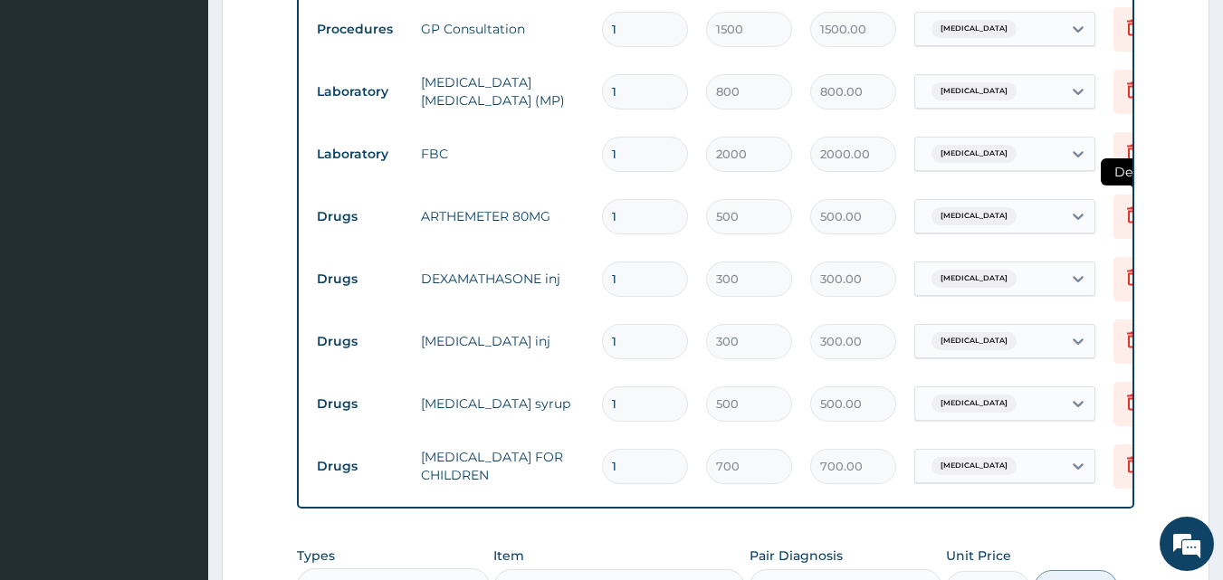
click at [1132, 217] on icon at bounding box center [1134, 215] width 22 height 22
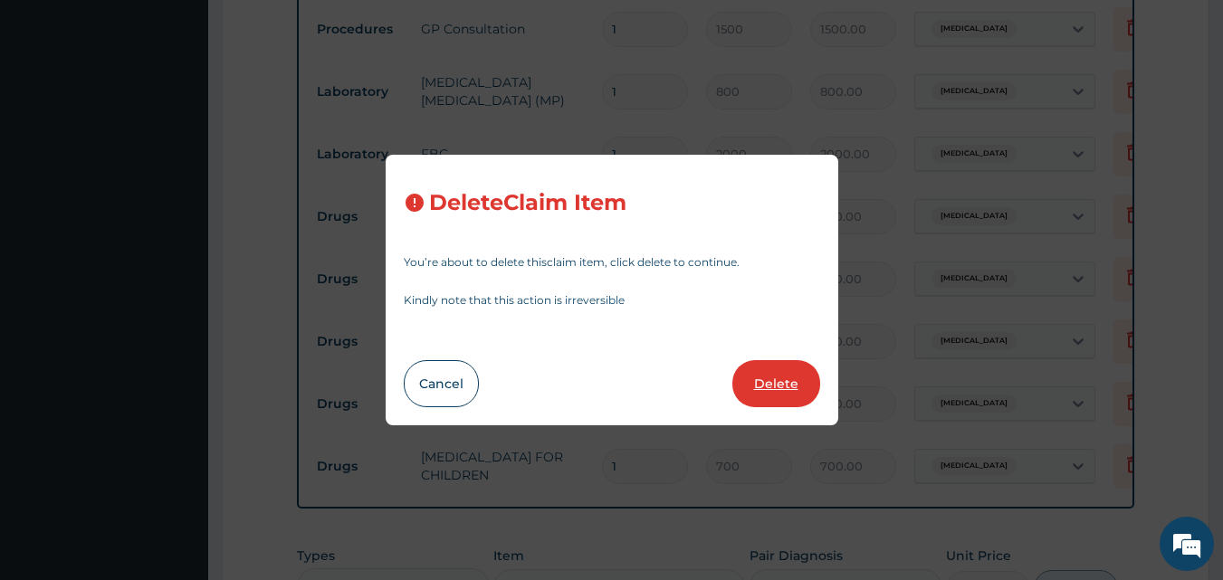
click at [769, 378] on button "Delete" at bounding box center [776, 383] width 88 height 47
type input "300"
type input "300.00"
type input "500"
type input "500.00"
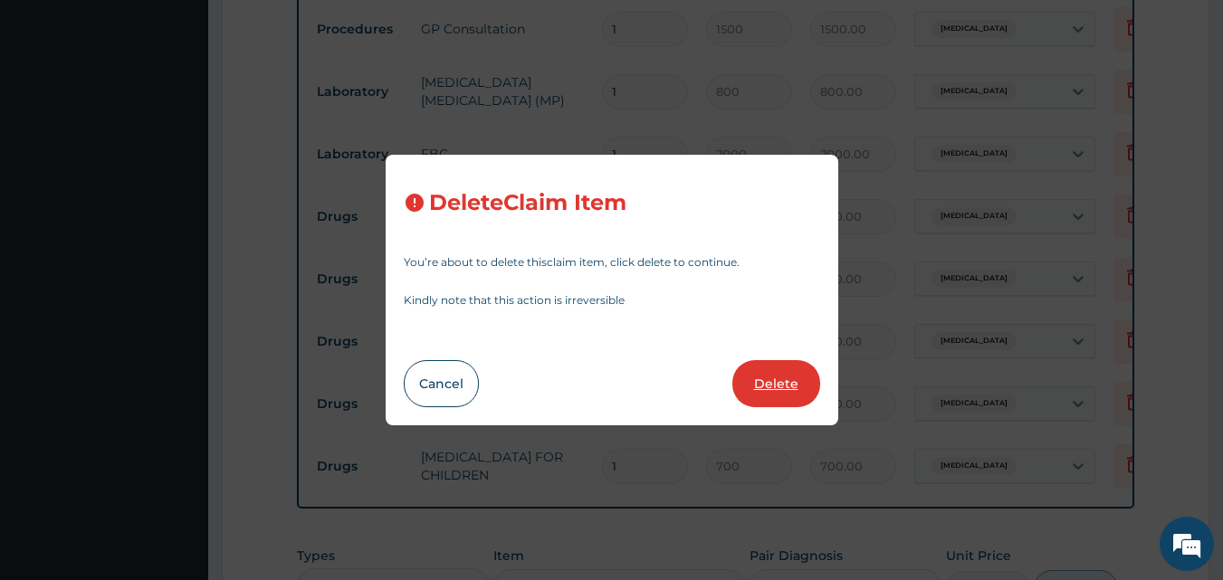
type input "700"
type input "700.00"
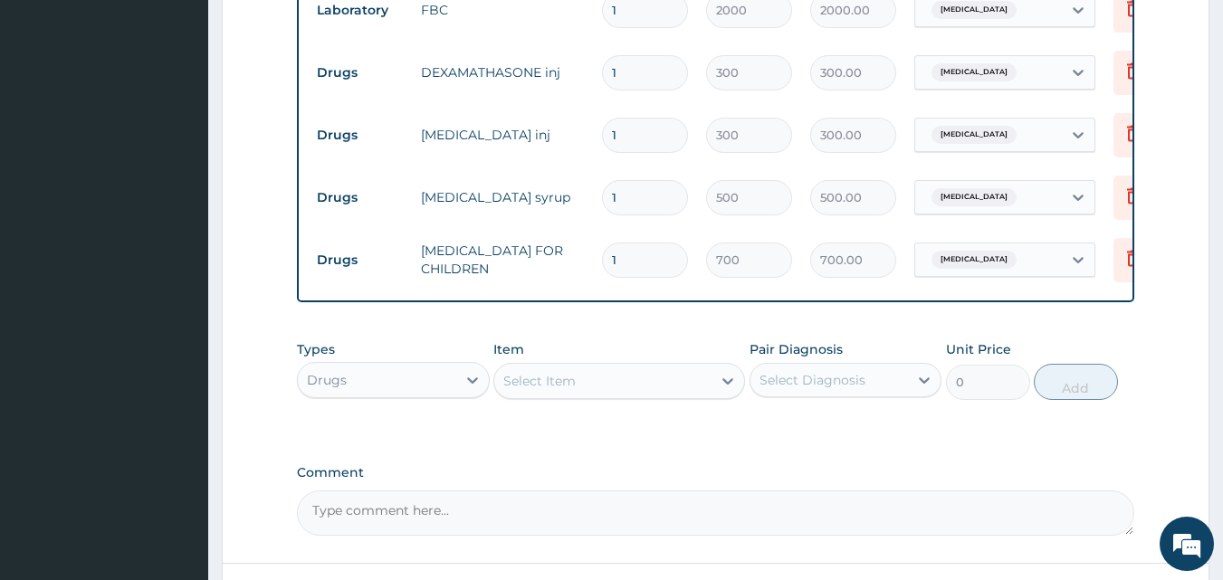
scroll to position [996, 0]
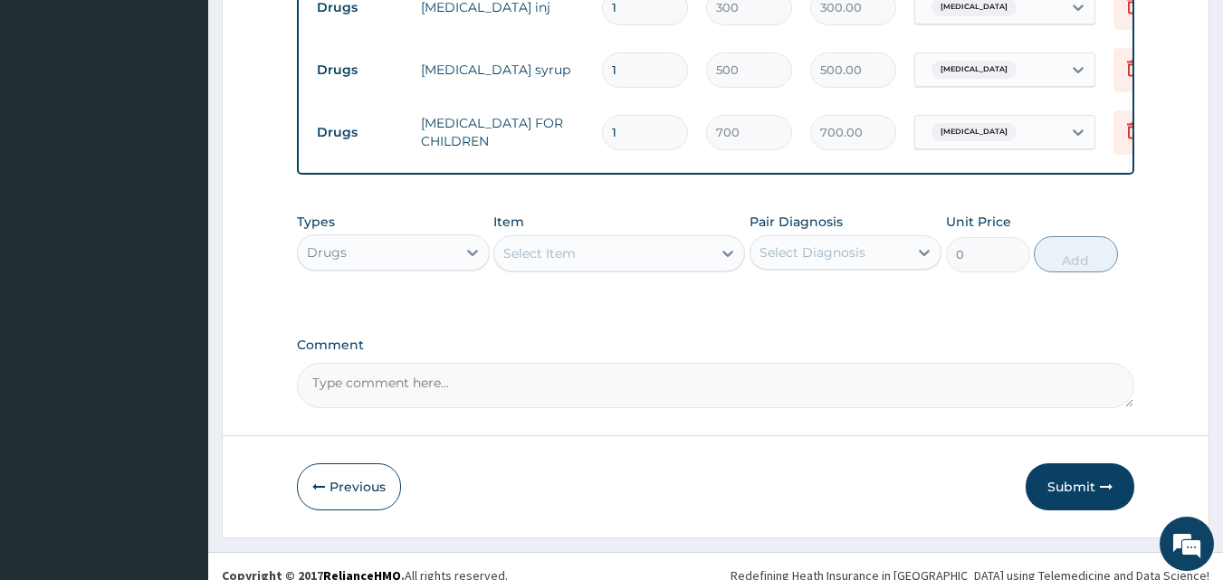
click at [534, 263] on div "Select Item" at bounding box center [539, 253] width 72 height 18
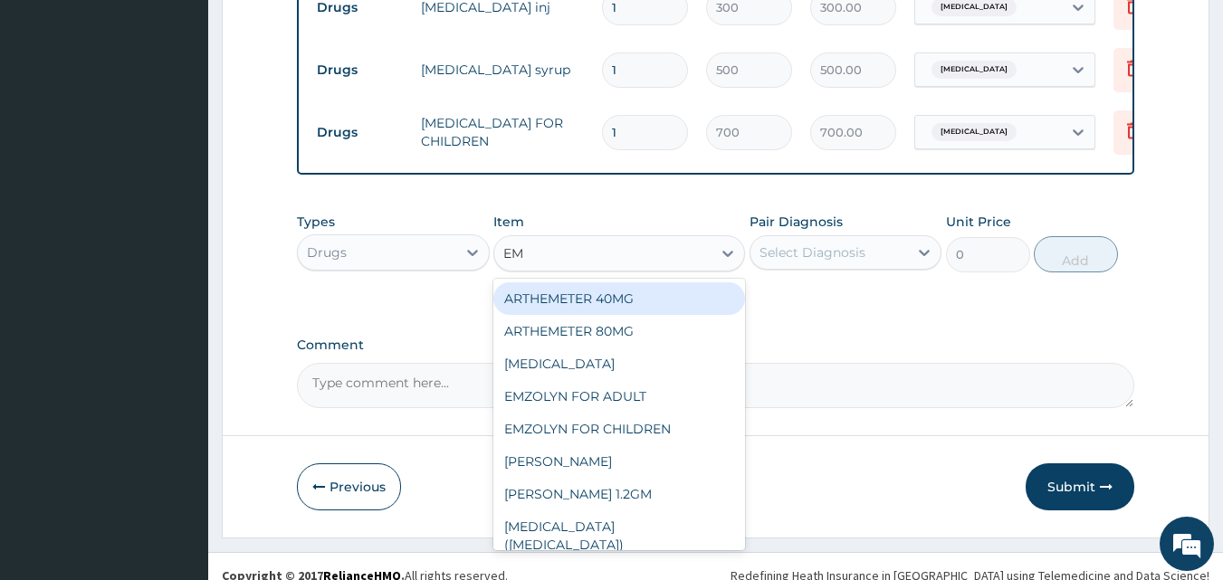
type input "E"
type input "MAL"
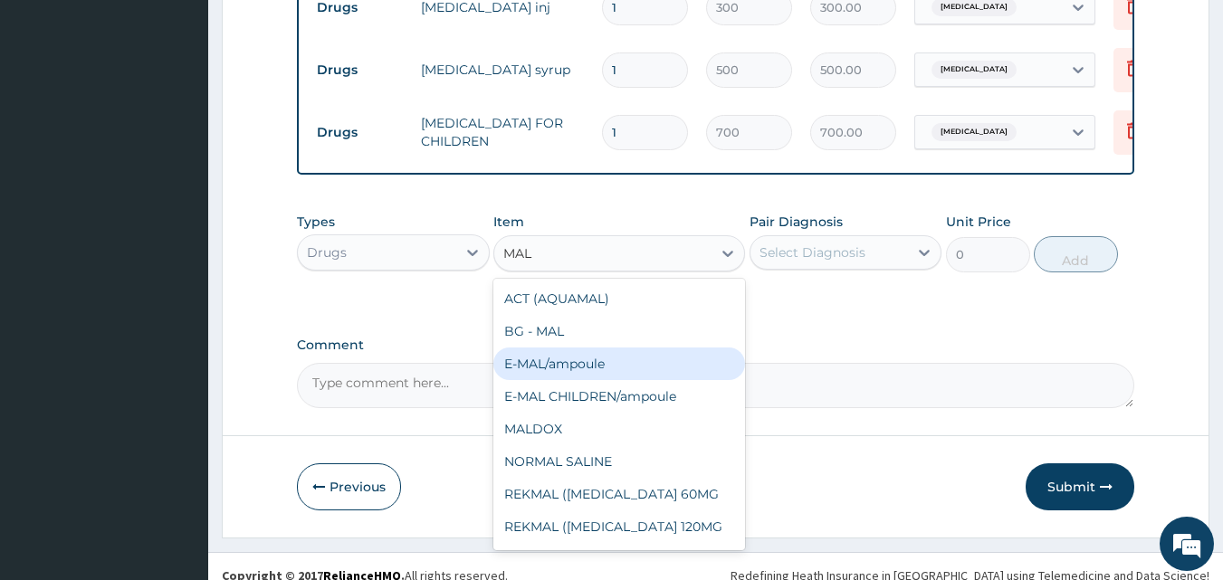
click at [549, 378] on div "E-MAL/ampoule" at bounding box center [619, 364] width 252 height 33
type input "1000"
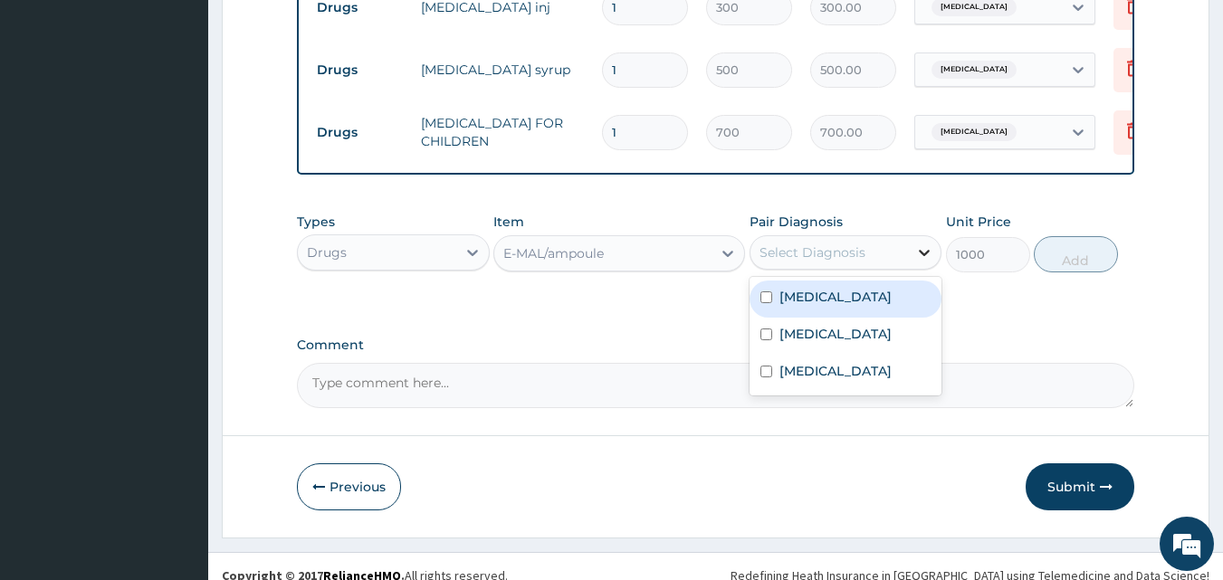
click at [923, 256] on icon at bounding box center [925, 253] width 11 height 6
click at [765, 303] on input "checkbox" at bounding box center [766, 298] width 12 height 12
checkbox input "true"
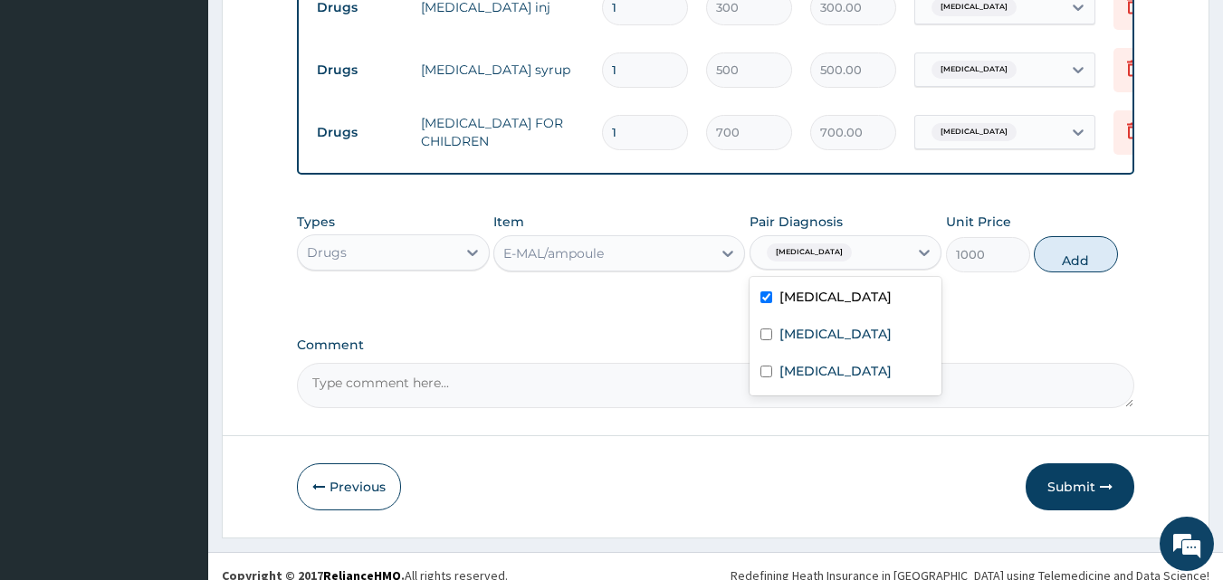
click at [1076, 273] on button "Add" at bounding box center [1076, 254] width 84 height 36
type input "0"
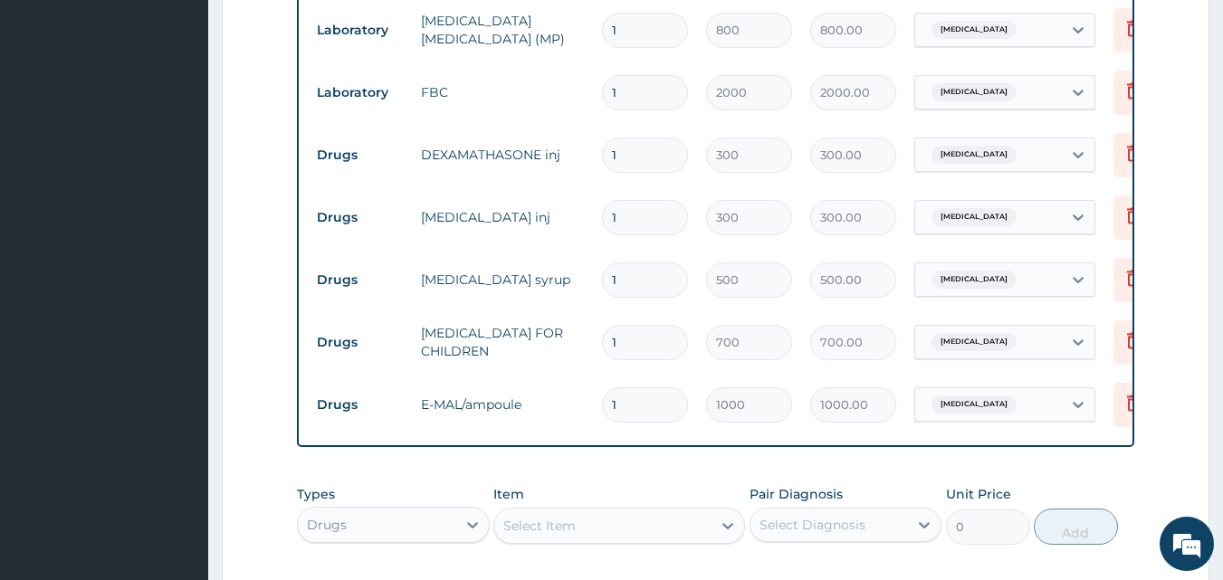
scroll to position [724, 0]
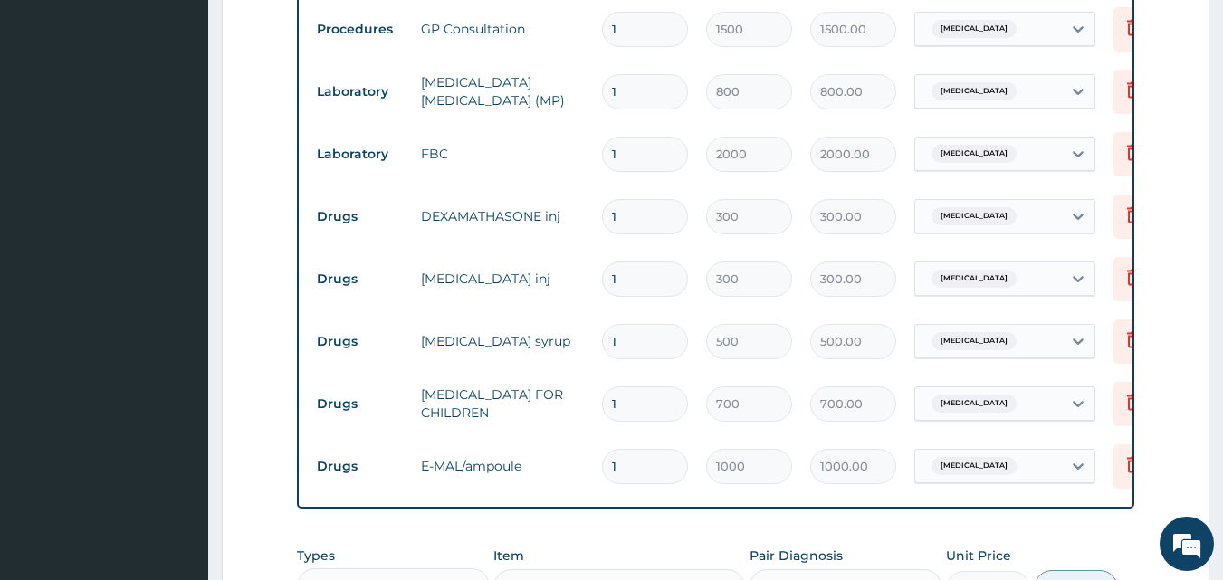
type input "0.00"
type input "3"
type input "3000.00"
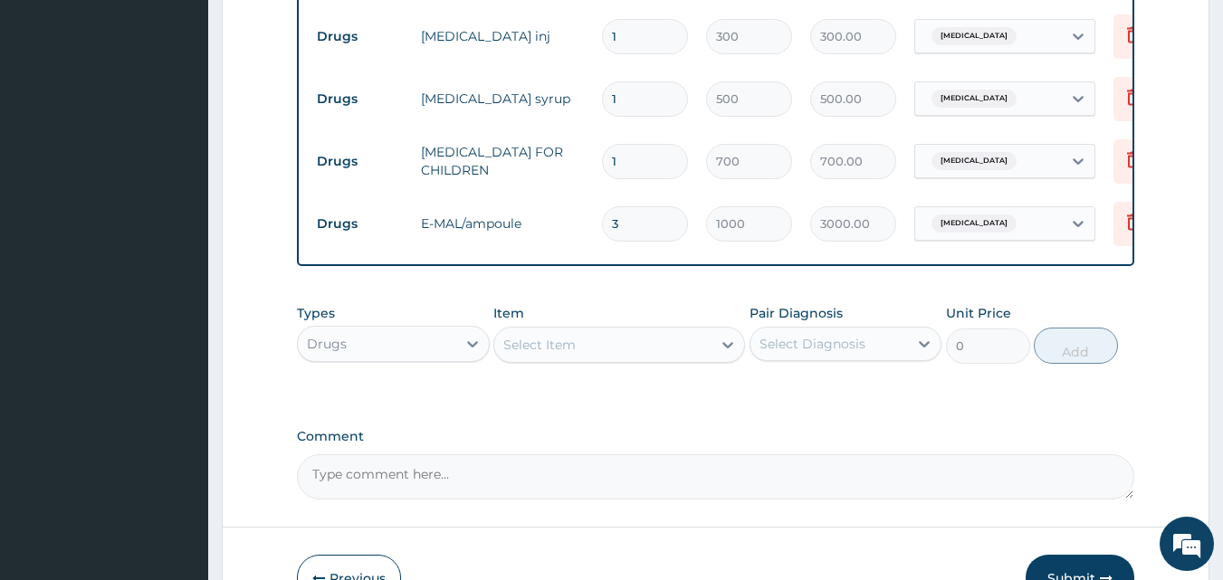
scroll to position [996, 0]
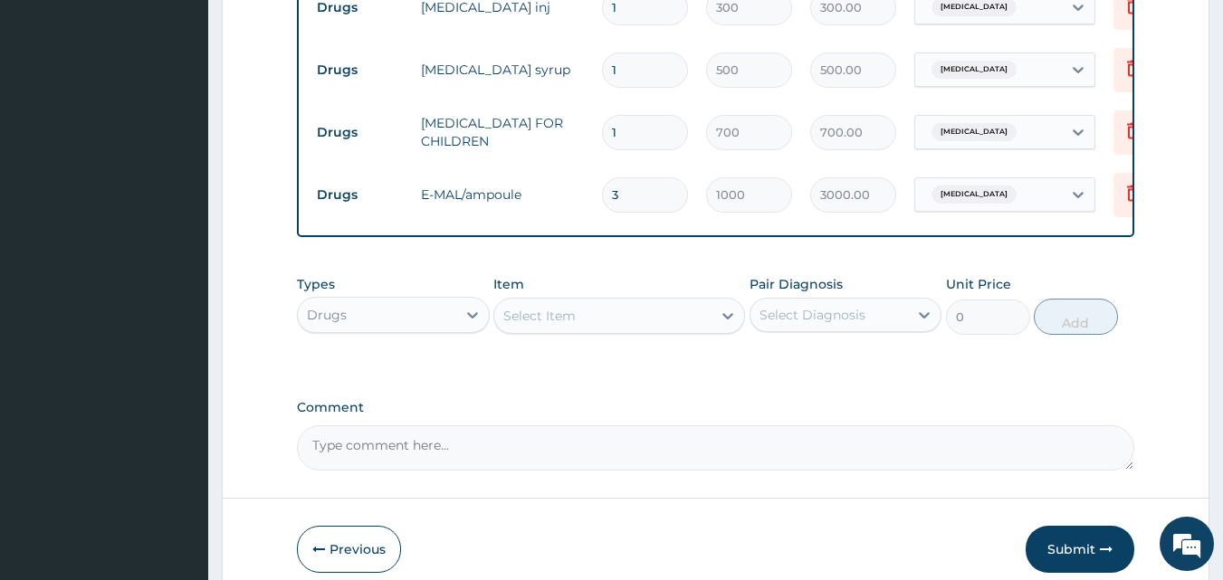
type input "3"
click at [558, 325] on div "Select Item" at bounding box center [539, 316] width 72 height 18
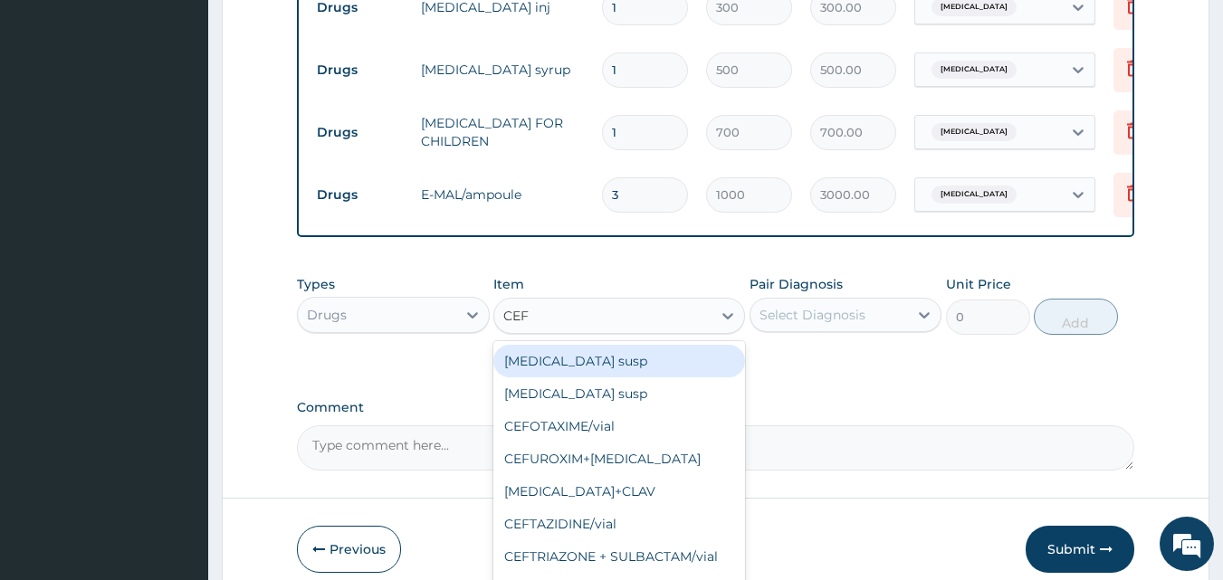
type input "CEFU"
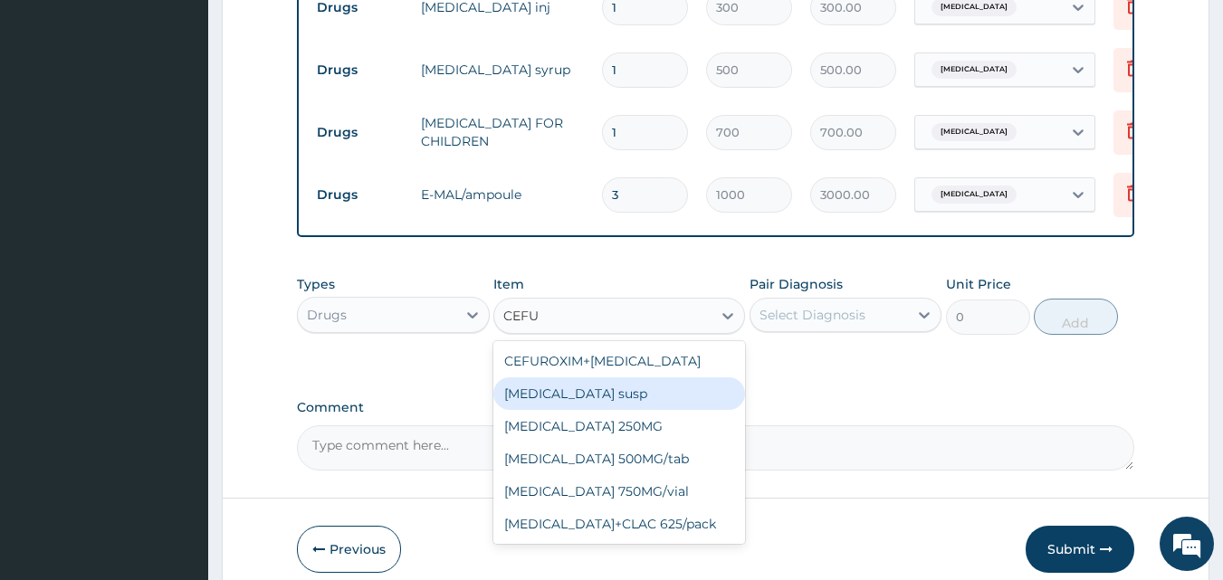
click at [575, 409] on div "[MEDICAL_DATA] susp" at bounding box center [619, 394] width 252 height 33
type input "2000"
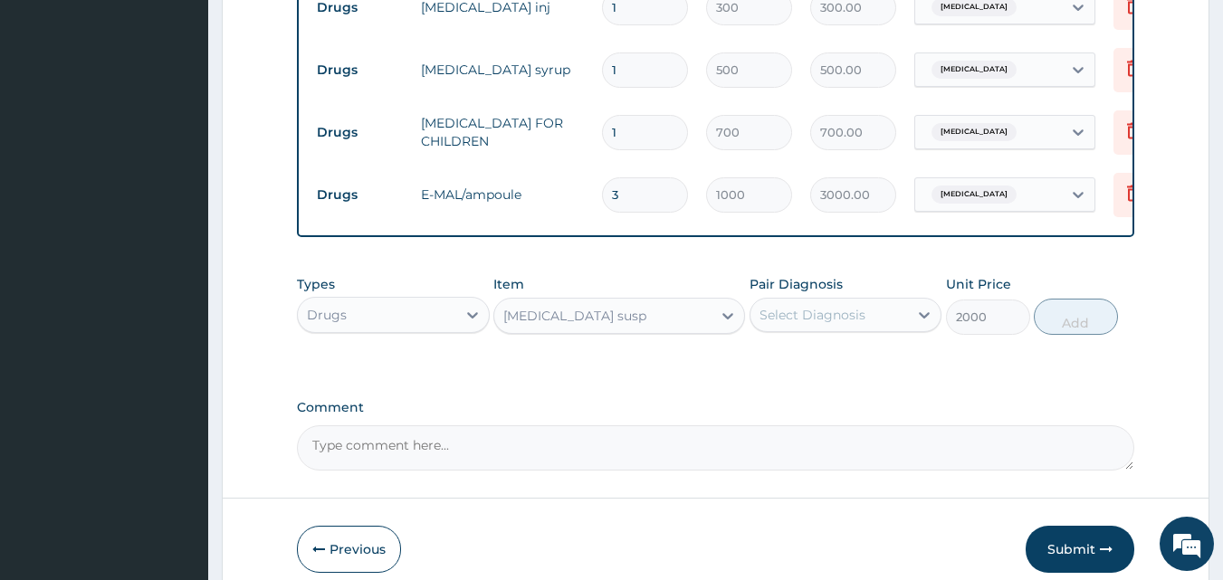
click at [836, 324] on div "Select Diagnosis" at bounding box center [813, 315] width 106 height 18
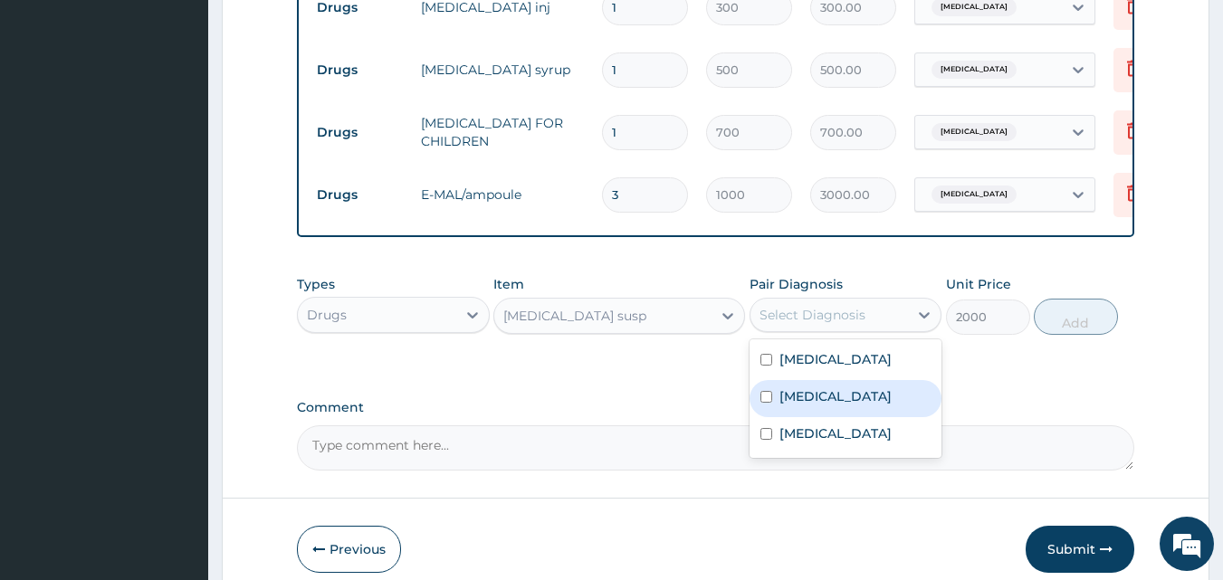
click at [765, 403] on input "checkbox" at bounding box center [766, 397] width 12 height 12
checkbox input "true"
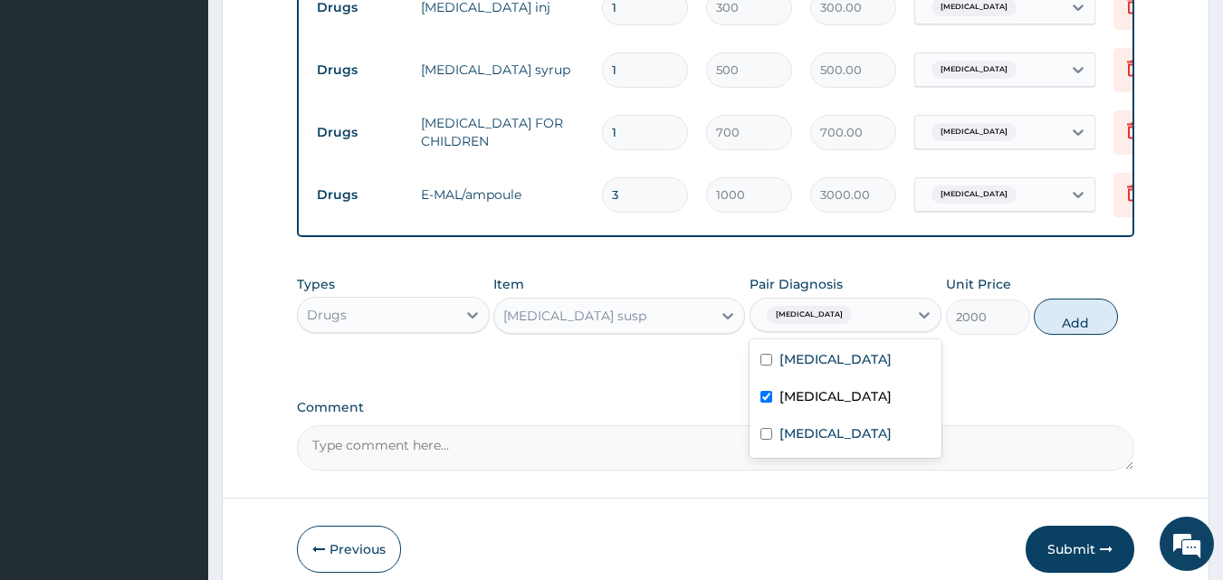
click at [1090, 328] on button "Add" at bounding box center [1076, 317] width 84 height 36
type input "0"
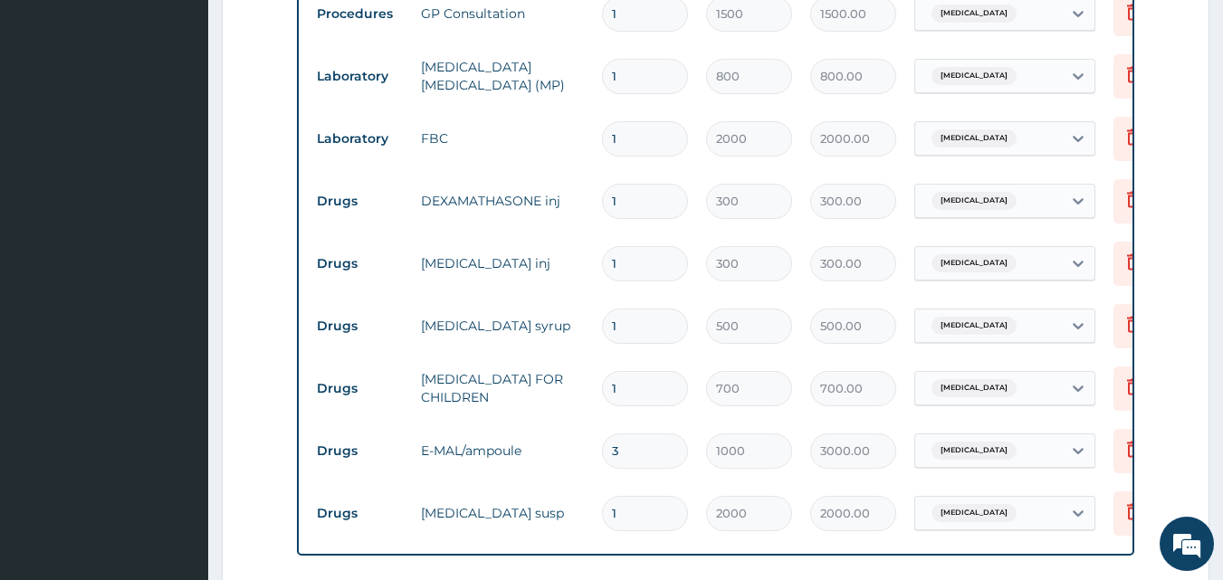
scroll to position [724, 0]
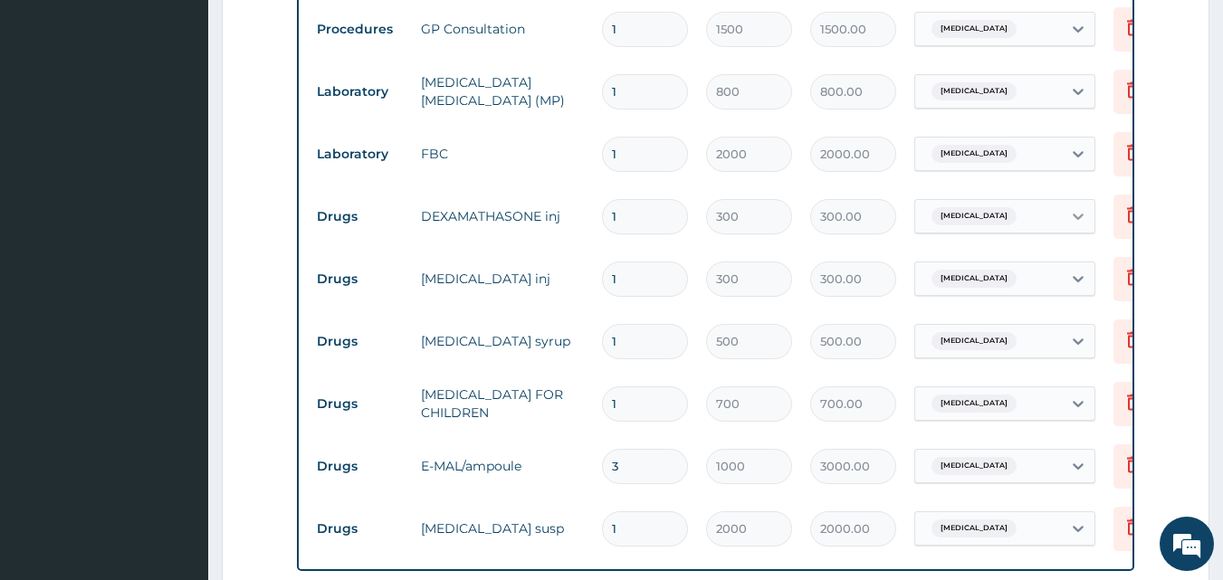
click at [1080, 213] on icon at bounding box center [1078, 216] width 18 height 18
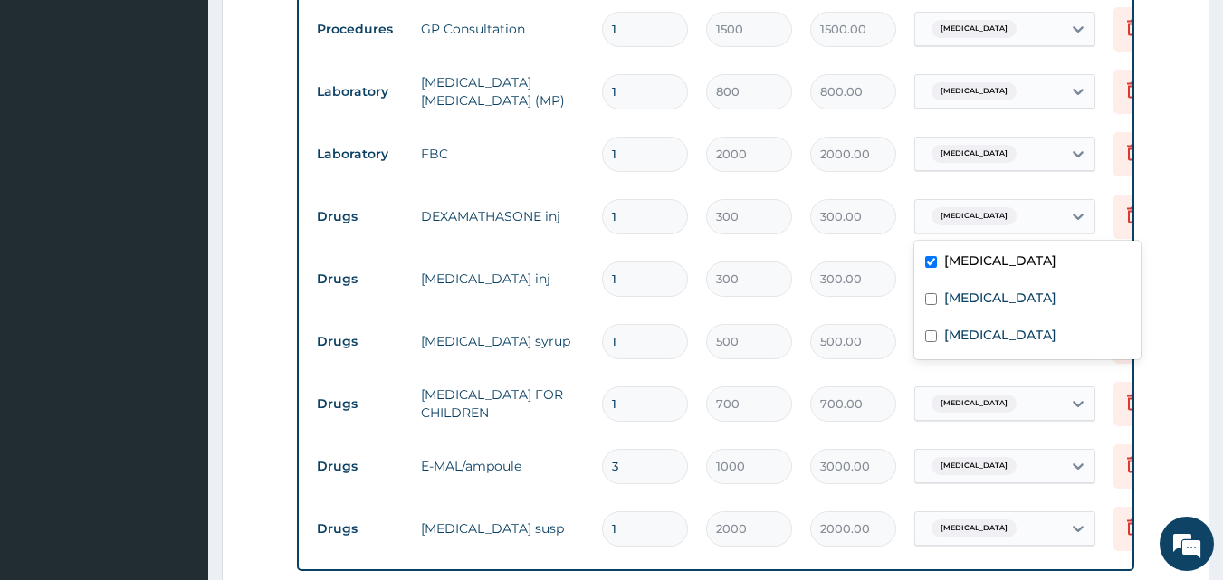
click at [936, 262] on input "checkbox" at bounding box center [931, 262] width 12 height 12
checkbox input "false"
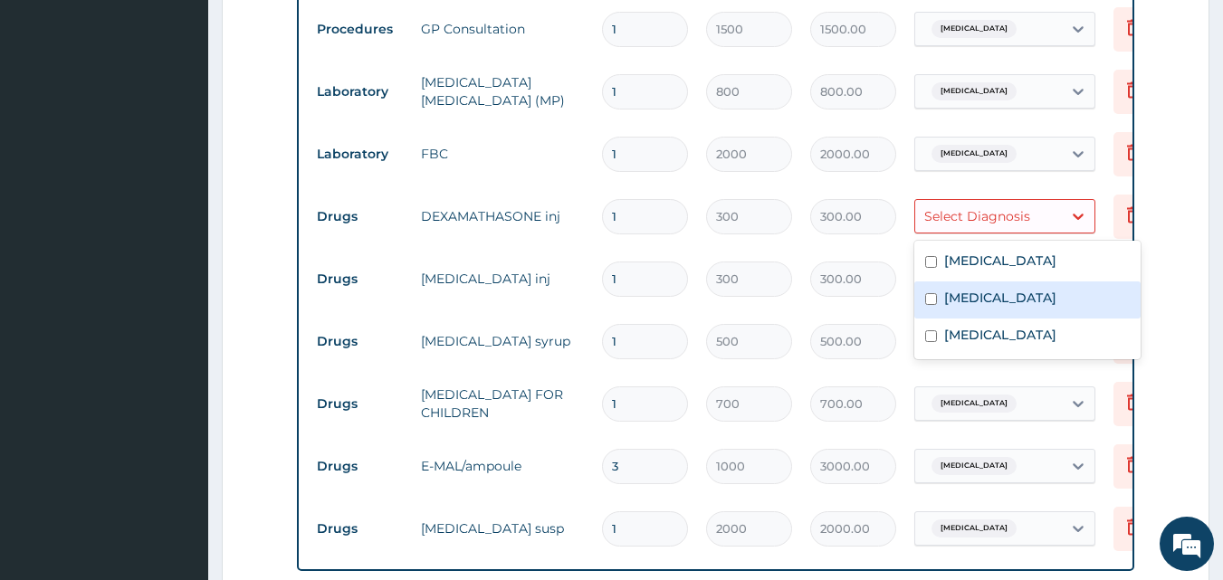
click at [932, 298] on input "checkbox" at bounding box center [931, 299] width 12 height 12
checkbox input "true"
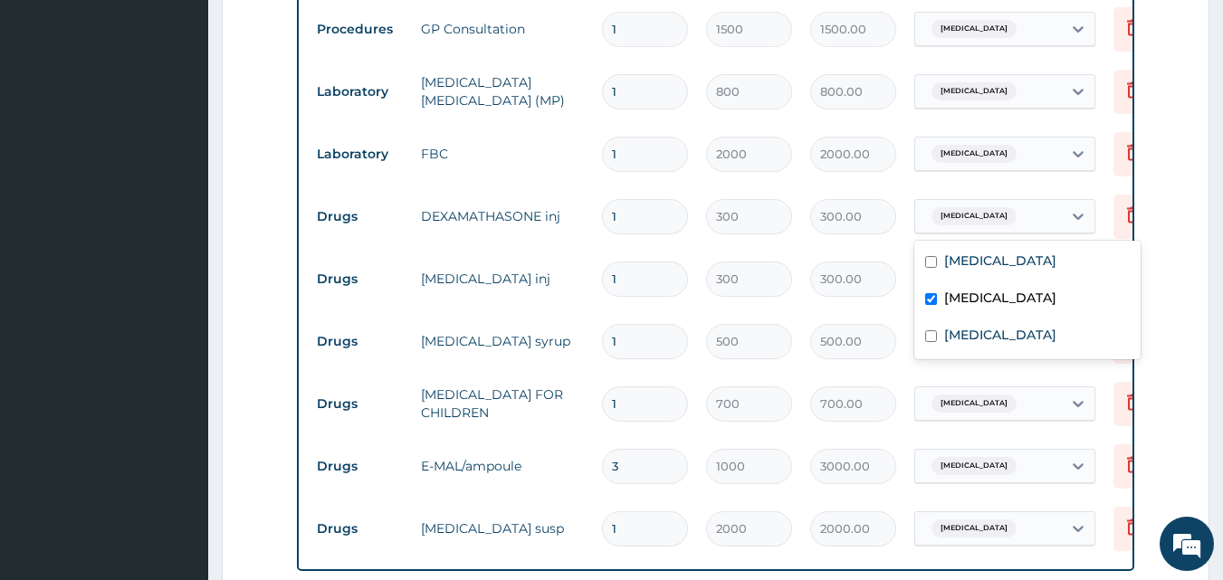
click at [624, 280] on input "1" at bounding box center [645, 279] width 86 height 35
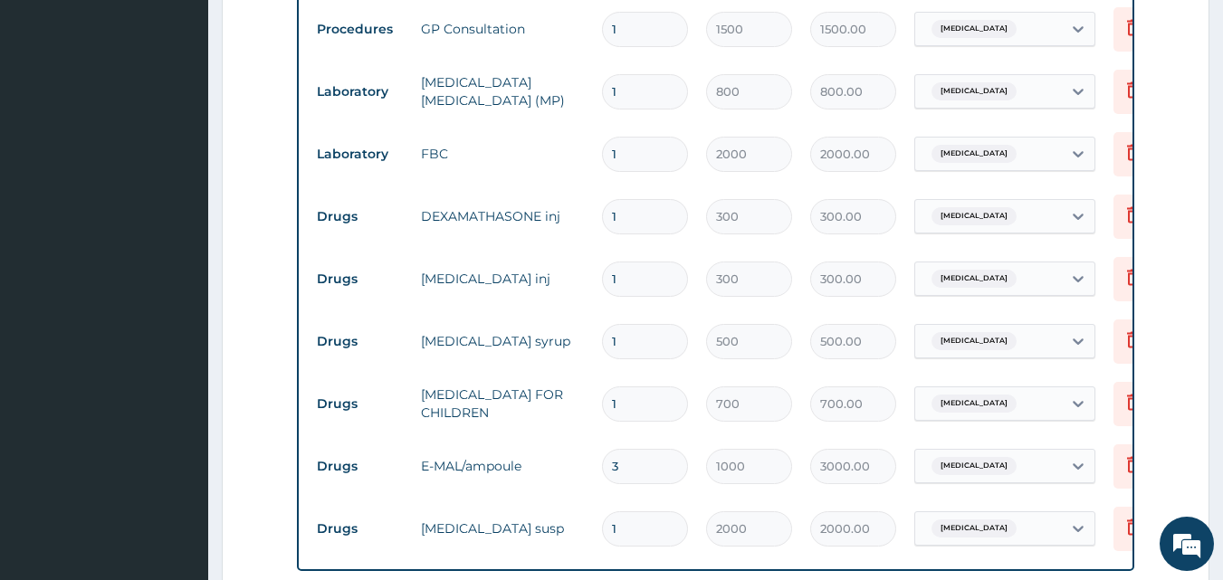
click at [632, 216] on input "1" at bounding box center [645, 216] width 86 height 35
type input "0.00"
type input "2"
type input "600.00"
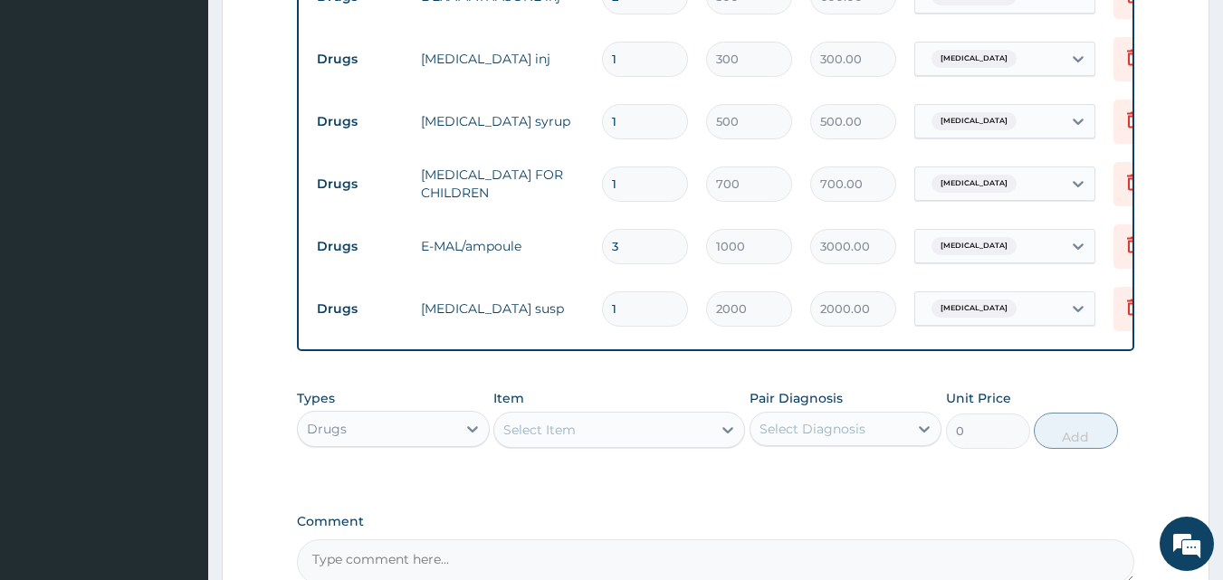
scroll to position [1152, 0]
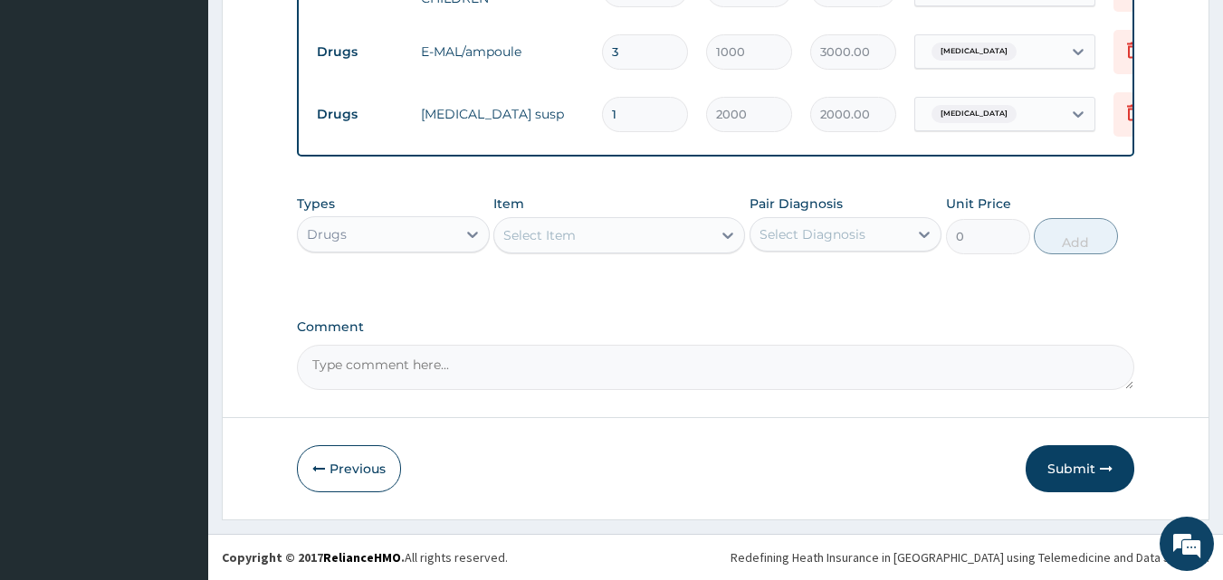
type input "2"
click at [546, 232] on div "Select Item" at bounding box center [539, 235] width 72 height 18
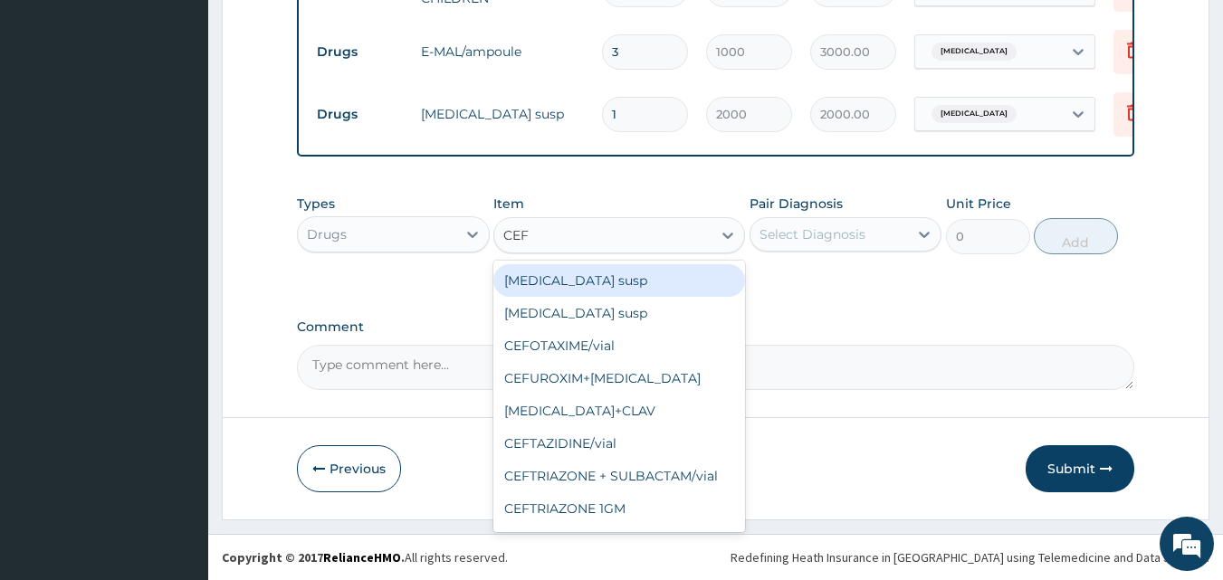
type input "CEFU"
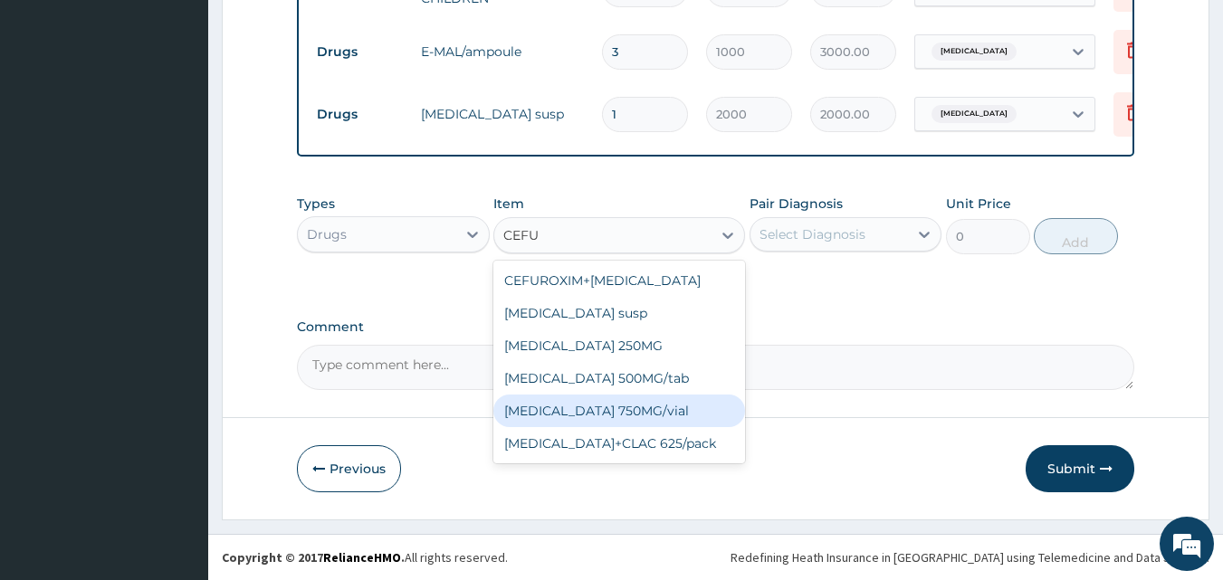
click at [626, 409] on div "[MEDICAL_DATA] 750MG/vial" at bounding box center [619, 411] width 252 height 33
type input "1200"
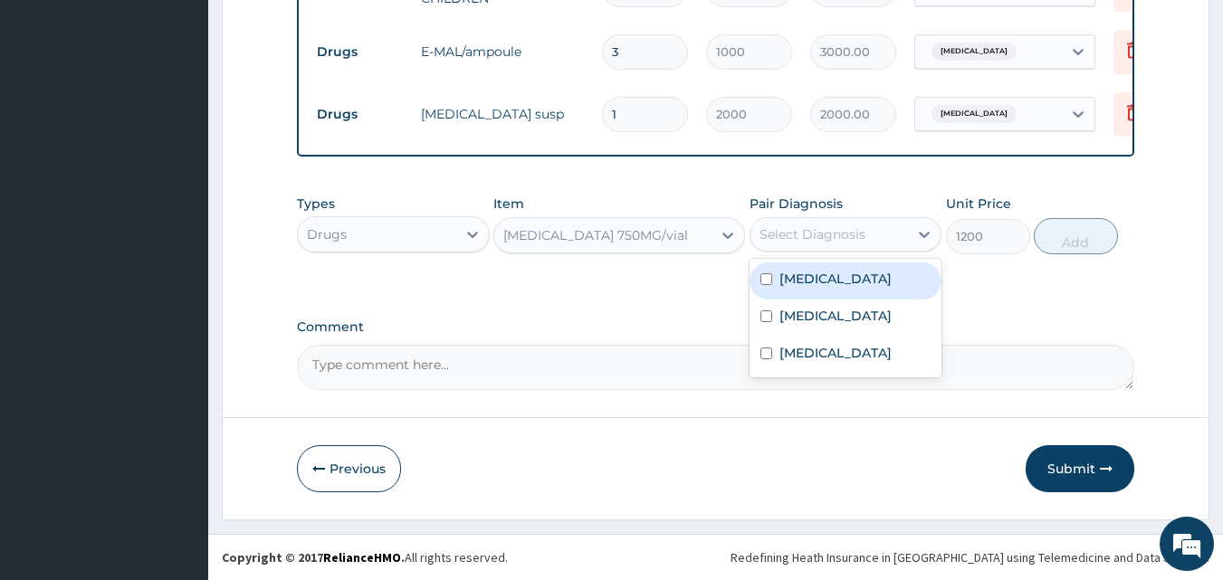
click at [906, 234] on div "Select Diagnosis" at bounding box center [830, 234] width 158 height 29
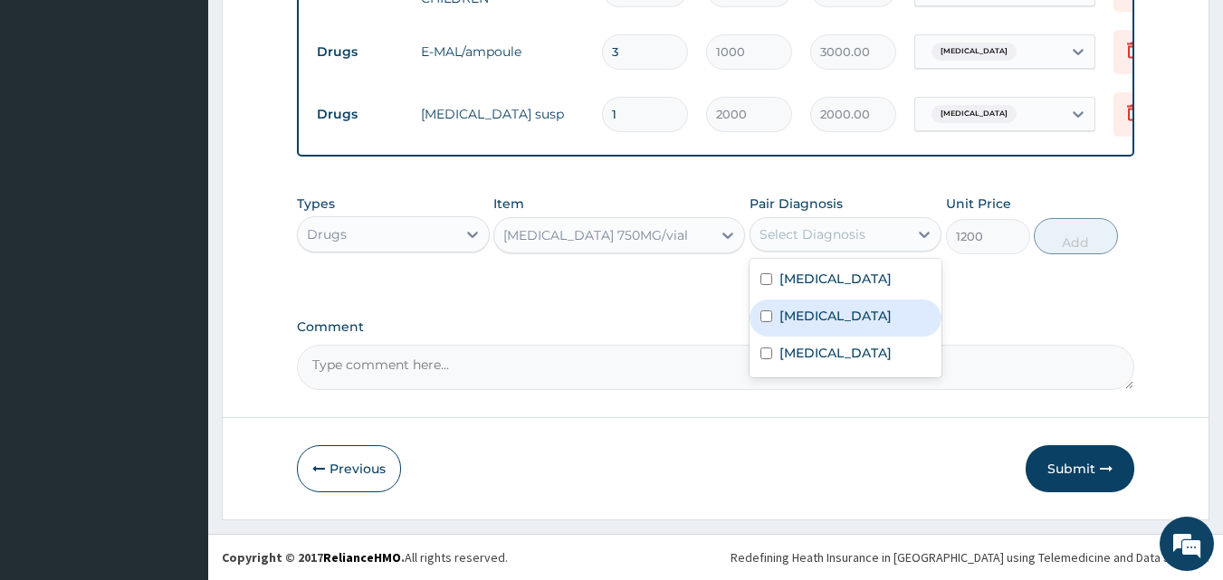
click at [769, 315] on input "checkbox" at bounding box center [766, 317] width 12 height 12
checkbox input "true"
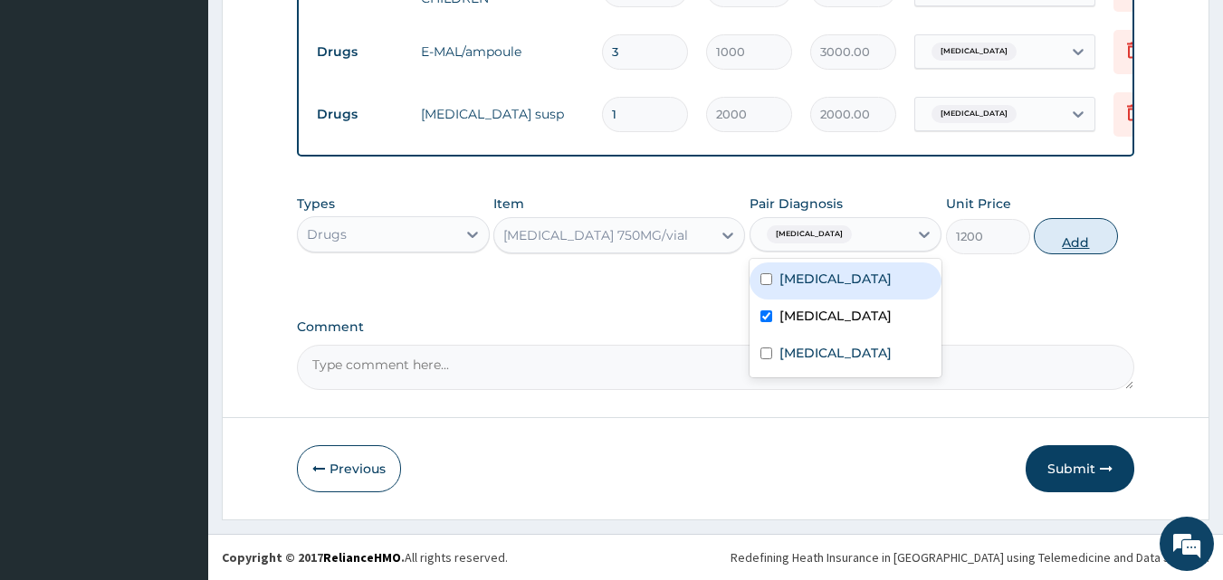
click at [1069, 238] on button "Add" at bounding box center [1076, 236] width 84 height 36
type input "0"
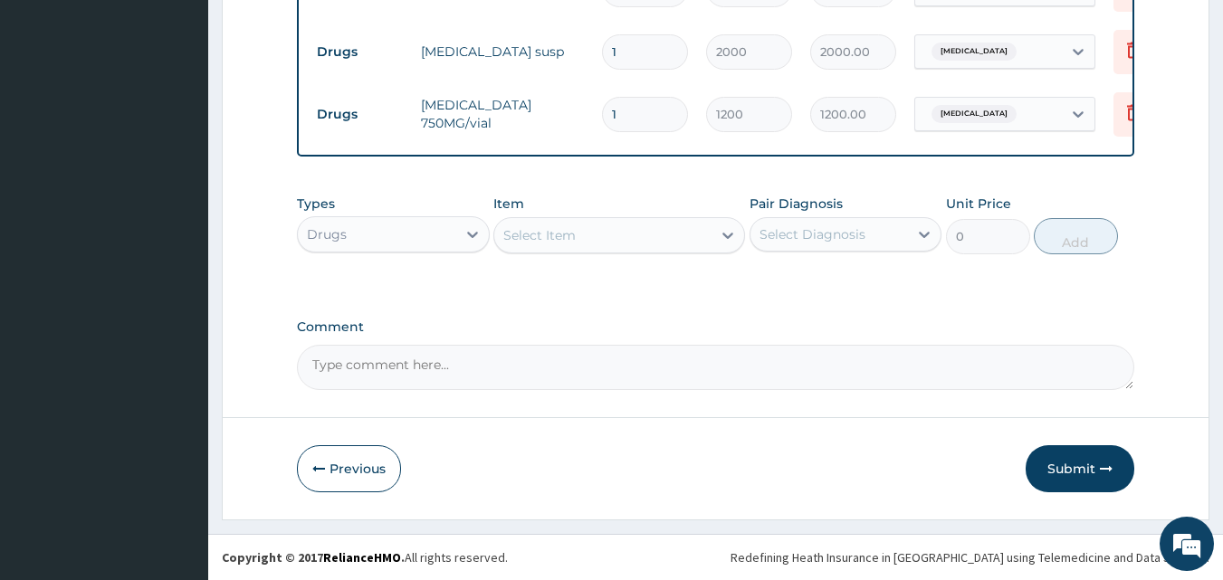
scroll to position [1215, 0]
click at [1071, 464] on button "Submit" at bounding box center [1080, 468] width 109 height 47
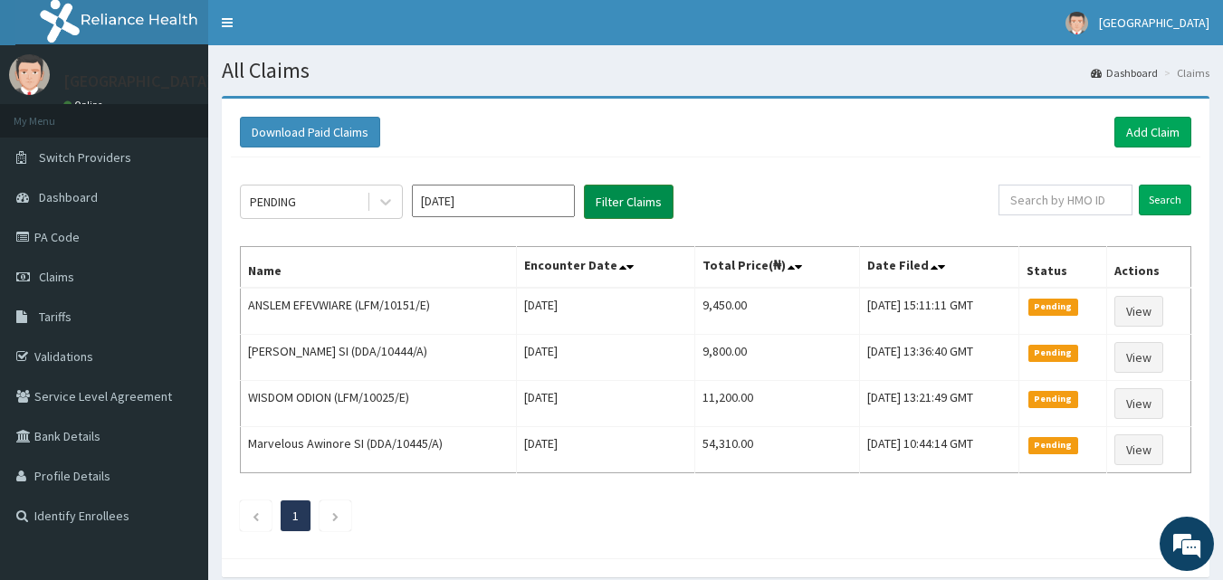
click at [613, 195] on button "Filter Claims" at bounding box center [629, 202] width 90 height 34
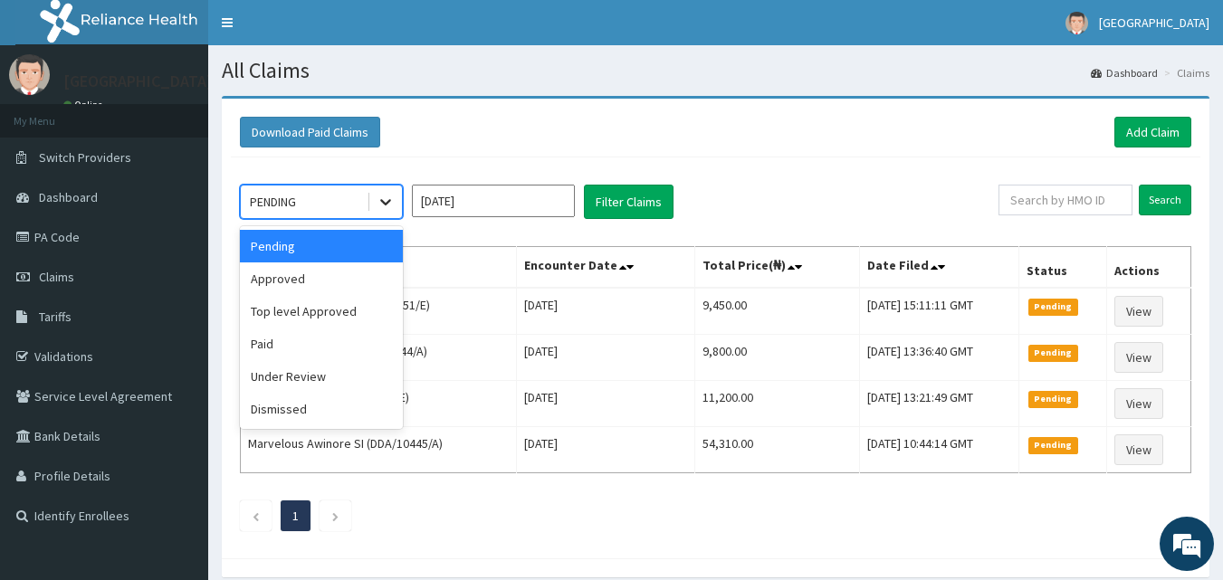
click at [378, 200] on icon at bounding box center [386, 202] width 18 height 18
click at [290, 277] on div "Approved" at bounding box center [321, 279] width 163 height 33
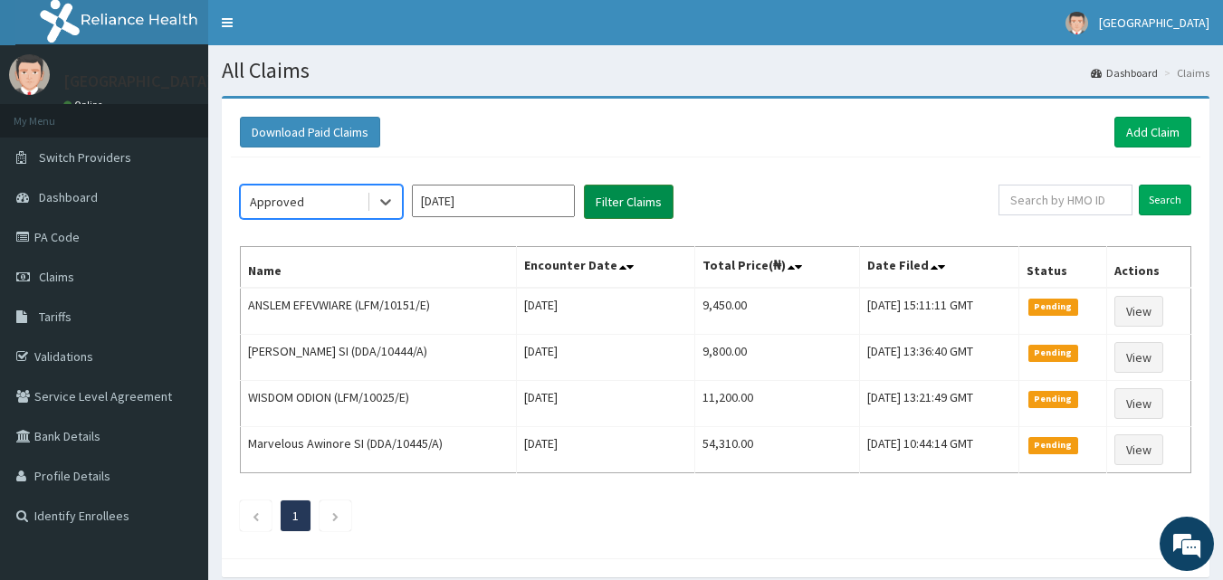
click at [628, 199] on button "Filter Claims" at bounding box center [629, 202] width 90 height 34
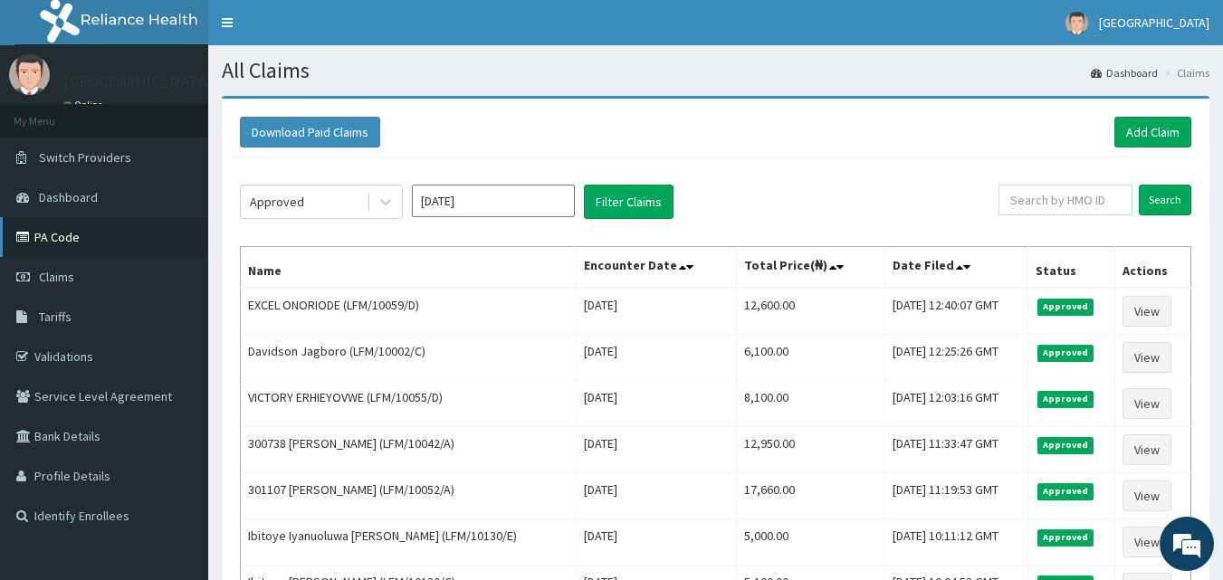
click at [43, 240] on link "PA Code" at bounding box center [104, 237] width 208 height 40
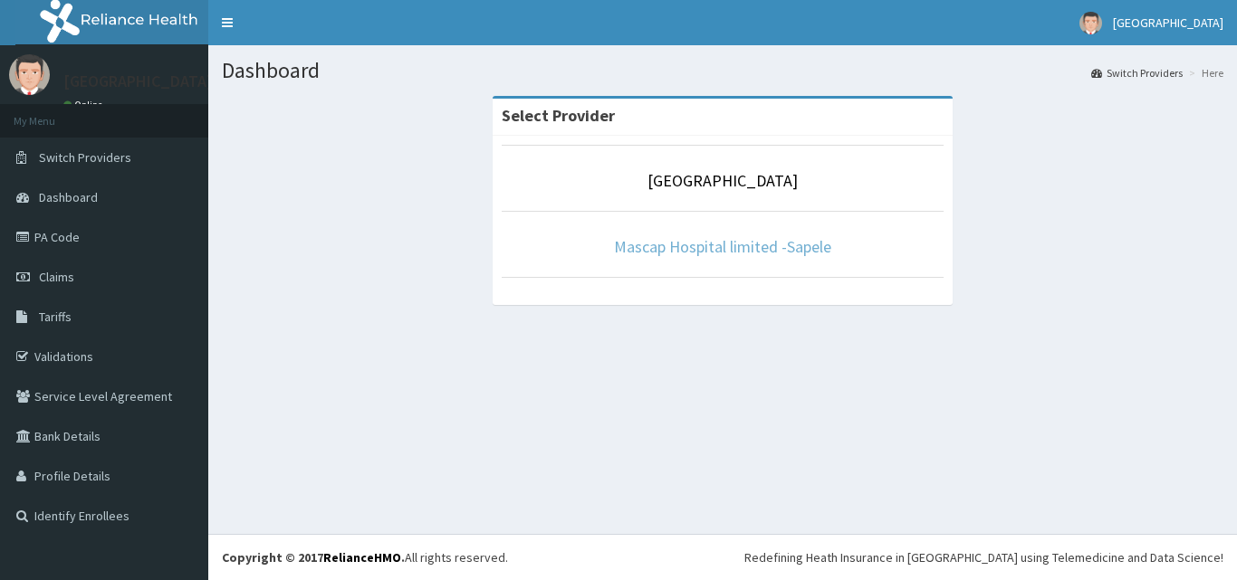
click at [717, 244] on link "Mascap Hospital limited -Sapele" at bounding box center [722, 246] width 217 height 21
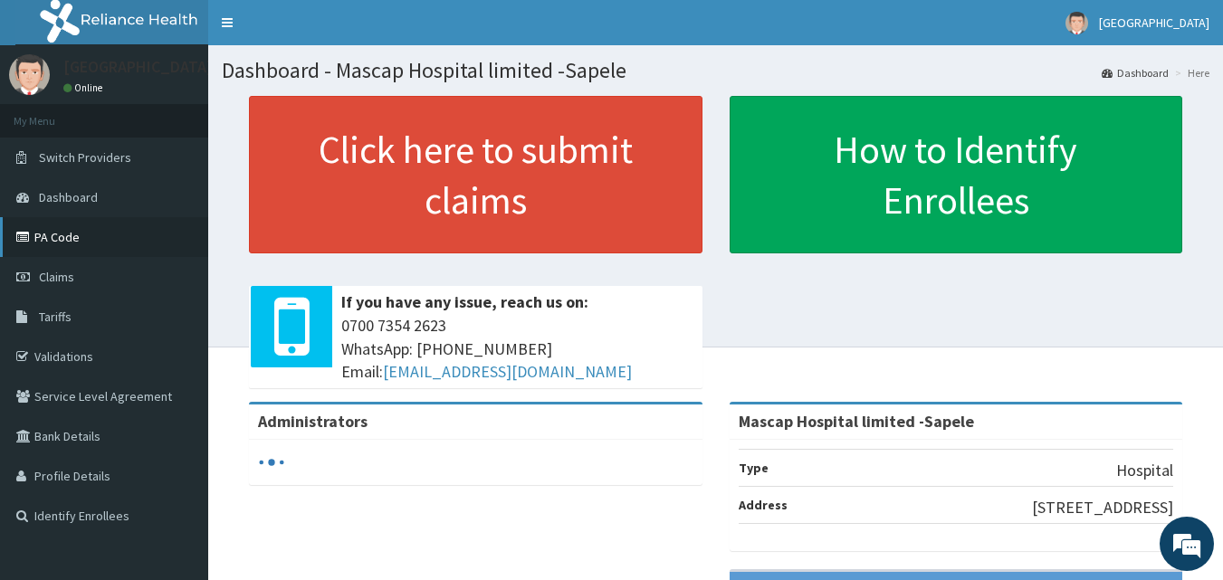
click at [43, 236] on link "PA Code" at bounding box center [104, 237] width 208 height 40
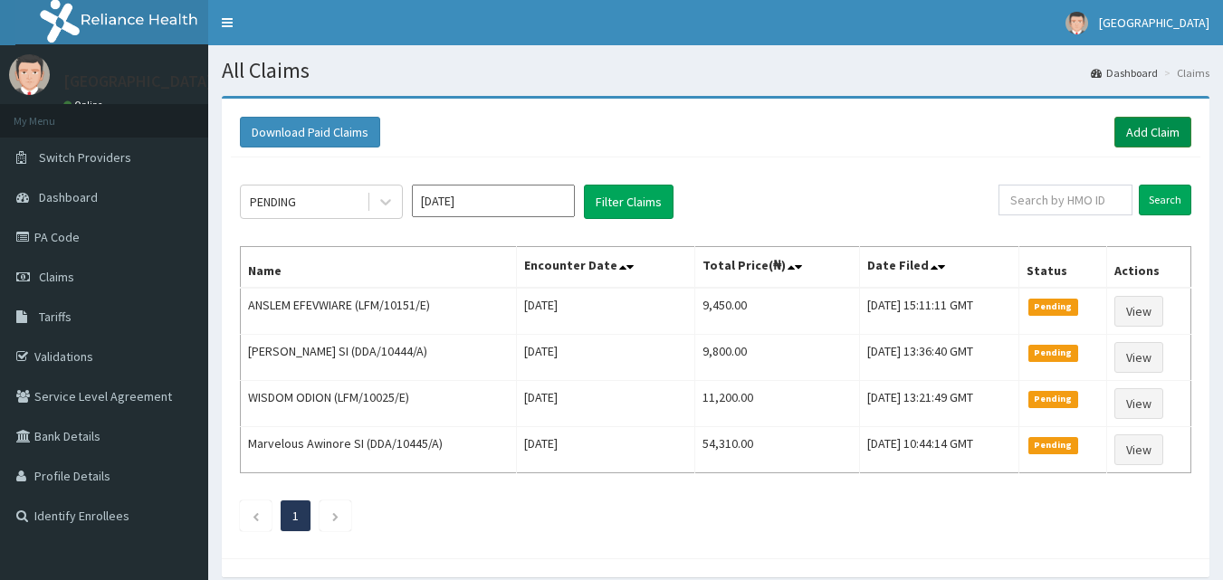
click at [1140, 132] on link "Add Claim" at bounding box center [1152, 132] width 77 height 31
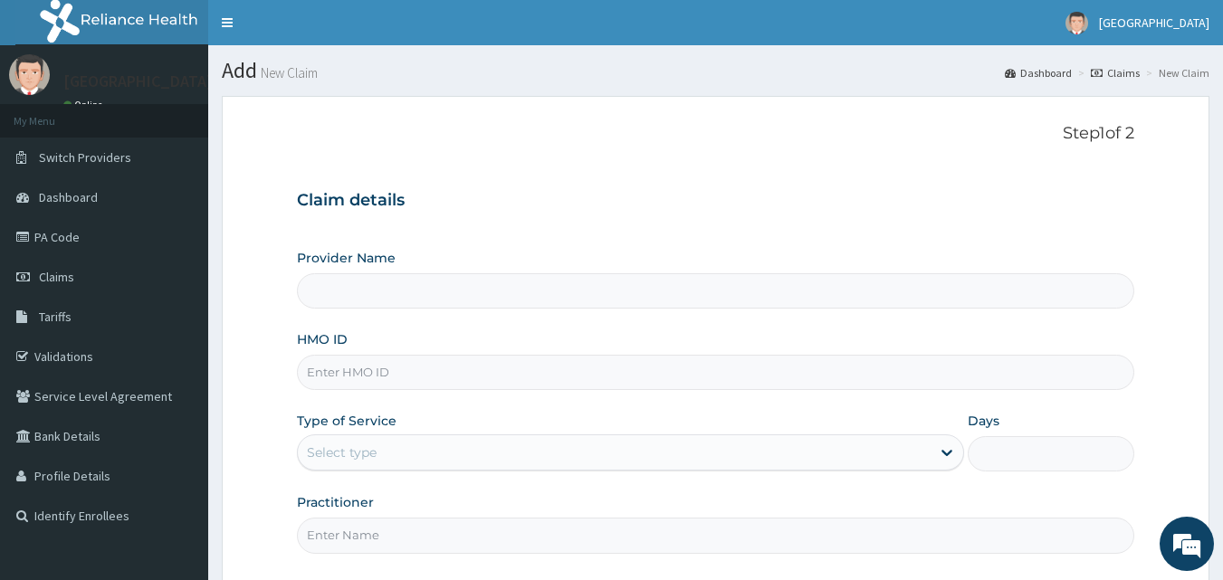
type input "Mascap Hospital limited -Sapele"
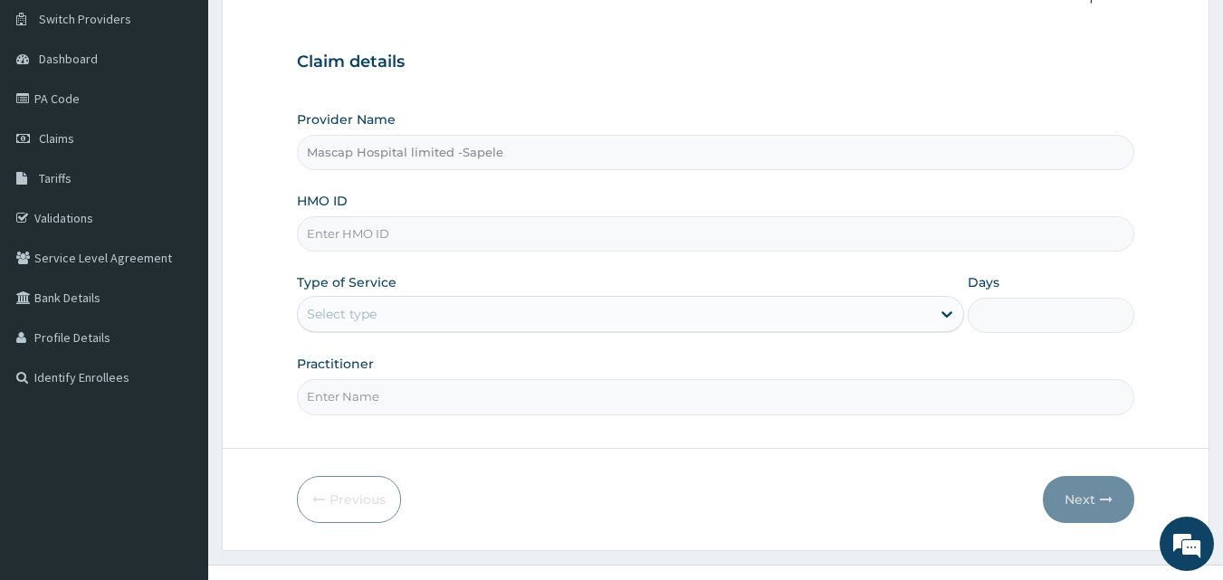
scroll to position [169, 0]
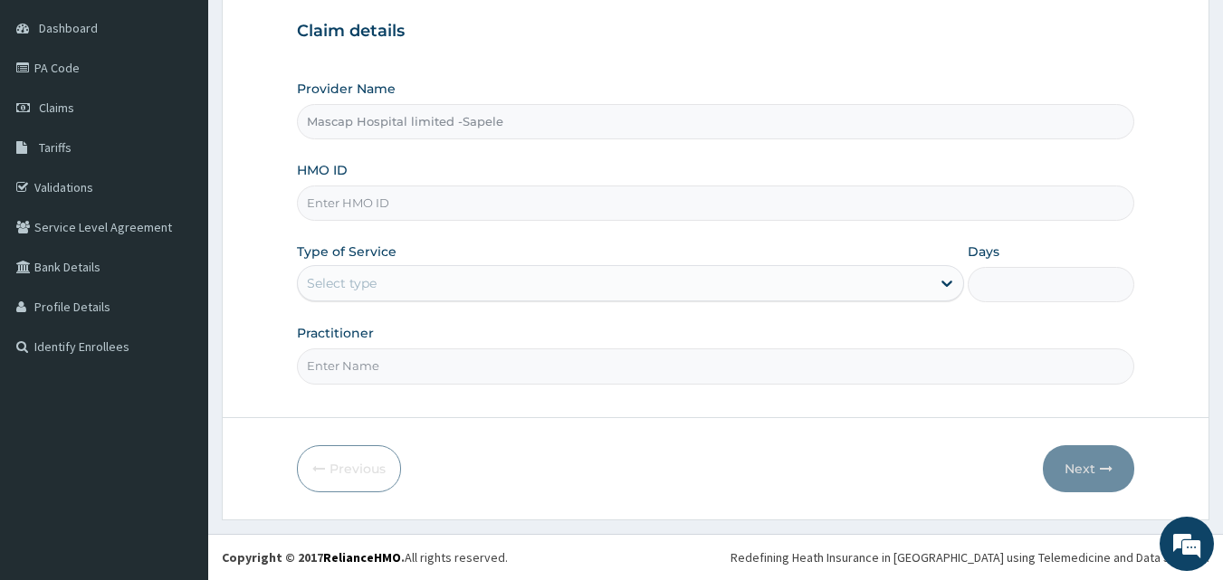
click at [364, 213] on input "HMO ID" at bounding box center [716, 203] width 838 height 35
type input "L"
type input "DDA/10429/A"
click at [338, 278] on div "Select type" at bounding box center [342, 283] width 70 height 18
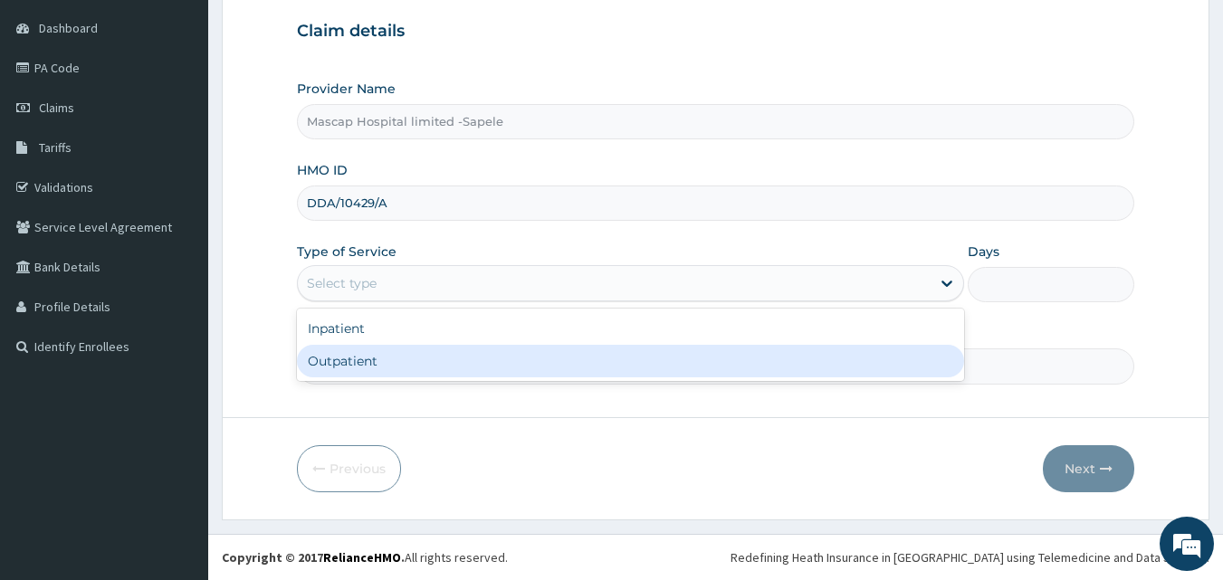
click at [353, 364] on div "Outpatient" at bounding box center [630, 361] width 667 height 33
type input "1"
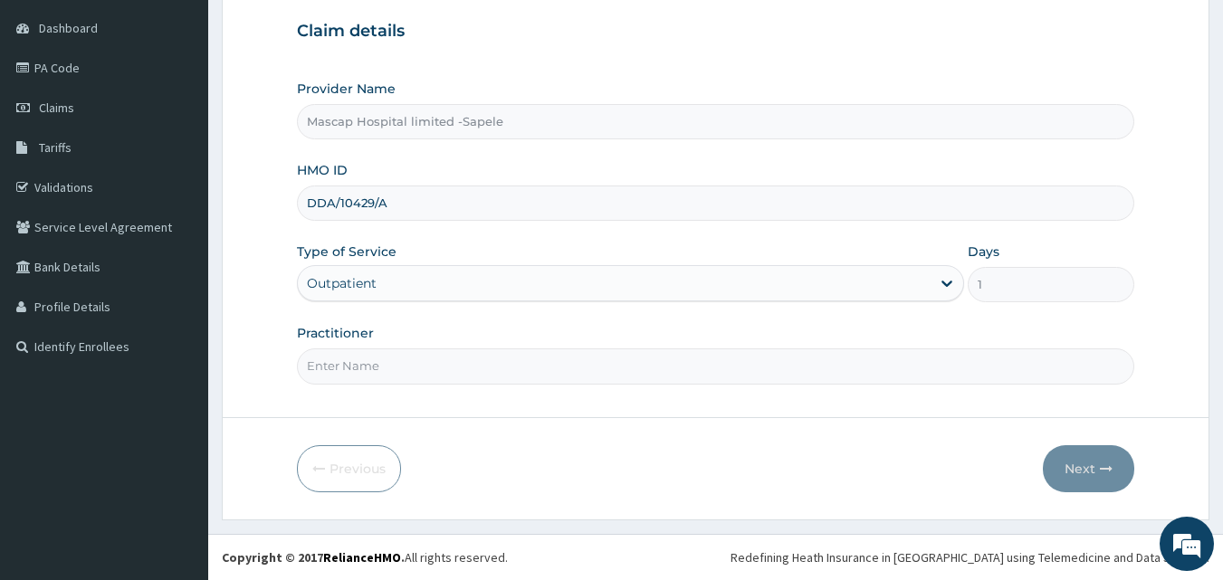
click at [326, 365] on input "Practitioner" at bounding box center [716, 366] width 838 height 35
type input "[PERSON_NAME]"
click at [1104, 461] on button "Next" at bounding box center [1088, 468] width 91 height 47
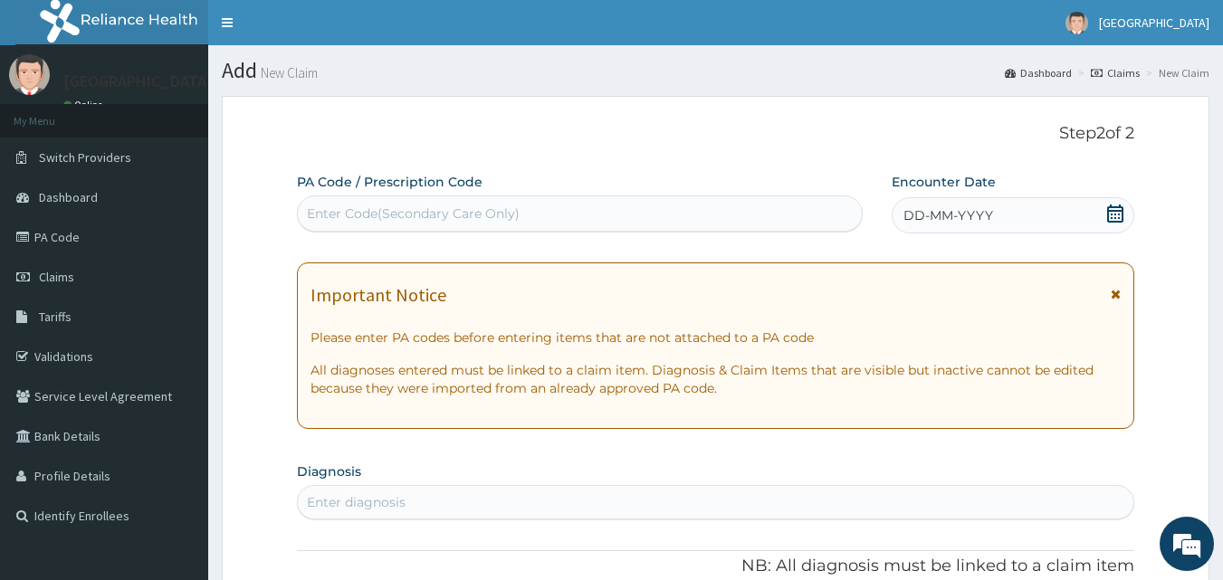
click at [397, 205] on div "Enter Code(Secondary Care Only)" at bounding box center [413, 214] width 213 height 18
type input "V"
drag, startPoint x: 386, startPoint y: 212, endPoint x: 389, endPoint y: 124, distance: 87.9
click at [389, 124] on p "Step 2 of 2" at bounding box center [716, 134] width 838 height 20
click at [326, 206] on div "Enter Code(Secondary Care Only)" at bounding box center [413, 214] width 213 height 18
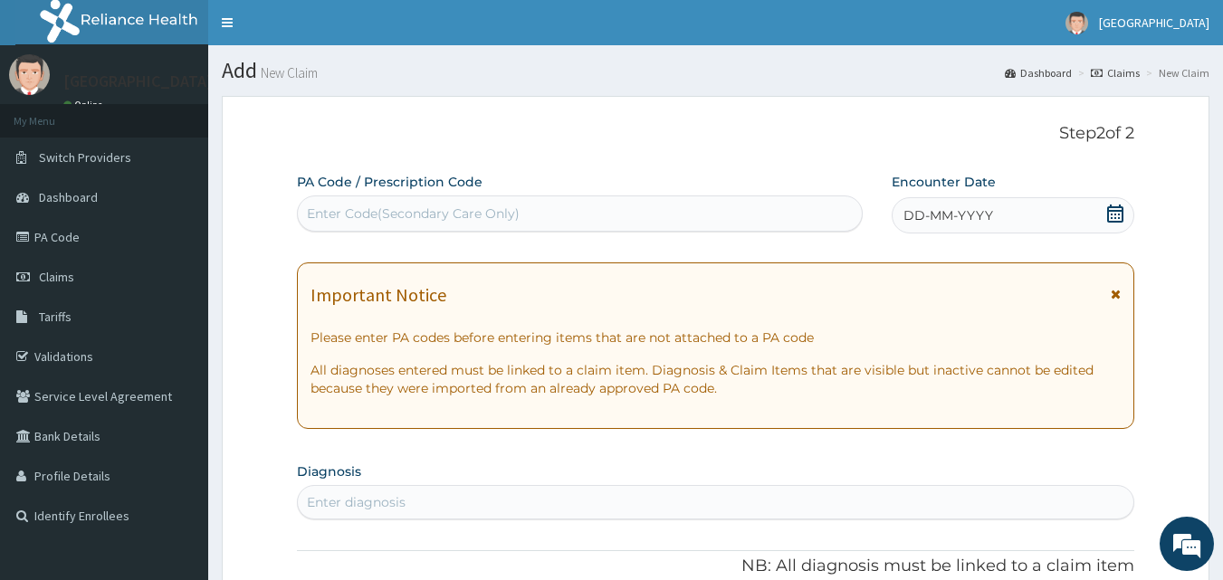
paste input "PA/D658F2"
type input "PA/D658F2"
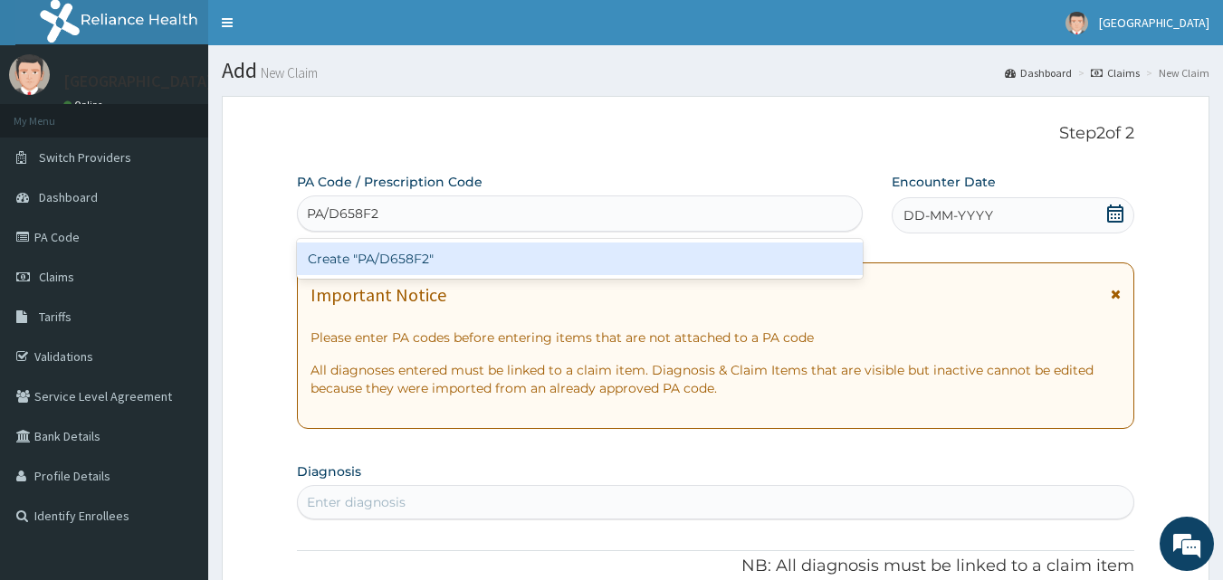
click at [345, 257] on div "Create "PA/D658F2"" at bounding box center [580, 259] width 567 height 33
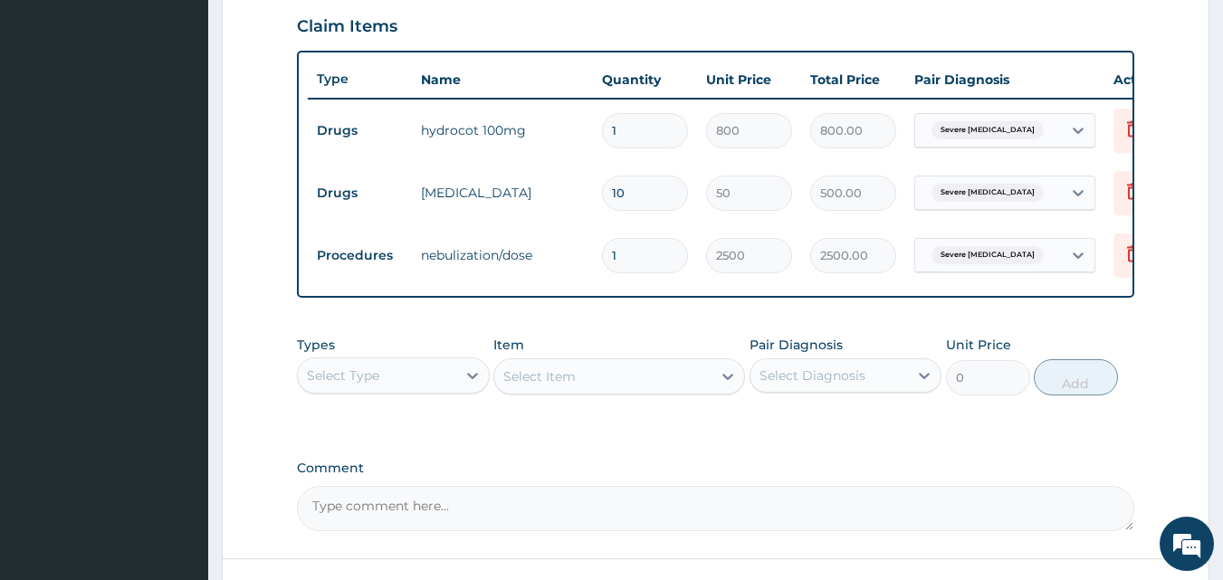
scroll to position [588, 0]
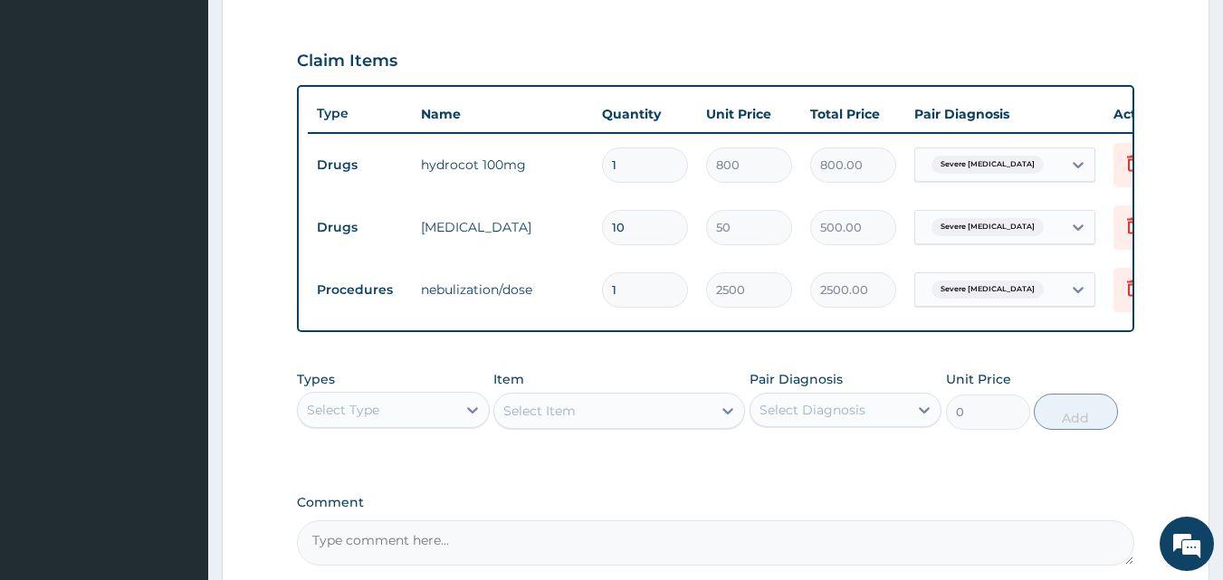
click at [633, 168] on input "1" at bounding box center [645, 165] width 86 height 35
type input "0.00"
type input "2"
type input "1600.00"
type input "1"
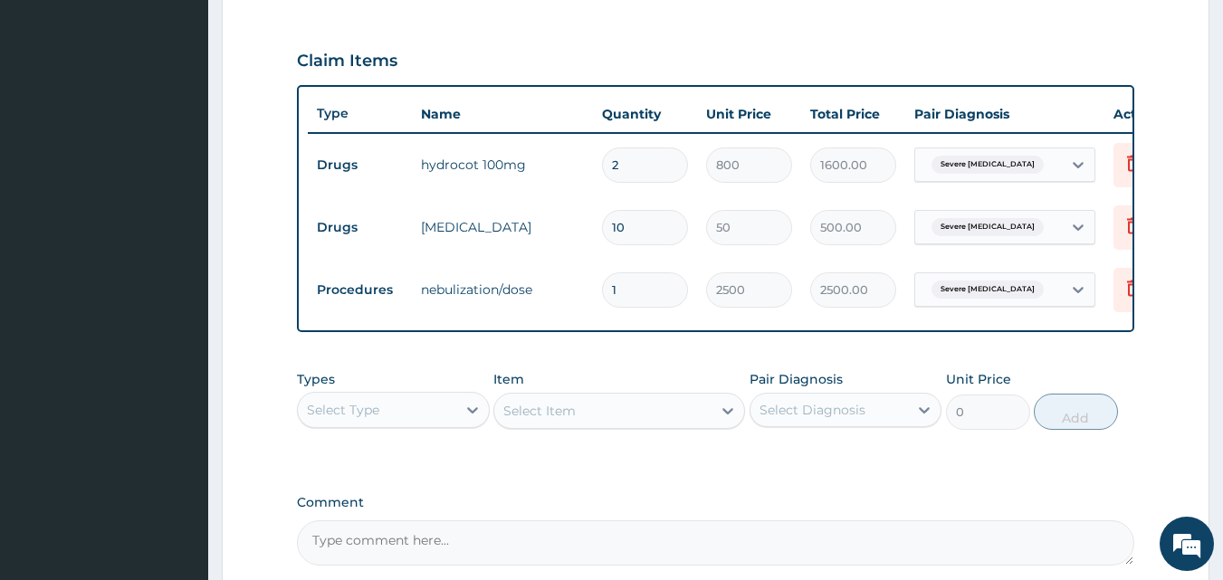
type input "800.00"
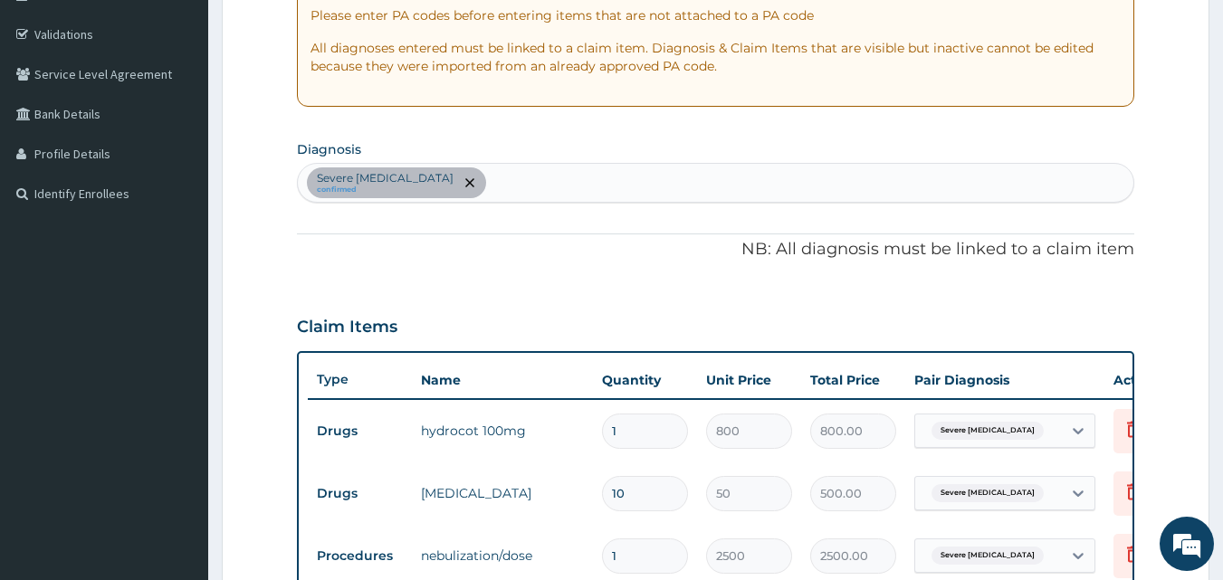
scroll to position [317, 0]
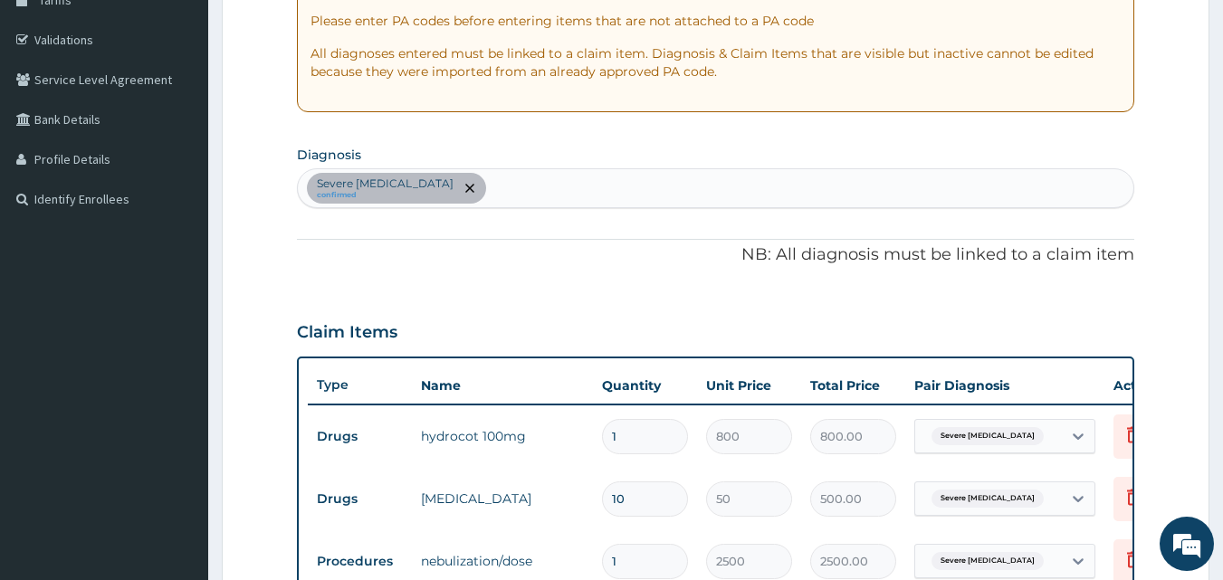
click at [491, 179] on div "Severe [MEDICAL_DATA] confirmed" at bounding box center [716, 188] width 837 height 38
type input "MALA"
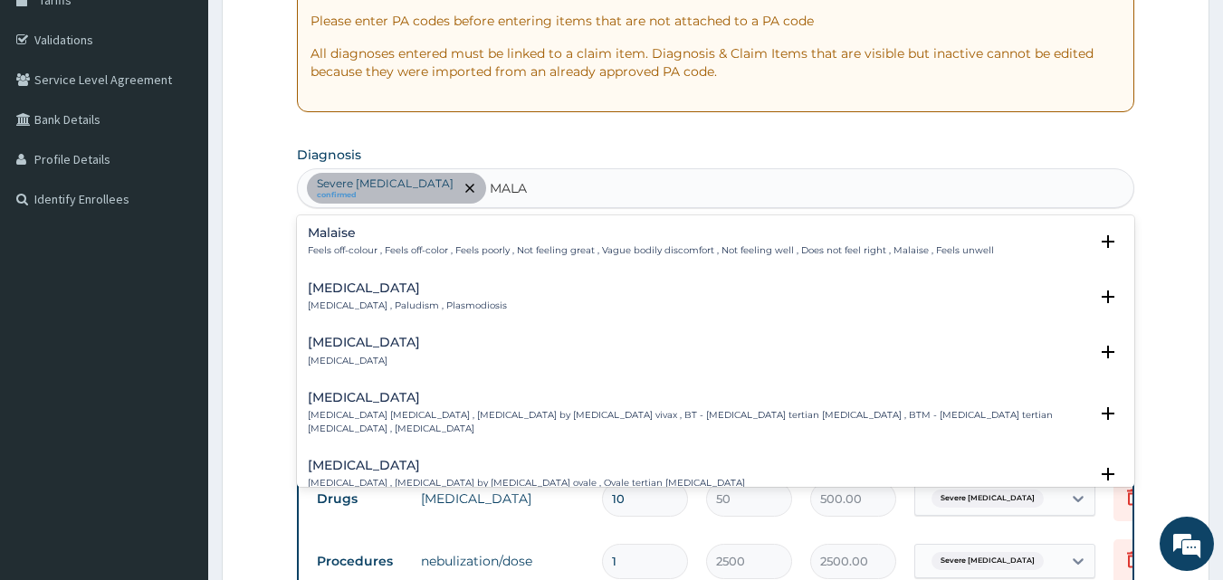
click at [394, 293] on h4 "[MEDICAL_DATA]" at bounding box center [407, 289] width 199 height 14
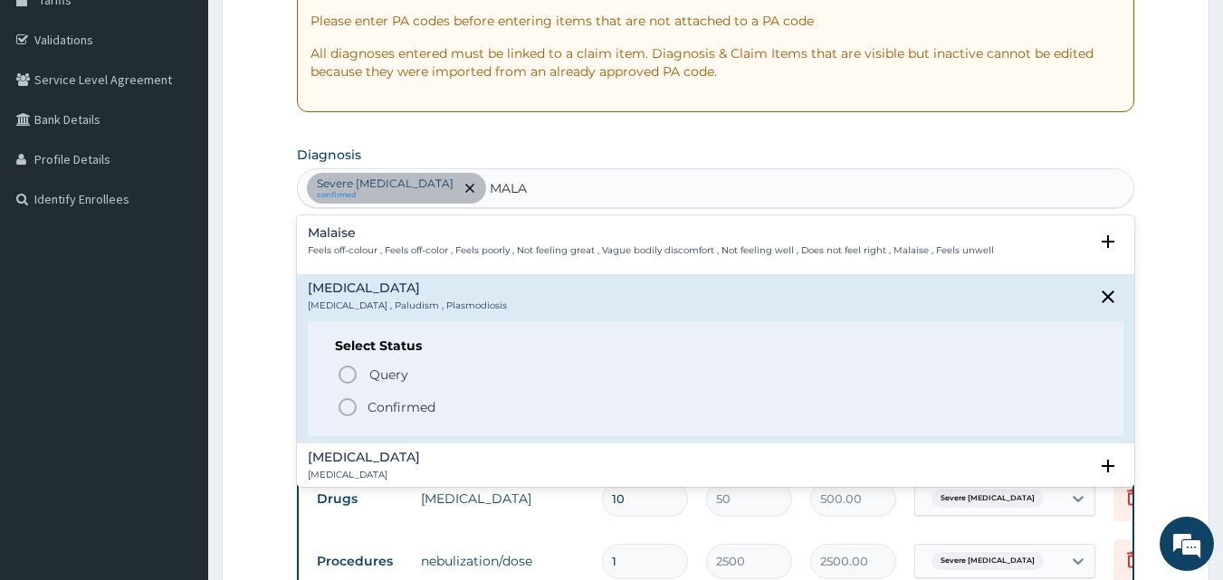
click at [349, 404] on icon "status option filled" at bounding box center [348, 408] width 22 height 22
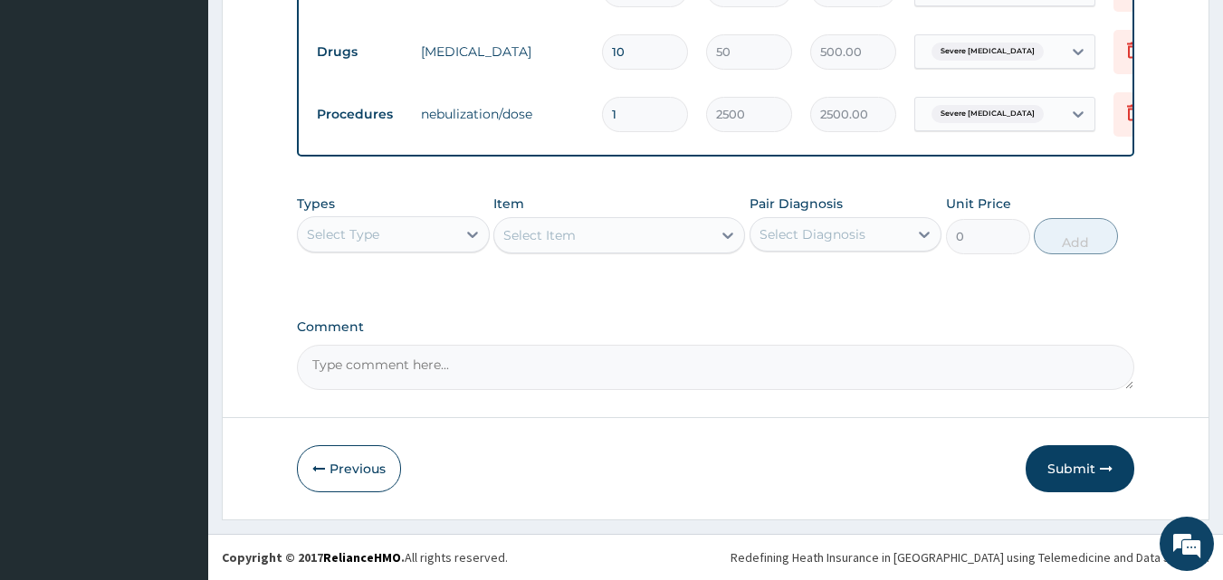
scroll to position [770, 0]
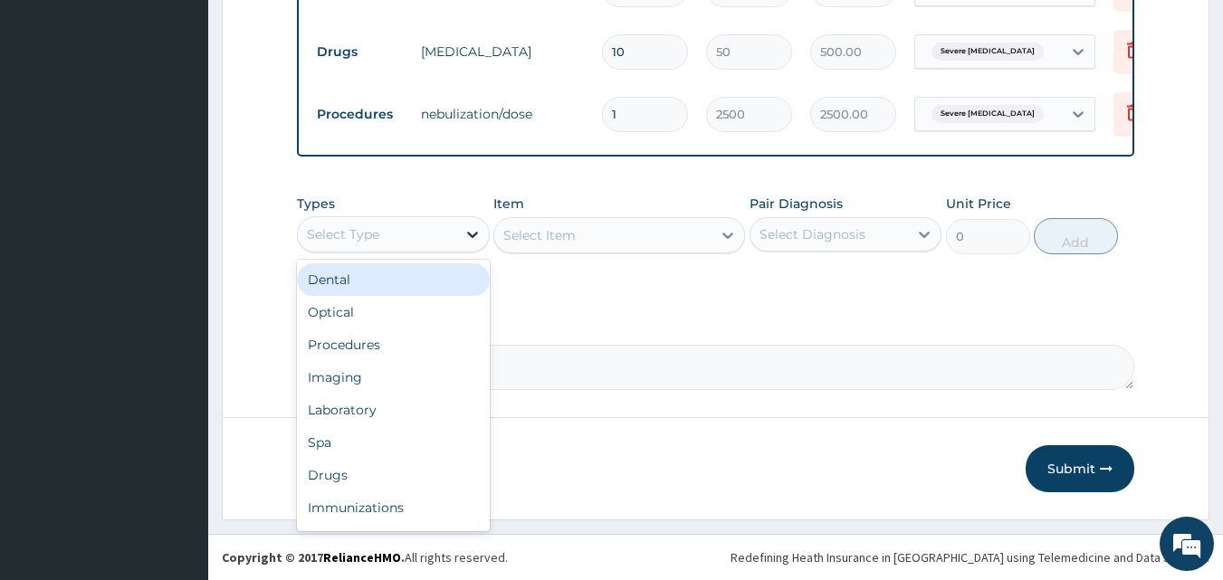
click at [474, 240] on icon at bounding box center [473, 234] width 18 height 18
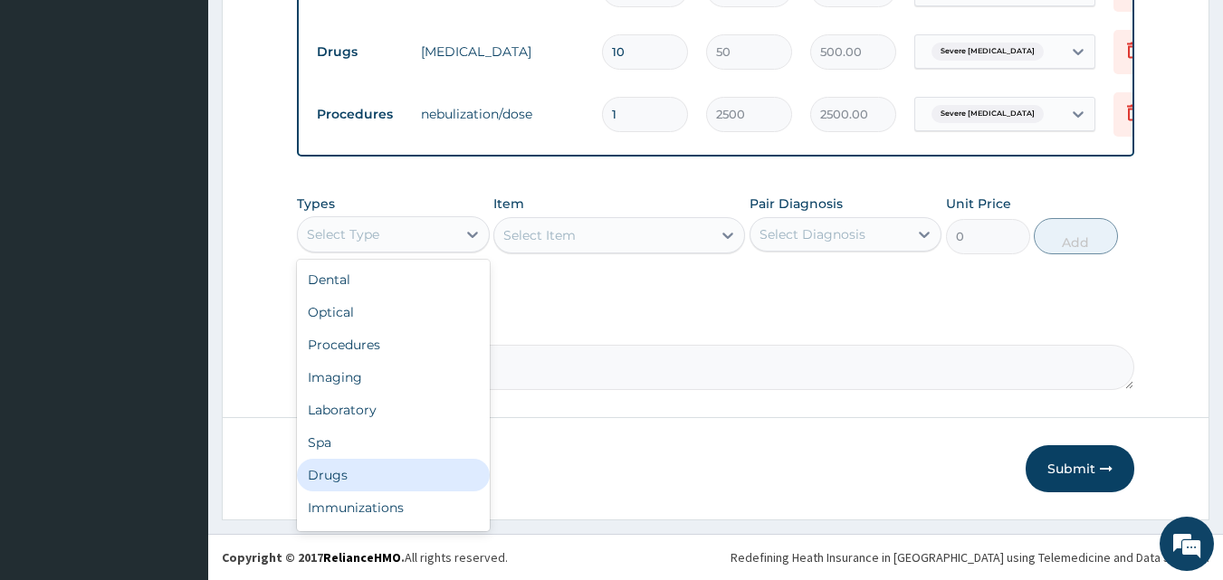
click at [332, 478] on div "Drugs" at bounding box center [393, 475] width 193 height 33
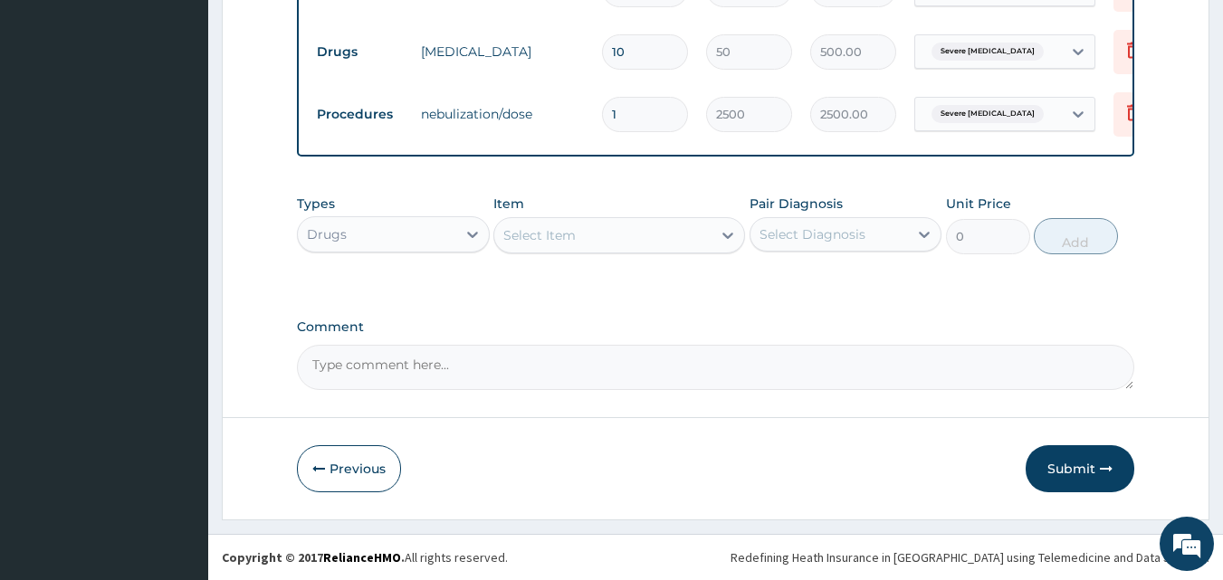
click at [528, 244] on div "Select Item" at bounding box center [539, 235] width 72 height 18
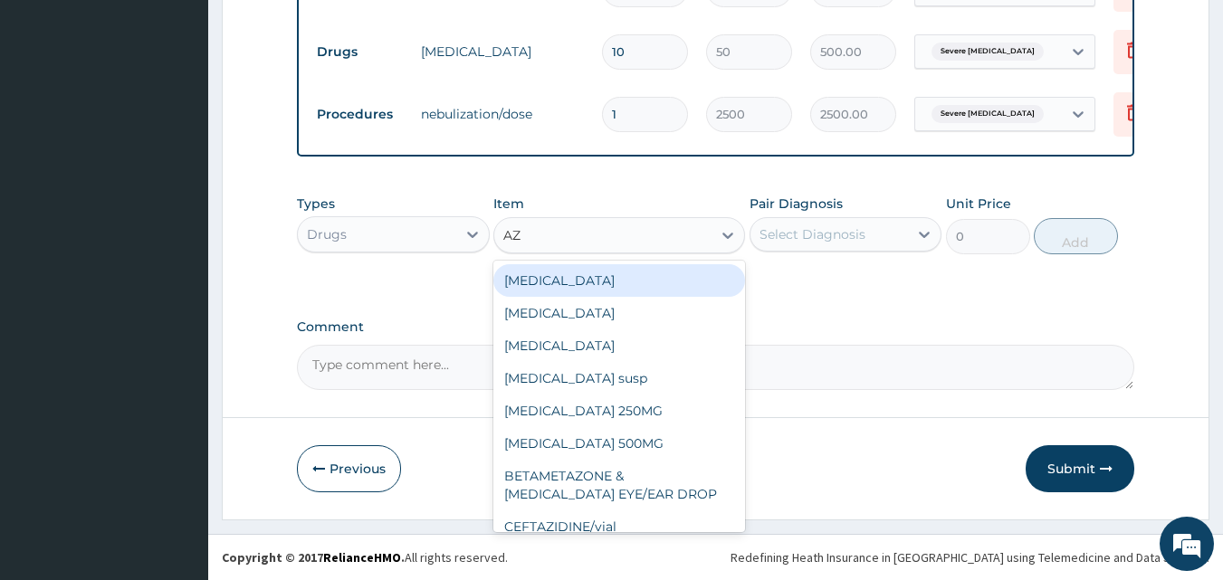
type input "AZI"
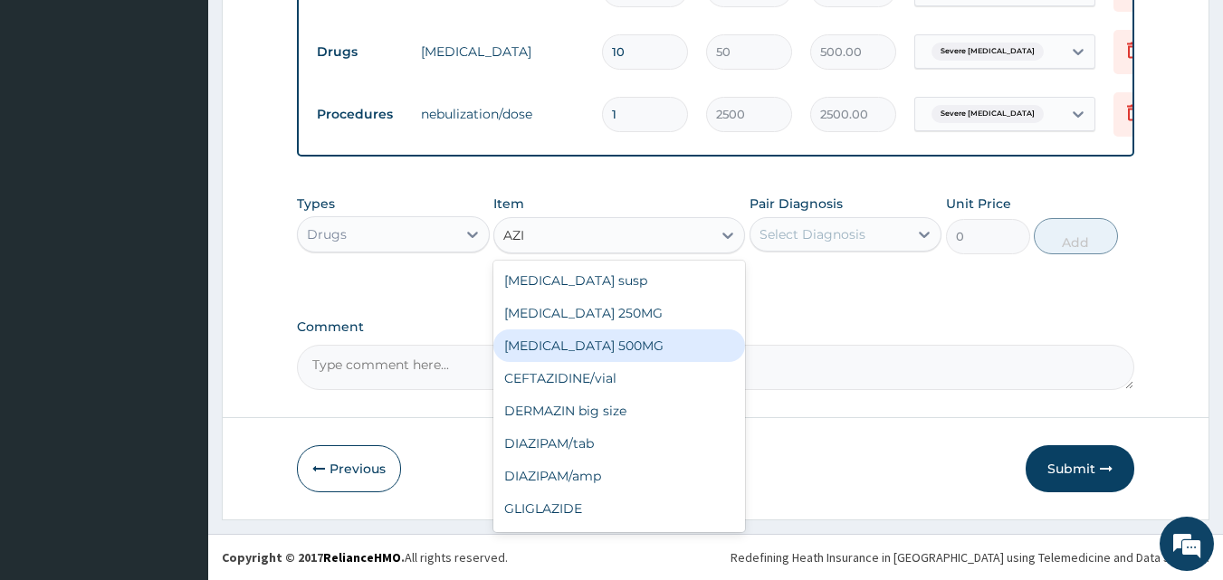
click at [595, 354] on div "[MEDICAL_DATA] 500MG" at bounding box center [619, 346] width 252 height 33
type input "250"
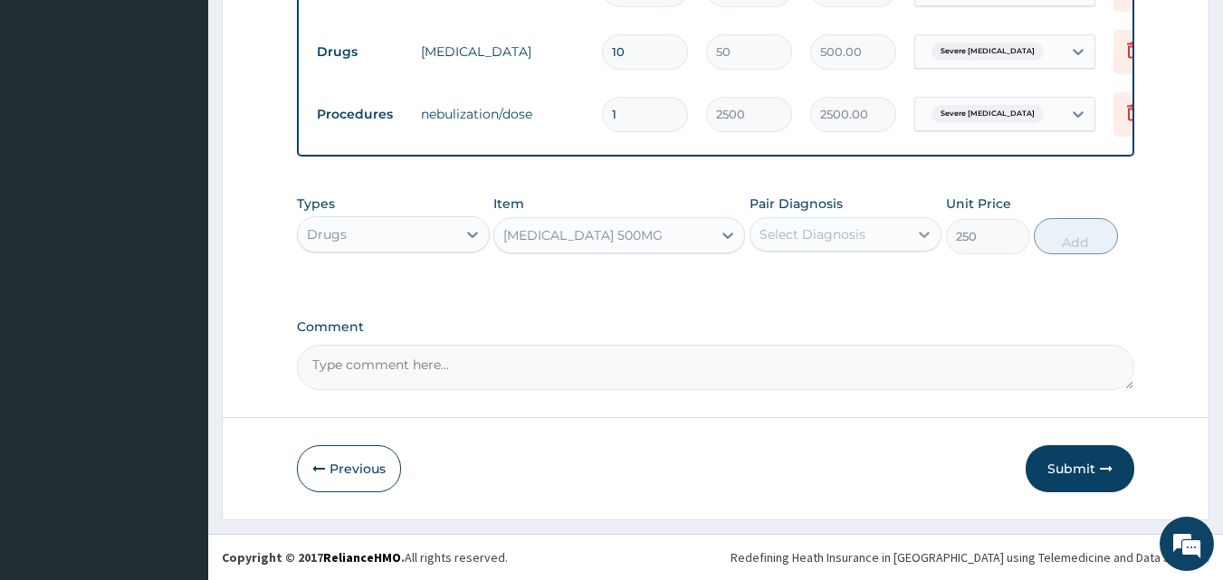
click at [913, 241] on div at bounding box center [924, 234] width 33 height 33
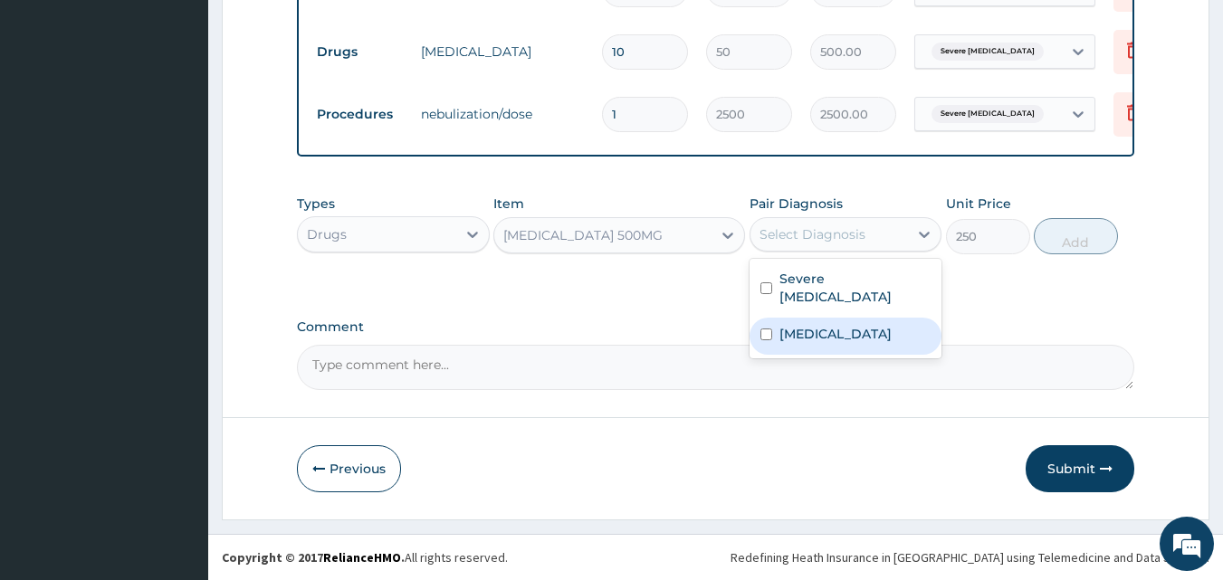
click at [761, 329] on input "checkbox" at bounding box center [766, 335] width 12 height 12
checkbox input "true"
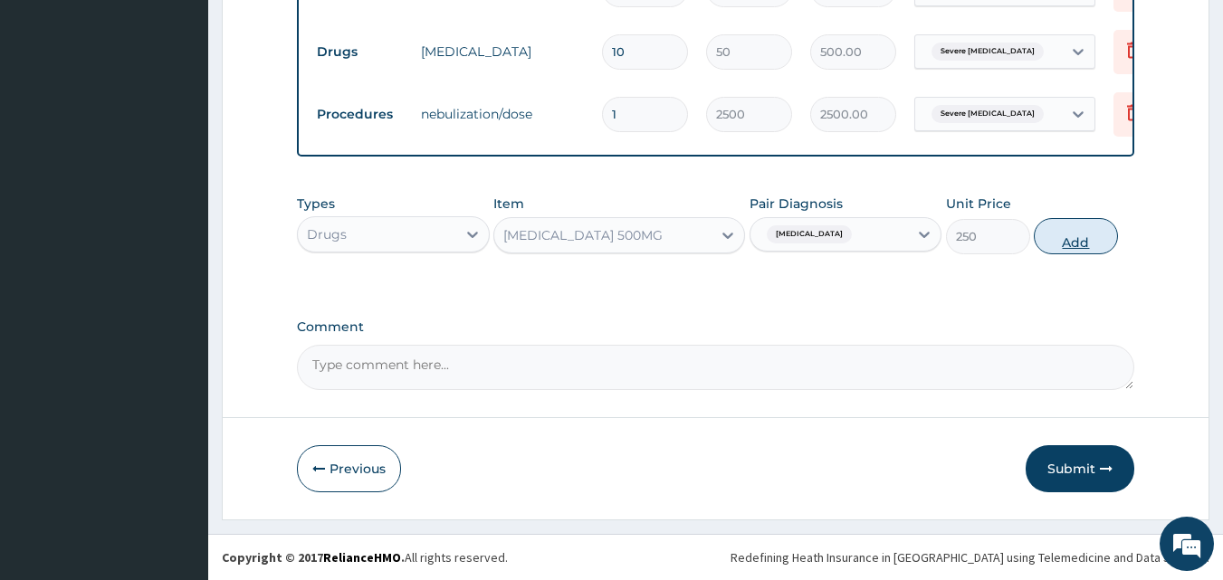
click at [1066, 246] on button "Add" at bounding box center [1076, 236] width 84 height 36
type input "0"
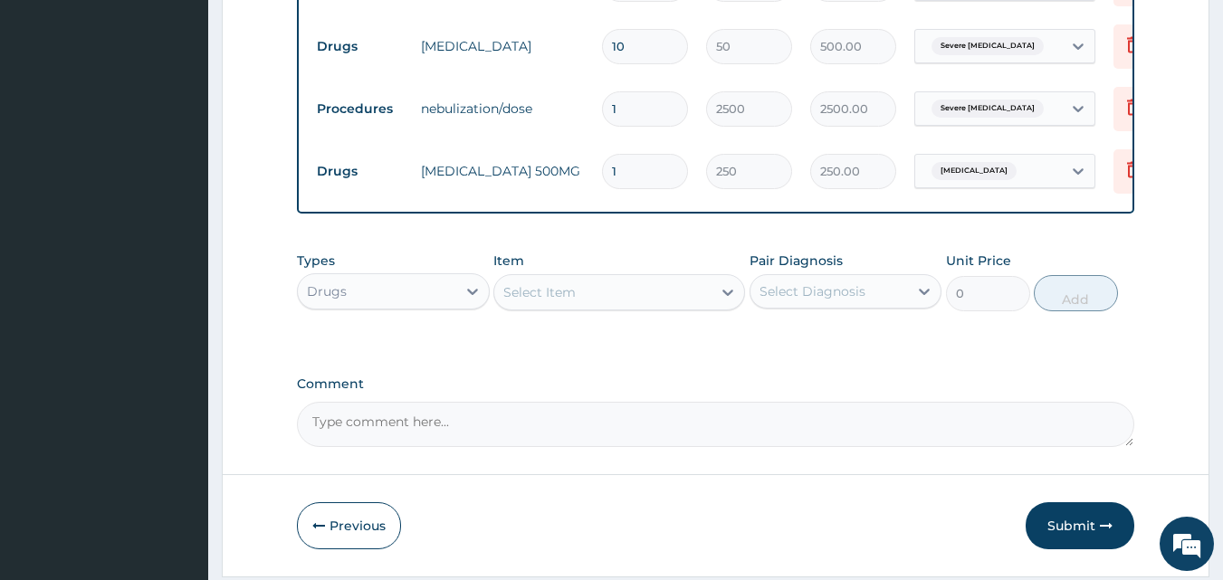
type input "0.00"
type input "5"
type input "1250.00"
type input "5"
click at [559, 301] on div "Select Item" at bounding box center [539, 292] width 72 height 18
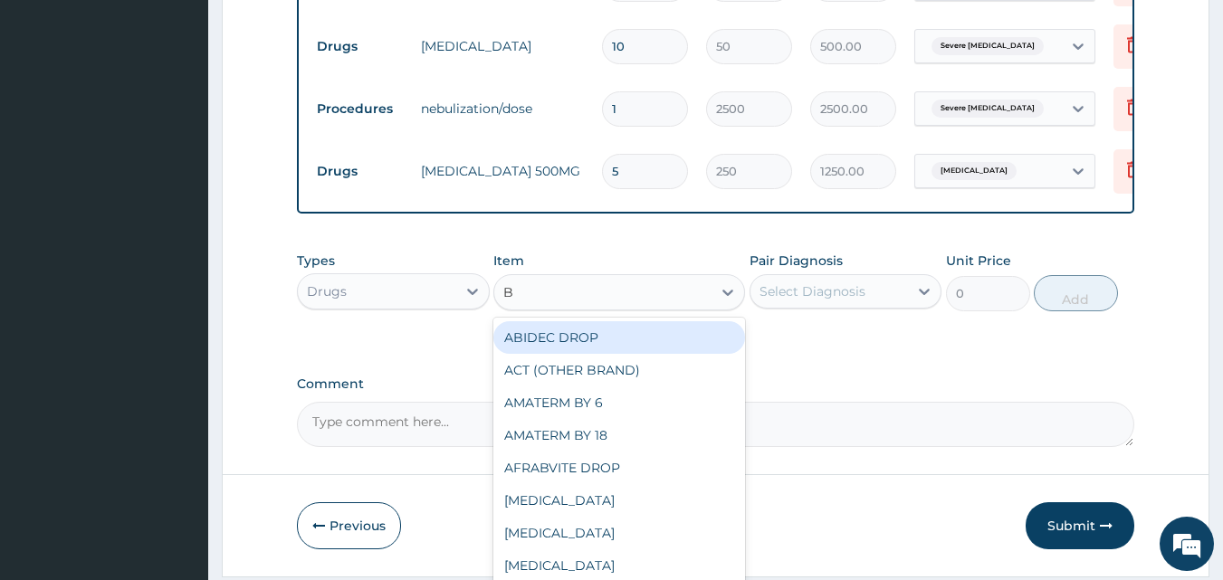
type input "BE"
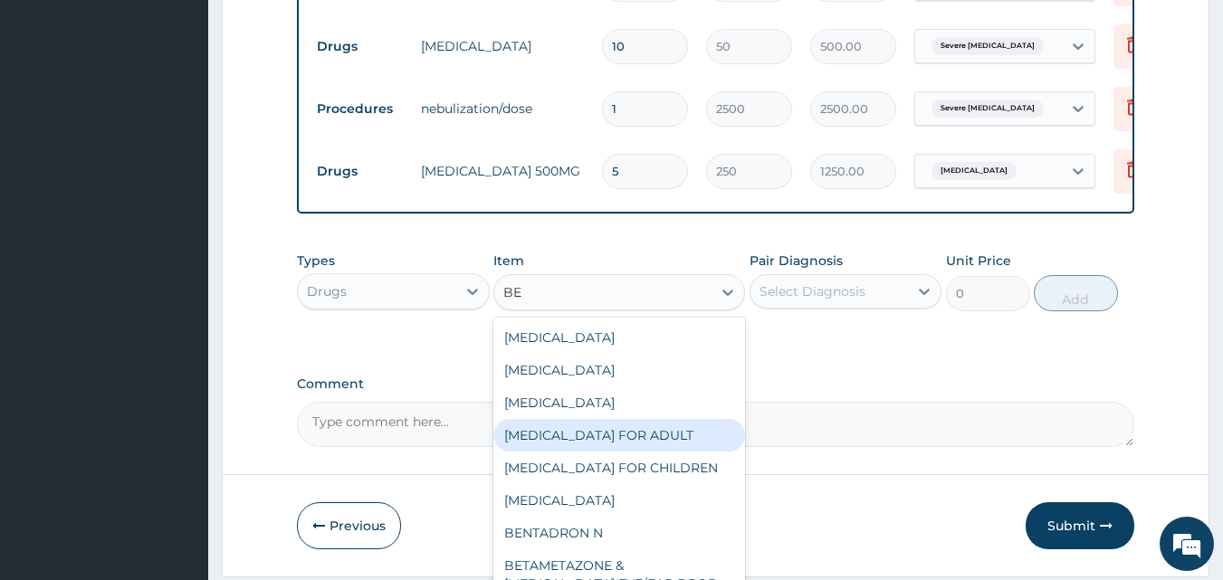
click at [577, 452] on div "[MEDICAL_DATA] FOR ADULT" at bounding box center [619, 435] width 252 height 33
type input "1200"
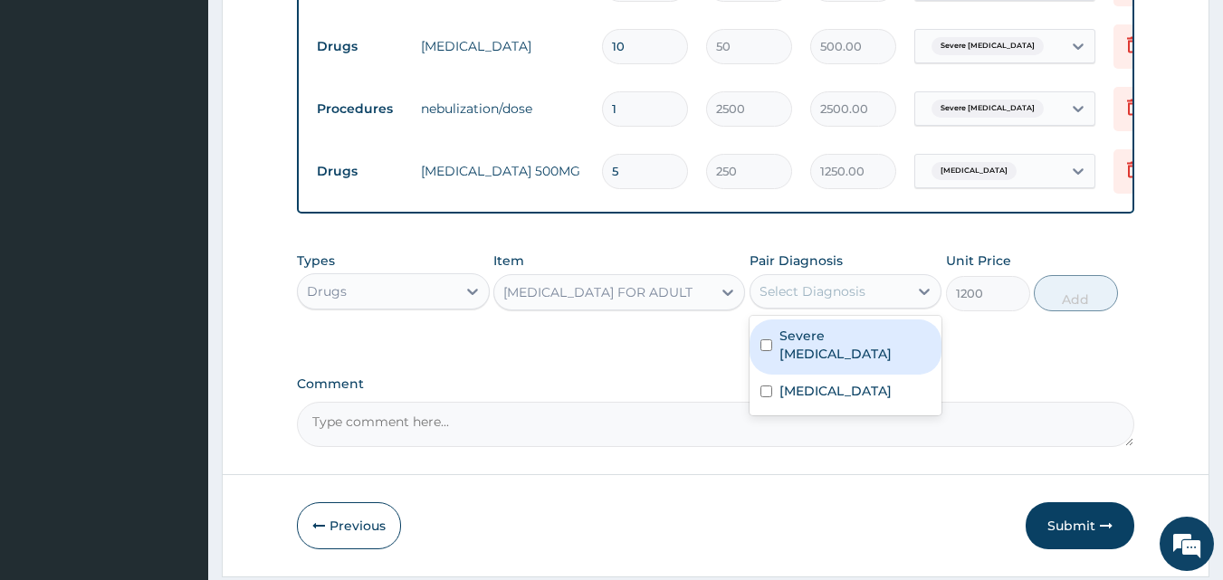
click at [832, 301] on div "Select Diagnosis" at bounding box center [813, 291] width 106 height 18
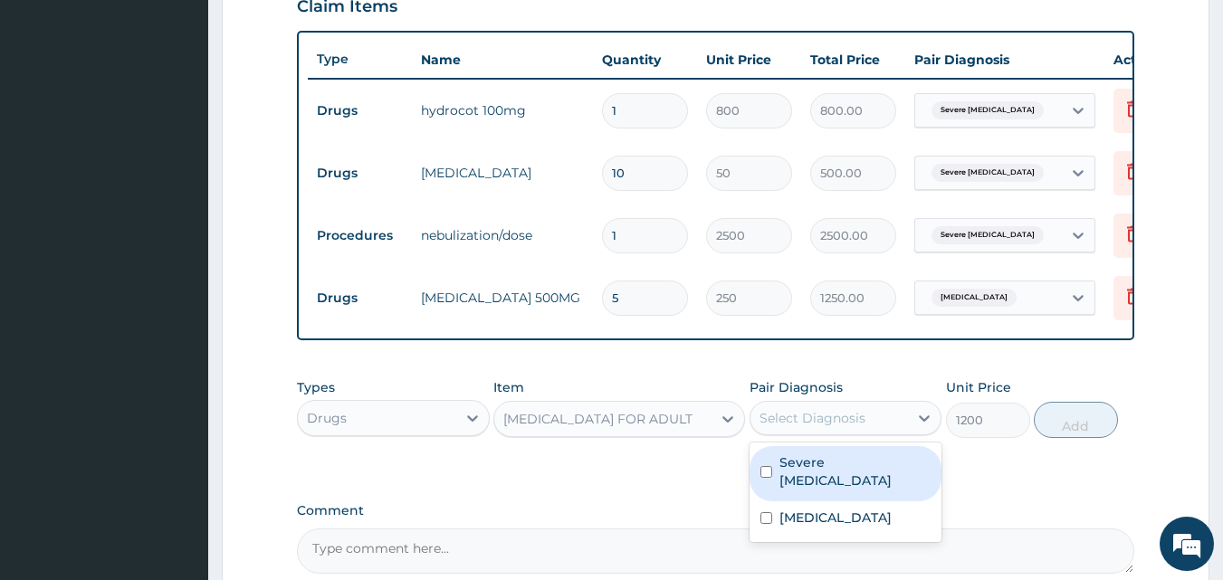
scroll to position [407, 0]
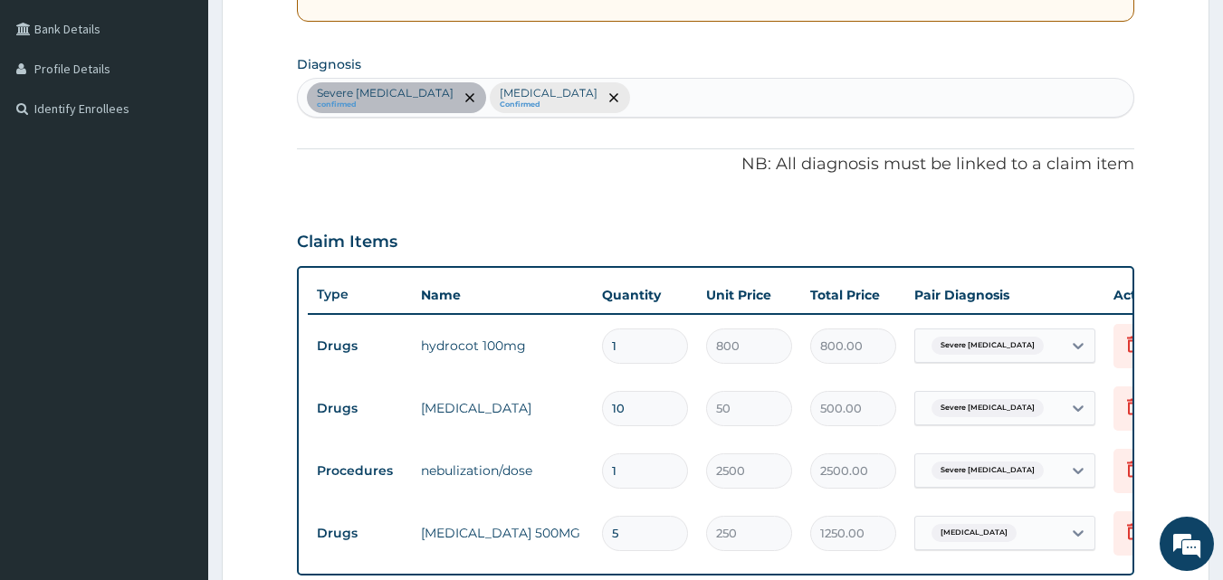
click at [561, 97] on div "Severe [MEDICAL_DATA] confirmed [MEDICAL_DATA] Confirmed" at bounding box center [716, 98] width 837 height 38
type input "UPPER RES"
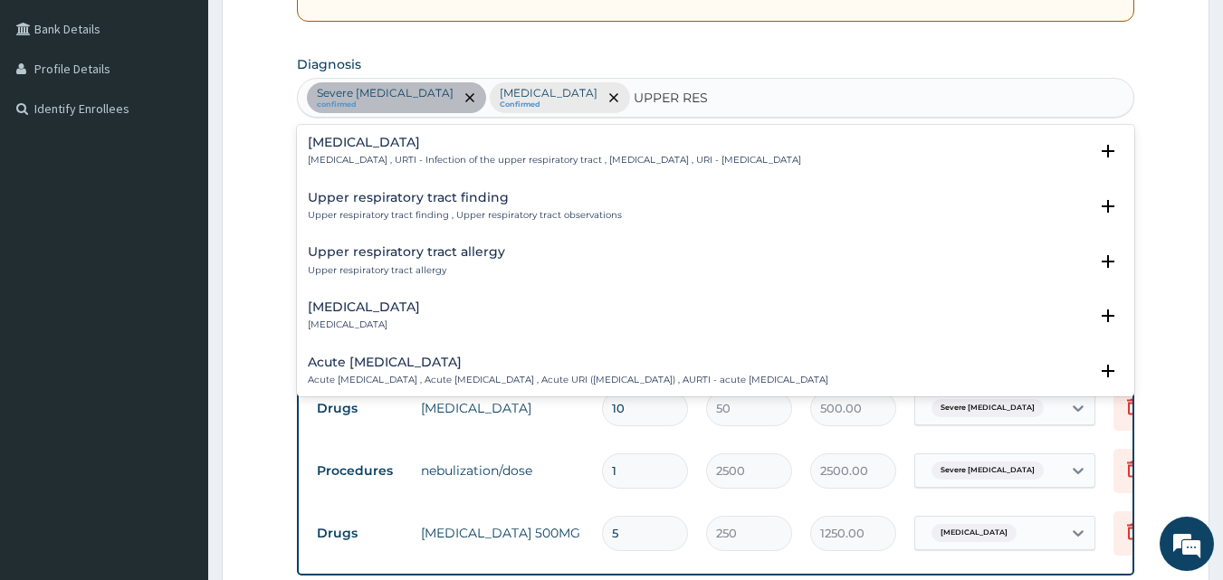
click at [399, 148] on h4 "[MEDICAL_DATA]" at bounding box center [554, 143] width 493 height 14
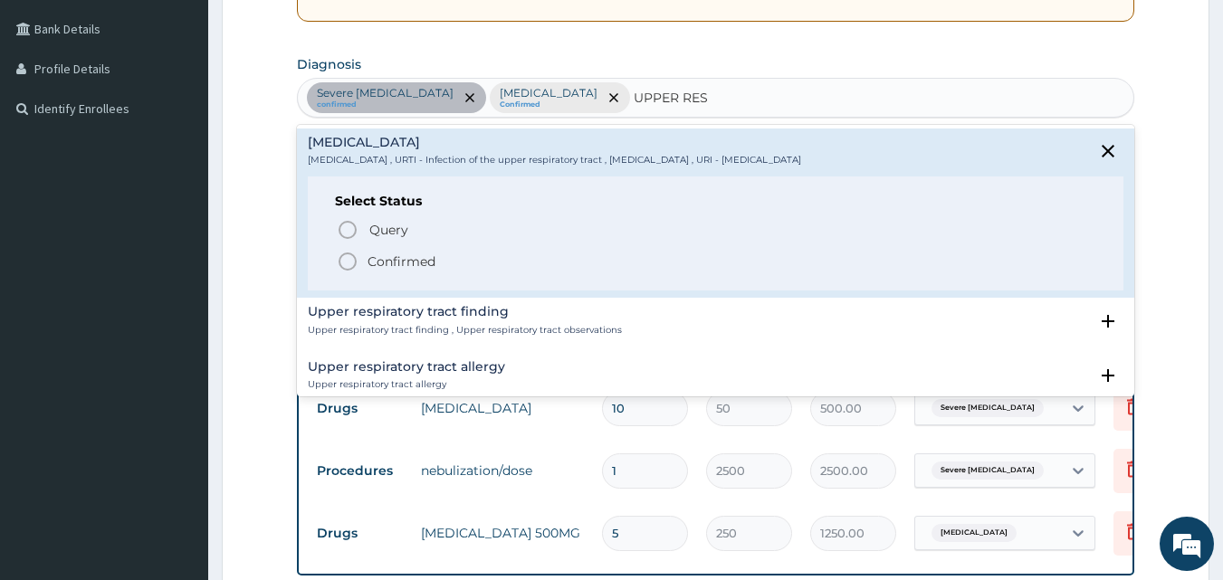
click at [346, 259] on icon "status option filled" at bounding box center [348, 262] width 22 height 22
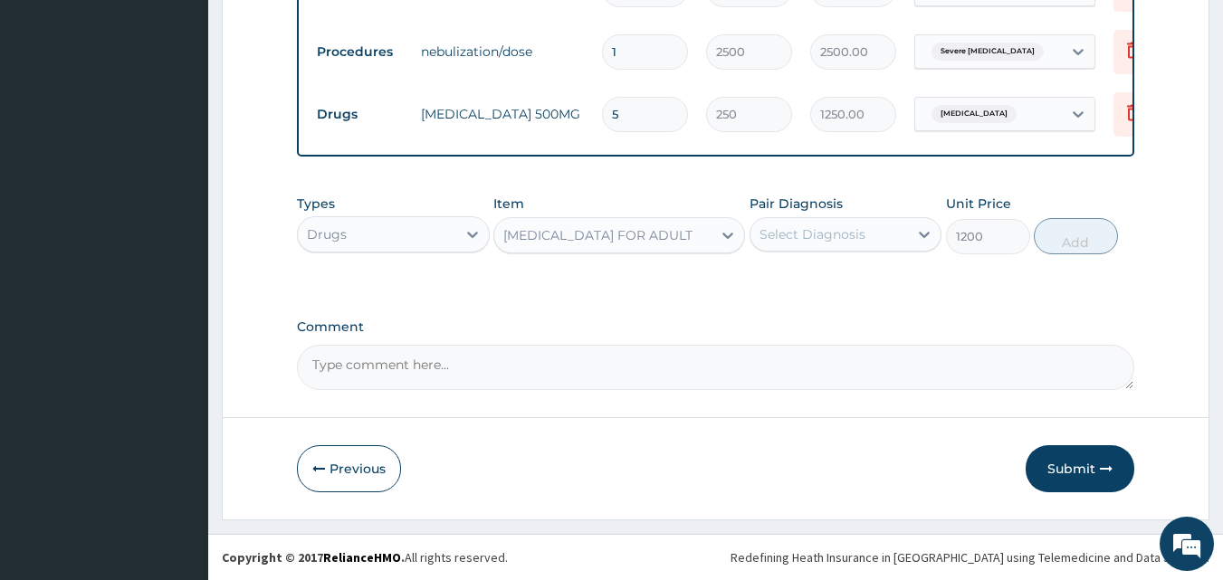
scroll to position [840, 0]
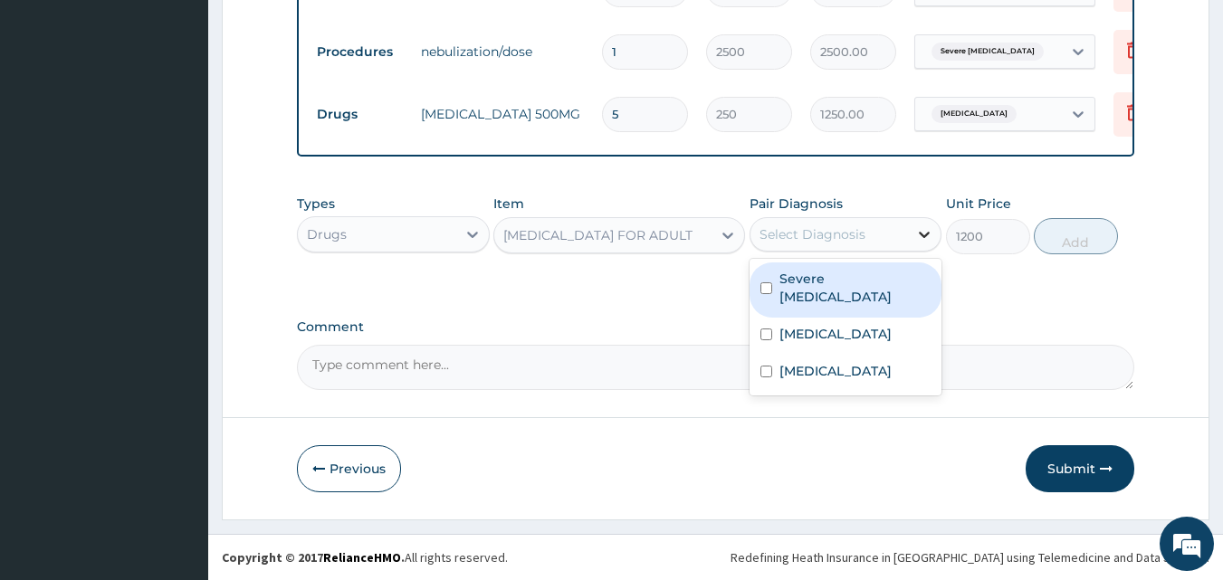
click at [923, 233] on icon at bounding box center [924, 234] width 18 height 18
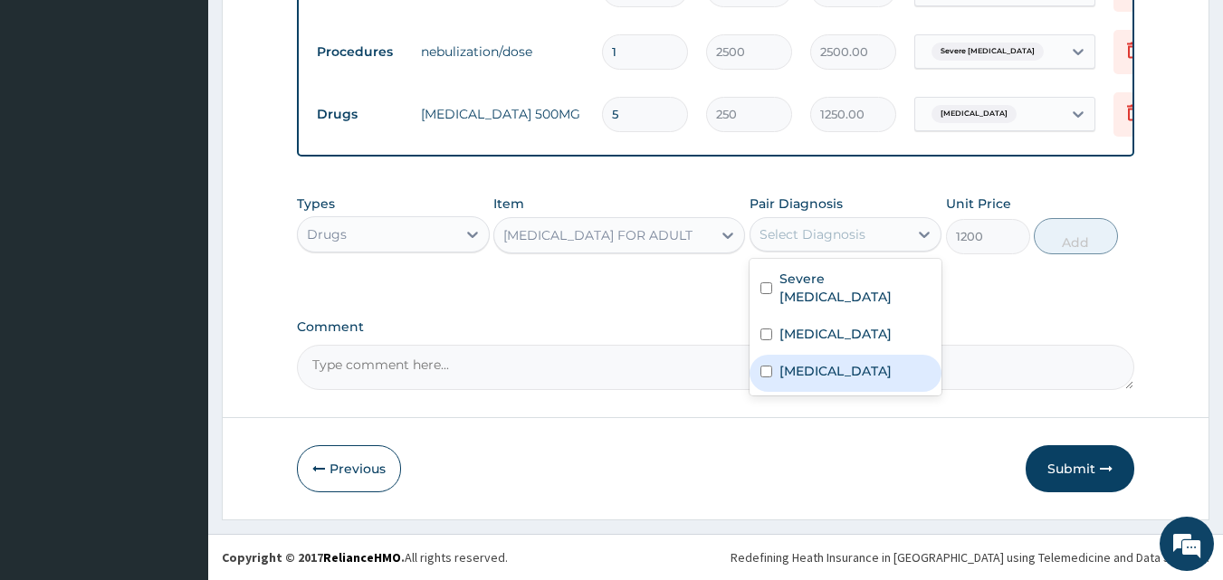
click at [769, 366] on input "checkbox" at bounding box center [766, 372] width 12 height 12
checkbox input "true"
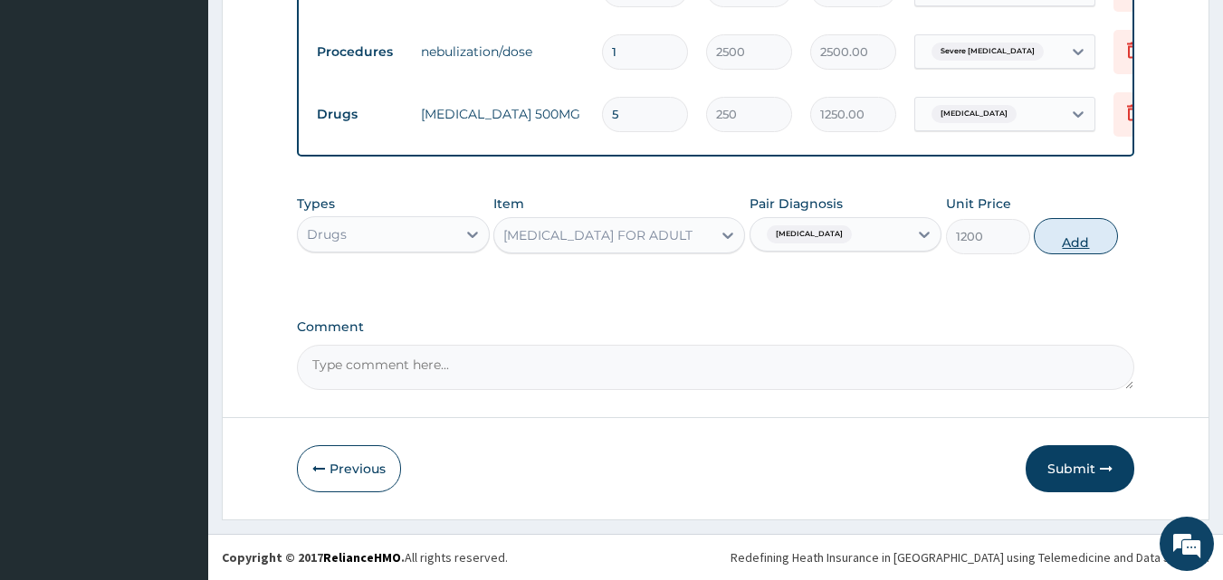
click at [1059, 236] on button "Add" at bounding box center [1076, 236] width 84 height 36
type input "0"
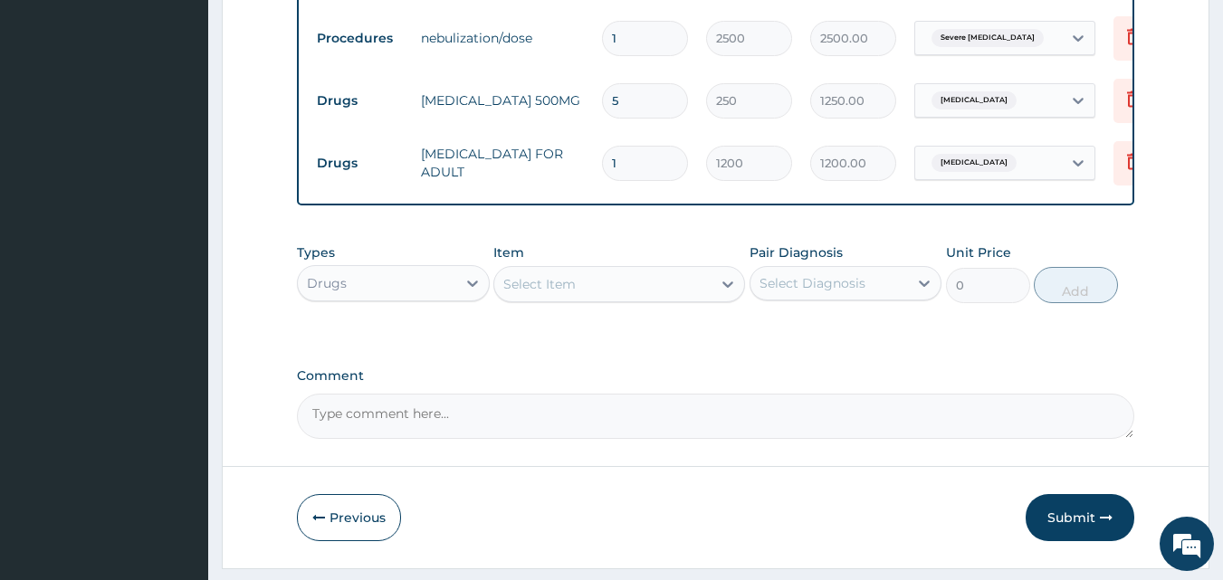
click at [547, 293] on div "Select Item" at bounding box center [539, 284] width 72 height 18
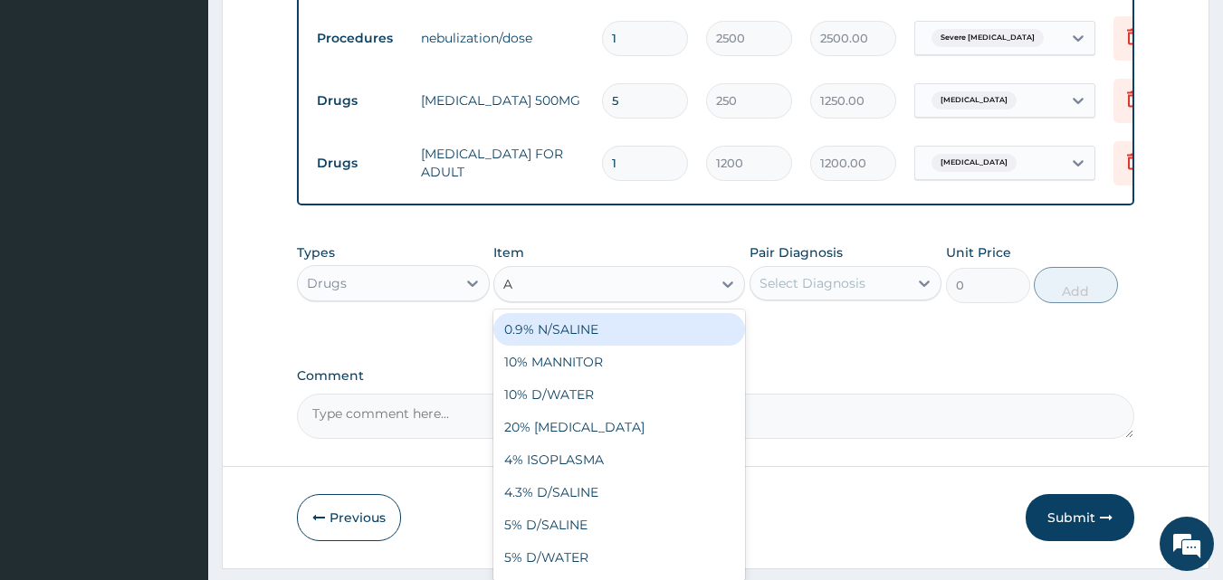
type input "AR"
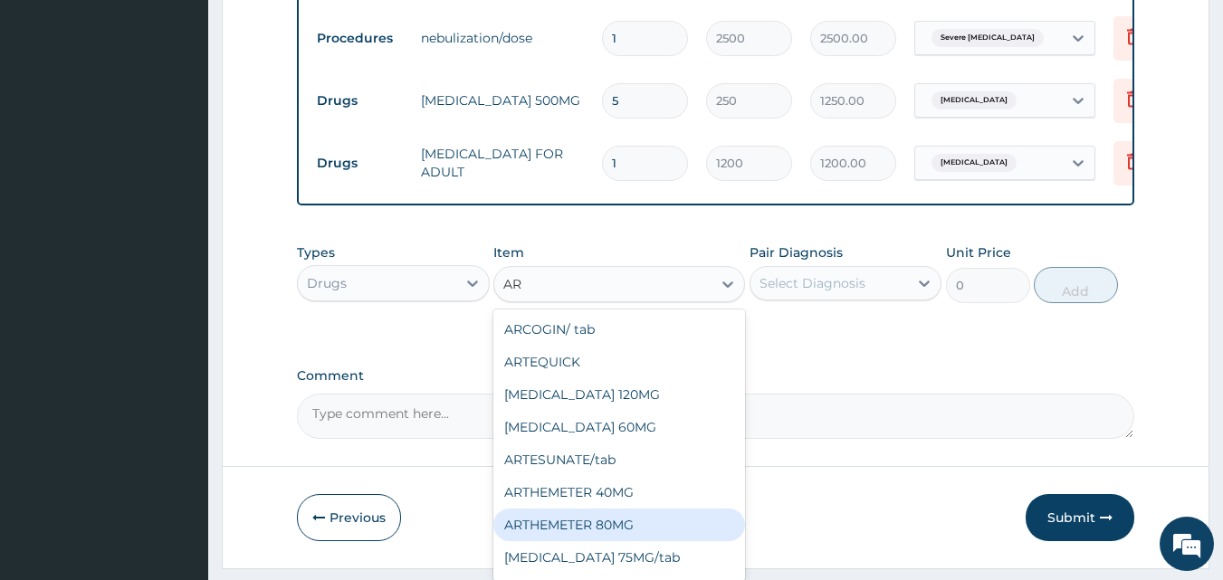
click at [524, 540] on div "ARTHEMETER 80MG" at bounding box center [619, 525] width 252 height 33
type input "500"
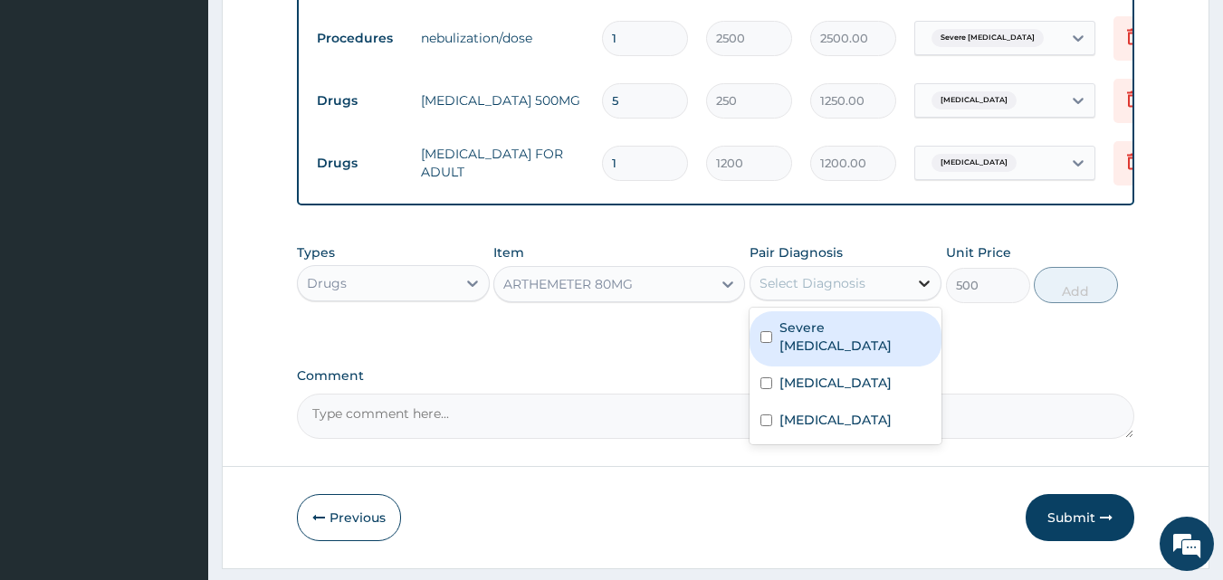
click at [913, 300] on div at bounding box center [924, 283] width 33 height 33
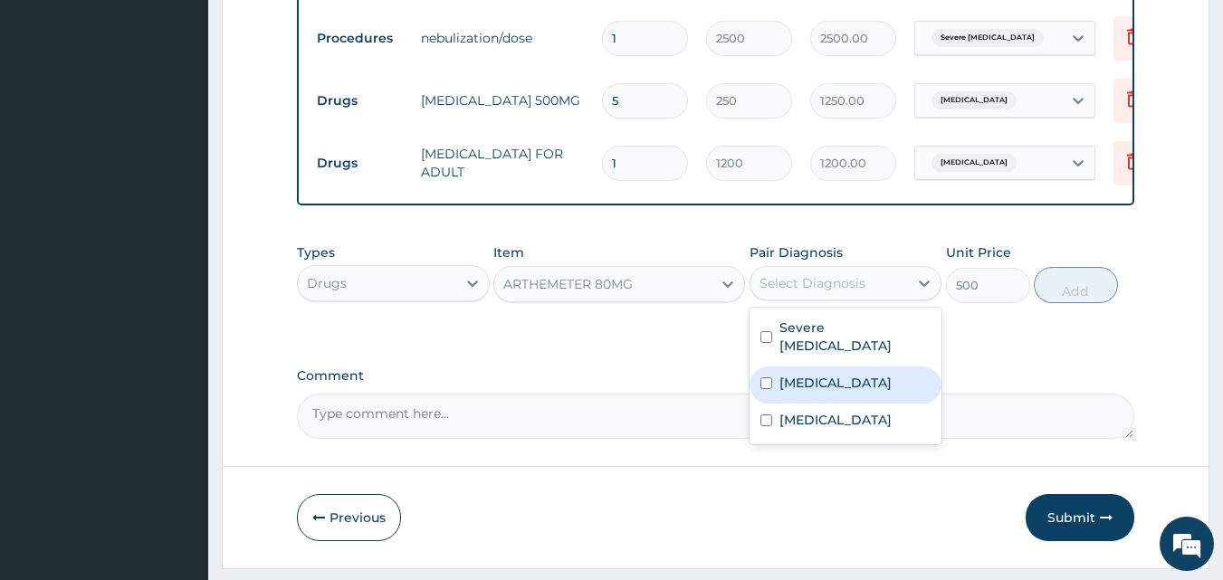
click at [771, 379] on input "checkbox" at bounding box center [766, 384] width 12 height 12
checkbox input "true"
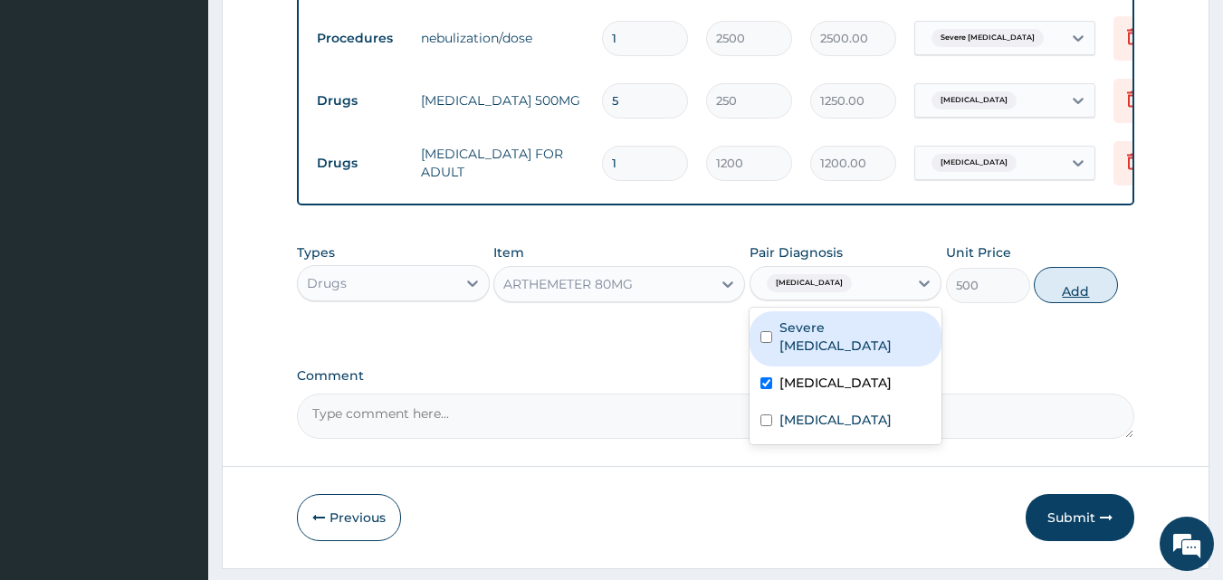
click at [1082, 292] on button "Add" at bounding box center [1076, 285] width 84 height 36
type input "0"
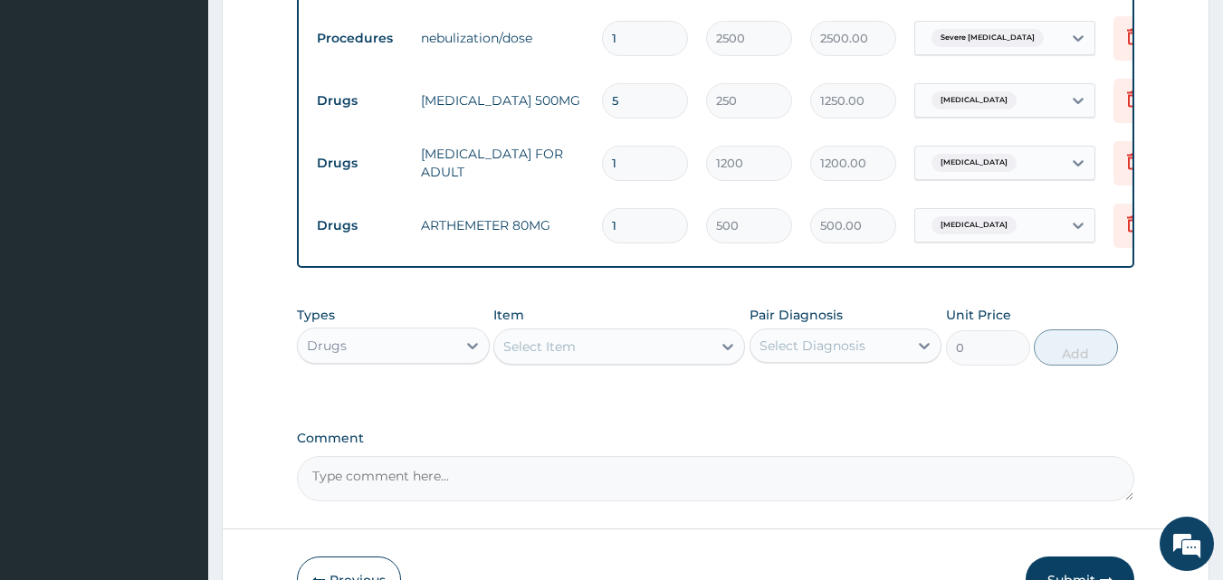
type input "0.00"
click at [526, 225] on td "ARTHEMETER 80MG" at bounding box center [502, 225] width 181 height 36
click at [1127, 223] on icon at bounding box center [1134, 224] width 22 height 22
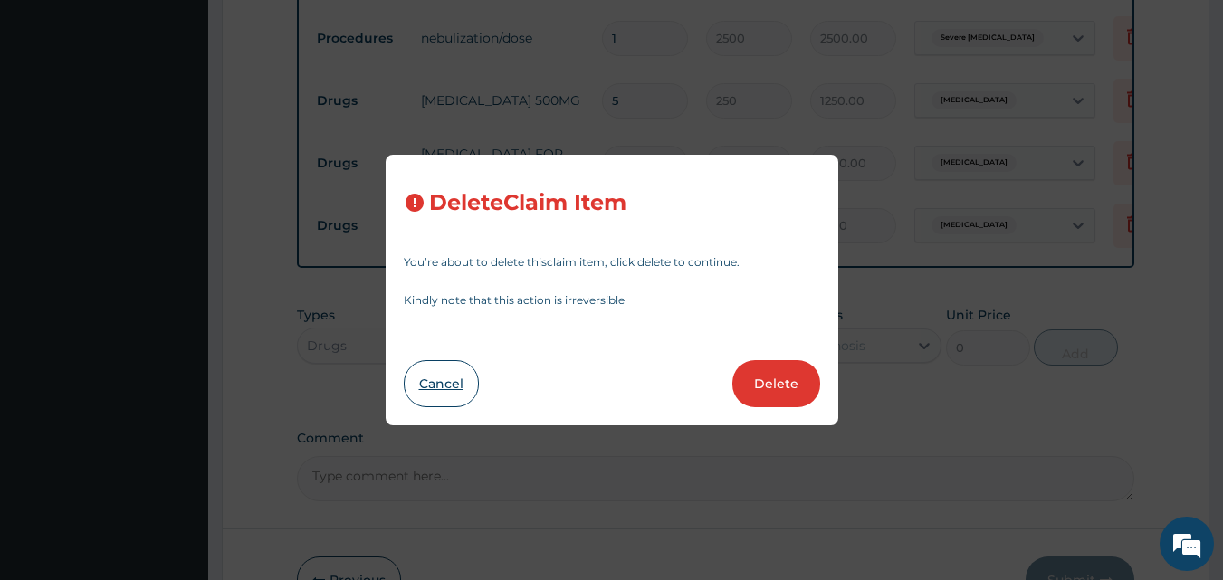
click at [434, 368] on button "Cancel" at bounding box center [441, 383] width 75 height 47
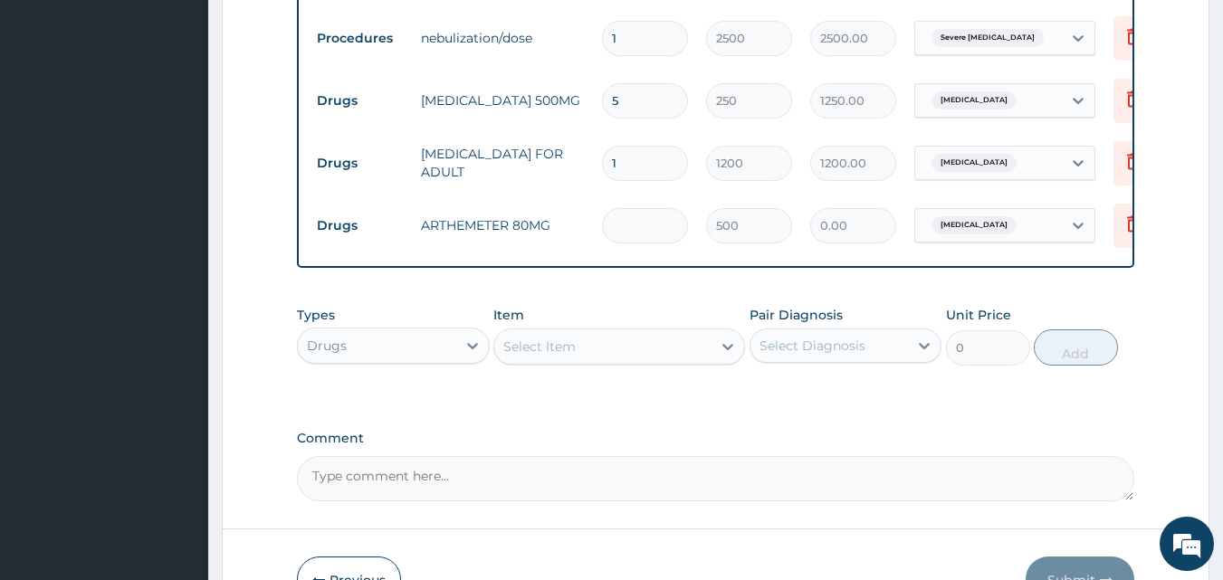
click at [645, 226] on input "number" at bounding box center [645, 225] width 86 height 35
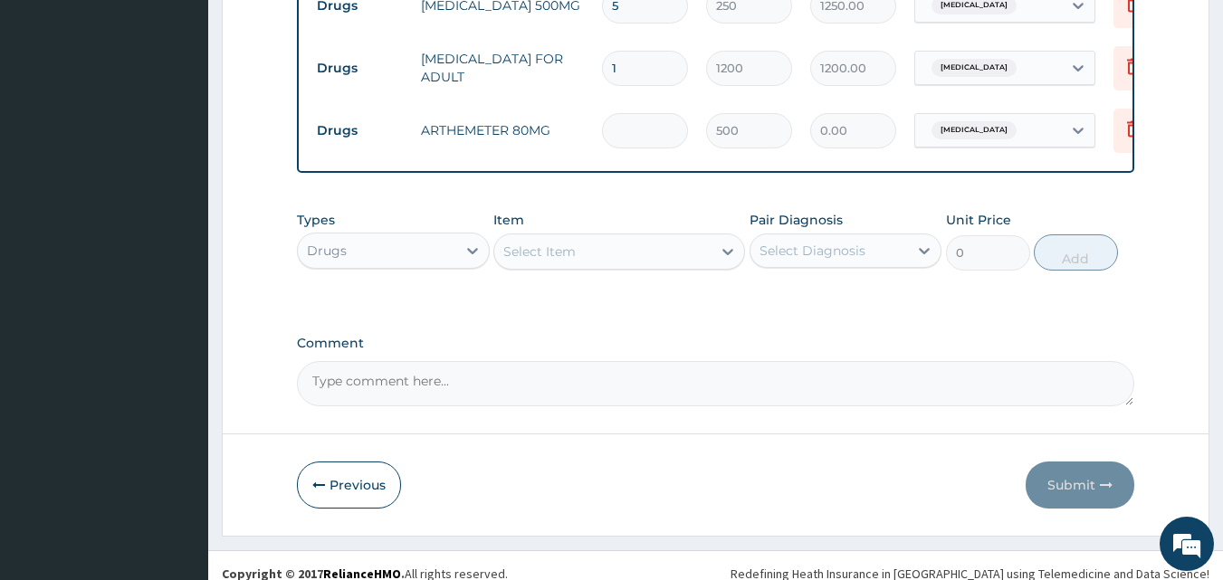
scroll to position [965, 0]
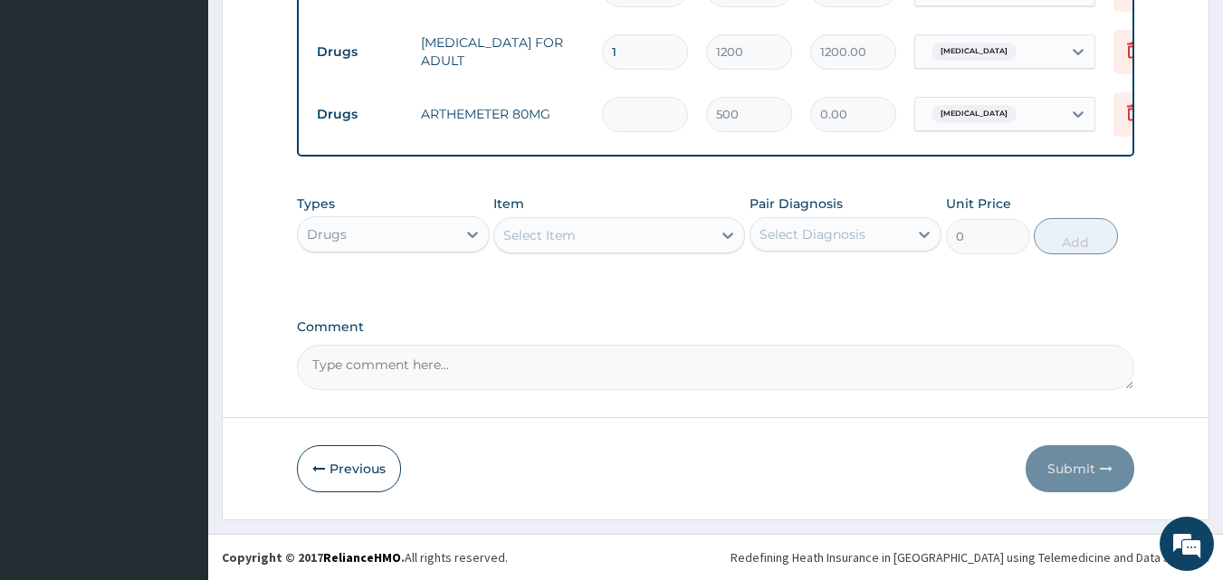
type input "6"
type input "3000.00"
type input "6"
click at [537, 238] on div "Select Item" at bounding box center [539, 235] width 72 height 18
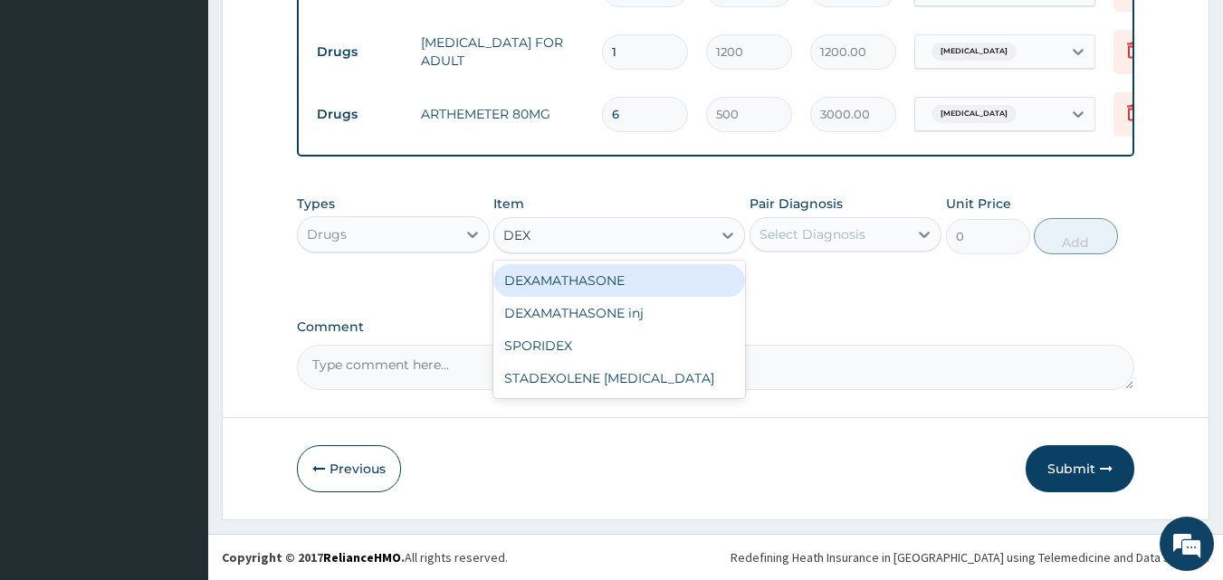
type input "DEXA"
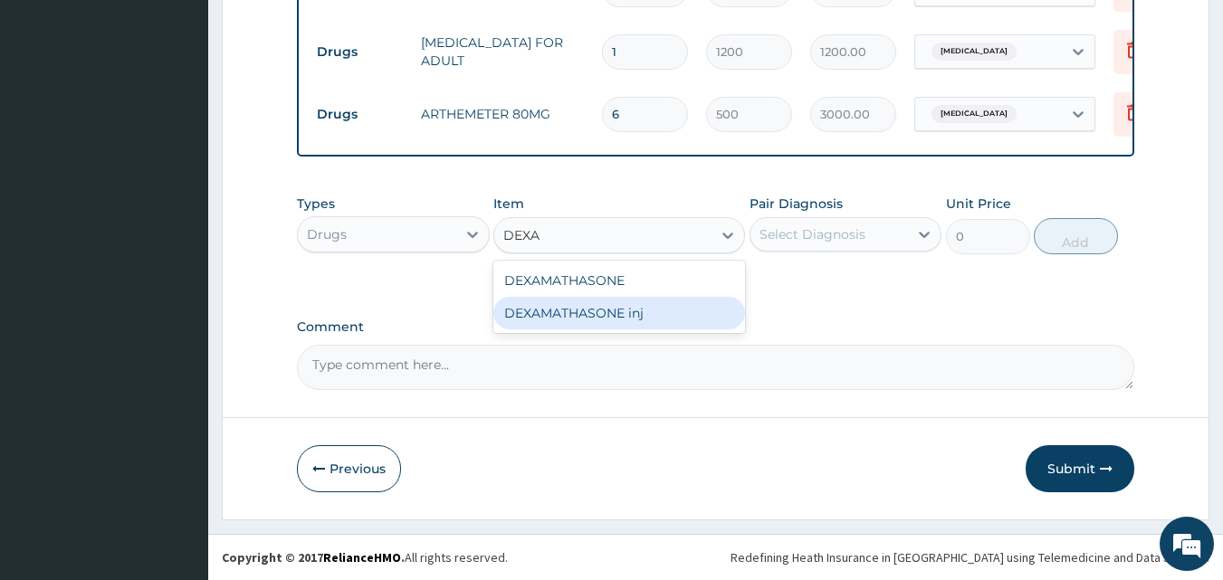
click at [555, 311] on div "DEXAMATHASONE inj" at bounding box center [619, 313] width 252 height 33
type input "300"
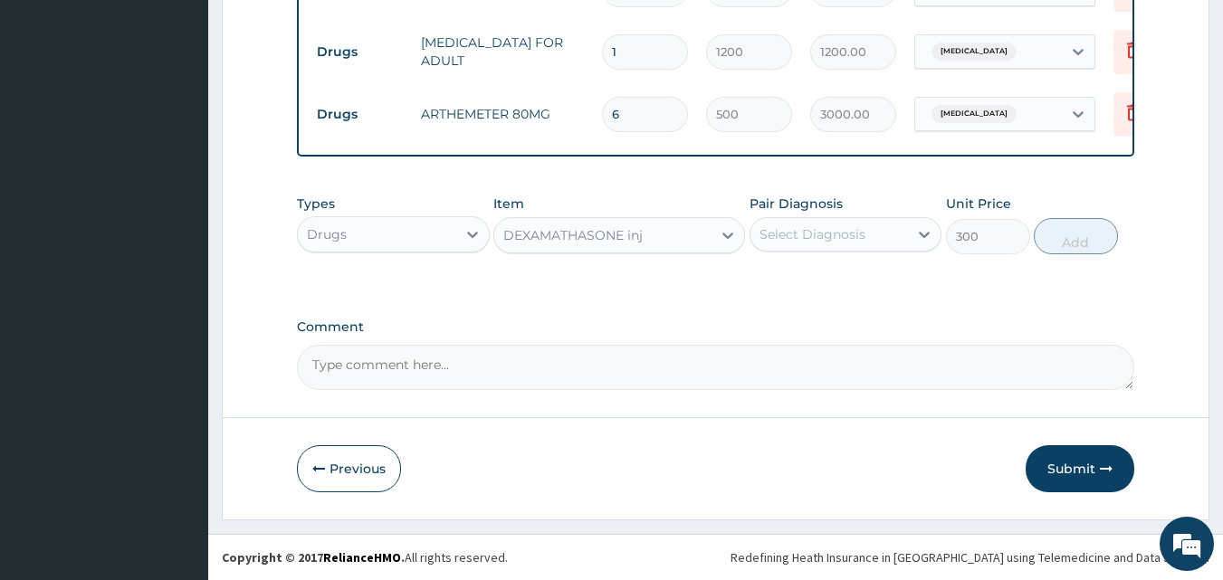
scroll to position [875, 0]
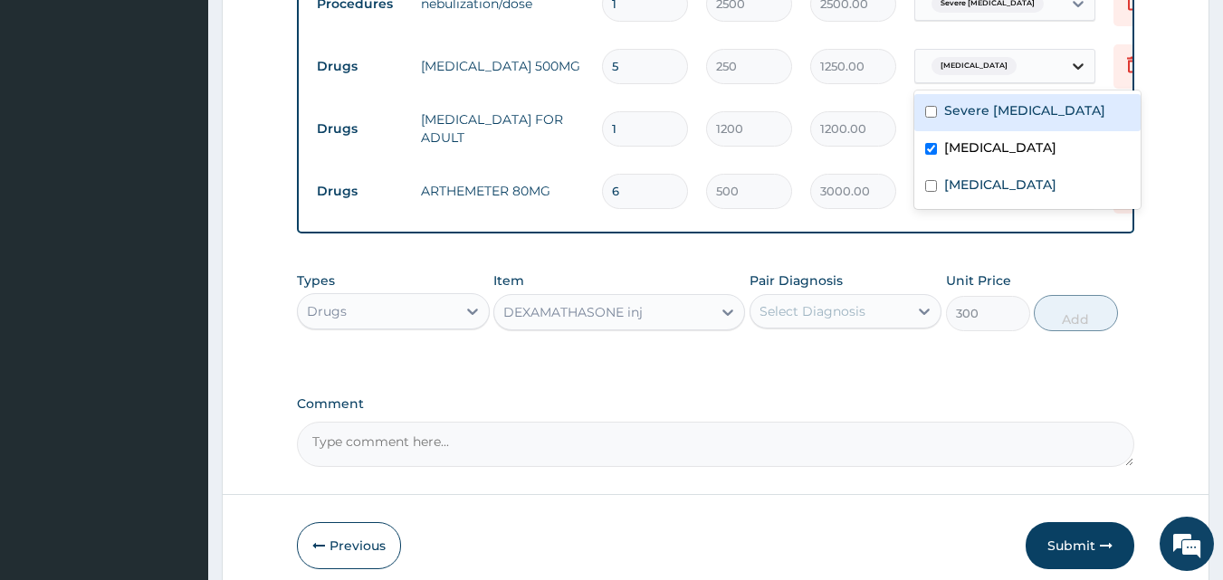
click at [1076, 68] on icon at bounding box center [1078, 66] width 11 height 6
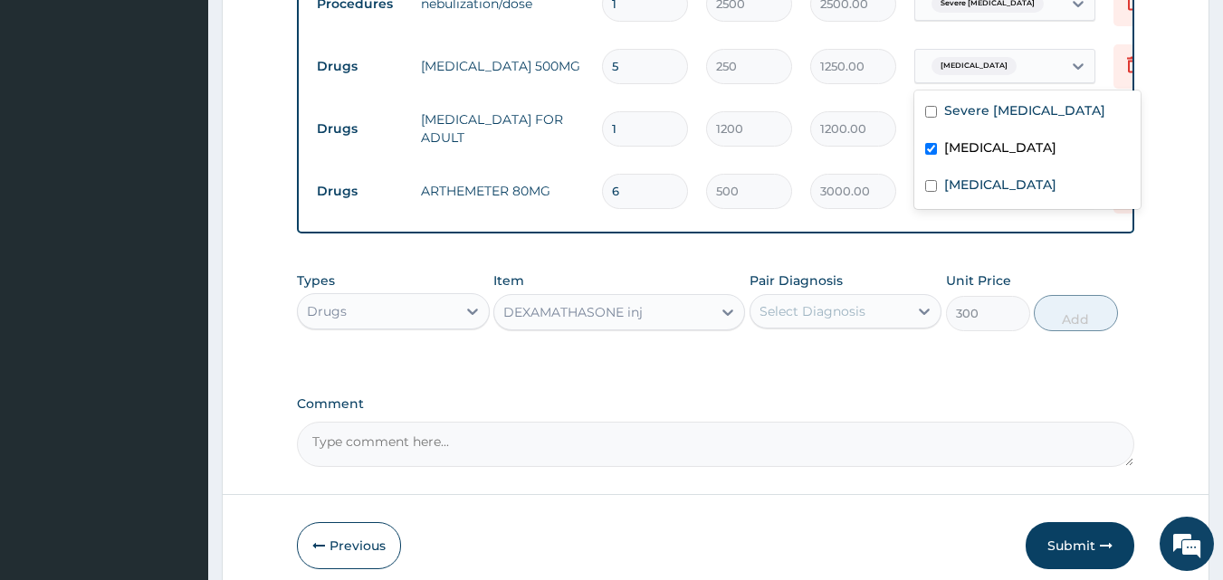
click at [927, 149] on input "checkbox" at bounding box center [931, 149] width 12 height 12
checkbox input "false"
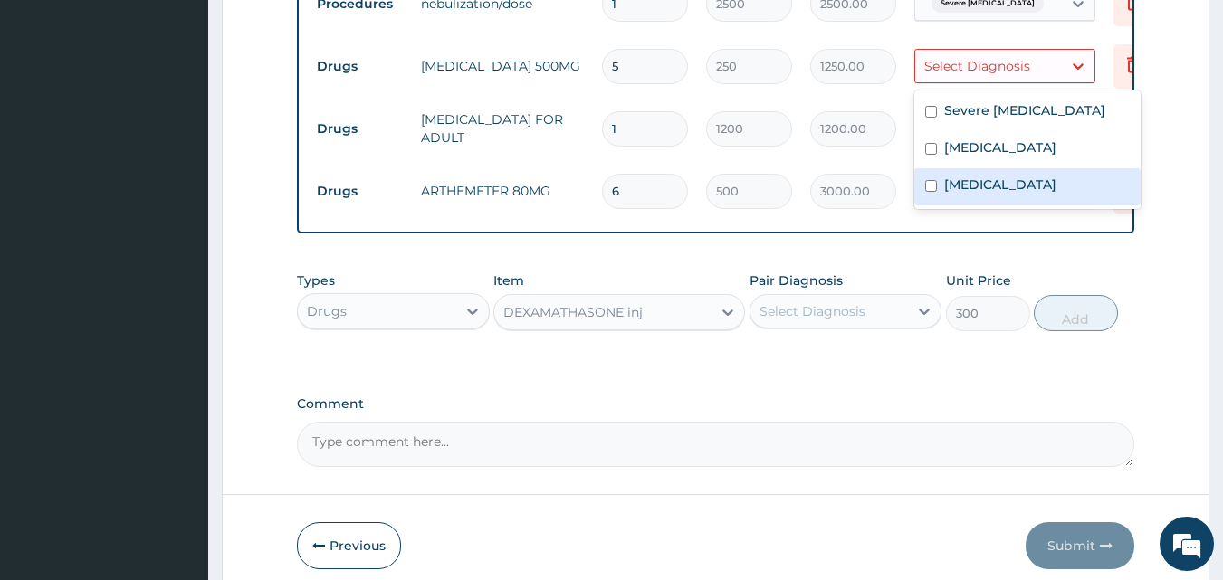
click at [929, 187] on input "checkbox" at bounding box center [931, 186] width 12 height 12
checkbox input "true"
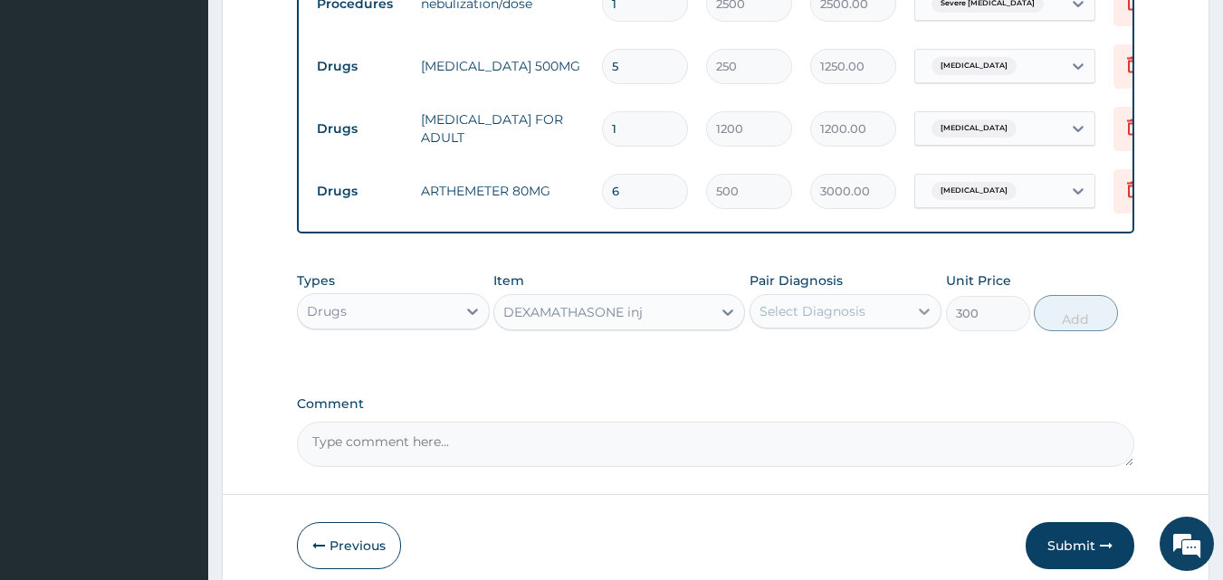
click at [922, 320] on icon at bounding box center [924, 311] width 18 height 18
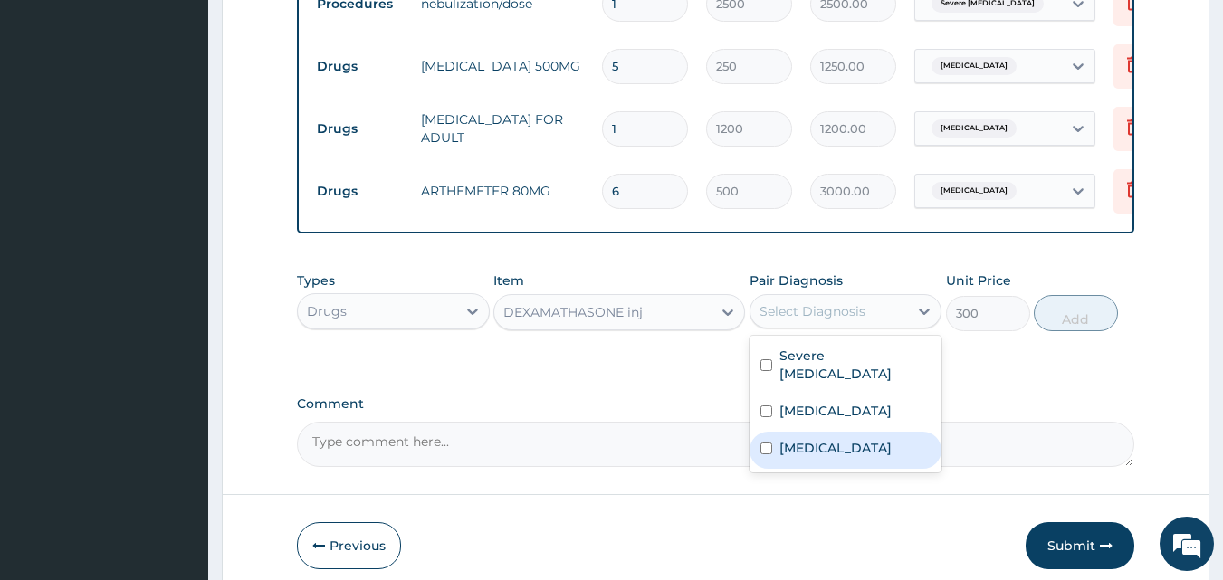
click at [769, 454] on input "checkbox" at bounding box center [766, 449] width 12 height 12
checkbox input "true"
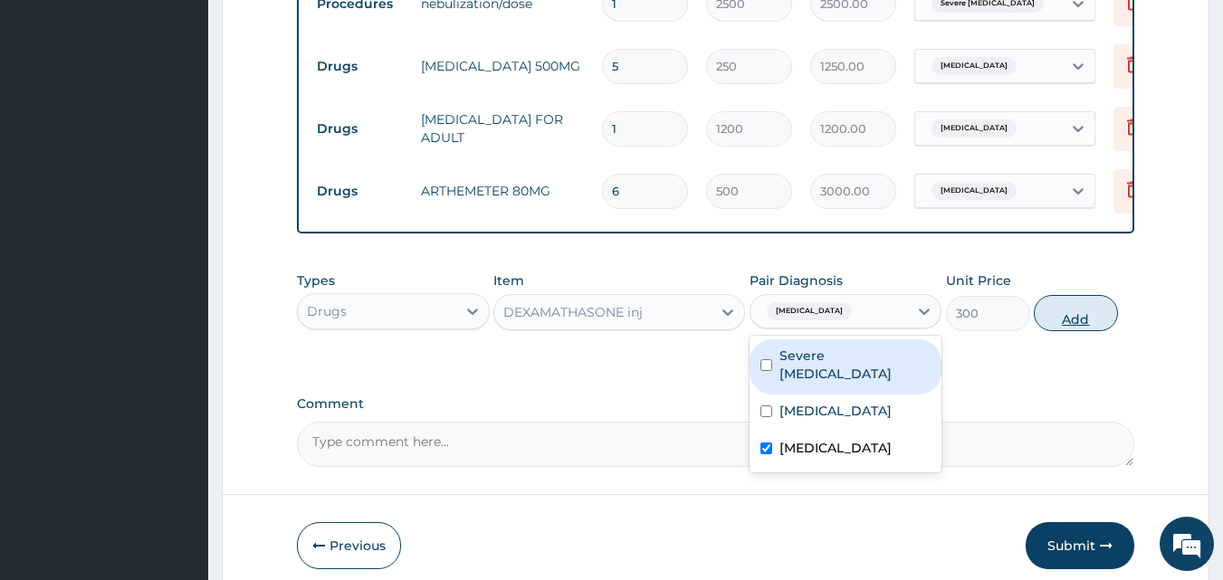
click at [1069, 331] on button "Add" at bounding box center [1076, 313] width 84 height 36
type input "0"
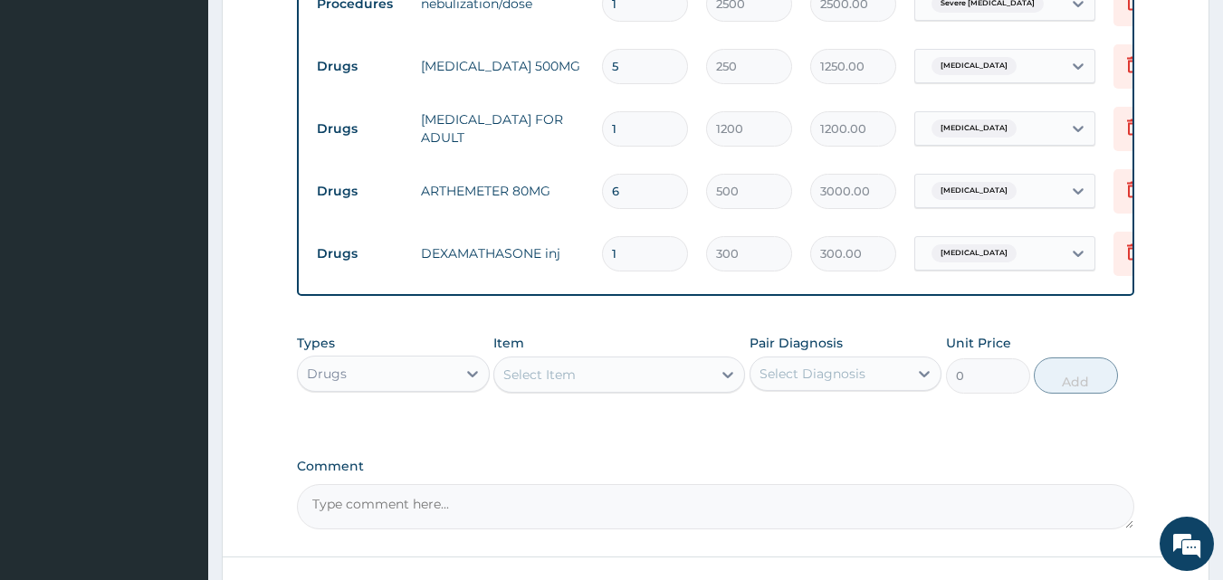
type input "0.00"
type input "4"
type input "1200.00"
type input "5"
type input "1500.00"
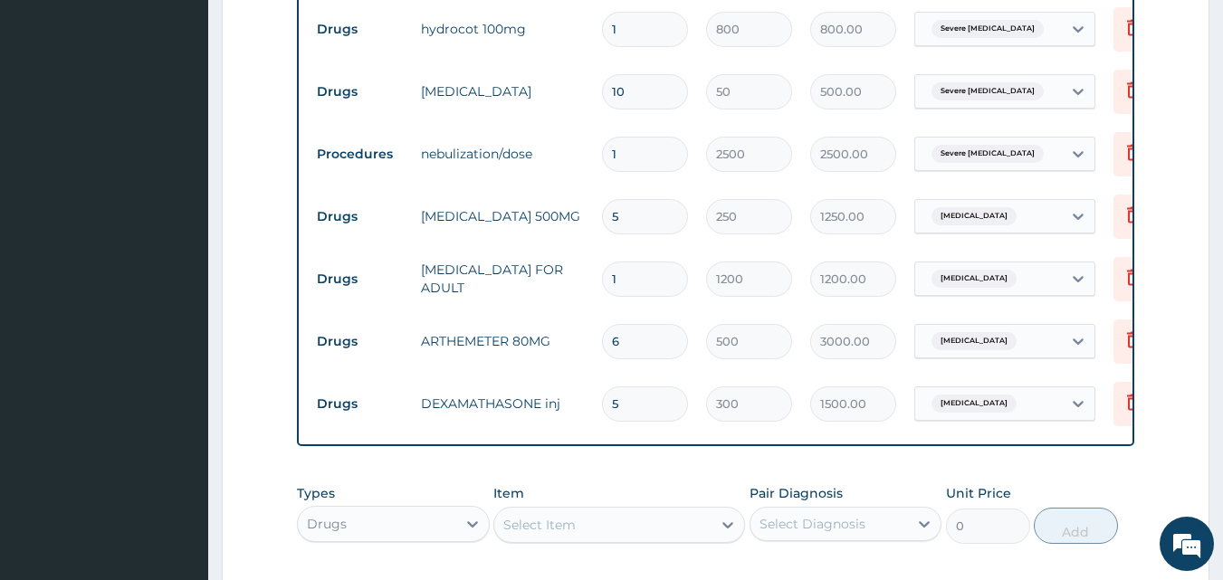
scroll to position [693, 0]
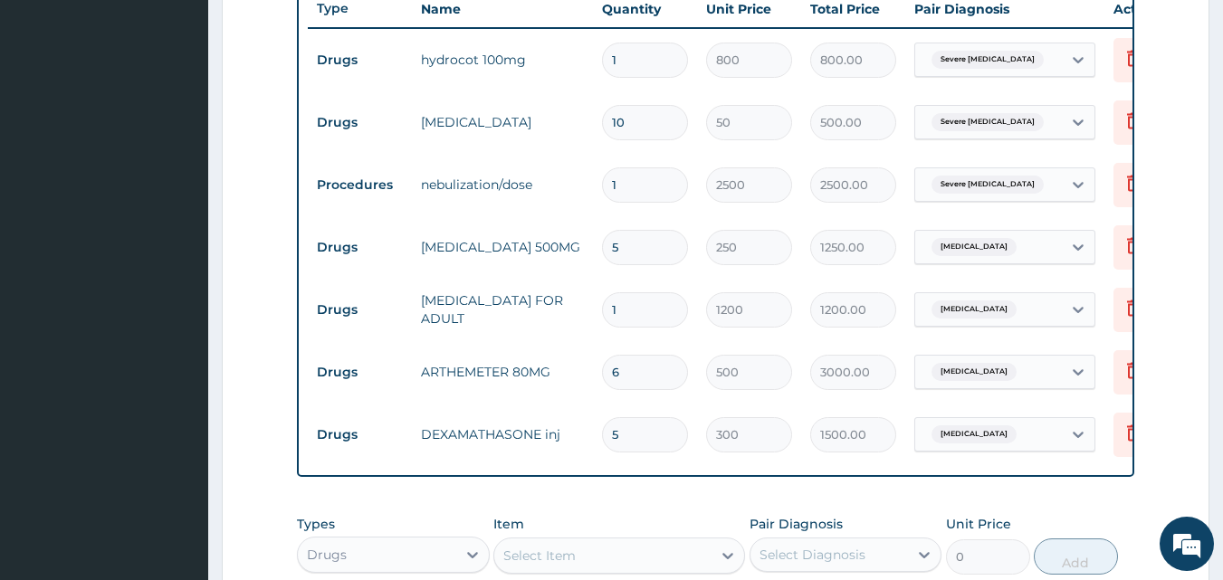
type input "5"
click at [625, 247] on input "5" at bounding box center [645, 247] width 86 height 35
type input "0.00"
type input "1"
type input "250.00"
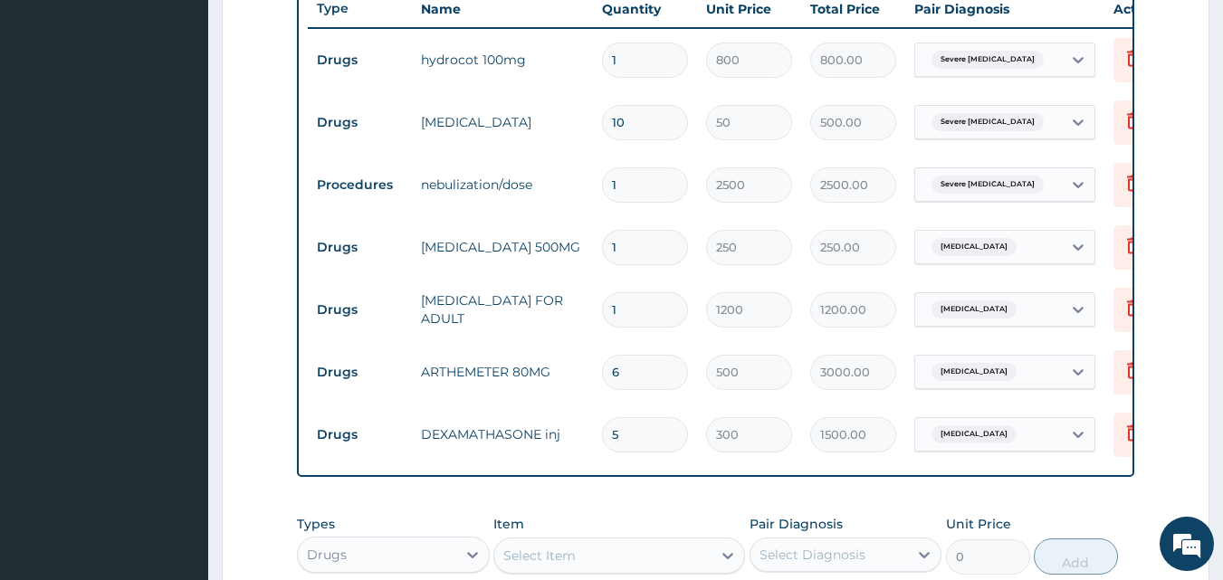
type input "10"
type input "2500.00"
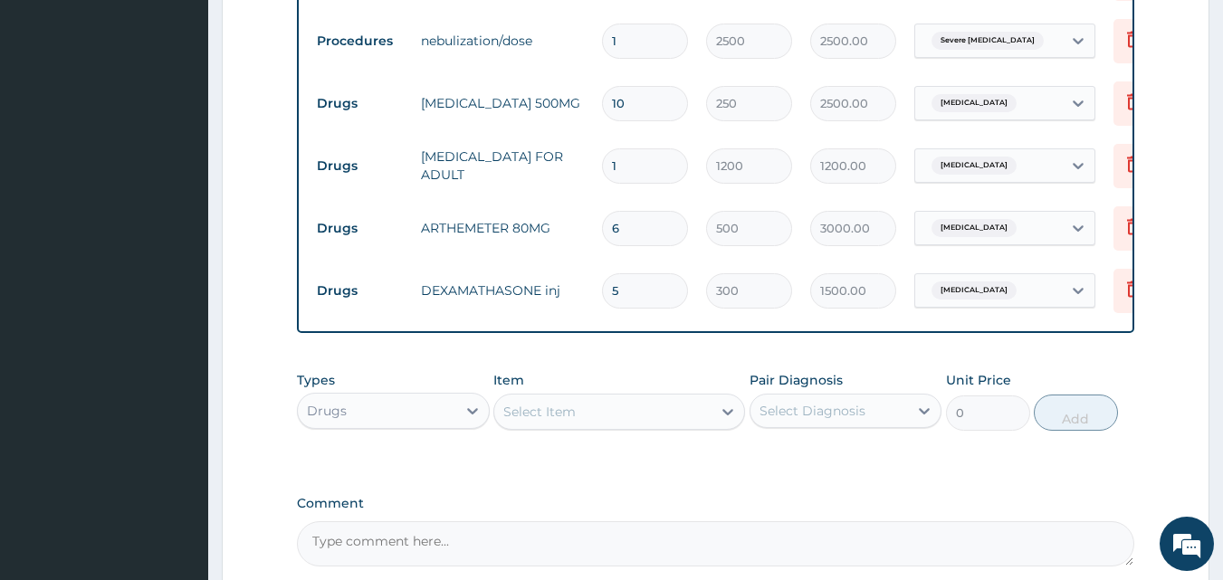
scroll to position [784, 0]
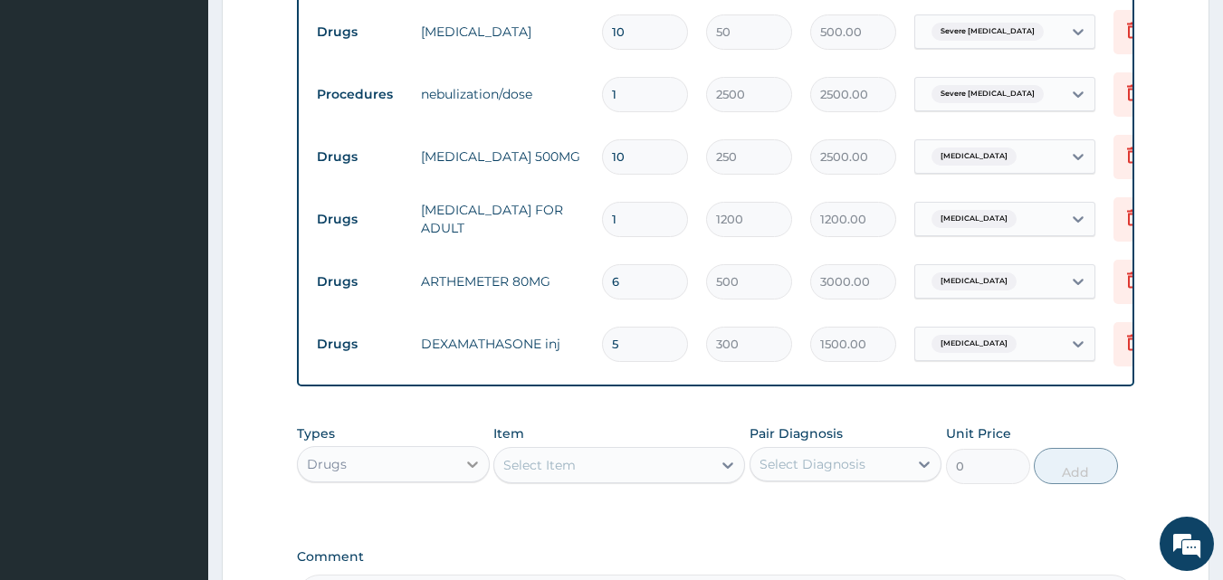
type input "10"
click at [473, 472] on icon at bounding box center [473, 464] width 18 height 18
click at [271, 454] on form "Step 2 of 2 PA Code / Prescription Code PA/D658F2 Encounter Date [DATE] Importa…" at bounding box center [716, 31] width 988 height 1438
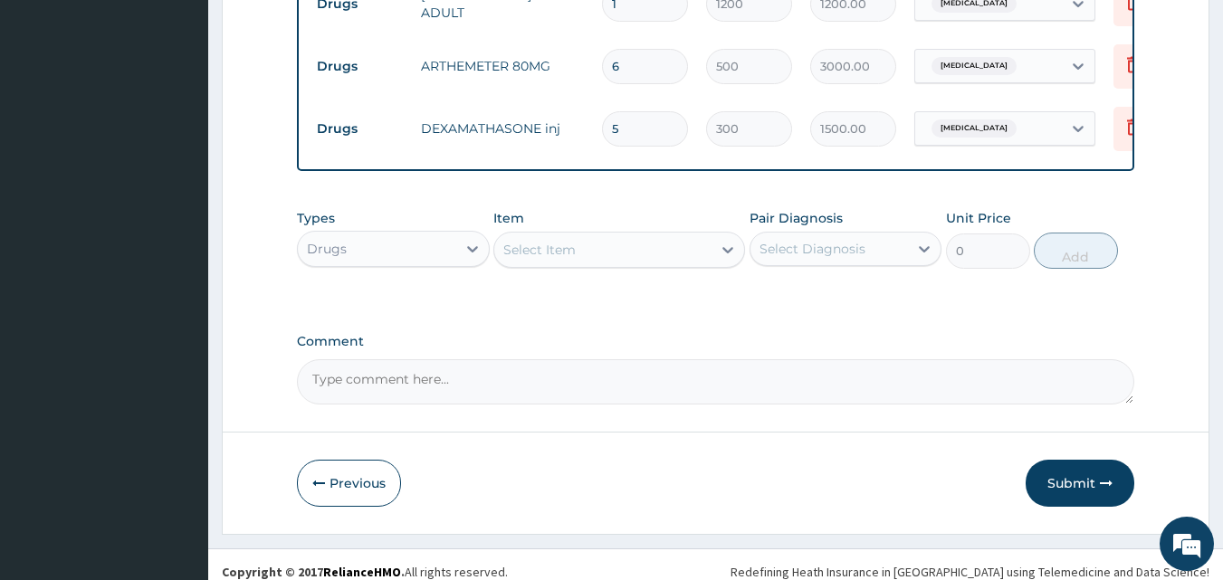
scroll to position [1028, 0]
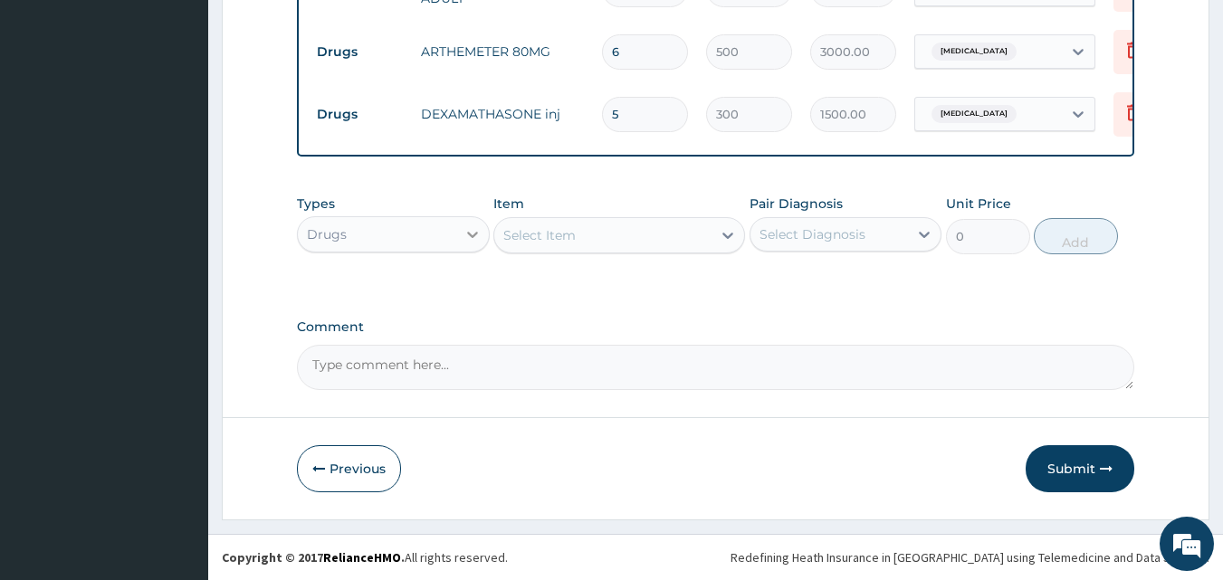
click at [475, 237] on icon at bounding box center [473, 234] width 18 height 18
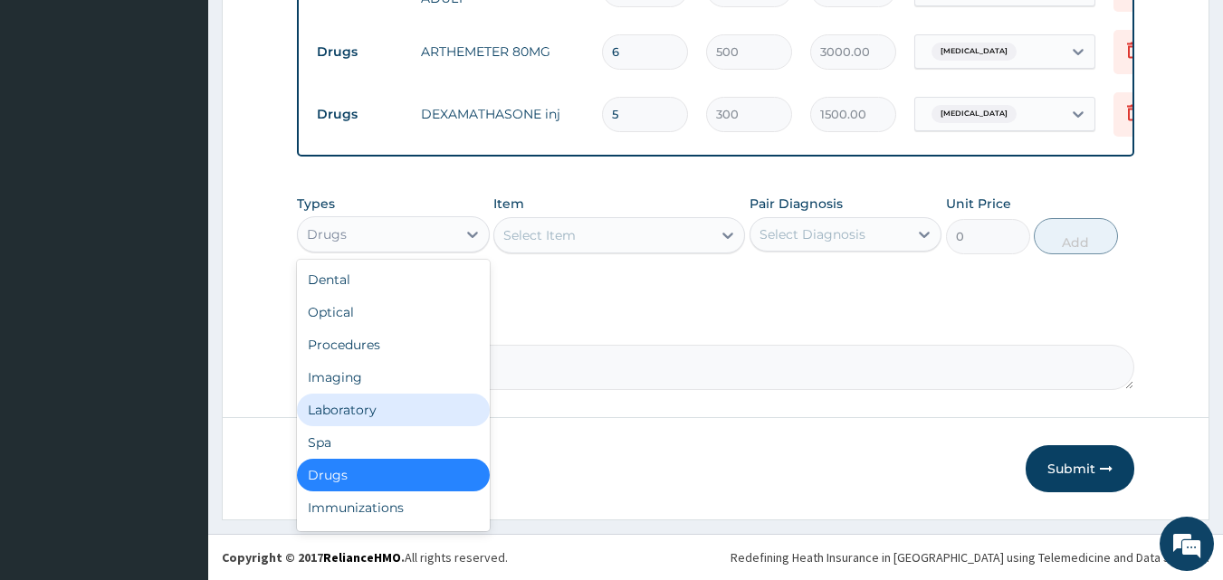
click at [314, 416] on div "Laboratory" at bounding box center [393, 410] width 193 height 33
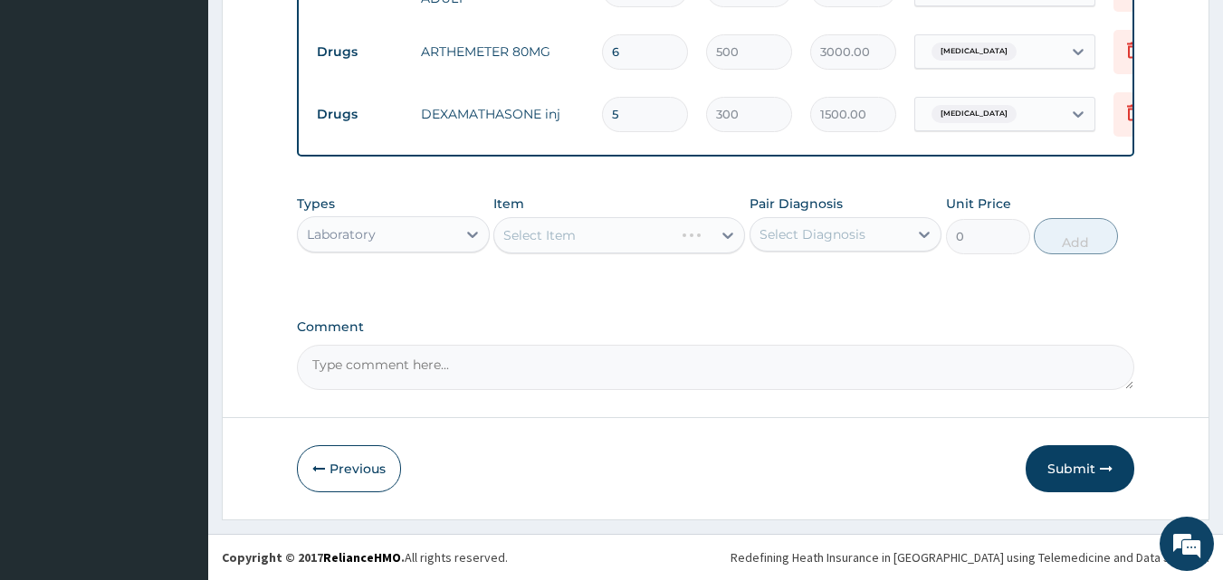
click at [557, 230] on div "Select Item" at bounding box center [619, 235] width 252 height 36
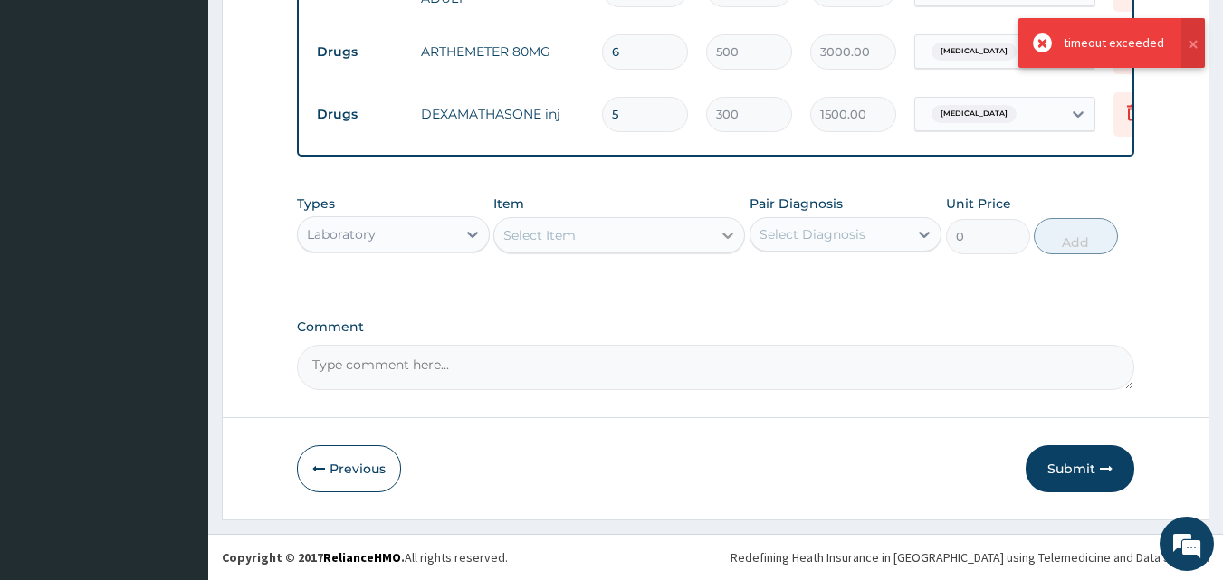
click at [727, 236] on icon at bounding box center [727, 236] width 11 height 6
